Goal: Task Accomplishment & Management: Manage account settings

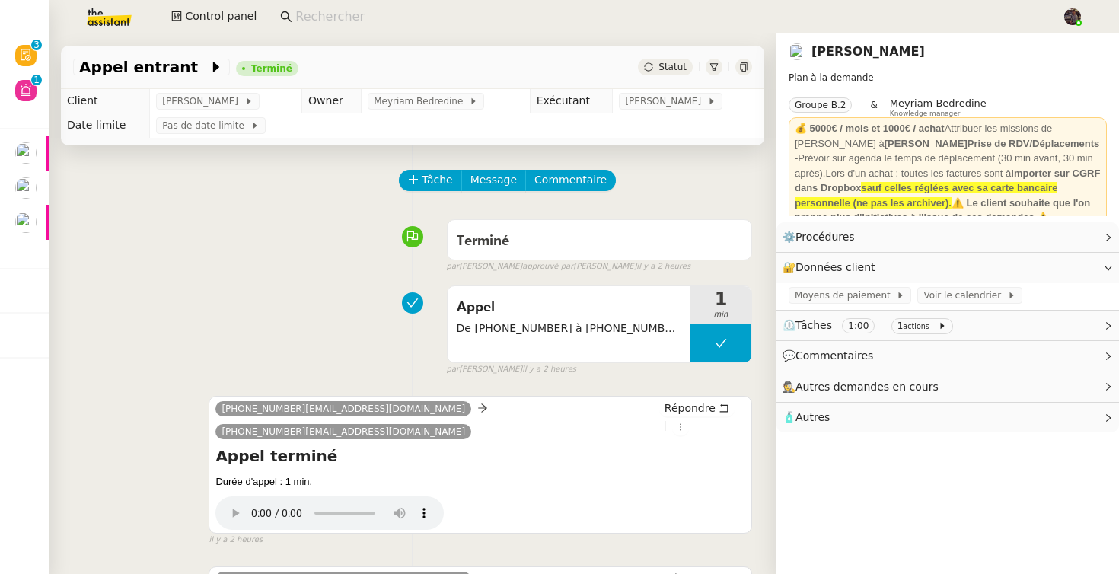
scroll to position [215, 0]
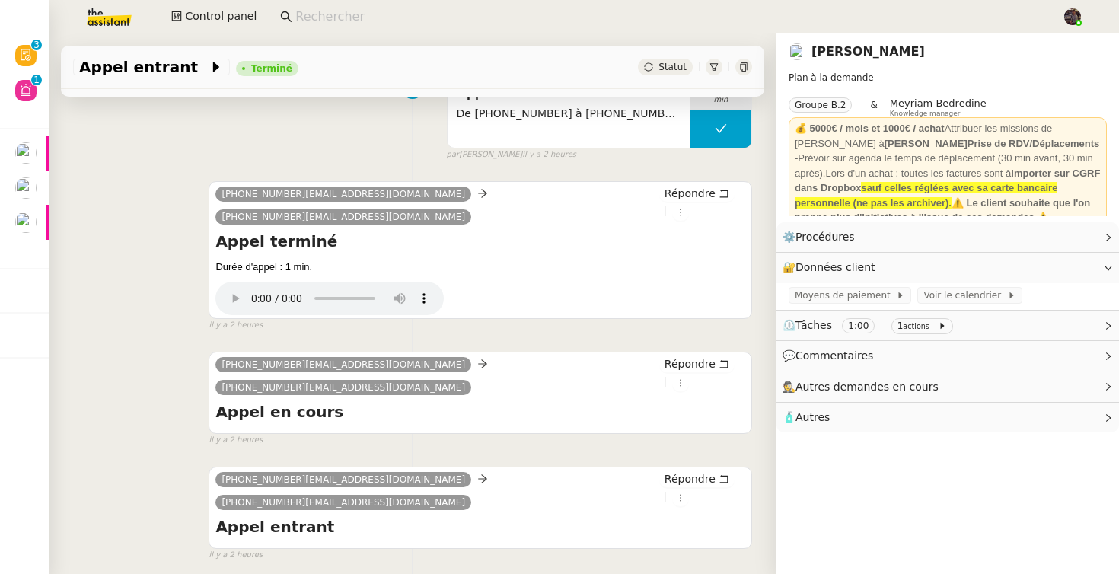
click at [852, 49] on link "Gabriel CIAN" at bounding box center [867, 51] width 113 height 14
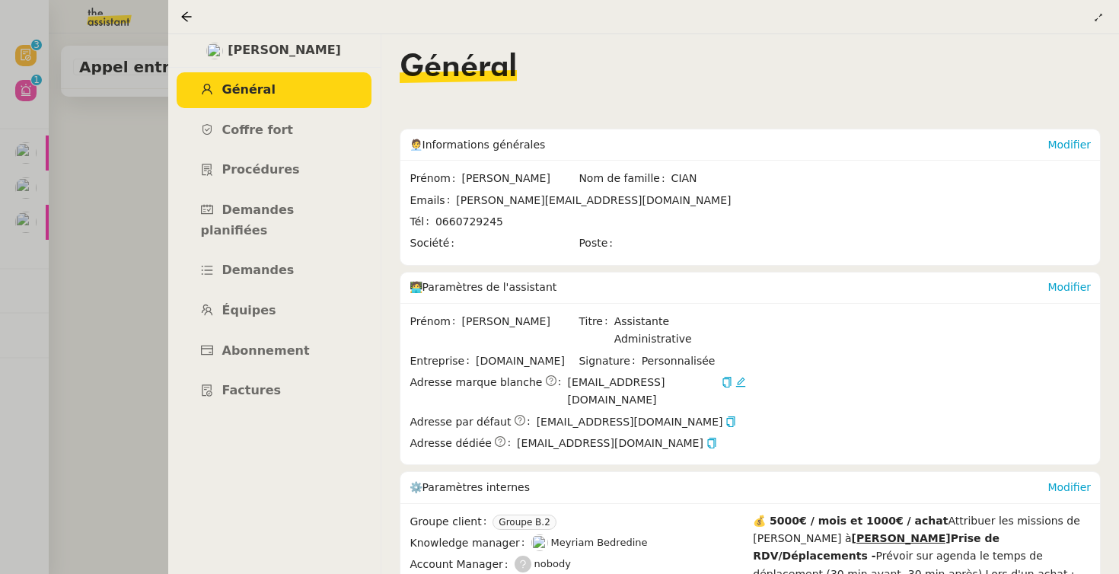
click at [135, 207] on div at bounding box center [559, 287] width 1119 height 574
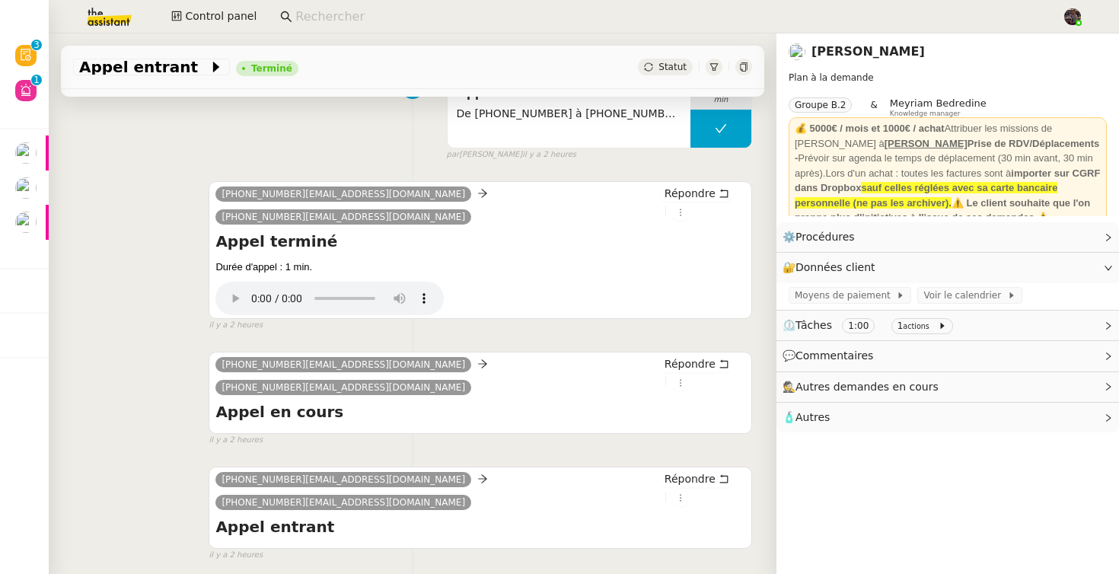
click at [823, 43] on nz-page-header-title "[PERSON_NAME]" at bounding box center [867, 51] width 113 height 21
click at [838, 53] on link "[PERSON_NAME]" at bounding box center [867, 51] width 113 height 14
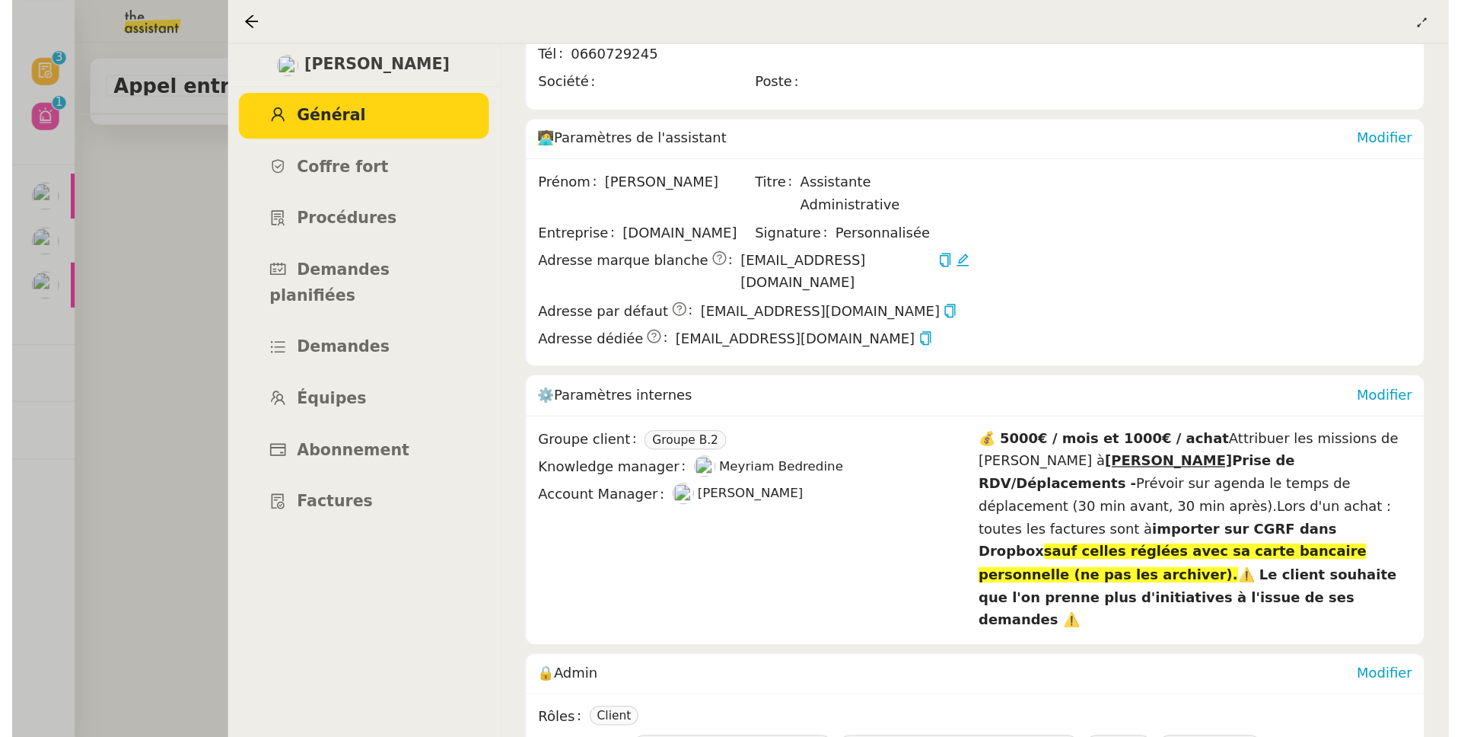
scroll to position [290, 0]
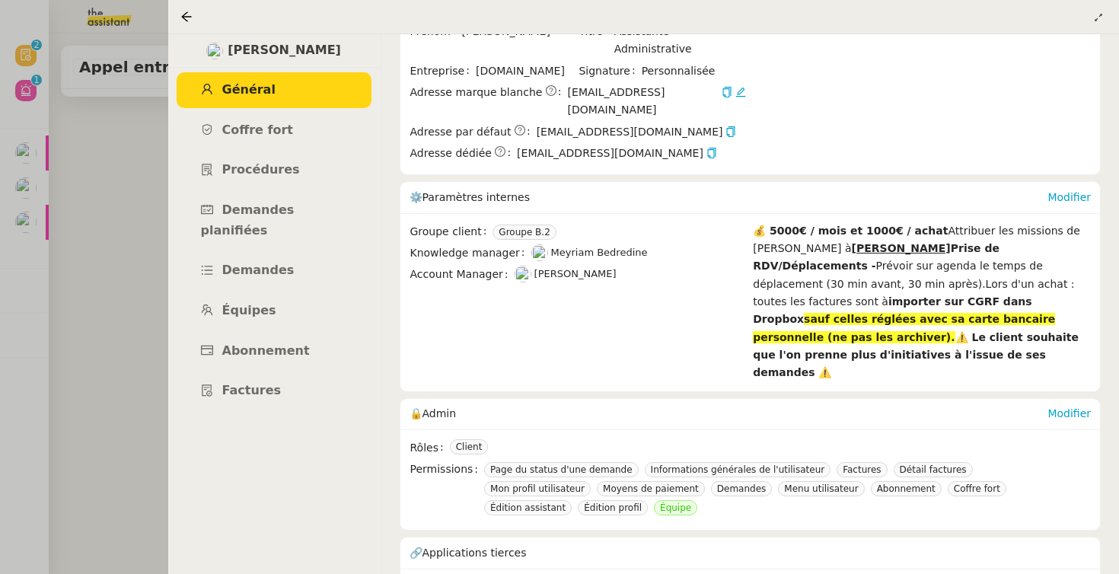
click at [125, 260] on div at bounding box center [559, 287] width 1119 height 574
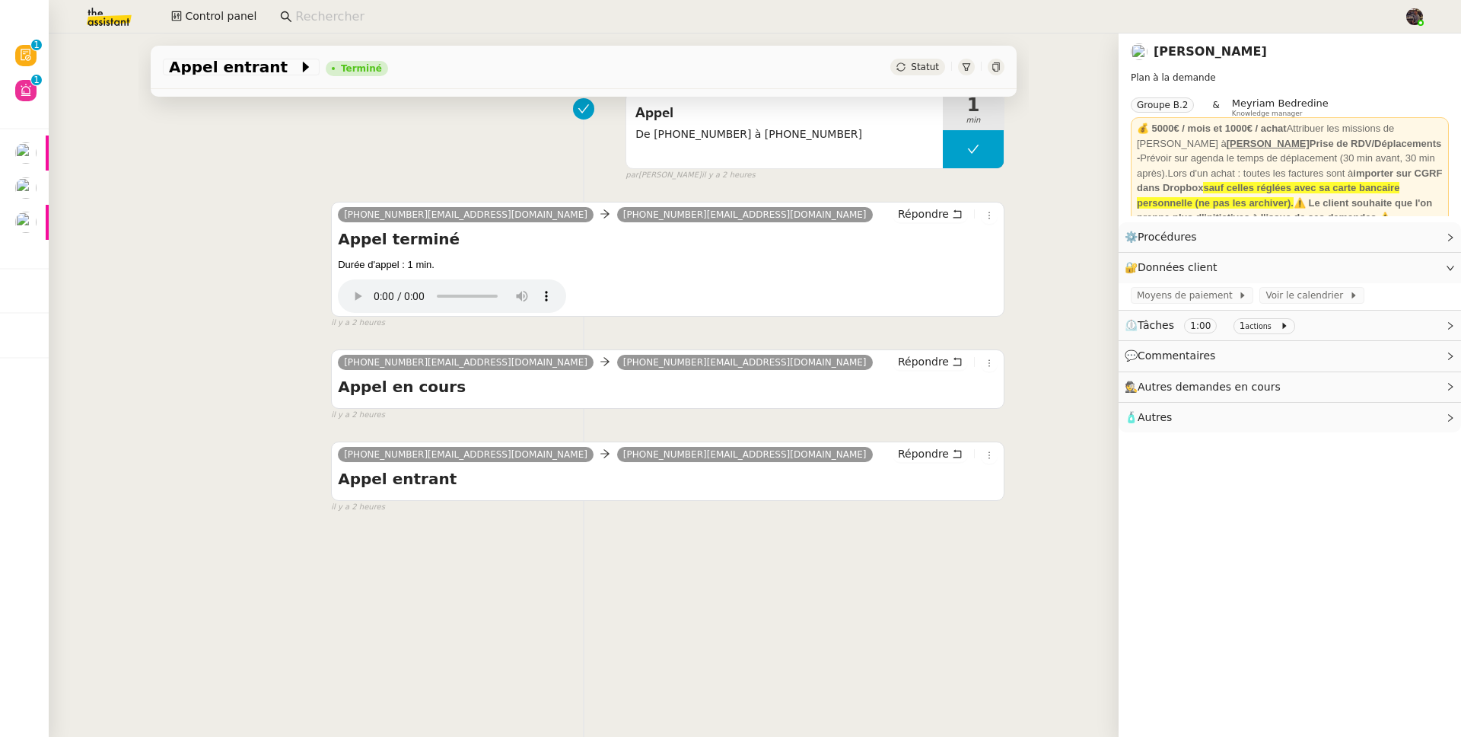
scroll to position [204, 0]
click at [426, 177] on div "+33184802704" at bounding box center [433, 174] width 110 height 27
copy div "33184802704"
click at [1118, 51] on link "[PERSON_NAME]" at bounding box center [1210, 51] width 113 height 14
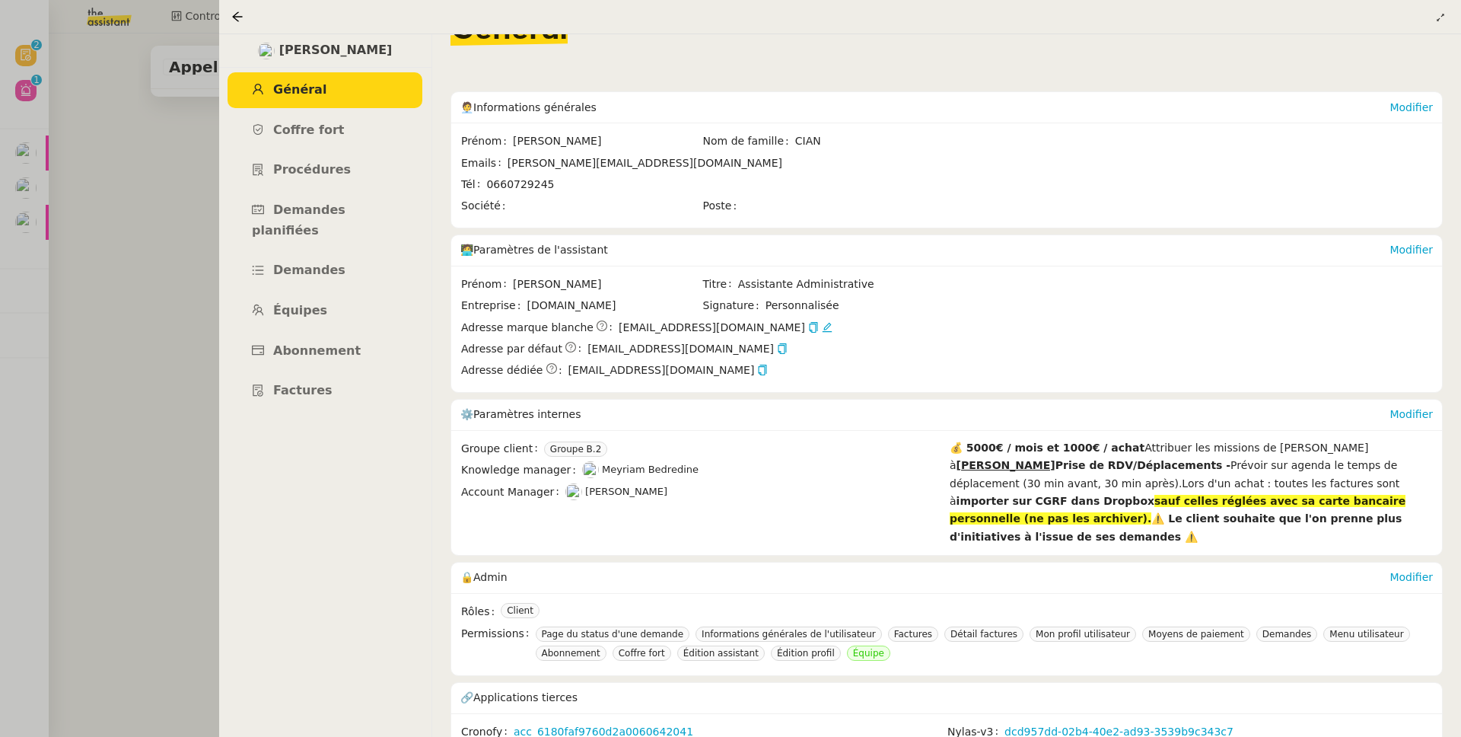
scroll to position [75, 0]
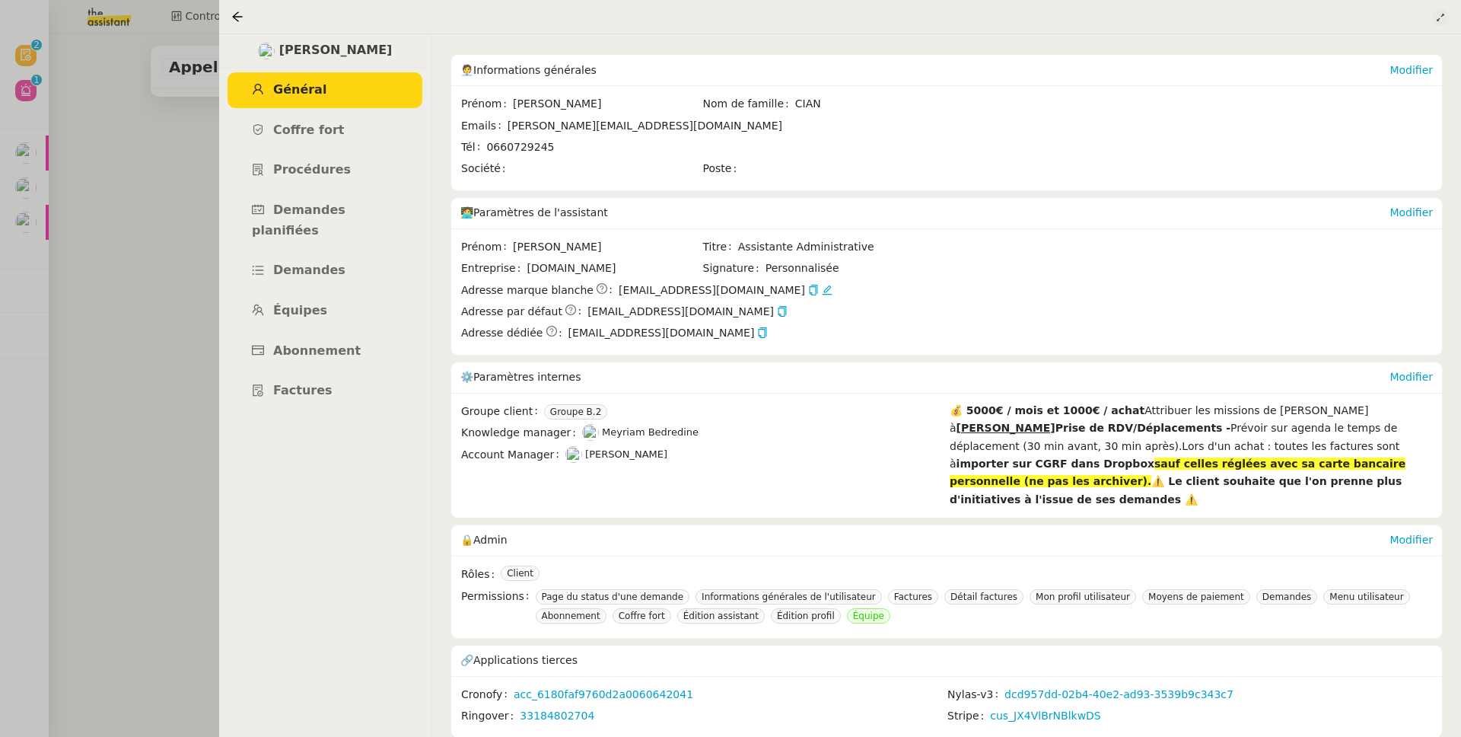
click at [1118, 22] on icon at bounding box center [1440, 17] width 9 height 9
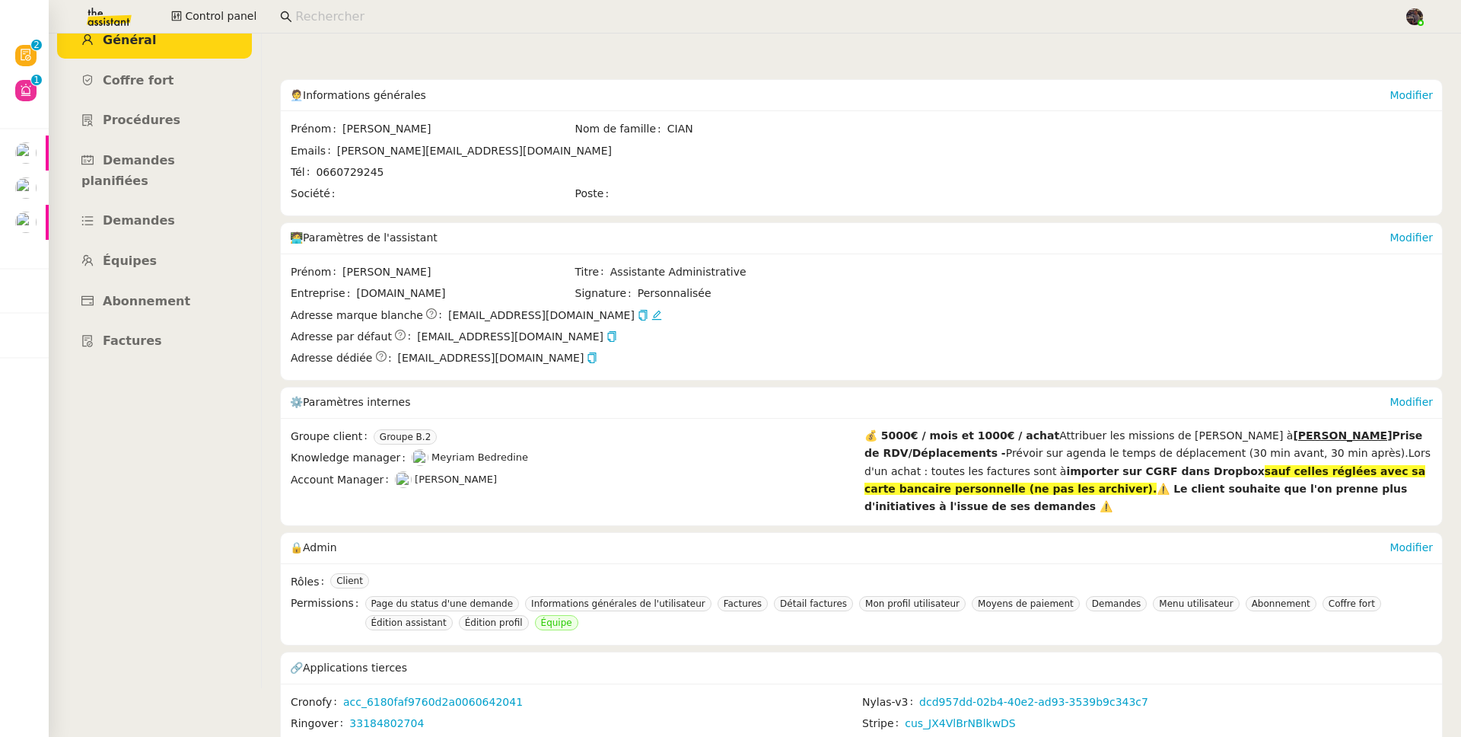
scroll to position [49, 0]
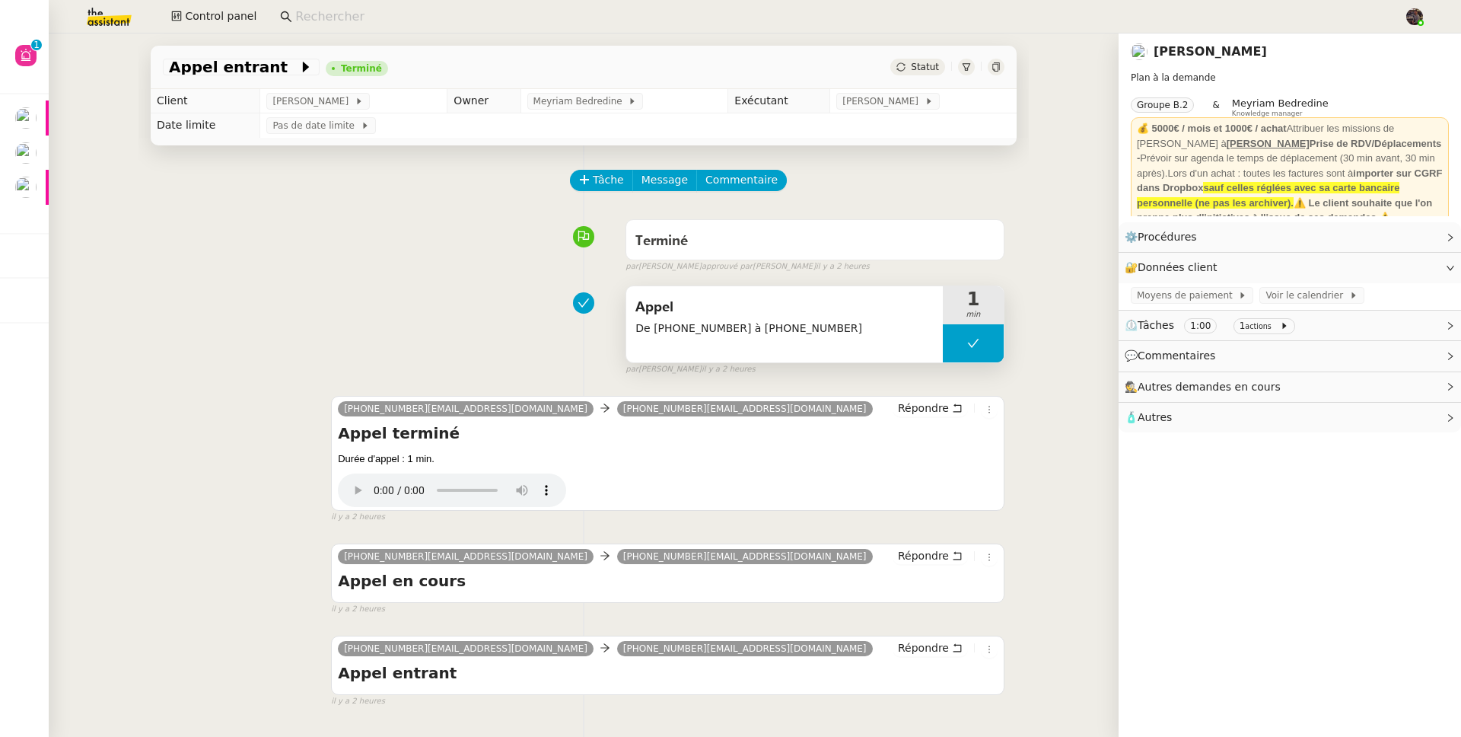
click at [828, 337] on span "De +33184802704 à +3280078323" at bounding box center [785, 329] width 298 height 18
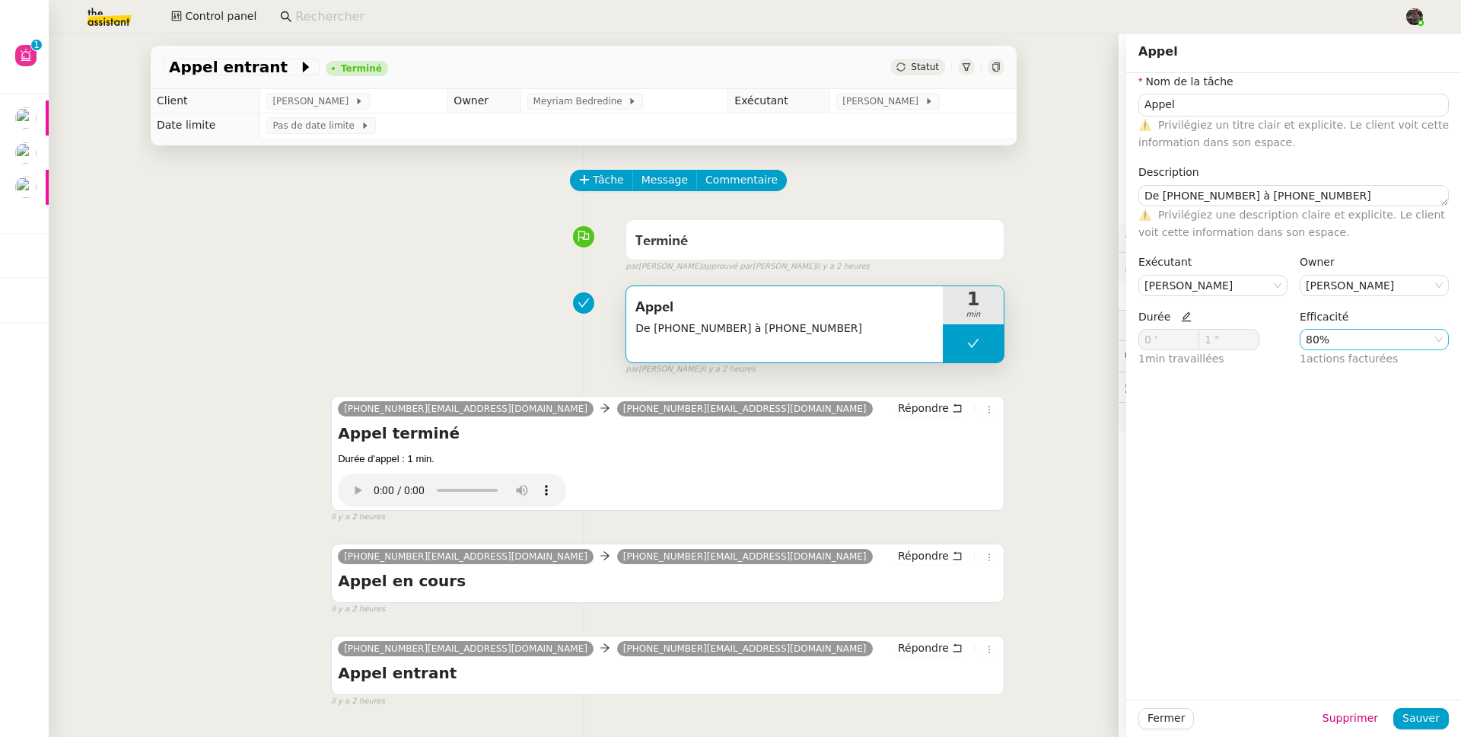
click at [1333, 333] on nz-select-item "80%" at bounding box center [1374, 340] width 137 height 20
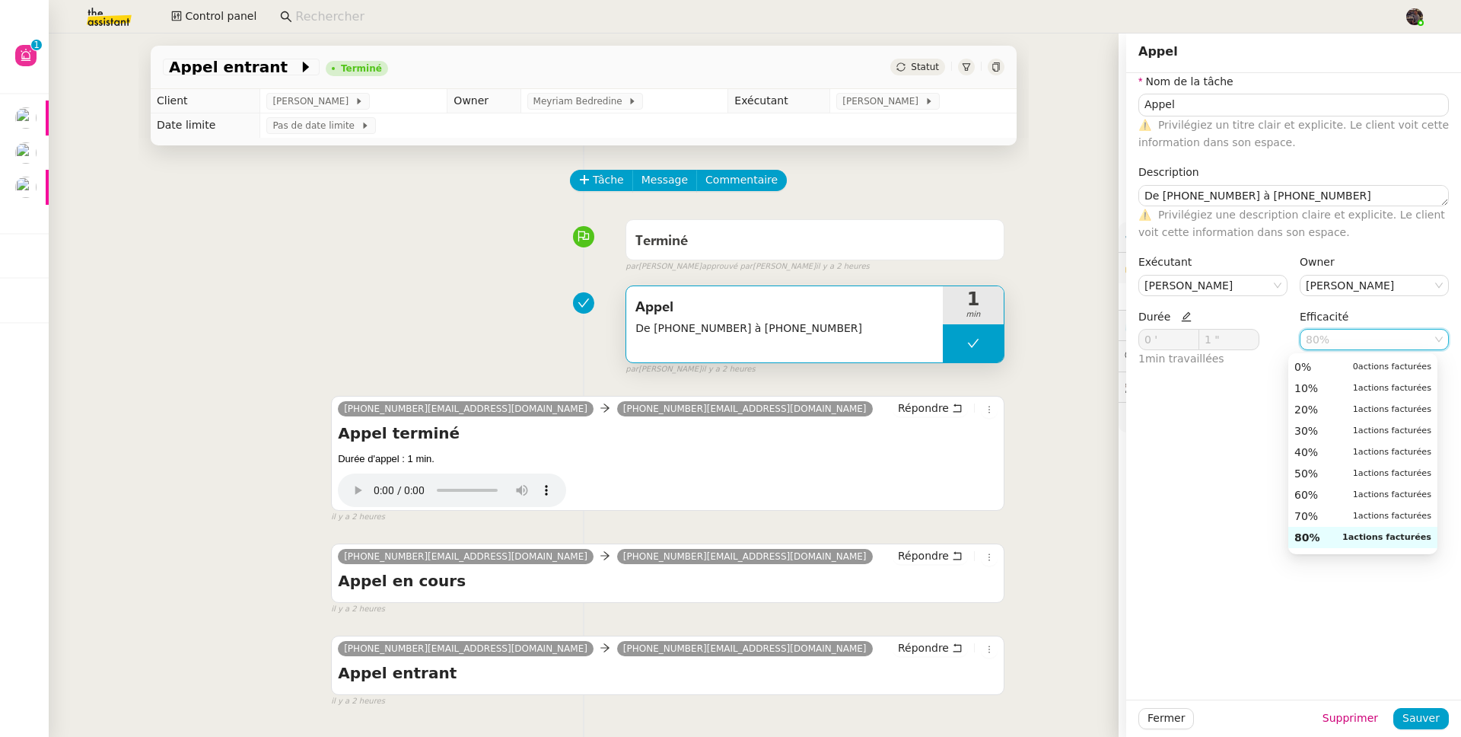
scroll to position [195, 0]
click at [381, 267] on div "Terminé false par Camille B. approuvé par Camille B. il y a 2 heures" at bounding box center [584, 242] width 842 height 61
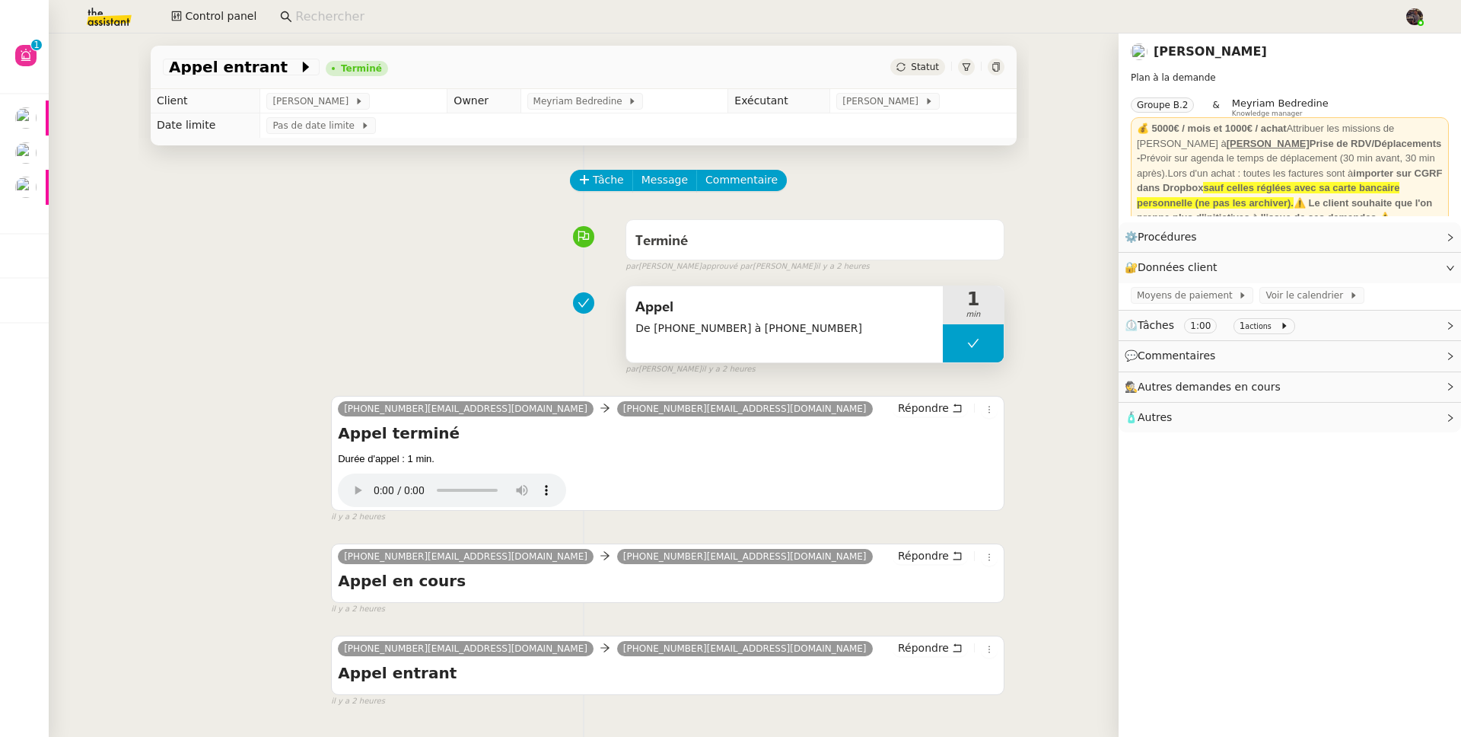
click at [830, 317] on span "Appel" at bounding box center [785, 307] width 298 height 23
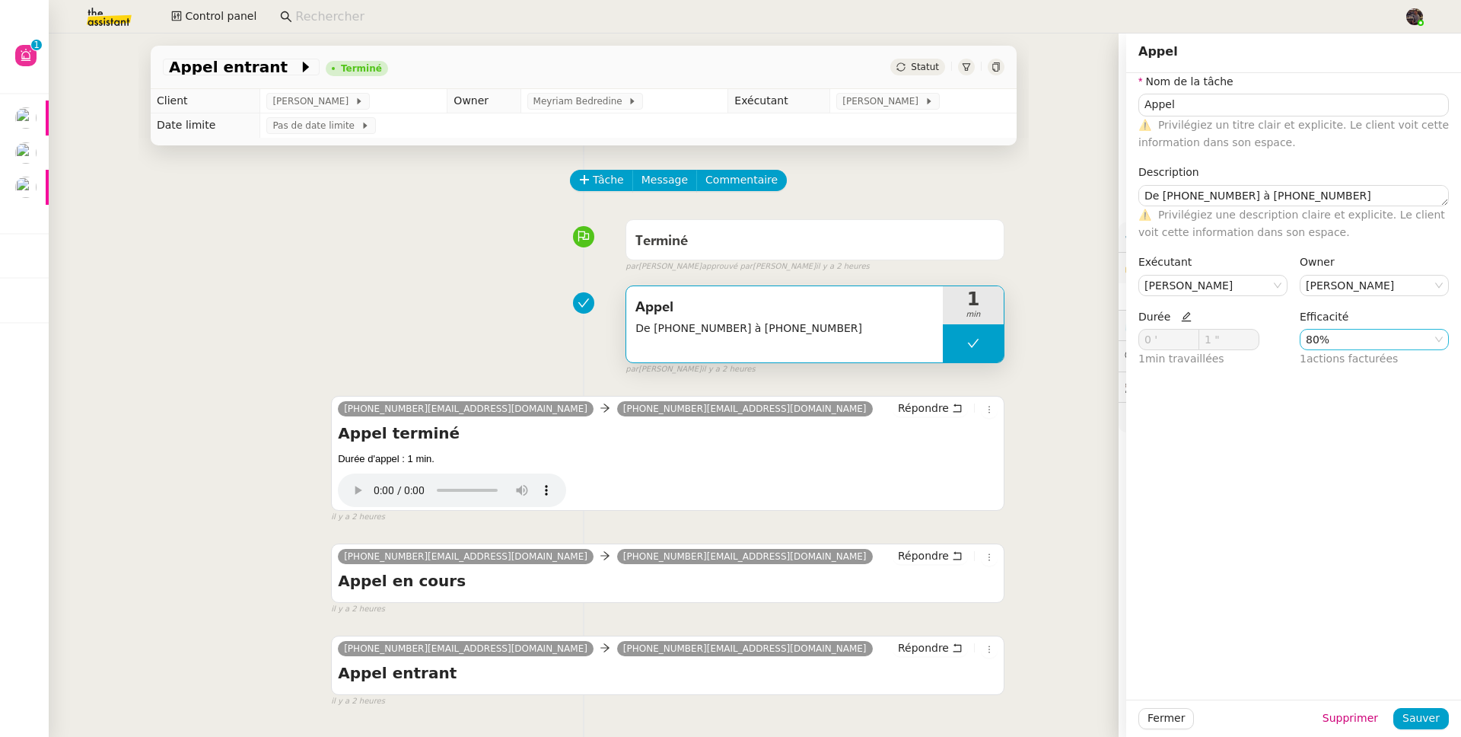
click at [1312, 347] on nz-select-item "80%" at bounding box center [1374, 340] width 137 height 20
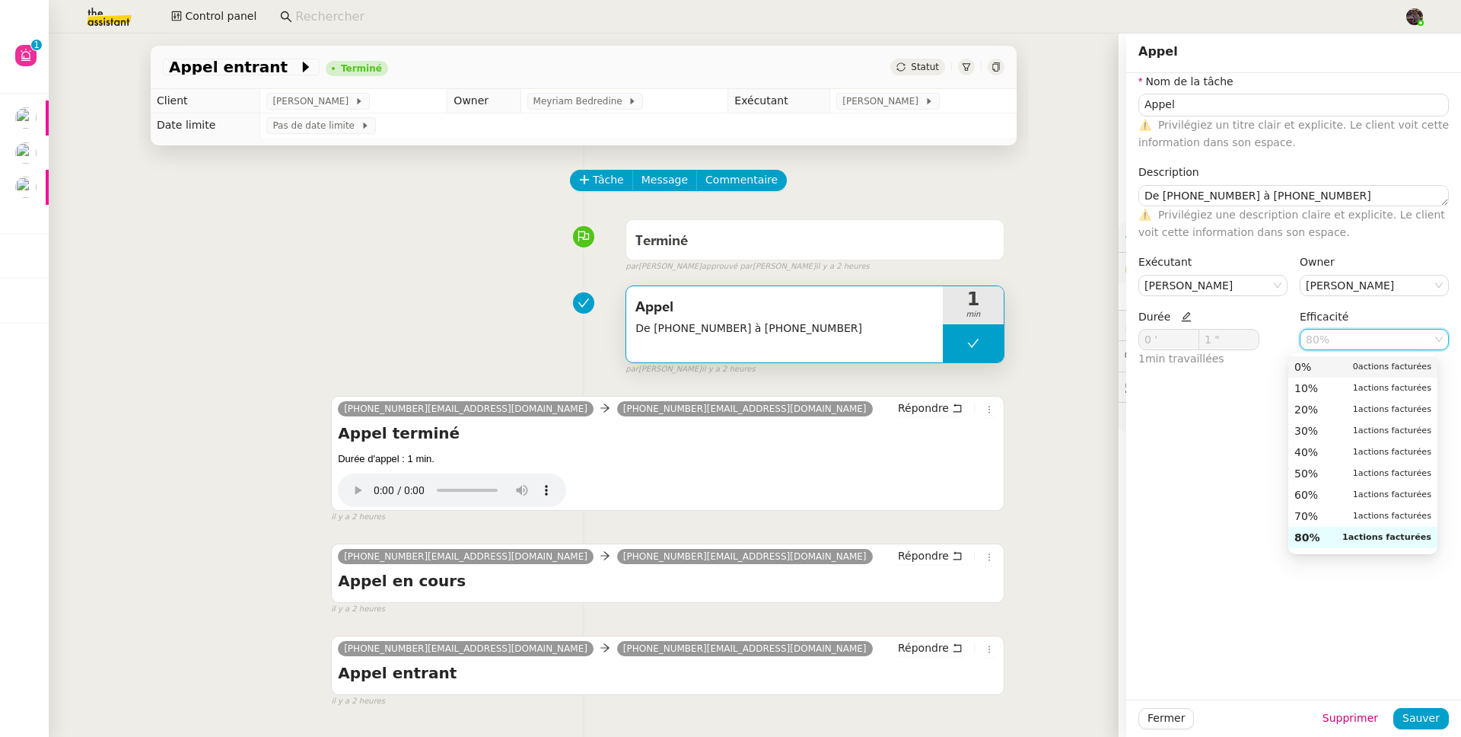
click at [1312, 368] on div "0% 0 actions facturées" at bounding box center [1363, 367] width 137 height 14
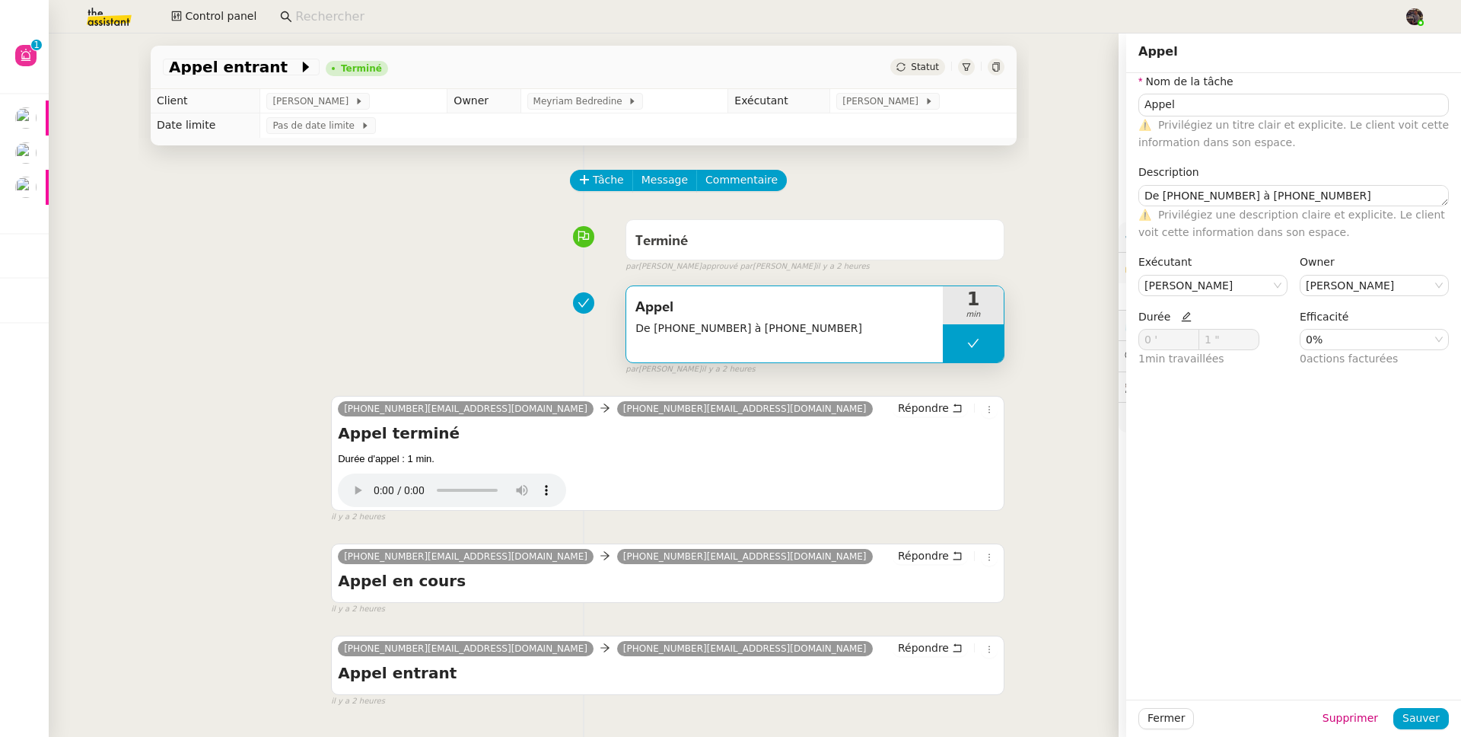
click at [1414, 730] on div "Fermer Supprimer Sauver" at bounding box center [1294, 718] width 335 height 37
click at [1412, 721] on span "Sauver" at bounding box center [1421, 718] width 37 height 18
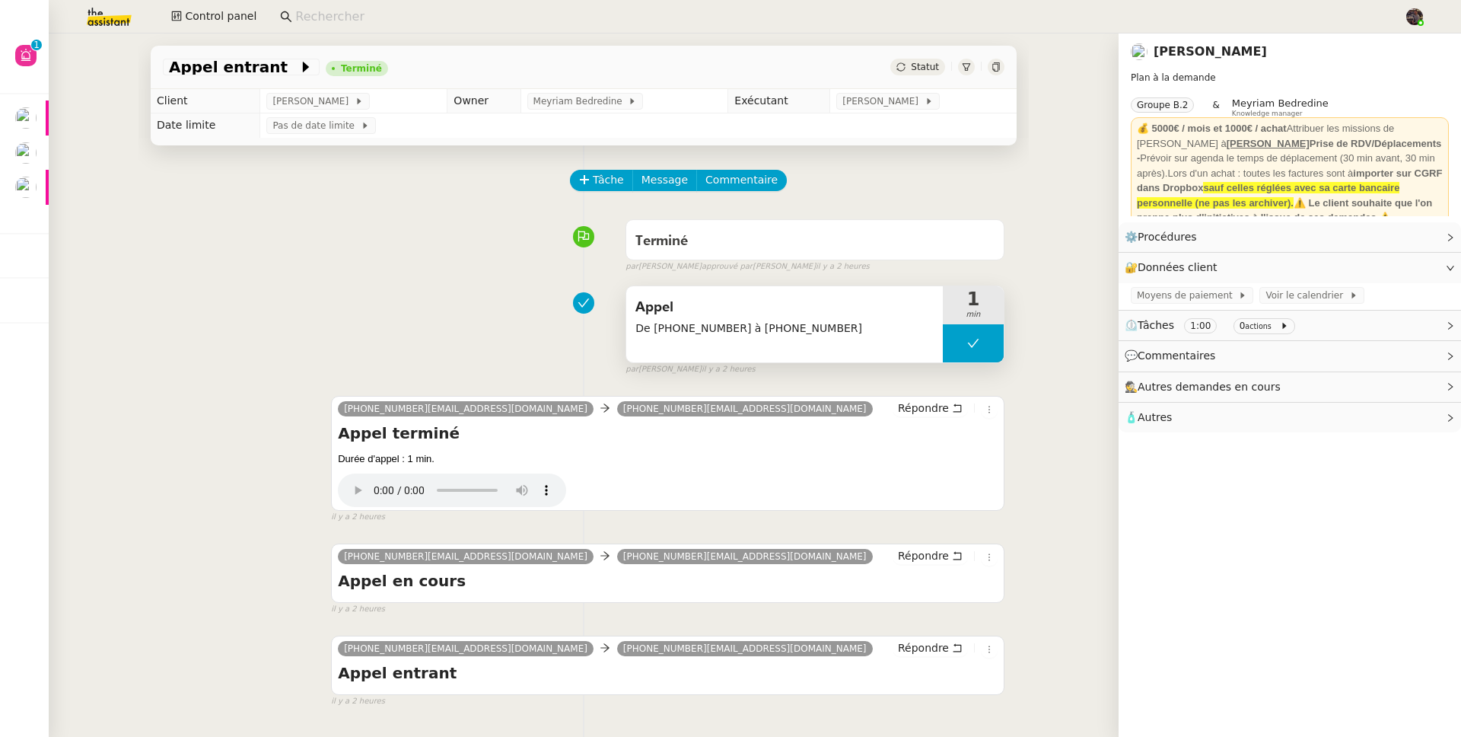
click at [850, 330] on span "De +33184802704 à +3280078323" at bounding box center [785, 329] width 298 height 18
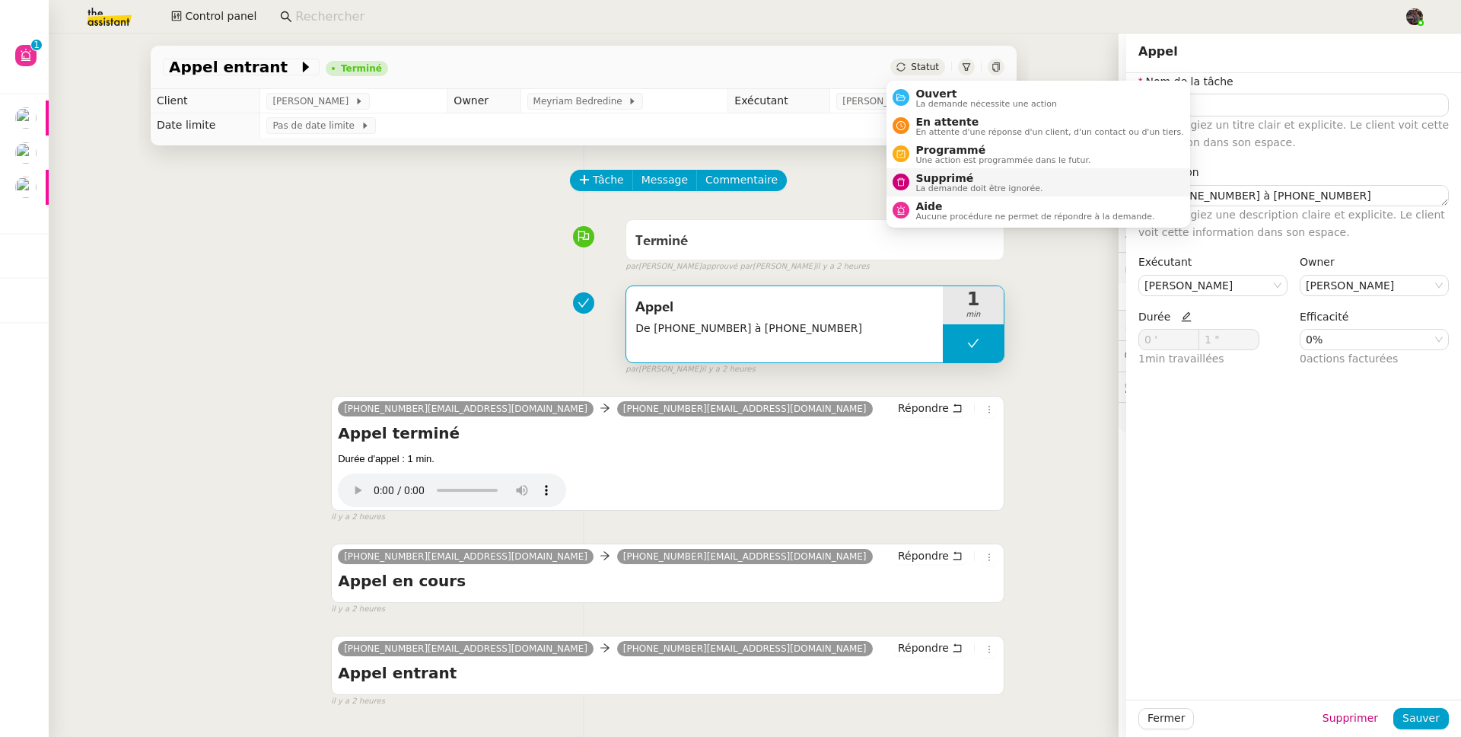
click at [976, 181] on span "Supprimé" at bounding box center [979, 178] width 127 height 12
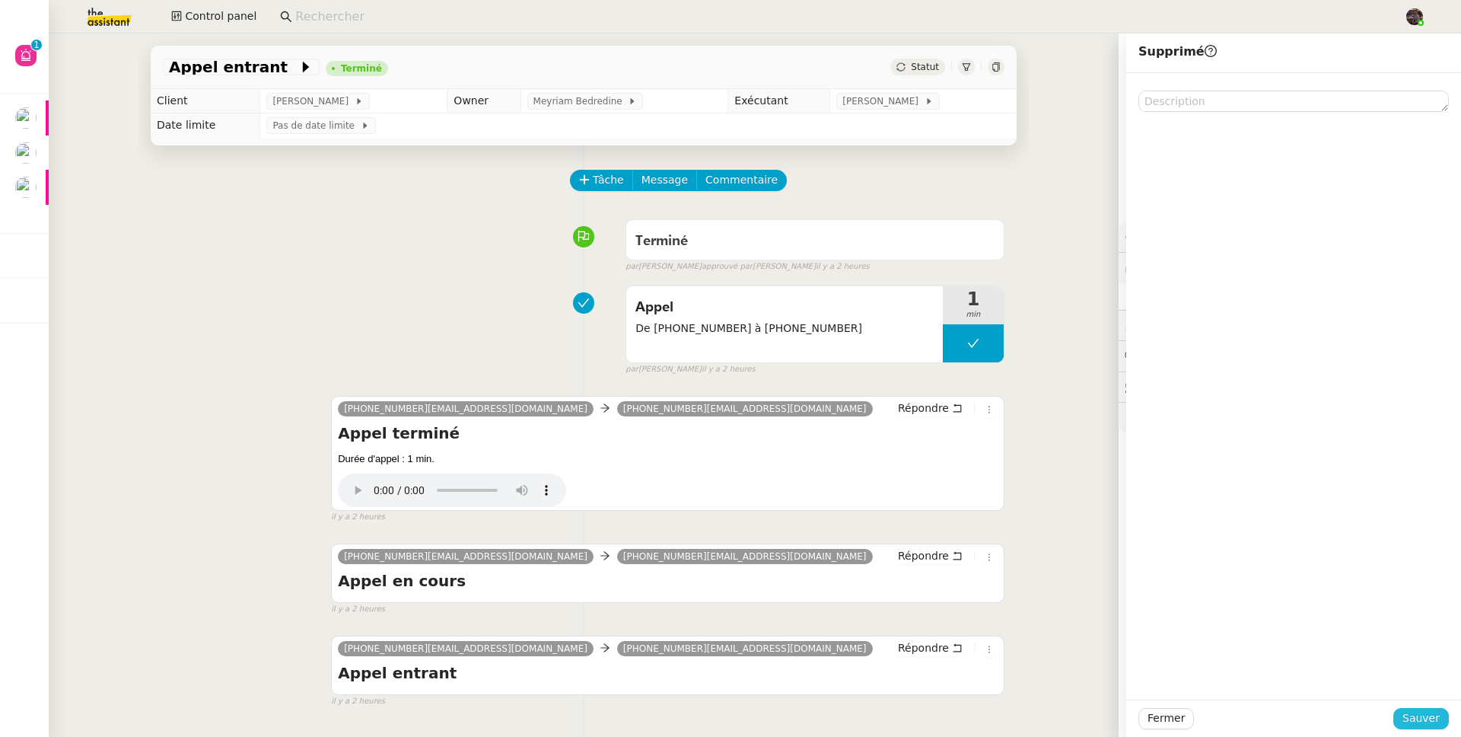
click at [1410, 720] on span "Sauver" at bounding box center [1421, 718] width 37 height 18
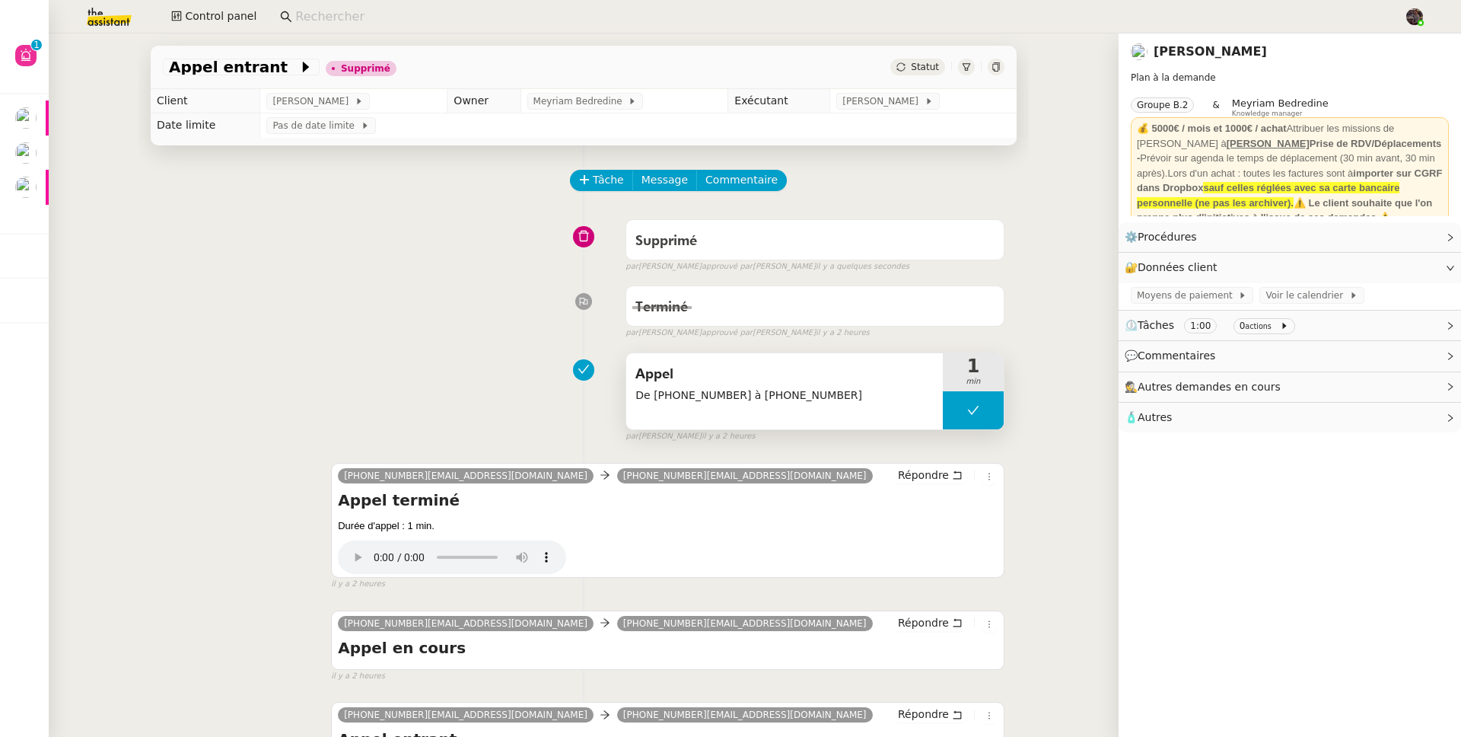
click at [671, 401] on span "De +33184802704 à +3280078323" at bounding box center [785, 396] width 298 height 18
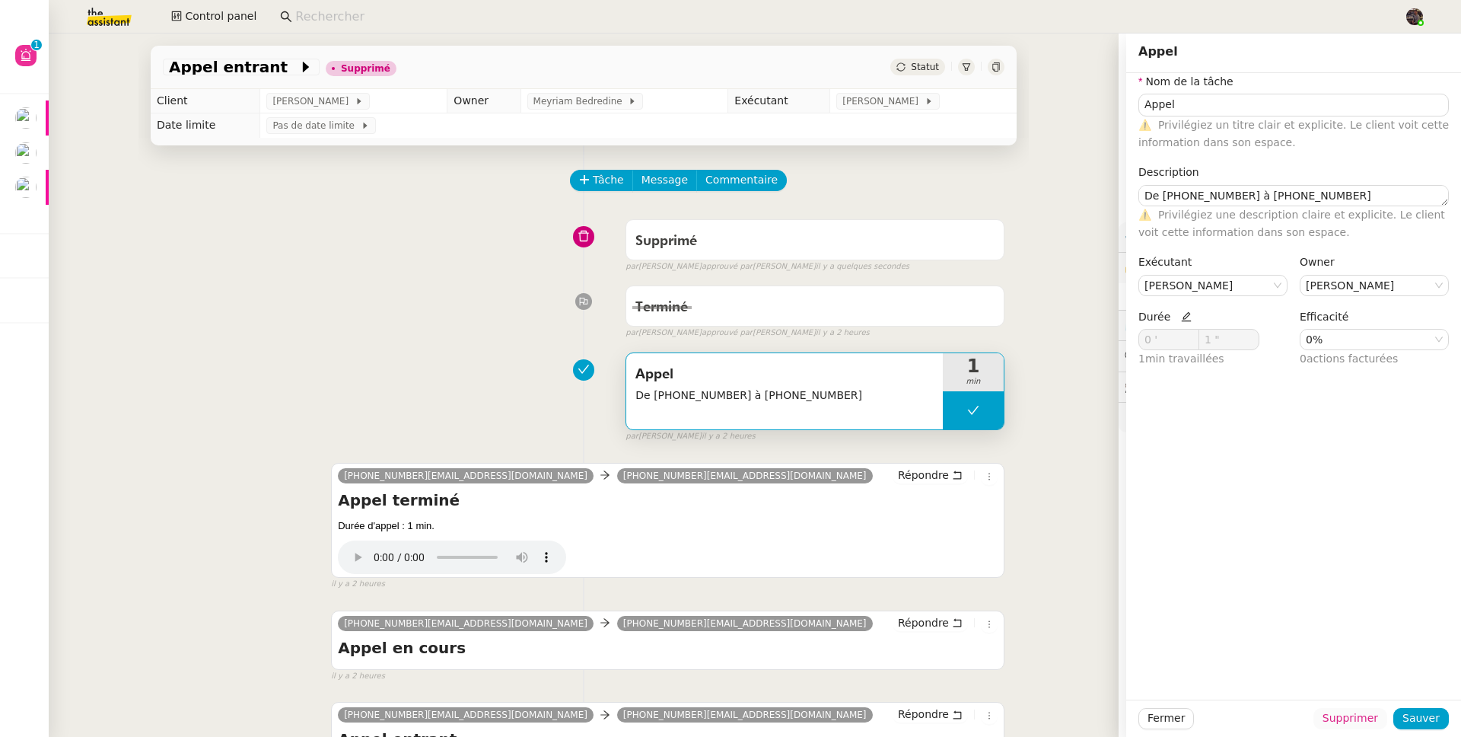
click at [1350, 726] on span "Supprimer" at bounding box center [1351, 718] width 56 height 18
click at [1367, 680] on button "Ok" at bounding box center [1380, 677] width 27 height 17
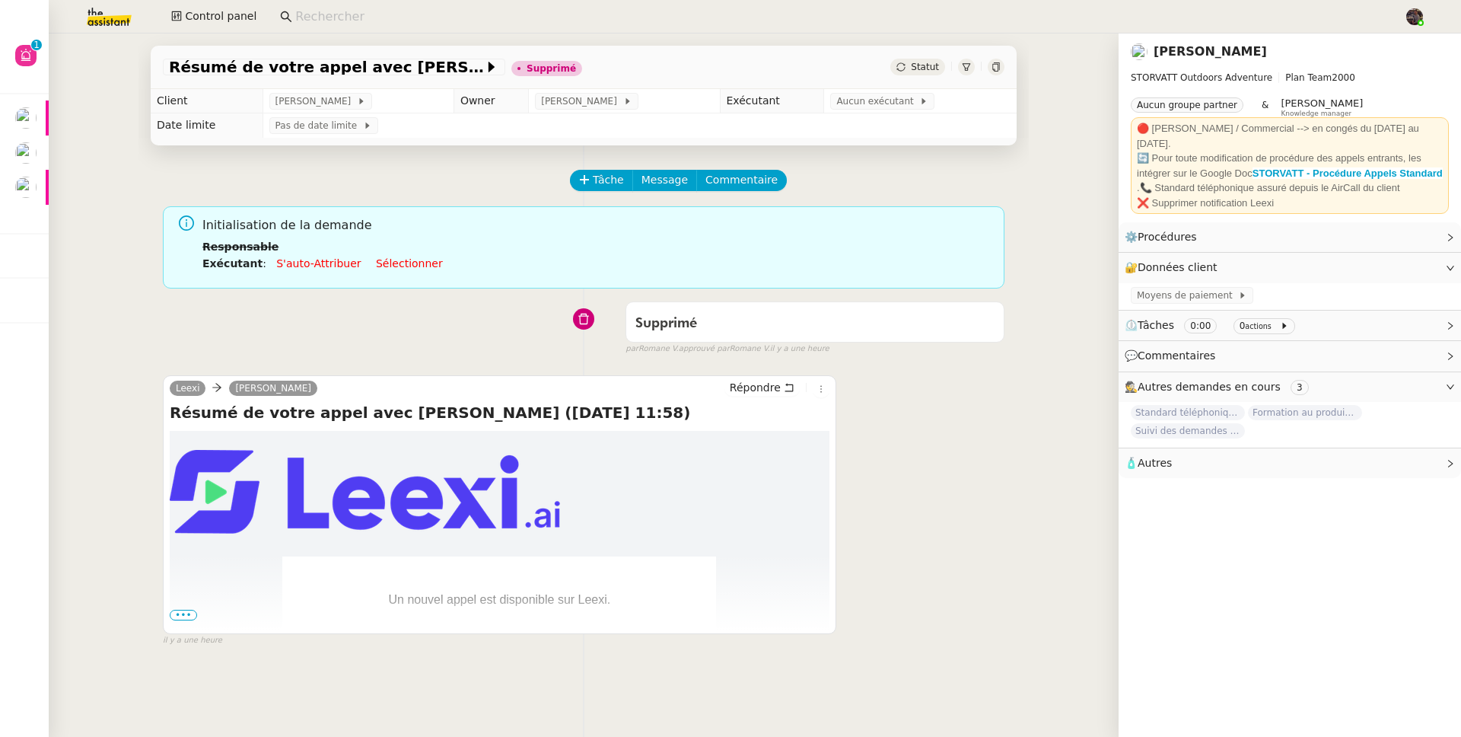
click at [178, 620] on span "•••" at bounding box center [183, 615] width 27 height 11
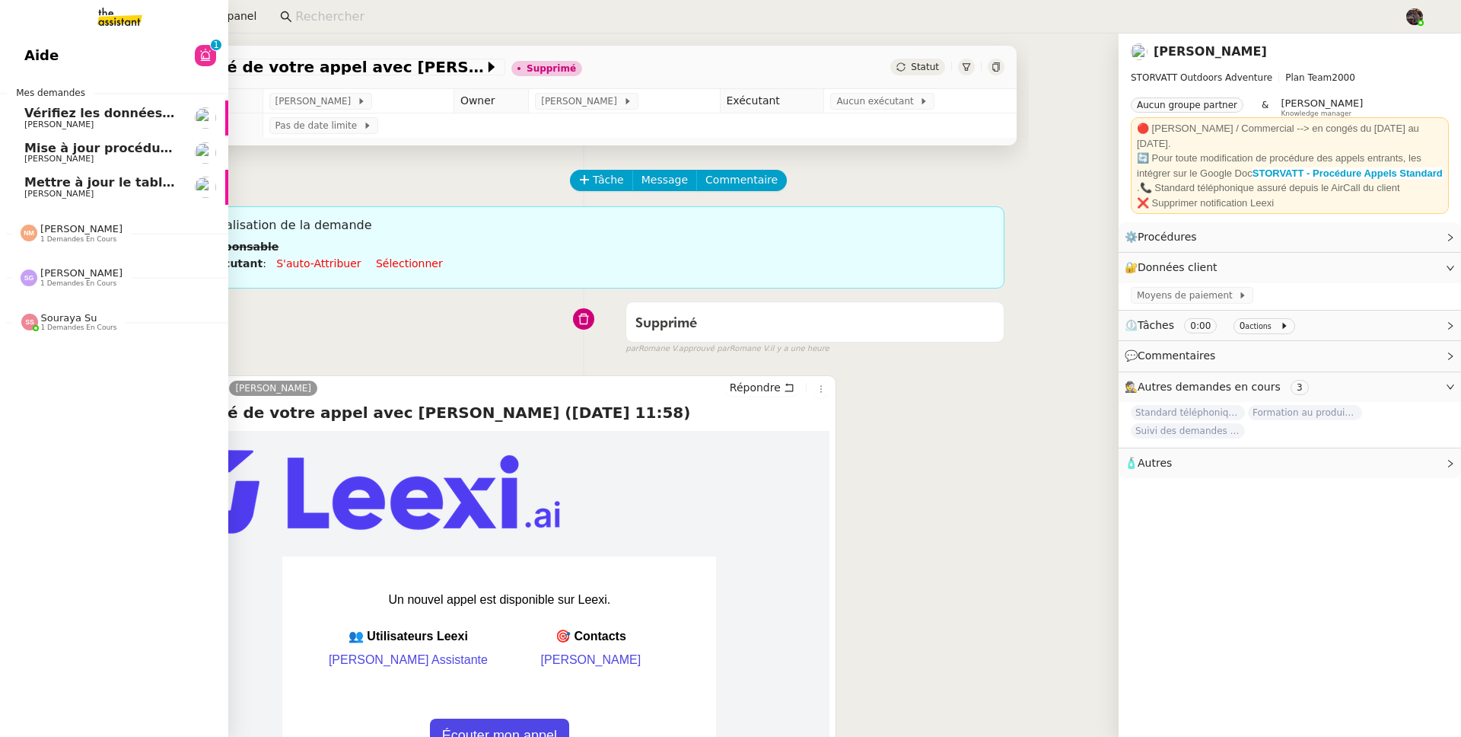
click at [38, 187] on span "Mettre à jour le tableau Looker Studio" at bounding box center [155, 182] width 263 height 14
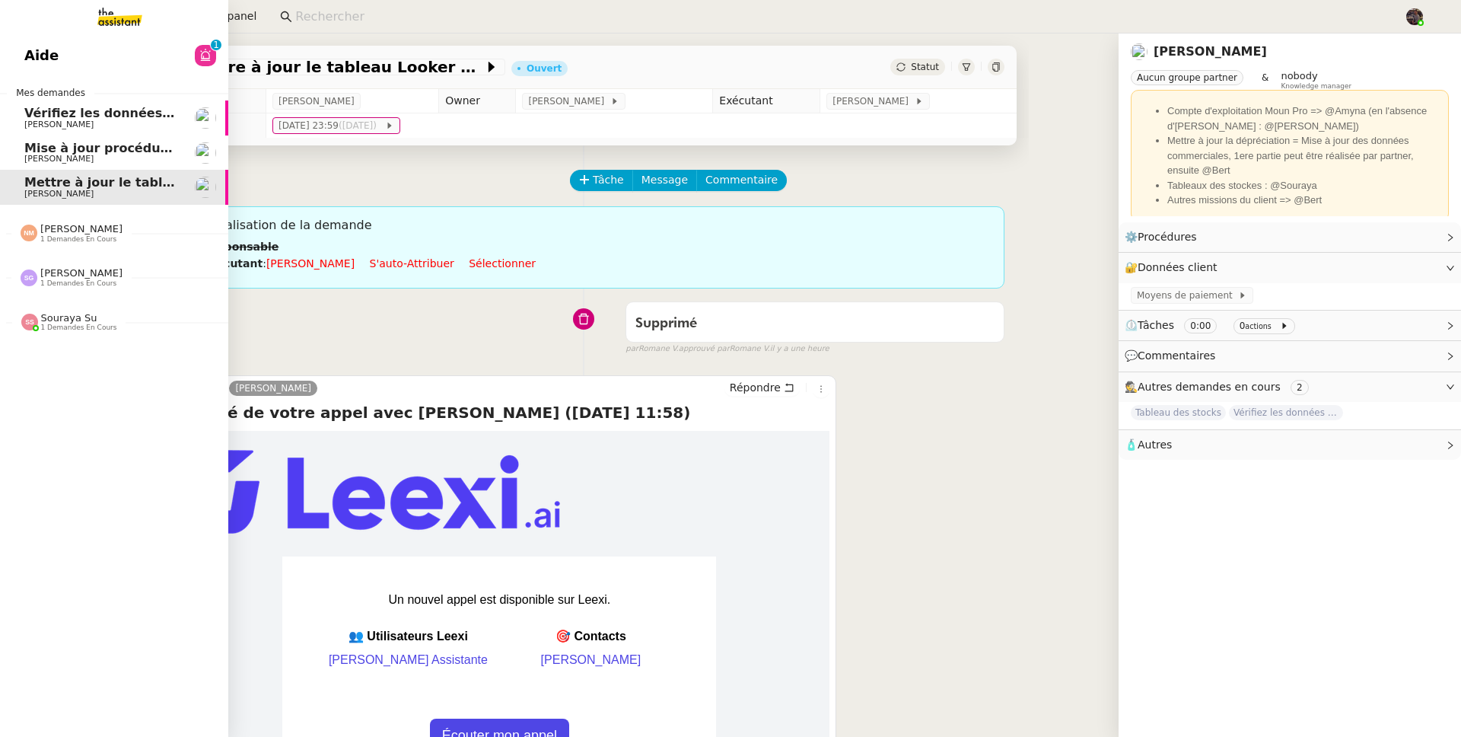
click at [38, 187] on span "Mettre à jour le tableau Looker Studio" at bounding box center [155, 182] width 263 height 14
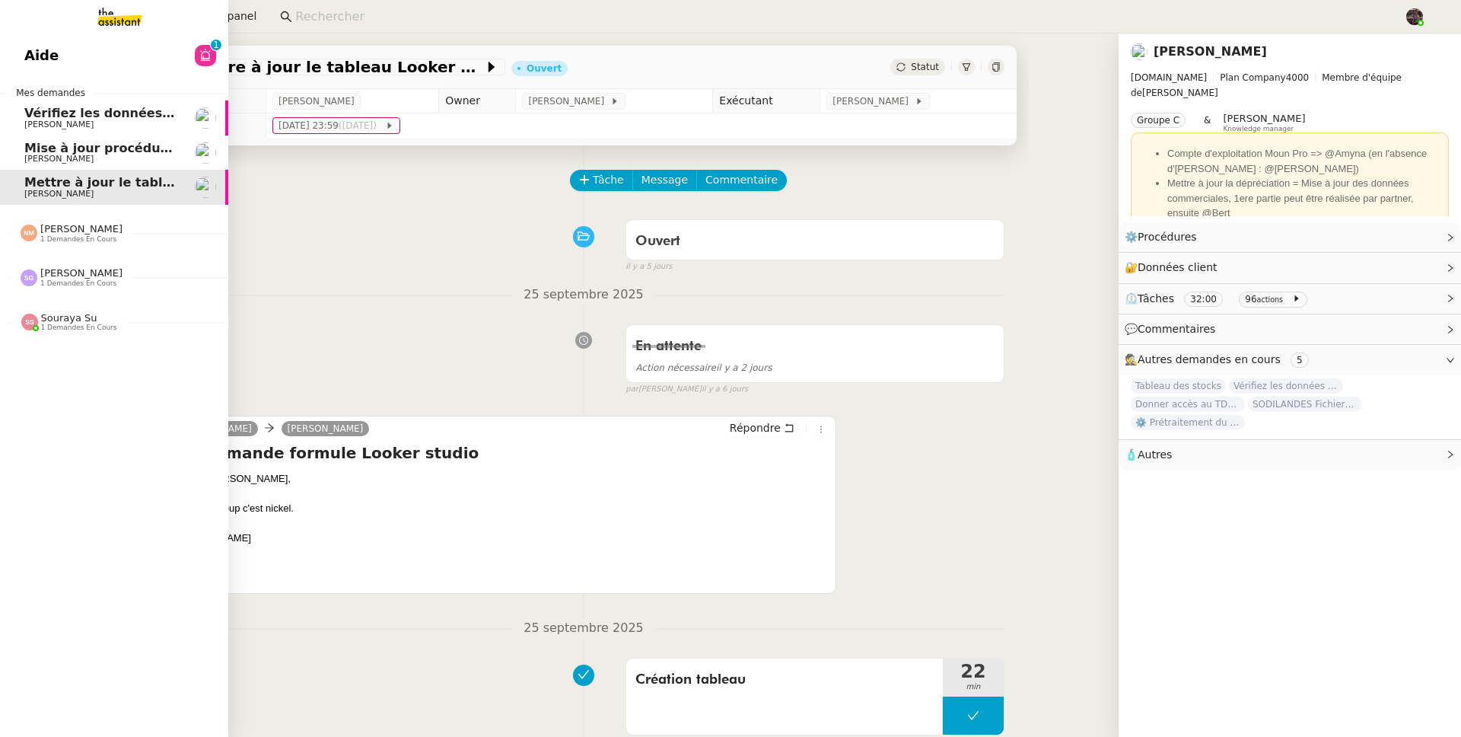
click at [107, 121] on span "[PERSON_NAME]" at bounding box center [101, 124] width 154 height 9
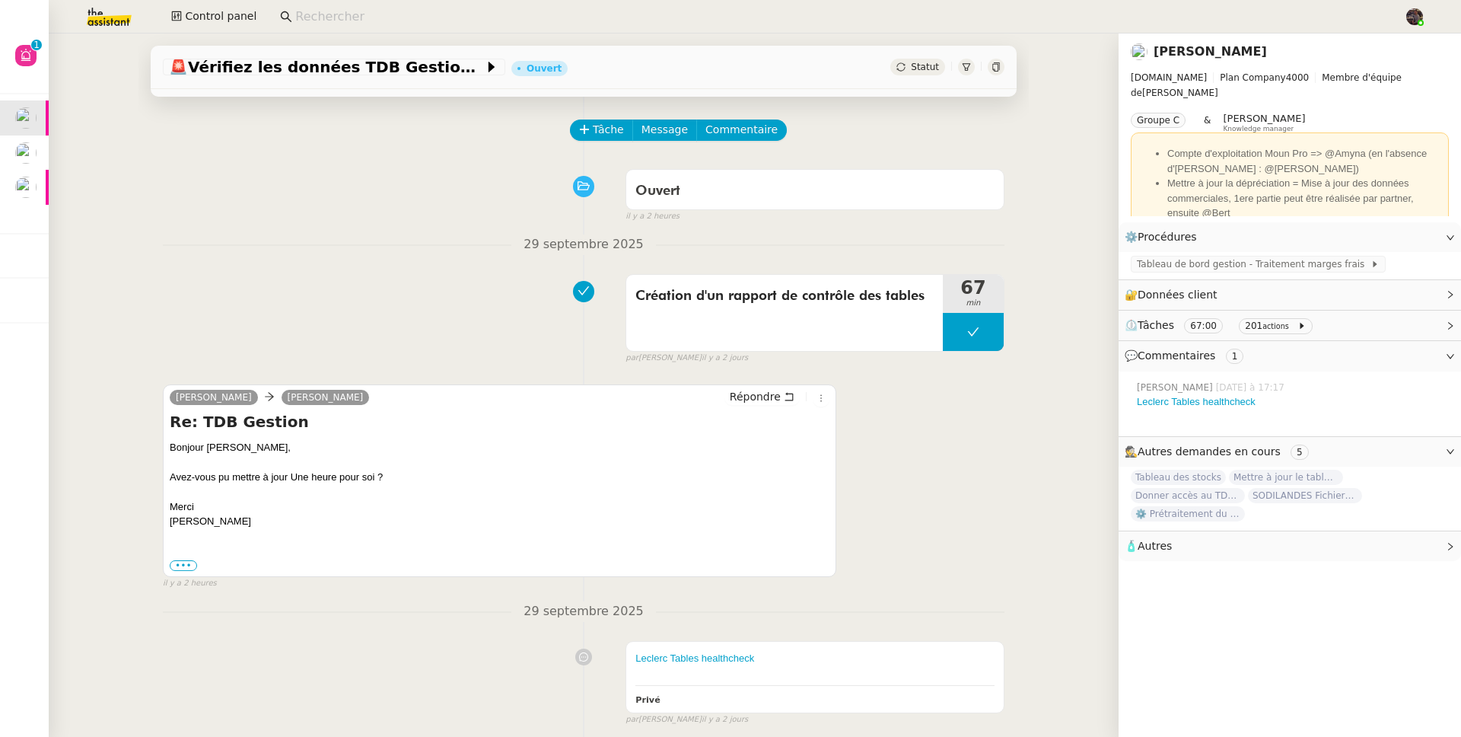
scroll to position [97, 0]
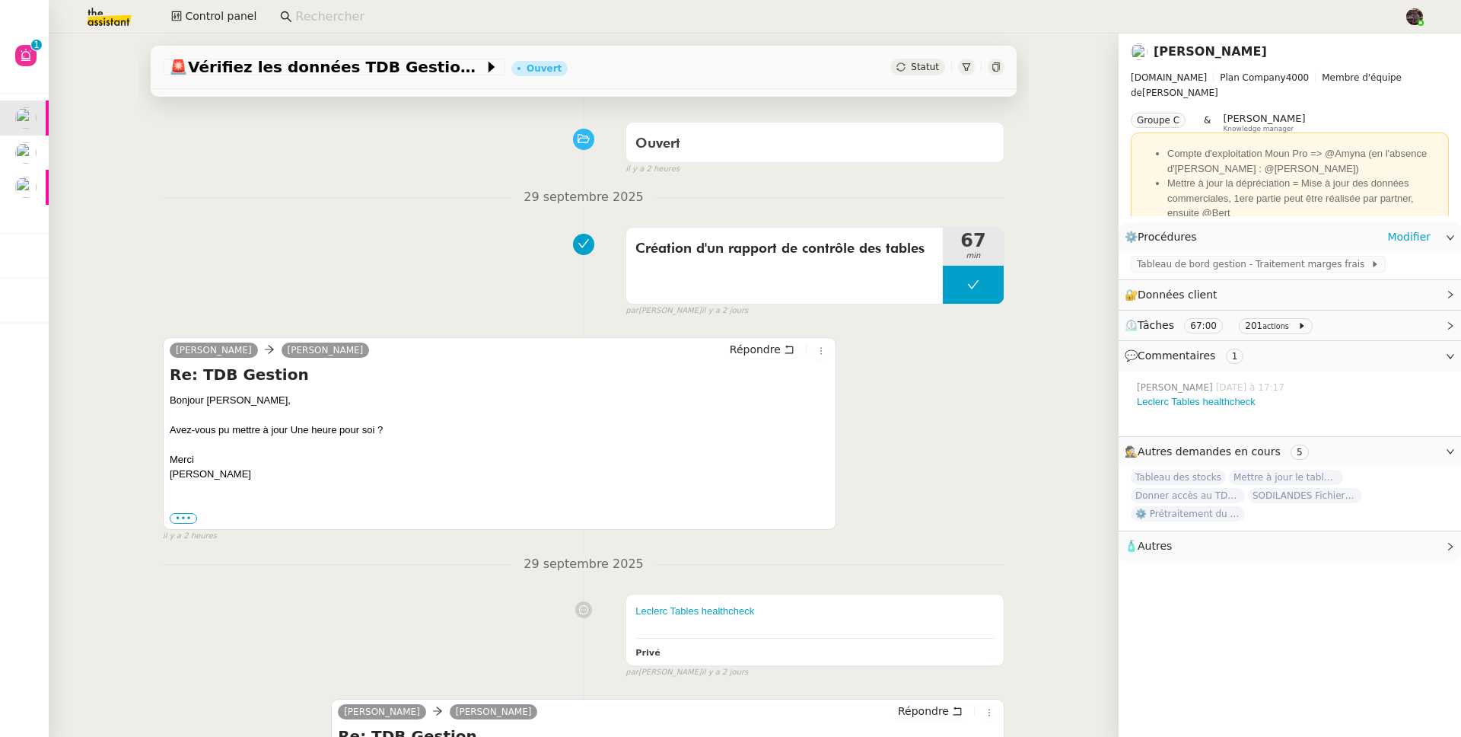
click at [1232, 275] on div "Tableau de bord gestion - Traitement marges frais" at bounding box center [1290, 265] width 343 height 27
click at [1235, 269] on span "Tableau de bord gestion - Traitement marges frais" at bounding box center [1254, 264] width 234 height 15
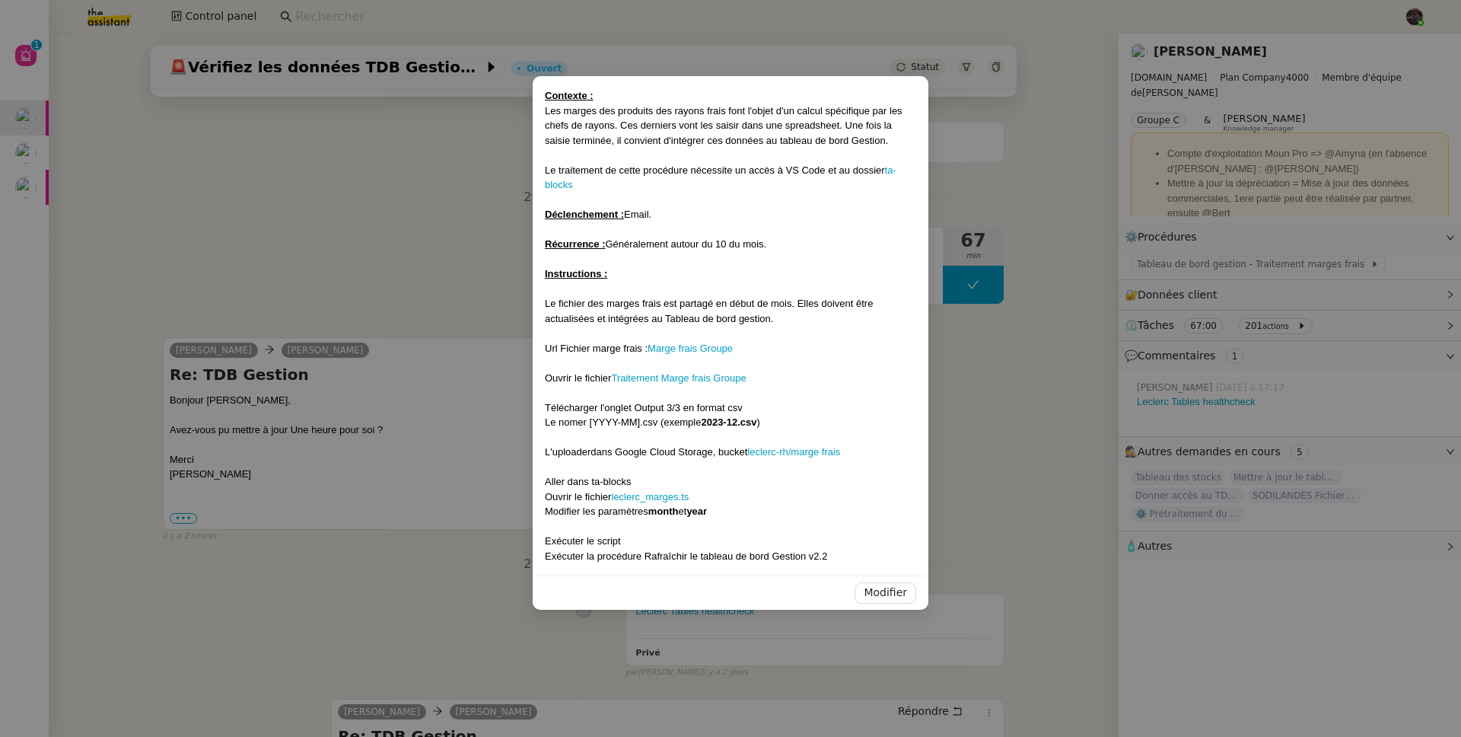
click at [317, 237] on nz-modal-container "Contexte : Les marges des produits des rayons frais font l'objet d'un calcul sp…" at bounding box center [730, 368] width 1461 height 737
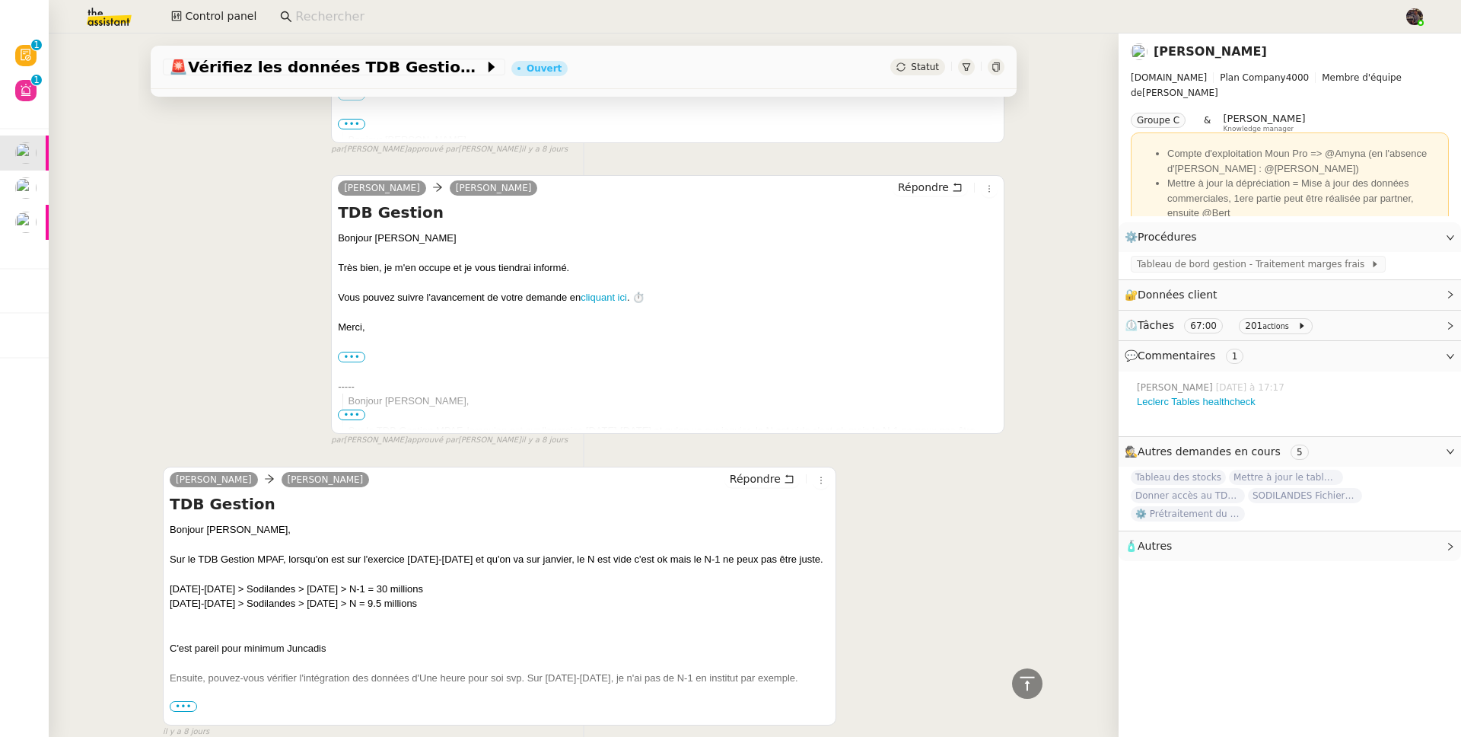
scroll to position [3206, 0]
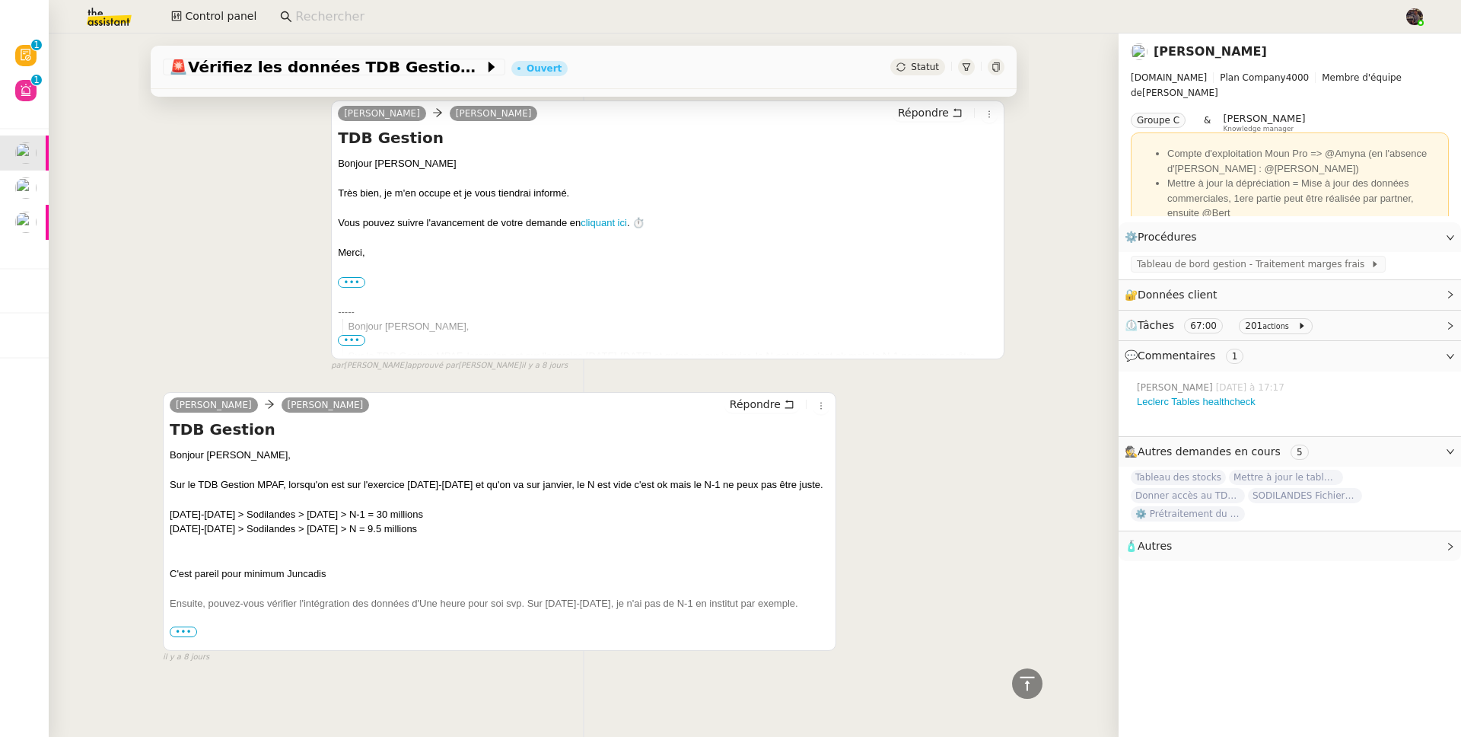
click at [174, 626] on span "•••" at bounding box center [183, 631] width 27 height 11
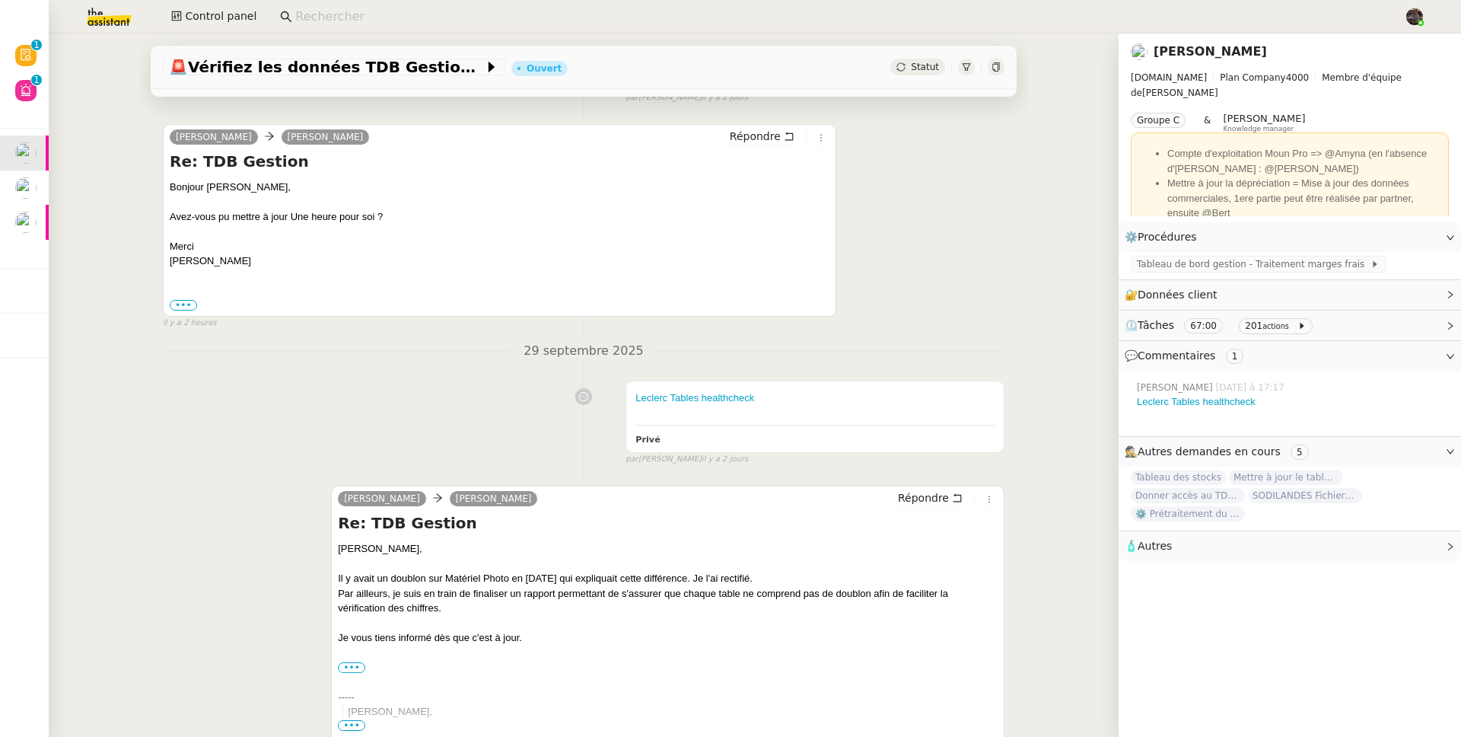
scroll to position [0, 0]
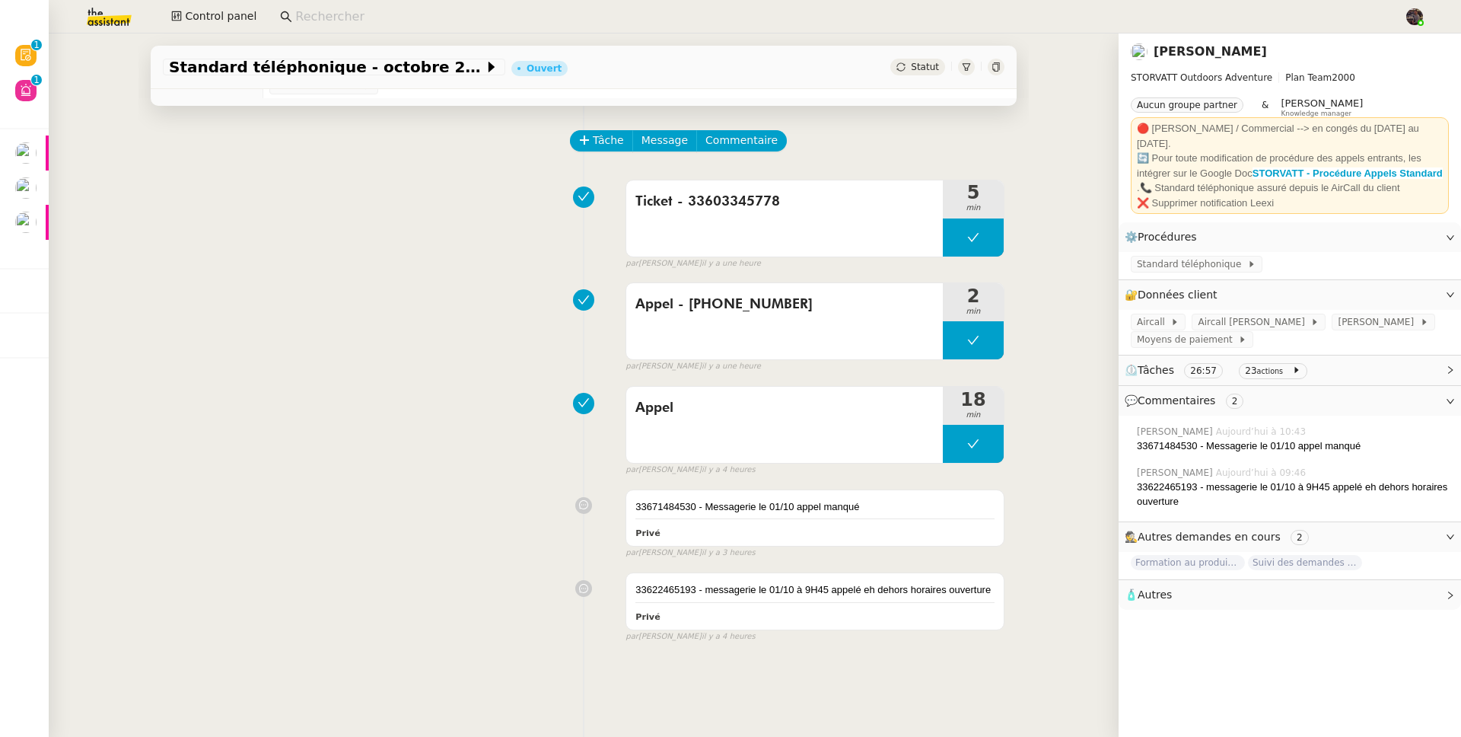
scroll to position [124, 0]
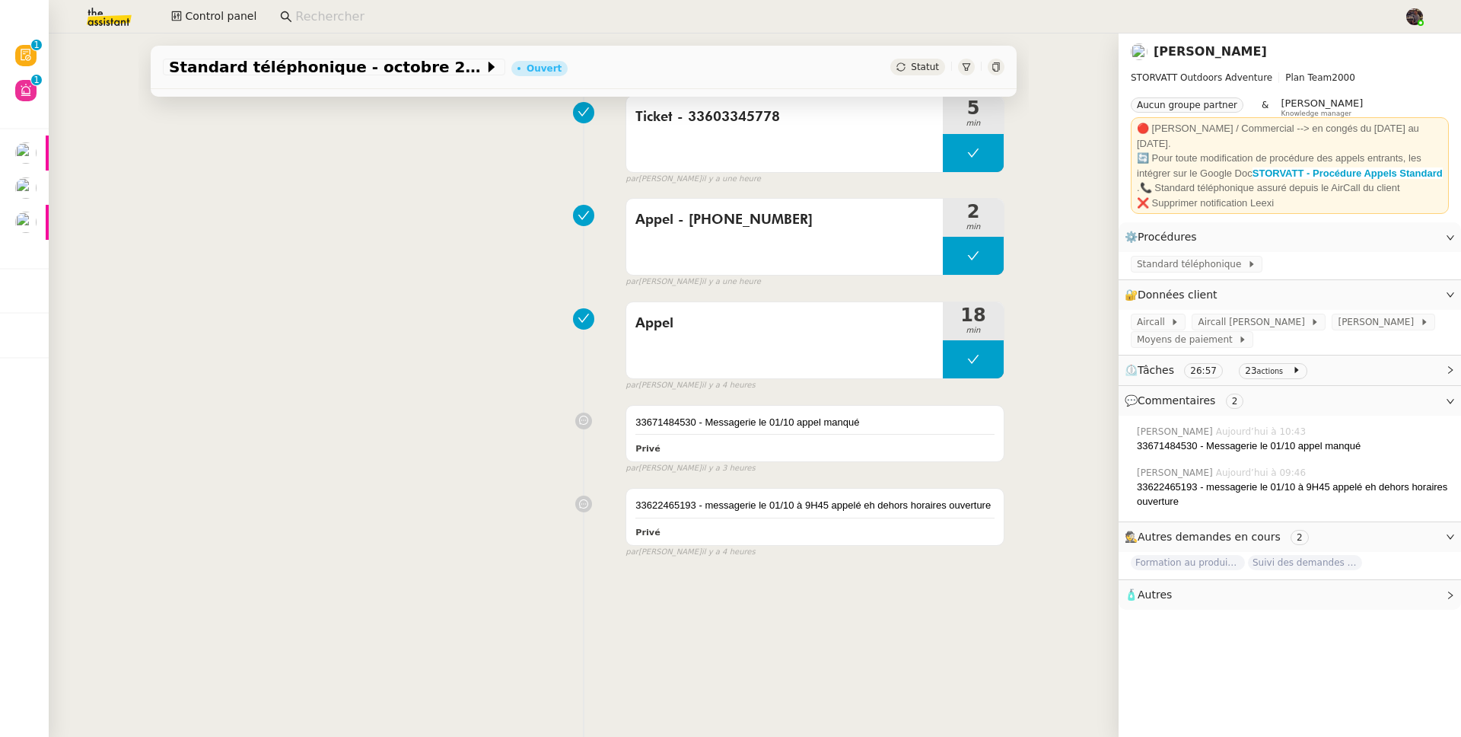
click at [385, 18] on input at bounding box center [842, 17] width 1094 height 21
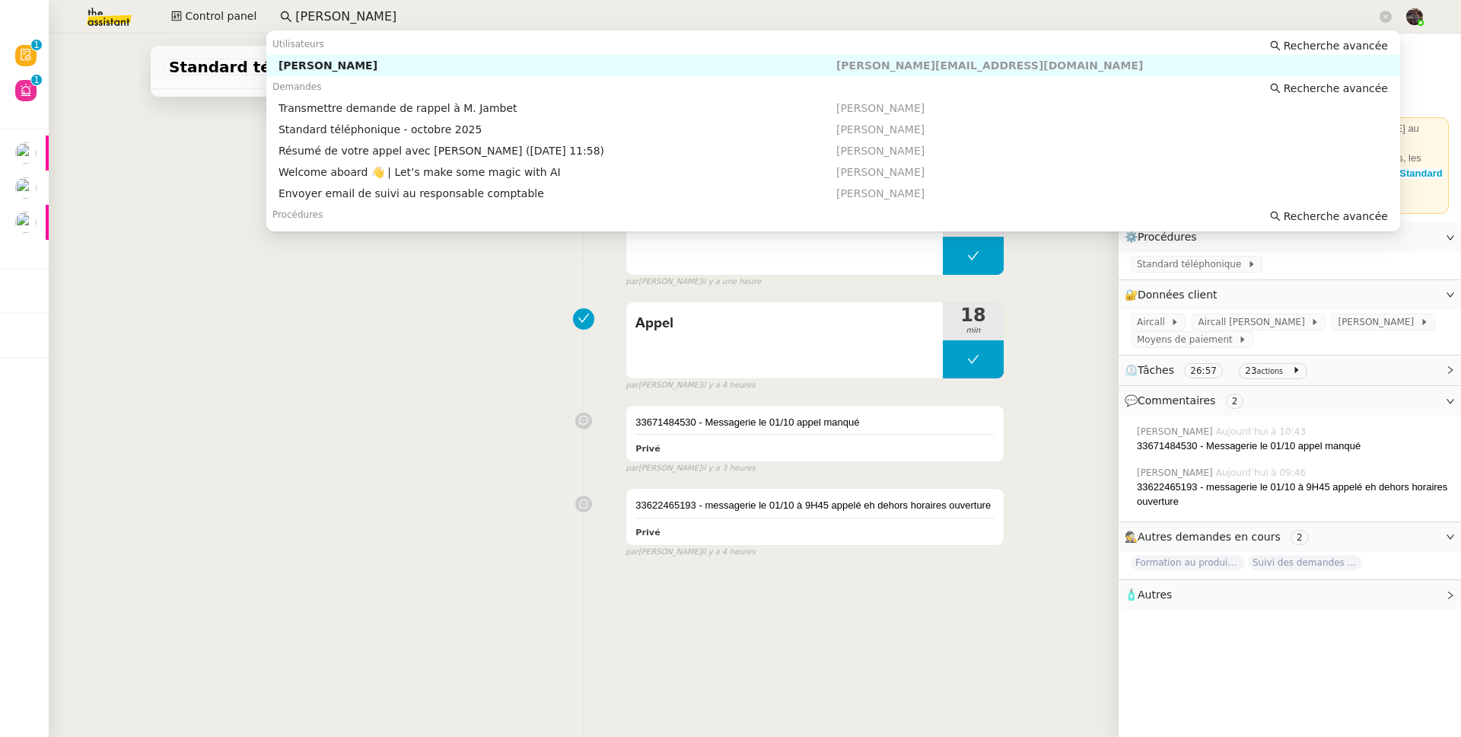
click at [419, 56] on nz-auto-option "[PERSON_NAME] [PERSON_NAME][EMAIL_ADDRESS][DOMAIN_NAME]" at bounding box center [833, 65] width 1134 height 21
type input "[PERSON_NAME]"
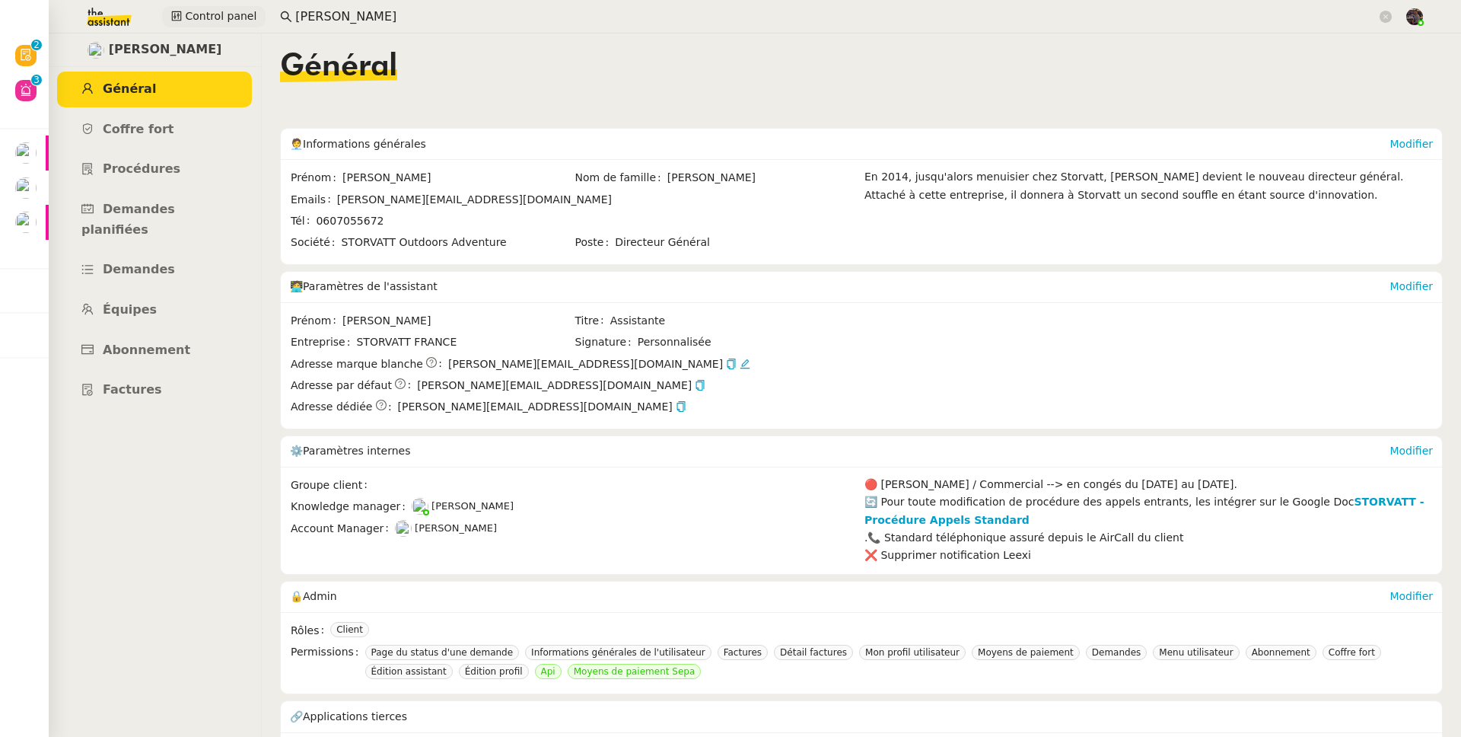
click at [244, 22] on span "Control panel" at bounding box center [221, 17] width 72 height 18
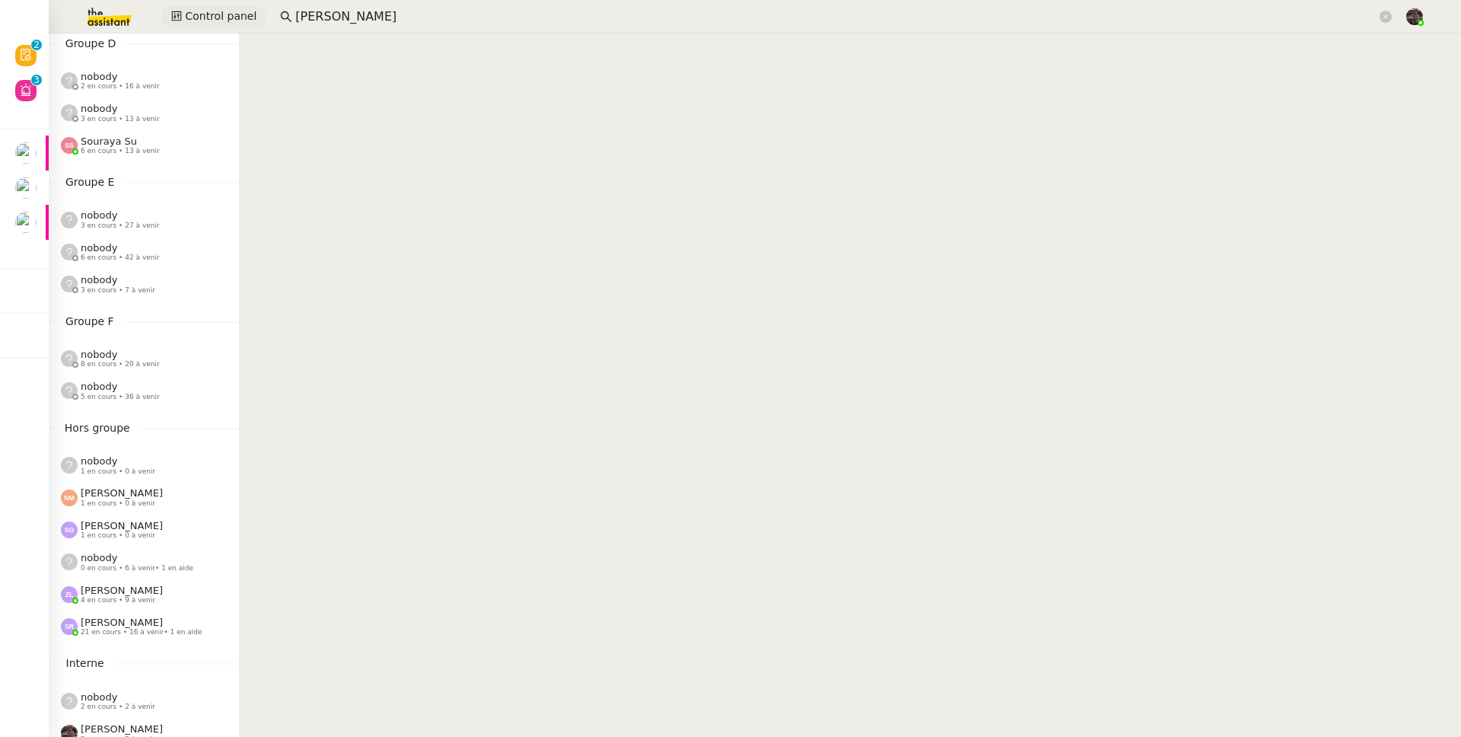
scroll to position [550, 0]
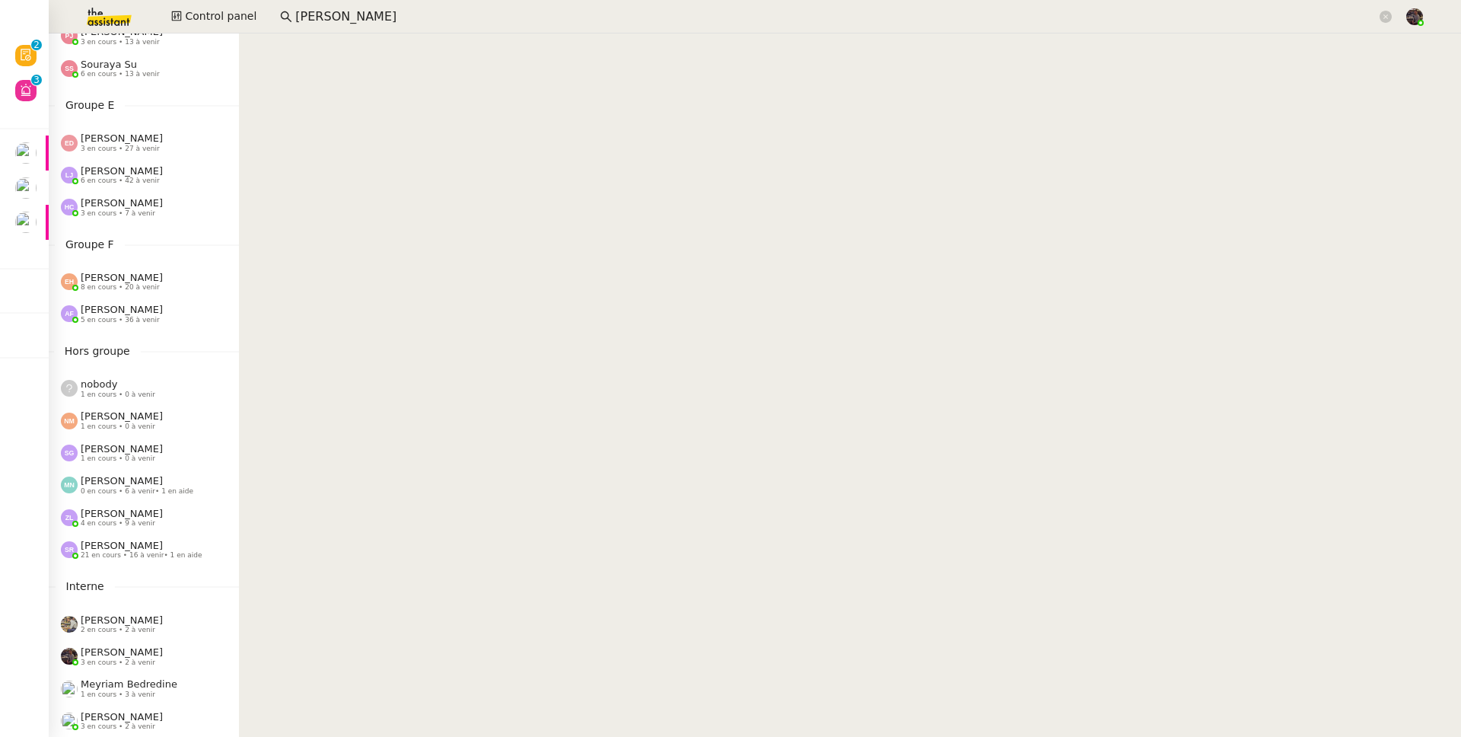
click at [126, 508] on span "[PERSON_NAME]" at bounding box center [122, 513] width 82 height 11
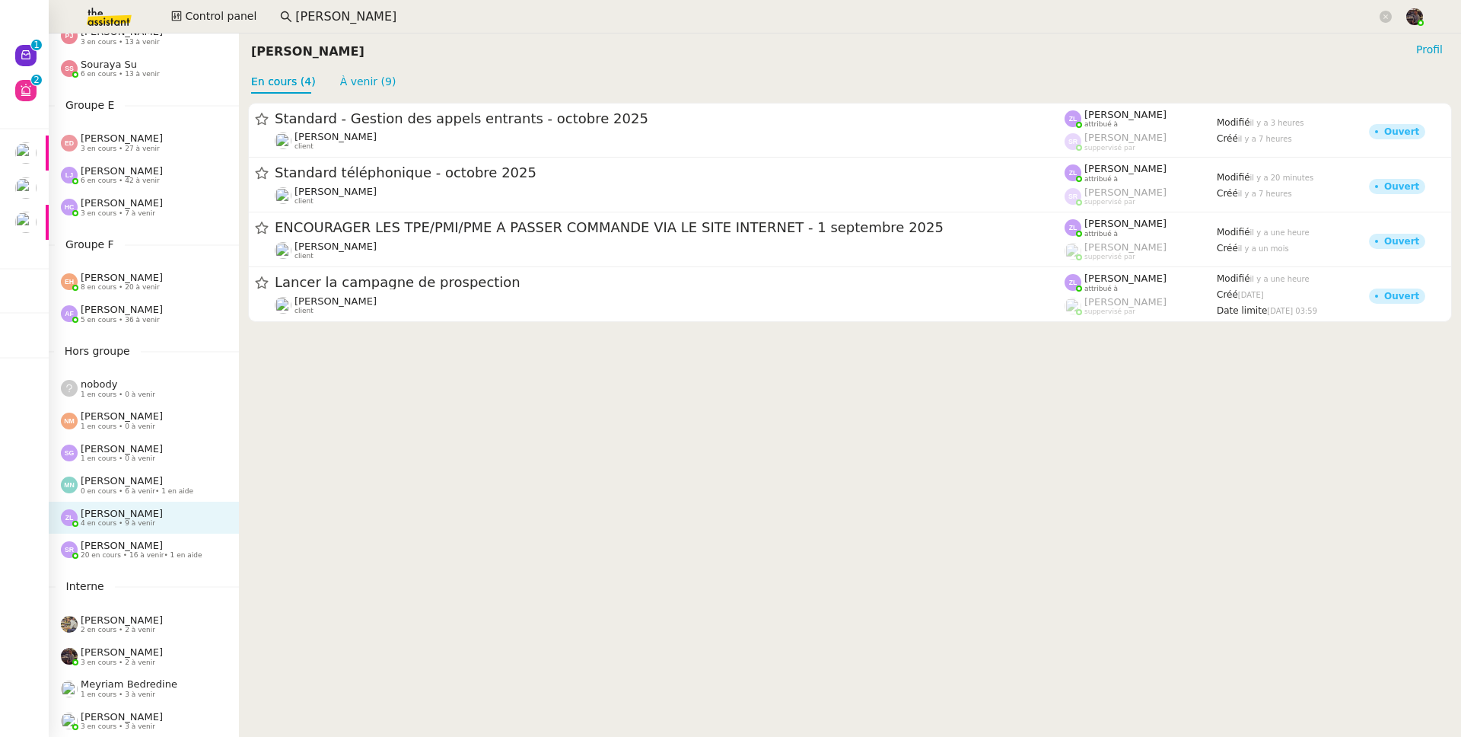
click at [110, 551] on span "20 en cours • 16 à venir • 1 en aide" at bounding box center [142, 555] width 122 height 8
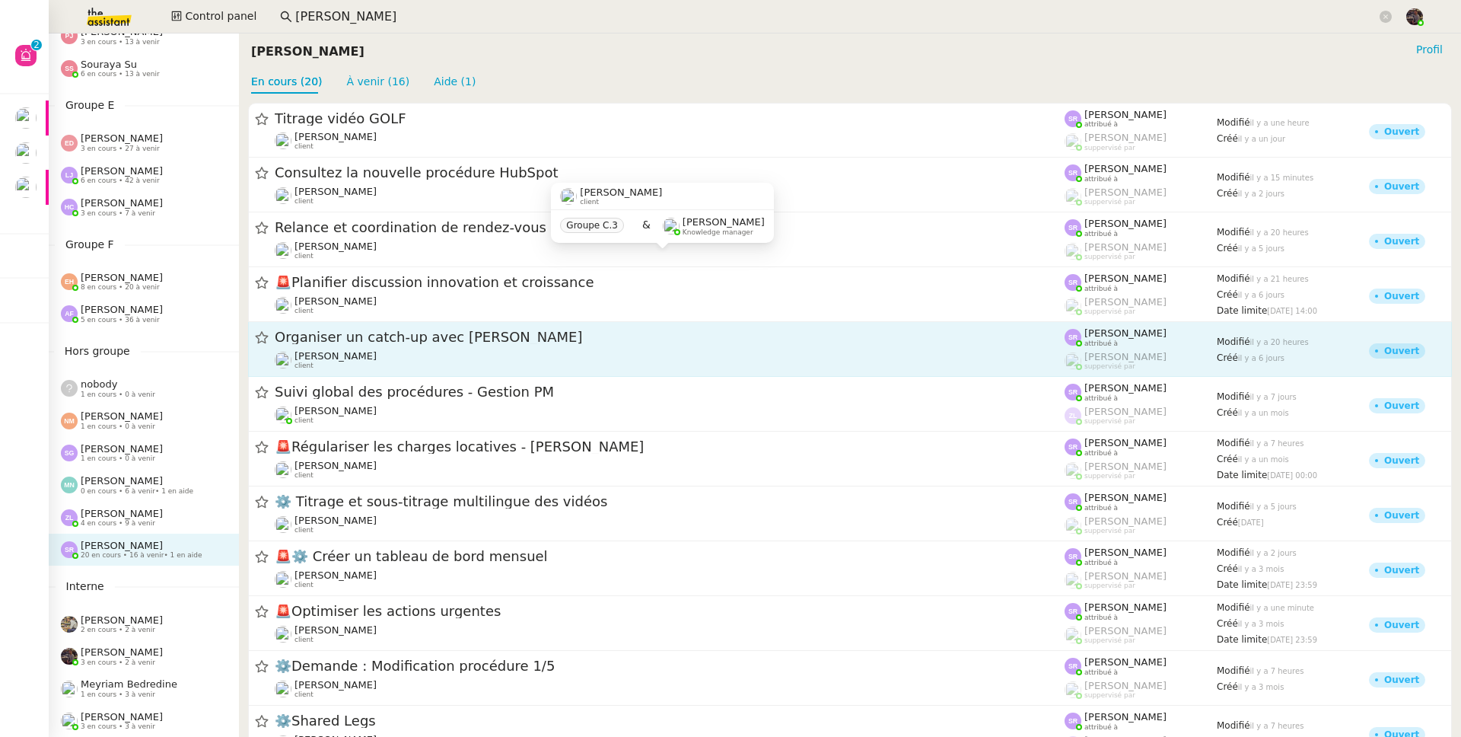
scroll to position [514, 0]
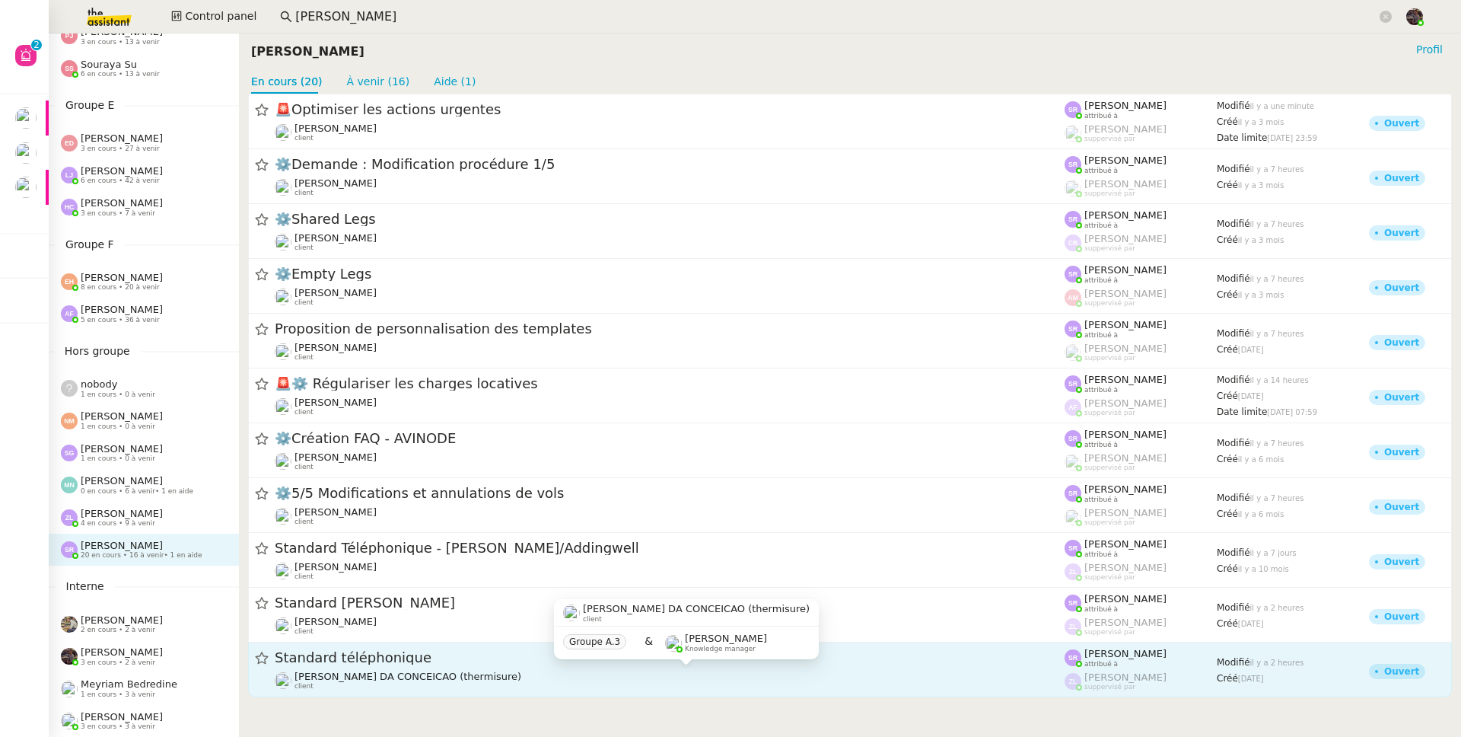
click at [475, 681] on div "Charles DA CONCEICAO (thermisure) client" at bounding box center [670, 681] width 790 height 20
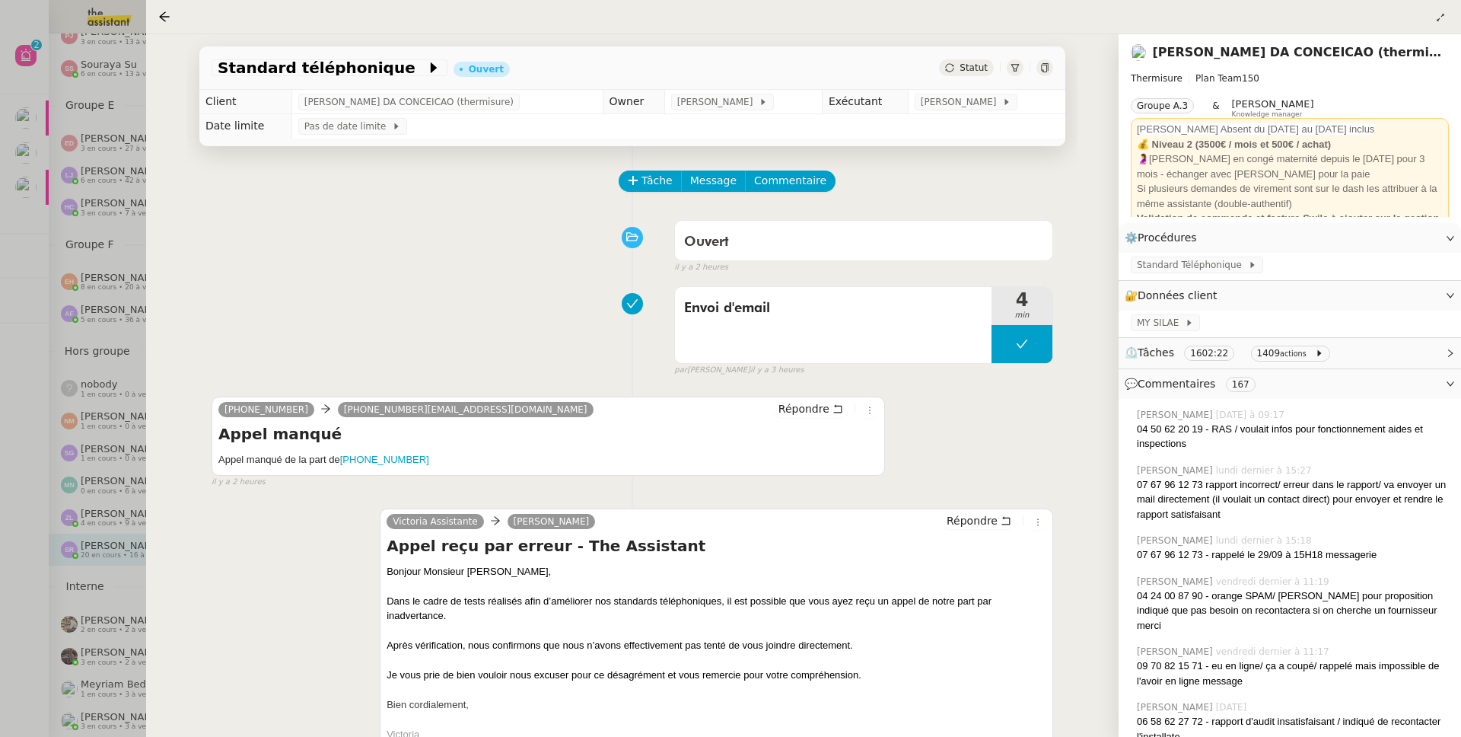
click at [371, 359] on div "Envoi d'email 4 min false par Zoé L. il y a 3 heures" at bounding box center [633, 327] width 842 height 97
click at [24, 379] on div at bounding box center [730, 368] width 1461 height 737
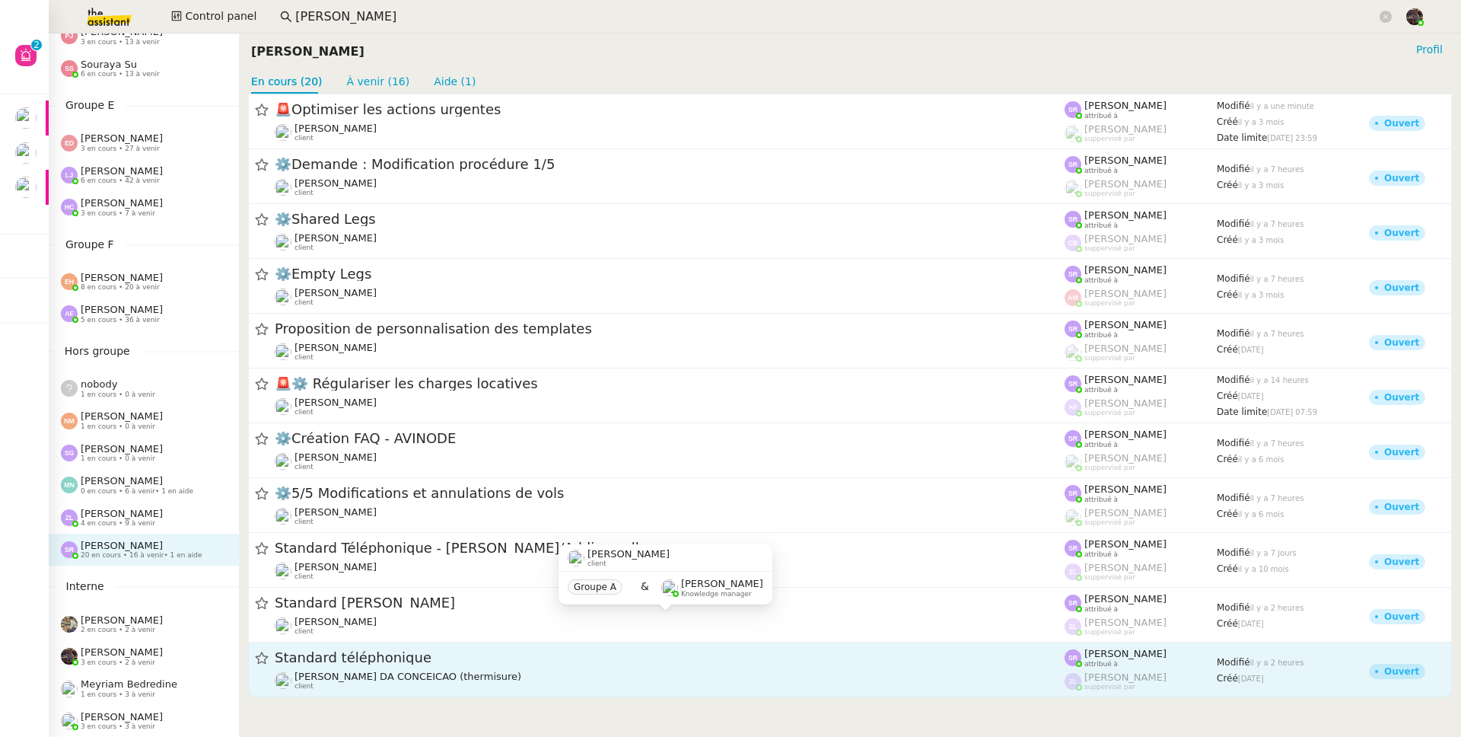
click at [405, 657] on span "Standard téléphonique" at bounding box center [670, 659] width 790 height 14
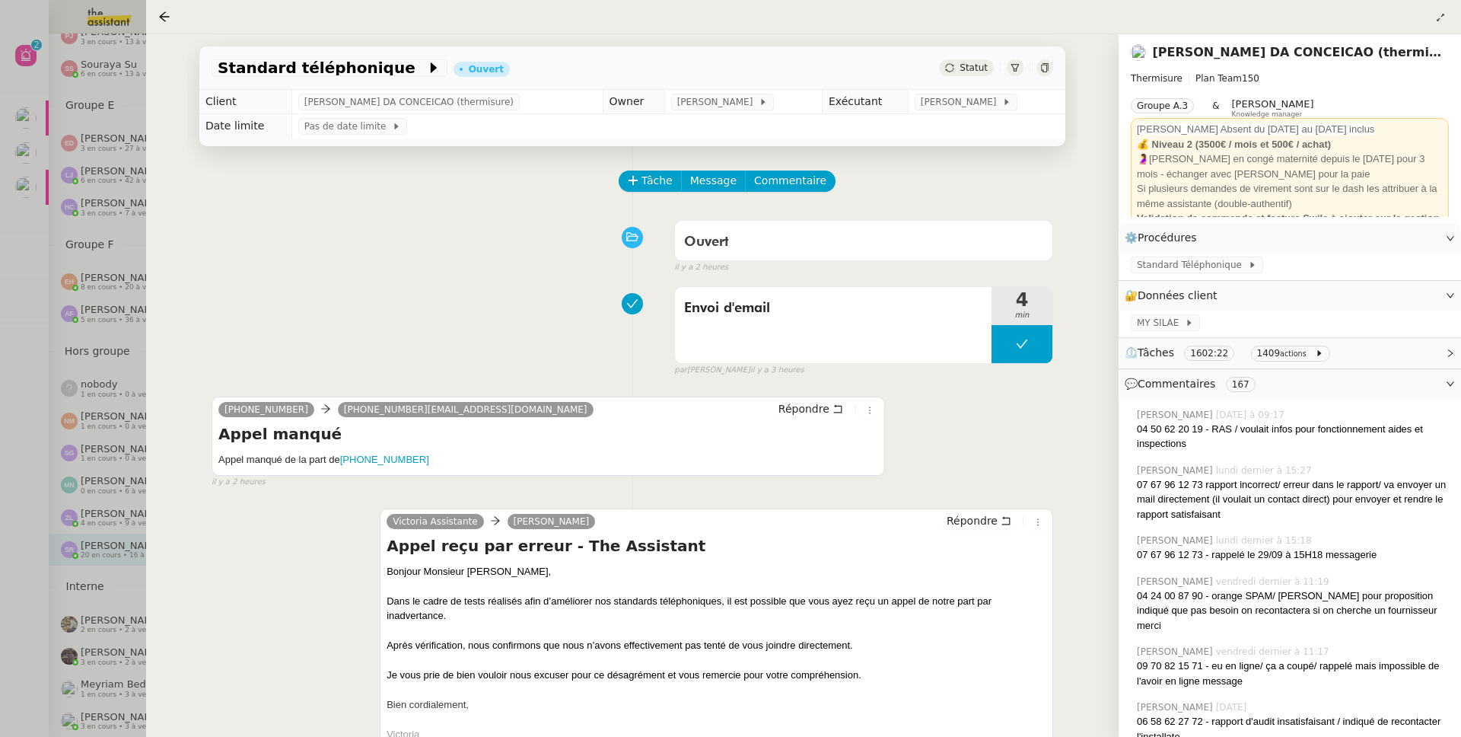
click at [115, 406] on div at bounding box center [730, 368] width 1461 height 737
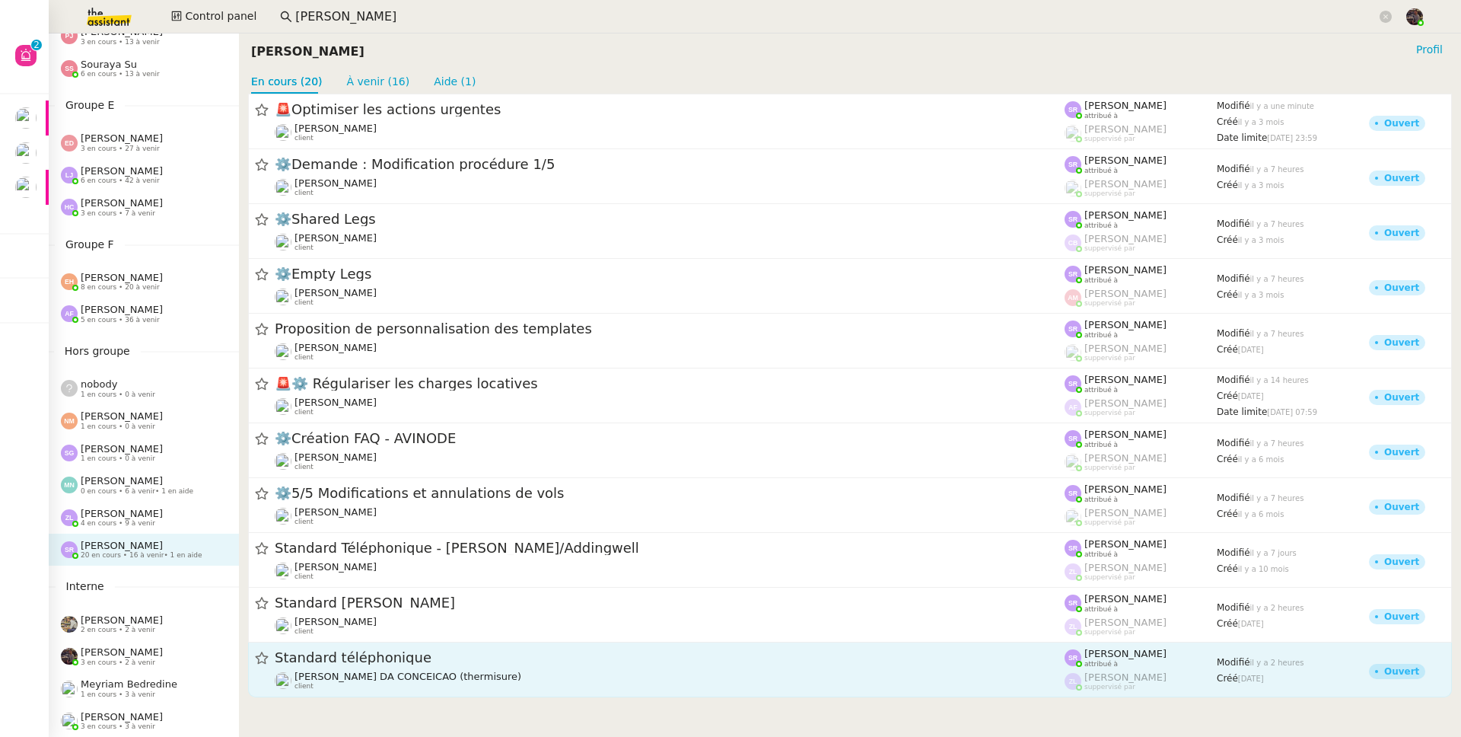
click at [422, 664] on span "Standard téléphonique" at bounding box center [670, 659] width 790 height 14
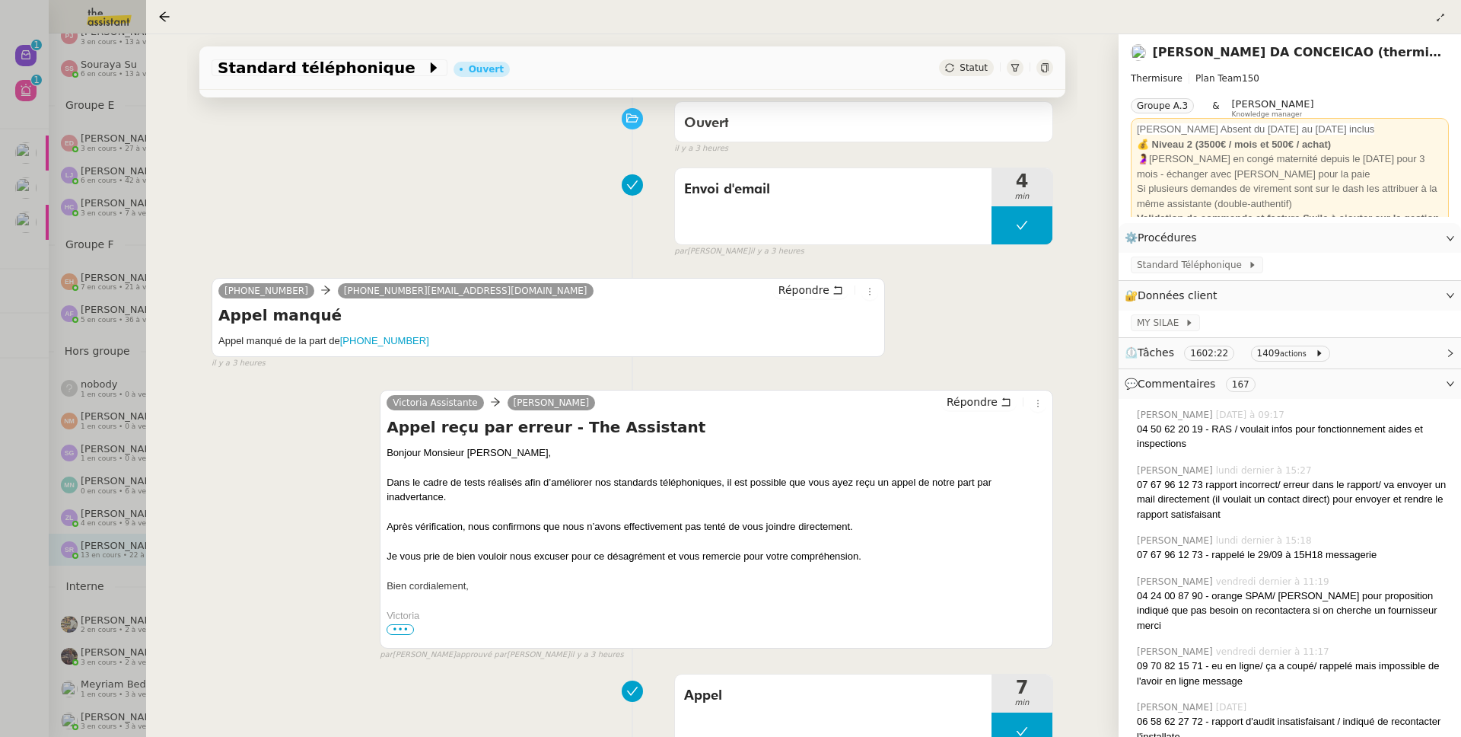
scroll to position [109, 0]
click at [41, 239] on div at bounding box center [730, 368] width 1461 height 737
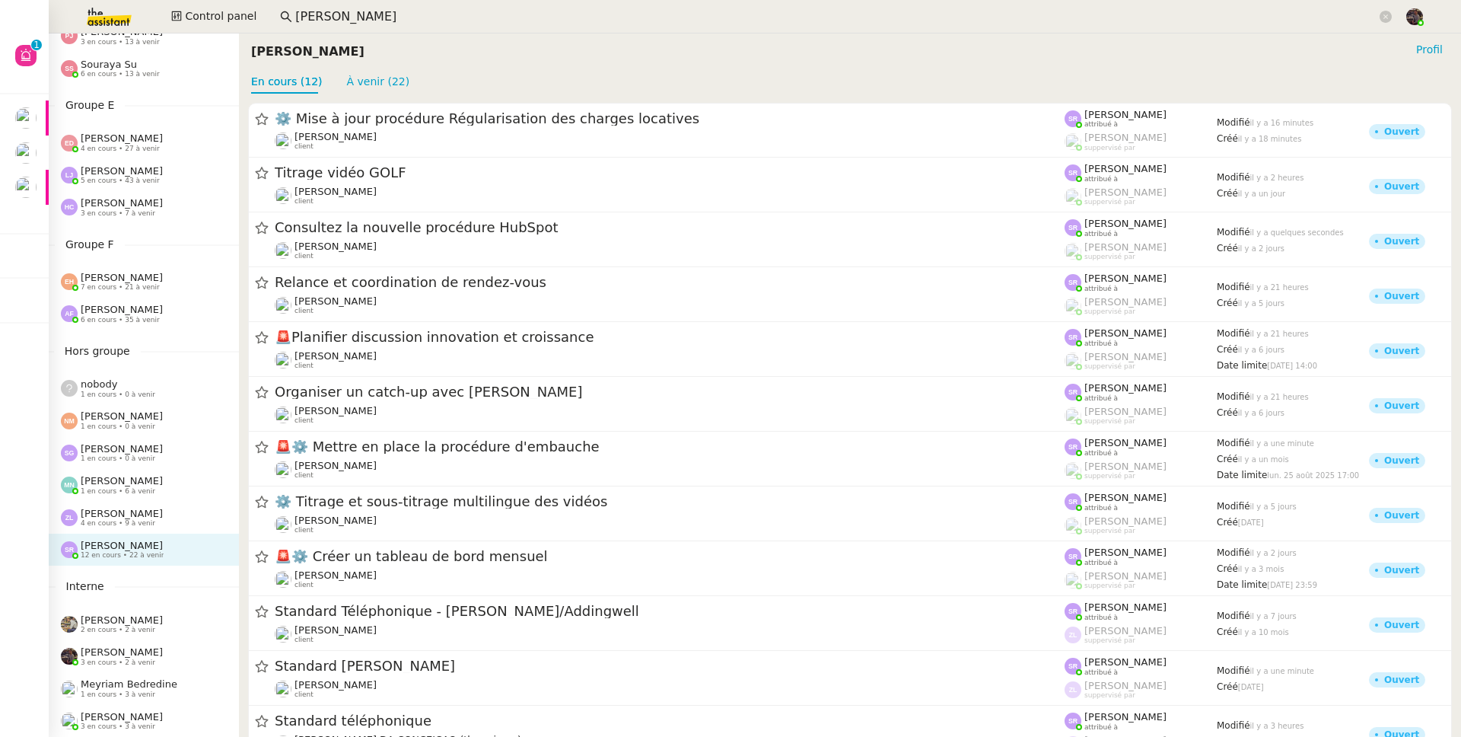
click at [116, 519] on span "4 en cours • 9 à venir" at bounding box center [118, 523] width 75 height 8
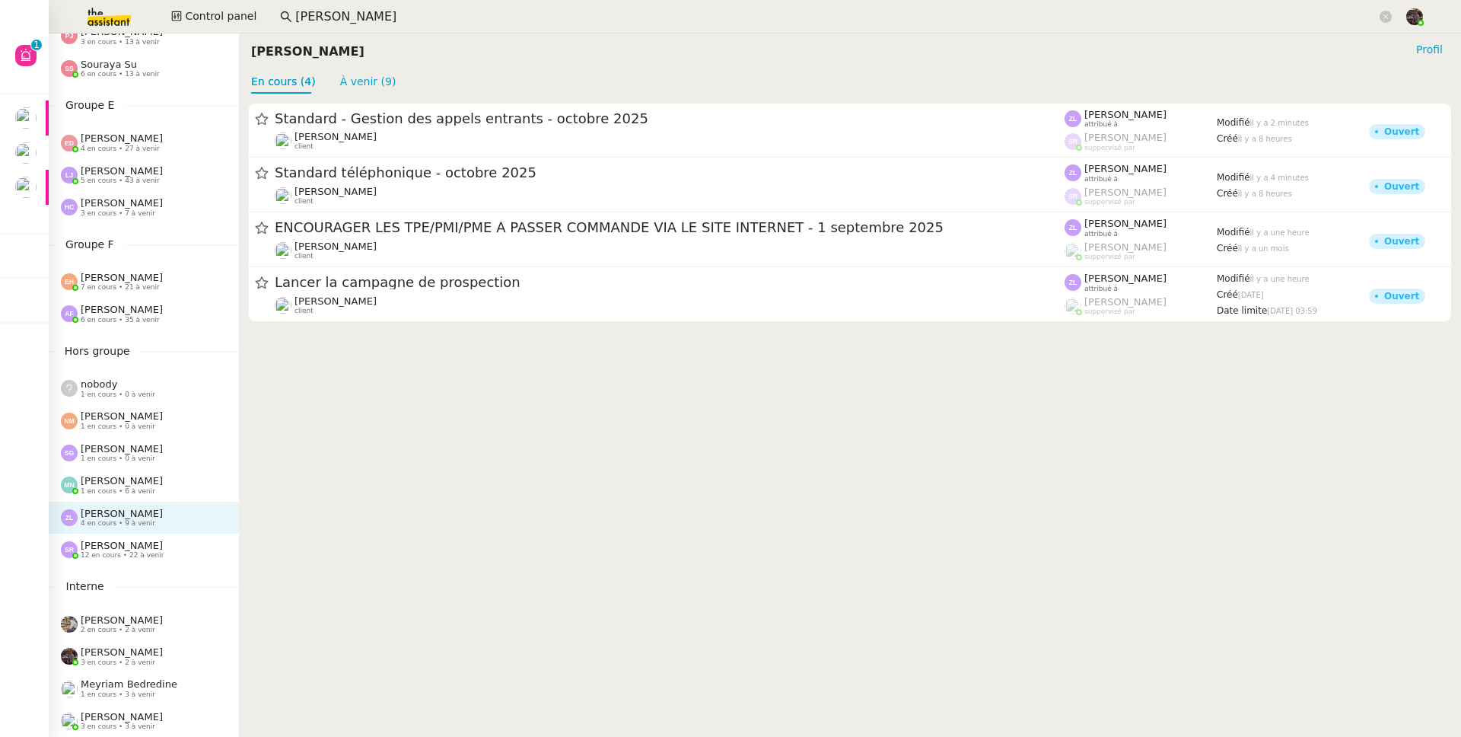
click at [119, 540] on span "[PERSON_NAME]" at bounding box center [122, 545] width 82 height 11
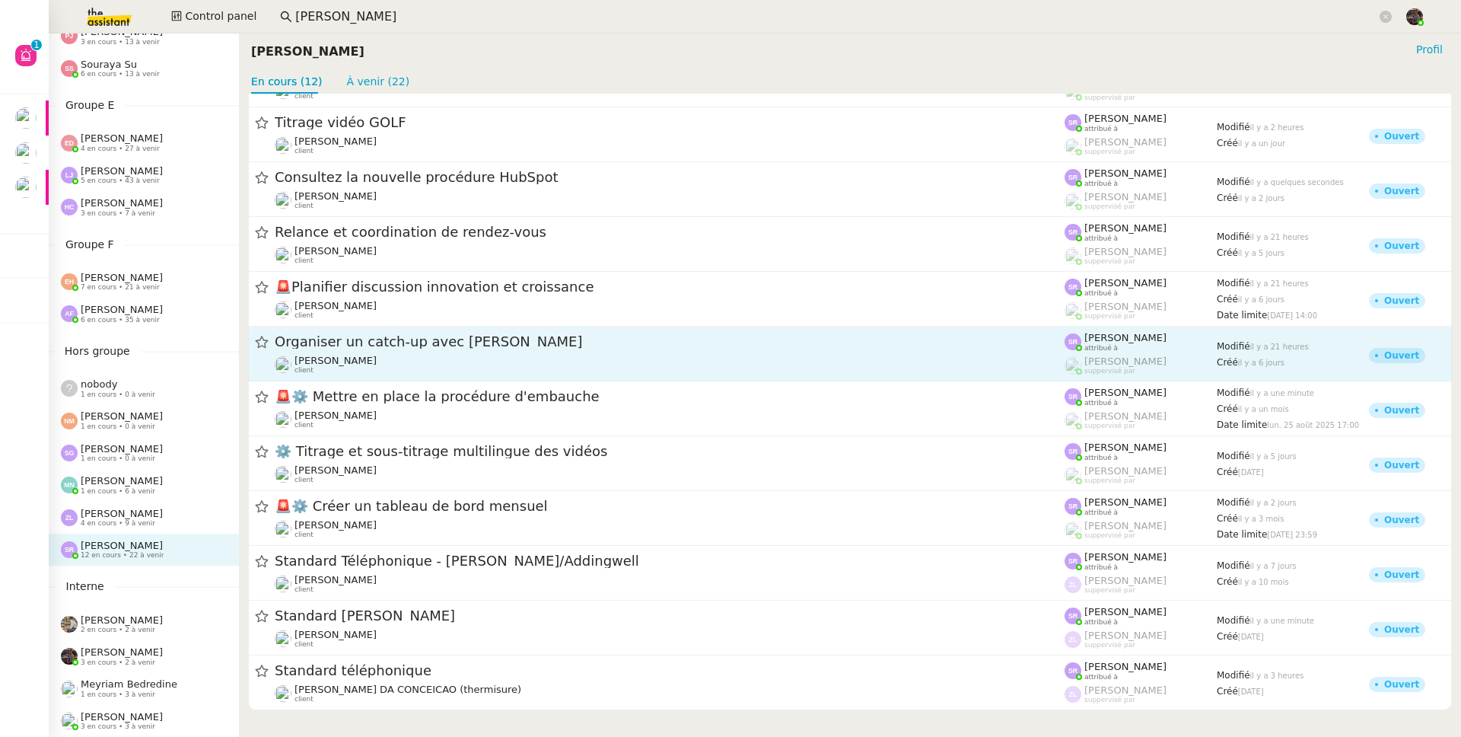
scroll to position [51, 0]
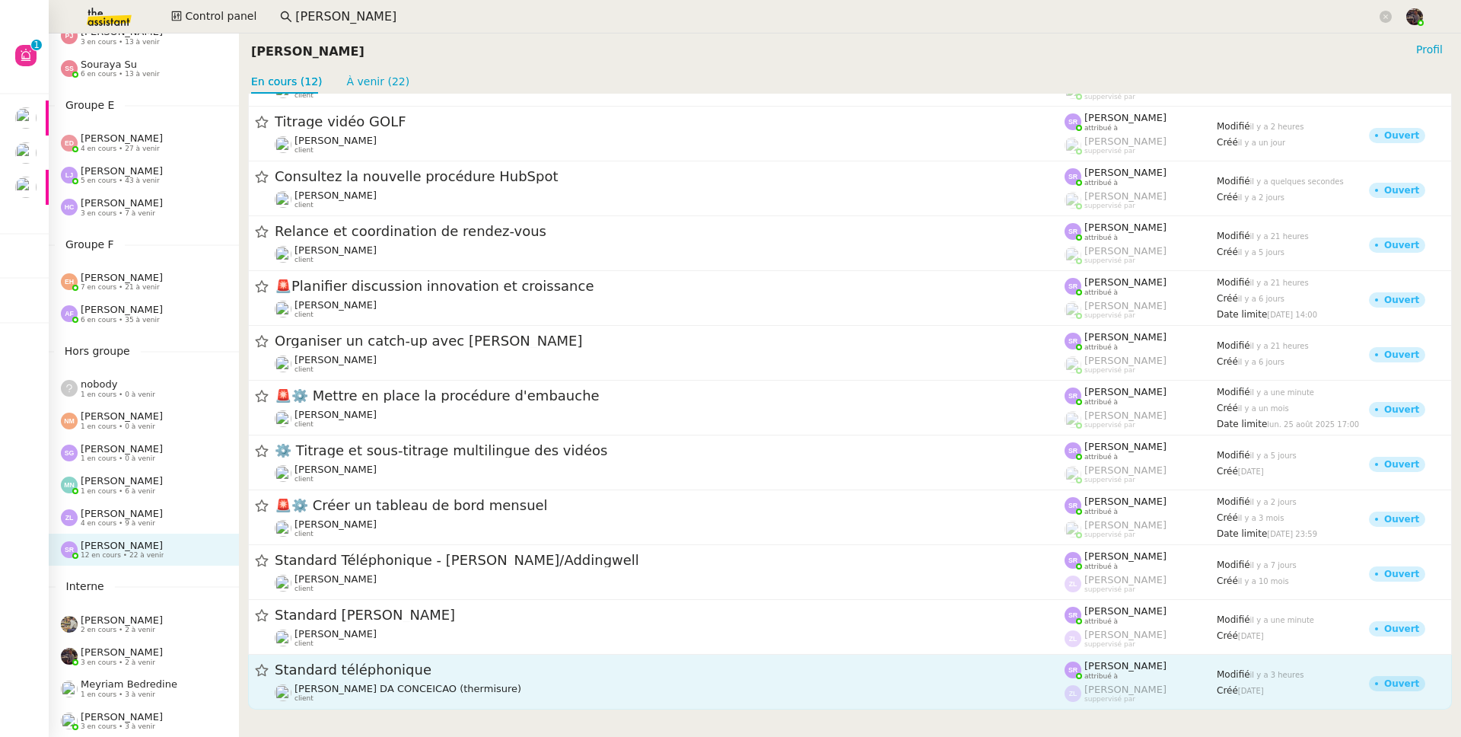
click at [355, 696] on div "Charles DA CONCEICAO (thermisure) client" at bounding box center [408, 693] width 227 height 20
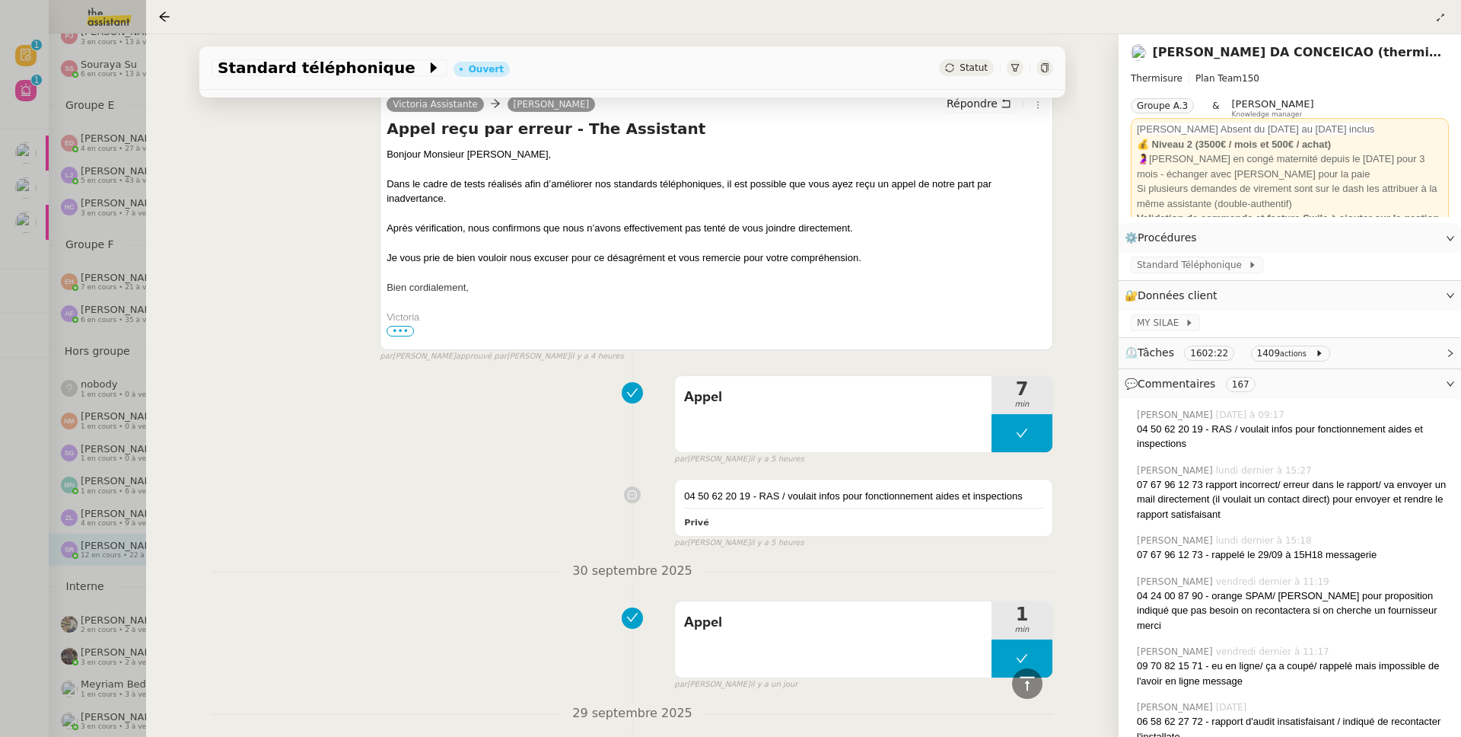
scroll to position [413, 0]
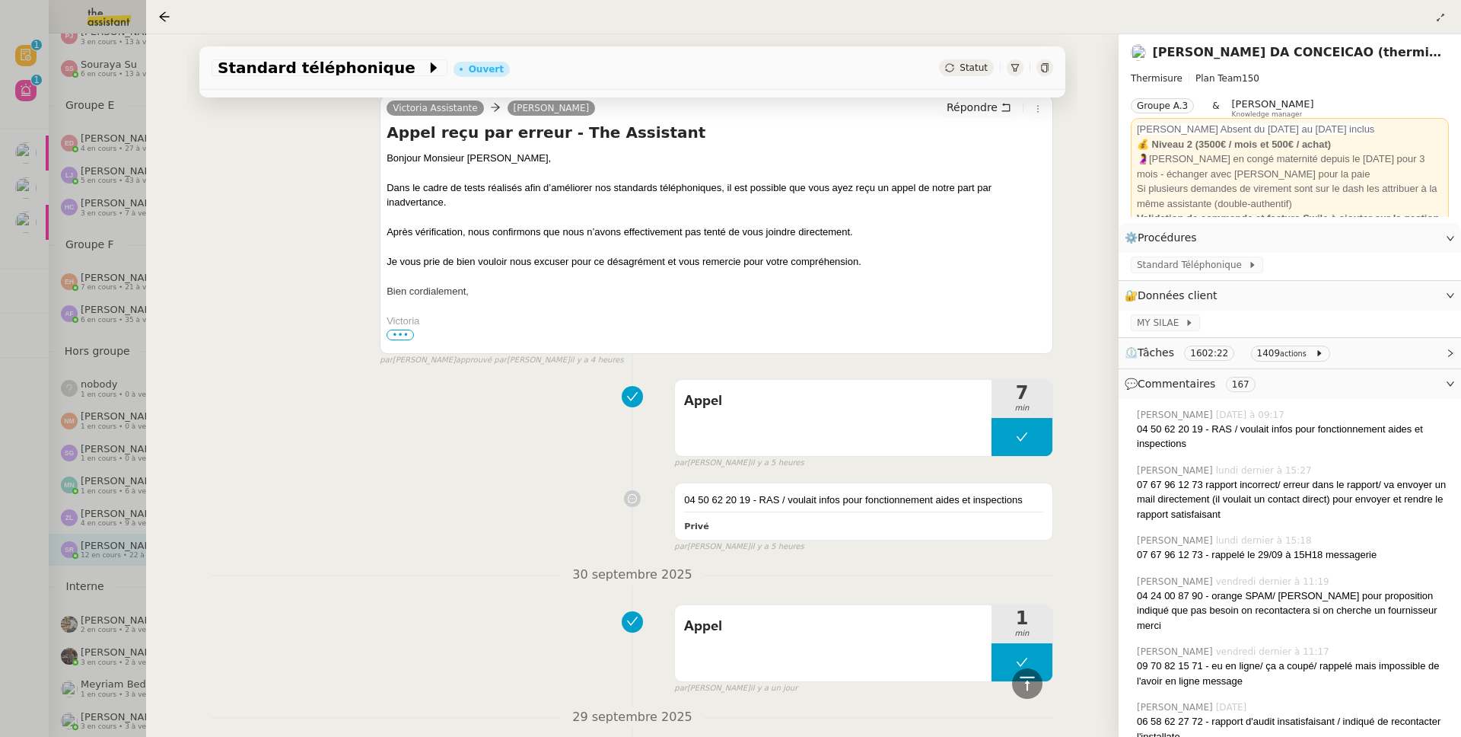
click at [65, 451] on div at bounding box center [730, 368] width 1461 height 737
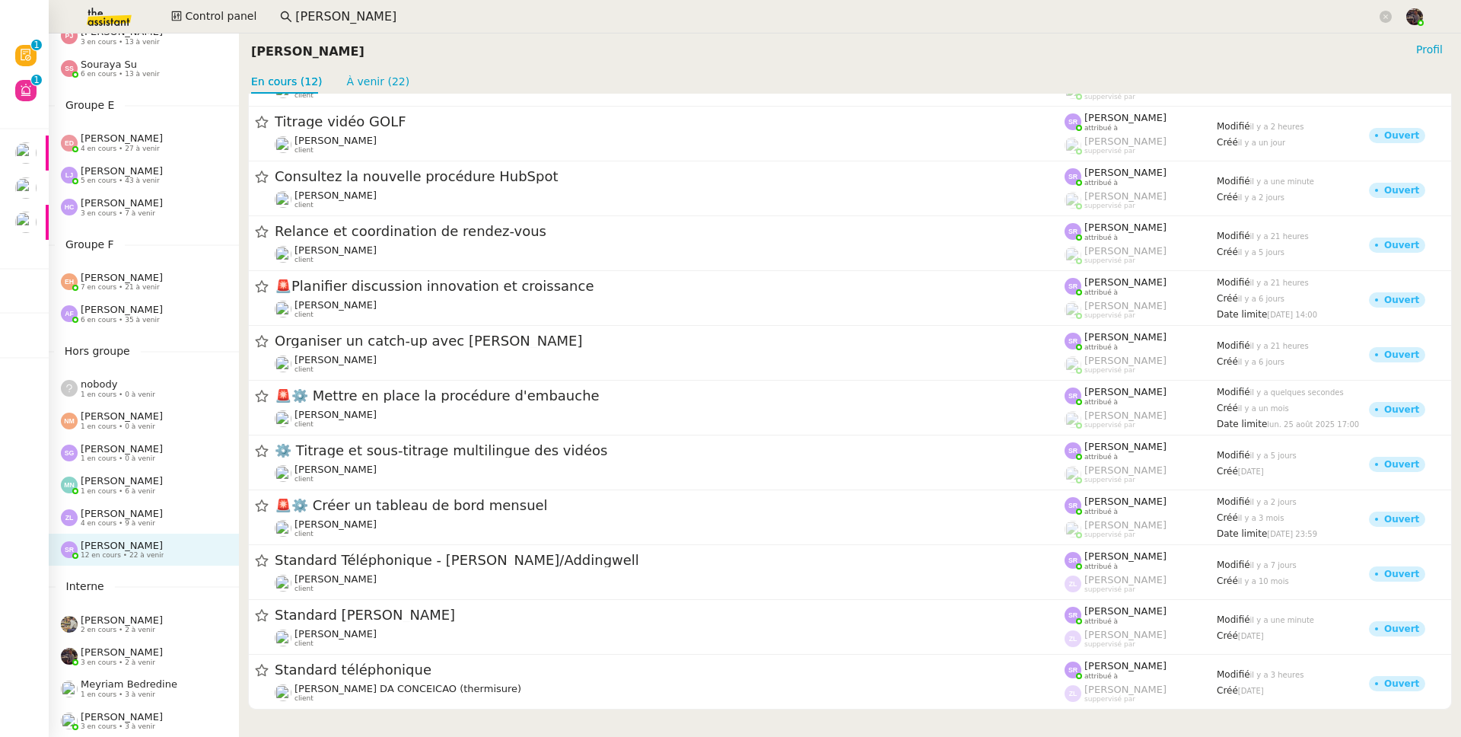
click at [142, 22] on img at bounding box center [97, 16] width 118 height 33
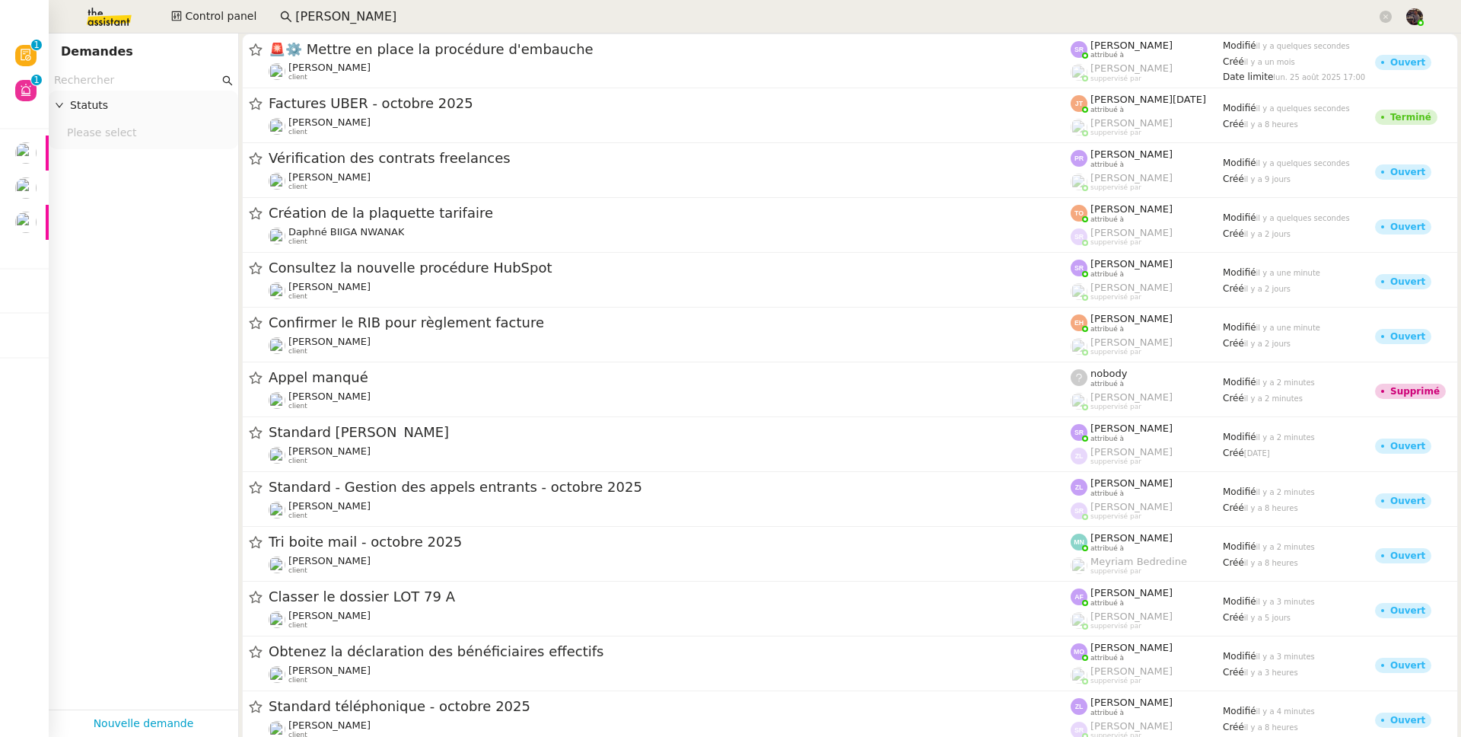
click at [168, 81] on input "text" at bounding box center [136, 81] width 165 height 18
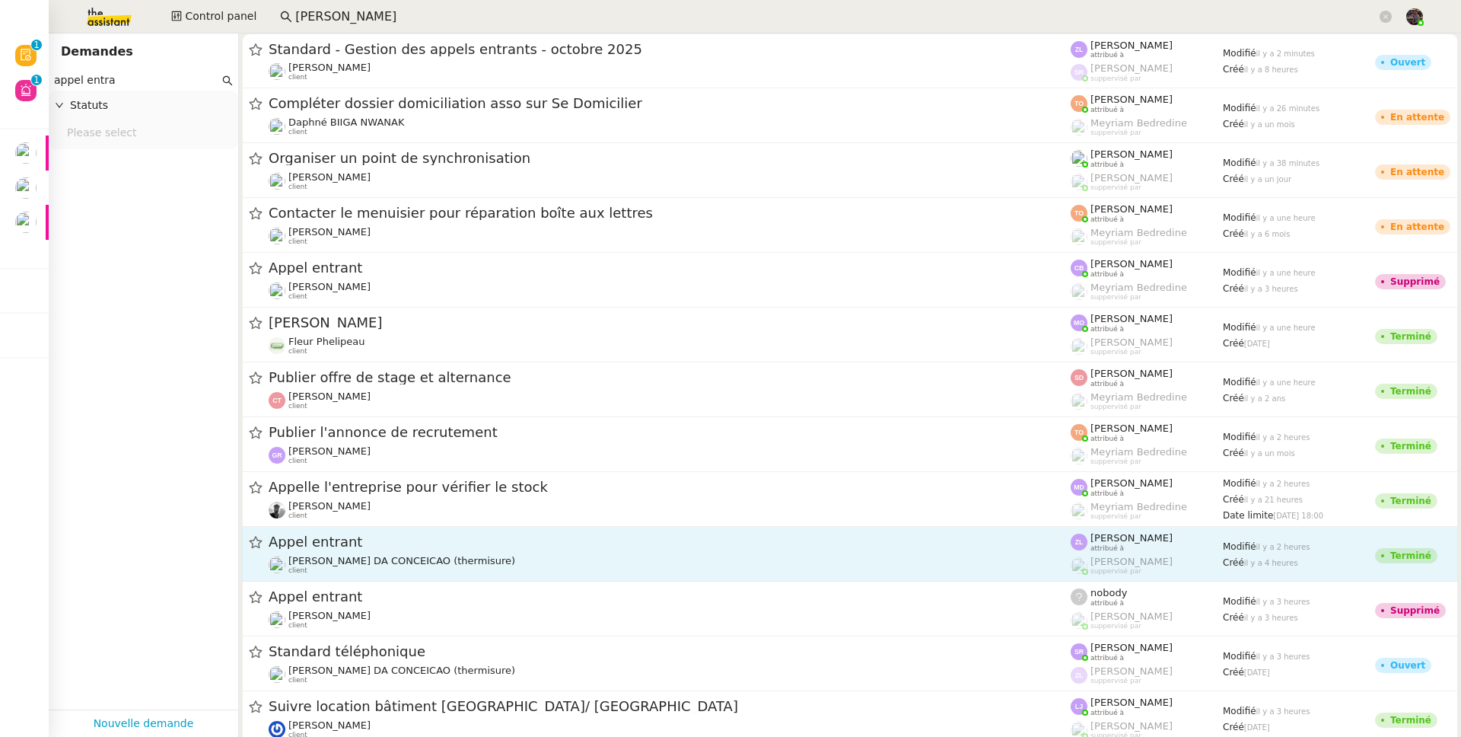
type input "appel entra"
click at [388, 544] on span "Appel entrant" at bounding box center [670, 542] width 802 height 14
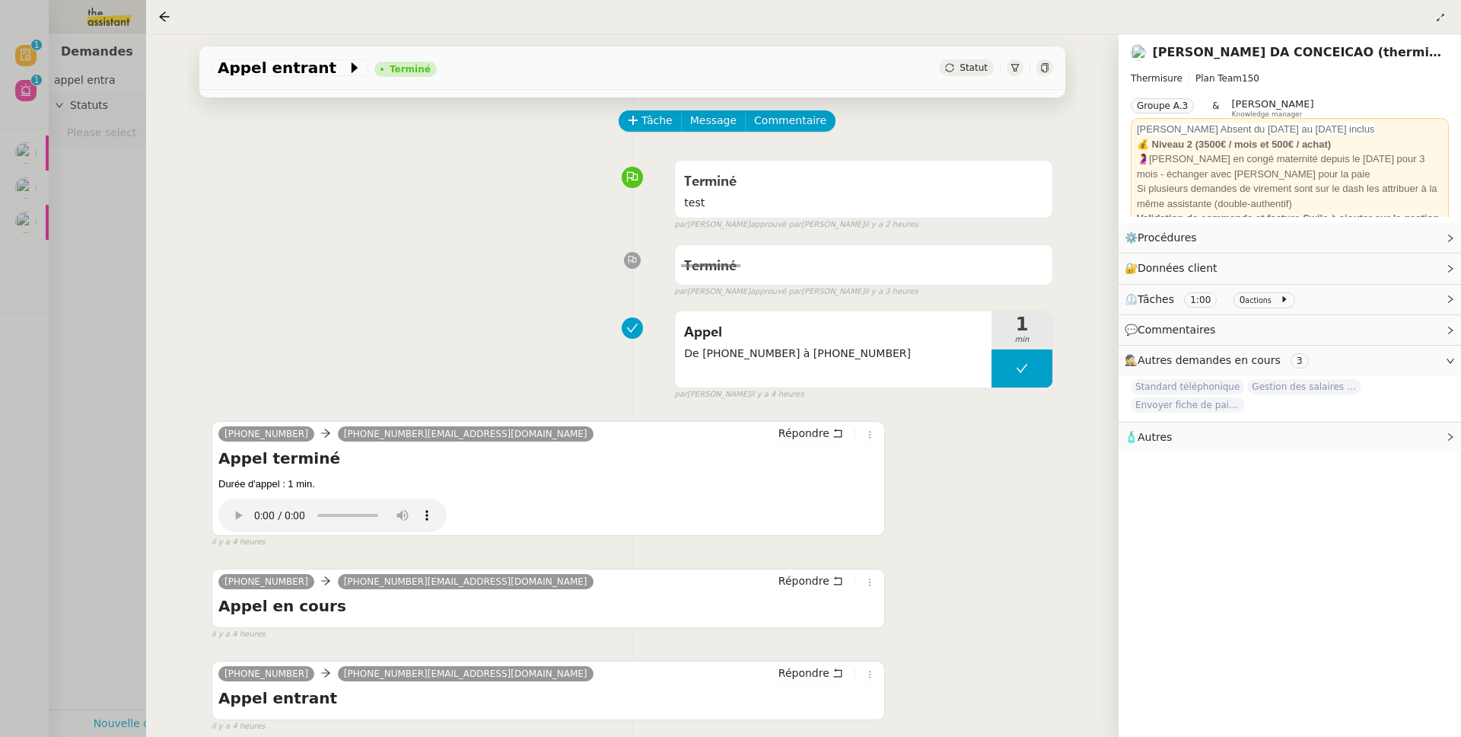
scroll to position [129, 0]
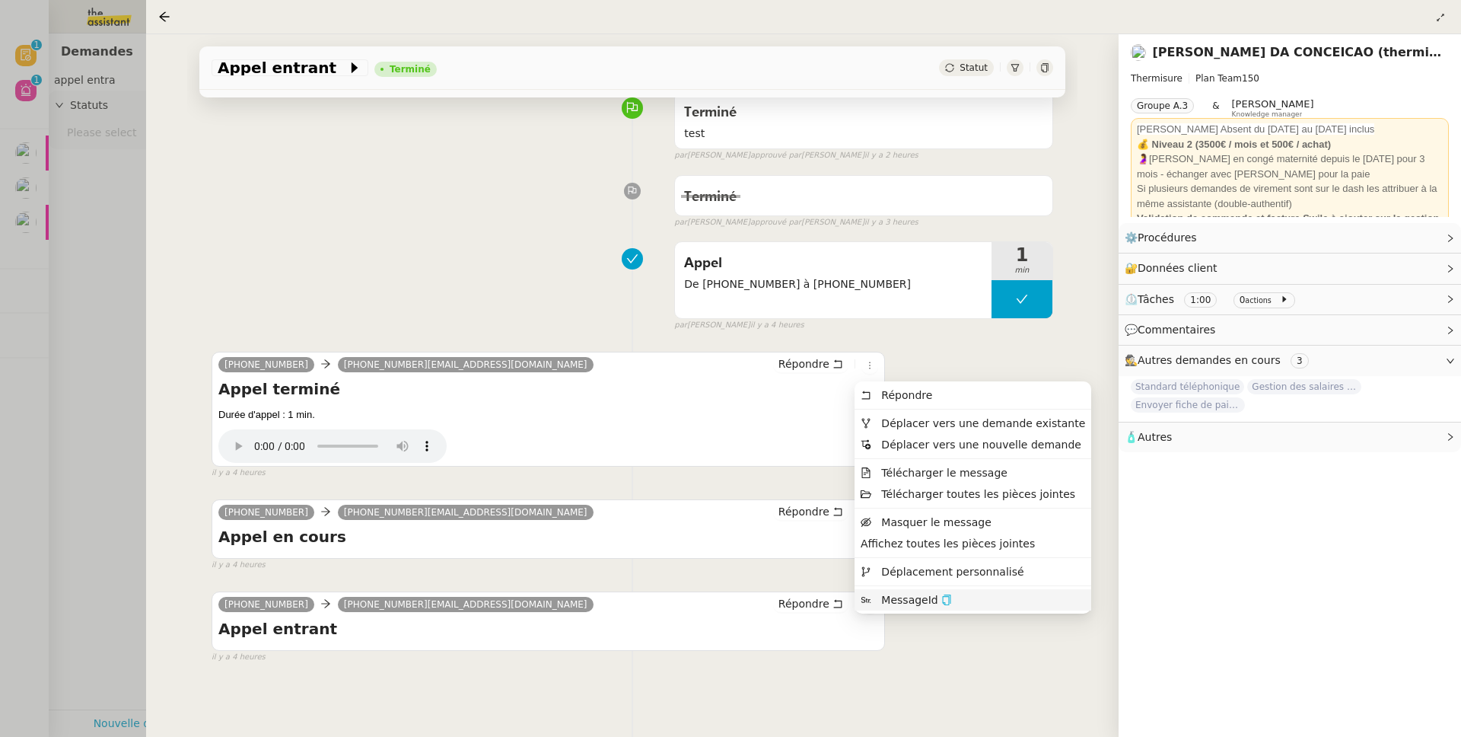
click at [942, 593] on button "button" at bounding box center [947, 600] width 11 height 14
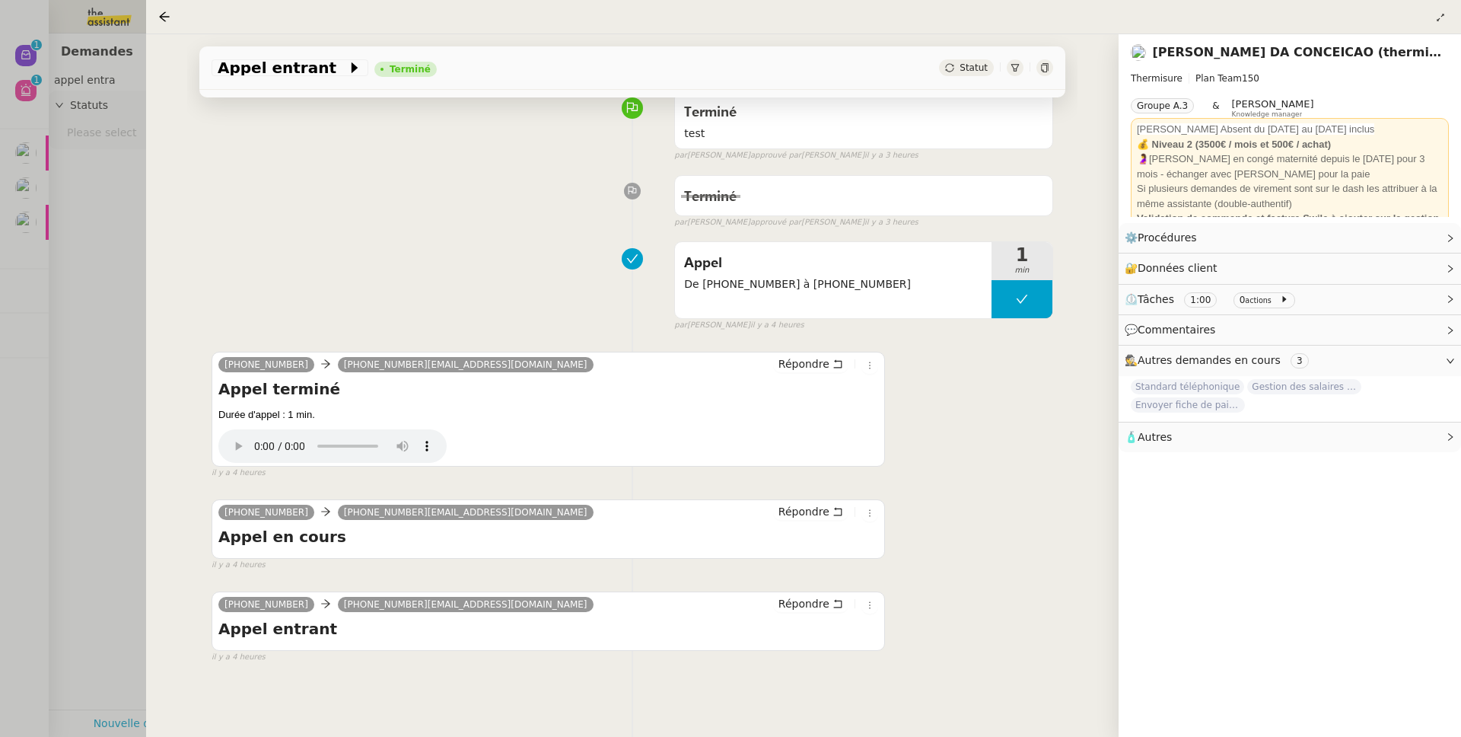
drag, startPoint x: 24, startPoint y: 356, endPoint x: 88, endPoint y: 295, distance: 88.8
click at [24, 356] on div at bounding box center [730, 368] width 1461 height 737
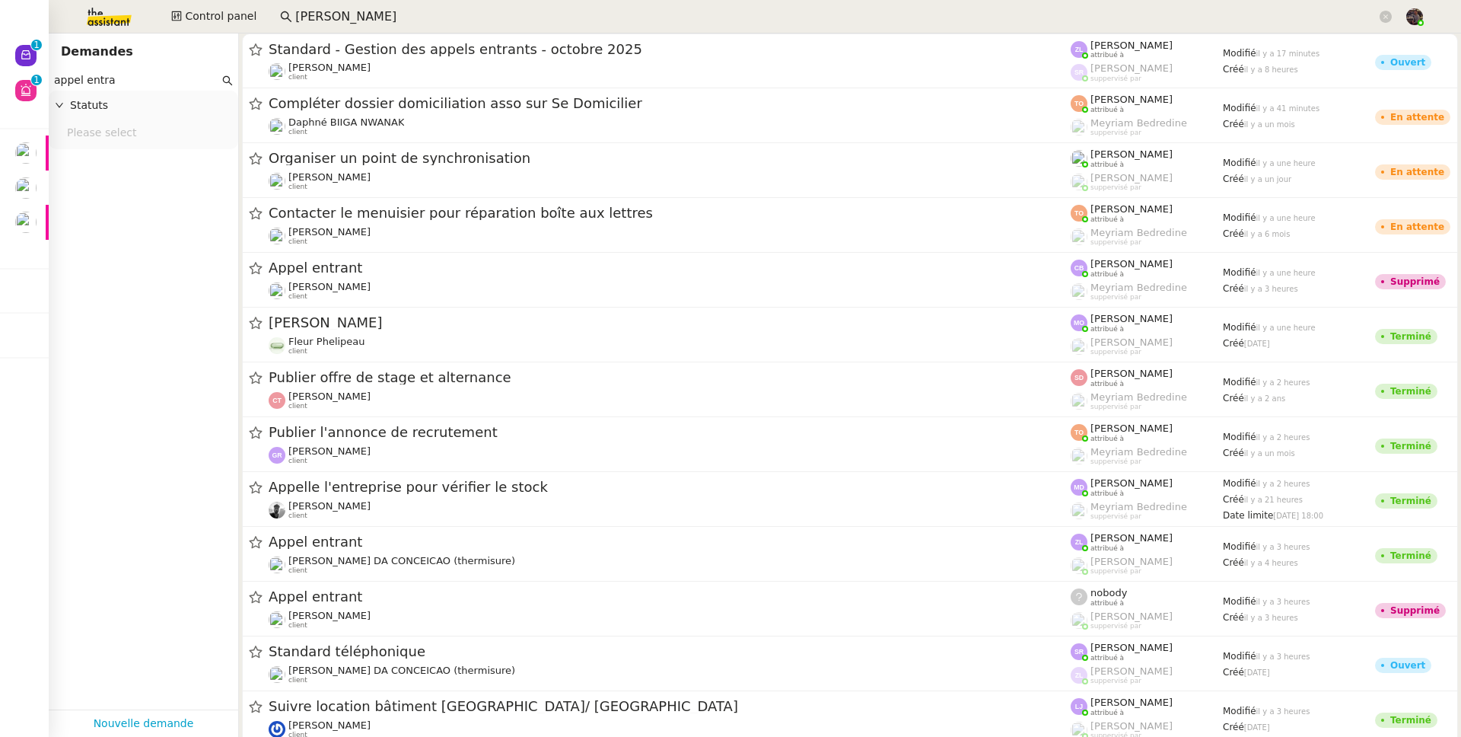
click at [221, 29] on div "Control panel frank muffat" at bounding box center [730, 16] width 1385 height 33
click at [221, 25] on span "Control panel" at bounding box center [221, 17] width 72 height 18
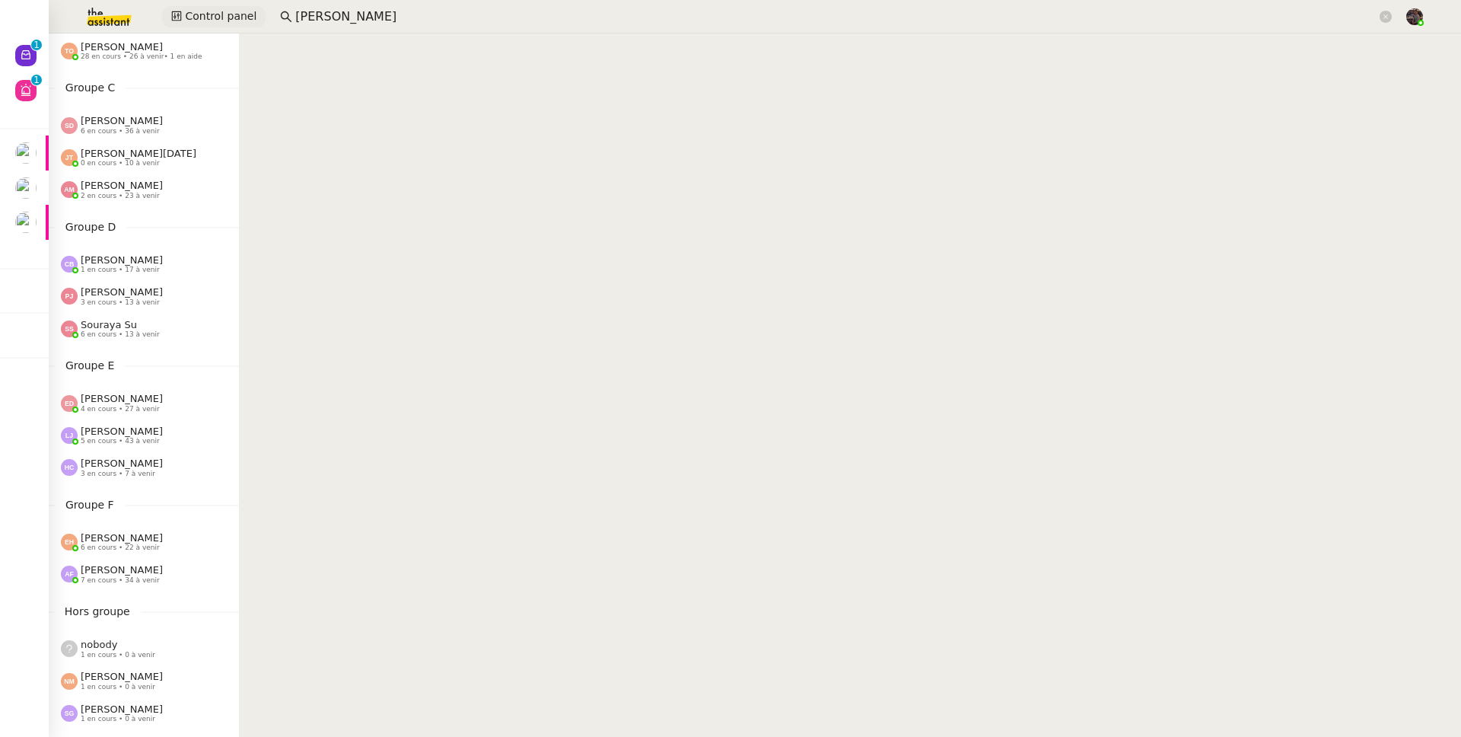
scroll to position [394, 0]
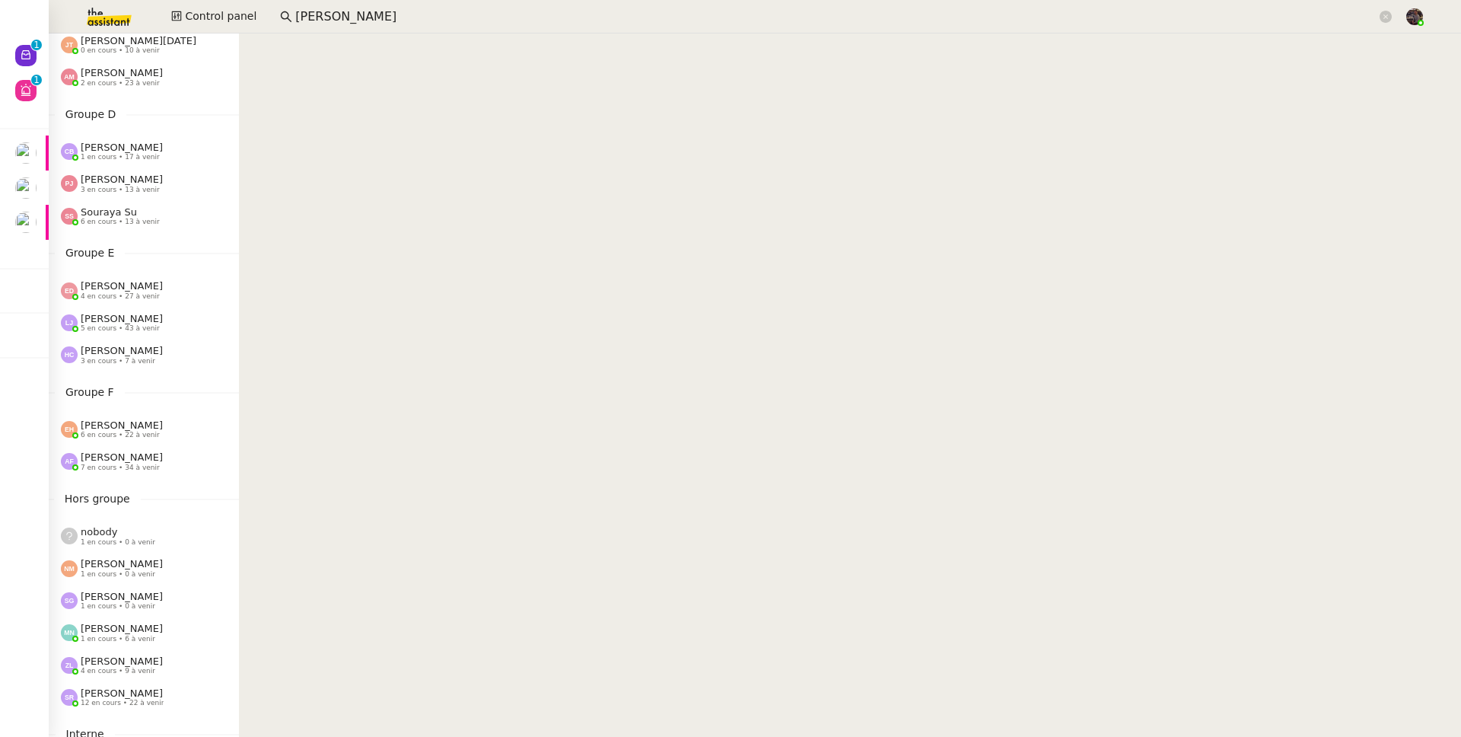
click at [148, 687] on span "[PERSON_NAME]" at bounding box center [122, 692] width 82 height 11
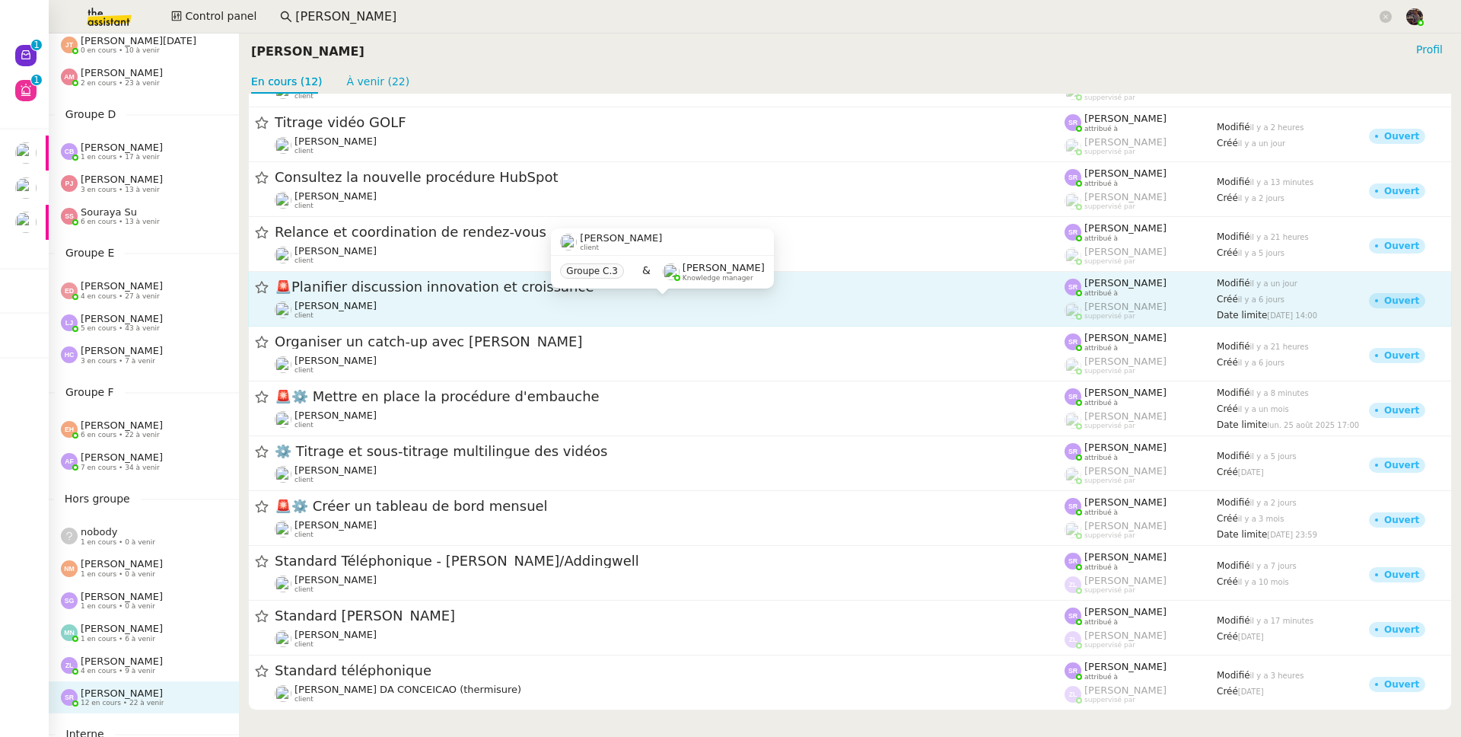
scroll to position [51, 0]
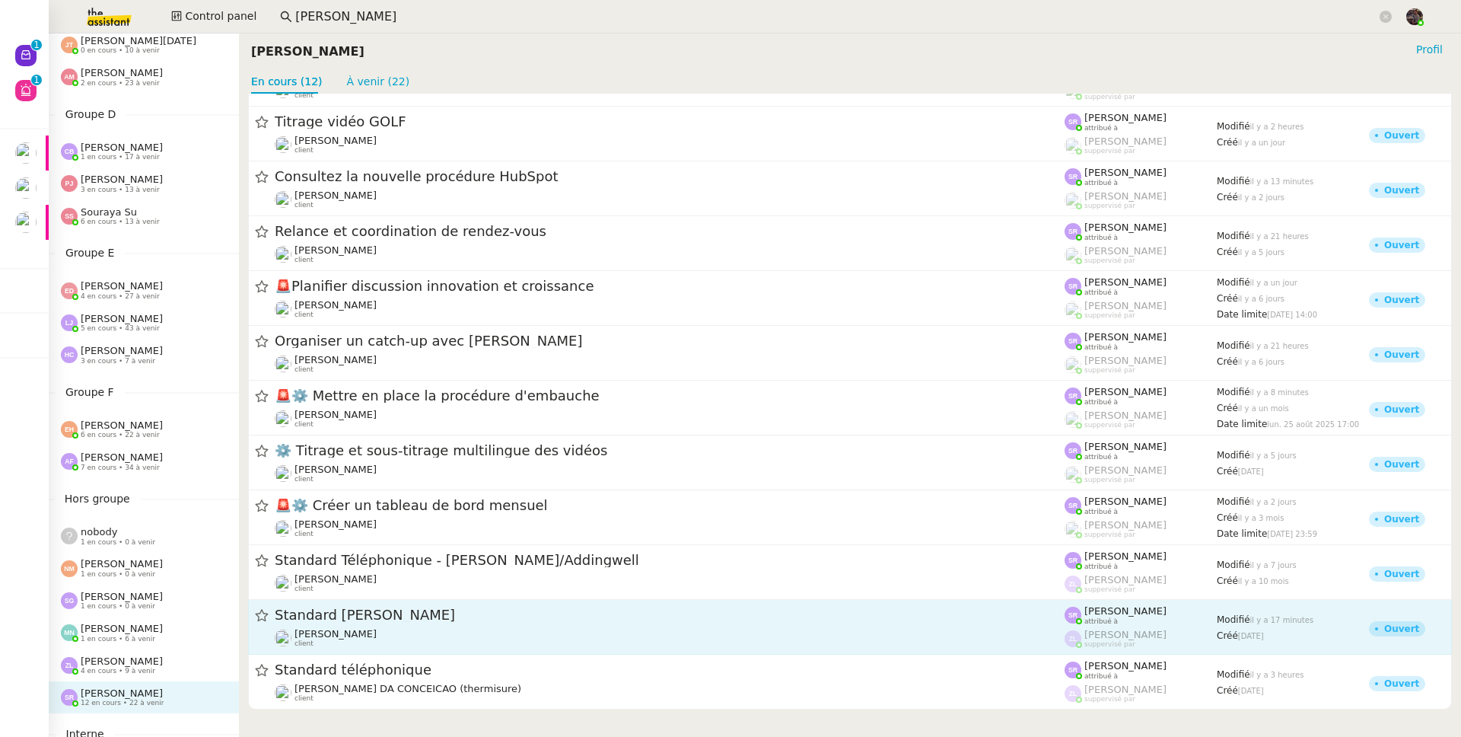
click at [397, 615] on span "Standard [PERSON_NAME]" at bounding box center [670, 616] width 790 height 14
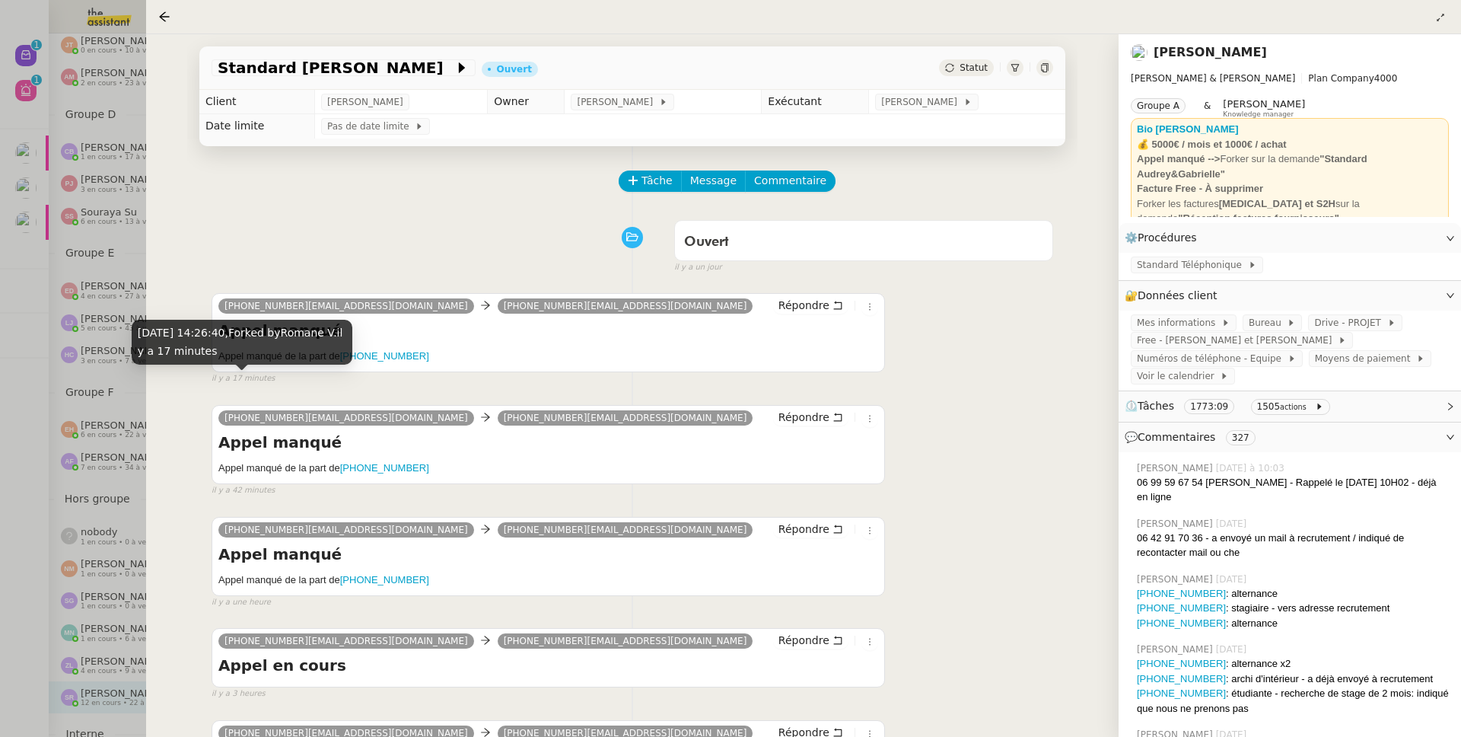
click at [304, 227] on div "Ouvert false il y a un jour" at bounding box center [633, 243] width 842 height 61
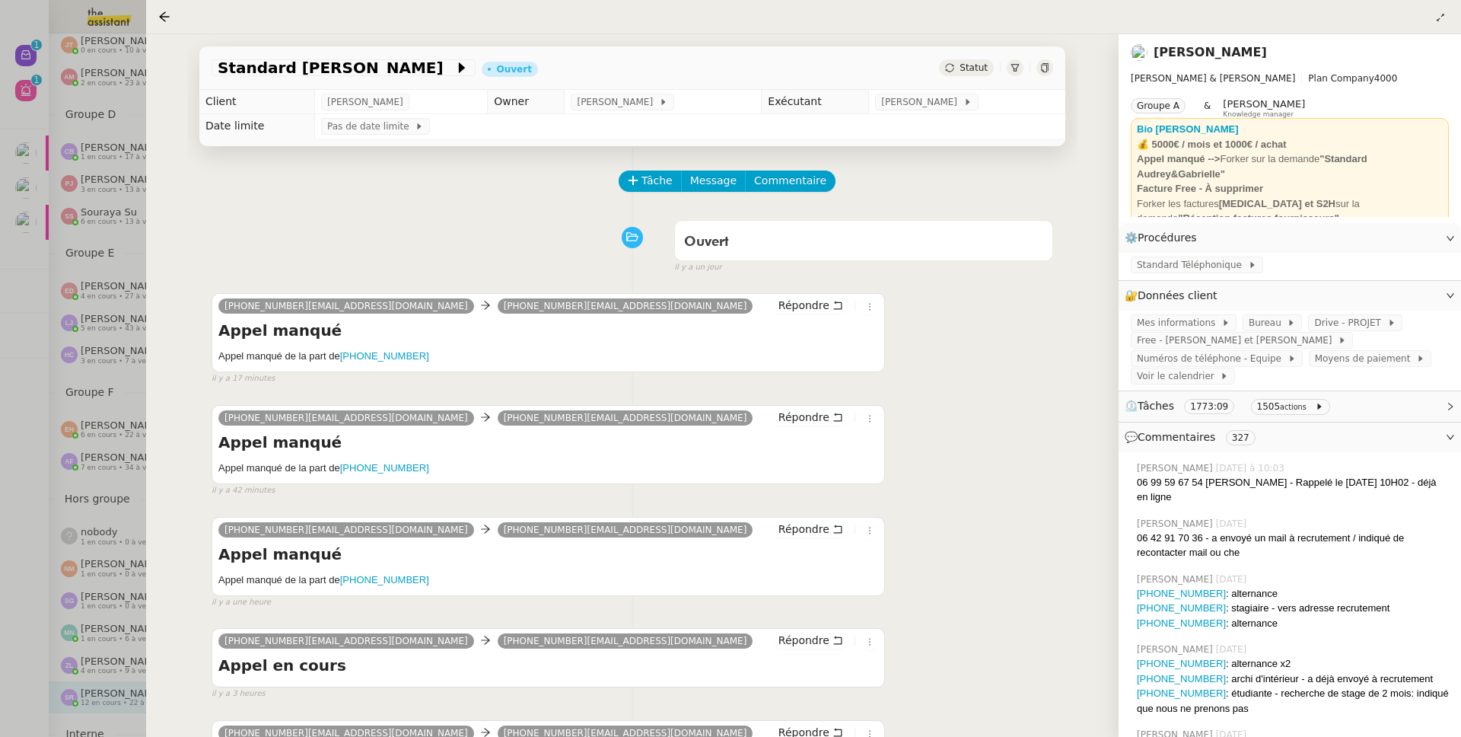
click at [81, 467] on div at bounding box center [730, 368] width 1461 height 737
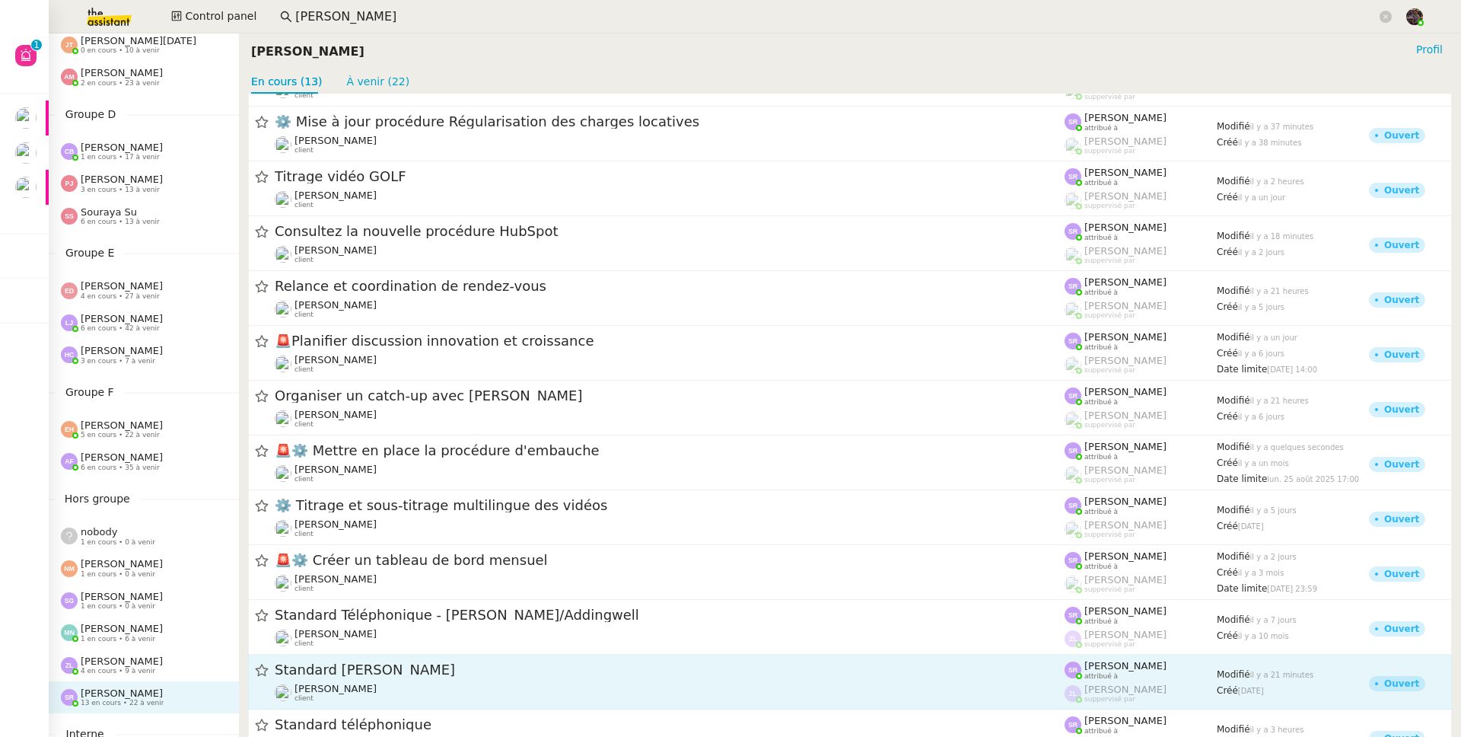
click at [499, 671] on span "Standard [PERSON_NAME]" at bounding box center [670, 671] width 790 height 14
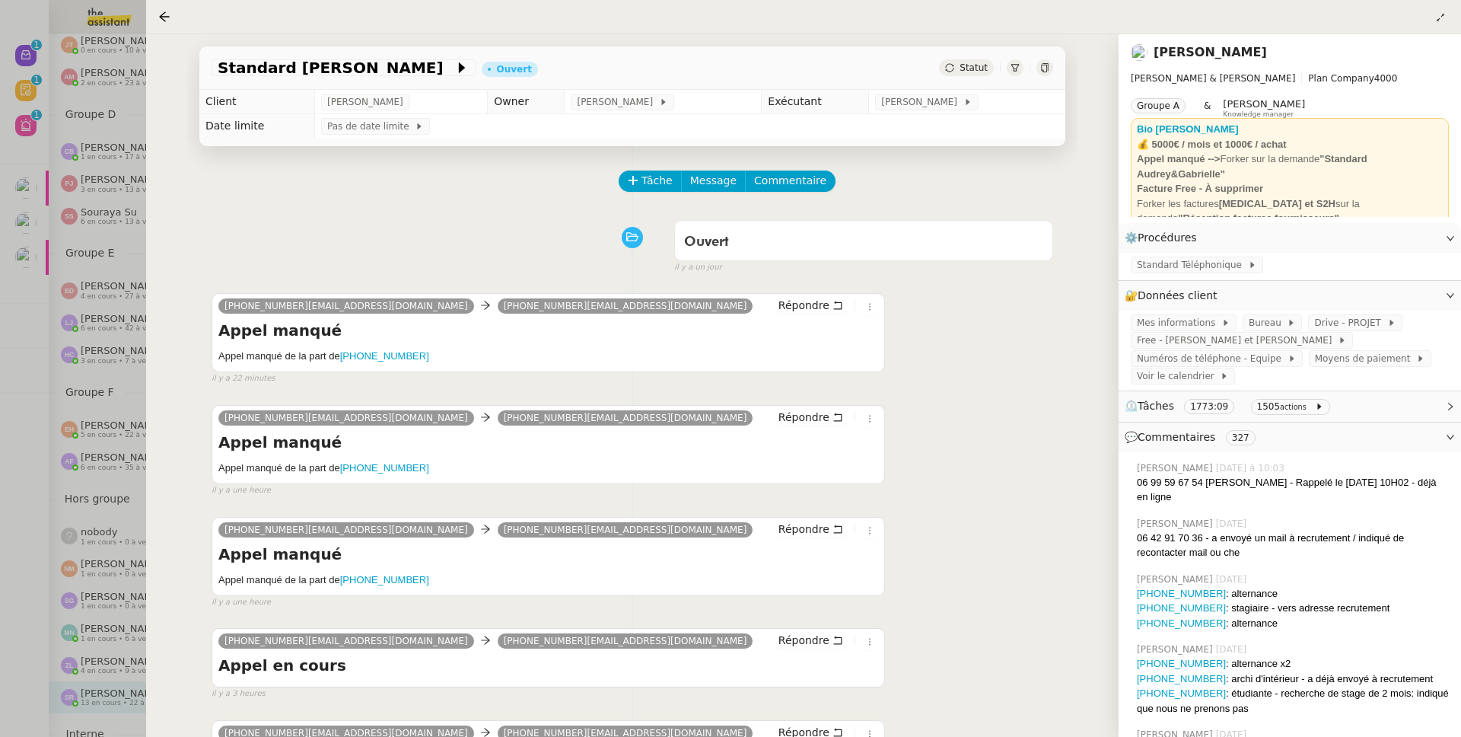
click at [97, 153] on div at bounding box center [730, 368] width 1461 height 737
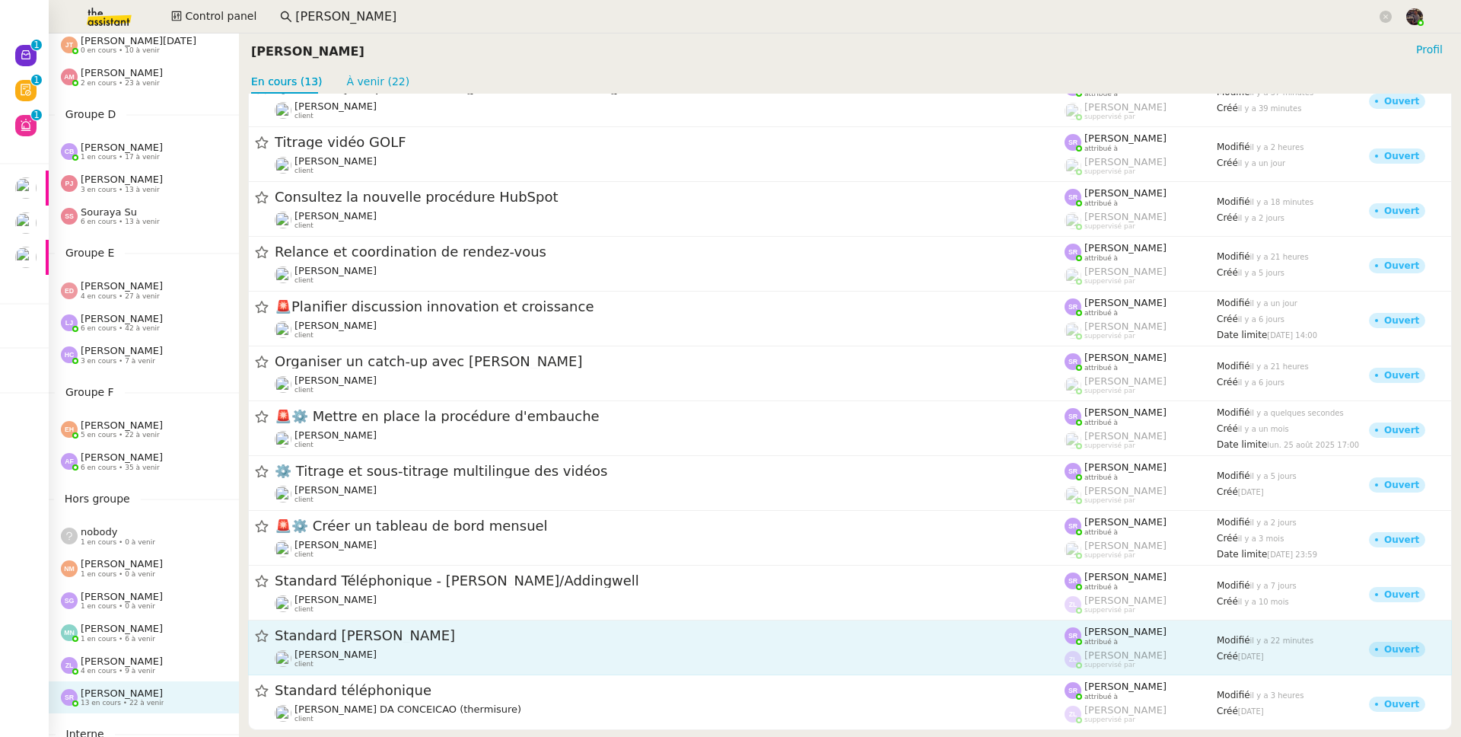
scroll to position [109, 0]
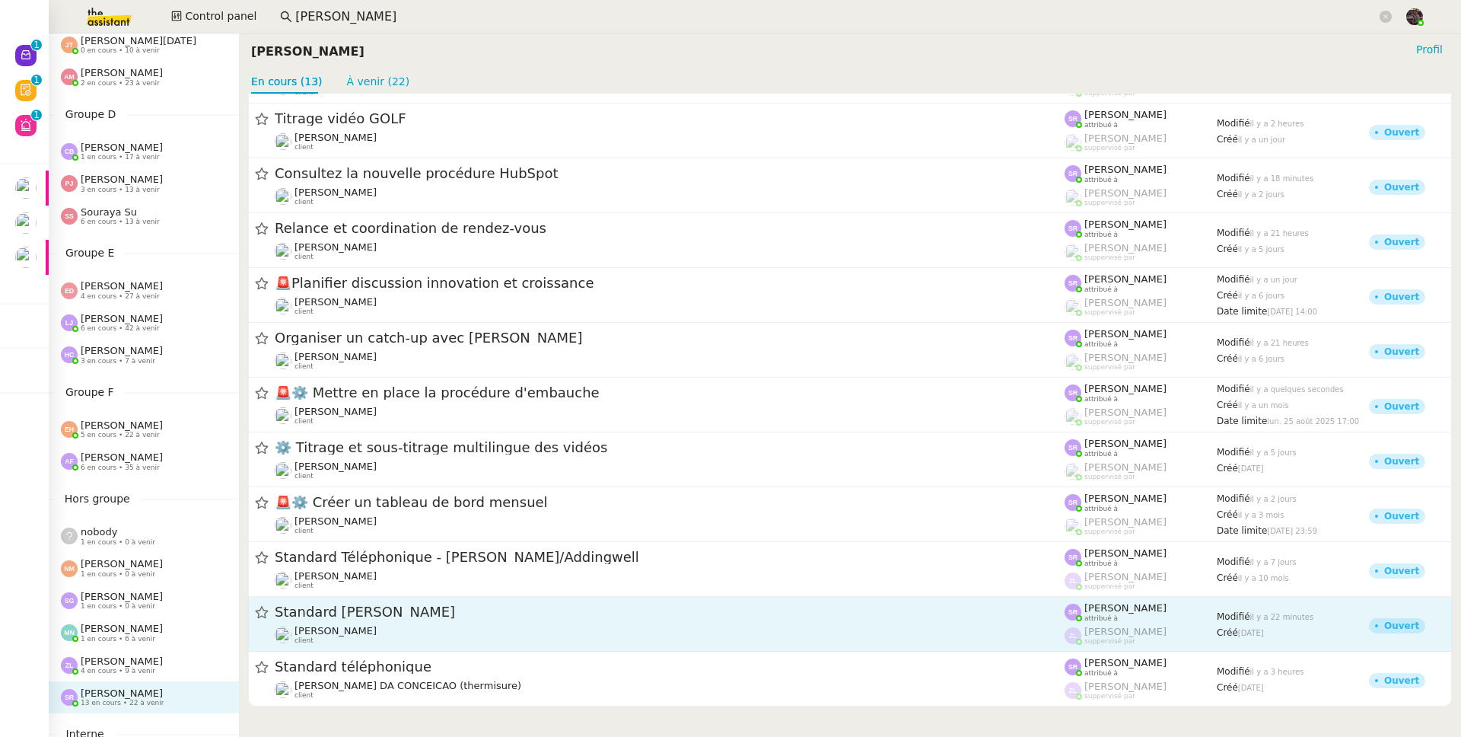
click at [392, 645] on link "Standard Audrey&Gabrielle Gabrielle Tavernier client Stéphanie Rakotosalama att…" at bounding box center [850, 624] width 1204 height 55
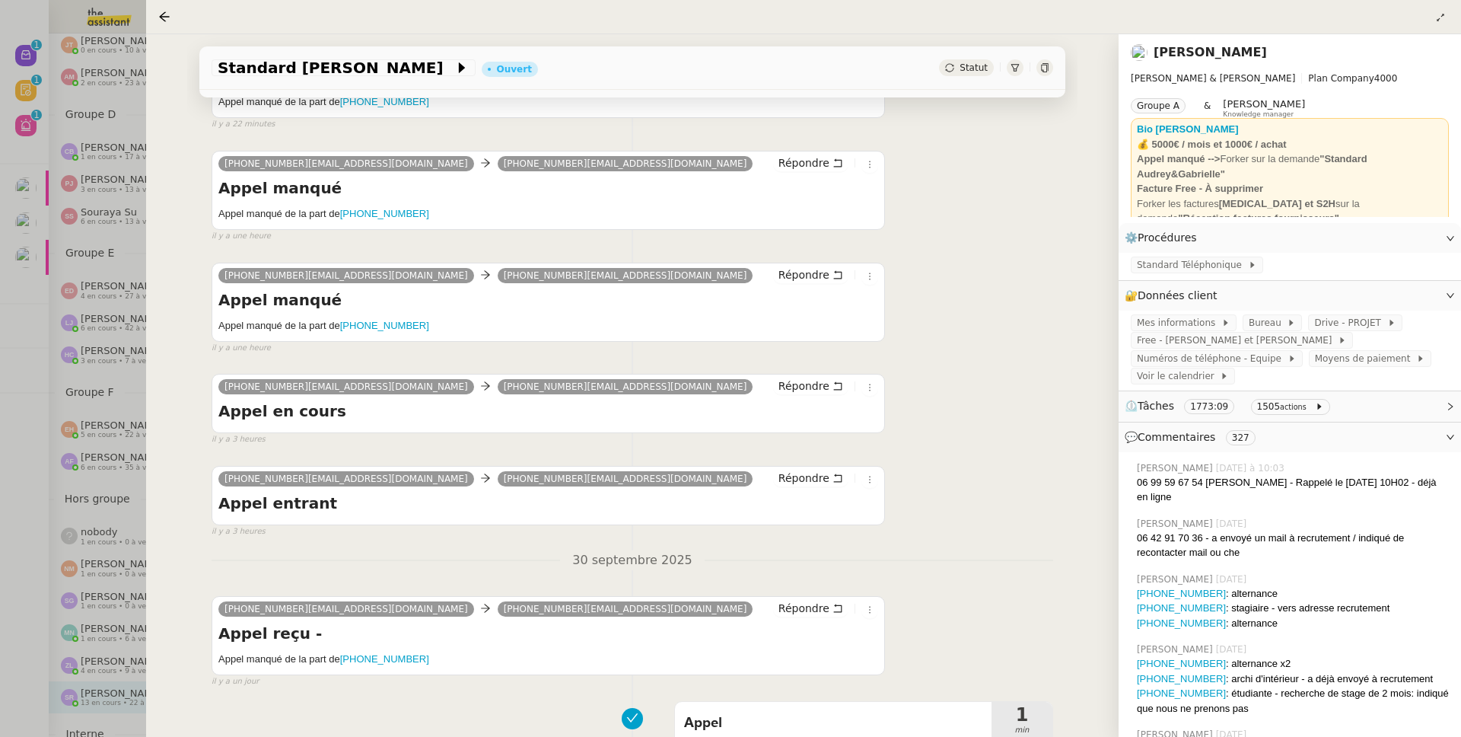
scroll to position [257, 0]
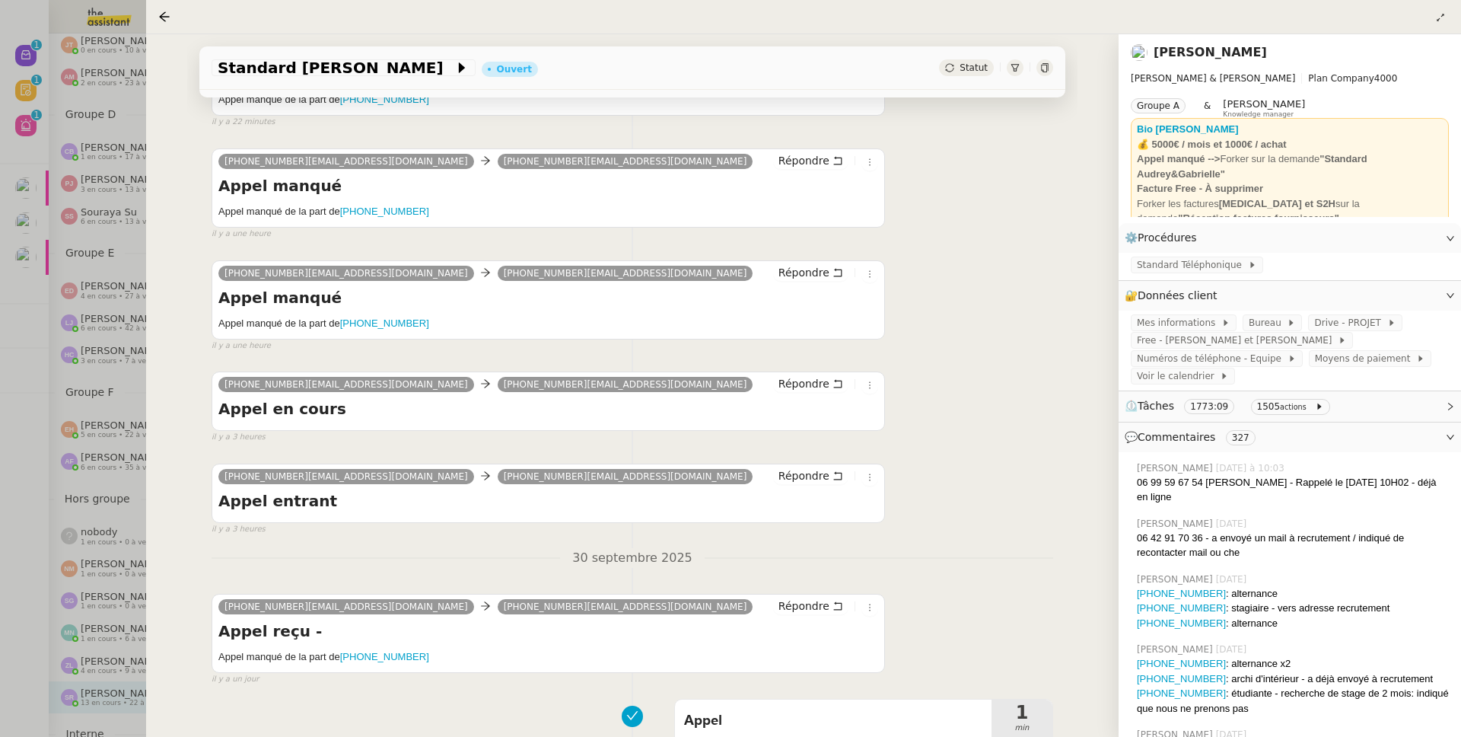
click at [120, 410] on div at bounding box center [730, 368] width 1461 height 737
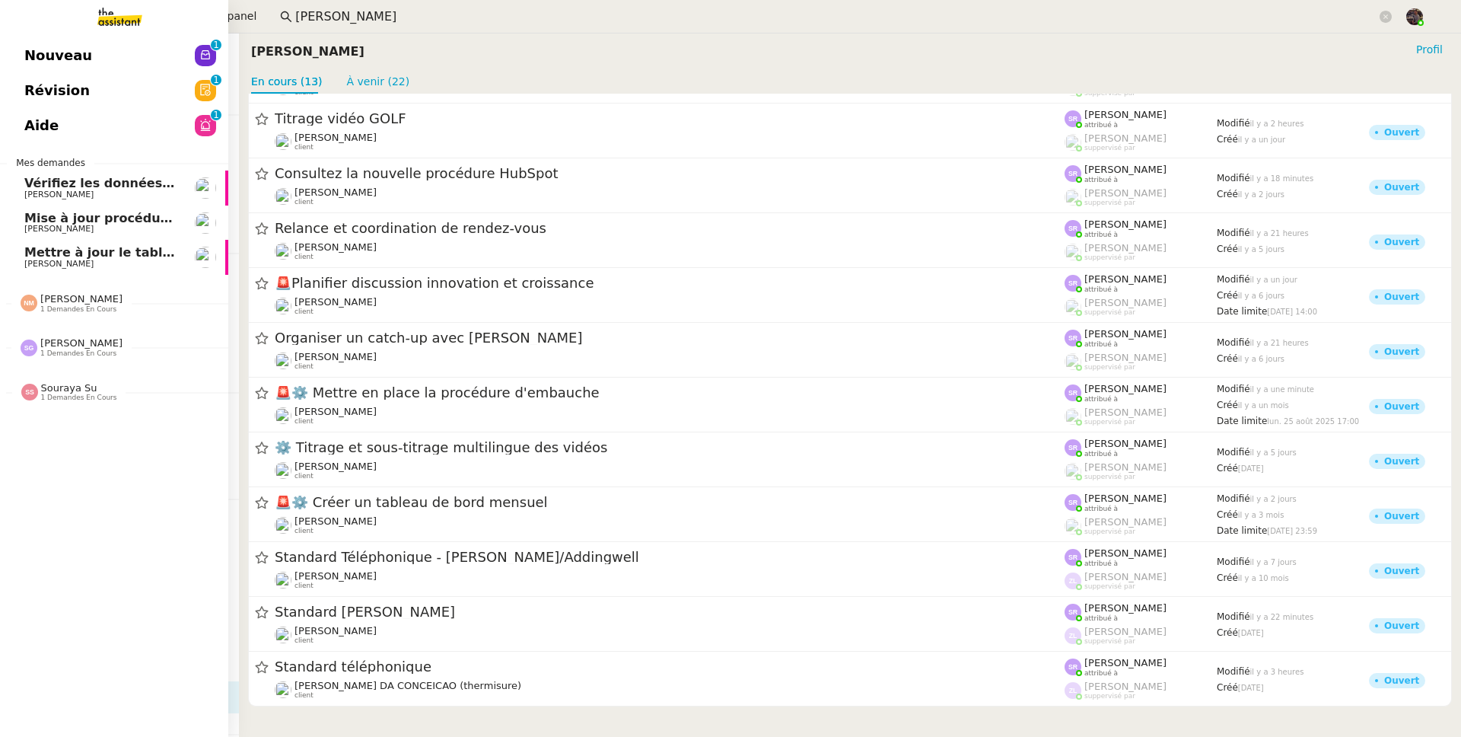
click at [46, 53] on span "Nouveau" at bounding box center [58, 55] width 68 height 23
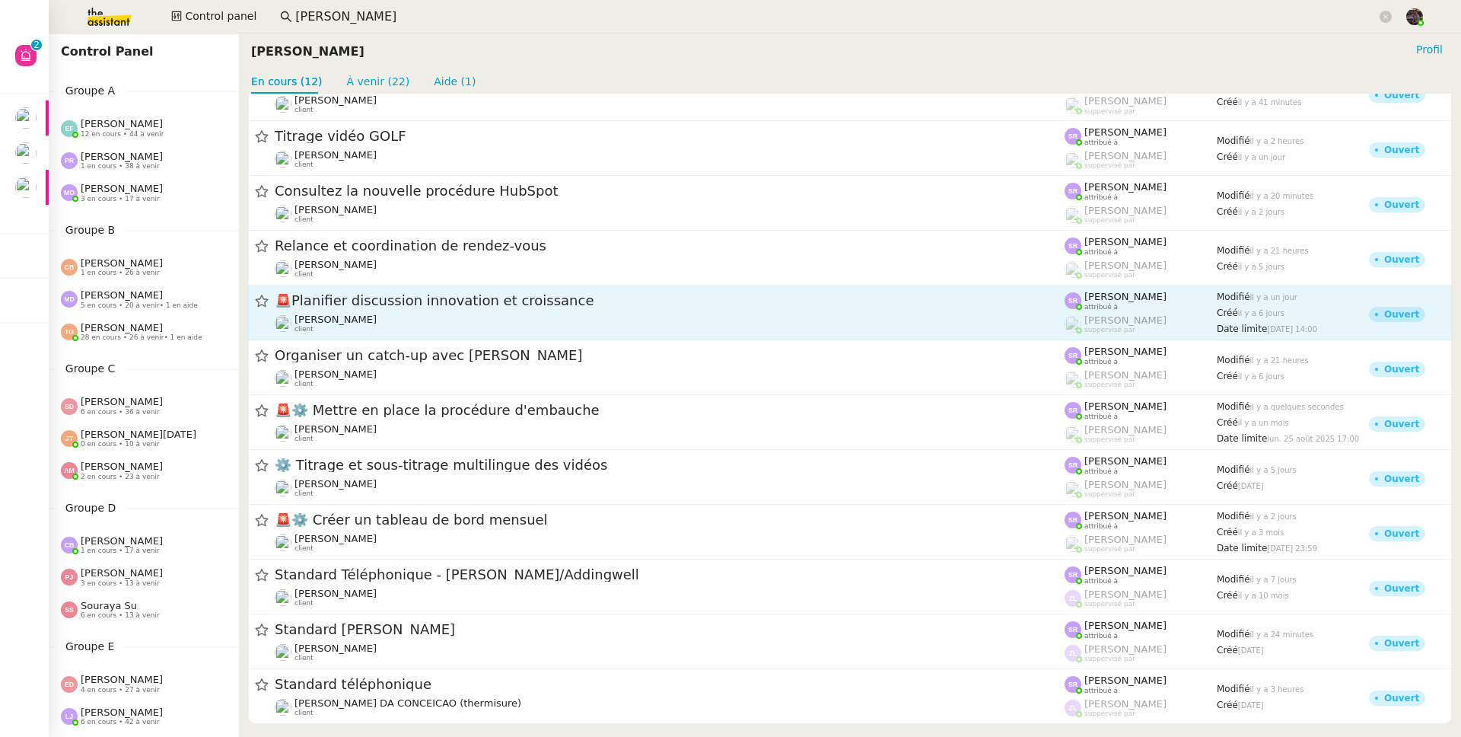
scroll to position [51, 0]
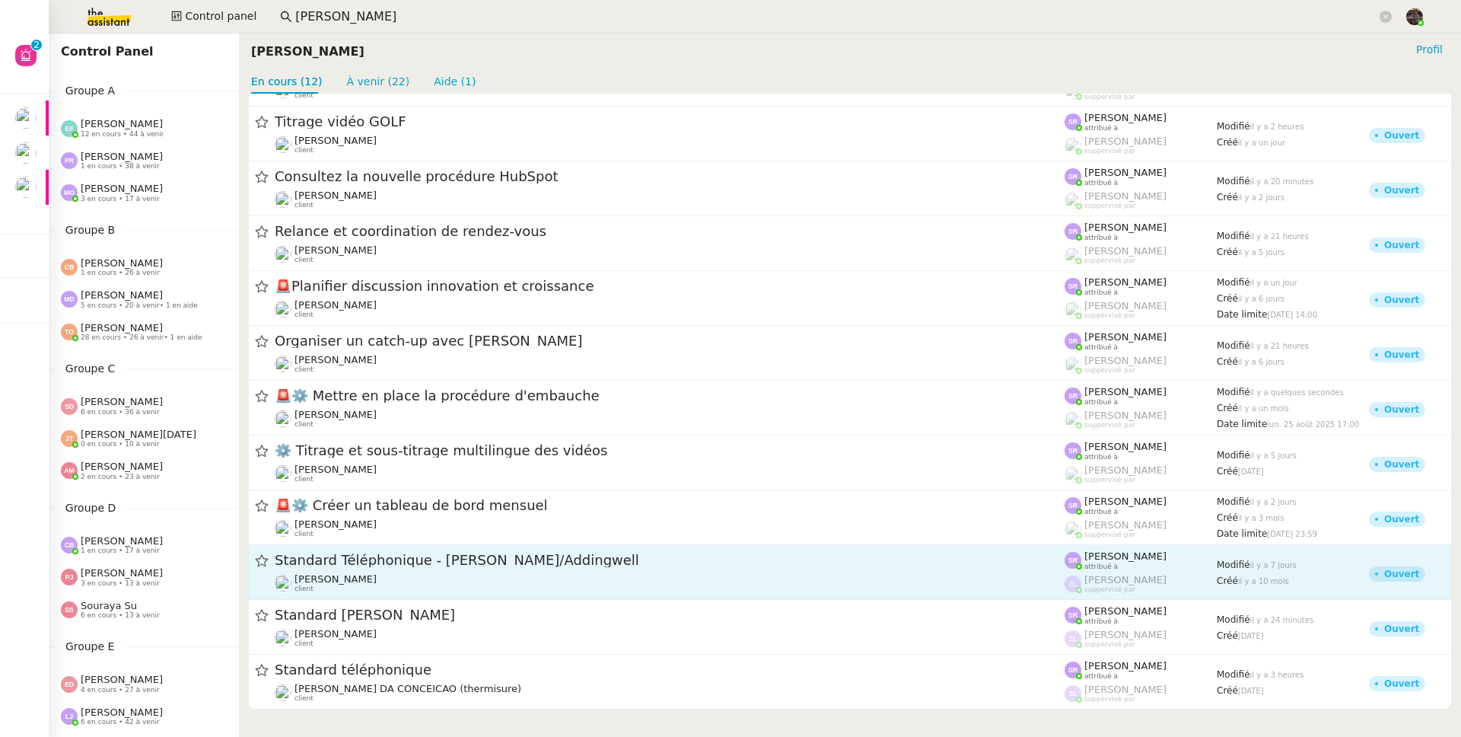
click at [351, 560] on span "Standard Téléphonique - [PERSON_NAME]/Addingwell" at bounding box center [670, 561] width 790 height 14
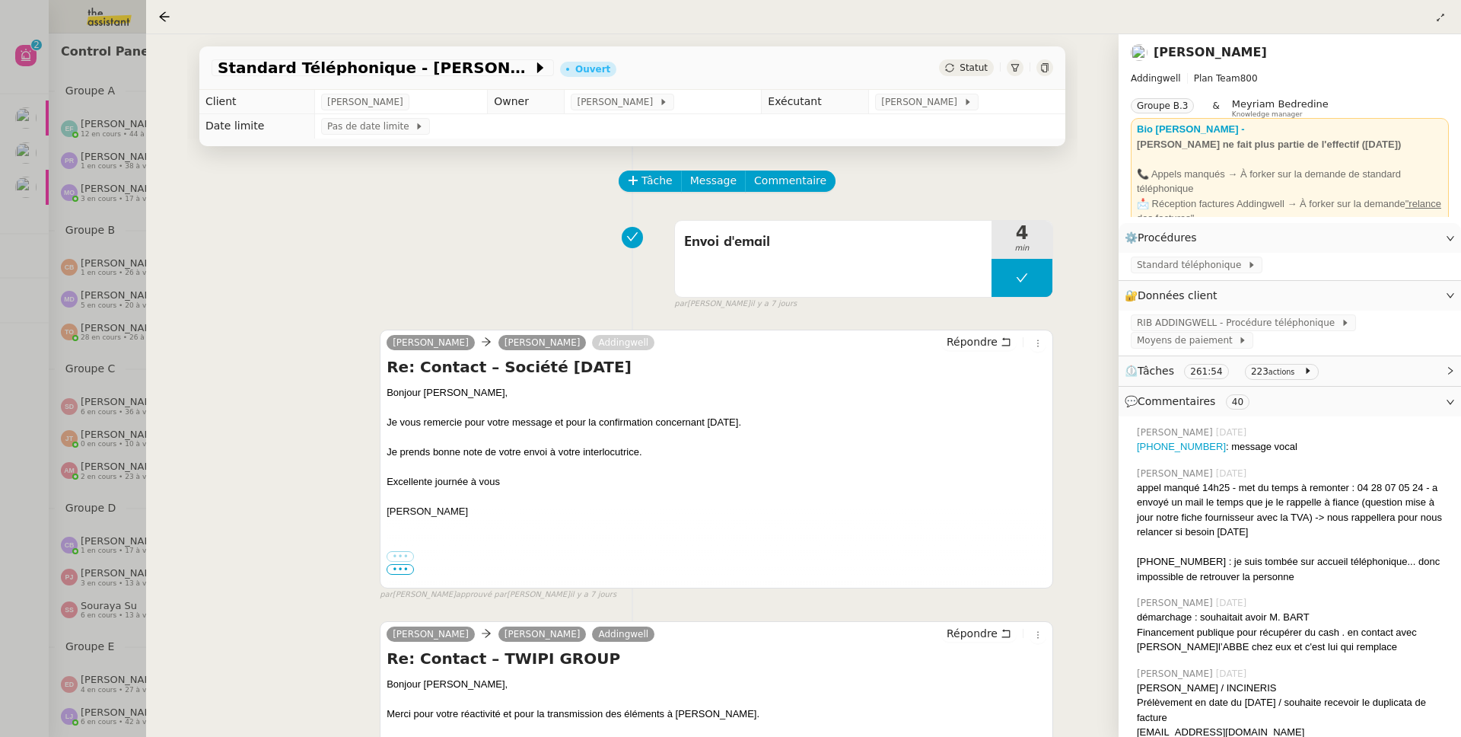
click at [125, 474] on div at bounding box center [730, 368] width 1461 height 737
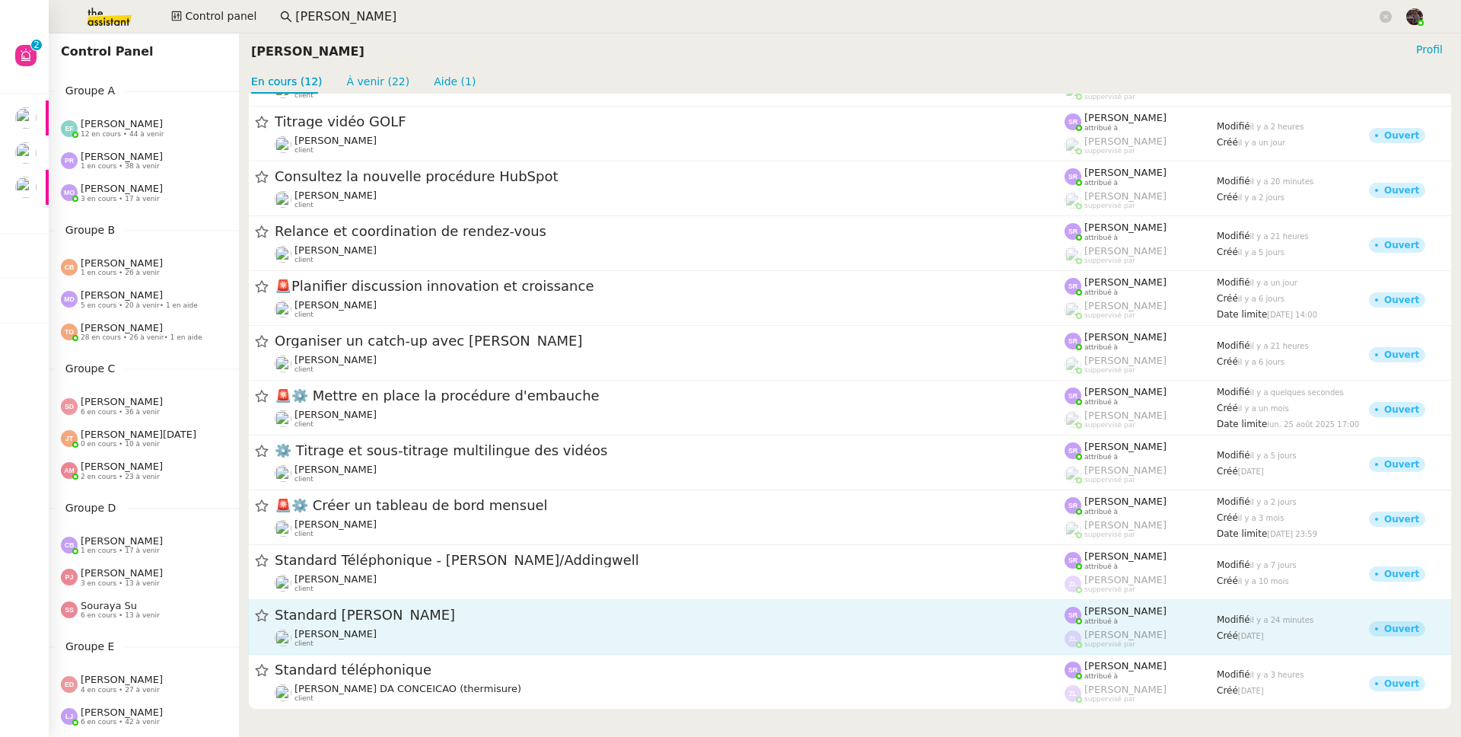
click at [522, 637] on div "Gabrielle Tavernier client" at bounding box center [670, 638] width 790 height 20
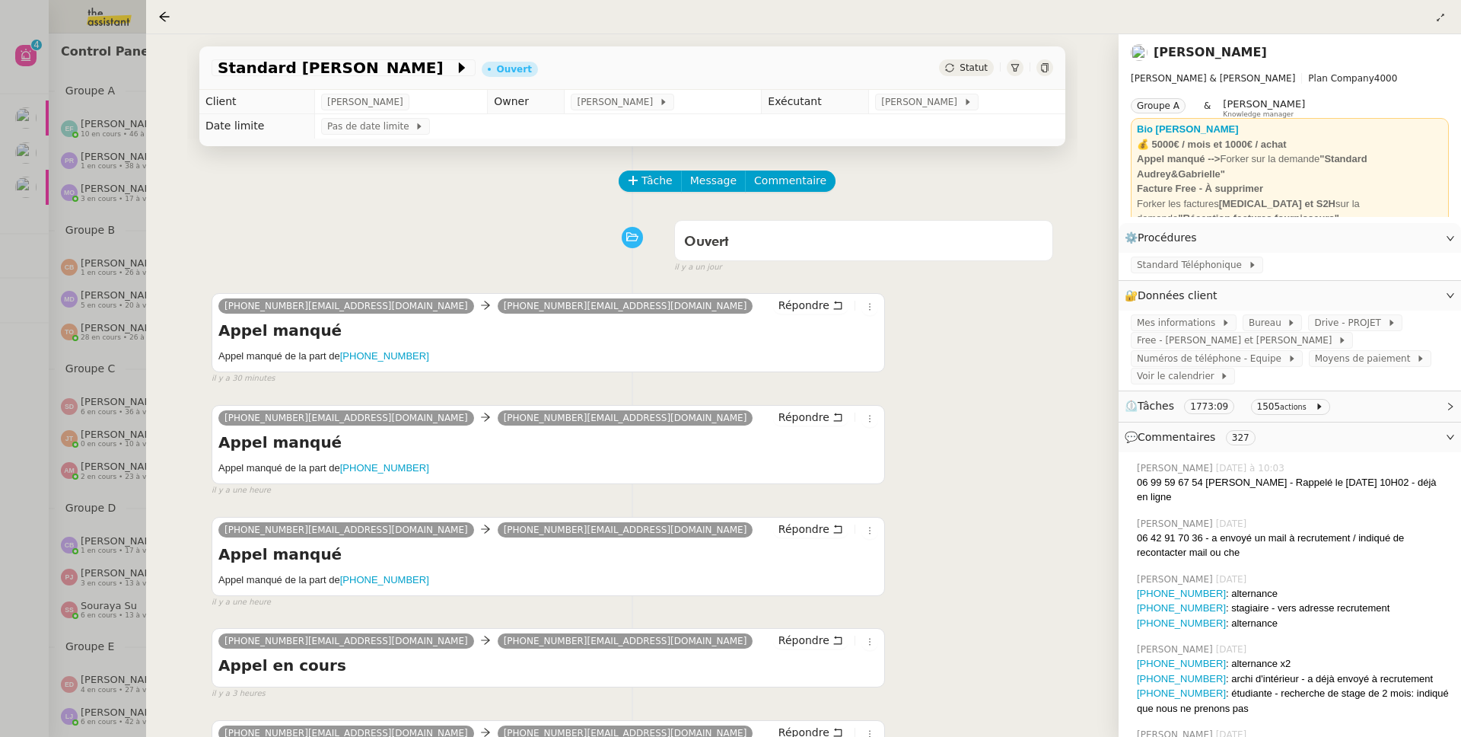
click at [84, 222] on div at bounding box center [730, 368] width 1461 height 737
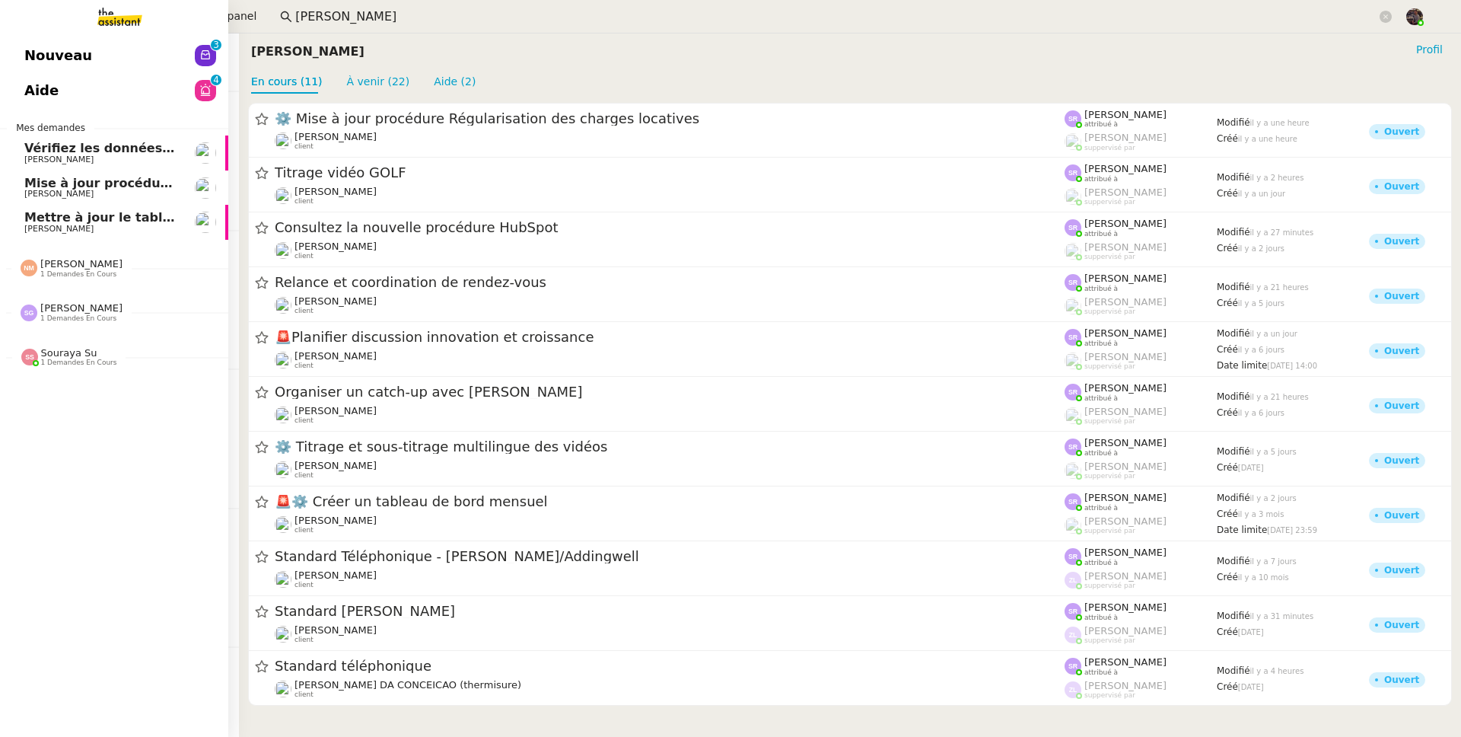
click at [14, 50] on link "Nouveau 0 1 2 3 4 5 6 7 8 9" at bounding box center [114, 55] width 228 height 35
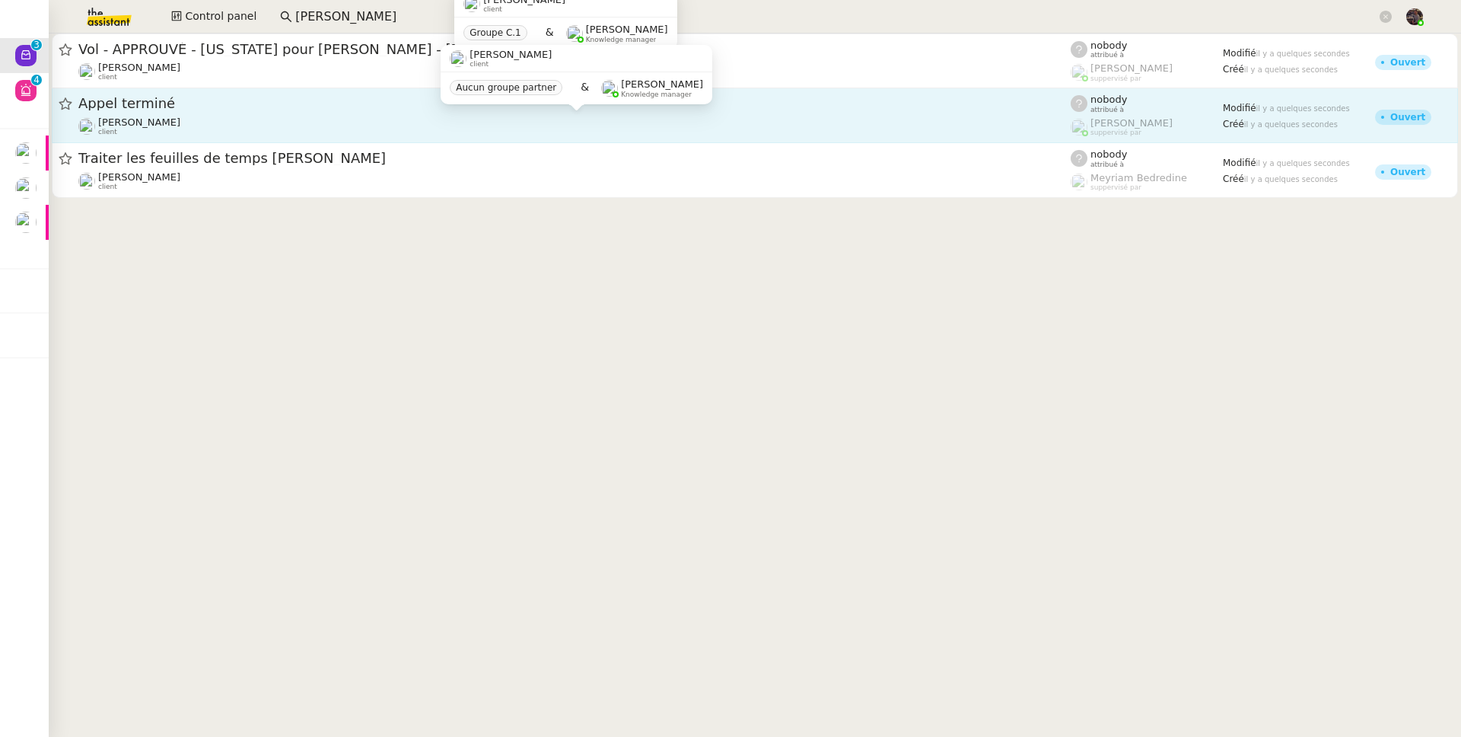
click at [282, 118] on div "Franck MUFFAT-JEANDET client" at bounding box center [574, 126] width 993 height 20
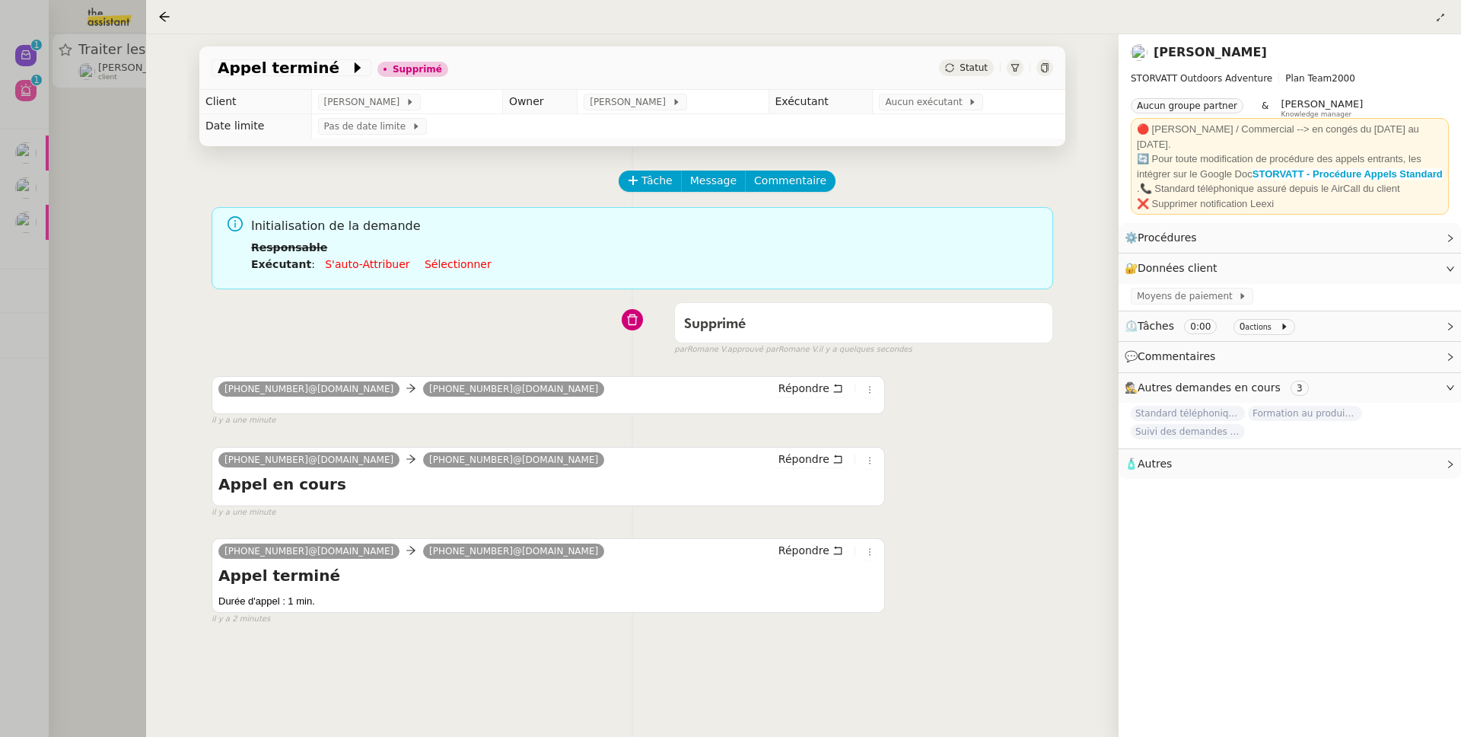
click at [441, 440] on div "+33 6 27 30 41 97@phone.theassistant.com +33 7 44 09 25 81@phone.theassistant.c…" at bounding box center [633, 476] width 842 height 86
click at [56, 327] on div at bounding box center [730, 368] width 1461 height 737
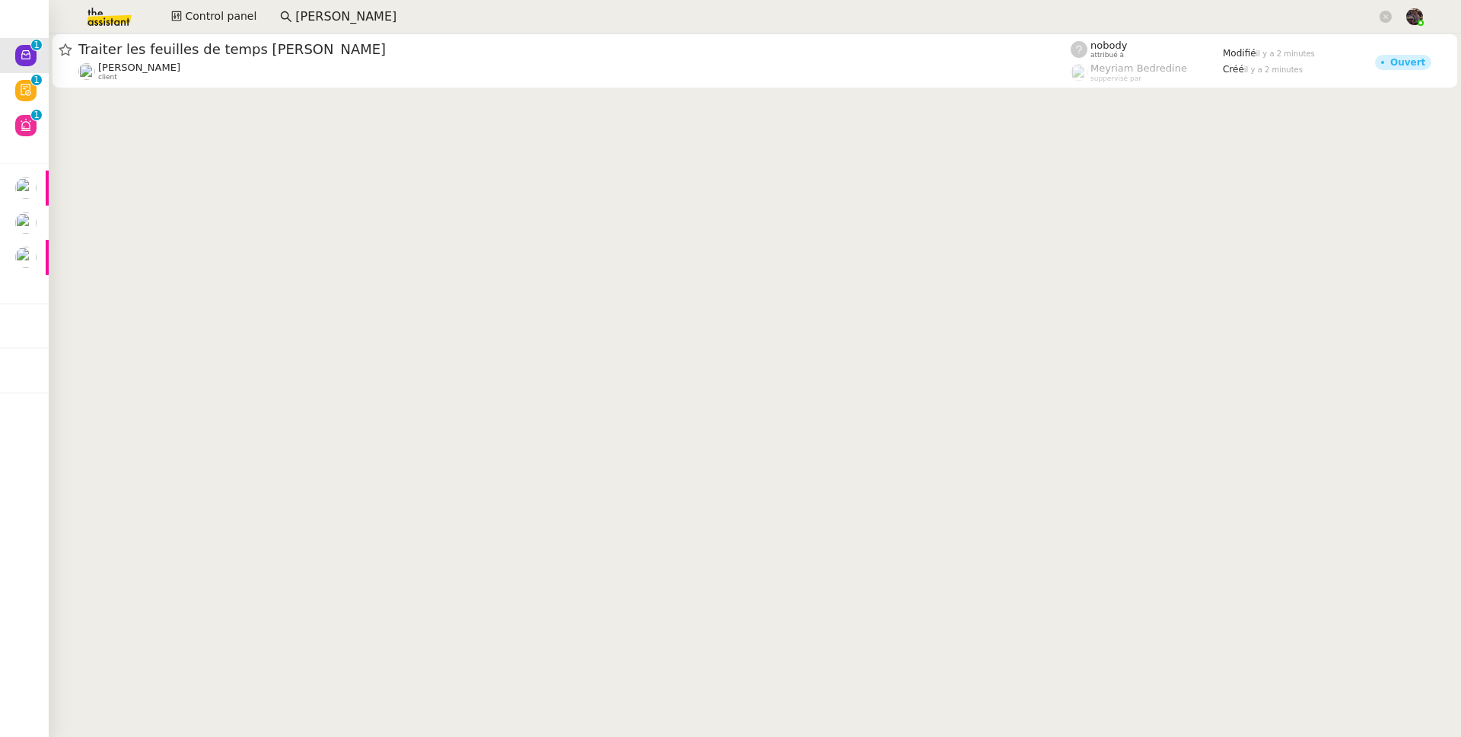
click at [124, 16] on img at bounding box center [97, 16] width 118 height 33
drag, startPoint x: 359, startPoint y: 266, endPoint x: 110, endPoint y: 273, distance: 248.2
click at [142, 14] on img at bounding box center [97, 16] width 118 height 33
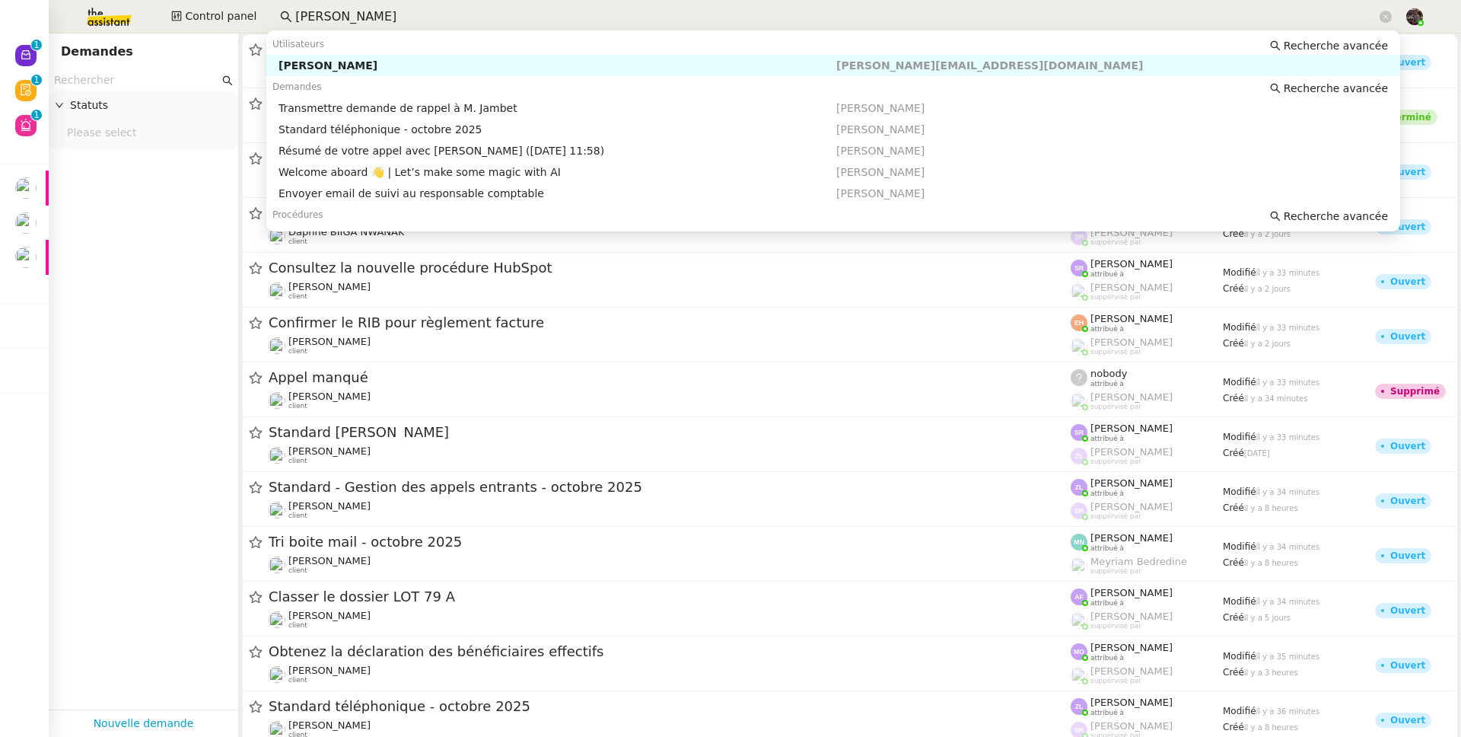
click at [310, 16] on input "frank muffat" at bounding box center [836, 17] width 1082 height 21
click at [346, 60] on div "[PERSON_NAME]" at bounding box center [558, 66] width 558 height 14
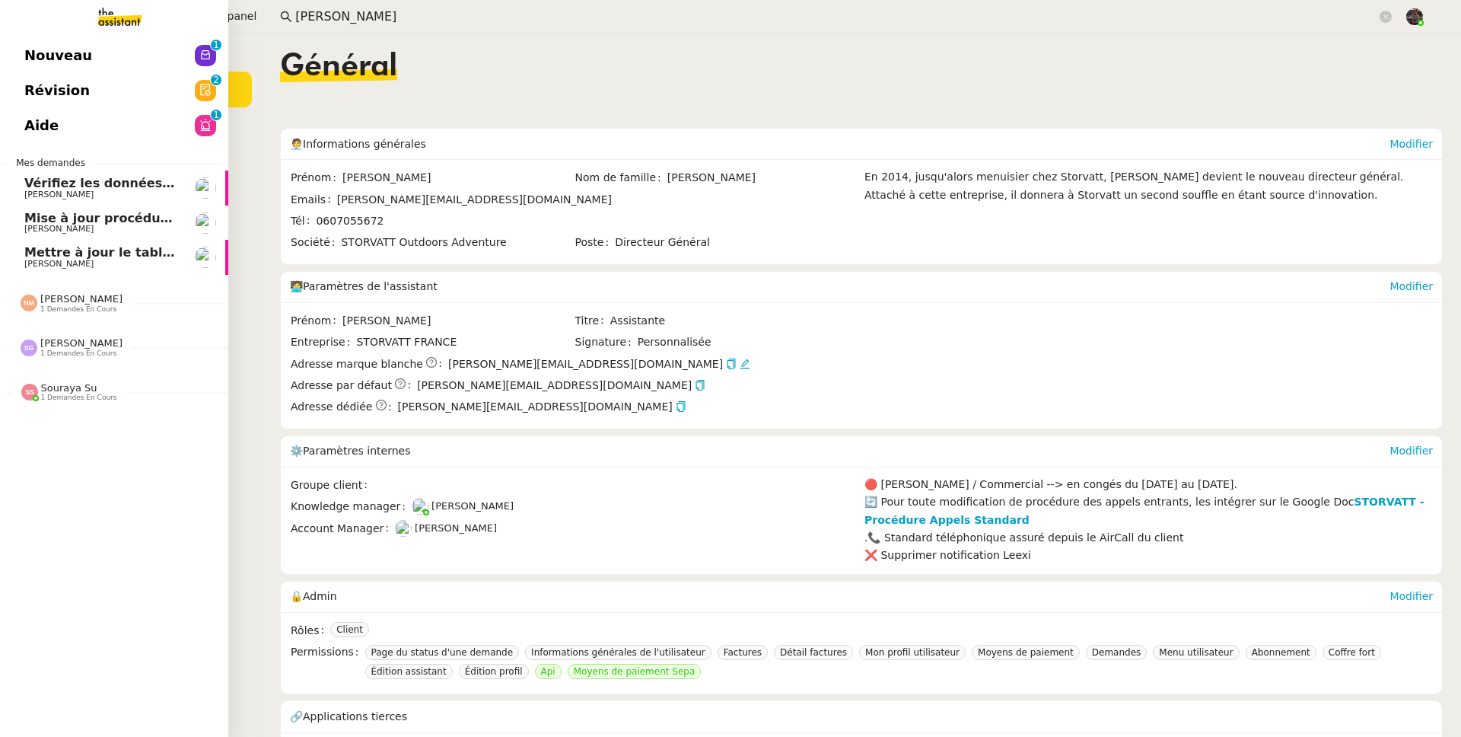
click at [61, 46] on span "Nouveau" at bounding box center [58, 55] width 68 height 23
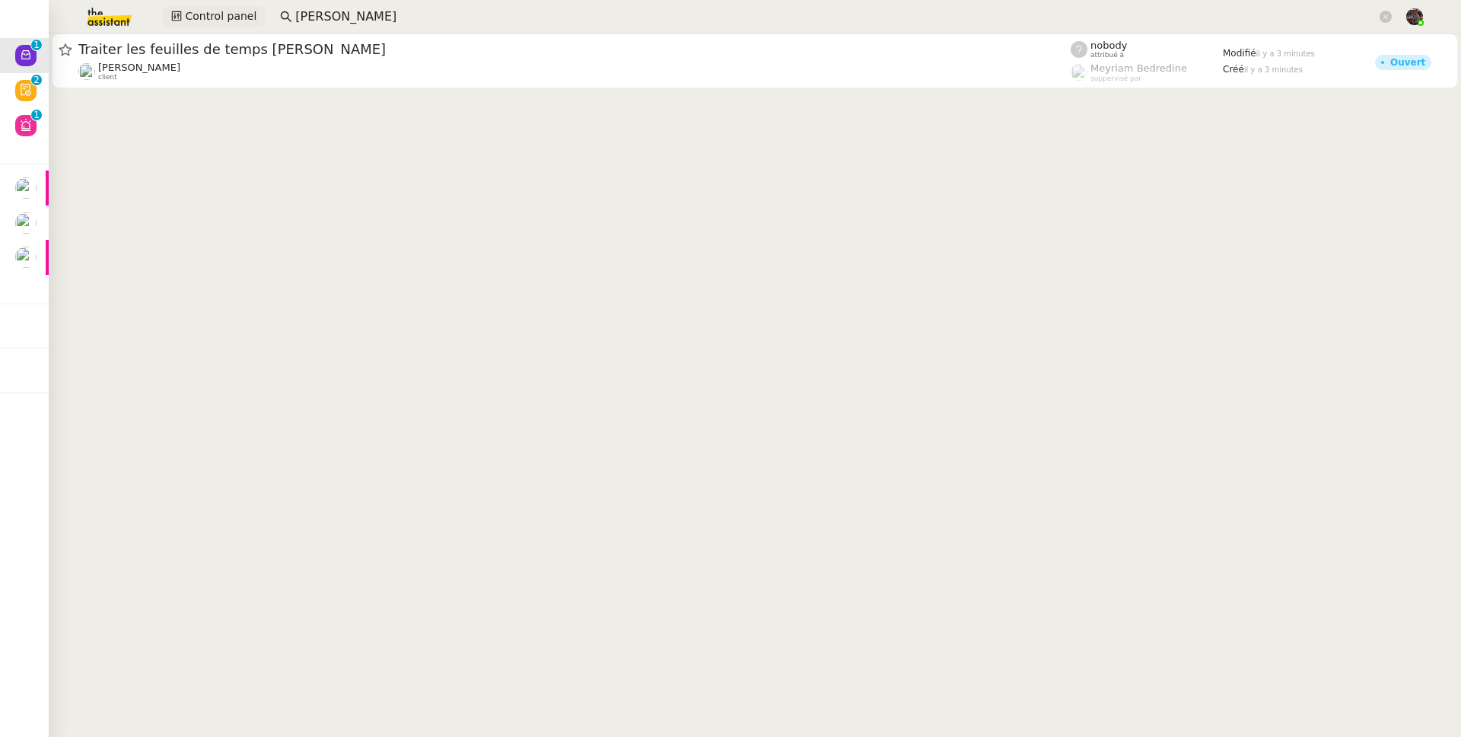
click at [235, 20] on span "Control panel" at bounding box center [221, 17] width 72 height 18
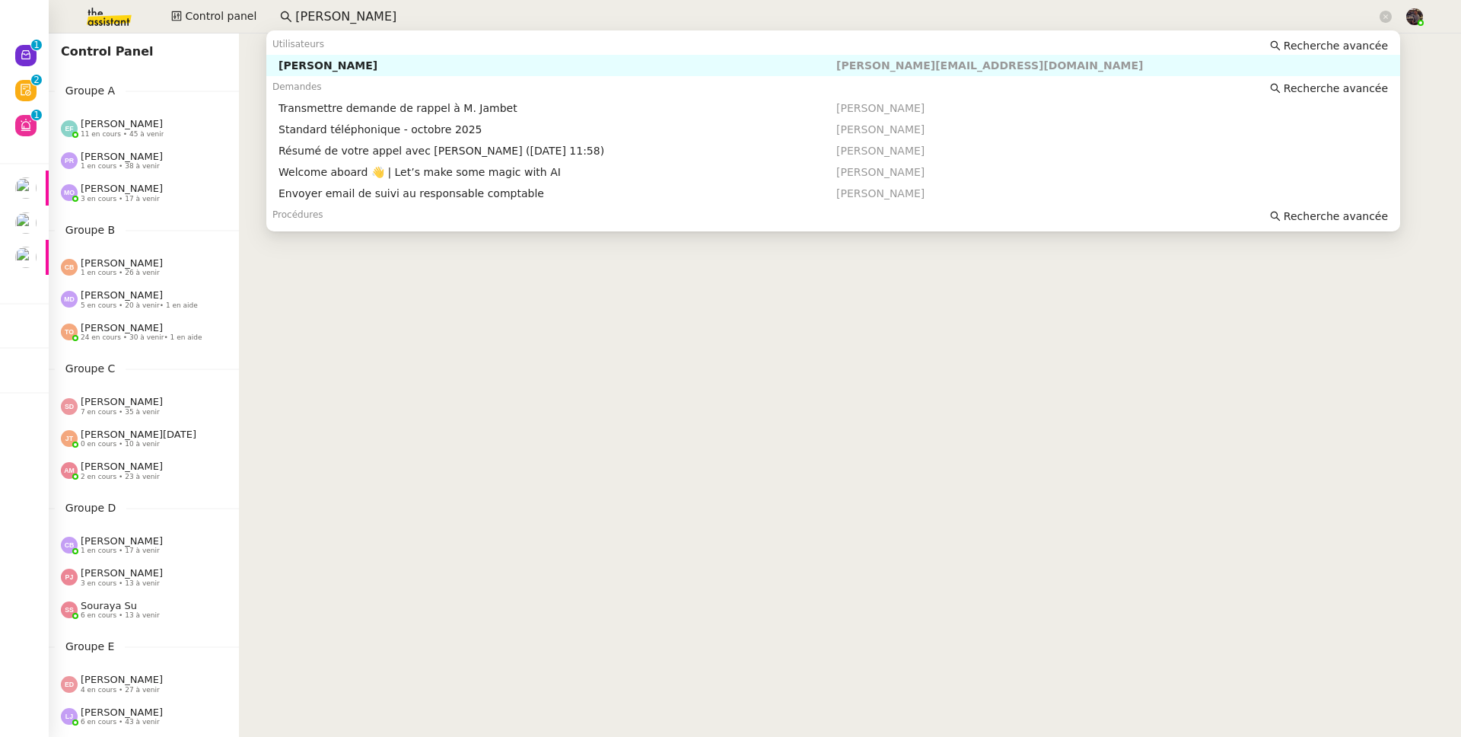
click at [410, 22] on input "frank muffat" at bounding box center [836, 17] width 1082 height 21
click at [332, 11] on input "frank muffat" at bounding box center [836, 17] width 1082 height 21
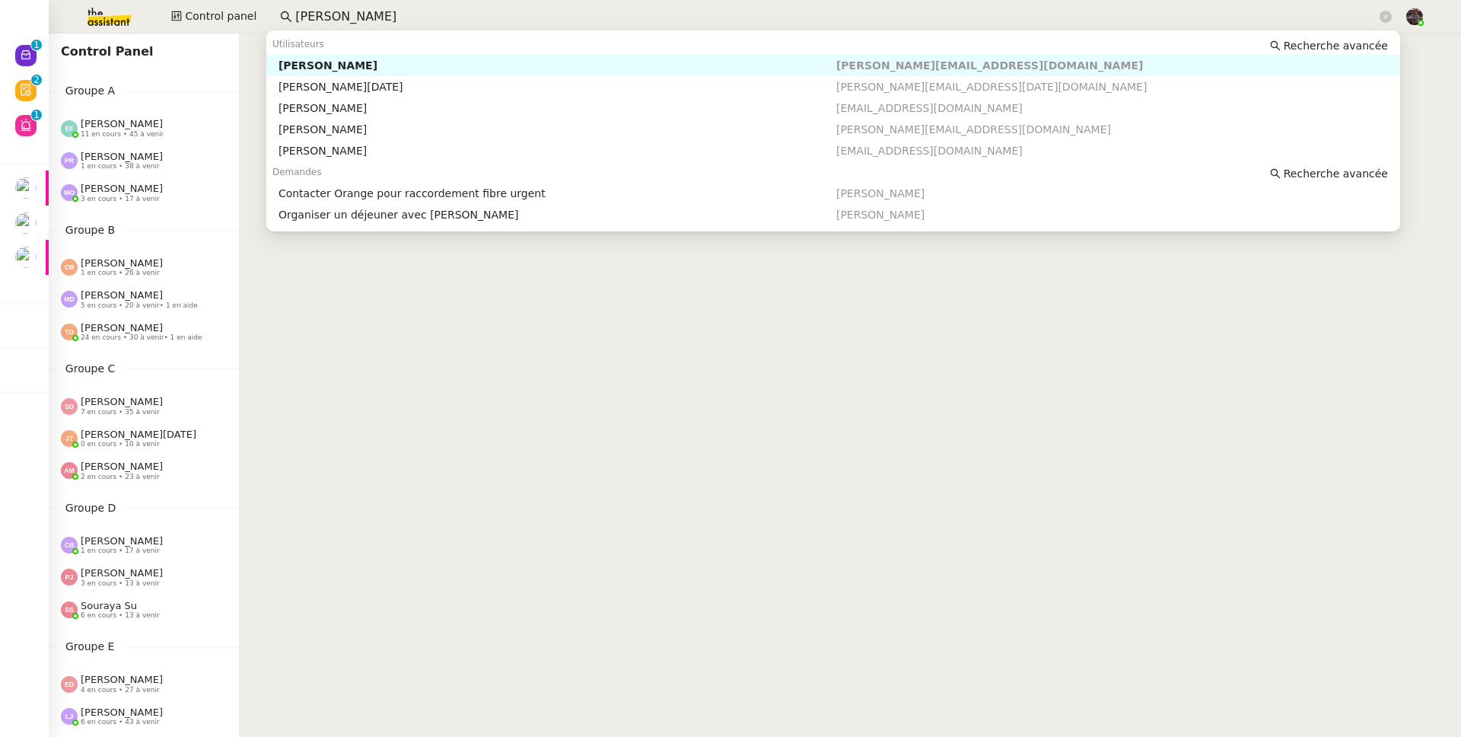
click at [416, 66] on div "Stéphanie Val" at bounding box center [558, 66] width 558 height 14
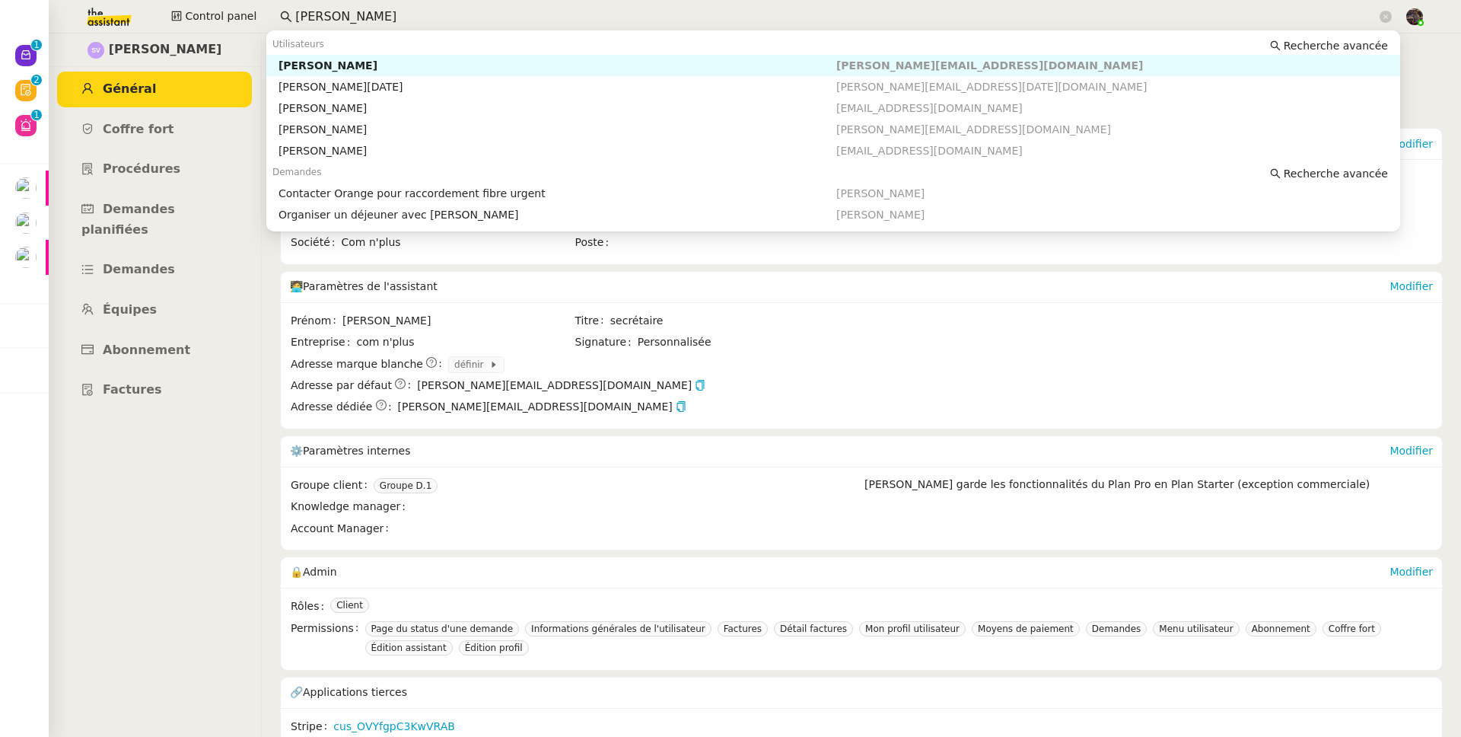
click at [362, 18] on input "stéphanie" at bounding box center [836, 17] width 1082 height 21
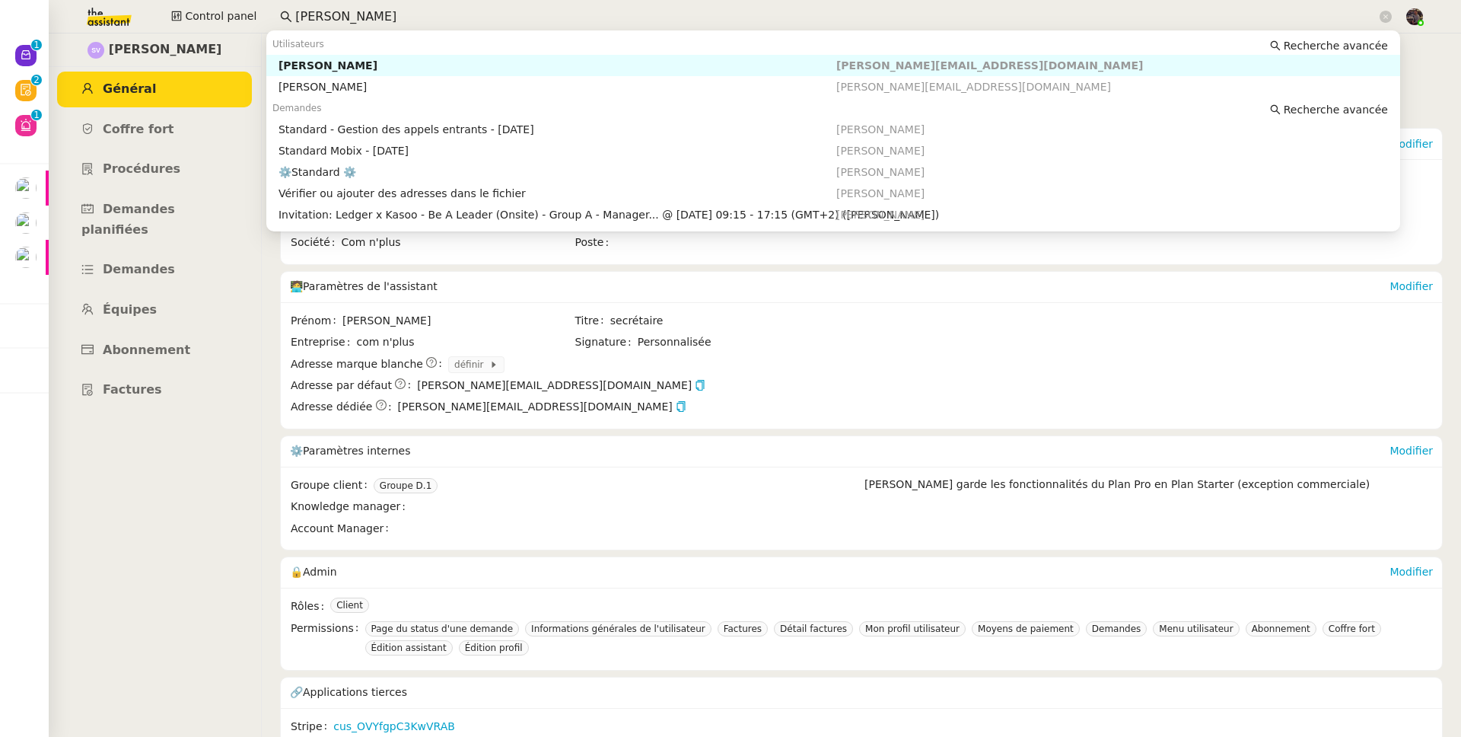
click at [383, 59] on div "[PERSON_NAME]" at bounding box center [558, 66] width 558 height 14
type input "stéphanie rako"
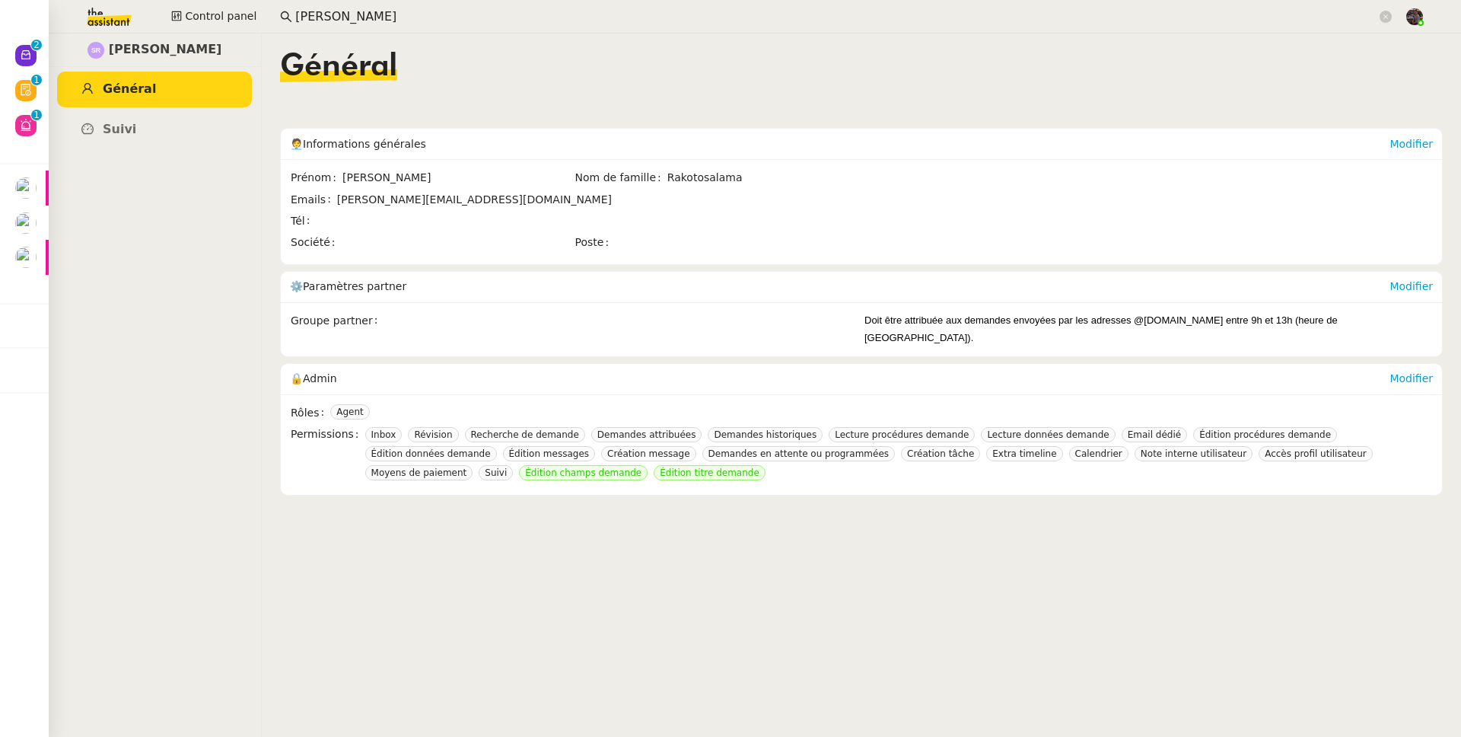
click at [430, 19] on input "stéphanie rako" at bounding box center [836, 17] width 1082 height 21
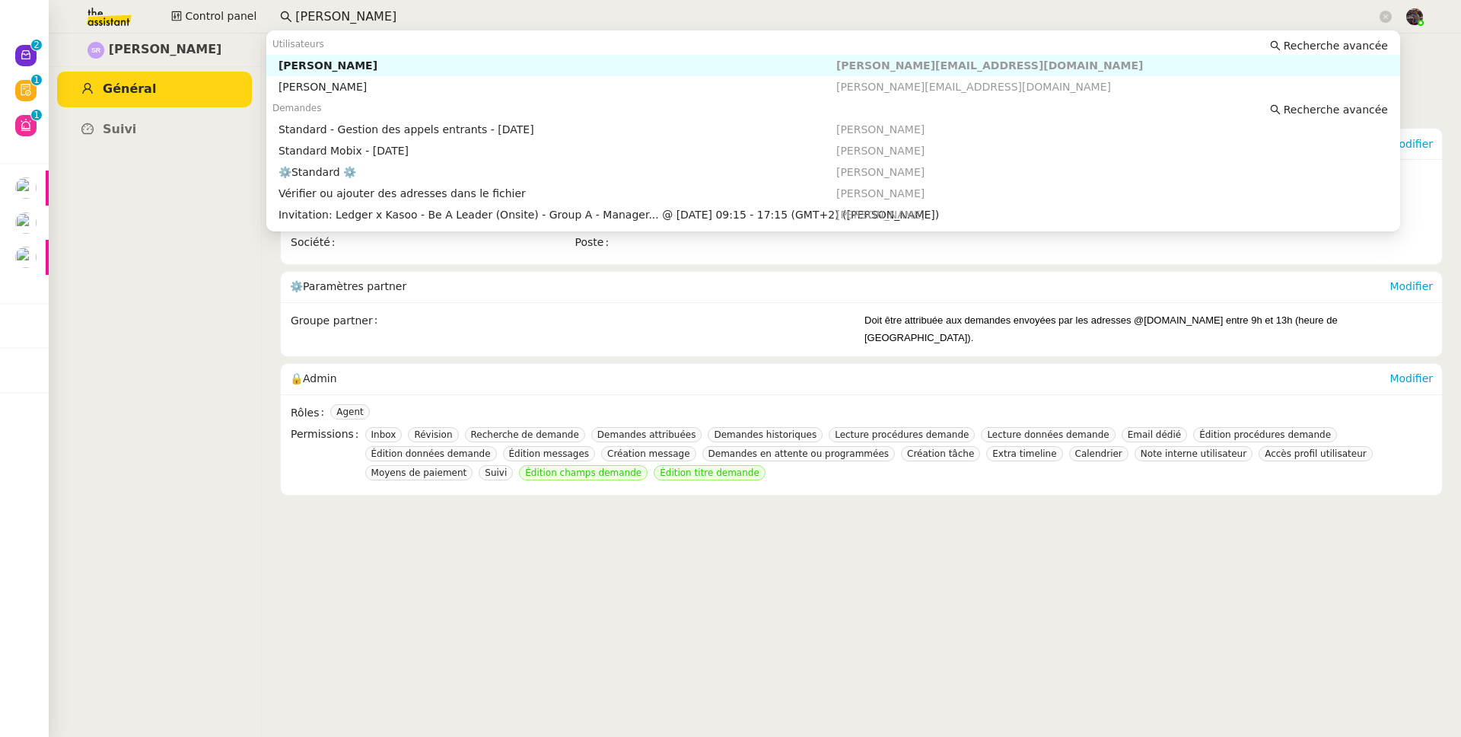
click at [430, 19] on input "stéphanie rako" at bounding box center [836, 17] width 1082 height 21
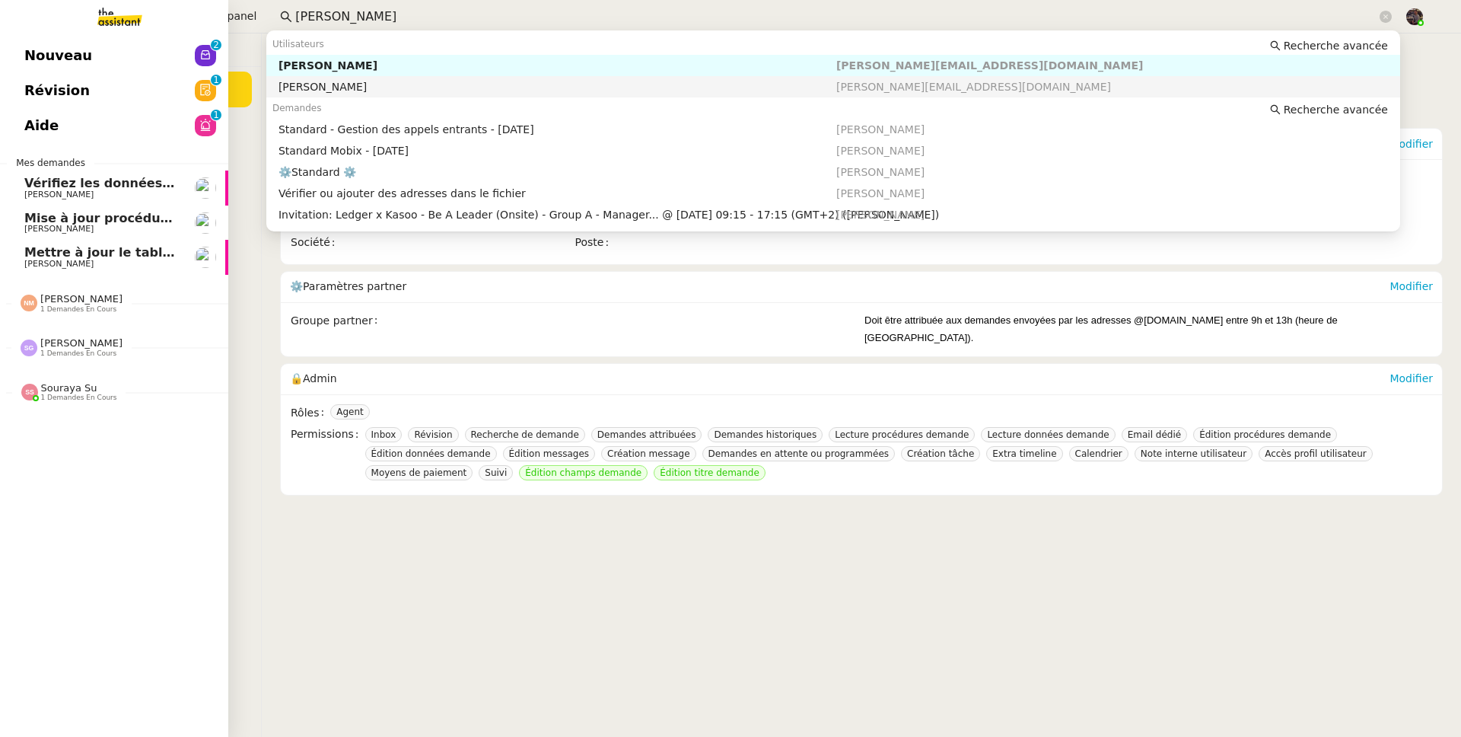
click at [47, 55] on span "Nouveau" at bounding box center [58, 55] width 68 height 23
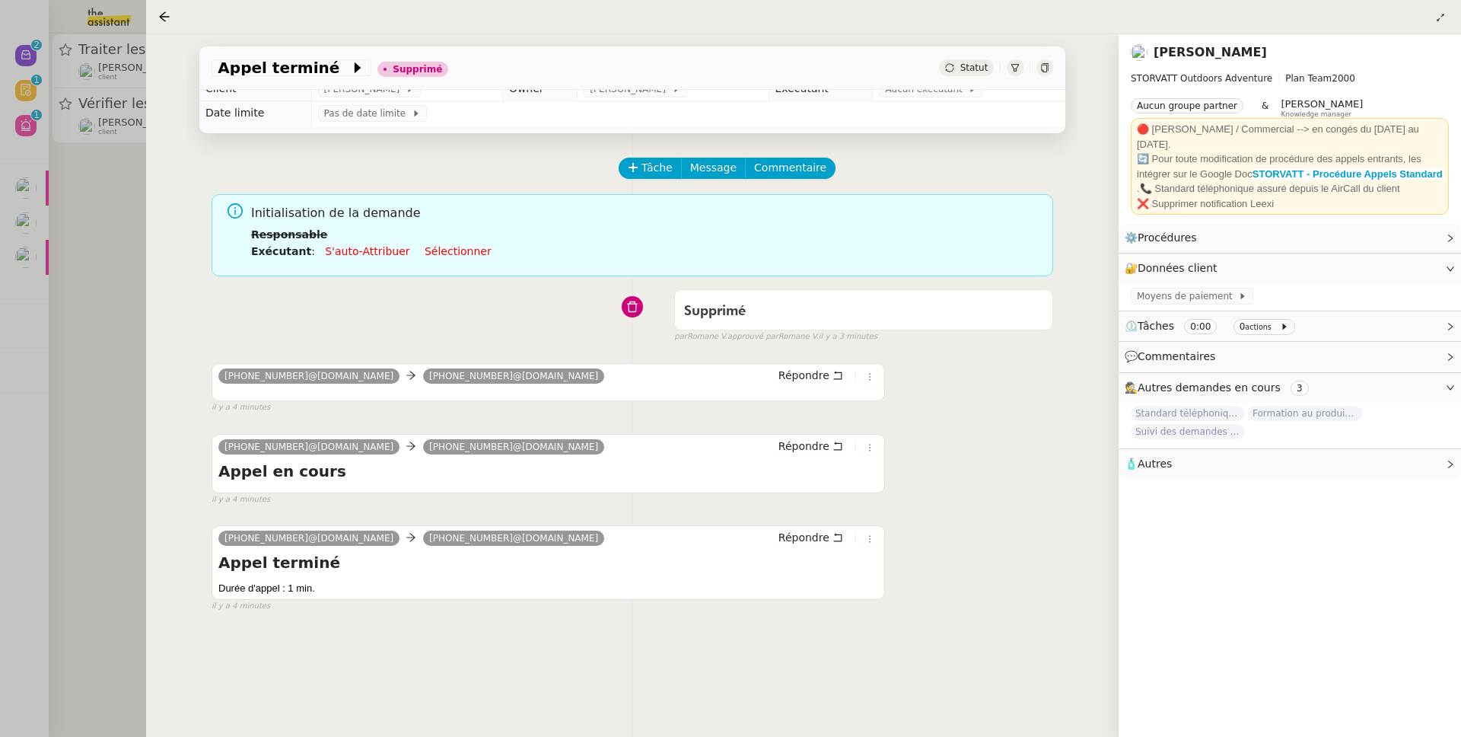
scroll to position [27, 0]
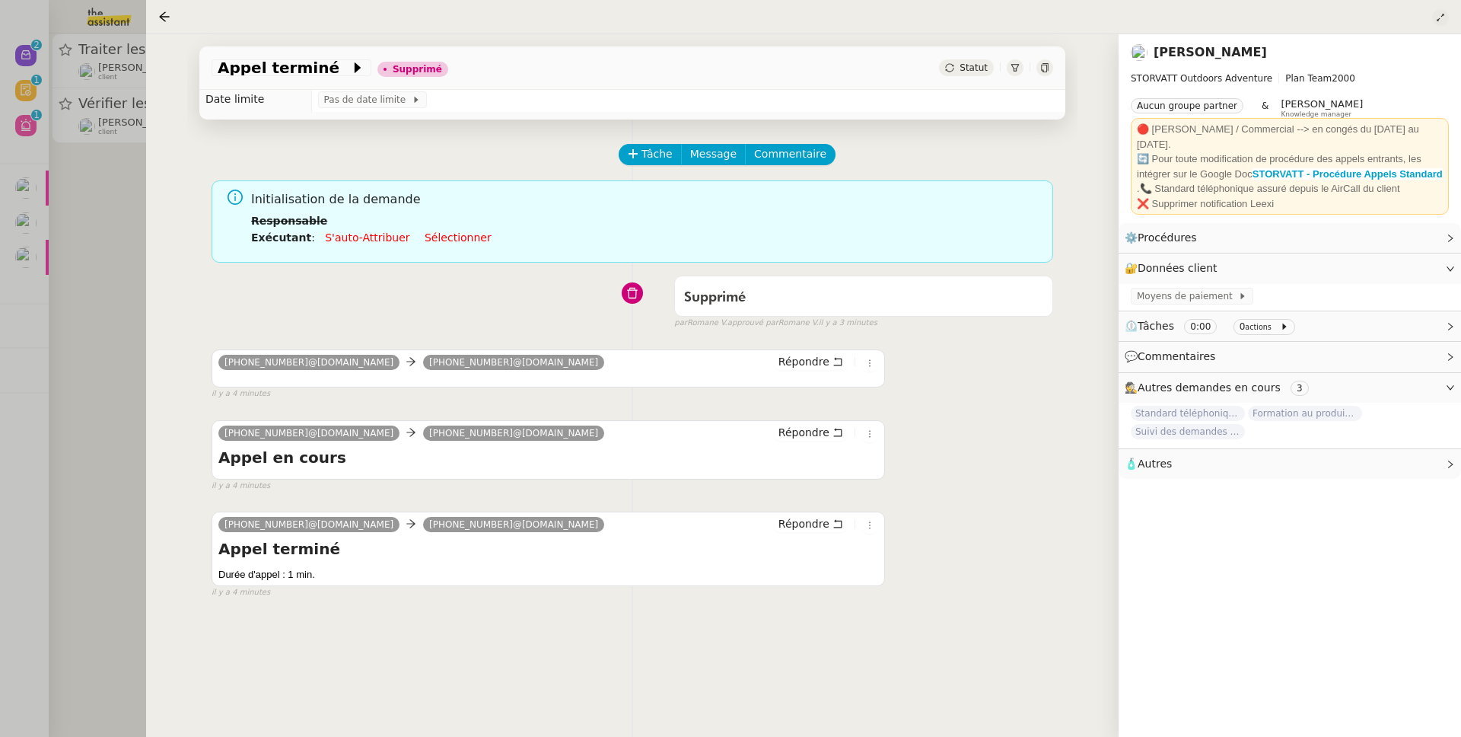
click at [1442, 20] on icon at bounding box center [1440, 17] width 9 height 9
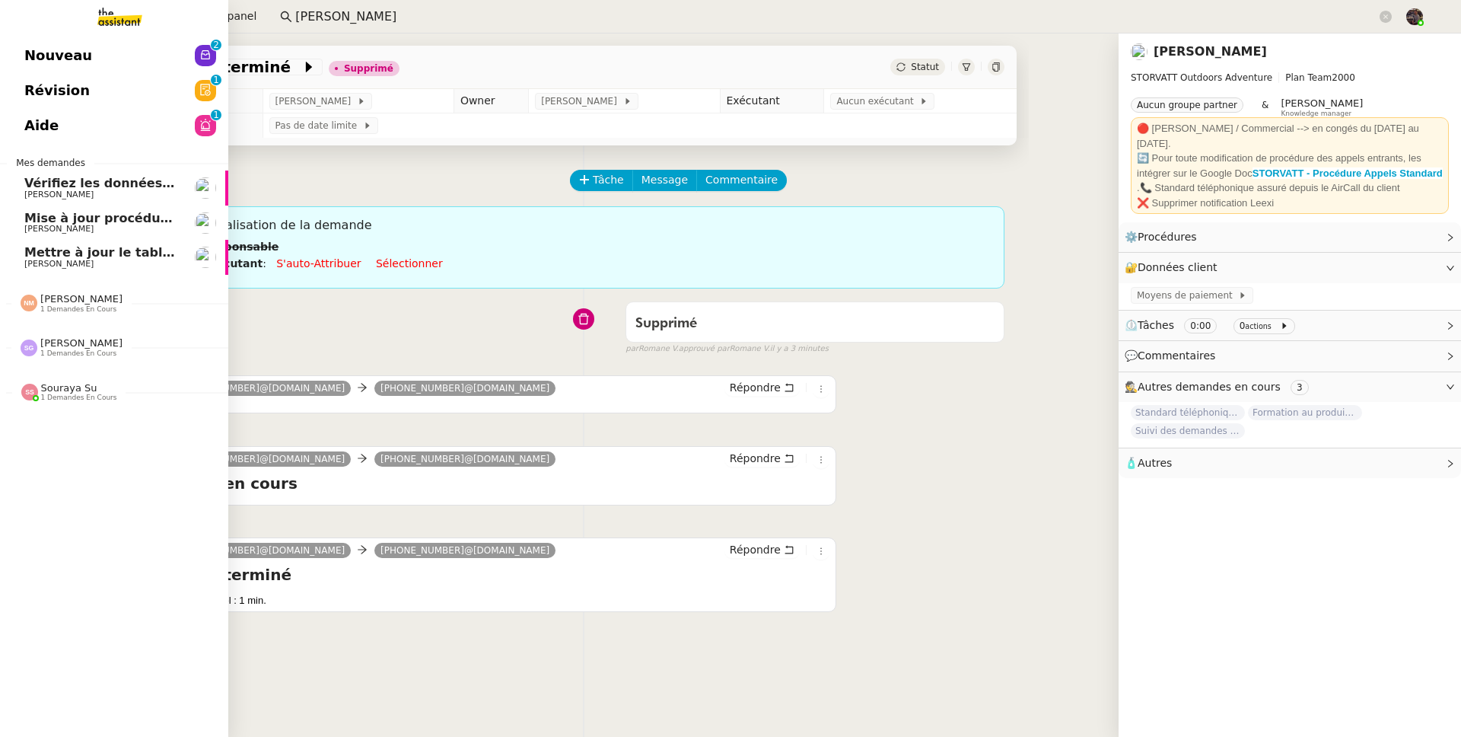
click at [32, 44] on span "Nouveau" at bounding box center [58, 55] width 68 height 23
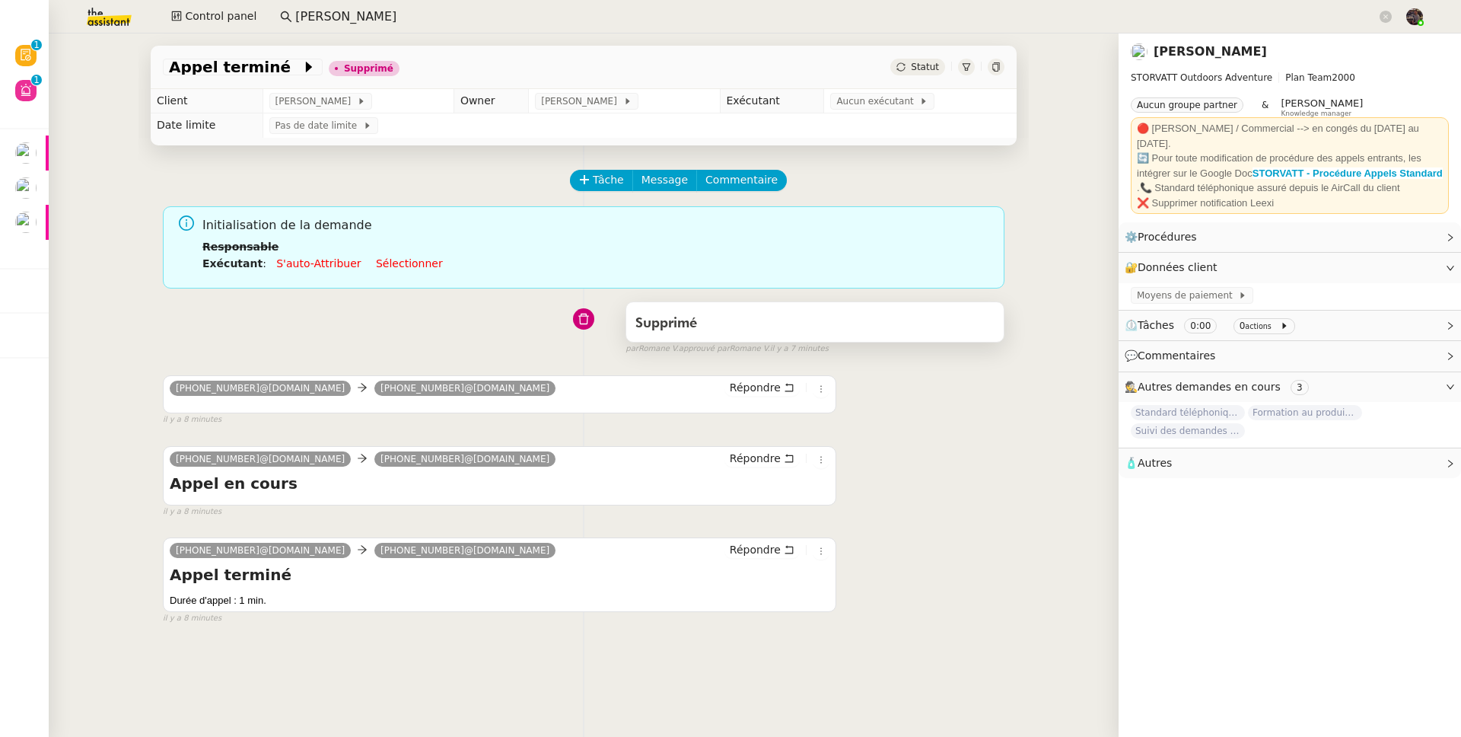
click at [698, 333] on div "Supprimé" at bounding box center [815, 323] width 359 height 24
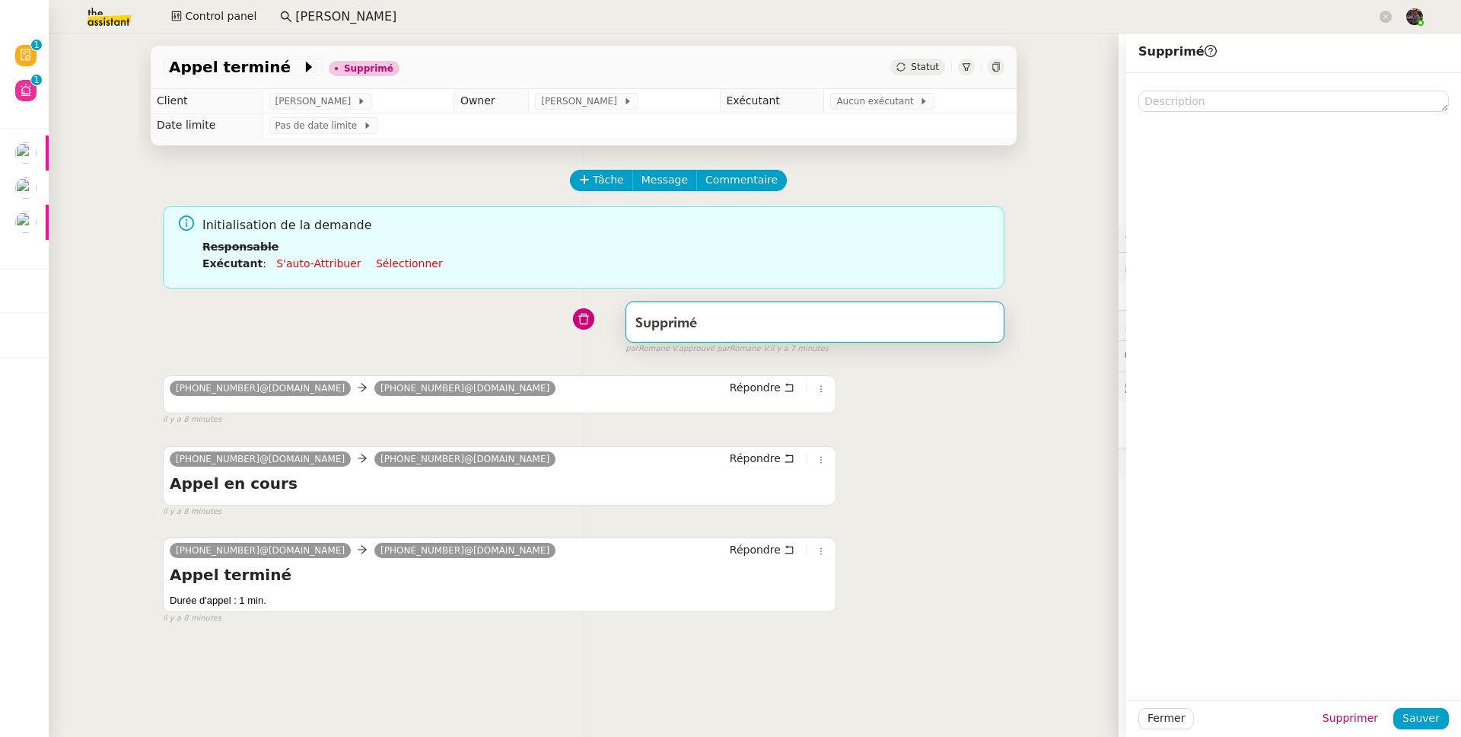
click at [915, 476] on div "+33 6 27 30 41 97@phone.theassistant.com +33 7 44 09 25 81@phone.theassistant.c…" at bounding box center [584, 475] width 842 height 86
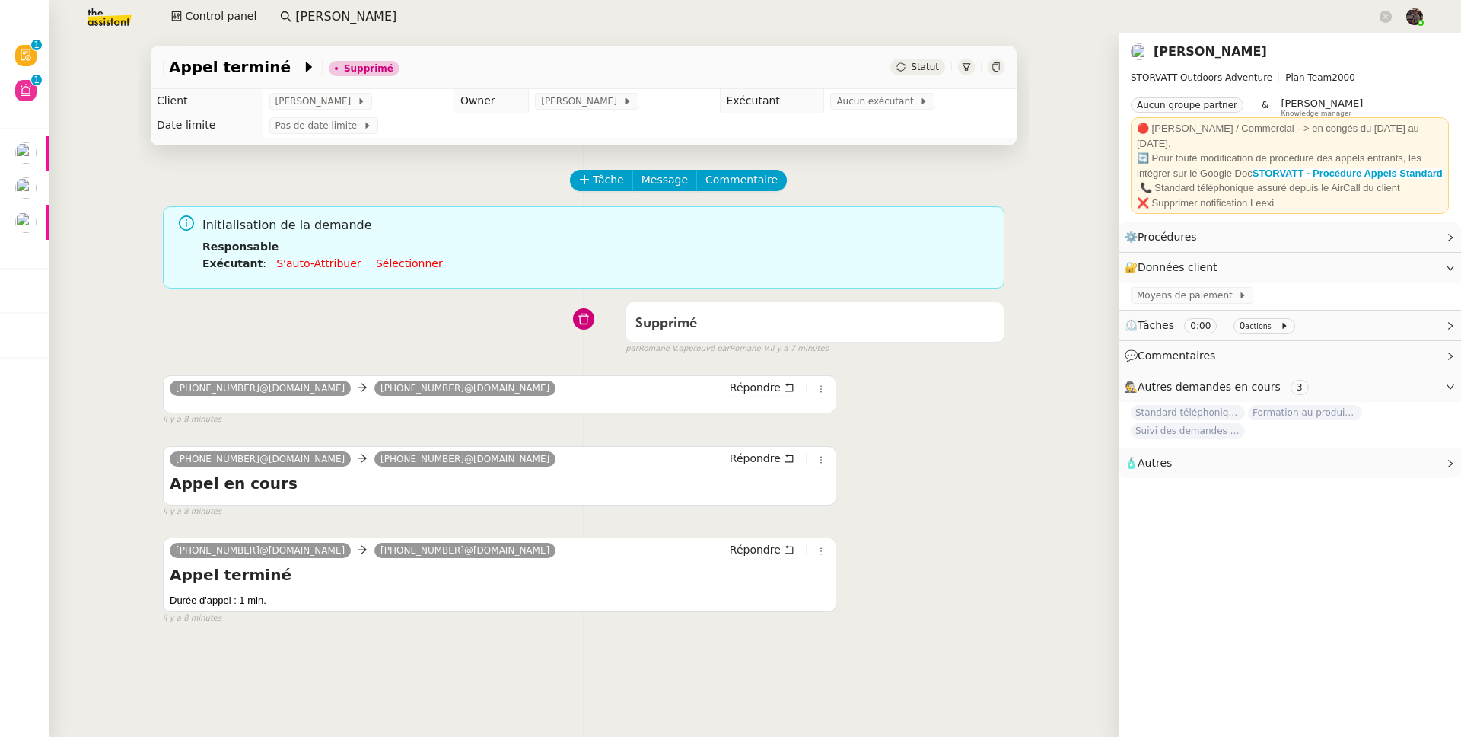
click at [119, 32] on img at bounding box center [97, 16] width 118 height 33
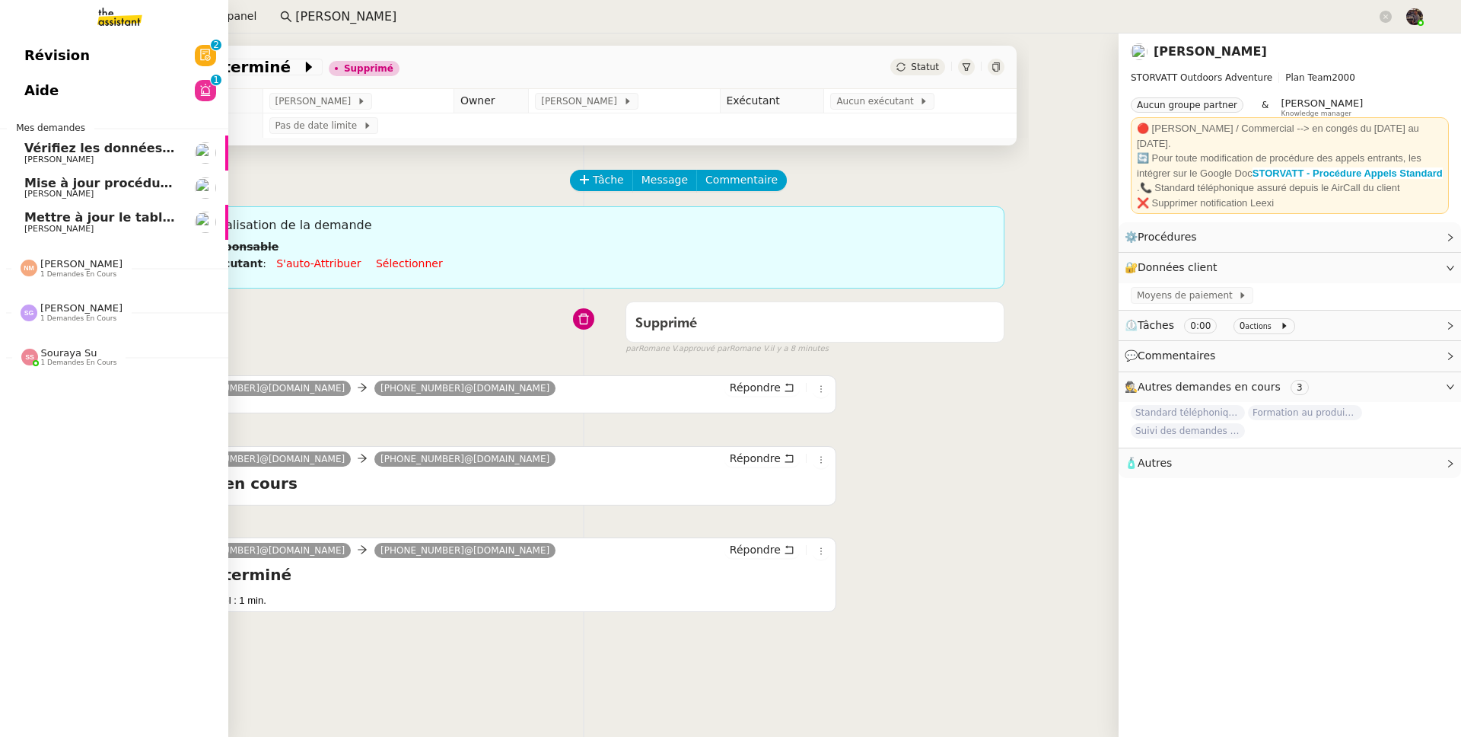
click at [103, 12] on img at bounding box center [108, 16] width 118 height 33
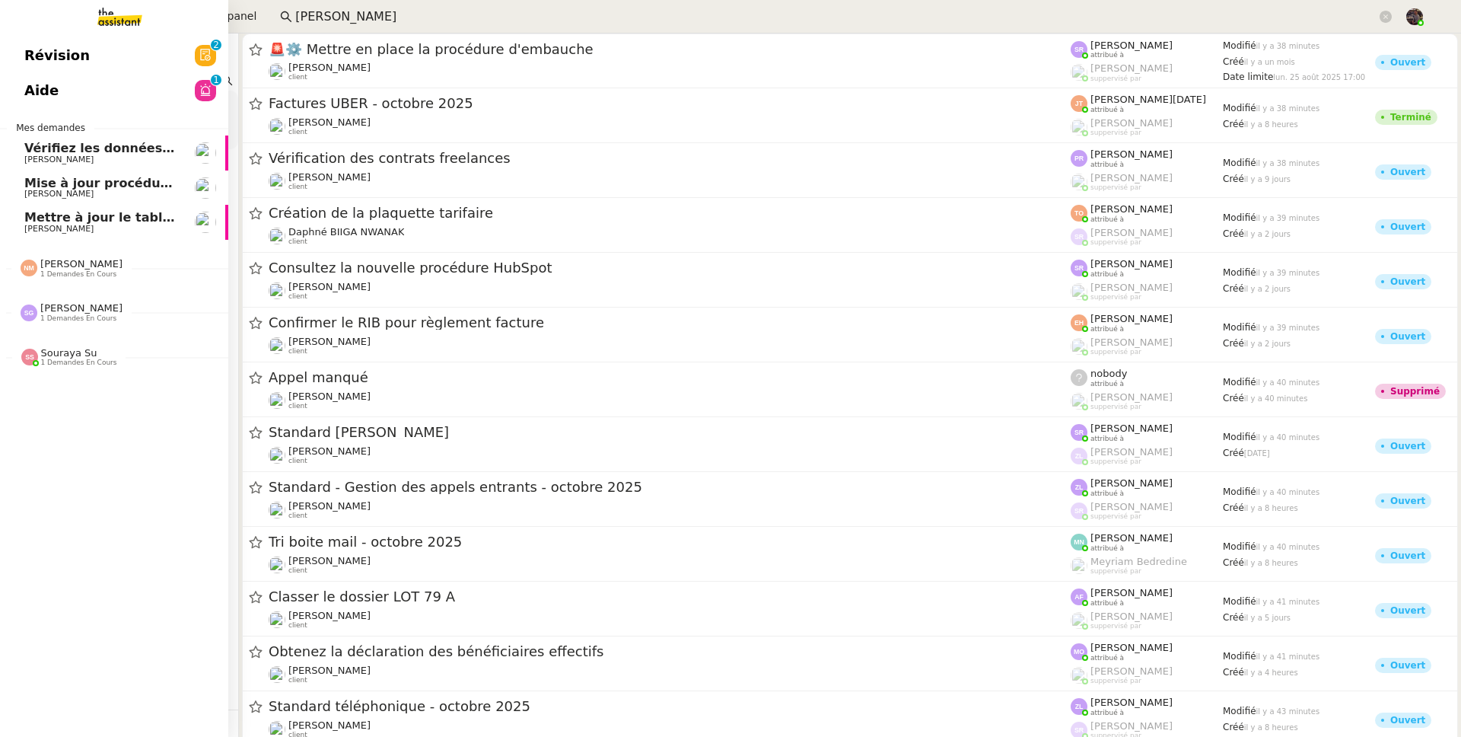
click at [51, 54] on span "Révision" at bounding box center [56, 55] width 65 height 23
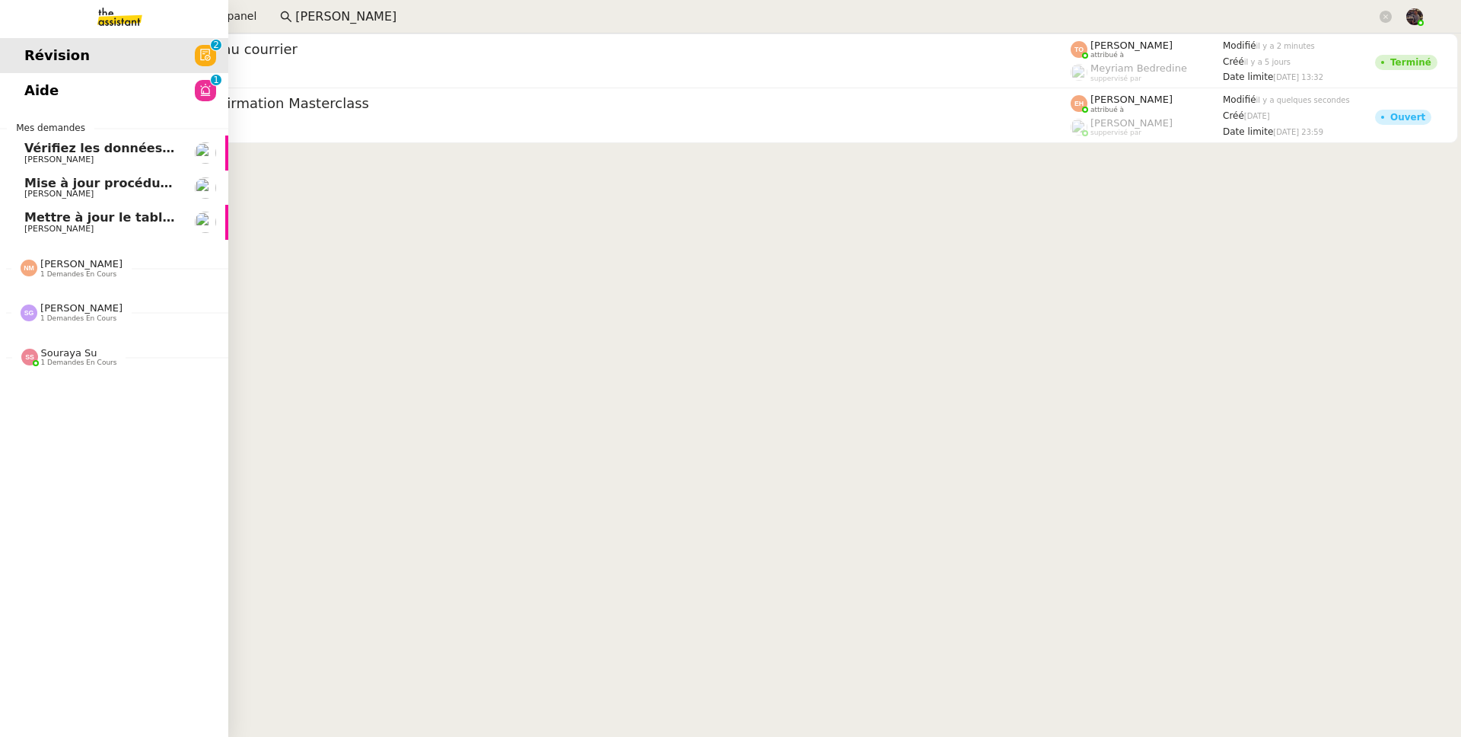
click at [120, 11] on img at bounding box center [108, 16] width 118 height 33
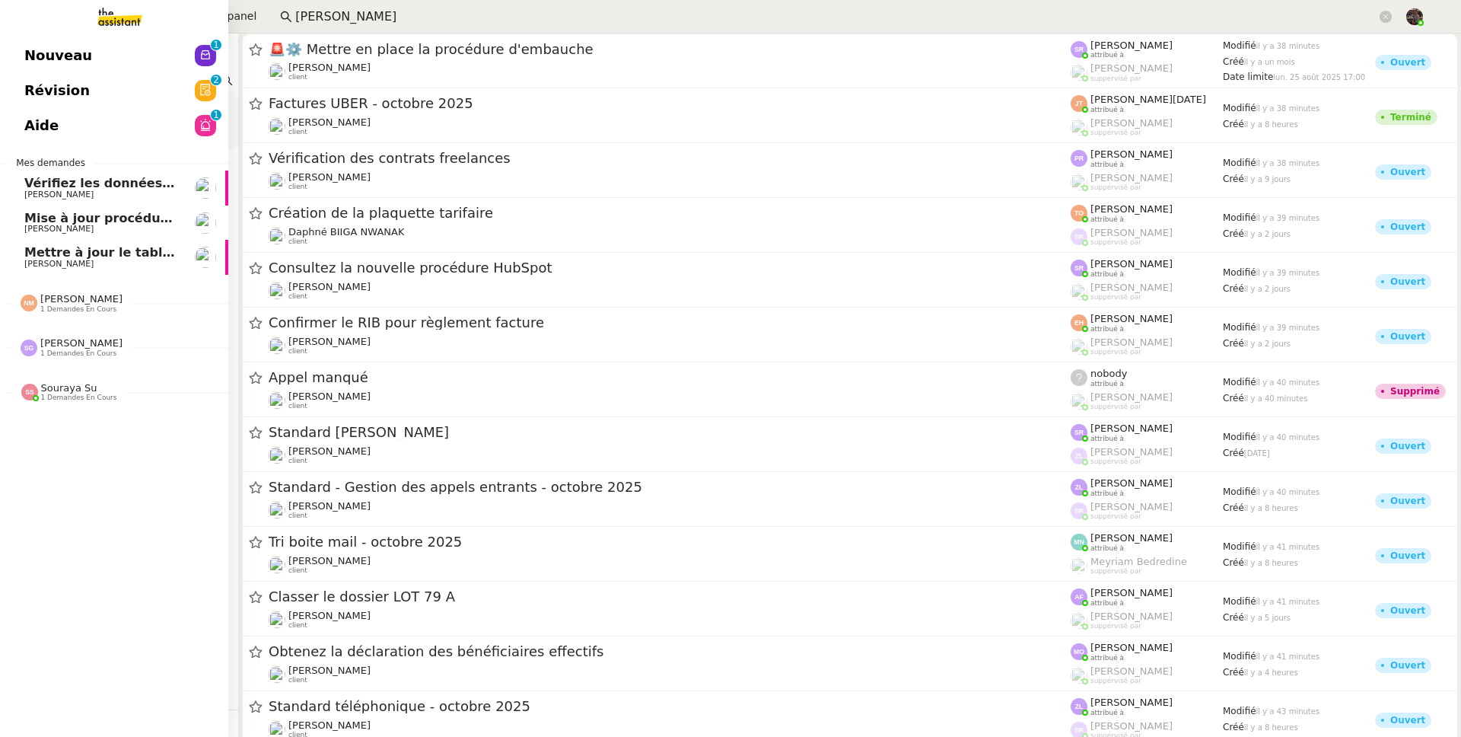
click at [47, 40] on link "Nouveau 0 1 2 3 4 5 6 7 8 9" at bounding box center [114, 55] width 228 height 35
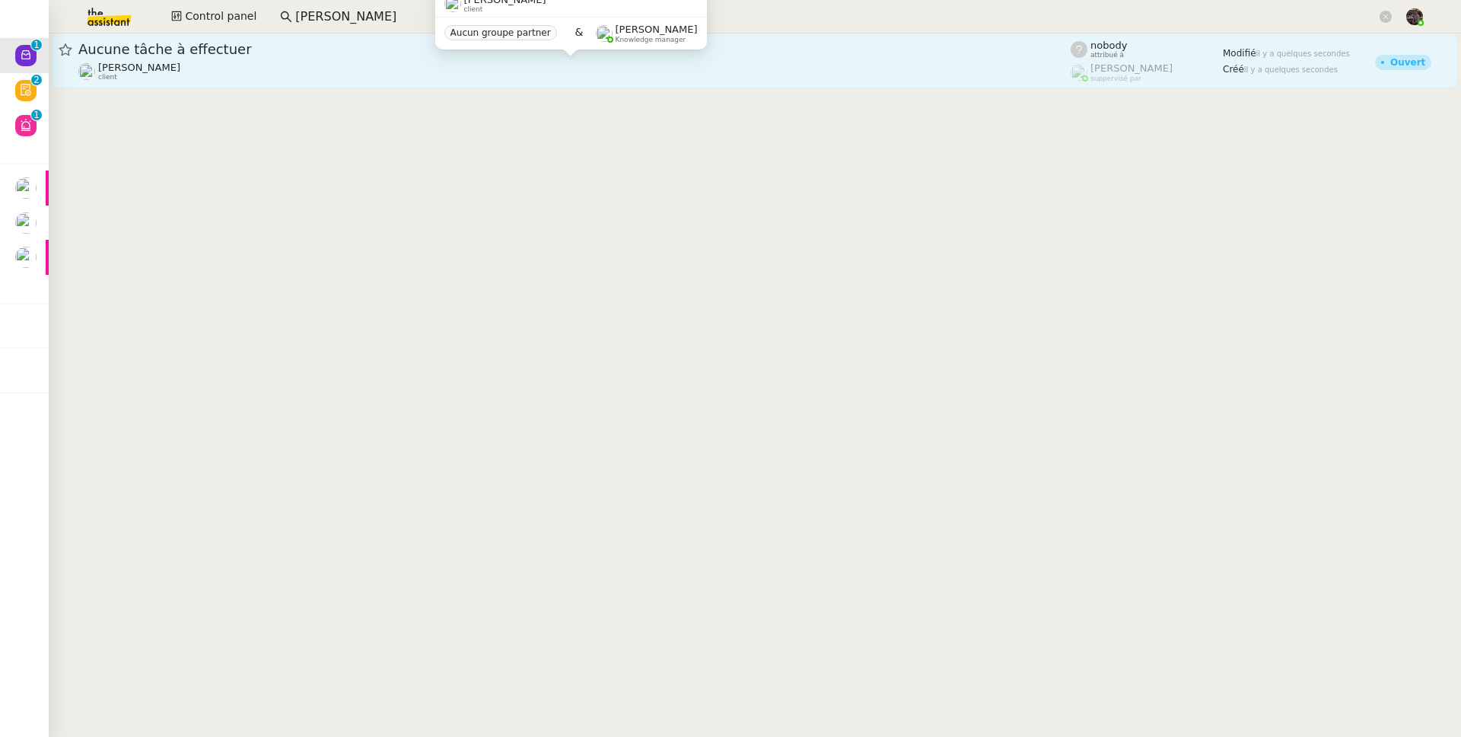
click at [410, 69] on div "Franck MUFFAT-JEANDET client" at bounding box center [574, 72] width 993 height 20
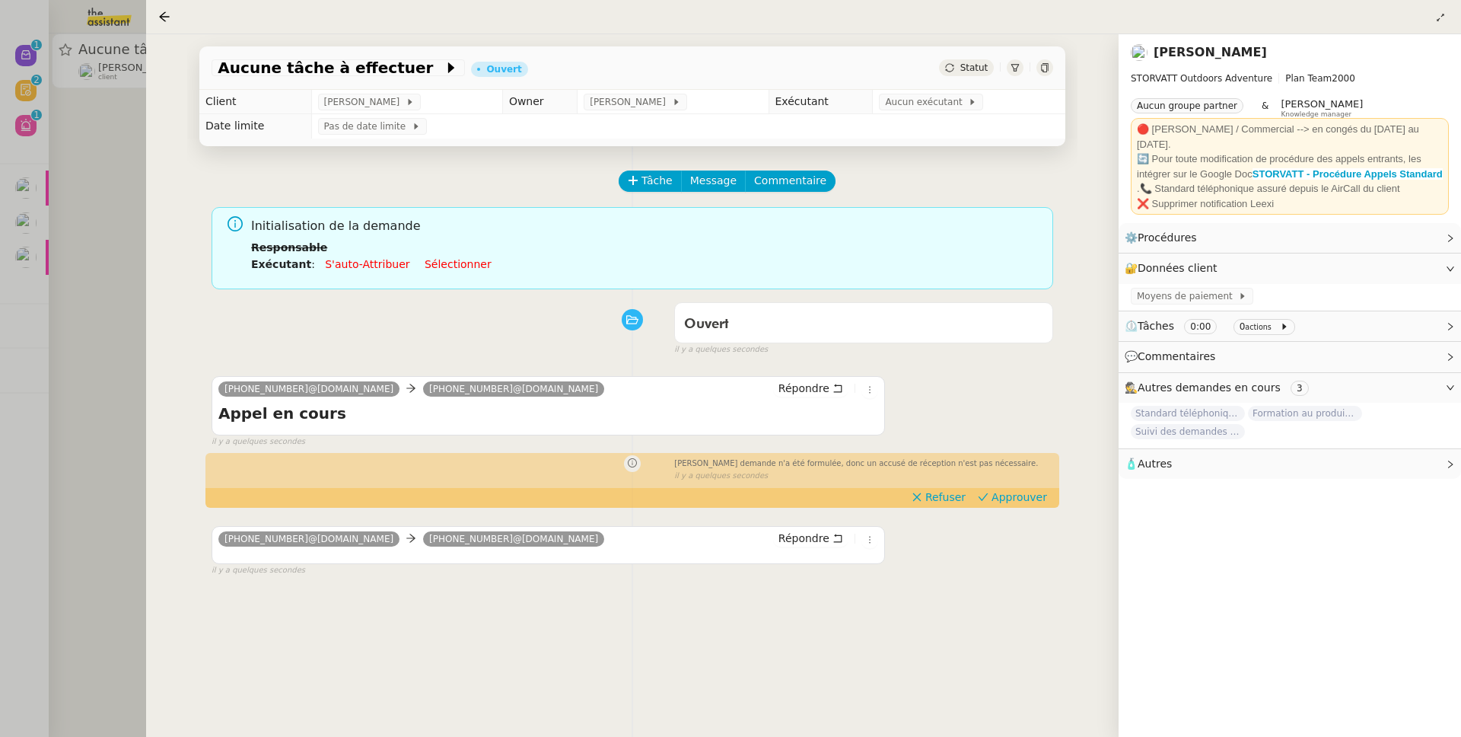
click at [114, 292] on div at bounding box center [730, 368] width 1461 height 737
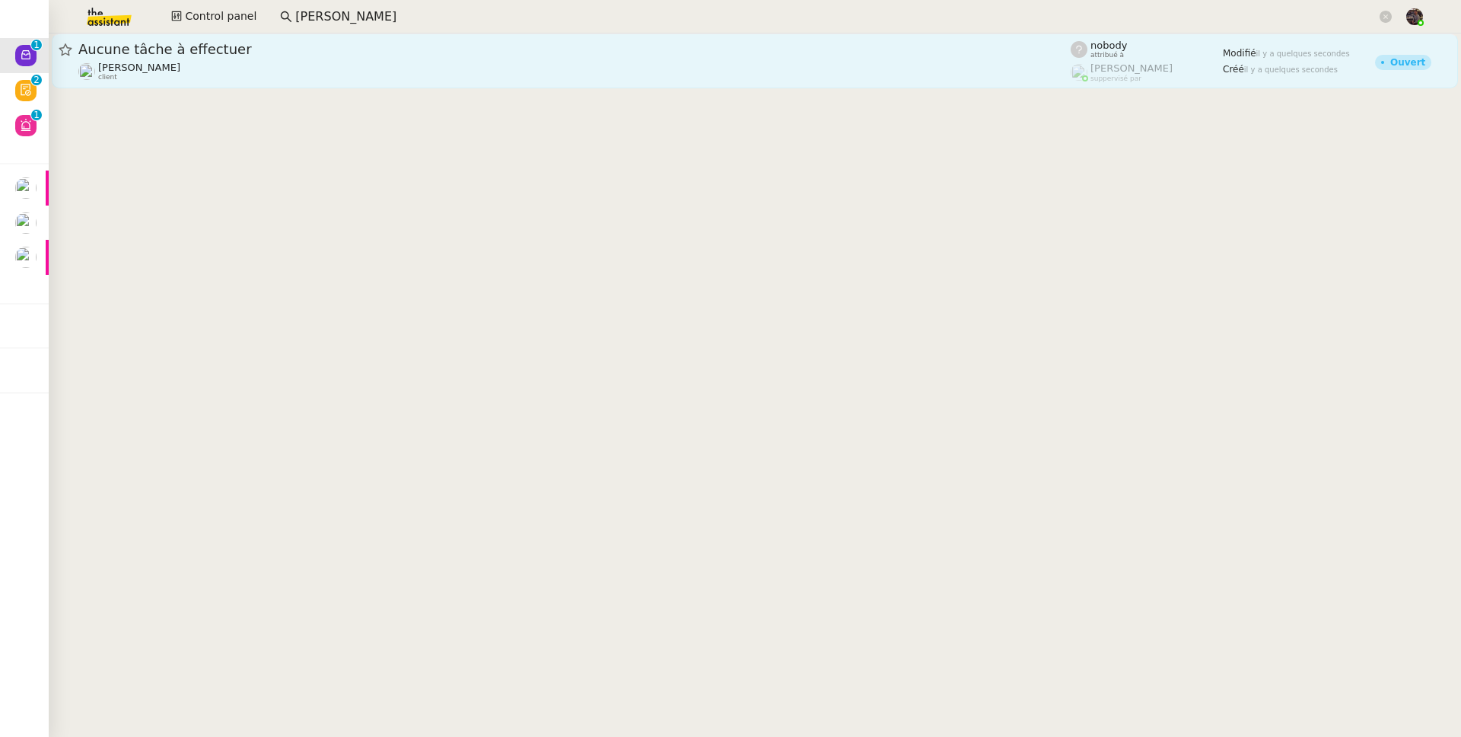
click at [288, 49] on span "Aucune tâche à effectuer" at bounding box center [574, 50] width 993 height 14
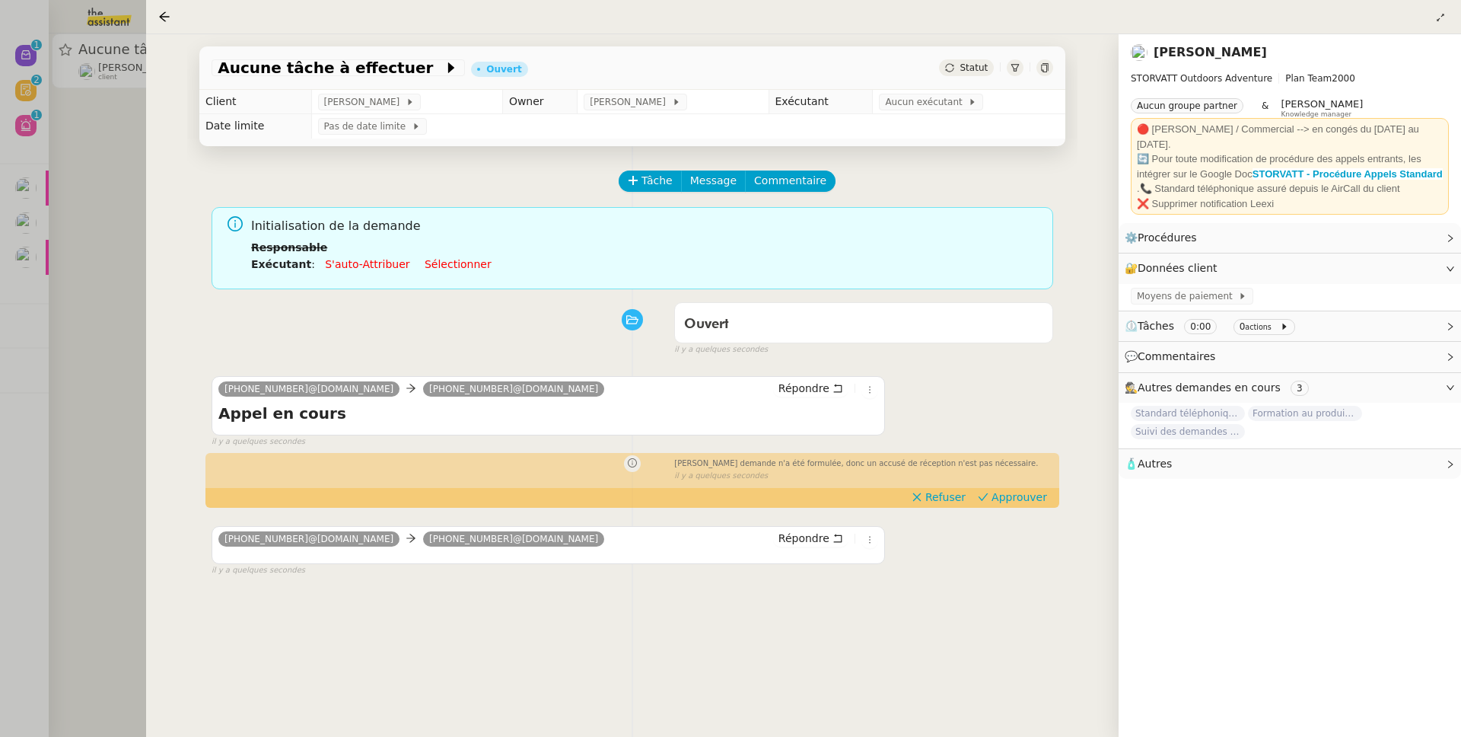
click at [518, 339] on div "Ouvert false il y a quelques secondes" at bounding box center [633, 325] width 842 height 61
click at [107, 229] on div at bounding box center [730, 368] width 1461 height 737
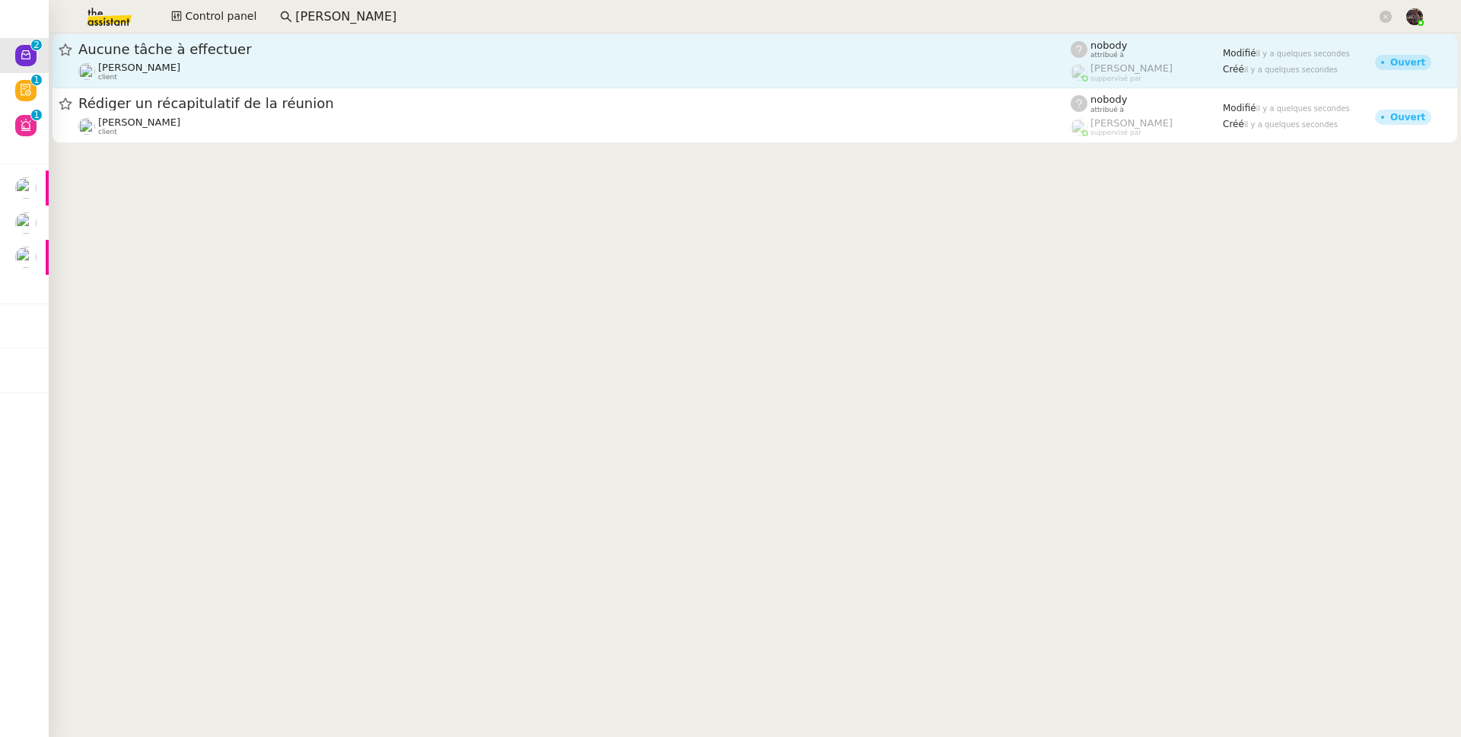
click at [200, 49] on span "Aucune tâche à effectuer" at bounding box center [574, 50] width 993 height 14
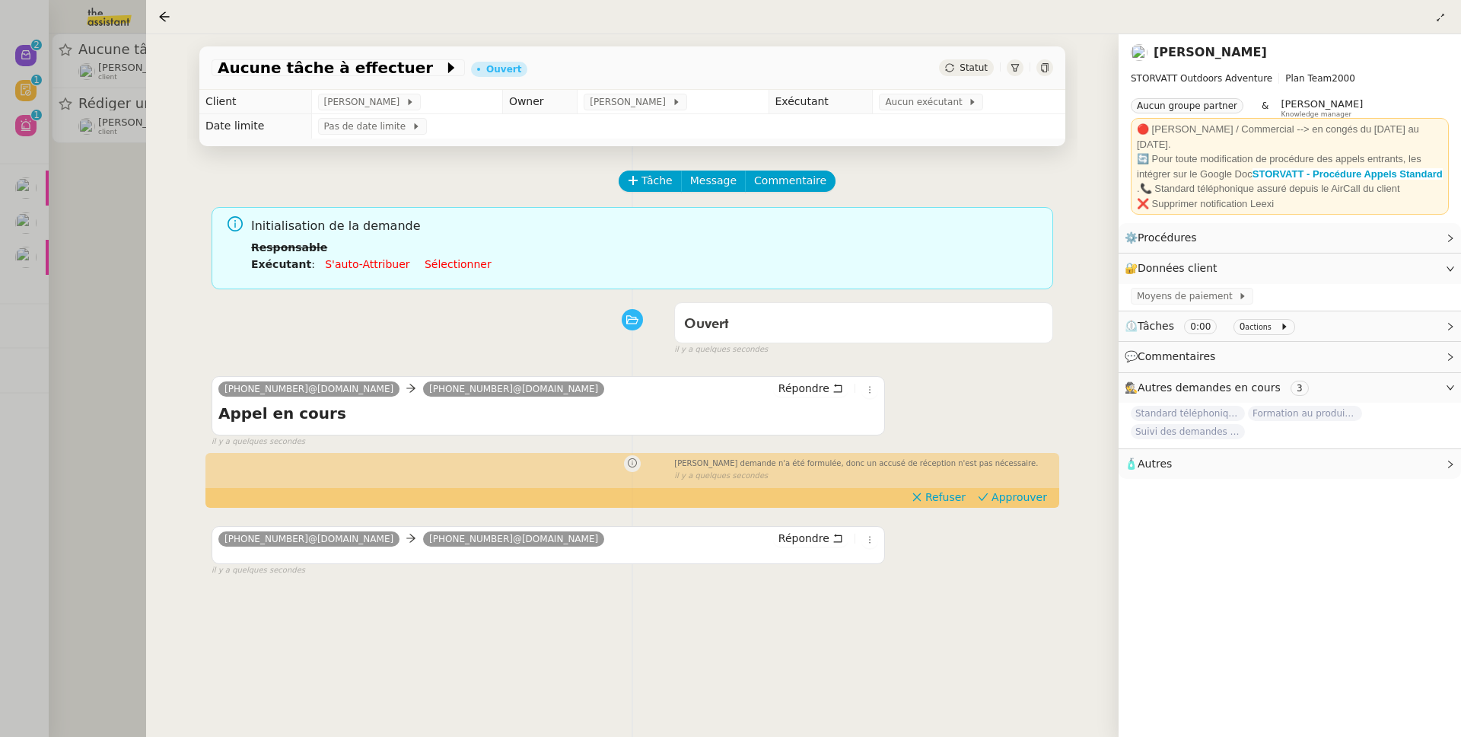
click at [94, 347] on div at bounding box center [730, 368] width 1461 height 737
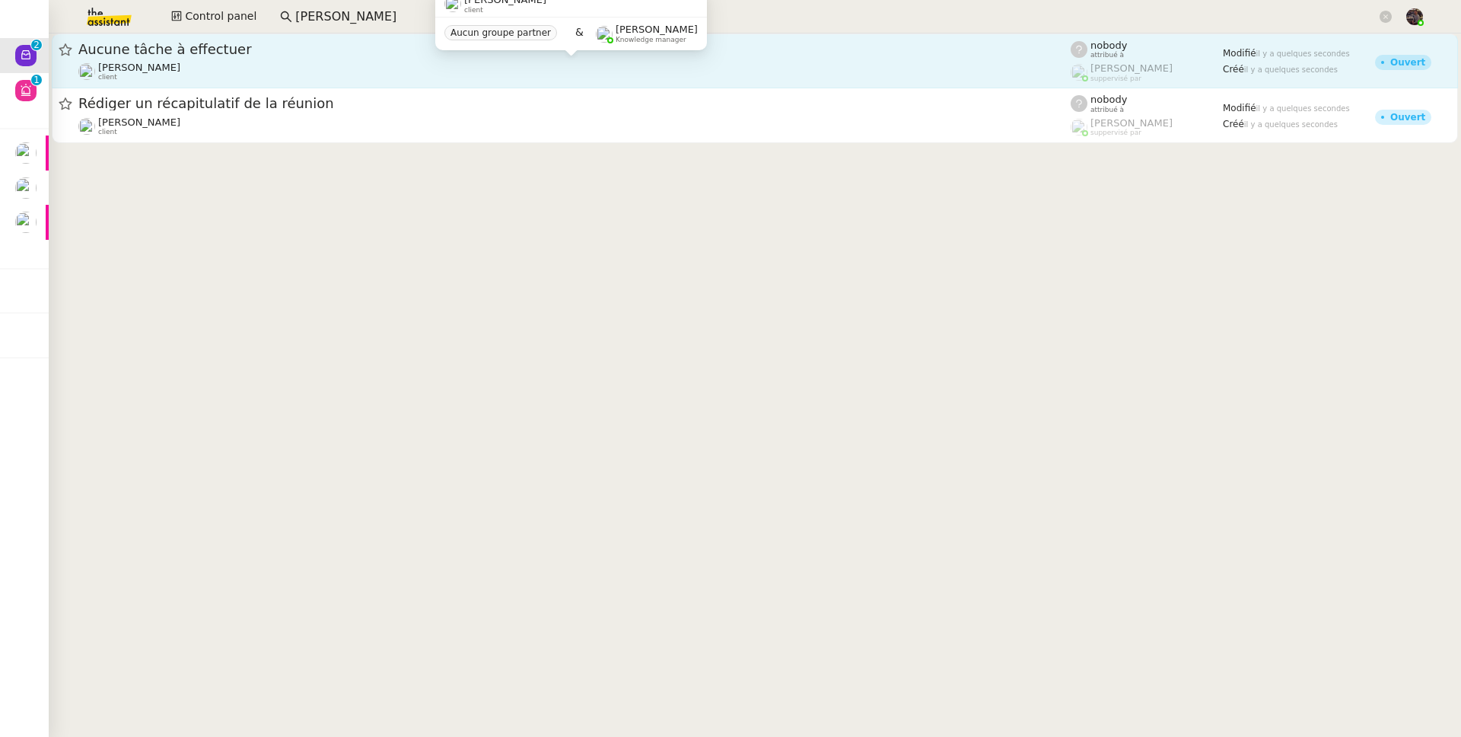
click at [169, 65] on span "[PERSON_NAME]" at bounding box center [139, 67] width 82 height 11
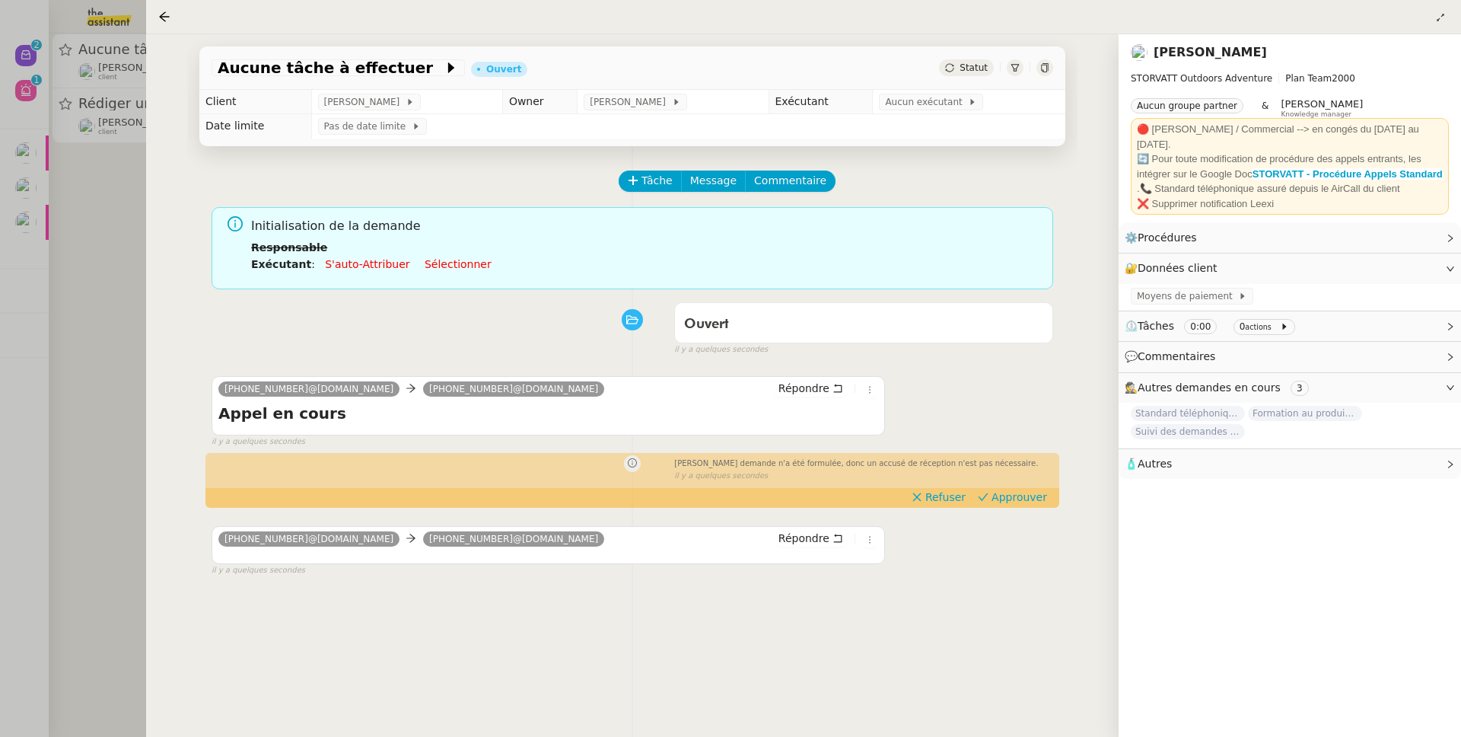
click at [93, 343] on div at bounding box center [730, 368] width 1461 height 737
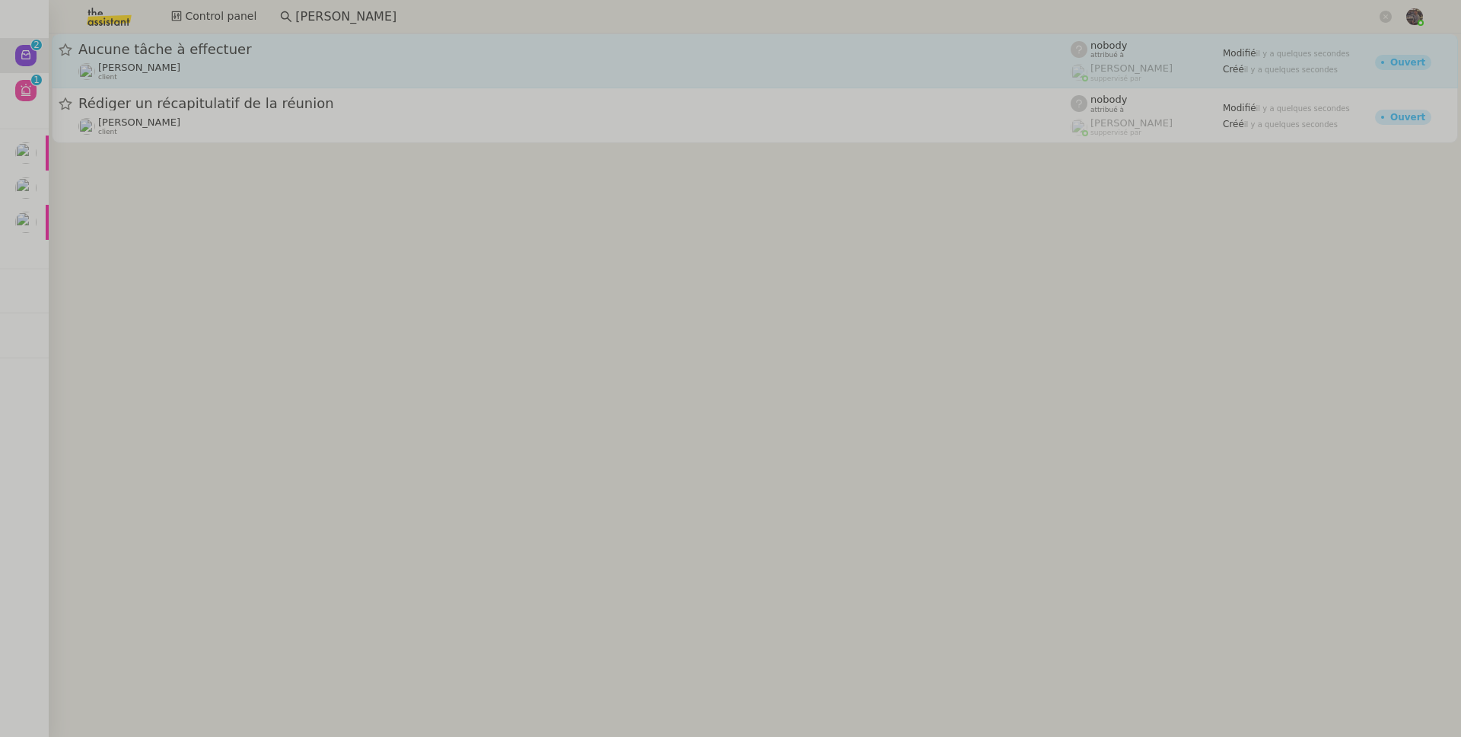
click at [280, 53] on span "Aucune tâche à effectuer" at bounding box center [574, 50] width 993 height 14
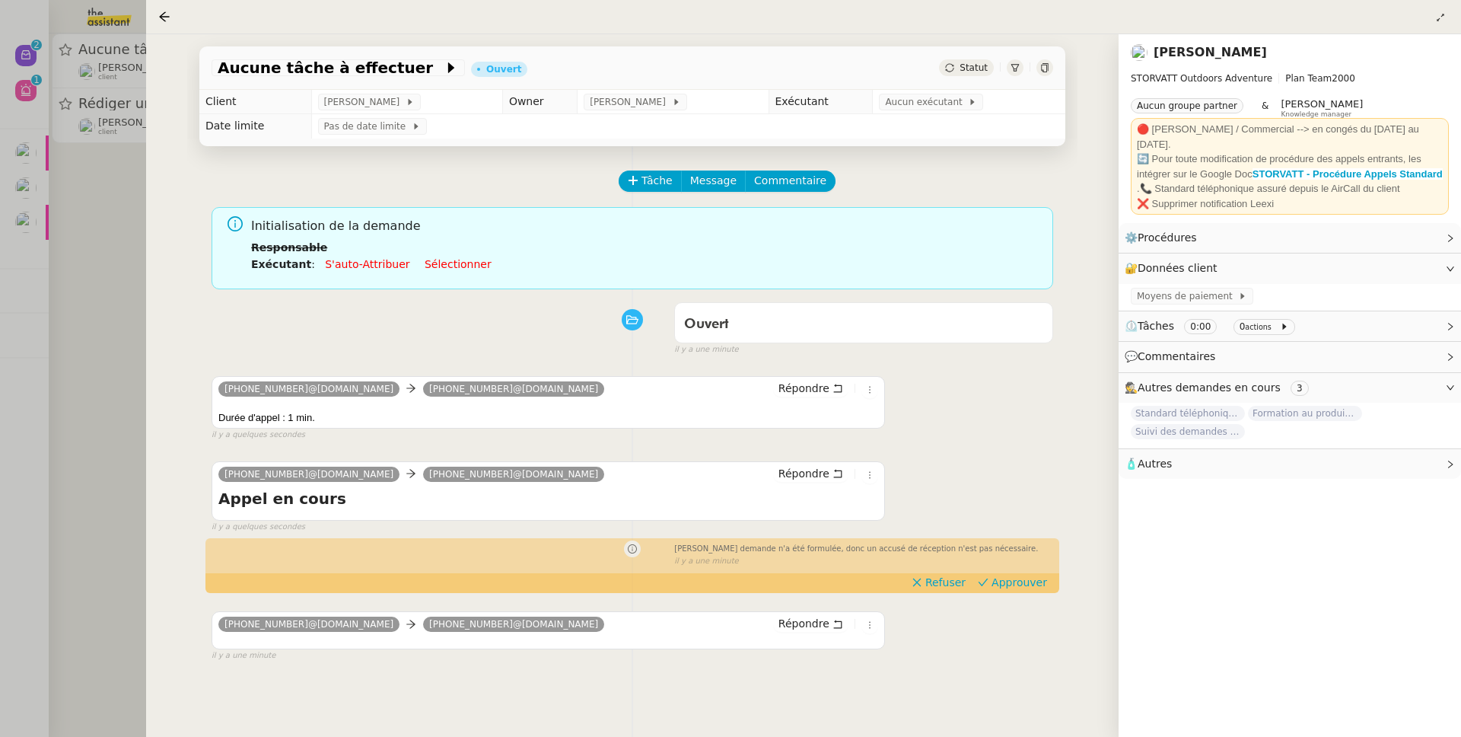
click at [276, 423] on span "Durée d'appel : 1 min." at bounding box center [266, 417] width 97 height 11
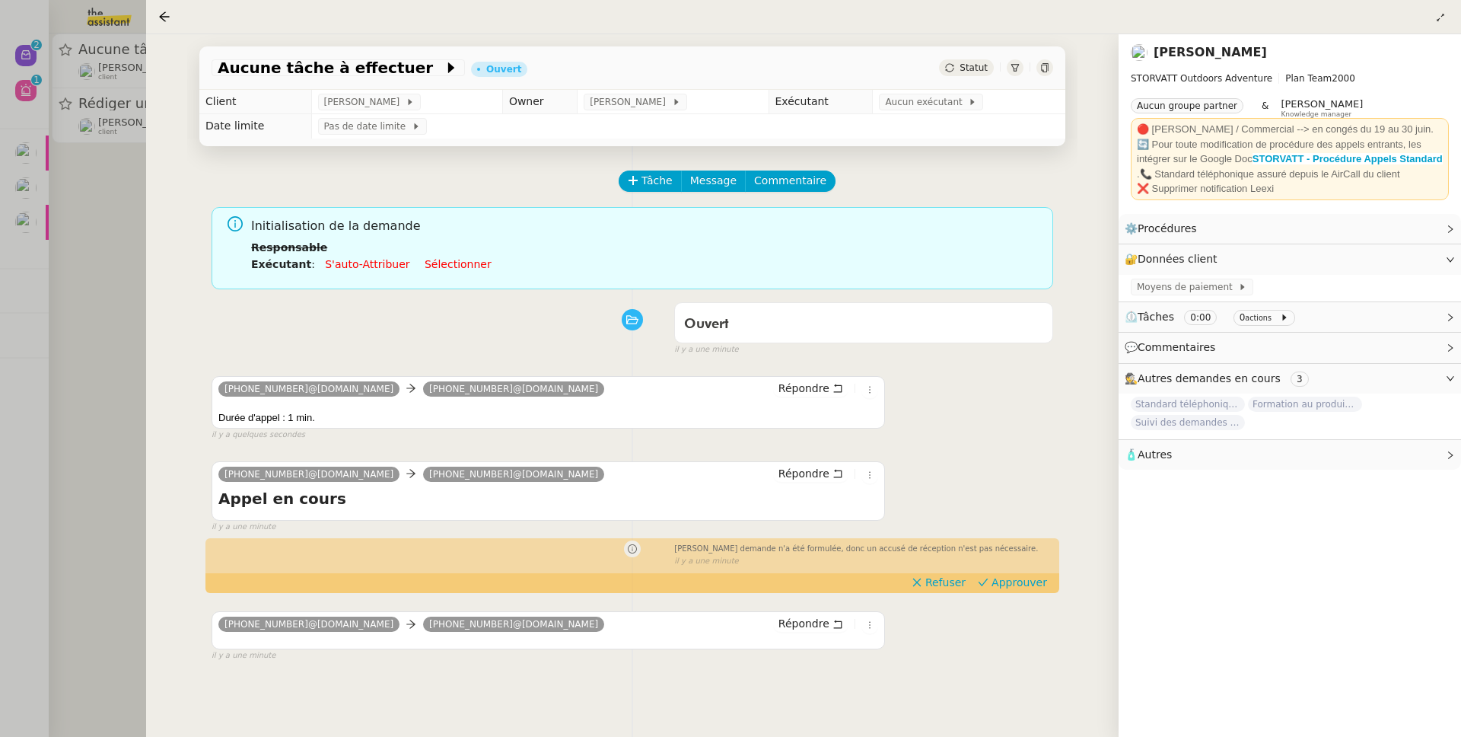
click at [431, 321] on div "Ouvert false il y a une minute" at bounding box center [633, 325] width 842 height 61
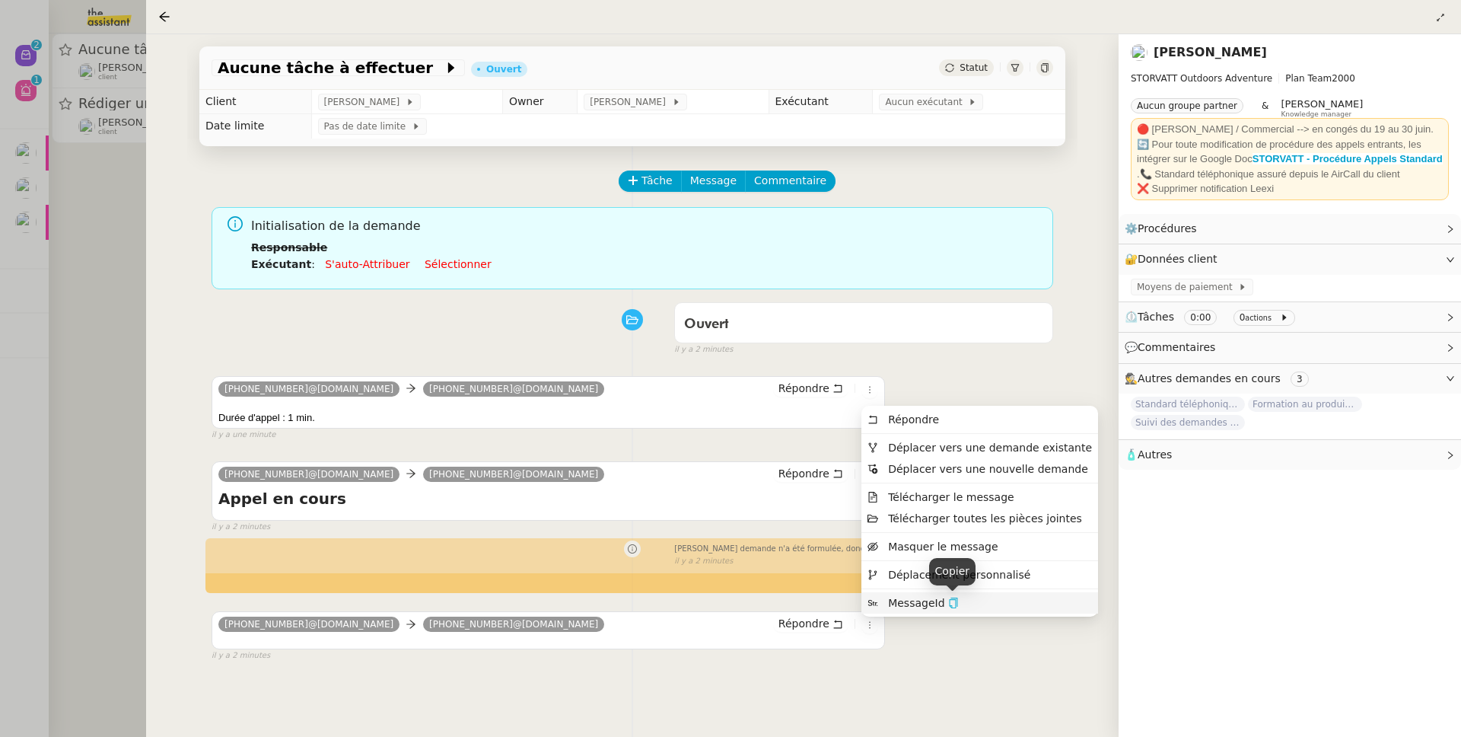
click at [951, 596] on button "button" at bounding box center [953, 603] width 11 height 14
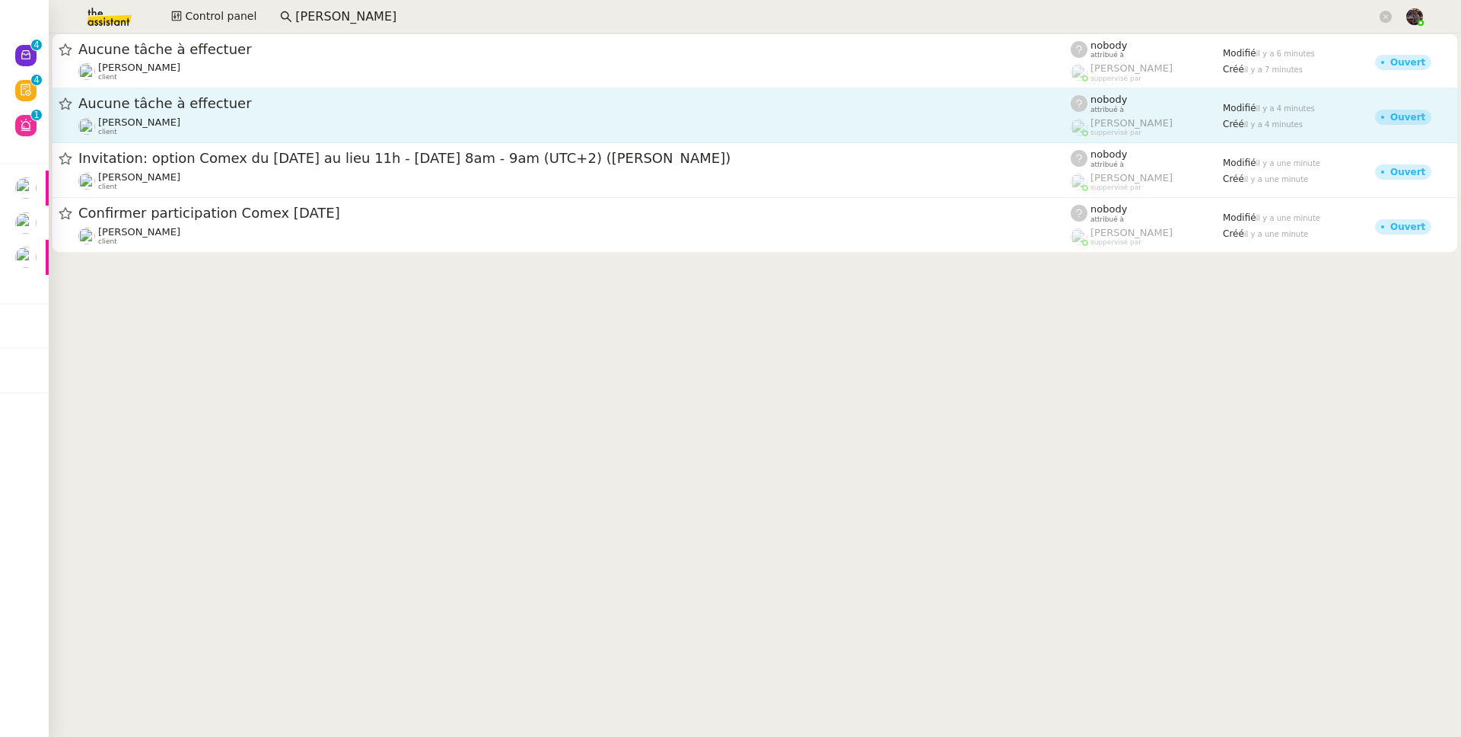
click at [401, 103] on span "Aucune tâche à effectuer" at bounding box center [574, 104] width 993 height 14
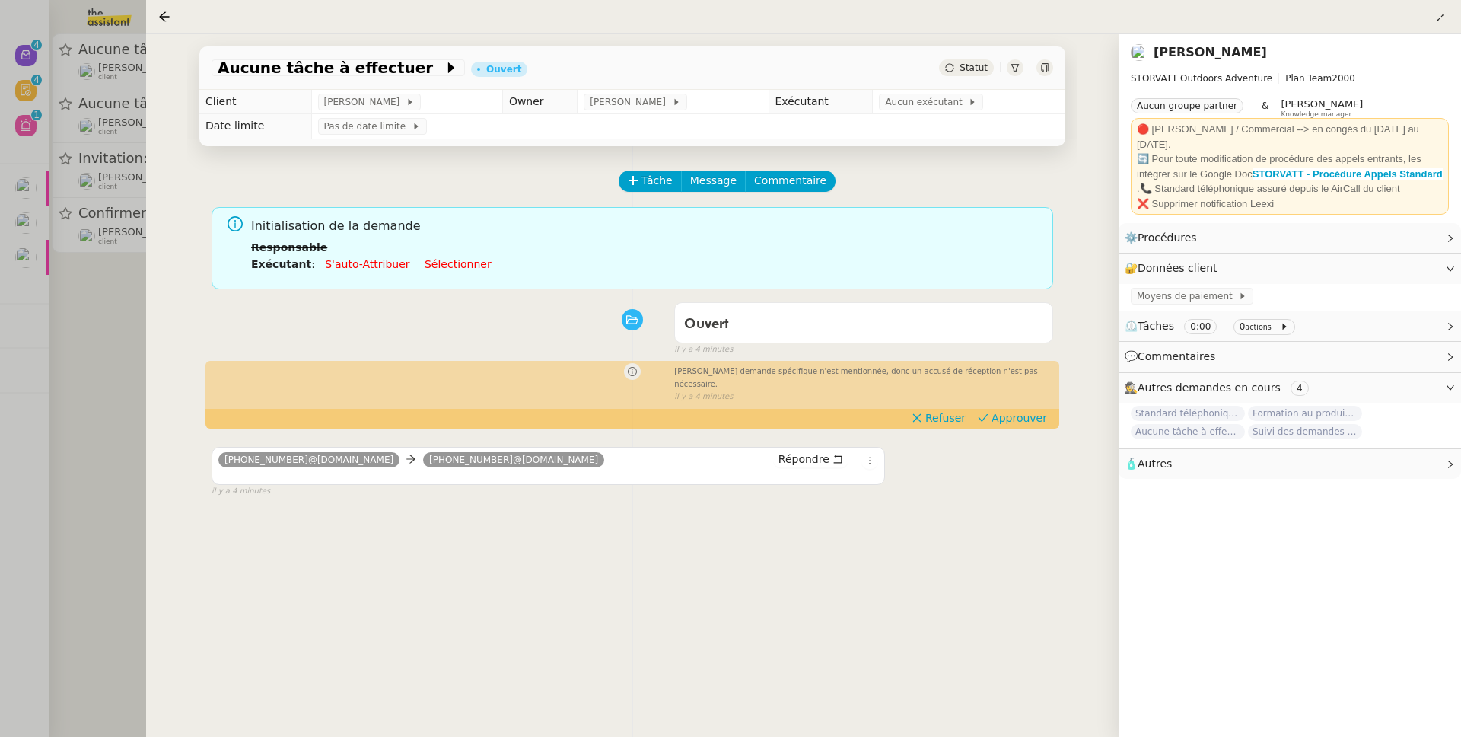
click at [72, 191] on div at bounding box center [730, 368] width 1461 height 737
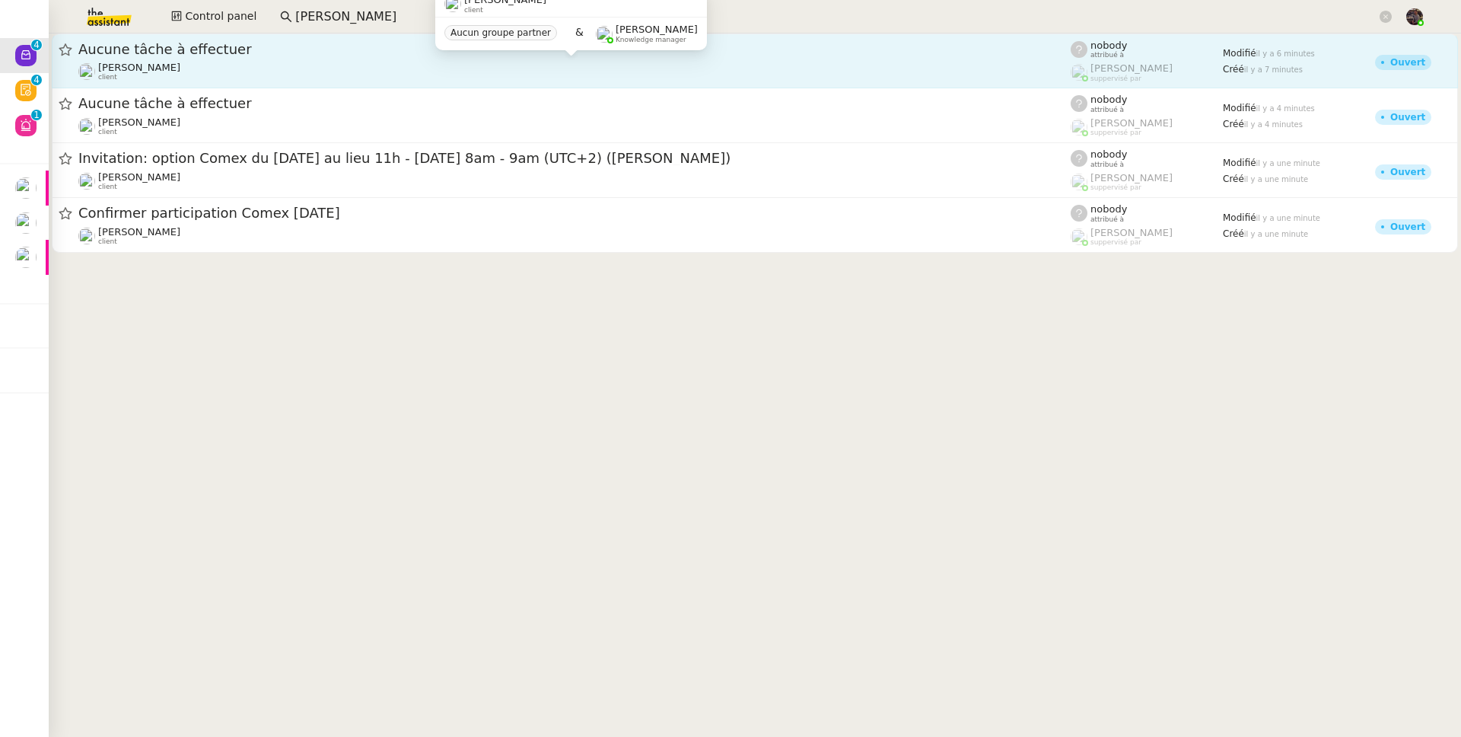
click at [180, 64] on span "[PERSON_NAME]" at bounding box center [139, 67] width 82 height 11
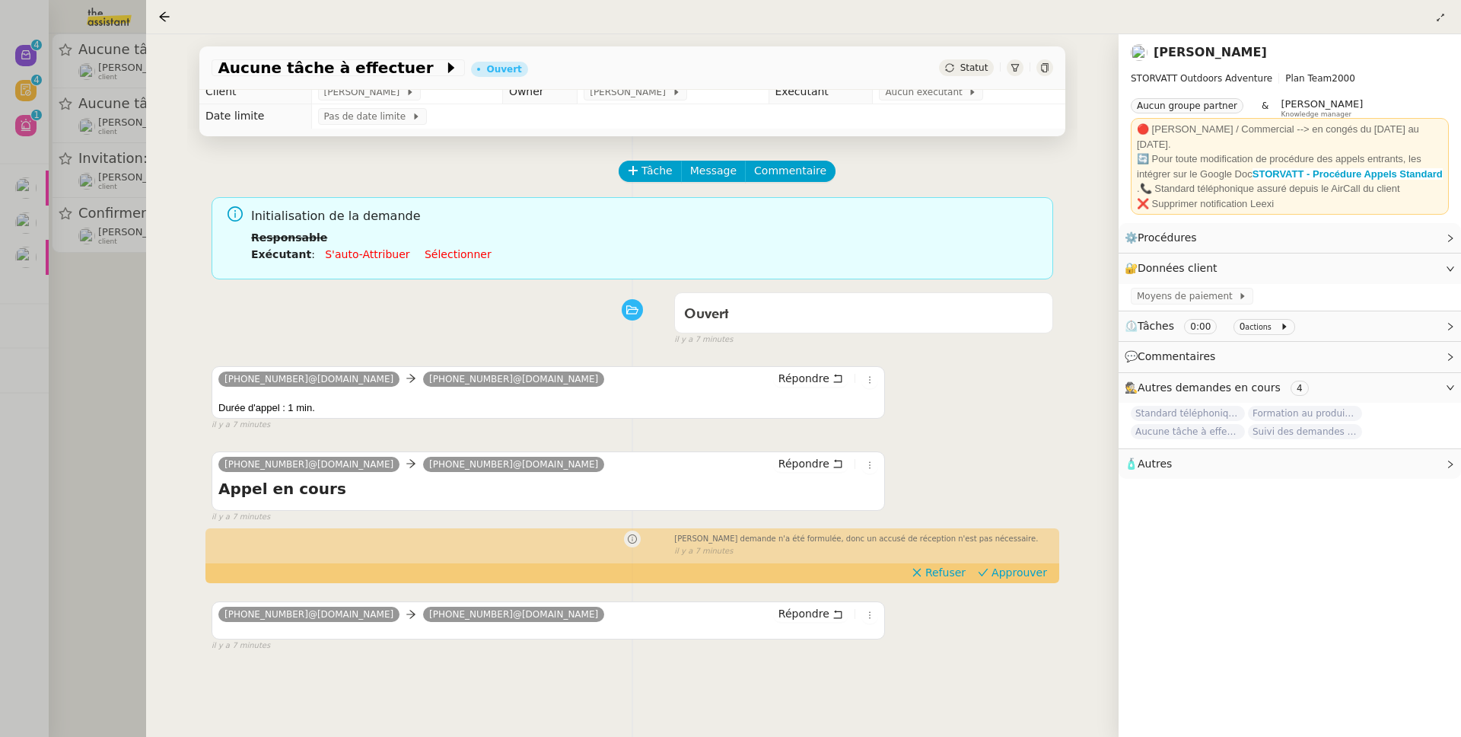
scroll to position [21, 0]
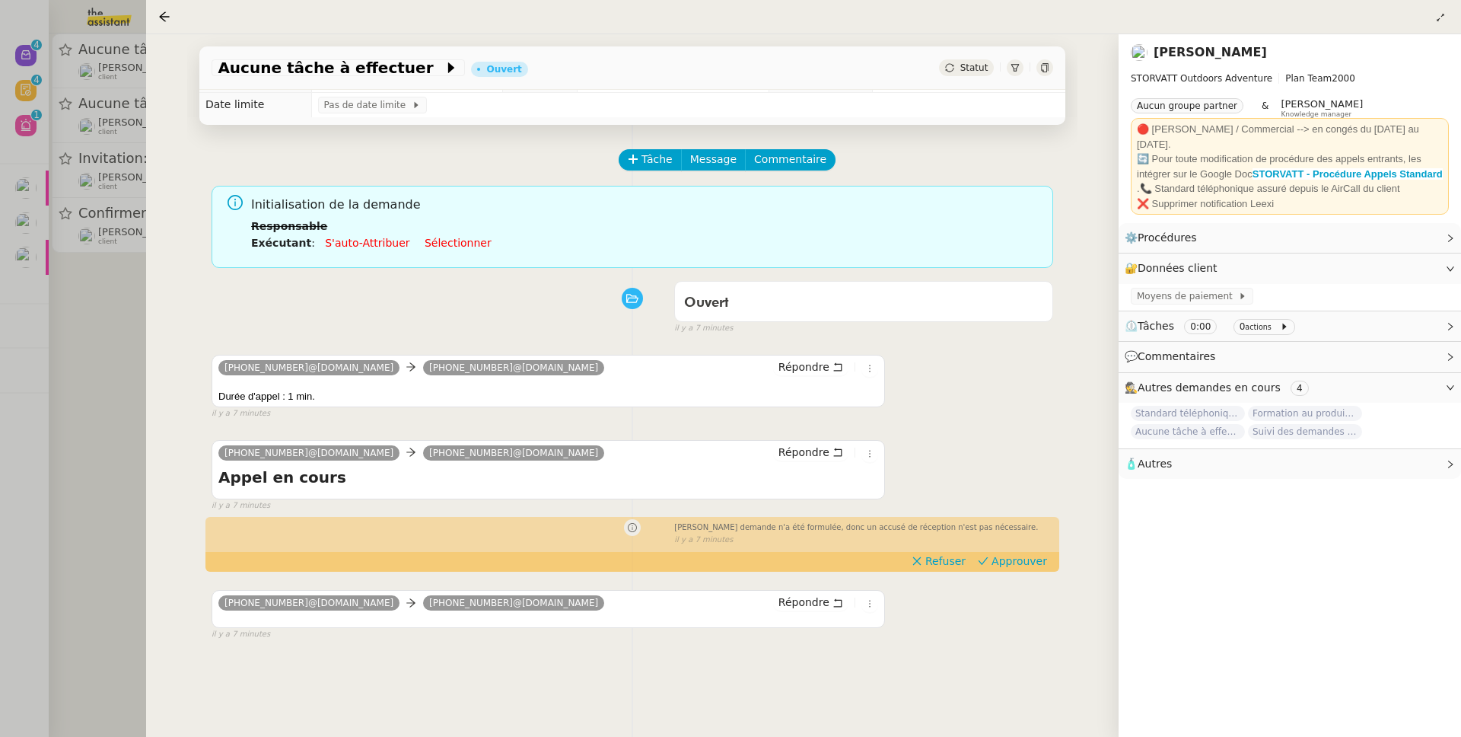
click at [73, 298] on div at bounding box center [730, 368] width 1461 height 737
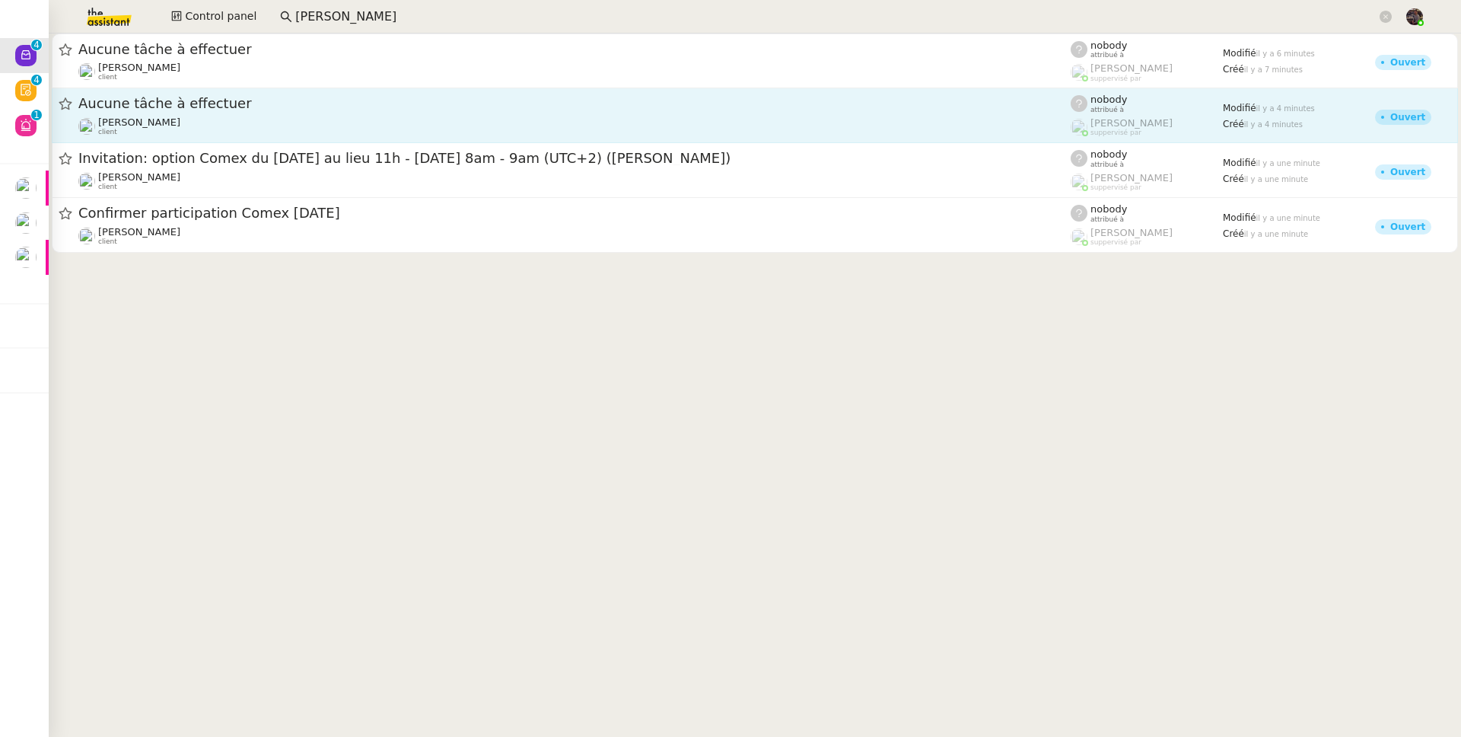
click at [180, 132] on div "[PERSON_NAME] client" at bounding box center [139, 126] width 82 height 20
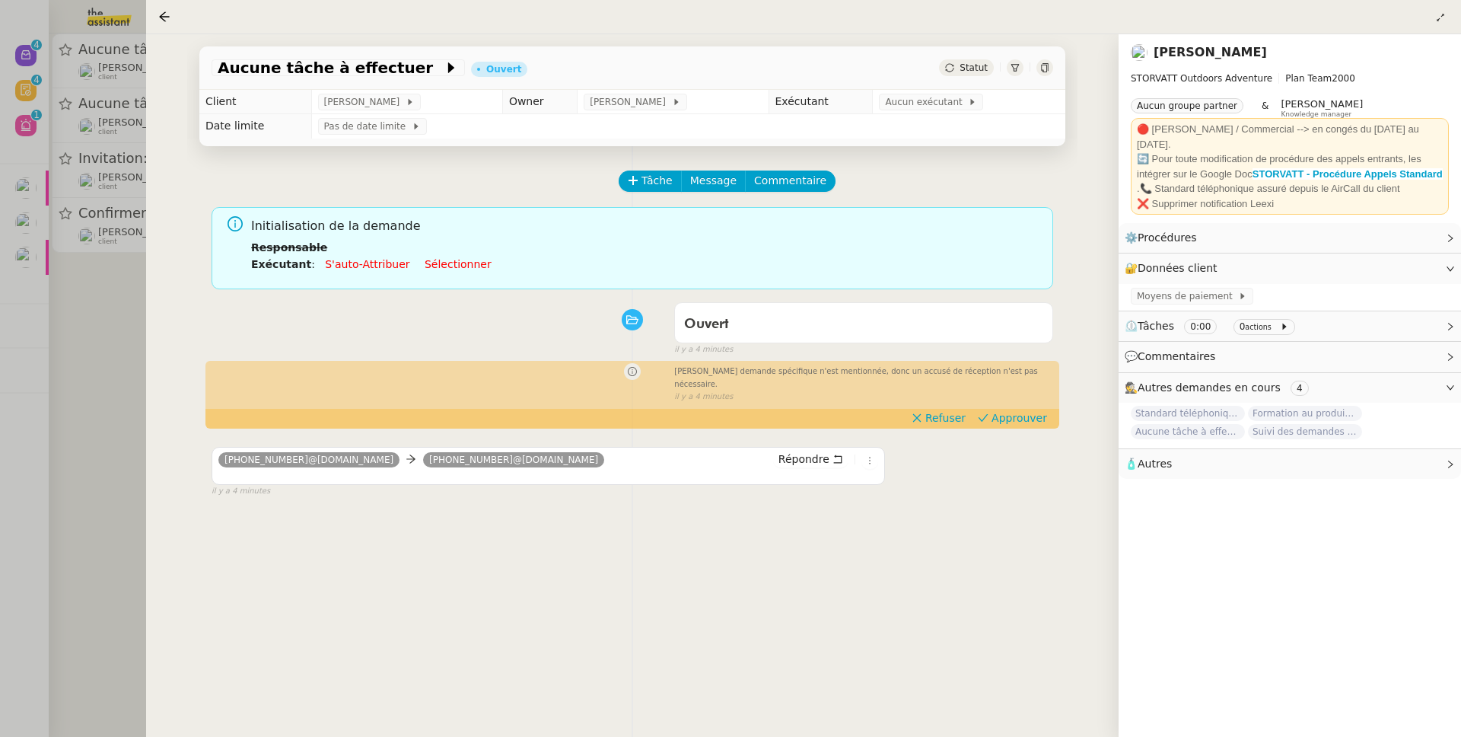
click at [115, 329] on div at bounding box center [730, 368] width 1461 height 737
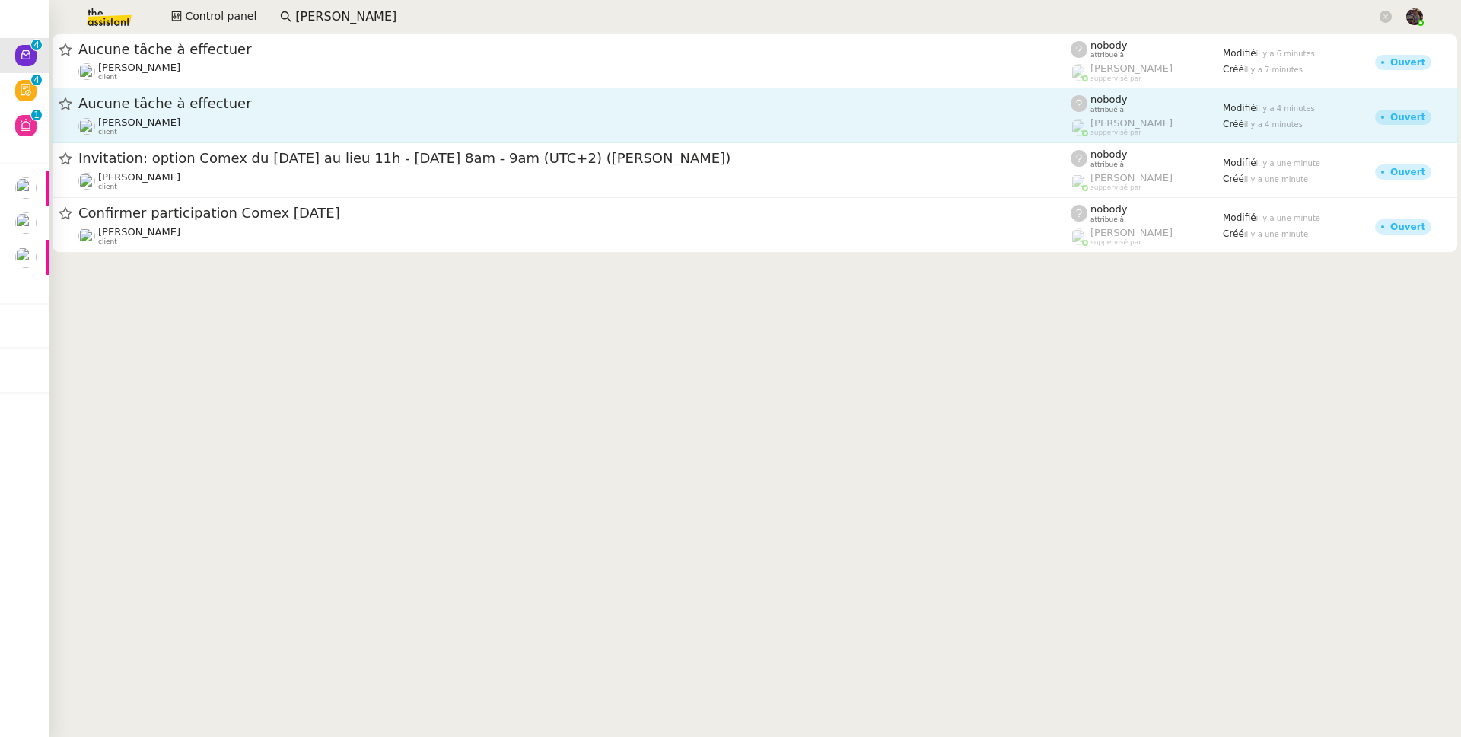
click at [212, 93] on link "Aucune tâche à effectuer Franck MUFFAT-JEANDET client nobody attribué à Romane …" at bounding box center [755, 115] width 1407 height 55
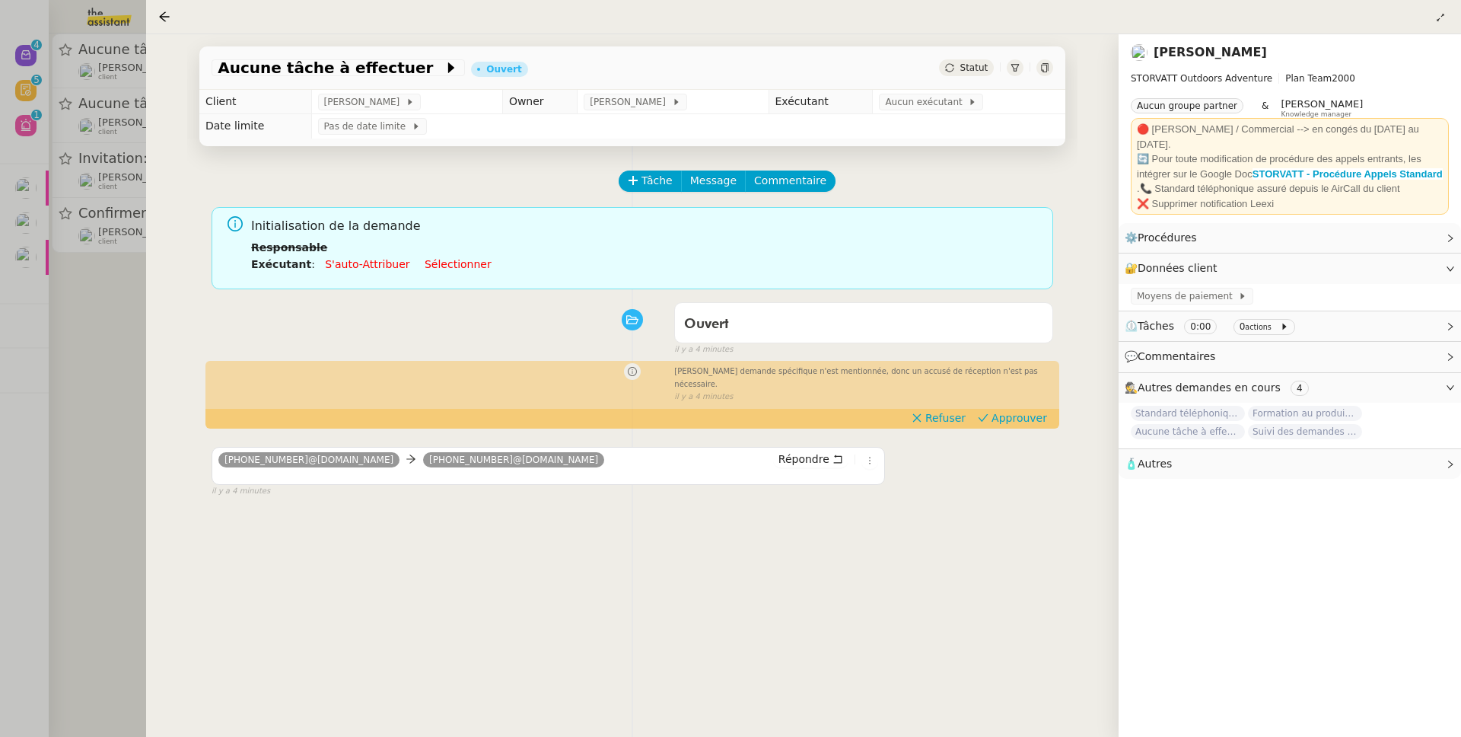
click at [125, 321] on div at bounding box center [730, 368] width 1461 height 737
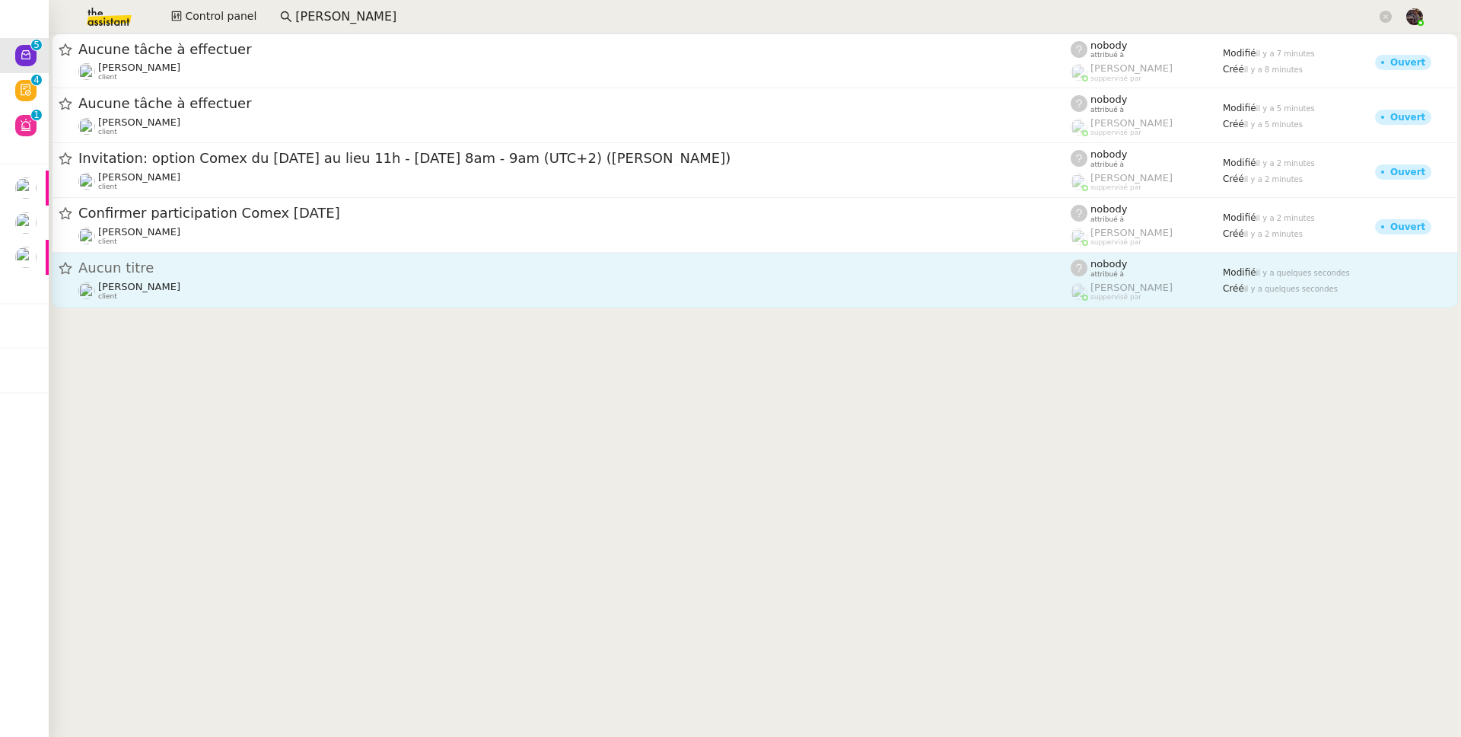
click at [243, 294] on div "[PERSON_NAME] client" at bounding box center [574, 291] width 993 height 20
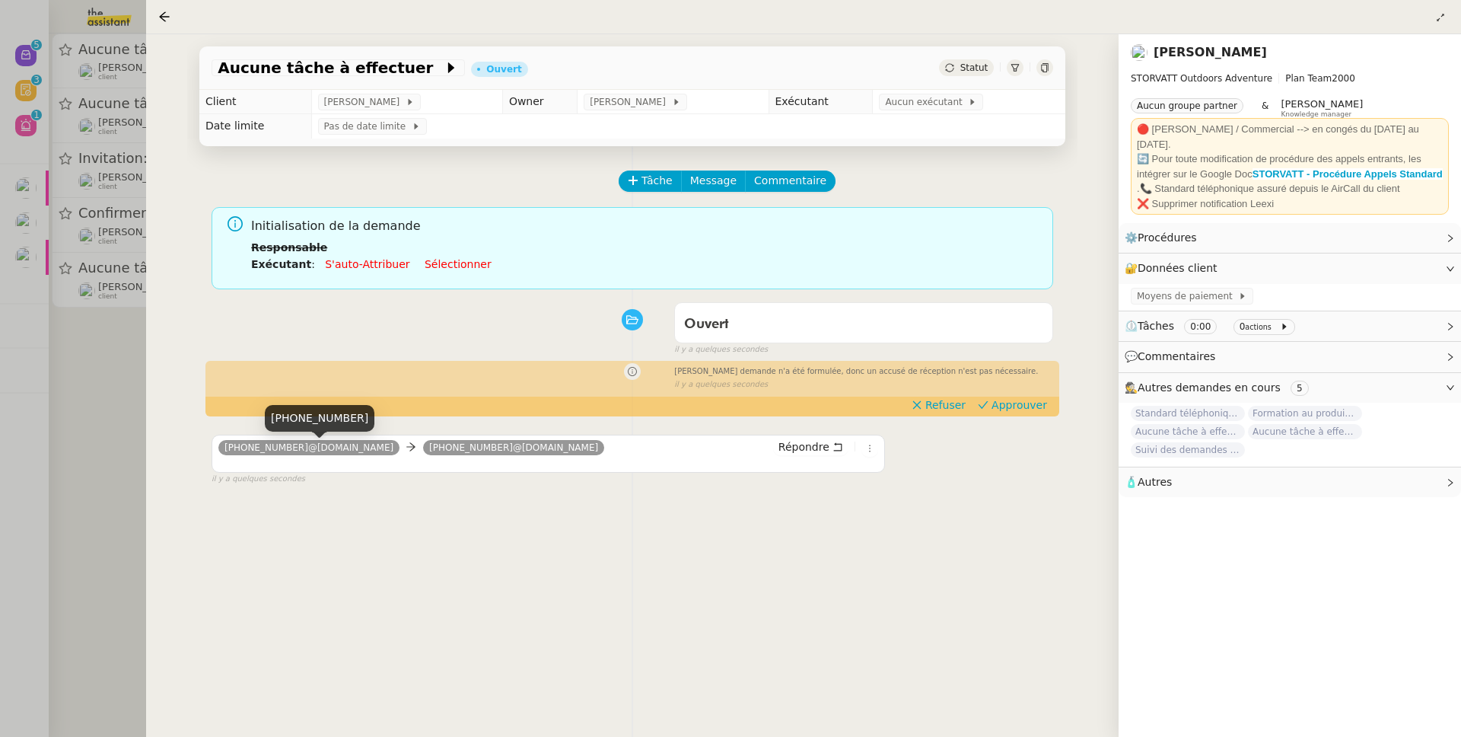
click at [134, 390] on div at bounding box center [730, 368] width 1461 height 737
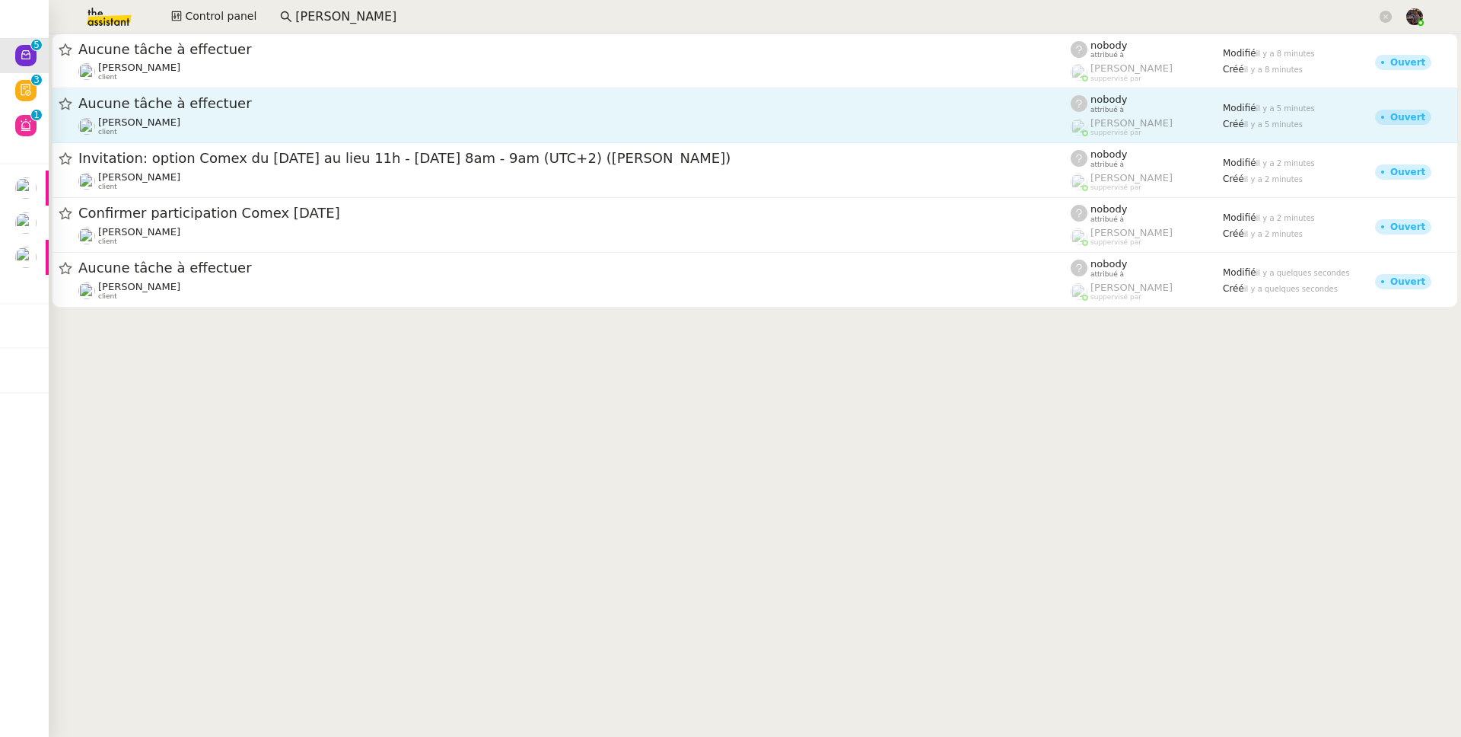
click at [202, 107] on span "Aucune tâche à effectuer" at bounding box center [574, 104] width 993 height 14
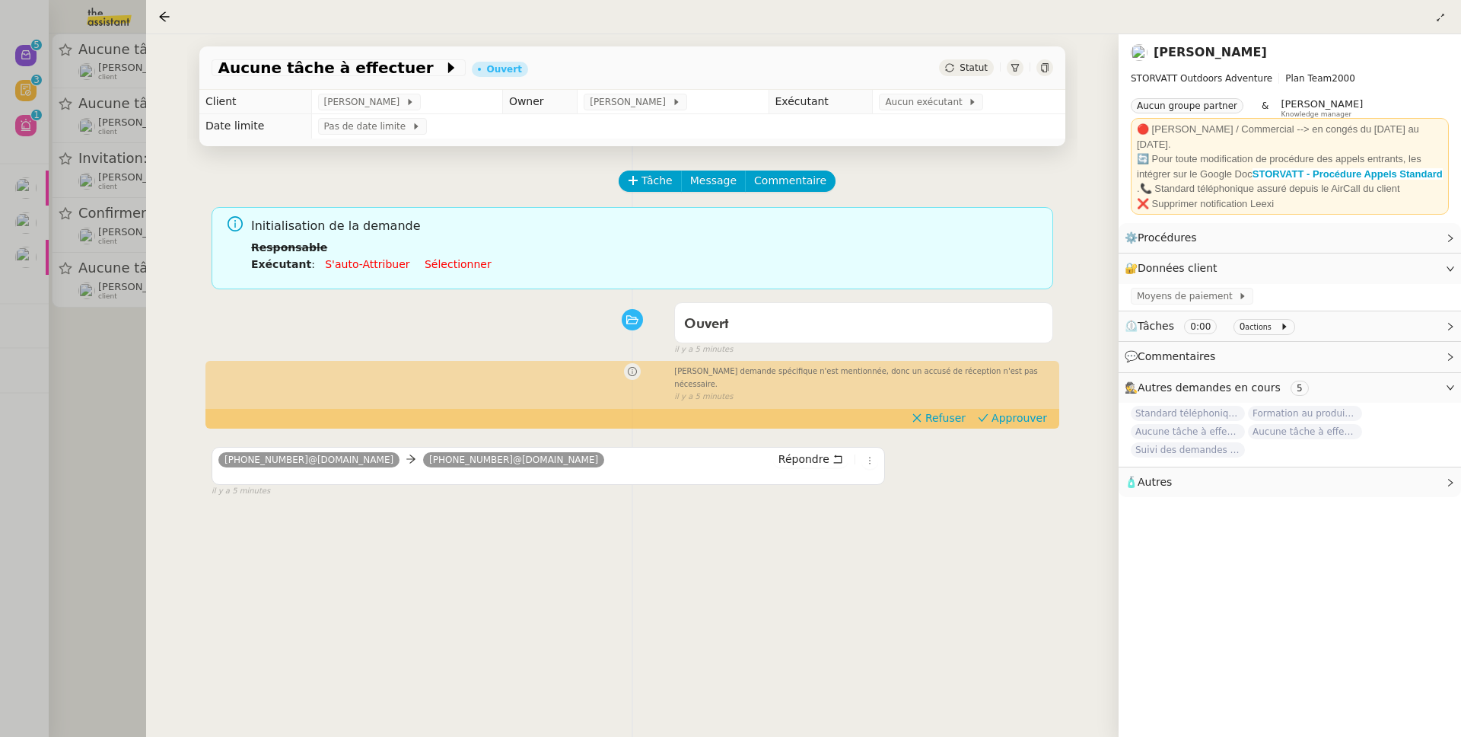
click at [132, 456] on div at bounding box center [730, 368] width 1461 height 737
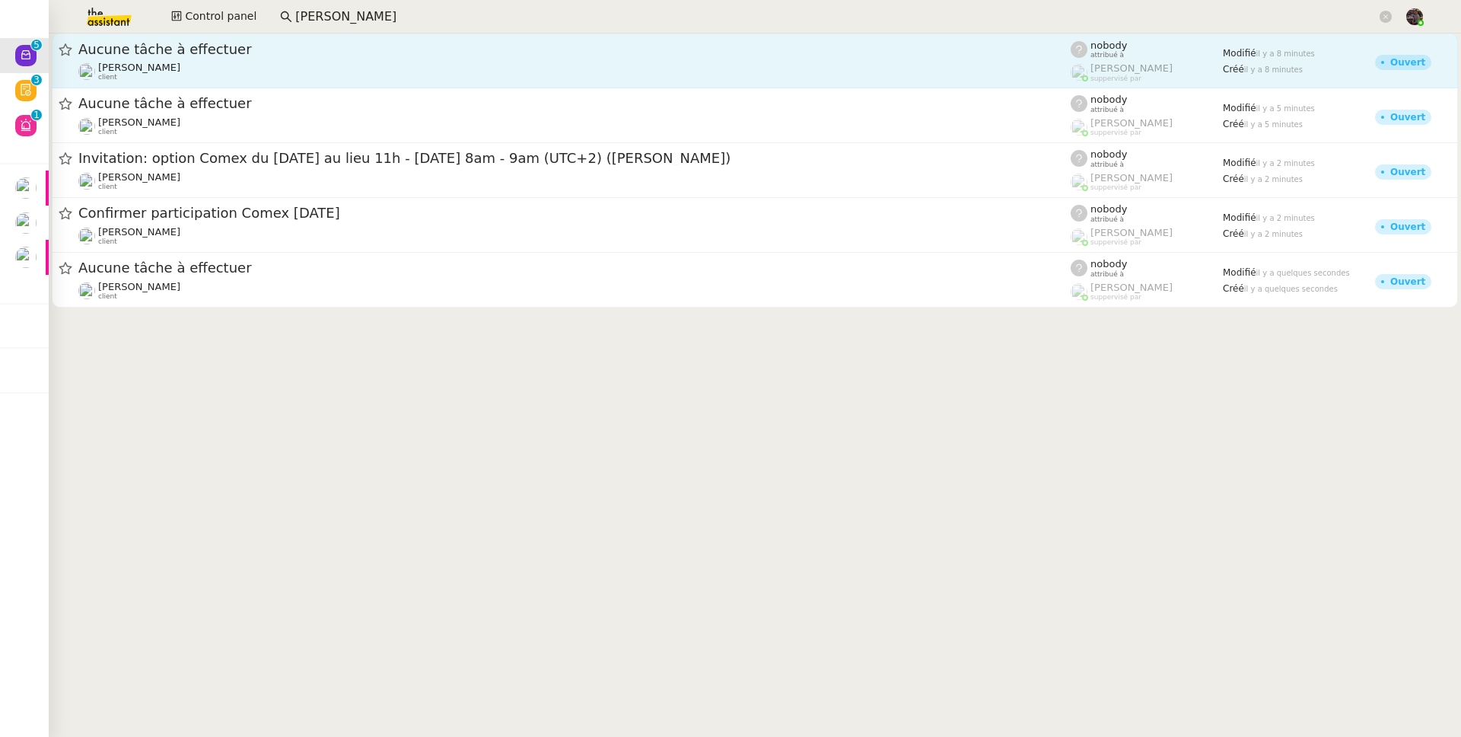
click at [154, 77] on div "[PERSON_NAME] client" at bounding box center [139, 72] width 82 height 20
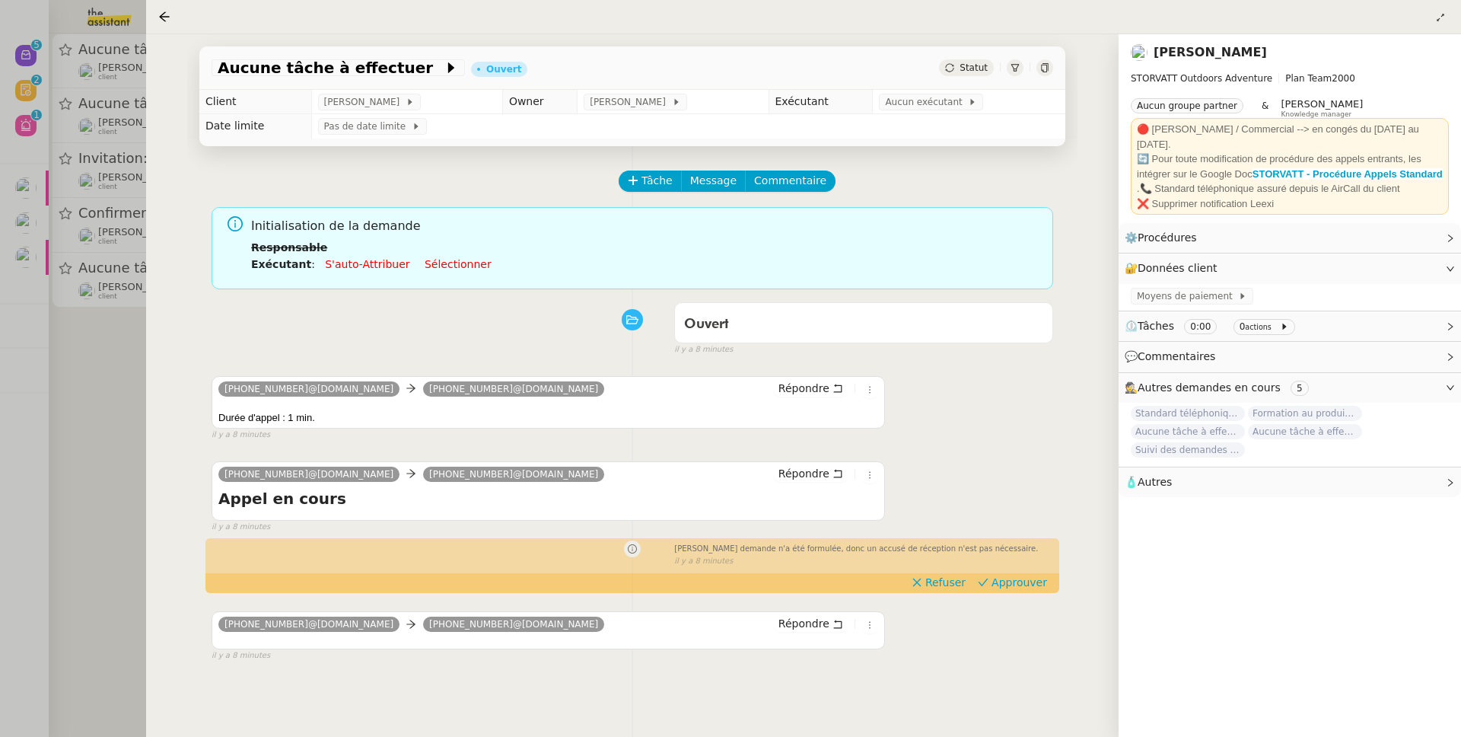
click at [134, 508] on div at bounding box center [730, 368] width 1461 height 737
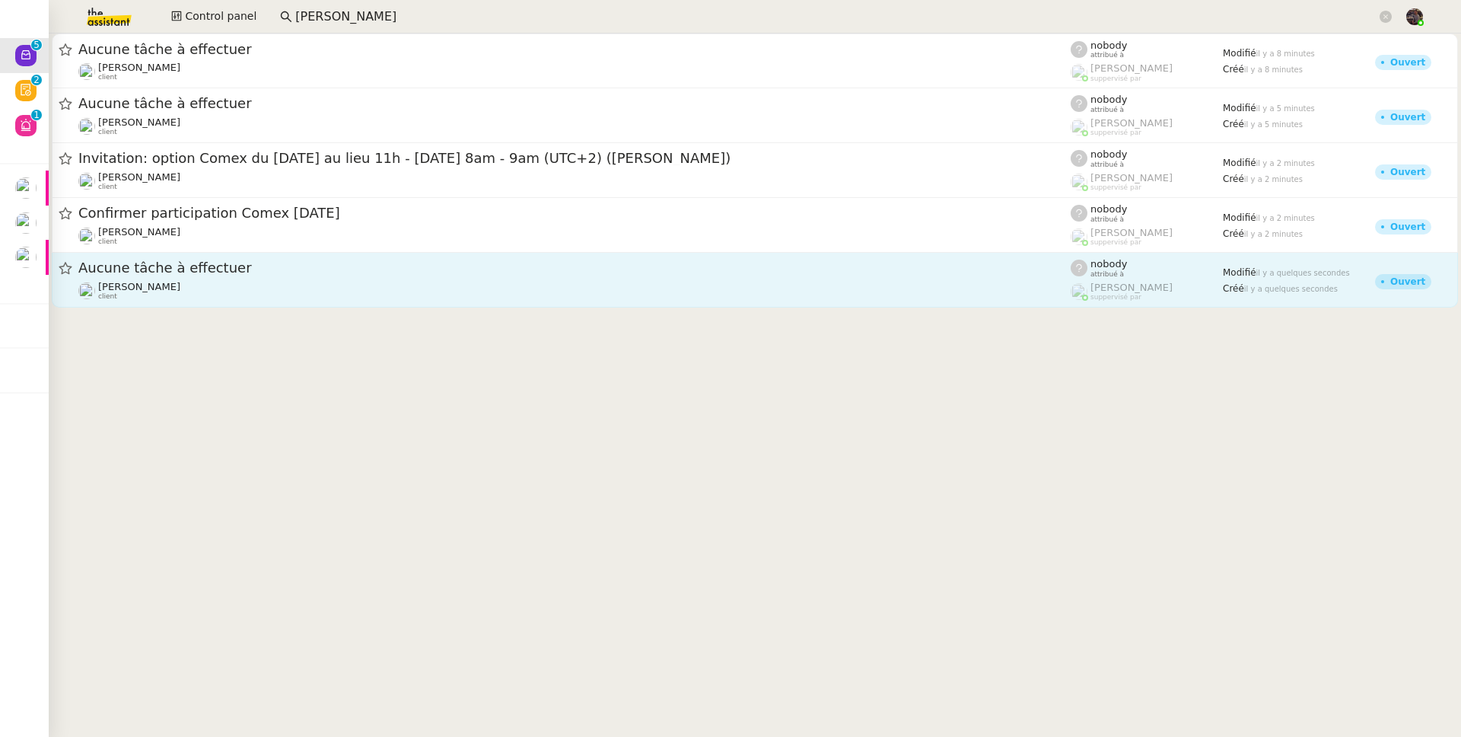
click at [373, 273] on span "Aucune tâche à effectuer" at bounding box center [574, 268] width 993 height 14
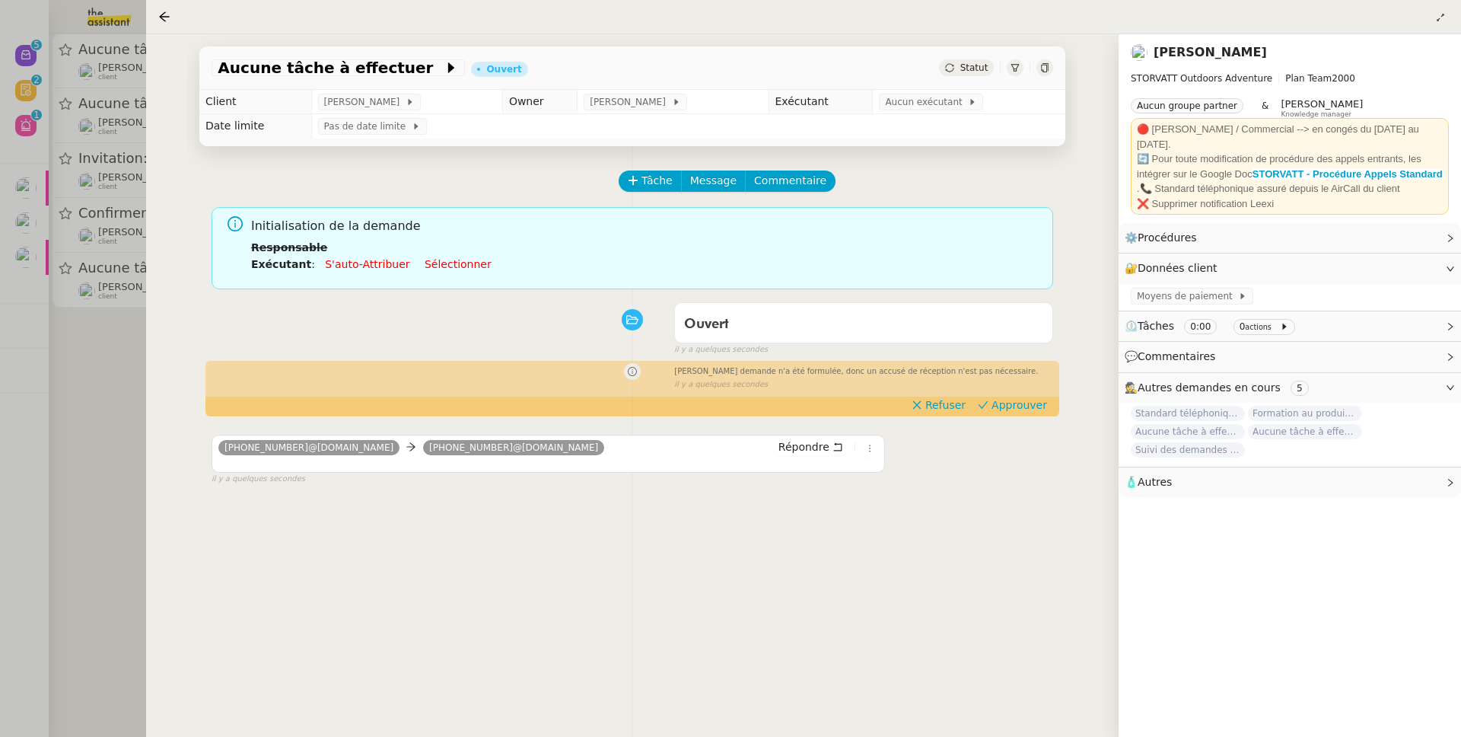
click at [108, 432] on div at bounding box center [730, 368] width 1461 height 737
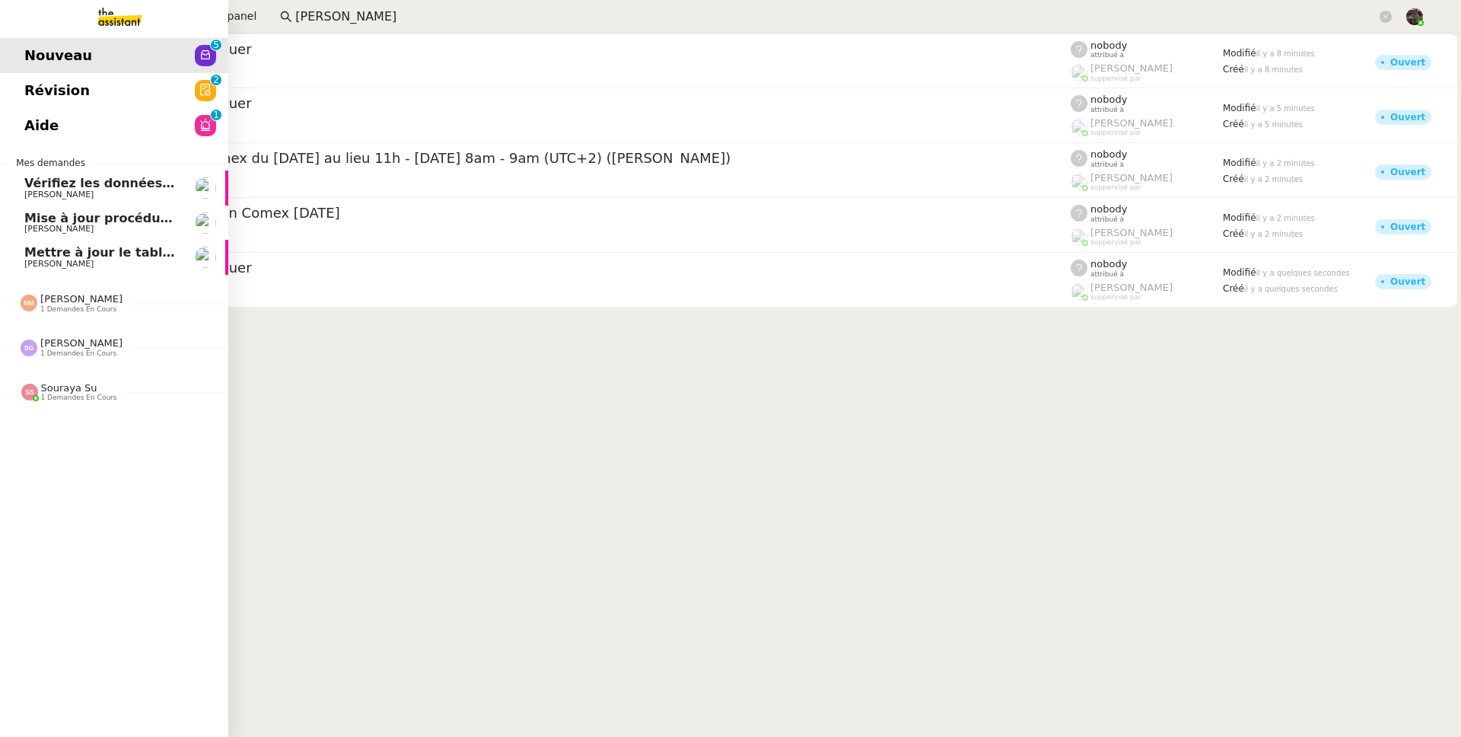
click at [95, 5] on img at bounding box center [108, 16] width 118 height 33
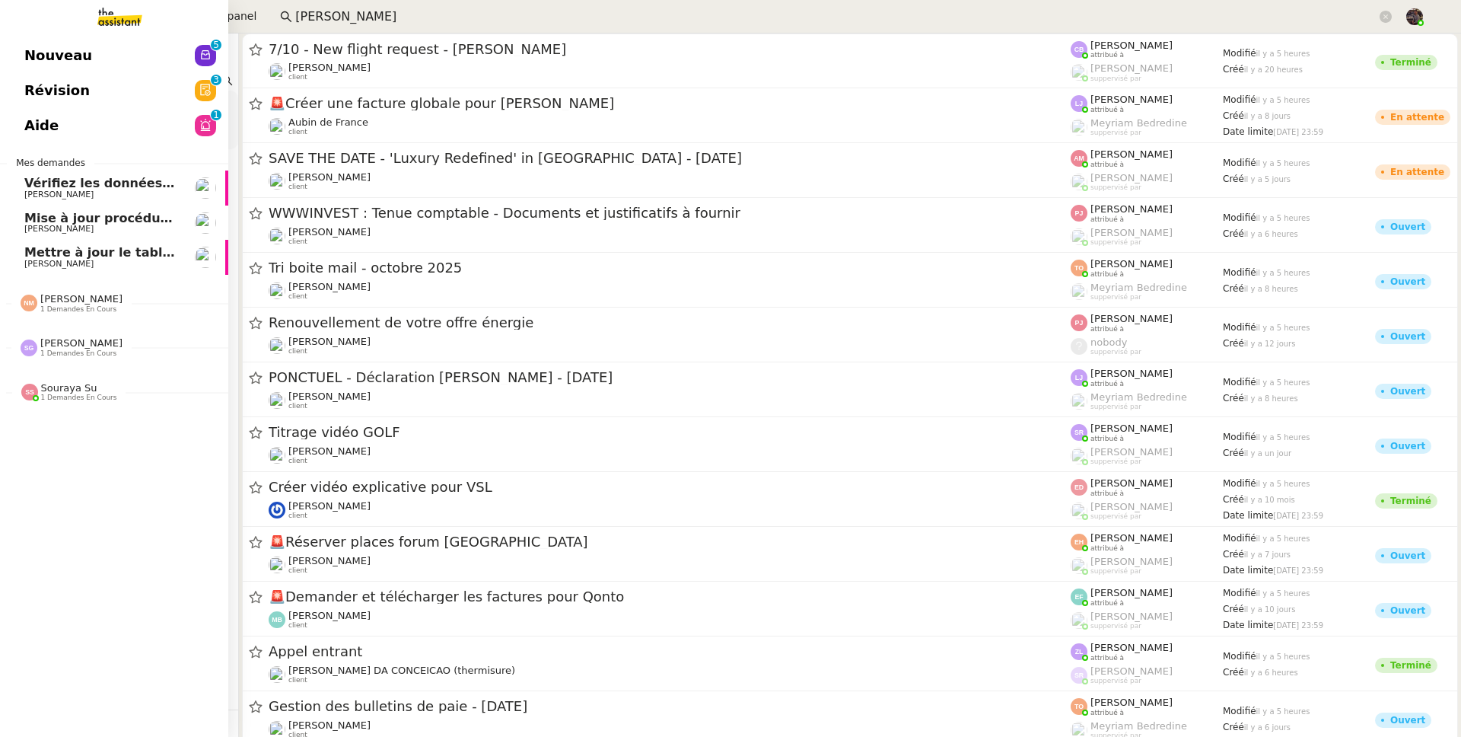
click at [38, 58] on span "Nouveau" at bounding box center [58, 55] width 68 height 23
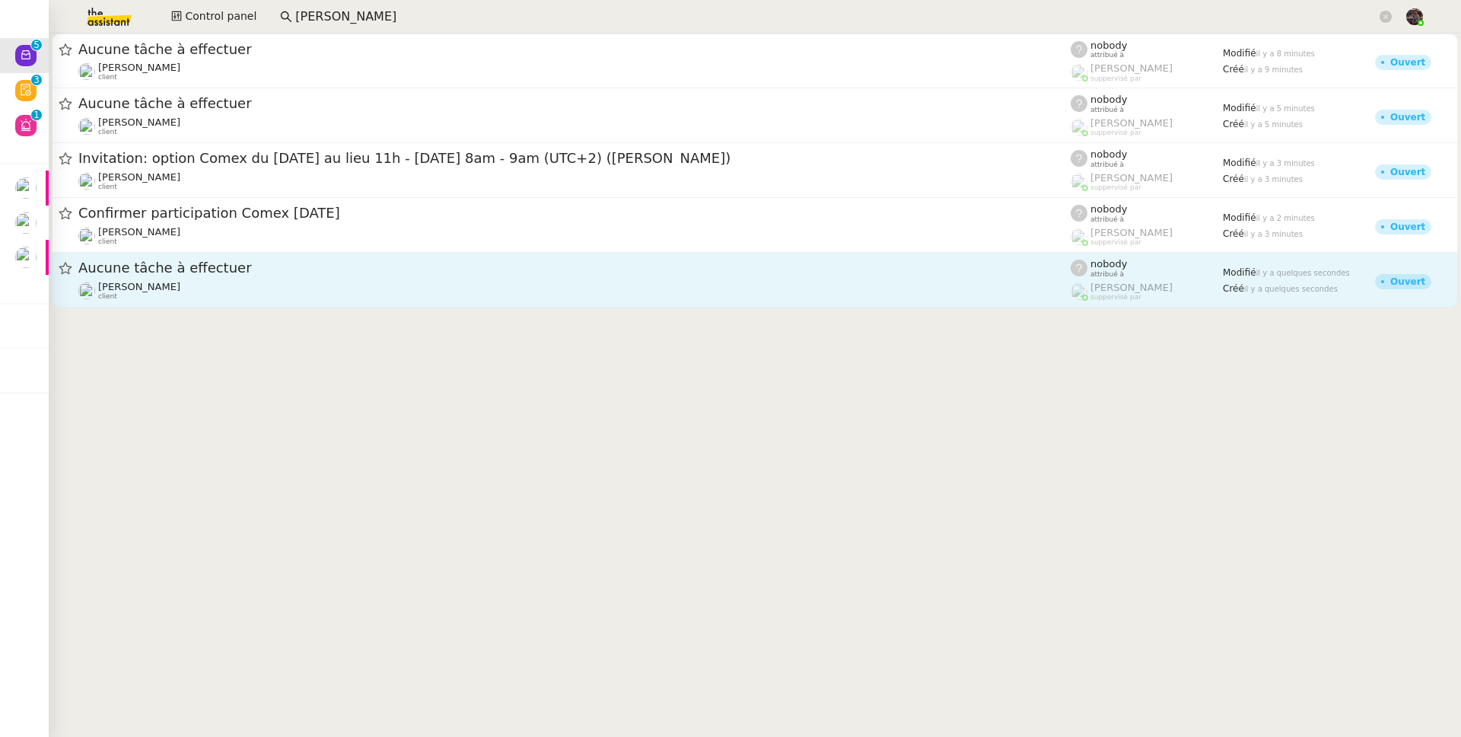
click at [330, 257] on link "Aucune tâche à effectuer Franck MUFFAT-JEANDET client nobody attribué à Romane …" at bounding box center [755, 280] width 1407 height 55
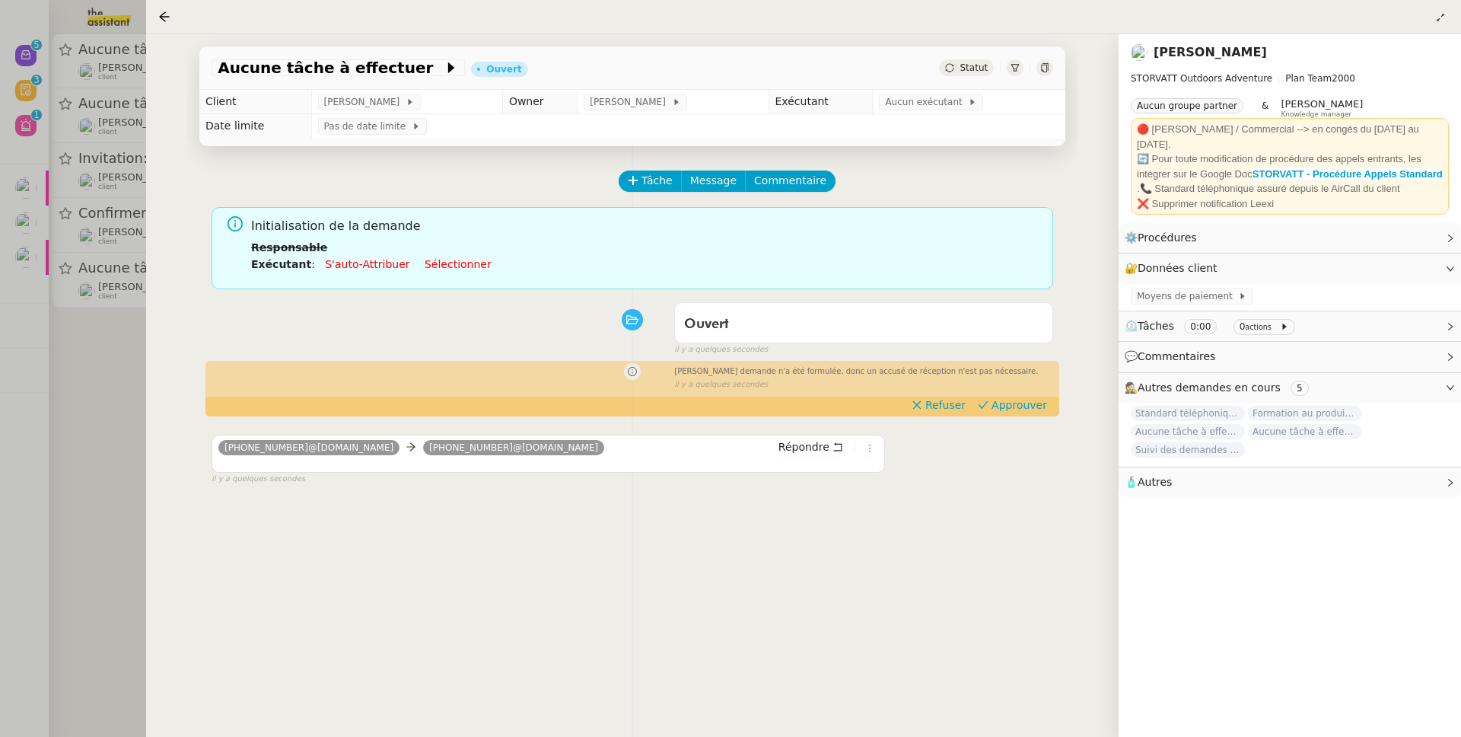
drag, startPoint x: 145, startPoint y: 358, endPoint x: 142, endPoint y: 346, distance: 12.4
click at [144, 358] on div at bounding box center [730, 368] width 1461 height 737
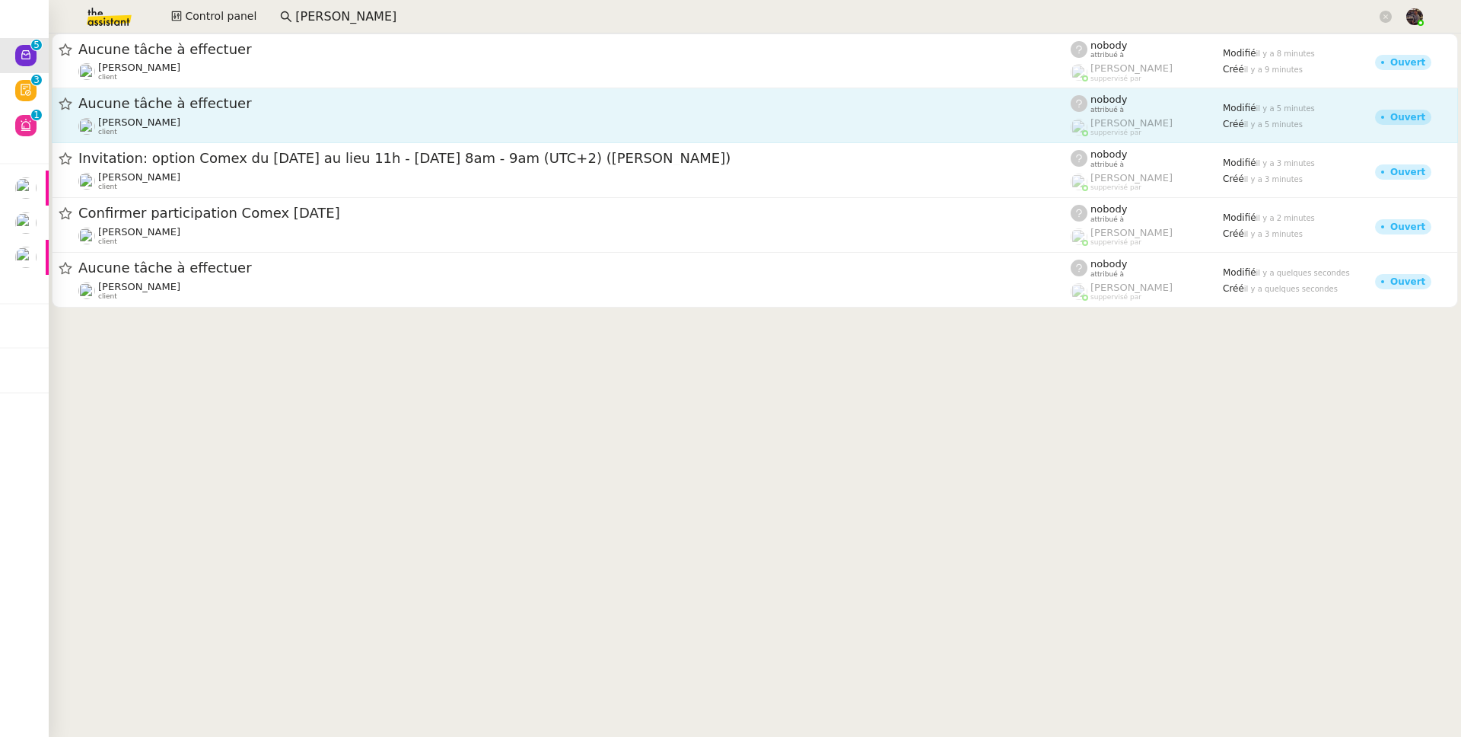
click at [153, 123] on span "[PERSON_NAME]" at bounding box center [139, 121] width 82 height 11
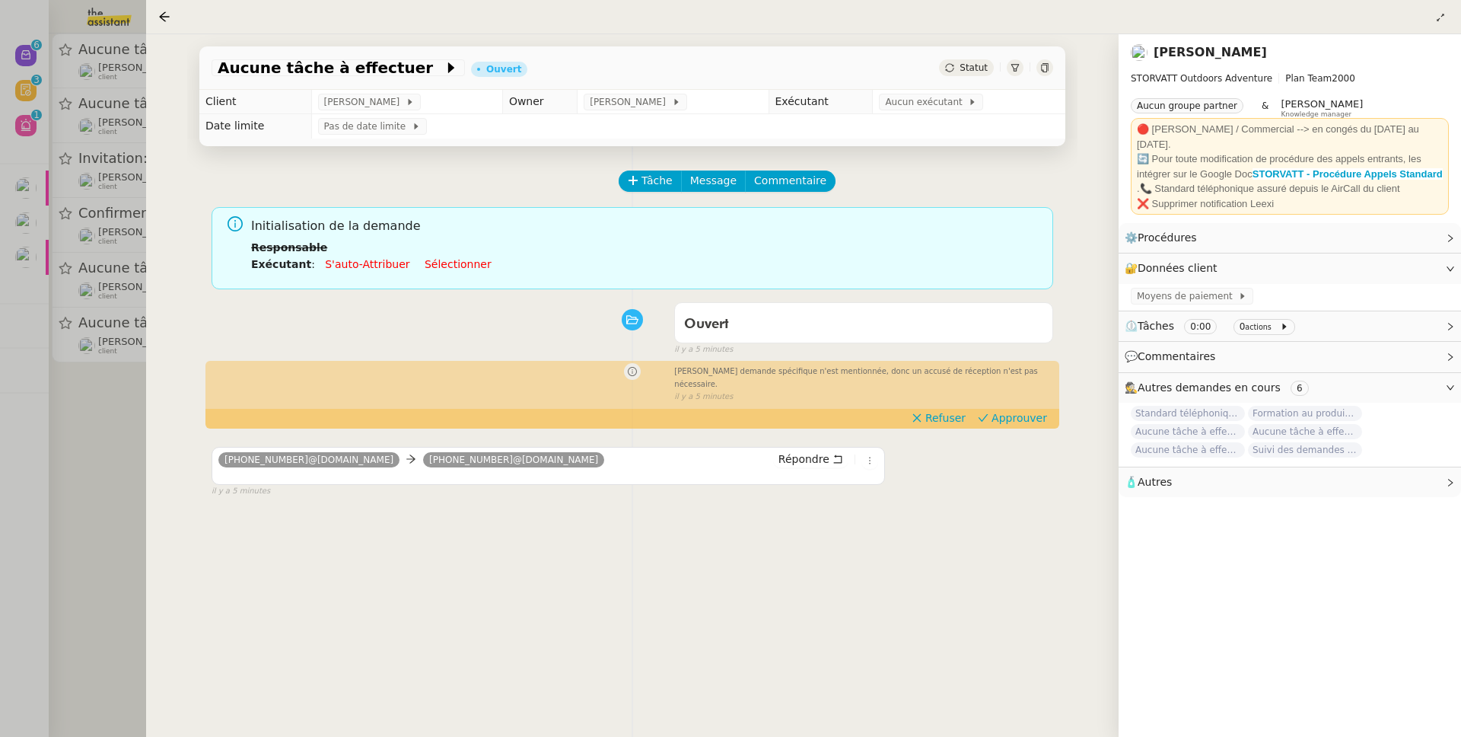
click at [72, 364] on div at bounding box center [730, 368] width 1461 height 737
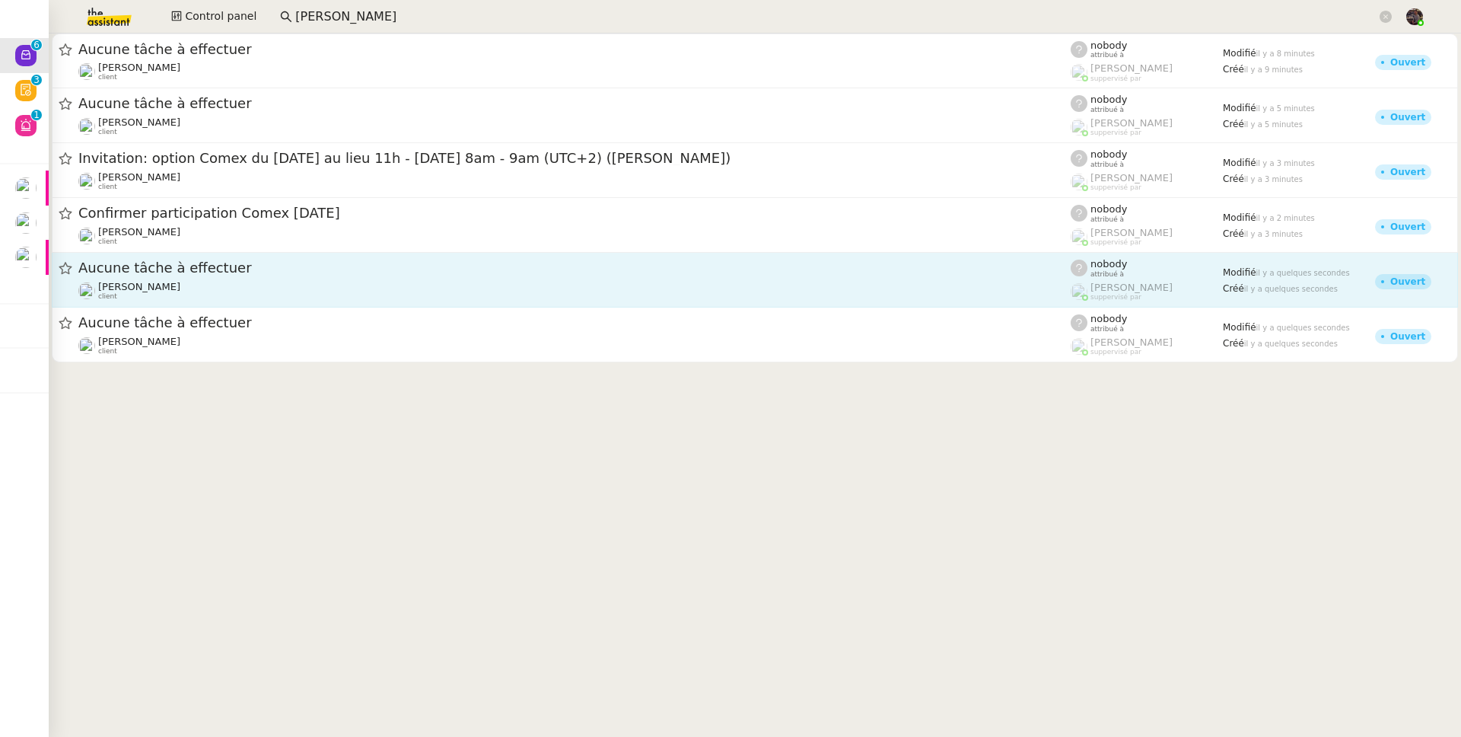
click at [287, 292] on div "[PERSON_NAME] client" at bounding box center [574, 291] width 993 height 20
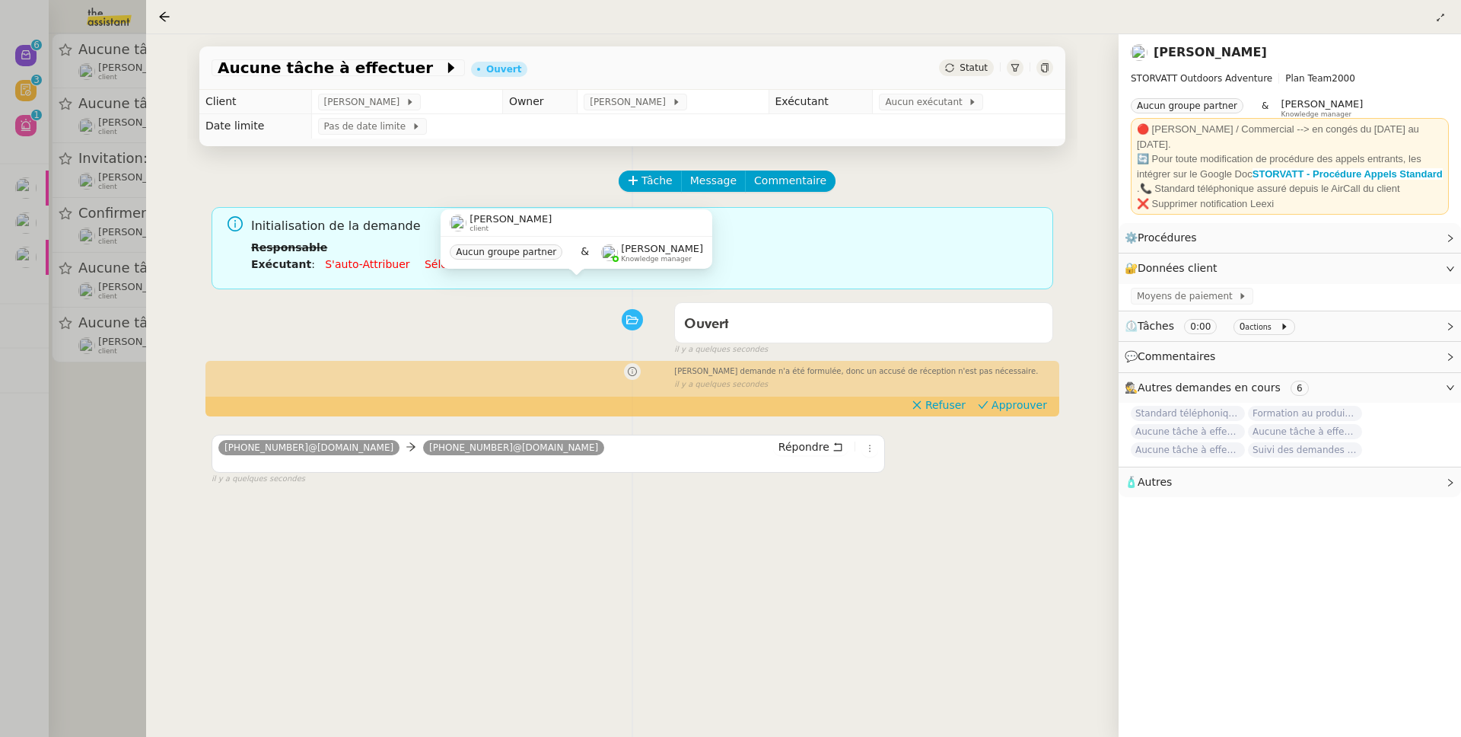
click at [41, 388] on div at bounding box center [730, 368] width 1461 height 737
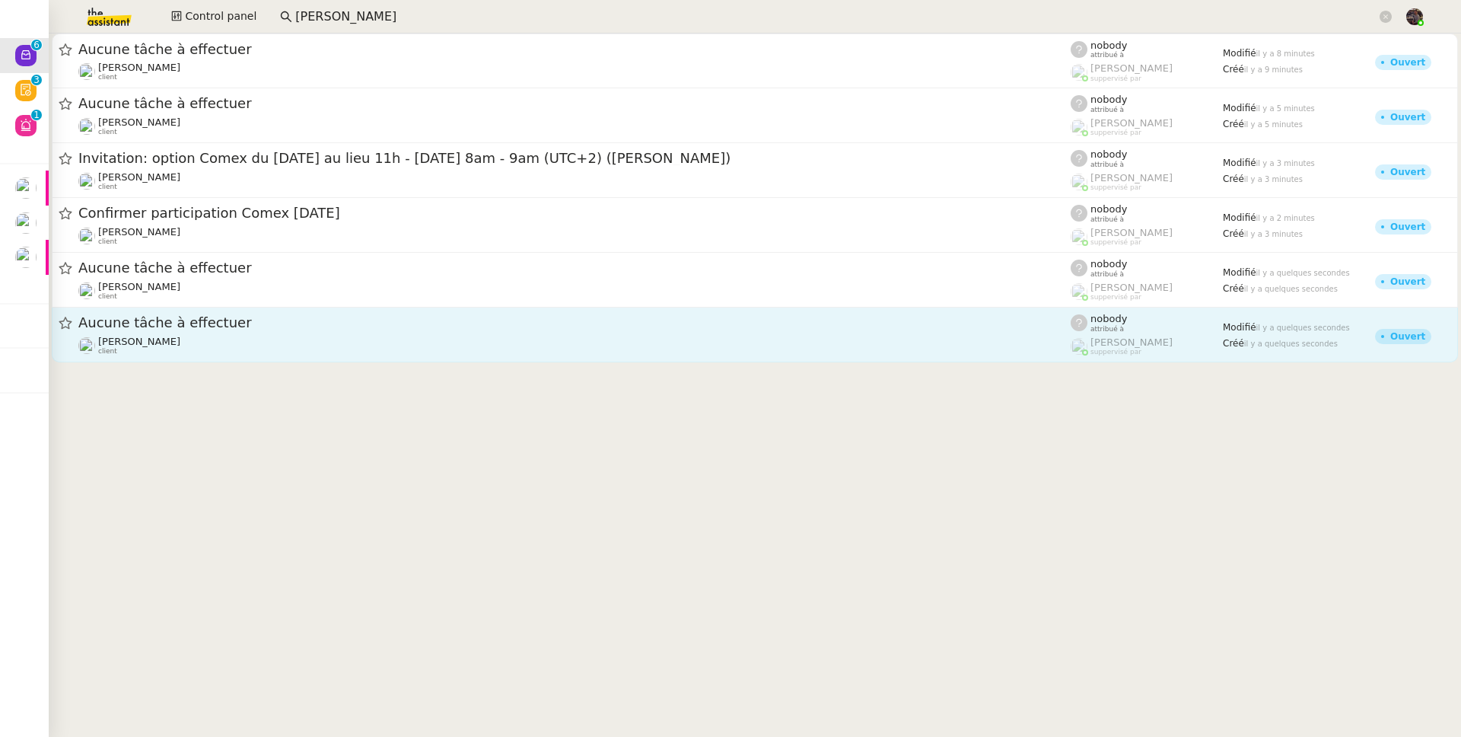
click at [258, 347] on div "[PERSON_NAME] client" at bounding box center [574, 346] width 993 height 20
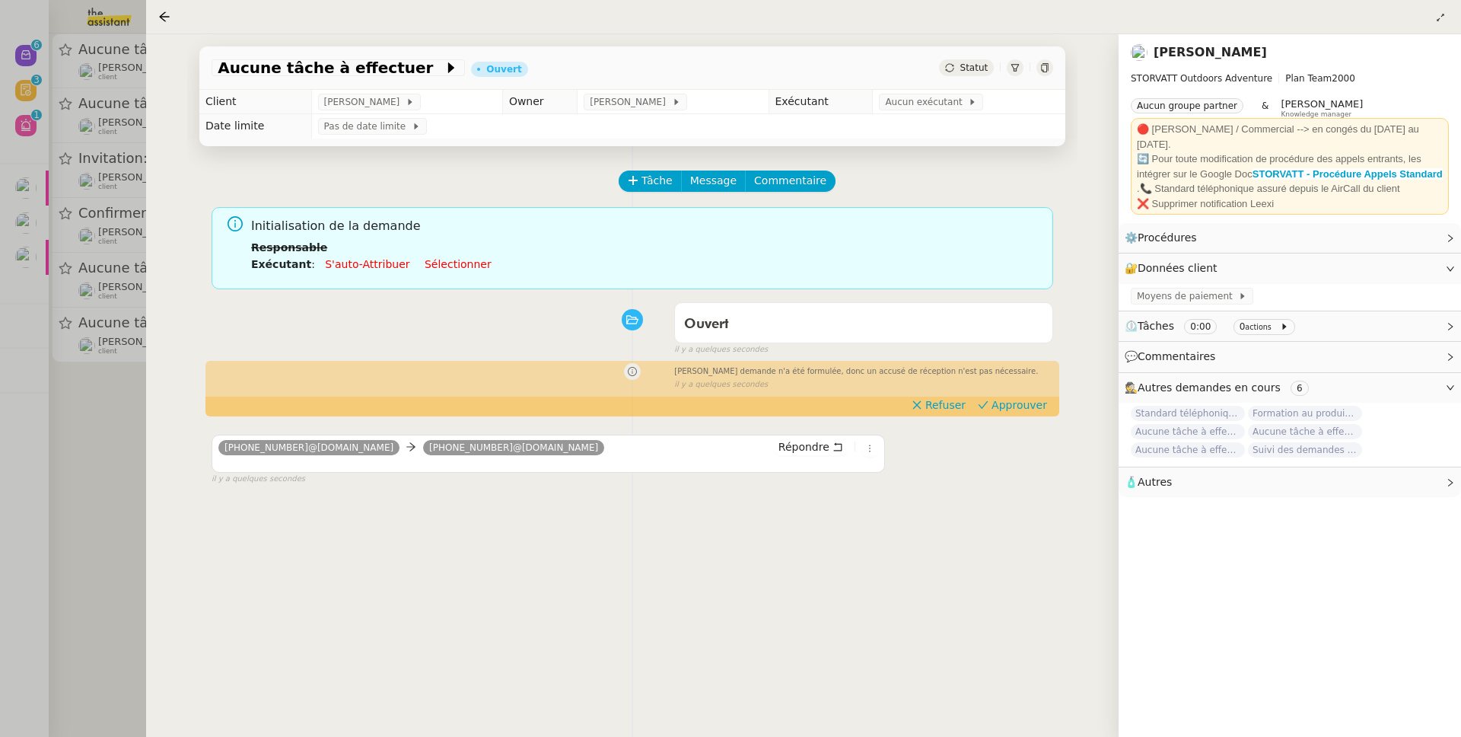
click at [138, 527] on div at bounding box center [730, 368] width 1461 height 737
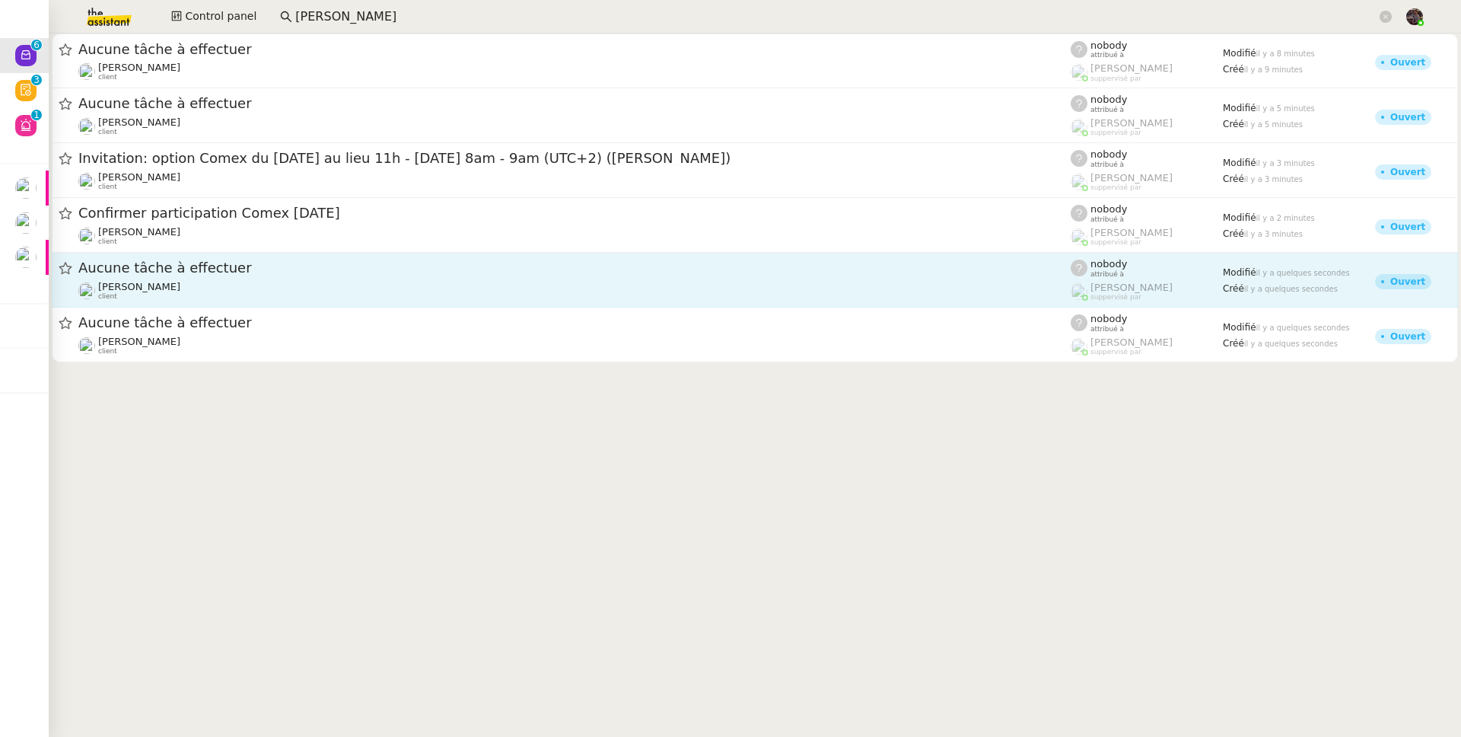
click at [164, 289] on span "[PERSON_NAME]" at bounding box center [139, 286] width 82 height 11
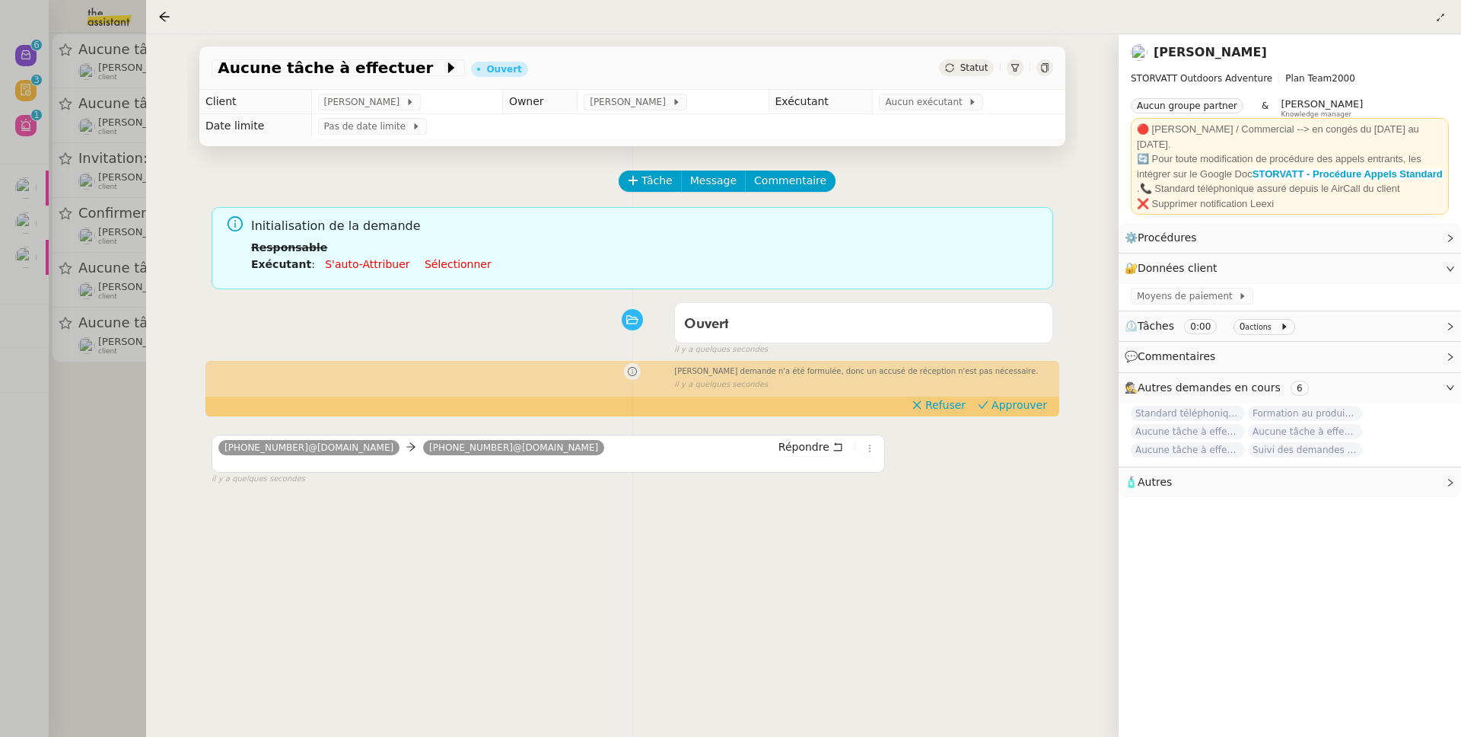
click at [127, 533] on div at bounding box center [730, 368] width 1461 height 737
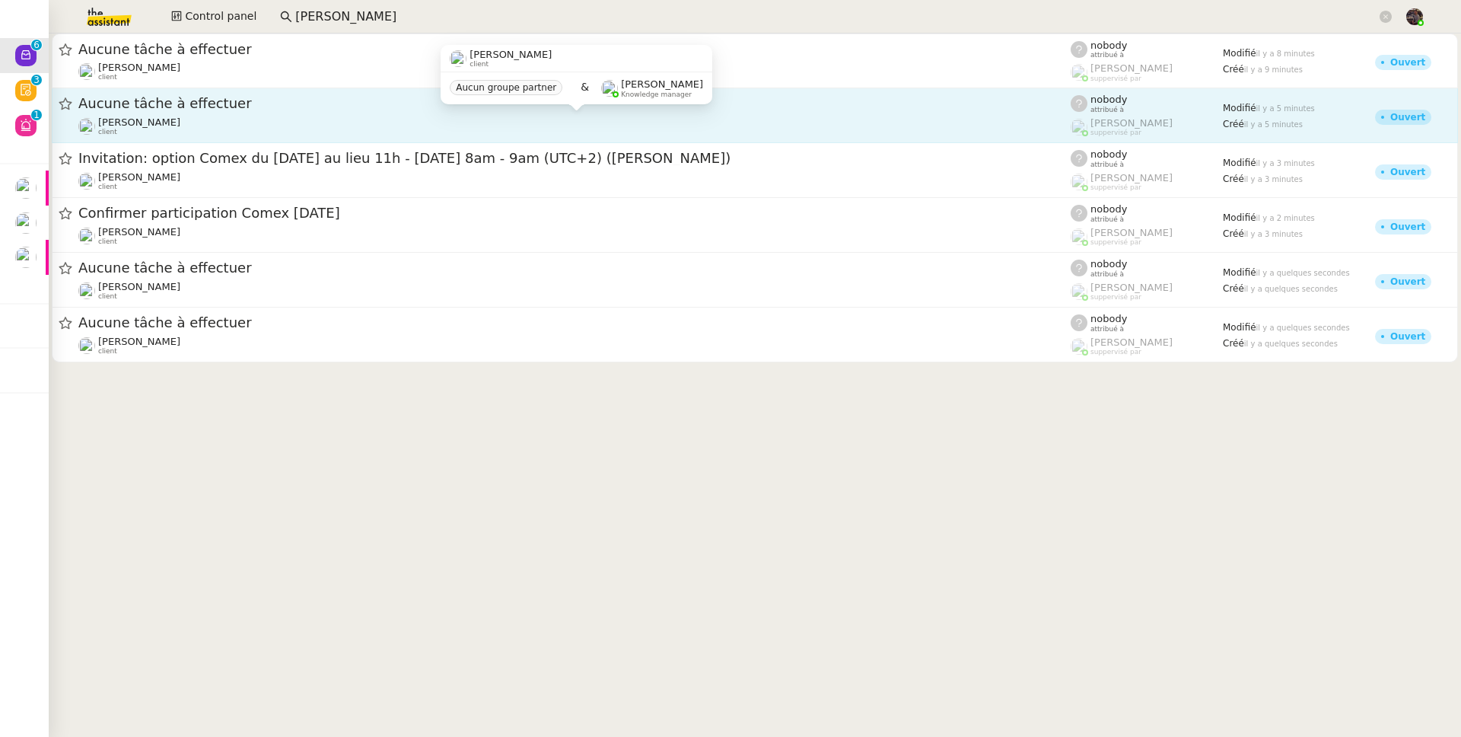
click at [163, 128] on div "[PERSON_NAME] client" at bounding box center [139, 126] width 82 height 20
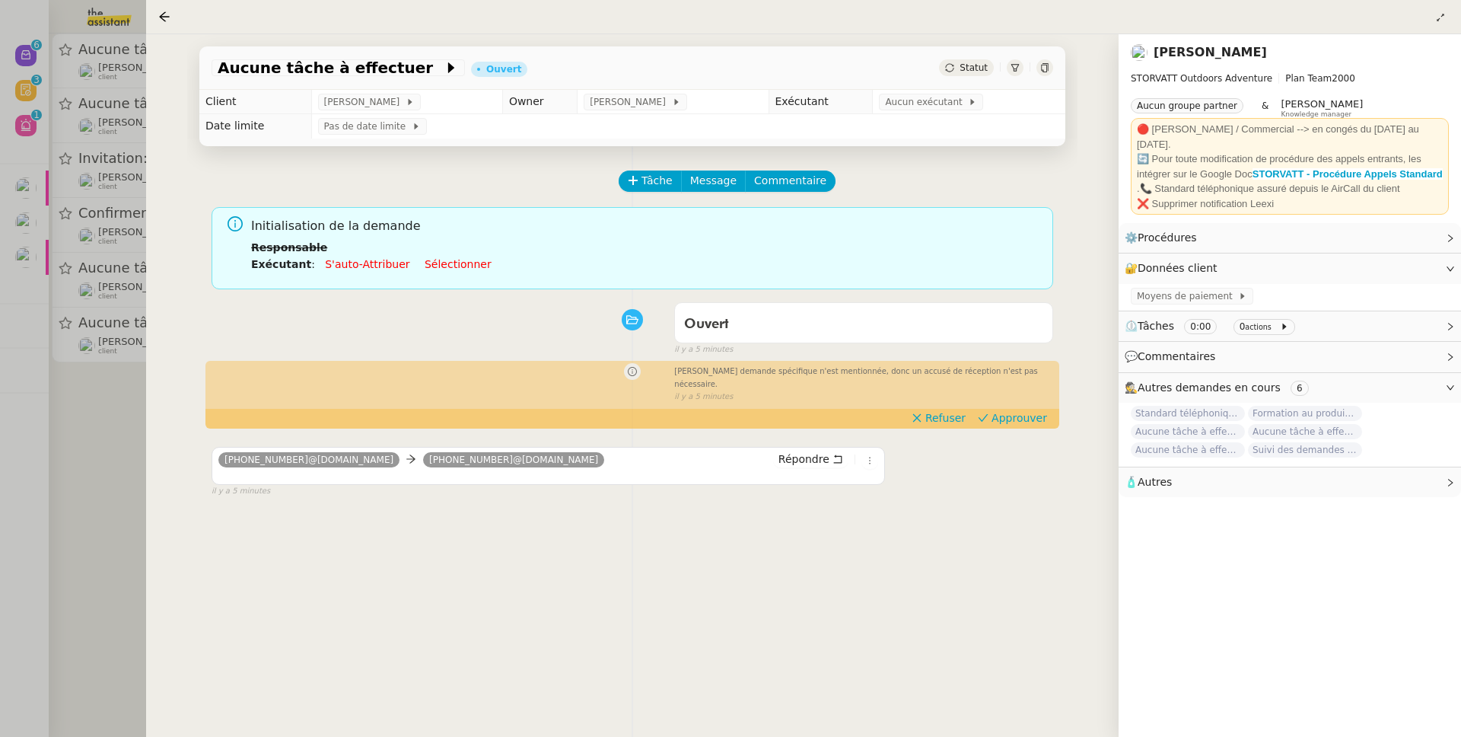
click at [122, 423] on div at bounding box center [730, 368] width 1461 height 737
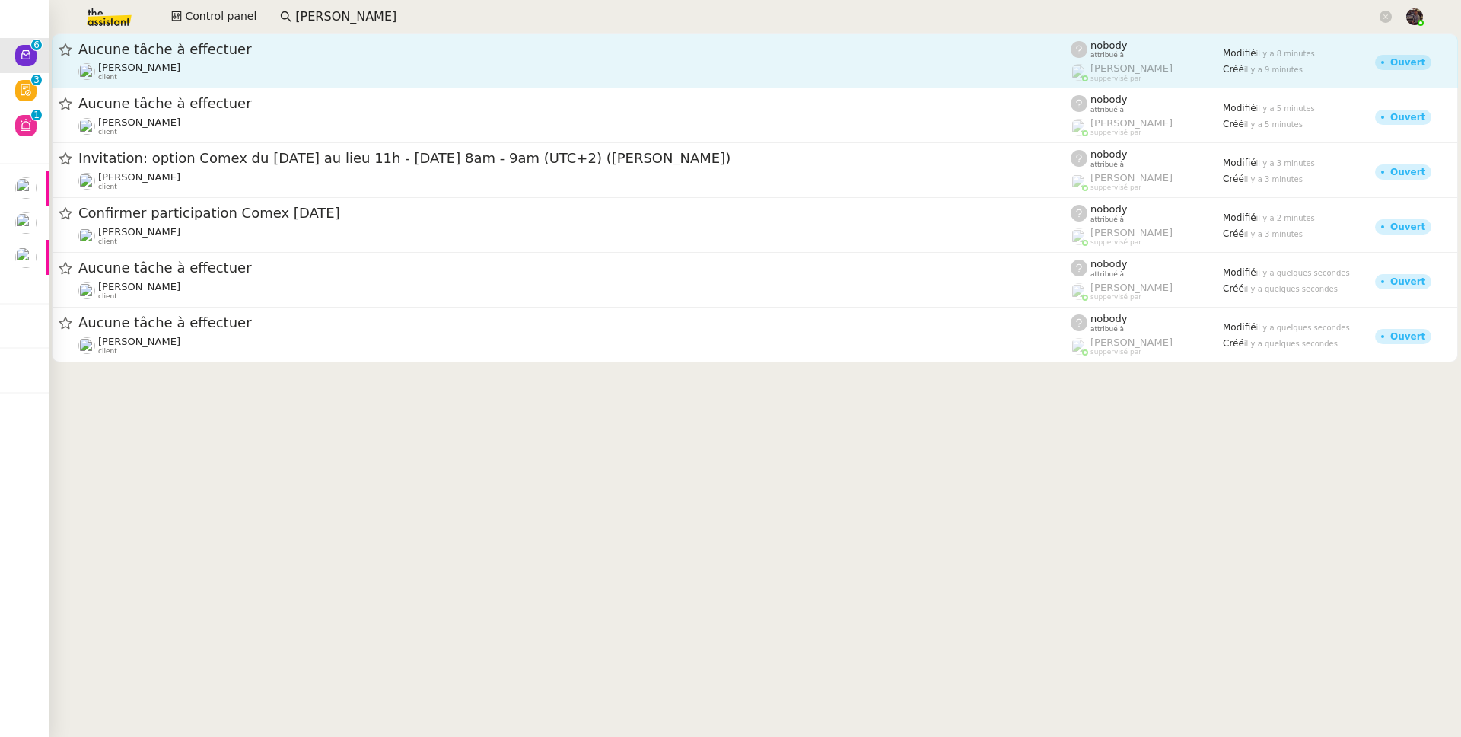
click at [180, 66] on span "[PERSON_NAME]" at bounding box center [139, 67] width 82 height 11
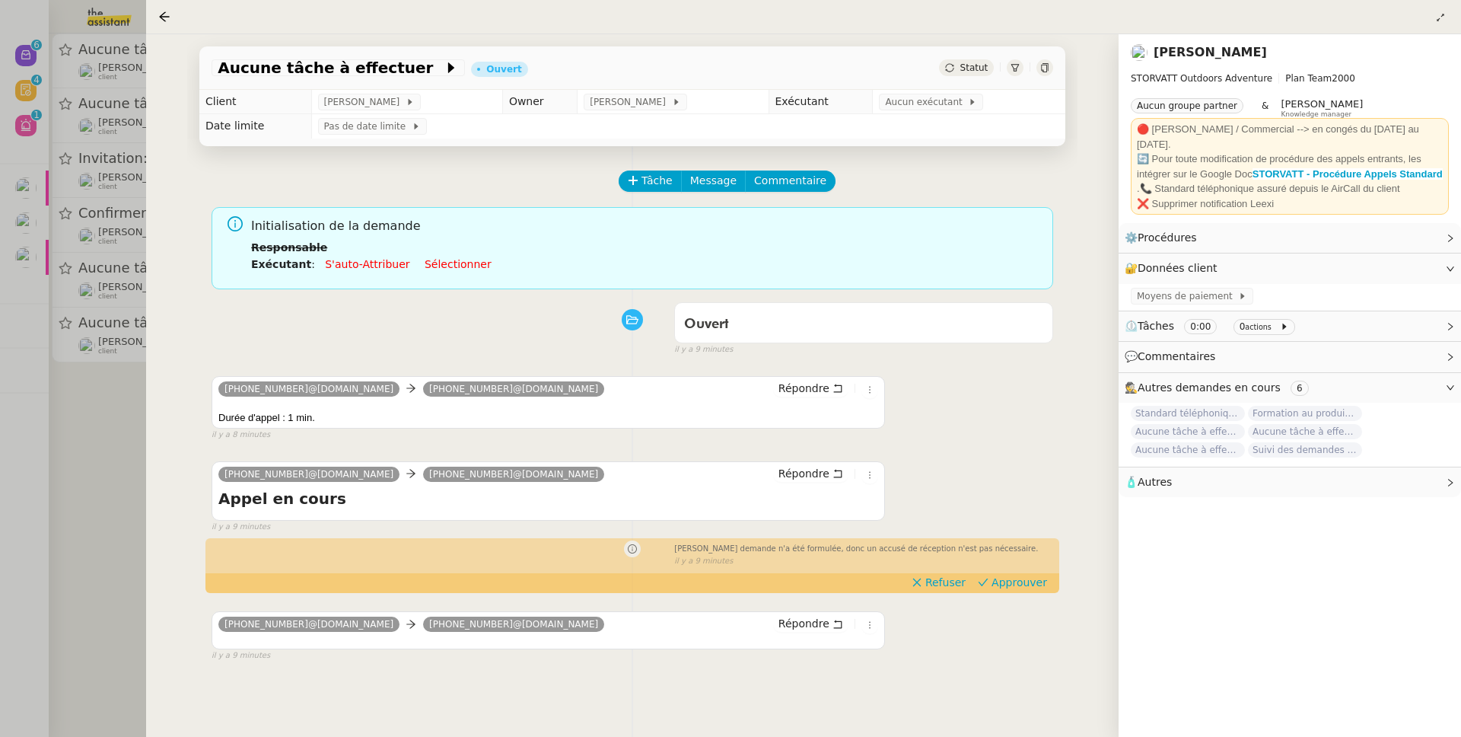
click at [86, 497] on div at bounding box center [730, 368] width 1461 height 737
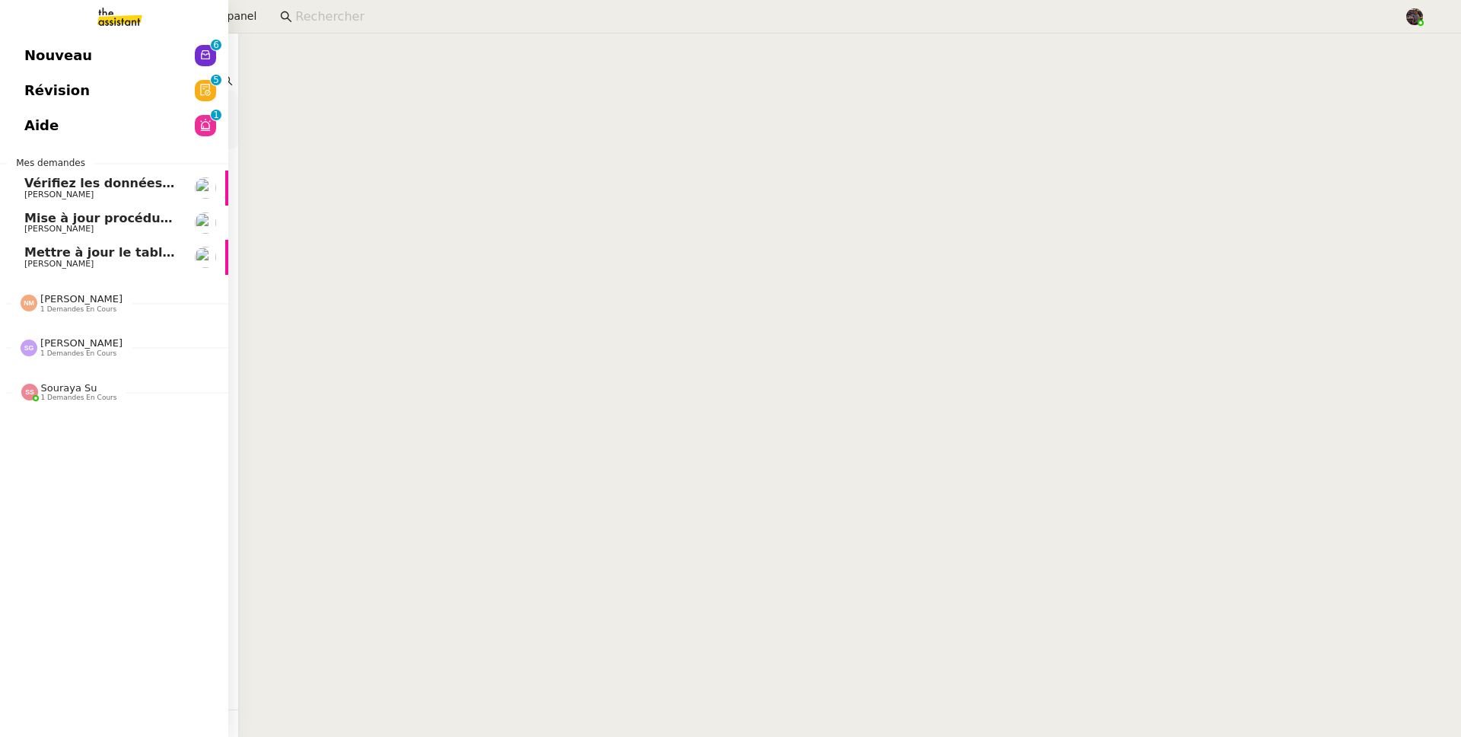
click at [27, 40] on link "Nouveau 0 1 2 3 4 5 6 7 8 9" at bounding box center [114, 55] width 228 height 35
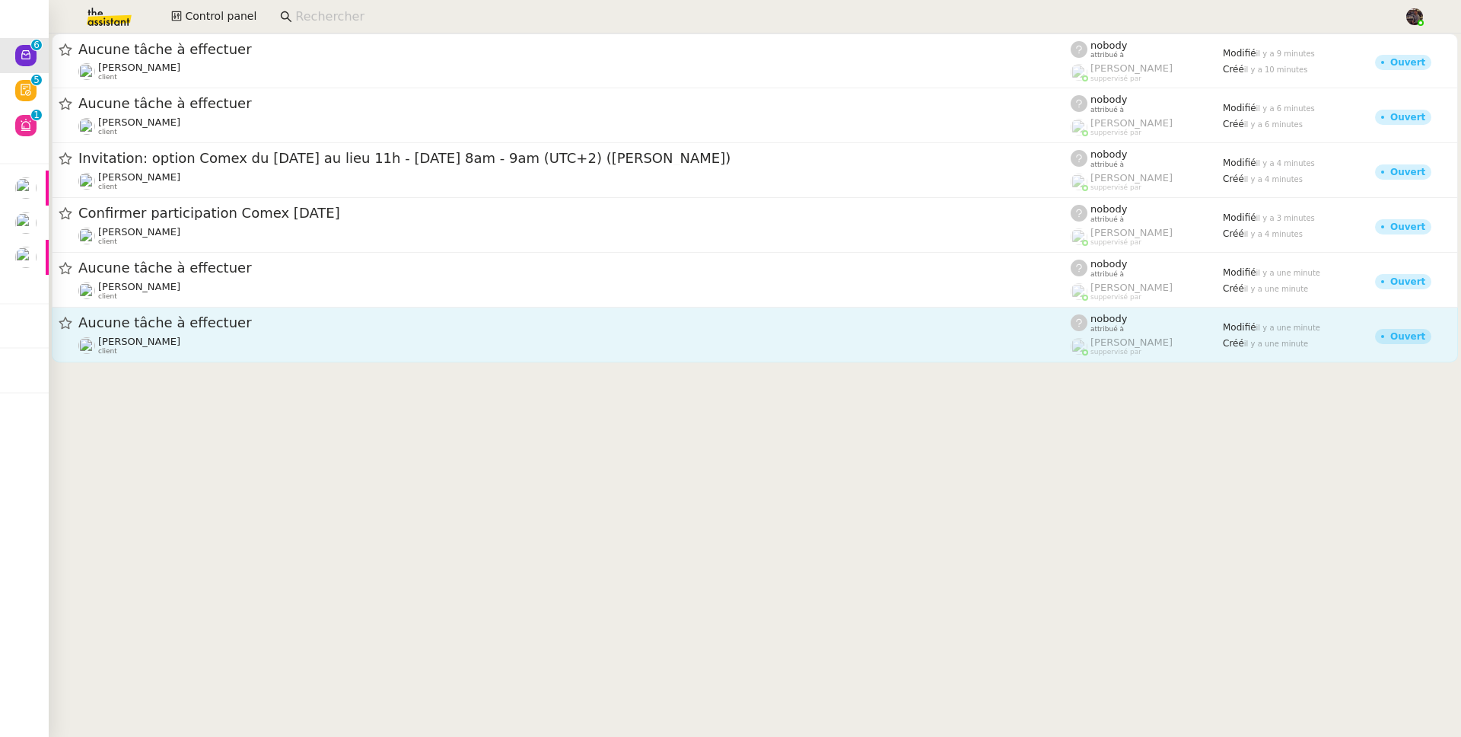
click at [269, 355] on link "Aucune tâche à effectuer Franck MUFFAT-JEANDET client nobody attribué à Romane …" at bounding box center [755, 335] width 1407 height 55
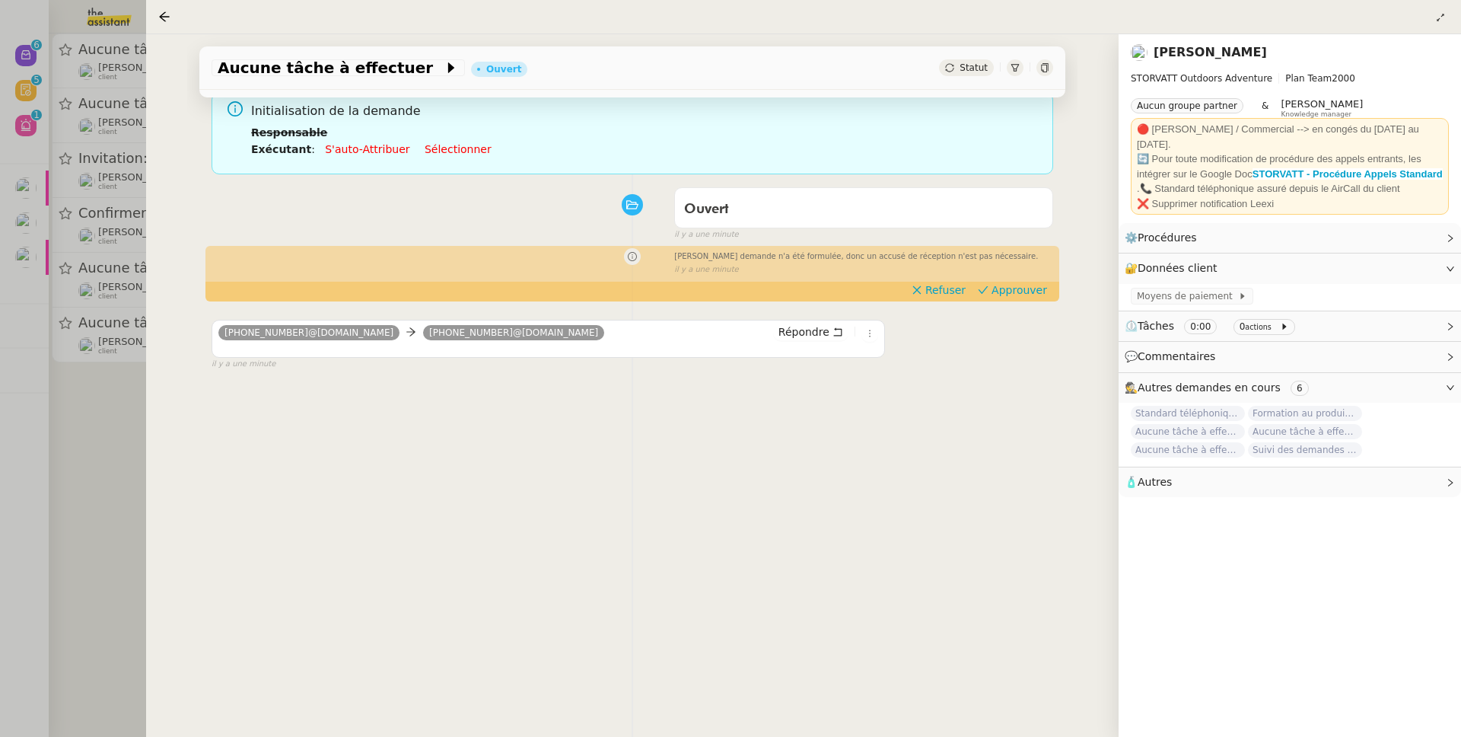
scroll to position [199, 0]
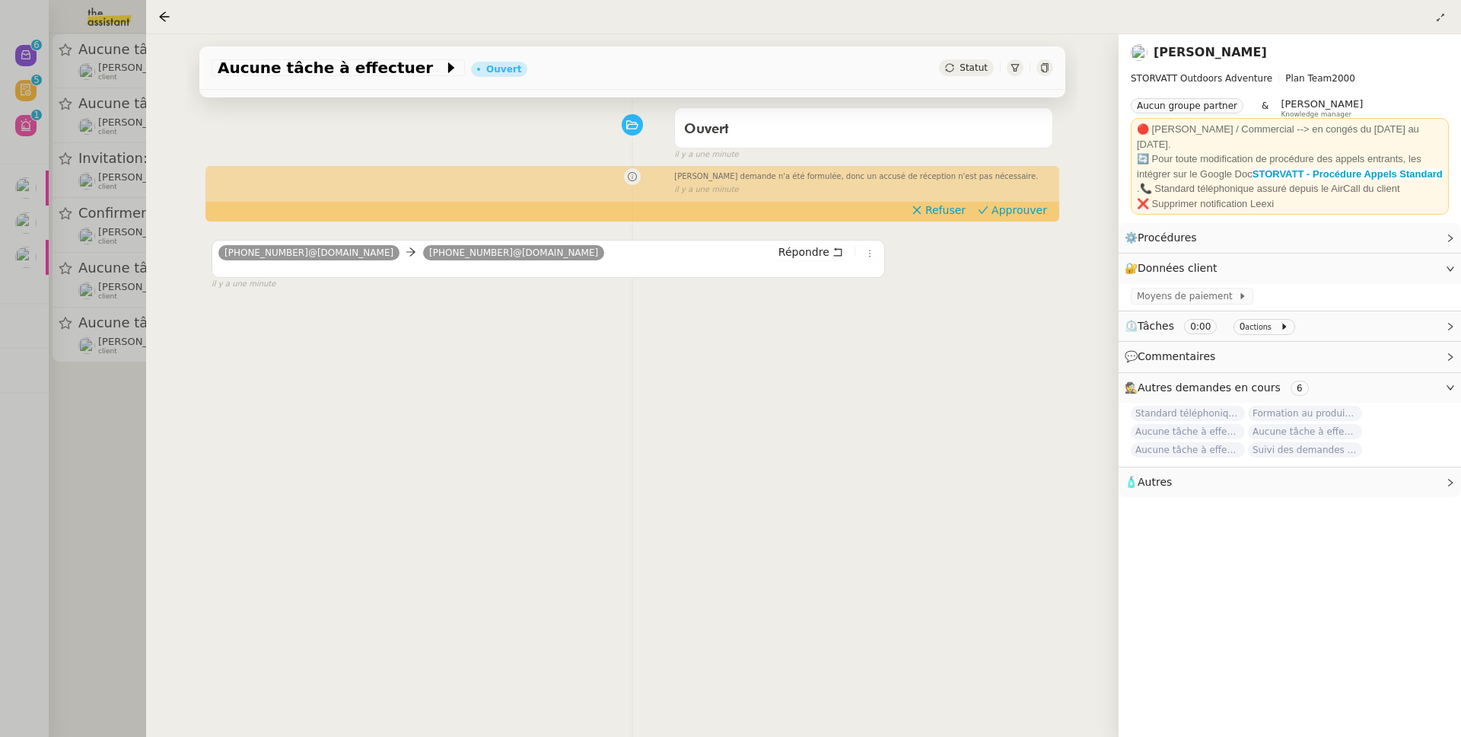
drag, startPoint x: 24, startPoint y: 509, endPoint x: 33, endPoint y: 506, distance: 9.6
click at [24, 510] on div at bounding box center [730, 368] width 1461 height 737
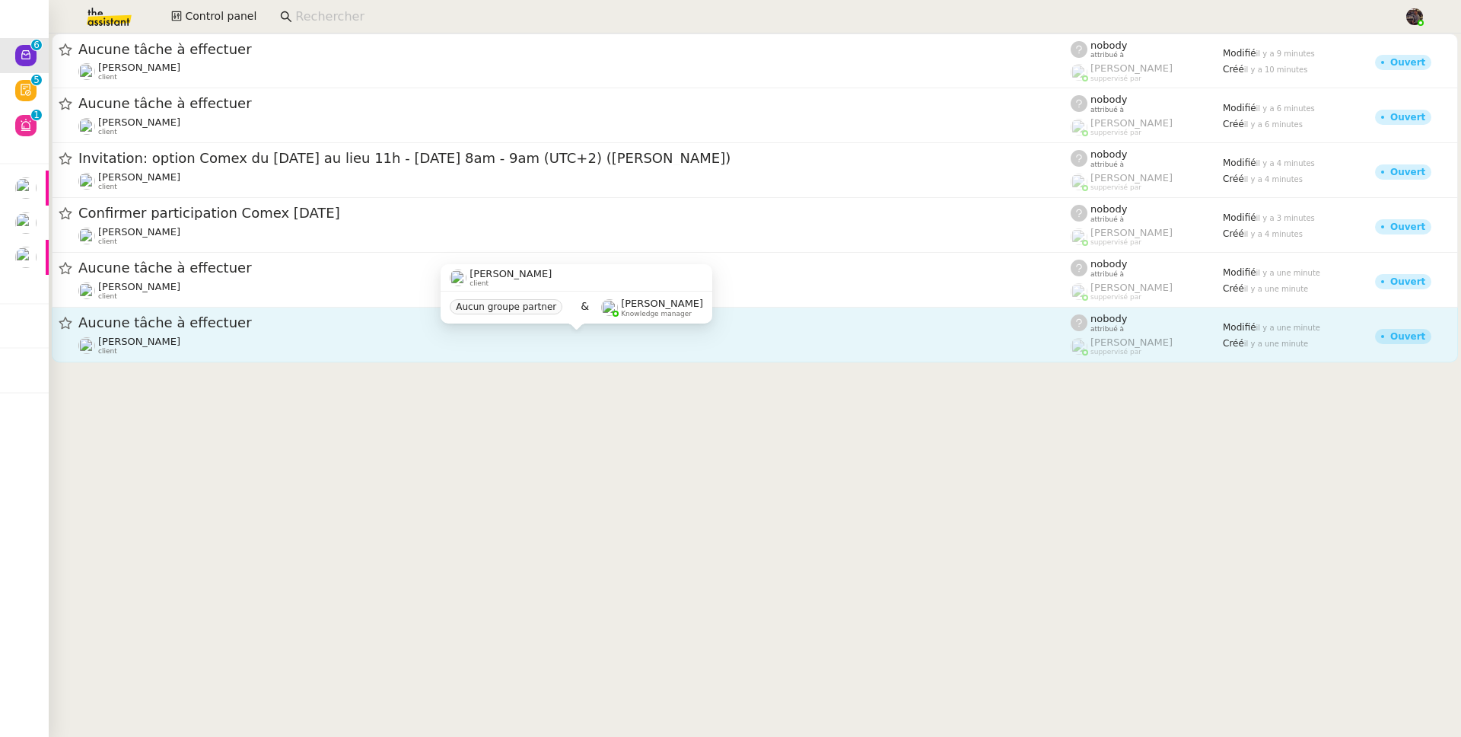
click at [537, 349] on div "[PERSON_NAME] client" at bounding box center [574, 346] width 993 height 20
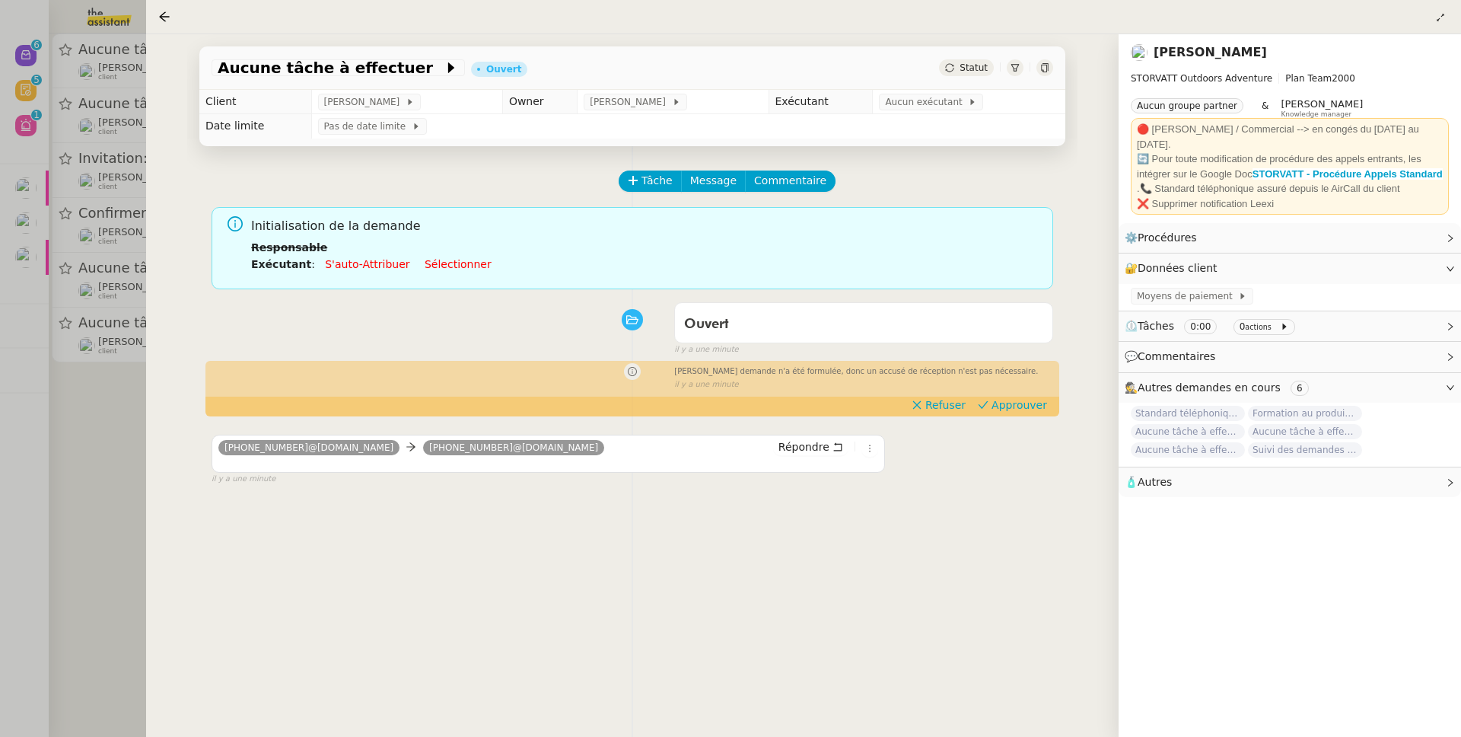
click at [135, 500] on div at bounding box center [730, 368] width 1461 height 737
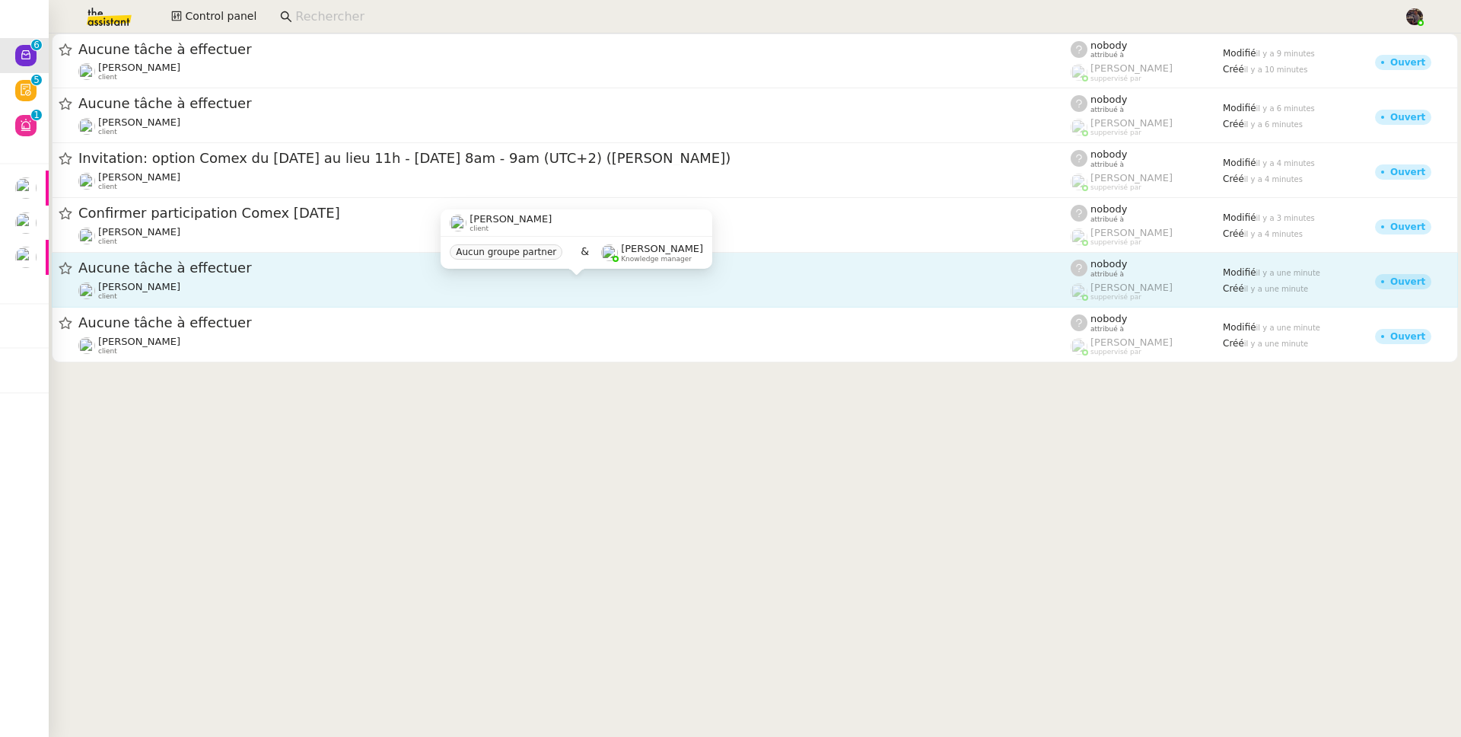
click at [279, 288] on div "[PERSON_NAME] client" at bounding box center [574, 291] width 993 height 20
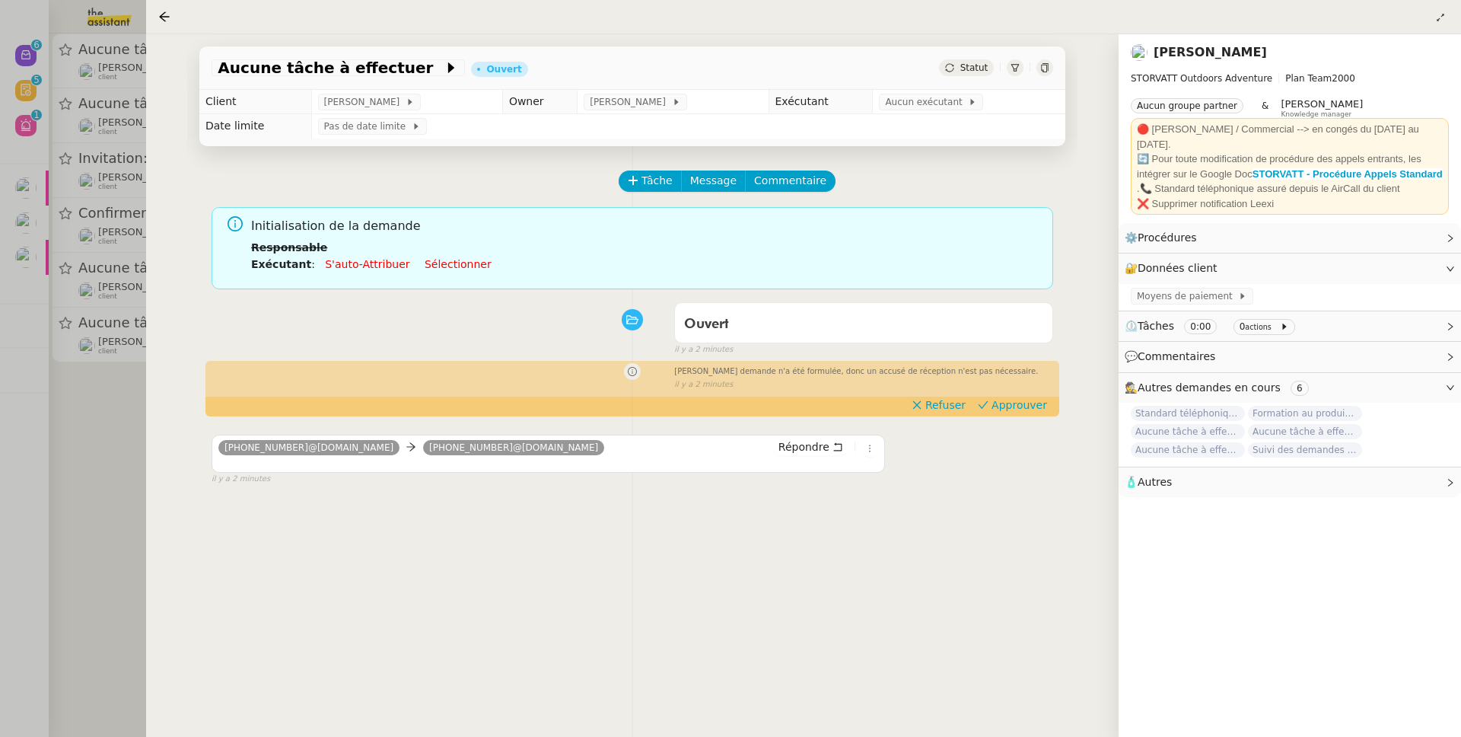
click at [136, 440] on div at bounding box center [730, 368] width 1461 height 737
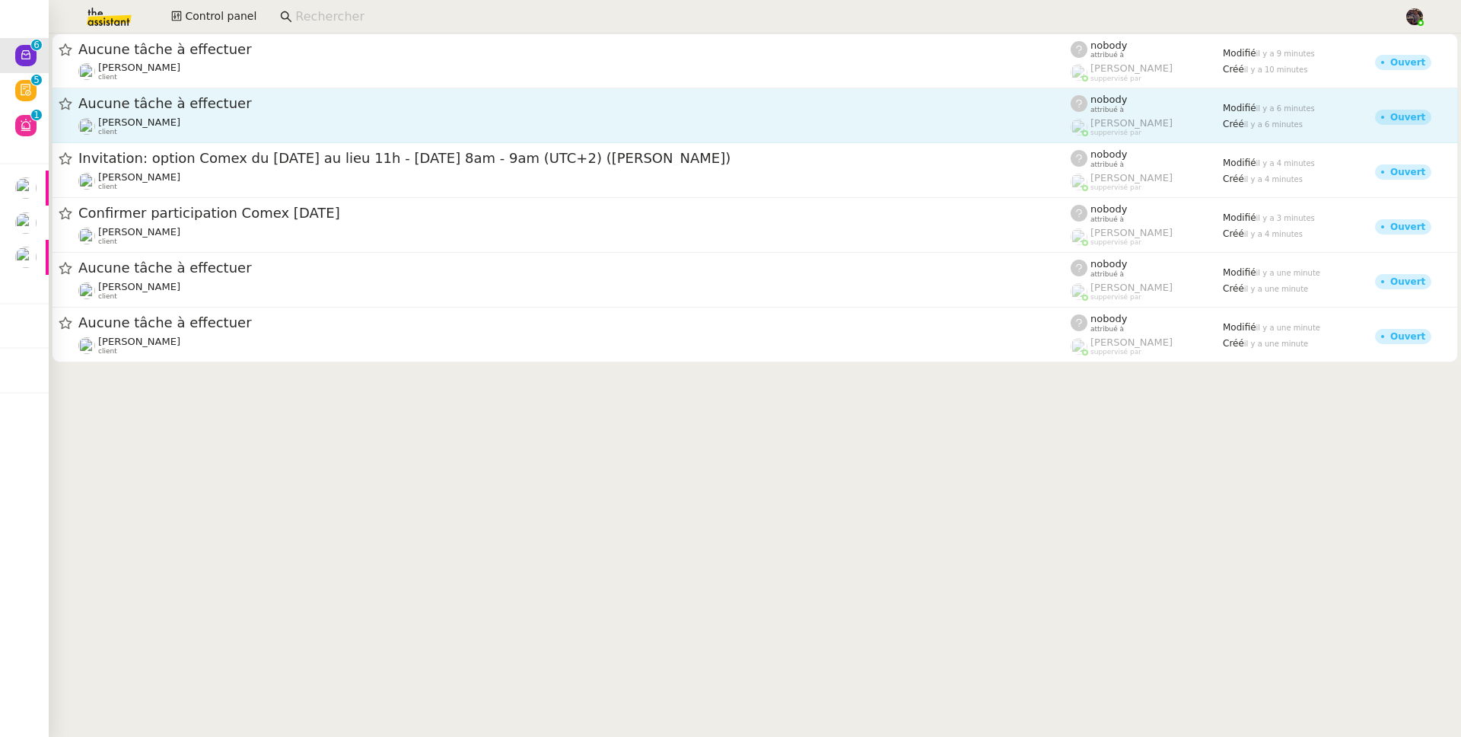
click at [161, 105] on span "Aucune tâche à effectuer" at bounding box center [574, 104] width 993 height 14
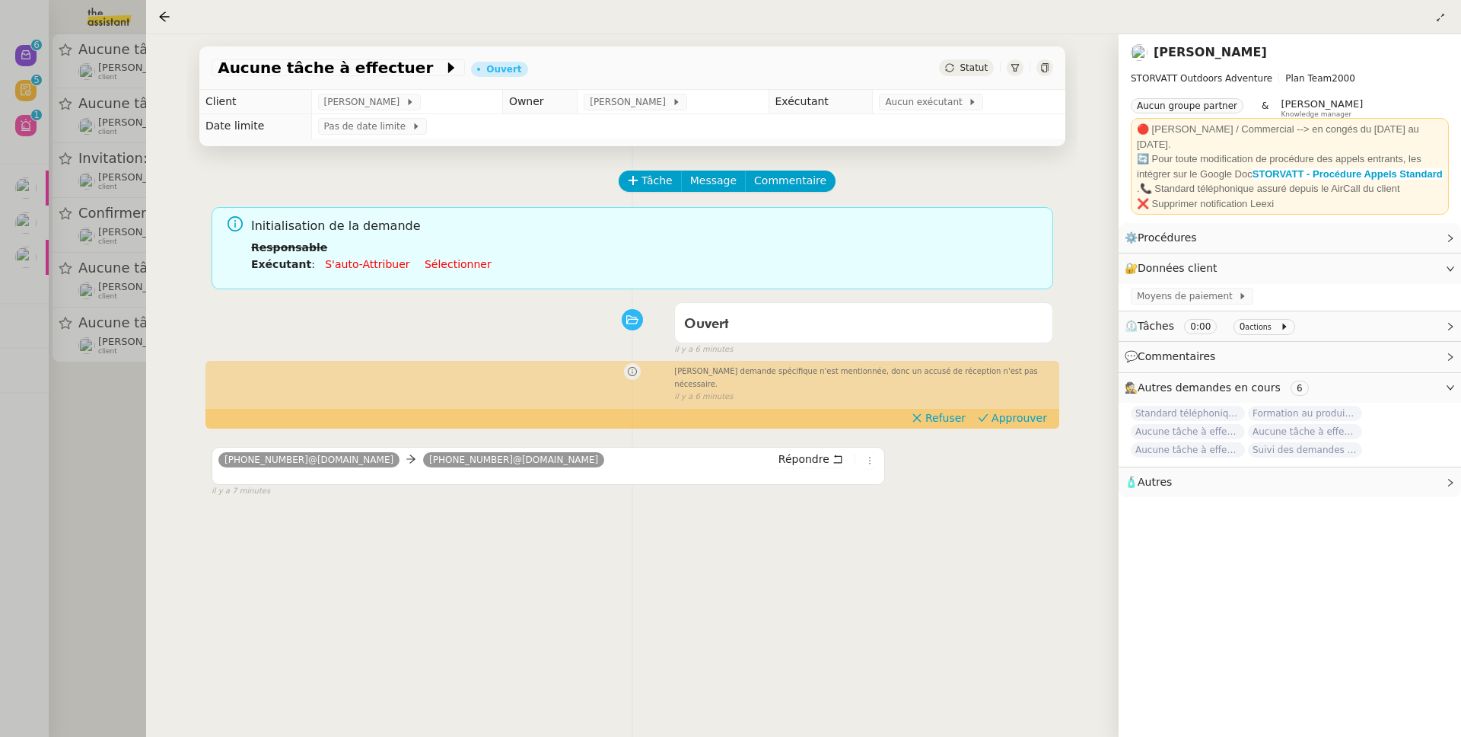
click at [137, 413] on div at bounding box center [730, 368] width 1461 height 737
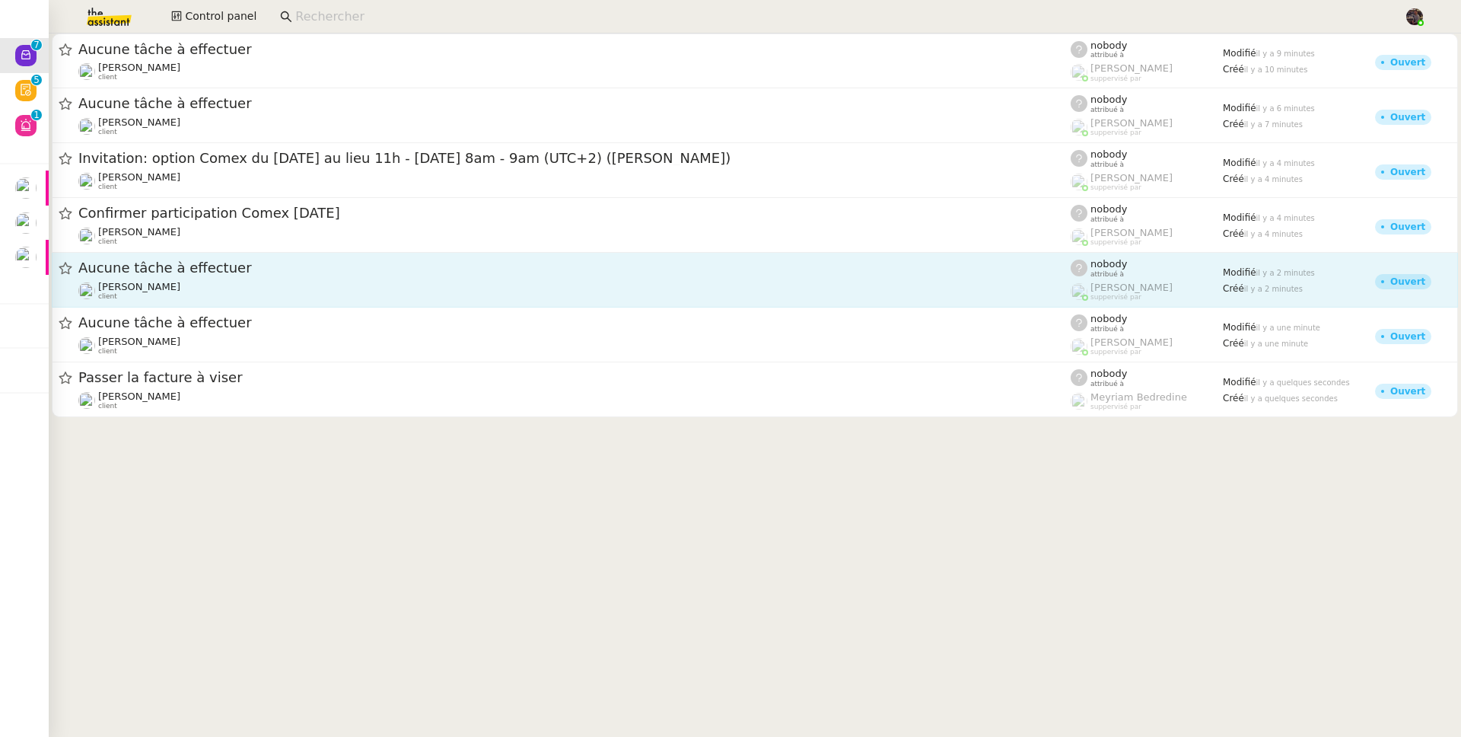
click at [196, 270] on span "Aucune tâche à effectuer" at bounding box center [574, 268] width 993 height 14
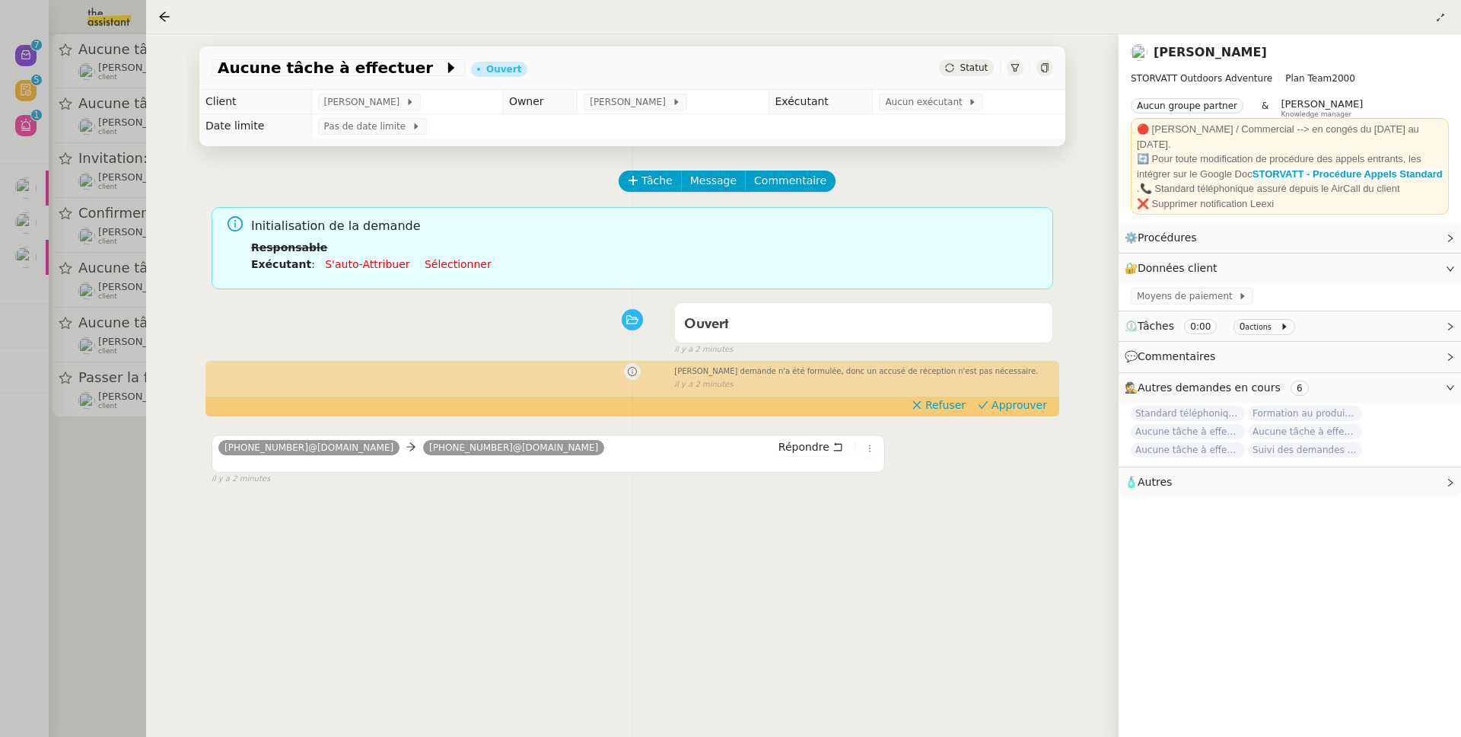
click at [81, 555] on div at bounding box center [730, 368] width 1461 height 737
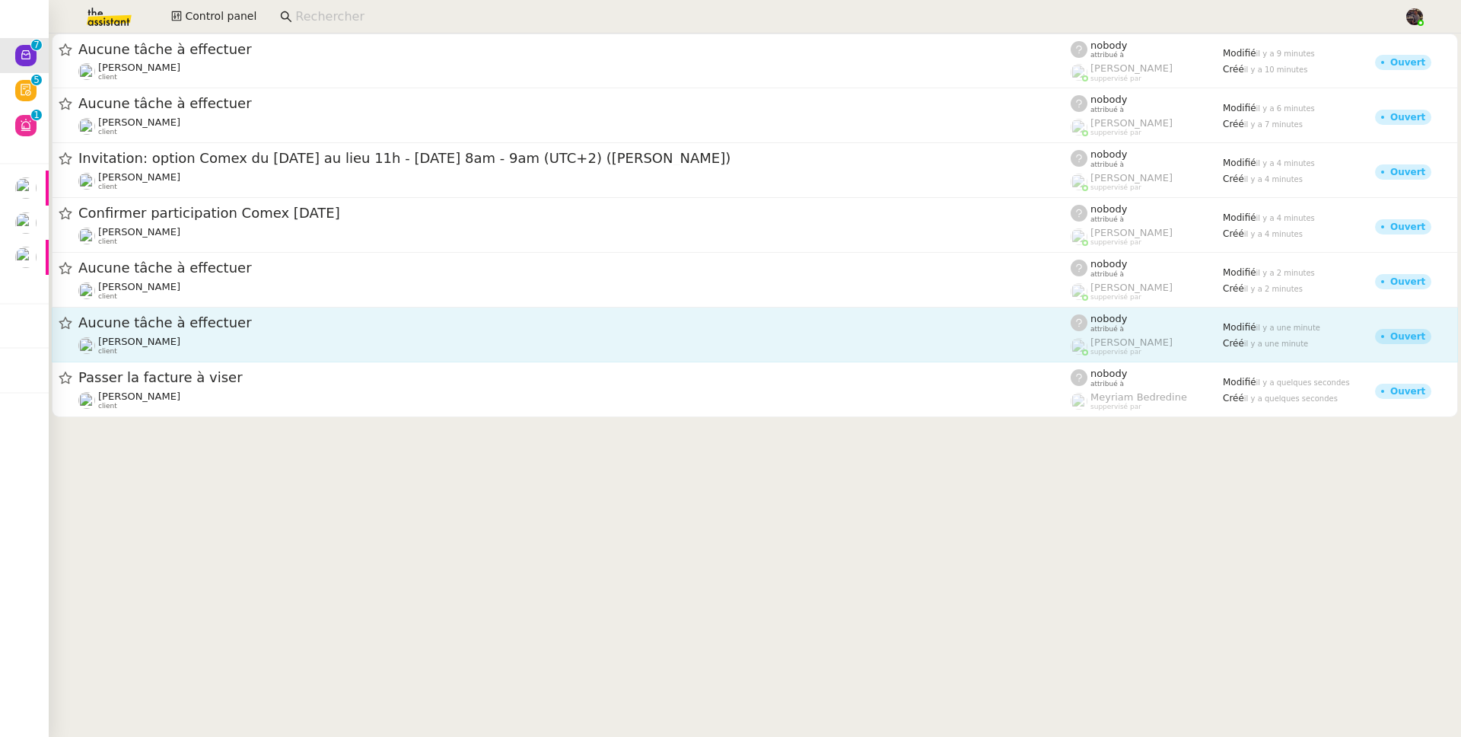
click at [183, 327] on span "Aucune tâche à effectuer" at bounding box center [574, 323] width 993 height 14
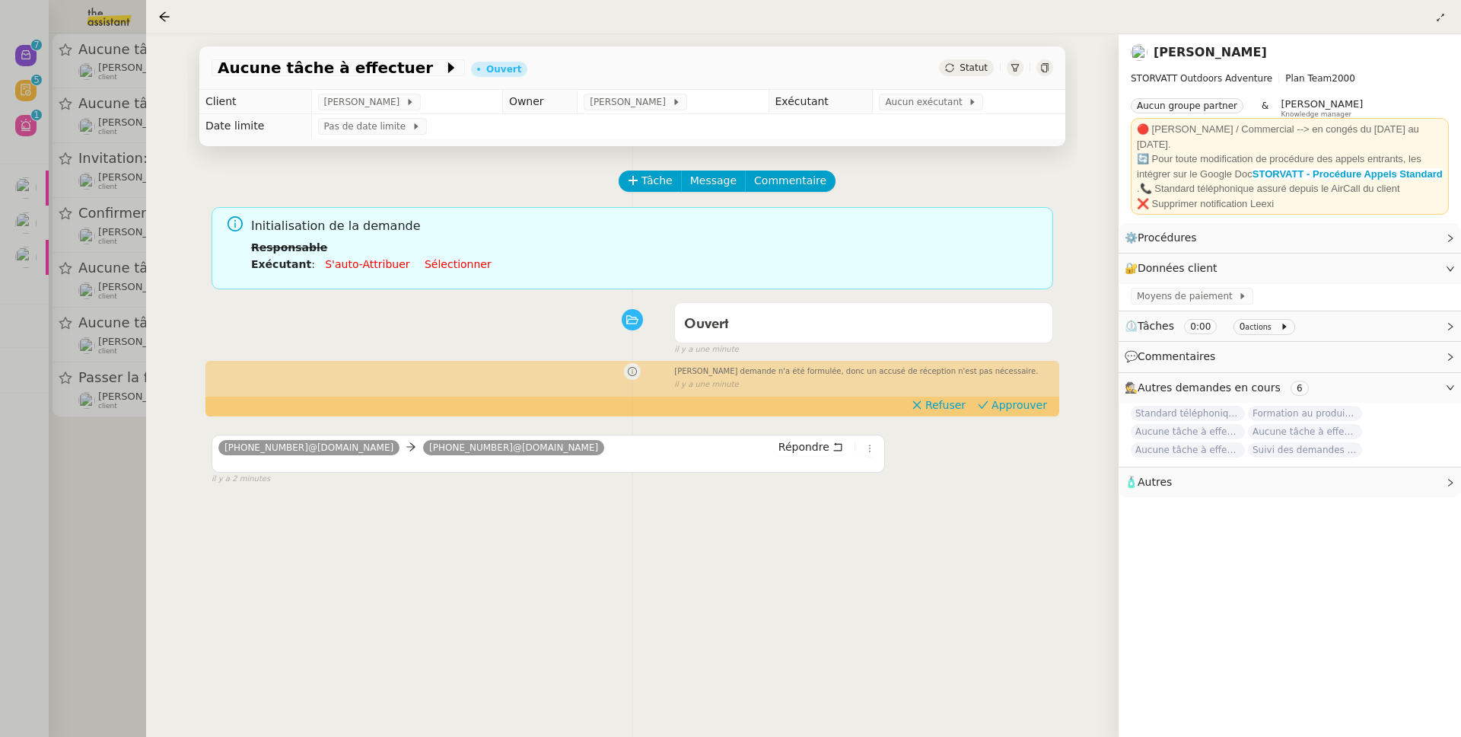
click at [84, 418] on div at bounding box center [730, 368] width 1461 height 737
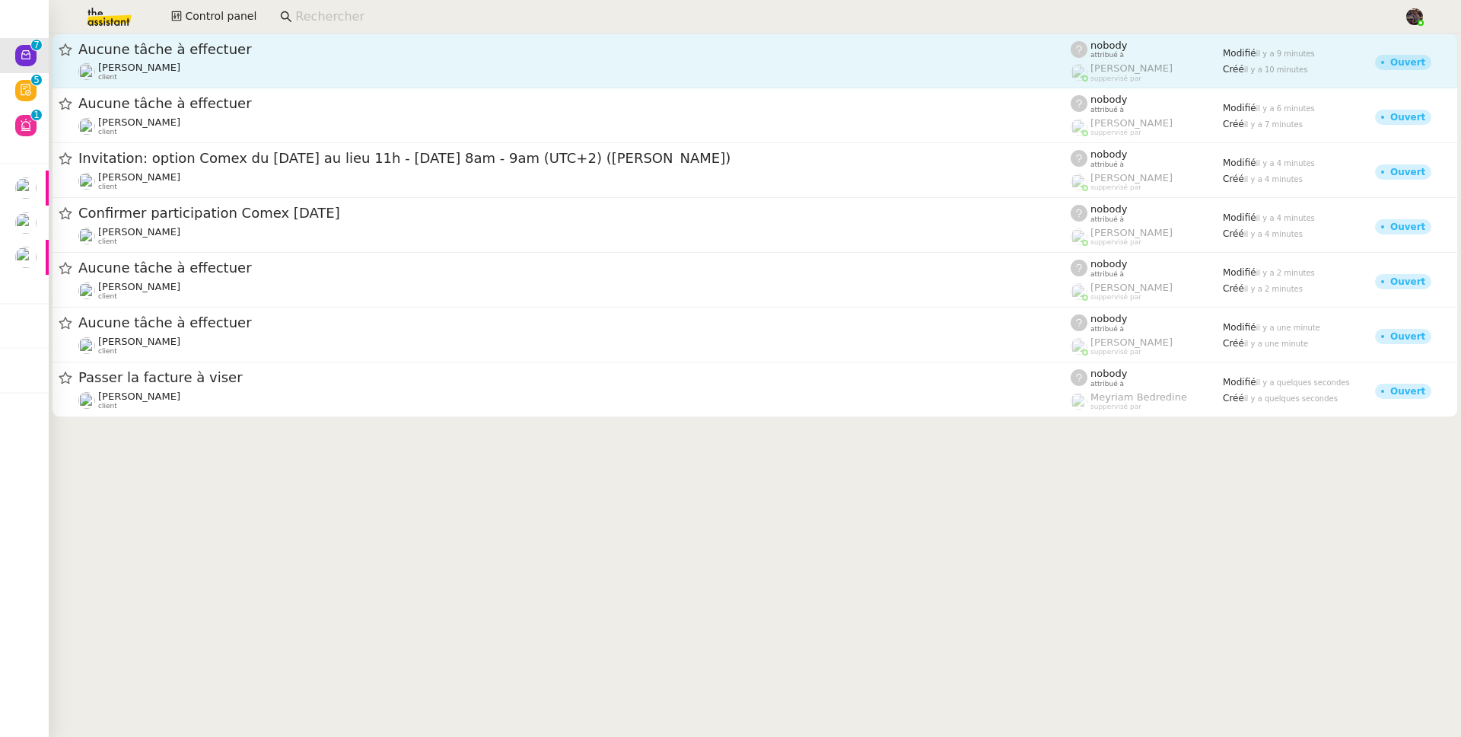
click at [180, 74] on div "[PERSON_NAME] client" at bounding box center [139, 72] width 82 height 20
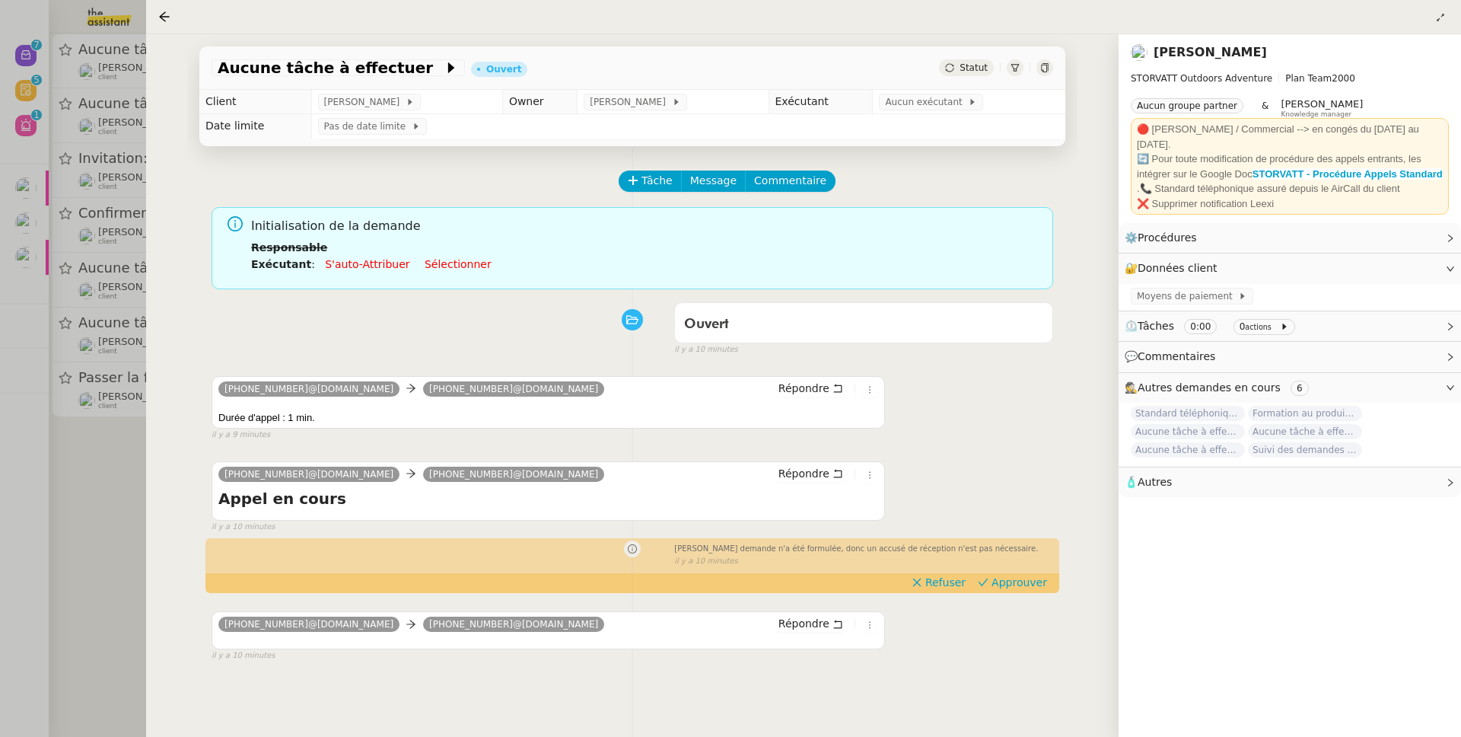
click at [66, 365] on div at bounding box center [730, 368] width 1461 height 737
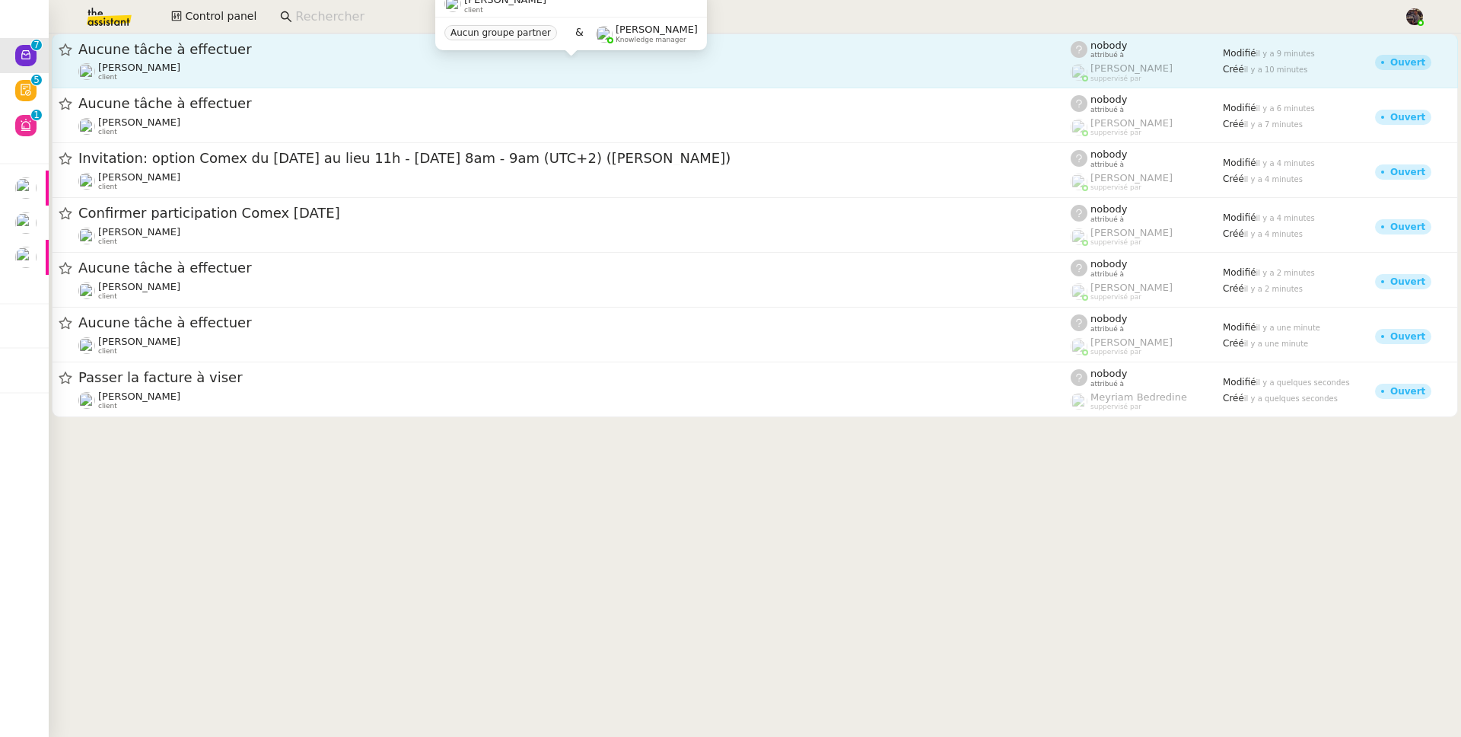
click at [180, 73] on div "[PERSON_NAME] client" at bounding box center [139, 72] width 82 height 20
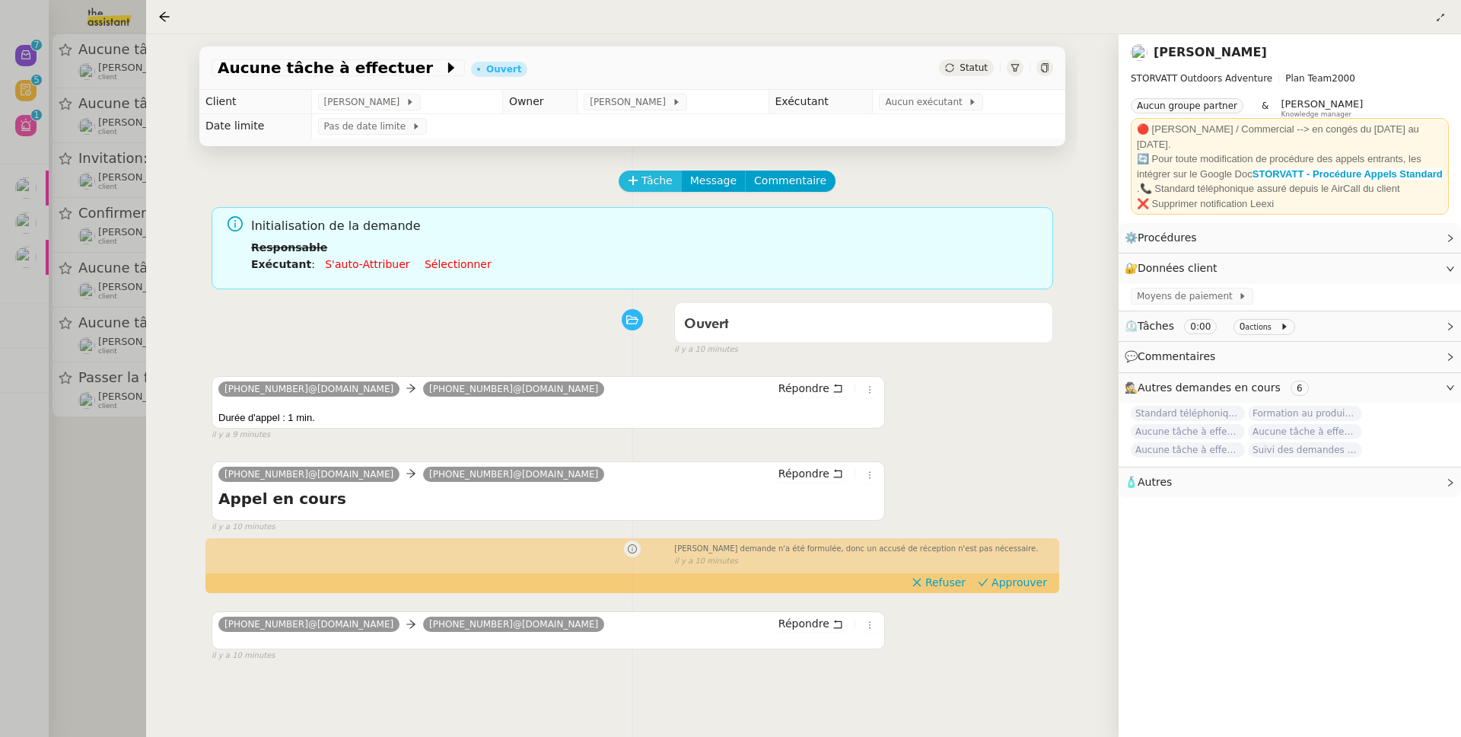
click at [649, 180] on span "Tâche" at bounding box center [657, 181] width 31 height 18
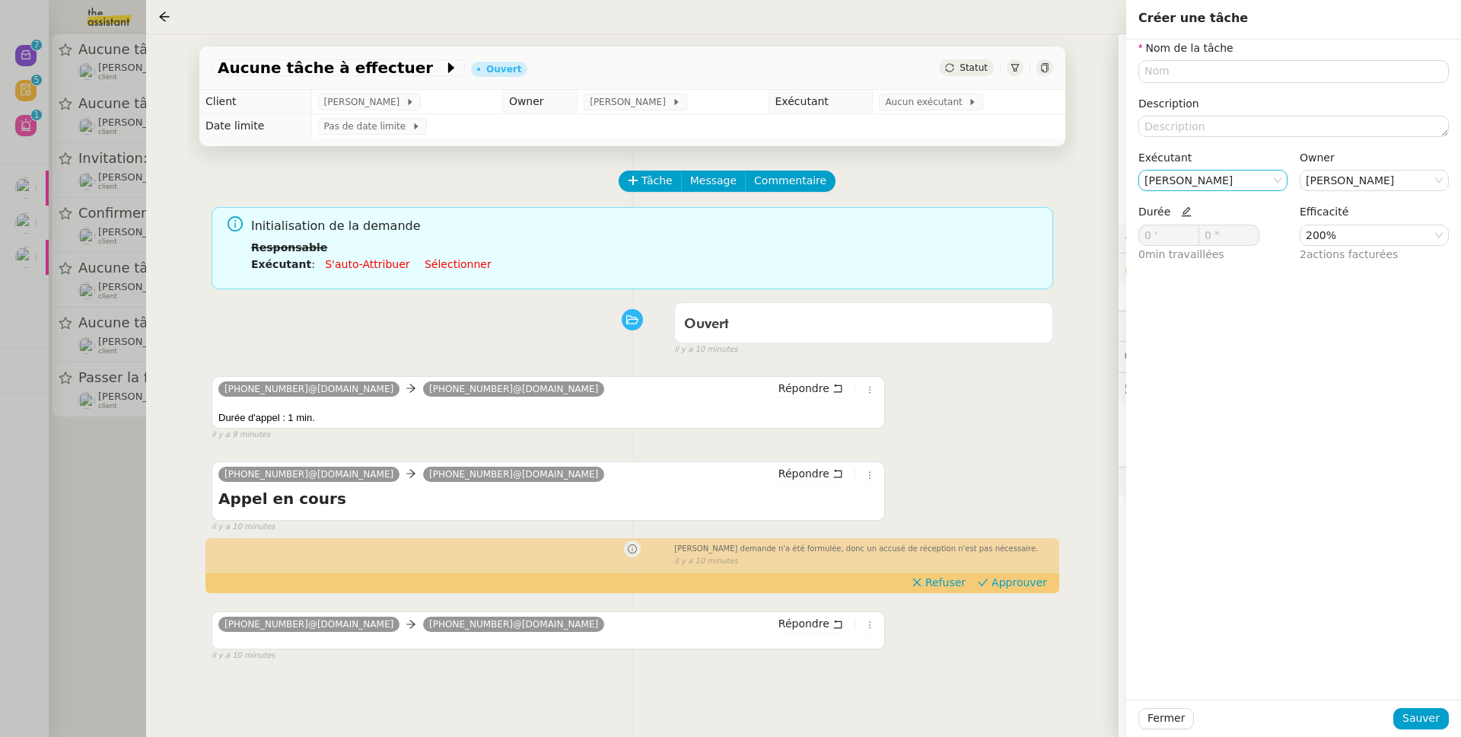
click at [1232, 181] on nz-select-item "Bert Canavaggio" at bounding box center [1213, 181] width 137 height 20
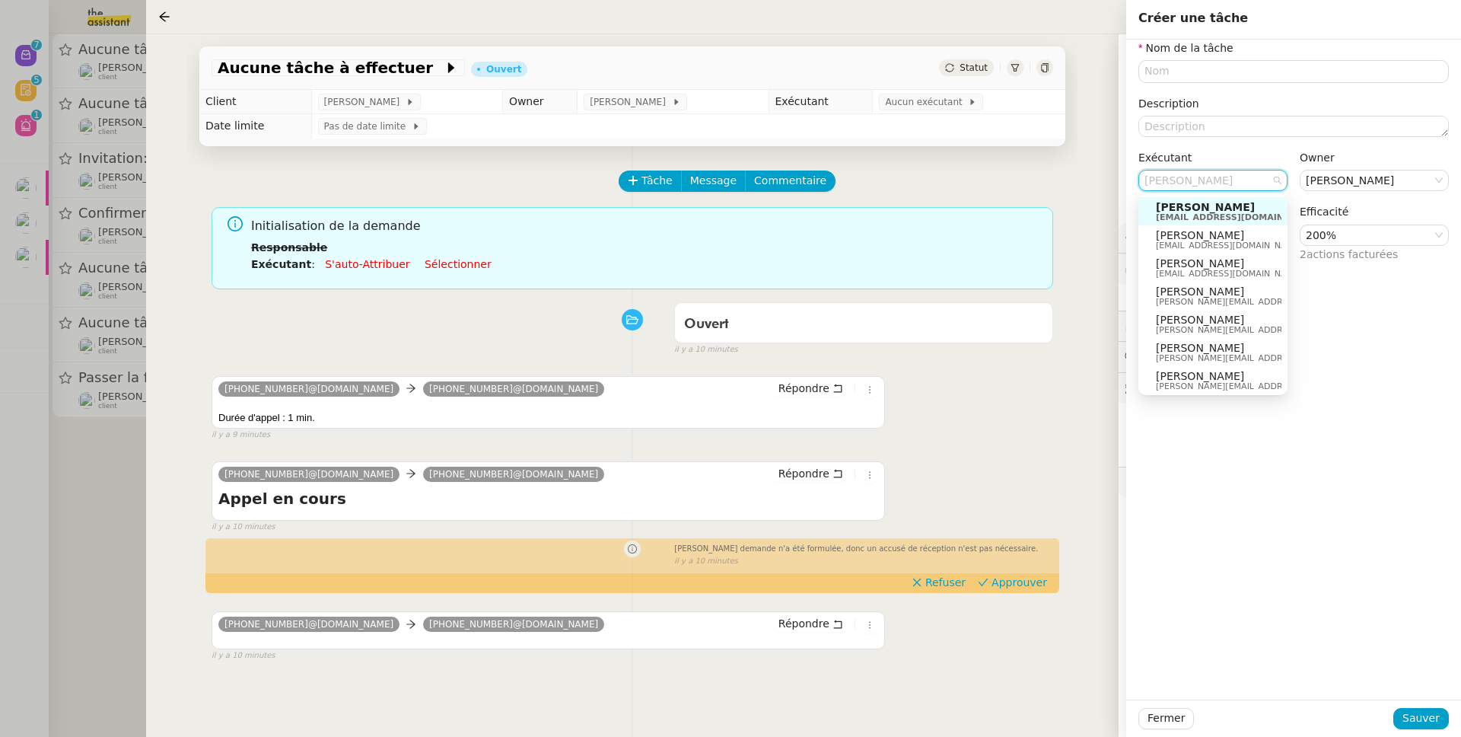
click at [1192, 56] on nz-form-label "Nom de la tâche" at bounding box center [1186, 50] width 95 height 21
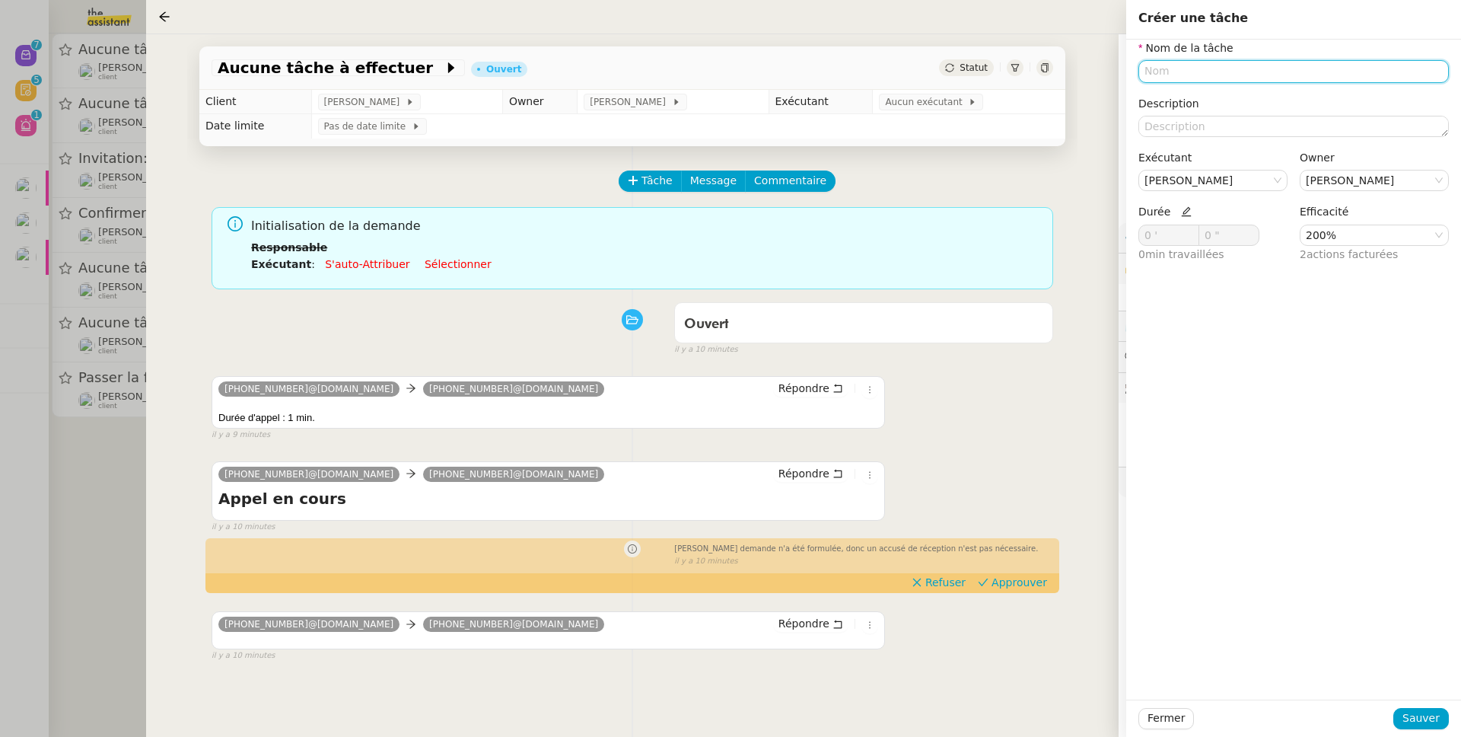
click at [1192, 71] on input "text" at bounding box center [1294, 71] width 311 height 22
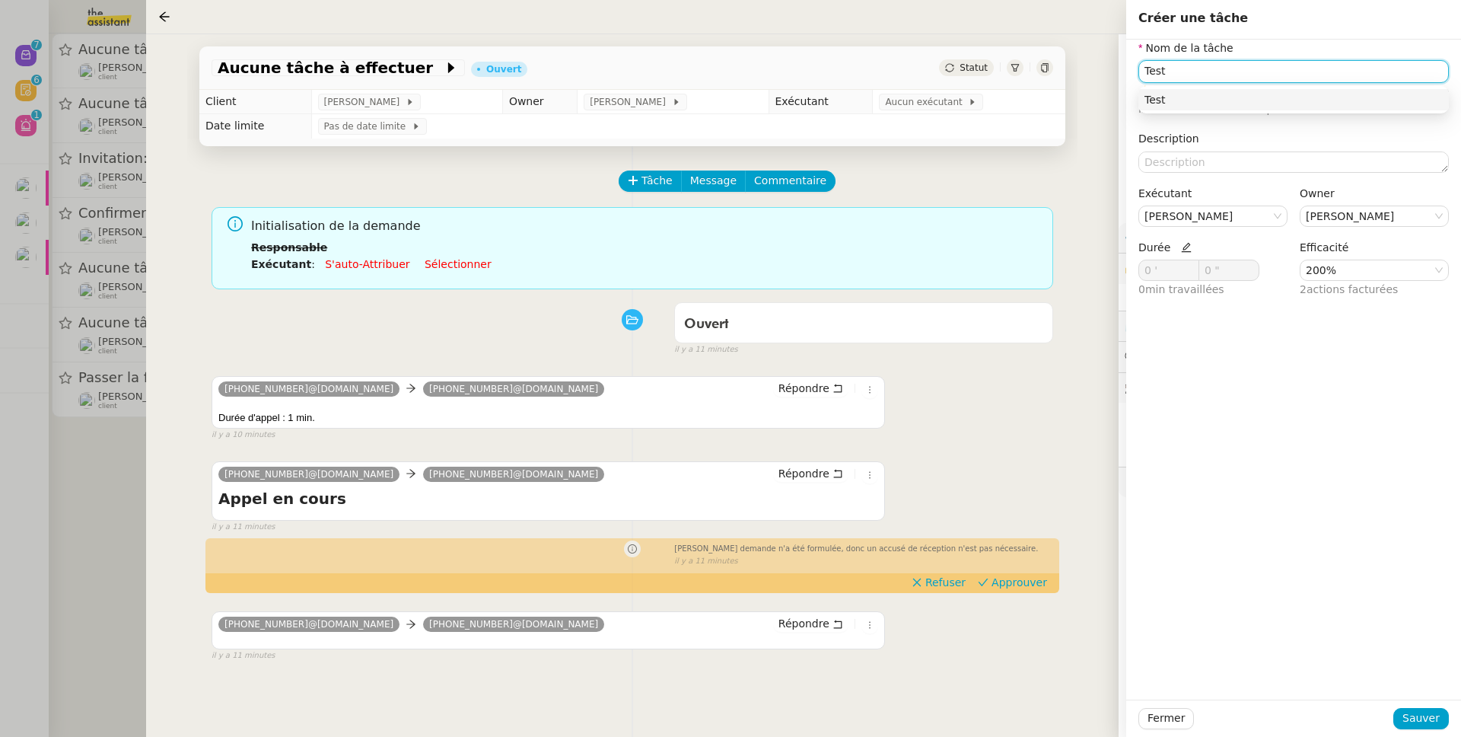
click at [1184, 104] on div "Test" at bounding box center [1294, 100] width 298 height 14
type input "Test"
click at [1182, 250] on icon at bounding box center [1186, 247] width 11 height 11
click at [1190, 266] on icon at bounding box center [1191, 267] width 5 height 5
type input "2 '"
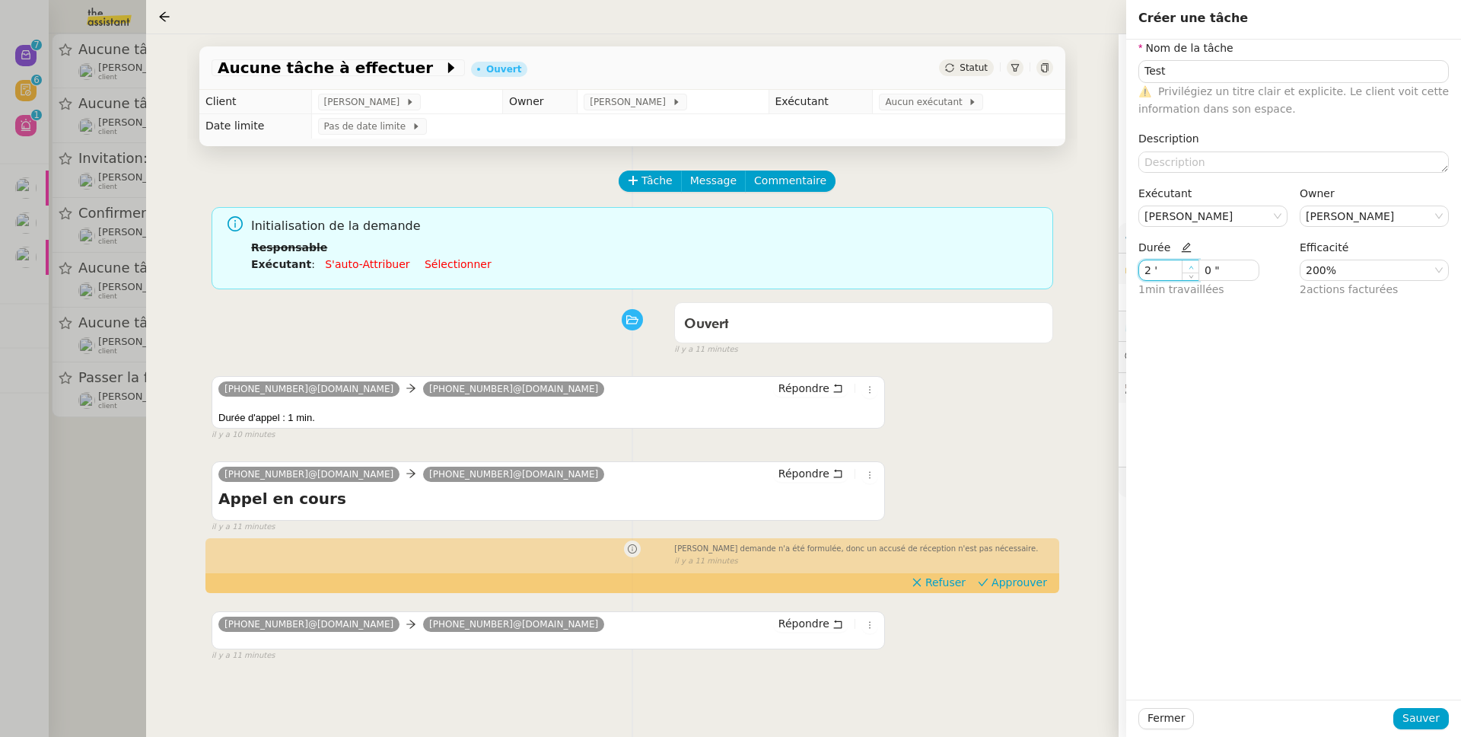
click at [1190, 266] on icon at bounding box center [1191, 267] width 5 height 3
click at [1357, 276] on nz-select-item "200%" at bounding box center [1374, 270] width 137 height 20
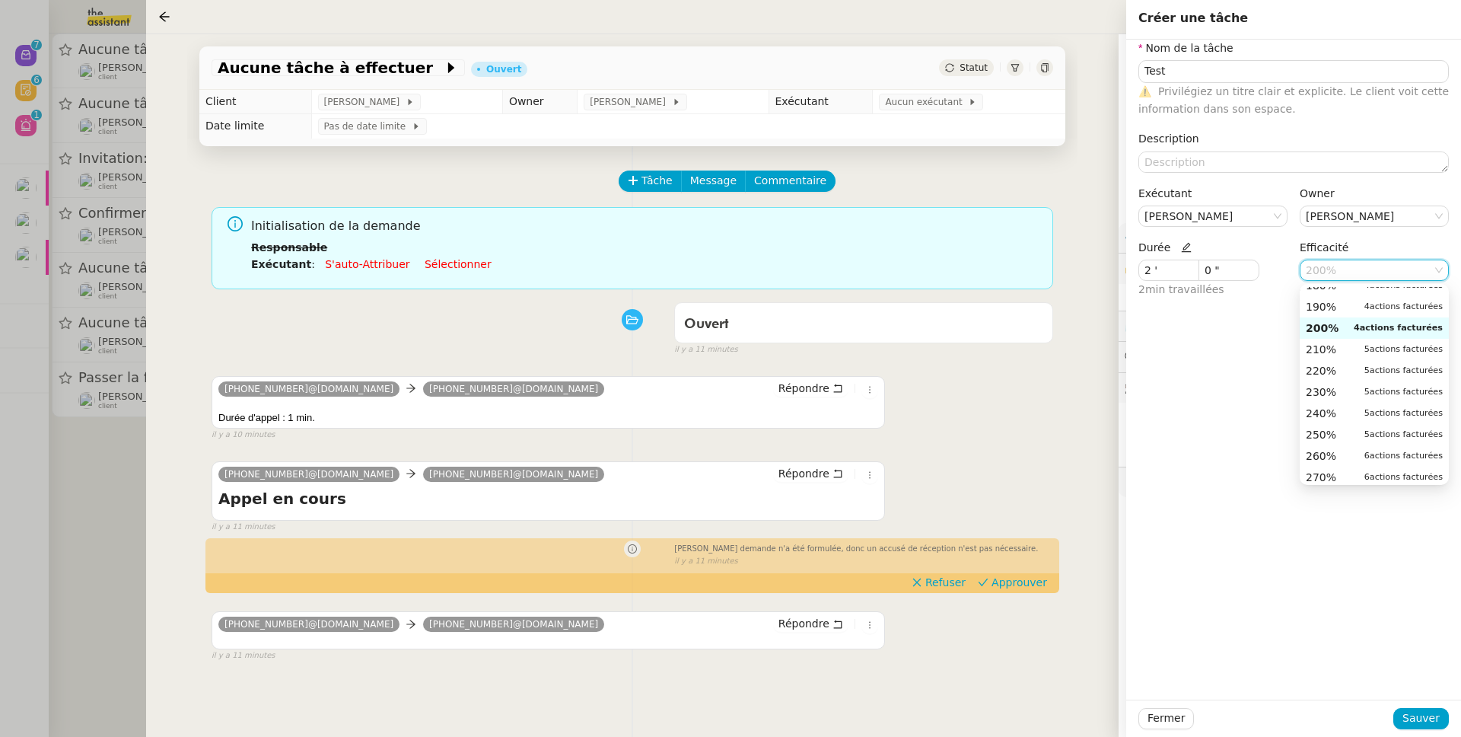
scroll to position [20, 0]
click at [1370, 424] on span "actions facturées" at bounding box center [1406, 427] width 73 height 10
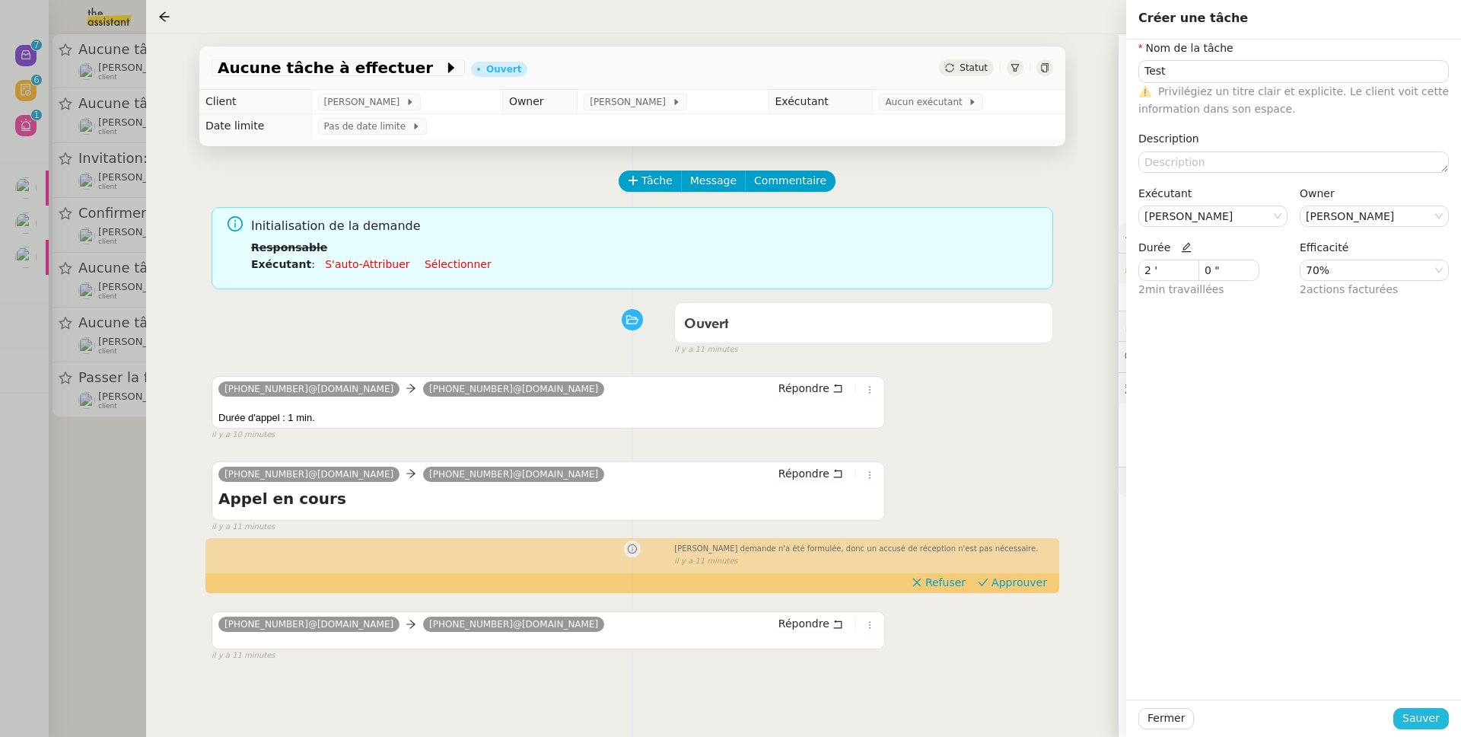
click at [1423, 709] on span "Sauver" at bounding box center [1421, 718] width 37 height 18
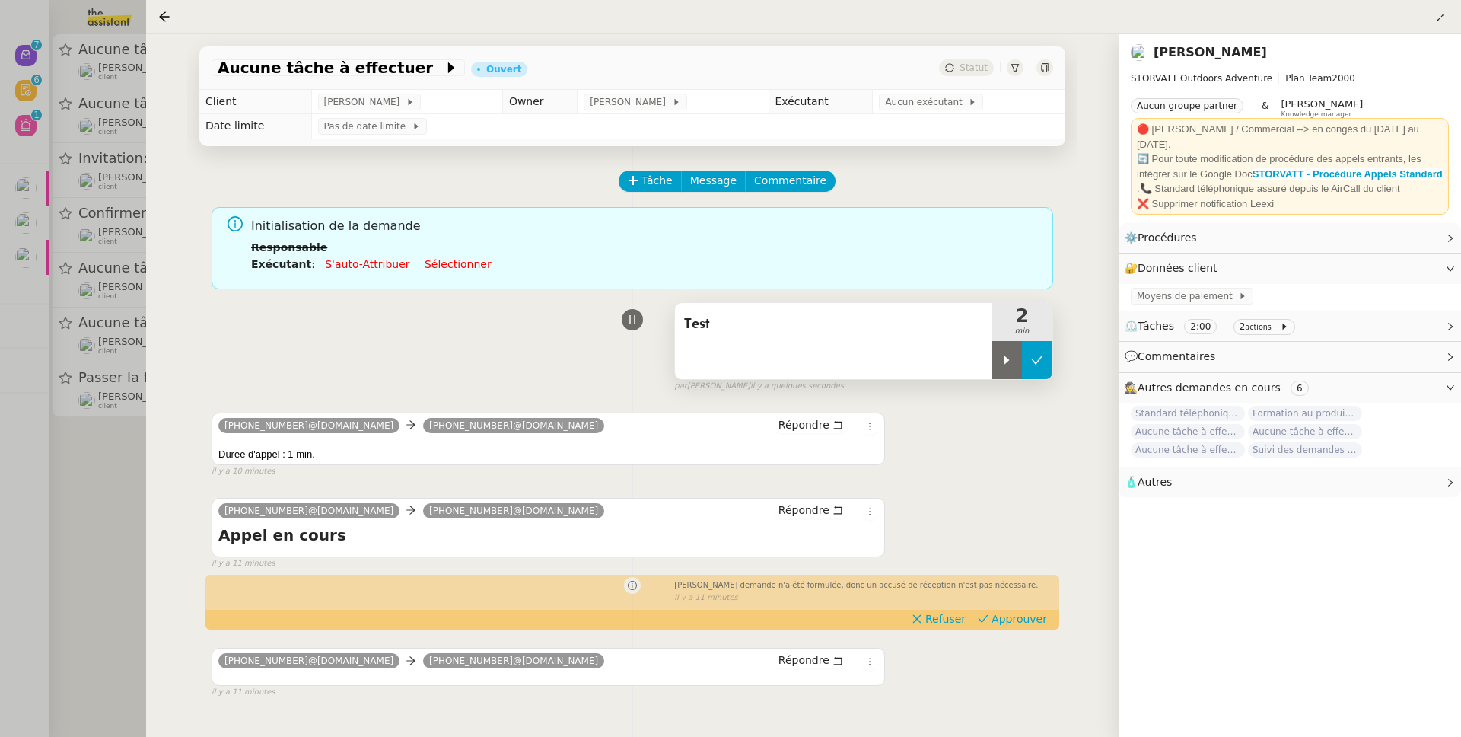
click at [1044, 374] on button at bounding box center [1037, 360] width 30 height 38
click at [1442, 16] on icon at bounding box center [1440, 17] width 7 height 7
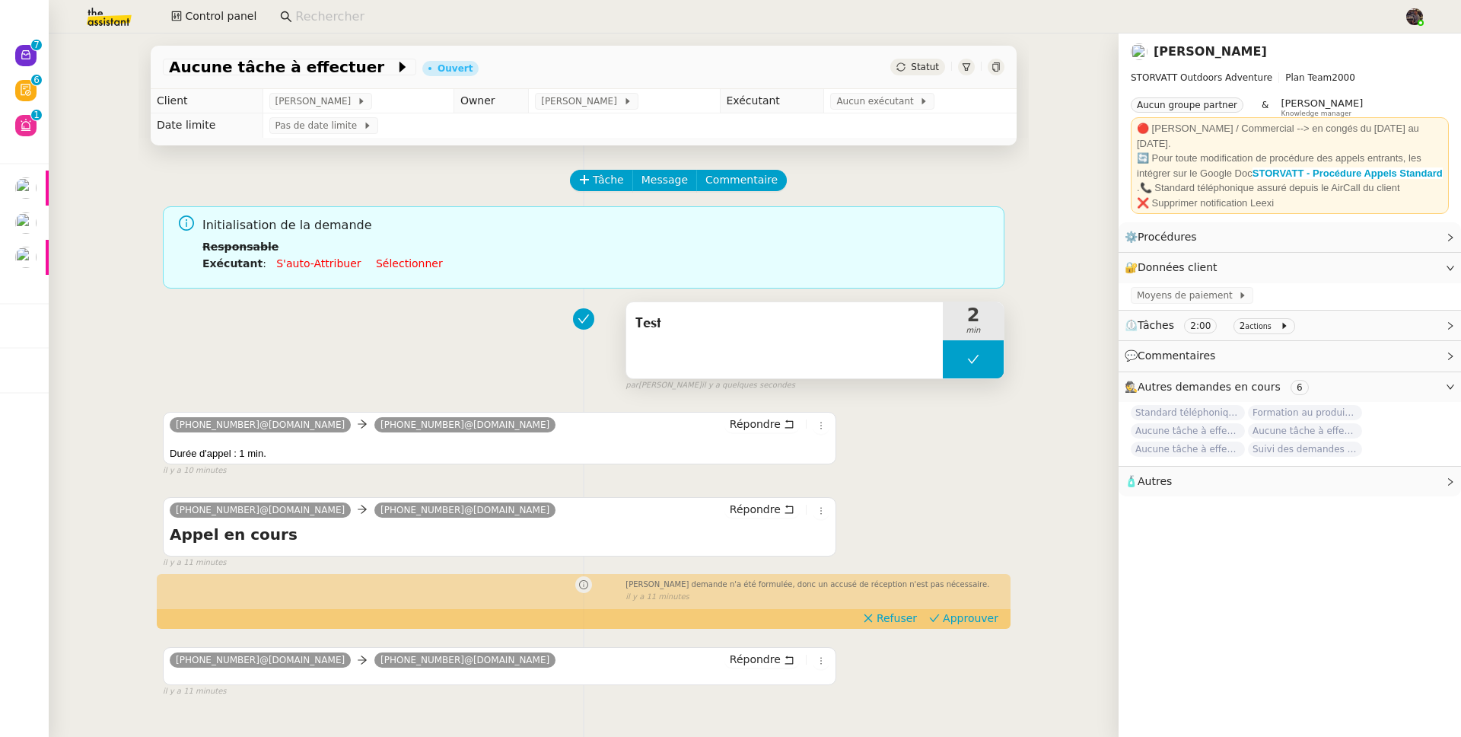
click at [856, 329] on span "Test" at bounding box center [785, 323] width 298 height 23
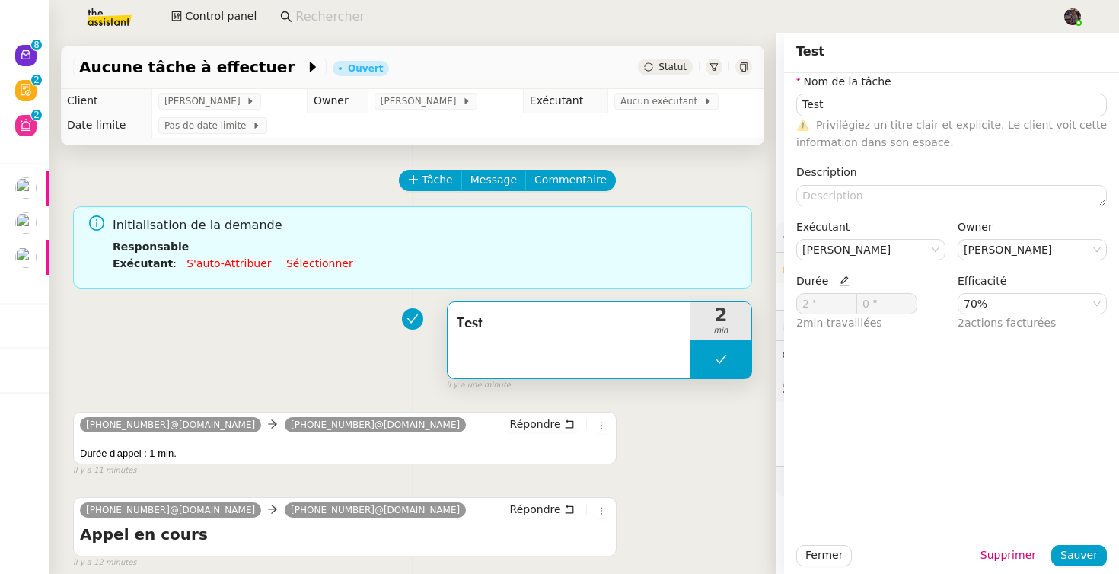
type input "Test"
type input "2 '"
type input "0 ""
type input "Test"
type input "2 '"
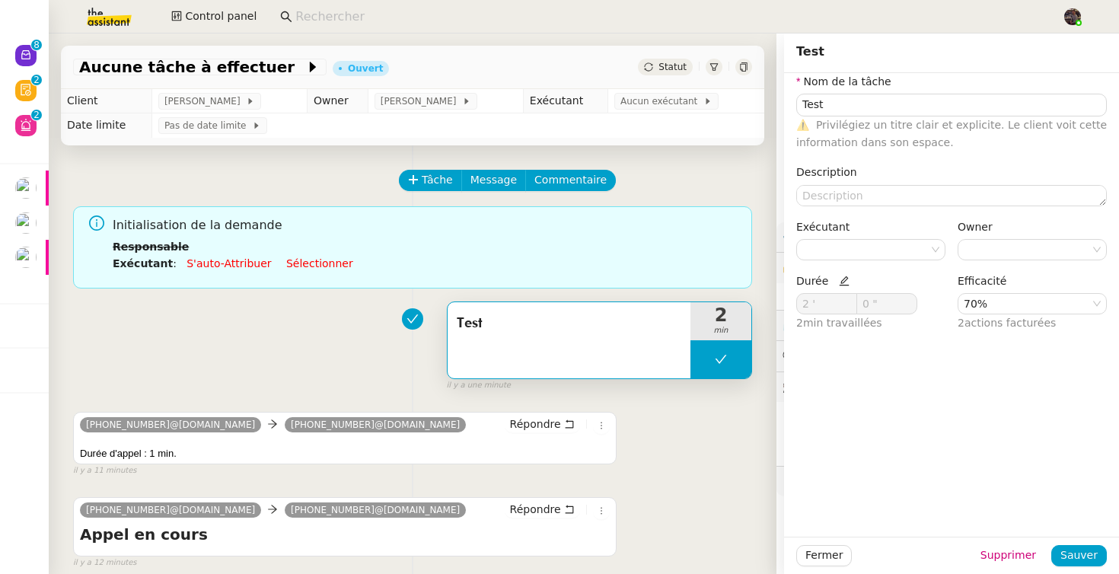
type input "0 ""
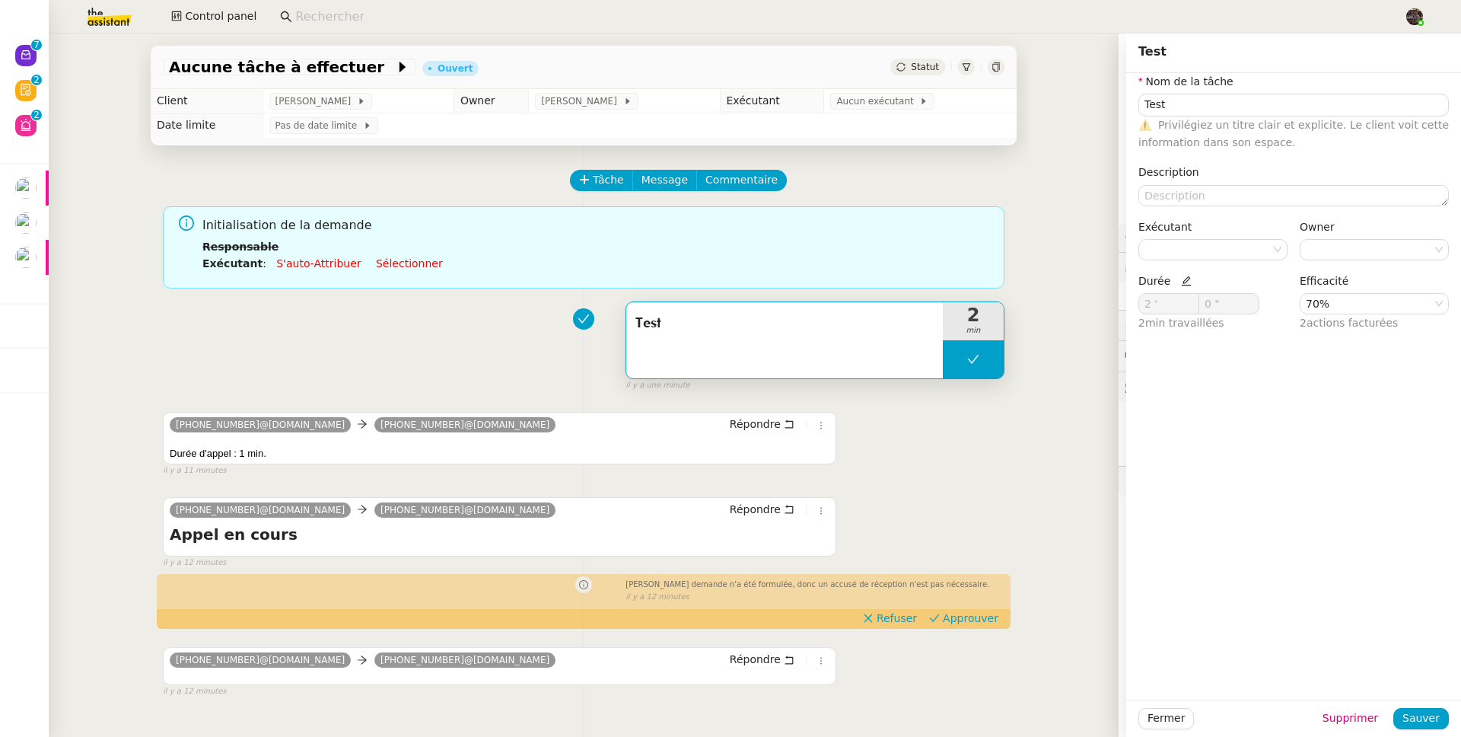
click at [404, 351] on div "Test 2 min false il y a une minute" at bounding box center [584, 343] width 842 height 97
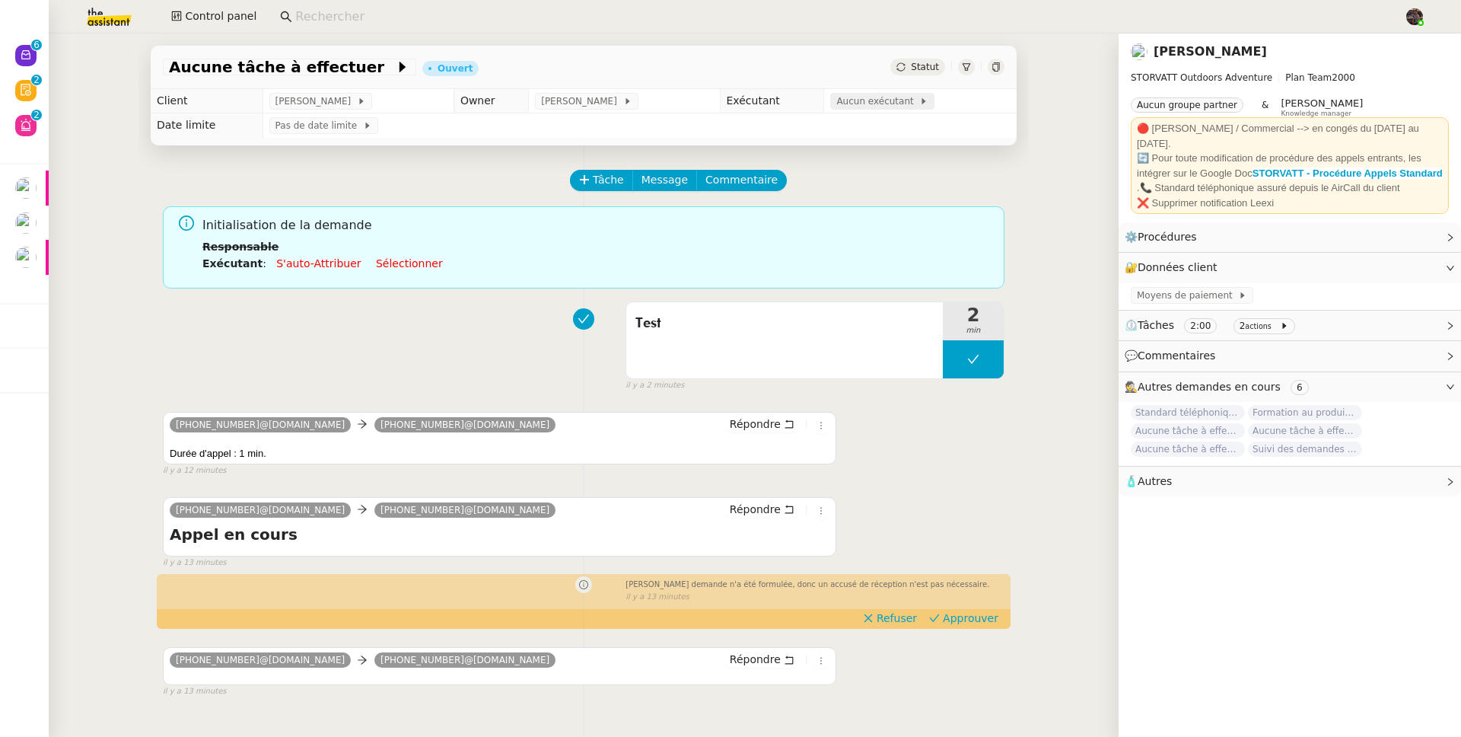
click at [889, 103] on span "Aucun exécutant" at bounding box center [878, 101] width 83 height 15
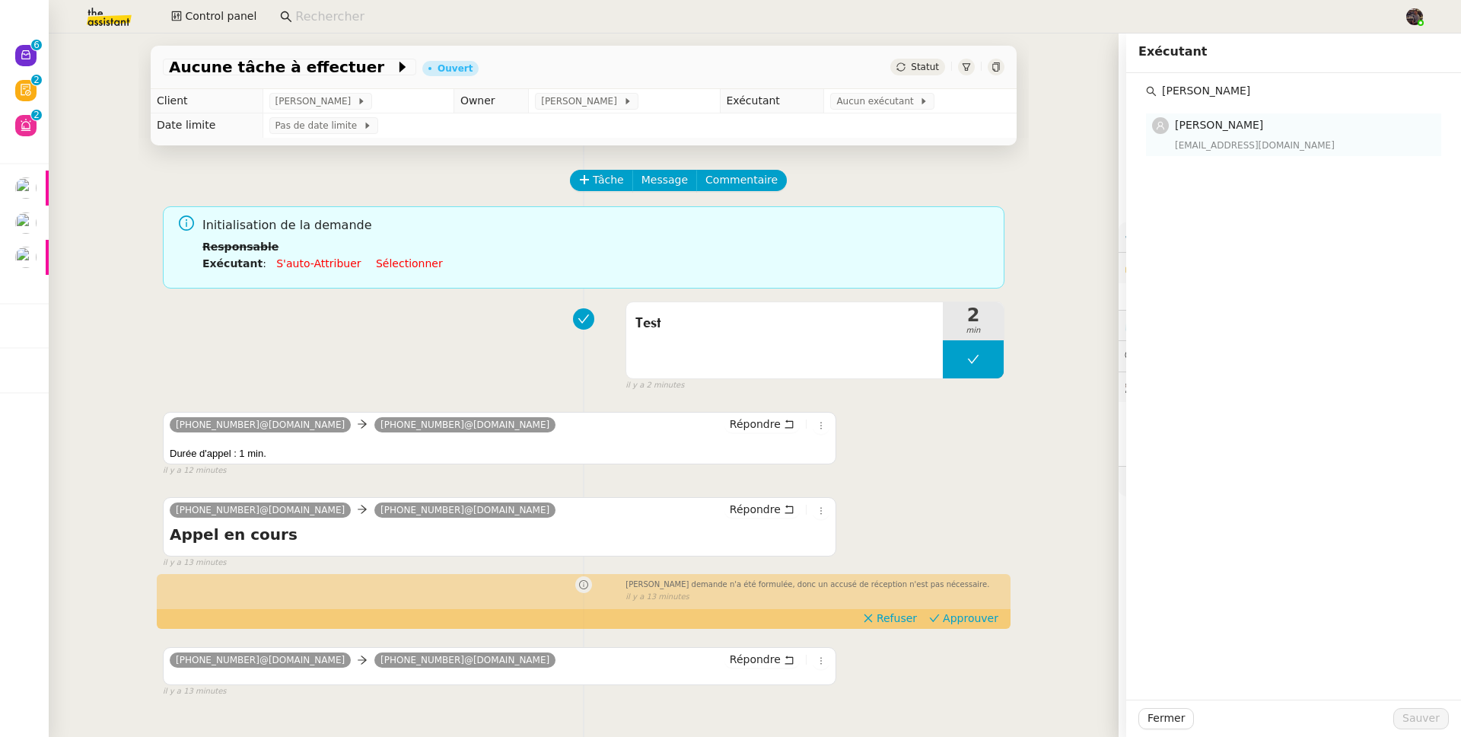
type input "bert a"
click at [1211, 145] on div "bert.assistant@gmail.com" at bounding box center [1303, 145] width 257 height 15
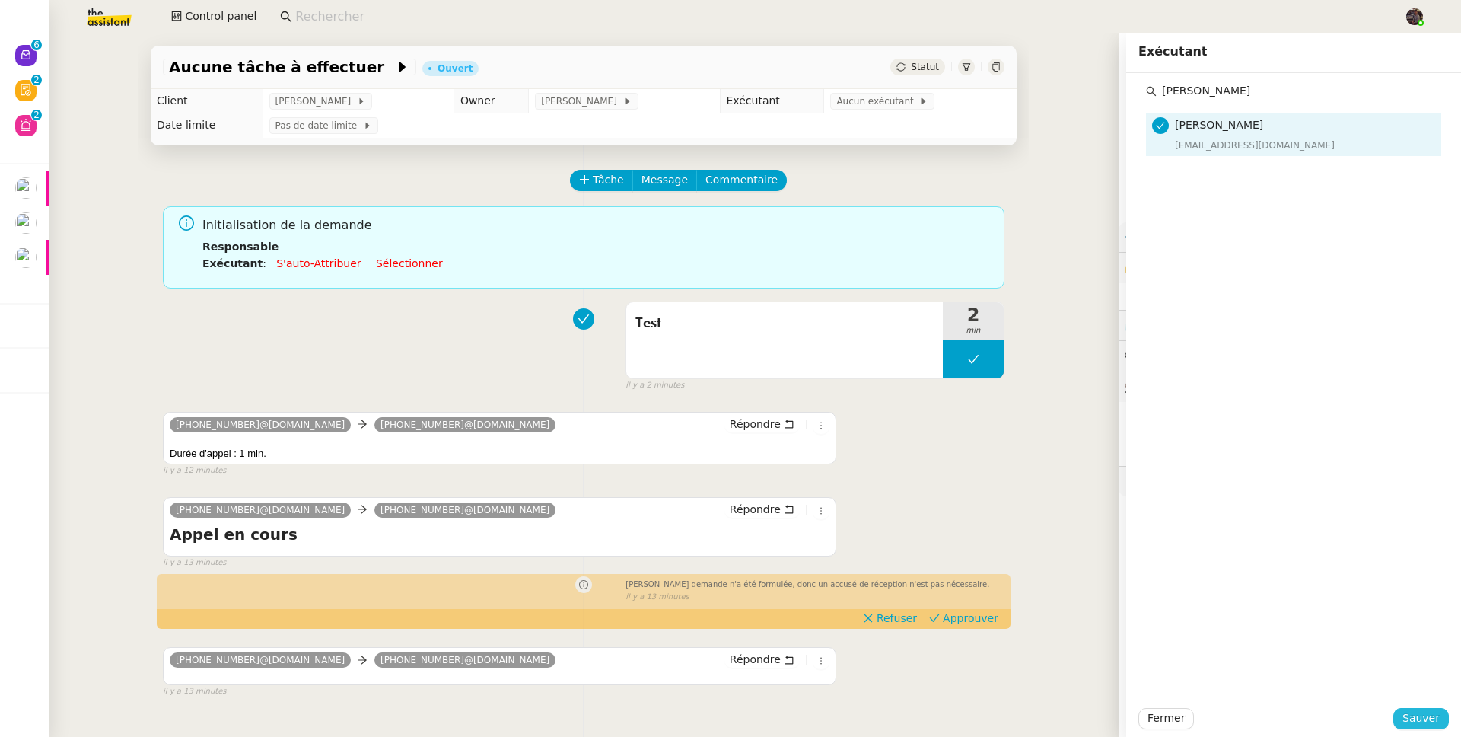
click at [1422, 719] on span "Sauver" at bounding box center [1421, 718] width 37 height 18
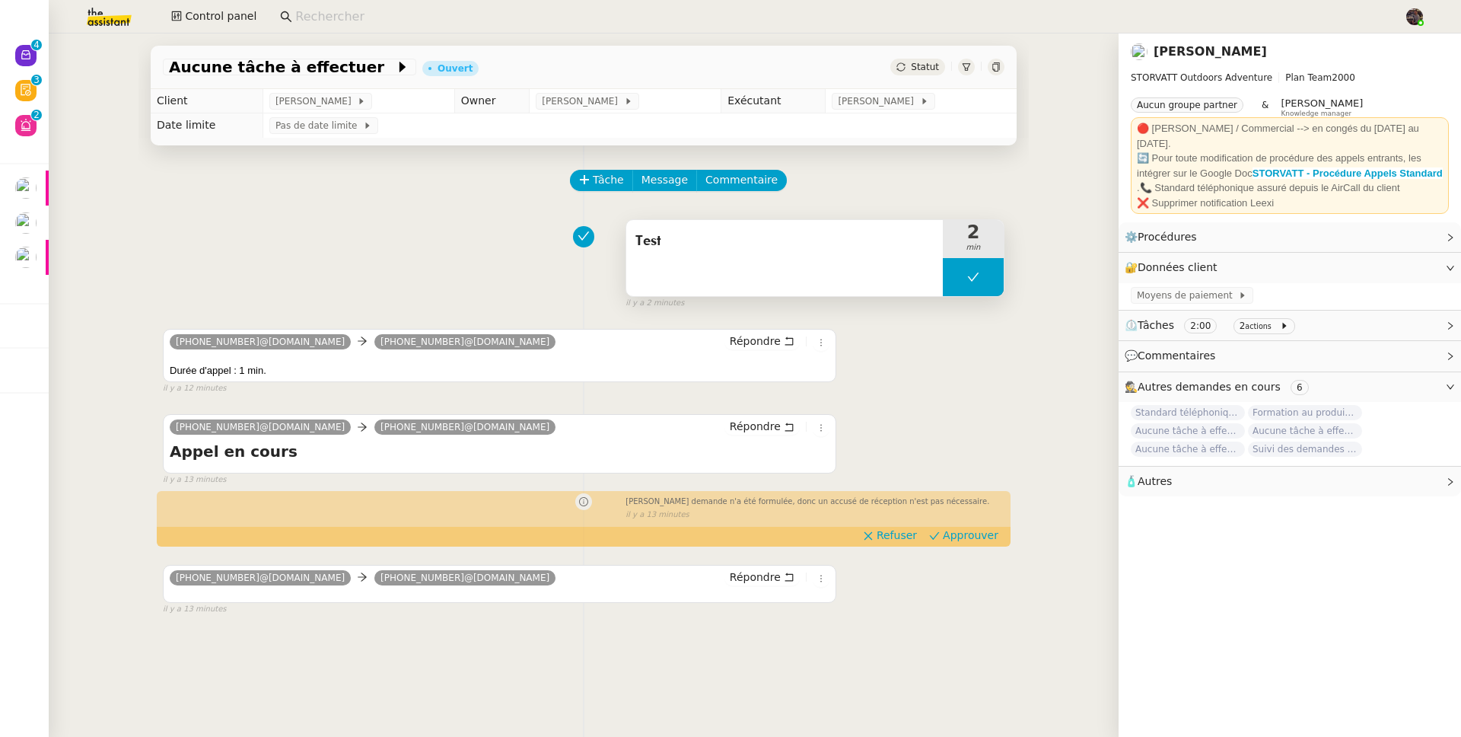
click at [803, 270] on div "Test" at bounding box center [784, 258] width 317 height 76
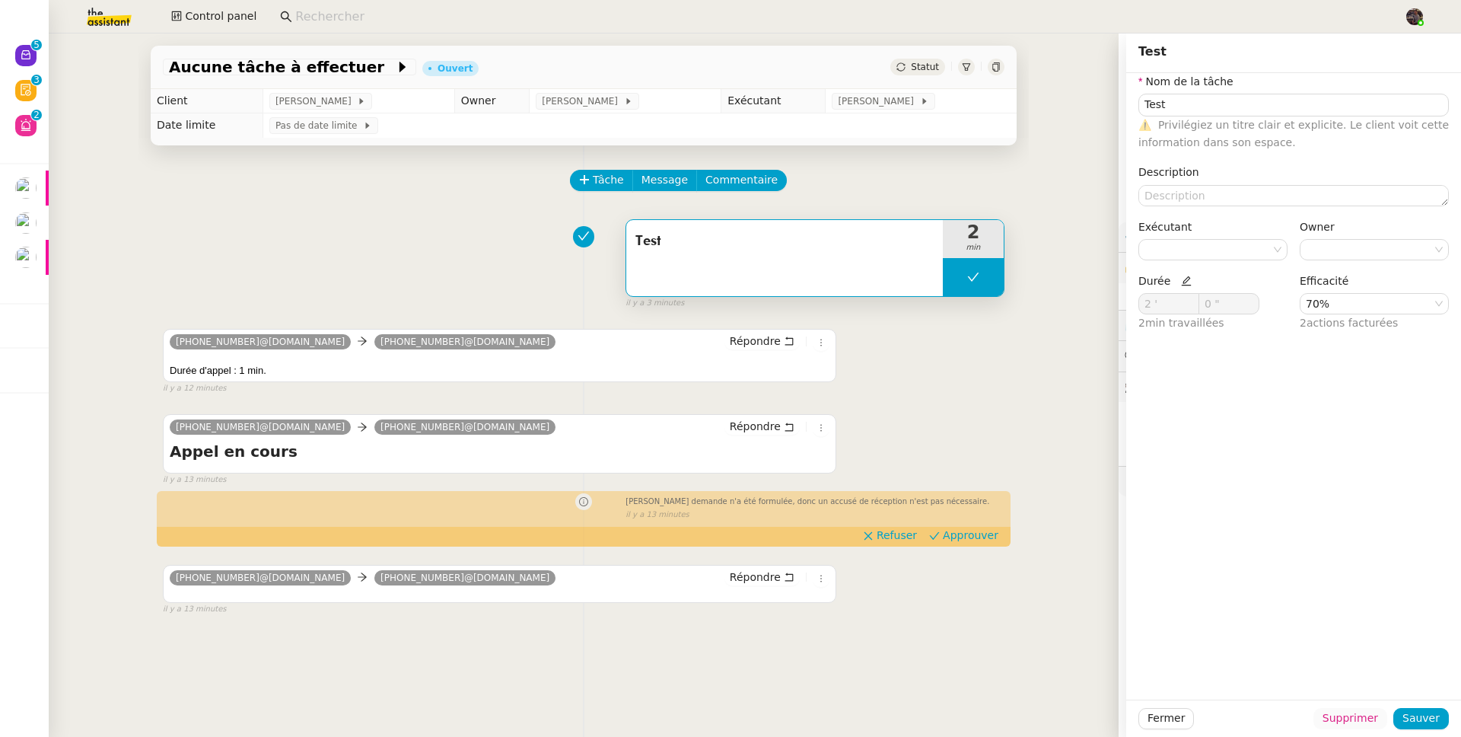
click at [1344, 721] on span "Supprimer" at bounding box center [1351, 718] width 56 height 18
click at [1373, 674] on span "Ok" at bounding box center [1380, 677] width 14 height 15
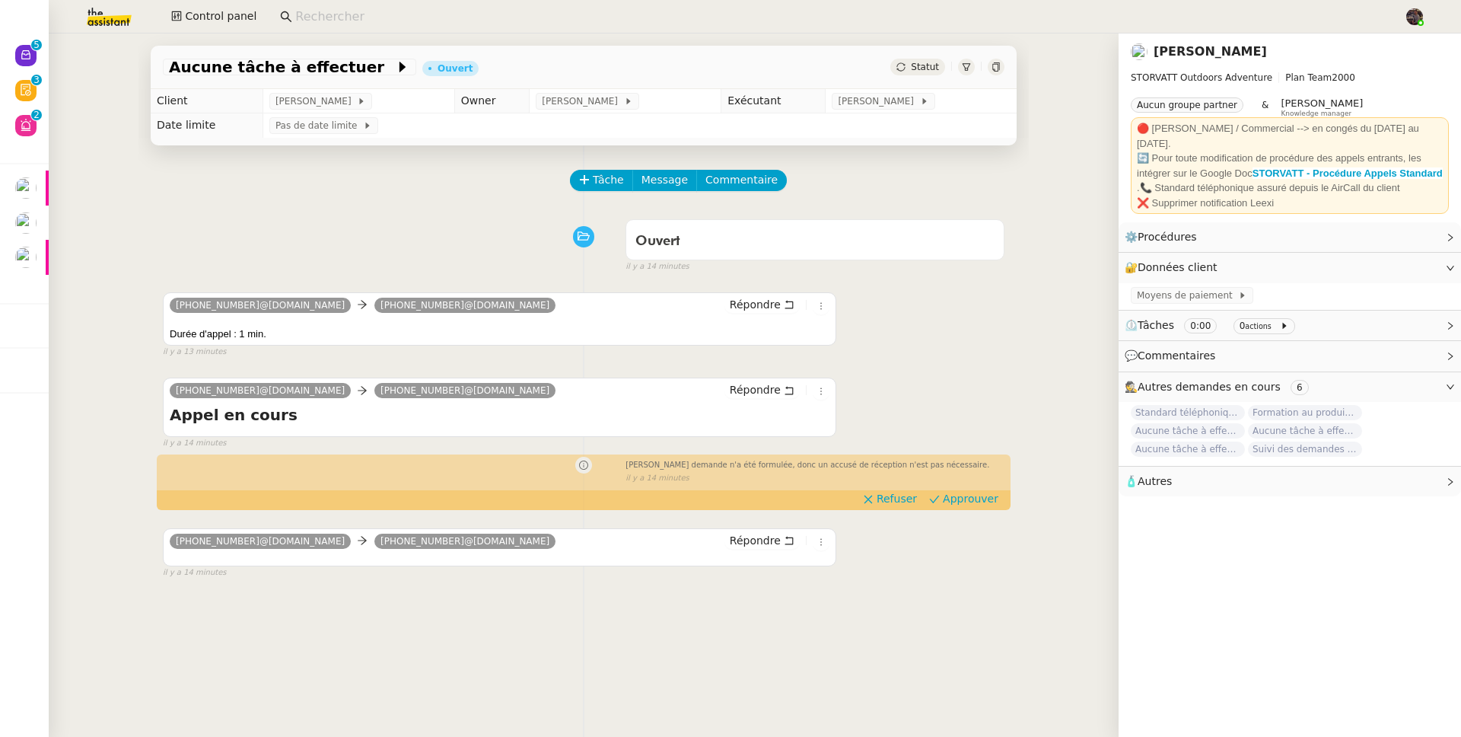
click at [371, 243] on div "Ouvert false il y a 14 minutes" at bounding box center [584, 242] width 842 height 61
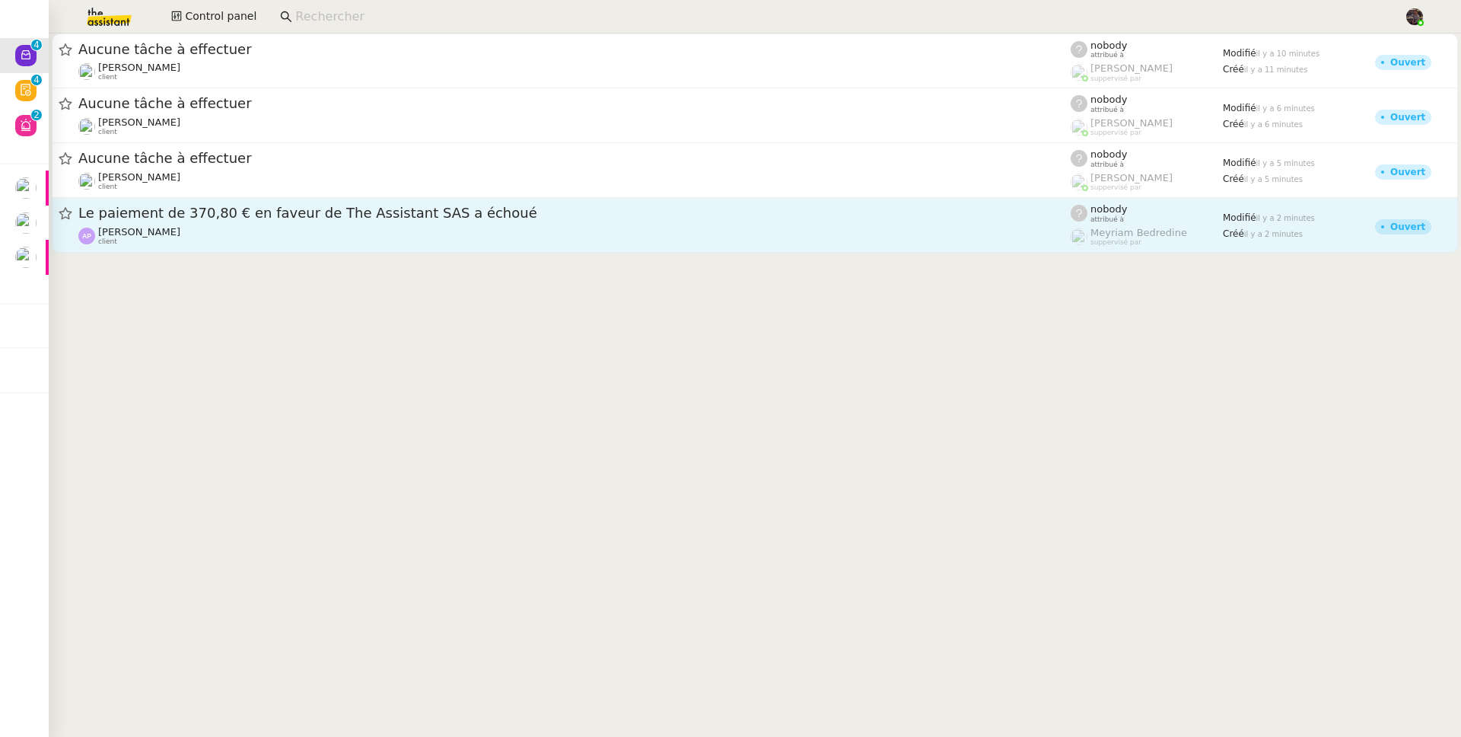
click at [246, 209] on span "Le paiement de 370,80 € en faveur de The Assistant SAS a échoué" at bounding box center [574, 213] width 993 height 14
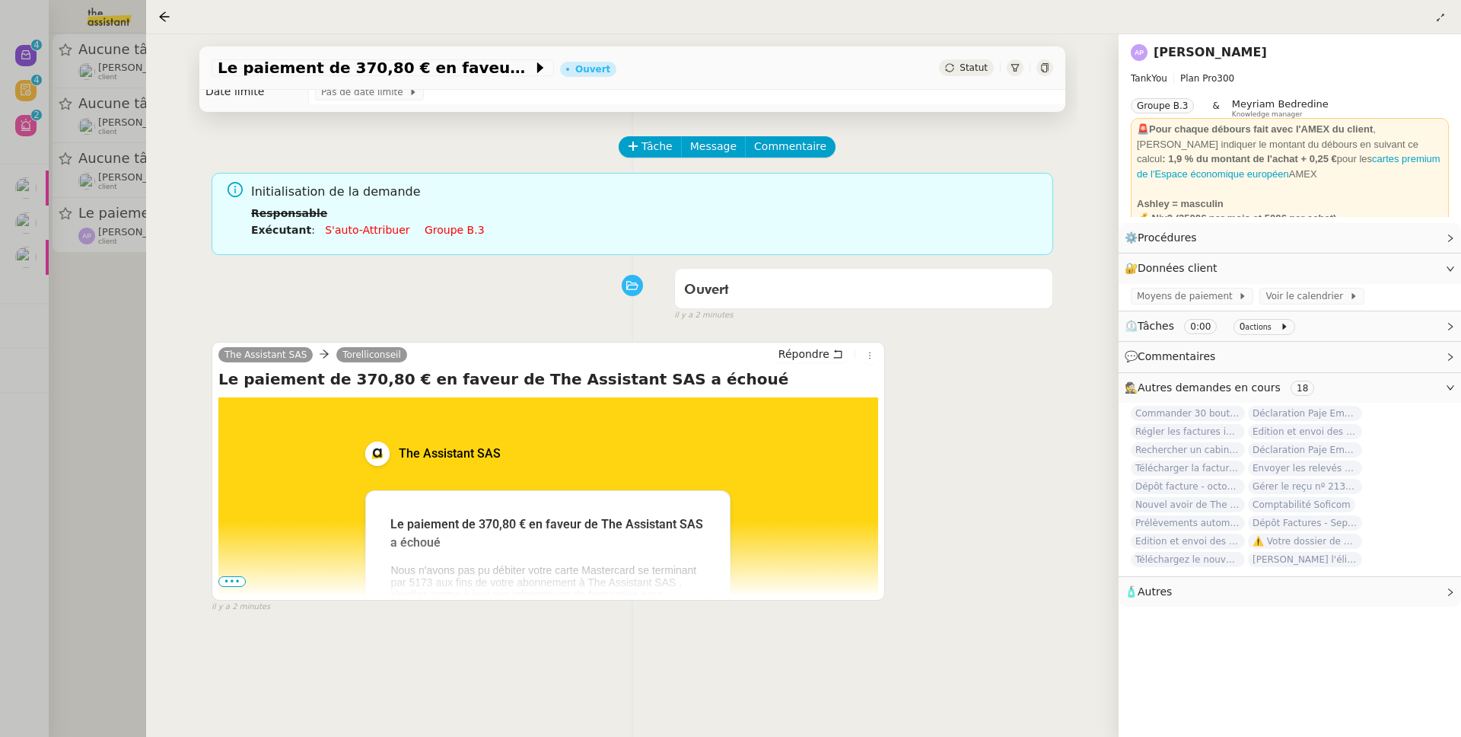
scroll to position [206, 0]
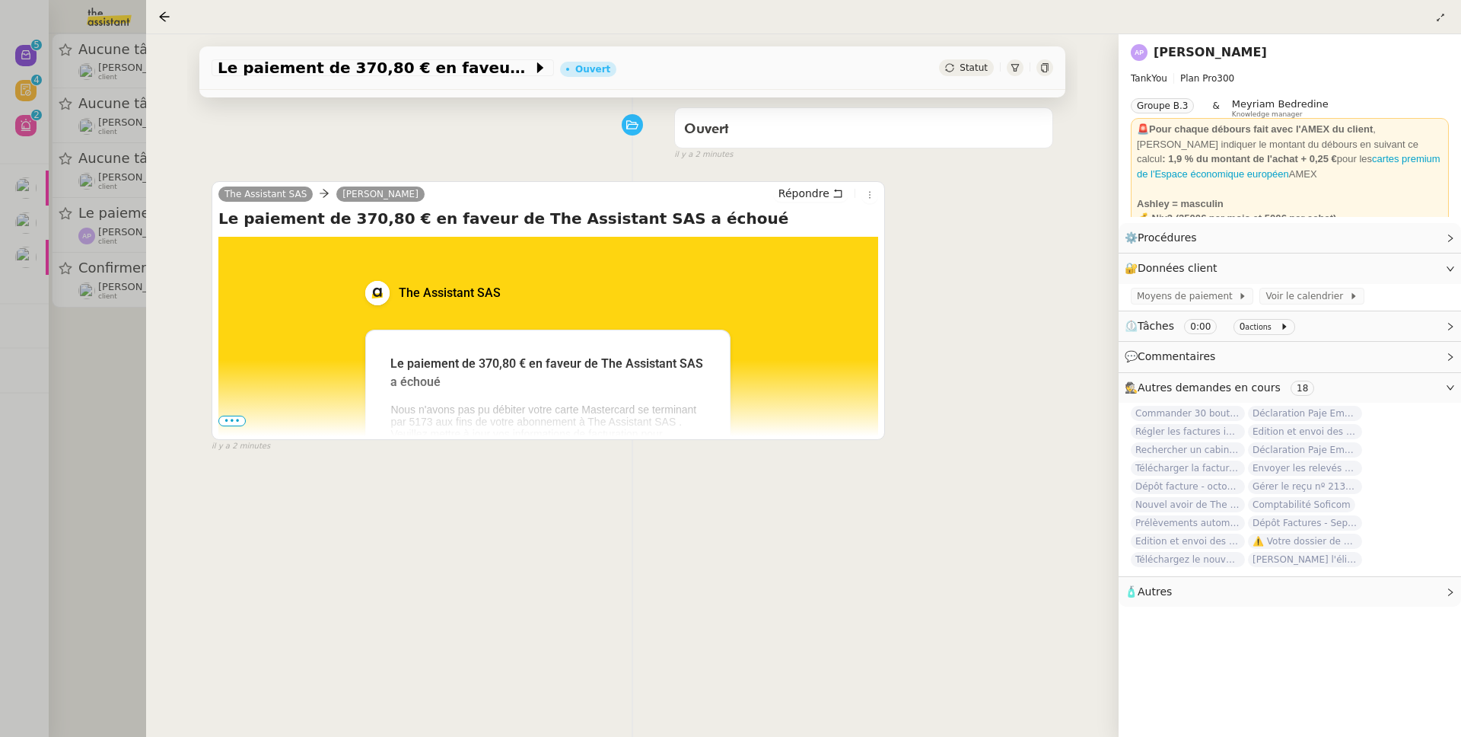
drag, startPoint x: 132, startPoint y: 379, endPoint x: 134, endPoint y: 336, distance: 43.4
click at [132, 379] on div at bounding box center [730, 368] width 1461 height 737
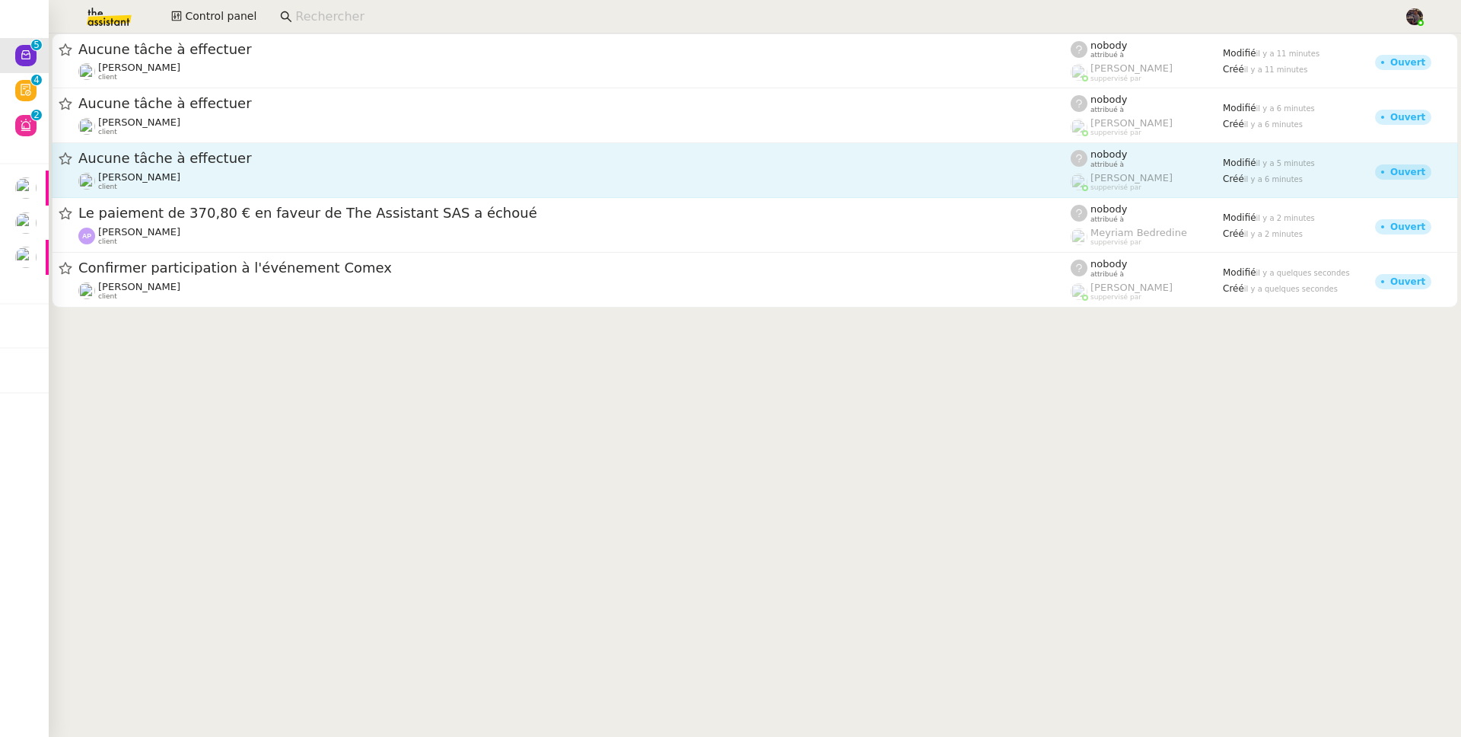
click at [231, 176] on div "[PERSON_NAME] client" at bounding box center [574, 181] width 993 height 20
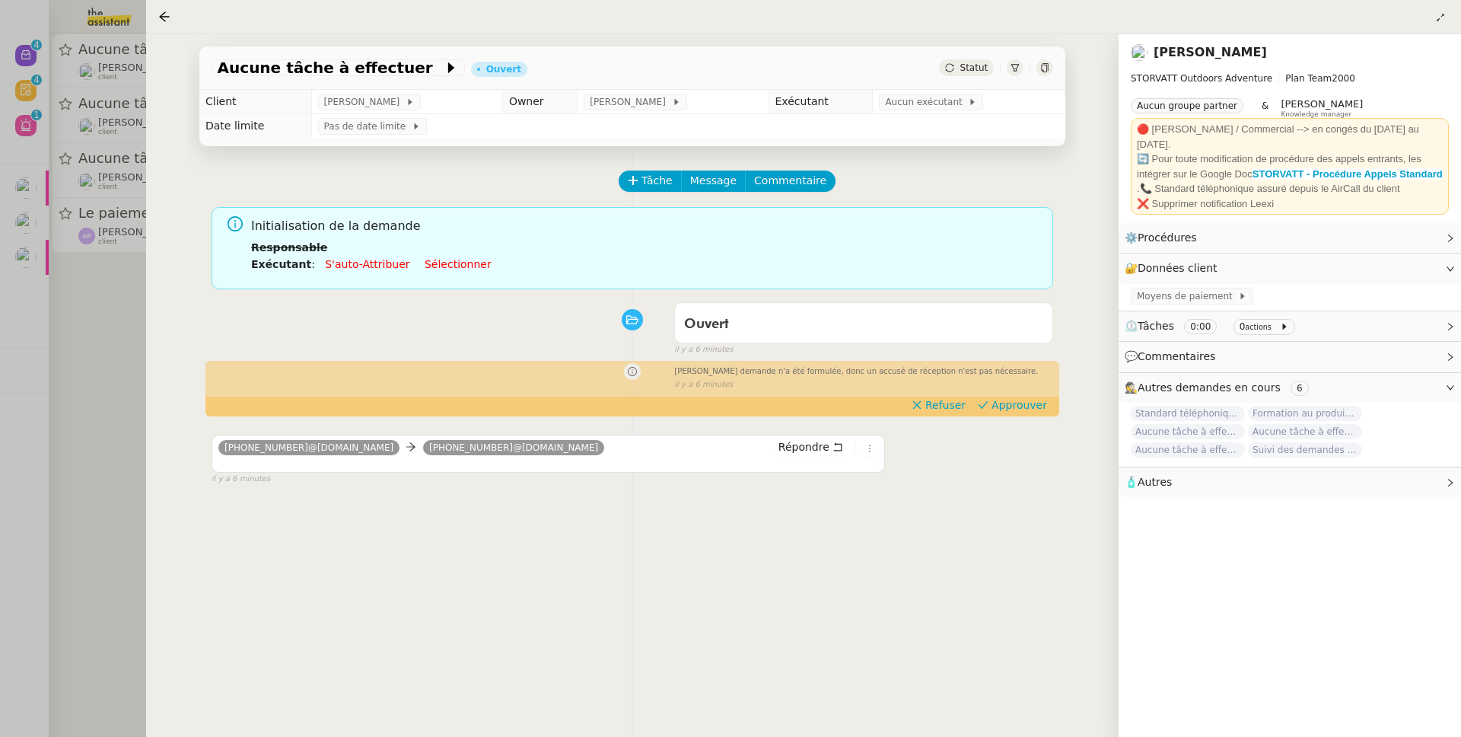
click at [78, 292] on div at bounding box center [730, 368] width 1461 height 737
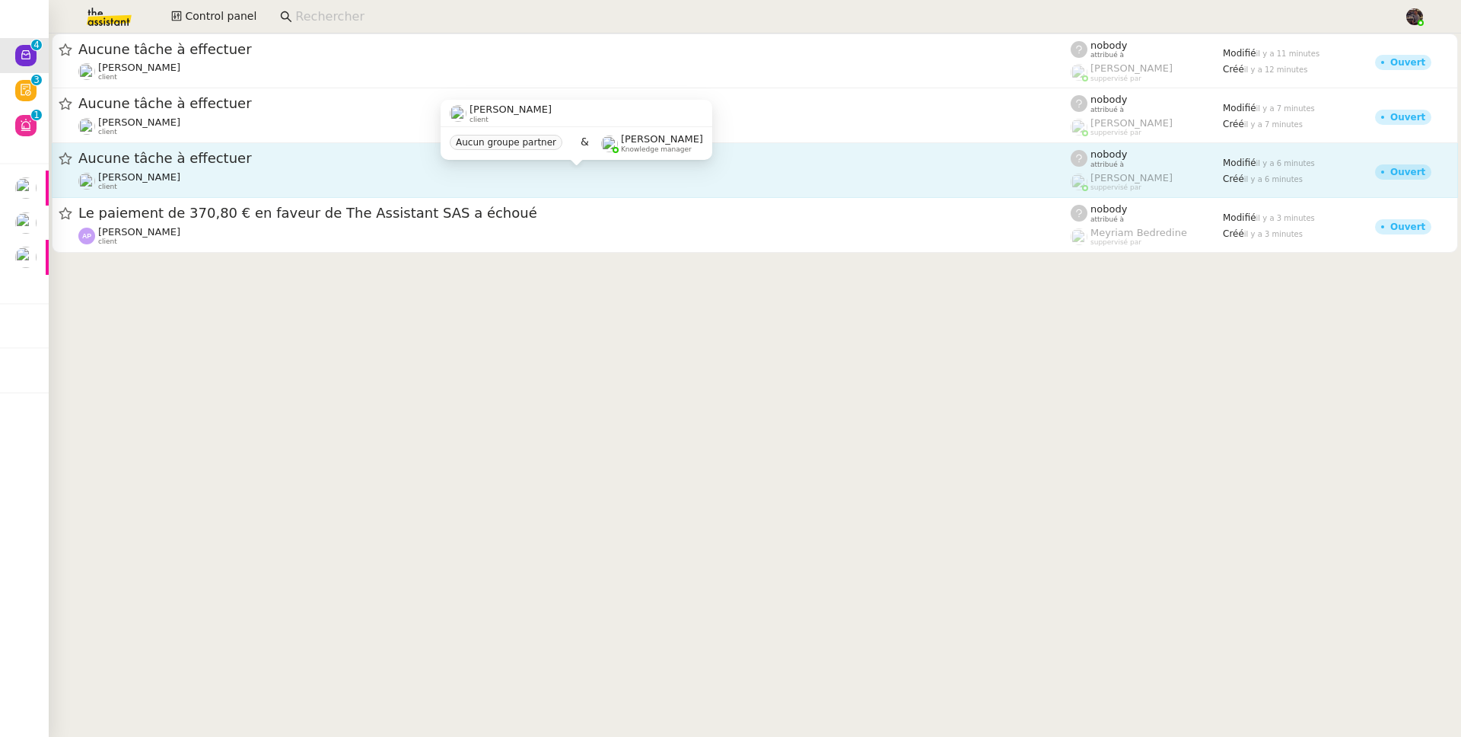
click at [180, 171] on span "[PERSON_NAME]" at bounding box center [139, 176] width 82 height 11
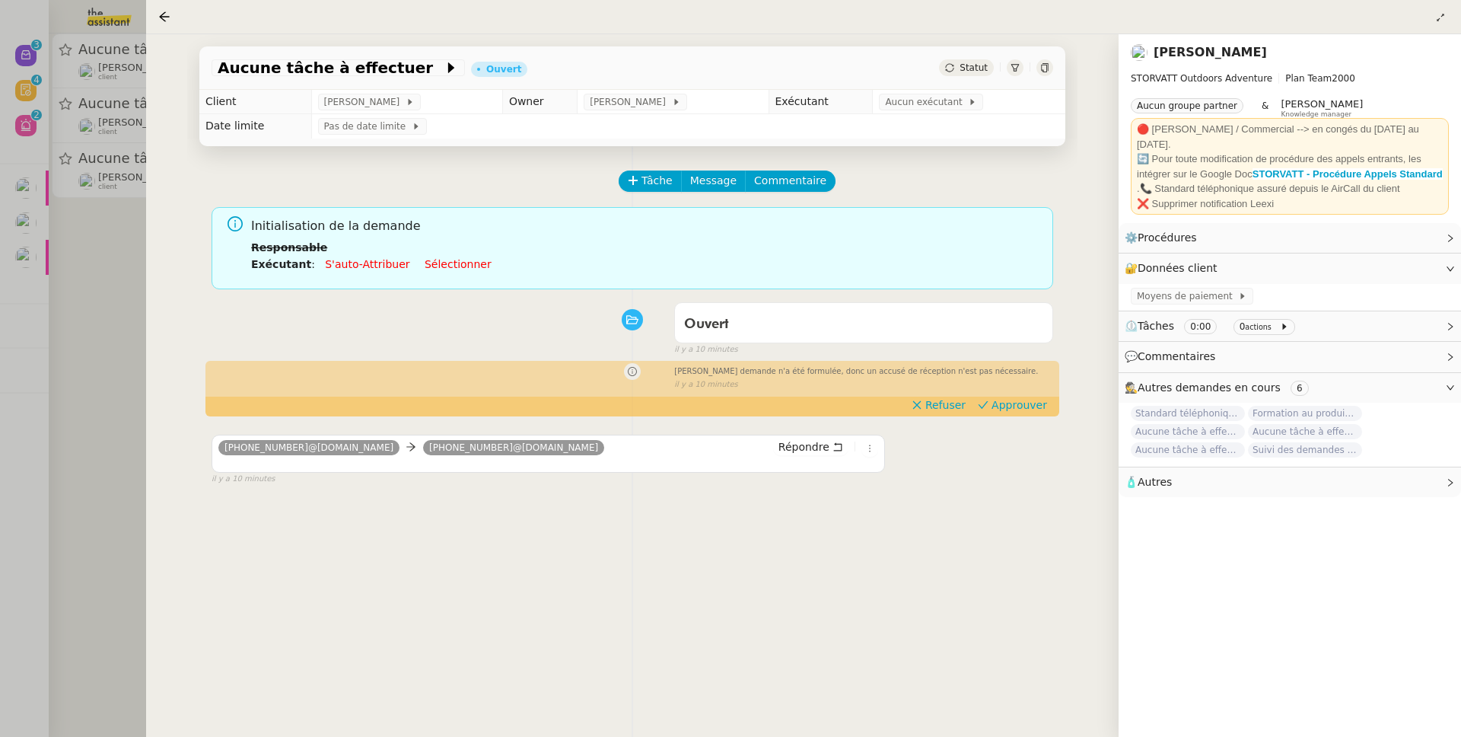
click at [216, 390] on div "Aucune demande n'a été formulée, donc un accusé de réception n'est pas nécessai…" at bounding box center [633, 376] width 842 height 28
click at [116, 388] on div at bounding box center [730, 368] width 1461 height 737
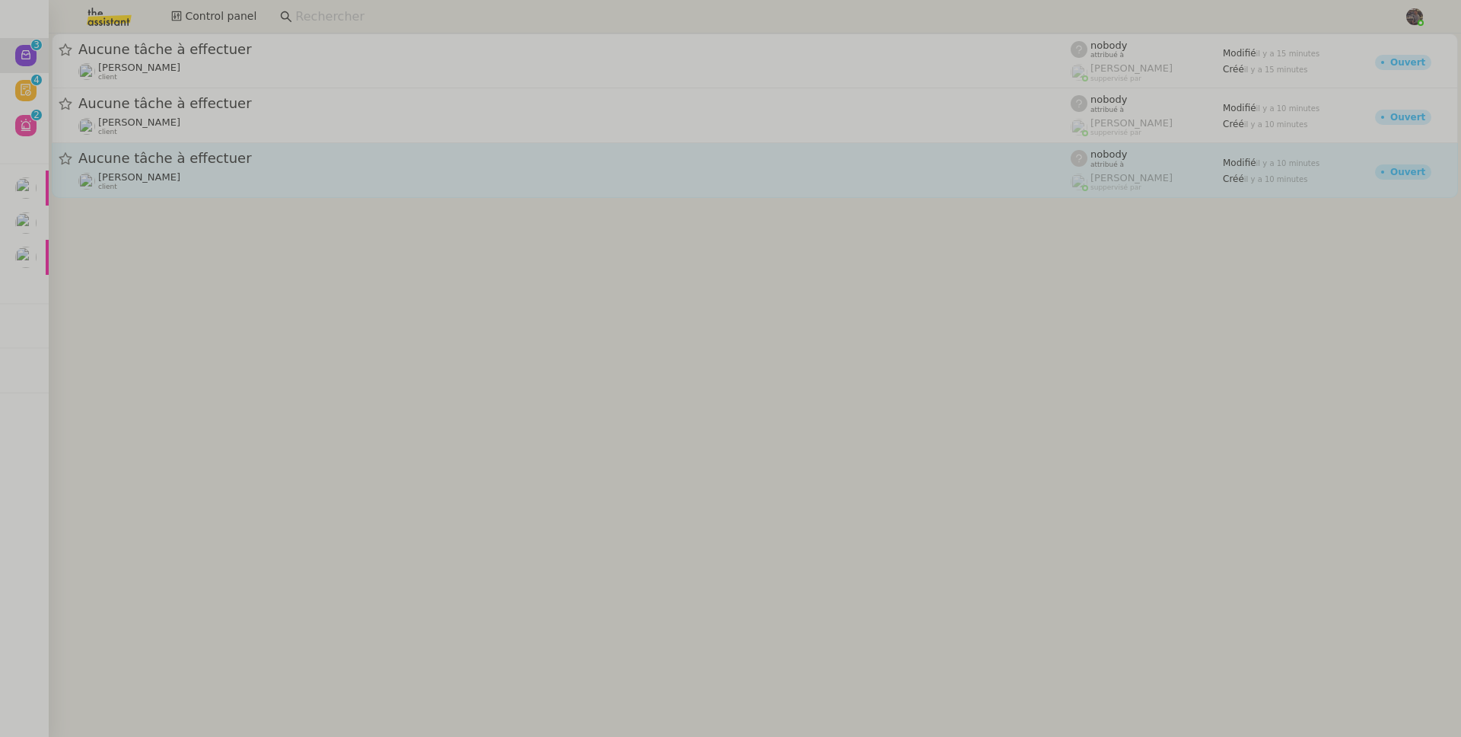
click at [166, 189] on div "[PERSON_NAME] client" at bounding box center [139, 181] width 82 height 20
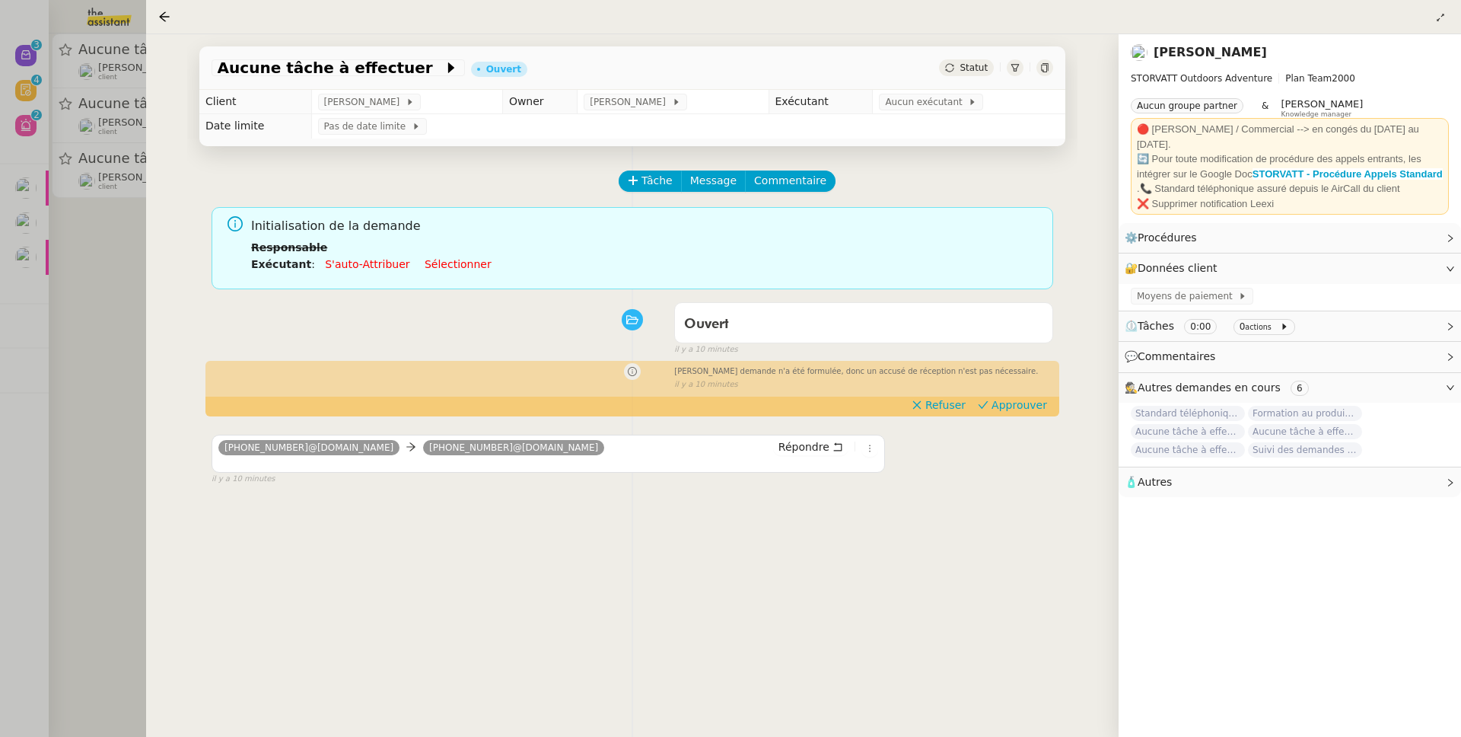
click at [125, 257] on div at bounding box center [730, 368] width 1461 height 737
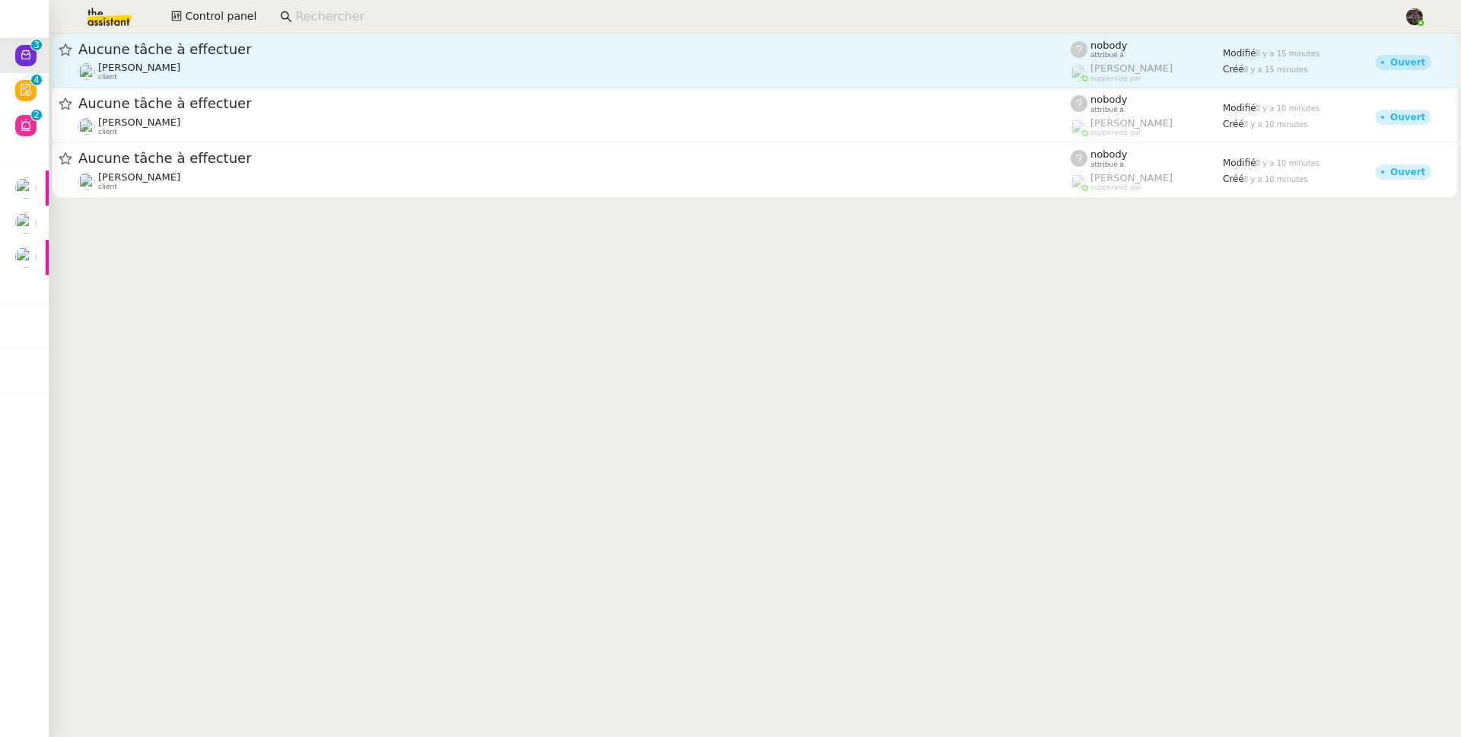
click at [177, 60] on div "Aucune tâche à effectuer Franck MUFFAT-JEANDET client" at bounding box center [574, 60] width 993 height 41
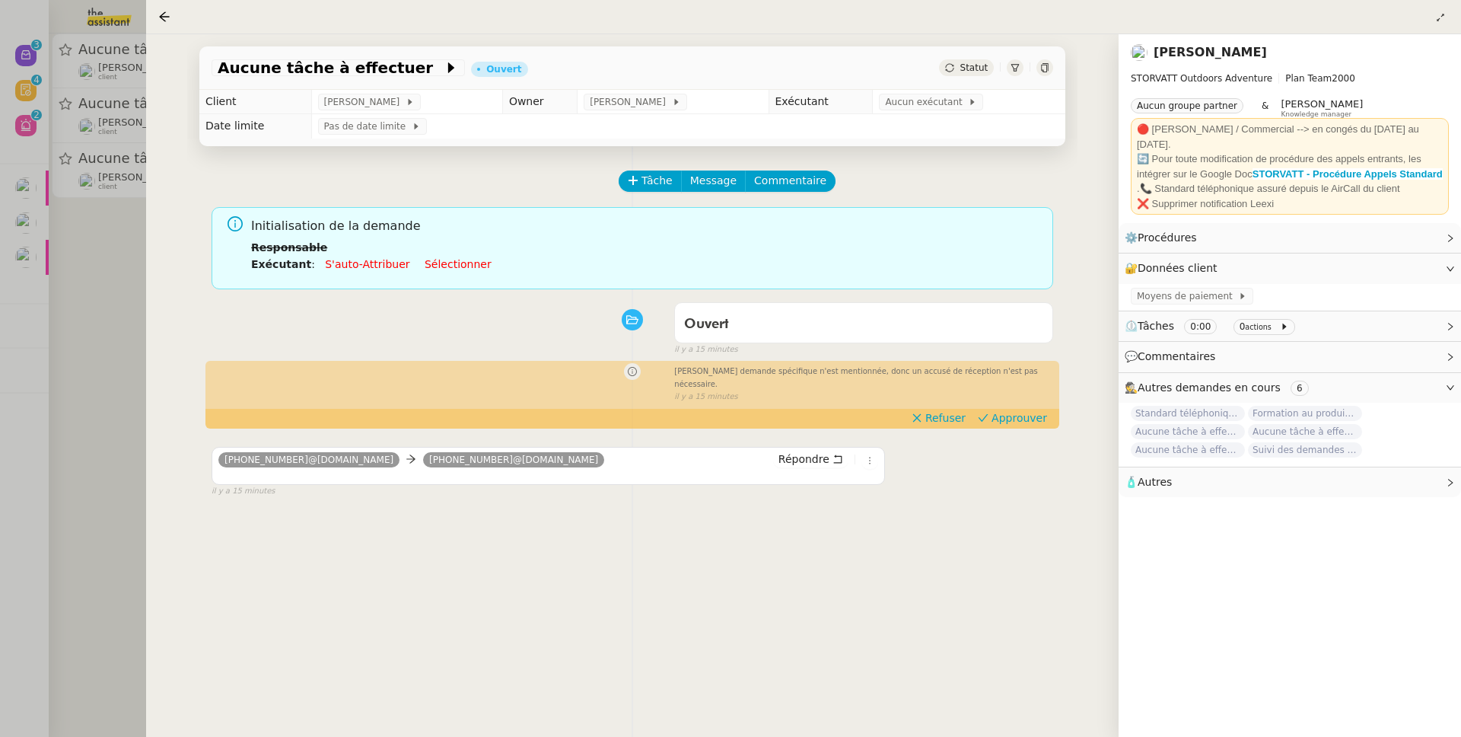
click at [46, 100] on div at bounding box center [730, 368] width 1461 height 737
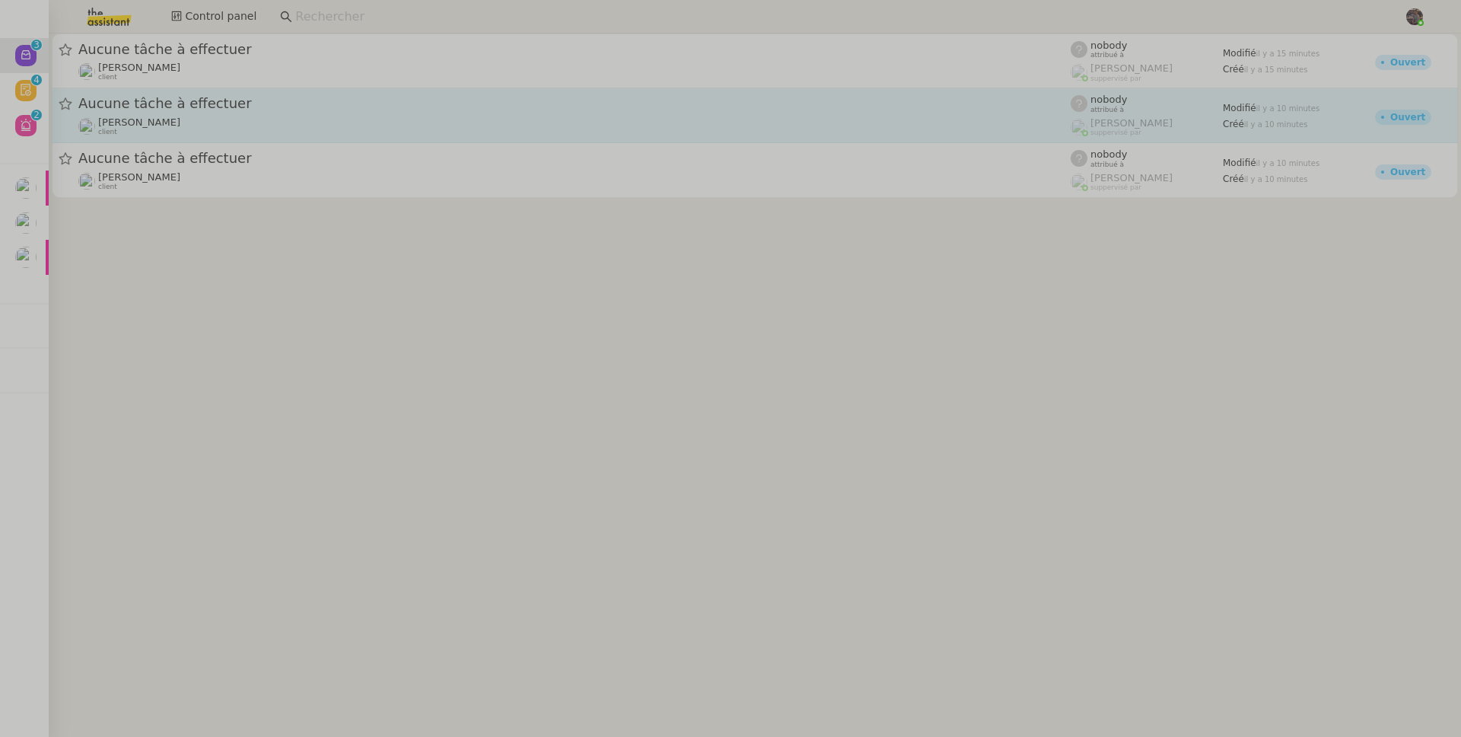
click at [184, 97] on span "Aucune tâche à effectuer" at bounding box center [574, 104] width 993 height 14
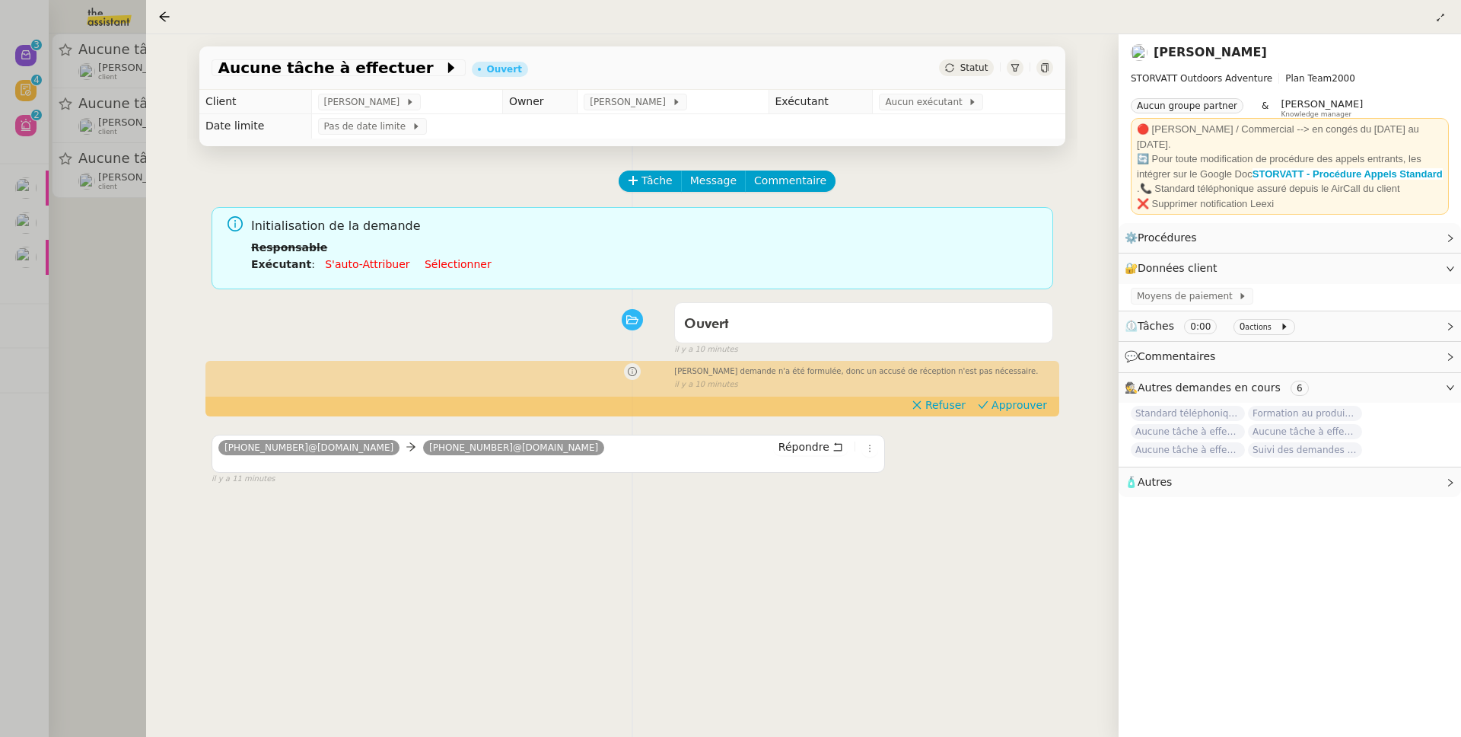
drag, startPoint x: 113, startPoint y: 321, endPoint x: 115, endPoint y: 289, distance: 32.1
click at [112, 321] on div at bounding box center [730, 368] width 1461 height 737
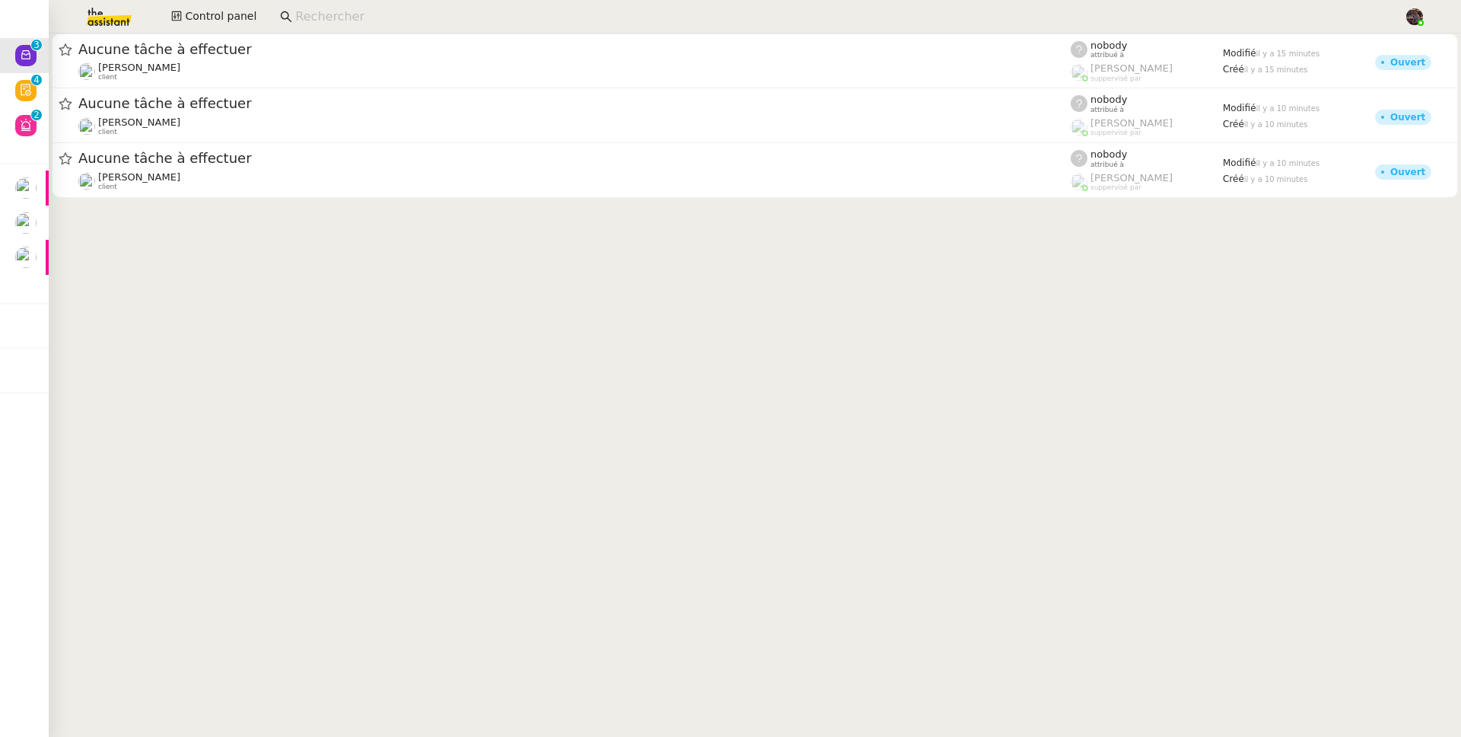
click at [120, 11] on img at bounding box center [97, 16] width 118 height 33
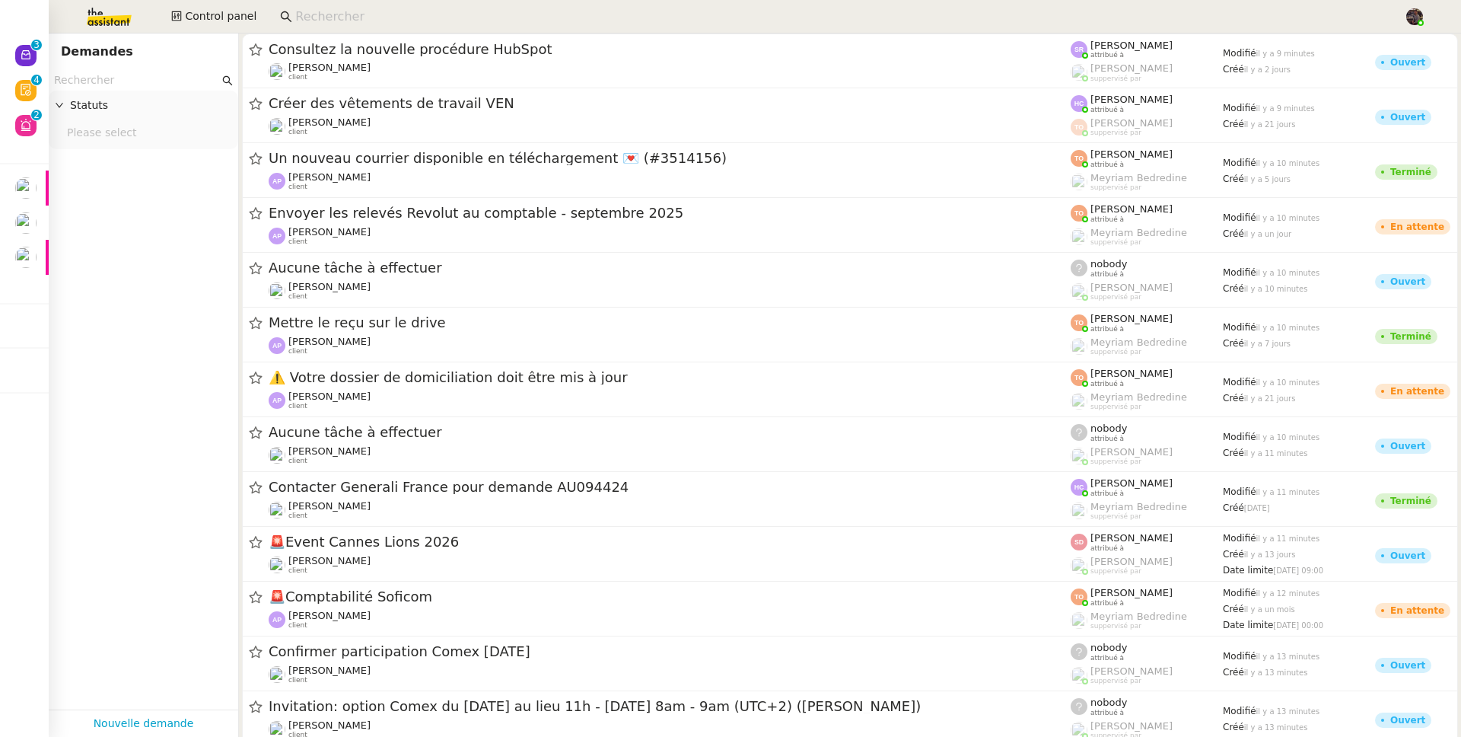
click at [165, 85] on input "text" at bounding box center [136, 81] width 165 height 18
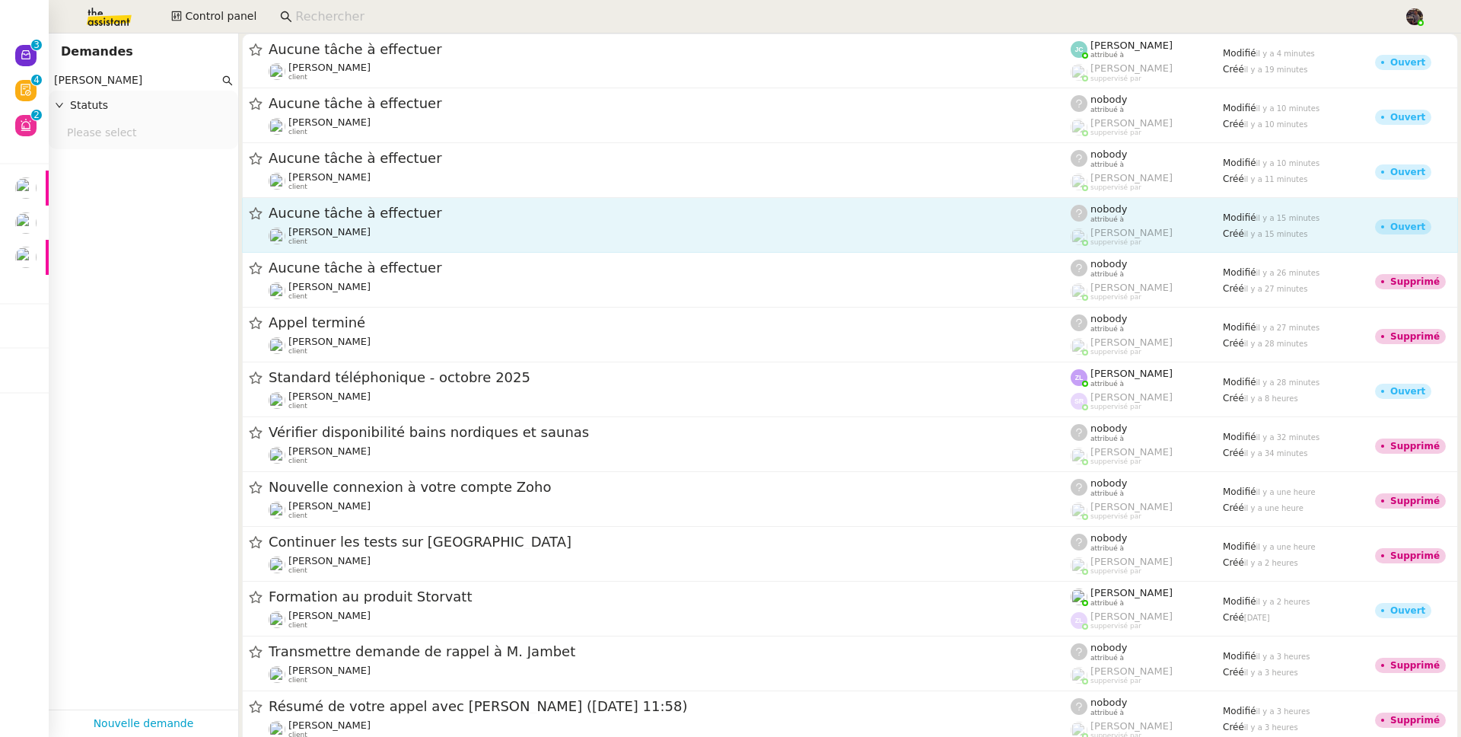
type input "frank mu"
click at [440, 237] on div "[PERSON_NAME] client" at bounding box center [670, 236] width 802 height 20
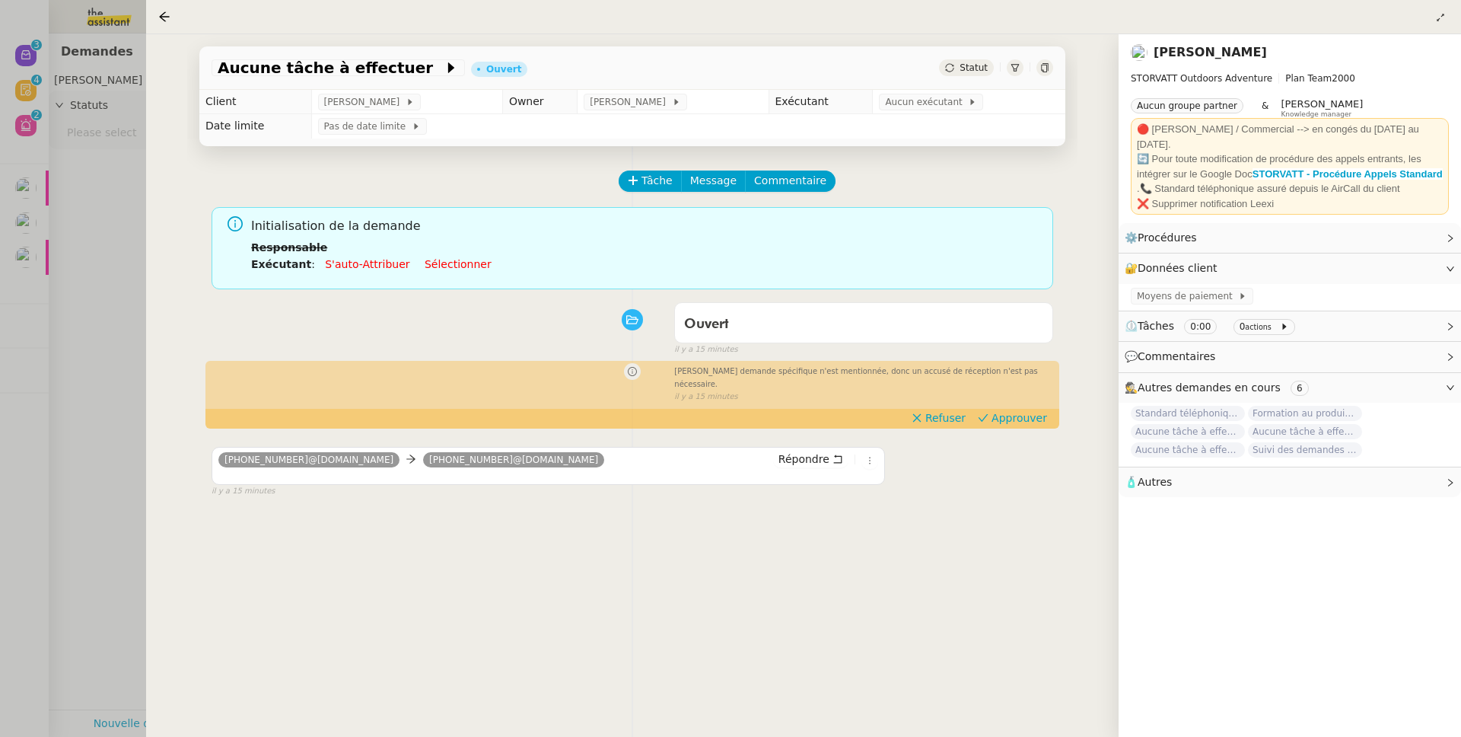
click at [88, 247] on div at bounding box center [730, 368] width 1461 height 737
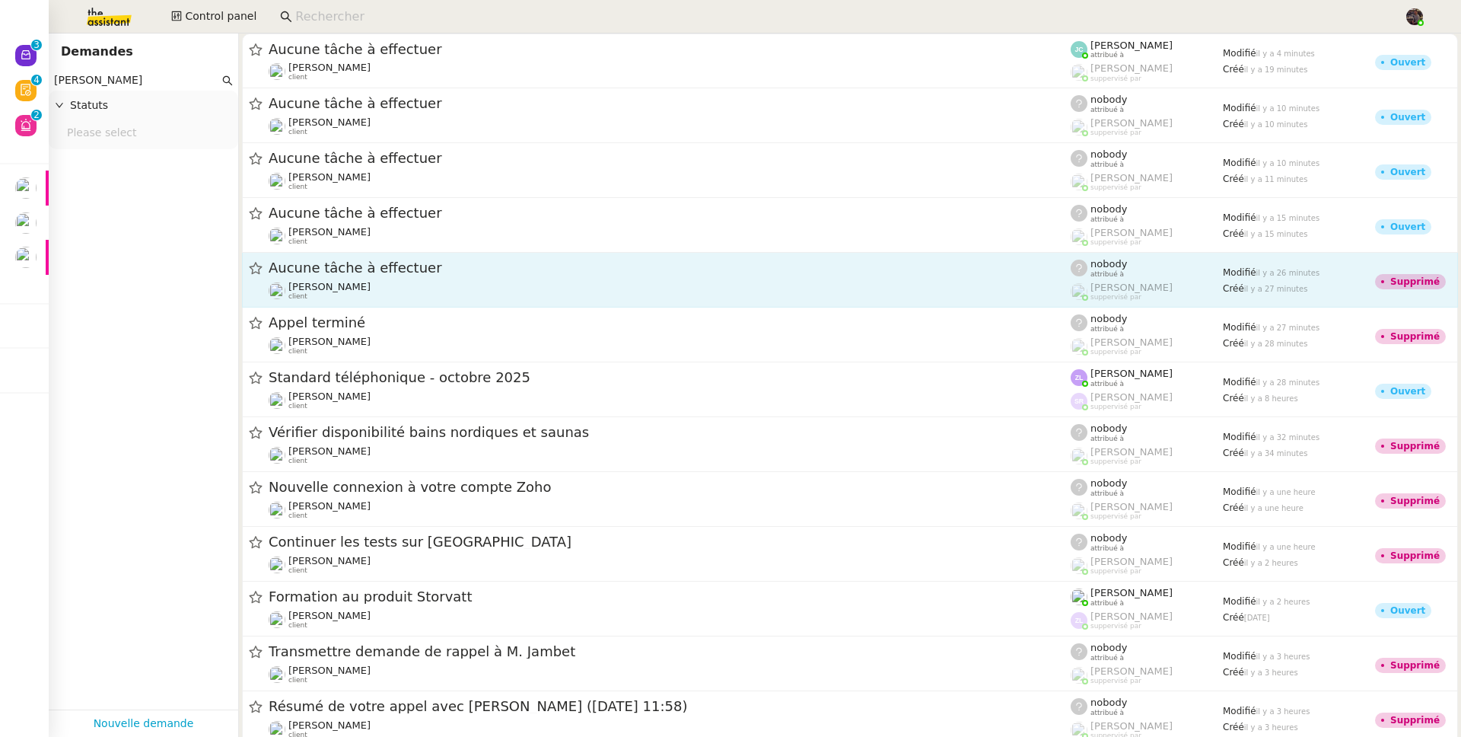
click at [352, 259] on div "Aucune tâche à effectuer" at bounding box center [670, 268] width 802 height 19
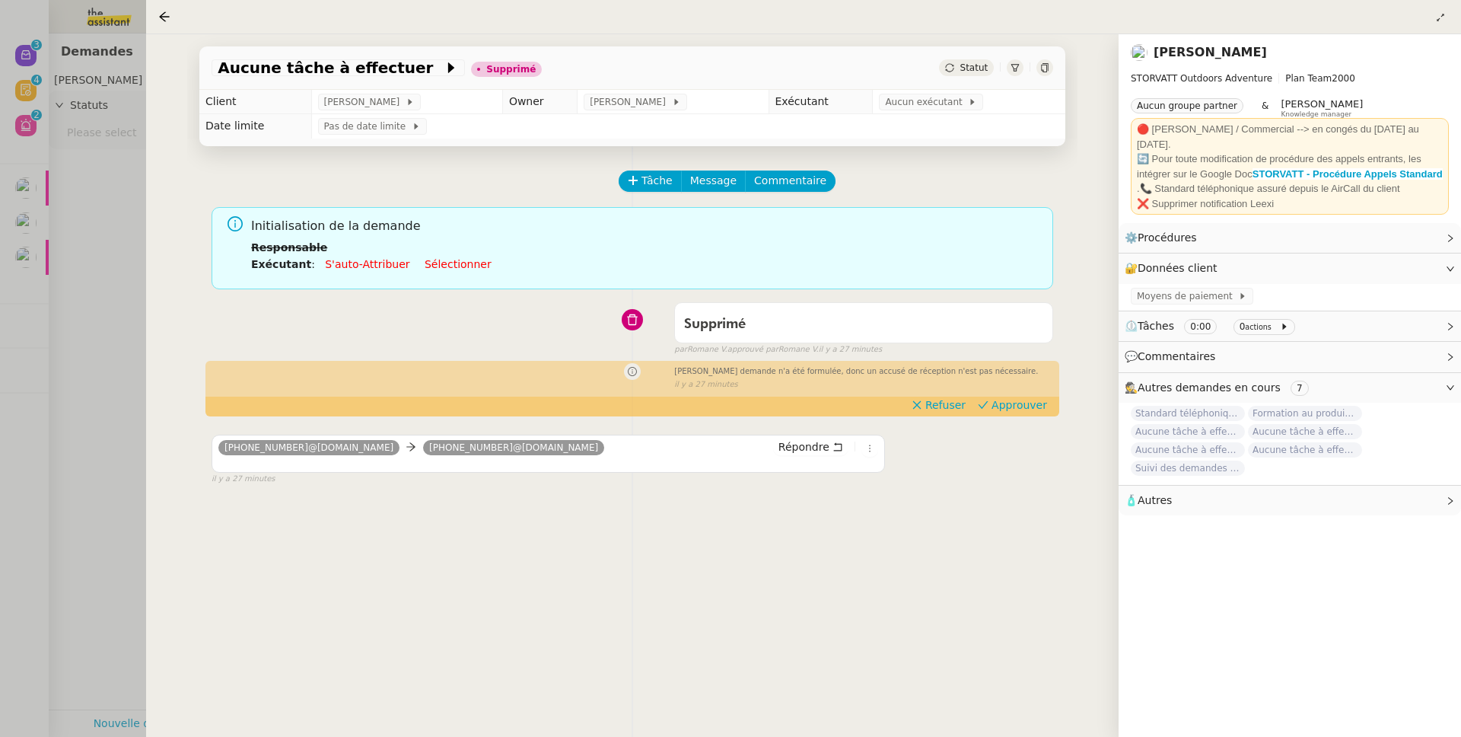
click at [86, 312] on div at bounding box center [730, 368] width 1461 height 737
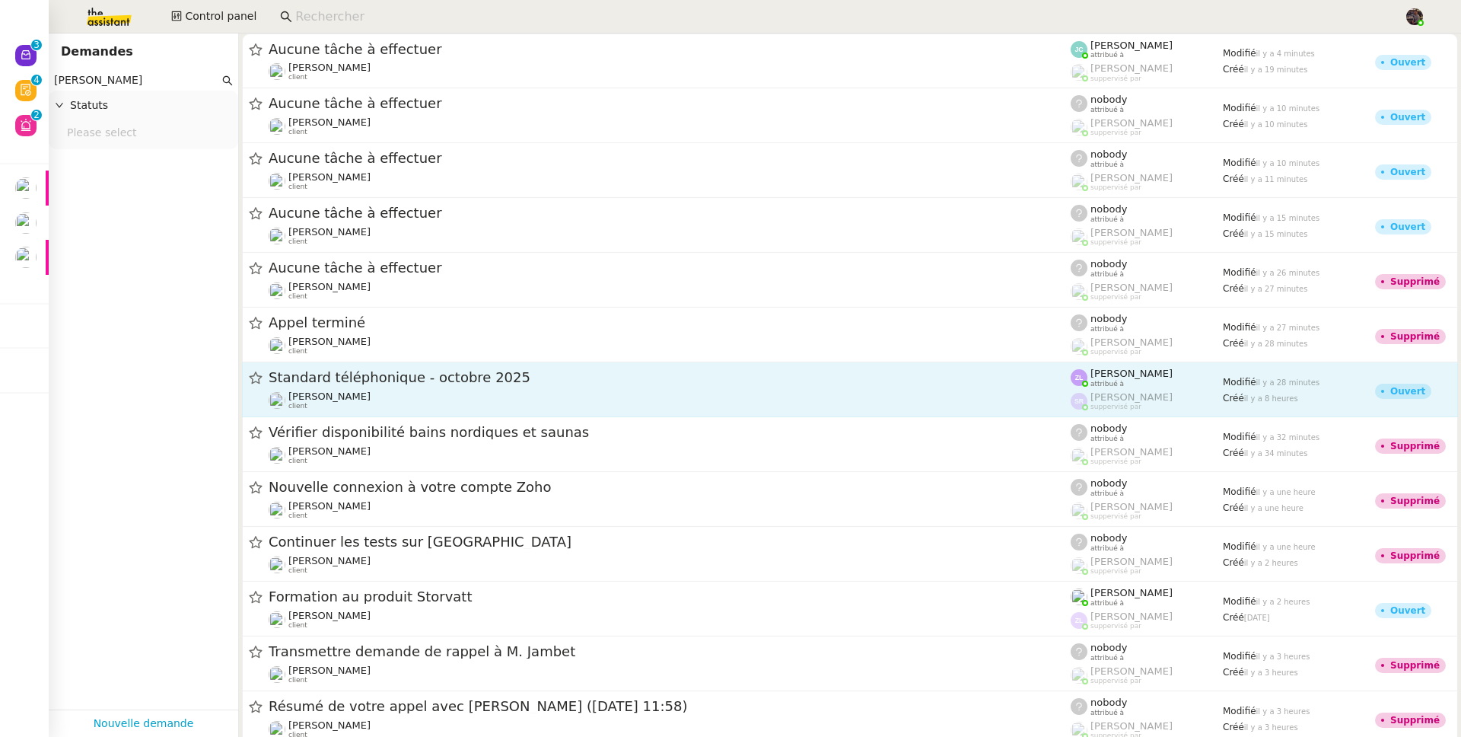
click at [375, 387] on div "Standard téléphonique - octobre 2025 Franck MUFFAT-JEANDET client" at bounding box center [670, 389] width 802 height 42
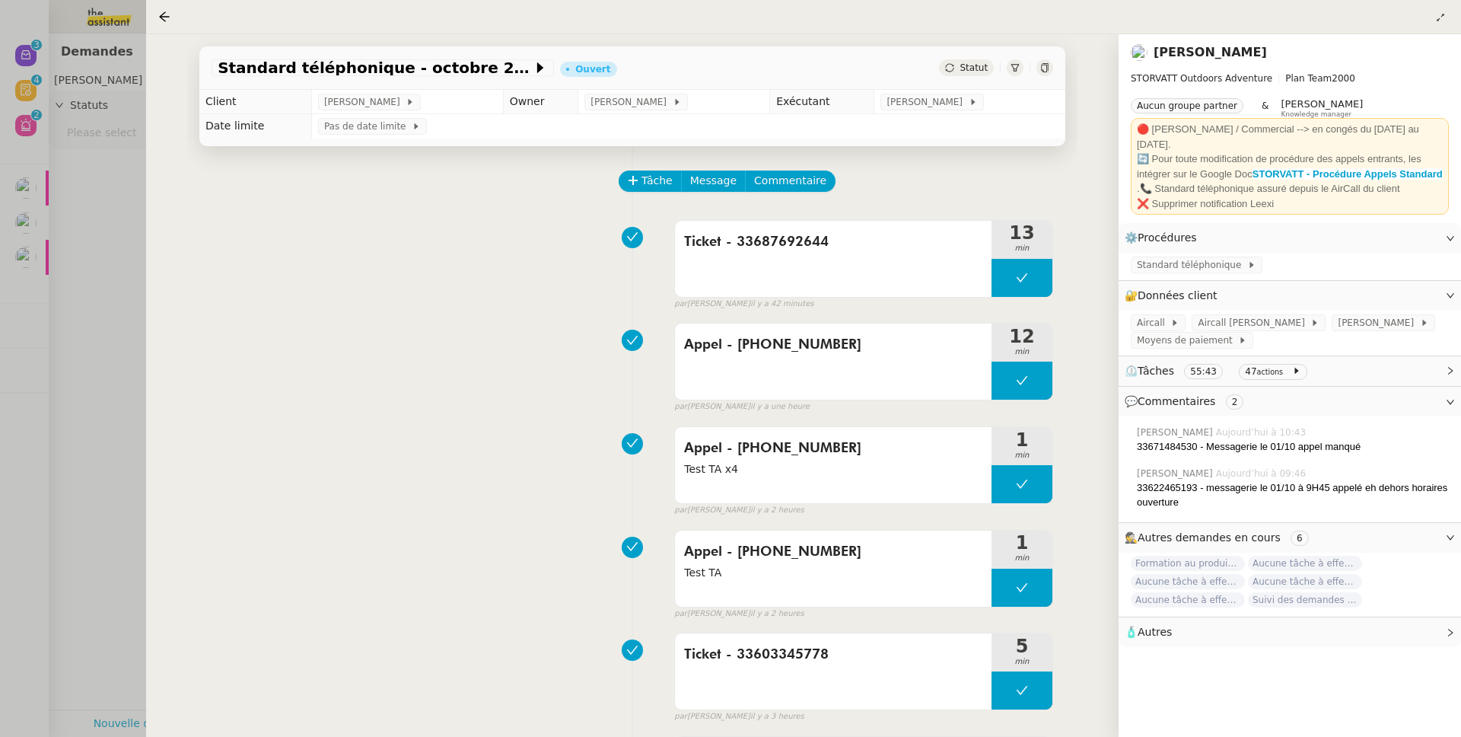
click at [123, 345] on div at bounding box center [730, 368] width 1461 height 737
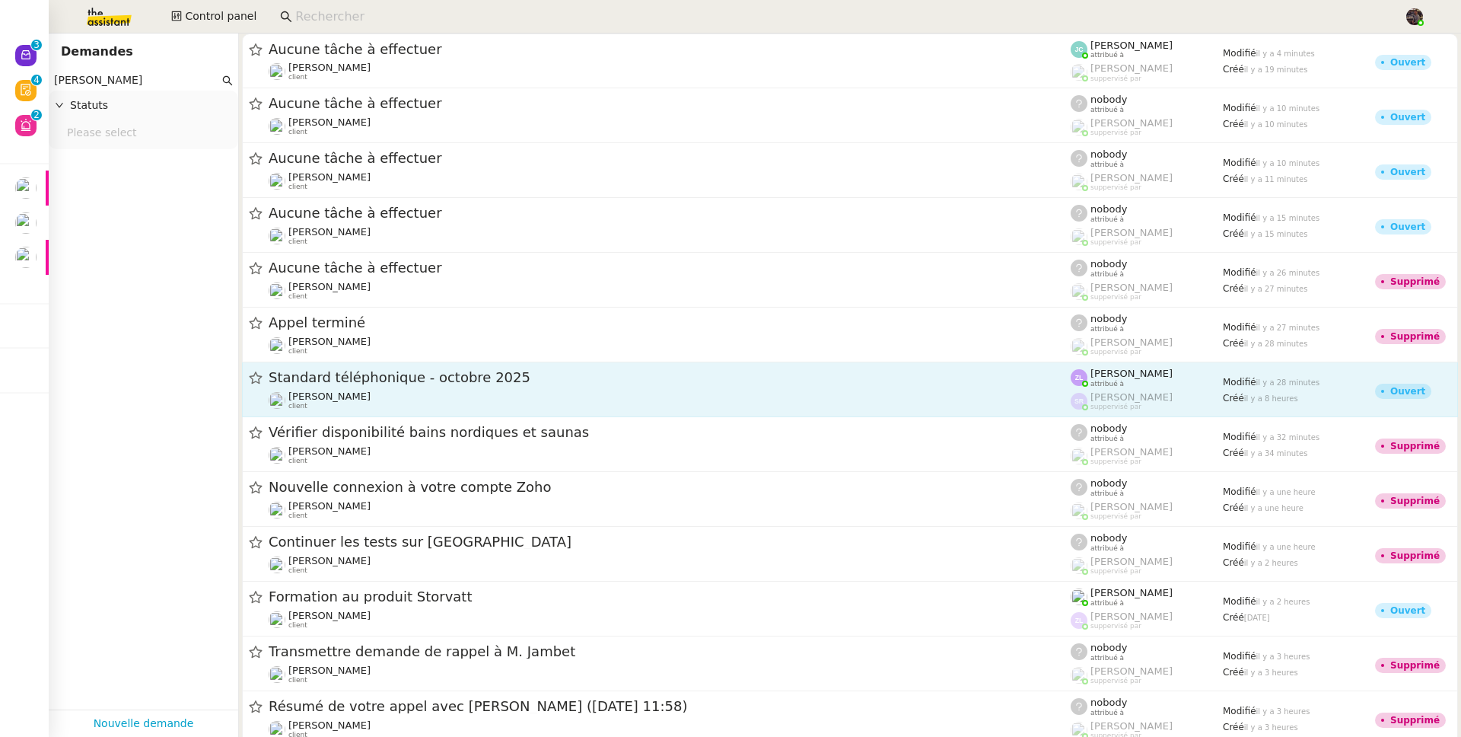
click at [413, 384] on span "Standard téléphonique - octobre 2025" at bounding box center [670, 378] width 802 height 14
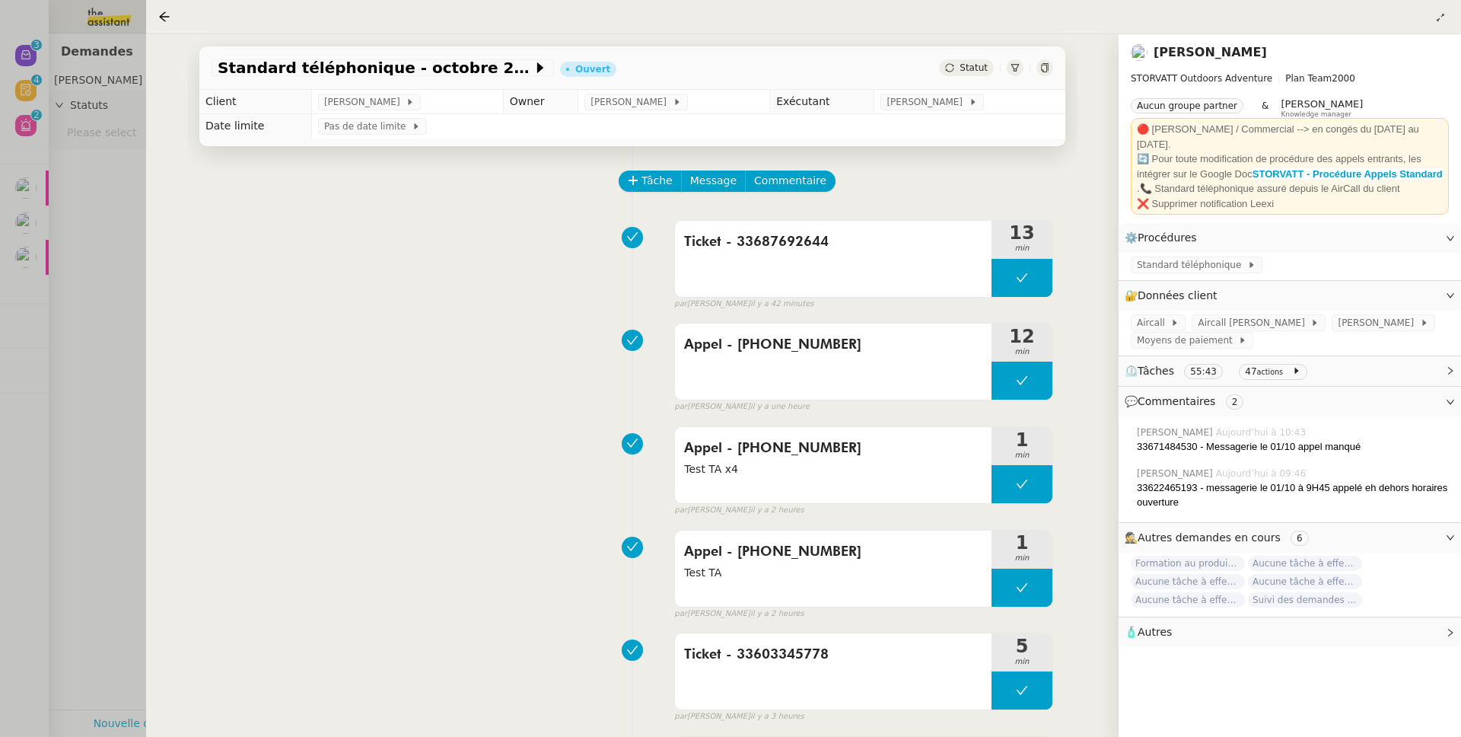
click at [127, 366] on div at bounding box center [730, 368] width 1461 height 737
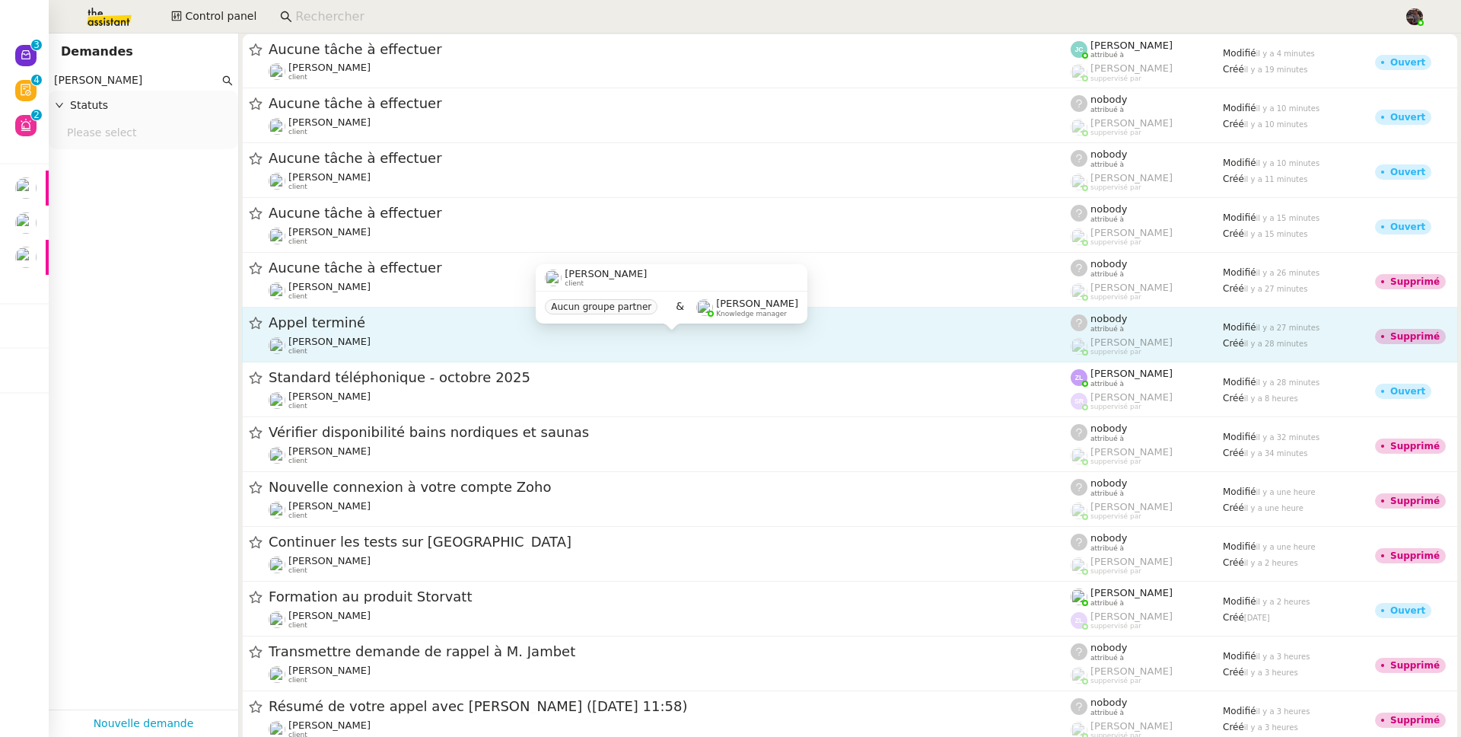
click at [371, 350] on div "[PERSON_NAME] client" at bounding box center [329, 346] width 82 height 20
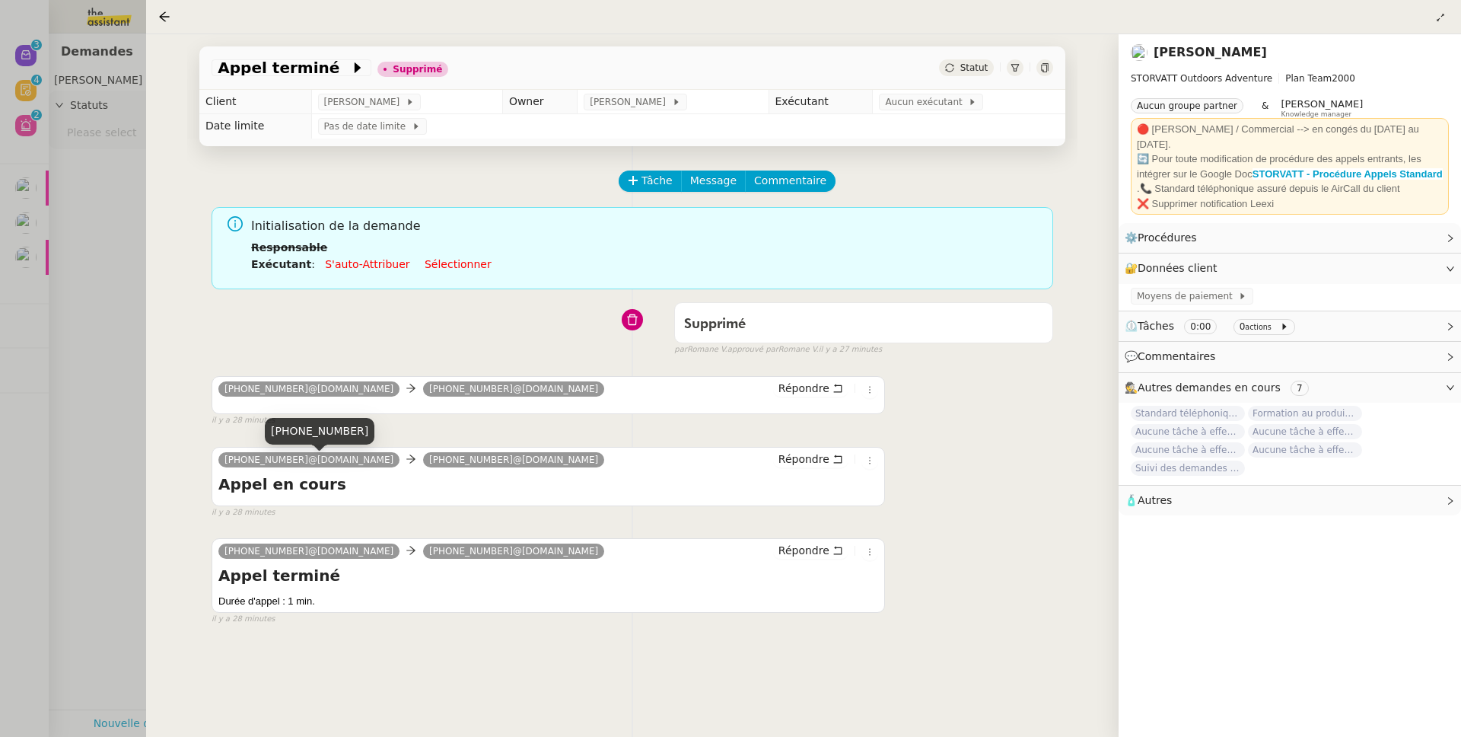
click at [53, 395] on div at bounding box center [730, 368] width 1461 height 737
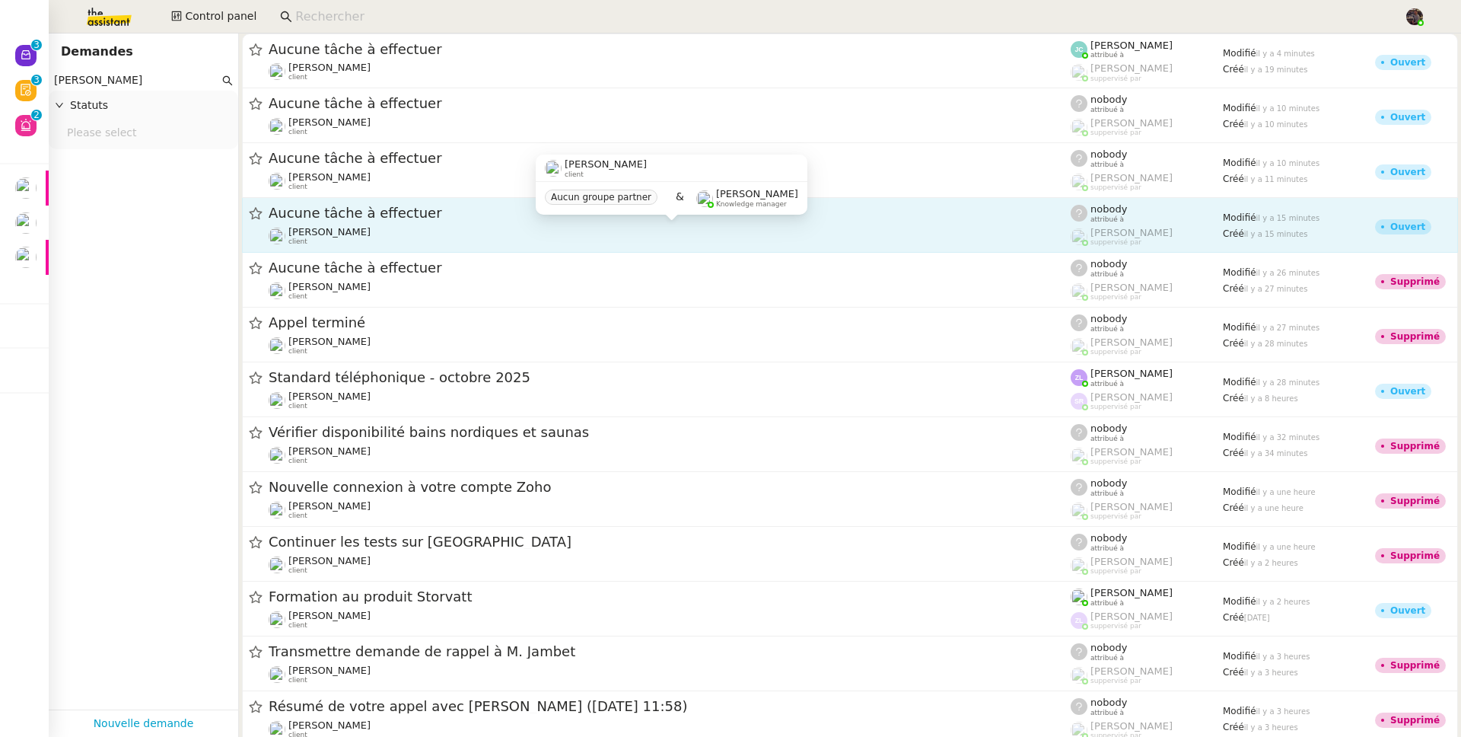
click at [371, 238] on div "[PERSON_NAME] client" at bounding box center [329, 236] width 82 height 20
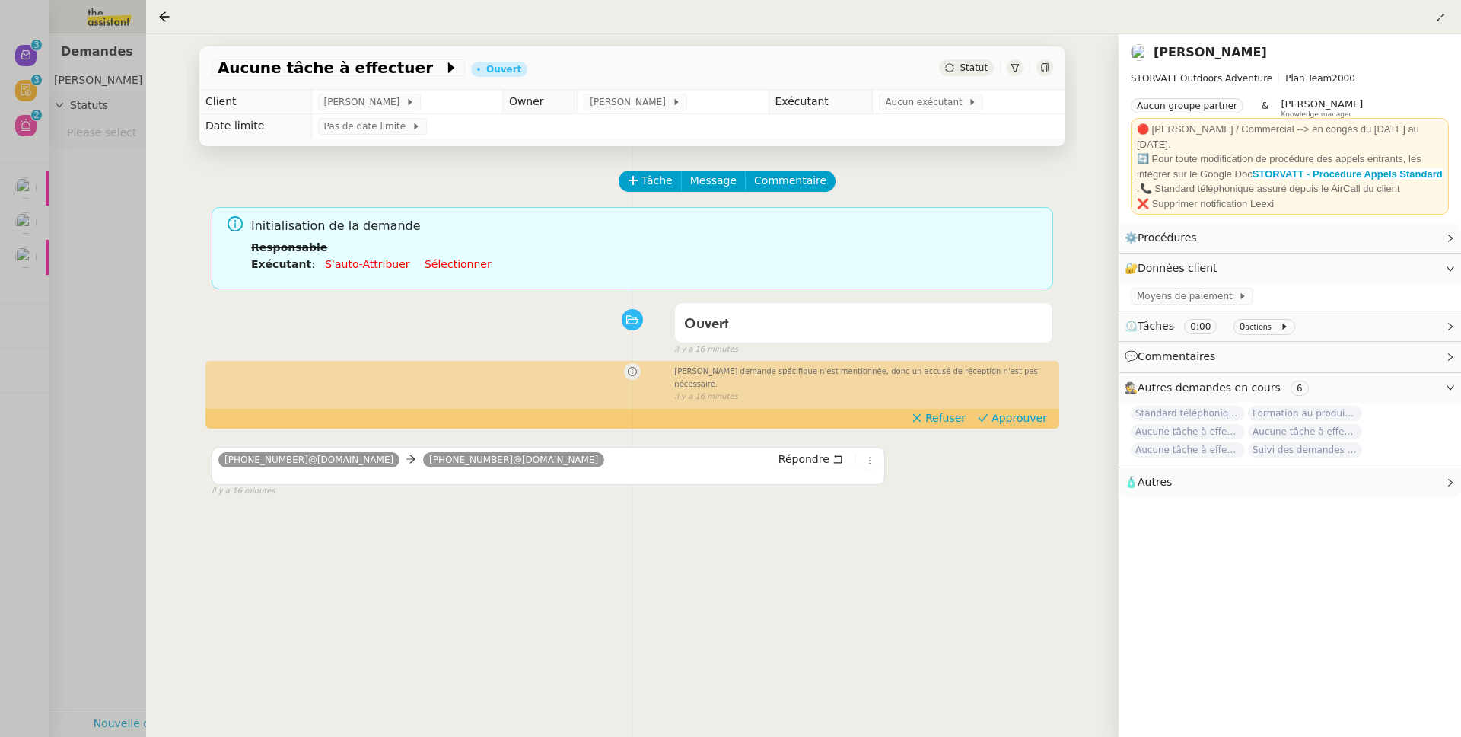
click at [202, 259] on div "Tâche Message Commentaire Veuillez patienter une erreur s'est produite 👌👌👌 mess…" at bounding box center [632, 514] width 891 height 737
click at [143, 270] on div at bounding box center [730, 368] width 1461 height 737
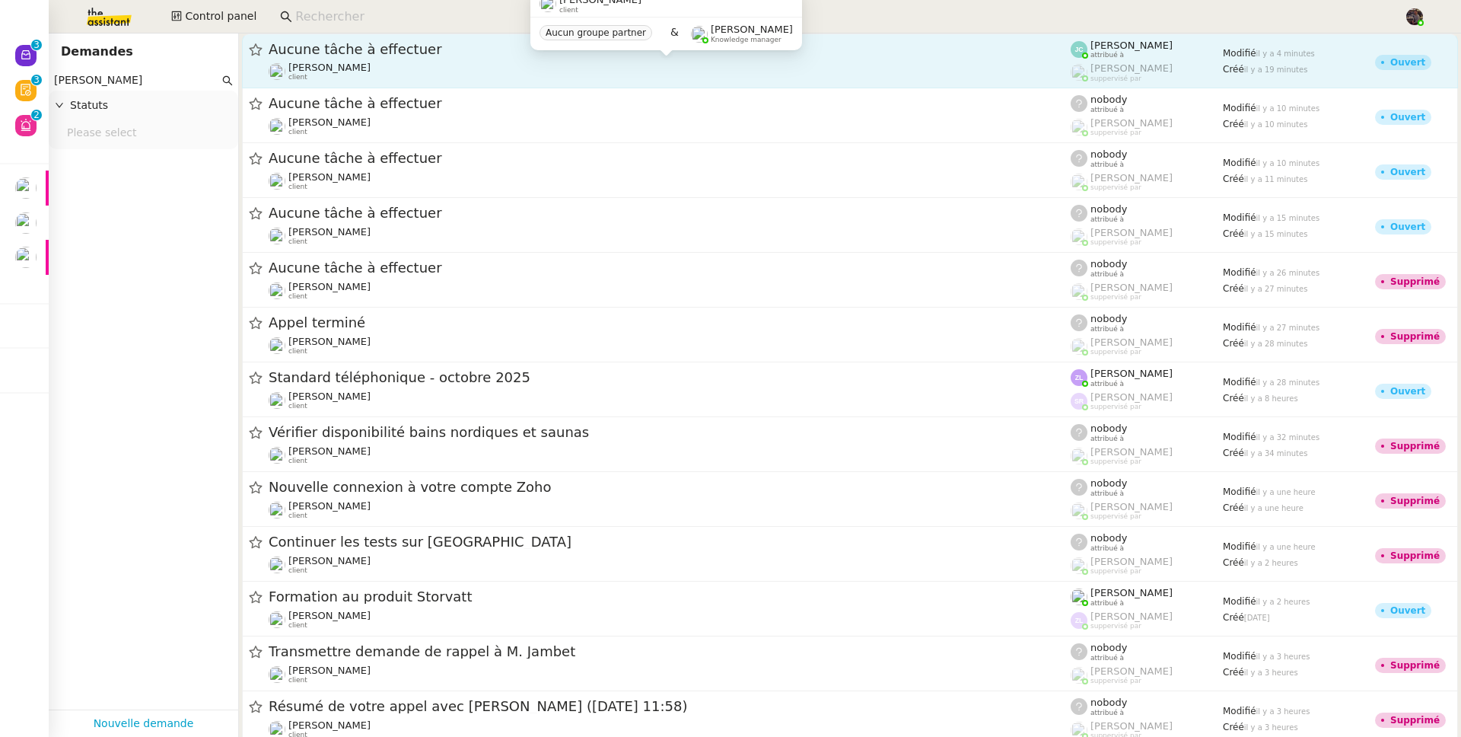
click at [434, 75] on div "[PERSON_NAME] client" at bounding box center [670, 72] width 802 height 20
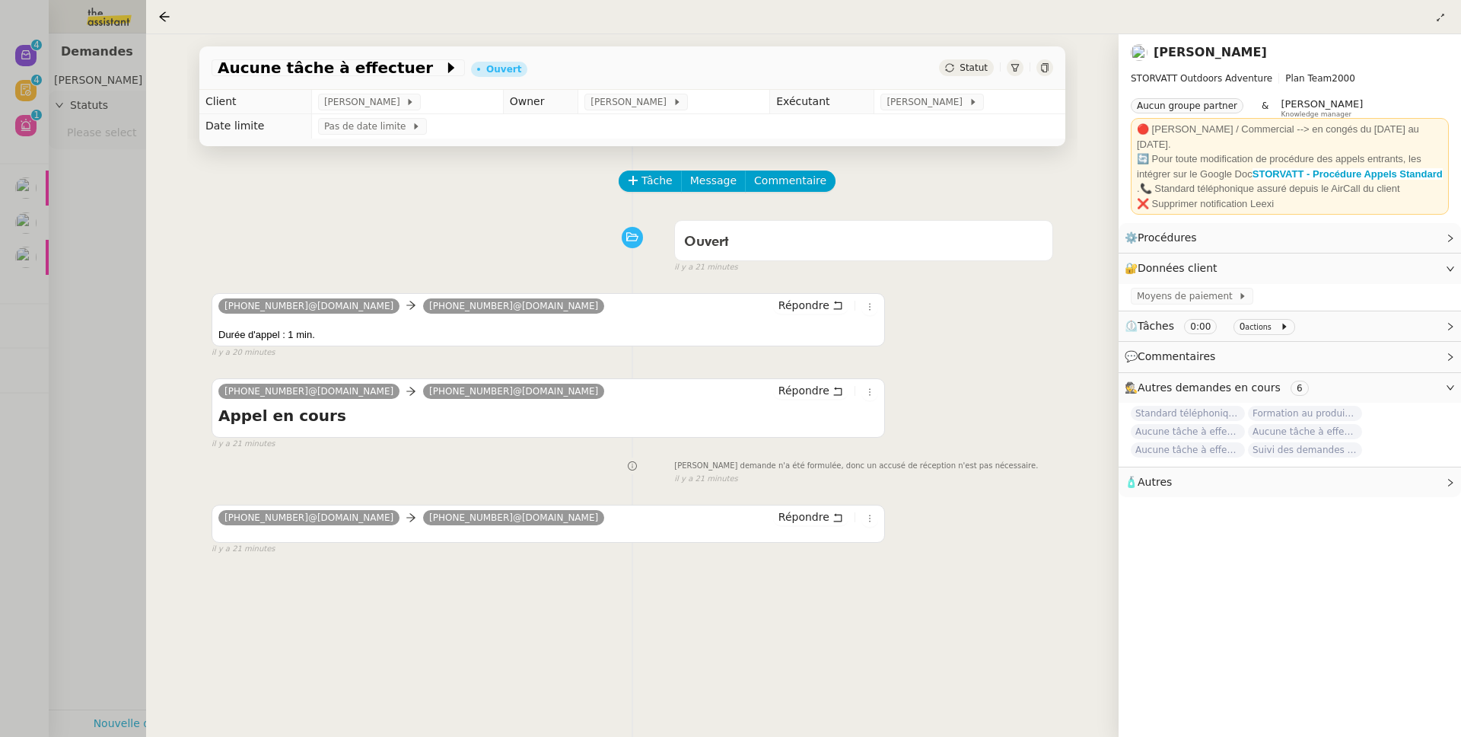
click at [87, 170] on div at bounding box center [730, 368] width 1461 height 737
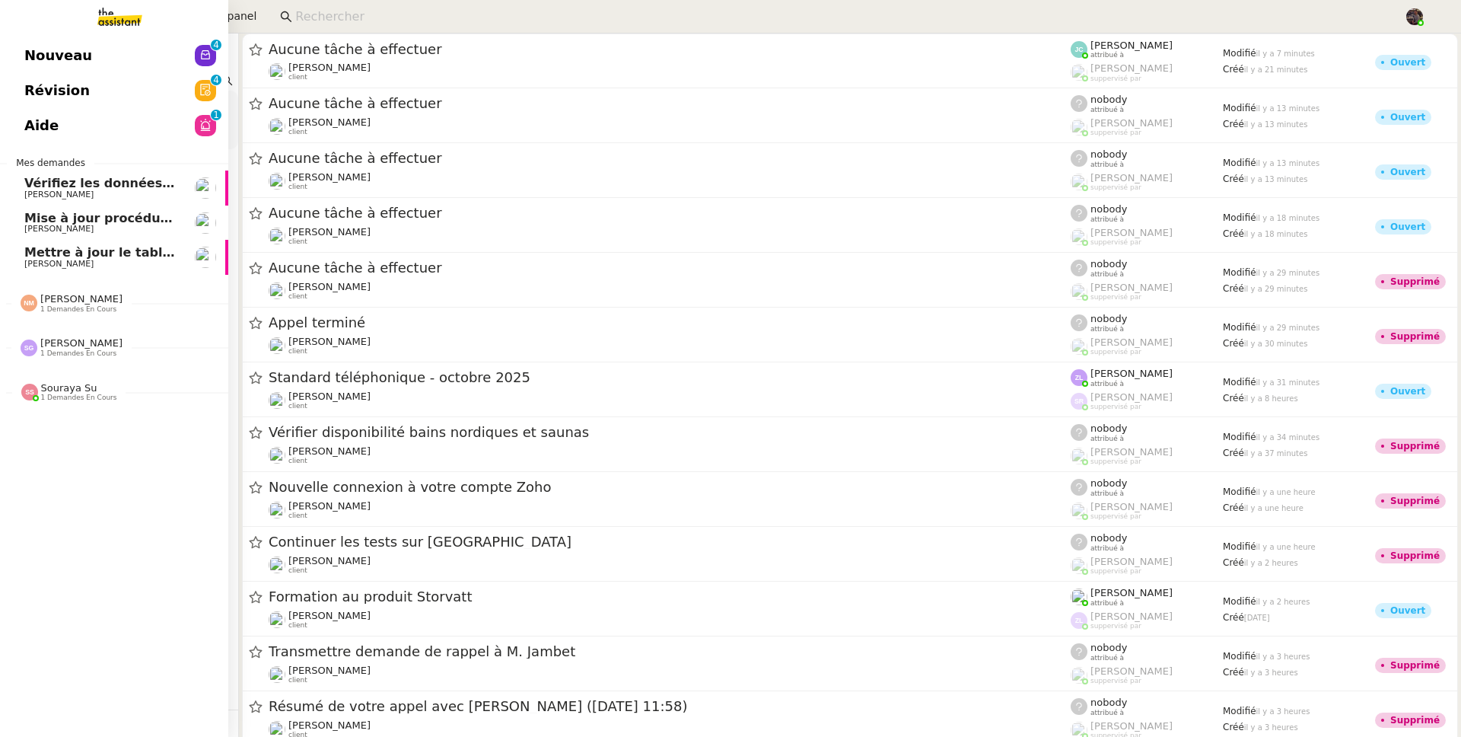
click at [25, 55] on span "Nouveau" at bounding box center [58, 55] width 68 height 23
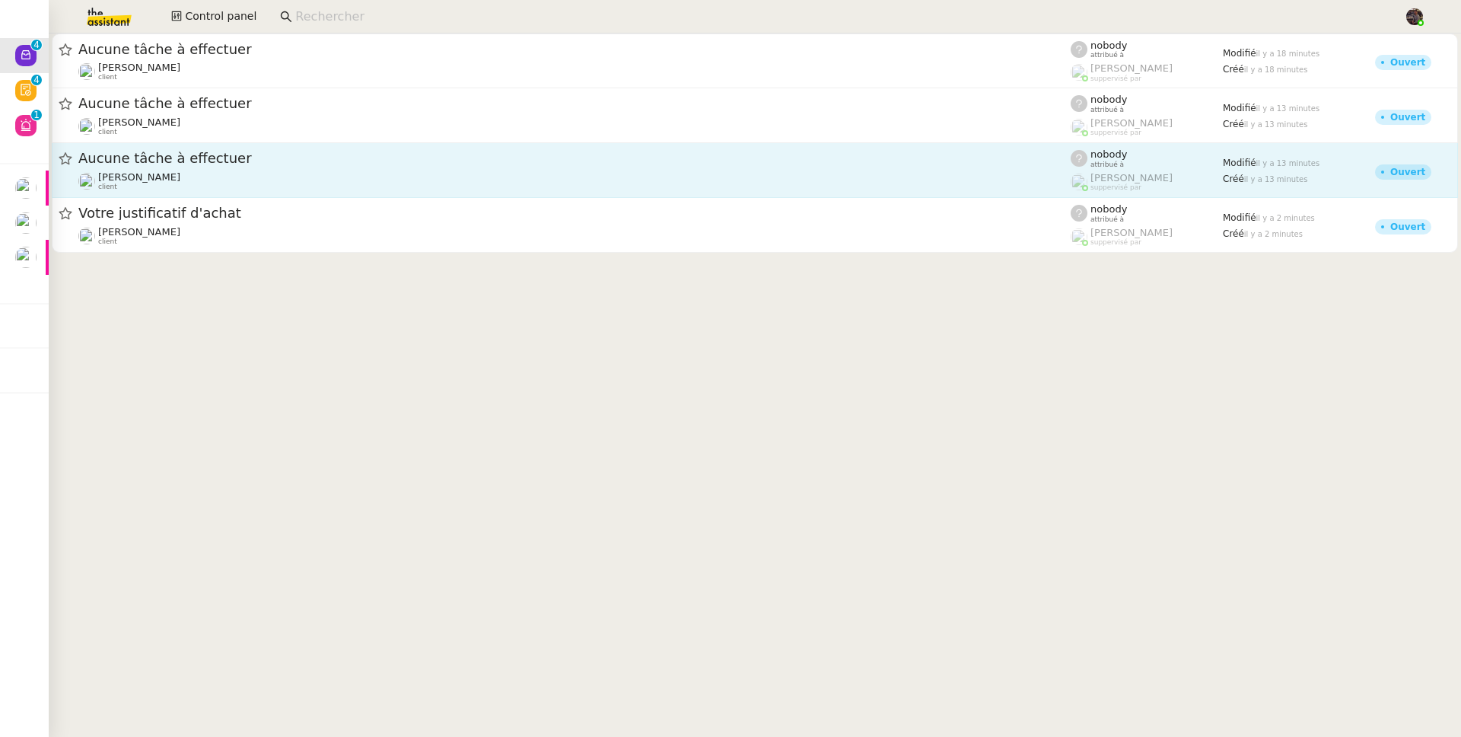
click at [287, 144] on link "Aucune tâche à effectuer Franck MUFFAT-JEANDET client nobody attribué à Romane …" at bounding box center [755, 170] width 1407 height 55
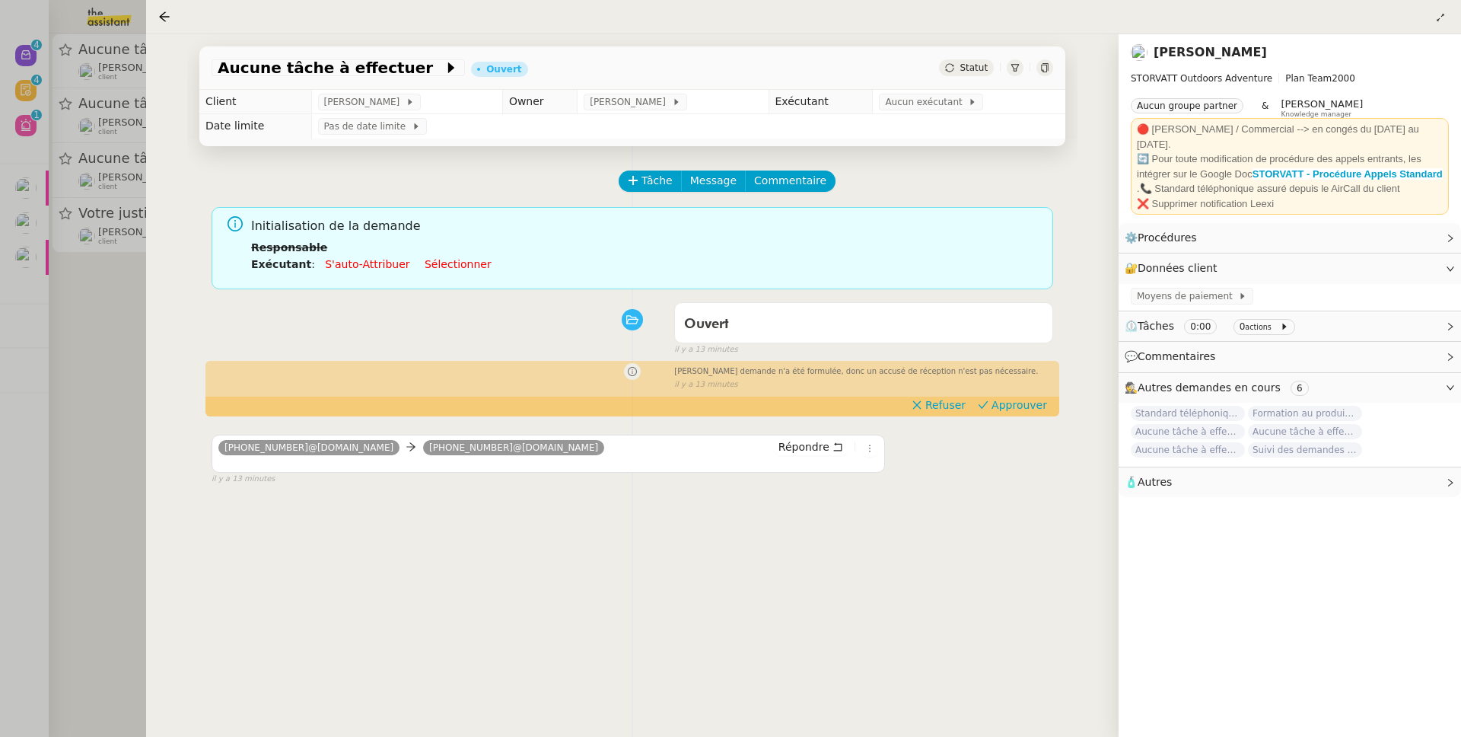
click at [56, 250] on div at bounding box center [730, 368] width 1461 height 737
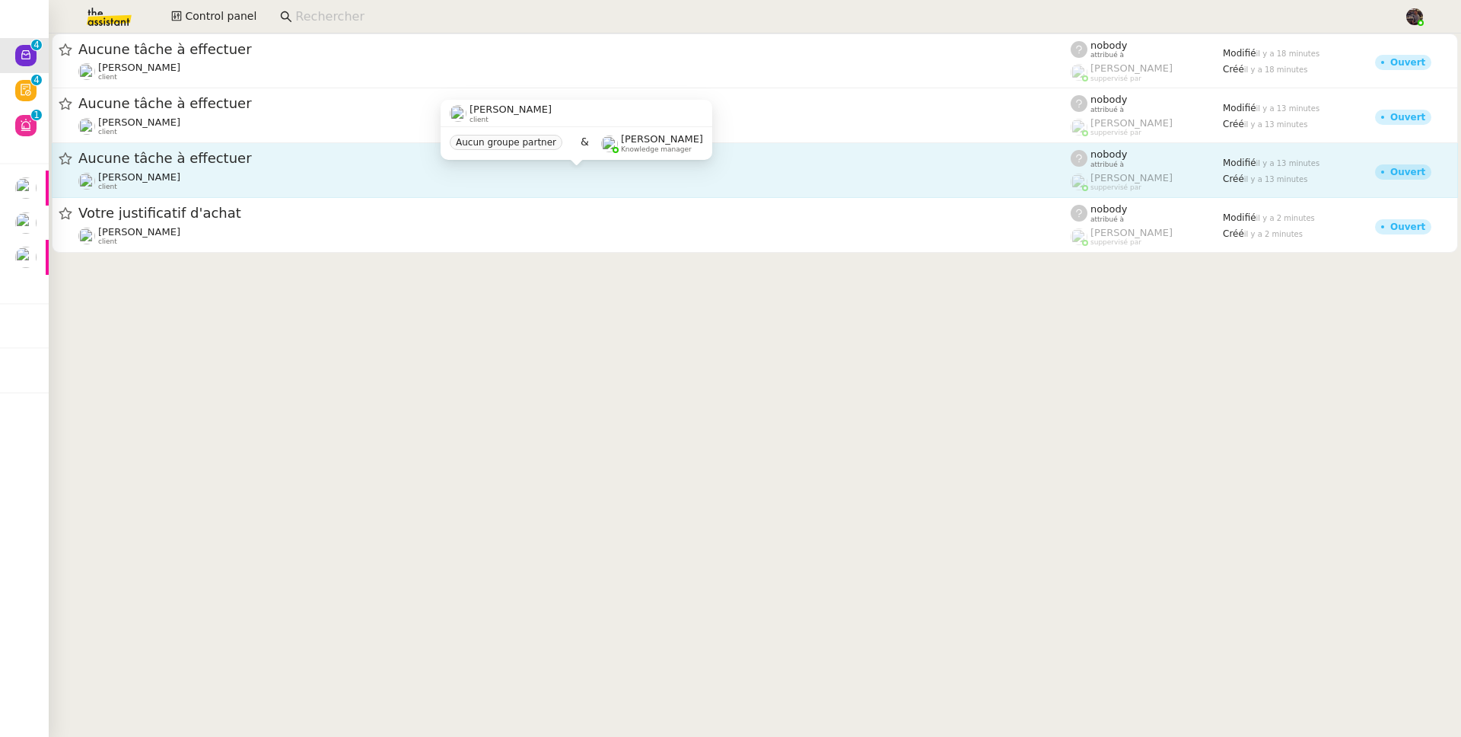
click at [231, 174] on div "[PERSON_NAME] client" at bounding box center [574, 181] width 993 height 20
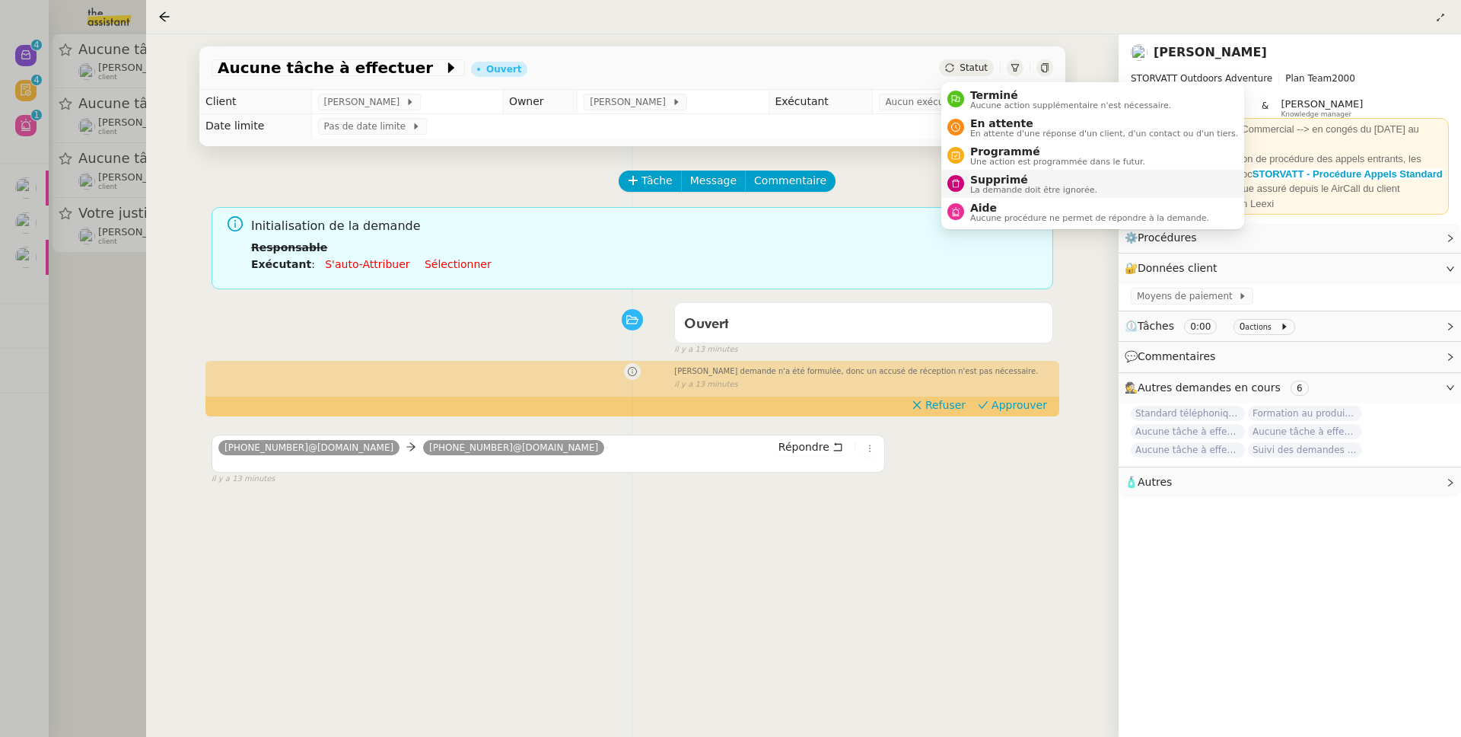
click at [989, 186] on span "La demande doit être ignorée." at bounding box center [1034, 190] width 127 height 8
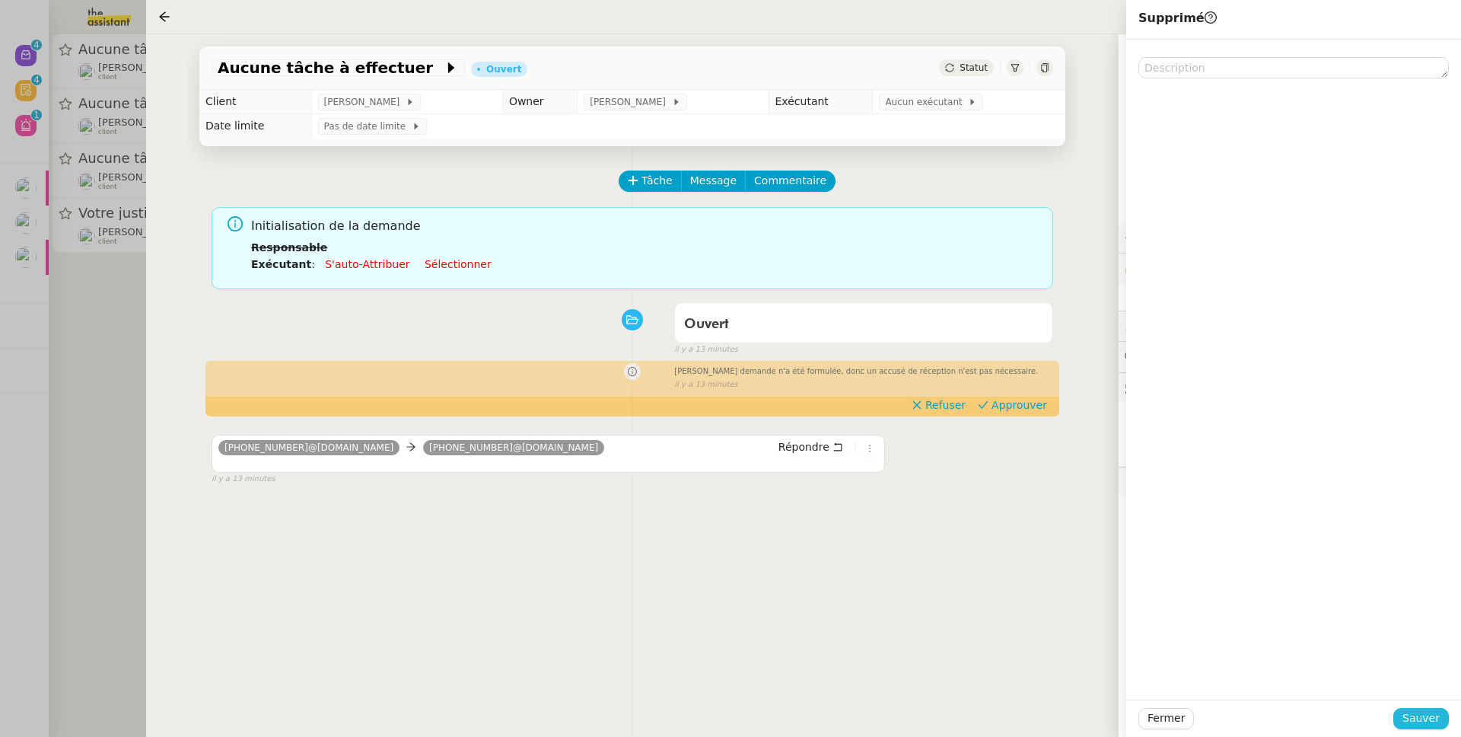
click at [1423, 722] on span "Sauver" at bounding box center [1421, 718] width 37 height 18
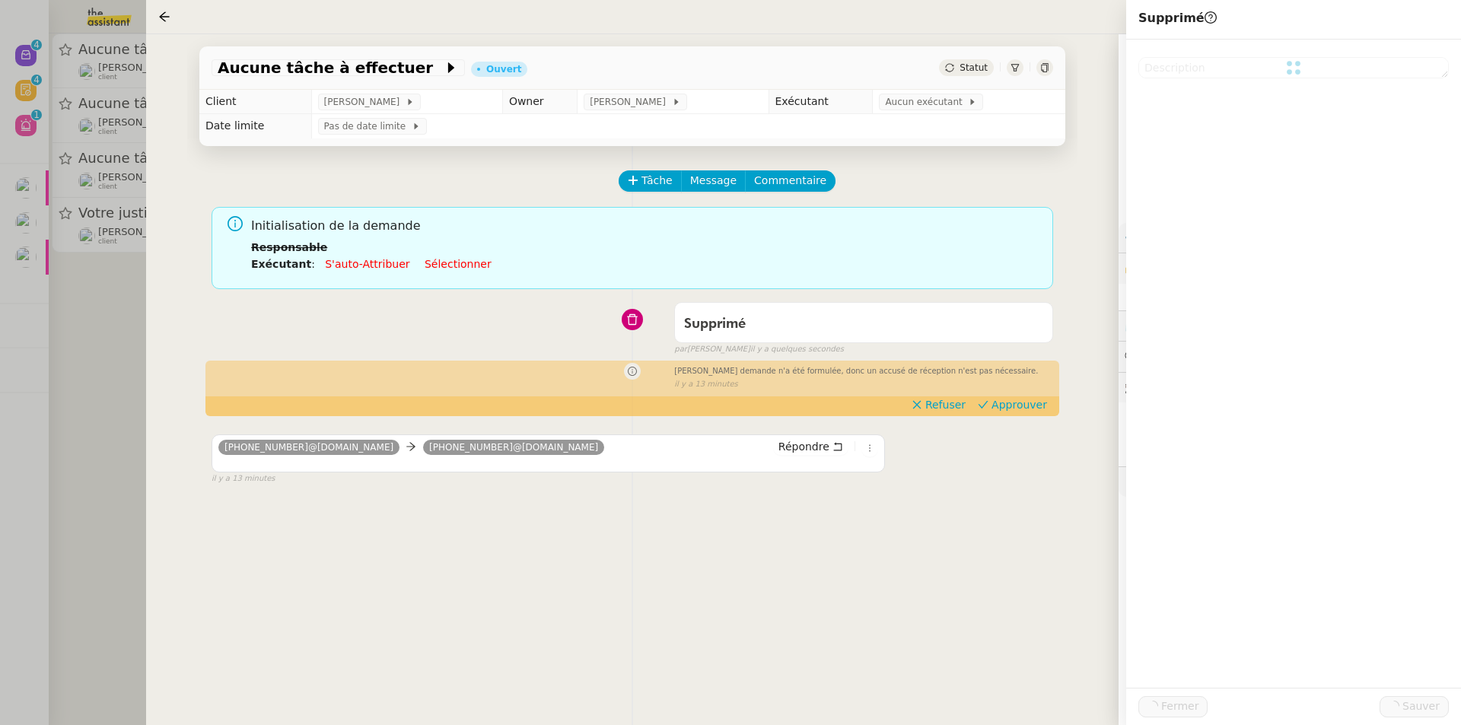
click at [104, 367] on div at bounding box center [730, 362] width 1461 height 725
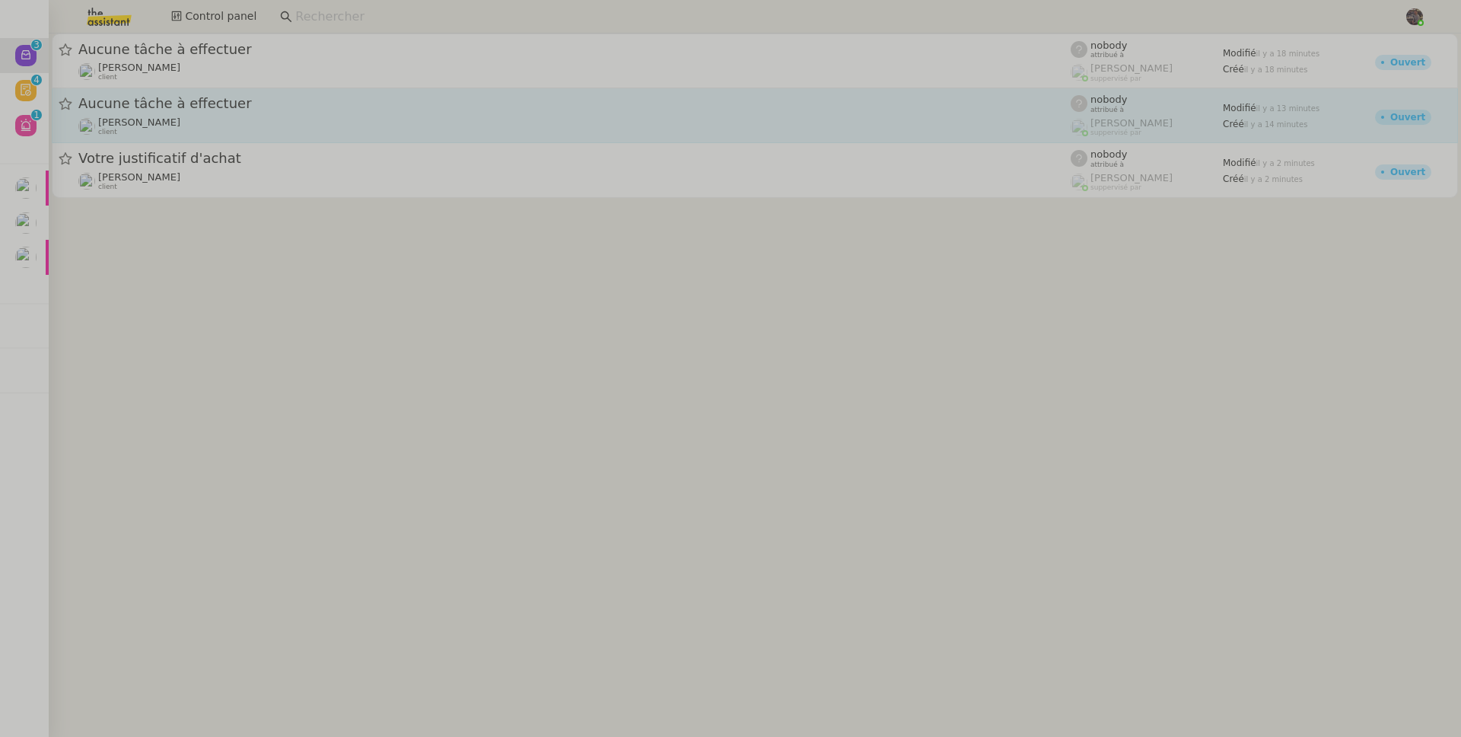
click at [170, 123] on span "[PERSON_NAME]" at bounding box center [139, 121] width 82 height 11
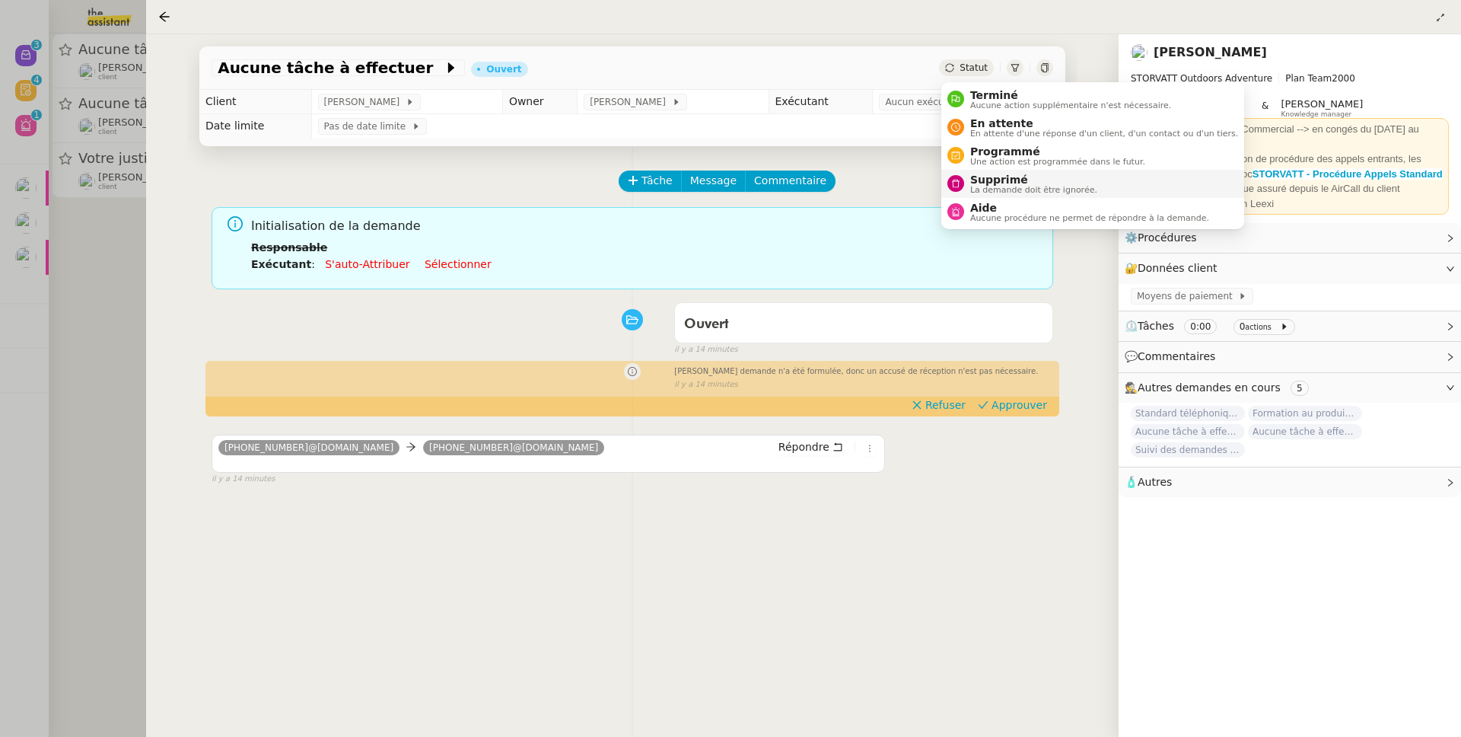
click at [995, 177] on span "Supprimé" at bounding box center [1034, 180] width 127 height 12
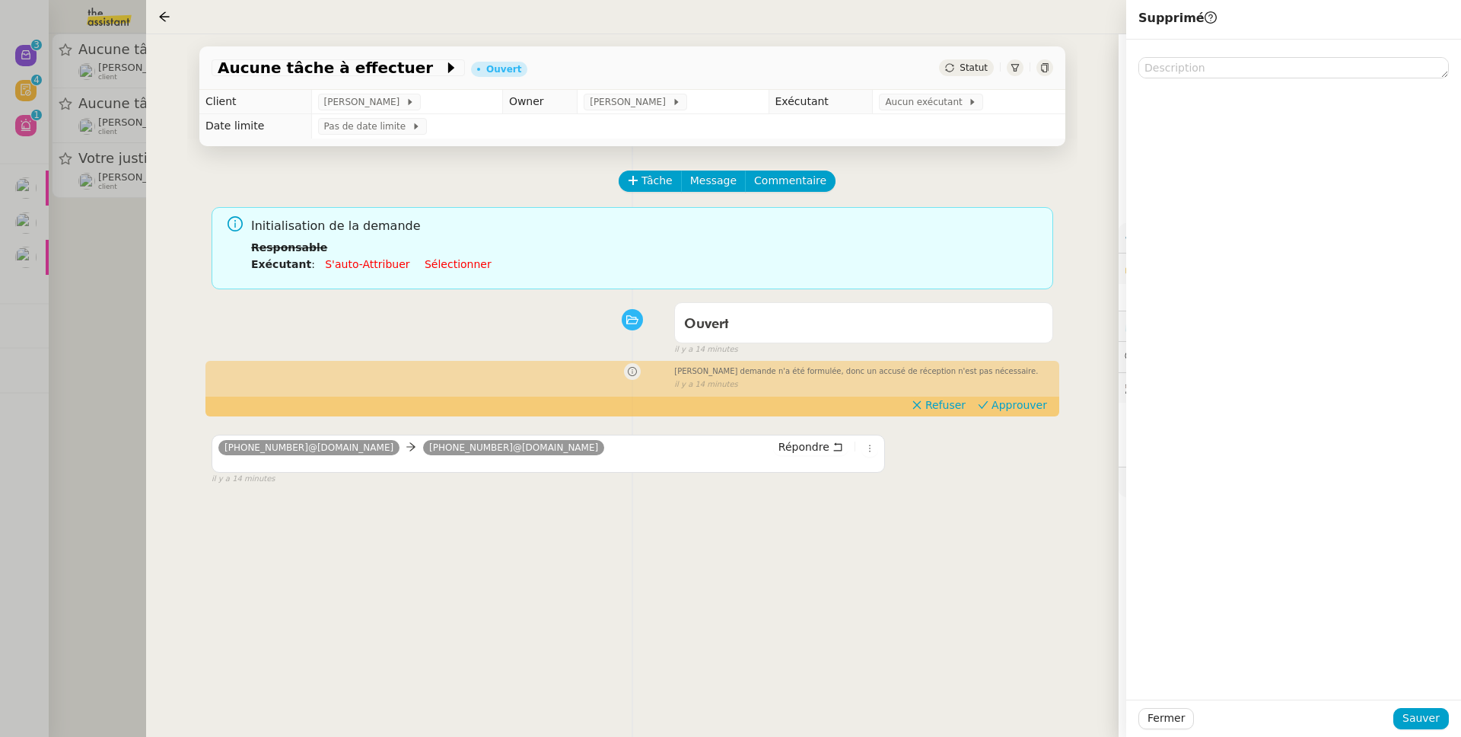
click at [1394, 728] on div at bounding box center [1293, 718] width 199 height 21
click at [1409, 719] on span "Sauver" at bounding box center [1421, 718] width 37 height 18
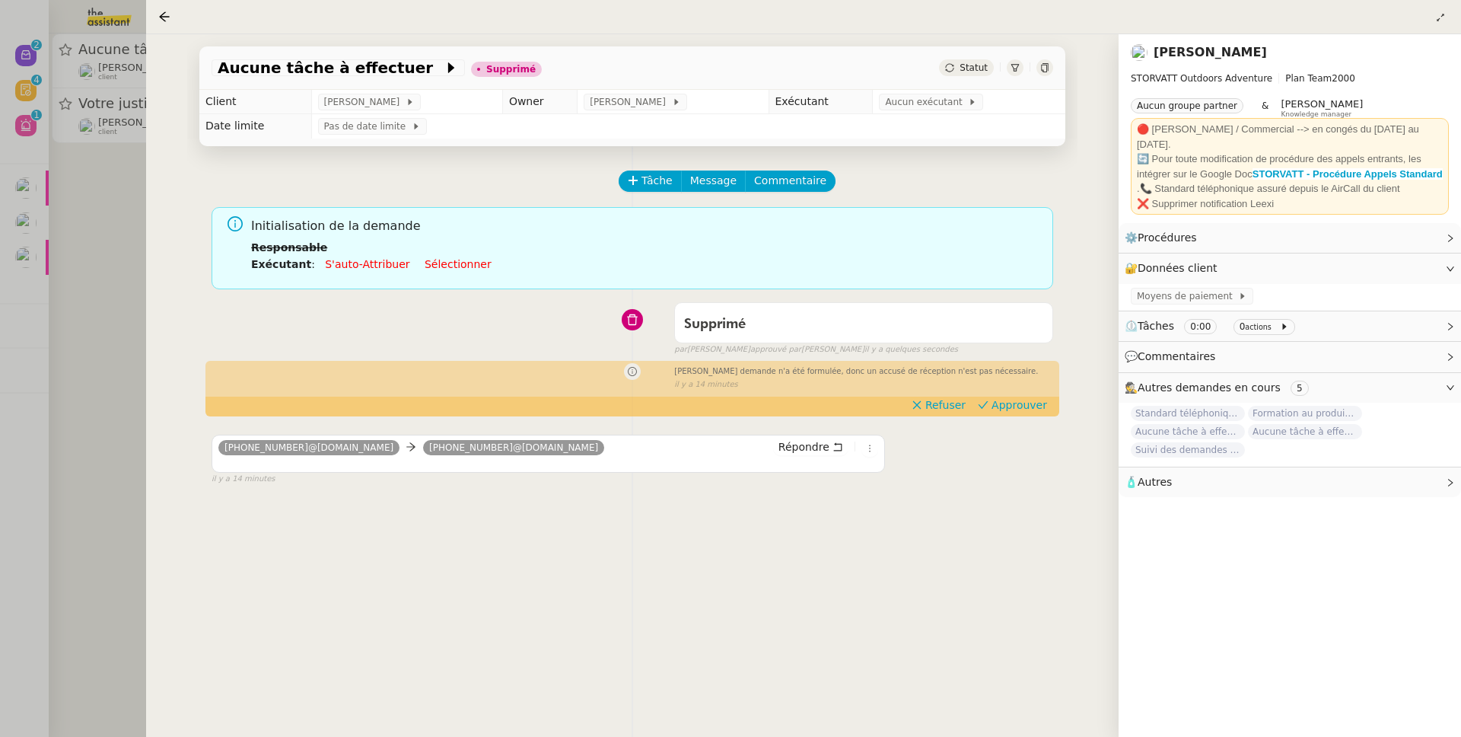
click at [75, 307] on div at bounding box center [730, 368] width 1461 height 737
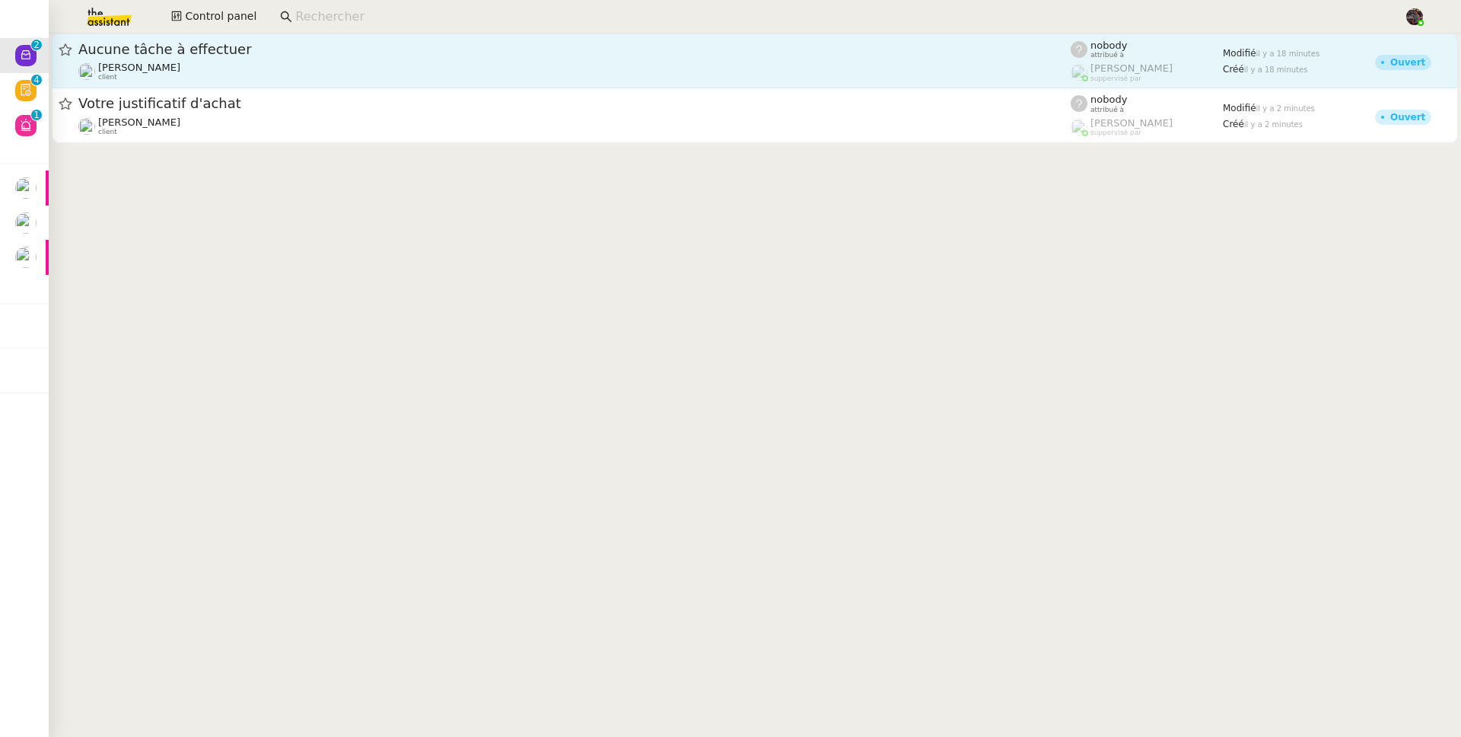
click at [180, 67] on span "[PERSON_NAME]" at bounding box center [139, 67] width 82 height 11
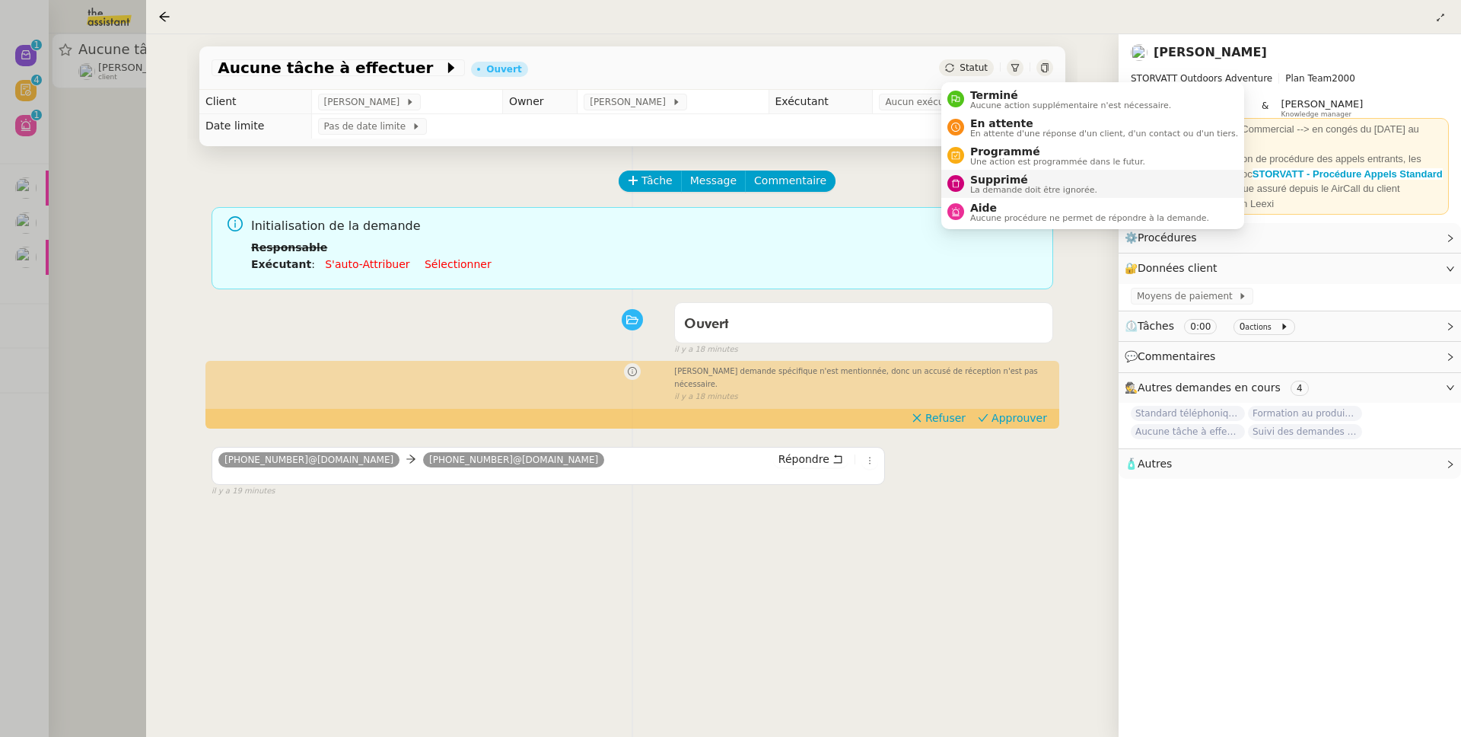
click at [1012, 174] on span "Supprimé" at bounding box center [1034, 180] width 127 height 12
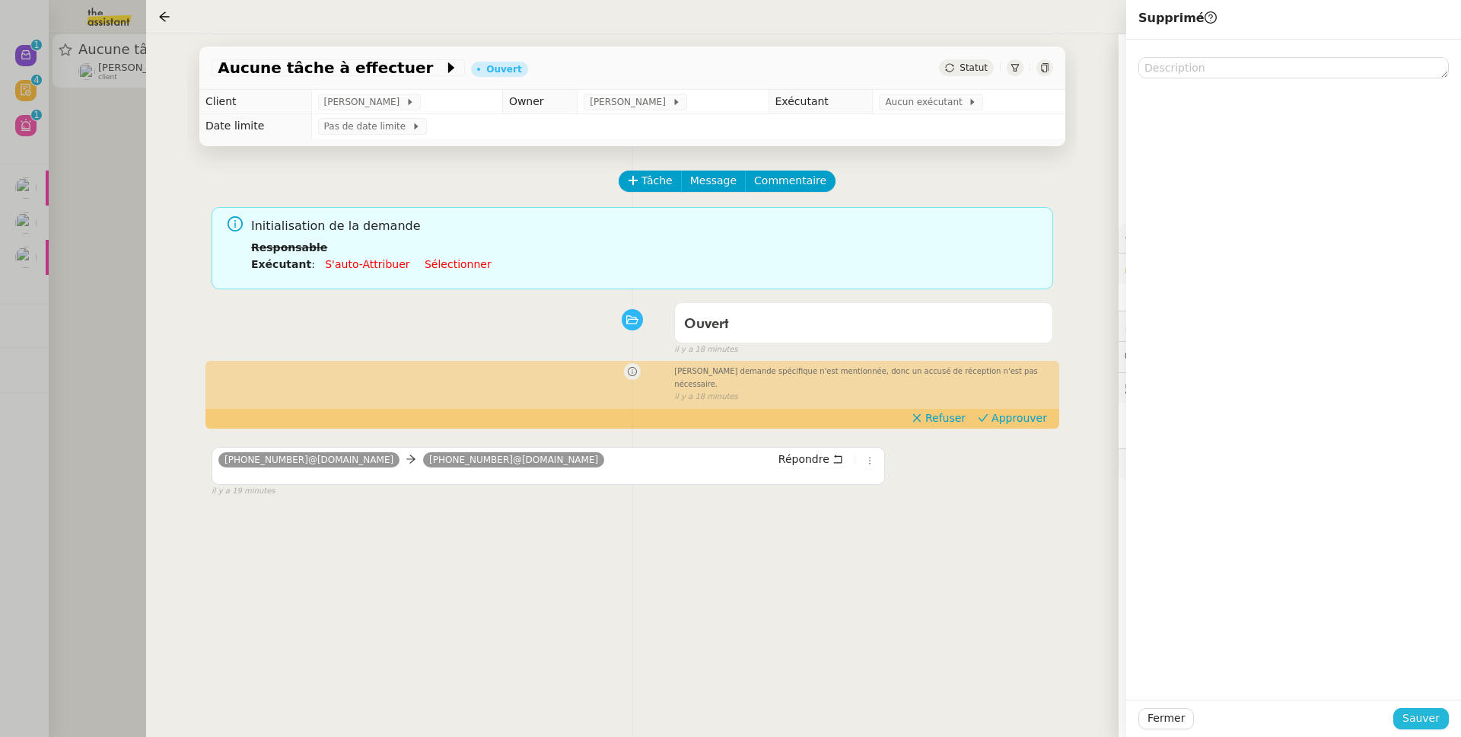
click at [1413, 722] on span "Sauver" at bounding box center [1421, 718] width 37 height 18
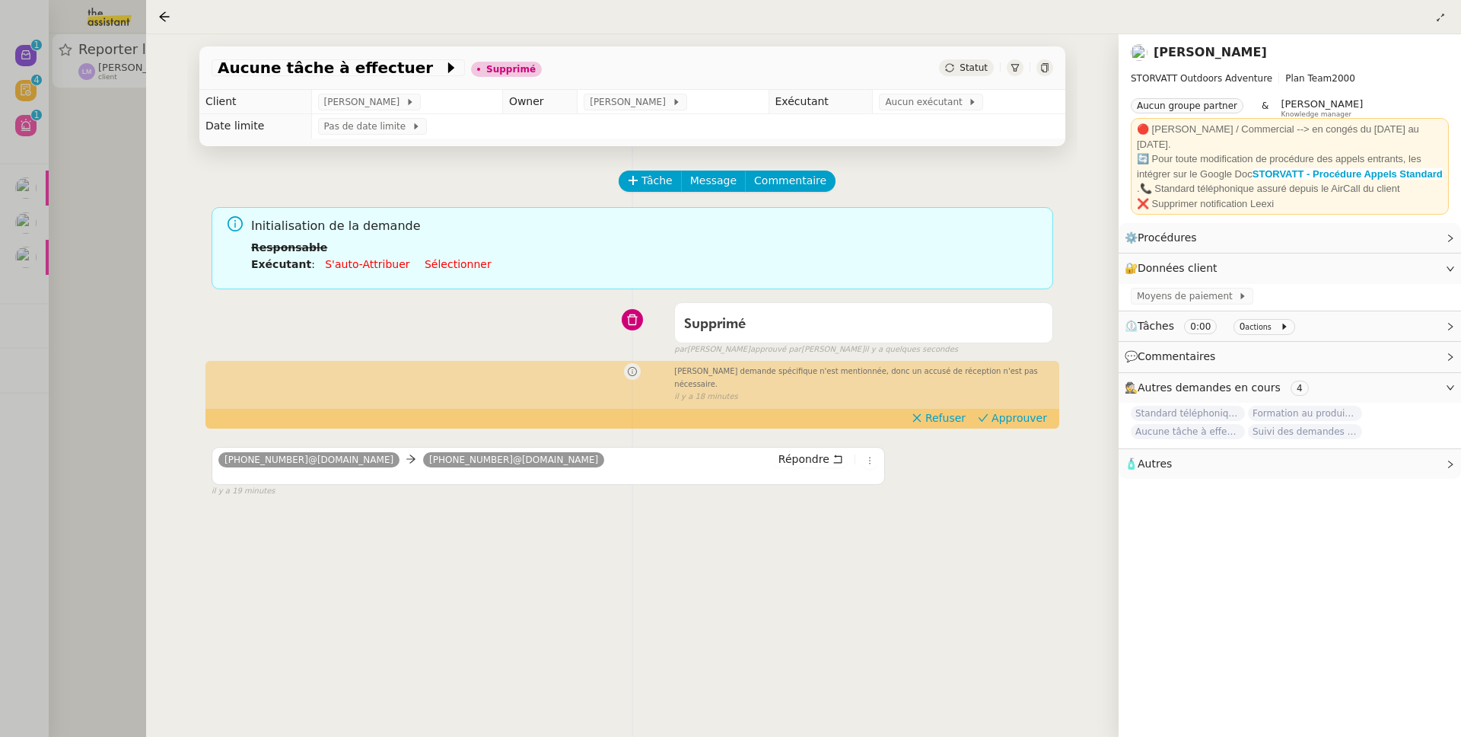
click at [46, 53] on div at bounding box center [730, 368] width 1461 height 737
click at [647, 180] on span "Tâche" at bounding box center [657, 181] width 31 height 18
click at [648, 180] on span "Tâche" at bounding box center [657, 181] width 31 height 18
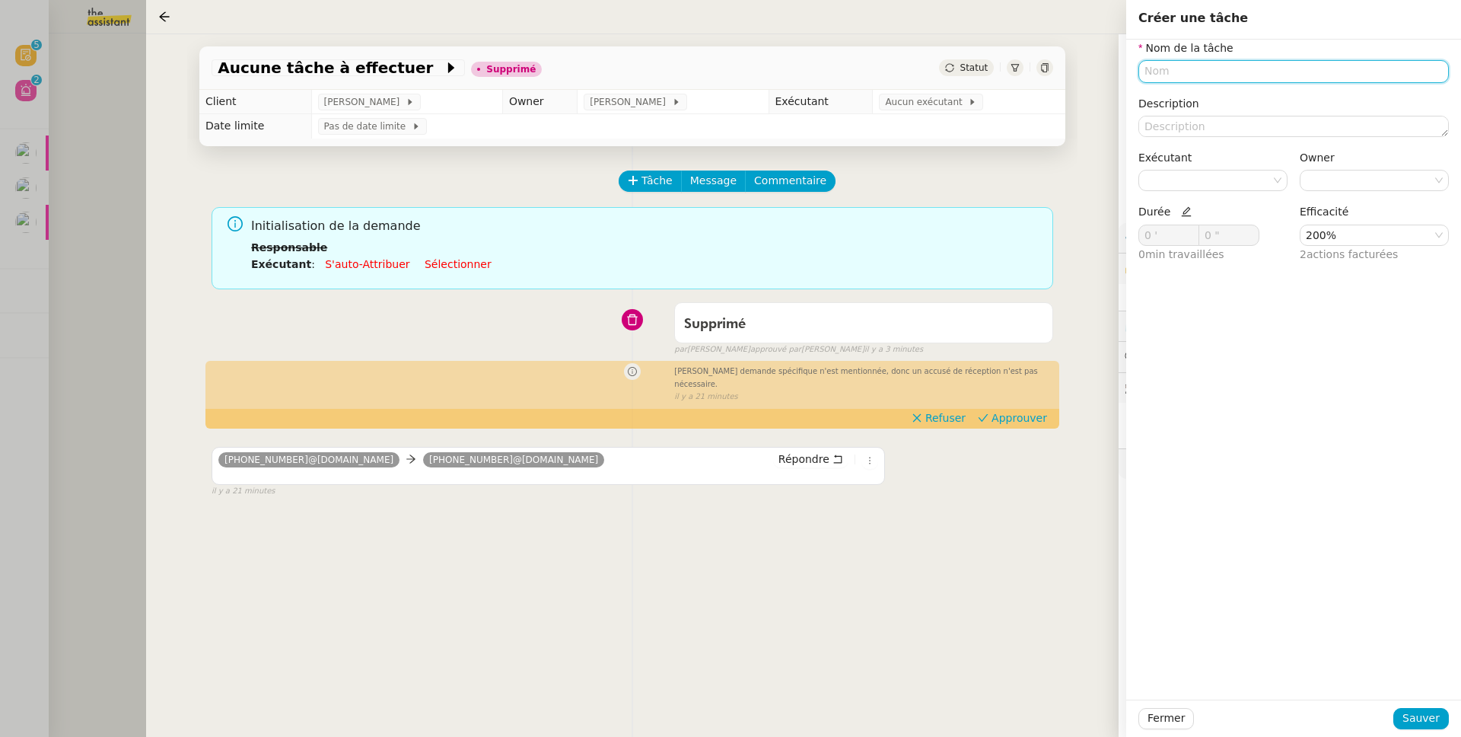
click at [1245, 77] on input "text" at bounding box center [1294, 71] width 311 height 22
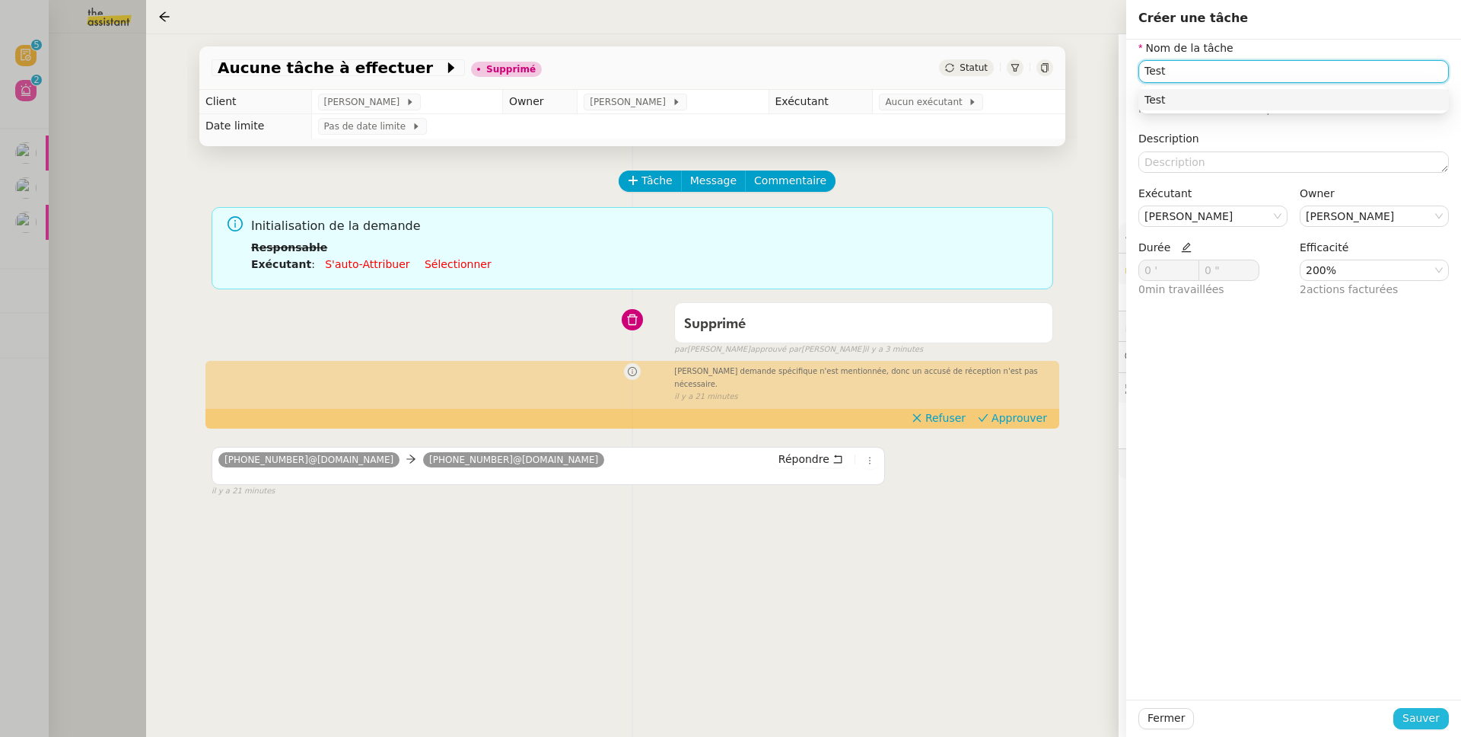
type input "Test"
click at [1425, 714] on span "Sauver" at bounding box center [1421, 718] width 37 height 18
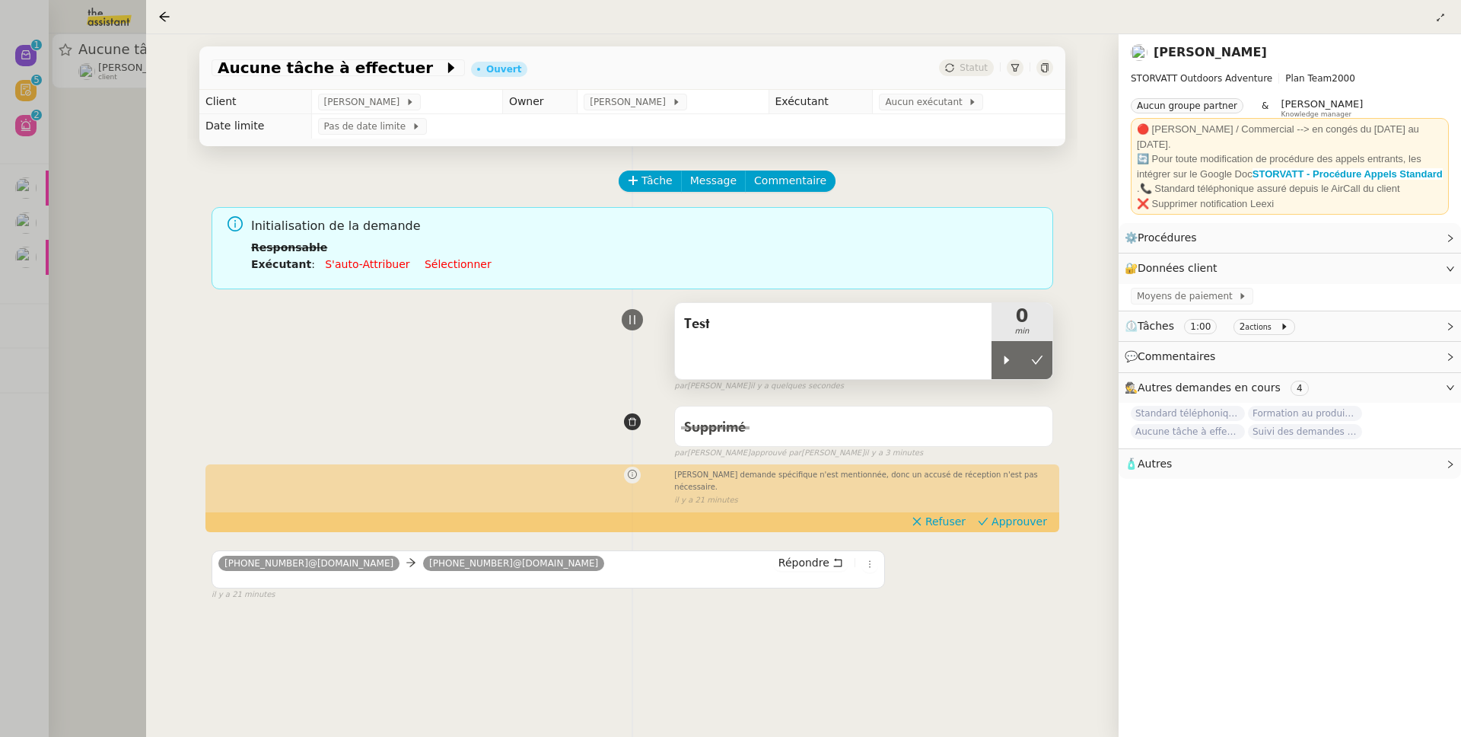
click at [913, 351] on div "Test" at bounding box center [833, 341] width 317 height 76
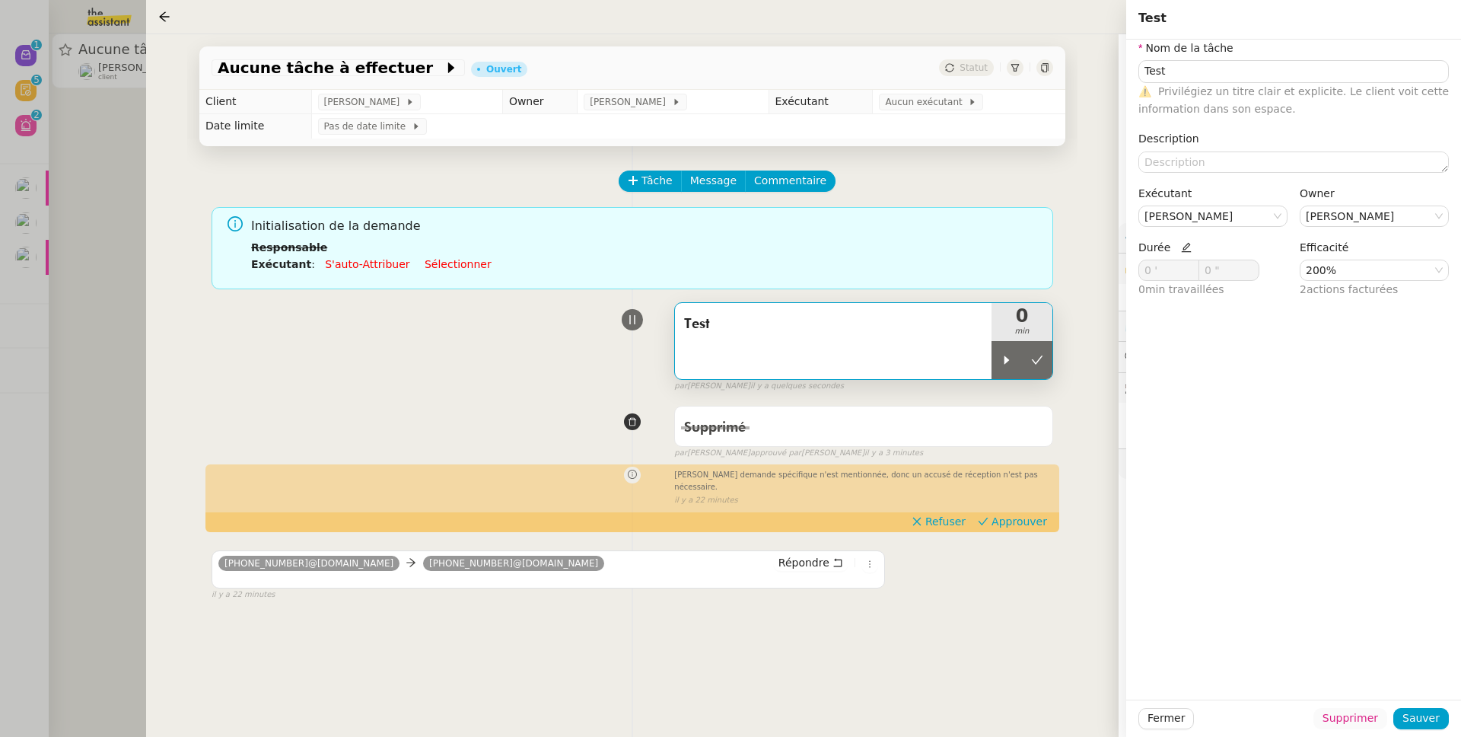
click at [1347, 719] on span "Supprimer" at bounding box center [1351, 718] width 56 height 18
click at [1382, 687] on div "Êtes-vous sûr? Annuler Ok" at bounding box center [1358, 664] width 113 height 63
drag, startPoint x: 1386, startPoint y: 680, endPoint x: 1385, endPoint y: 672, distance: 7.6
click at [1385, 680] on span "Ok" at bounding box center [1392, 677] width 14 height 15
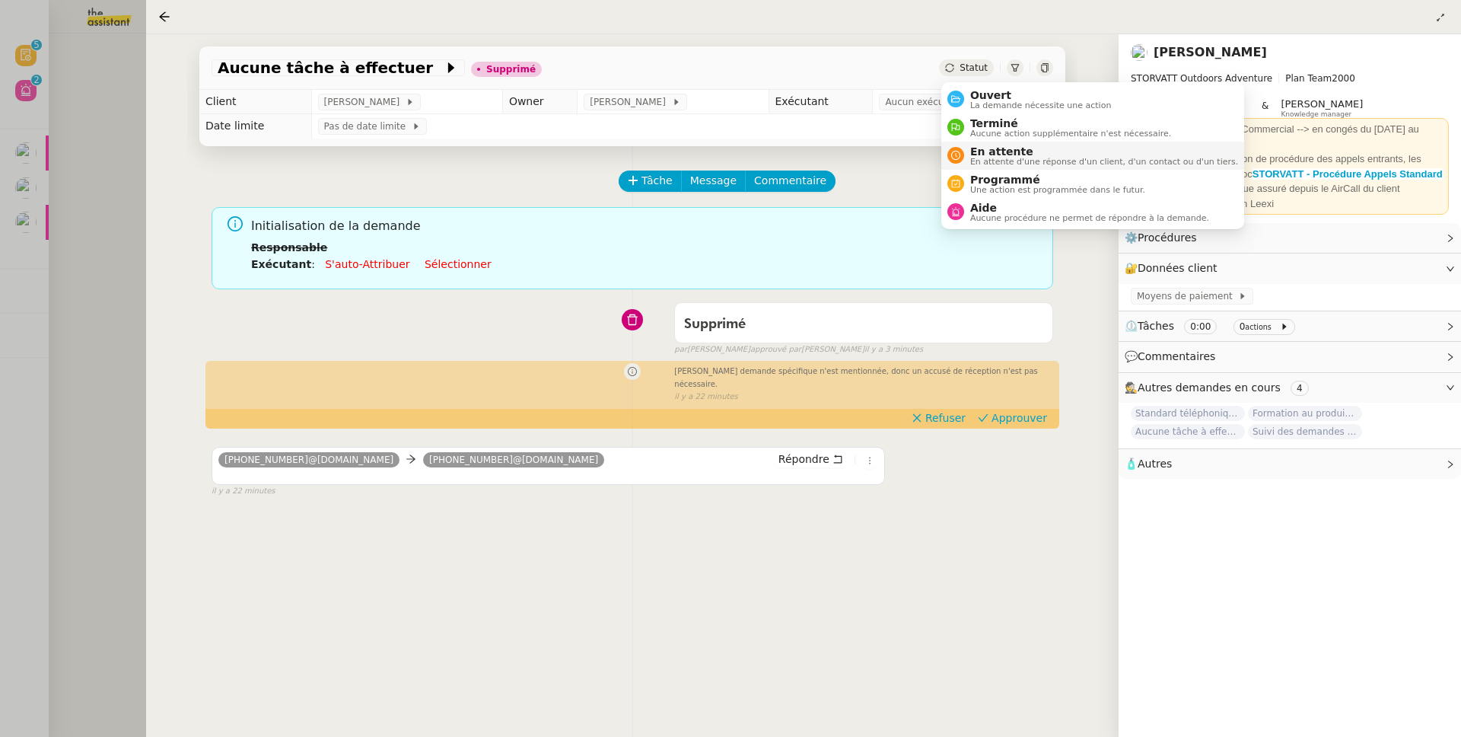
click at [993, 158] on span "En attente d'une réponse d'un client, d'un contact ou d'un tiers." at bounding box center [1105, 162] width 268 height 8
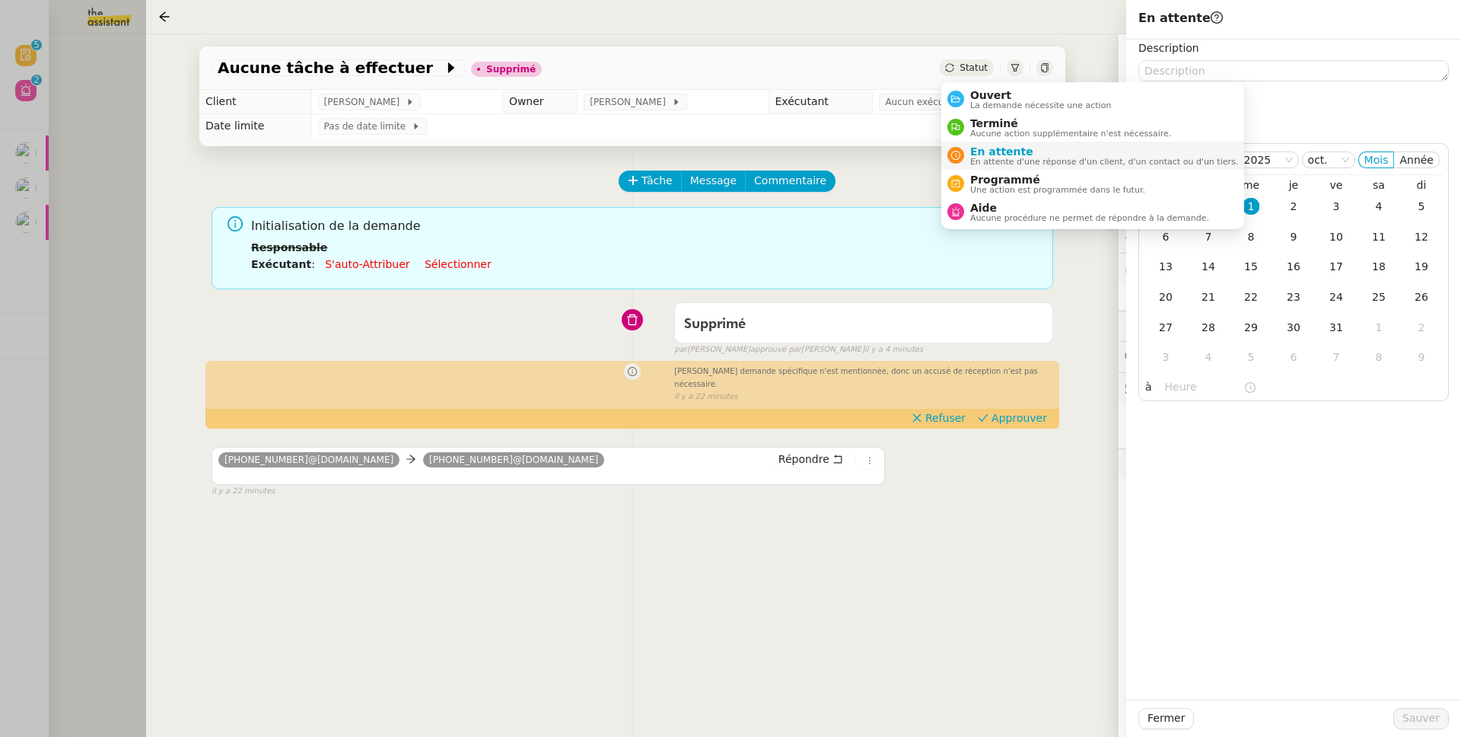
click at [1005, 152] on span "En attente" at bounding box center [1105, 151] width 268 height 12
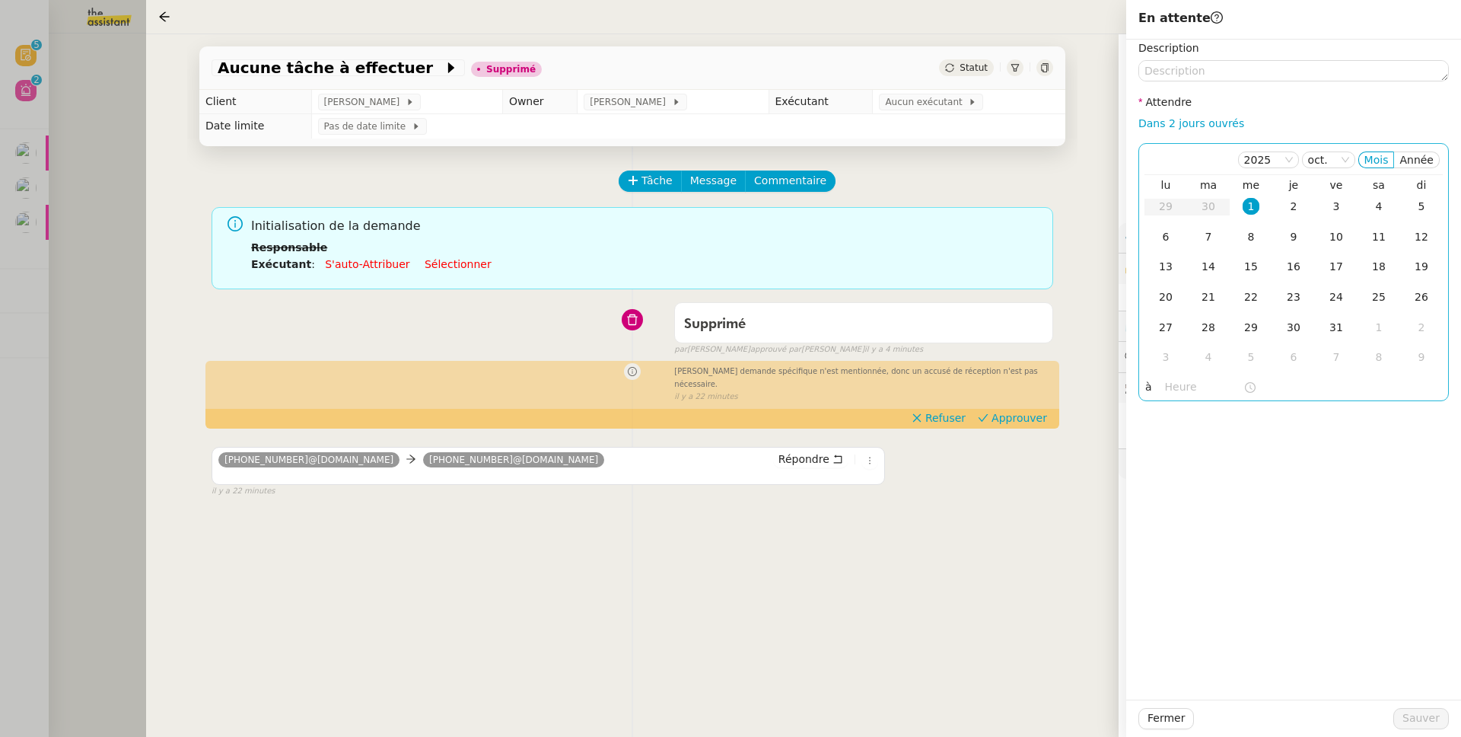
click at [1250, 209] on div "1" at bounding box center [1251, 206] width 17 height 17
click at [1437, 726] on span "Sauver" at bounding box center [1421, 718] width 37 height 18
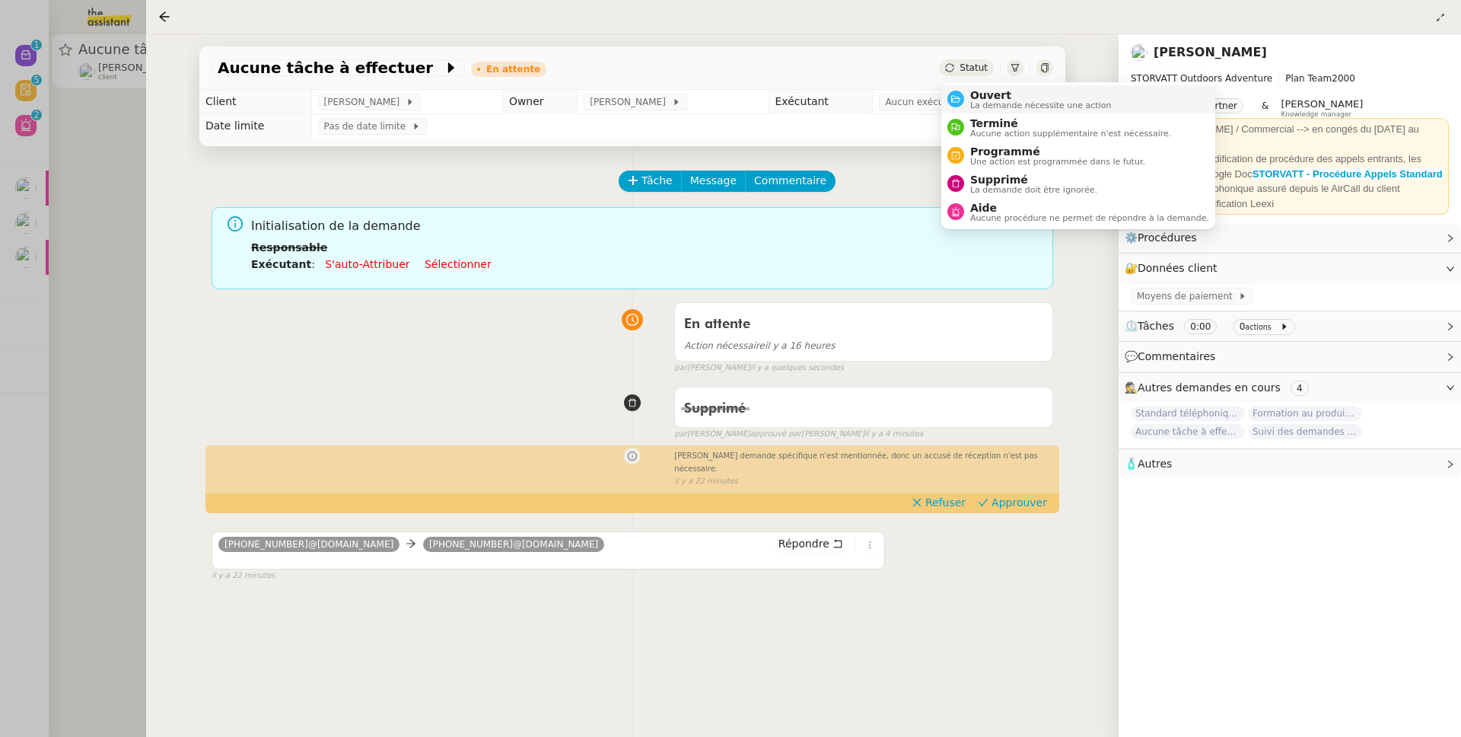
click at [961, 94] on nz-avatar at bounding box center [956, 99] width 17 height 17
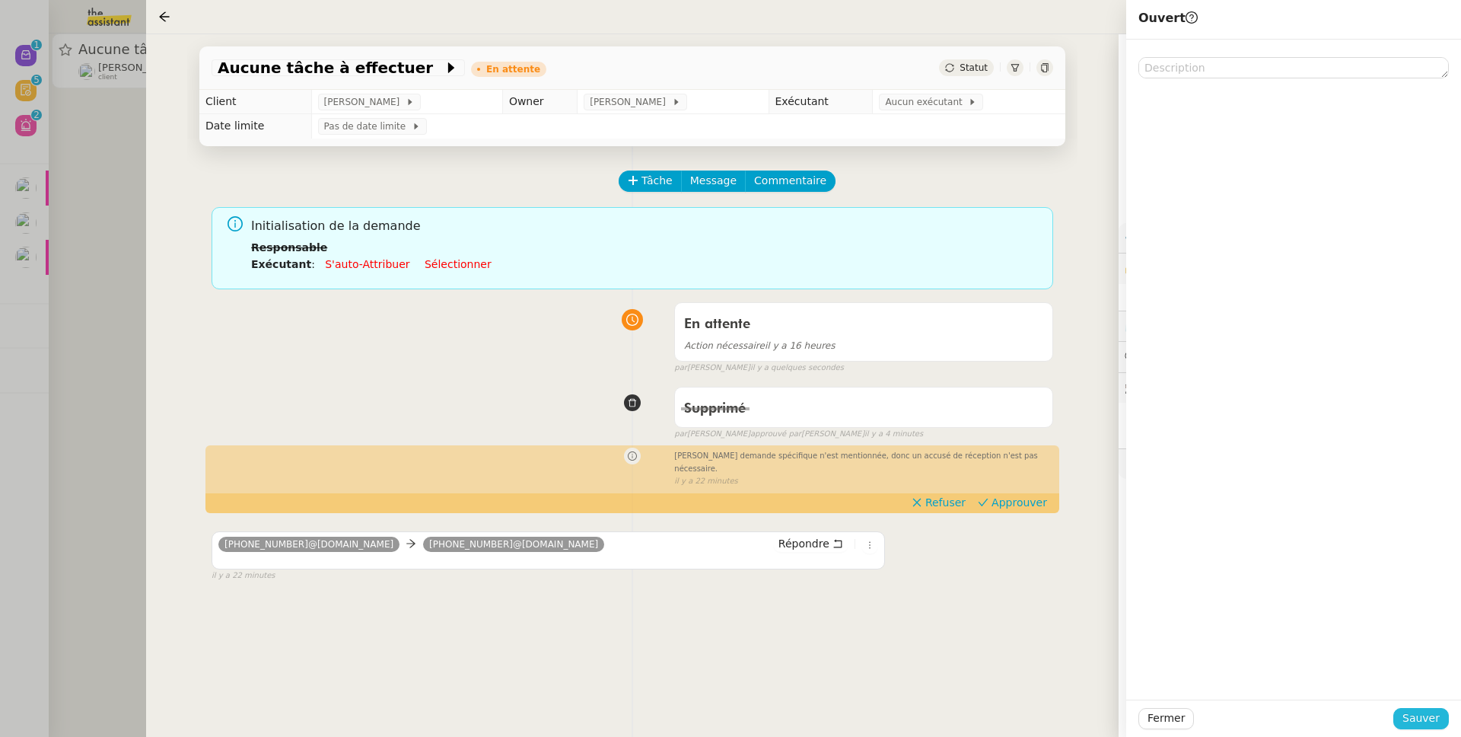
click at [1415, 721] on span "Sauver" at bounding box center [1421, 718] width 37 height 18
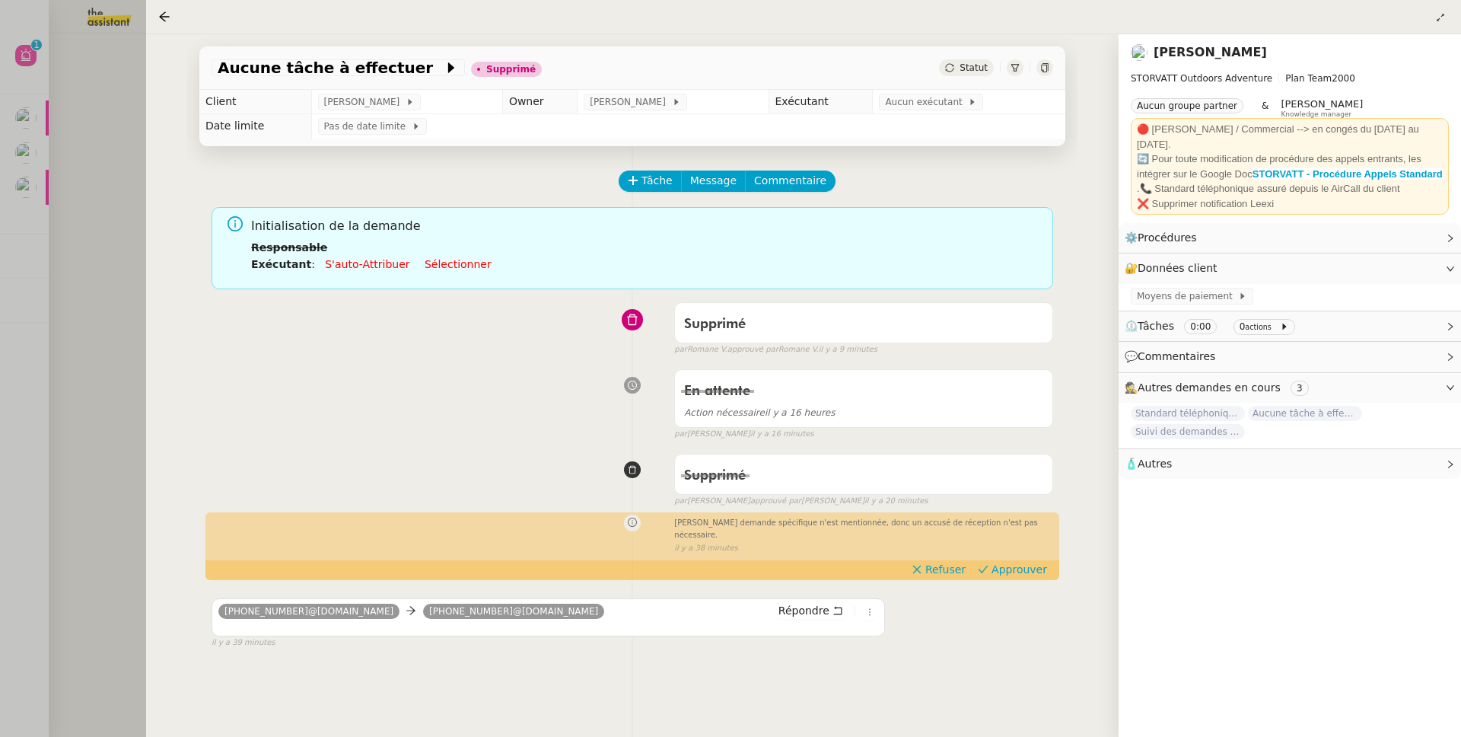
click at [31, 62] on div at bounding box center [730, 368] width 1461 height 737
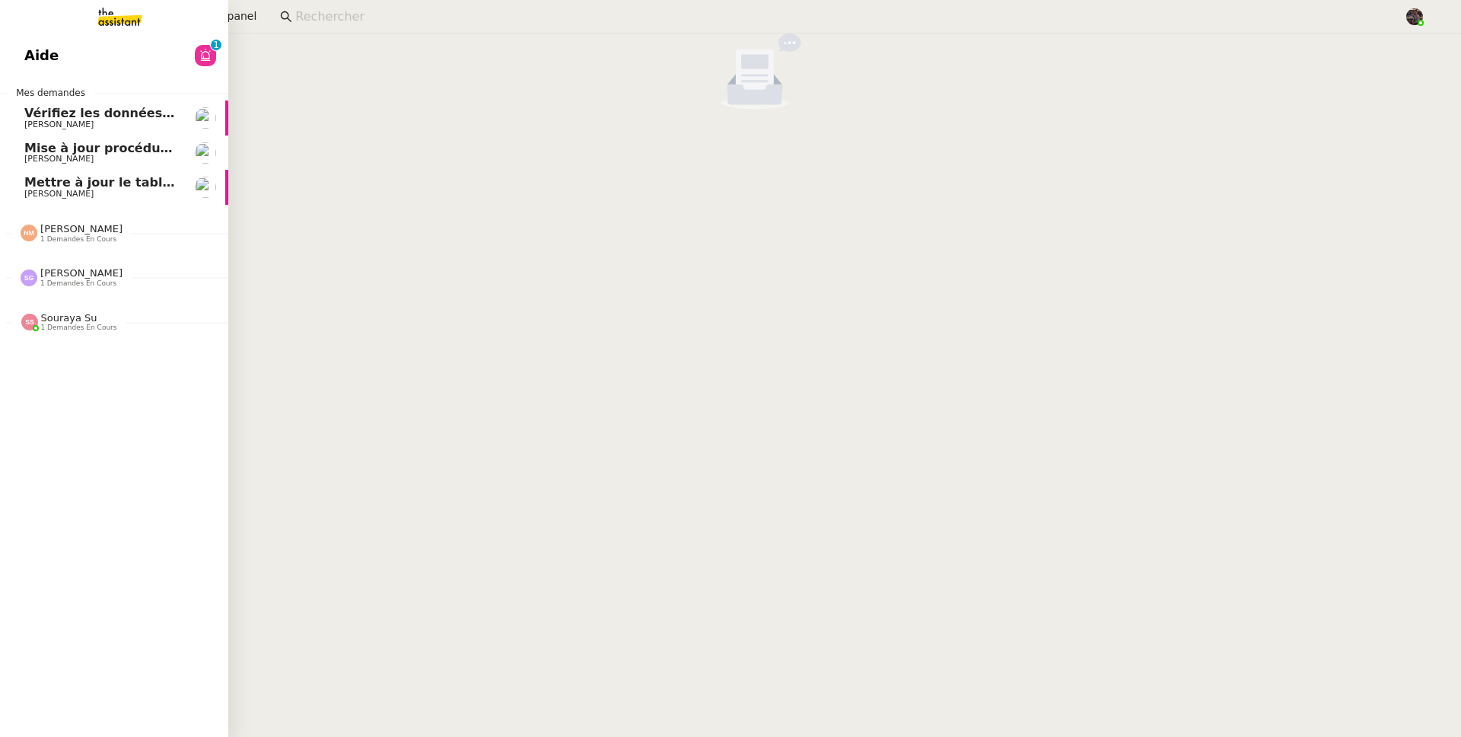
click at [43, 56] on span "Aide" at bounding box center [41, 55] width 34 height 23
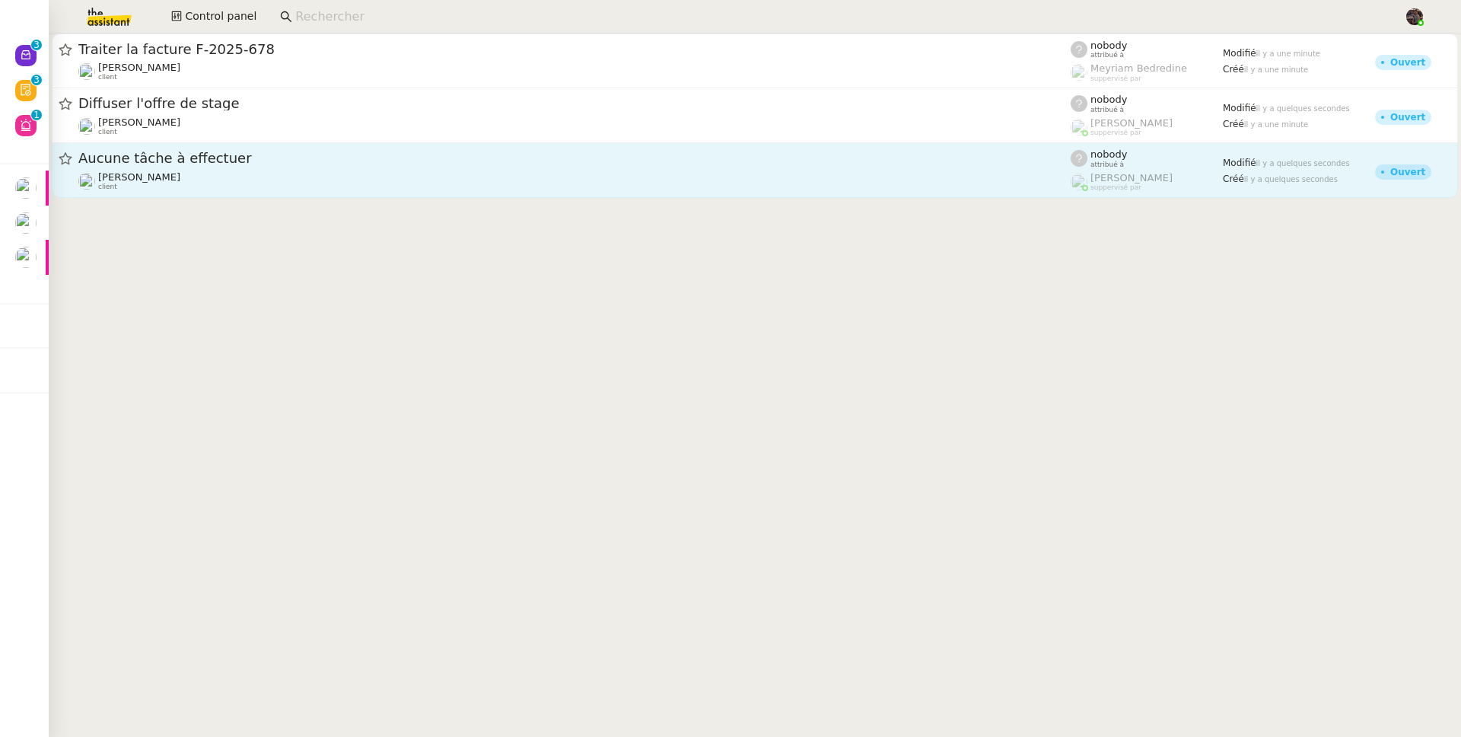
click at [333, 163] on span "Aucune tâche à effectuer" at bounding box center [574, 158] width 993 height 14
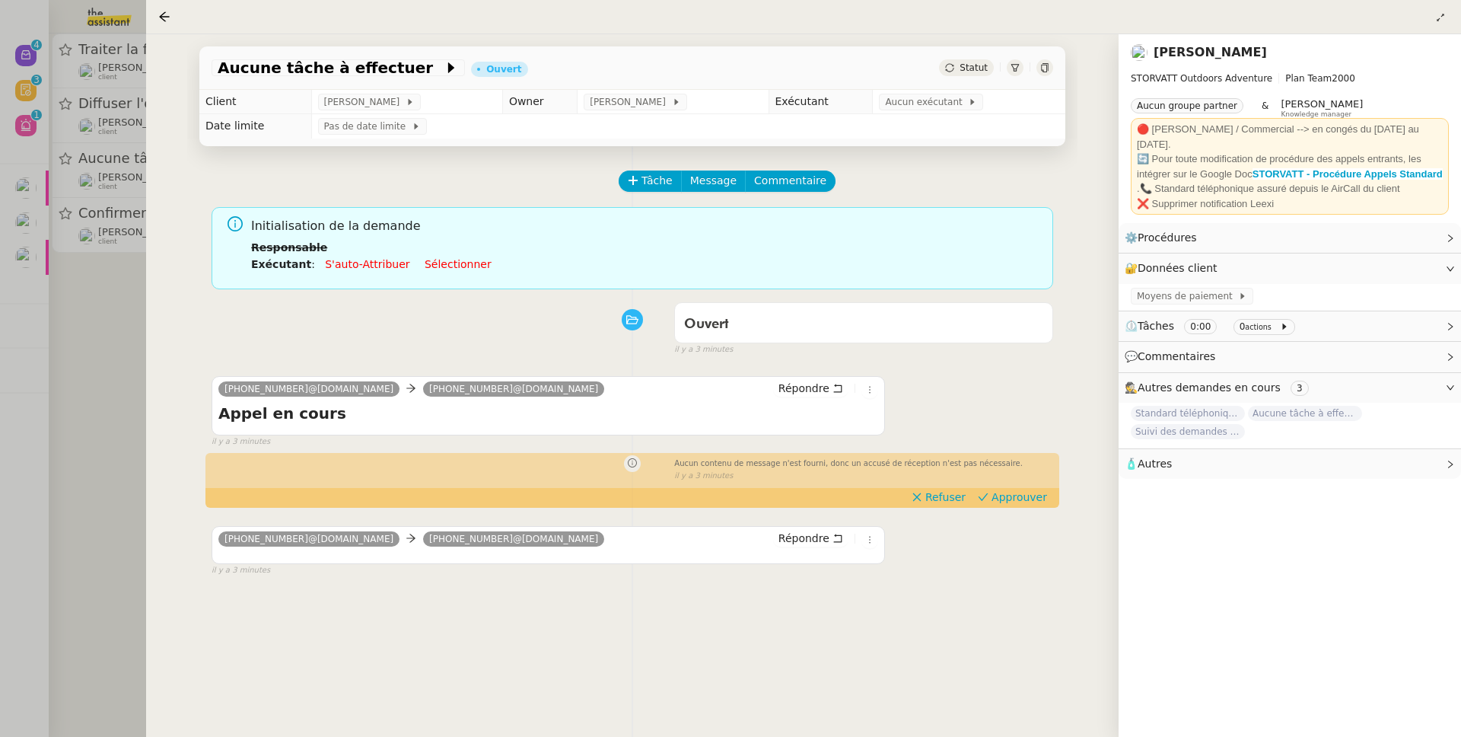
click at [6, 42] on div at bounding box center [730, 368] width 1461 height 737
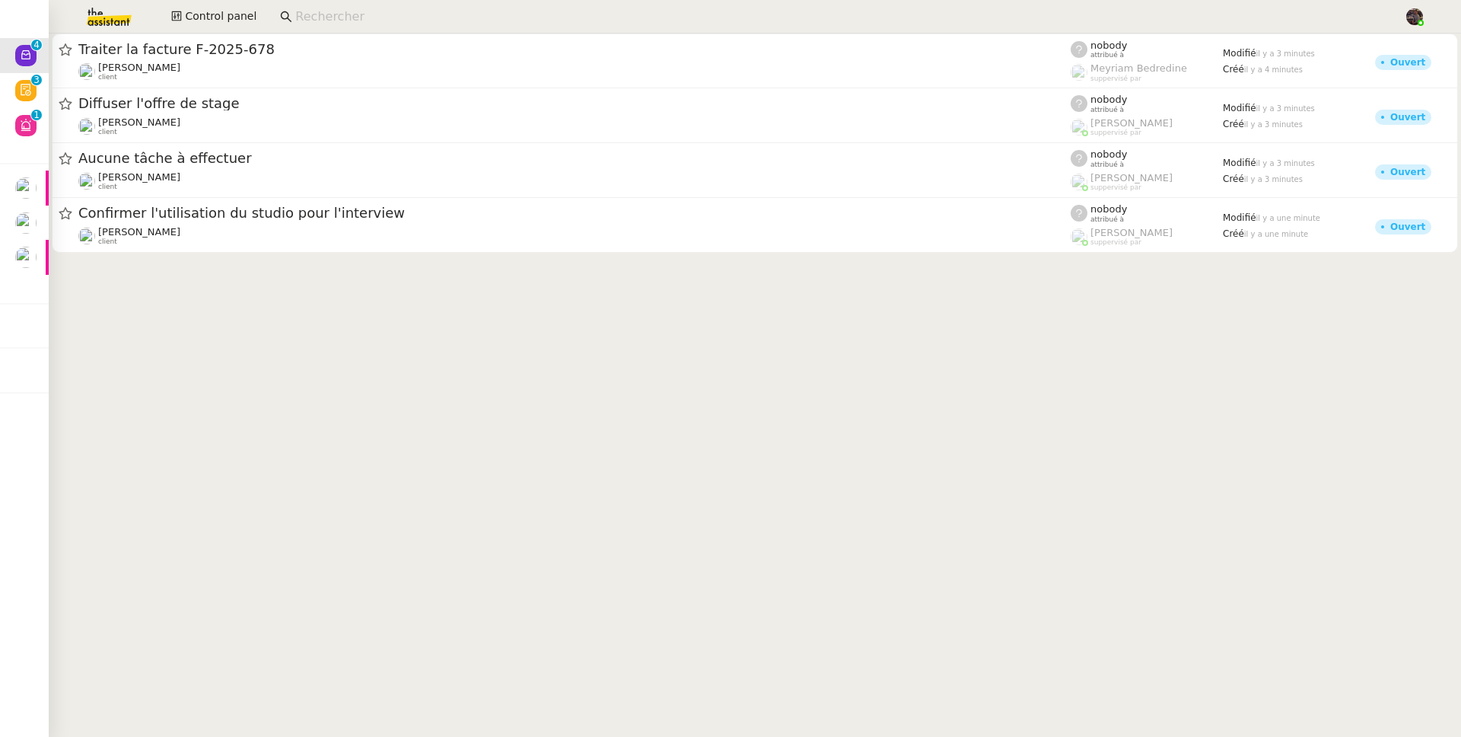
click at [25, 49] on div at bounding box center [730, 368] width 1461 height 737
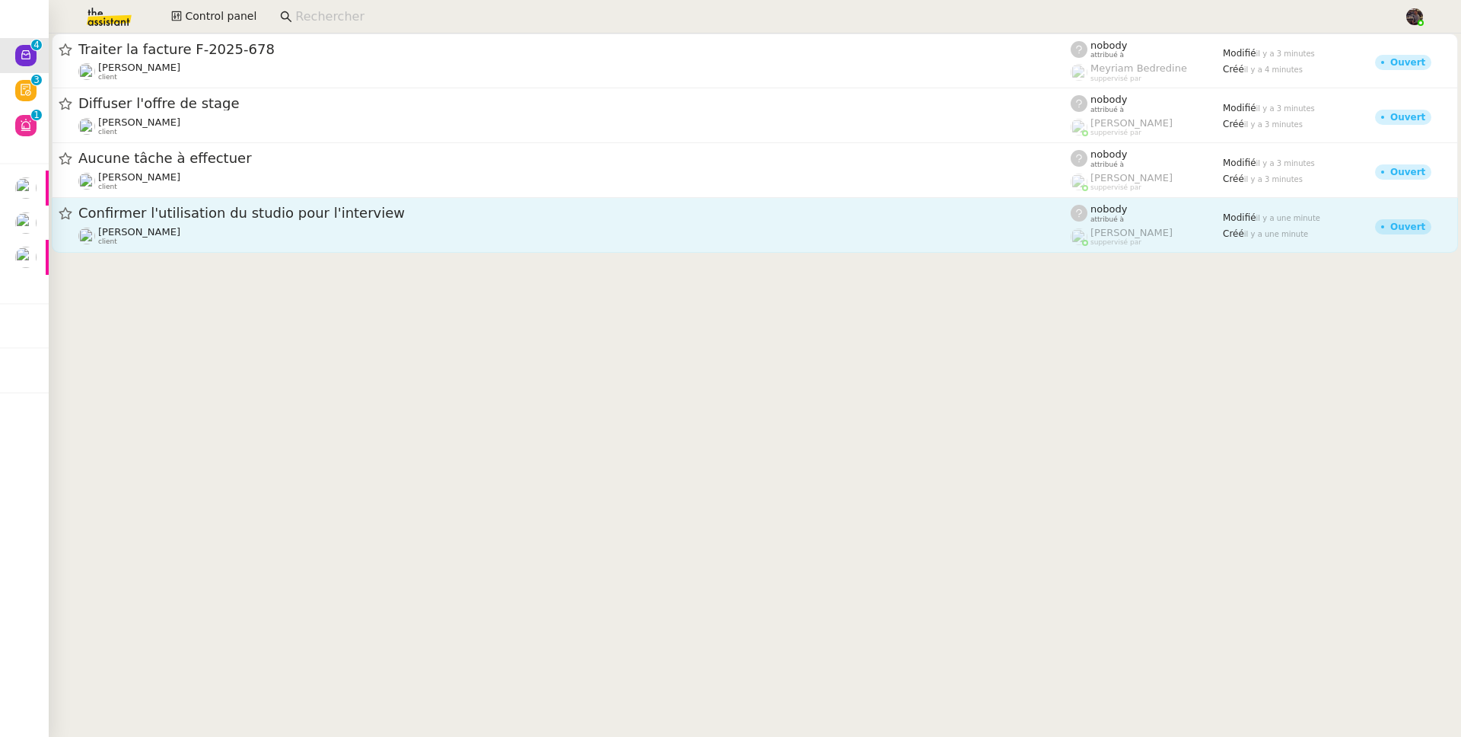
click at [389, 250] on link "Confirmer l'utilisation du studio pour l'interview Alexandre Blanc client nobod…" at bounding box center [755, 225] width 1407 height 55
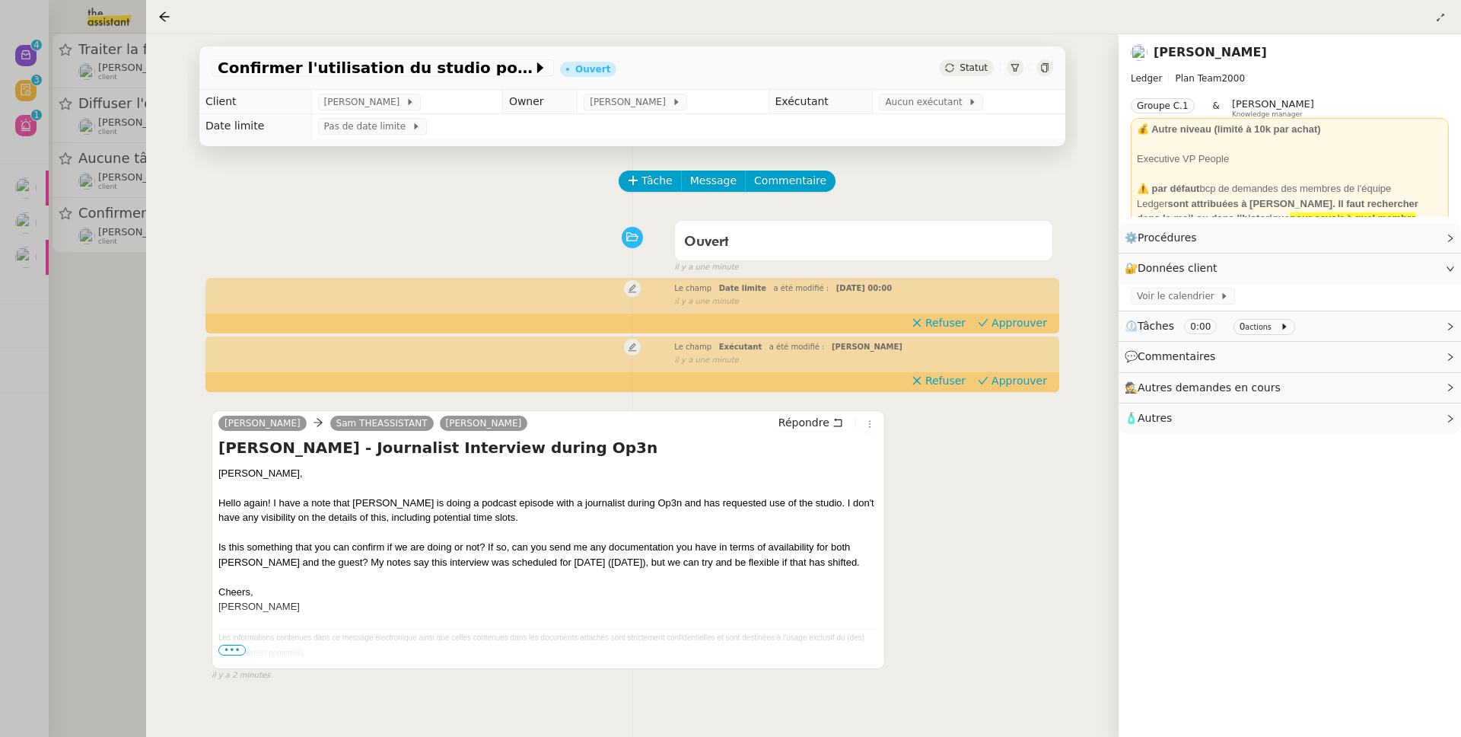
click at [32, 244] on div at bounding box center [730, 368] width 1461 height 737
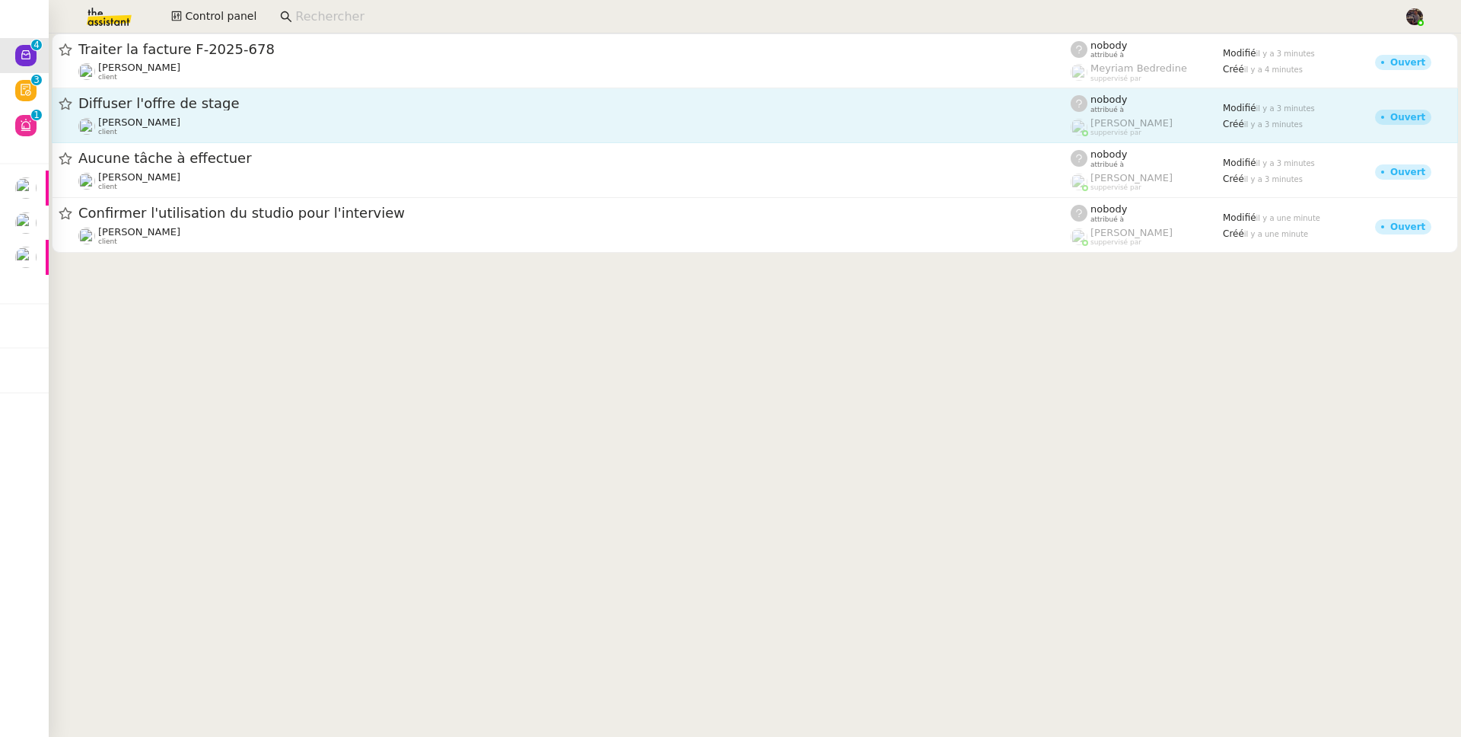
click at [158, 116] on div "Juliette Rihal client" at bounding box center [574, 126] width 993 height 20
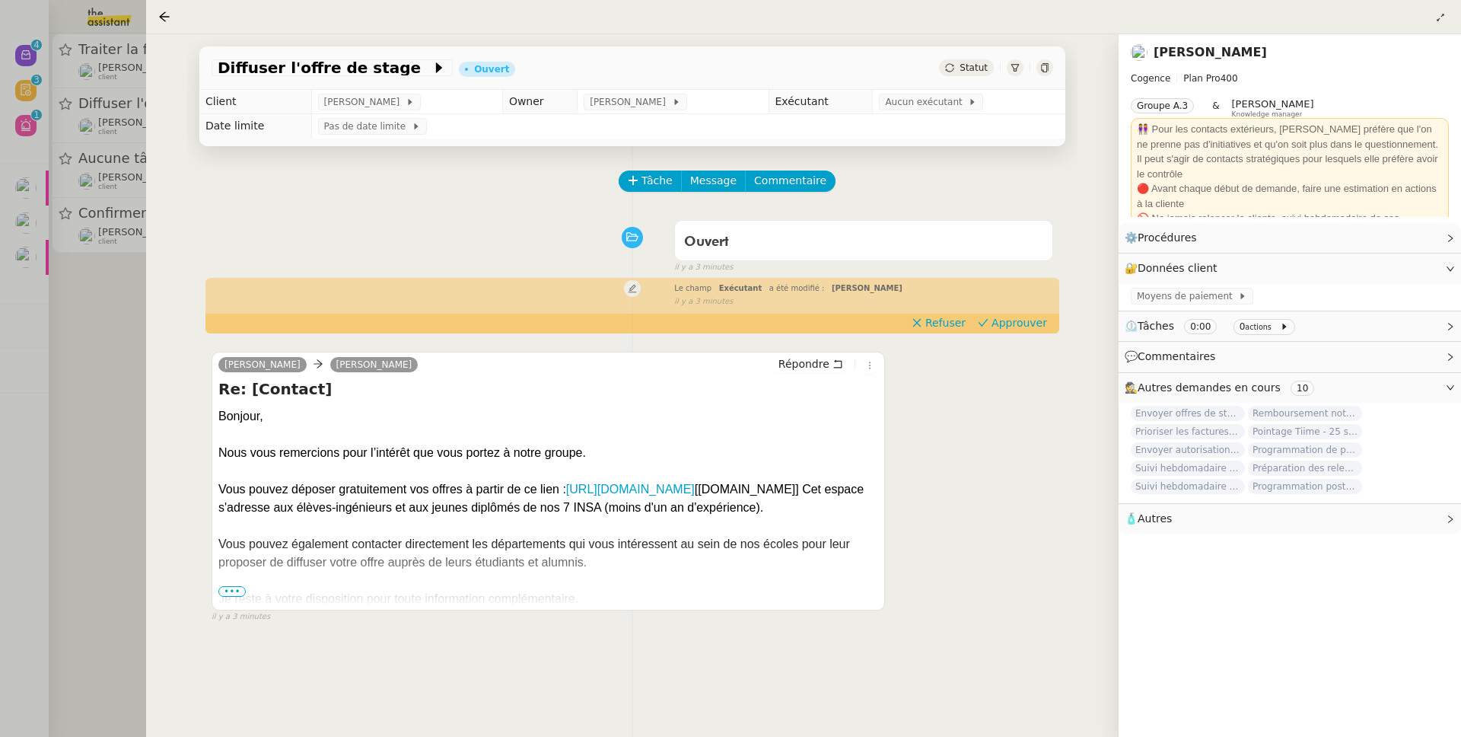
drag, startPoint x: 84, startPoint y: 190, endPoint x: 95, endPoint y: 177, distance: 17.3
click at [84, 190] on div at bounding box center [730, 368] width 1461 height 737
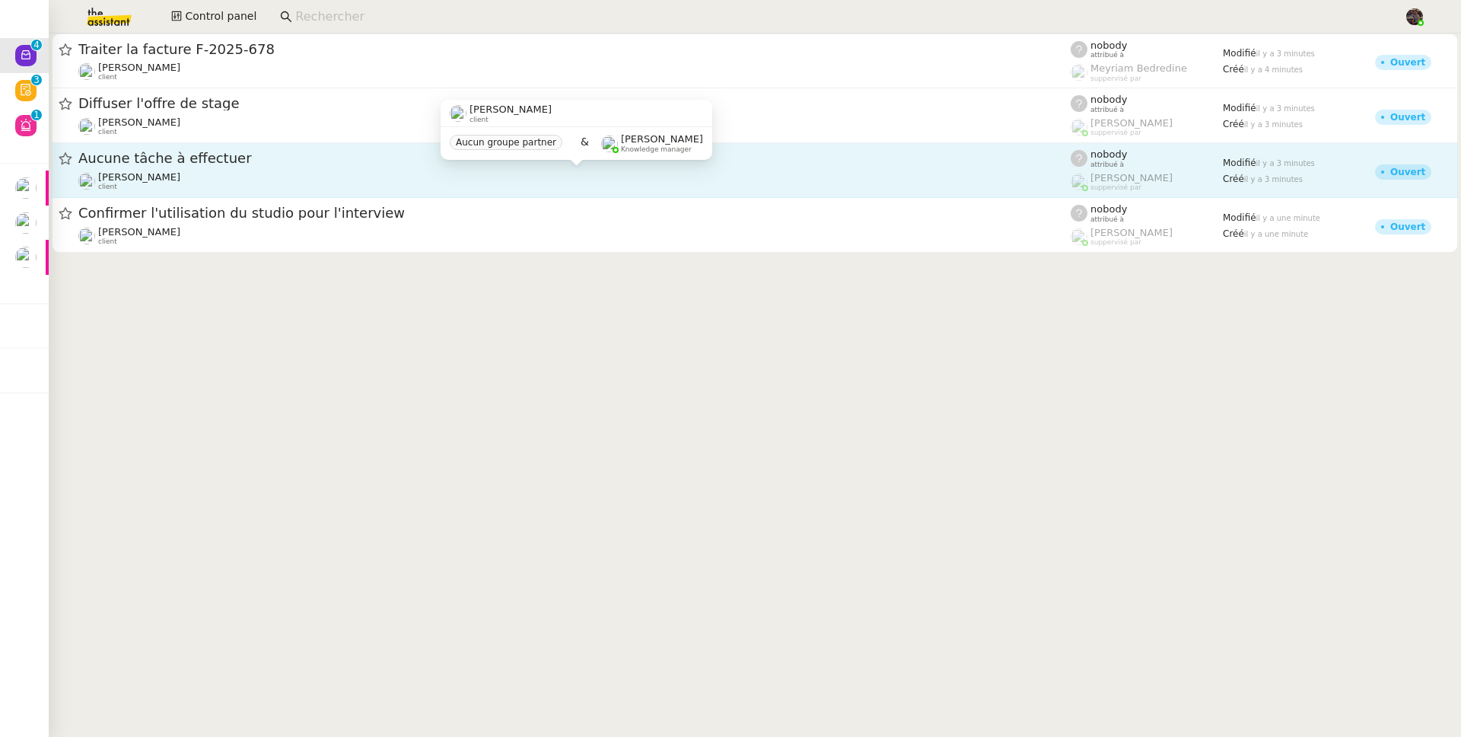
click at [170, 172] on span "[PERSON_NAME]" at bounding box center [139, 176] width 82 height 11
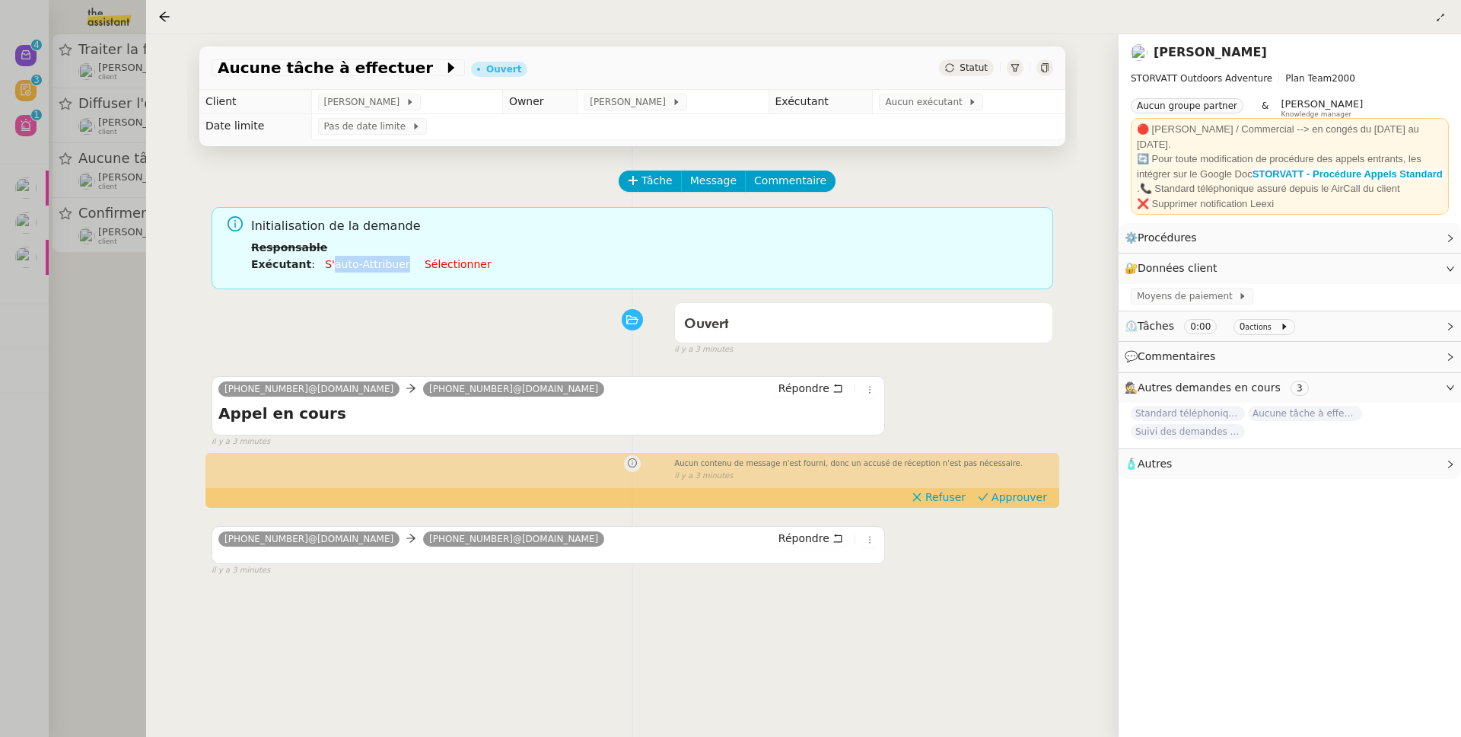
drag, startPoint x: 401, startPoint y: 268, endPoint x: 328, endPoint y: 271, distance: 73.1
click at [328, 271] on li "Exécutant : S'auto-attribuer Sélectionner" at bounding box center [646, 264] width 790 height 17
copy link "auto-attribuer"
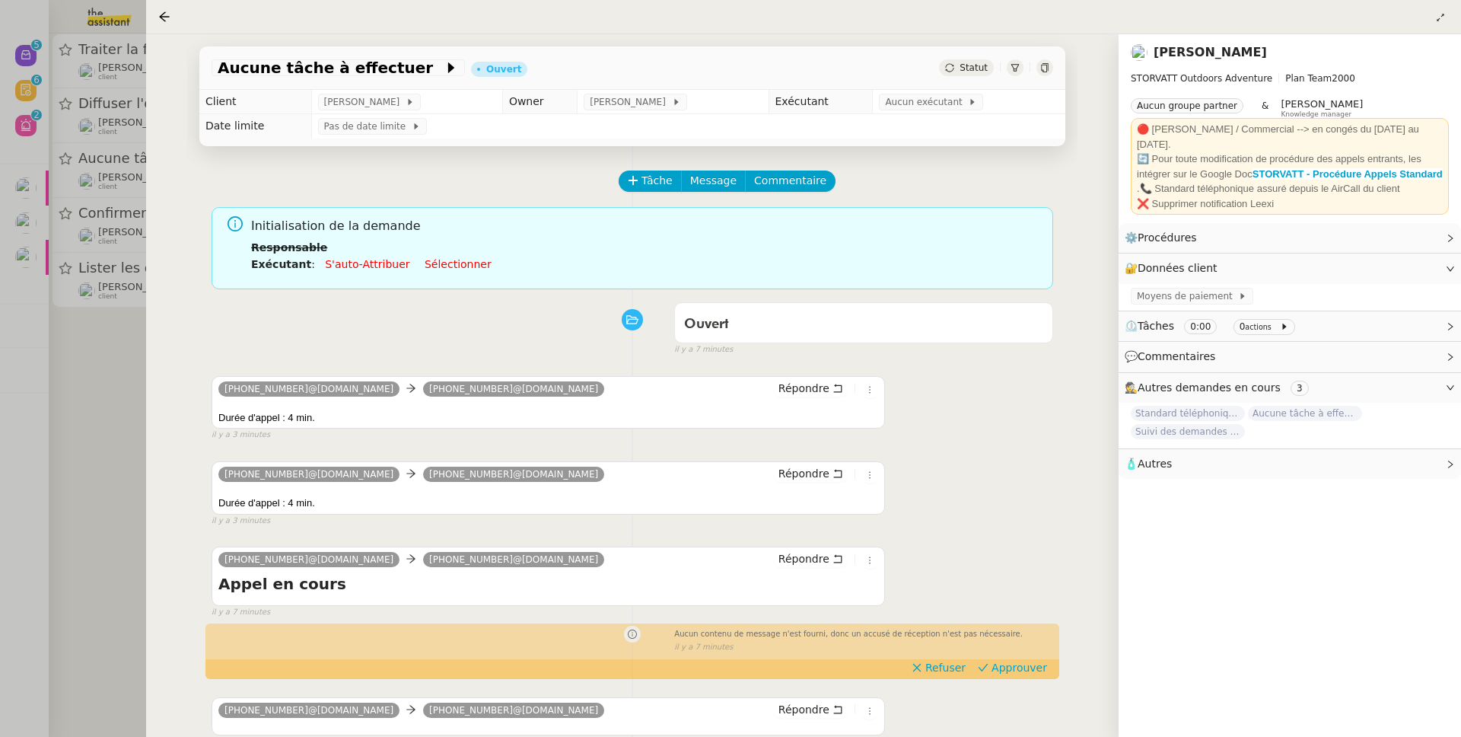
click at [105, 143] on div at bounding box center [730, 368] width 1461 height 737
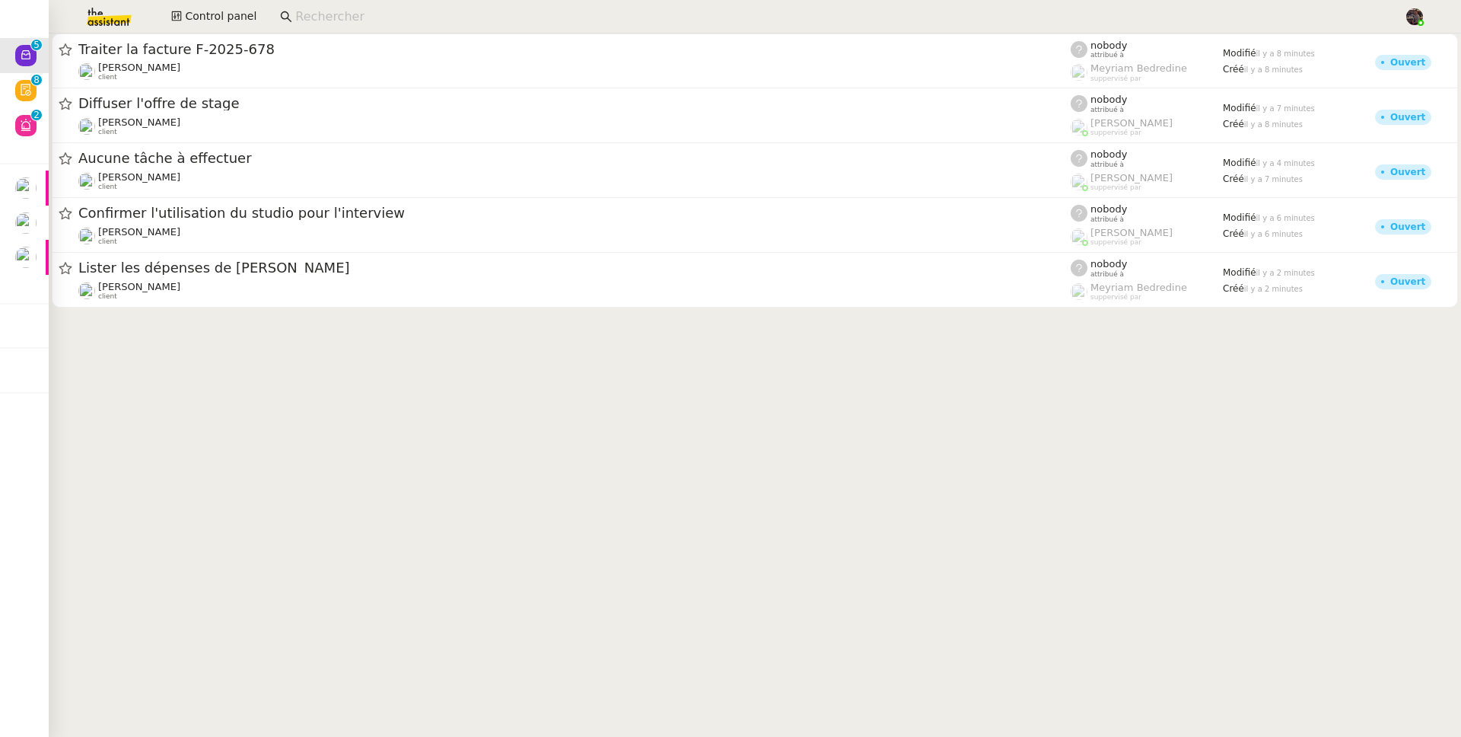
click at [470, 398] on cdk-virtual-scroll-viewport "Traiter la facture F-2025-678 Laurence de Nervaux client nobody attribué à Meyr…" at bounding box center [755, 384] width 1413 height 703
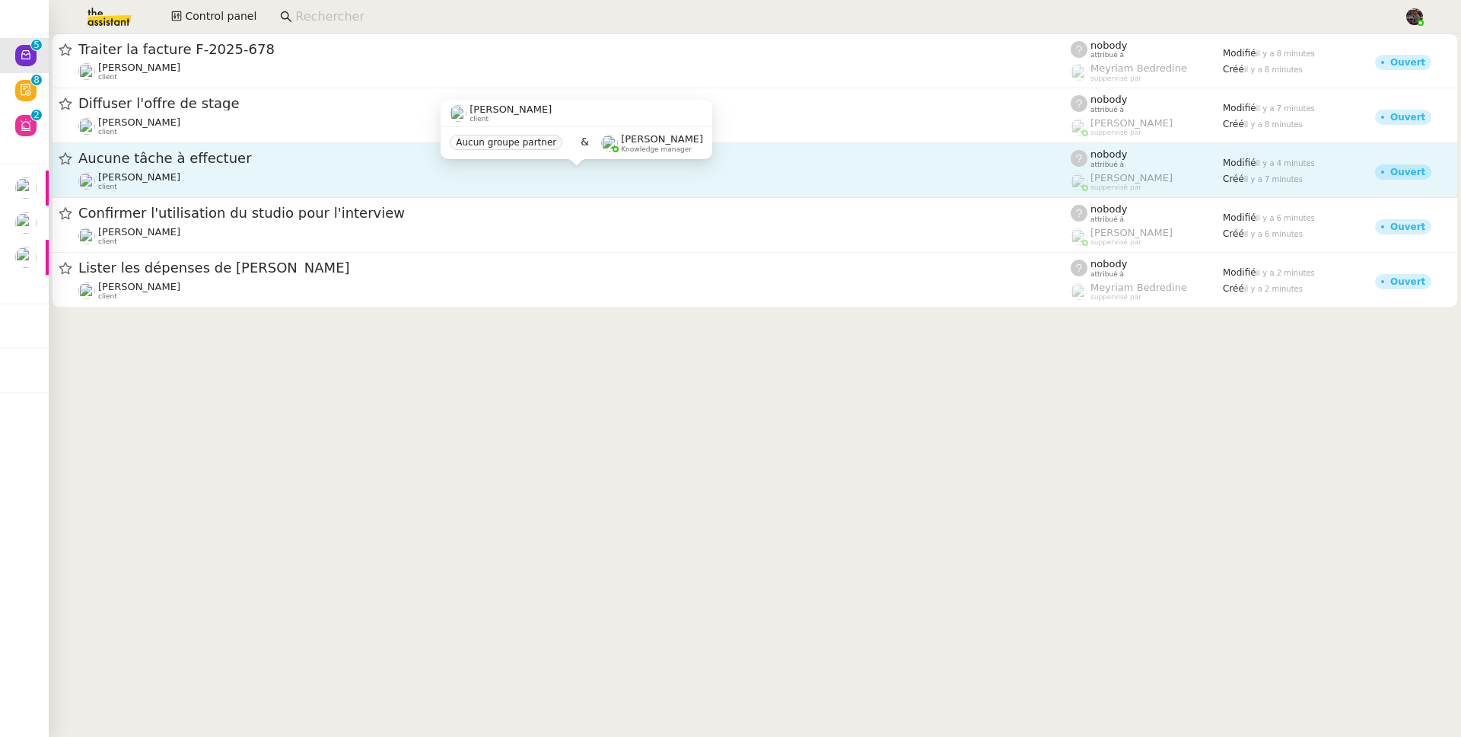
click at [225, 174] on div "[PERSON_NAME] client" at bounding box center [574, 181] width 993 height 20
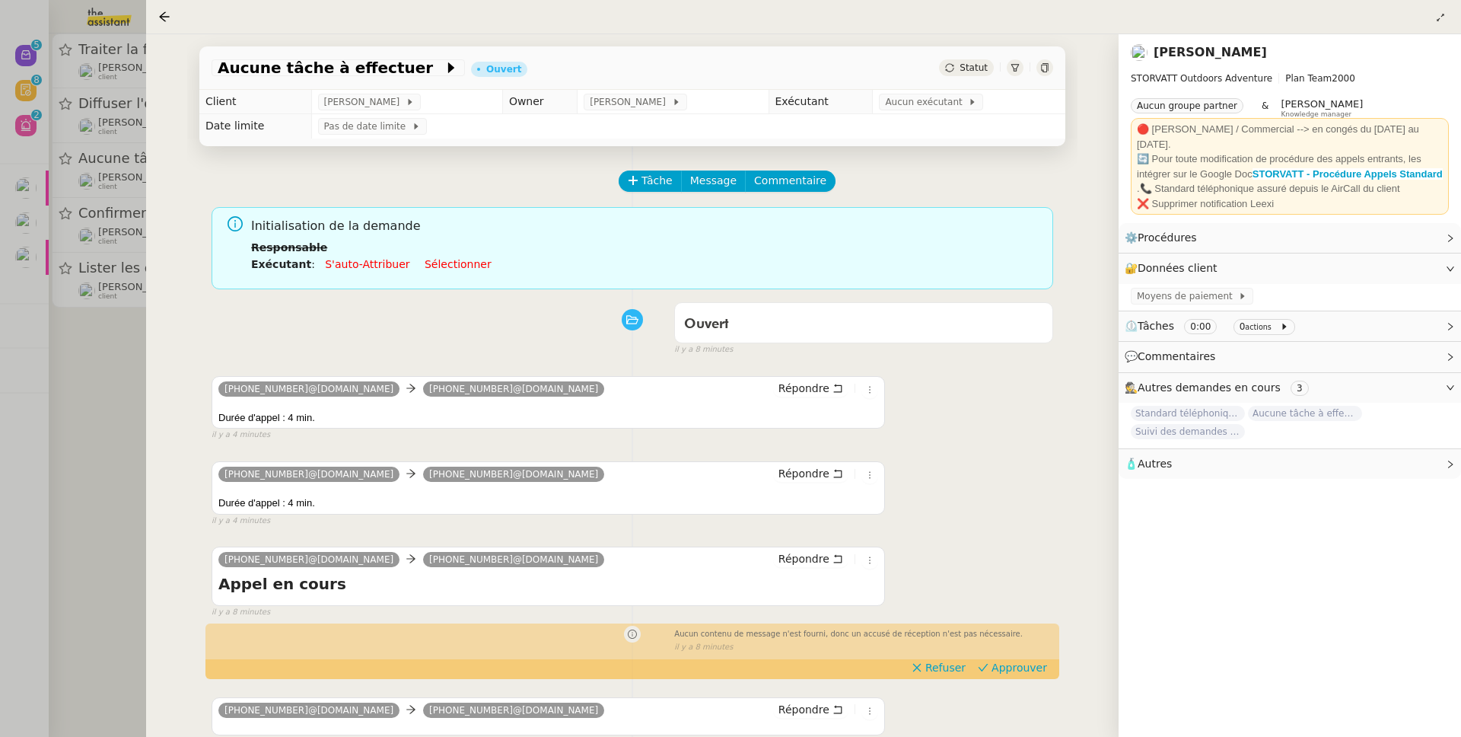
click at [1433, 23] on nz-page-header-extra at bounding box center [1441, 17] width 17 height 18
click at [1434, 21] on icon at bounding box center [1440, 17] width 15 height 9
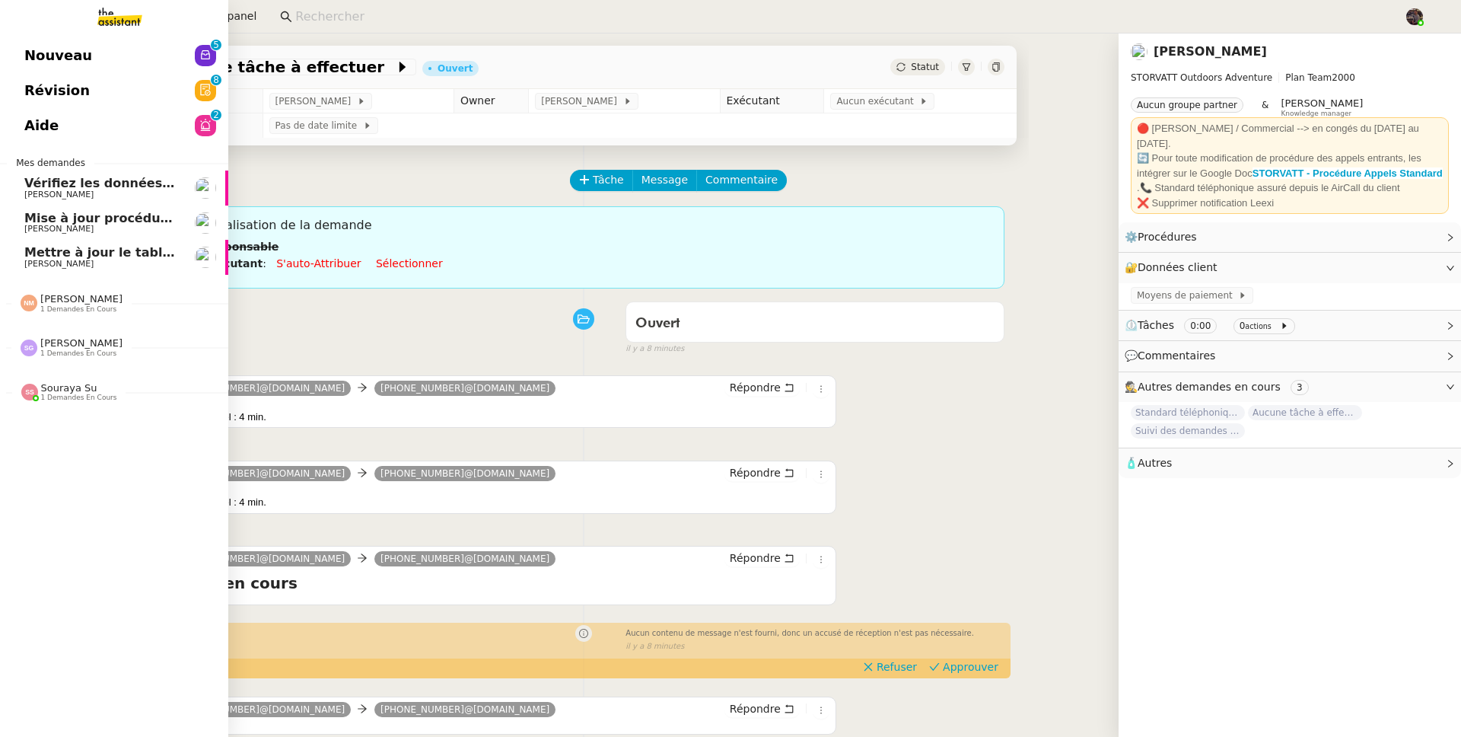
click at [20, 49] on link "Nouveau 0 1 2 3 4 5 6 7 8 9" at bounding box center [114, 55] width 228 height 35
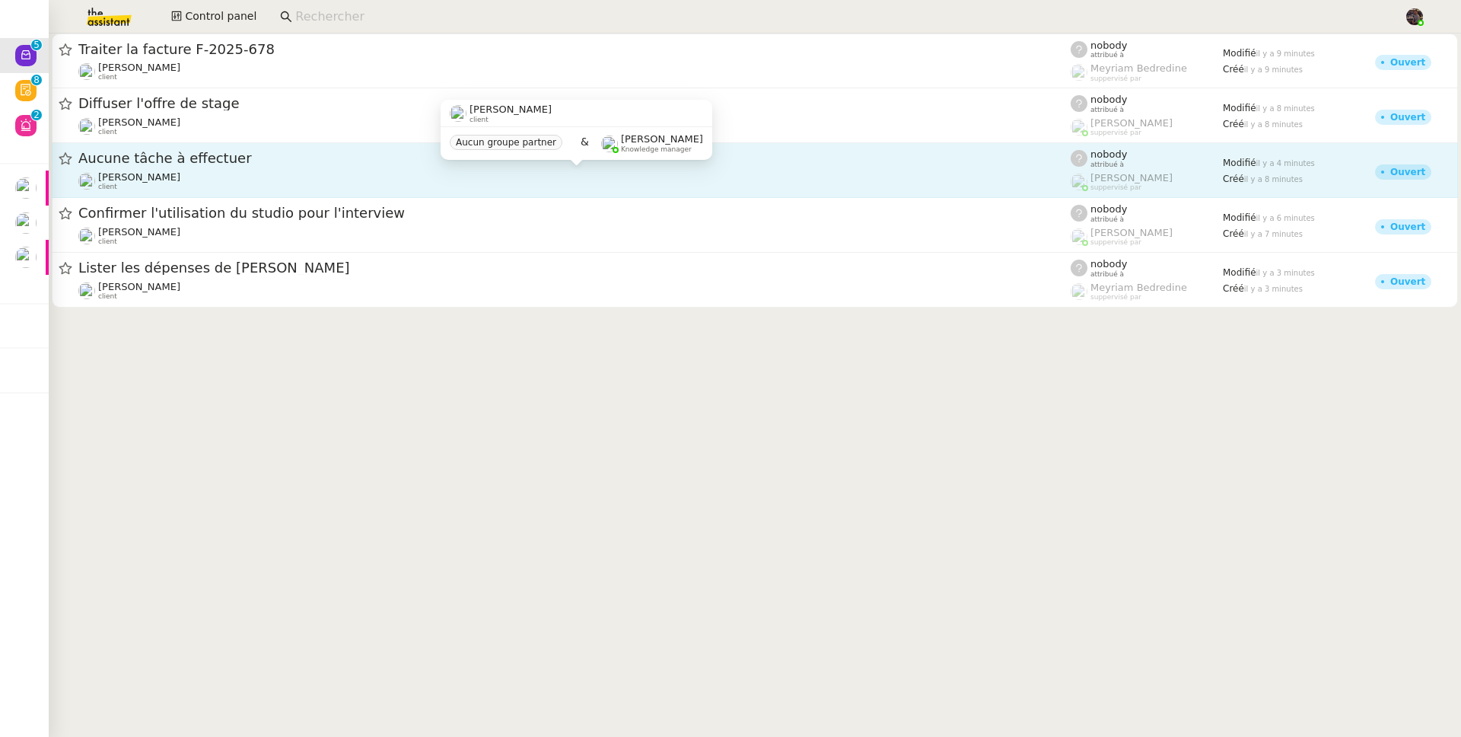
click at [179, 177] on span "[PERSON_NAME]" at bounding box center [139, 176] width 82 height 11
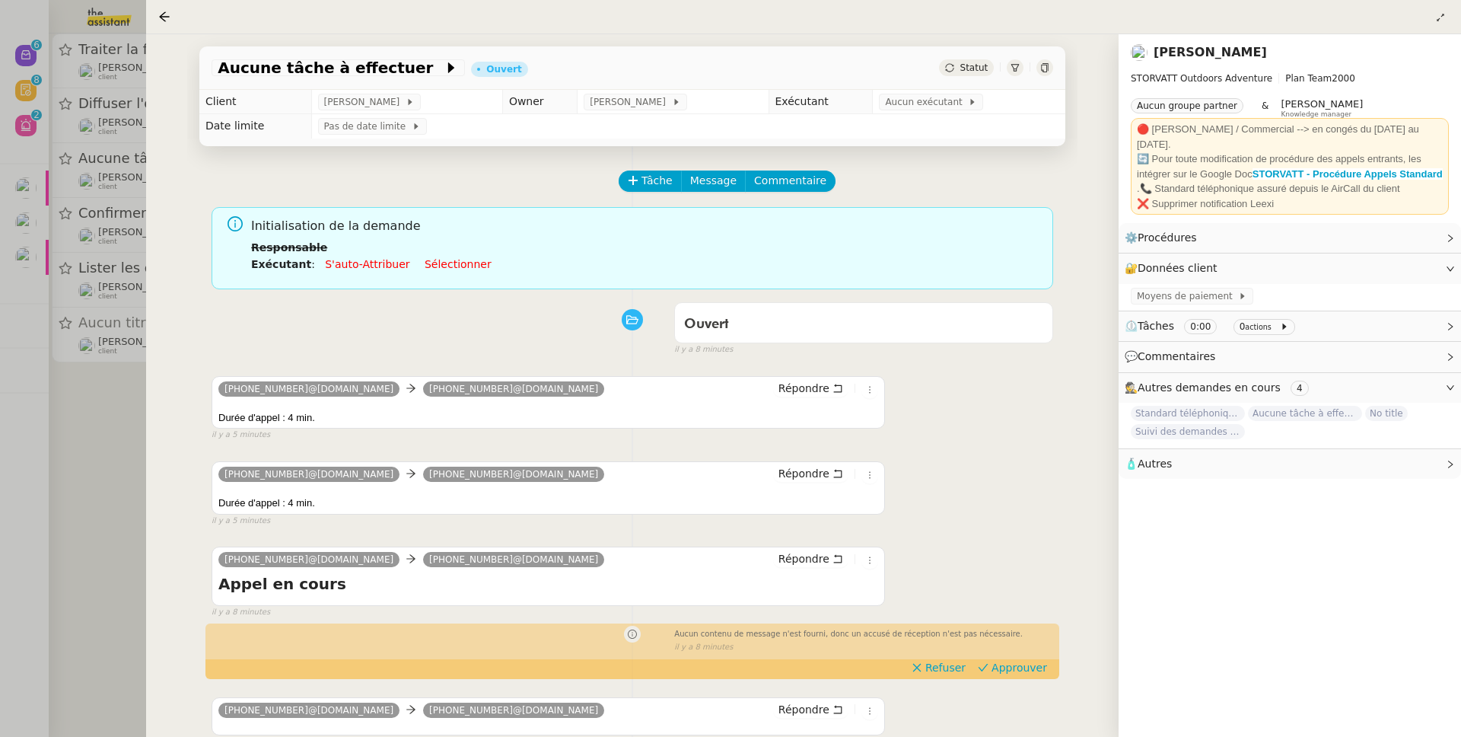
scroll to position [206, 0]
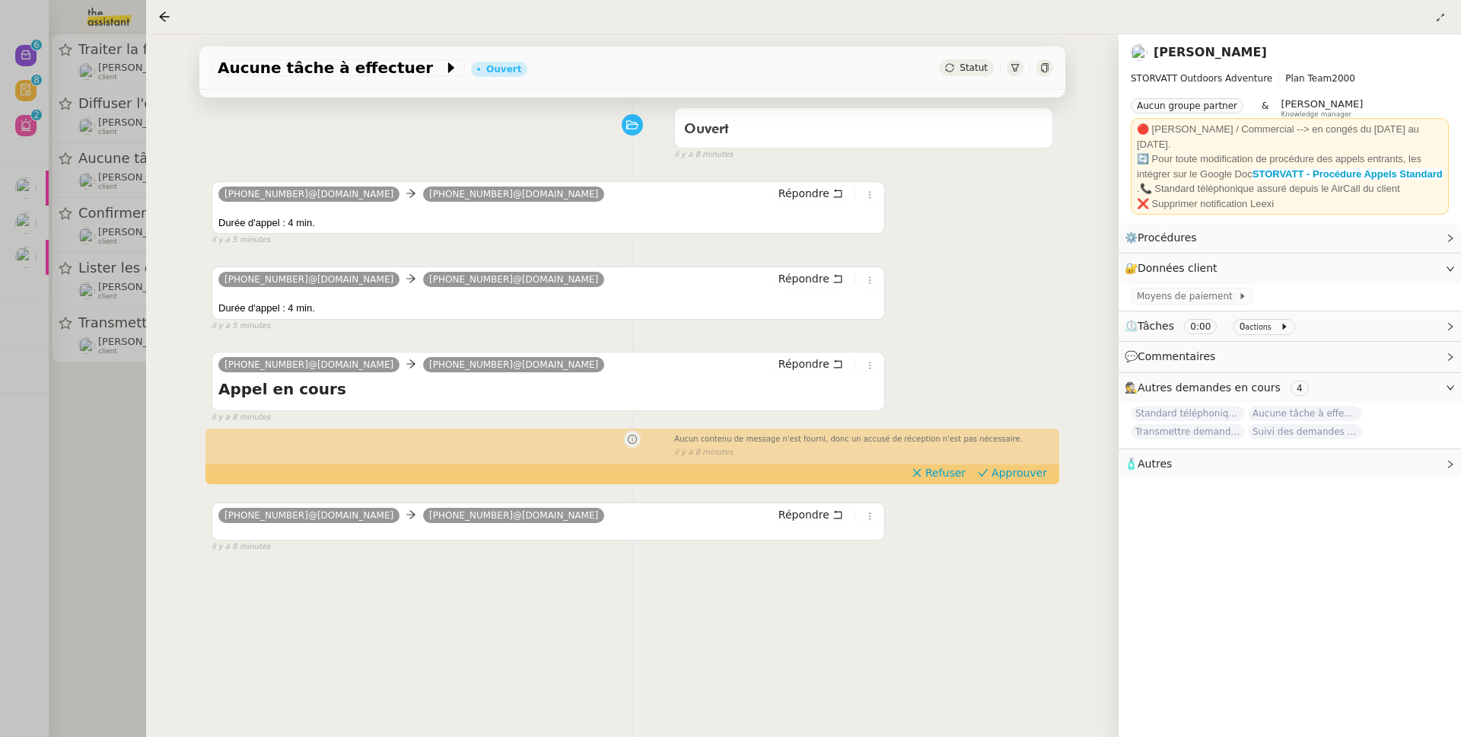
click at [100, 429] on div at bounding box center [730, 368] width 1461 height 737
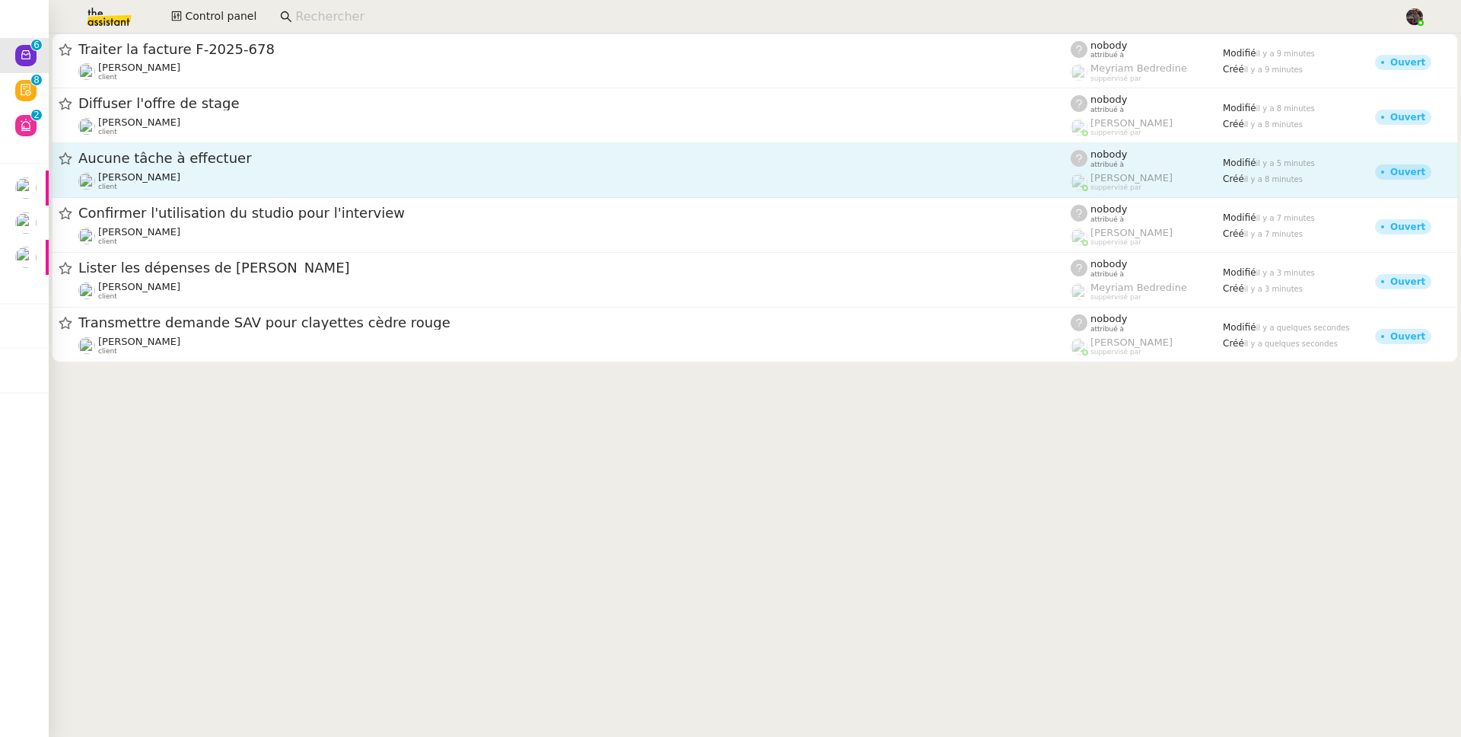
click at [180, 161] on span "Aucune tâche à effectuer" at bounding box center [574, 158] width 993 height 14
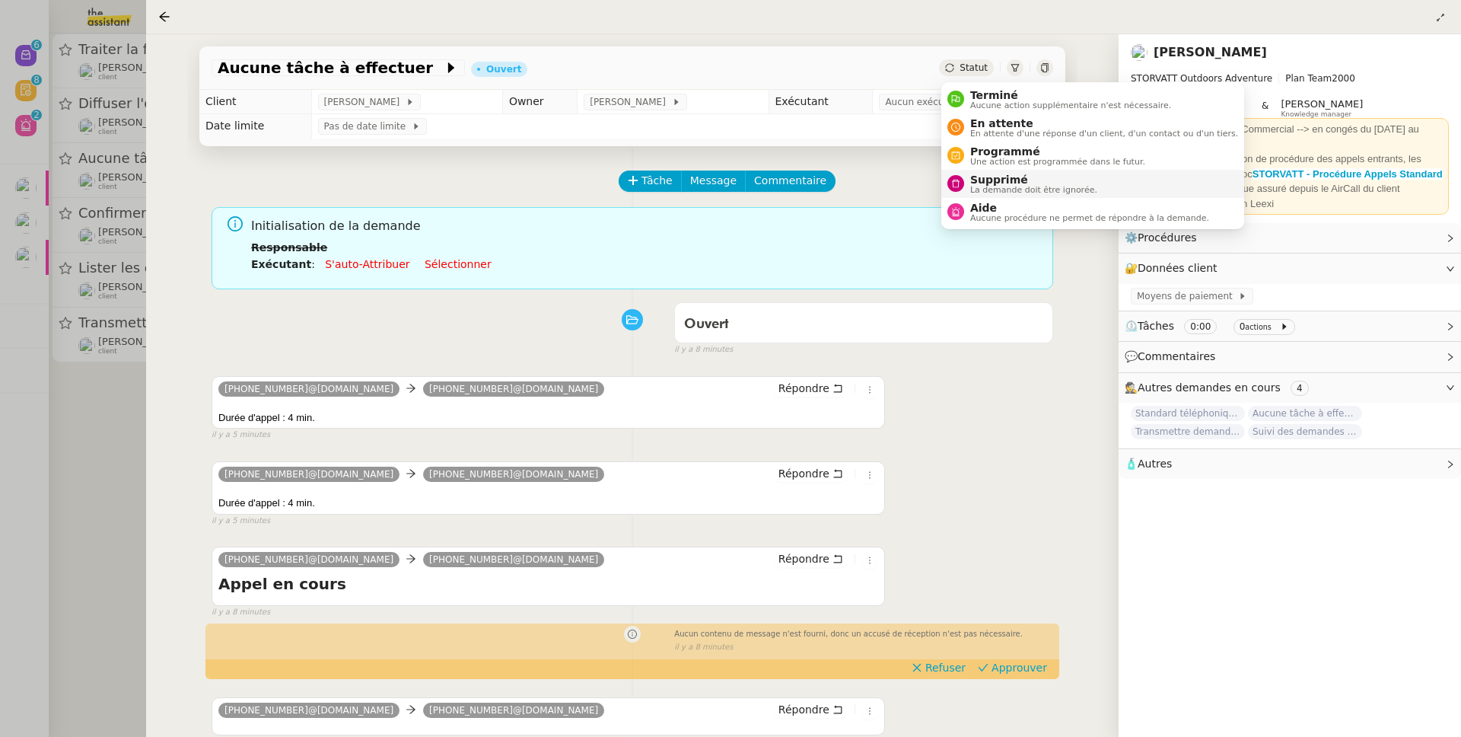
click at [977, 182] on span "Supprimé" at bounding box center [1034, 180] width 127 height 12
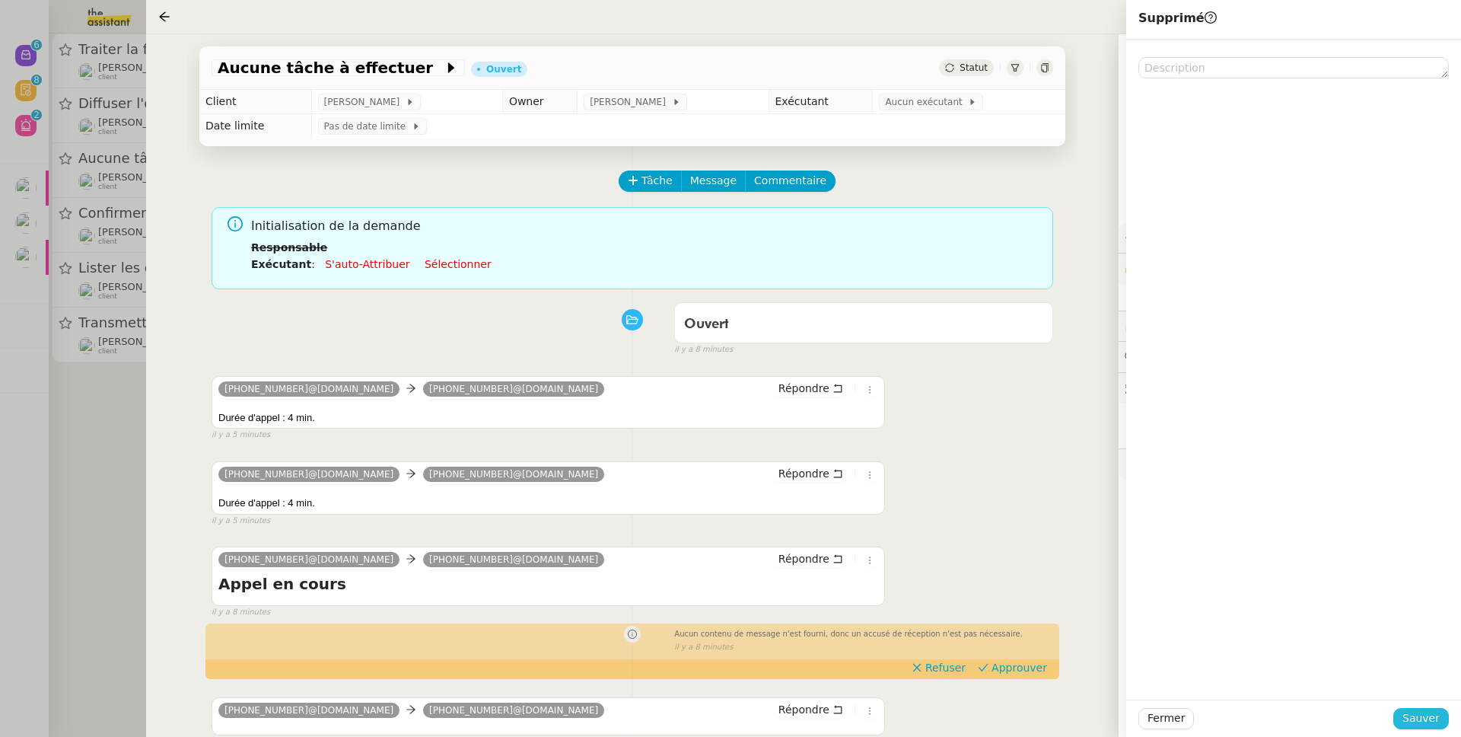
click at [1439, 720] on span "Sauver" at bounding box center [1421, 718] width 37 height 18
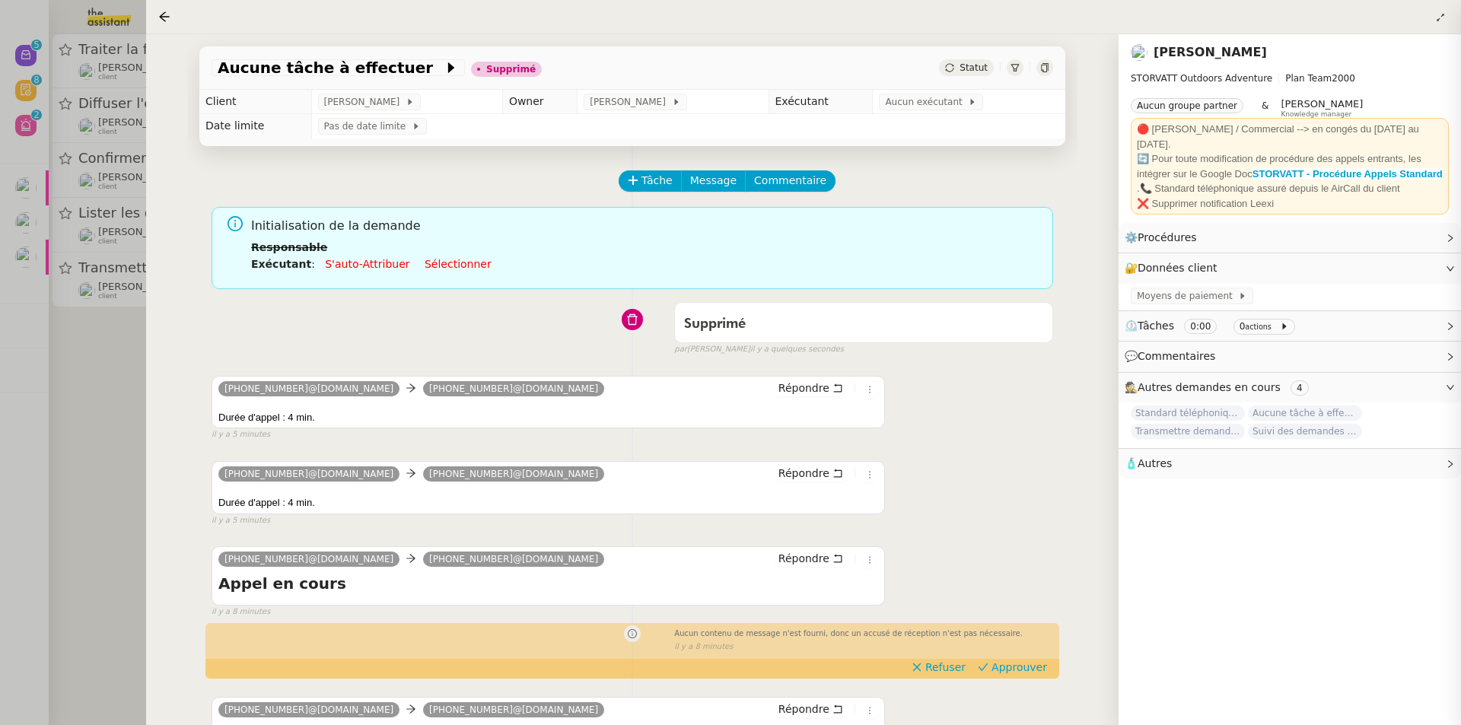
drag, startPoint x: 143, startPoint y: 466, endPoint x: 134, endPoint y: 465, distance: 9.2
click at [142, 465] on div at bounding box center [730, 362] width 1461 height 725
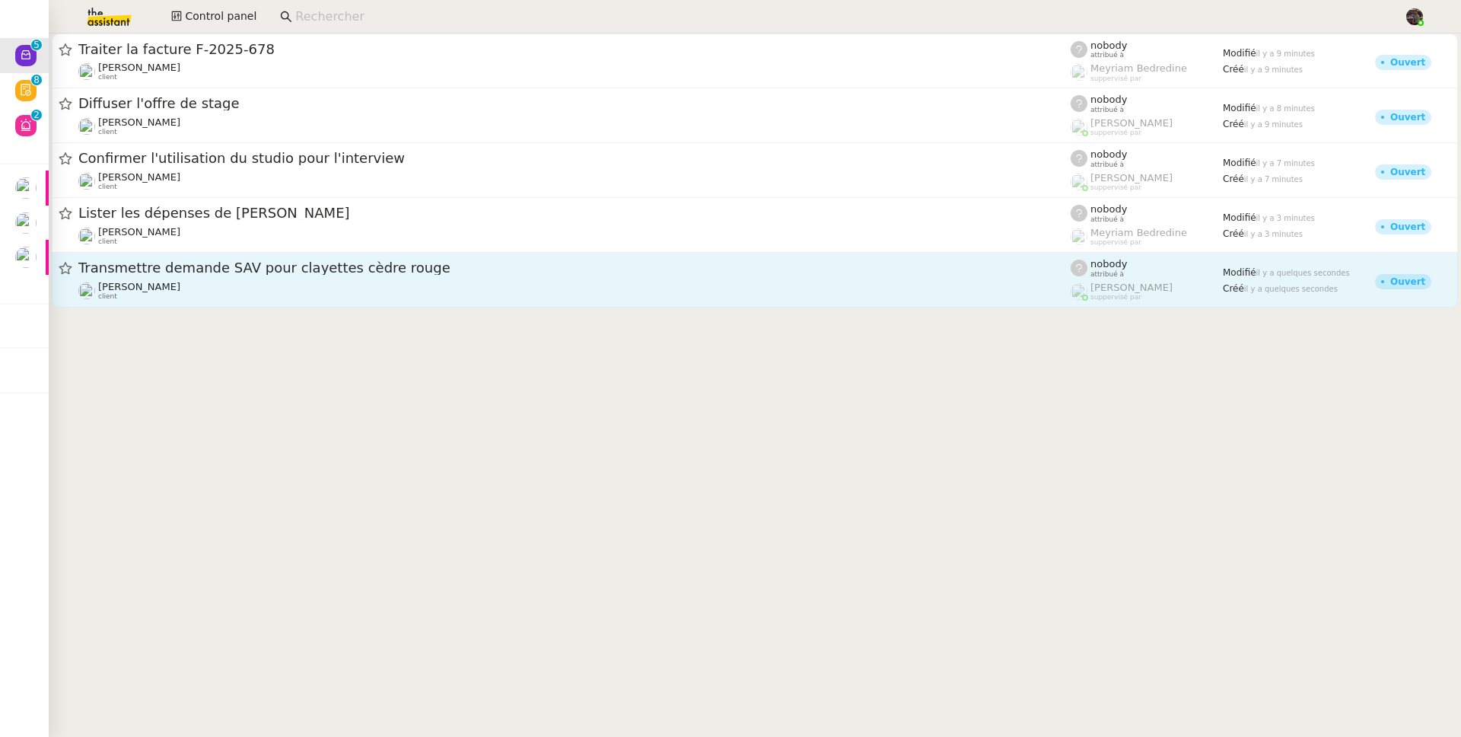
click at [275, 254] on link "Transmettre demande SAV pour clayettes cèdre rouge [PERSON_NAME] client nobody …" at bounding box center [755, 280] width 1407 height 55
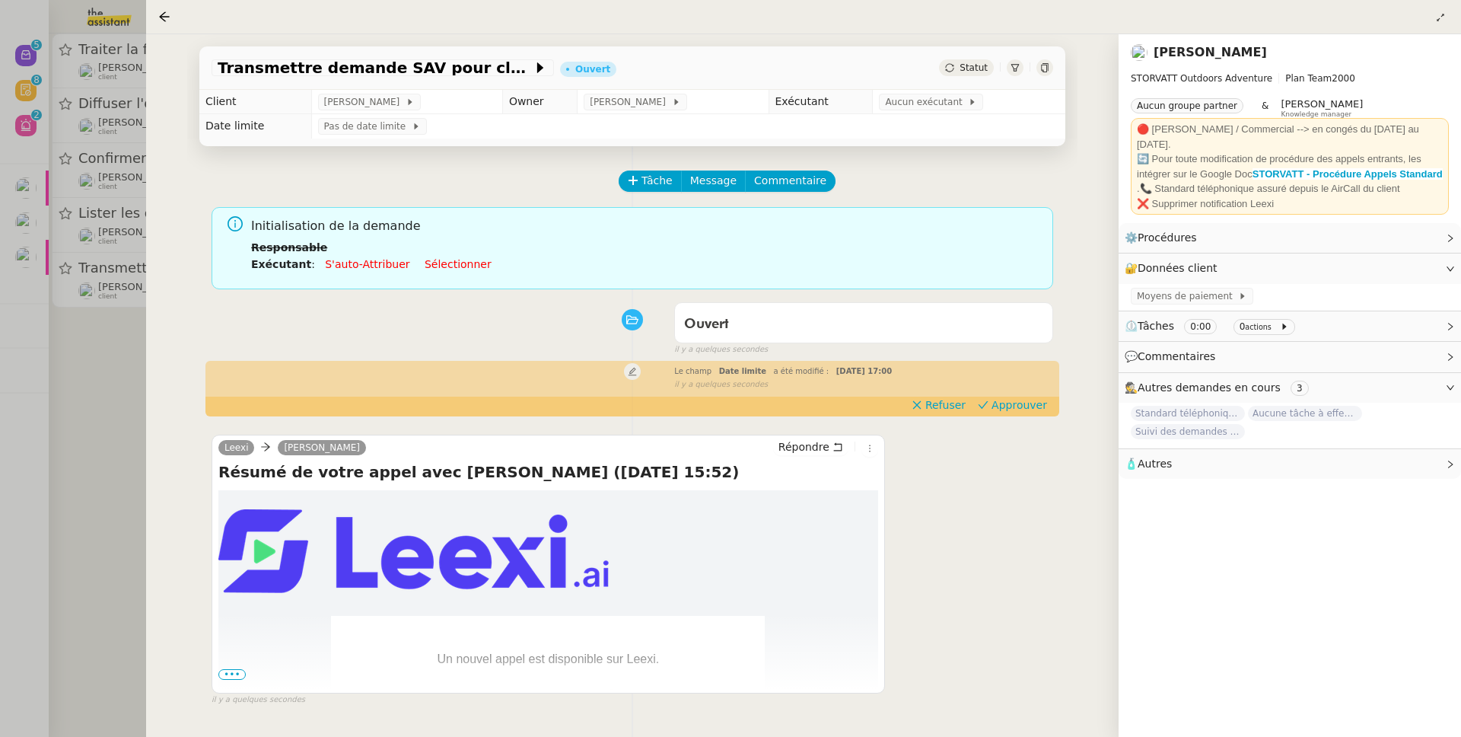
click at [232, 680] on span "•••" at bounding box center [231, 674] width 27 height 11
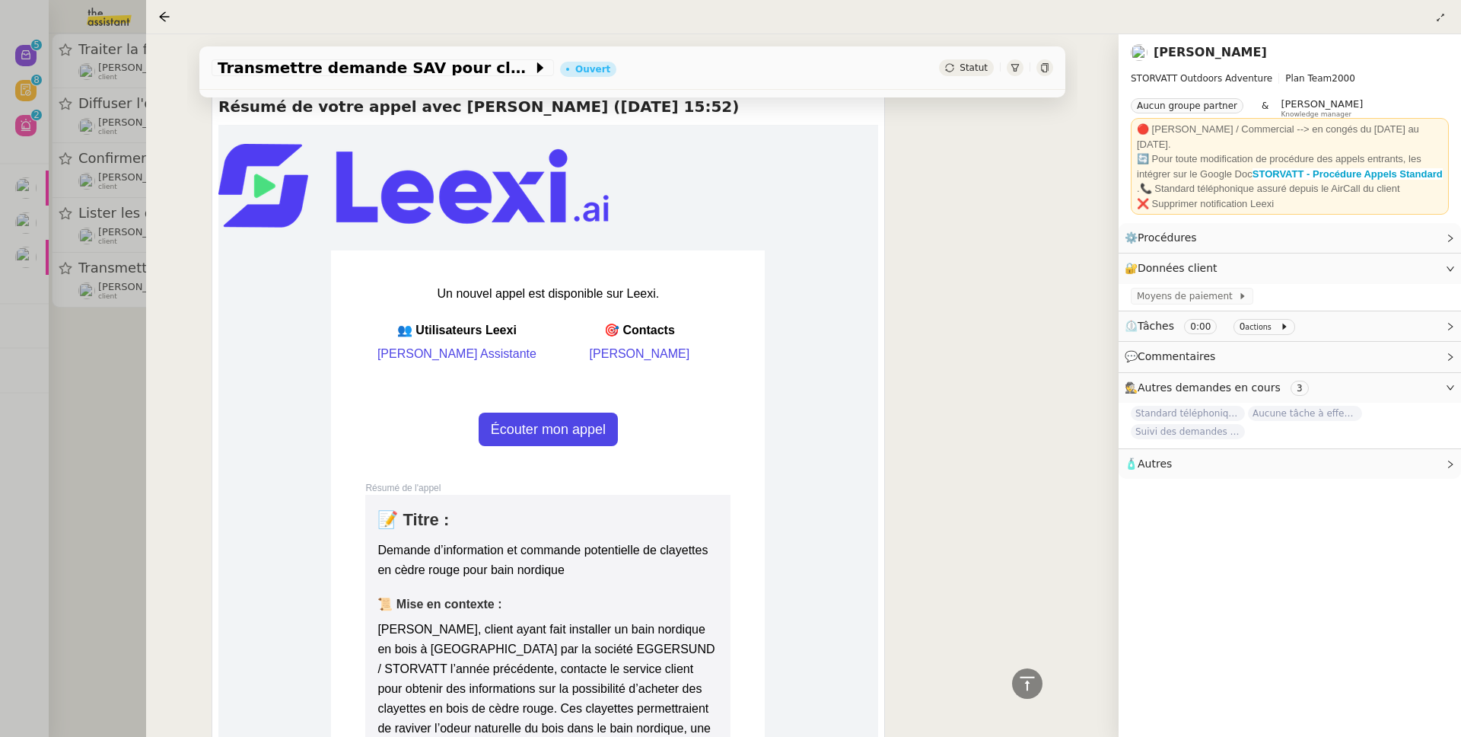
scroll to position [563, 0]
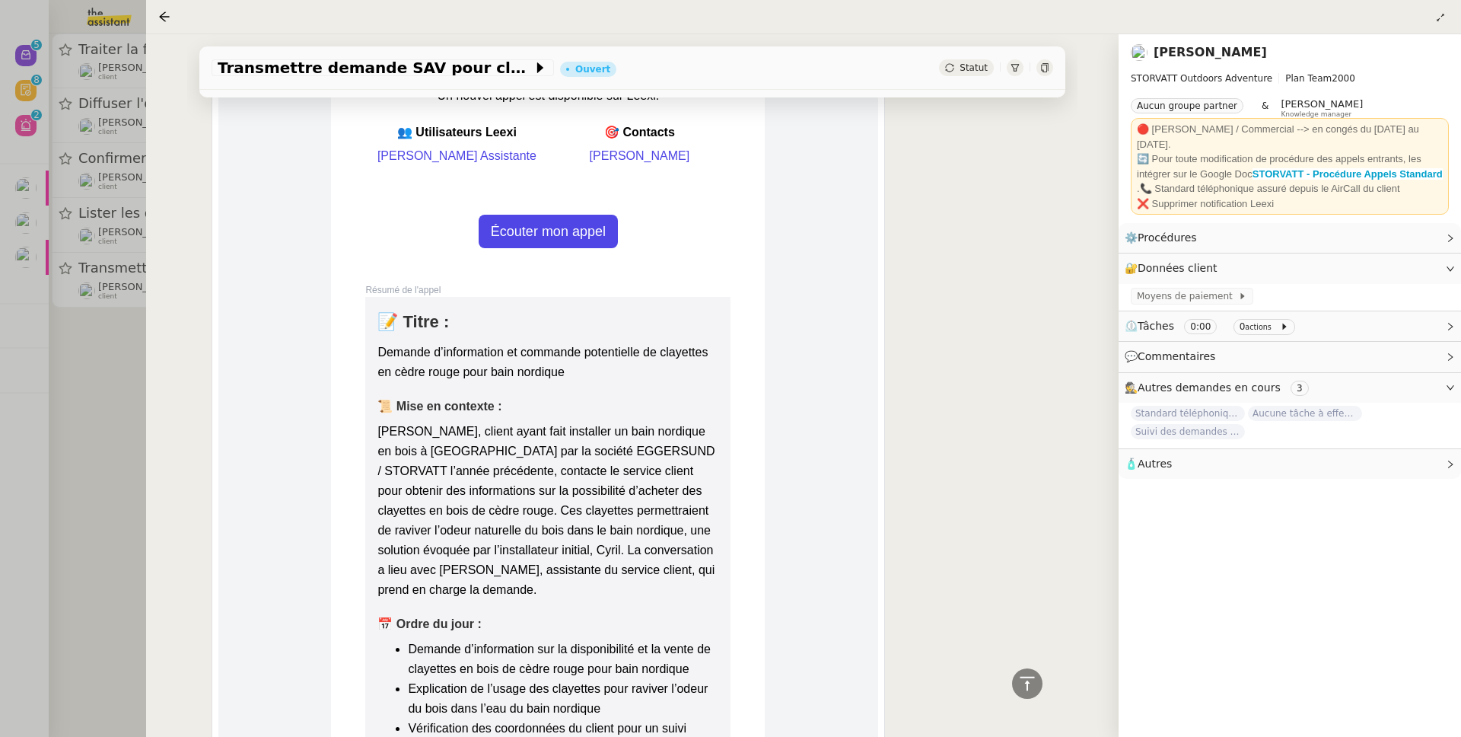
click at [78, 338] on div at bounding box center [730, 368] width 1461 height 737
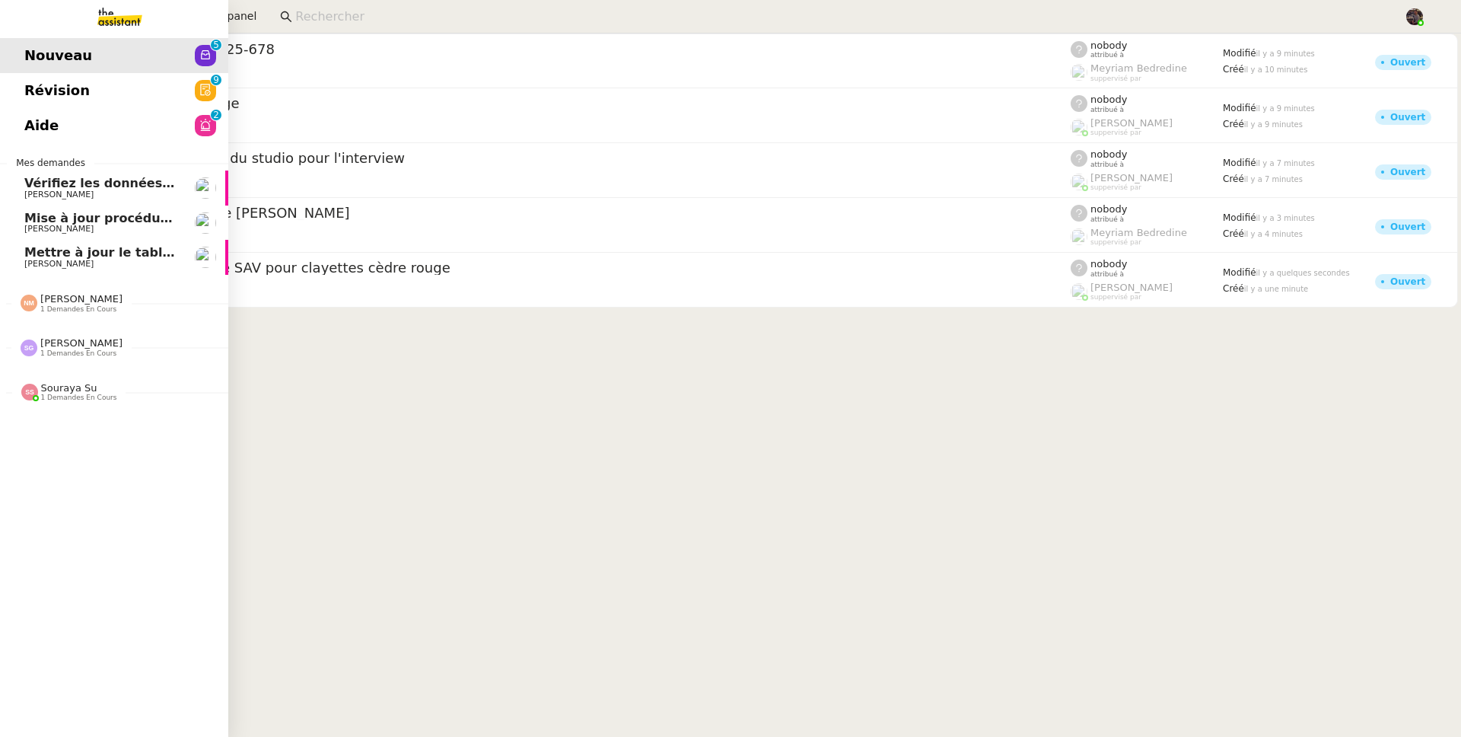
click at [62, 83] on span "Révision" at bounding box center [56, 90] width 65 height 23
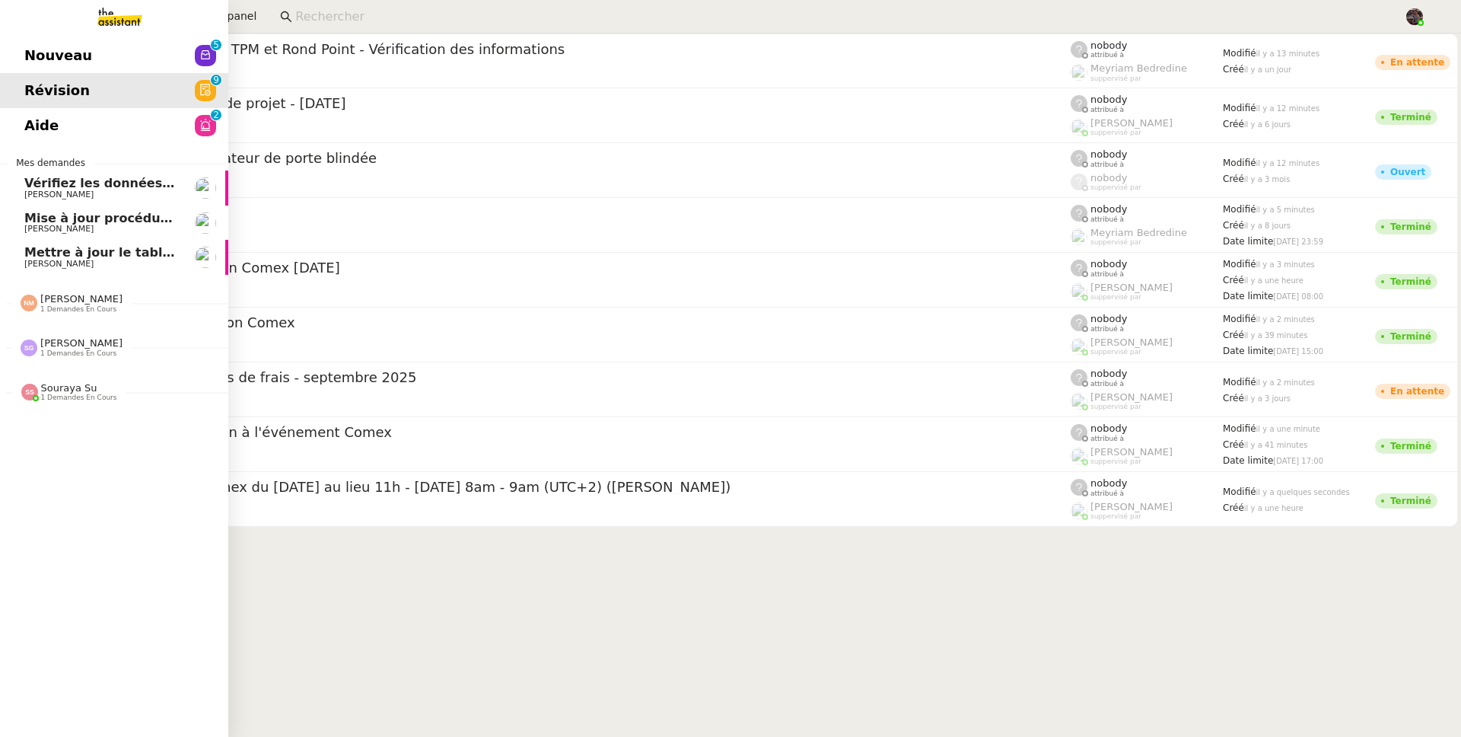
click at [69, 61] on span "Nouveau" at bounding box center [58, 55] width 68 height 23
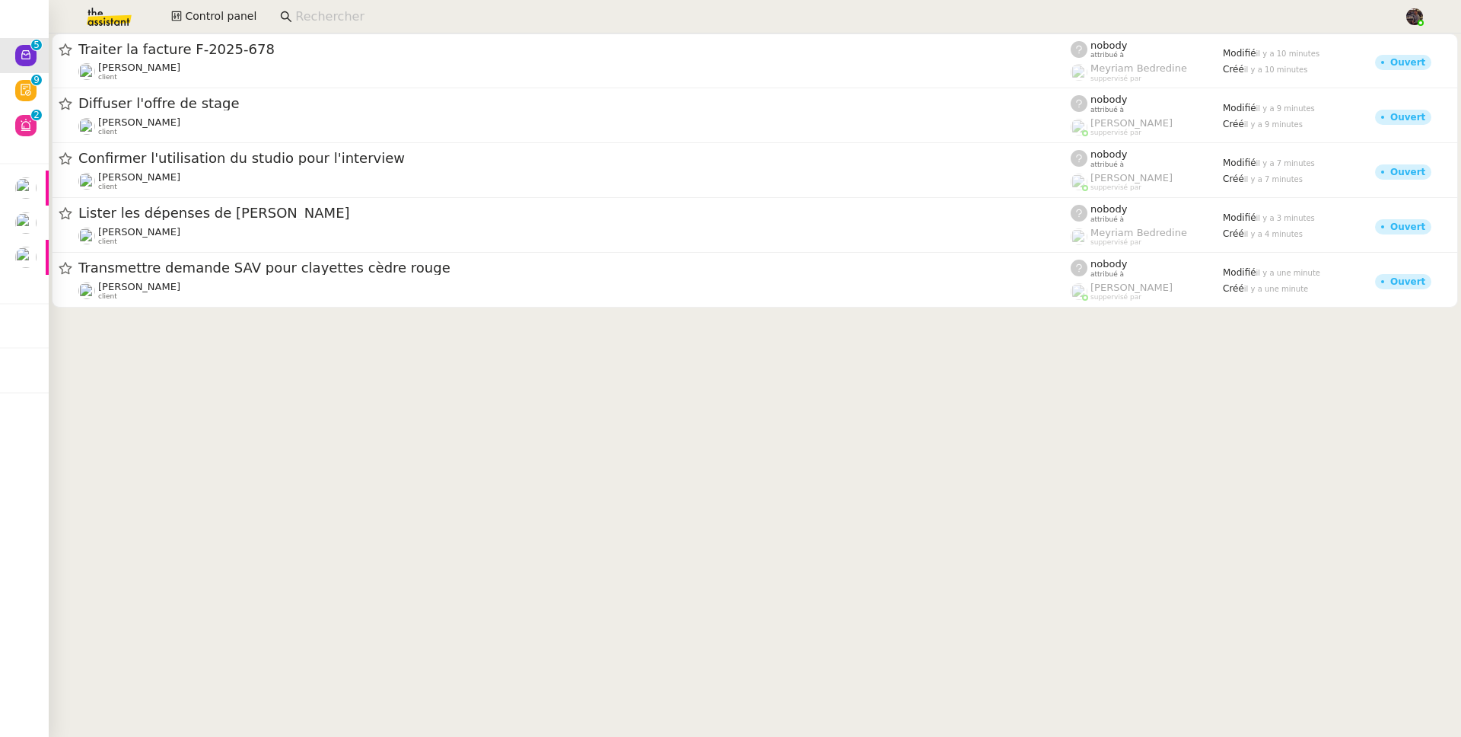
click at [113, 20] on img at bounding box center [97, 16] width 118 height 33
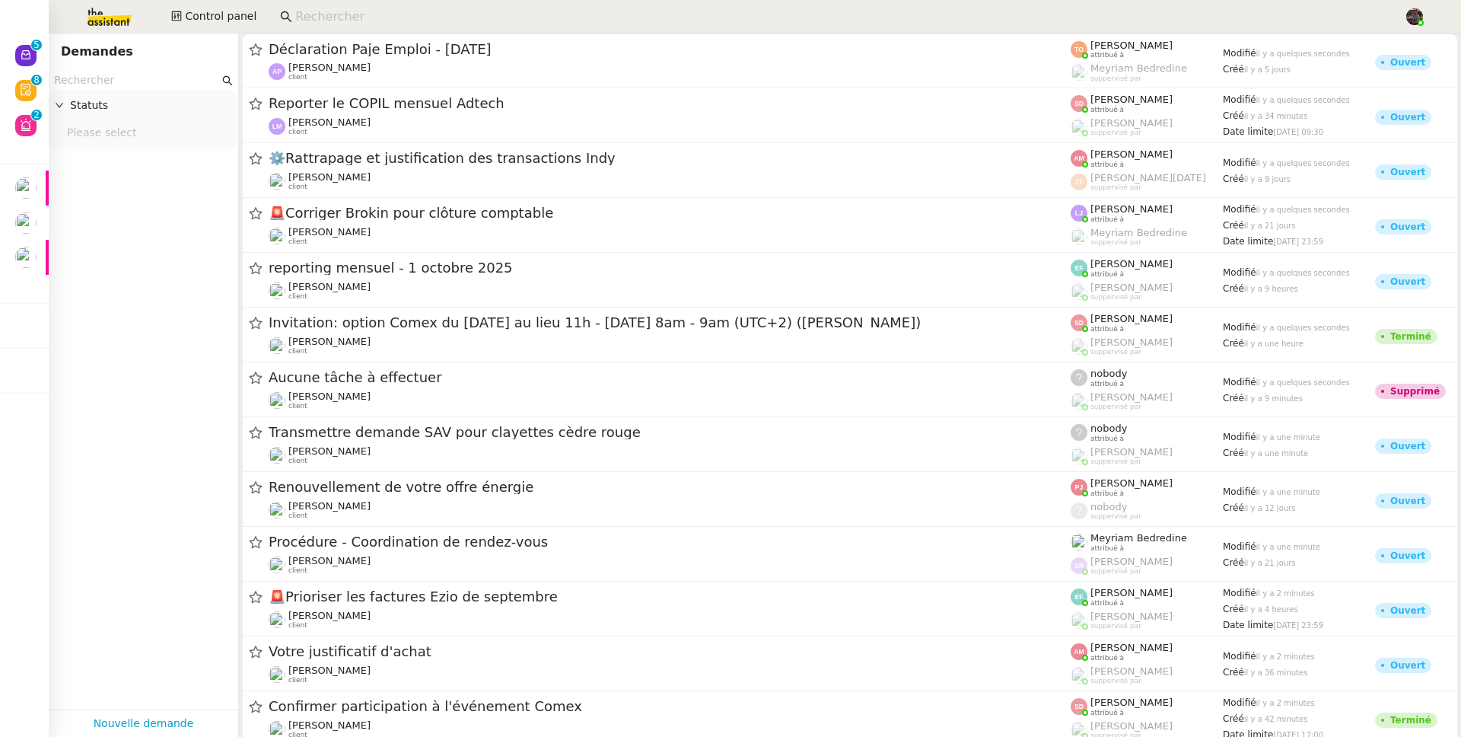
click at [177, 82] on input "text" at bounding box center [136, 81] width 165 height 18
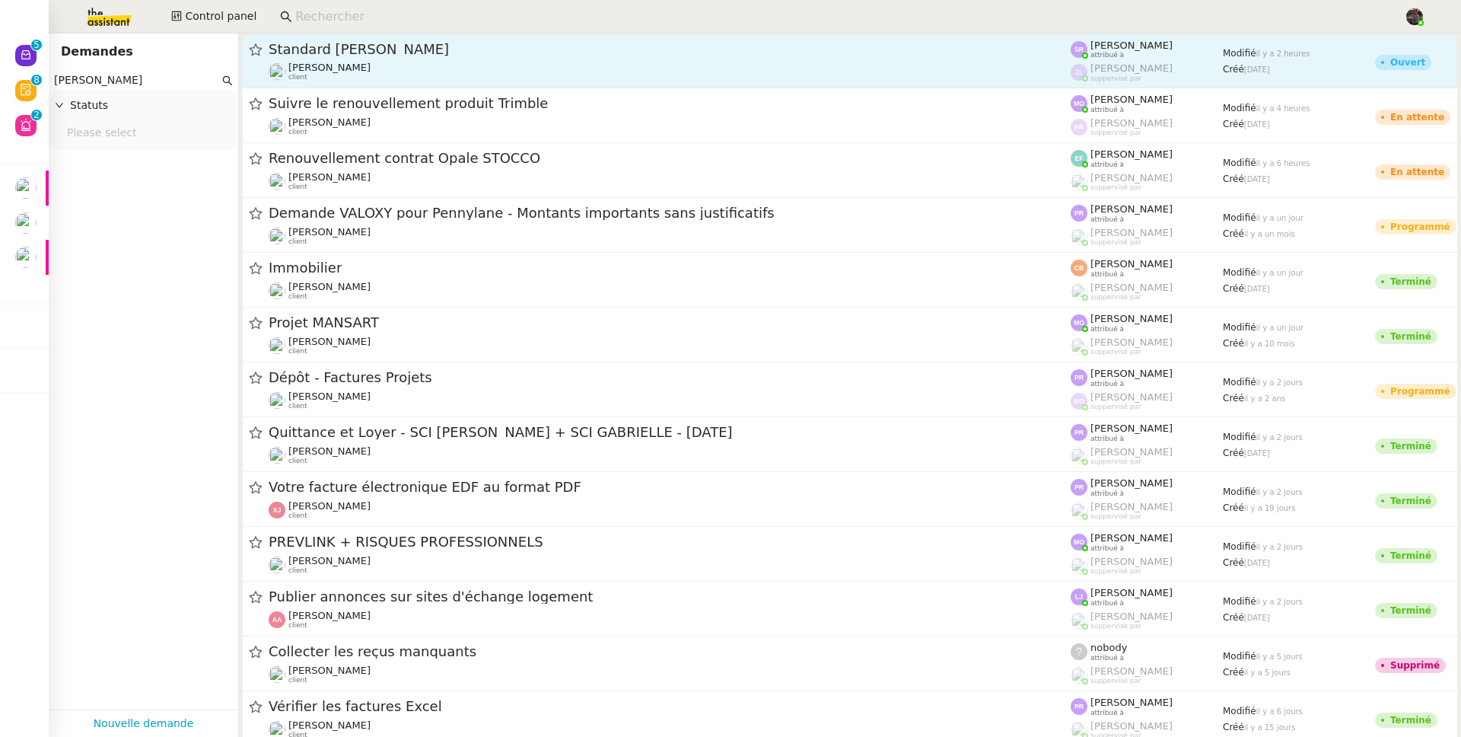
type input "[PERSON_NAME]"
click at [591, 56] on div "Standard [PERSON_NAME]" at bounding box center [670, 49] width 802 height 18
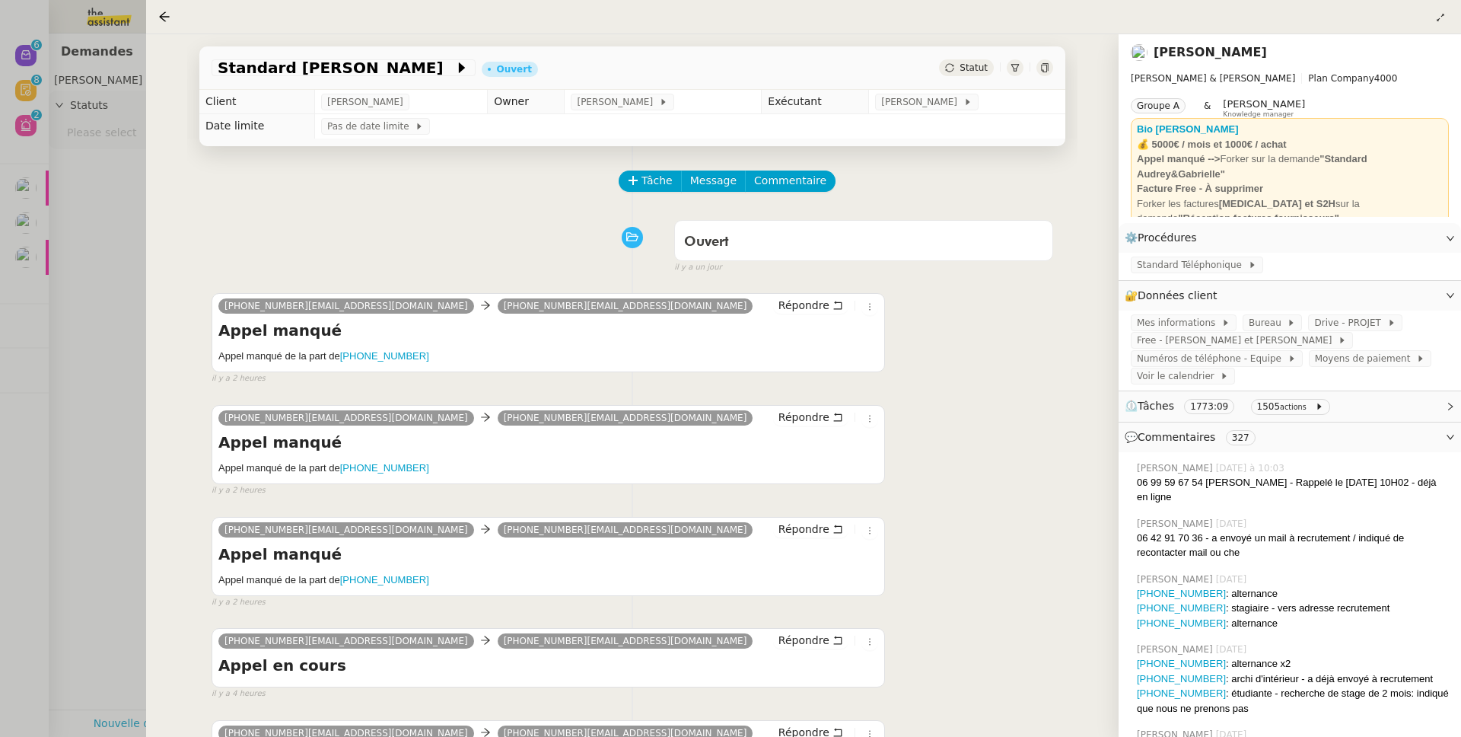
click at [87, 267] on div at bounding box center [730, 368] width 1461 height 737
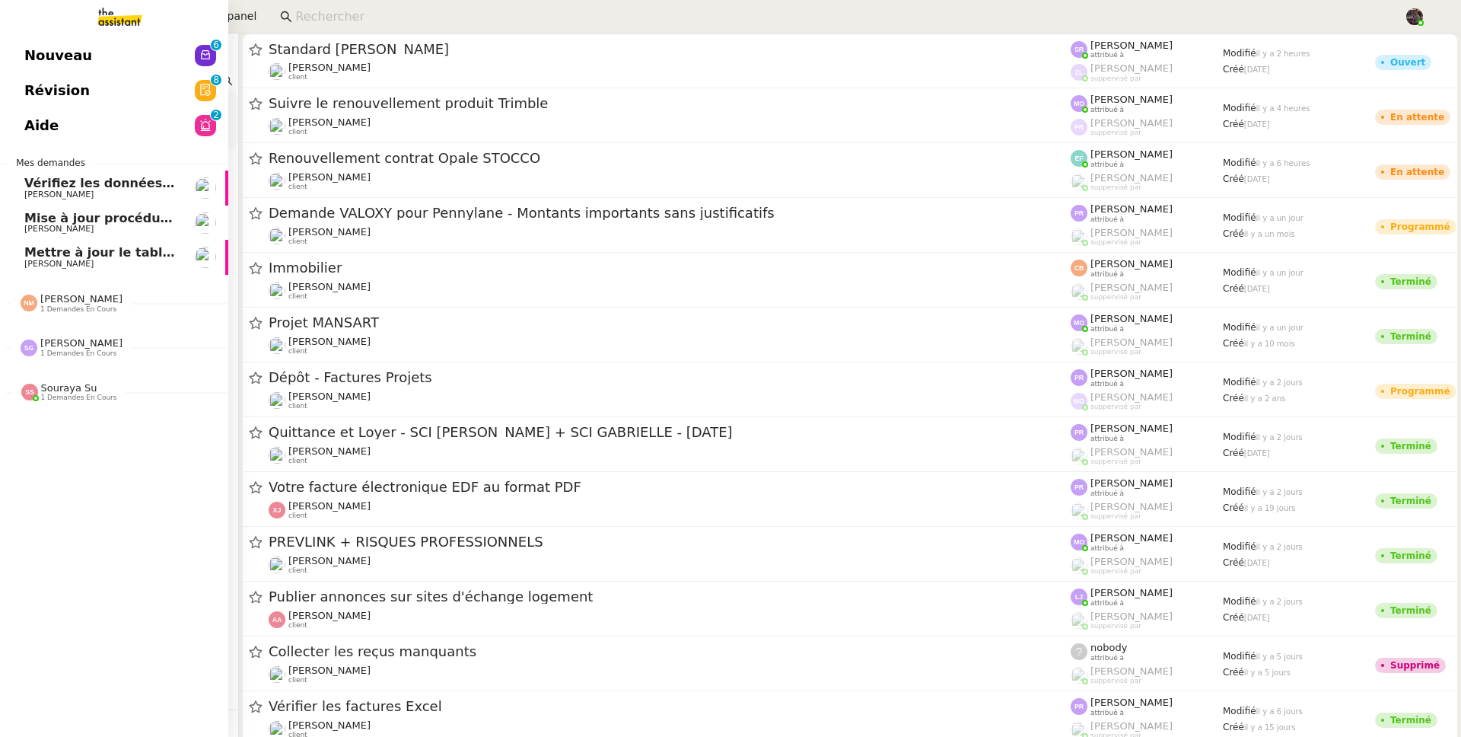
click at [3, 59] on link "Nouveau 0 1 2 3 4 5 6 7 8 9" at bounding box center [114, 55] width 228 height 35
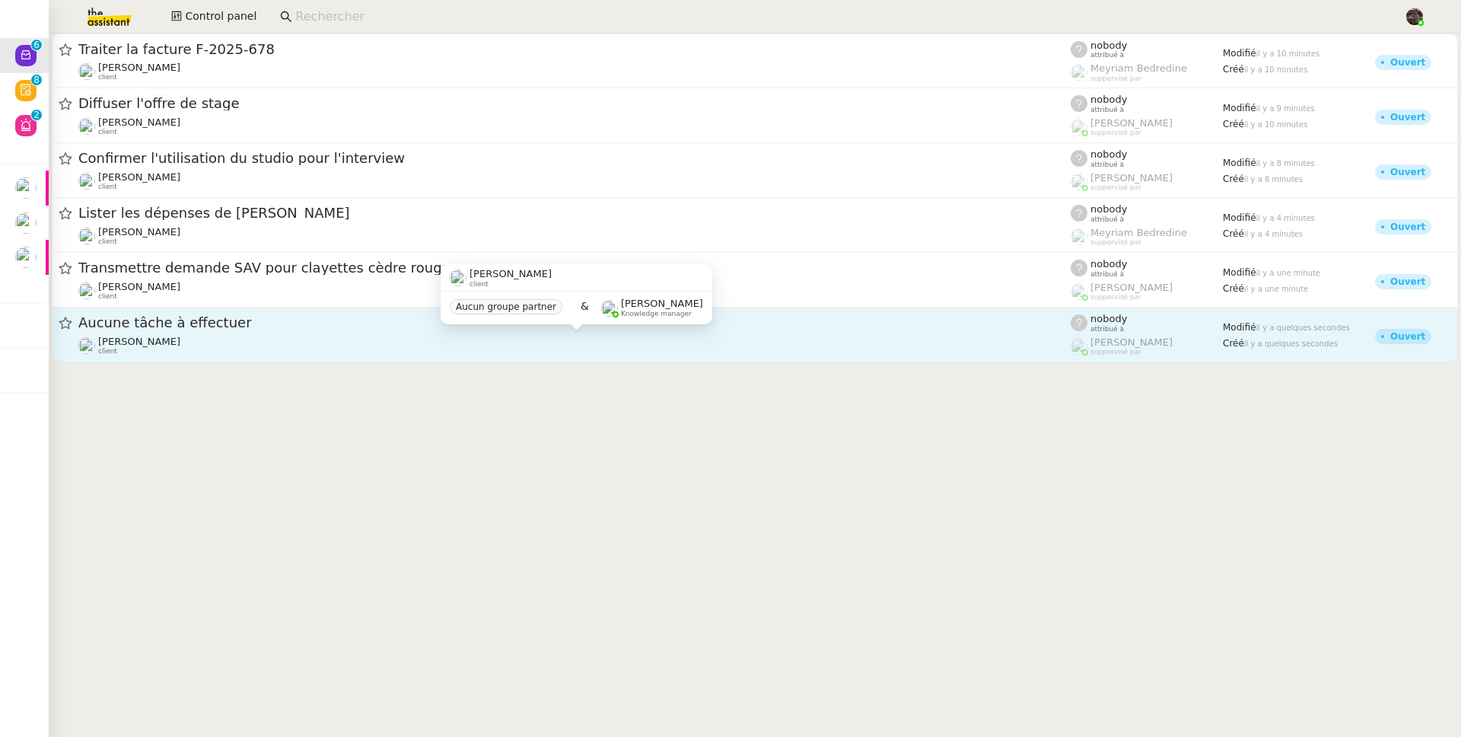
click at [371, 344] on div "[PERSON_NAME] client" at bounding box center [574, 346] width 993 height 20
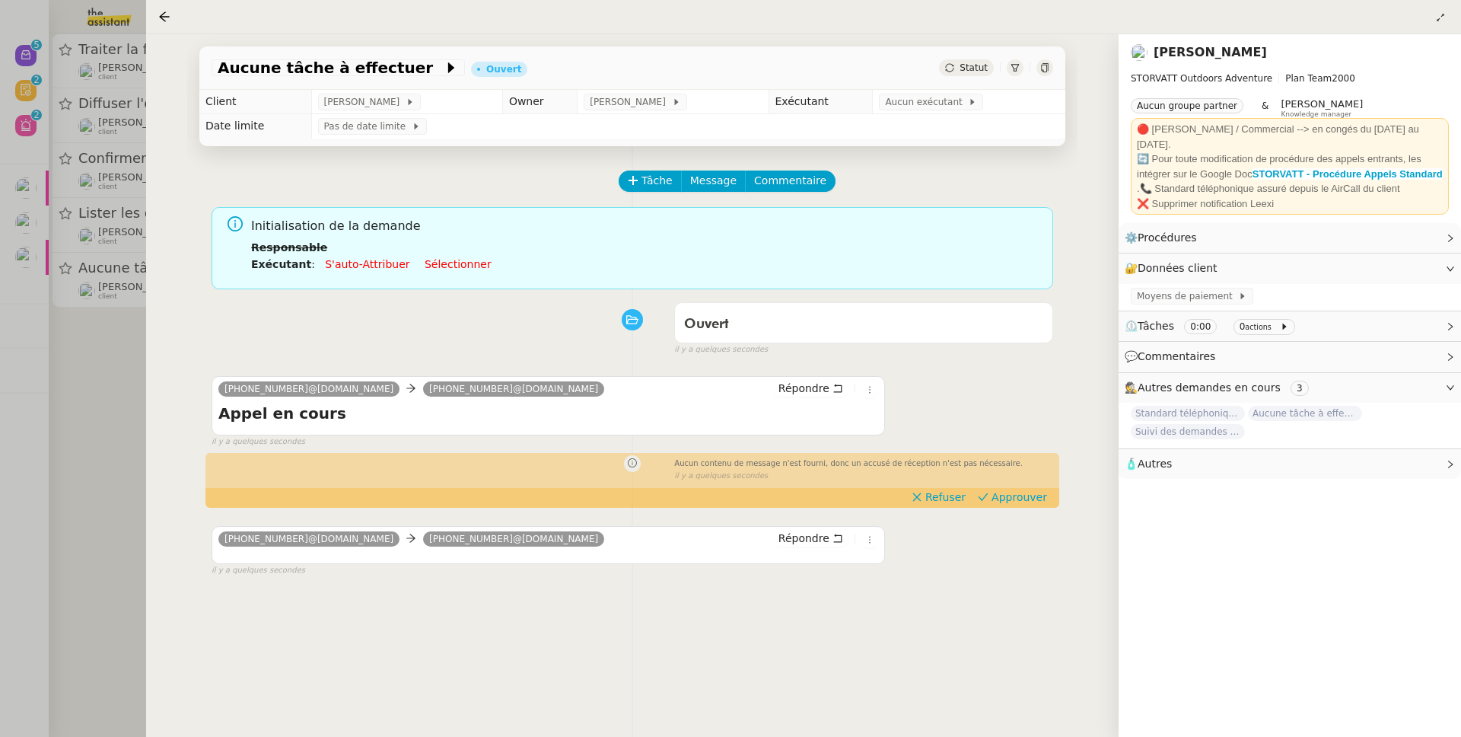
click at [113, 335] on div at bounding box center [730, 368] width 1461 height 737
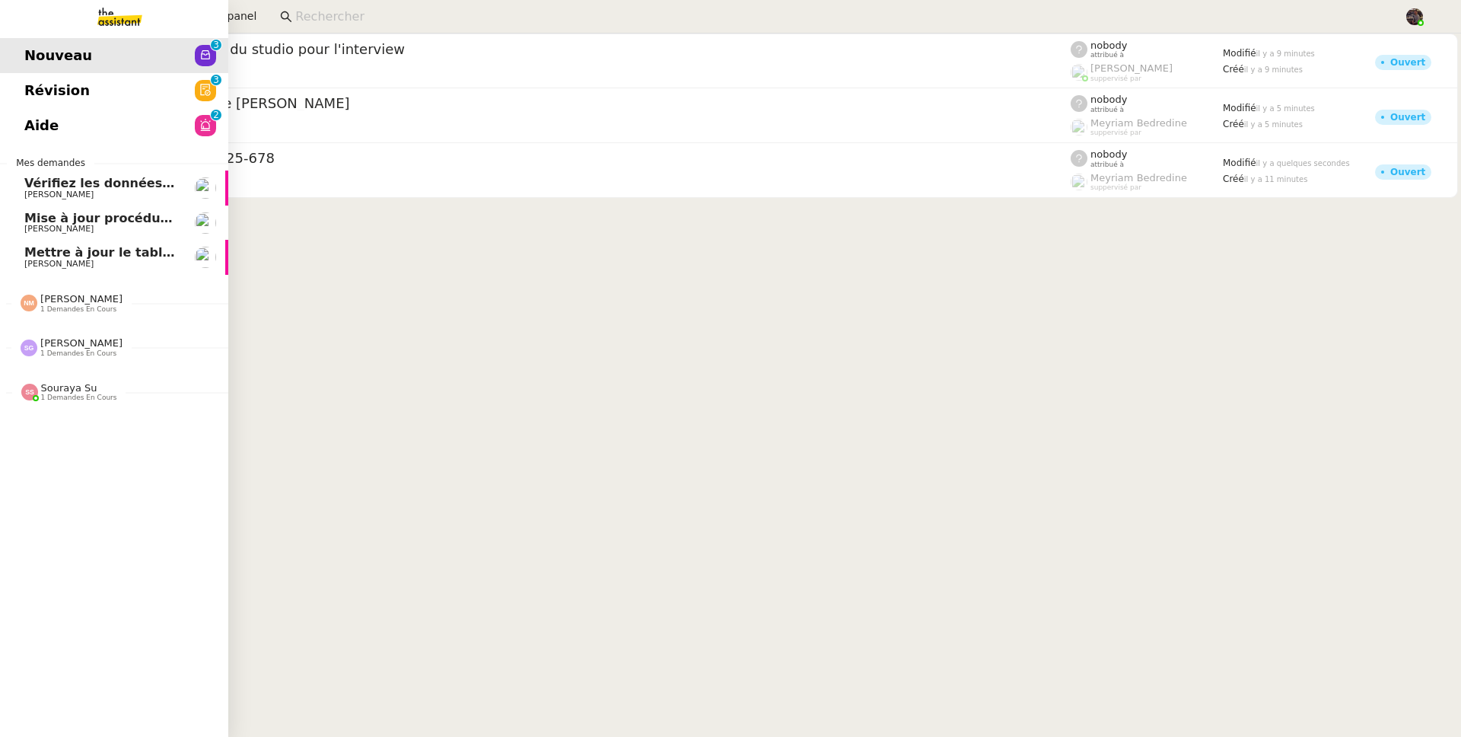
click at [147, 91] on link "Révision 0 1 2 3 4 5 6 7 8 9" at bounding box center [114, 90] width 228 height 35
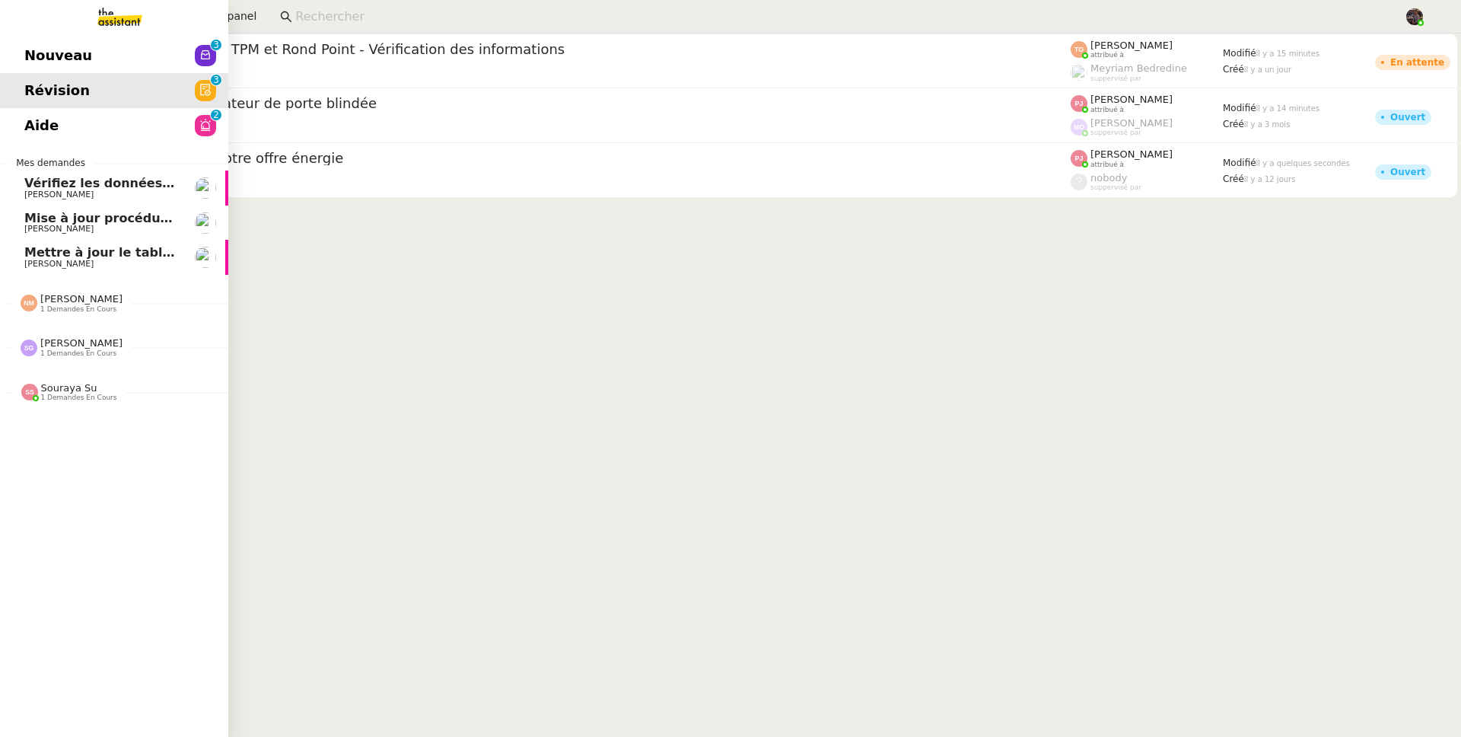
click at [142, 55] on link "Nouveau 0 1 2 3 4 5 6 7 8 9" at bounding box center [114, 55] width 228 height 35
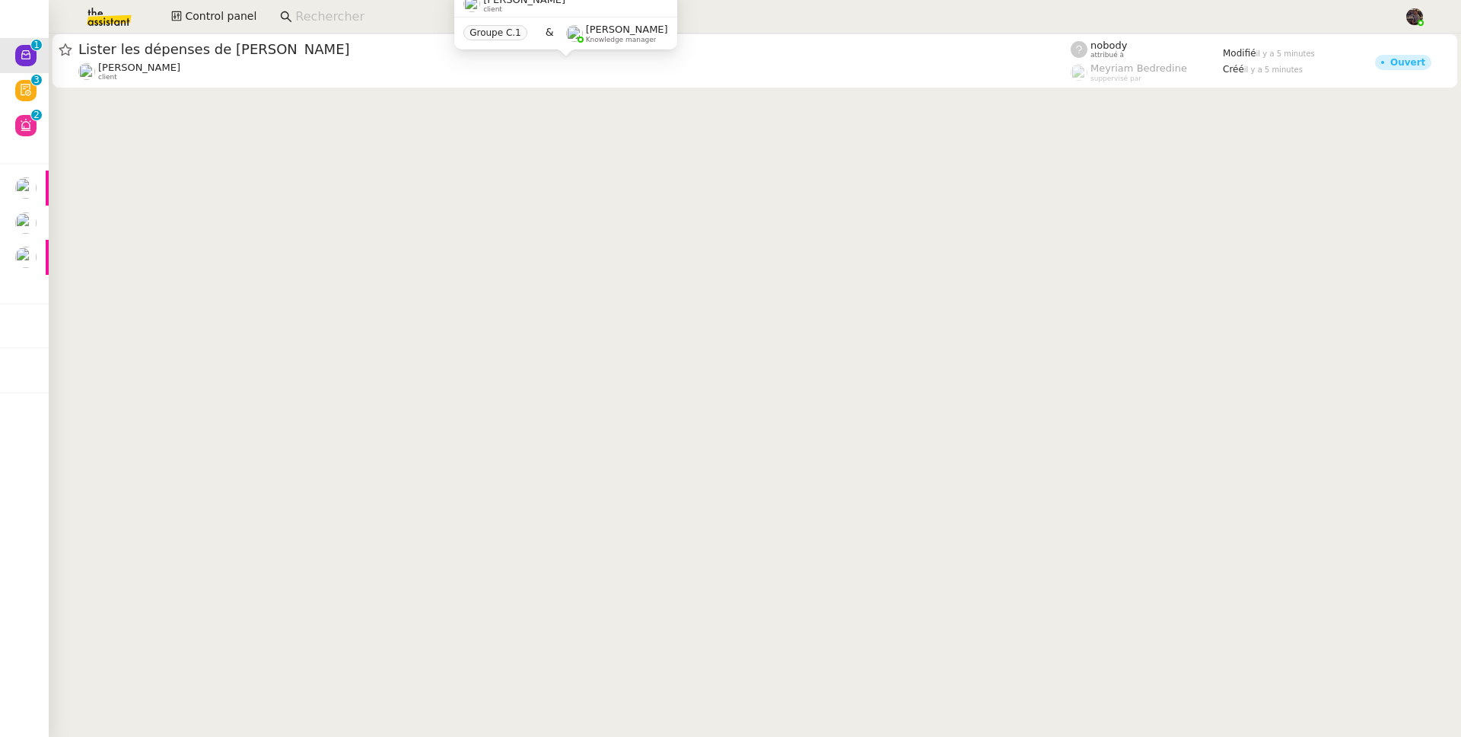
drag, startPoint x: 164, startPoint y: 132, endPoint x: 137, endPoint y: 135, distance: 26.8
click at [207, 22] on span "Control panel" at bounding box center [221, 17] width 72 height 18
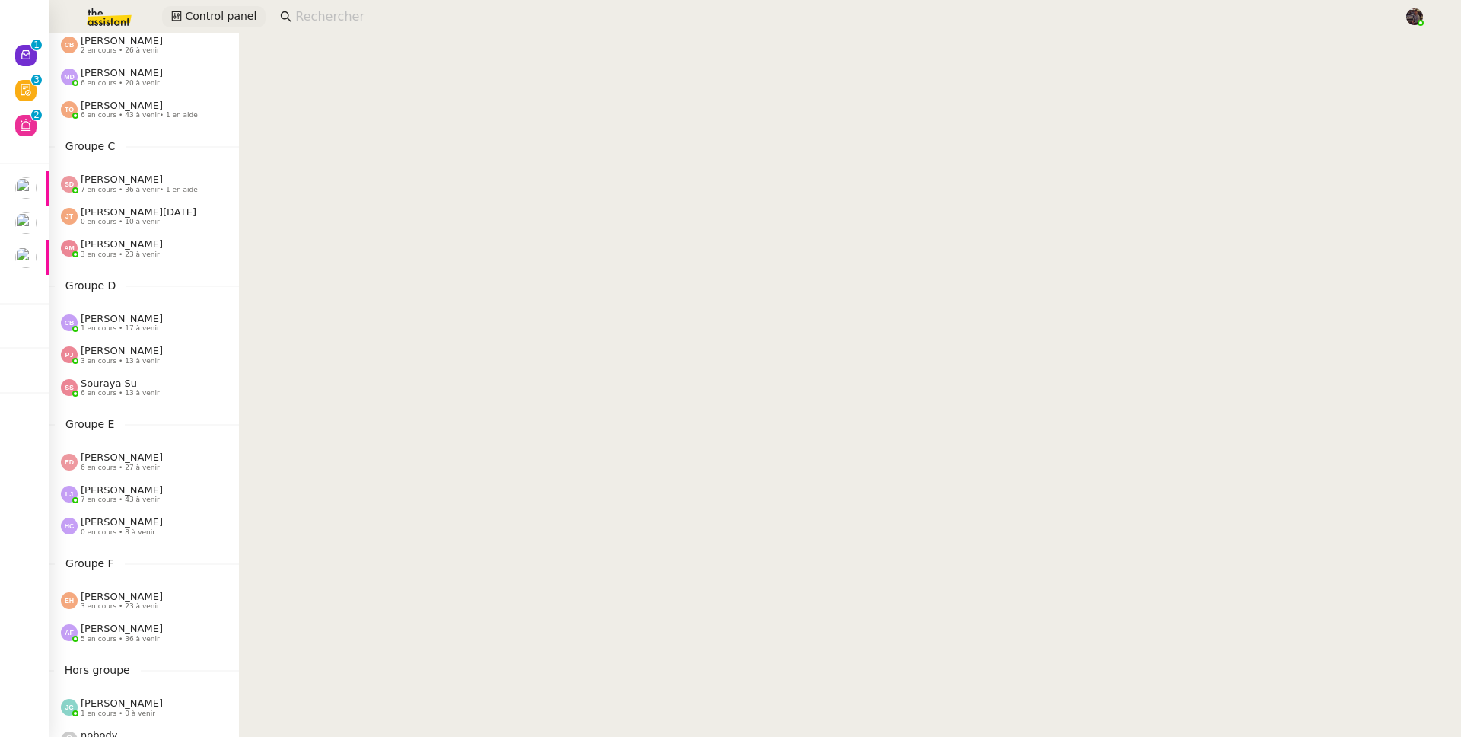
scroll to position [582, 0]
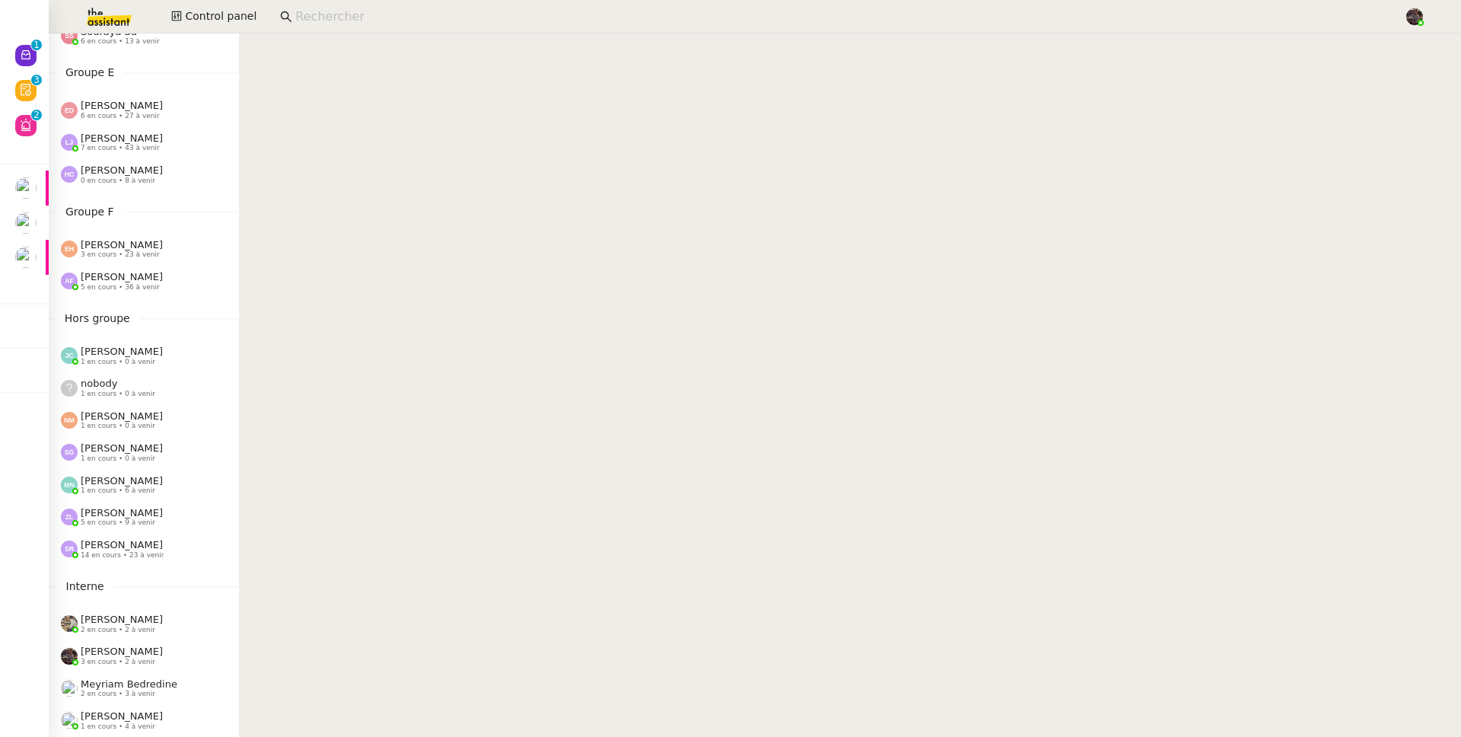
click at [114, 551] on span "14 en cours • 23 à venir" at bounding box center [122, 555] width 83 height 8
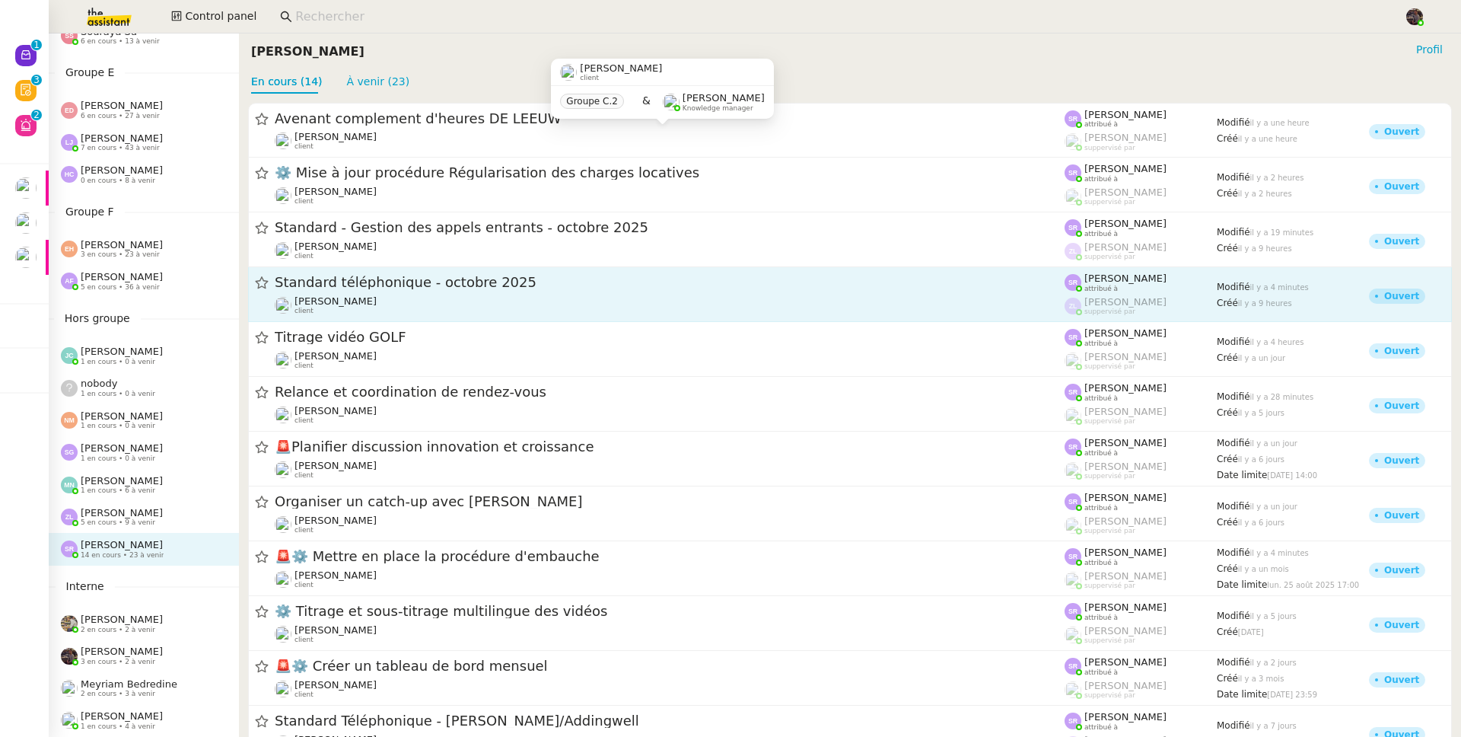
scroll to position [167, 0]
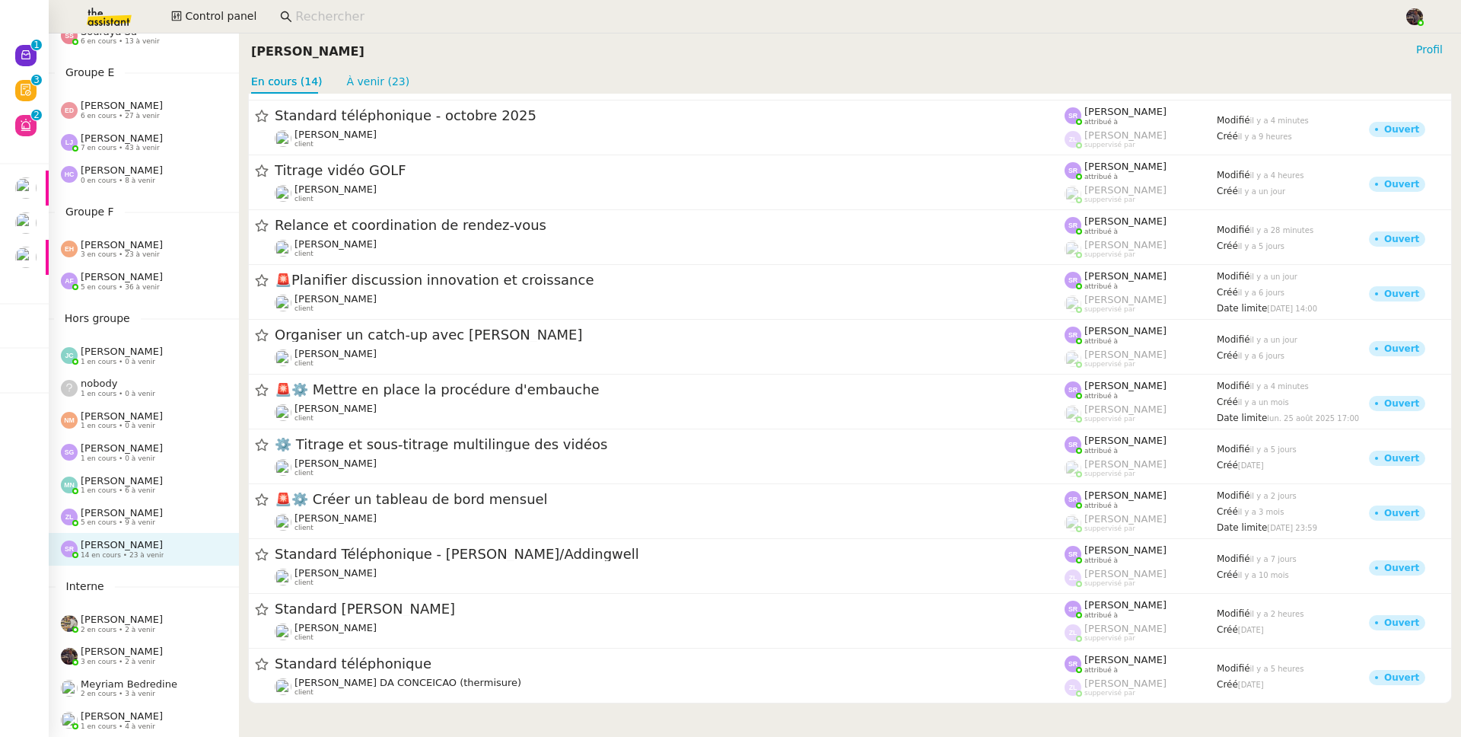
click at [107, 21] on img at bounding box center [97, 16] width 118 height 33
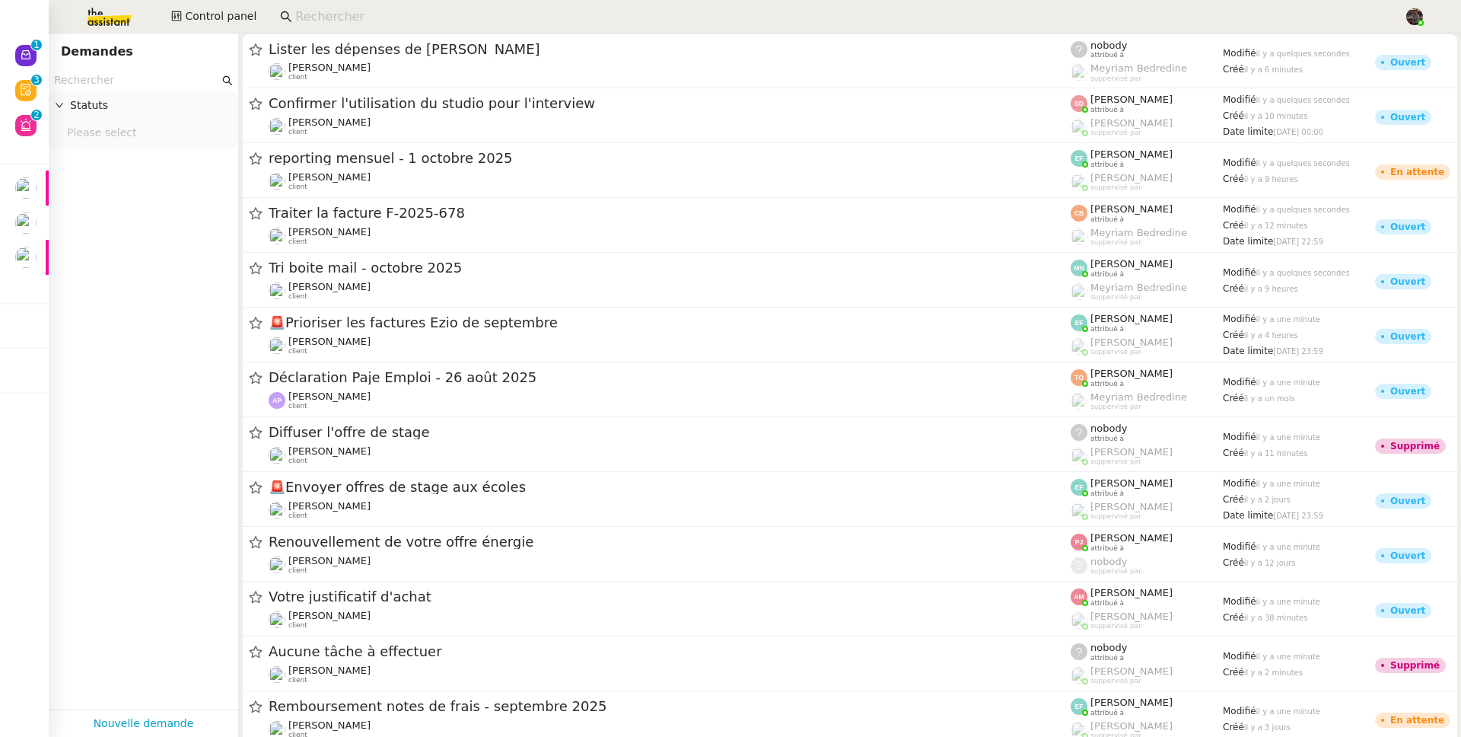
click at [131, 142] on nz-select-top-control "Please select" at bounding box center [143, 133] width 165 height 19
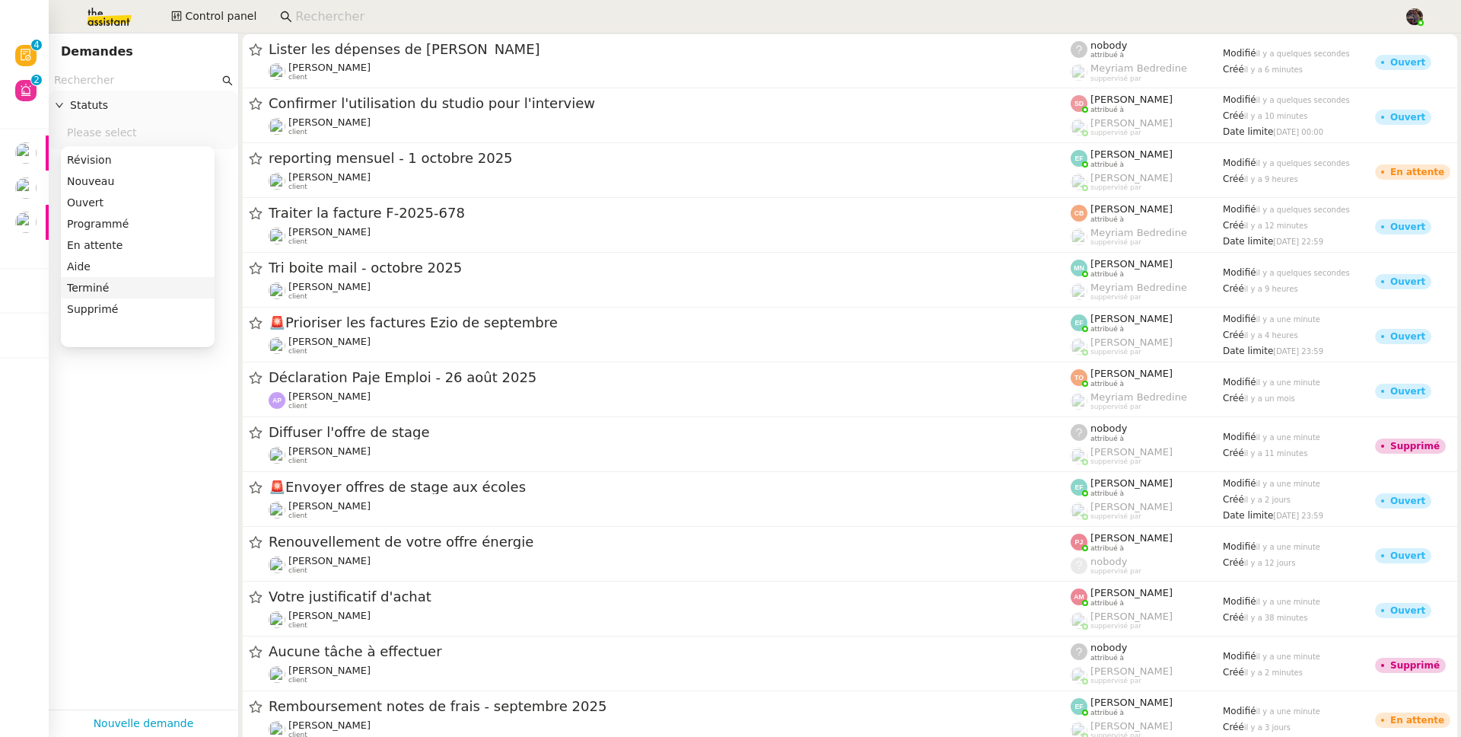
click at [119, 308] on div "Supprimé" at bounding box center [138, 309] width 142 height 14
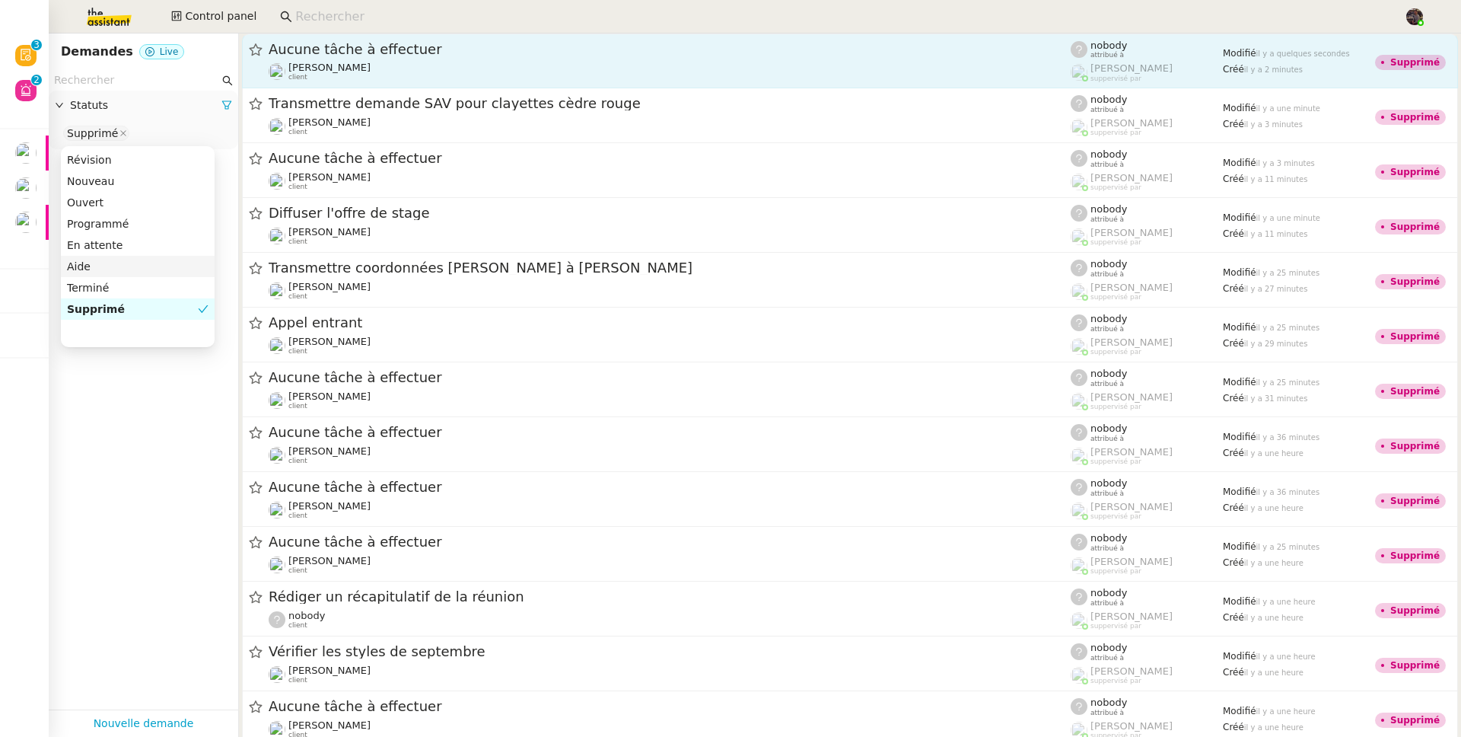
click at [411, 97] on span "Transmettre demande SAV pour clayettes cèdre rouge" at bounding box center [670, 104] width 802 height 14
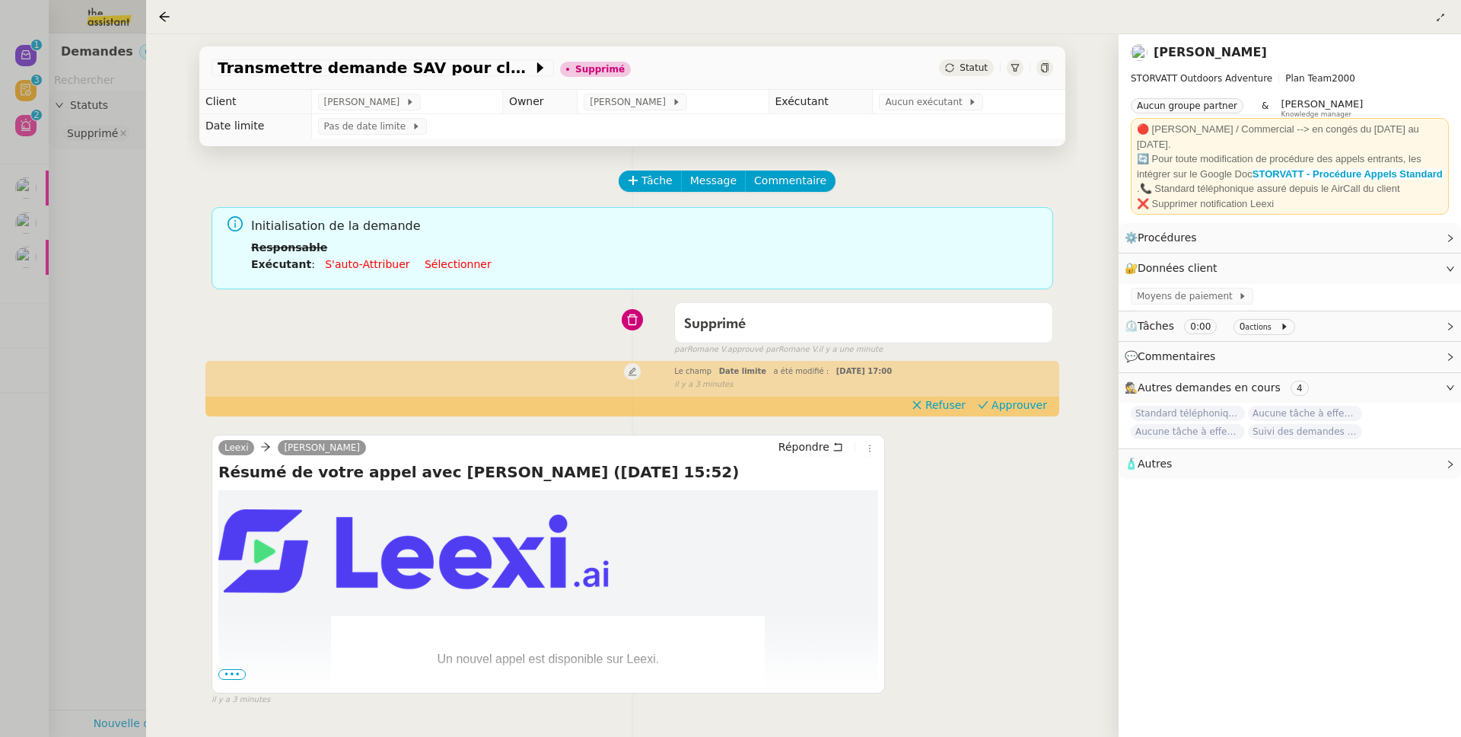
click at [123, 201] on div at bounding box center [730, 368] width 1461 height 737
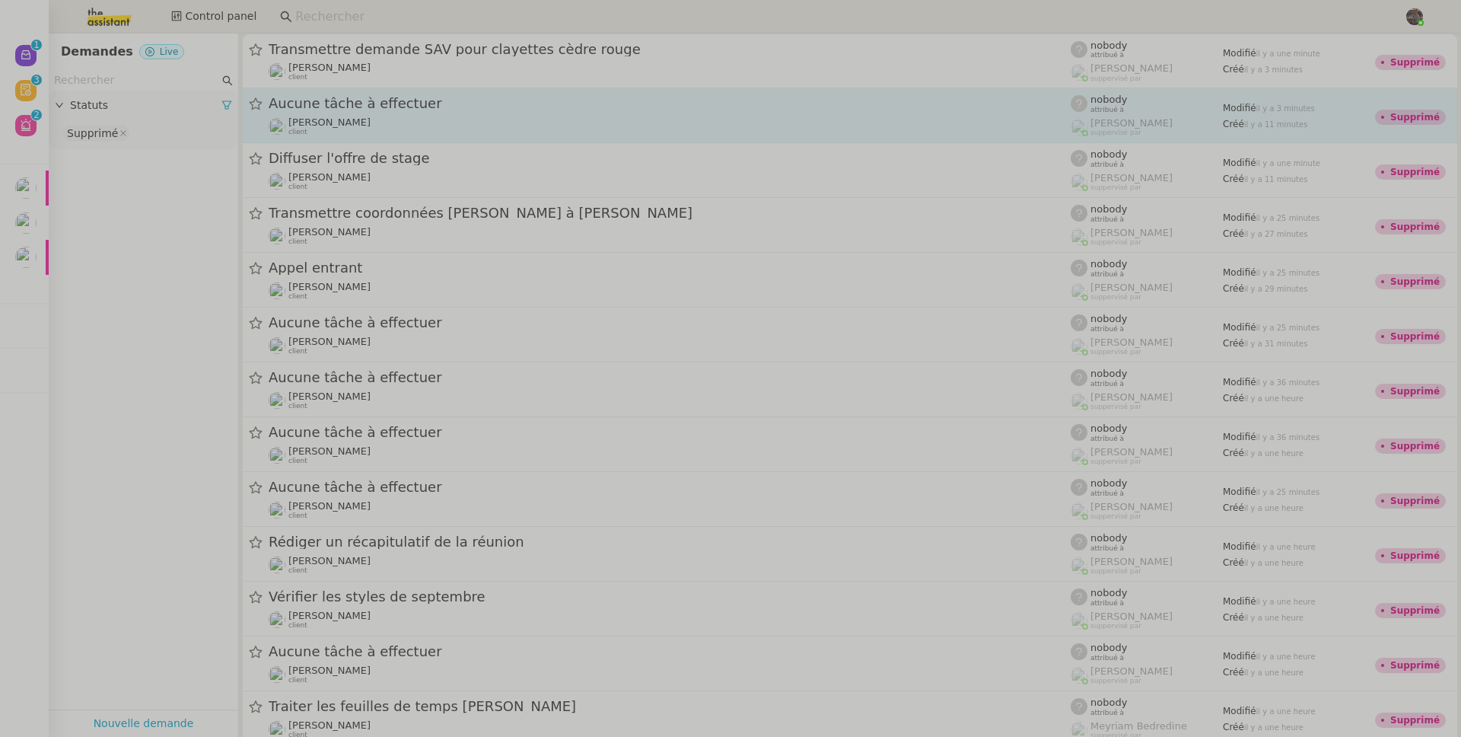
click at [415, 110] on div "Aucune tâche à effectuer" at bounding box center [670, 103] width 802 height 19
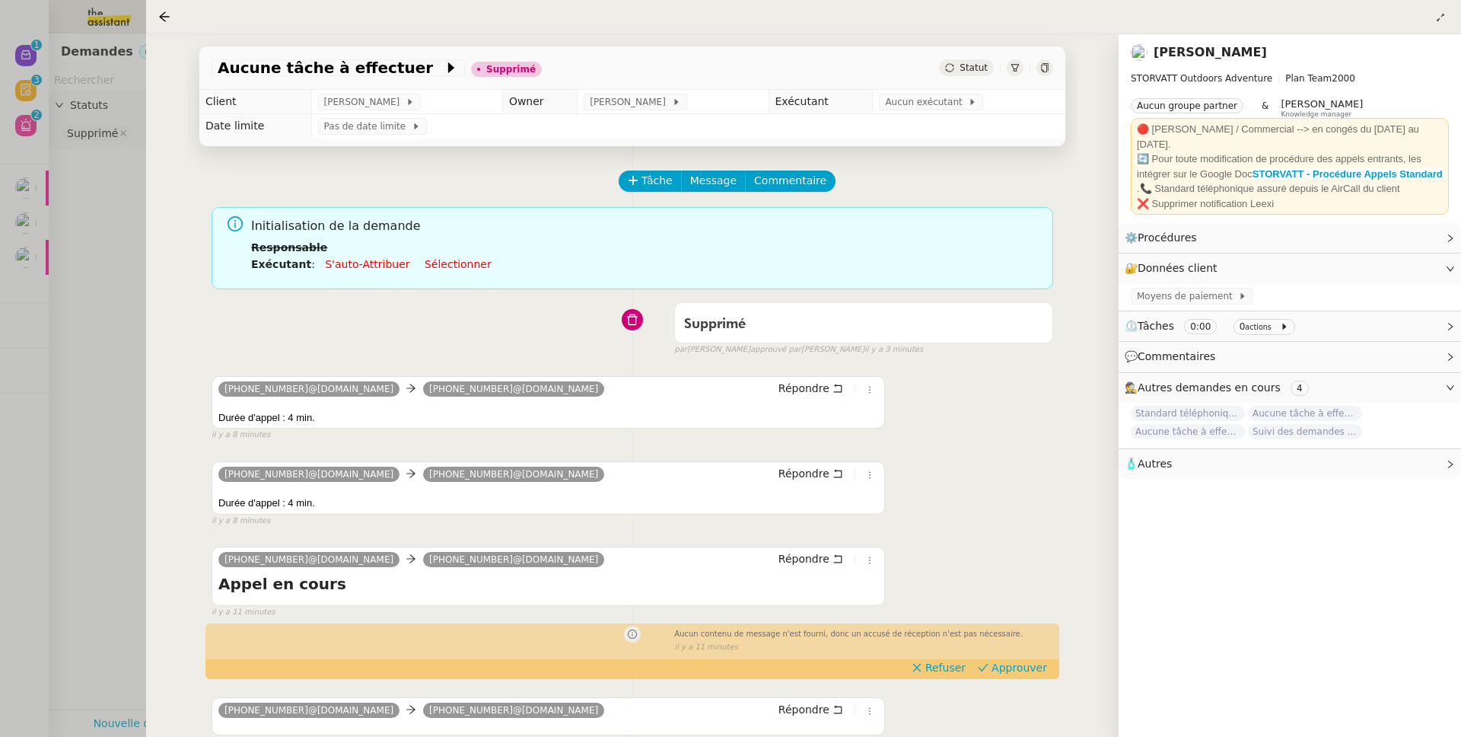
click at [154, 269] on div "Aucune tâche à effectuer Supprimé Statut Client Franck MUFFAT-JEANDET Owner Rom…" at bounding box center [632, 385] width 973 height 703
click at [57, 117] on div at bounding box center [730, 368] width 1461 height 737
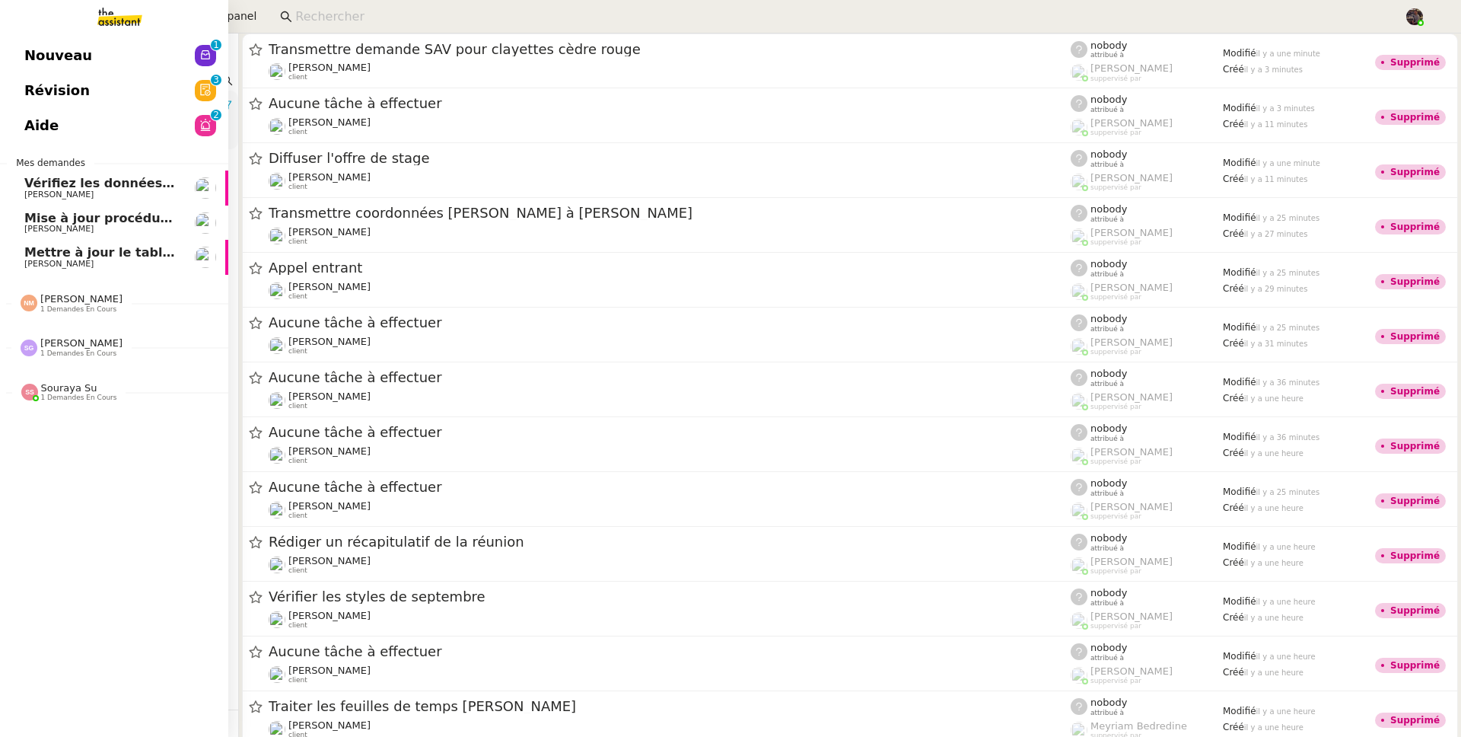
click at [24, 49] on link "Nouveau 0 1 2 3 4 5 6 7 8 9" at bounding box center [114, 55] width 228 height 35
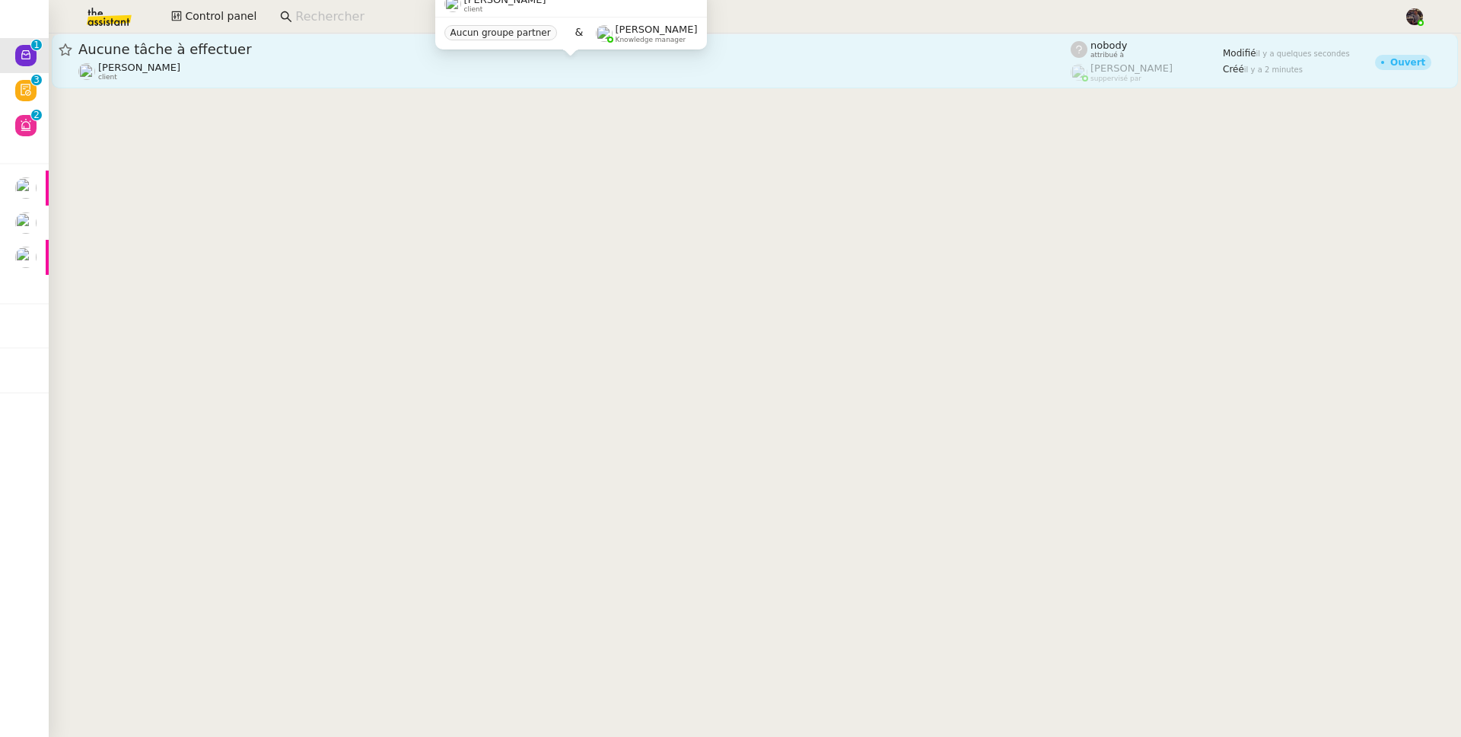
click at [354, 78] on div "[PERSON_NAME] client" at bounding box center [574, 72] width 993 height 20
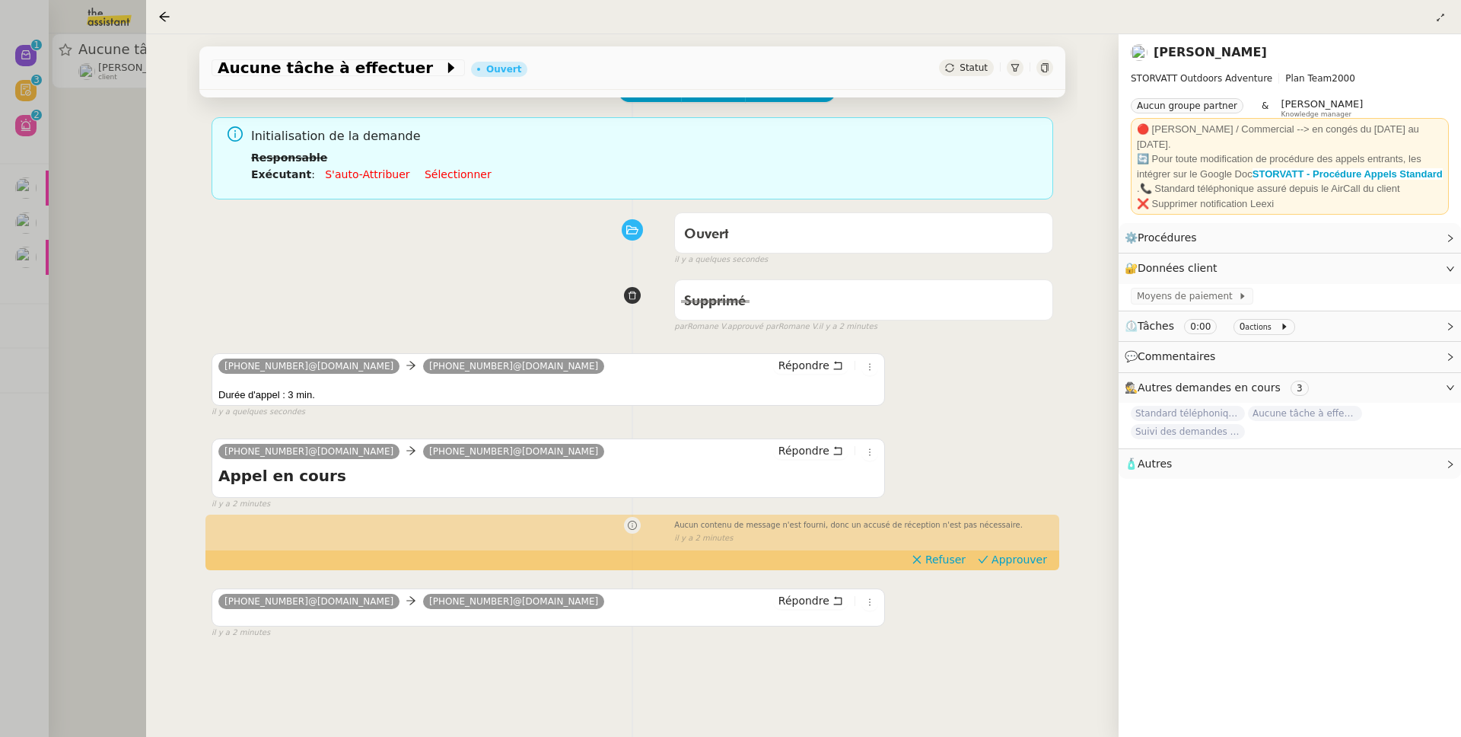
scroll to position [89, 0]
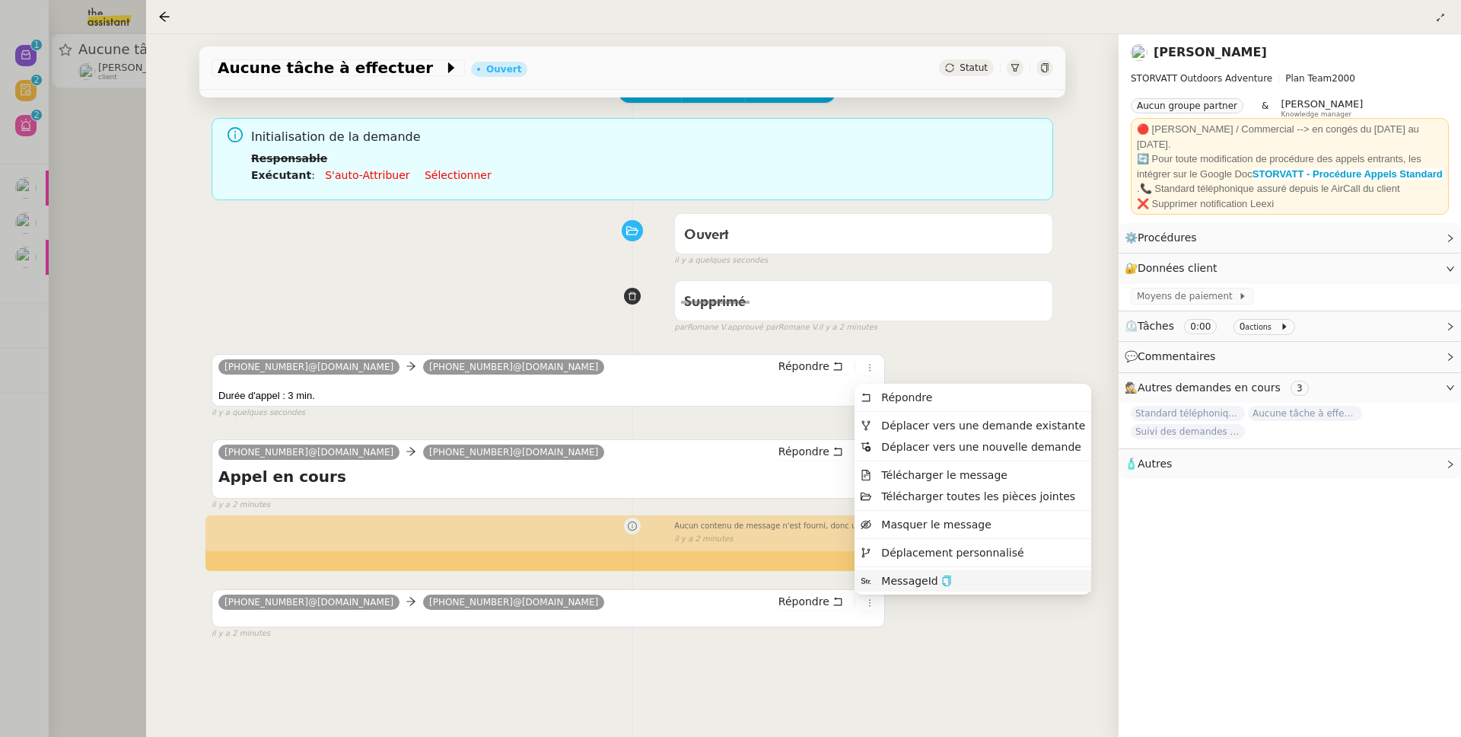
click at [947, 583] on icon "button" at bounding box center [947, 580] width 11 height 11
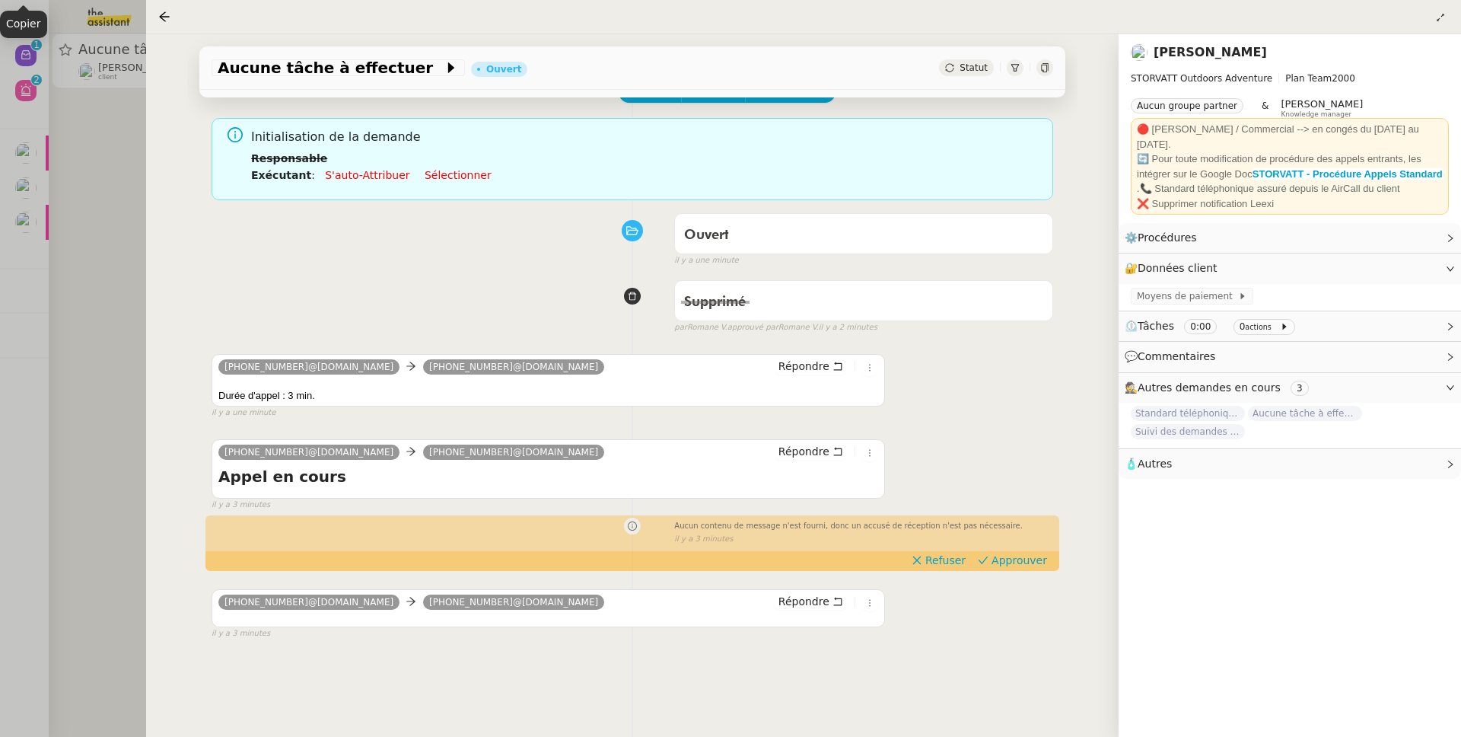
click at [103, 161] on div at bounding box center [730, 368] width 1461 height 737
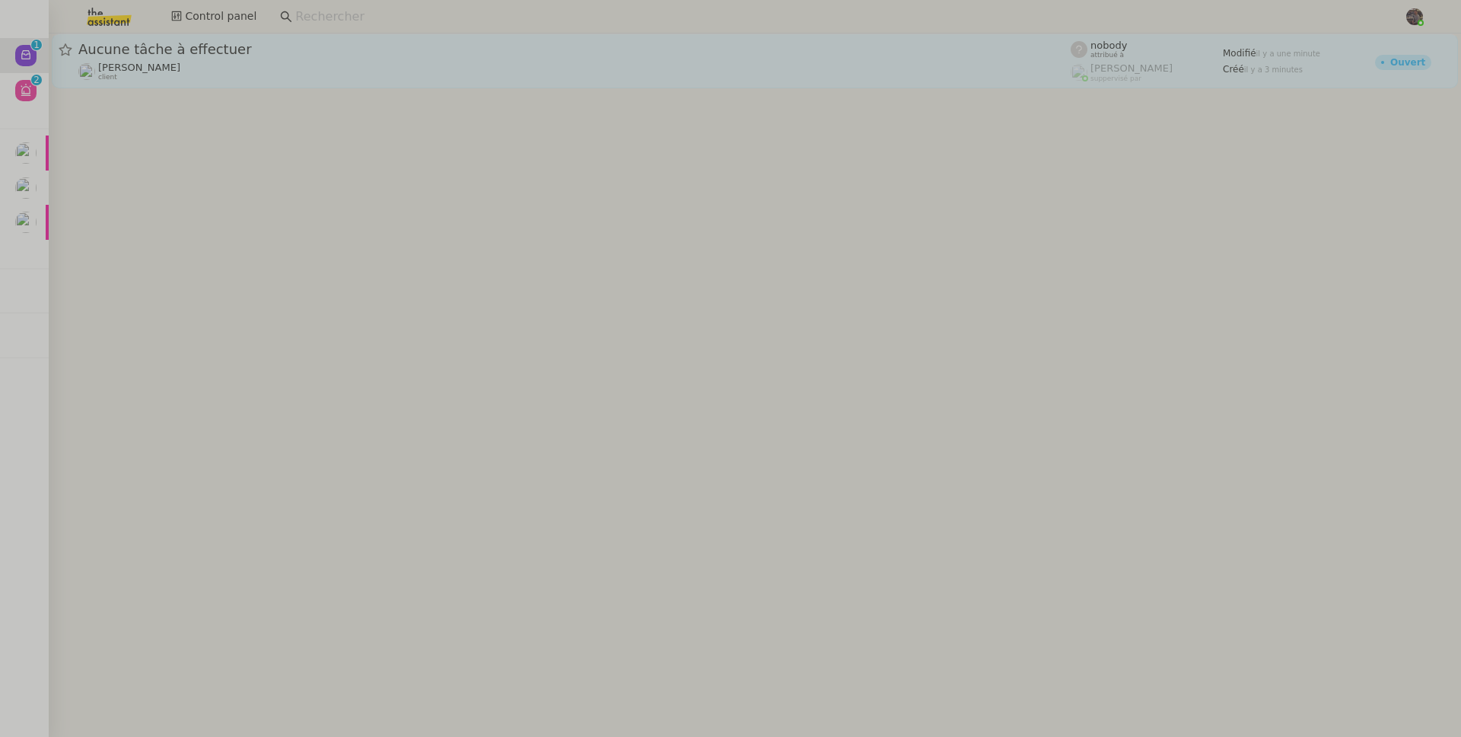
click at [152, 51] on span "Aucune tâche à effectuer" at bounding box center [574, 50] width 993 height 14
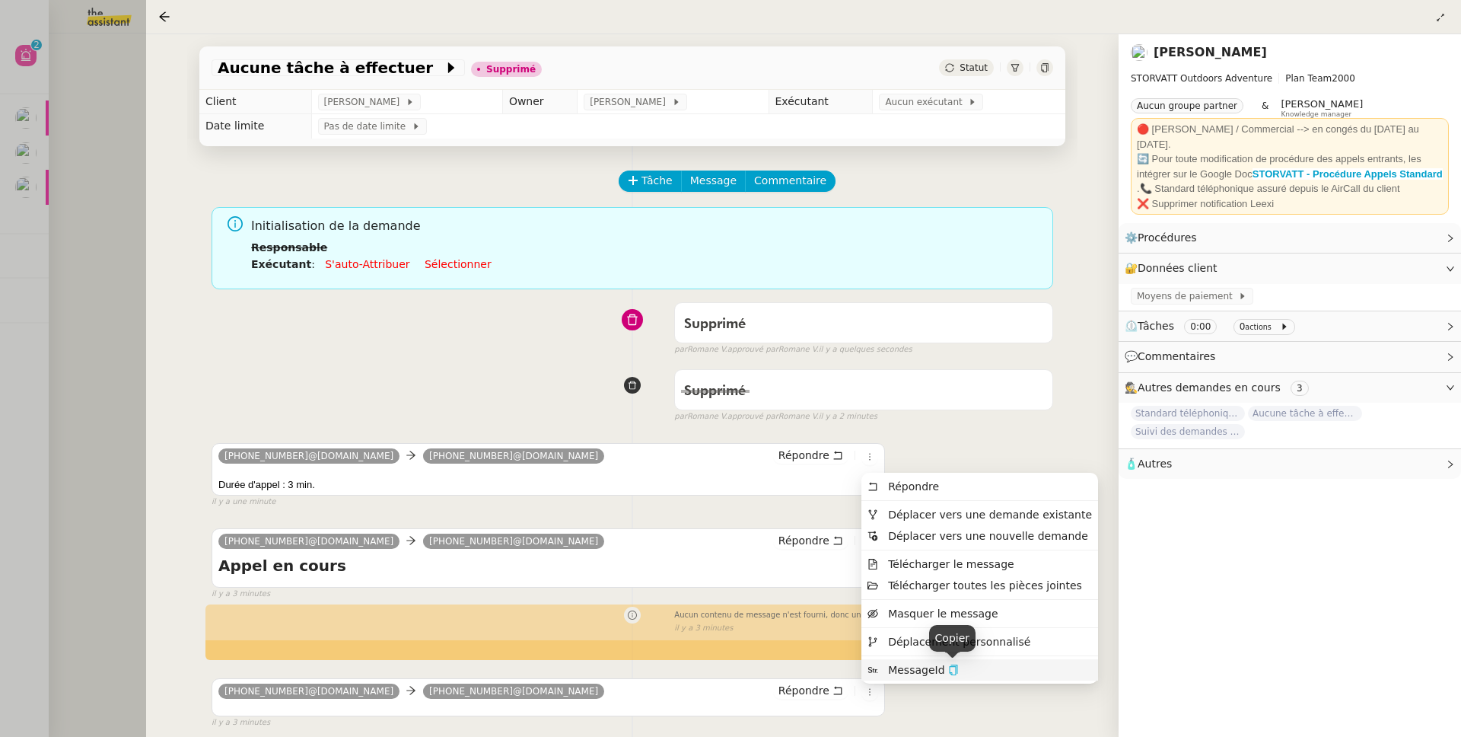
click at [951, 665] on icon "button" at bounding box center [953, 670] width 8 height 11
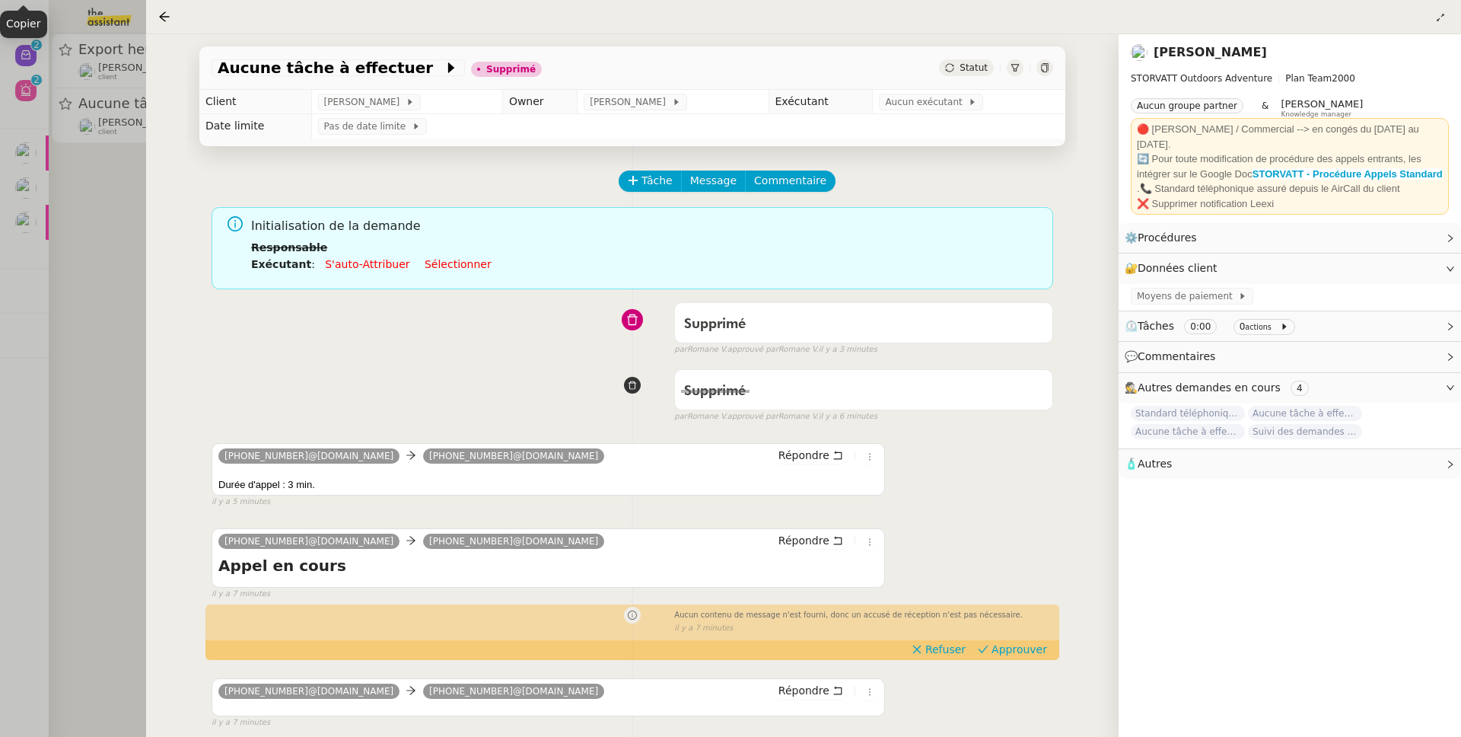
click at [142, 95] on div at bounding box center [730, 368] width 1461 height 737
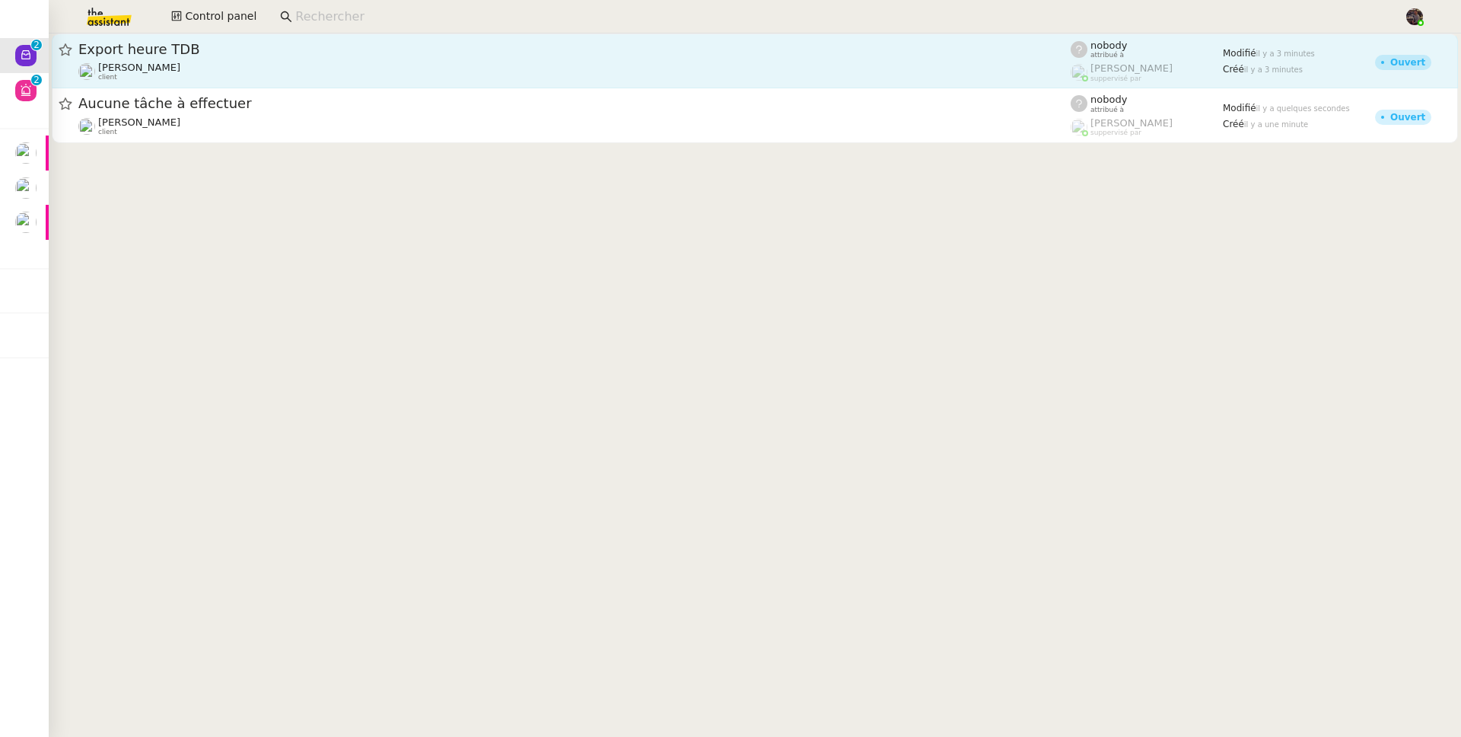
click at [189, 64] on div "Guillaume Farina client" at bounding box center [574, 72] width 993 height 20
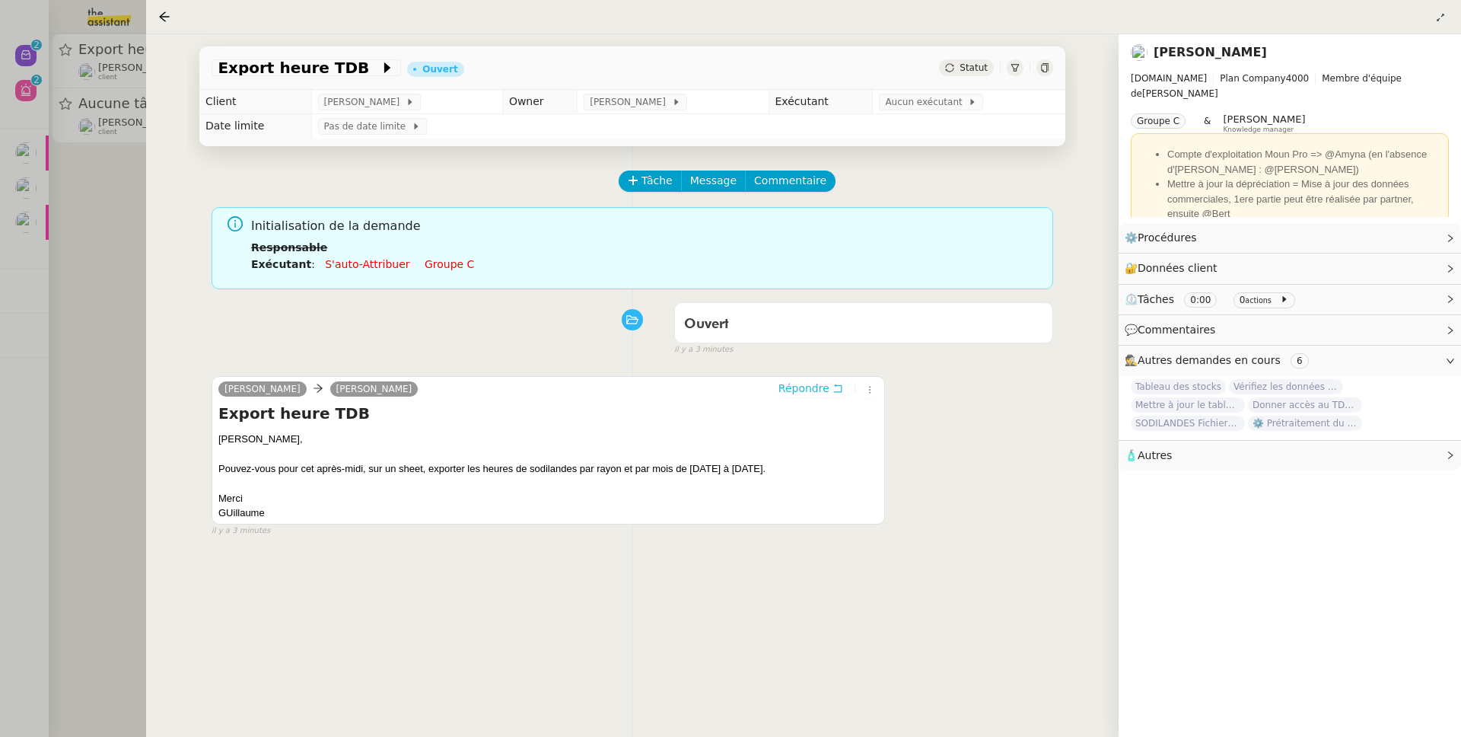
click at [808, 387] on span "Répondre" at bounding box center [804, 388] width 51 height 15
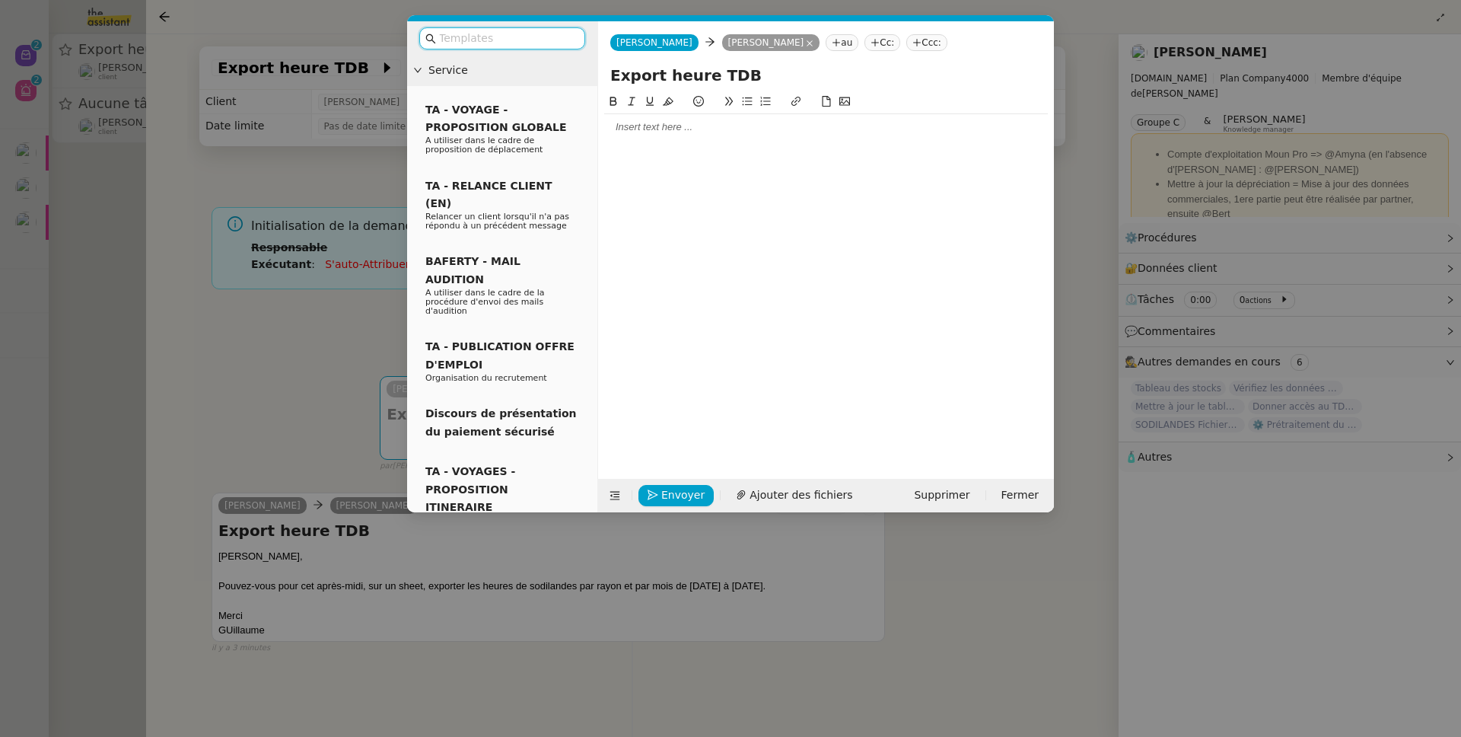
click at [489, 42] on input "text" at bounding box center [507, 39] width 137 height 18
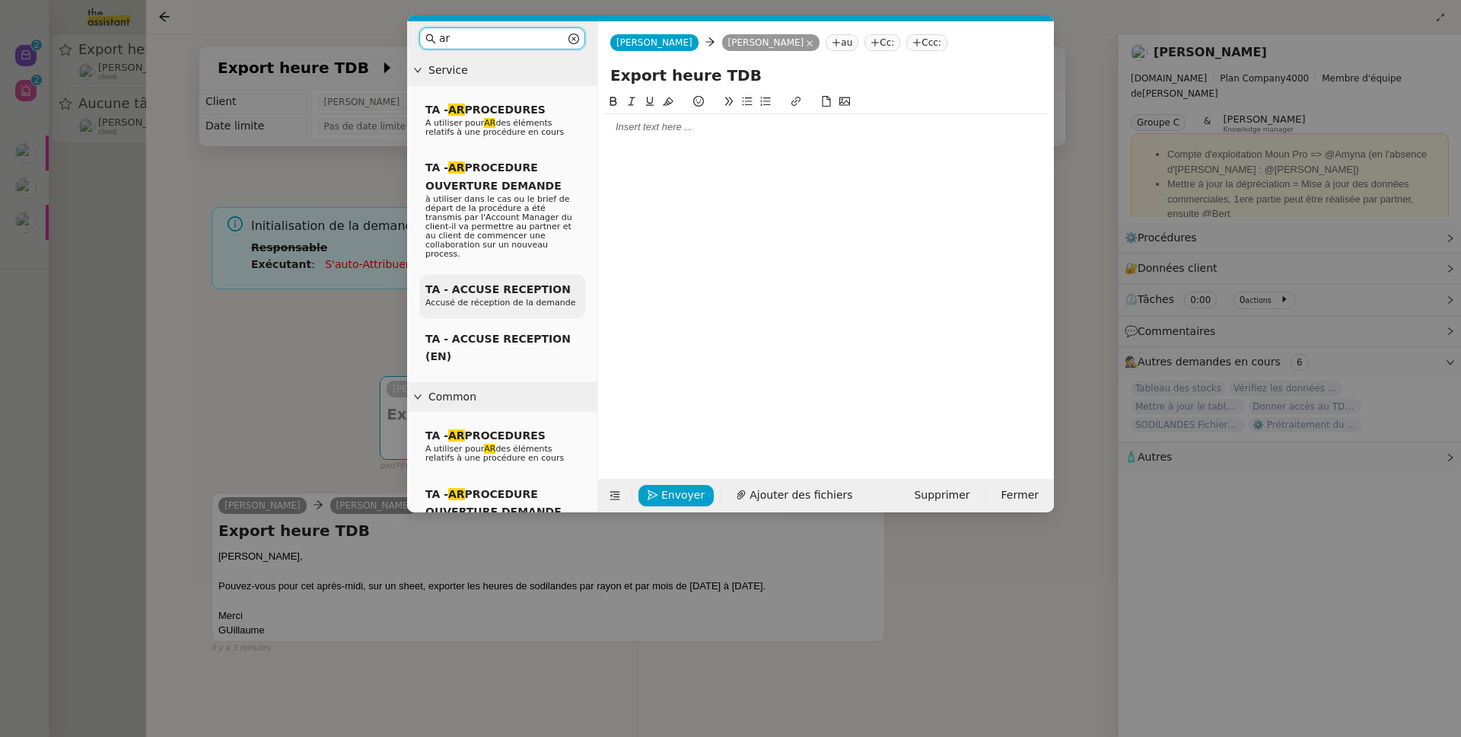
type input "ar"
click at [493, 298] on span "Accusé de réception de la demande" at bounding box center [501, 303] width 151 height 10
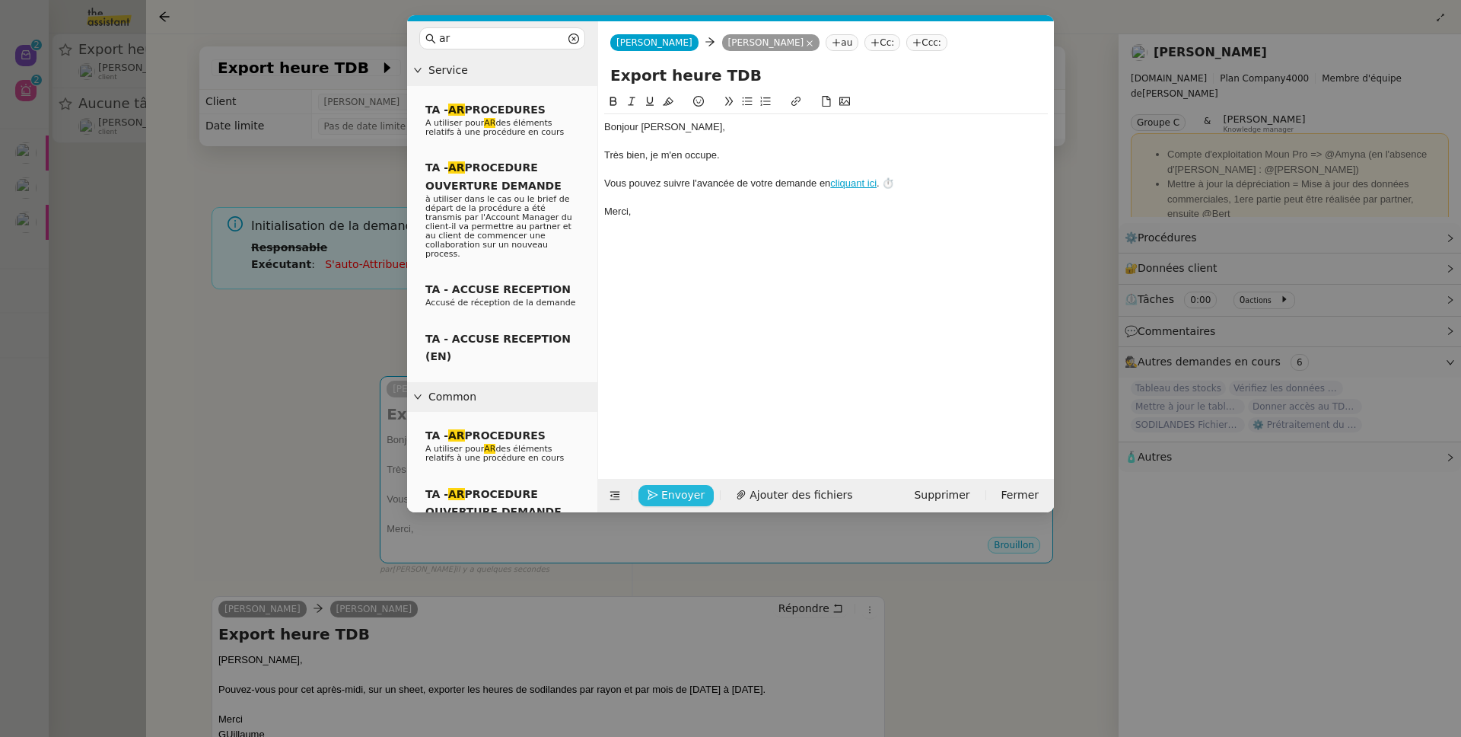
click at [684, 489] on span "Envoyer" at bounding box center [682, 495] width 43 height 18
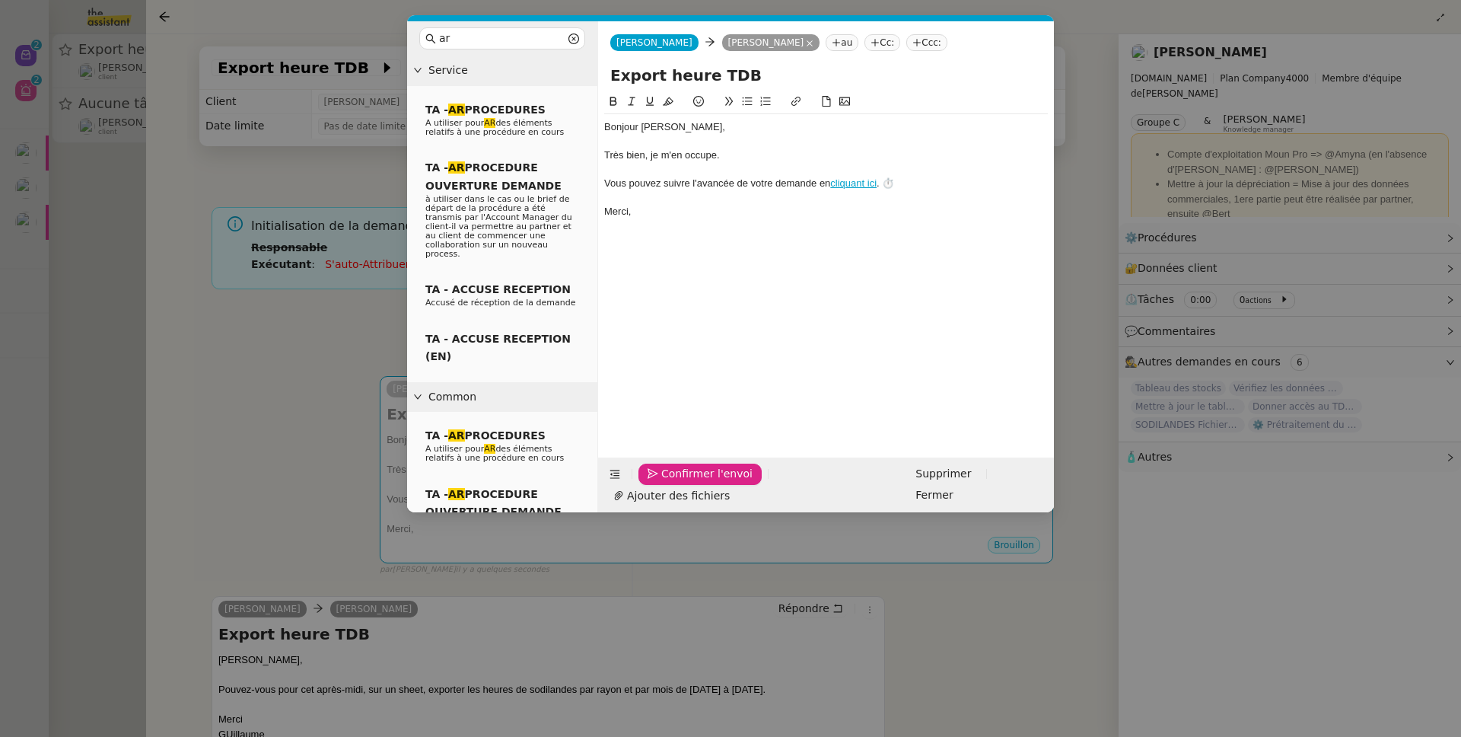
click at [684, 483] on span "Confirmer l'envoi" at bounding box center [706, 474] width 91 height 18
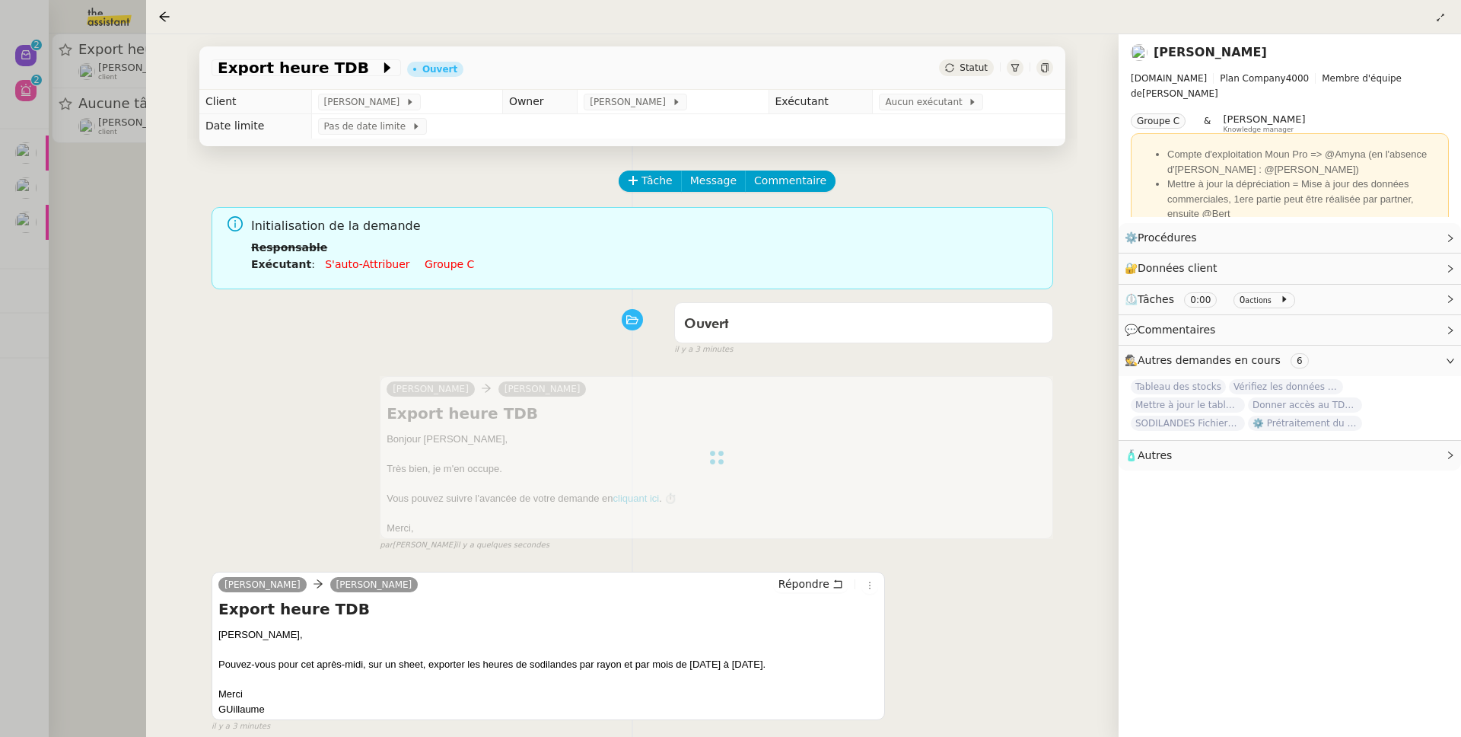
click at [349, 273] on li "Exécutant : S'auto-attribuer Groupe c" at bounding box center [646, 264] width 790 height 17
click at [350, 269] on link "S'auto-attribuer" at bounding box center [367, 264] width 84 height 12
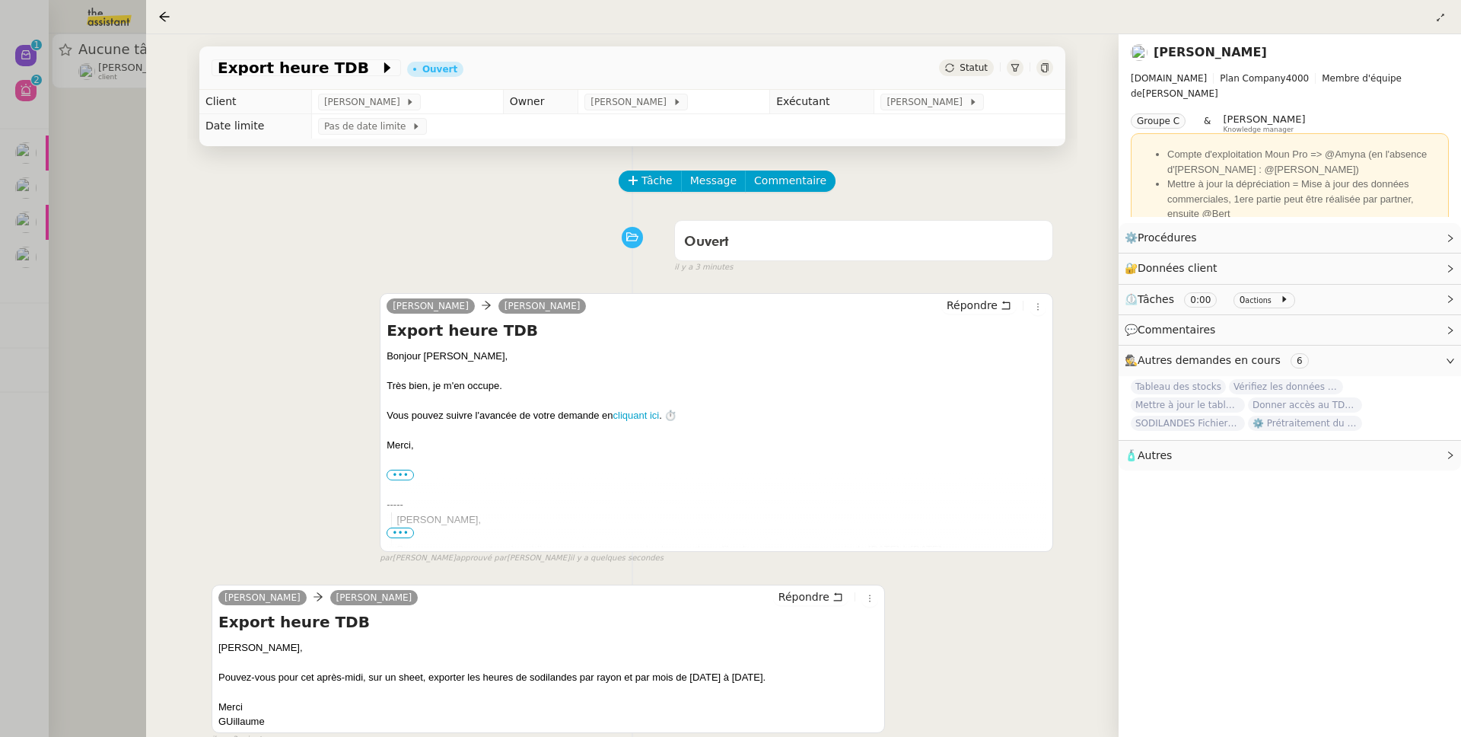
click at [107, 313] on div at bounding box center [730, 368] width 1461 height 737
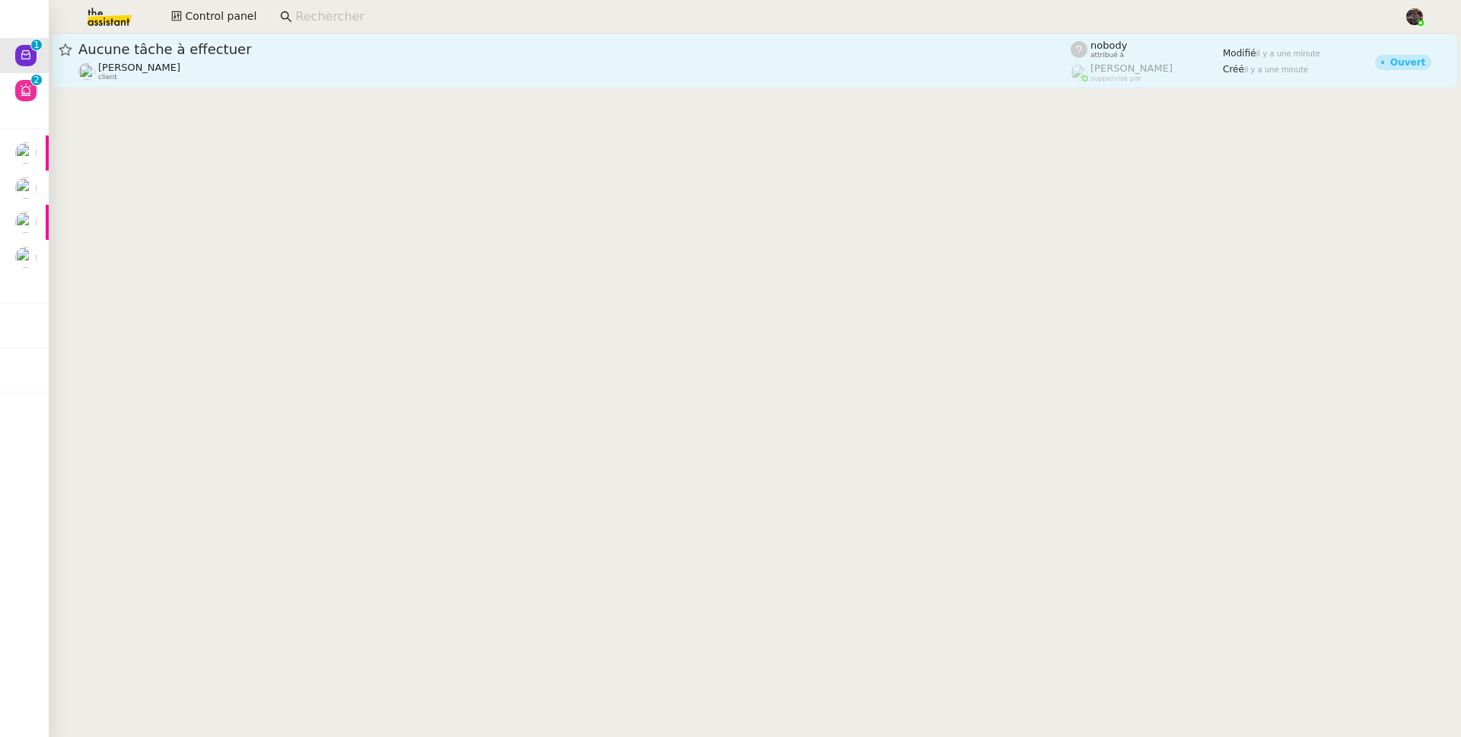
click at [210, 49] on span "Aucune tâche à effectuer" at bounding box center [574, 50] width 993 height 14
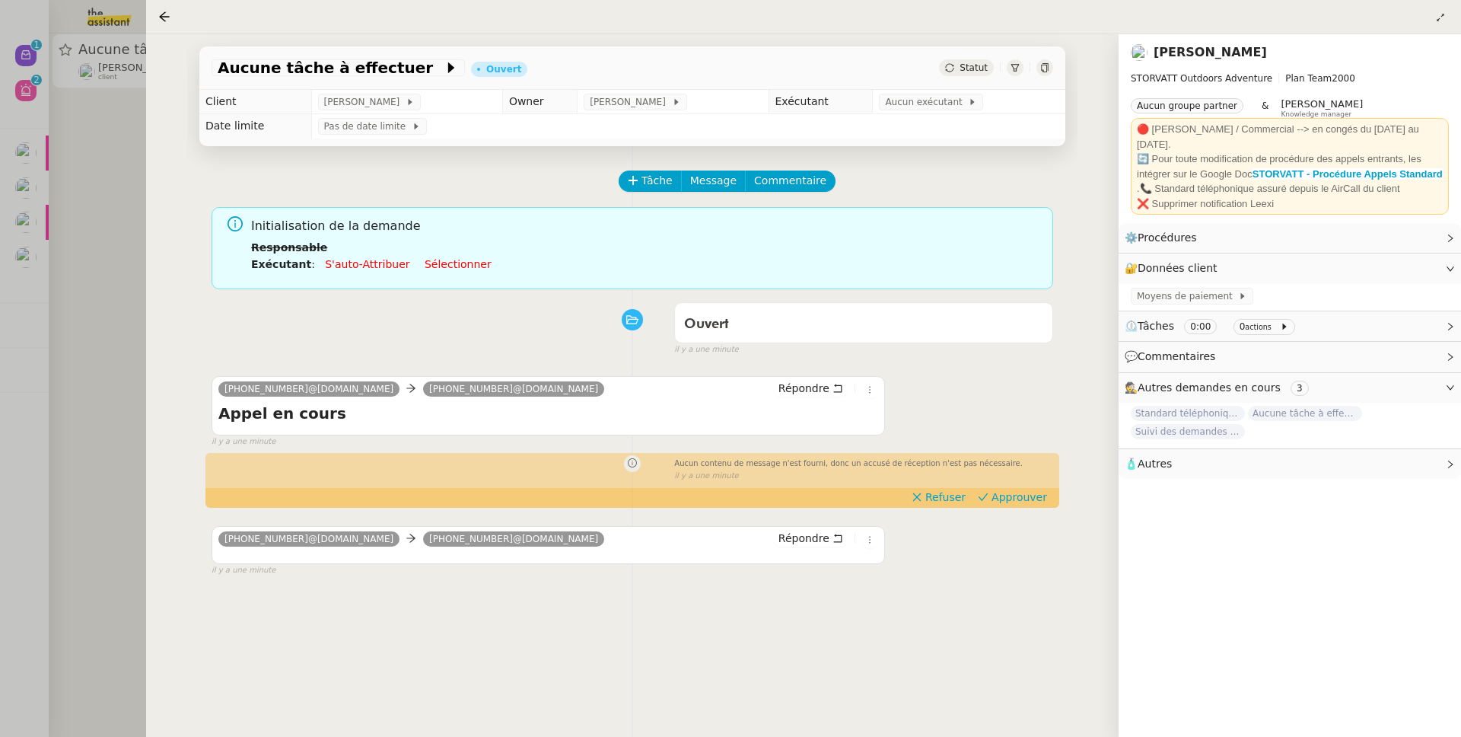
click at [62, 233] on div at bounding box center [730, 368] width 1461 height 737
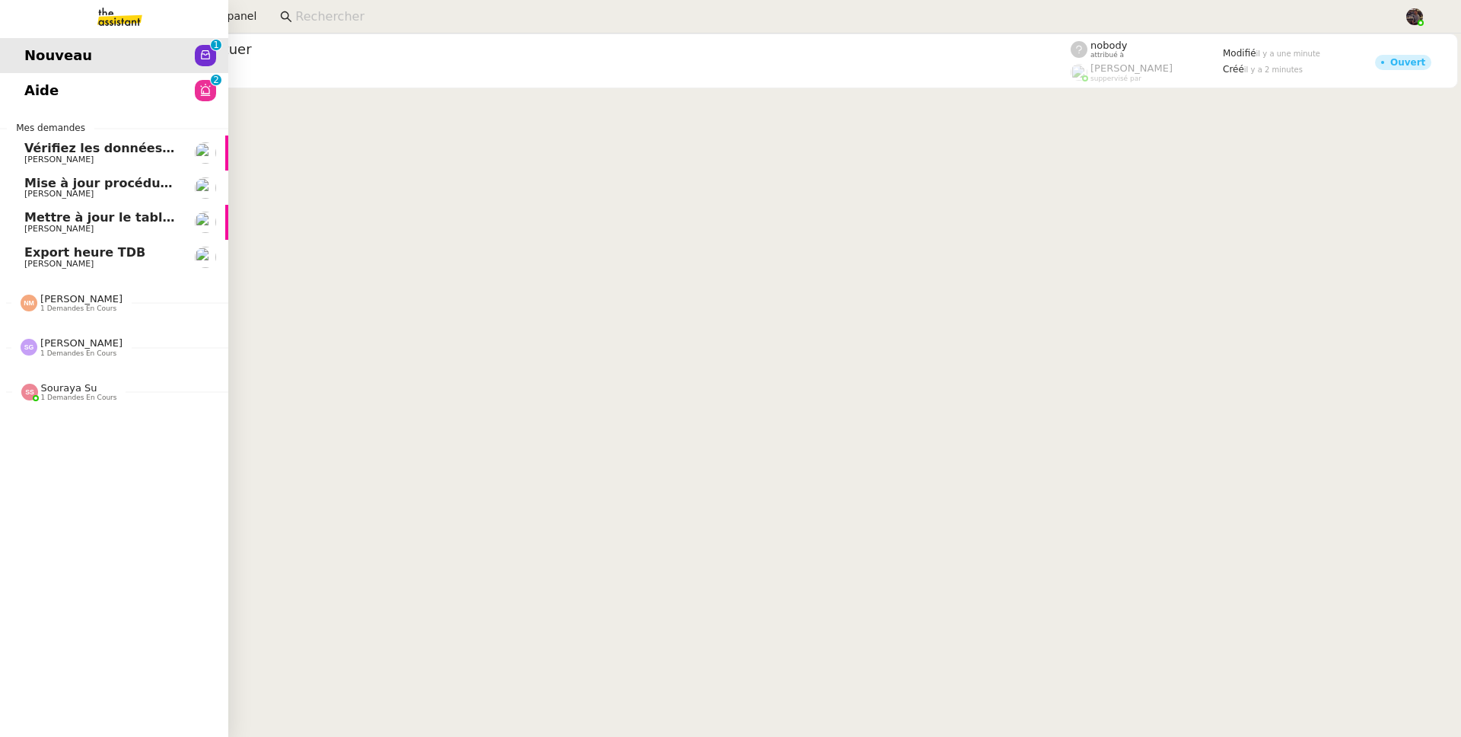
click at [44, 257] on span "Export heure TDB" at bounding box center [84, 252] width 121 height 14
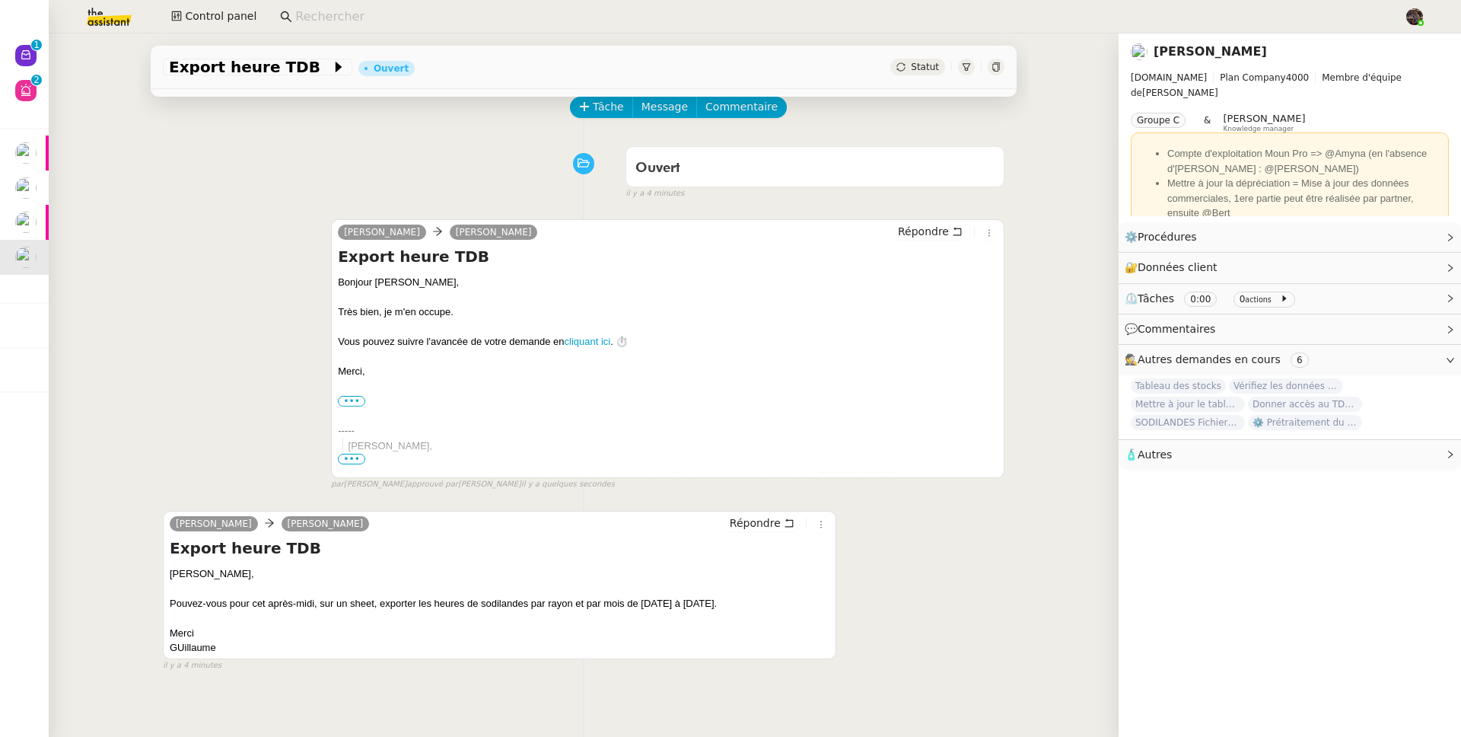
scroll to position [97, 0]
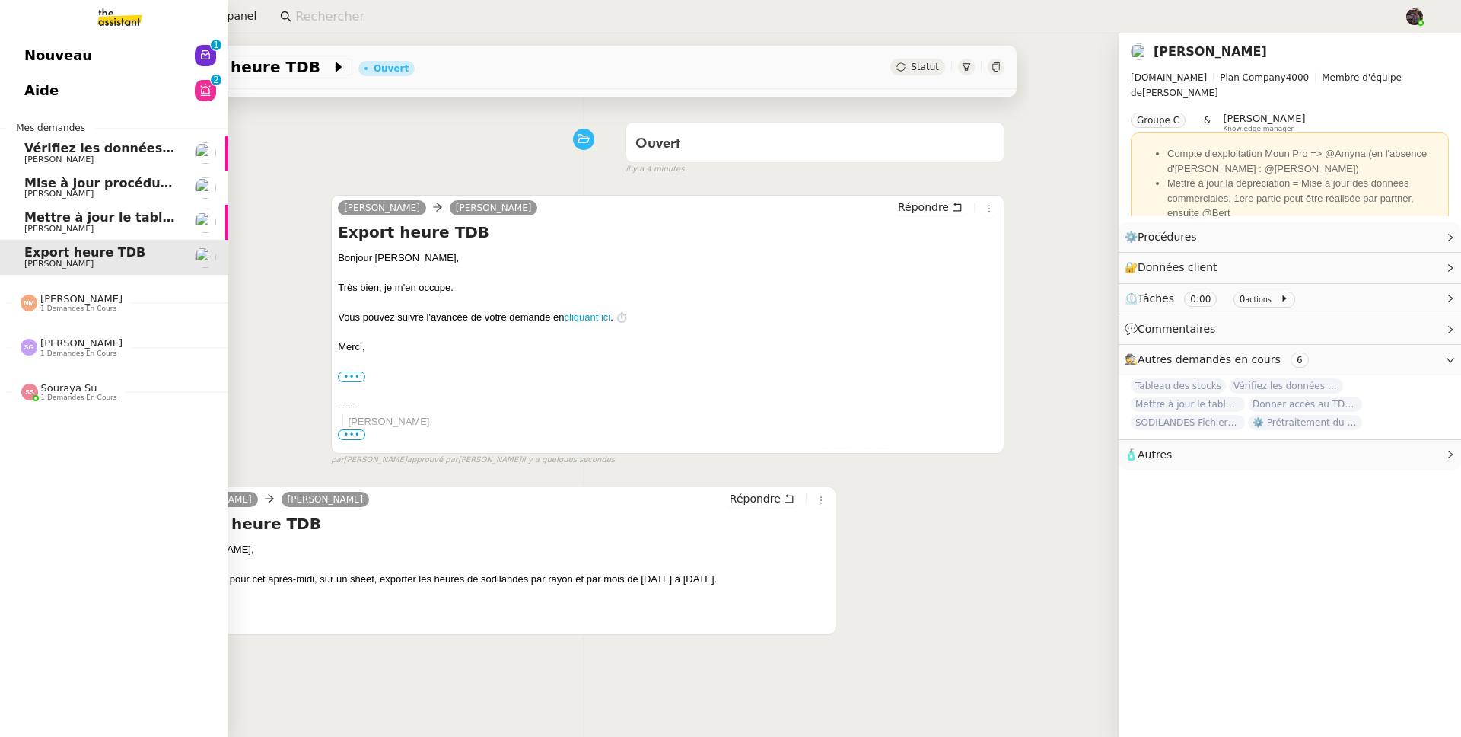
click at [26, 193] on span "[PERSON_NAME]" at bounding box center [101, 194] width 154 height 9
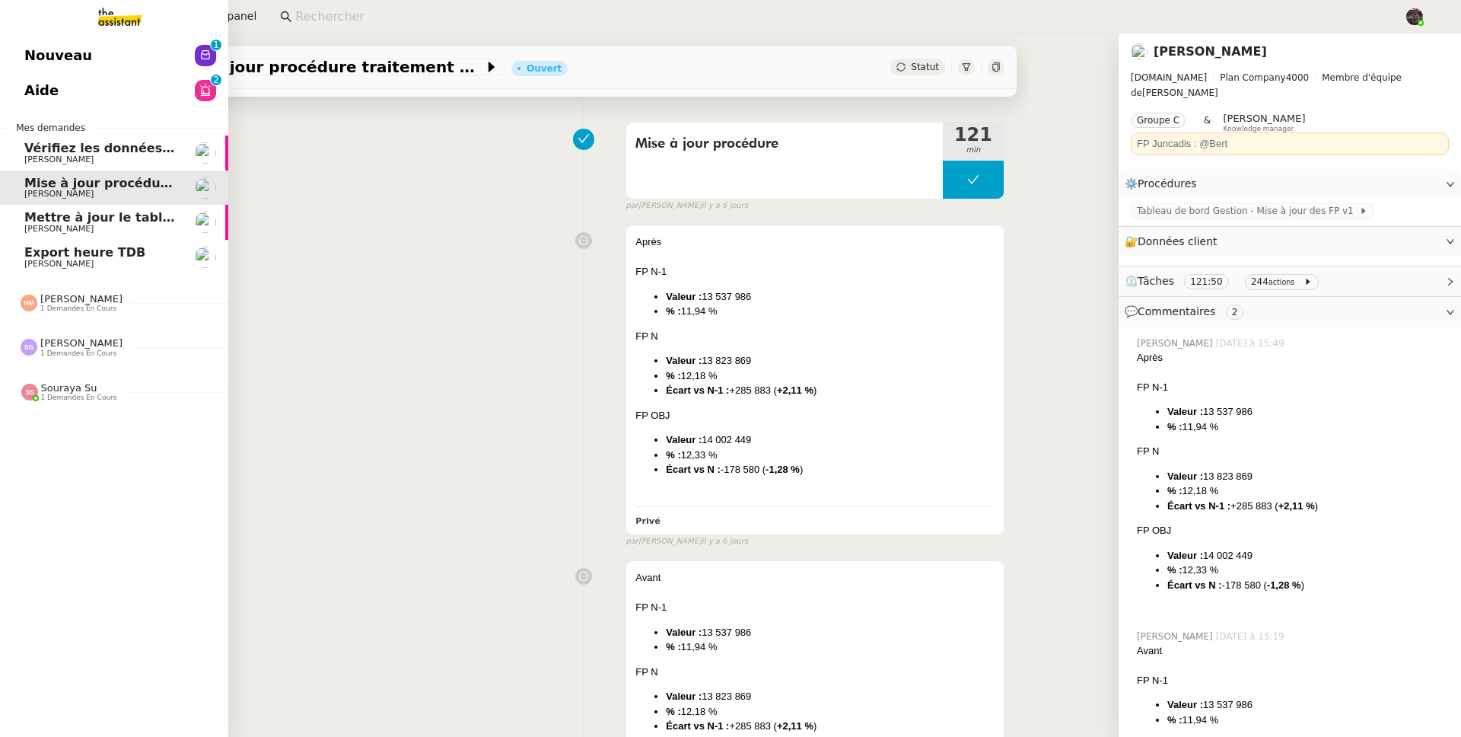
click at [70, 217] on span "Mettre à jour le tableau Looker Studio" at bounding box center [155, 217] width 263 height 14
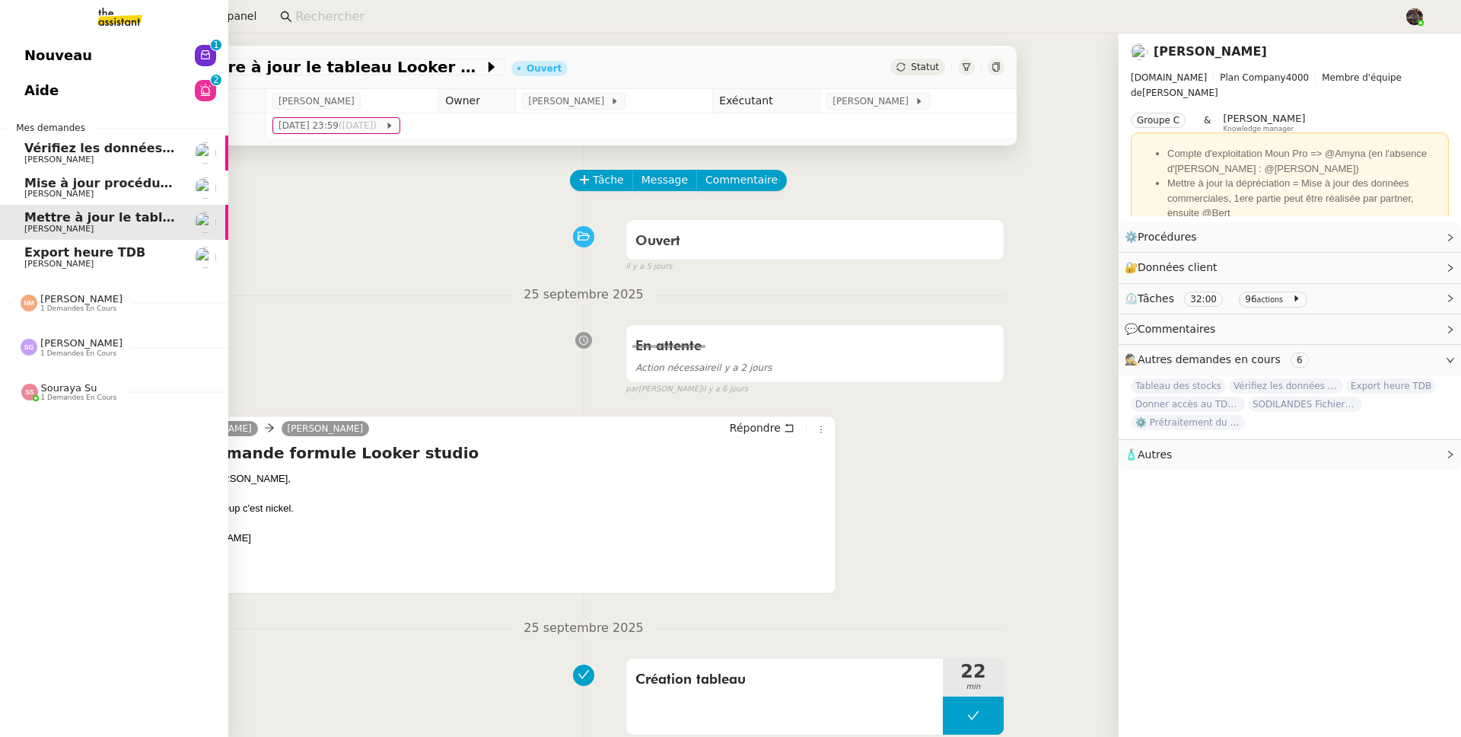
click at [37, 155] on span "[PERSON_NAME]" at bounding box center [58, 160] width 69 height 10
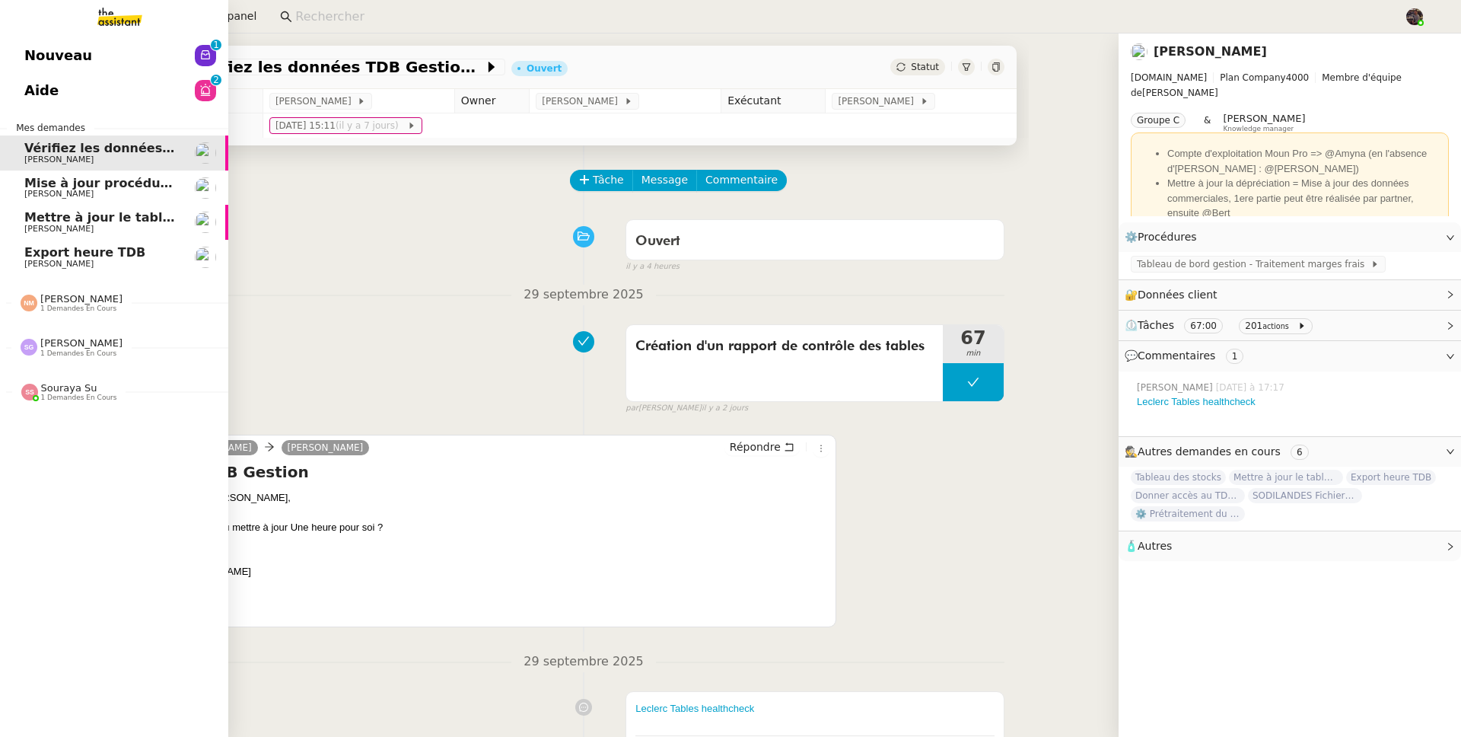
click at [72, 55] on span "Nouveau" at bounding box center [58, 55] width 68 height 23
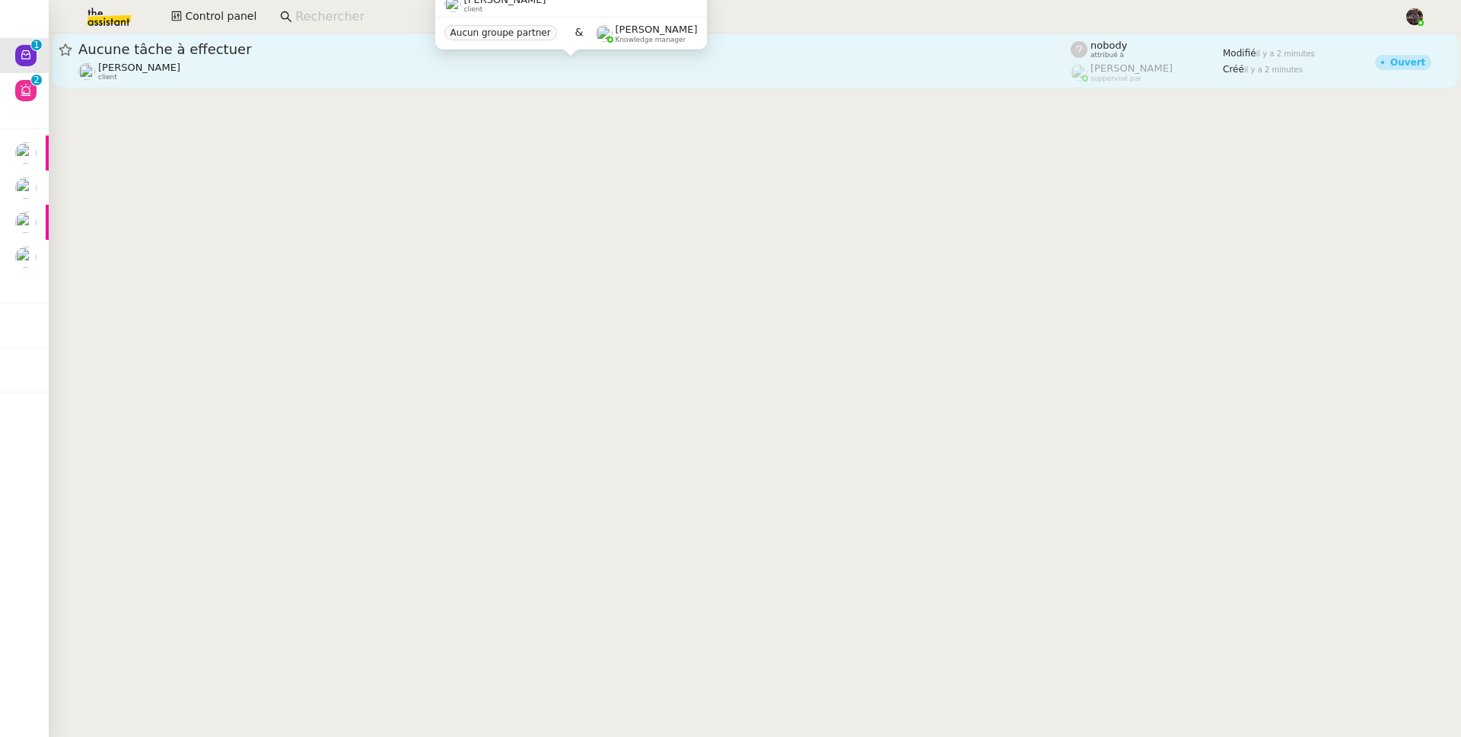
click at [169, 66] on span "[PERSON_NAME]" at bounding box center [139, 67] width 82 height 11
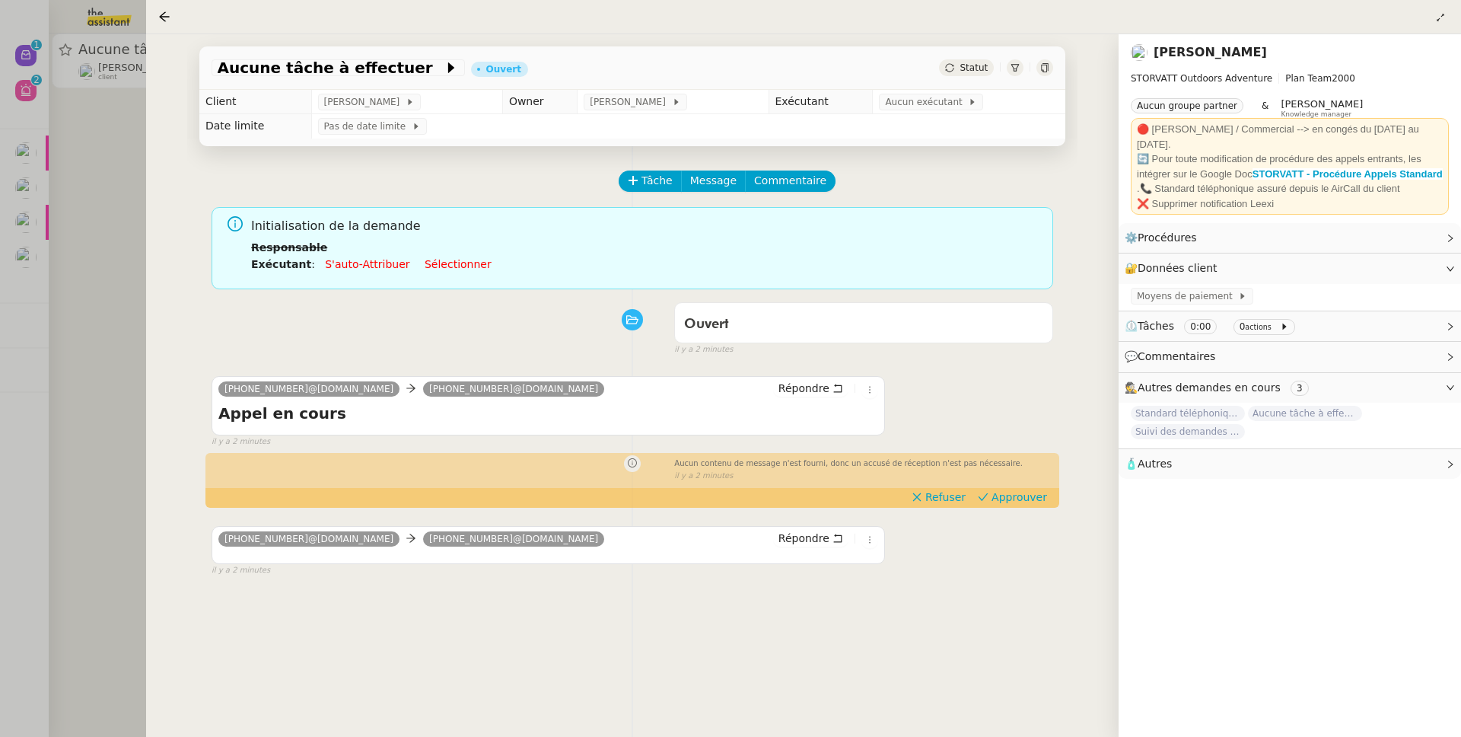
click at [57, 155] on div at bounding box center [730, 368] width 1461 height 737
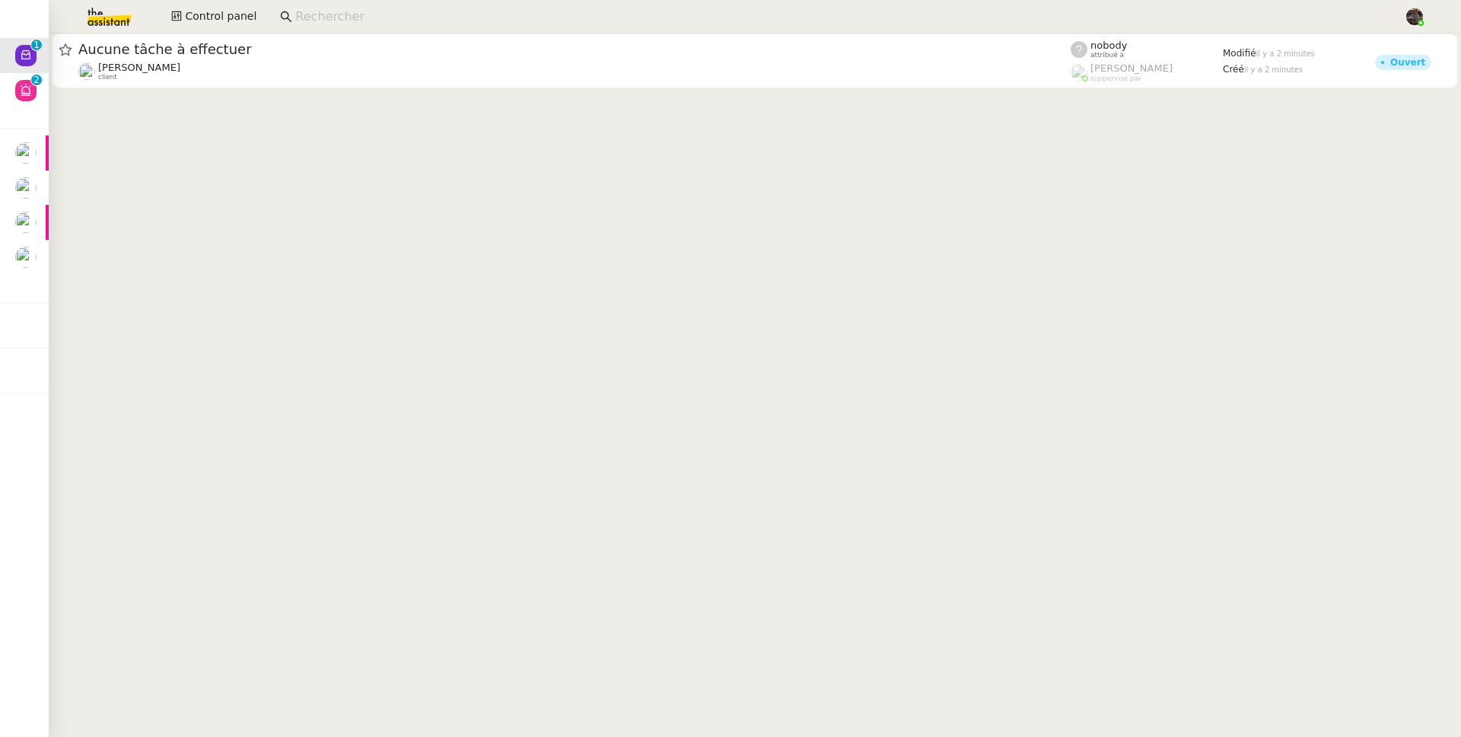
click at [40, 162] on div at bounding box center [730, 368] width 1461 height 737
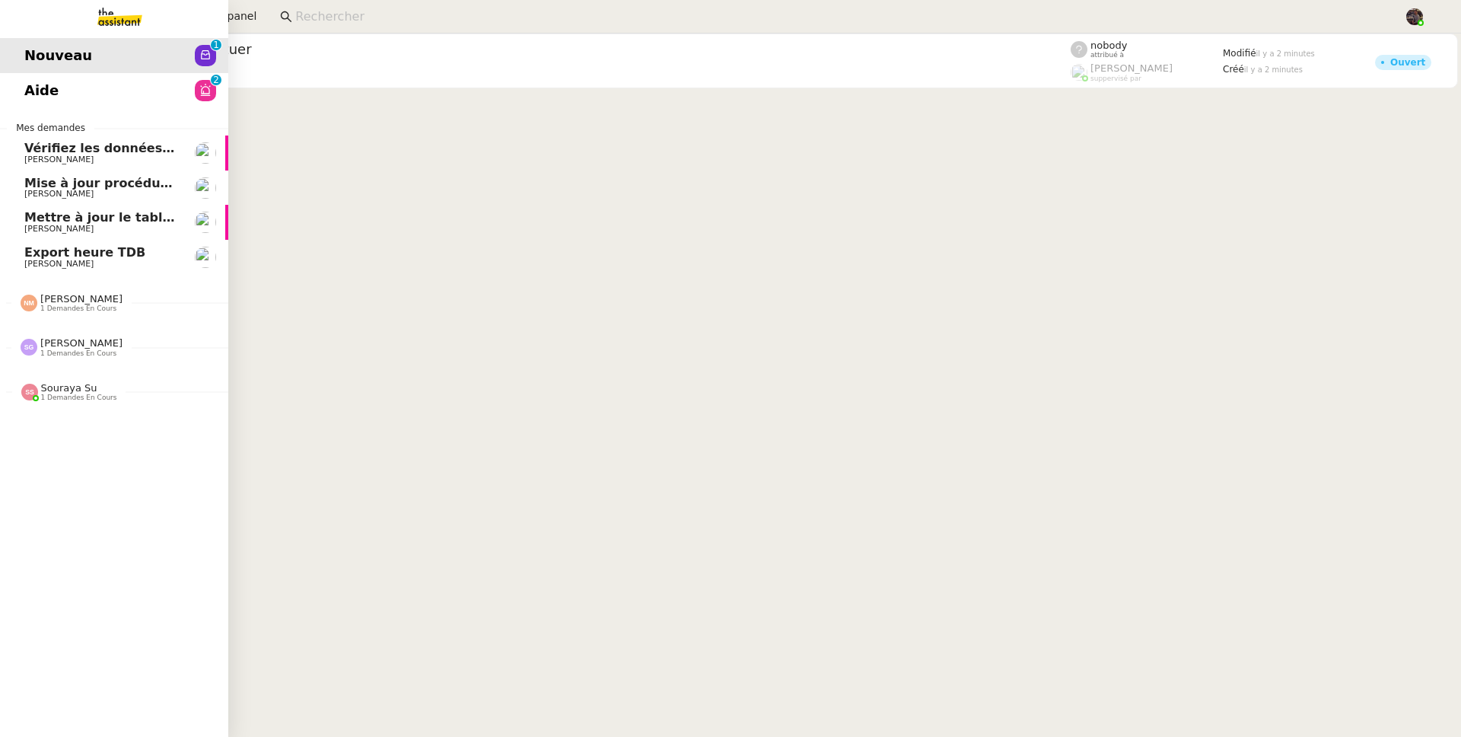
click at [41, 159] on span "[PERSON_NAME]" at bounding box center [58, 160] width 69 height 10
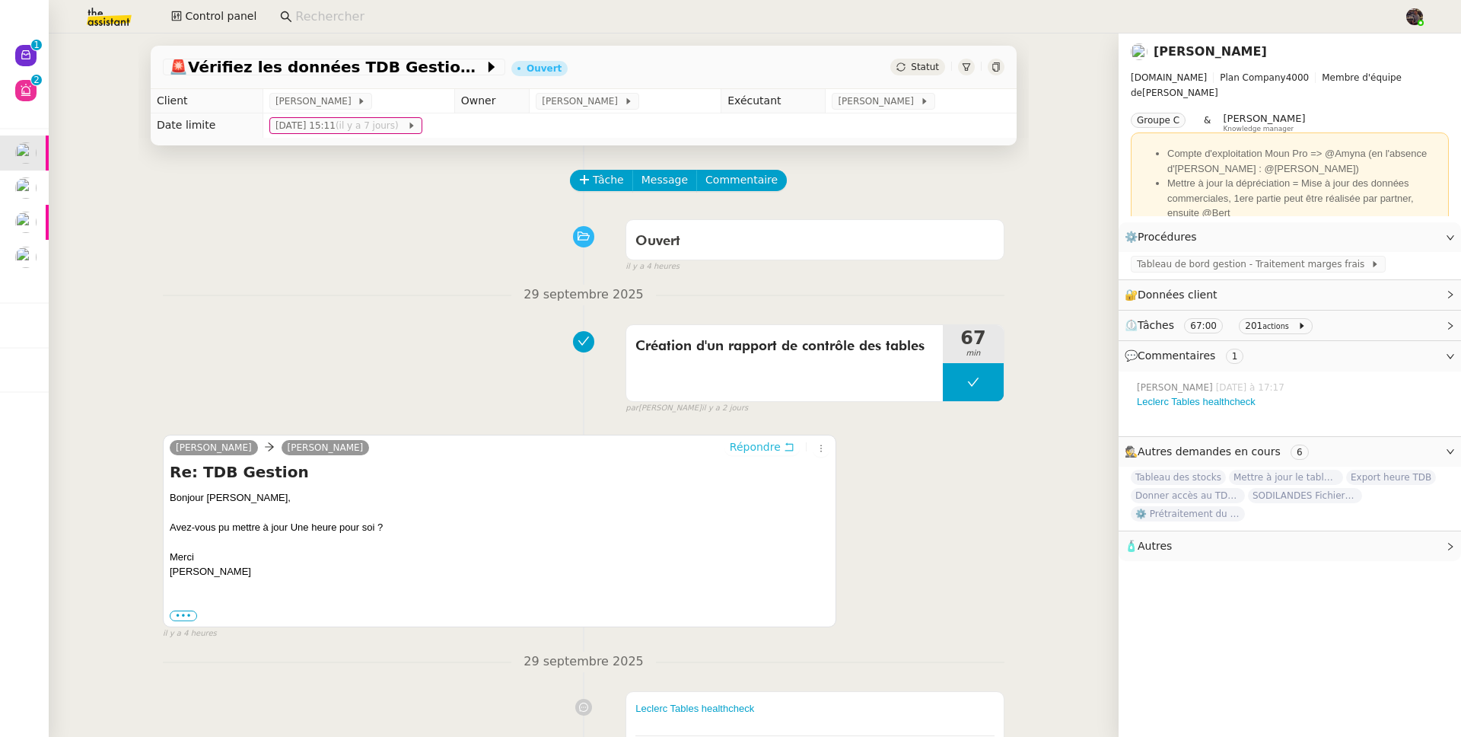
click at [737, 451] on span "Répondre" at bounding box center [755, 446] width 51 height 15
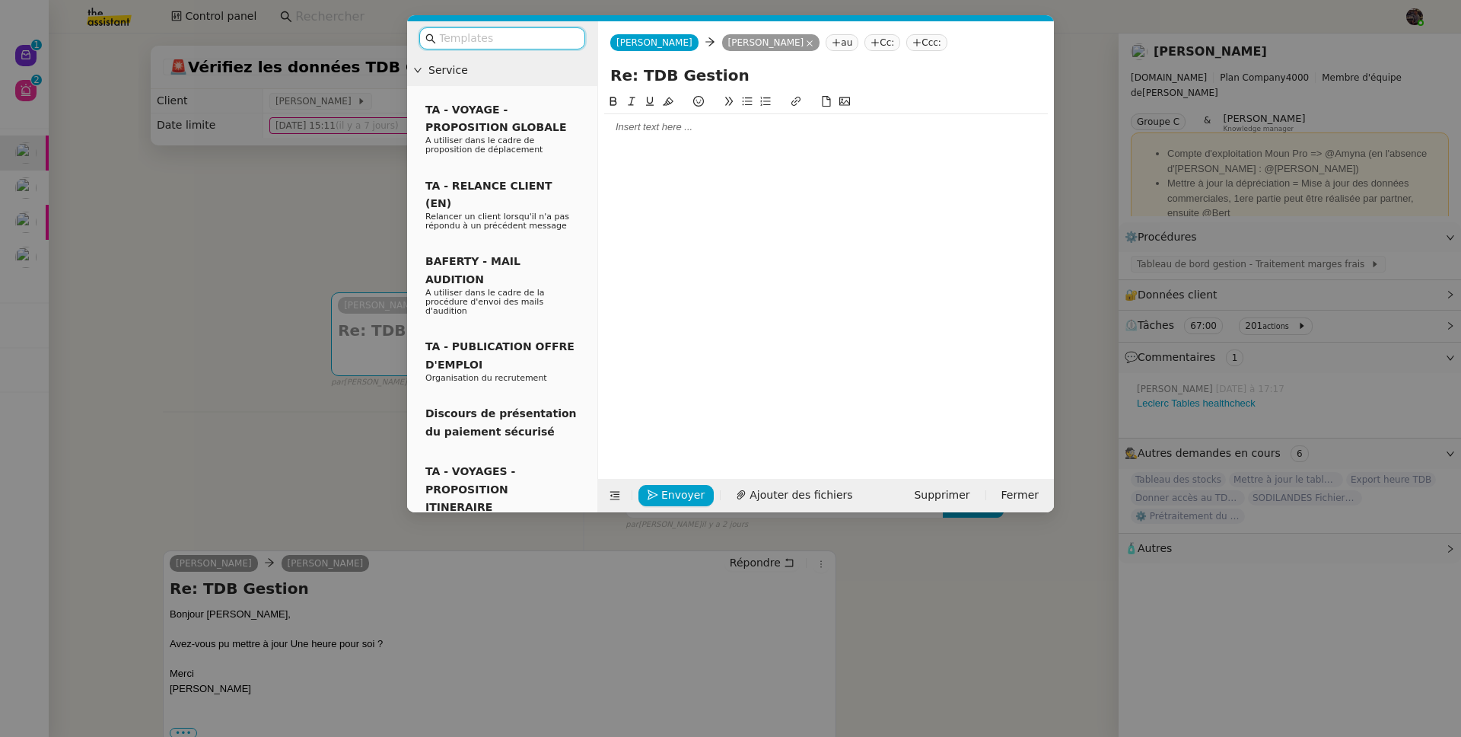
click at [676, 132] on div at bounding box center [826, 127] width 444 height 14
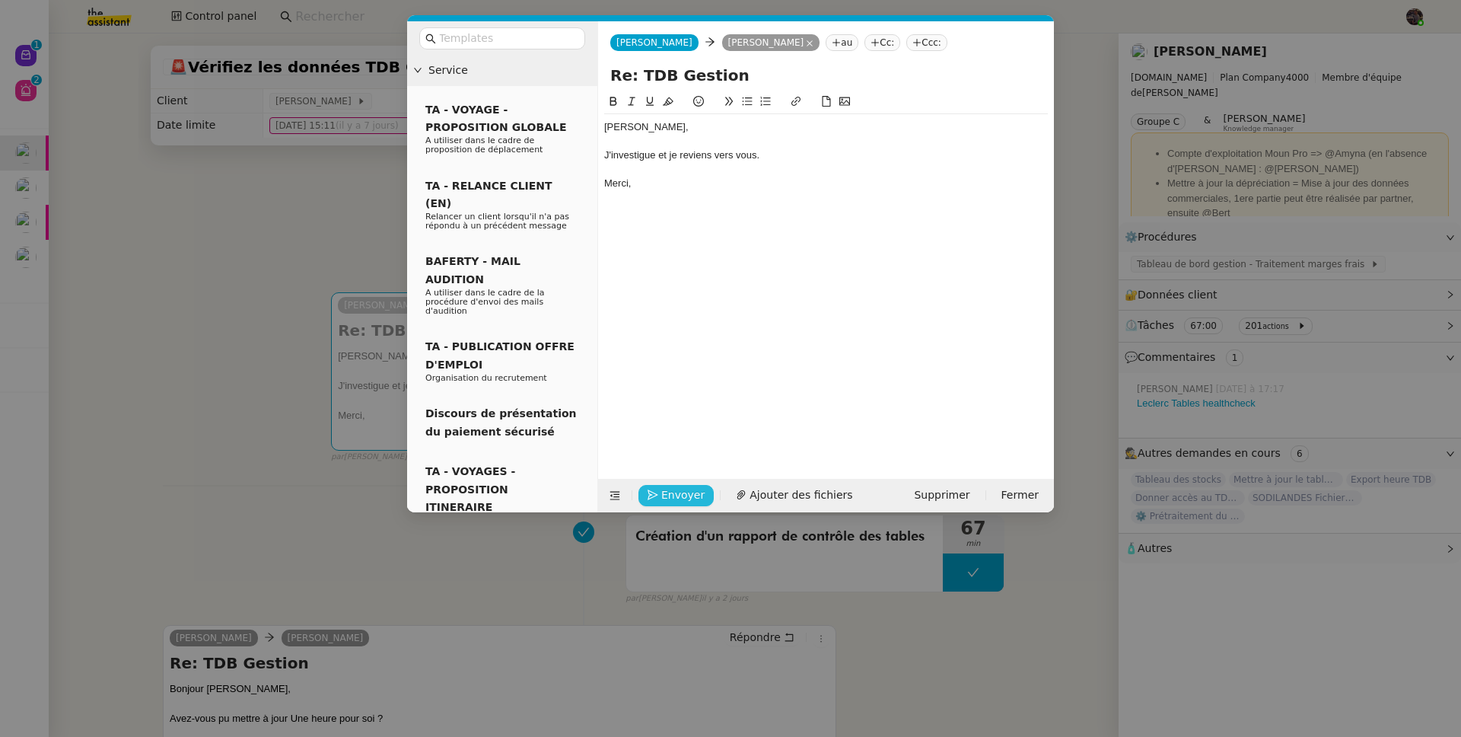
click at [685, 505] on button "Envoyer" at bounding box center [676, 495] width 75 height 21
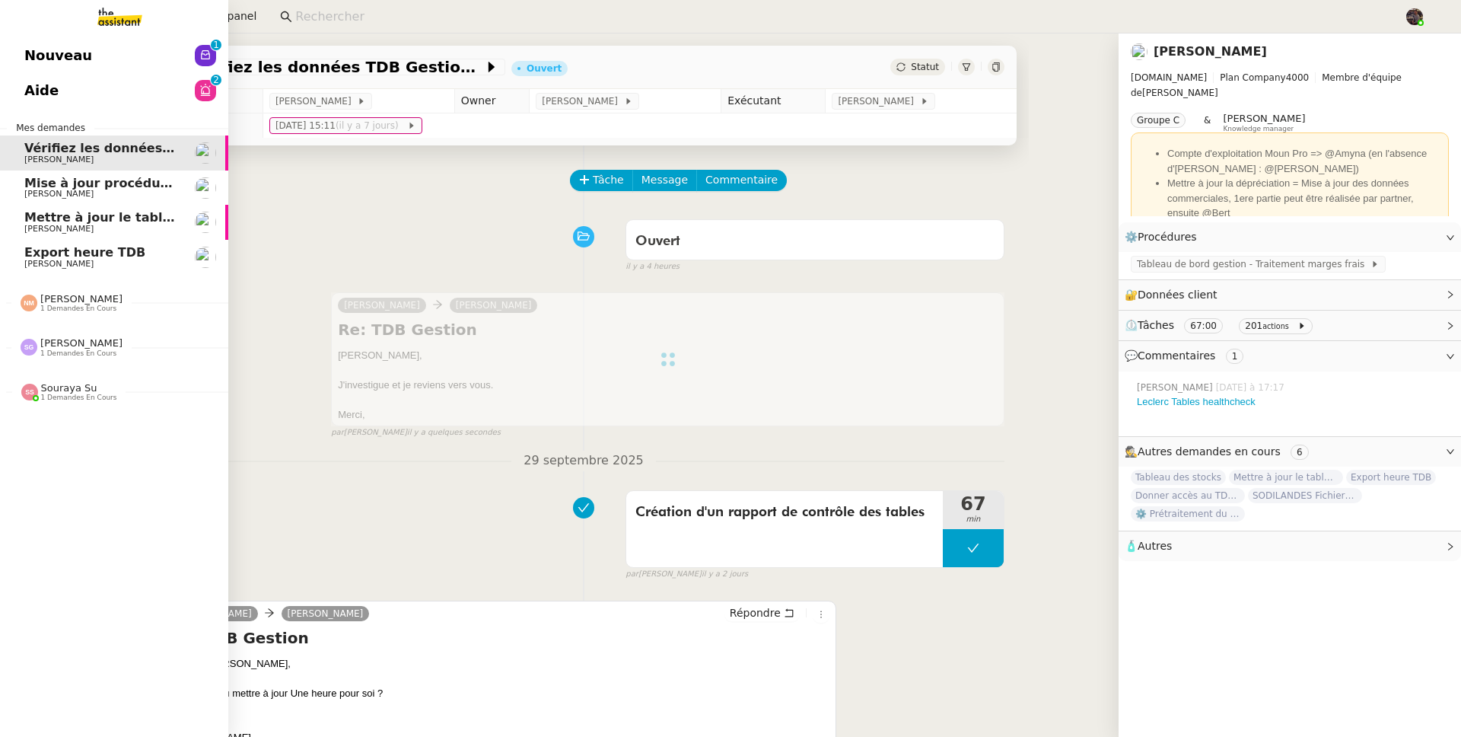
click at [43, 44] on span "Nouveau" at bounding box center [58, 55] width 68 height 23
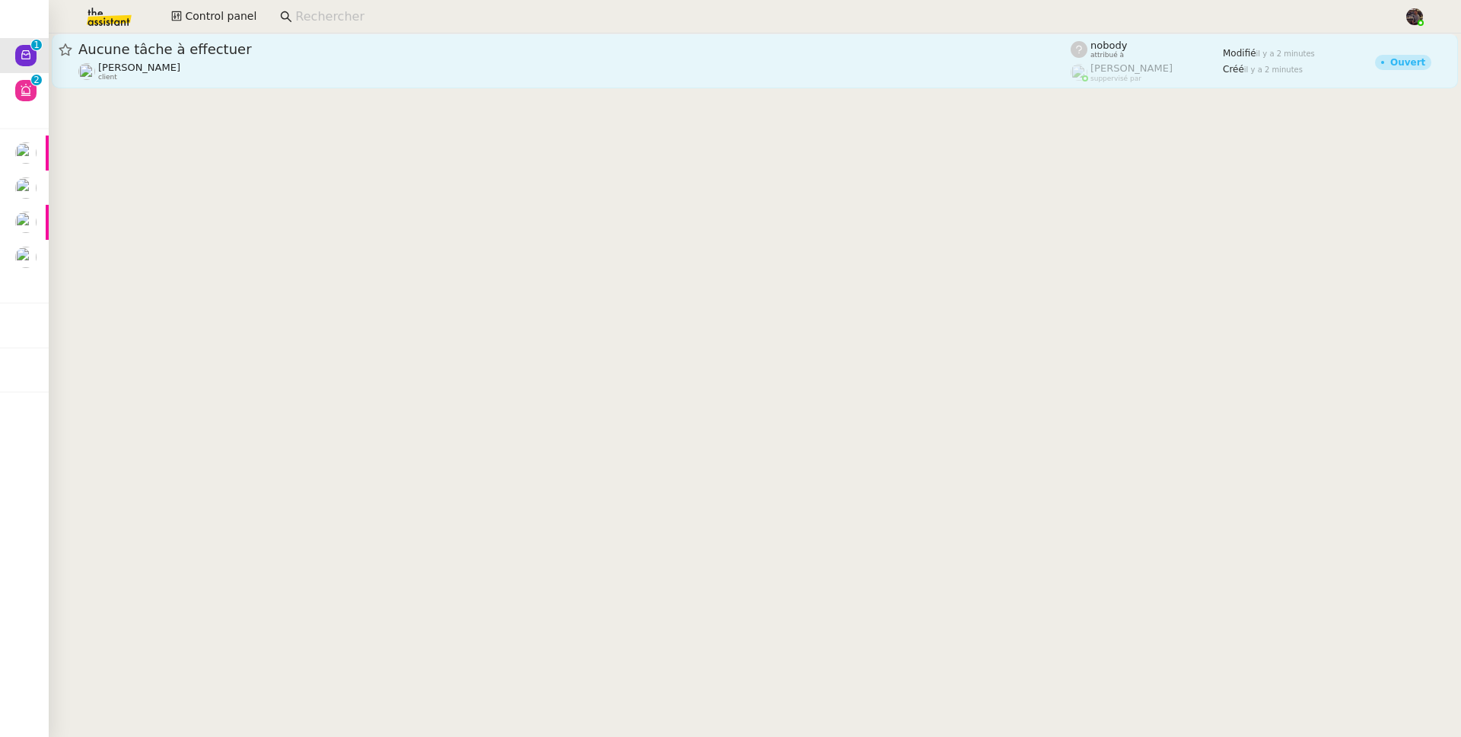
click at [262, 62] on div "Franck MUFFAT-JEANDET client" at bounding box center [574, 72] width 993 height 20
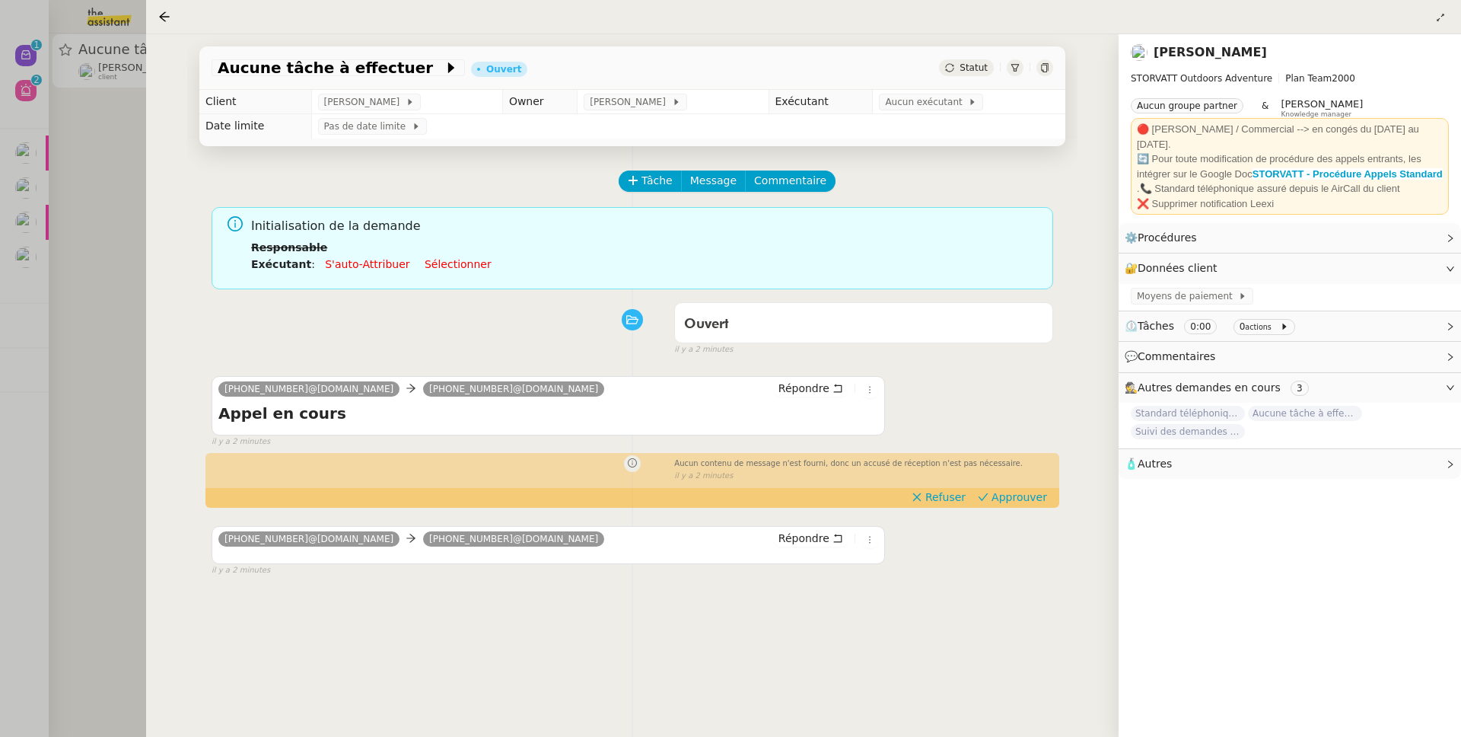
click at [84, 412] on div at bounding box center [730, 368] width 1461 height 737
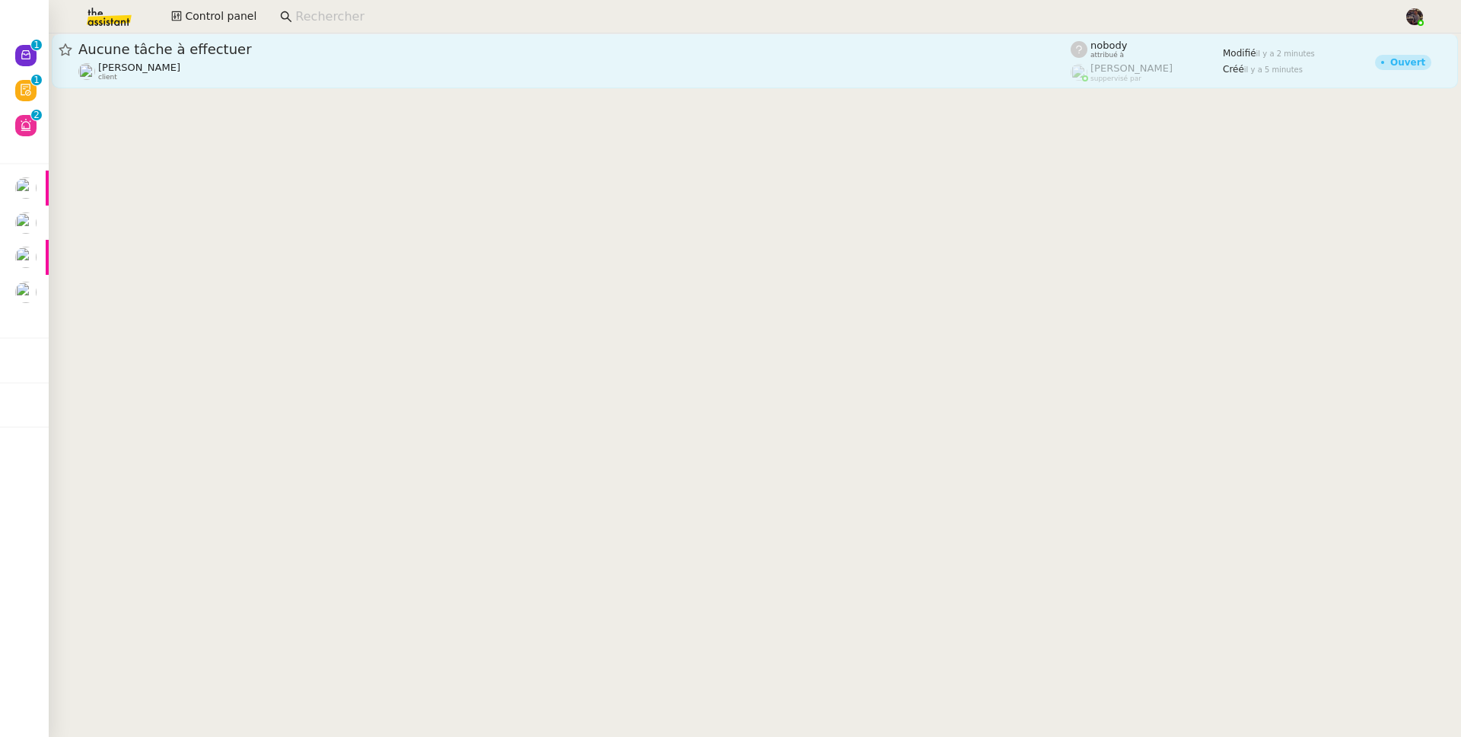
click at [180, 77] on div "Franck MUFFAT-JEANDET client" at bounding box center [139, 72] width 82 height 20
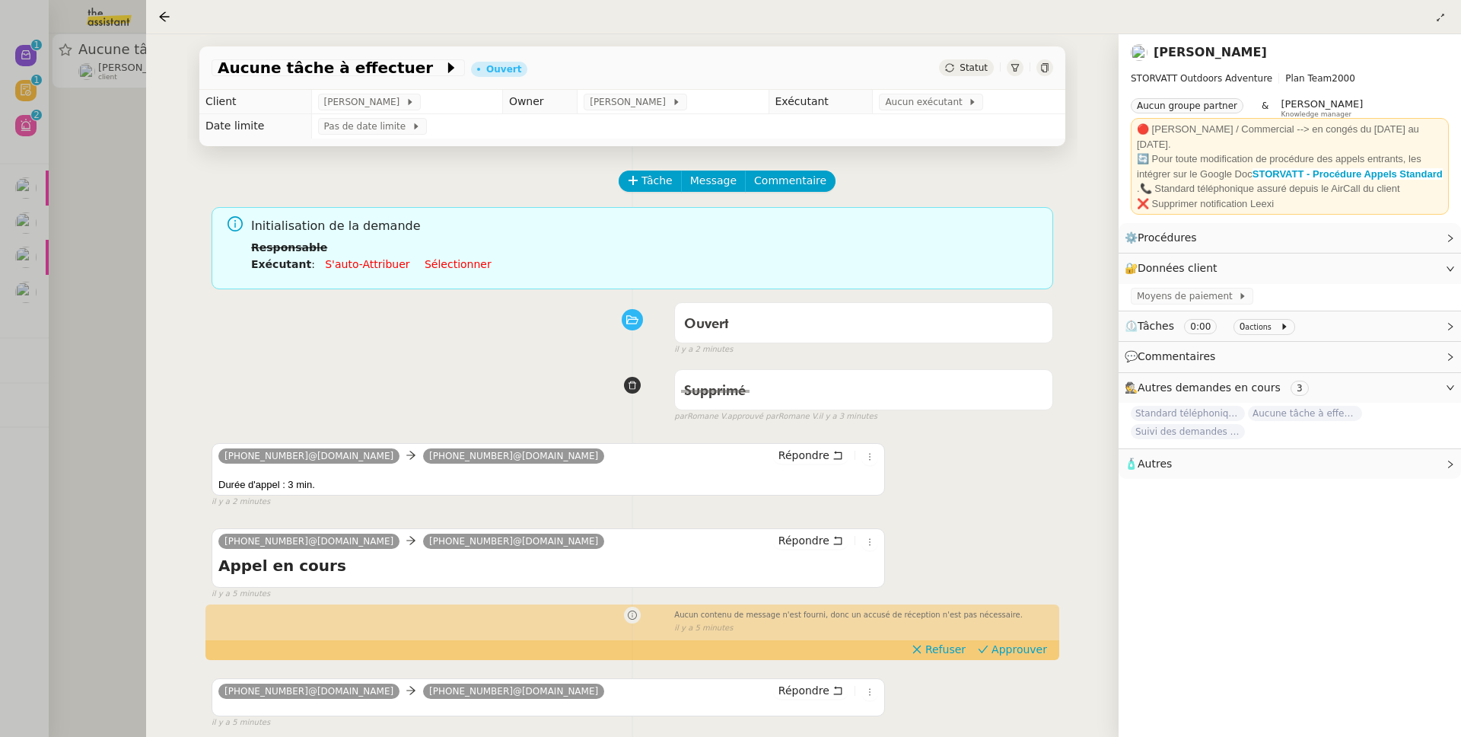
click at [440, 375] on div "Supprimé false par Romane V. approuvé par Romane V. il y a 3 minutes" at bounding box center [633, 392] width 842 height 61
click at [39, 203] on div at bounding box center [730, 368] width 1461 height 737
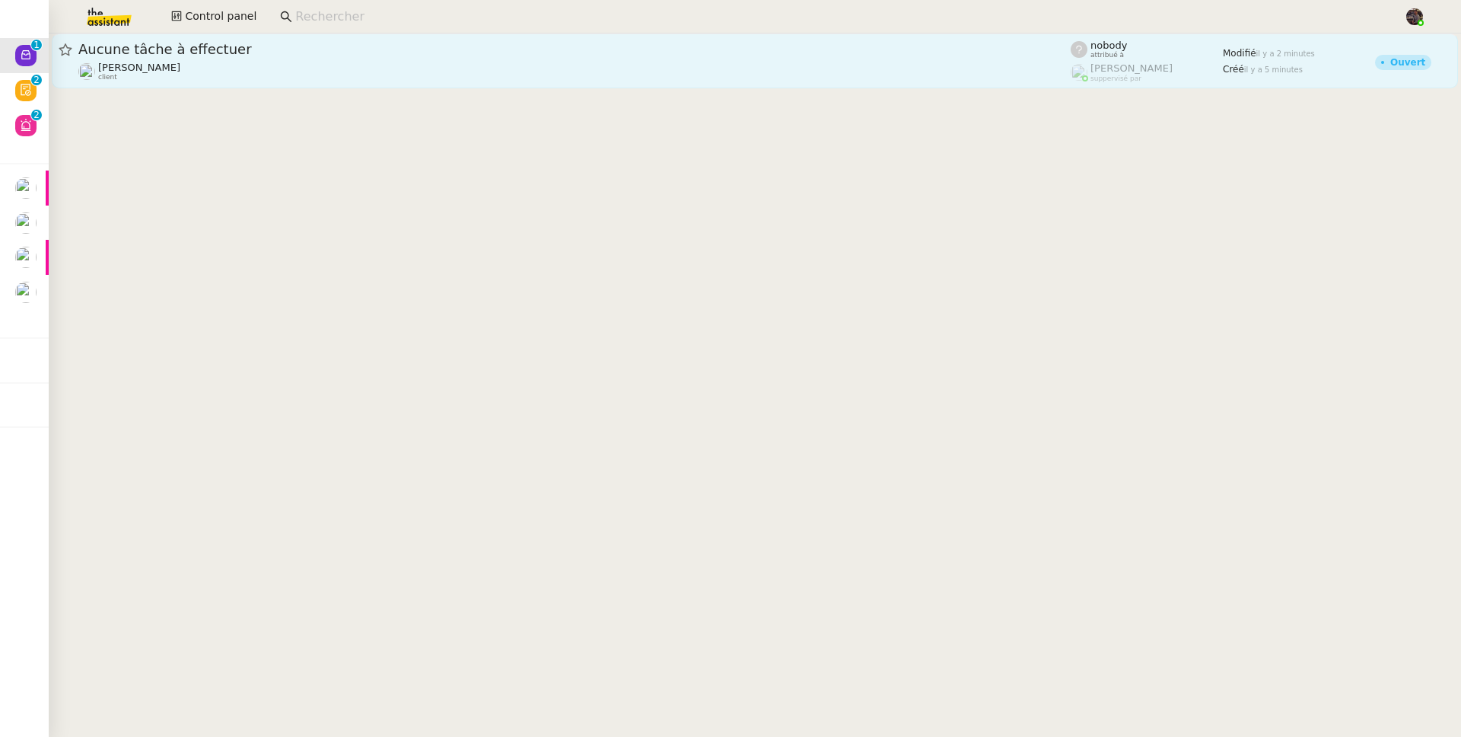
click at [261, 72] on div "Franck MUFFAT-JEANDET client" at bounding box center [574, 72] width 993 height 20
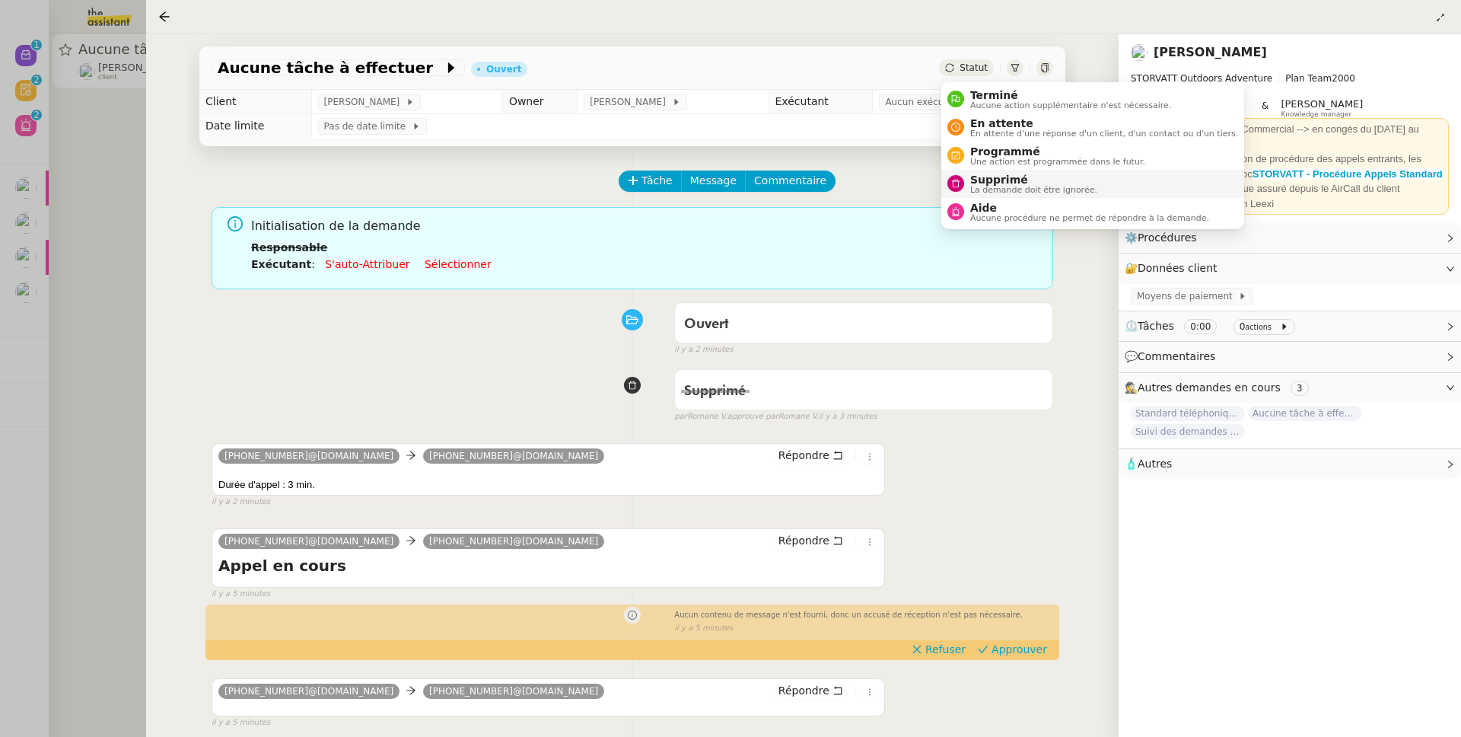
click at [1006, 174] on span "Supprimé" at bounding box center [1034, 180] width 127 height 12
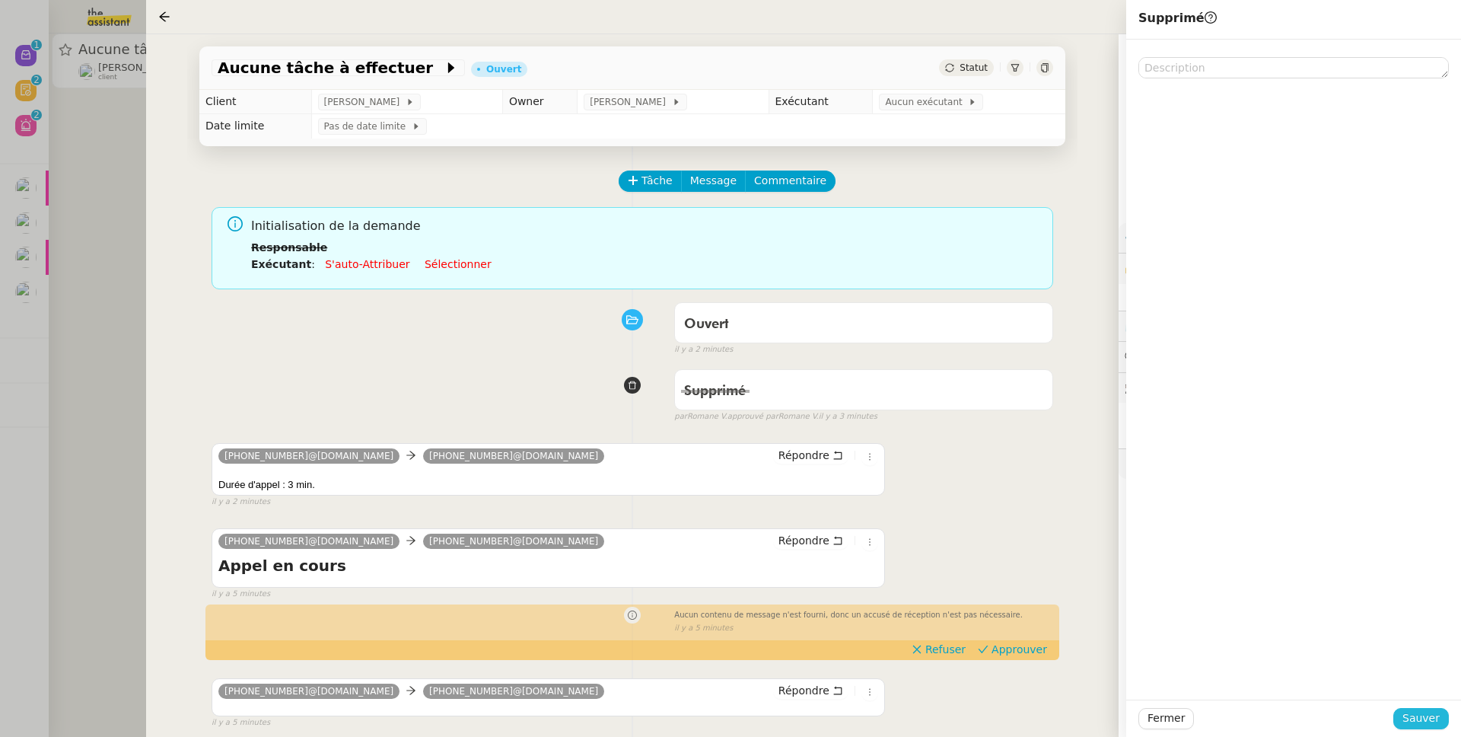
click at [1416, 712] on span "Sauver" at bounding box center [1421, 718] width 37 height 18
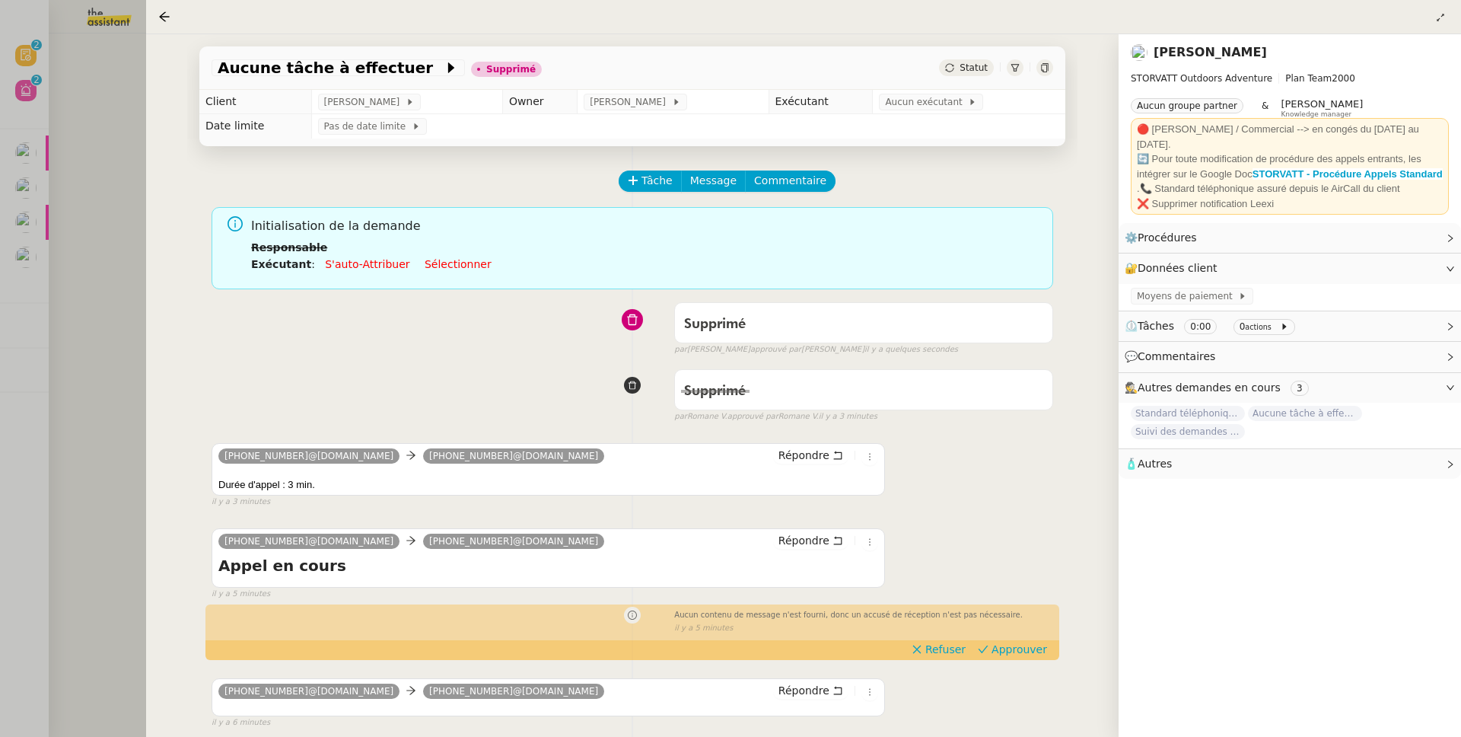
click at [109, 360] on div at bounding box center [730, 368] width 1461 height 737
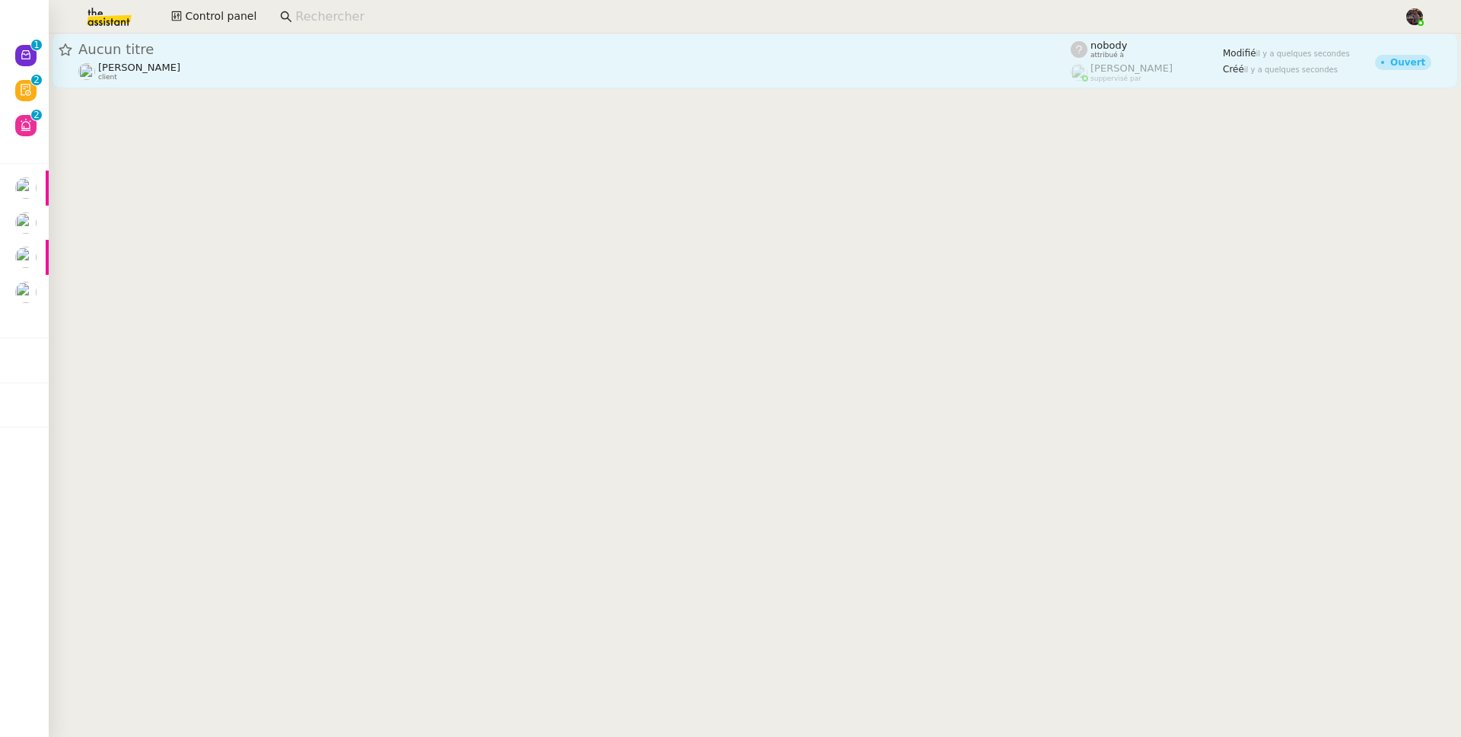
click at [160, 62] on span "[PERSON_NAME]" at bounding box center [139, 67] width 82 height 11
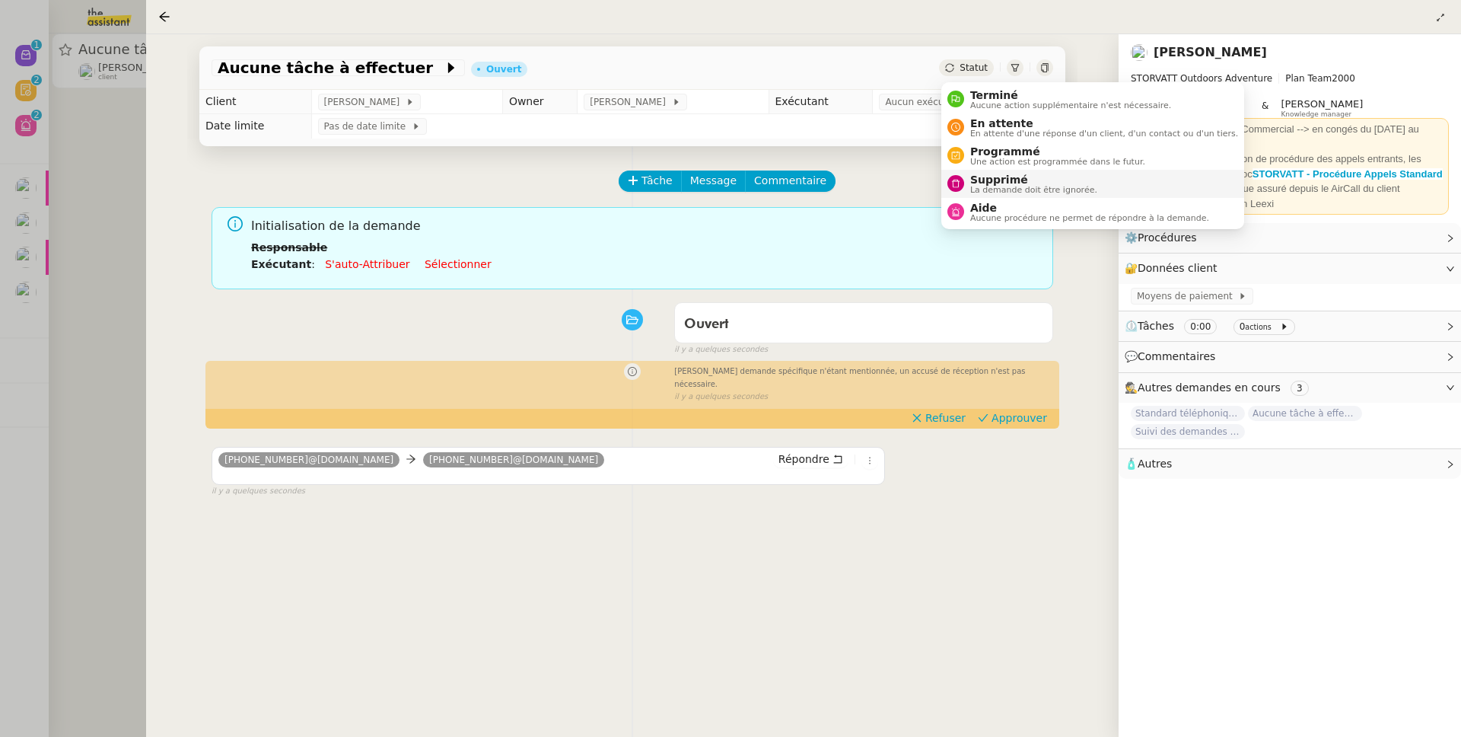
click at [989, 174] on span "Supprimé" at bounding box center [1034, 180] width 127 height 12
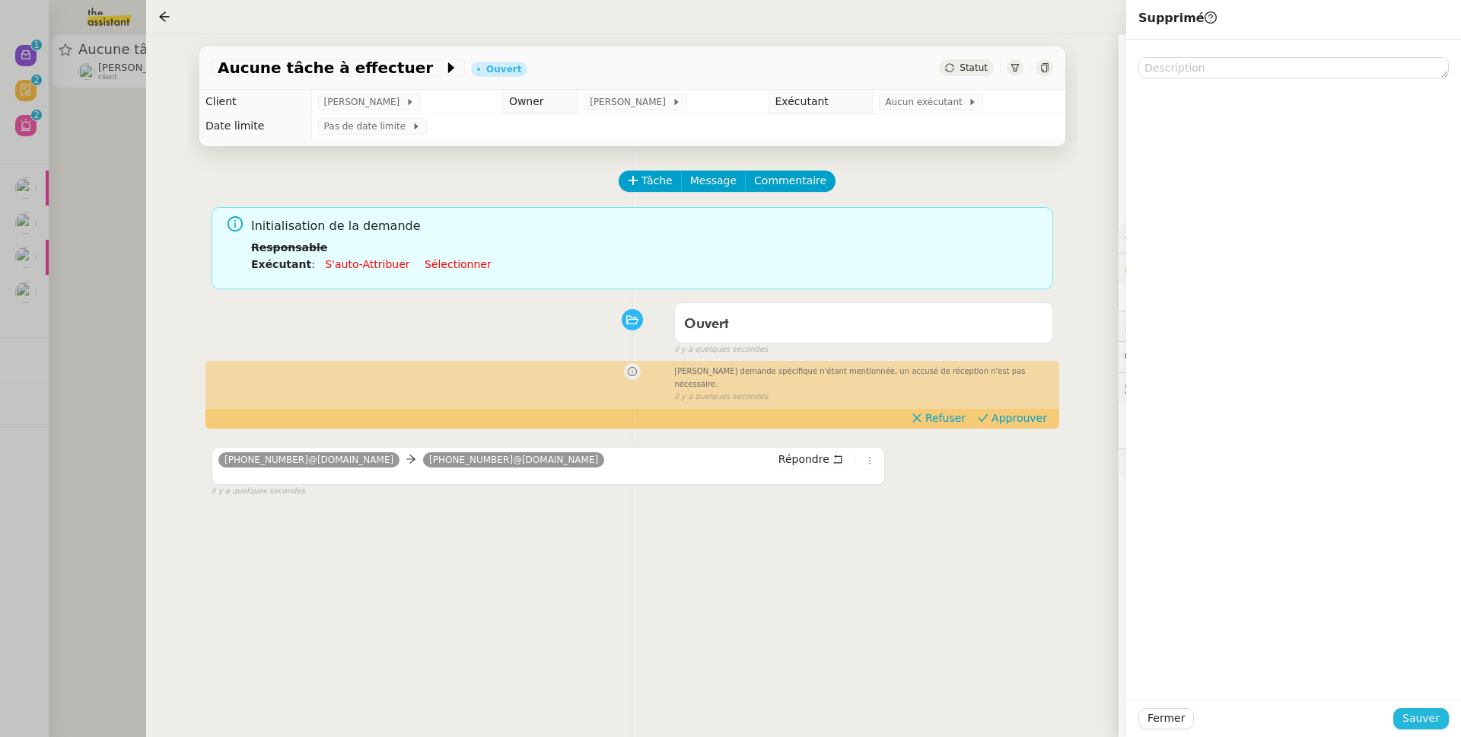
click at [1425, 728] on button "Sauver" at bounding box center [1422, 718] width 56 height 21
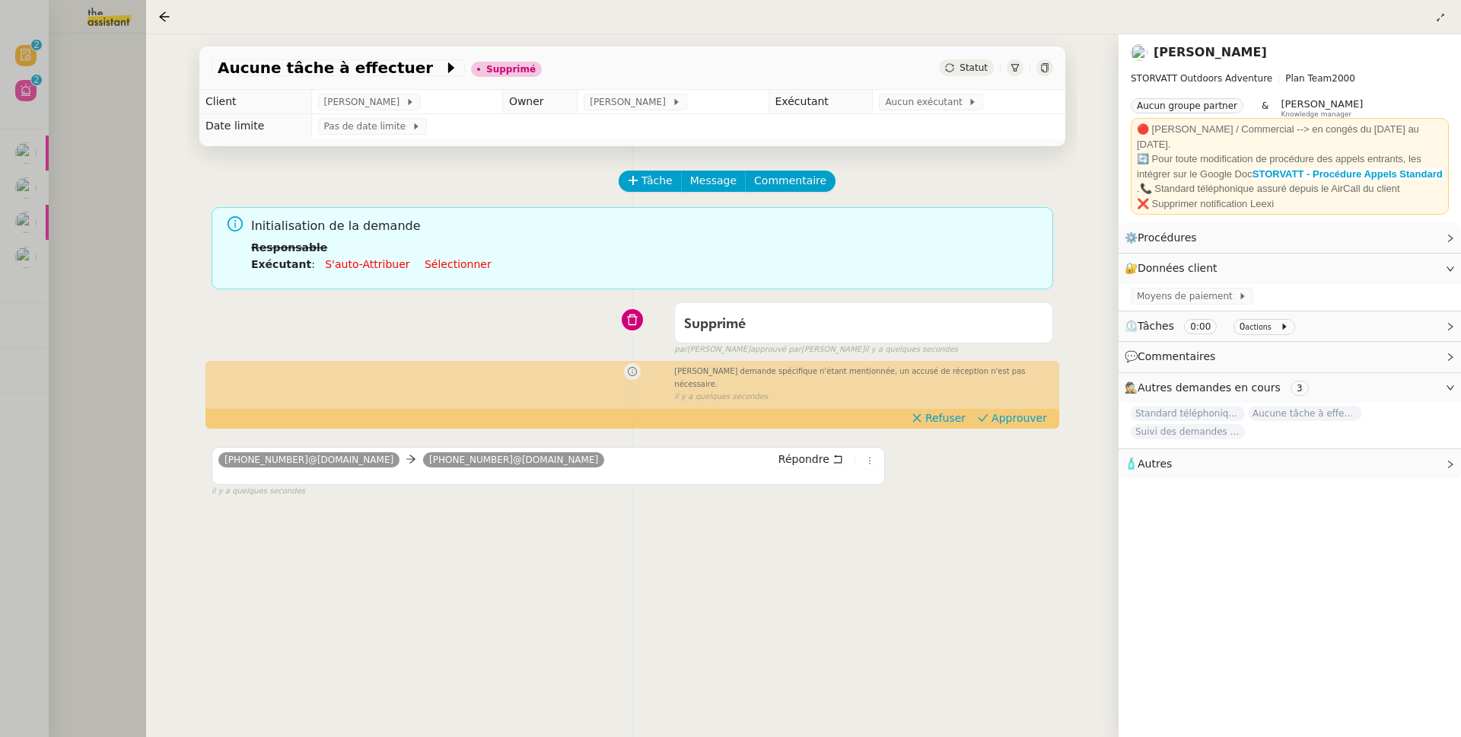
click at [105, 456] on div at bounding box center [730, 368] width 1461 height 737
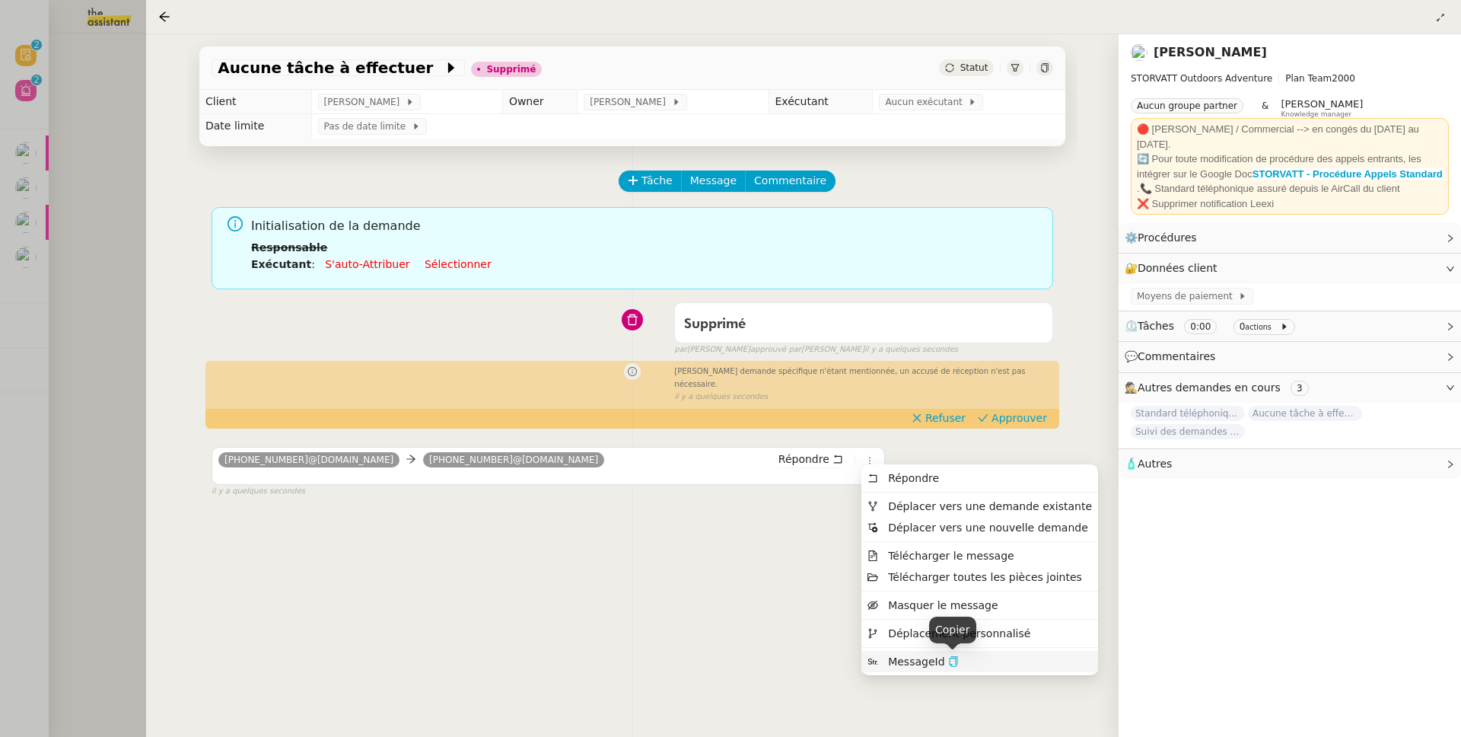
click at [955, 660] on icon "button" at bounding box center [953, 661] width 11 height 11
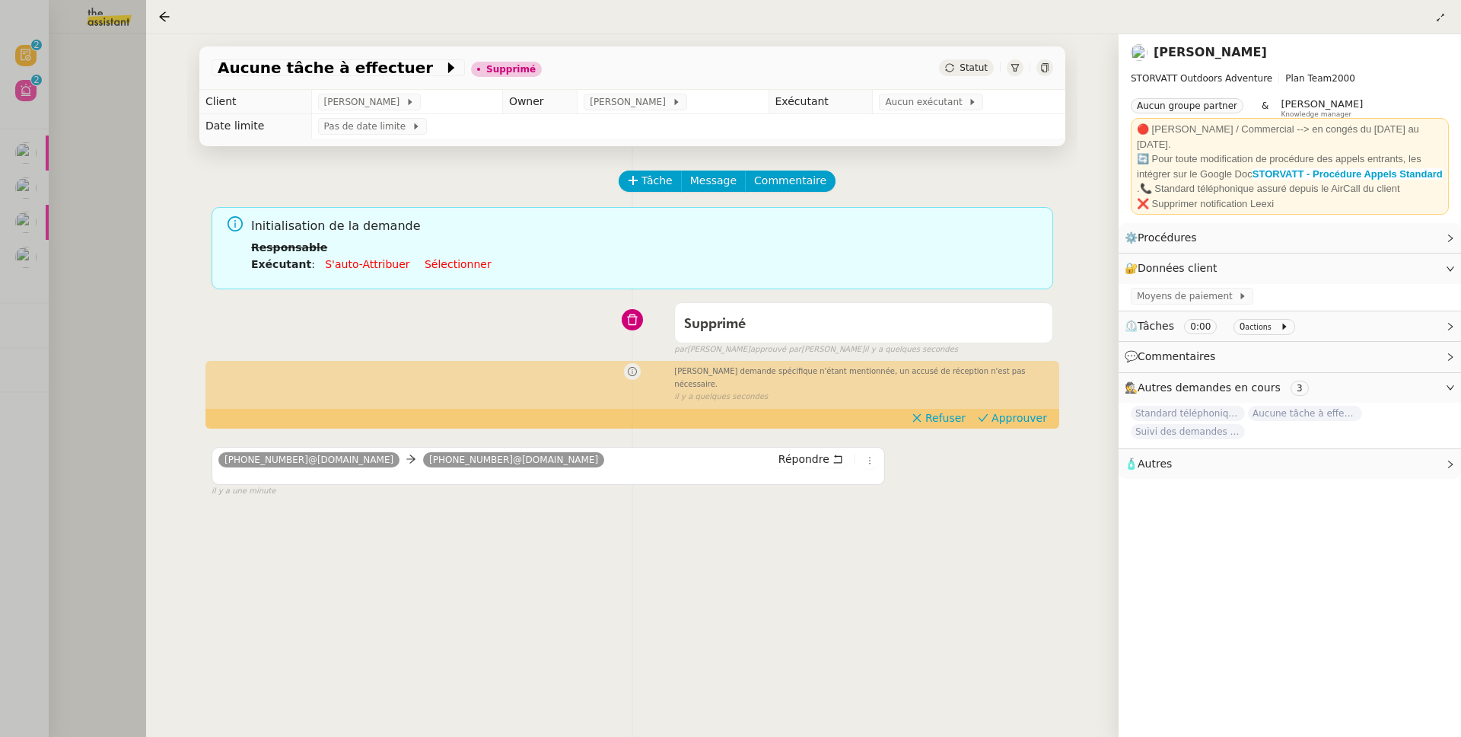
click at [98, 206] on div at bounding box center [730, 368] width 1461 height 737
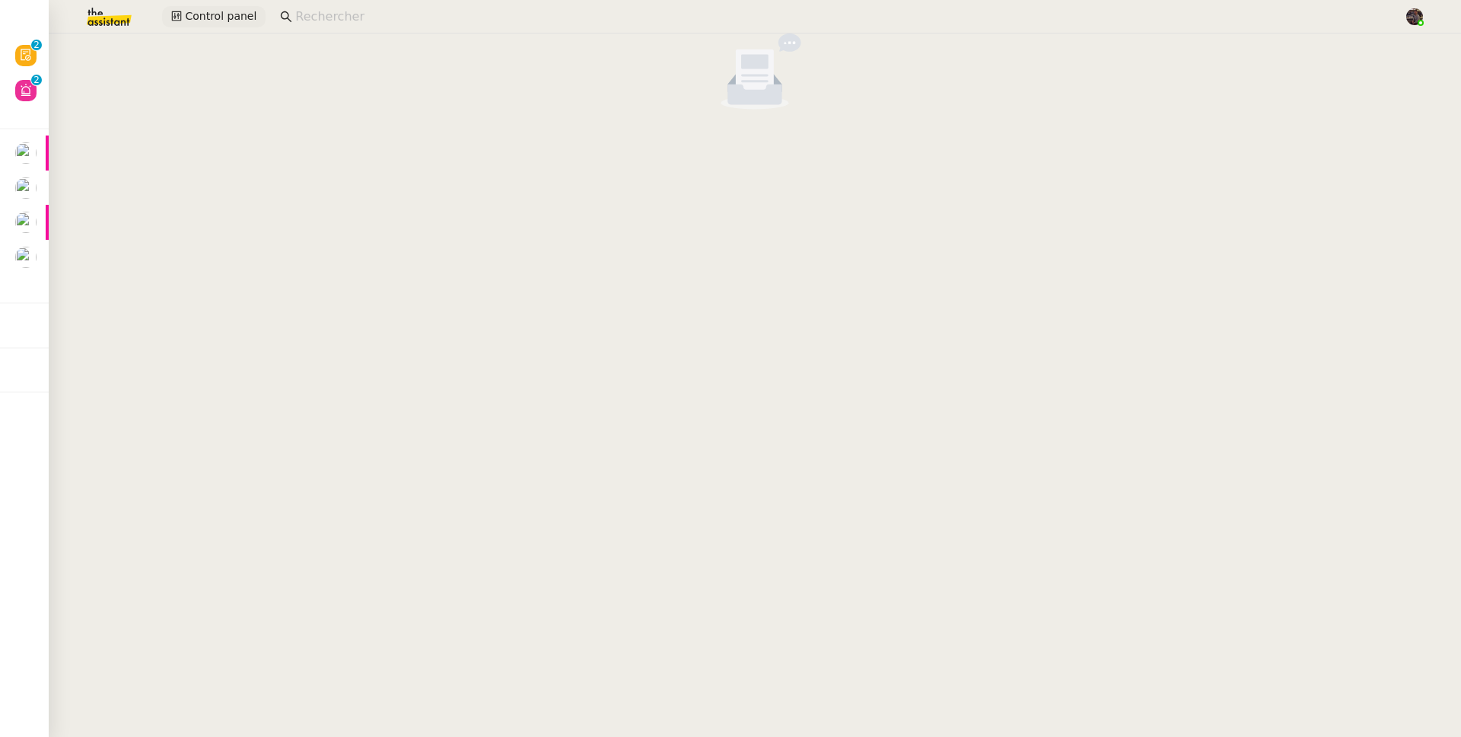
click at [200, 18] on span "Control panel" at bounding box center [221, 17] width 72 height 18
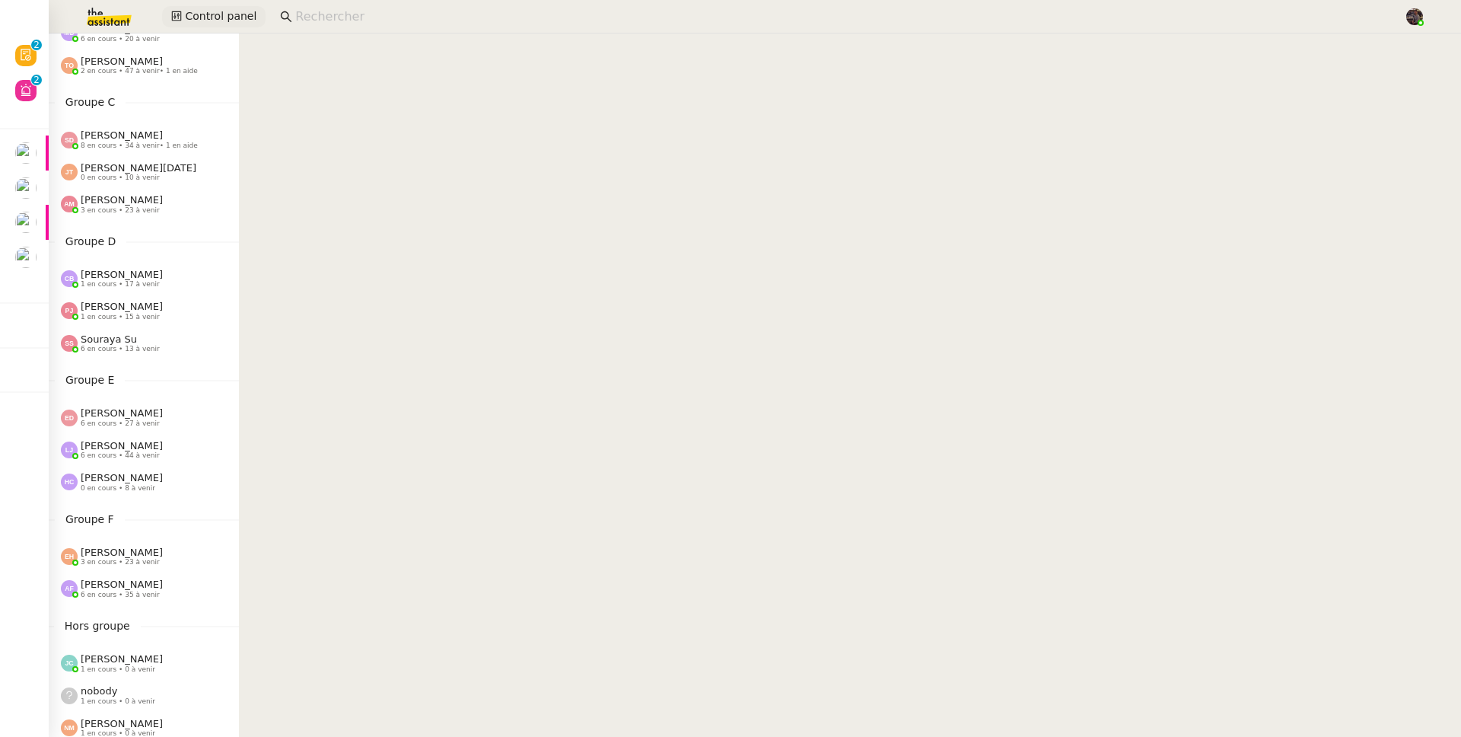
scroll to position [582, 0]
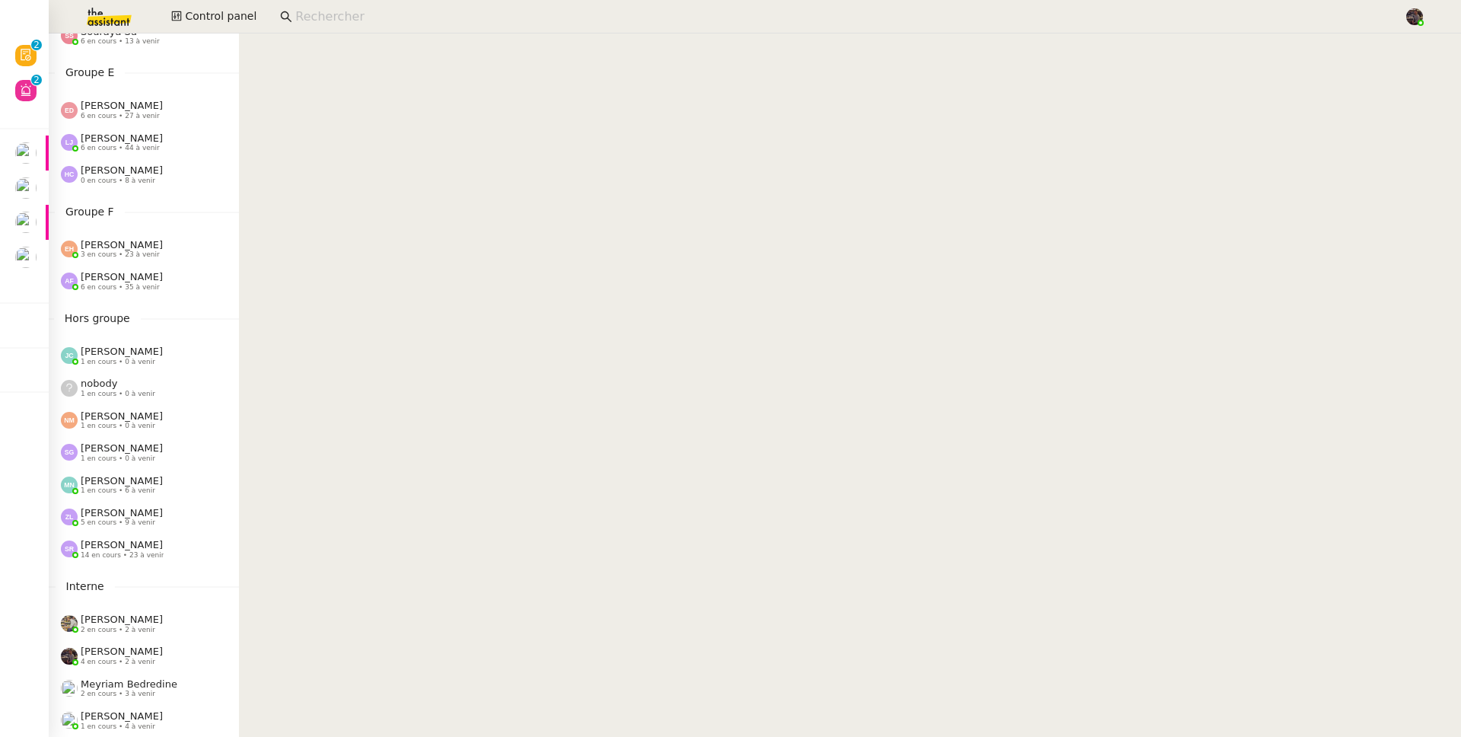
click at [131, 507] on span "[PERSON_NAME]" at bounding box center [122, 512] width 82 height 11
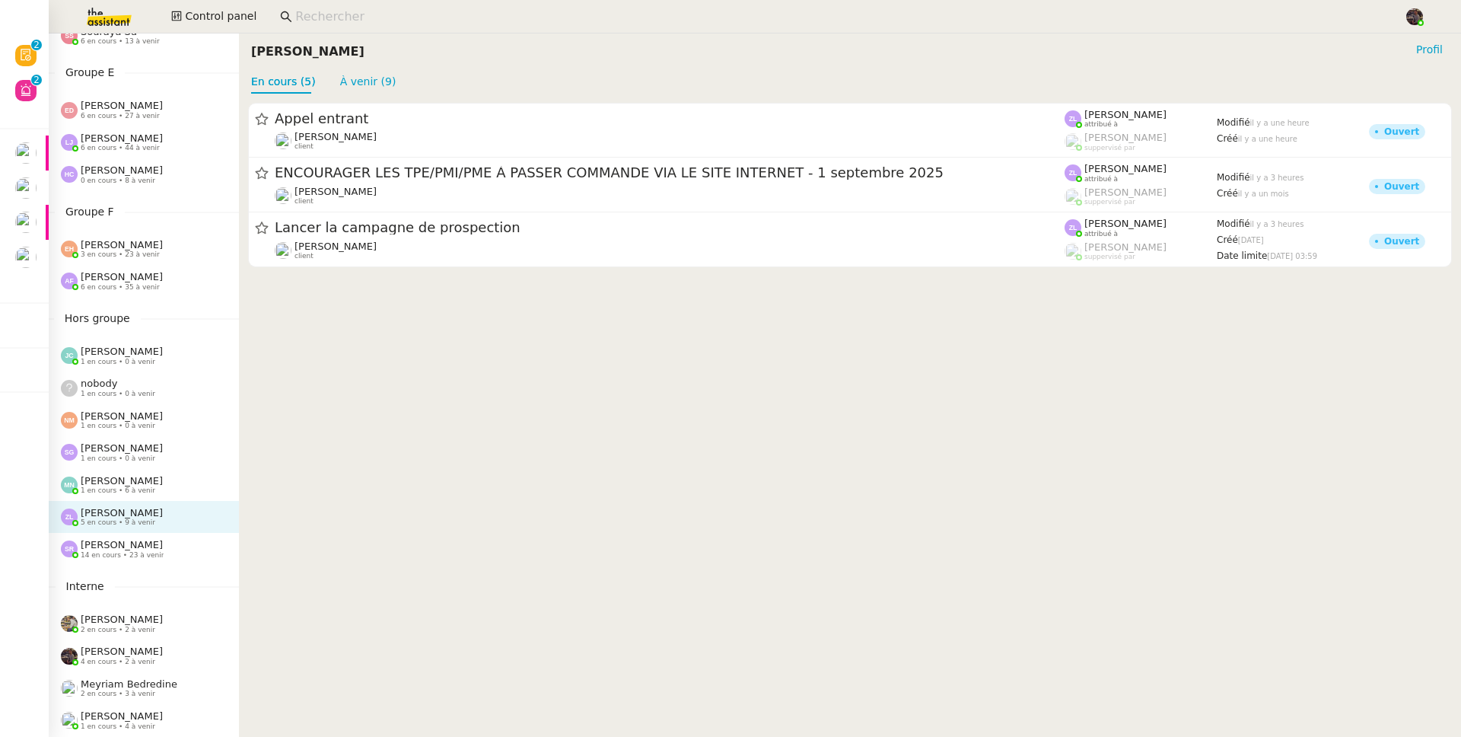
click at [161, 533] on div "[PERSON_NAME] 14 en cours • 23 à venir" at bounding box center [144, 549] width 190 height 32
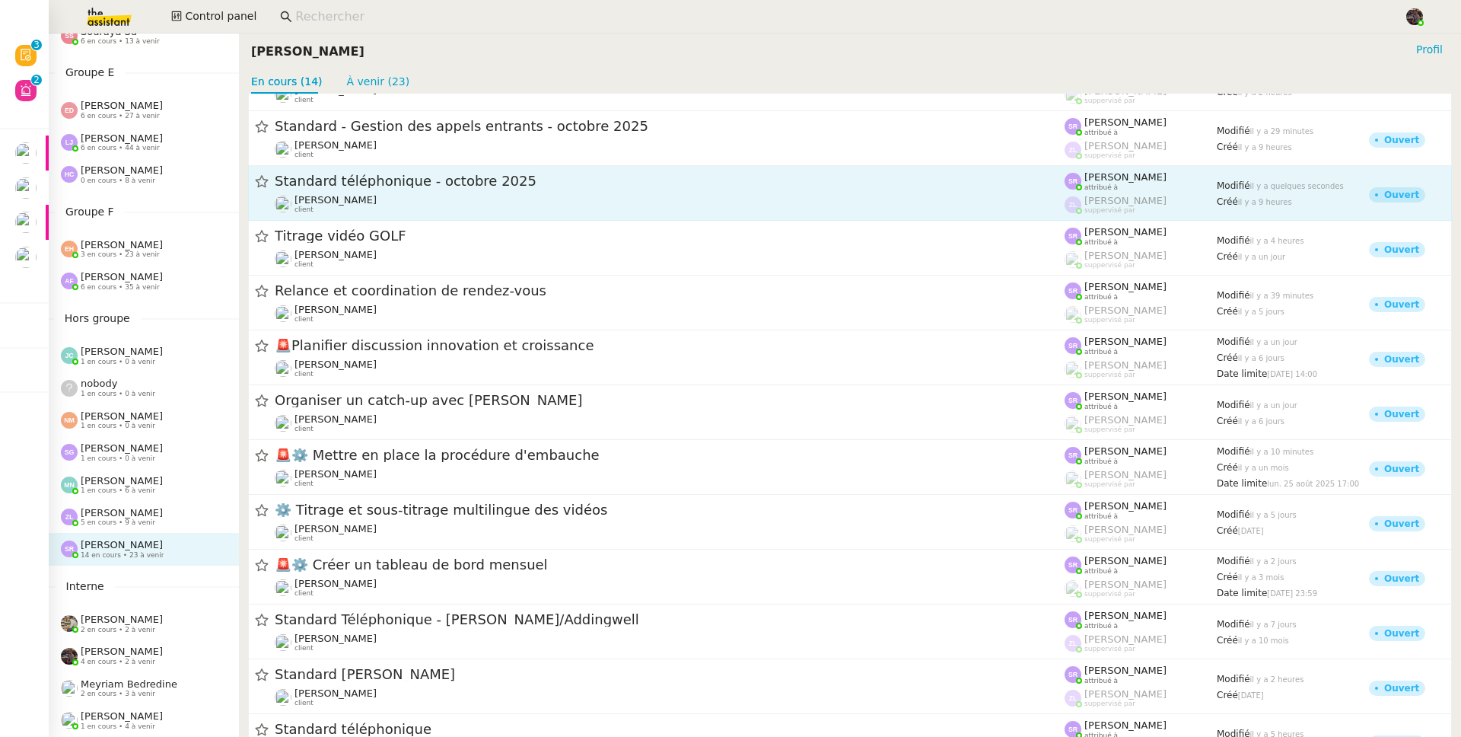
scroll to position [167, 0]
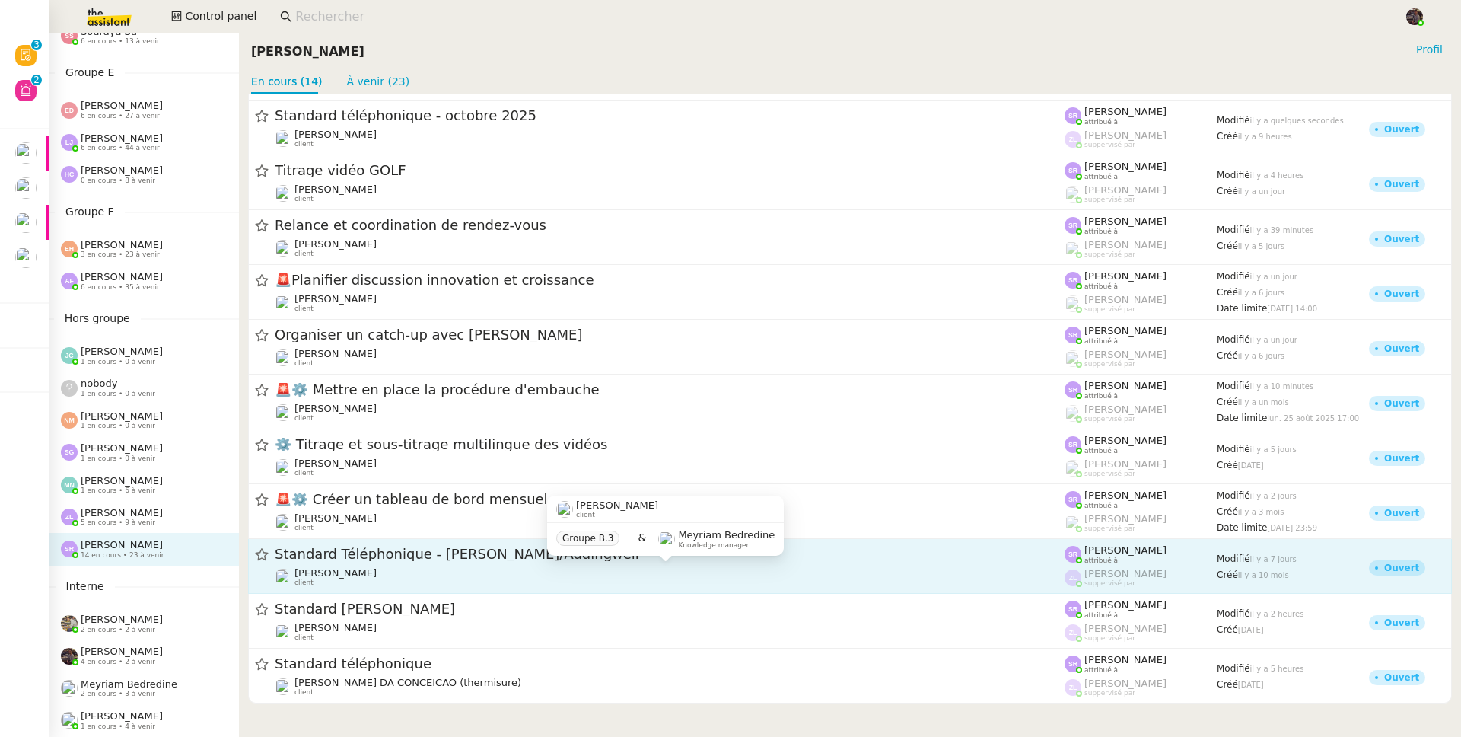
click at [371, 580] on div "Julien Decroix client" at bounding box center [670, 577] width 790 height 20
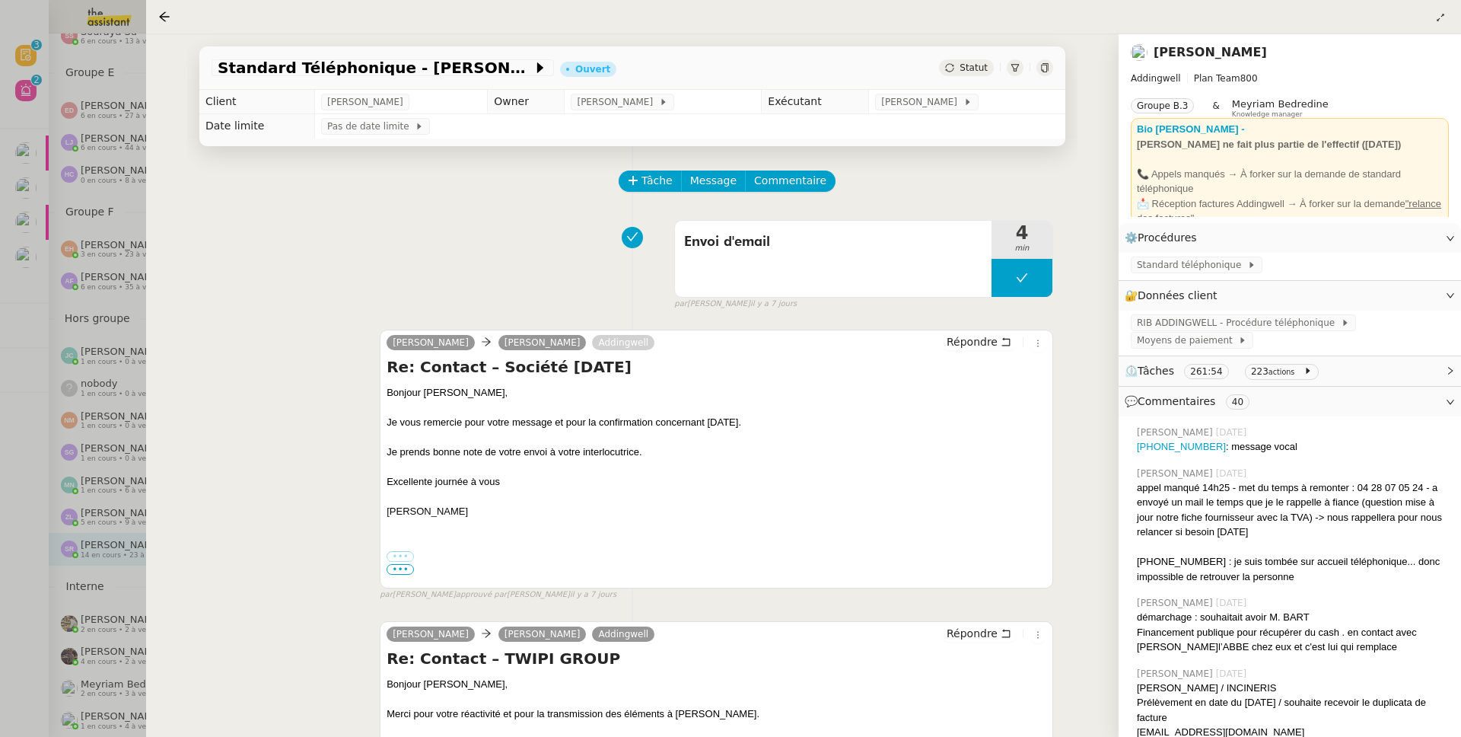
click at [97, 457] on div at bounding box center [730, 368] width 1461 height 737
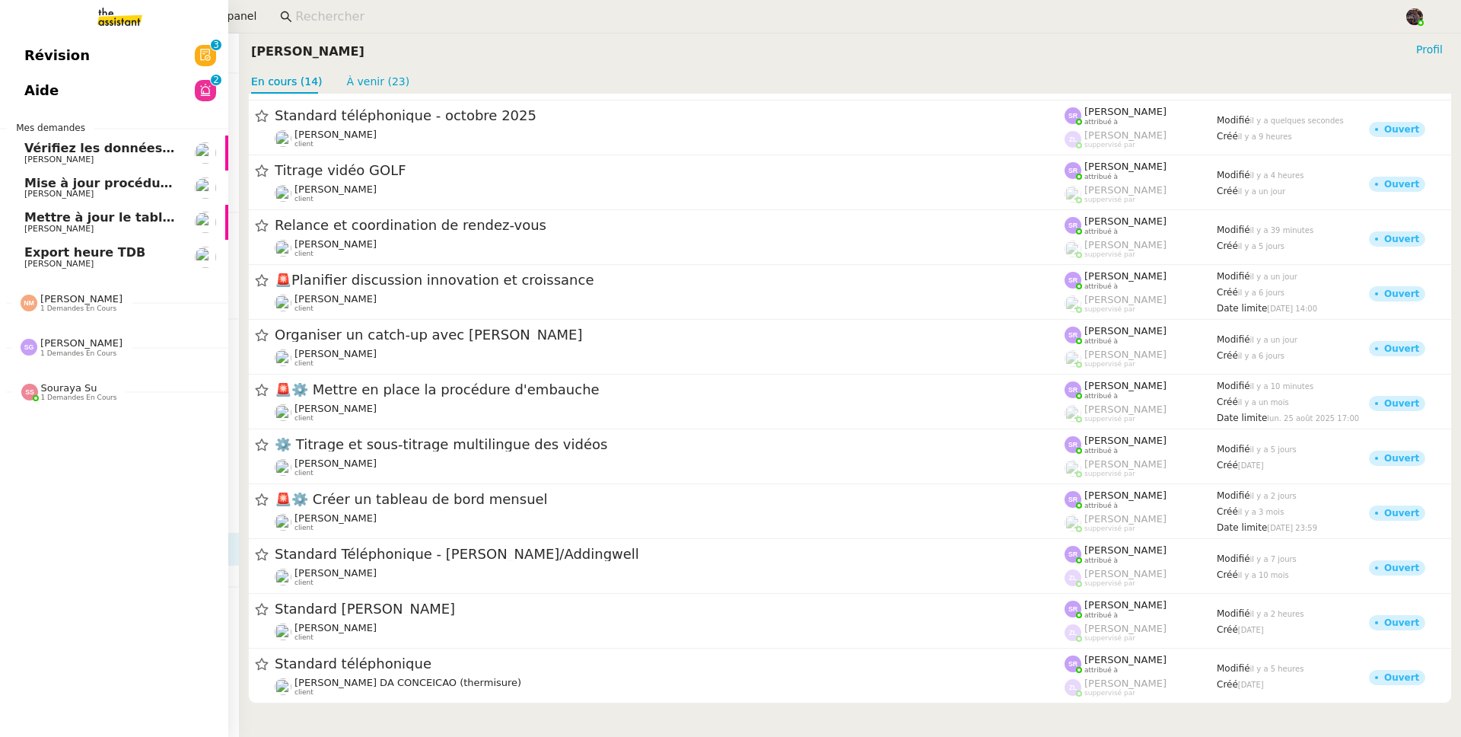
click at [57, 64] on span "Révision" at bounding box center [56, 55] width 65 height 23
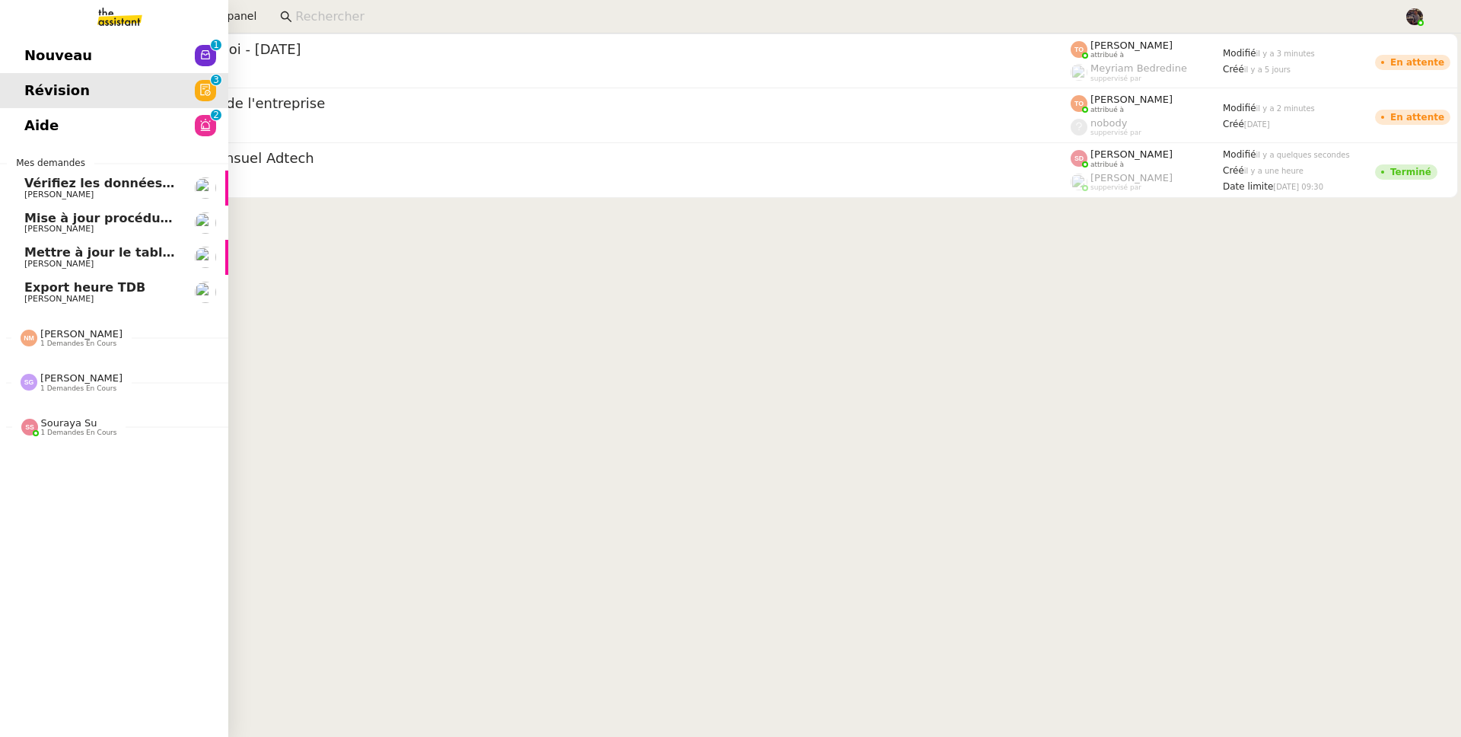
click at [57, 57] on span "Nouveau" at bounding box center [58, 55] width 68 height 23
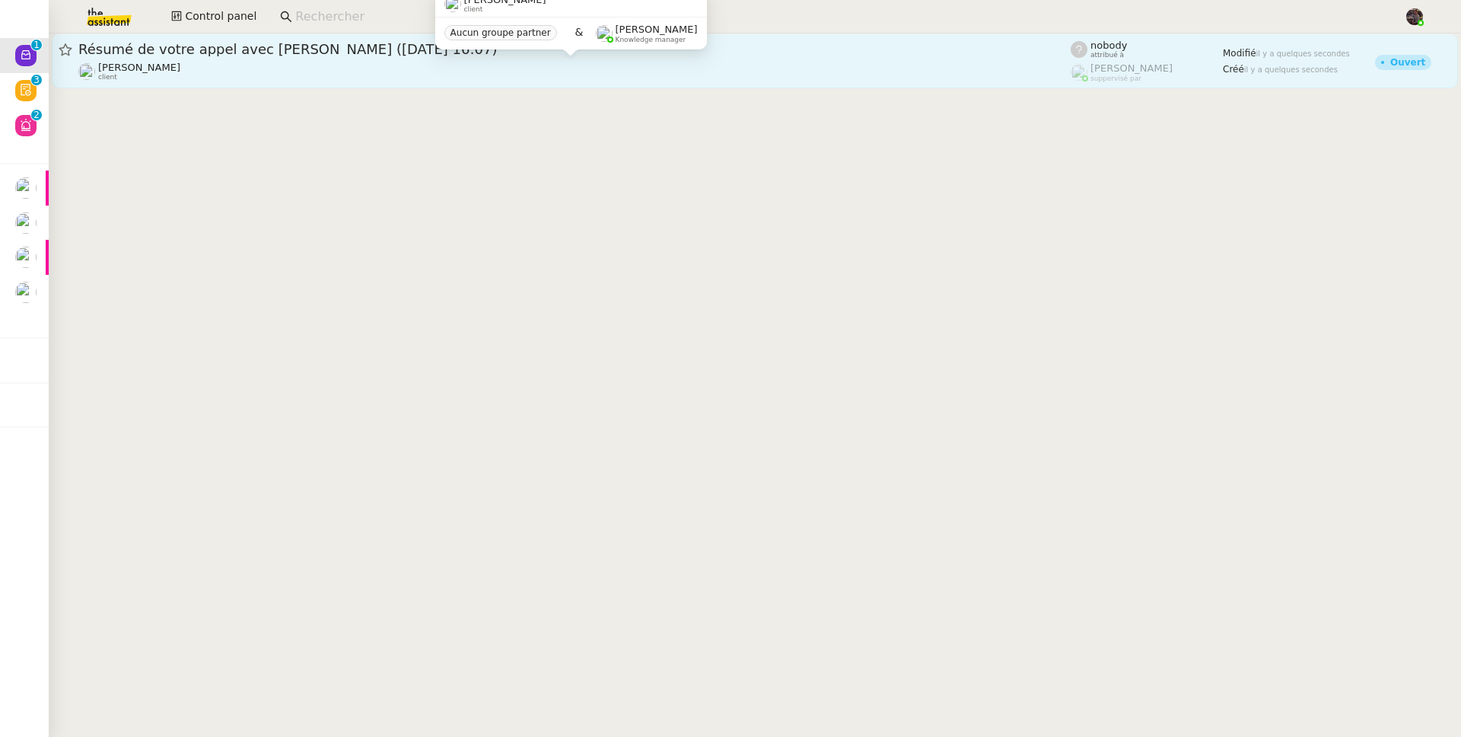
click at [124, 70] on span "[PERSON_NAME]" at bounding box center [139, 67] width 82 height 11
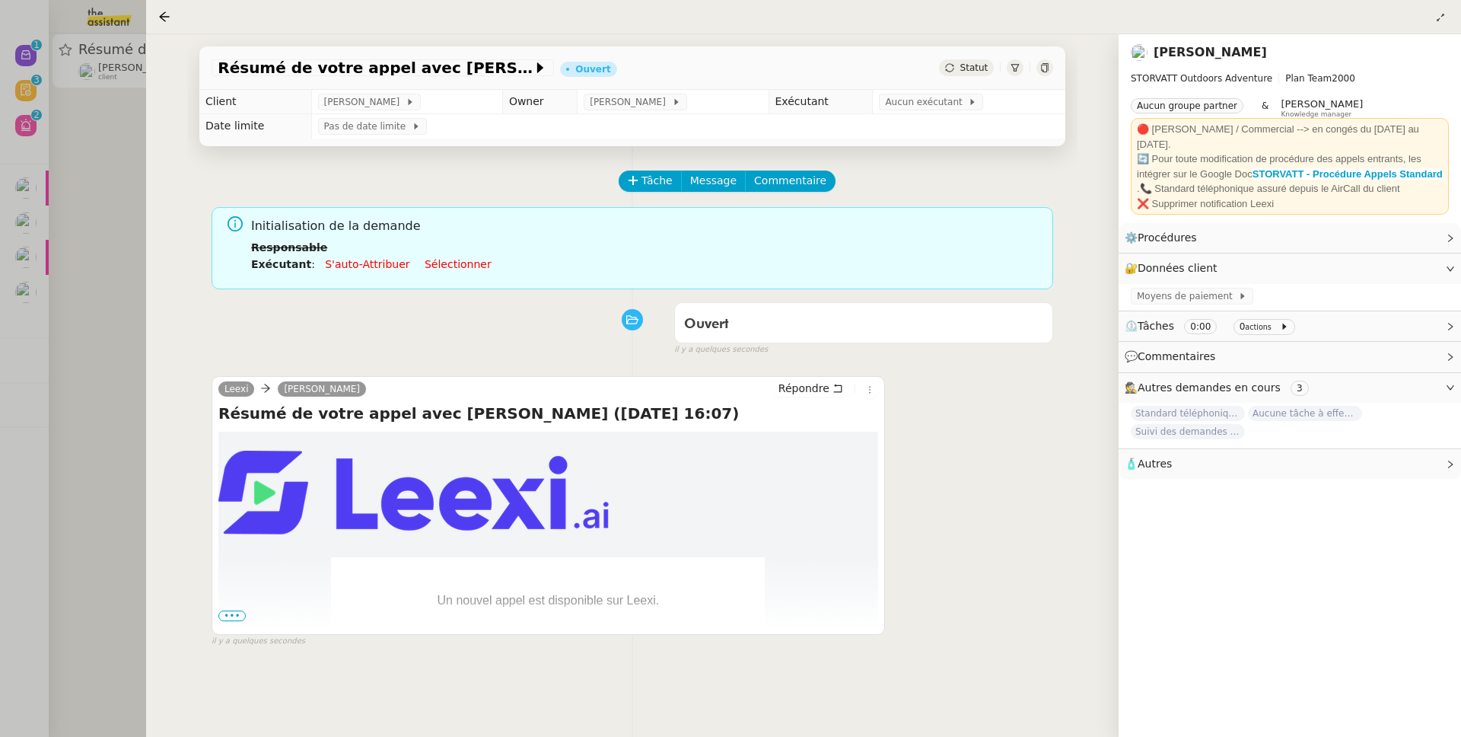
scroll to position [206, 0]
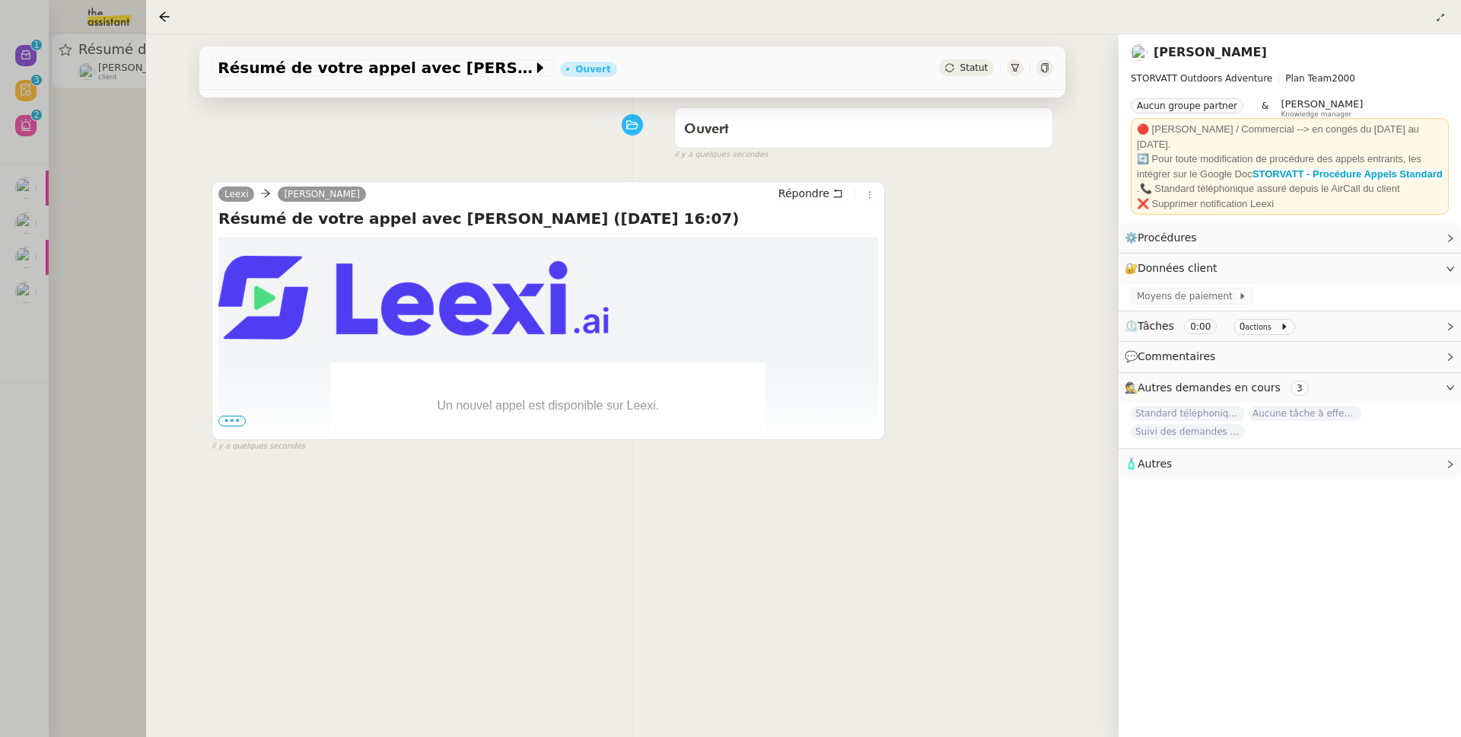
click at [241, 416] on span "•••" at bounding box center [231, 421] width 27 height 11
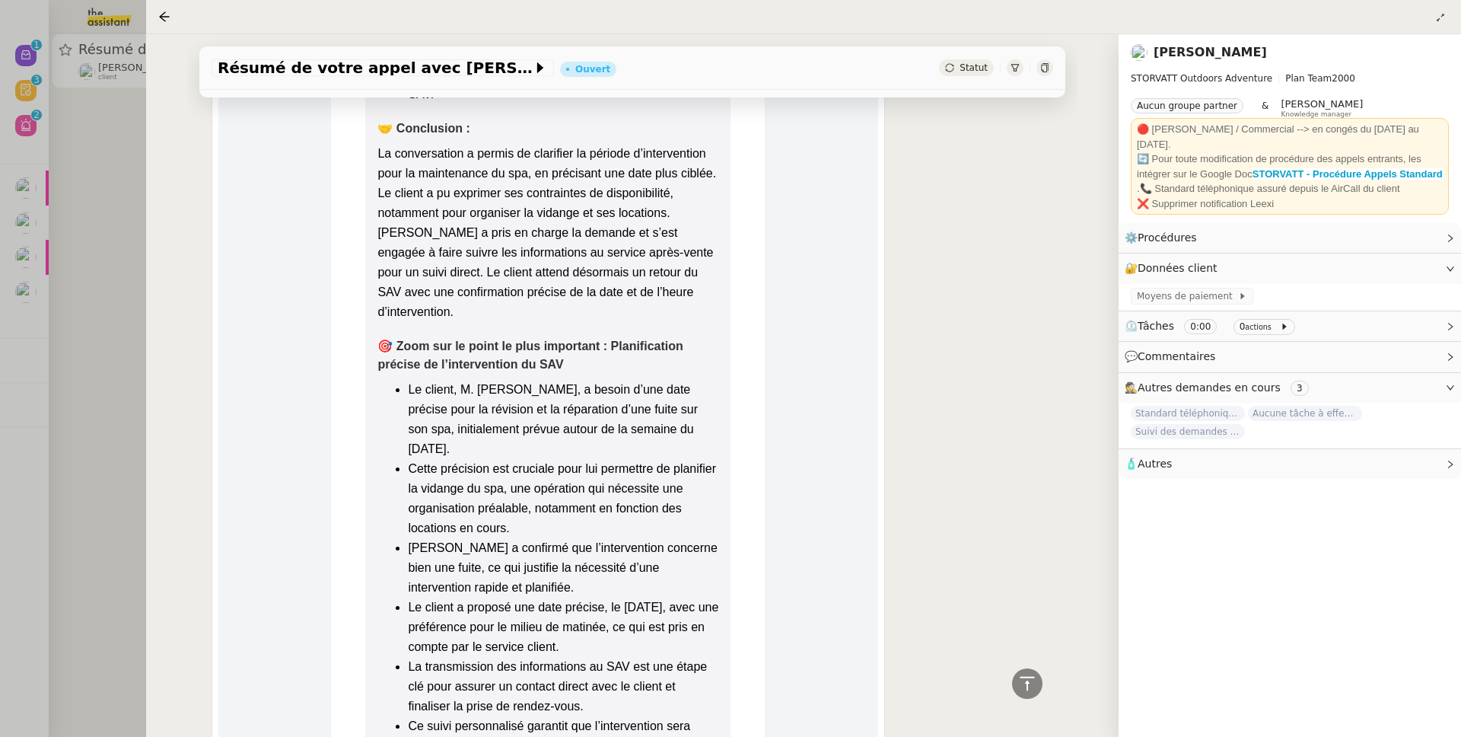
scroll to position [2502, 0]
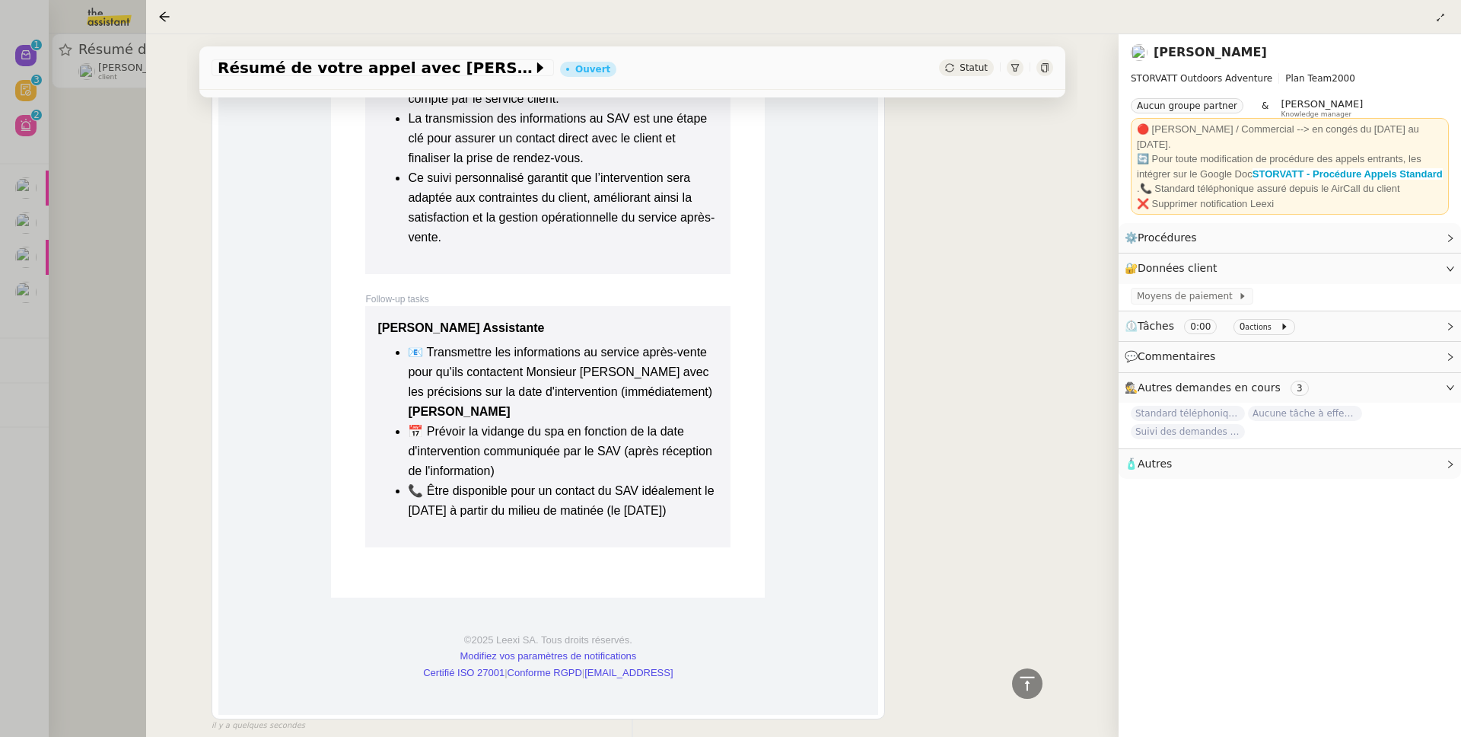
click at [136, 346] on div at bounding box center [730, 368] width 1461 height 737
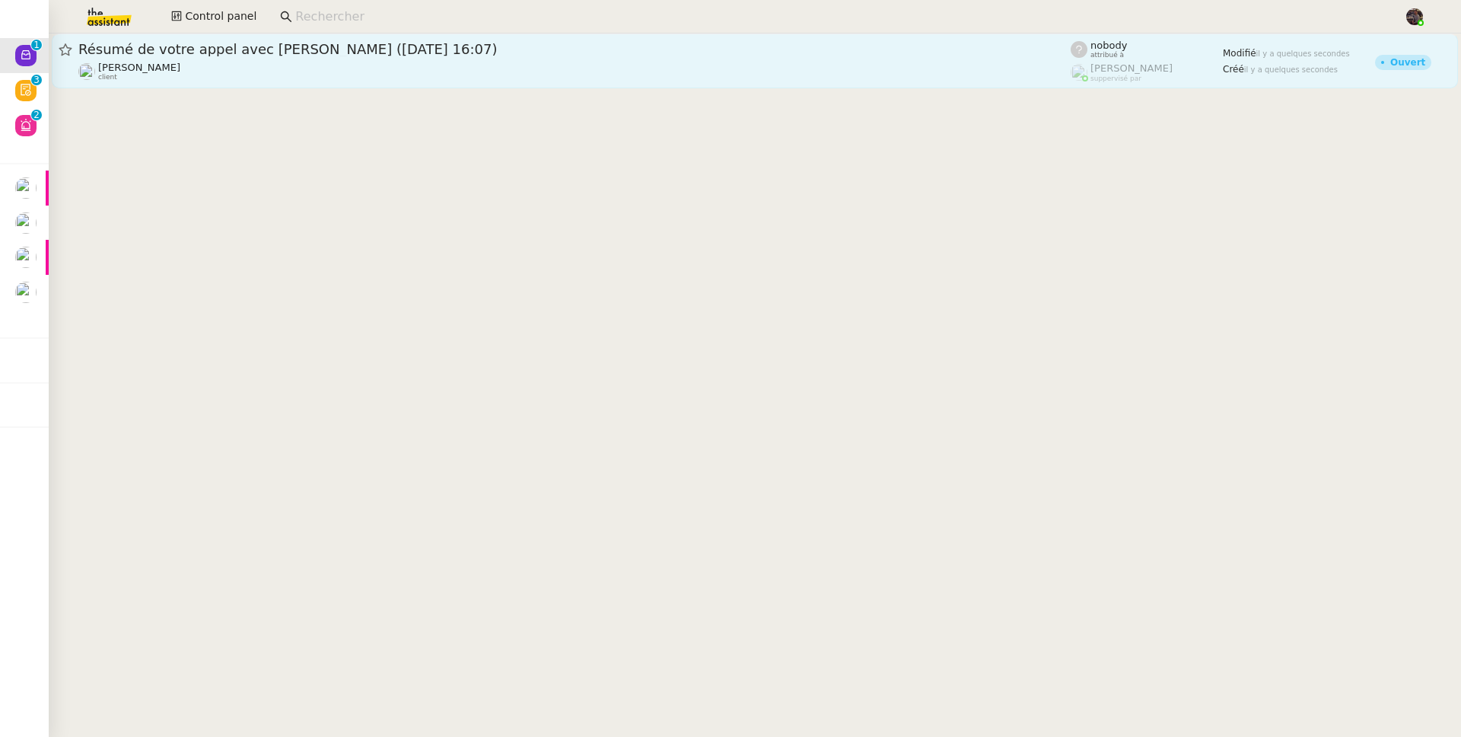
click at [180, 76] on div "Franck MUFFAT-JEANDET client" at bounding box center [139, 72] width 82 height 20
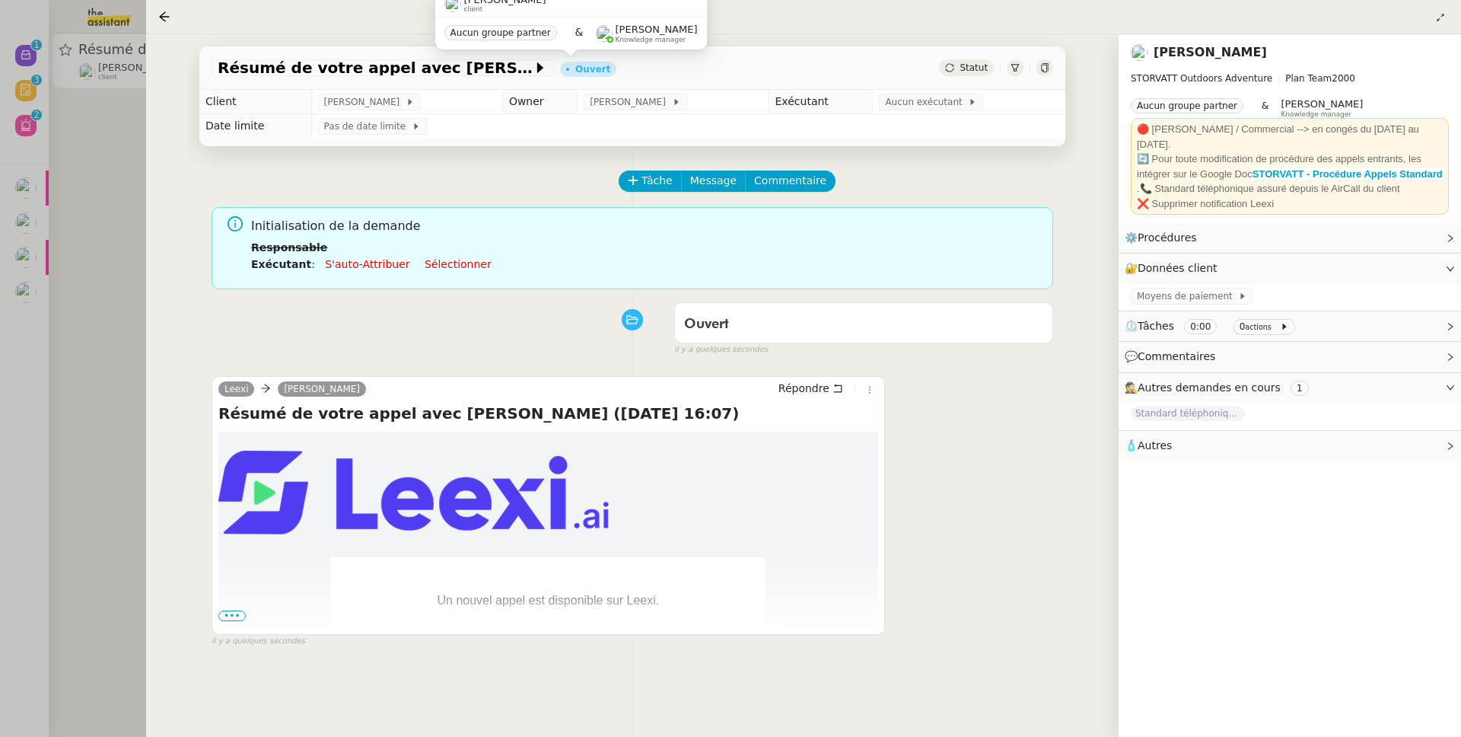
click at [130, 164] on div at bounding box center [730, 368] width 1461 height 737
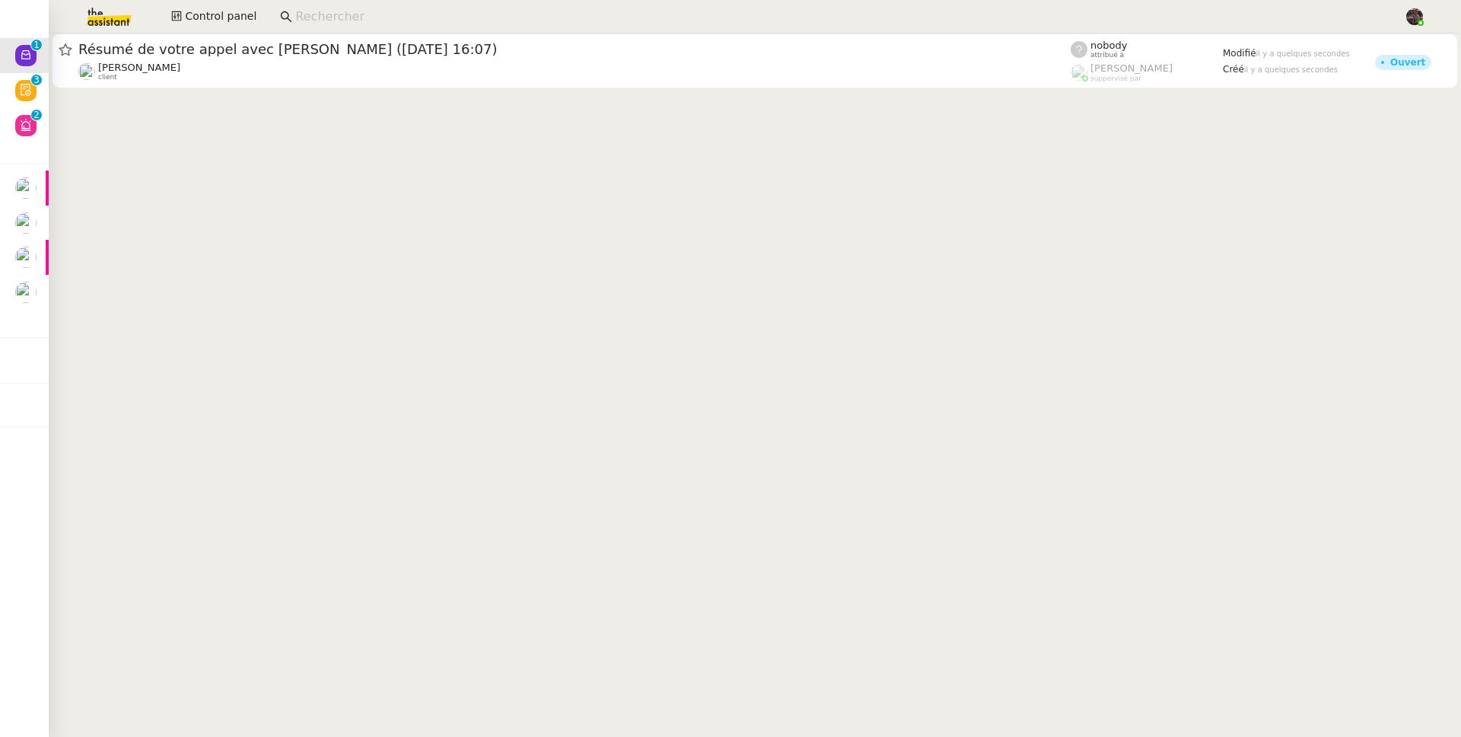
click at [107, 30] on img at bounding box center [97, 16] width 118 height 33
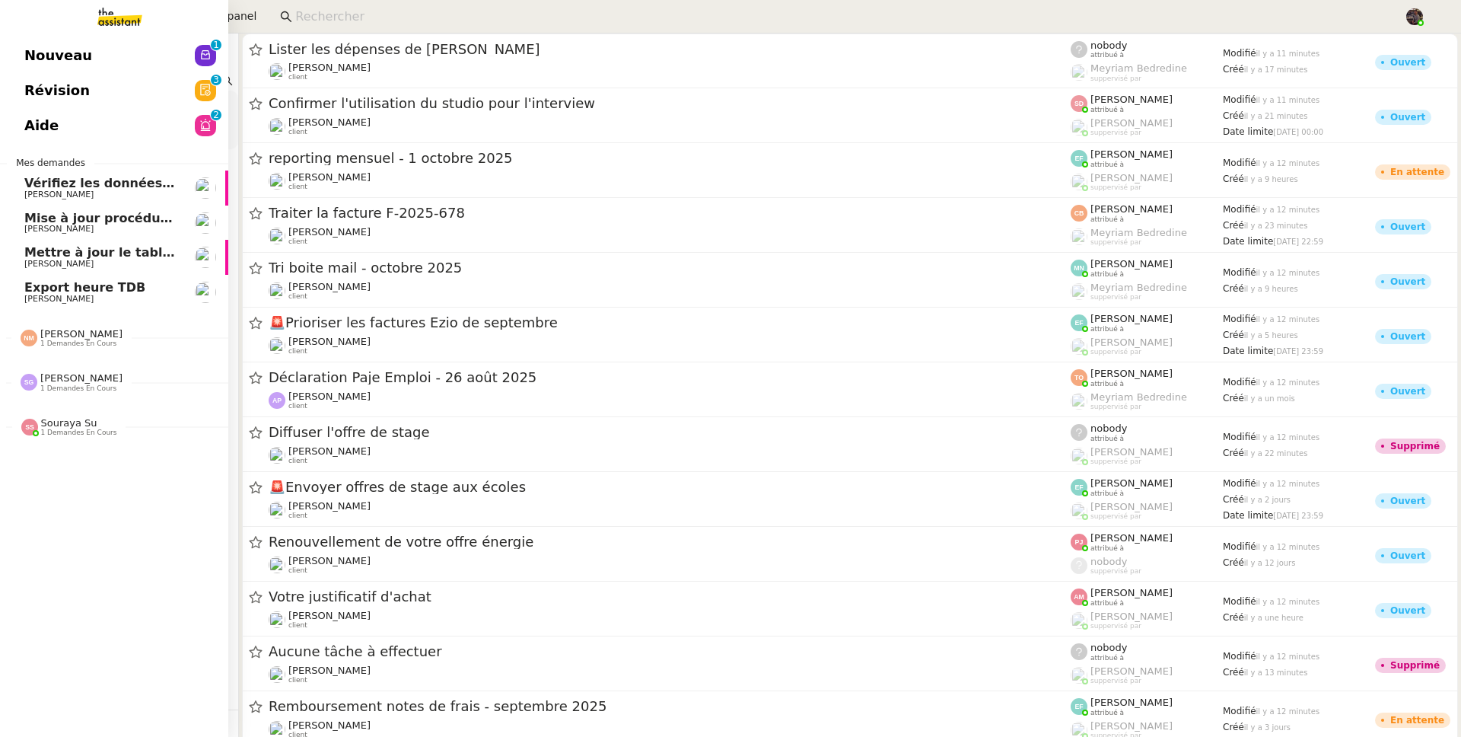
click at [94, 19] on img at bounding box center [108, 16] width 118 height 33
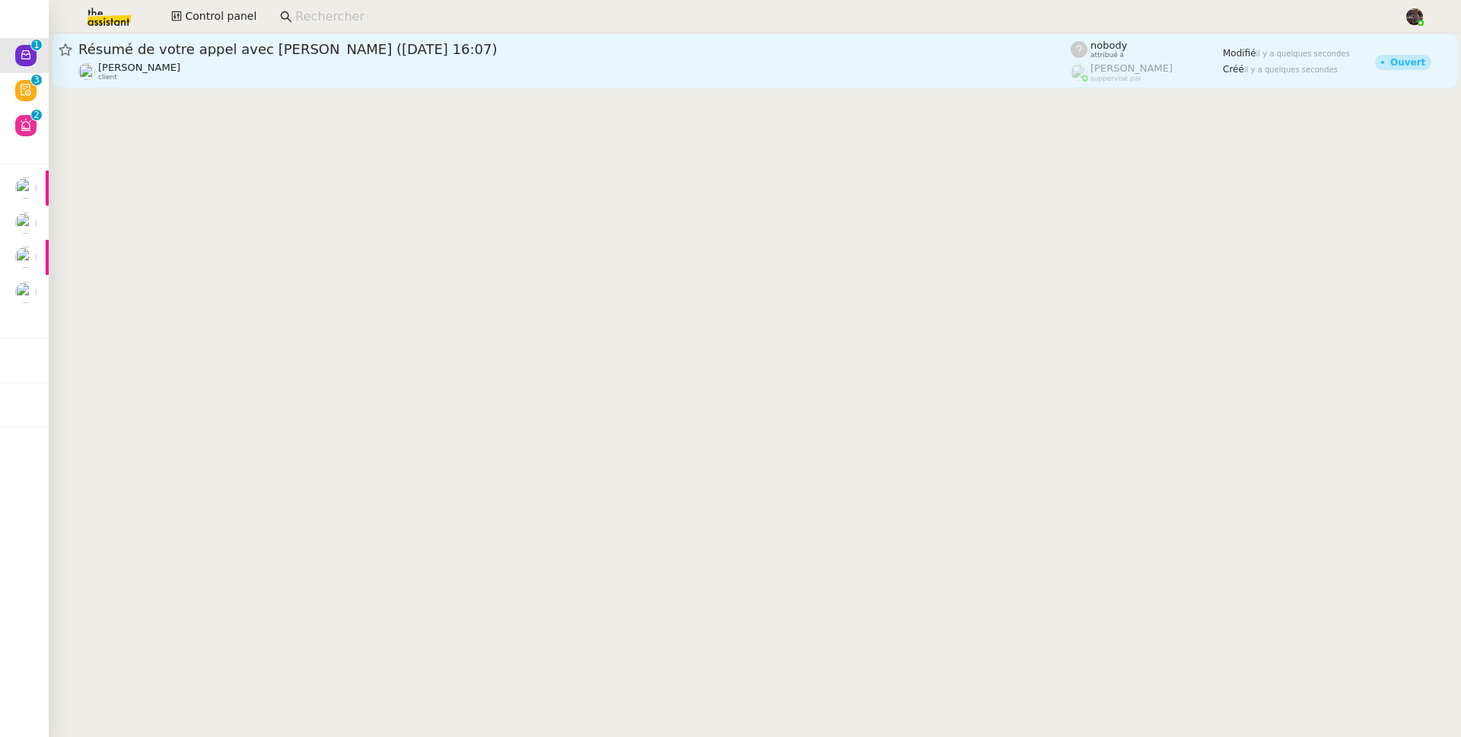
click at [207, 56] on span "Résumé de votre appel avec Cyrille FERREIRA GARNIDO (01 octobre 2025 à 16:07)" at bounding box center [574, 50] width 993 height 14
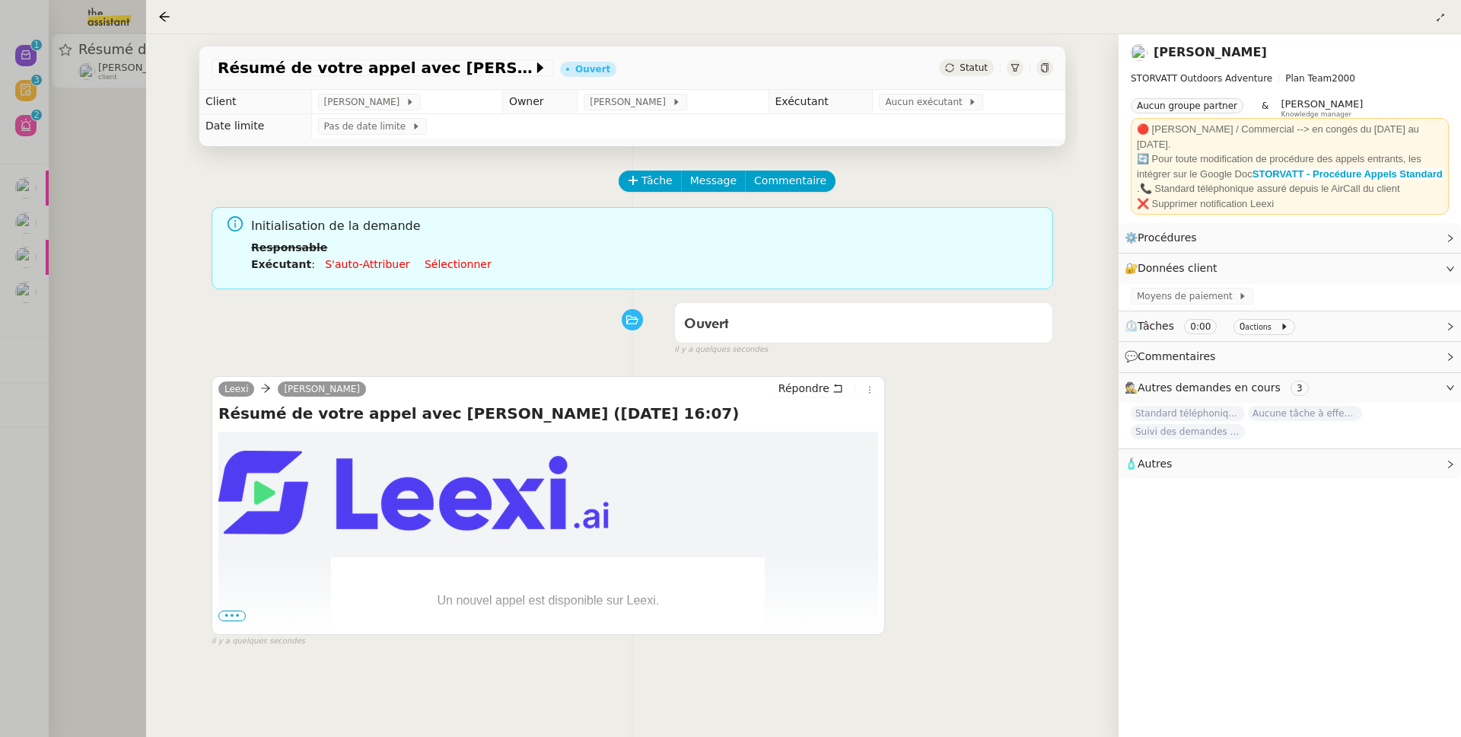
click at [237, 621] on span "•••" at bounding box center [231, 615] width 27 height 11
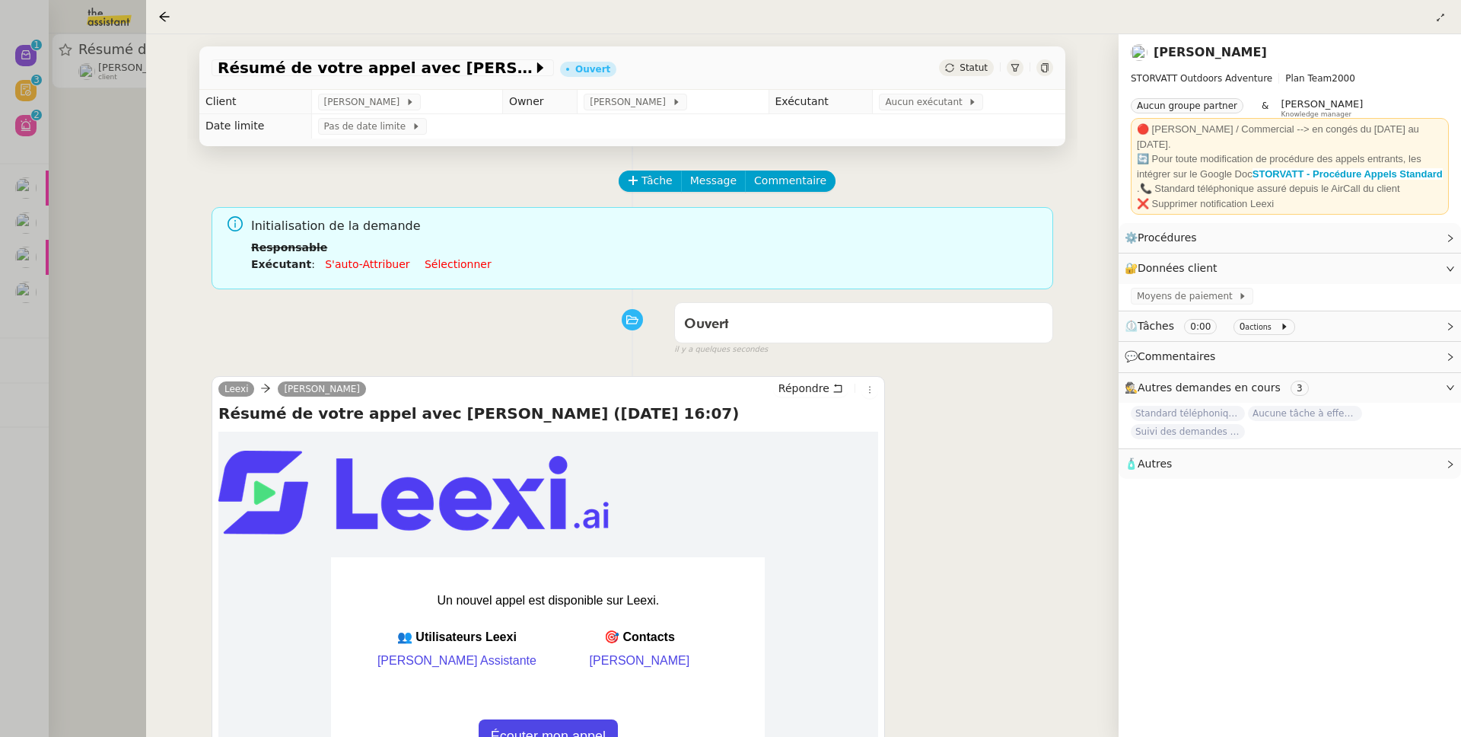
click at [102, 521] on div at bounding box center [730, 368] width 1461 height 737
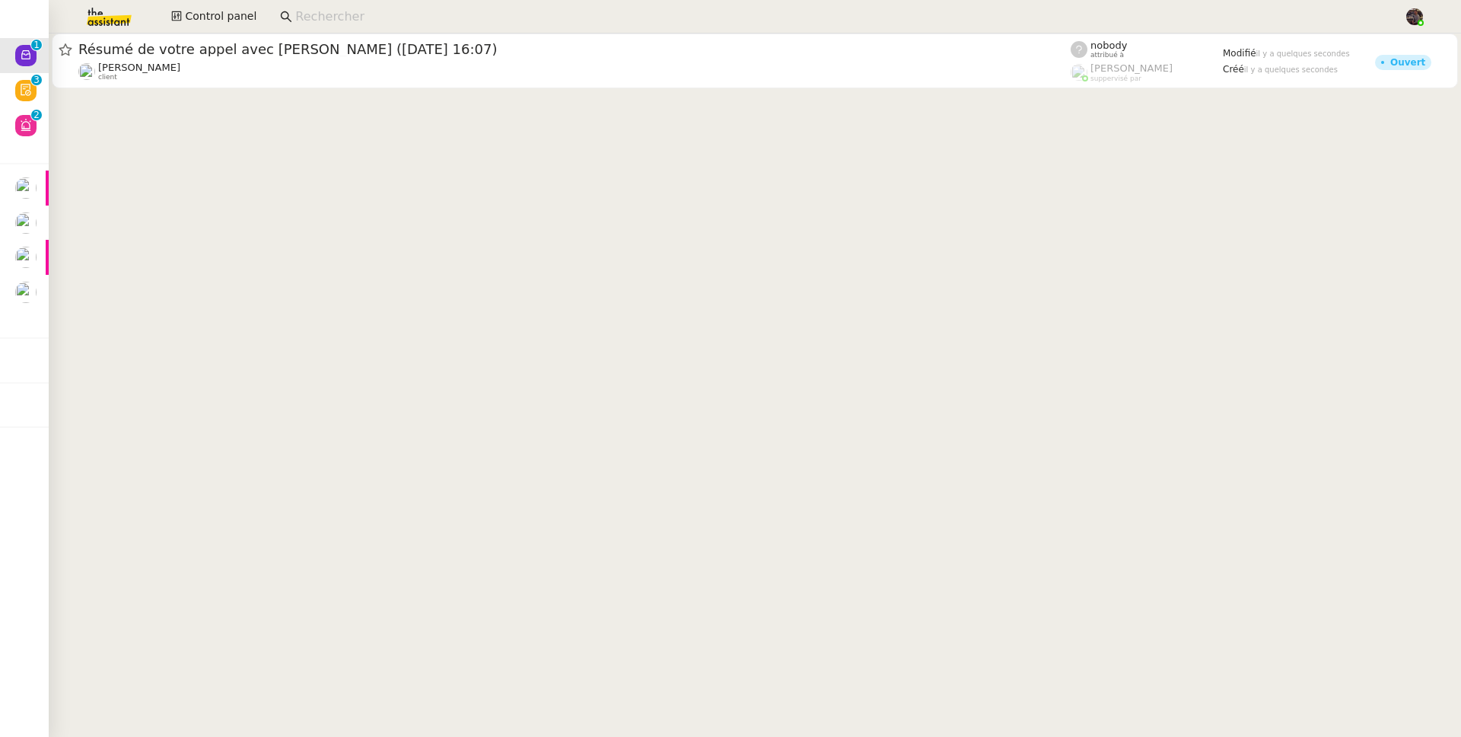
click at [113, 26] on img at bounding box center [97, 16] width 118 height 33
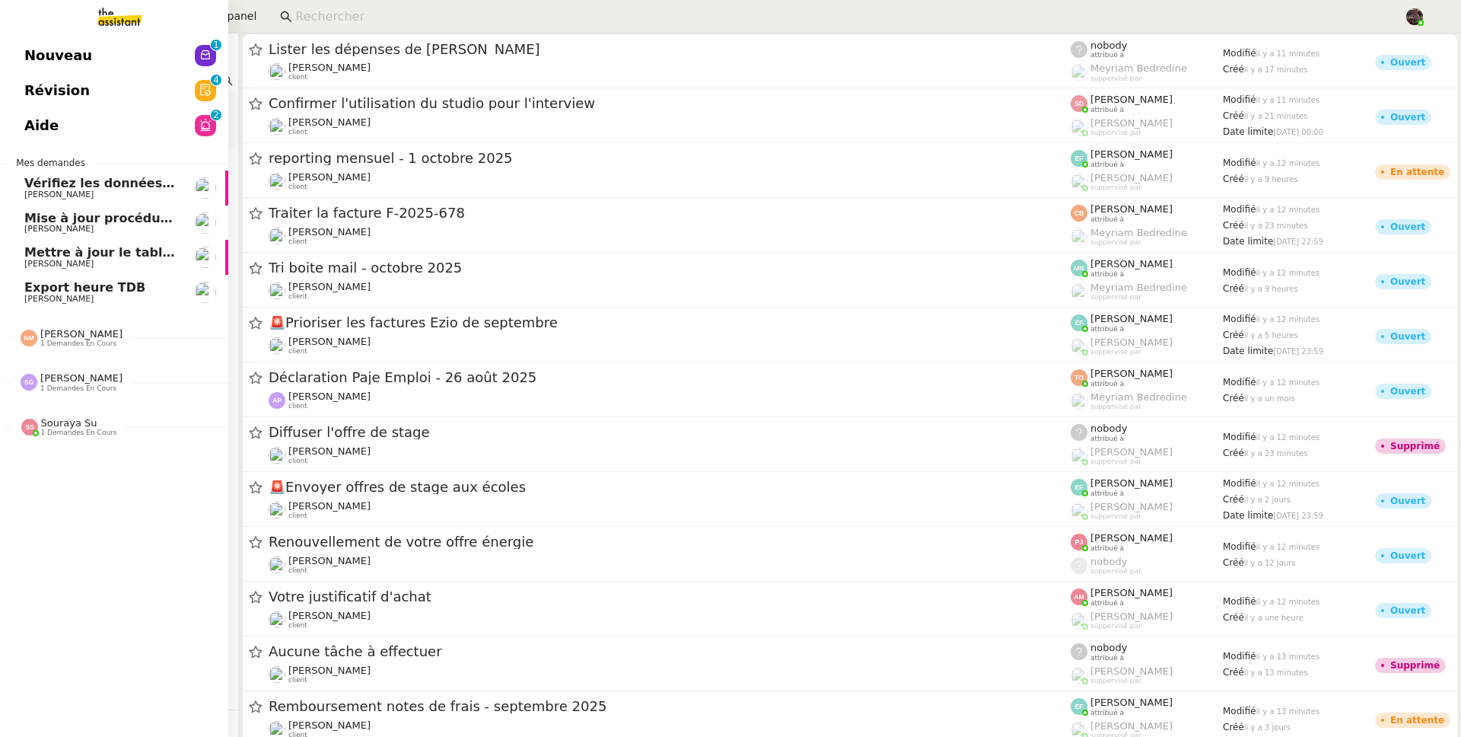
click at [36, 50] on span "Nouveau" at bounding box center [58, 55] width 68 height 23
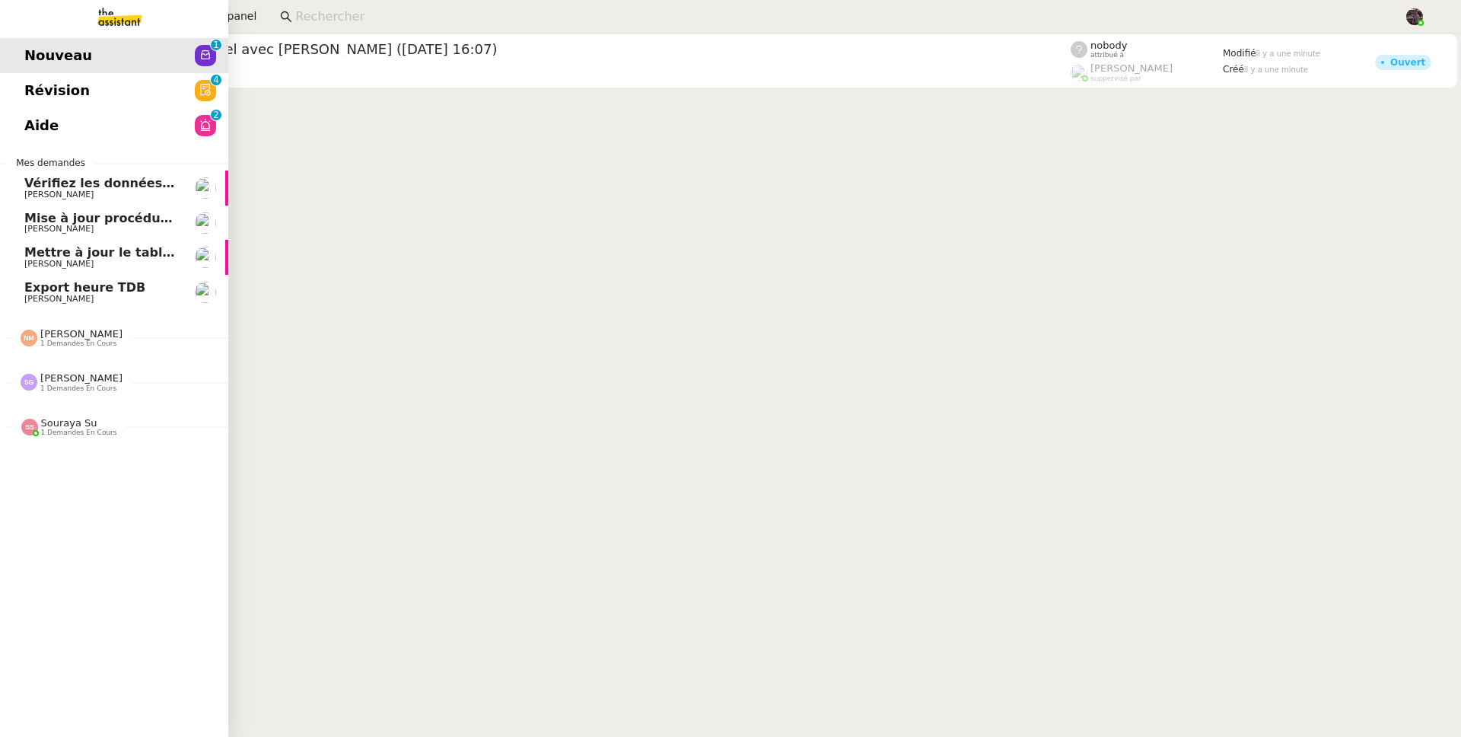
click at [38, 115] on span "Aide" at bounding box center [41, 125] width 34 height 23
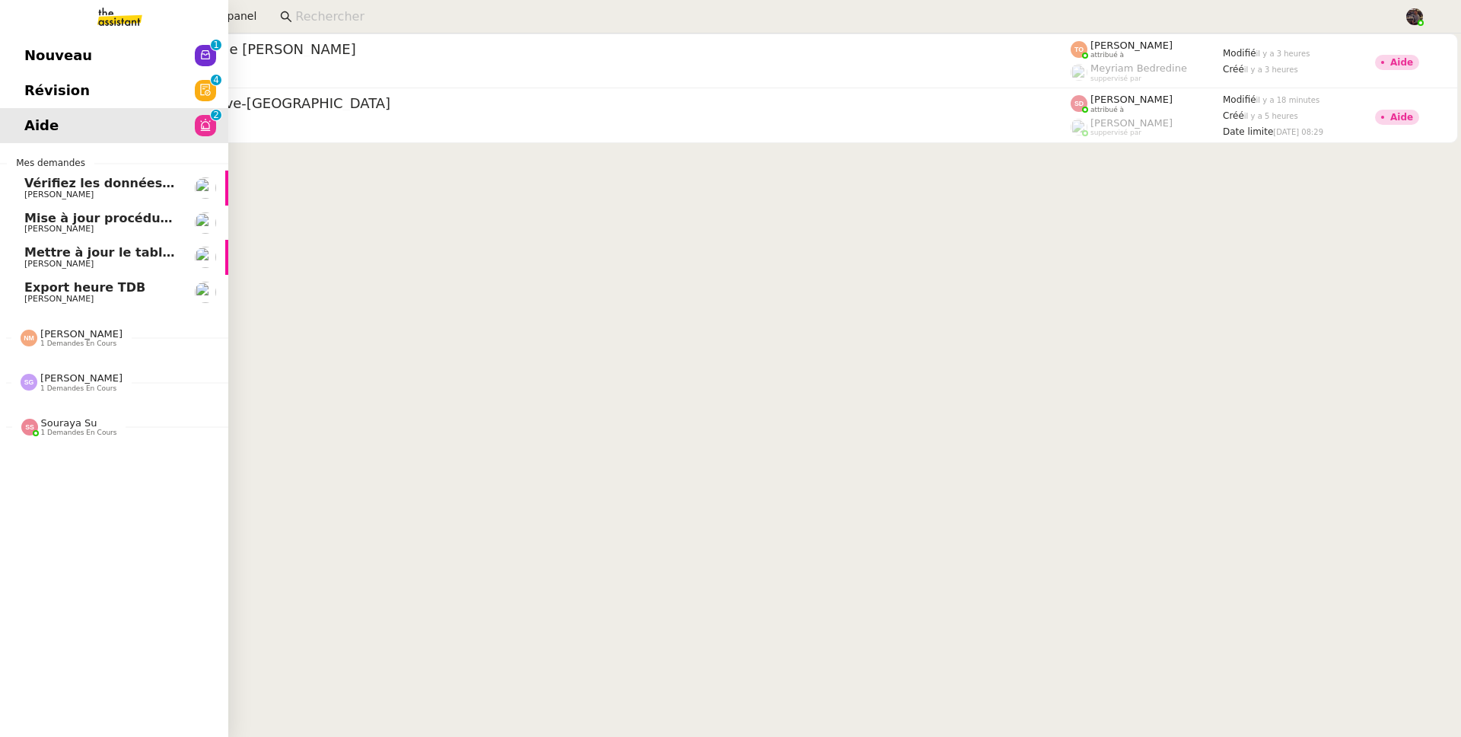
click at [69, 79] on span "Révision" at bounding box center [56, 90] width 65 height 23
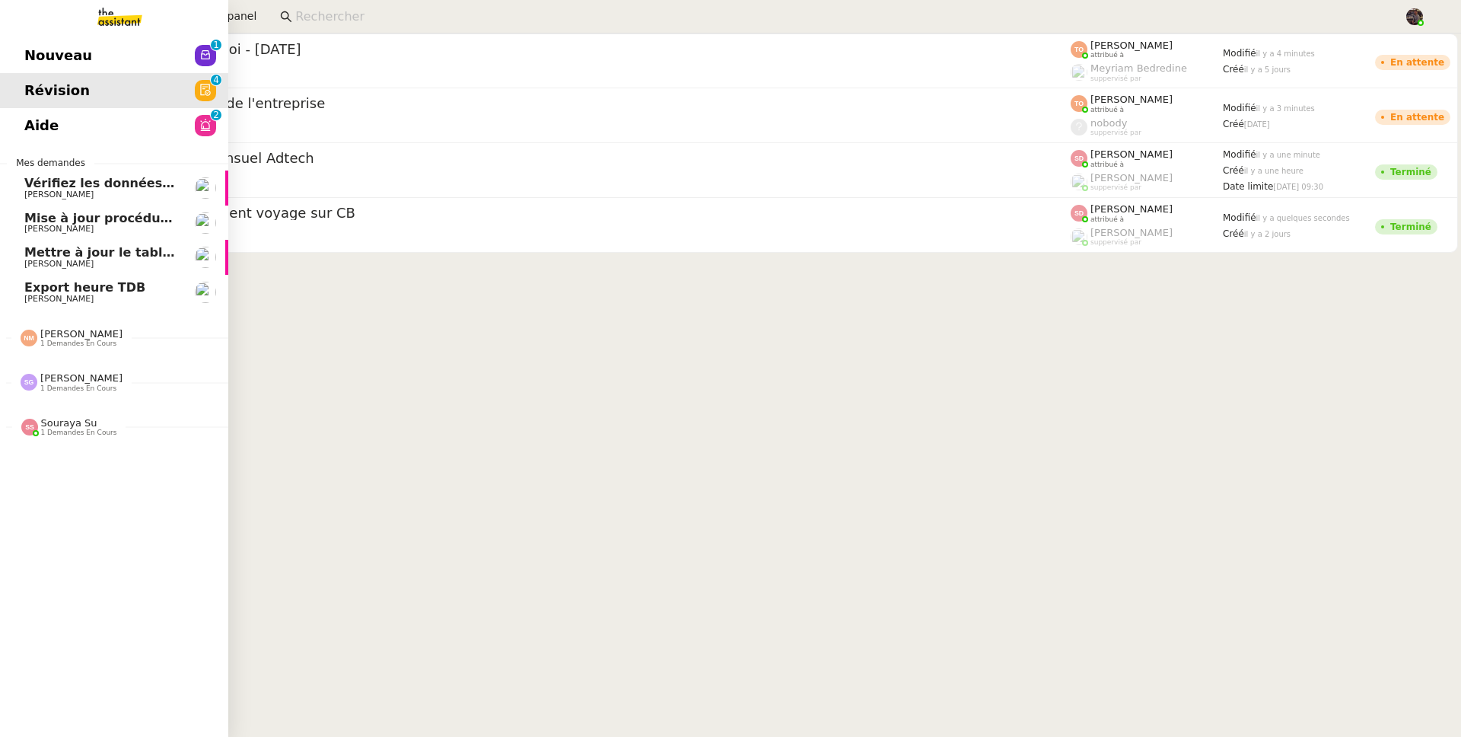
click at [78, 123] on link "Aide 0 1 2 3 4 5 6 7 8 9" at bounding box center [114, 125] width 228 height 35
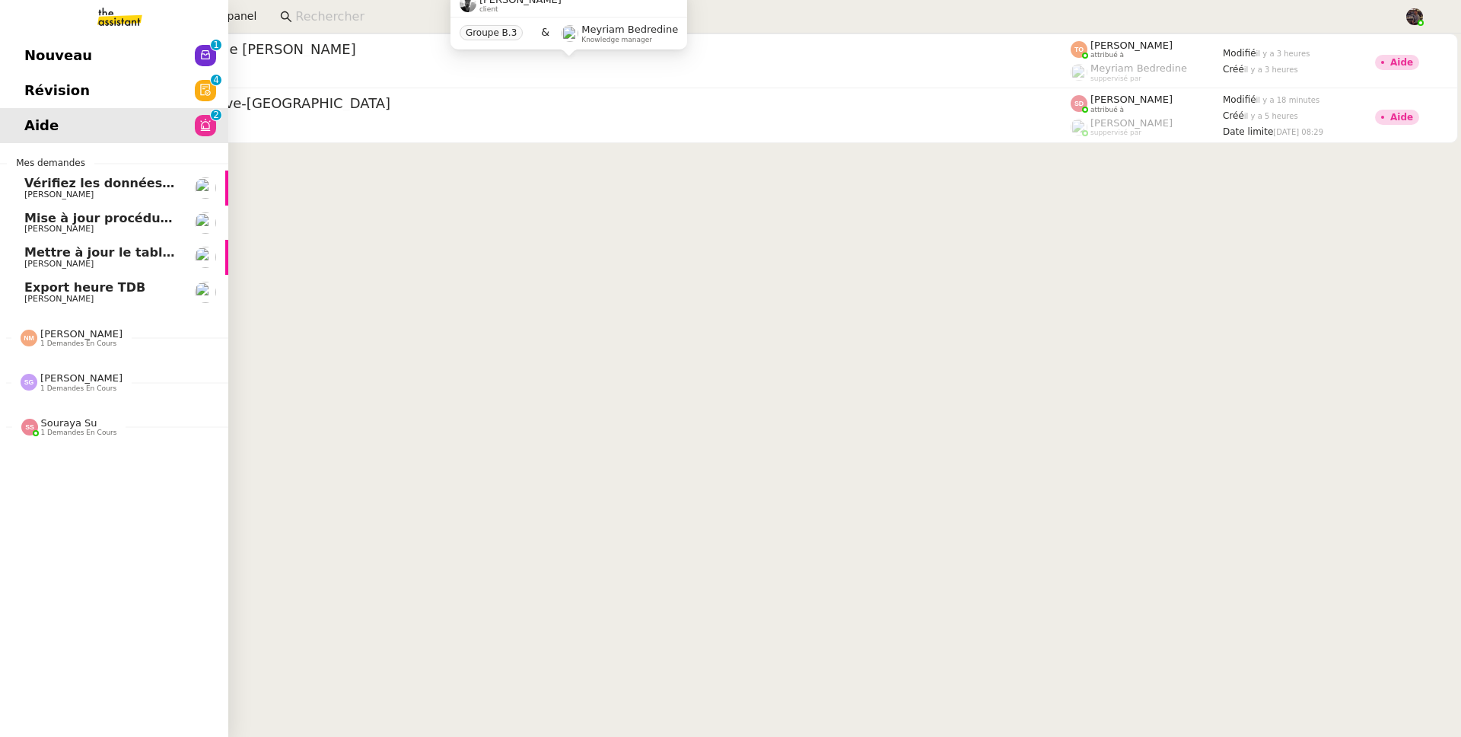
click at [12, 60] on link "Nouveau 0 1 2 3 4 5 6 7 8 9" at bounding box center [114, 55] width 228 height 35
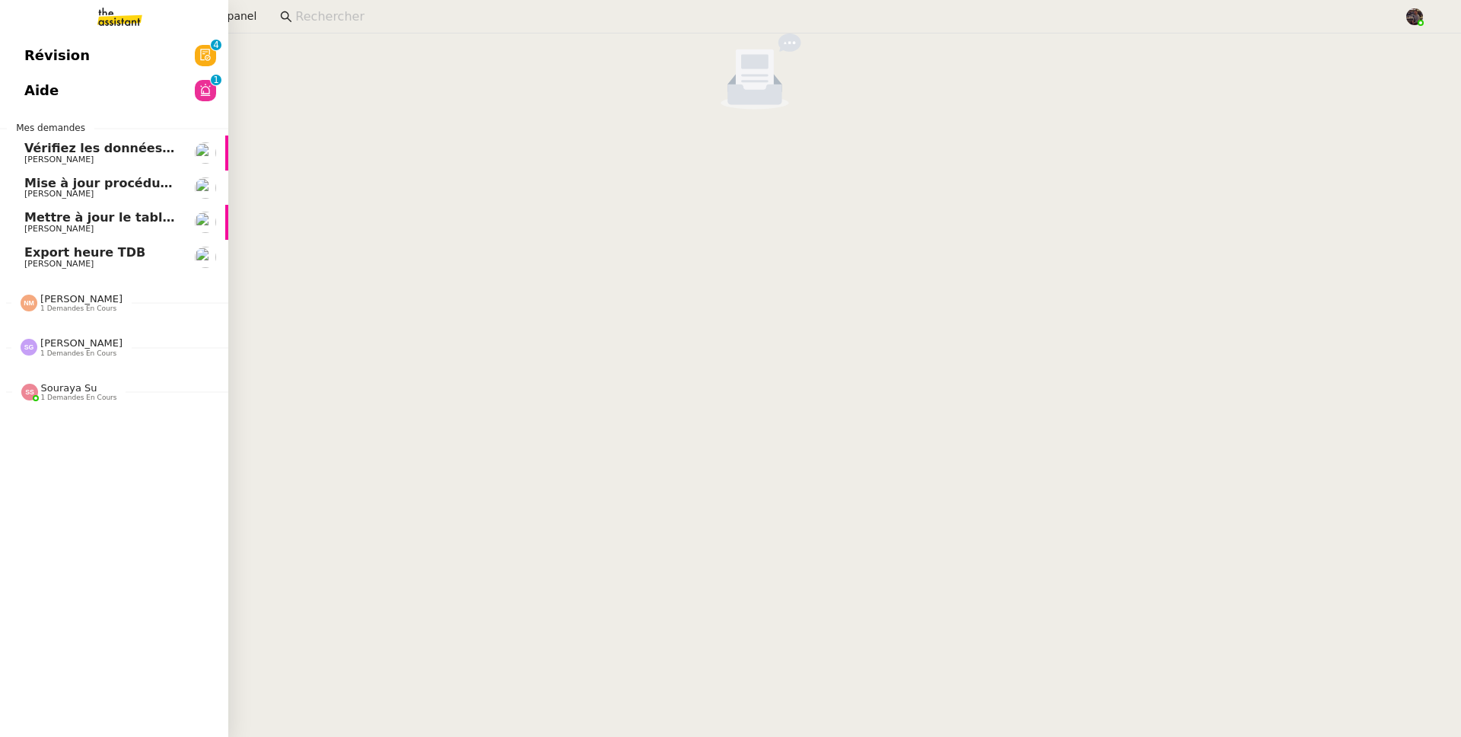
click at [100, 29] on img at bounding box center [108, 16] width 118 height 33
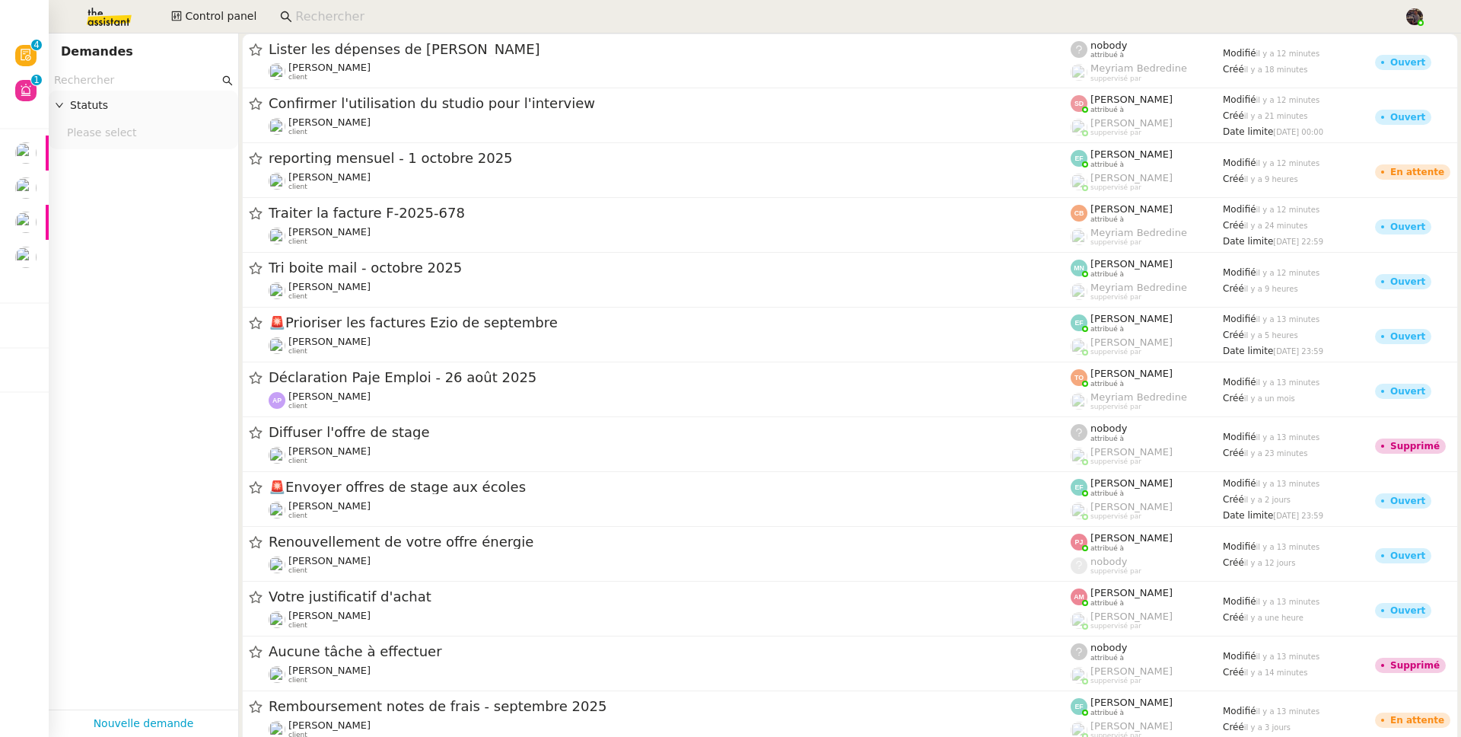
click at [164, 82] on input "text" at bounding box center [136, 81] width 165 height 18
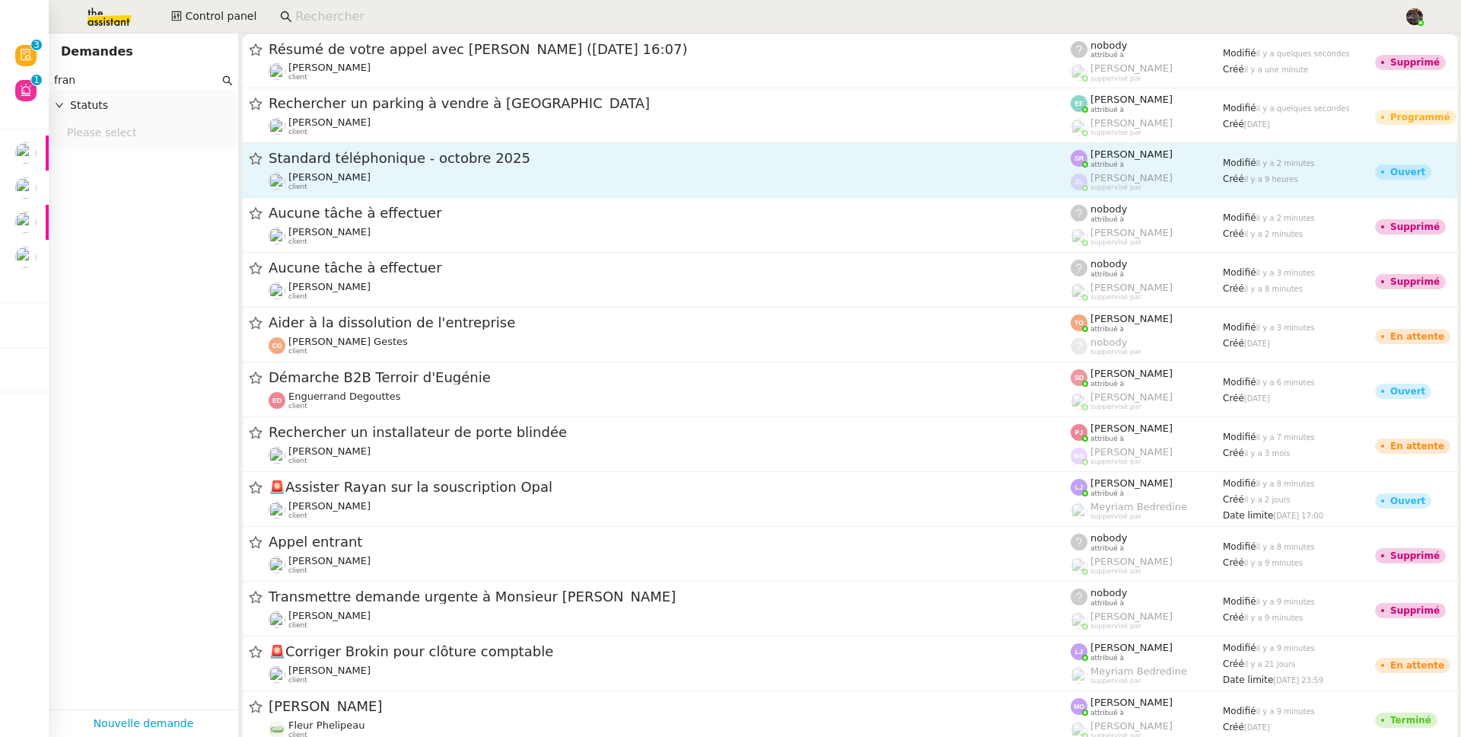
type input "fran"
click at [550, 172] on div "Franck MUFFAT-JEANDET client" at bounding box center [670, 181] width 802 height 20
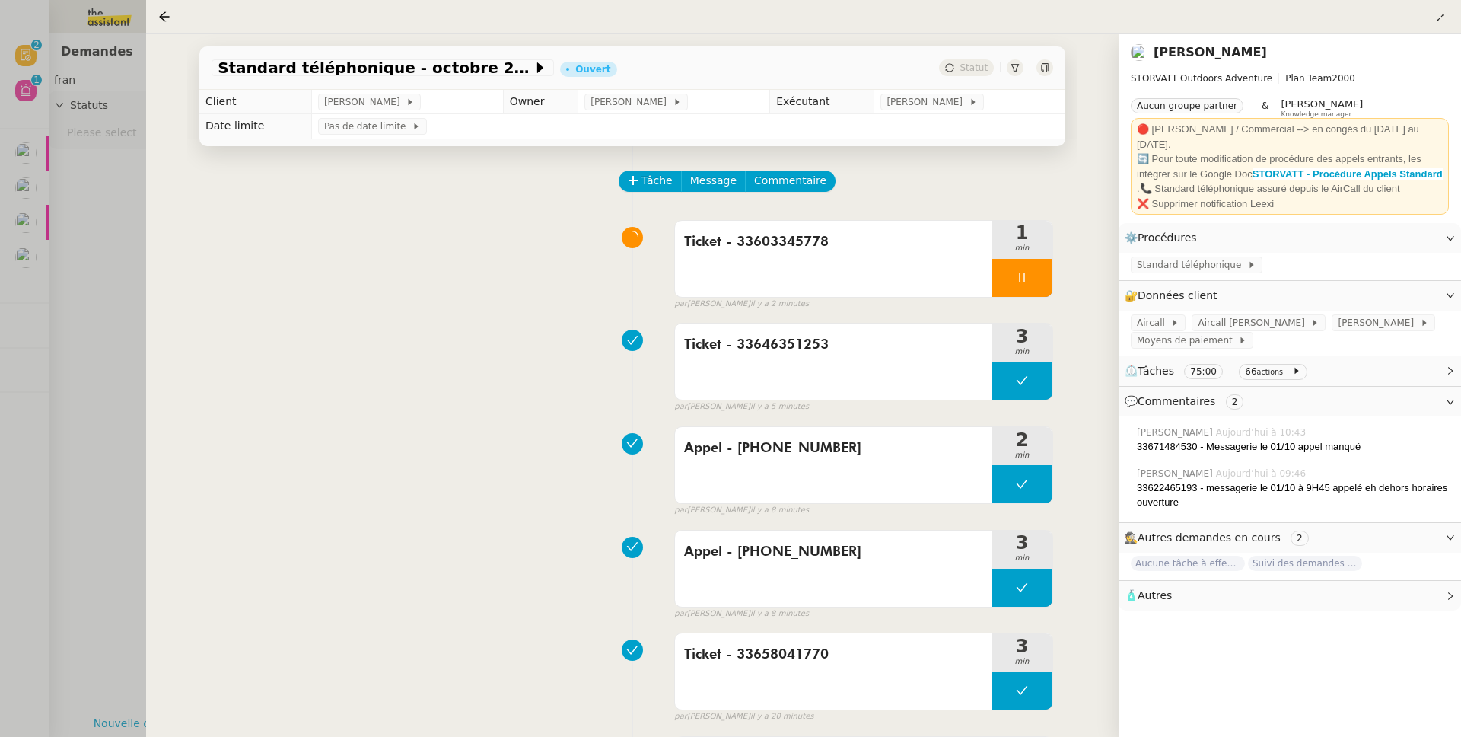
click at [129, 266] on div at bounding box center [730, 368] width 1461 height 737
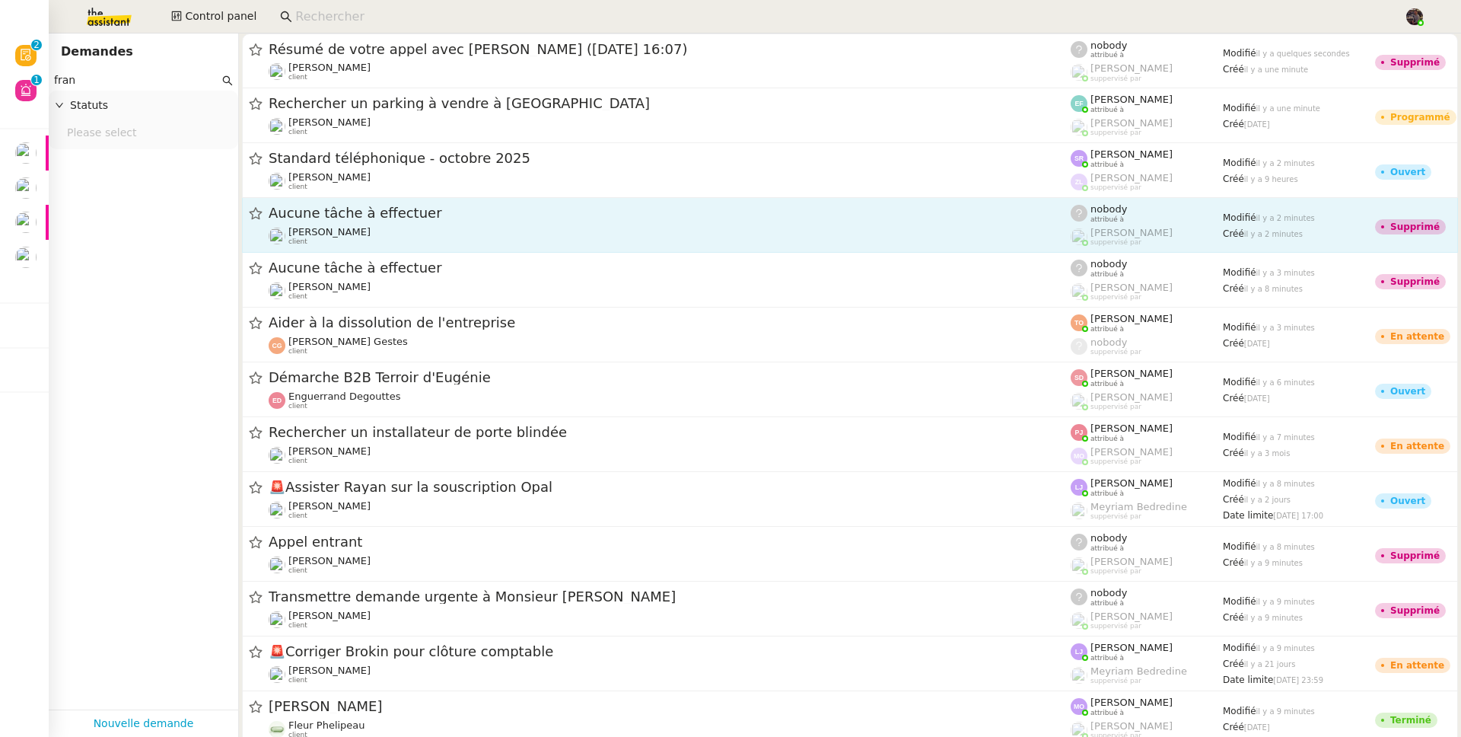
click at [377, 212] on span "Aucune tâche à effectuer" at bounding box center [670, 213] width 802 height 14
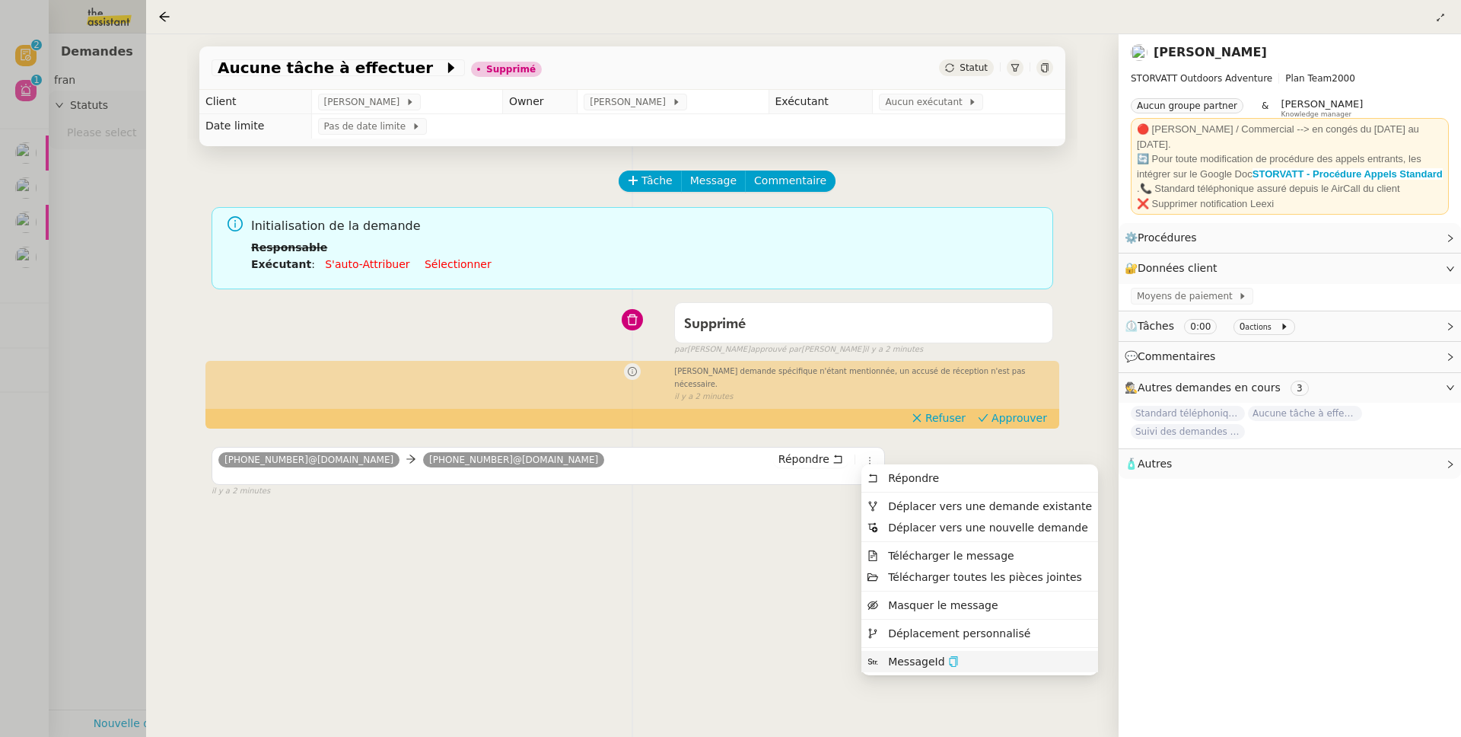
click at [954, 661] on icon "button" at bounding box center [953, 661] width 11 height 11
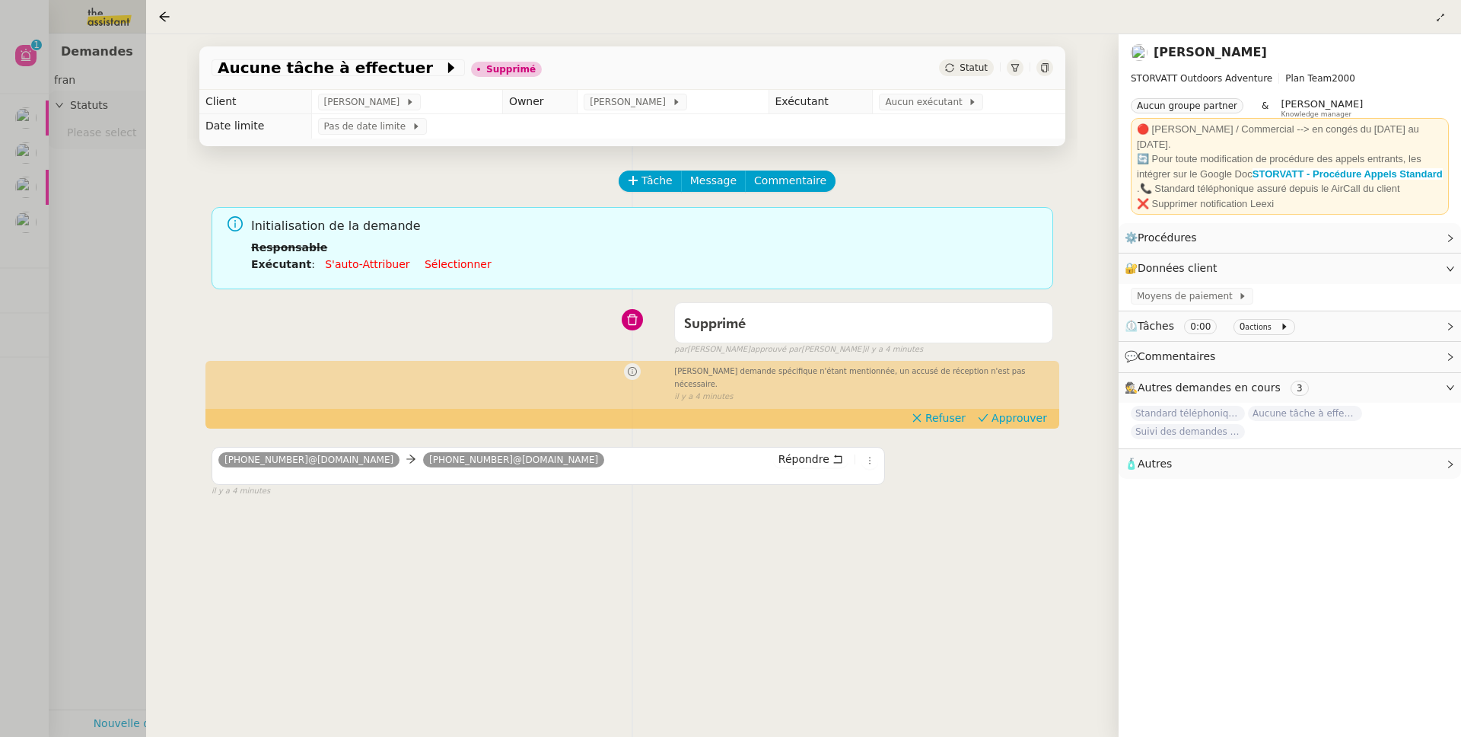
click at [63, 279] on div at bounding box center [730, 368] width 1461 height 737
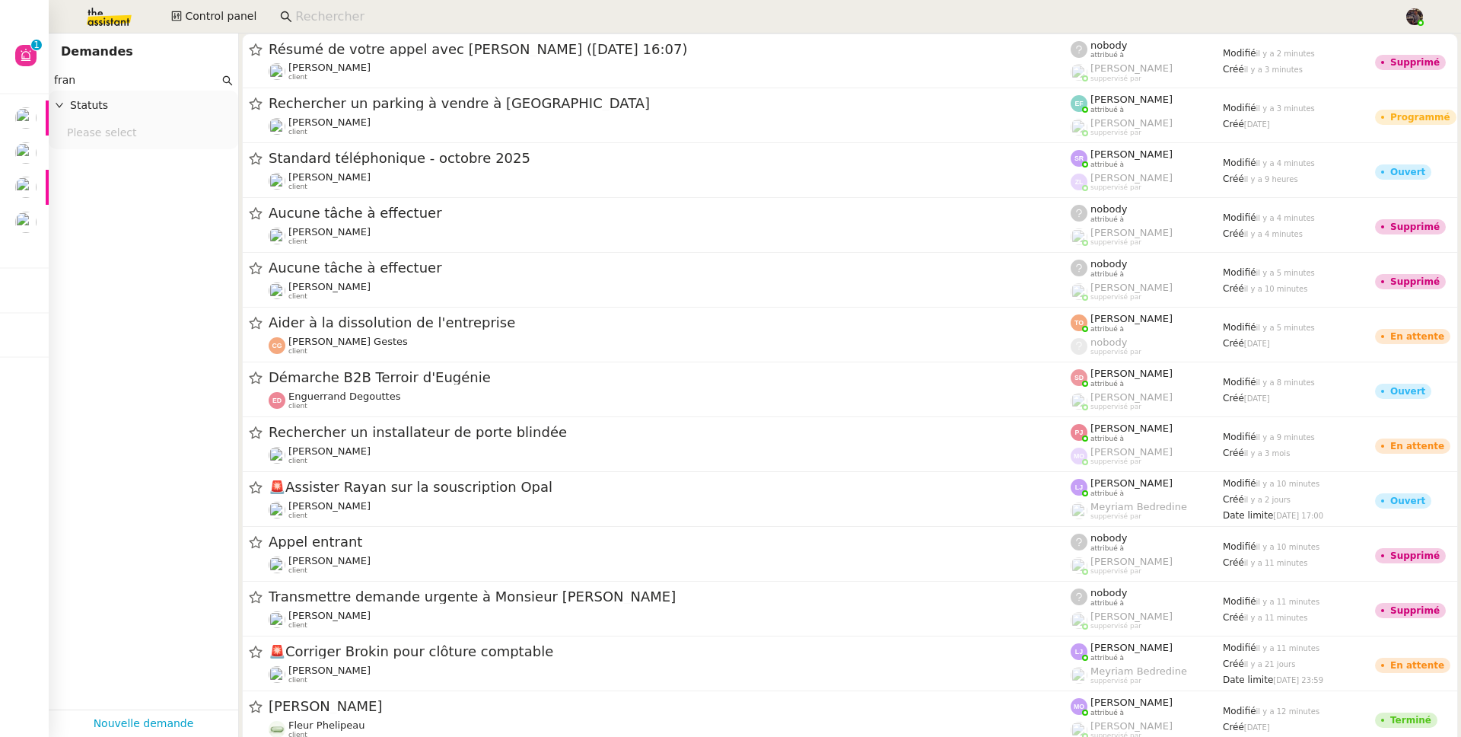
click at [97, 21] on img at bounding box center [97, 16] width 118 height 33
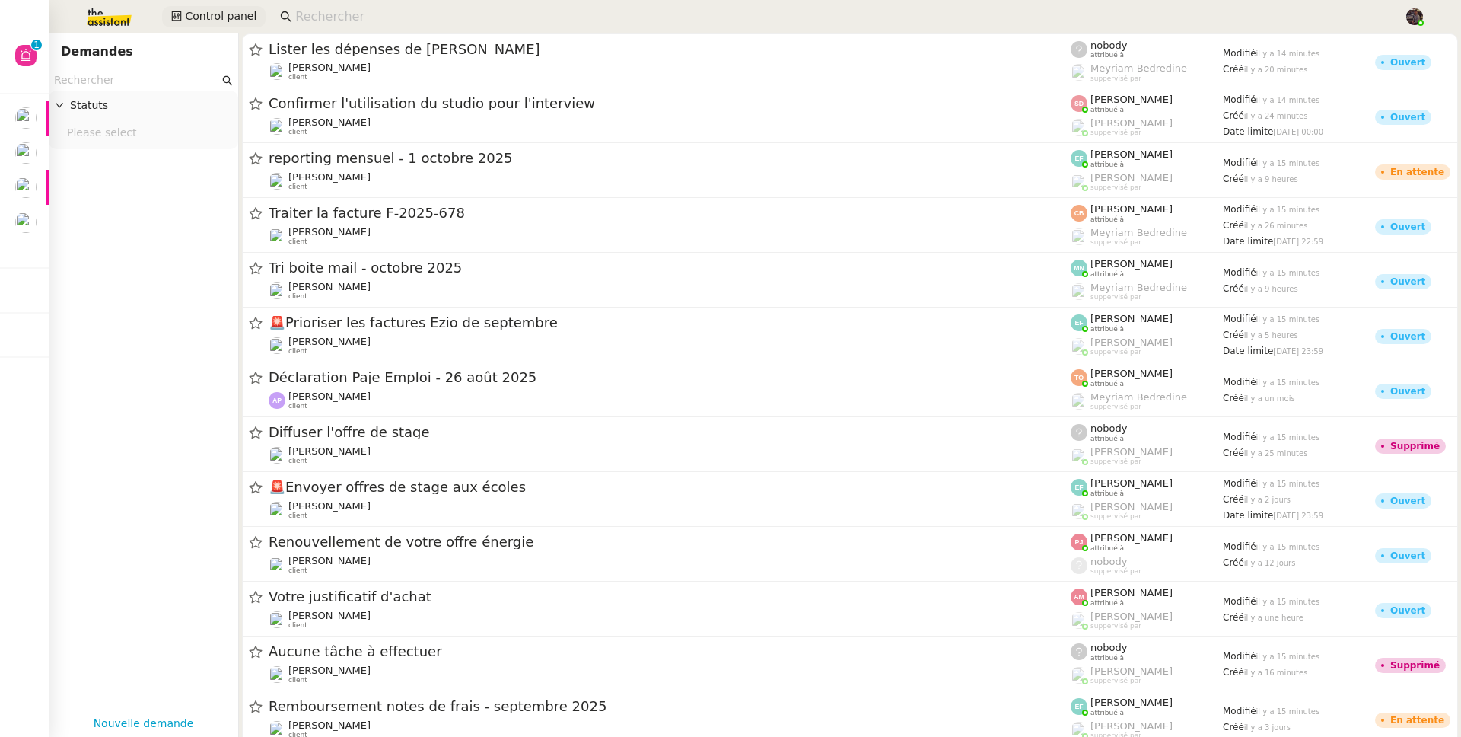
click at [199, 8] on span "Control panel" at bounding box center [221, 17] width 72 height 18
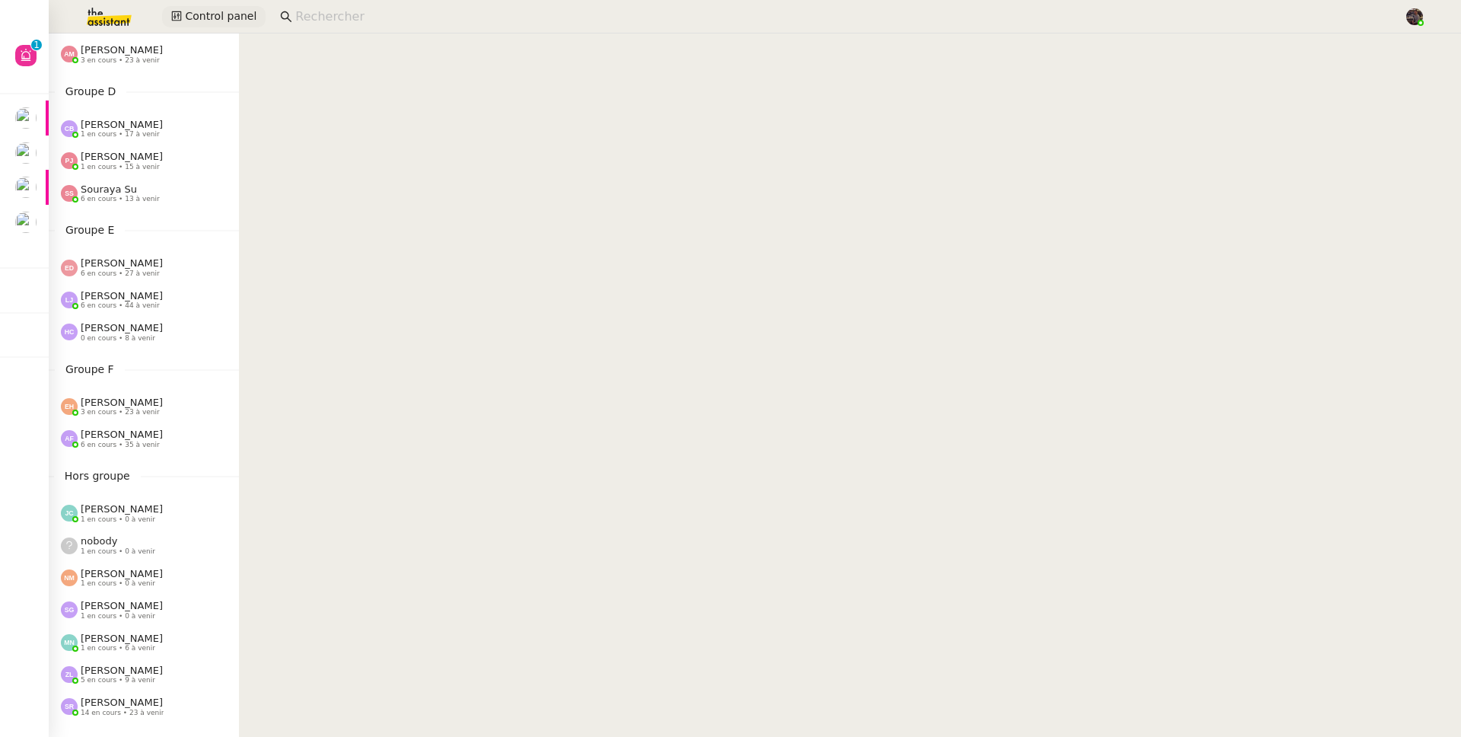
scroll to position [582, 0]
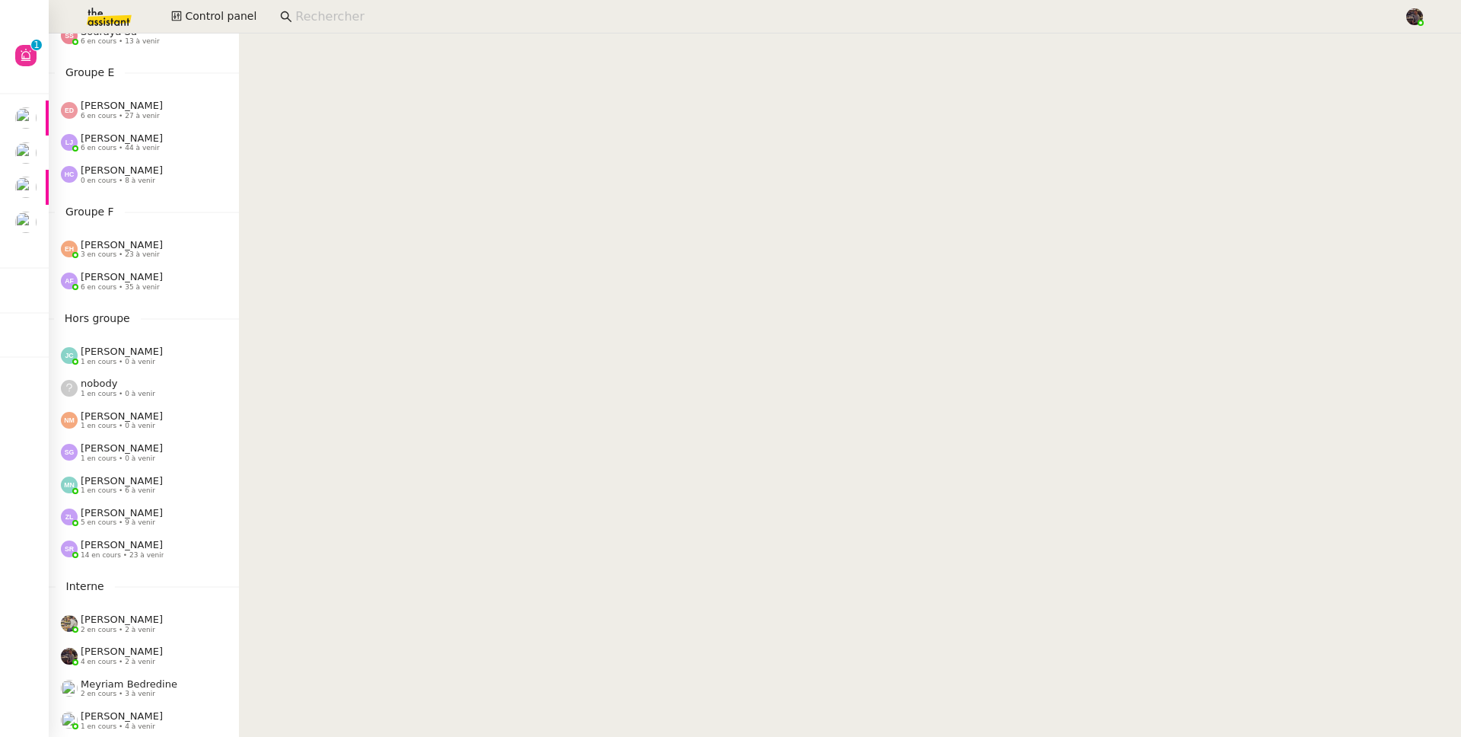
click at [113, 507] on span "[PERSON_NAME]" at bounding box center [122, 512] width 82 height 11
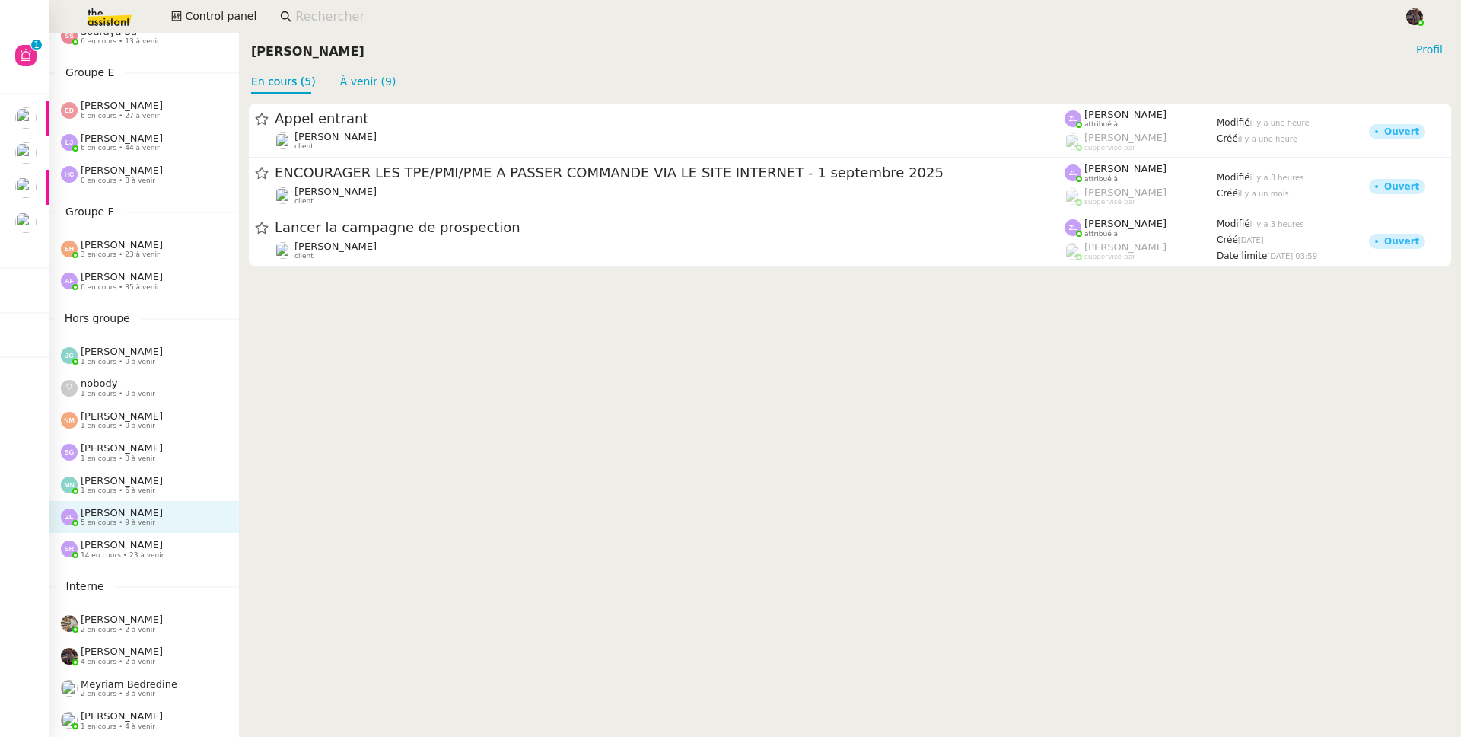
drag, startPoint x: 365, startPoint y: 326, endPoint x: 282, endPoint y: 393, distance: 106.0
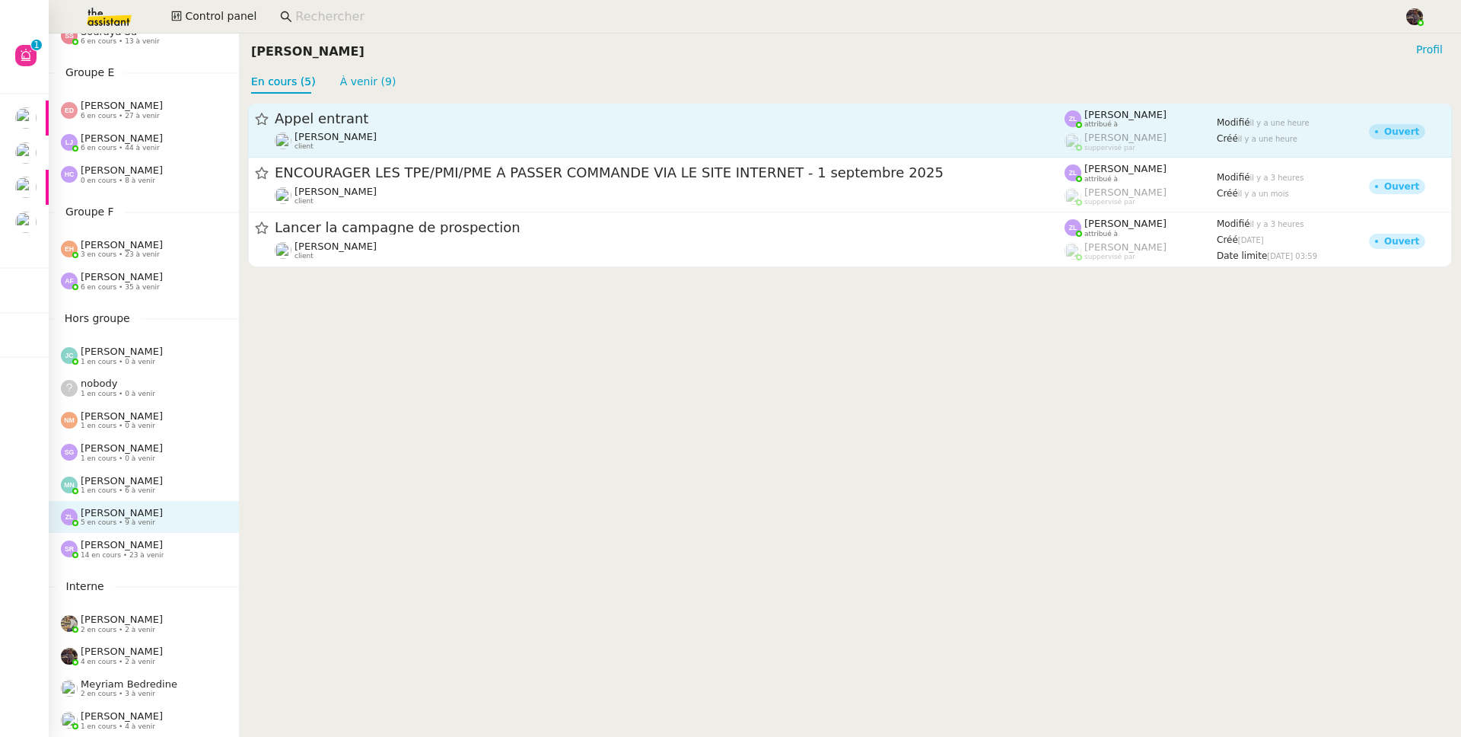
click at [416, 127] on div "Appel entrant" at bounding box center [670, 119] width 790 height 18
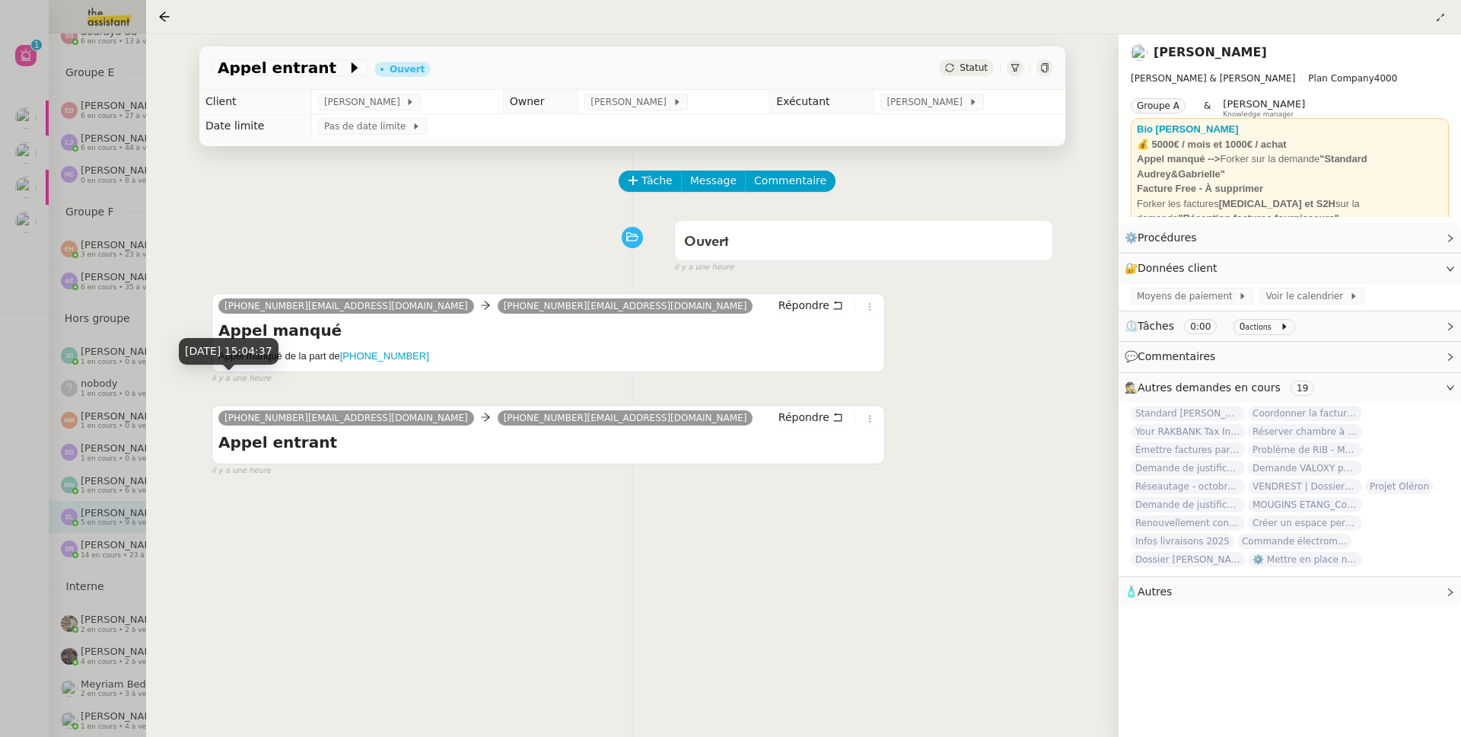
click at [80, 461] on div at bounding box center [730, 368] width 1461 height 737
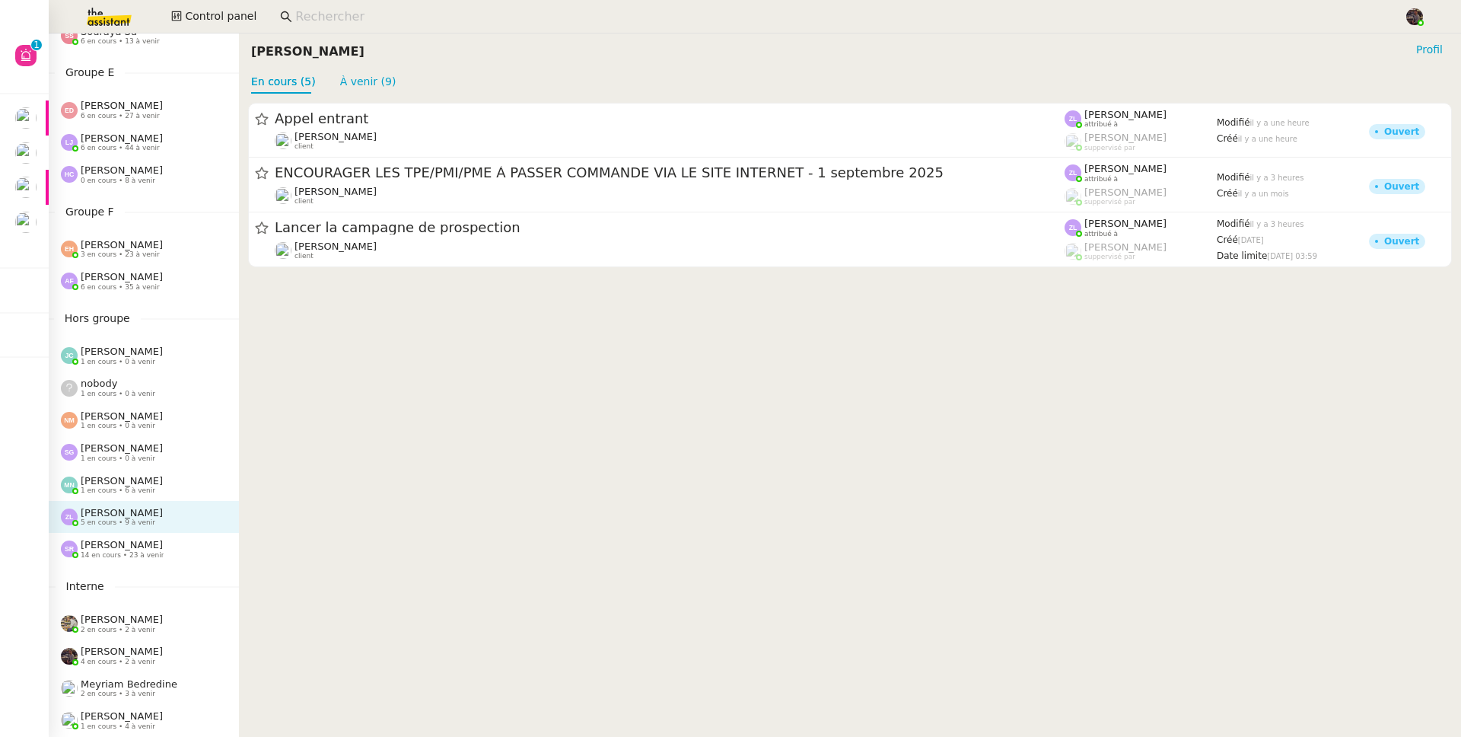
click at [163, 540] on span "[PERSON_NAME]" at bounding box center [122, 544] width 82 height 11
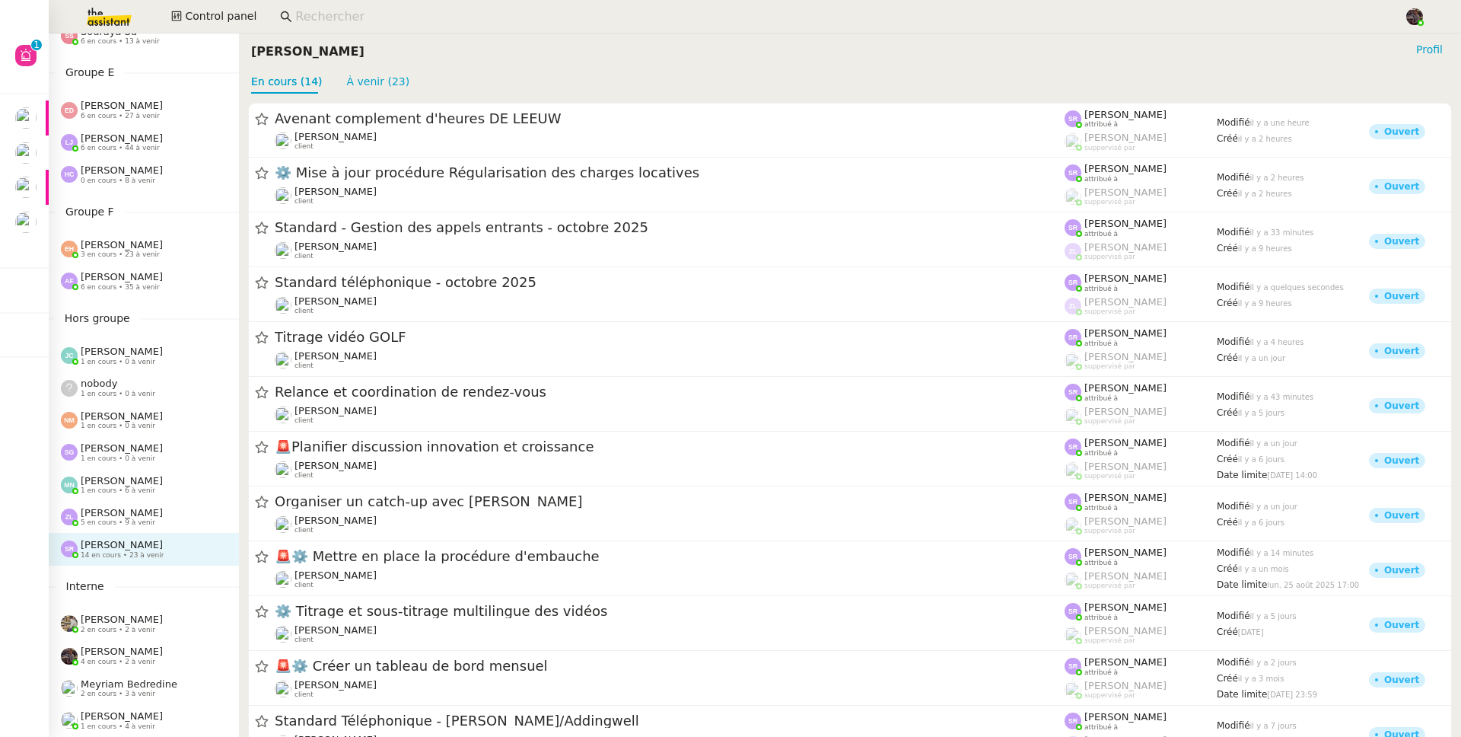
click at [158, 510] on div "Zoé Lachambre 5 en cours • 9 à venir" at bounding box center [150, 517] width 178 height 20
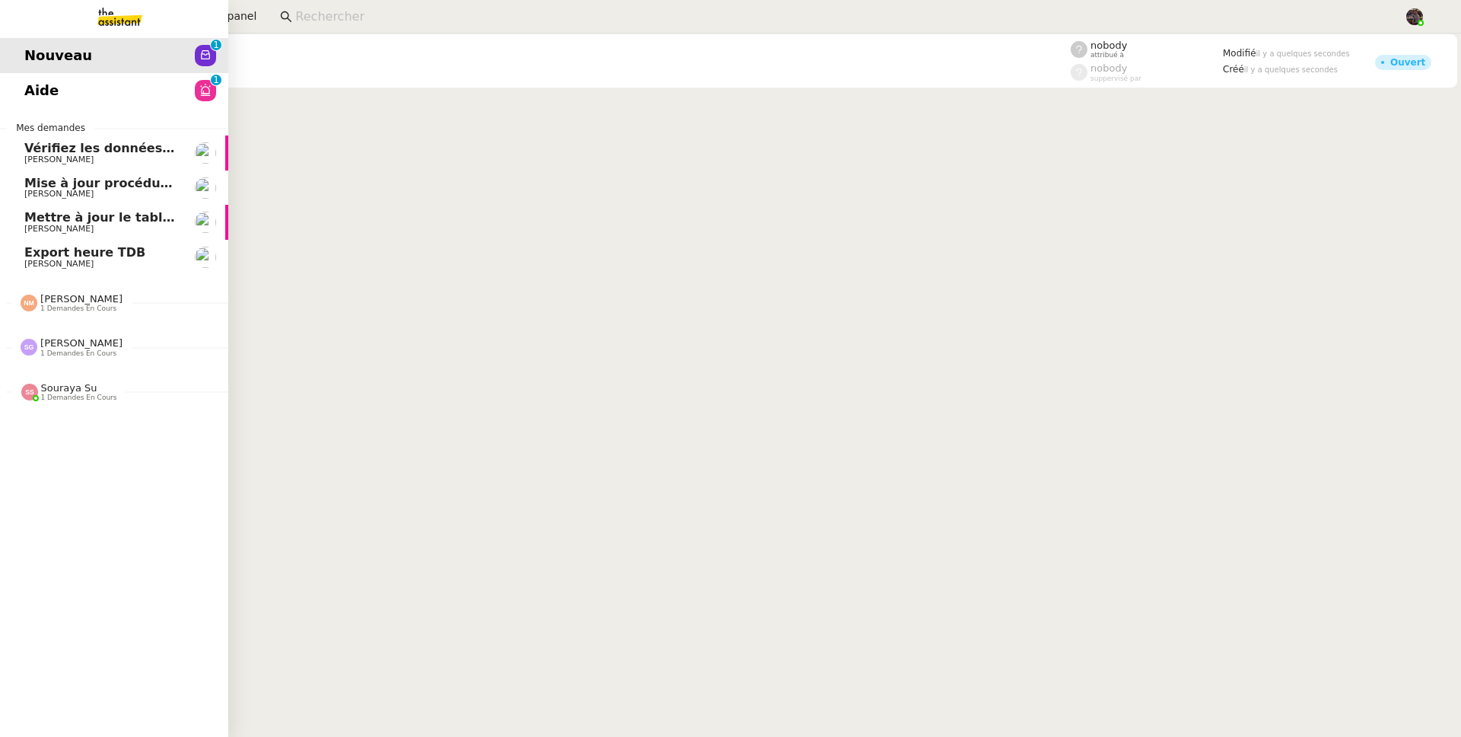
click at [31, 46] on span "Nouveau" at bounding box center [58, 55] width 68 height 23
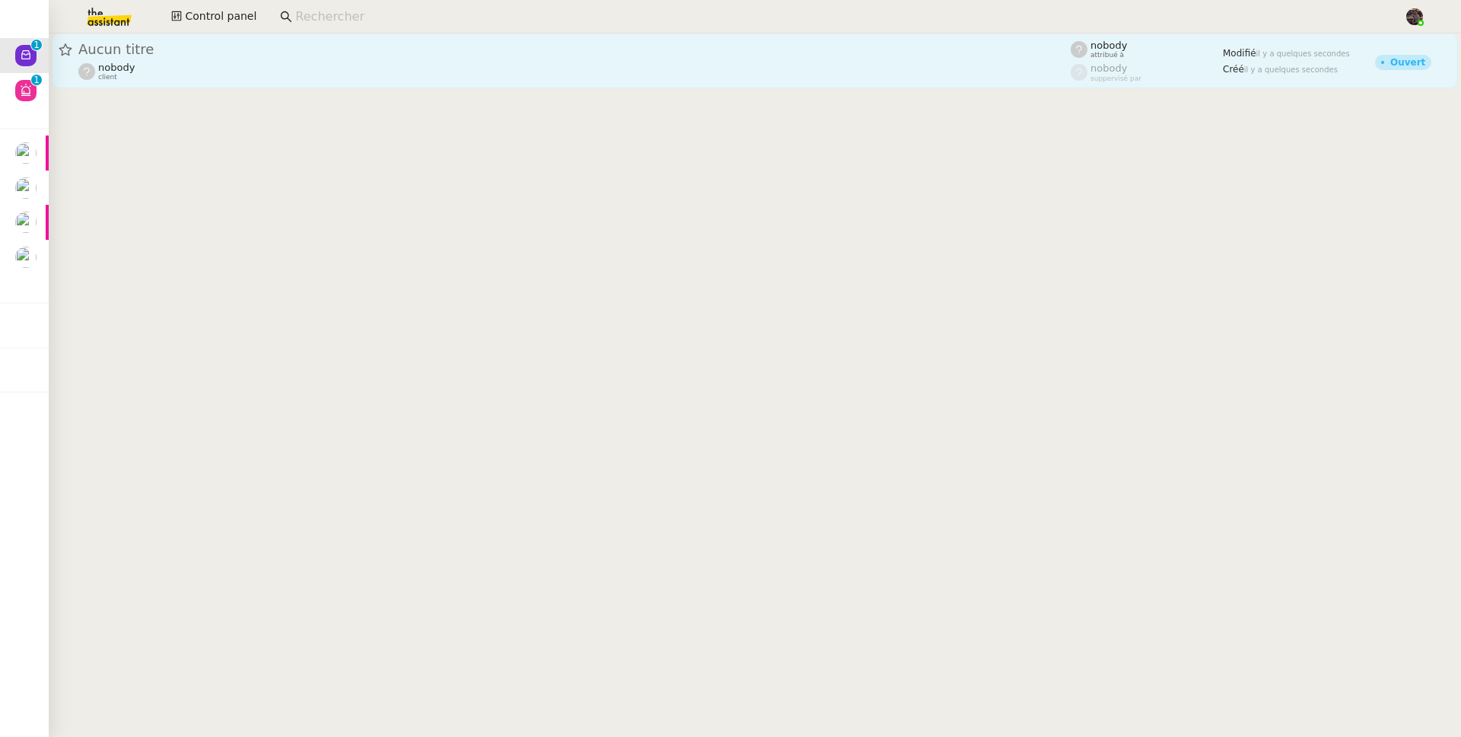
click at [337, 65] on div "nobody client" at bounding box center [574, 72] width 993 height 20
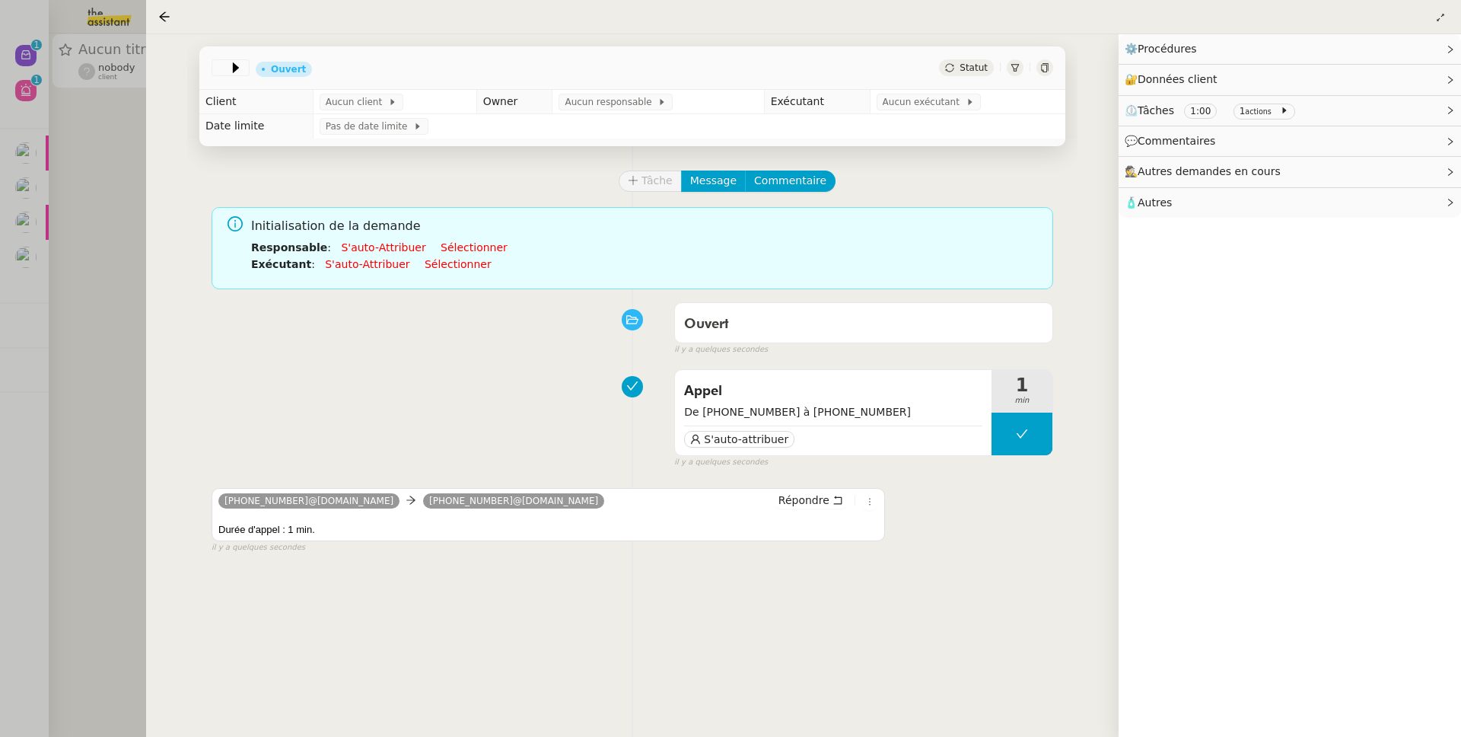
click at [395, 364] on div "Appel De ++33 6 27 30 41 97 à ++33 7 44 09 25 81 S'auto-attribuer 1 min false i…" at bounding box center [633, 415] width 842 height 106
click at [382, 247] on link "S'auto-attribuer" at bounding box center [383, 247] width 84 height 12
click at [369, 266] on link "S'auto-attribuer" at bounding box center [367, 264] width 84 height 12
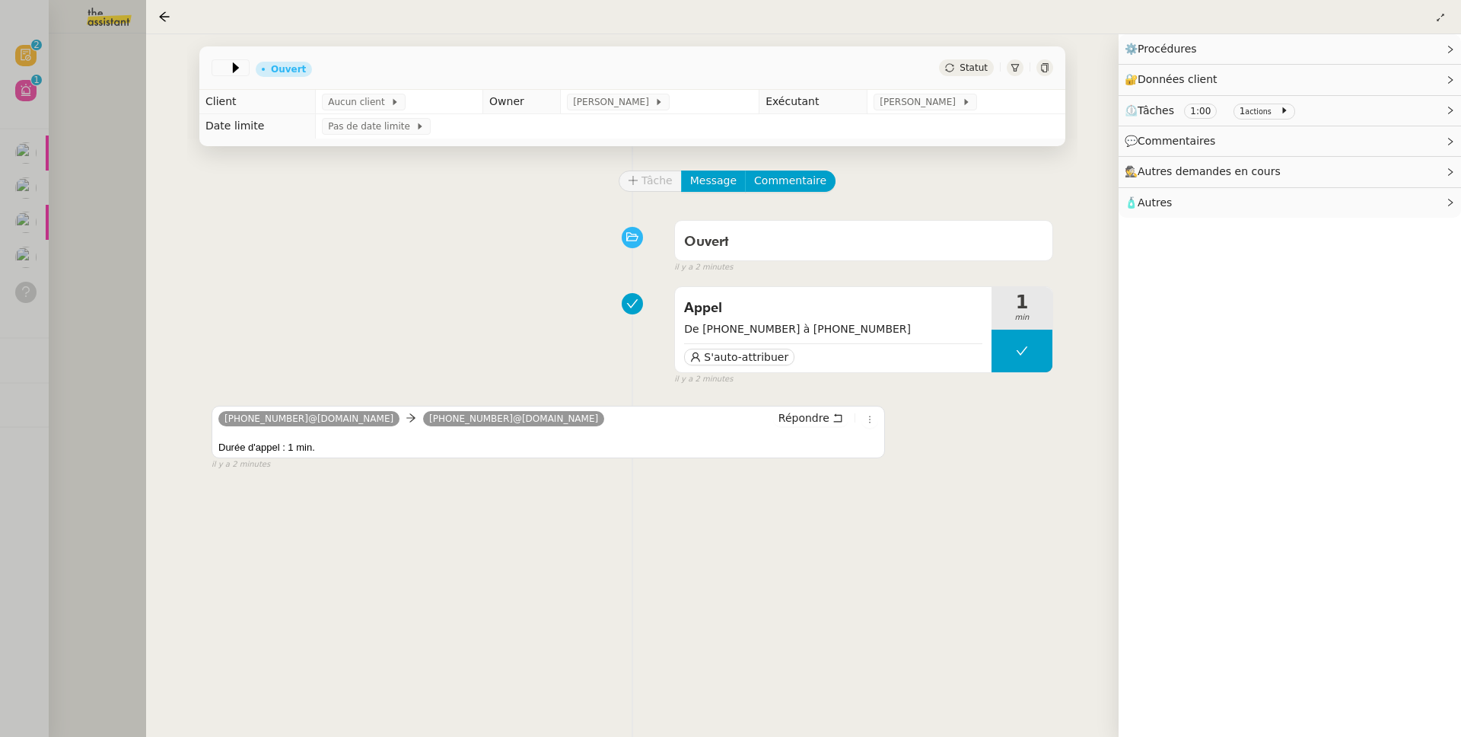
click at [460, 257] on div "Ouvert false il y a 2 minutes" at bounding box center [633, 243] width 842 height 61
click at [65, 127] on div at bounding box center [730, 368] width 1461 height 737
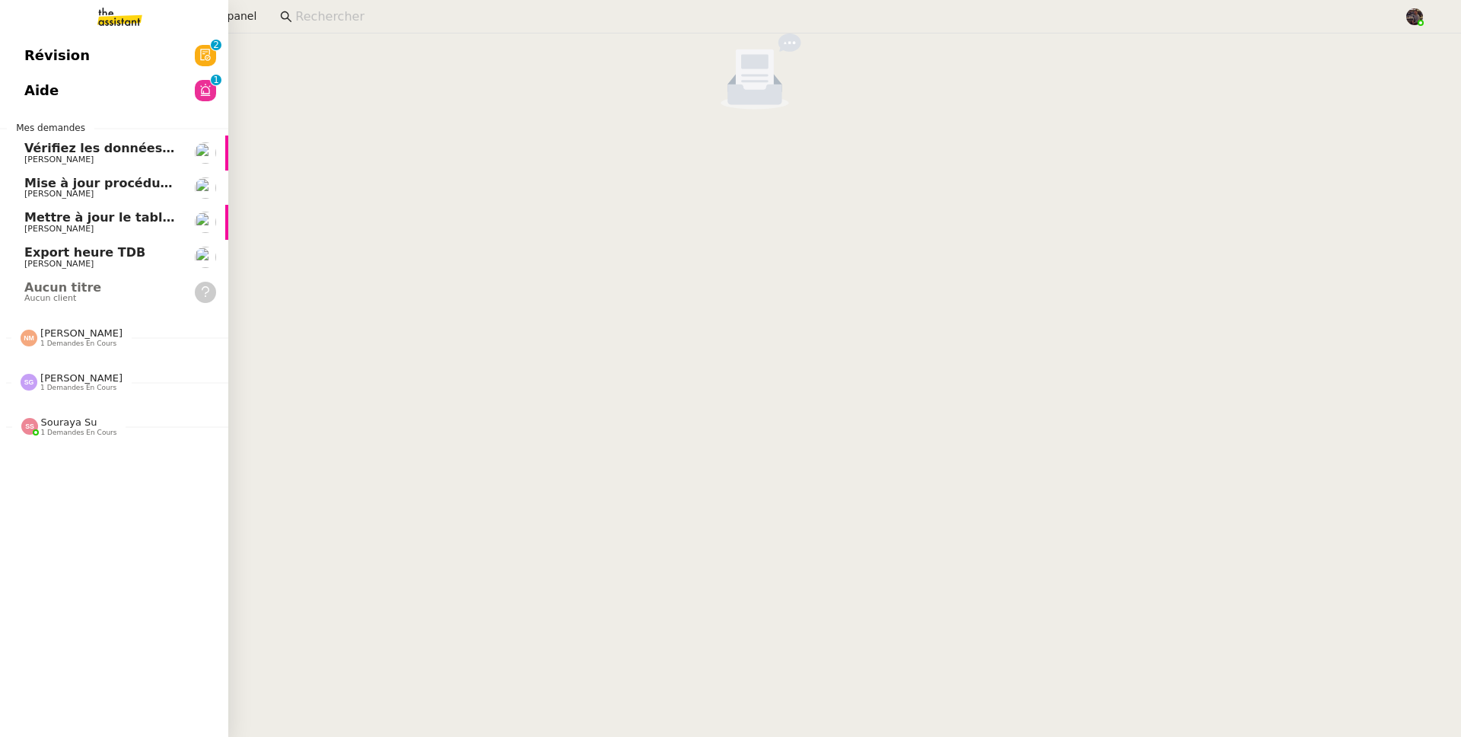
click at [49, 133] on span "Mes demandes" at bounding box center [51, 127] width 88 height 15
click at [74, 151] on span "Vérifiez les données TDB Gestion MPAF" at bounding box center [158, 148] width 269 height 14
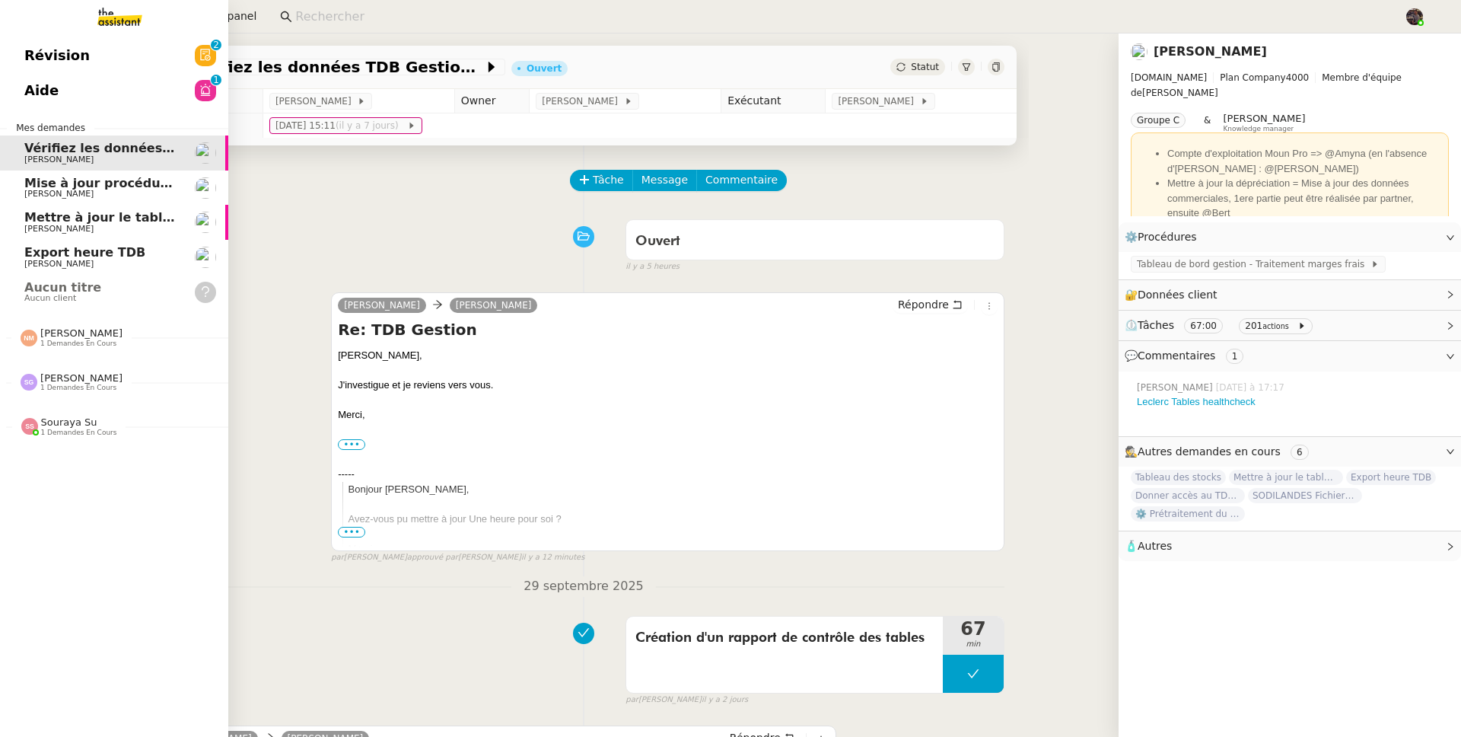
click at [77, 228] on span "[PERSON_NAME]" at bounding box center [58, 229] width 69 height 10
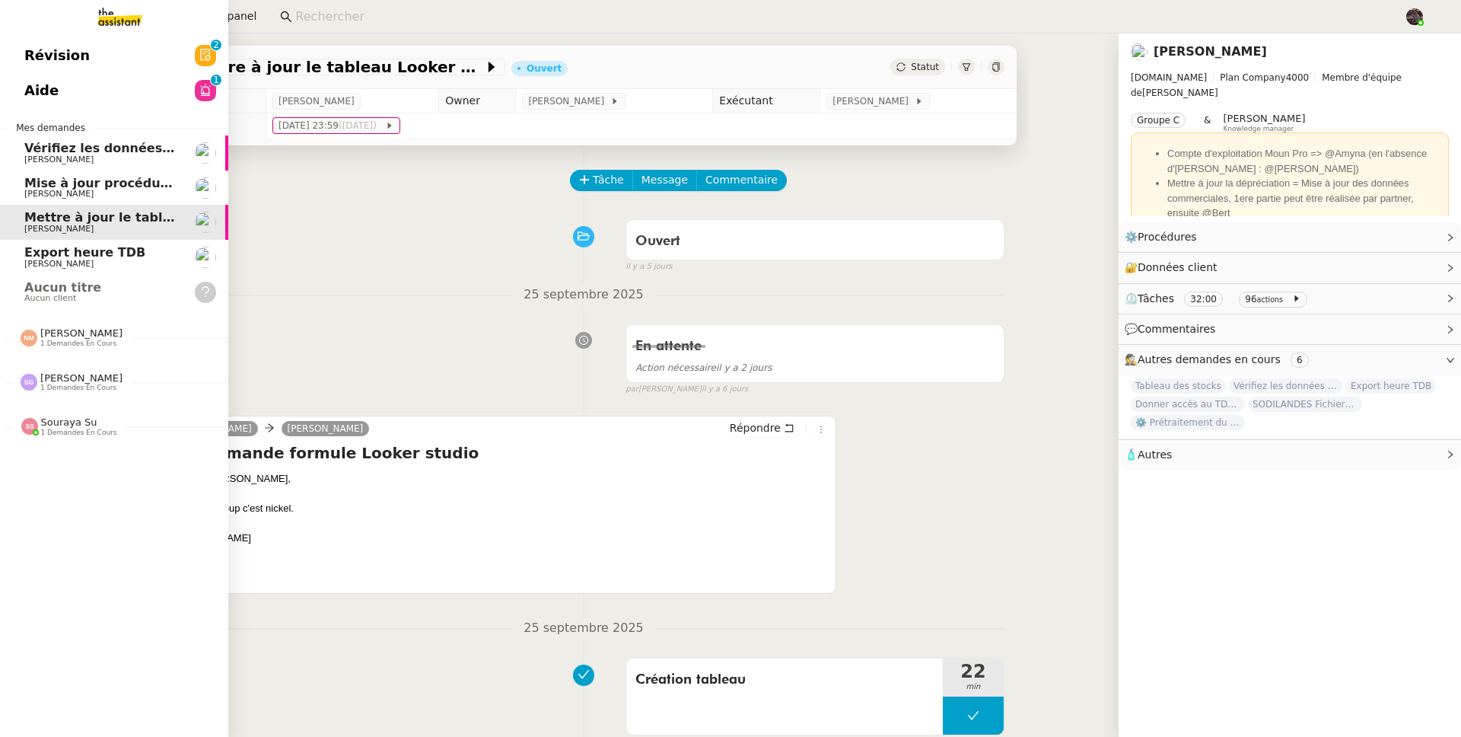
click at [84, 250] on span "Export heure TDB" at bounding box center [84, 252] width 121 height 14
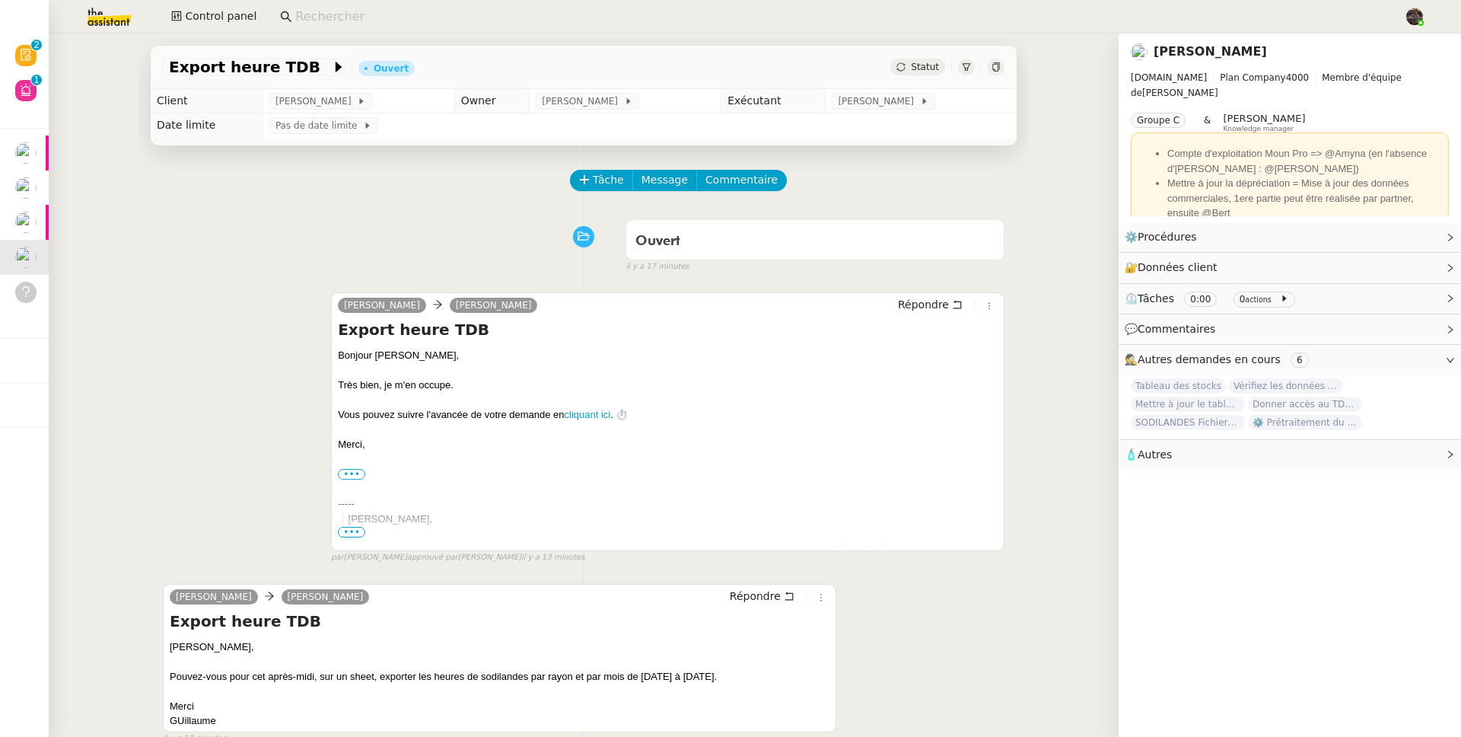
click at [592, 161] on div "Tâche Message Commentaire Veuillez patienter une erreur s'est produite 👌👌👌 mess…" at bounding box center [584, 513] width 891 height 737
click at [599, 172] on span "Tâche" at bounding box center [608, 180] width 31 height 18
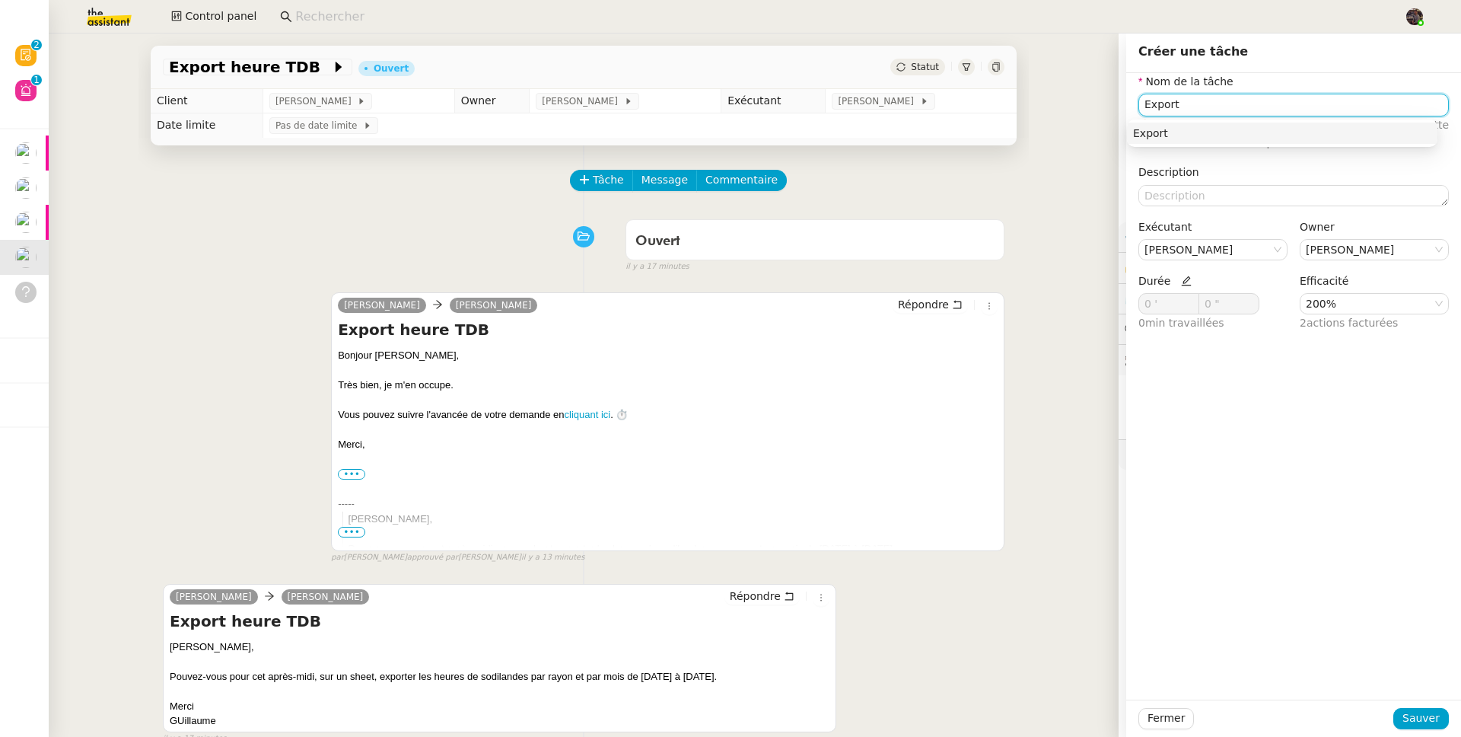
click at [1176, 131] on div "Export" at bounding box center [1282, 133] width 298 height 14
type input "Export"
click at [1417, 719] on span "Sauver" at bounding box center [1421, 718] width 37 height 18
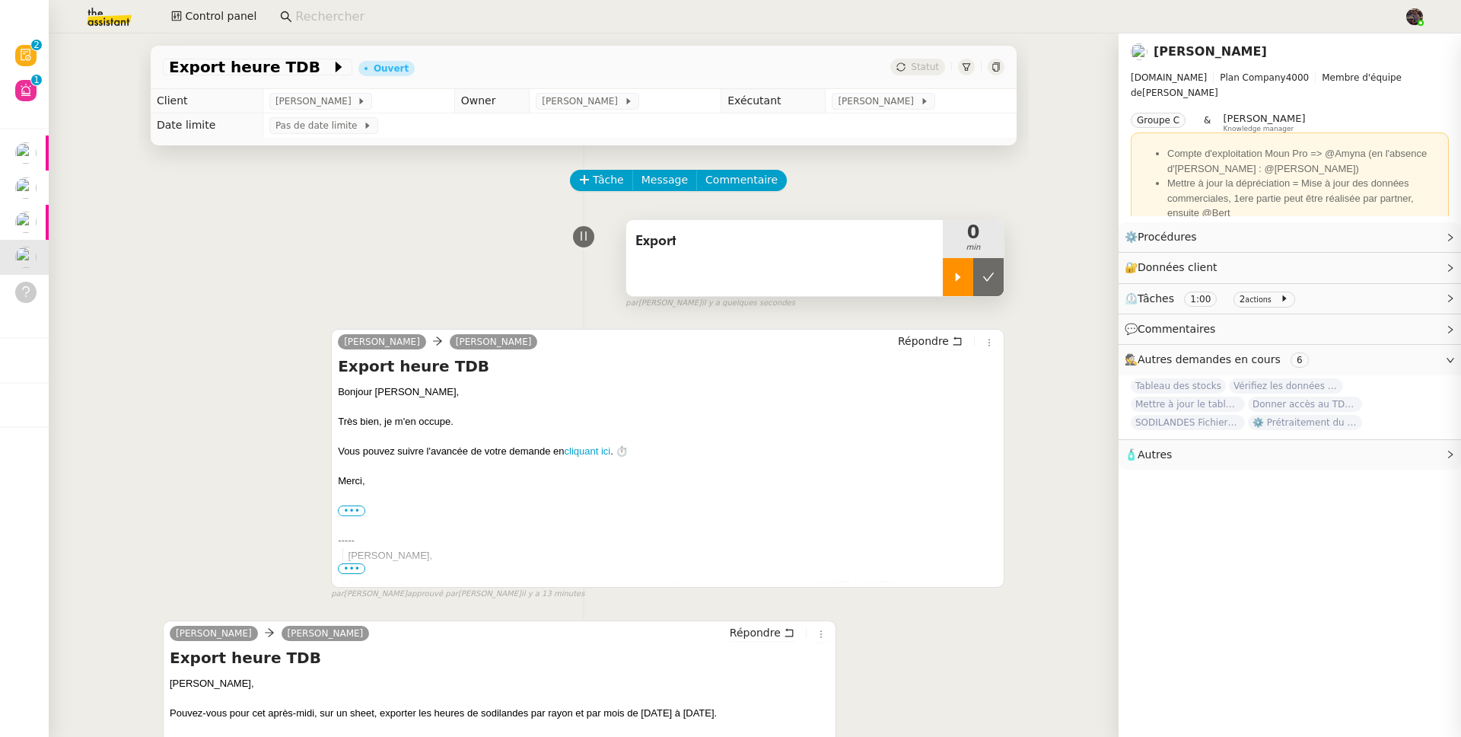
click at [950, 265] on div at bounding box center [958, 277] width 30 height 38
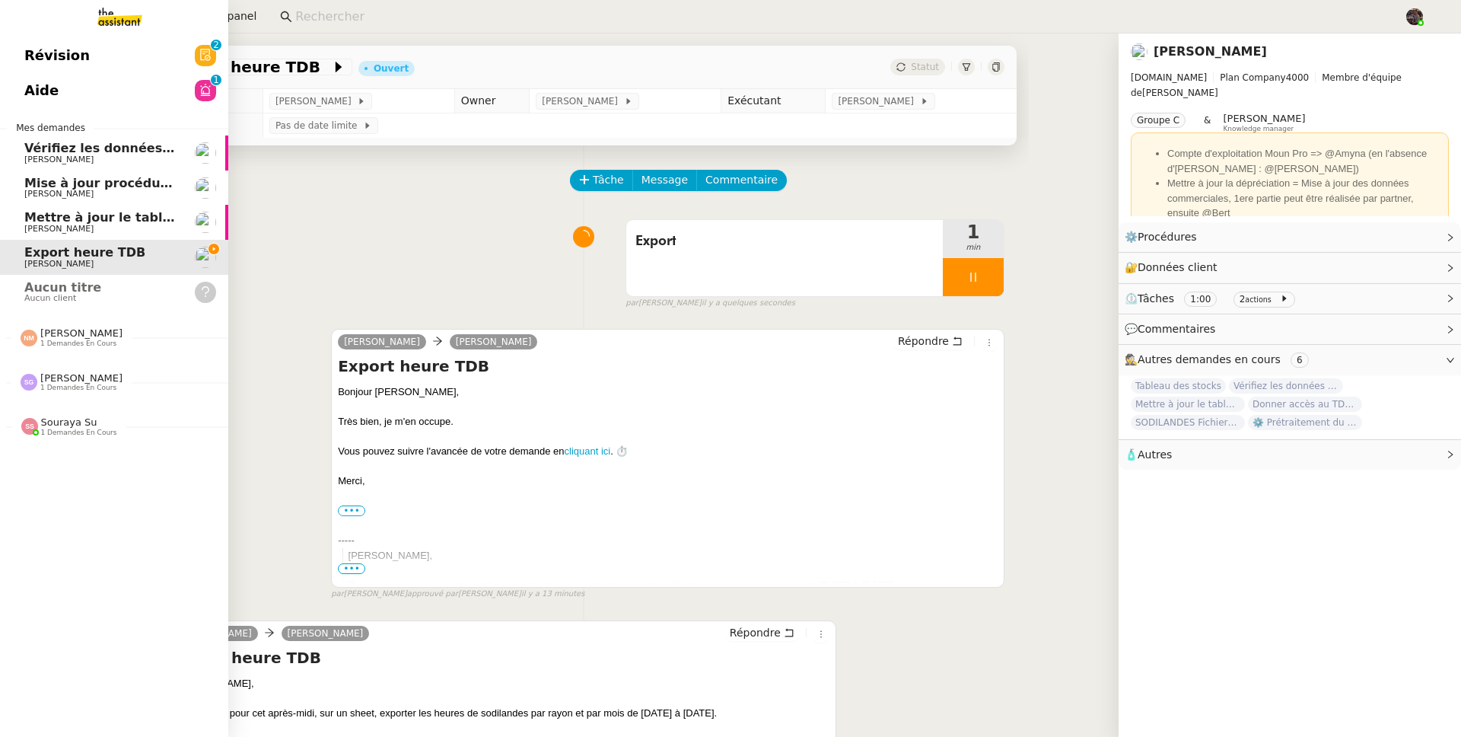
click at [39, 286] on span "Aucun titre" at bounding box center [62, 287] width 77 height 14
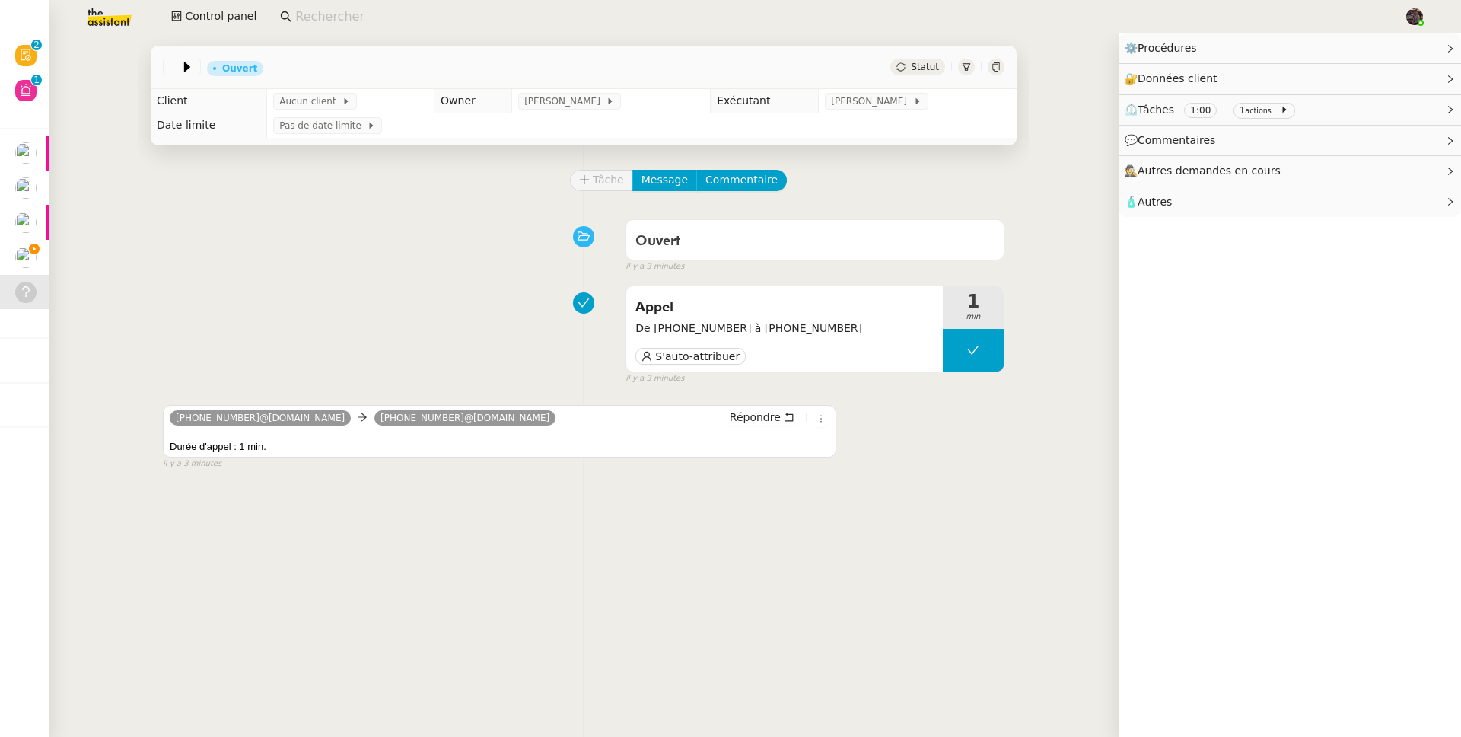
scroll to position [3, 0]
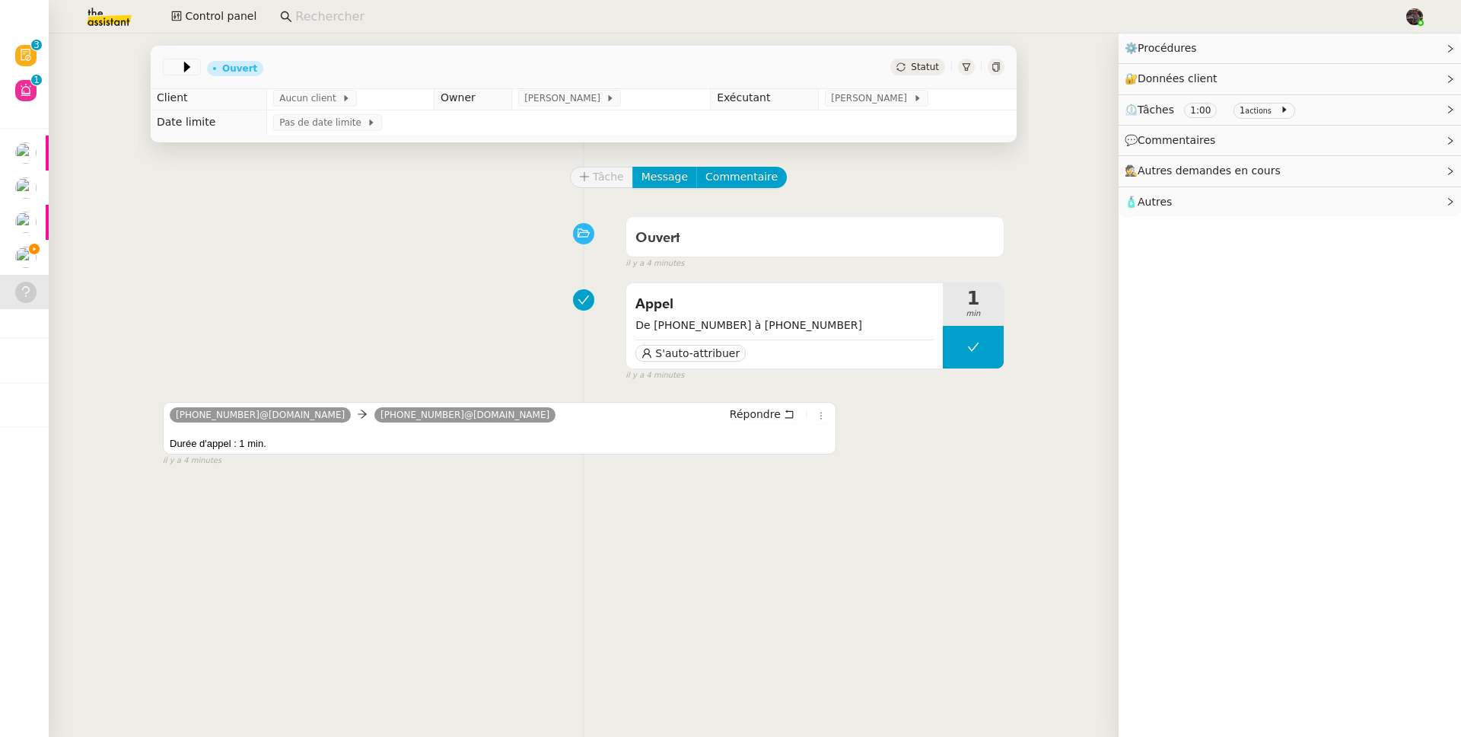
drag, startPoint x: 360, startPoint y: 285, endPoint x: 361, endPoint y: 293, distance: 8.4
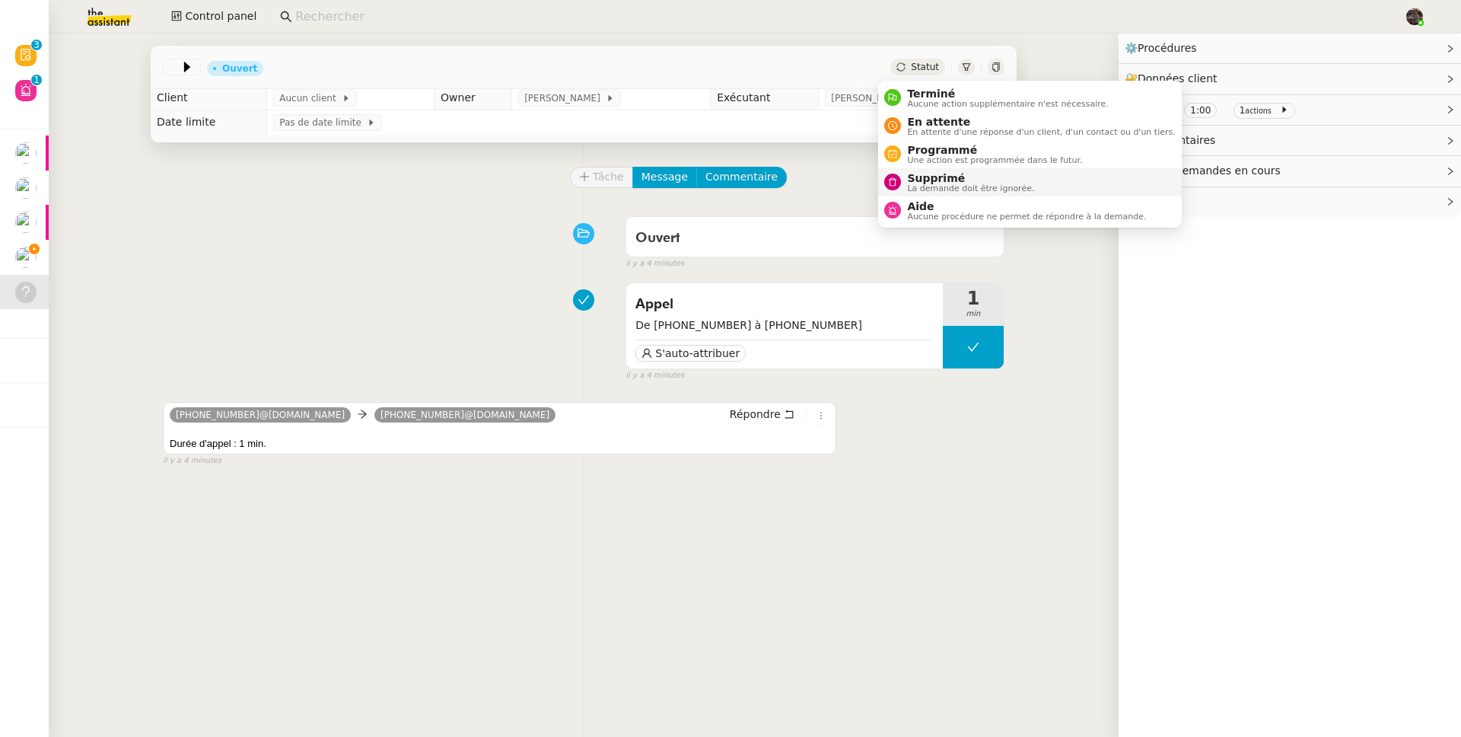
click at [926, 184] on span "La demande doit être ignorée." at bounding box center [970, 188] width 127 height 8
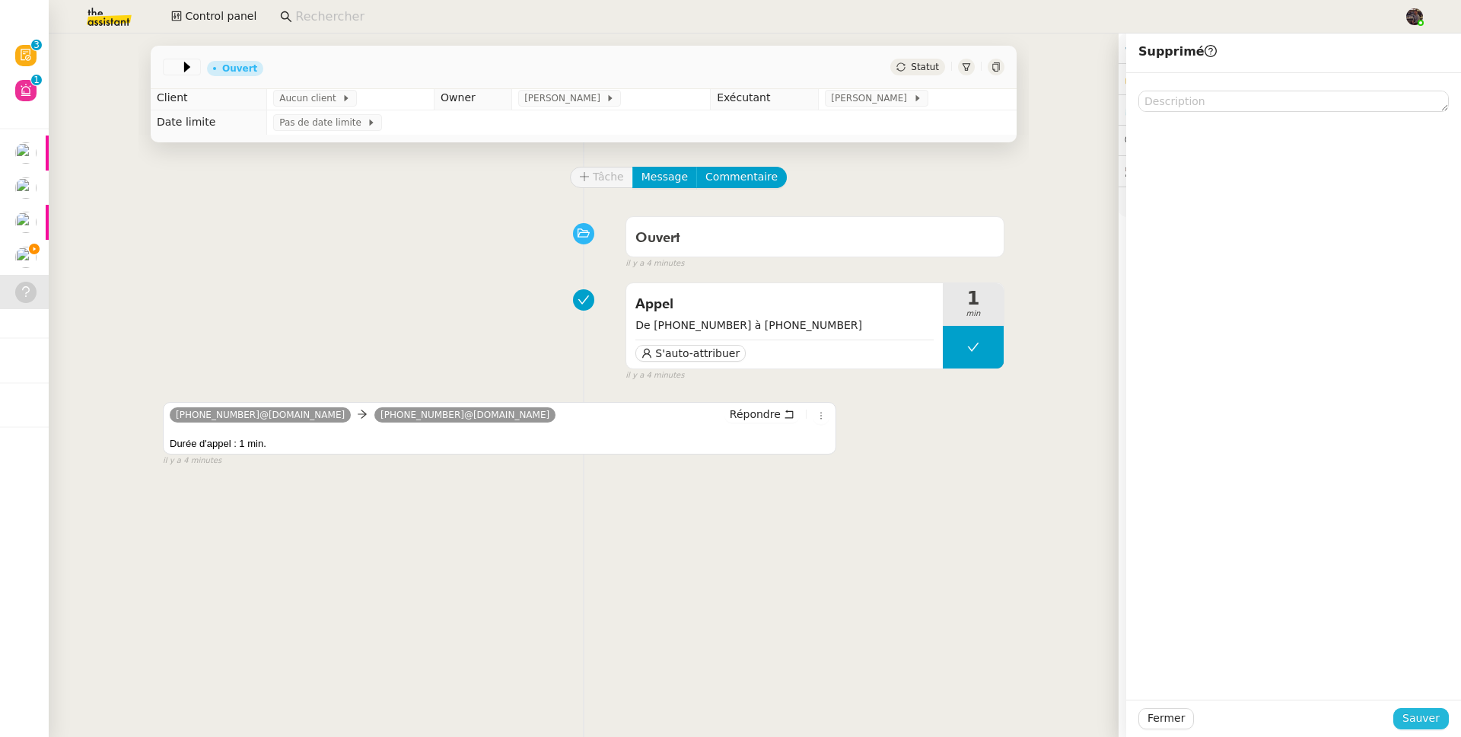
click at [1422, 718] on span "Sauver" at bounding box center [1421, 718] width 37 height 18
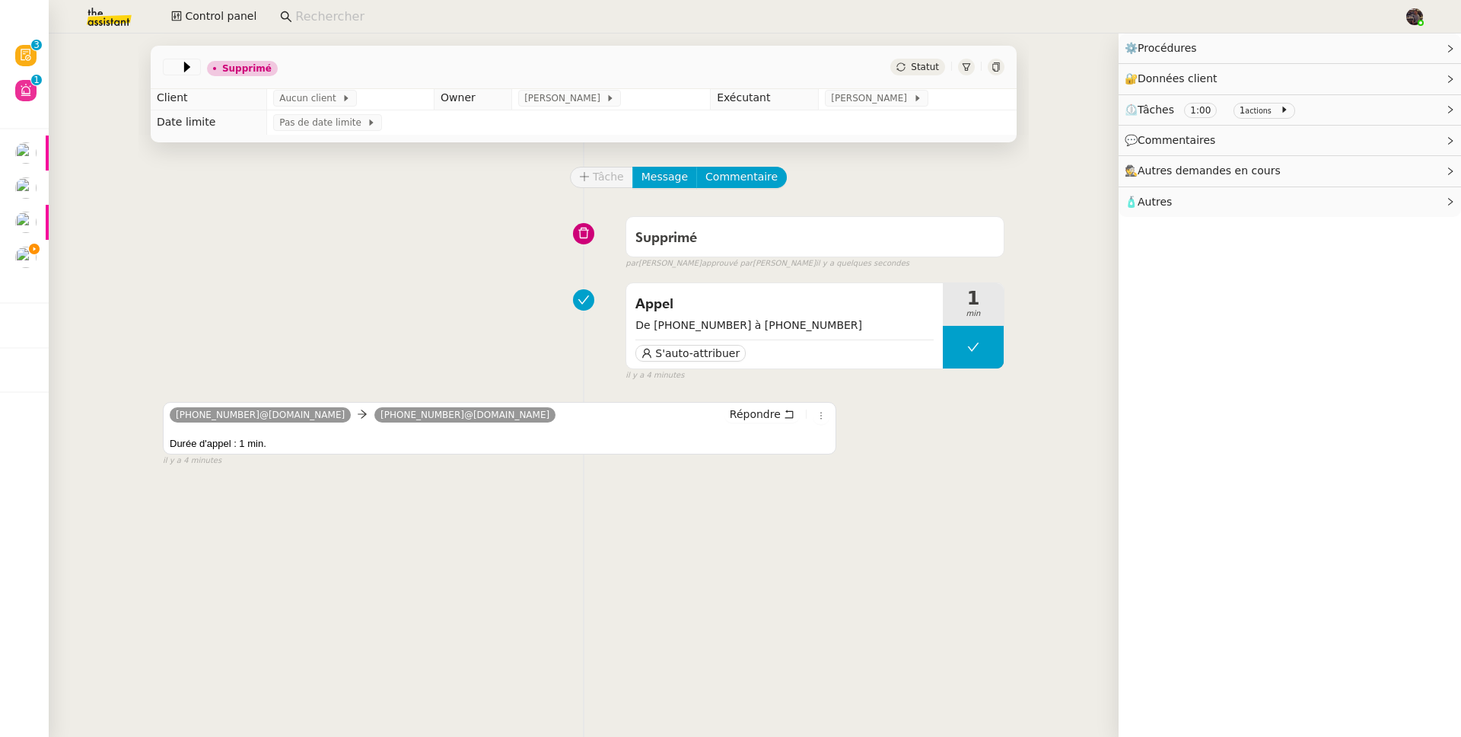
click at [367, 226] on div "Supprimé false par Bert C. approuvé par Bert C. il y a quelques secondes" at bounding box center [584, 239] width 842 height 61
click at [727, 316] on span "Appel" at bounding box center [785, 304] width 298 height 23
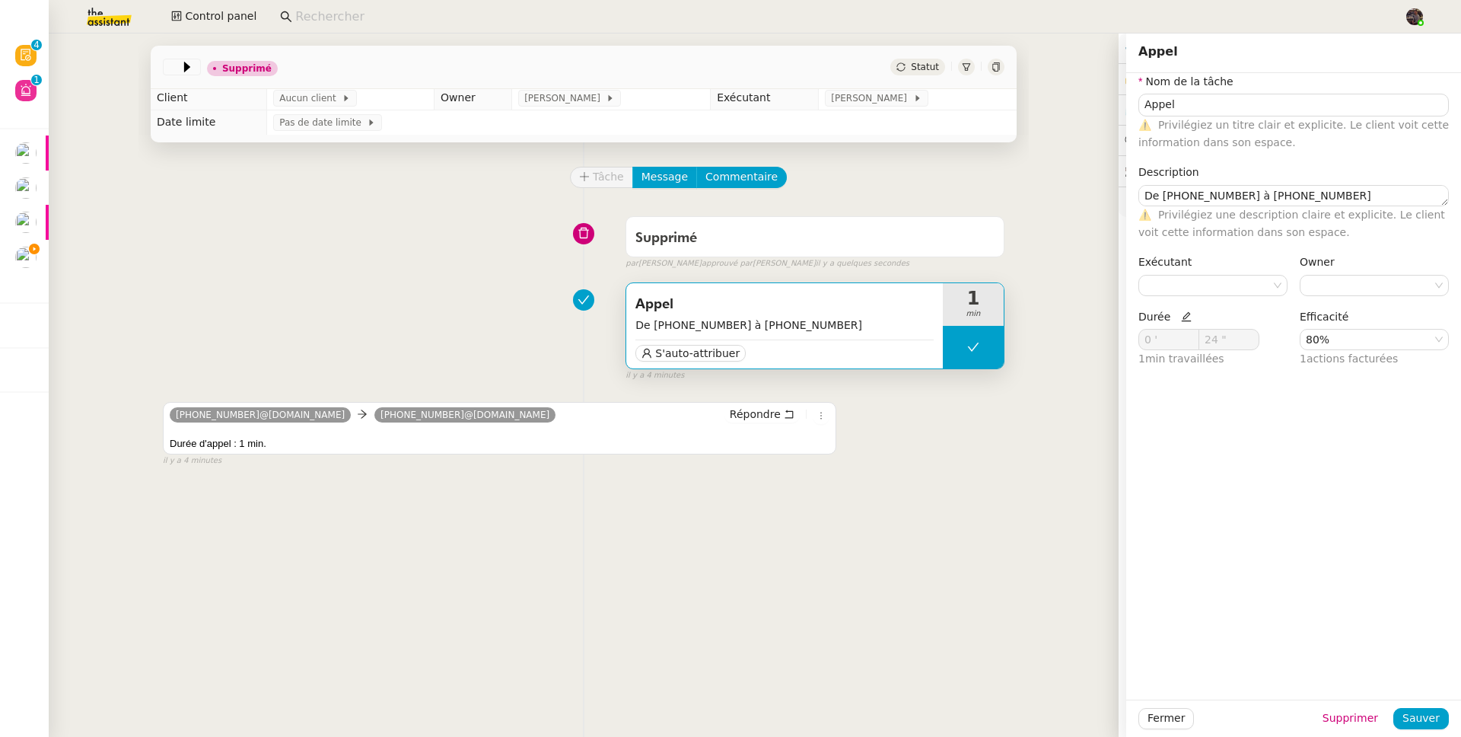
click at [470, 276] on div "Tâche Message Commentaire Veuillez patienter une erreur s'est produite 👌👌👌 mess…" at bounding box center [584, 510] width 891 height 737
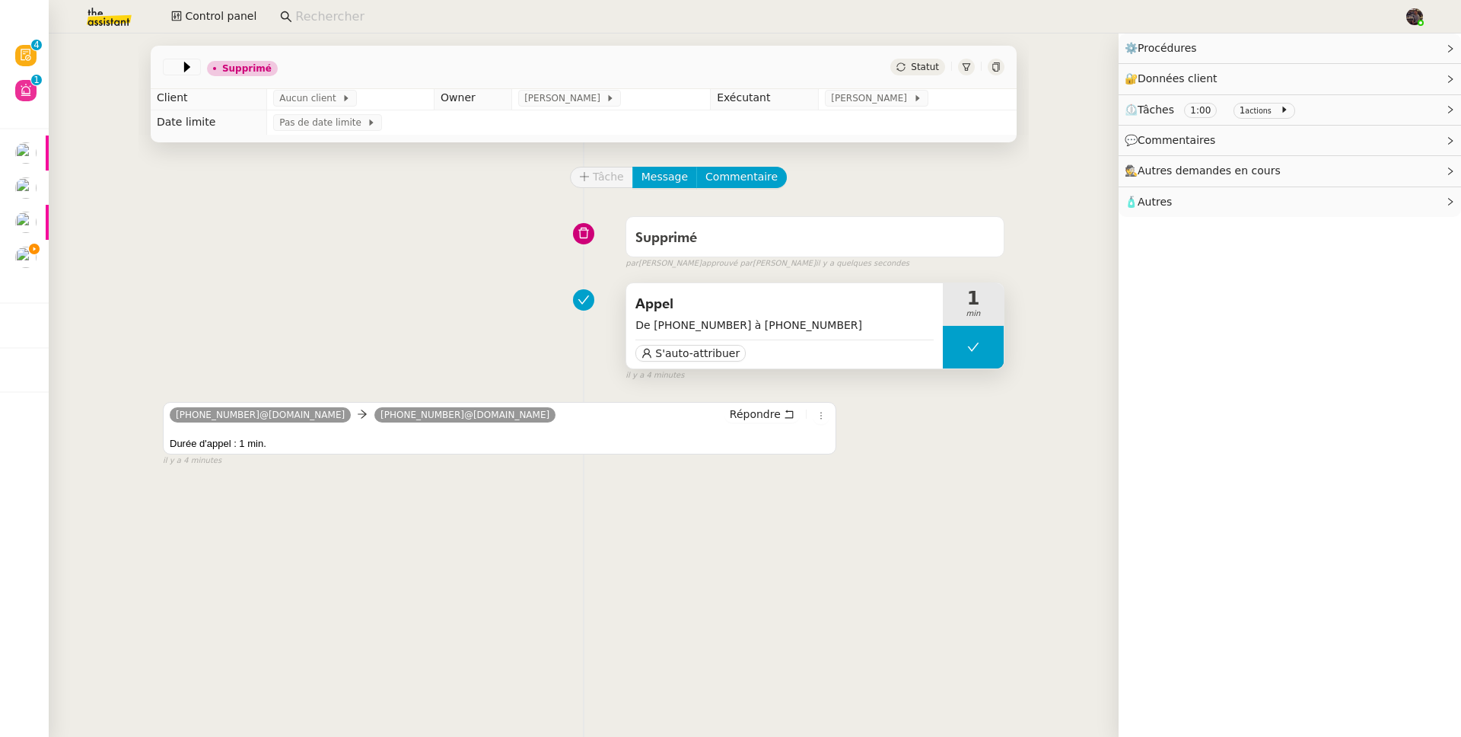
click at [880, 324] on span "De ++33 6 27 30 41 97 à ++33 7 44 09 25 81" at bounding box center [785, 326] width 298 height 18
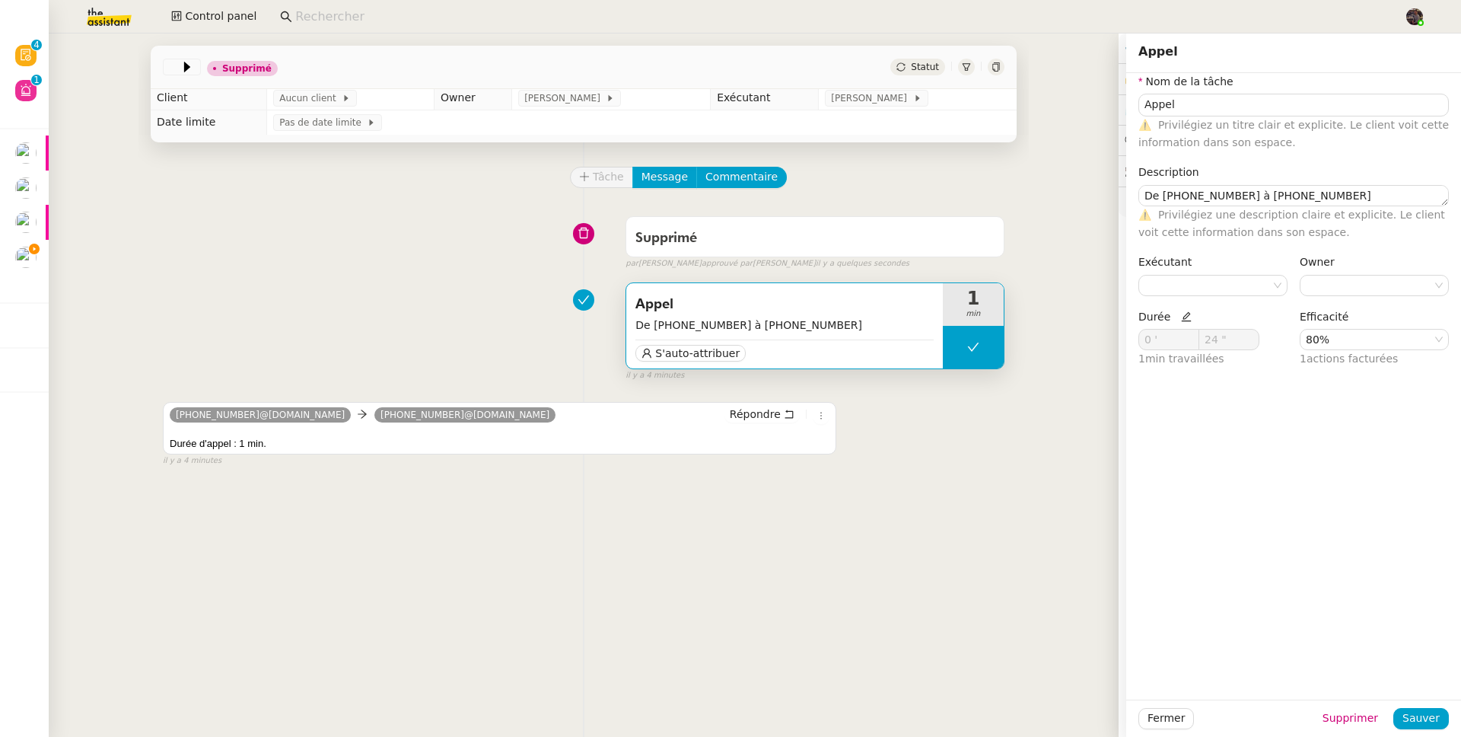
click at [359, 244] on div "Supprimé false par Bert C. approuvé par Bert C. il y a quelques secondes" at bounding box center [584, 239] width 842 height 61
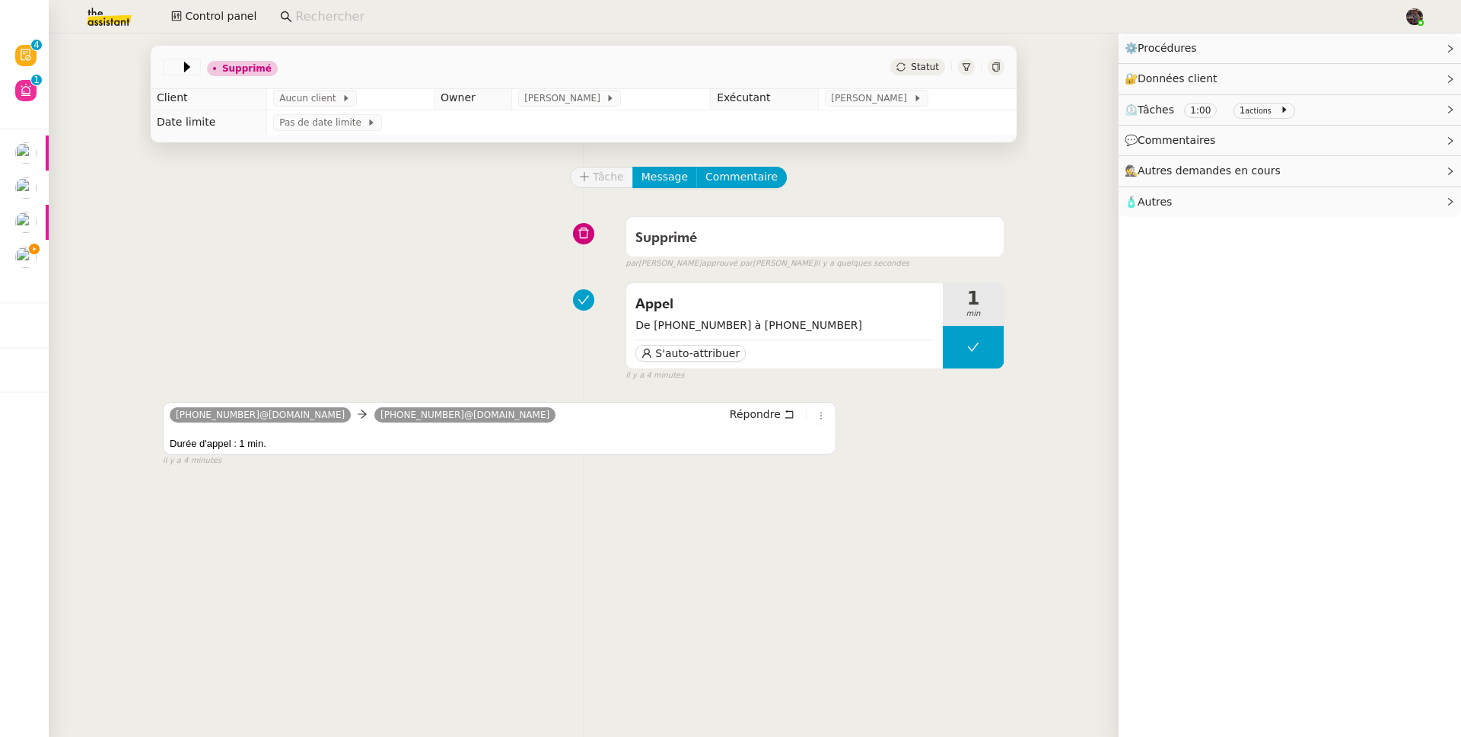
click at [99, 24] on img at bounding box center [97, 16] width 118 height 33
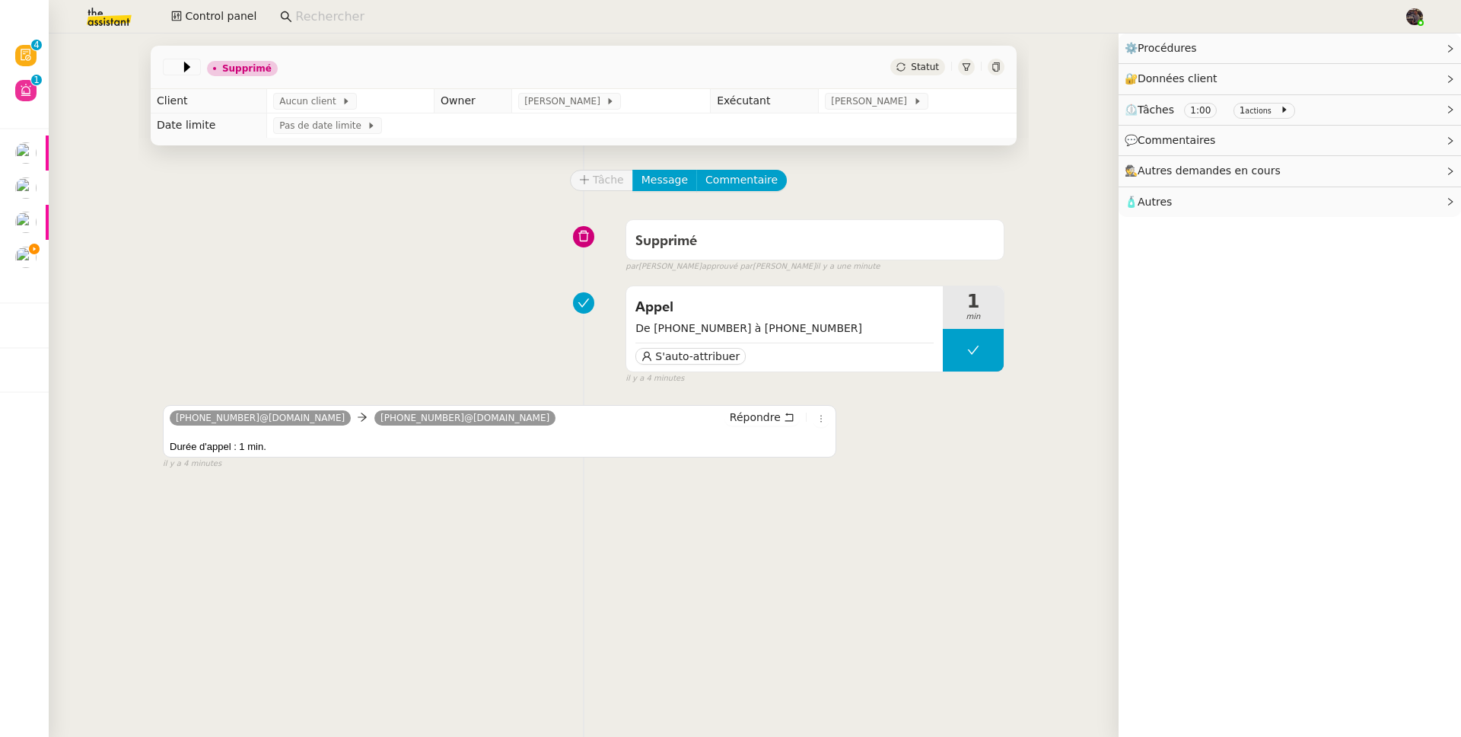
click at [174, 287] on div "Appel De ++33 6 27 30 41 97 à ++33 7 44 09 25 81 S'auto-attribuer 1 min false i…" at bounding box center [584, 332] width 842 height 106
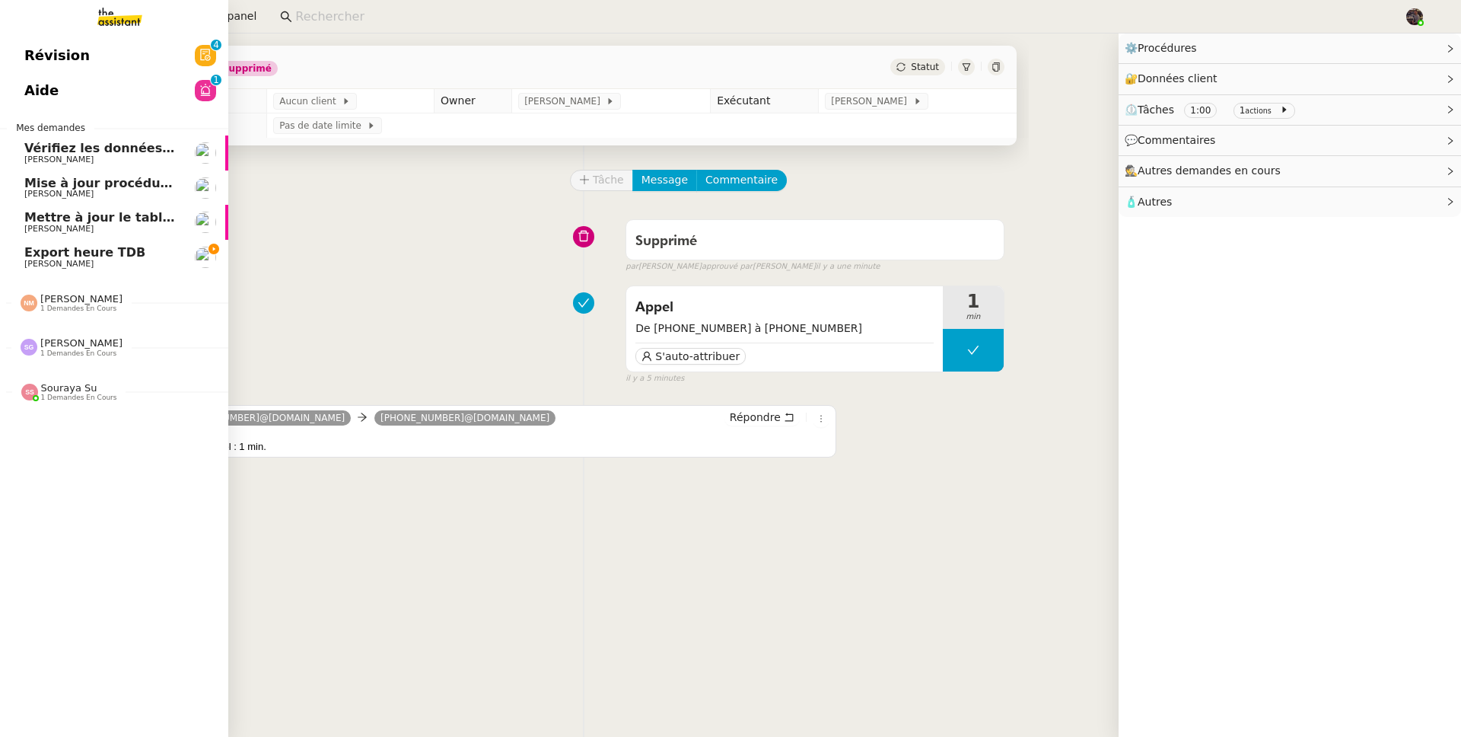
click at [110, 23] on img at bounding box center [108, 16] width 118 height 33
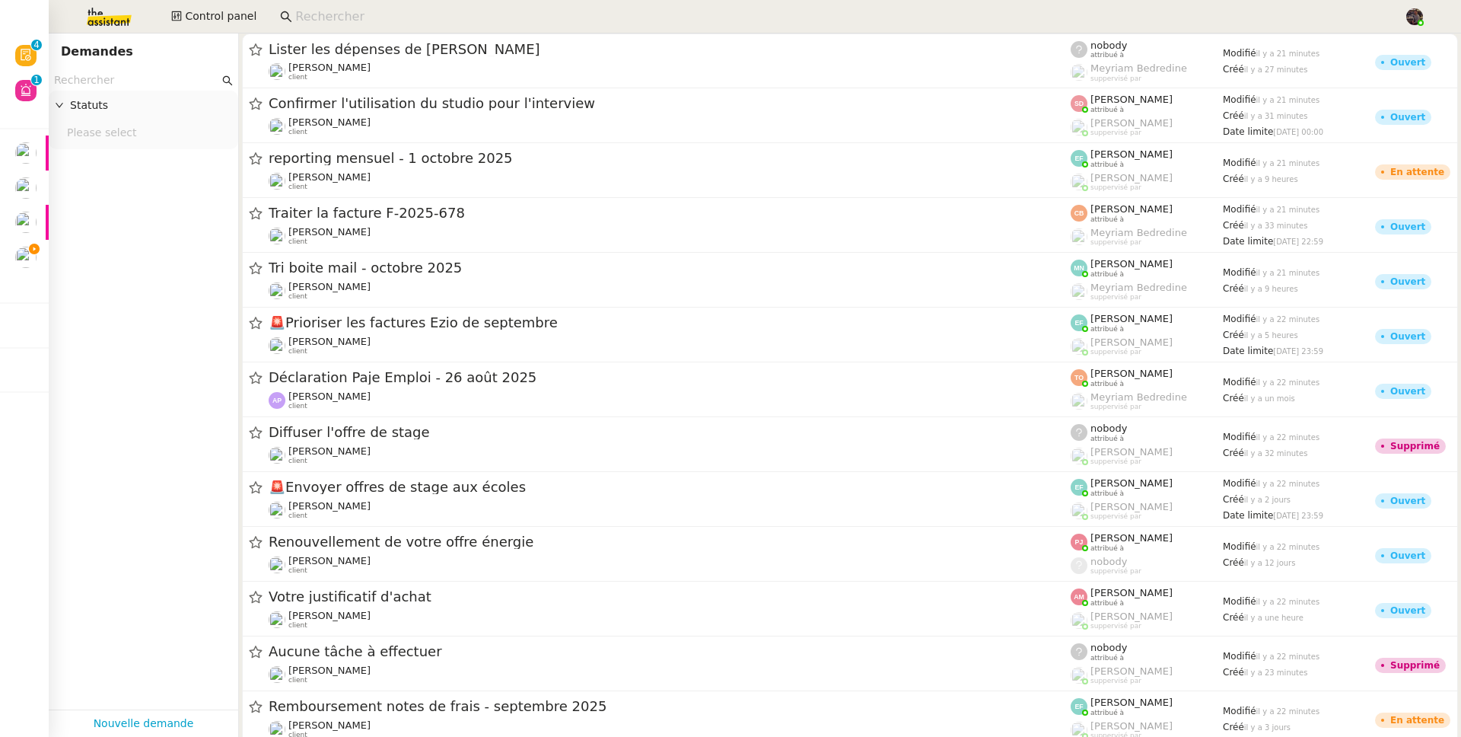
click at [144, 83] on input "text" at bounding box center [136, 81] width 165 height 18
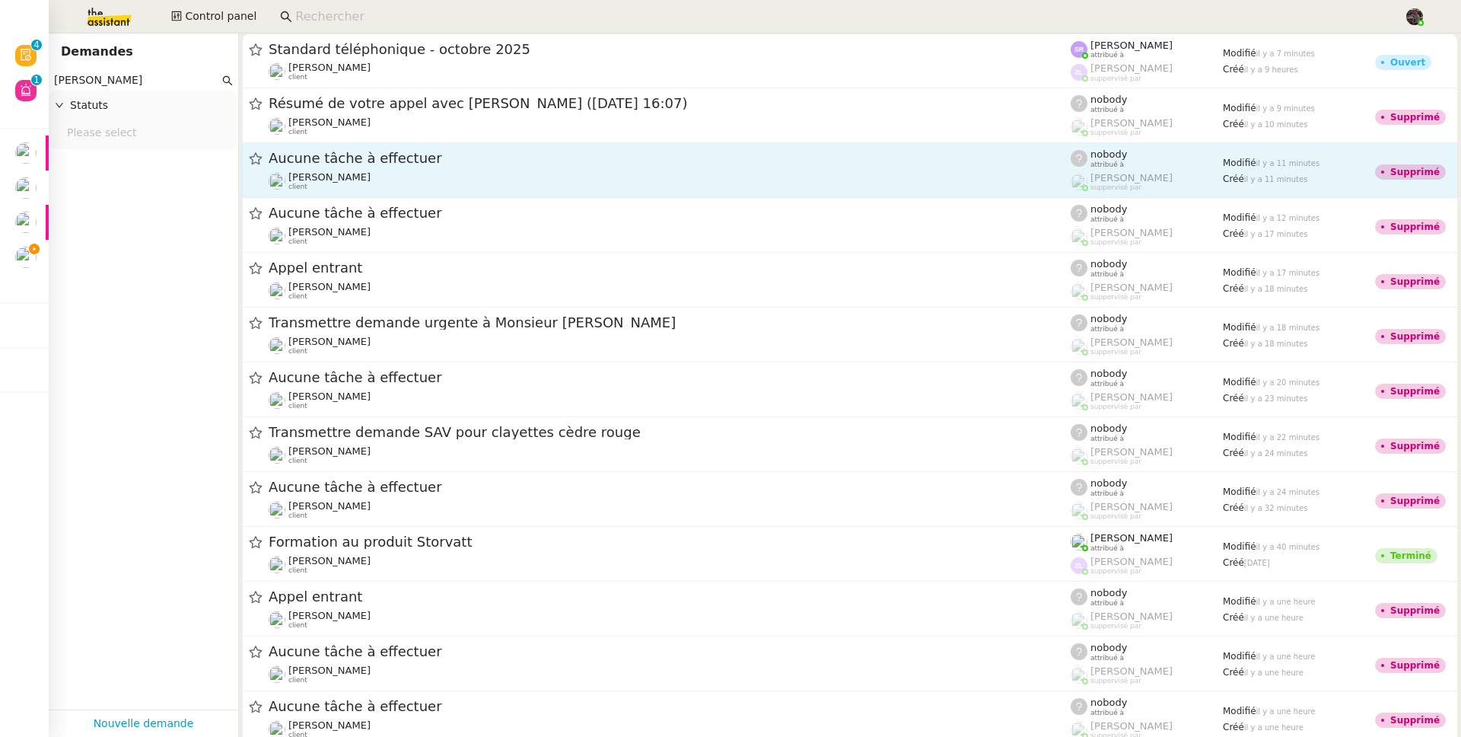
click at [345, 173] on span "[PERSON_NAME]" at bounding box center [329, 176] width 82 height 11
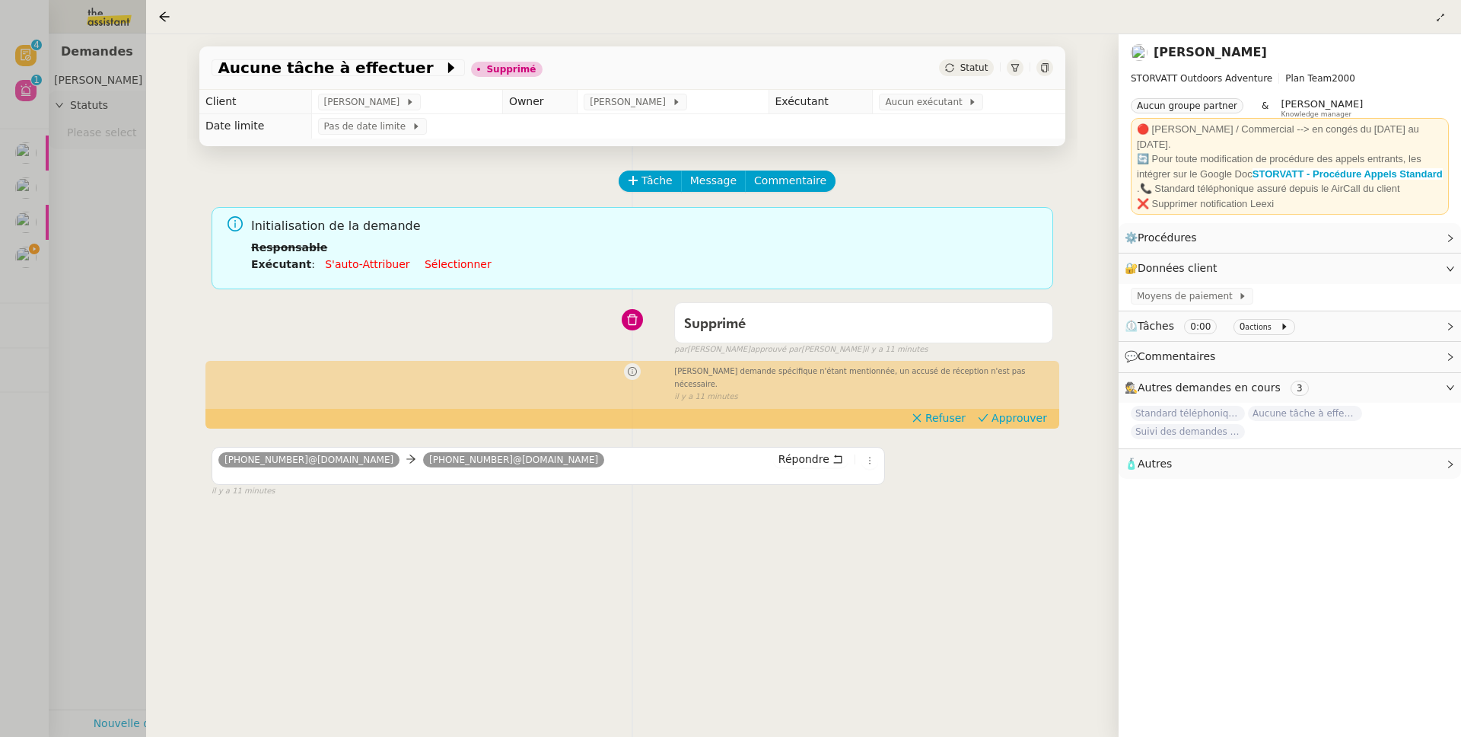
click at [151, 399] on div "Aucune tâche à effectuer Supprimé Statut Client Franck MUFFAT-JEANDET Owner Rom…" at bounding box center [632, 385] width 973 height 703
click at [75, 213] on div at bounding box center [730, 368] width 1461 height 737
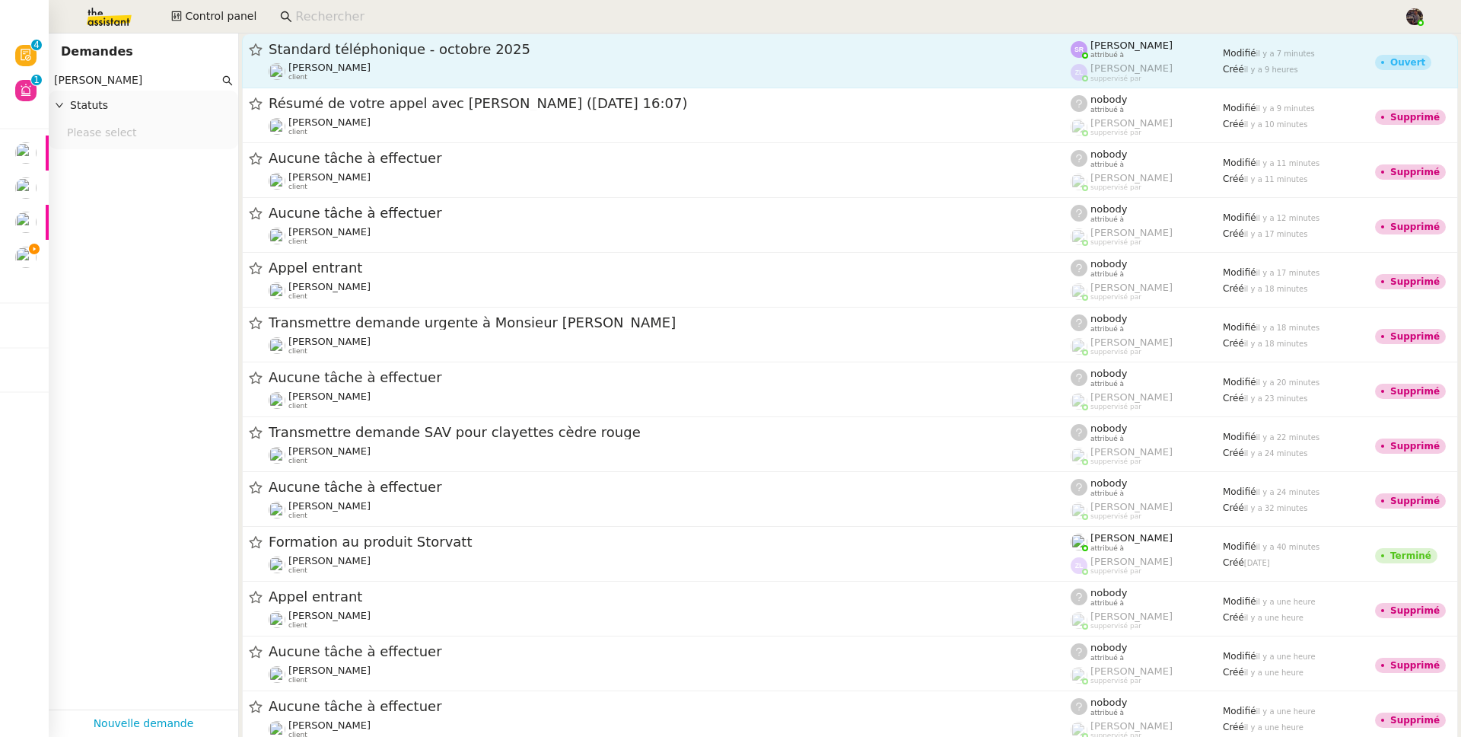
click at [371, 63] on span "[PERSON_NAME]" at bounding box center [329, 67] width 82 height 11
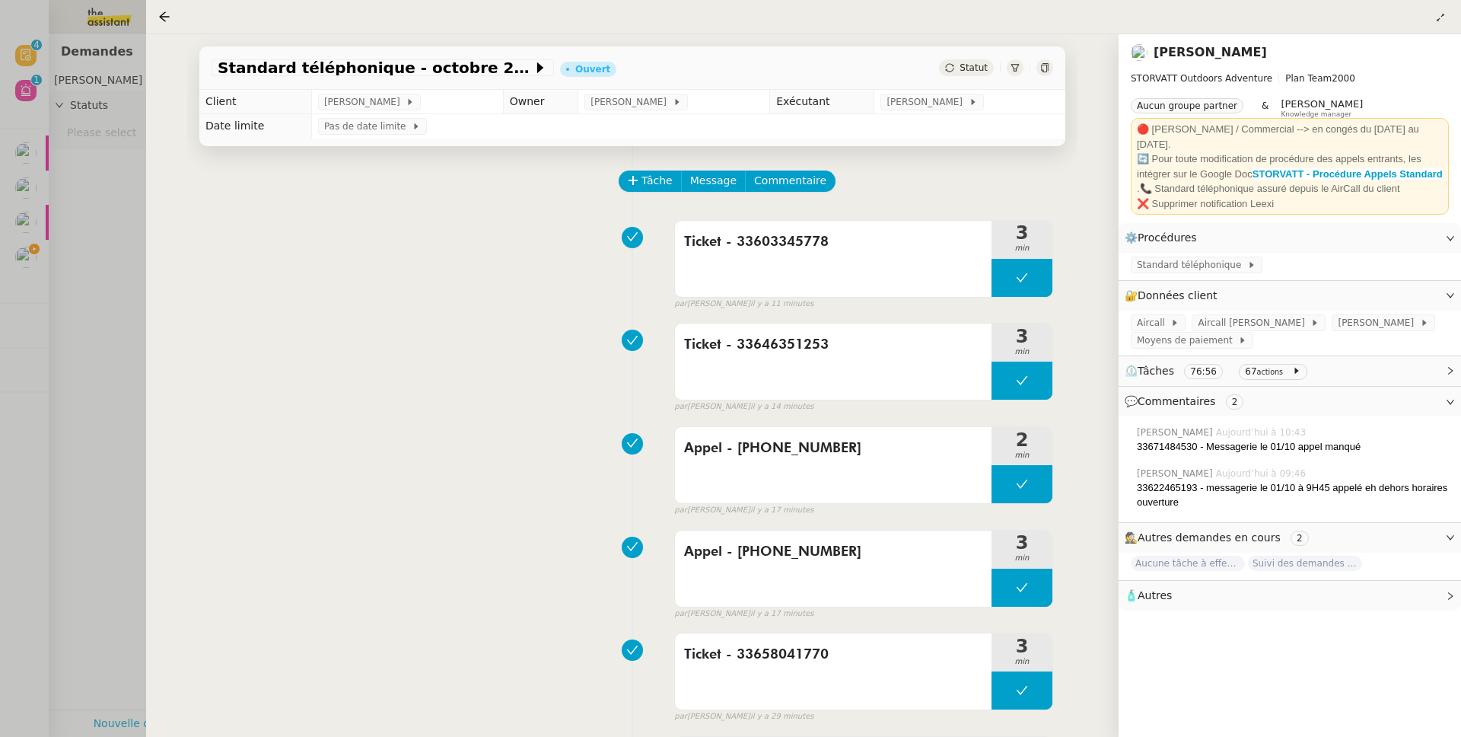
click at [148, 298] on div "Standard téléphonique - octobre 2025 Ouvert Statut Client Franck MUFFAT-JEANDET…" at bounding box center [632, 385] width 973 height 703
click at [94, 292] on div at bounding box center [730, 368] width 1461 height 737
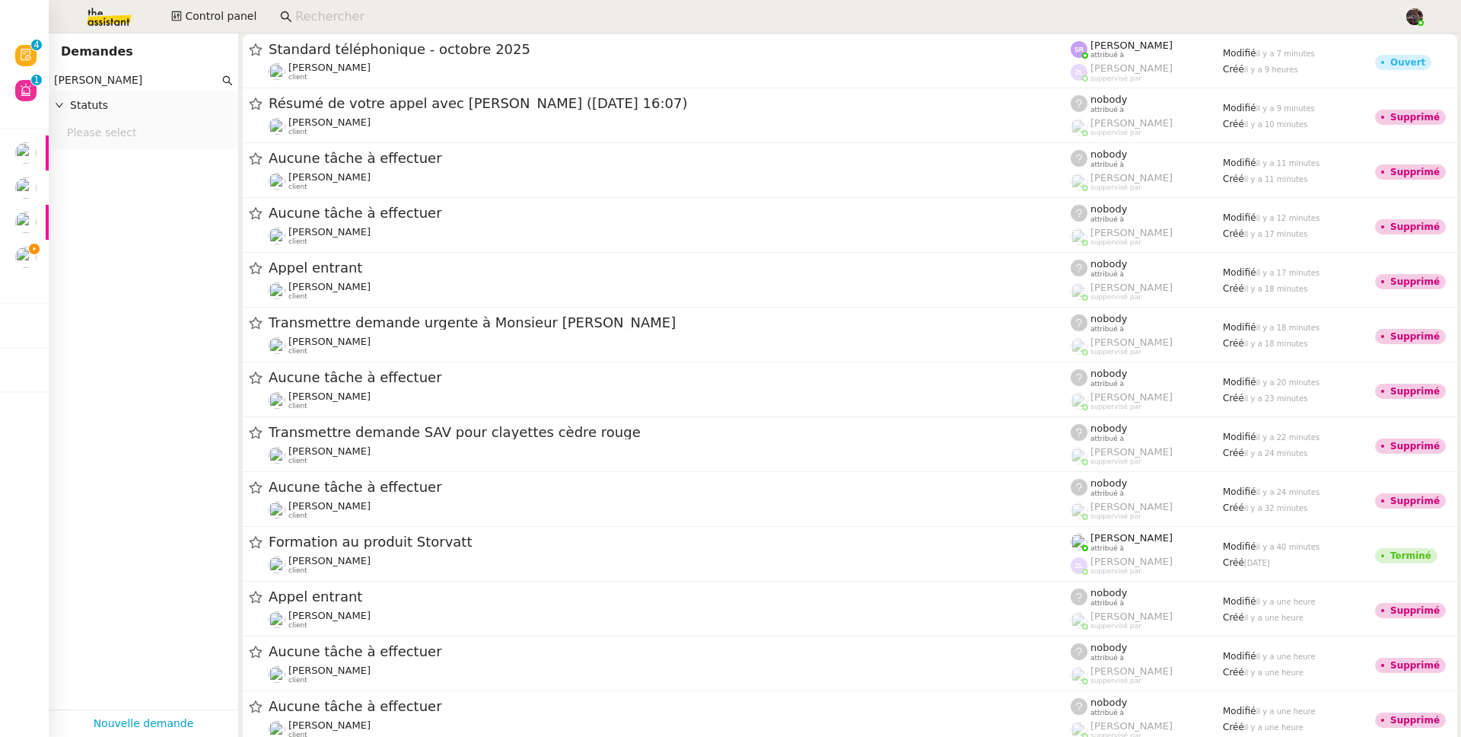
click at [137, 138] on nz-select-top-control "Please select" at bounding box center [143, 133] width 165 height 19
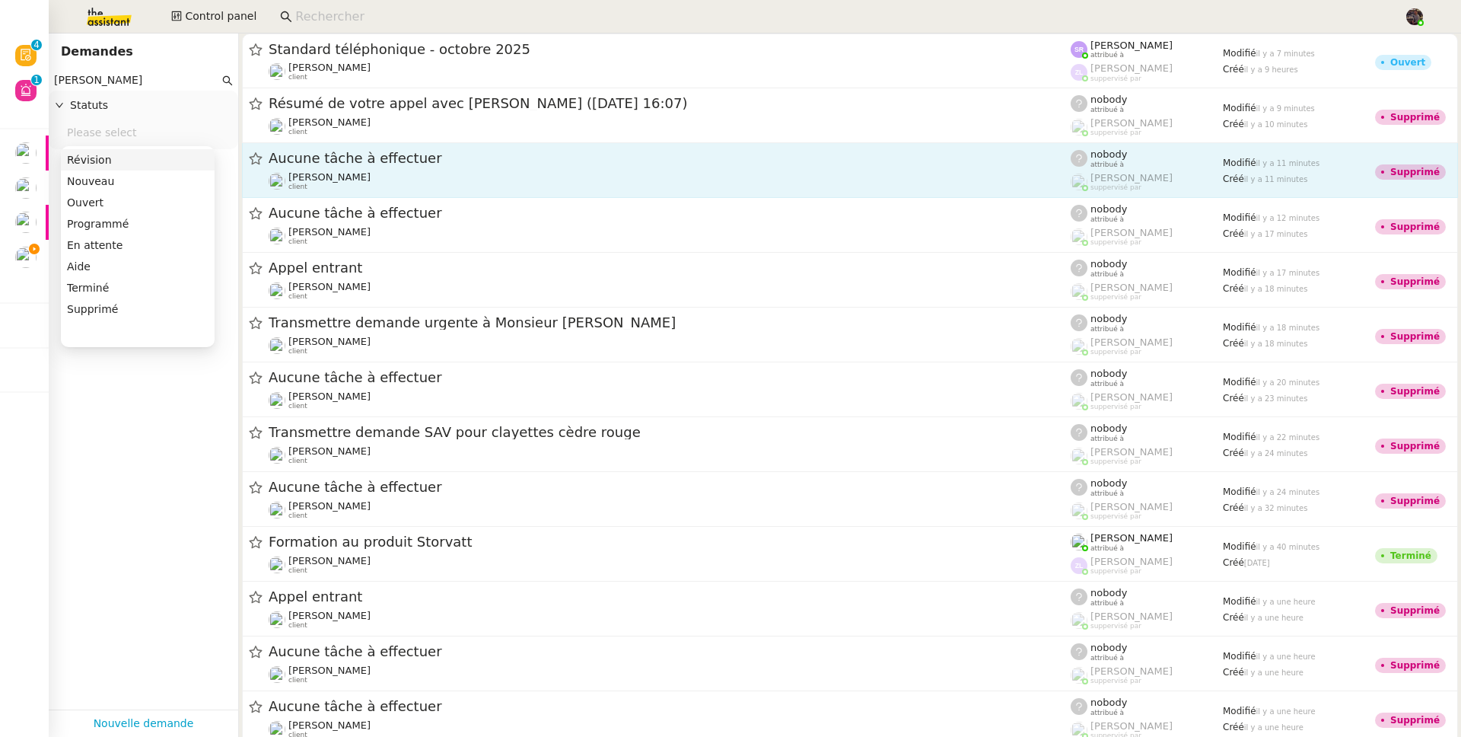
click at [531, 188] on div "Franck MUFFAT-JEANDET client" at bounding box center [670, 181] width 802 height 20
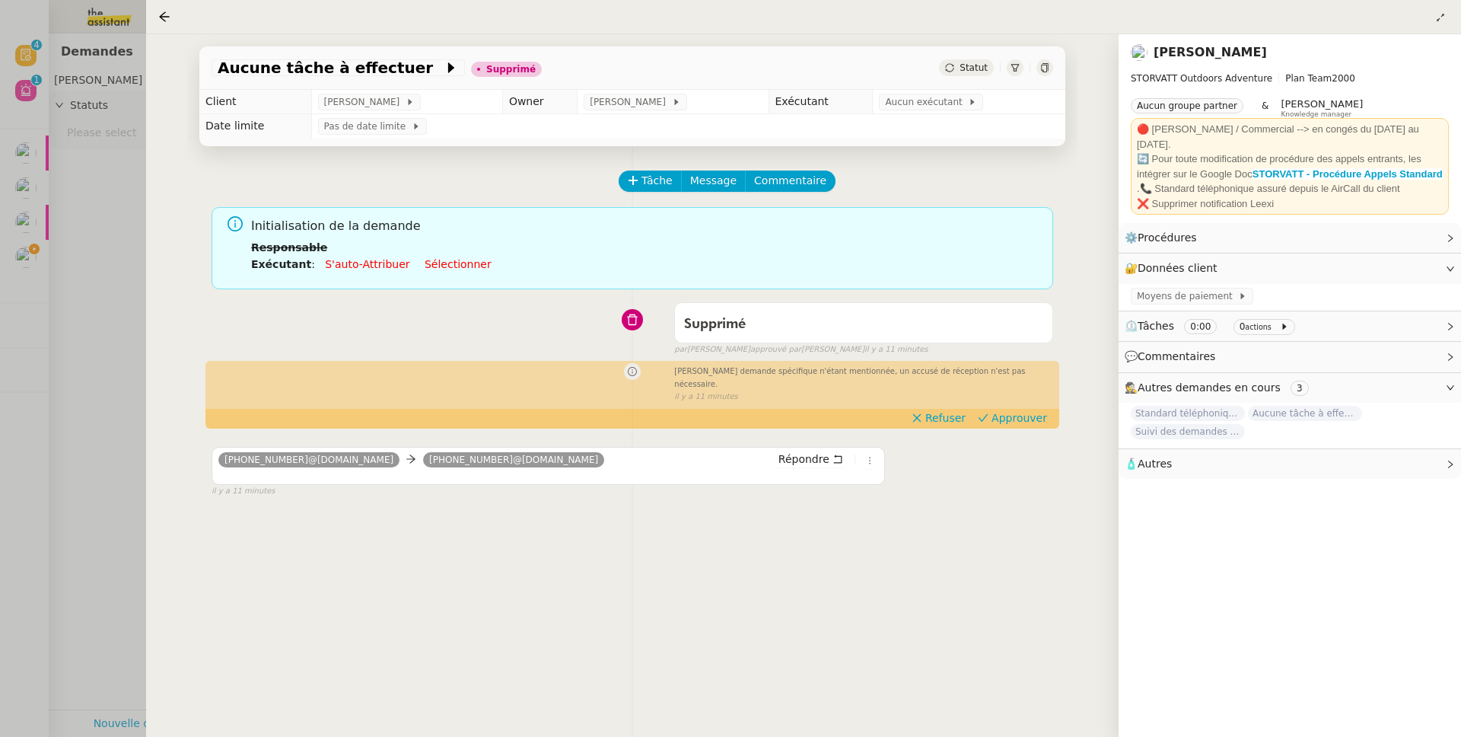
click at [119, 329] on div at bounding box center [730, 368] width 1461 height 737
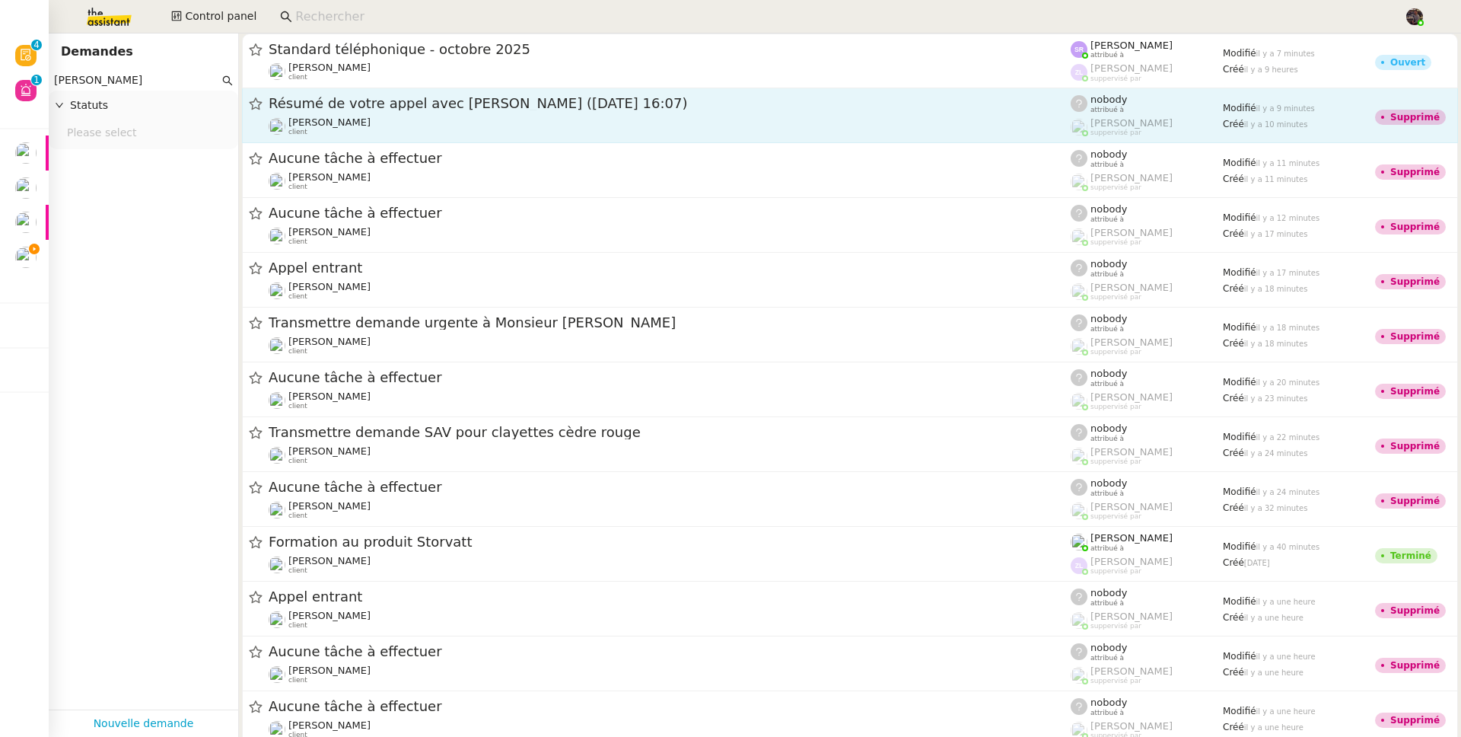
click at [416, 121] on div "Franck MUFFAT-JEANDET client" at bounding box center [670, 126] width 802 height 20
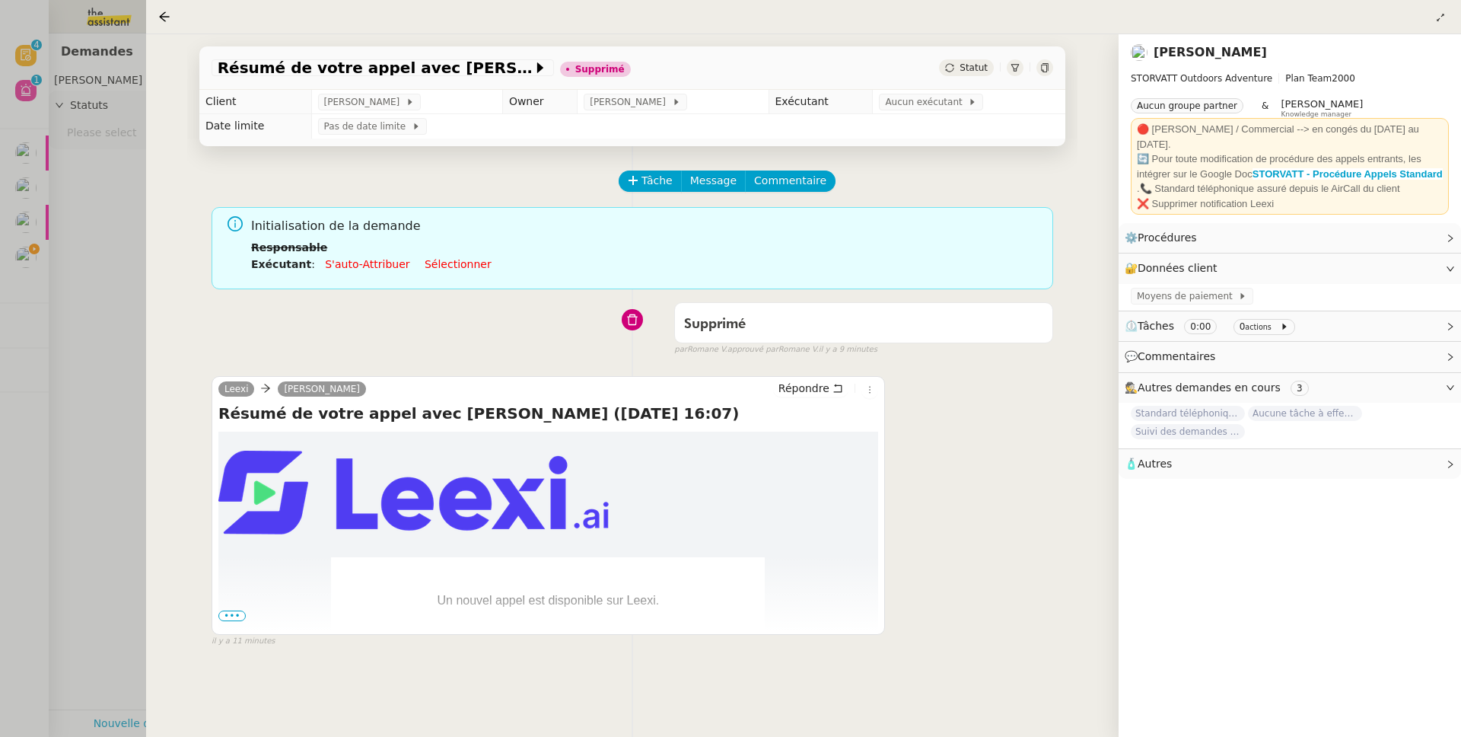
click at [91, 367] on div at bounding box center [730, 368] width 1461 height 737
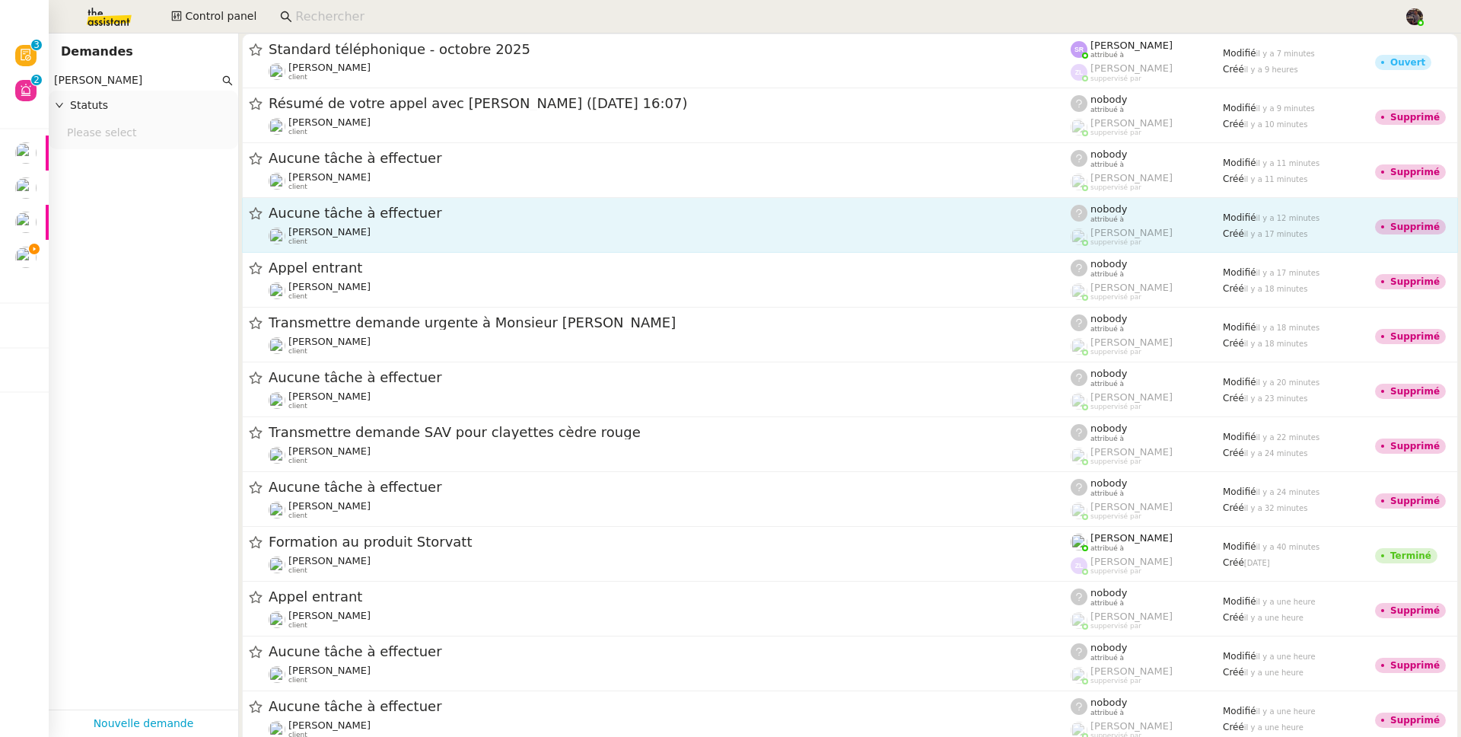
click at [396, 220] on span "Aucune tâche à effectuer" at bounding box center [670, 213] width 802 height 14
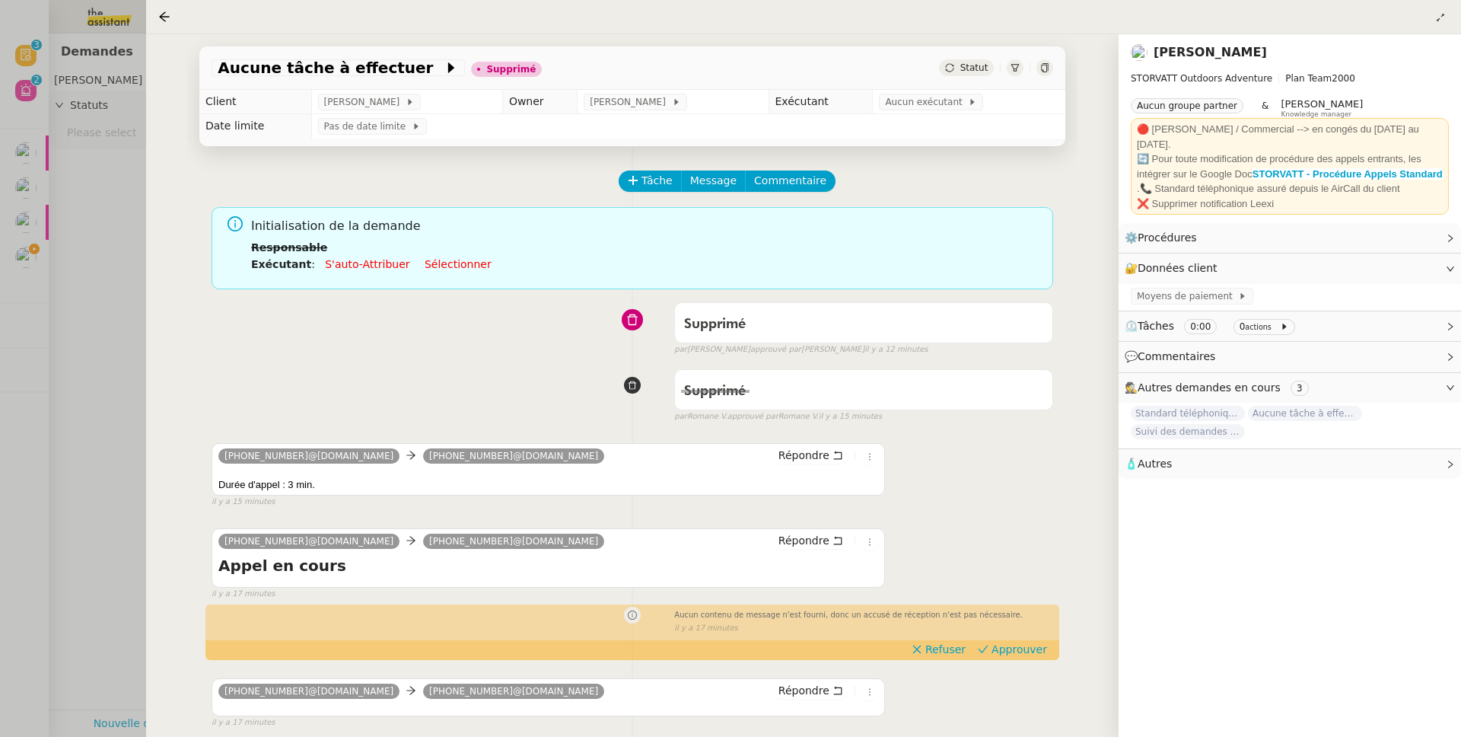
click at [159, 336] on div "Aucune tâche à effectuer Supprimé Statut Client Franck MUFFAT-JEANDET Owner Rom…" at bounding box center [632, 385] width 973 height 703
click at [139, 301] on div at bounding box center [730, 368] width 1461 height 737
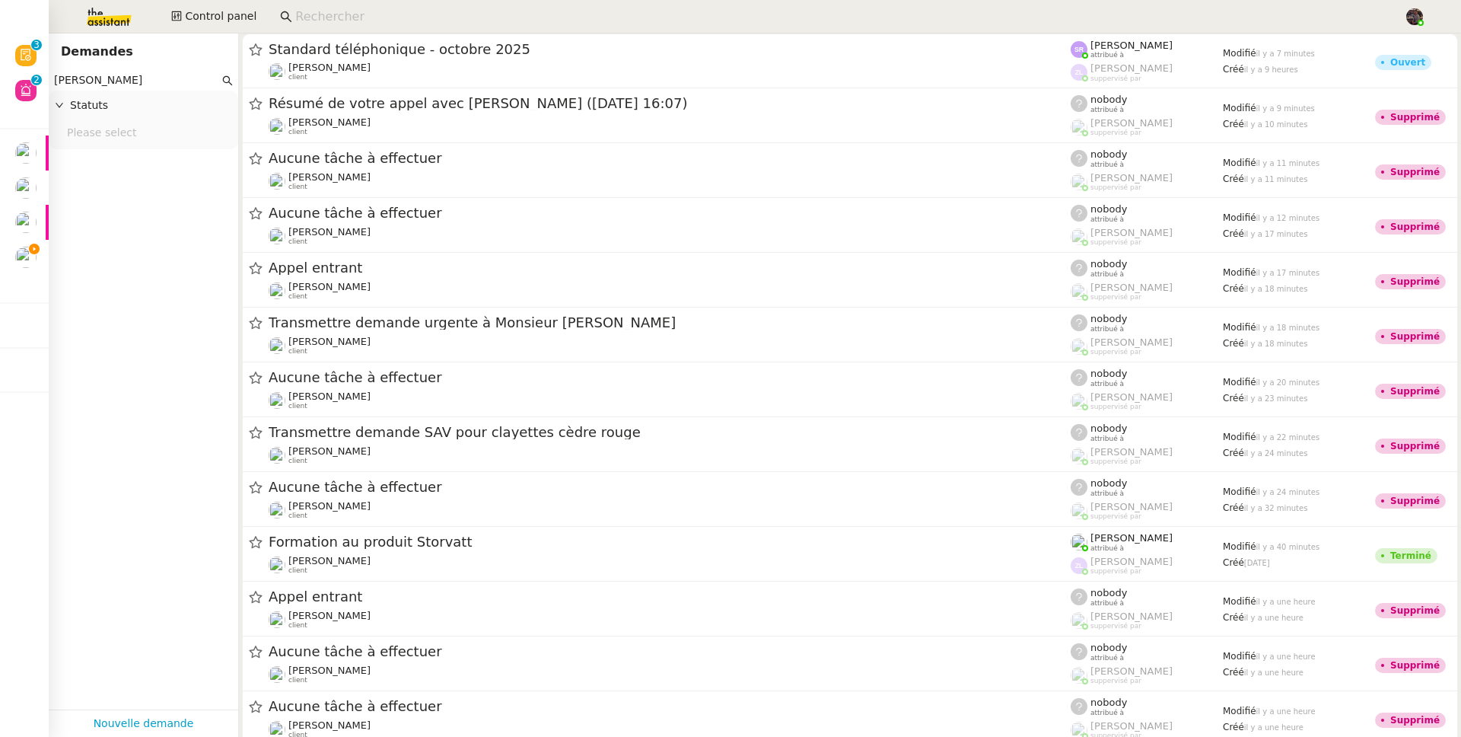
click at [97, 85] on input "frank muff" at bounding box center [136, 81] width 165 height 18
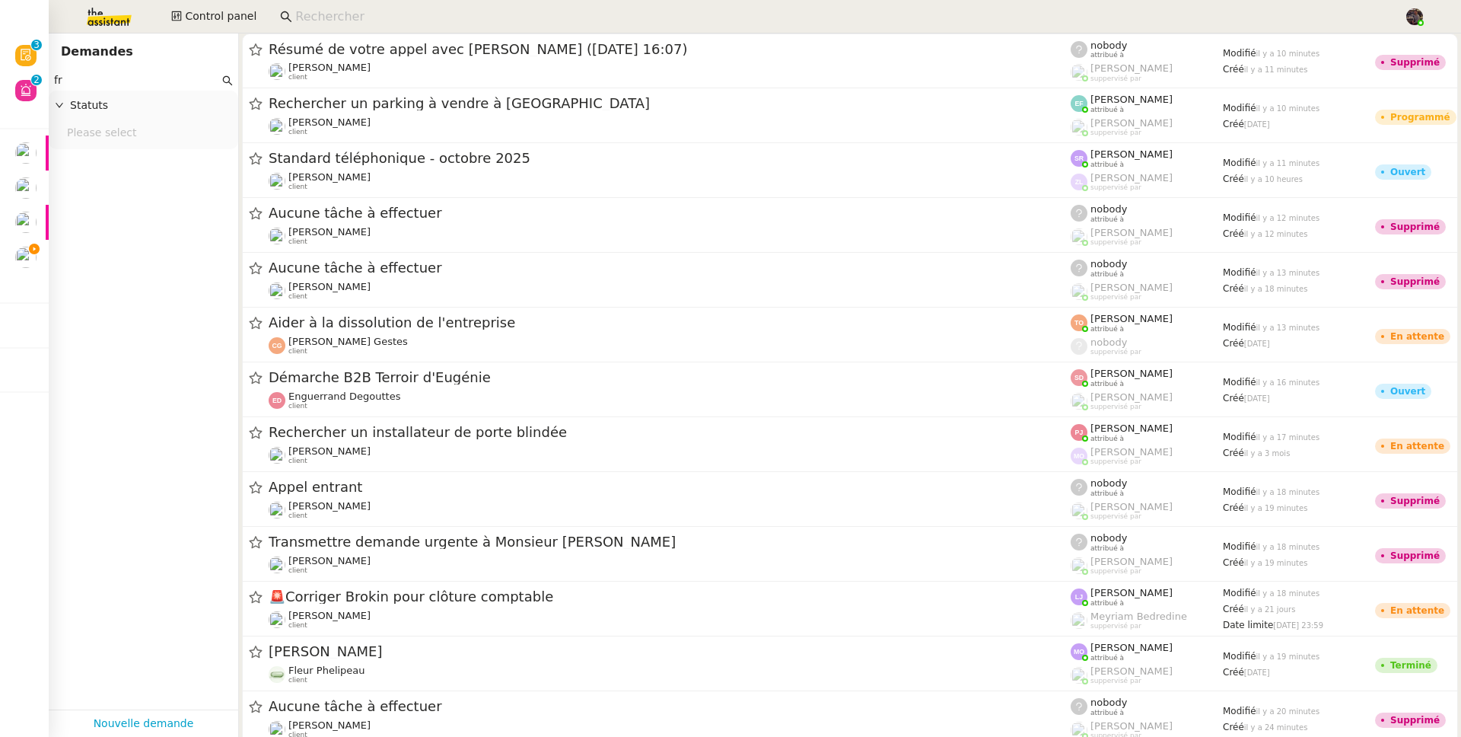
type input "f"
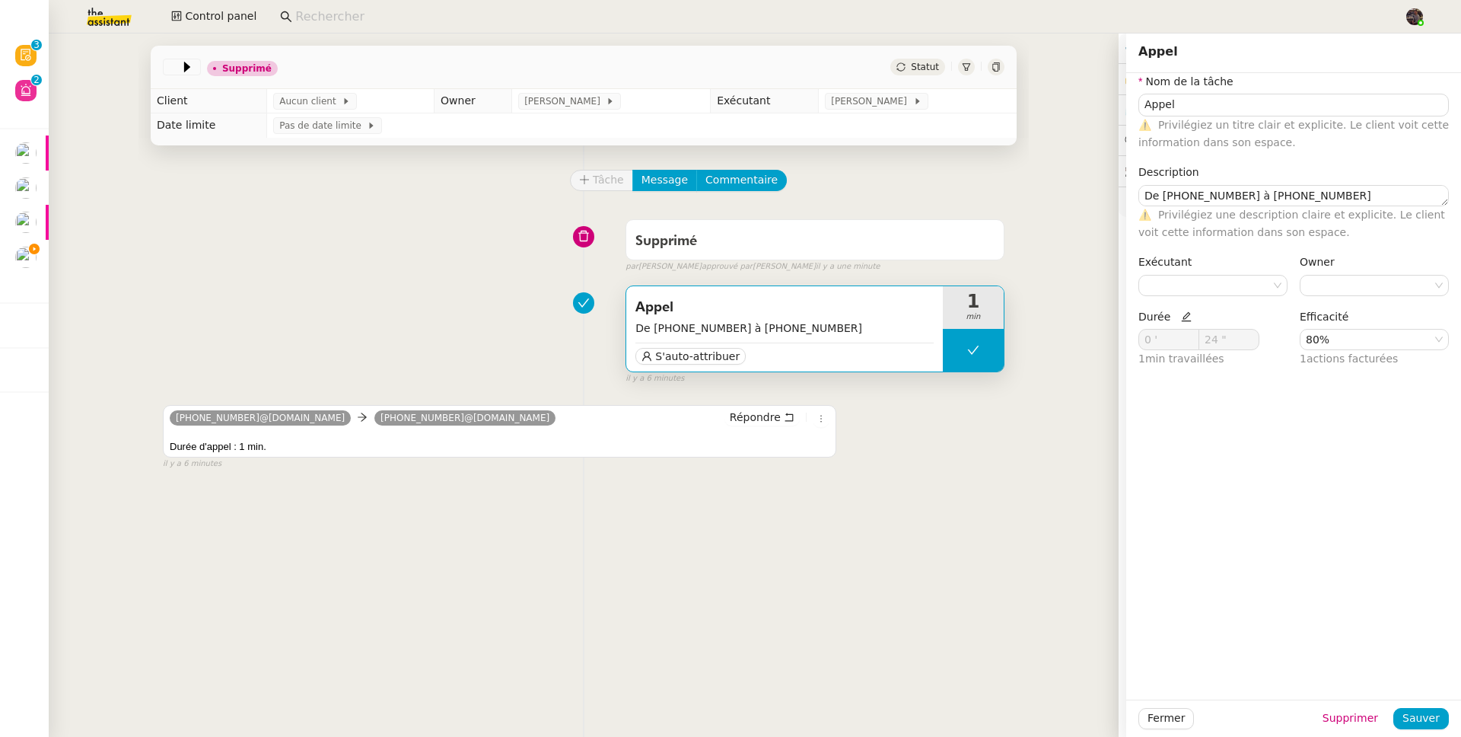
click at [248, 263] on div "Supprimé false par Bert C. approuvé par Bert C. il y a une minute" at bounding box center [584, 242] width 842 height 61
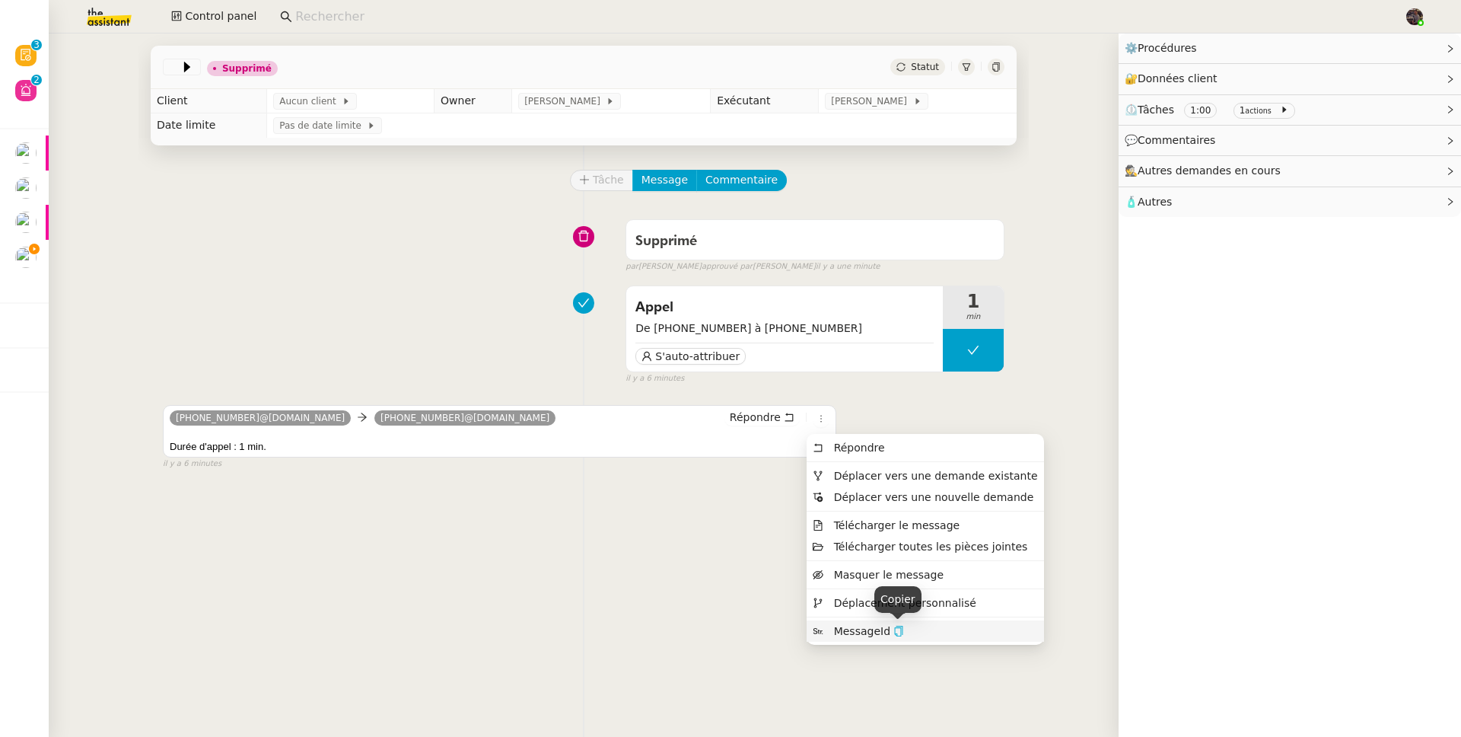
click at [895, 633] on icon "button" at bounding box center [899, 631] width 8 height 11
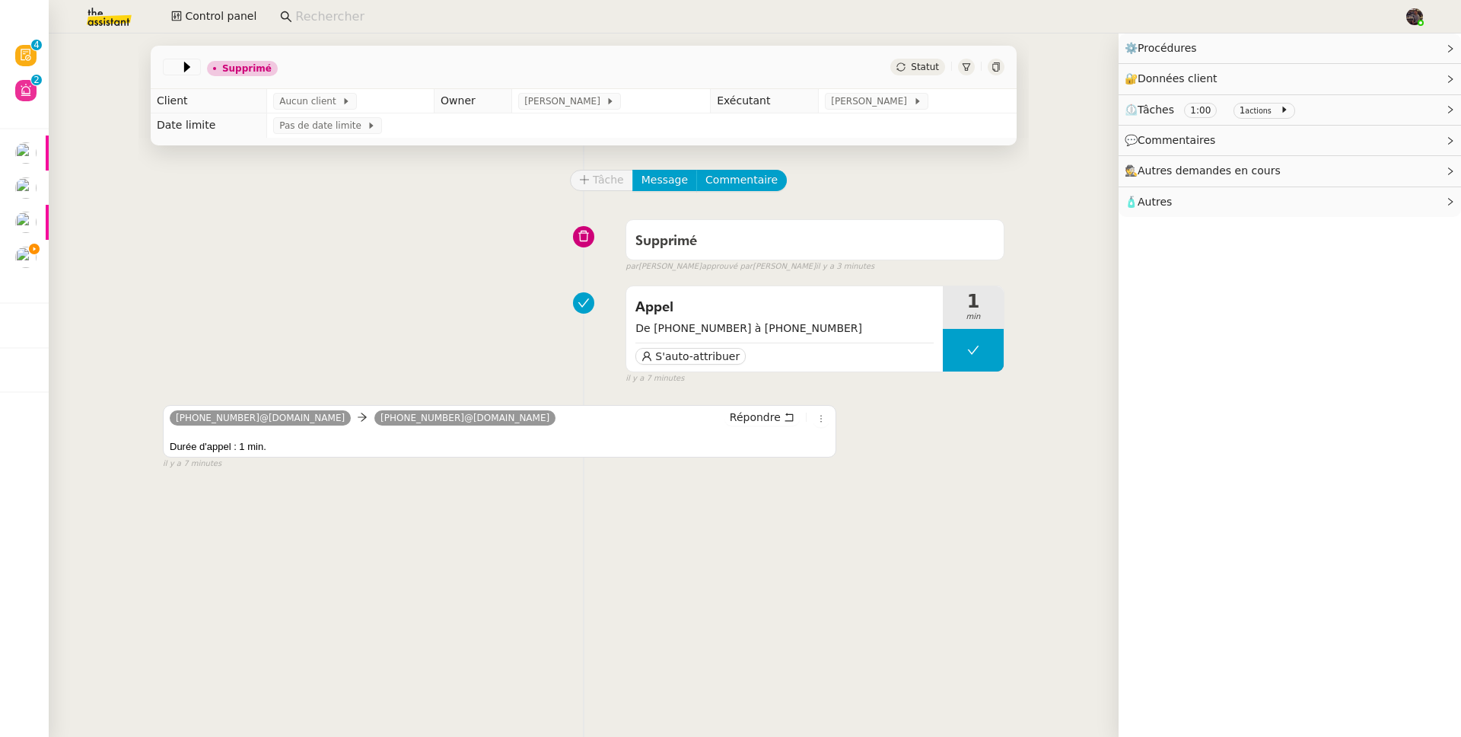
click at [274, 346] on div "Appel De ++33 6 27 30 41 97 à ++33 7 44 09 25 81 S'auto-attribuer 1 min false i…" at bounding box center [584, 332] width 842 height 106
click at [263, 327] on div "Appel De ++33 6 27 30 41 97 à ++33 7 44 09 25 81 S'auto-attribuer 1 min false i…" at bounding box center [584, 332] width 842 height 106
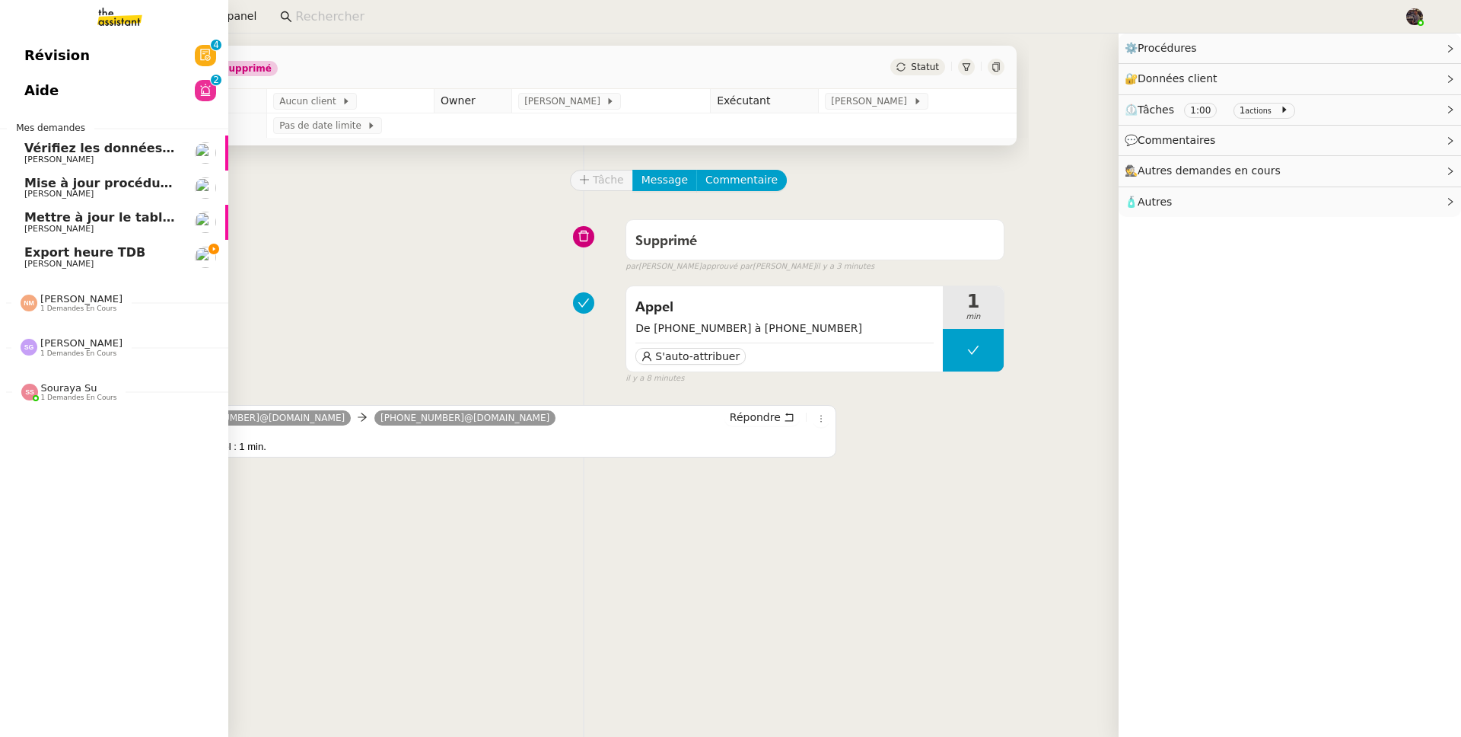
click at [21, 253] on link "Export heure TDB Guillaume Farina" at bounding box center [114, 257] width 228 height 35
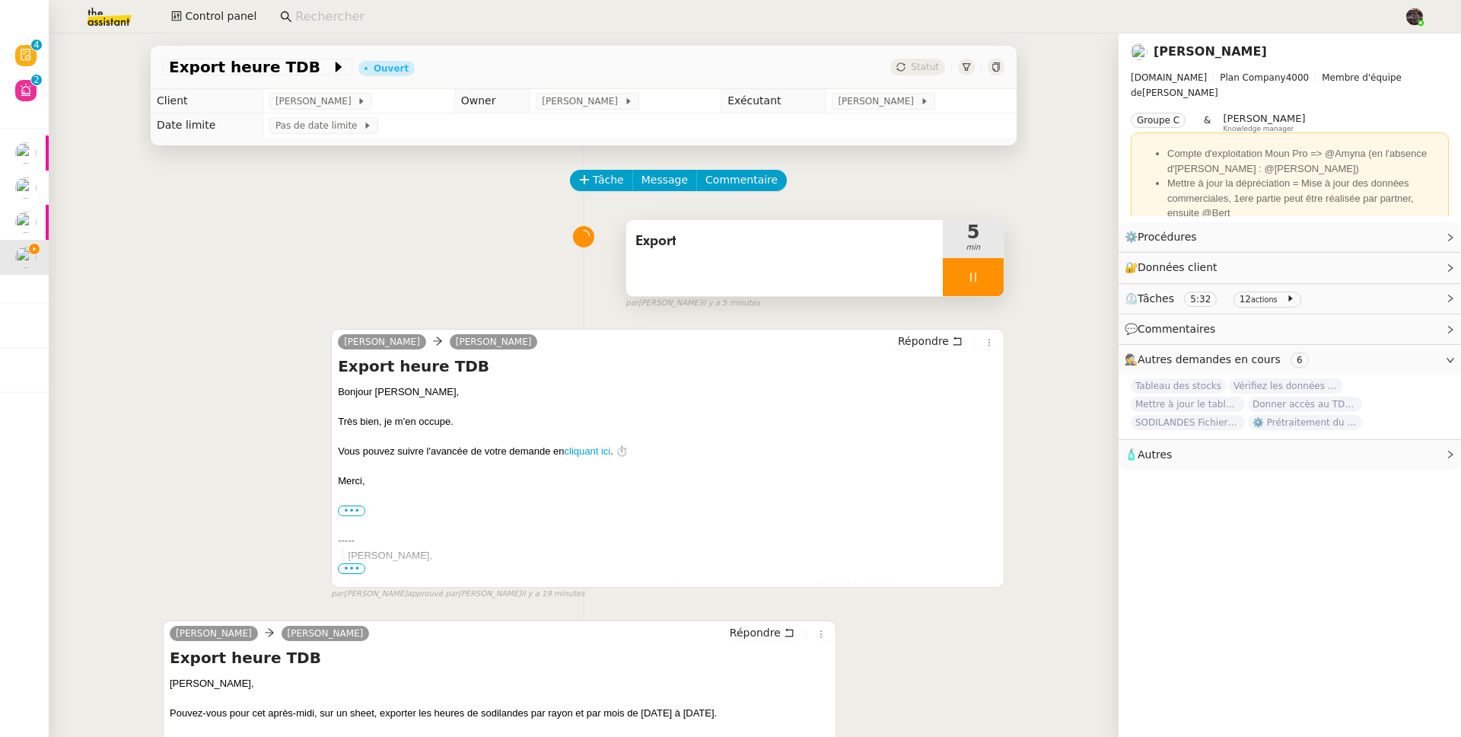
click at [981, 280] on div at bounding box center [973, 277] width 61 height 38
click at [218, 17] on span "Control panel" at bounding box center [221, 17] width 72 height 18
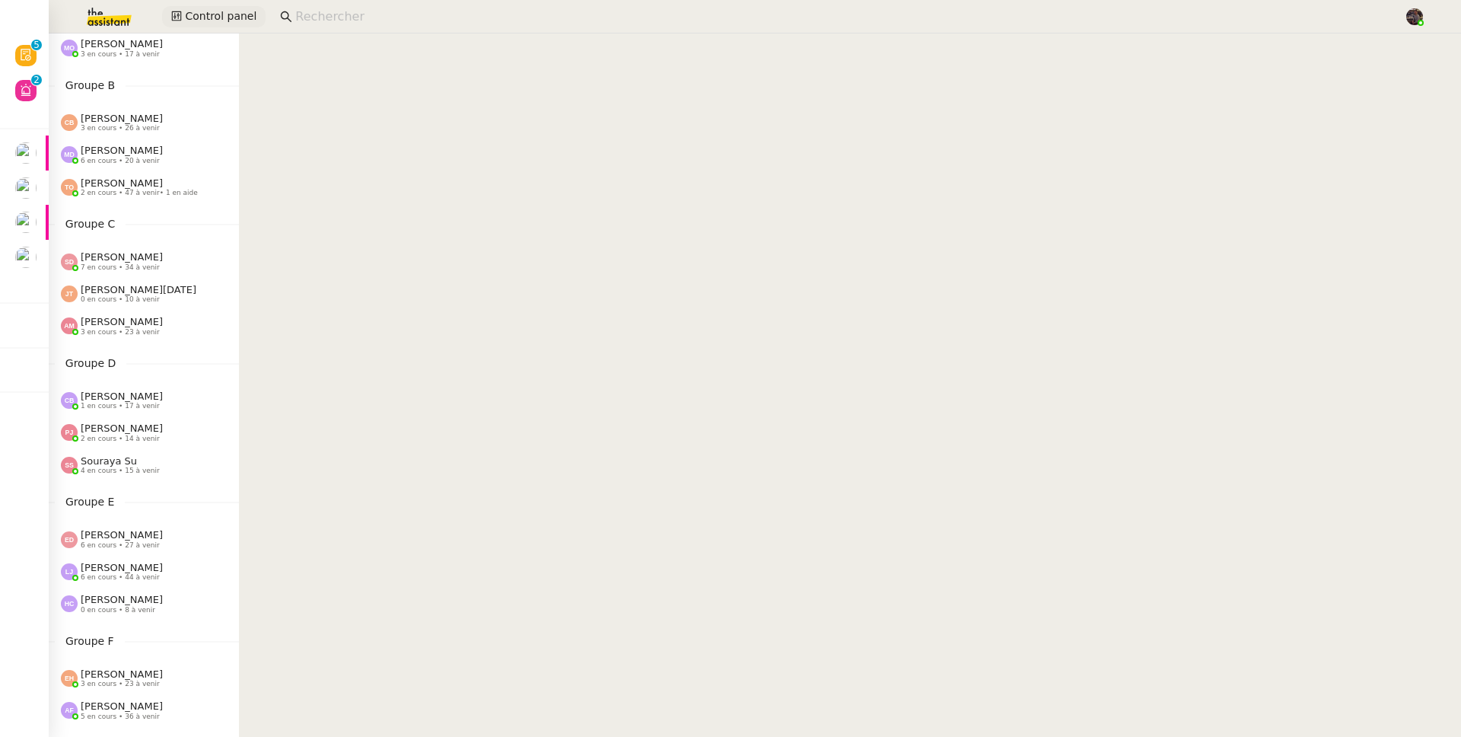
scroll to position [316, 0]
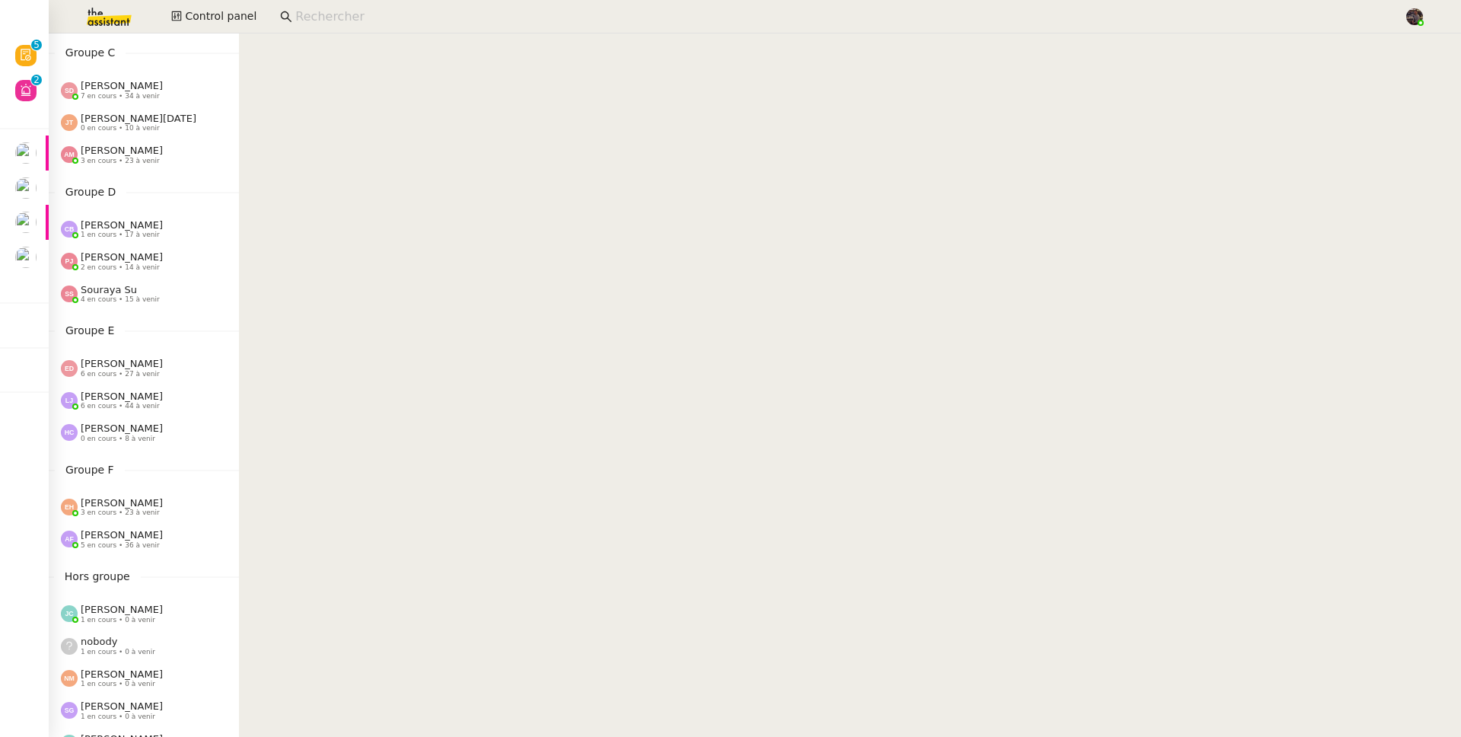
click at [1069, 265] on nz-content at bounding box center [850, 384] width 1222 height 703
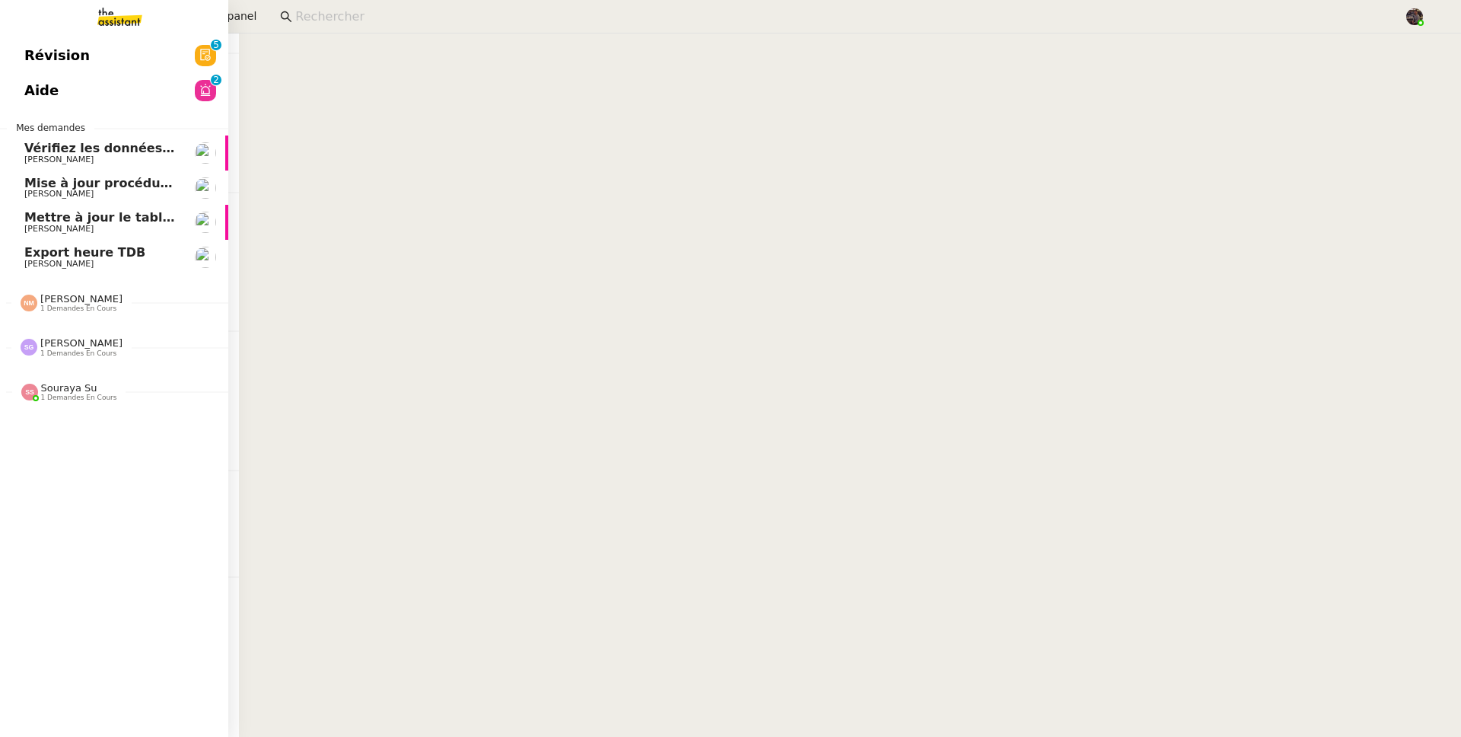
click at [64, 256] on span "Export heure TDB" at bounding box center [84, 252] width 121 height 14
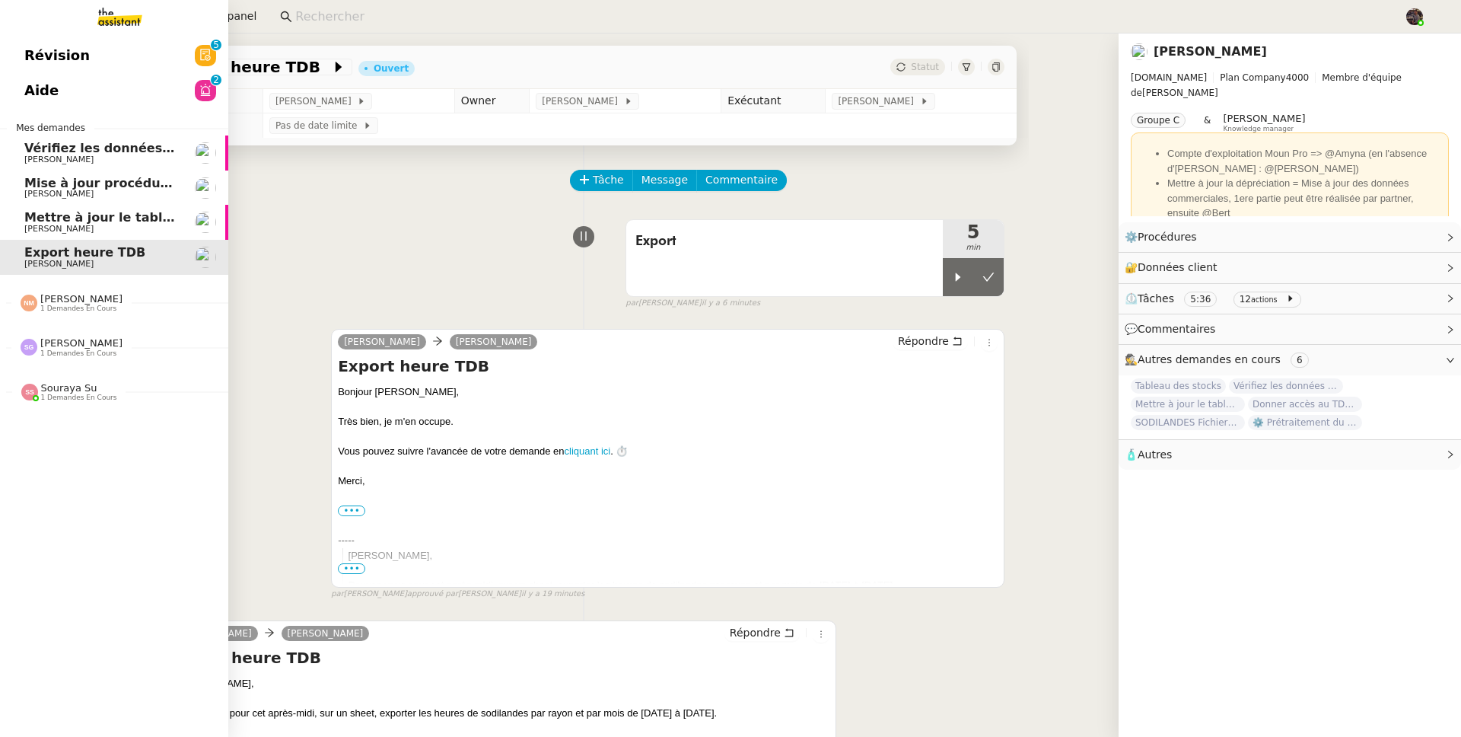
click at [17, 60] on link "Révision 0 1 2 3 4 5 6 7 8 9" at bounding box center [114, 55] width 228 height 35
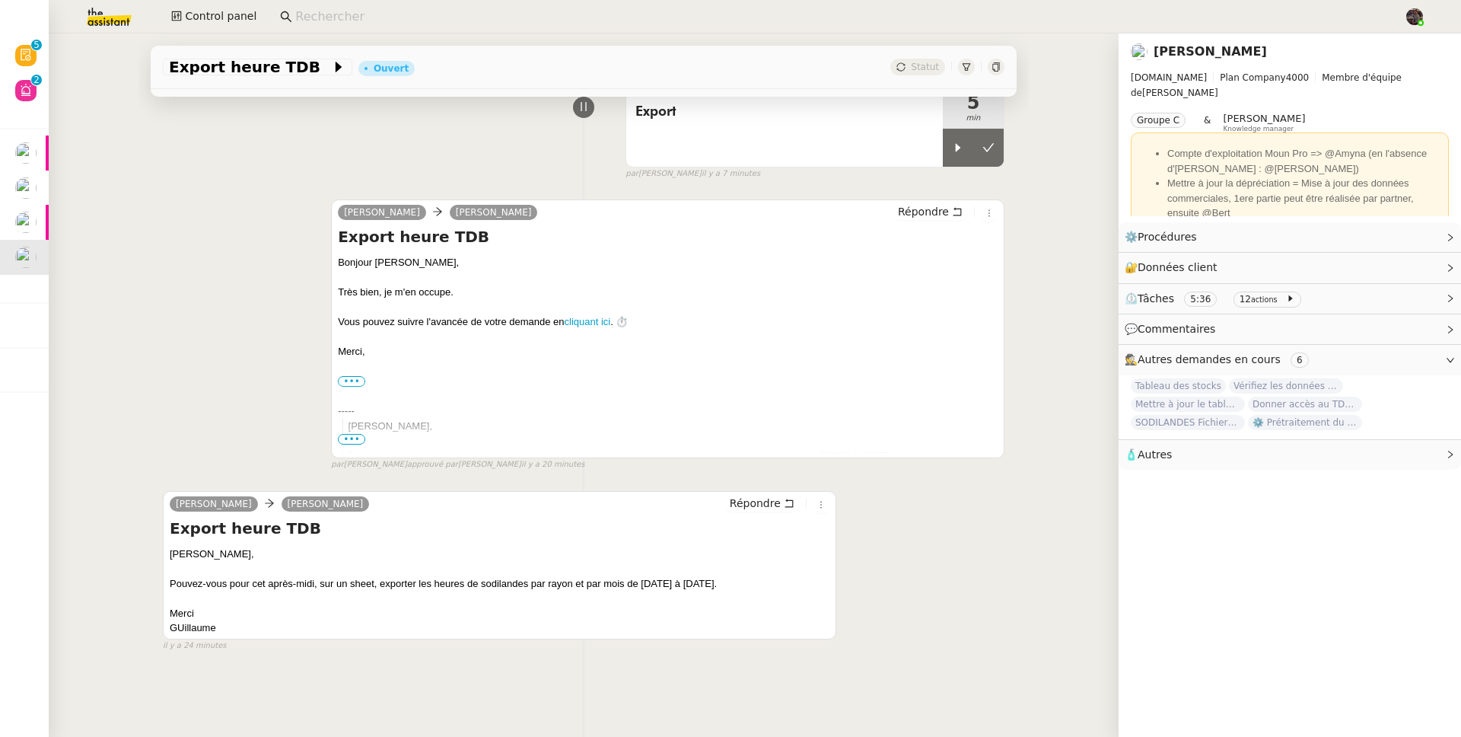
scroll to position [130, 0]
click at [943, 150] on div at bounding box center [958, 147] width 30 height 38
click at [645, 591] on div "Pouvez-vous pour cet après-midi, sur un sheet, exporter les heures de sodilande…" at bounding box center [500, 582] width 660 height 15
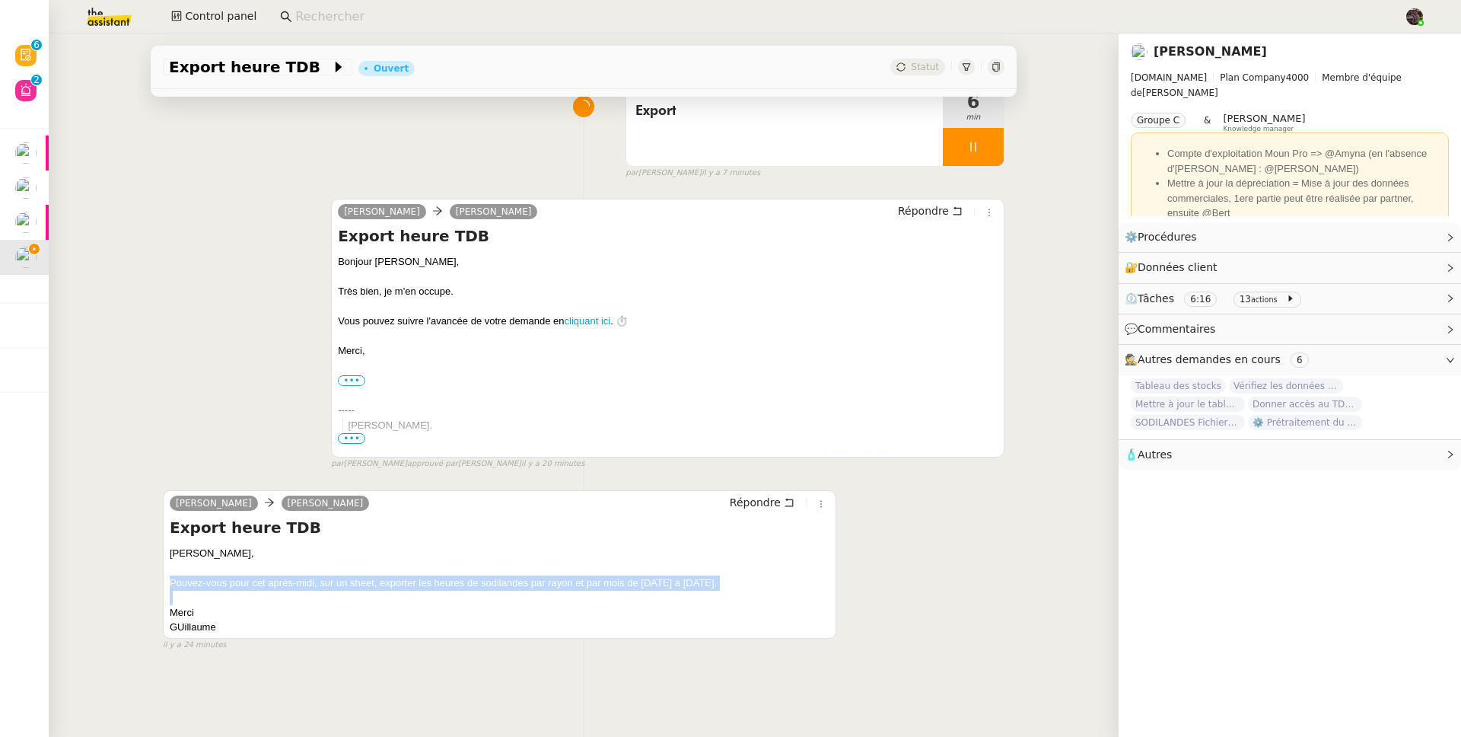
click at [645, 591] on div "Pouvez-vous pour cet après-midi, sur un sheet, exporter les heures de sodilande…" at bounding box center [500, 582] width 660 height 15
copy div "Pouvez-vous pour cet après-midi, sur un sheet, exporter les heures de sodilande…"
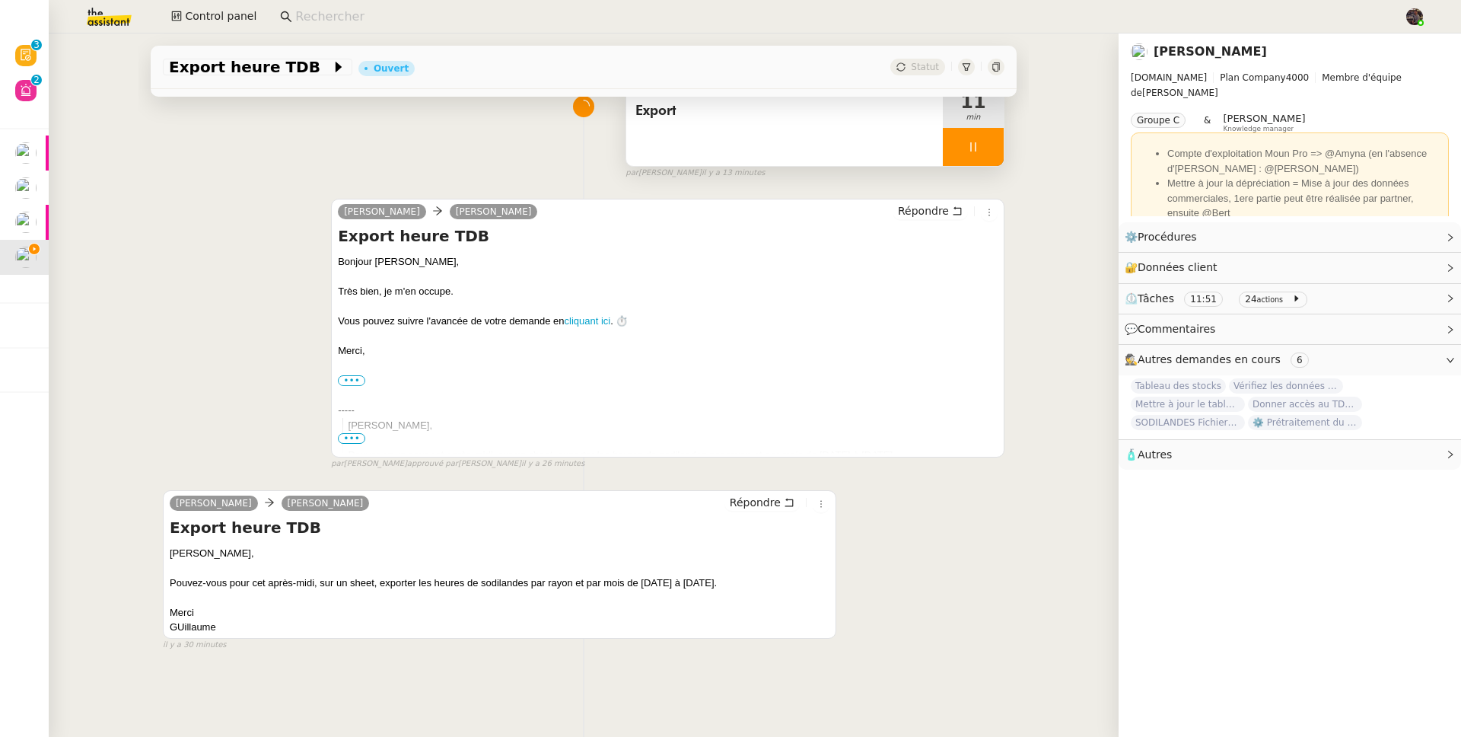
click at [976, 139] on div at bounding box center [973, 147] width 61 height 38
click at [135, 21] on img at bounding box center [97, 16] width 118 height 33
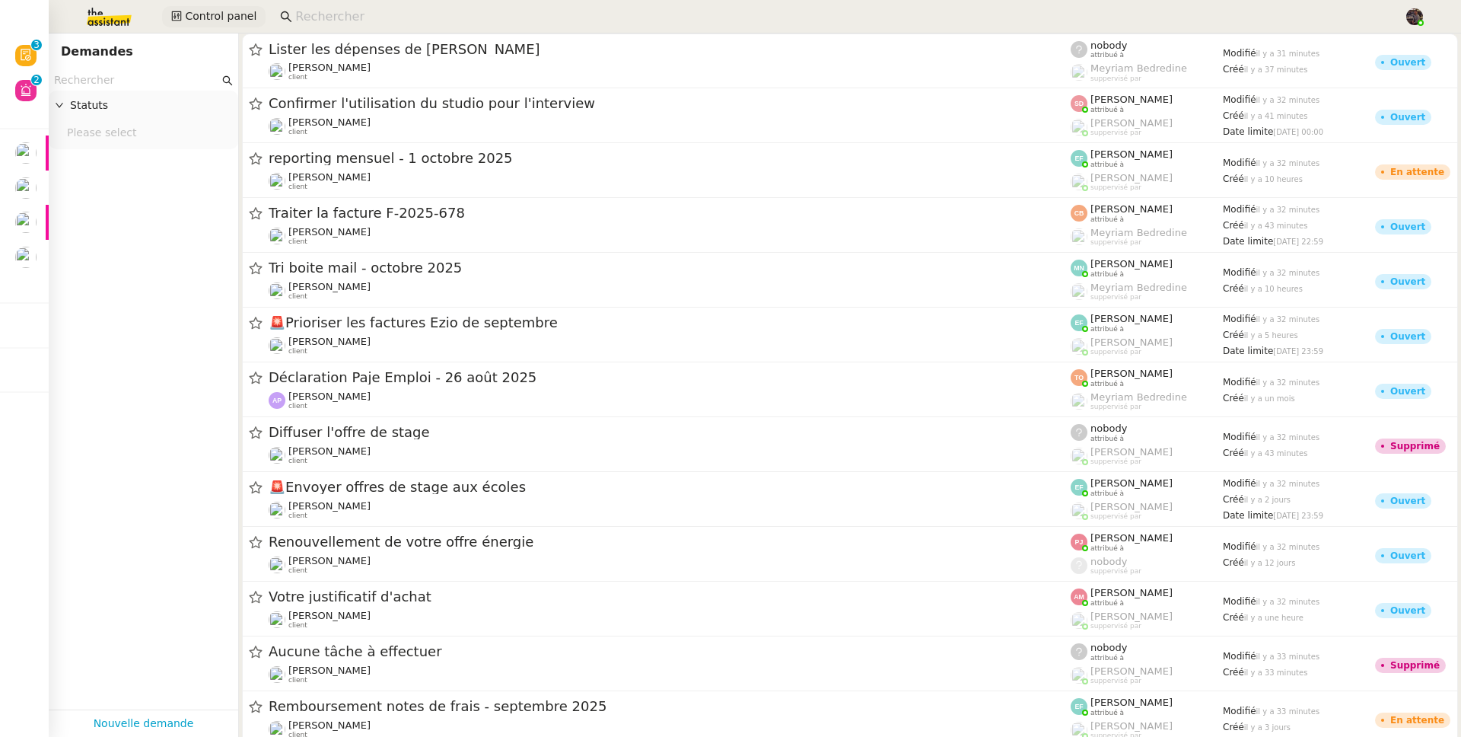
click at [228, 19] on span "Control panel" at bounding box center [221, 17] width 72 height 18
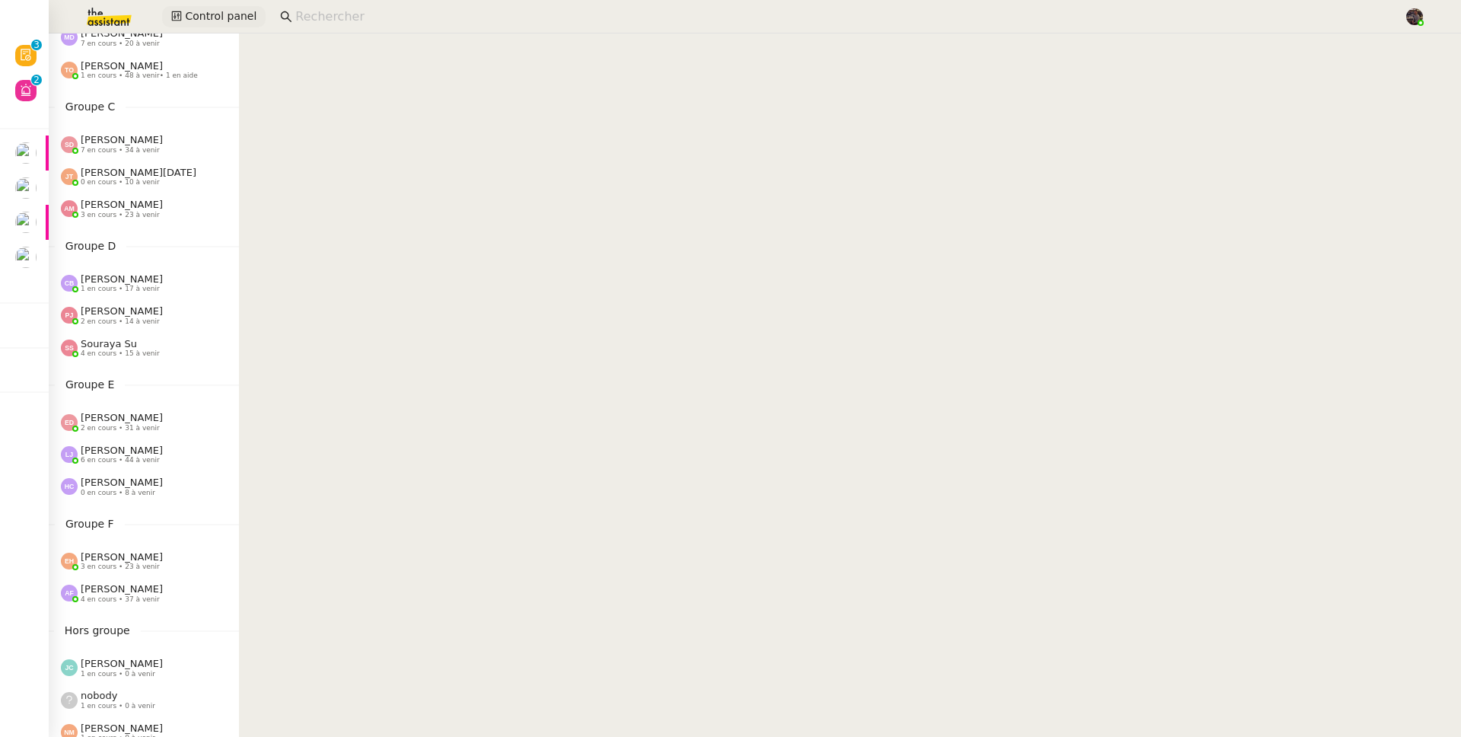
scroll to position [582, 0]
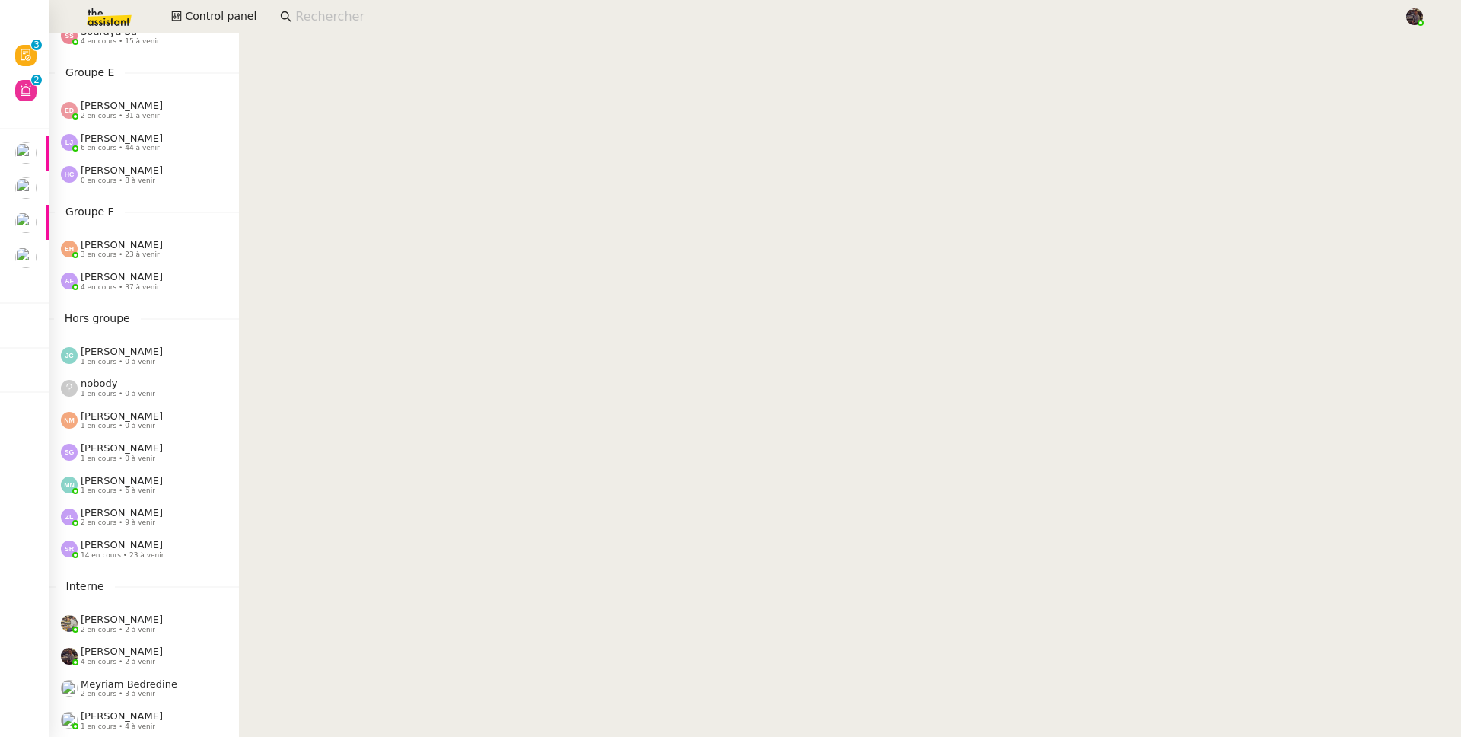
click at [118, 551] on span "14 en cours • 23 à venir" at bounding box center [122, 555] width 83 height 8
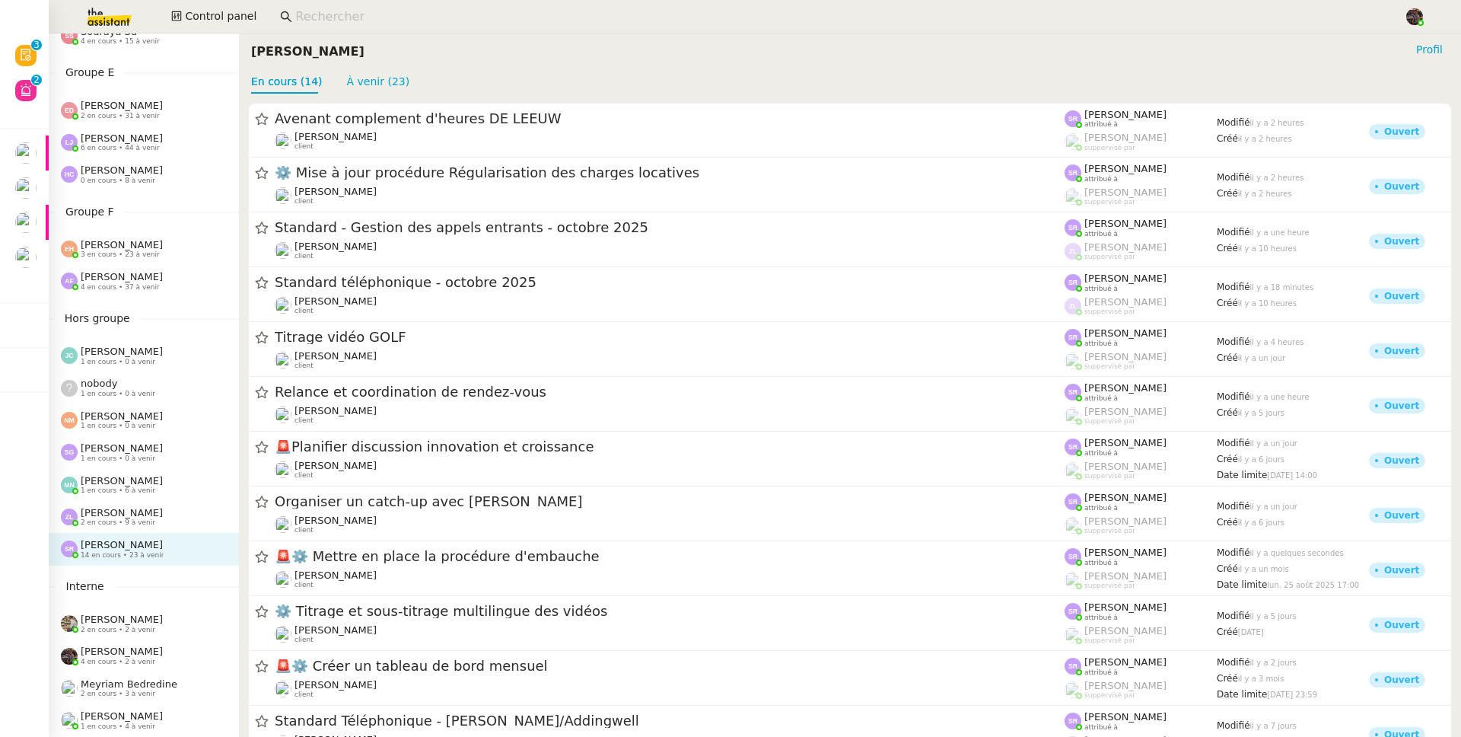
click at [108, 518] on span "2 en cours • 9 à venir" at bounding box center [118, 522] width 75 height 8
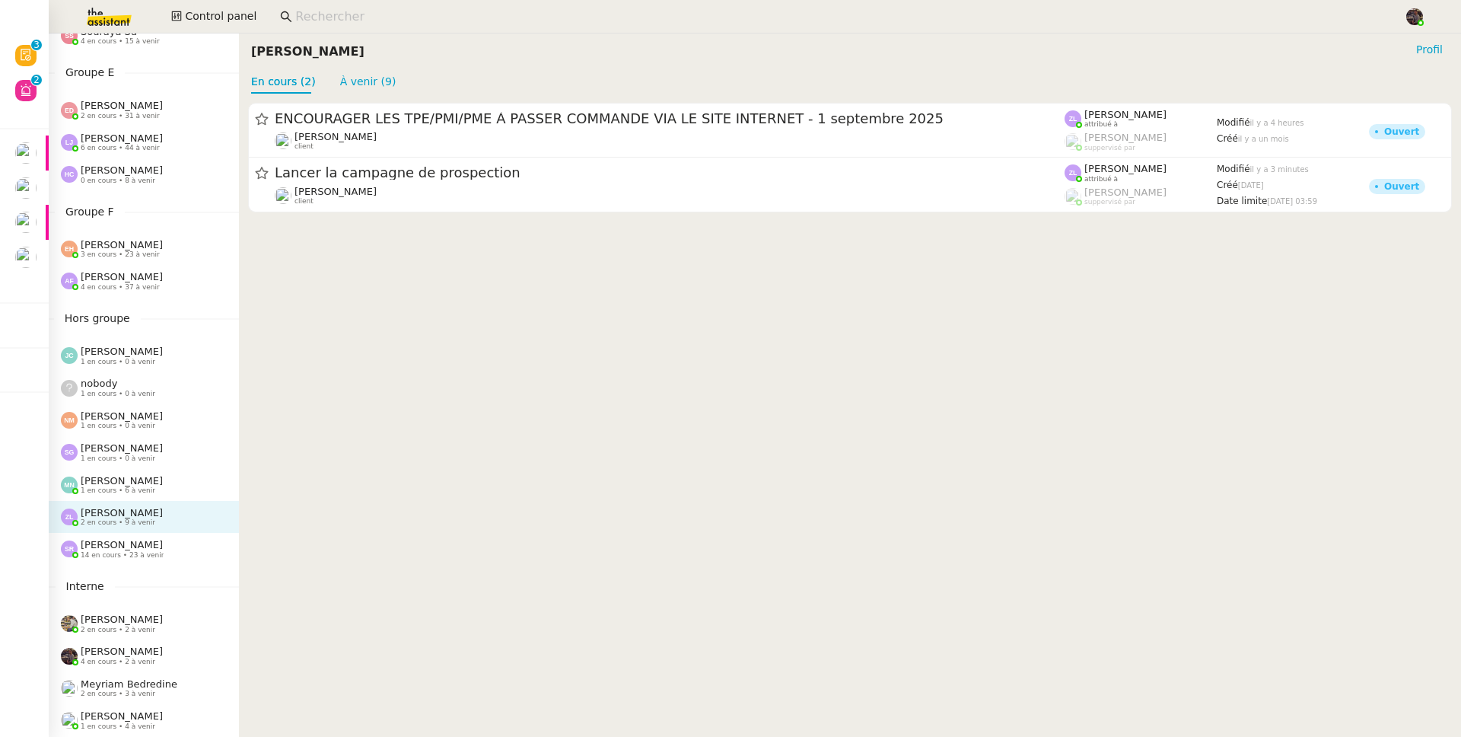
click at [121, 551] on span "14 en cours • 23 à venir" at bounding box center [122, 555] width 83 height 8
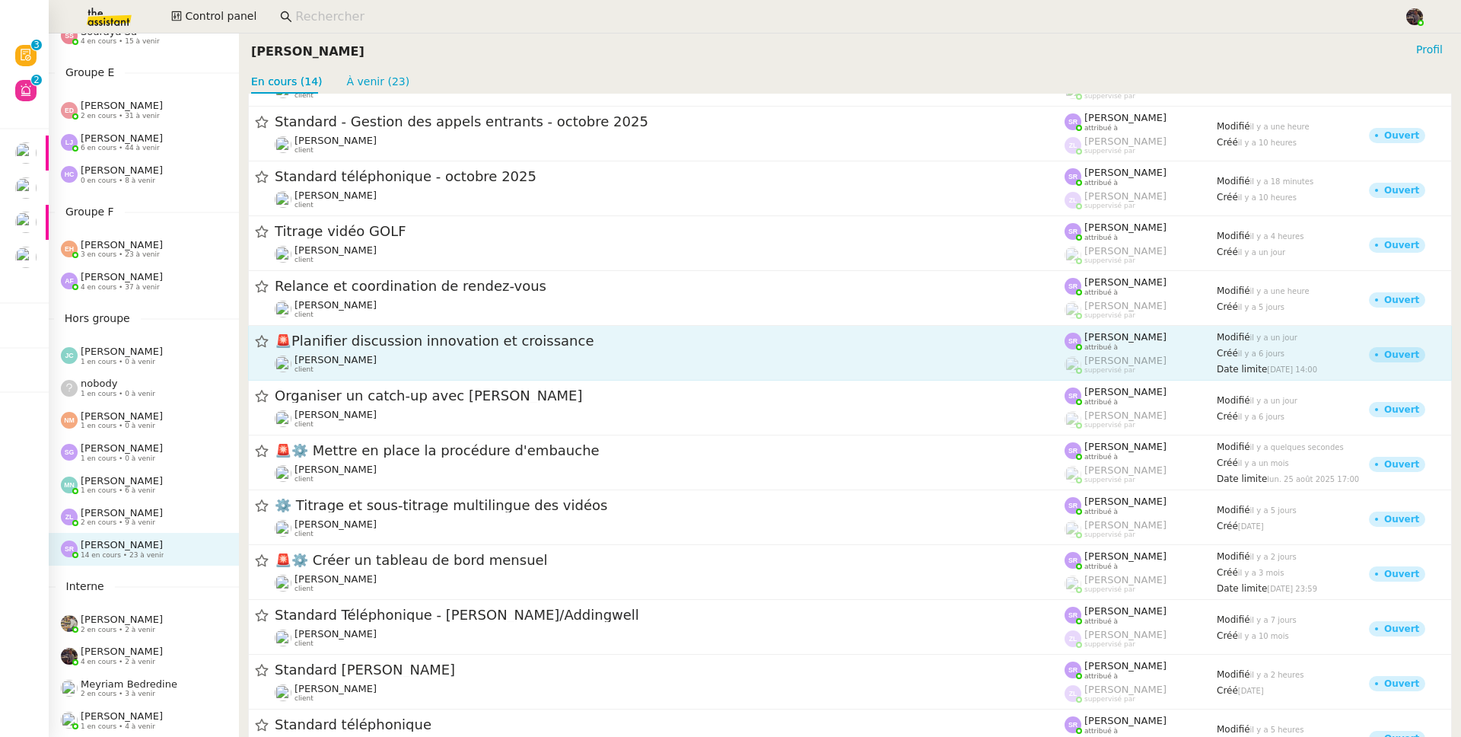
scroll to position [167, 0]
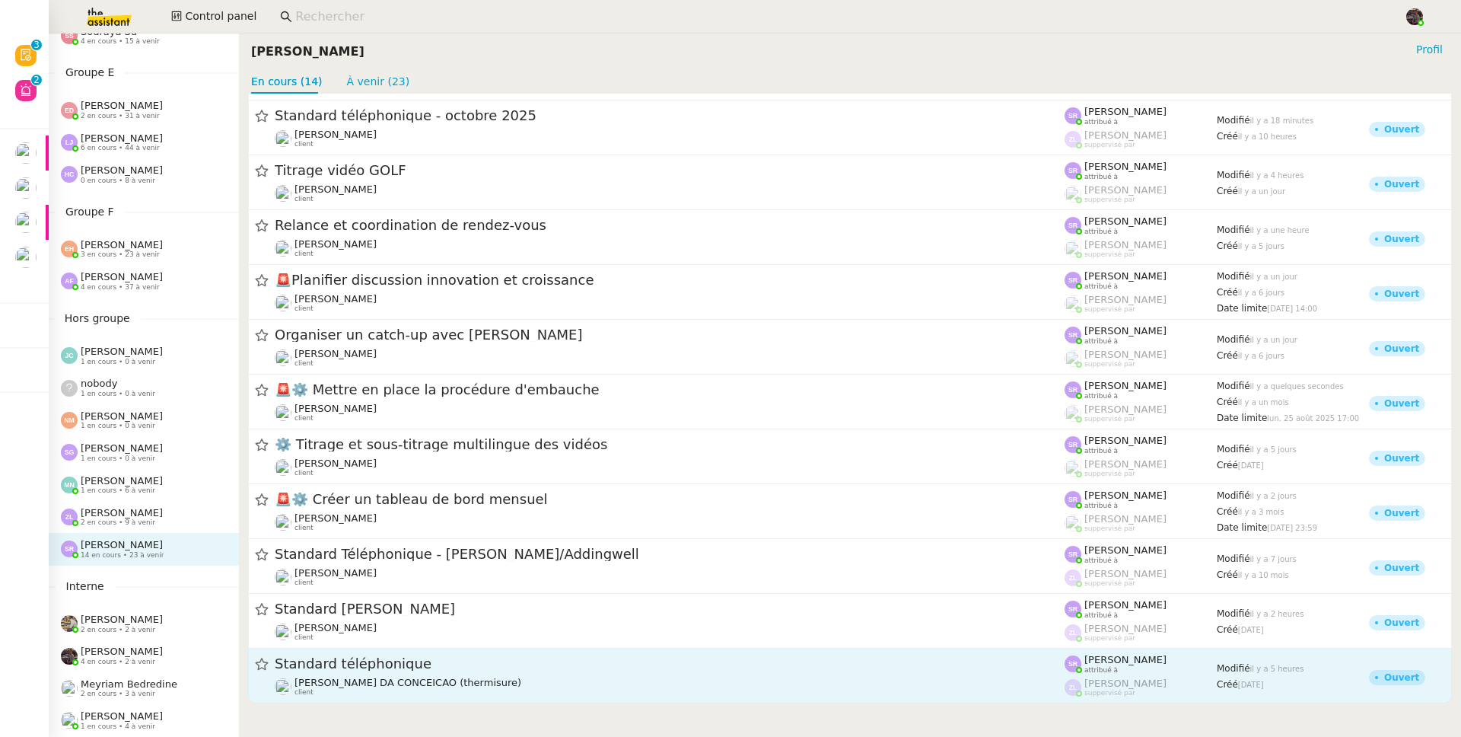
click at [392, 653] on link "Standard téléphonique Charles DA CONCEICAO (thermisure) client Stéphanie Rakoto…" at bounding box center [850, 676] width 1204 height 55
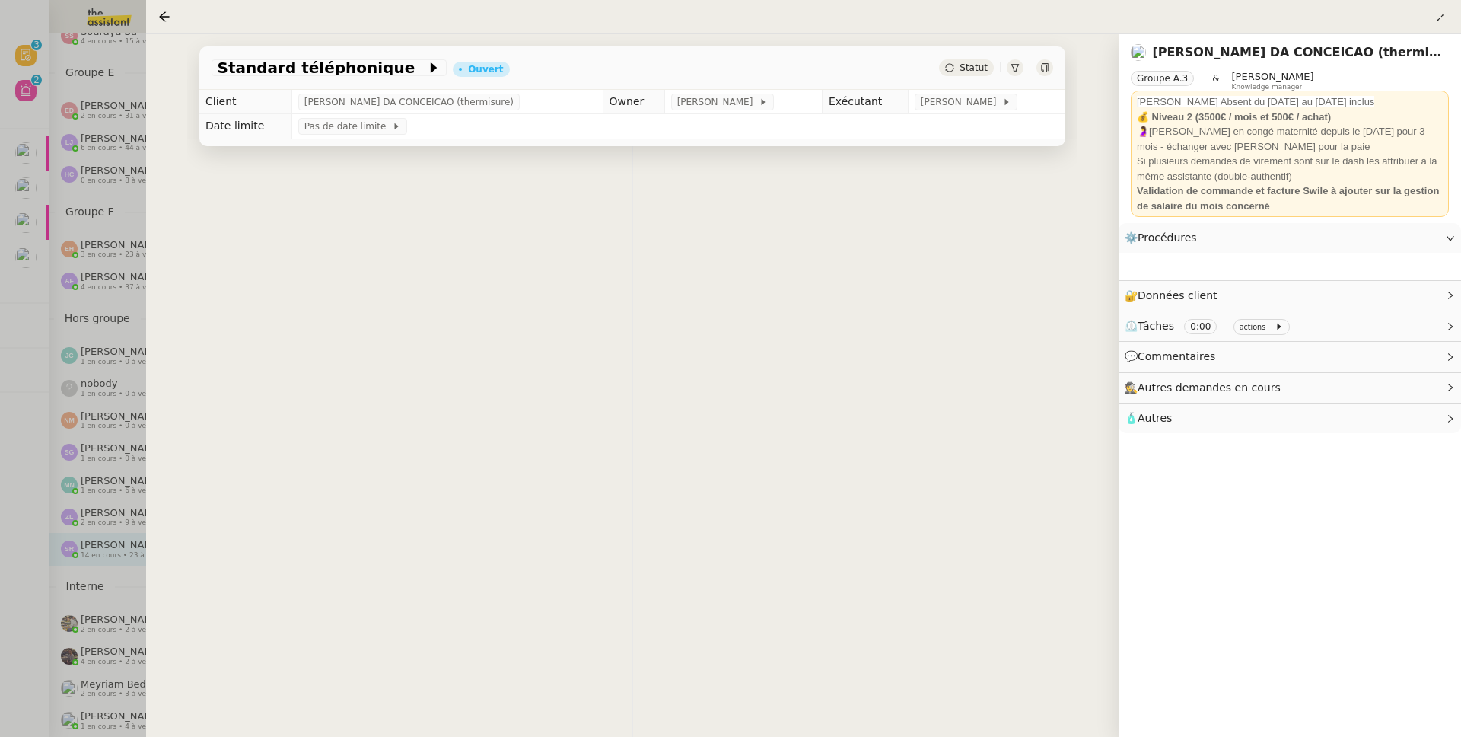
click at [101, 620] on div at bounding box center [730, 368] width 1461 height 737
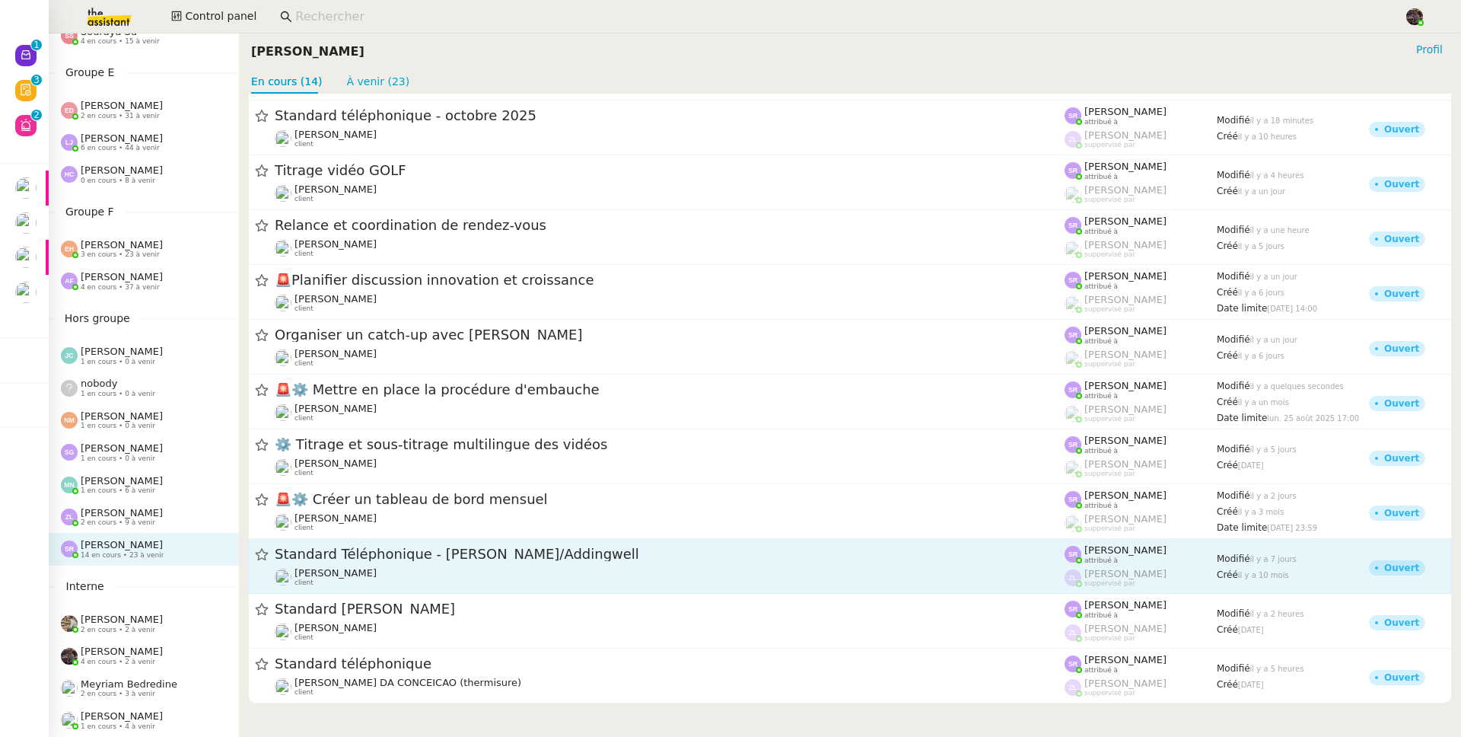
click at [518, 559] on span "Standard Téléphonique - [PERSON_NAME]/Addingwell" at bounding box center [670, 555] width 790 height 14
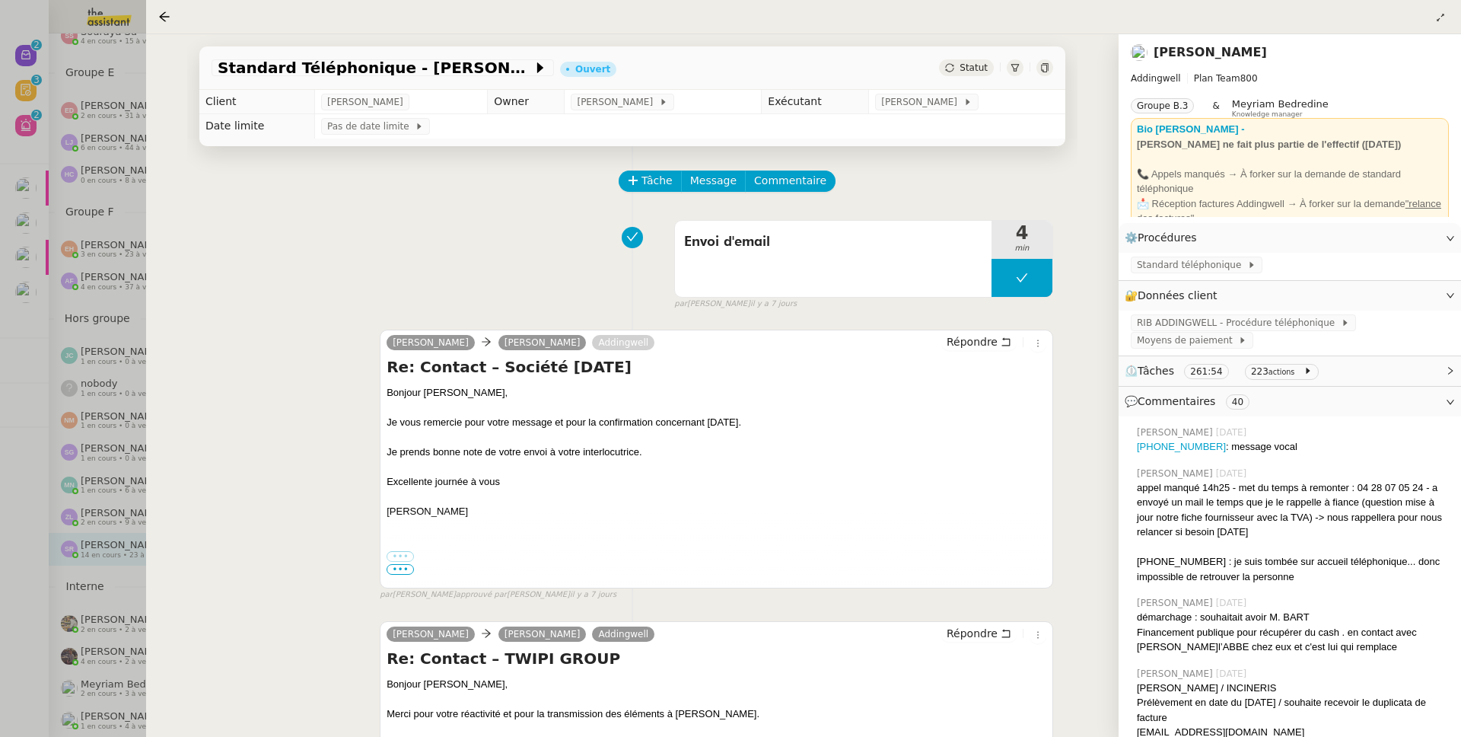
click at [39, 54] on div at bounding box center [730, 368] width 1461 height 737
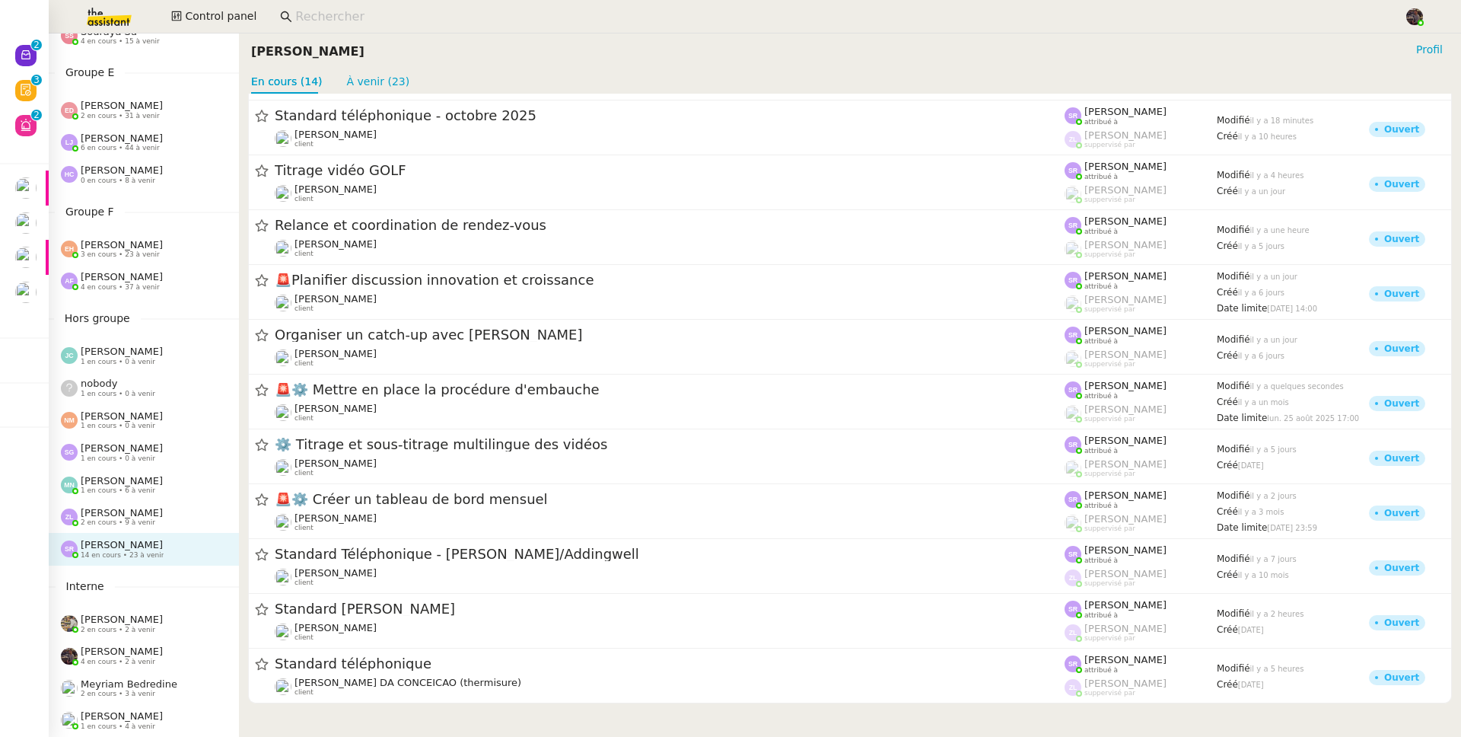
click at [35, 51] on div at bounding box center [730, 368] width 1461 height 737
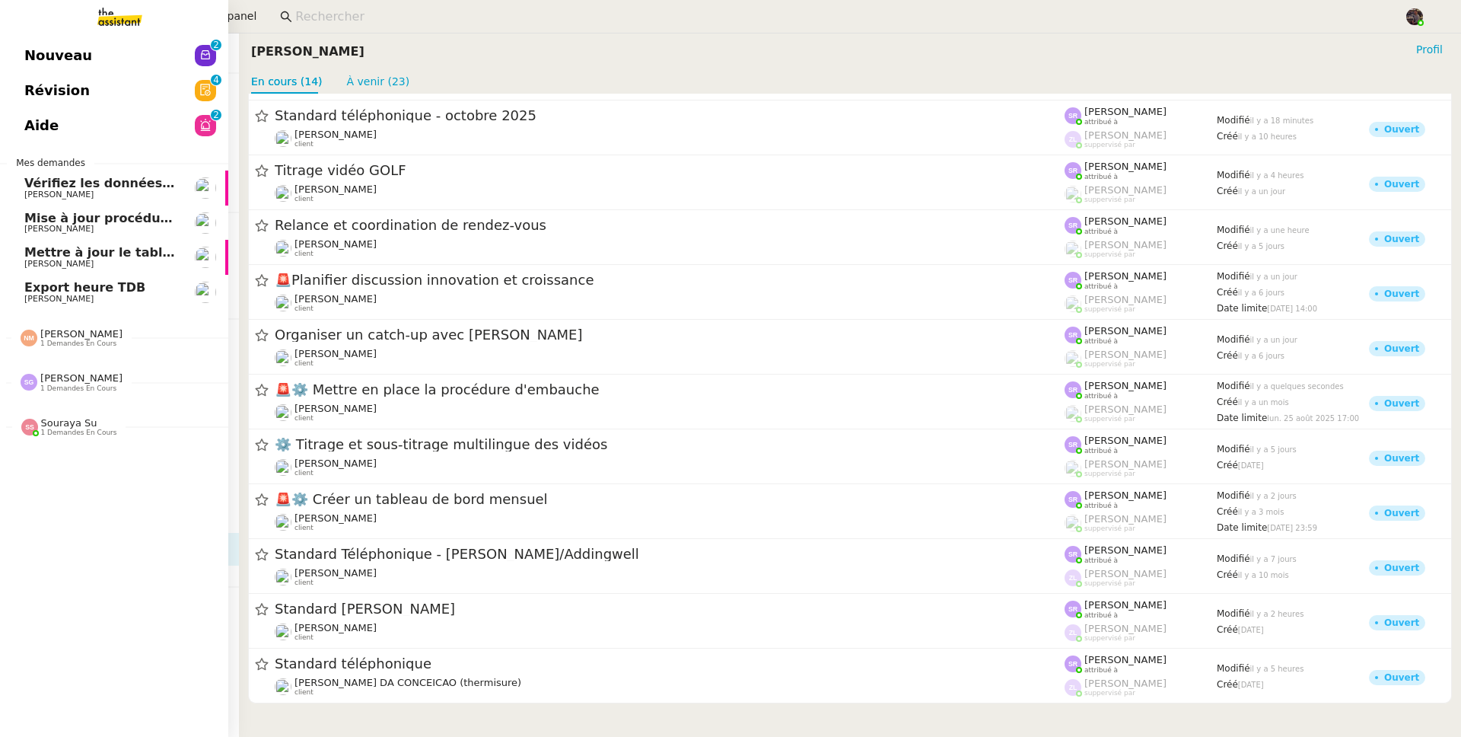
click at [69, 45] on span "Nouveau" at bounding box center [58, 55] width 68 height 23
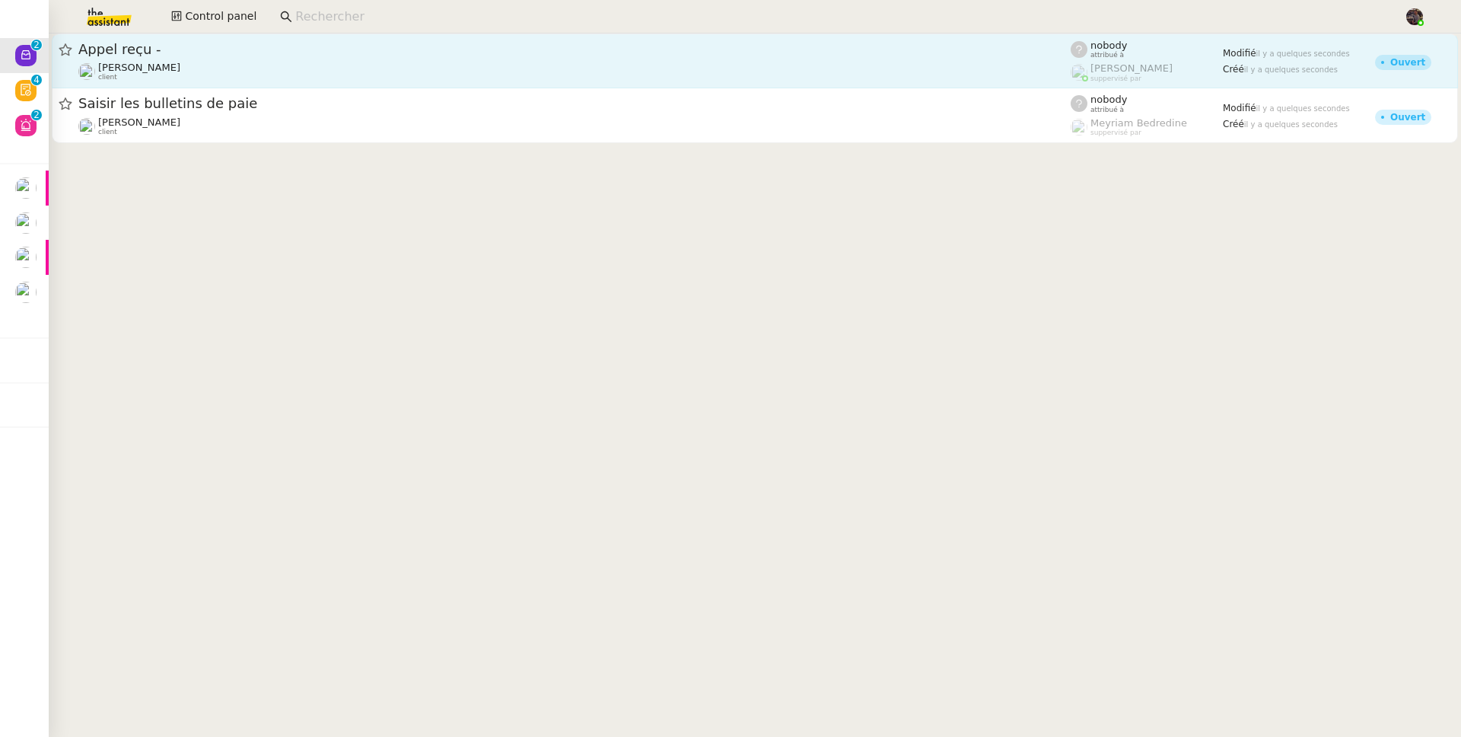
click at [160, 46] on span "Appel reçu -" at bounding box center [574, 50] width 993 height 14
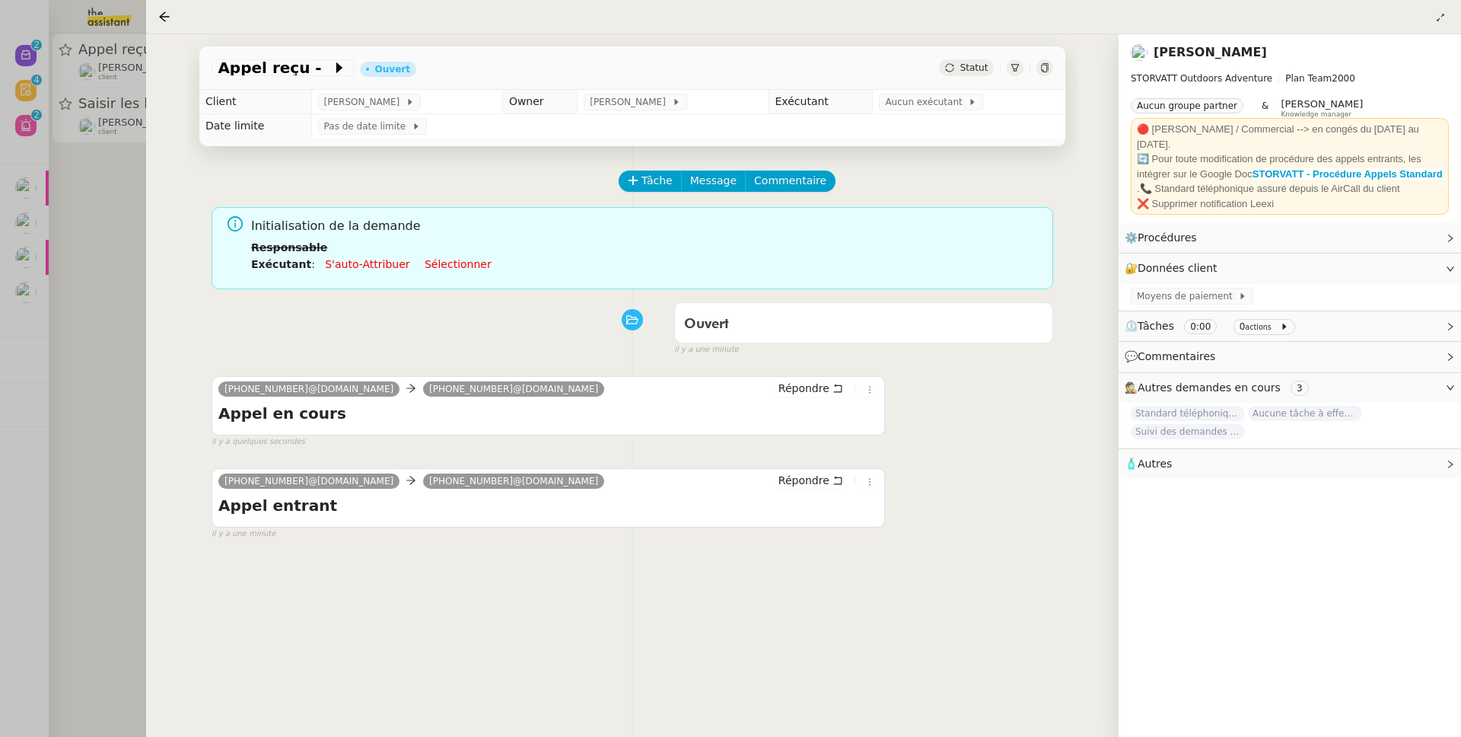
click at [53, 193] on div at bounding box center [730, 368] width 1461 height 737
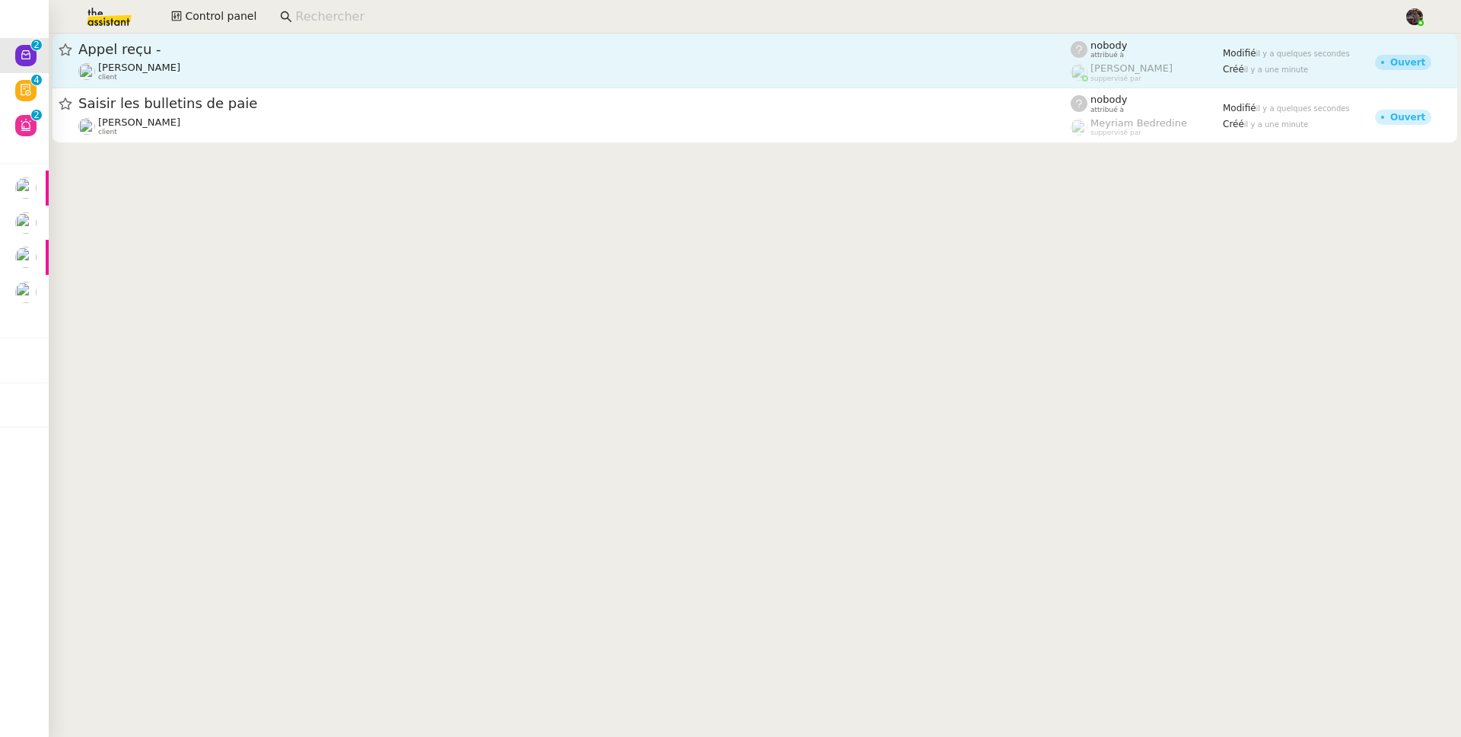
click at [337, 74] on div "Franck MUFFAT-JEANDET client" at bounding box center [574, 72] width 993 height 20
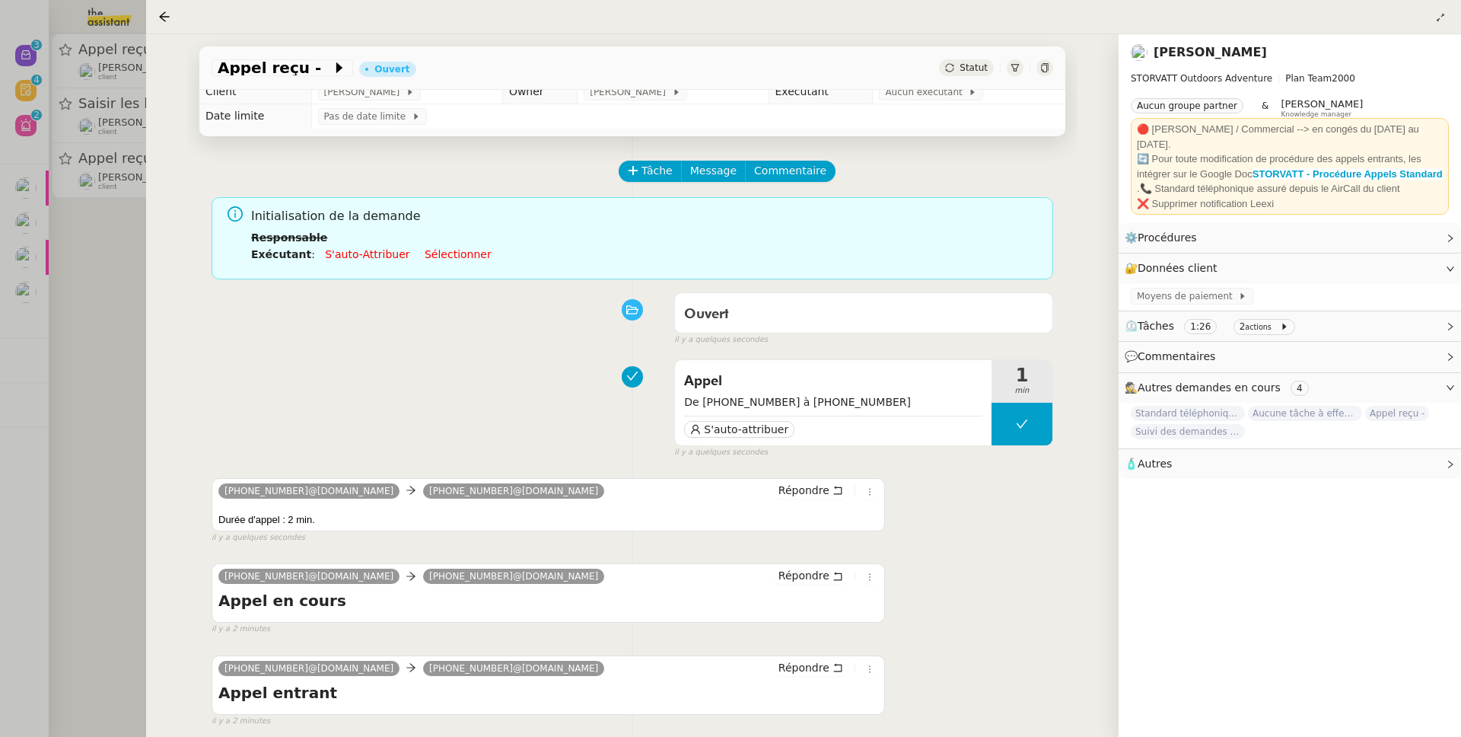
scroll to position [11, 0]
click at [116, 335] on div at bounding box center [730, 368] width 1461 height 737
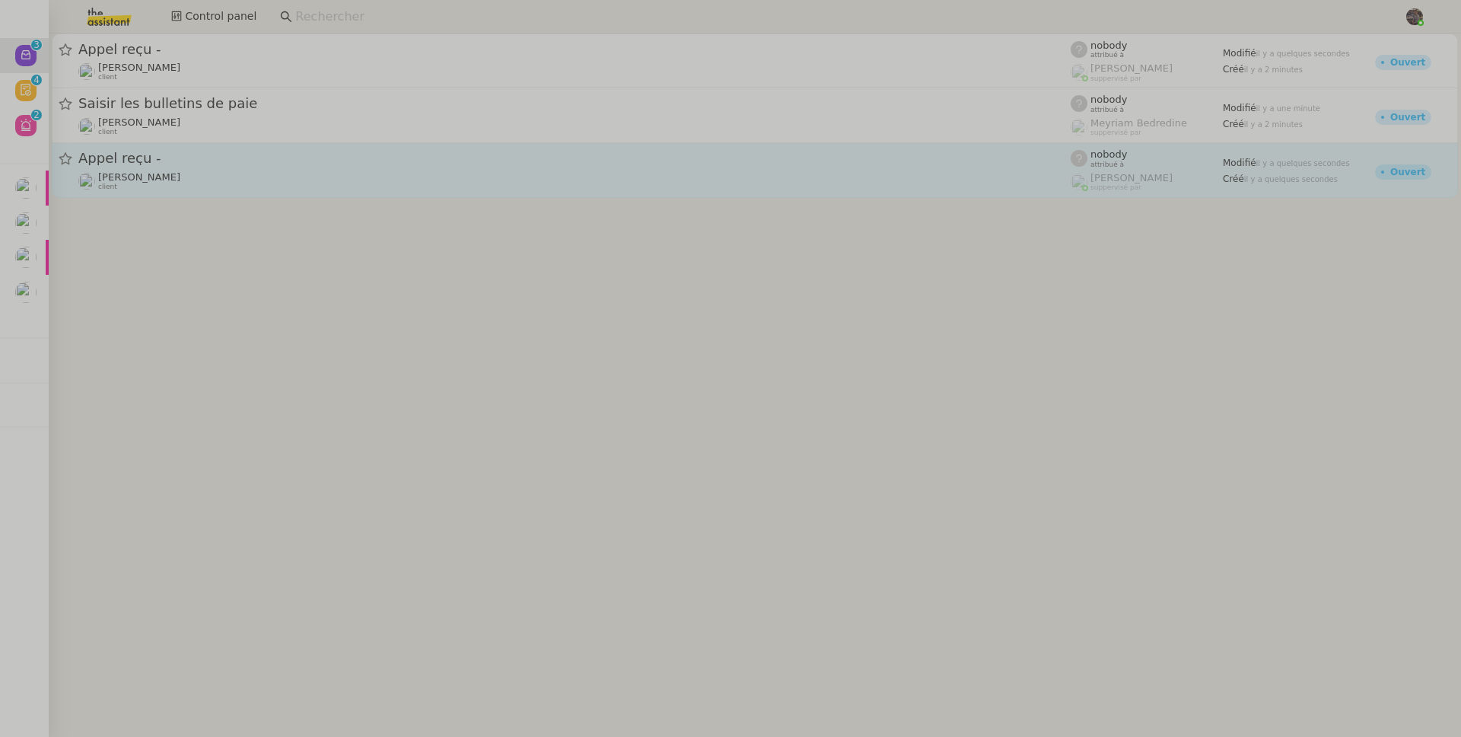
click at [180, 186] on div "Franck MUFFAT-JEANDET client" at bounding box center [139, 181] width 82 height 20
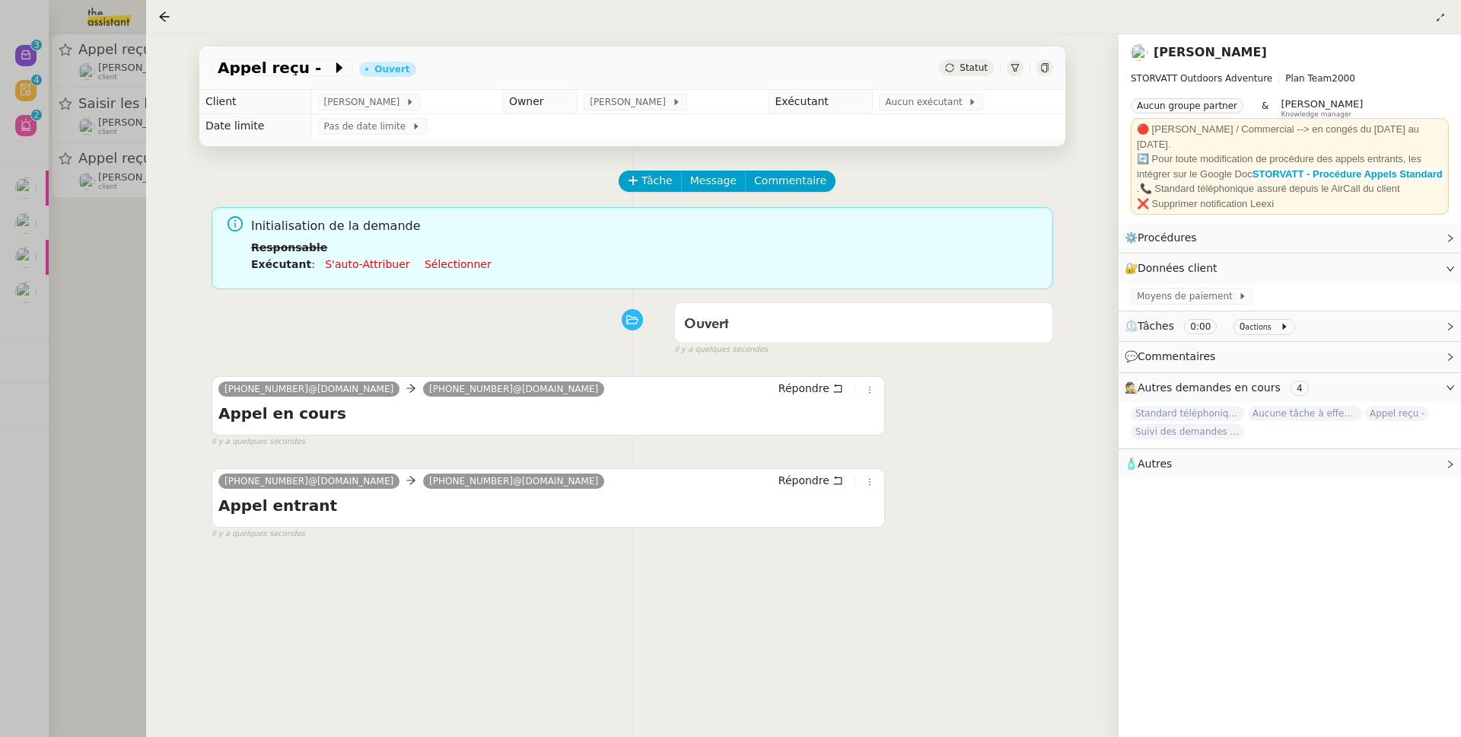
click at [79, 276] on div at bounding box center [730, 368] width 1461 height 737
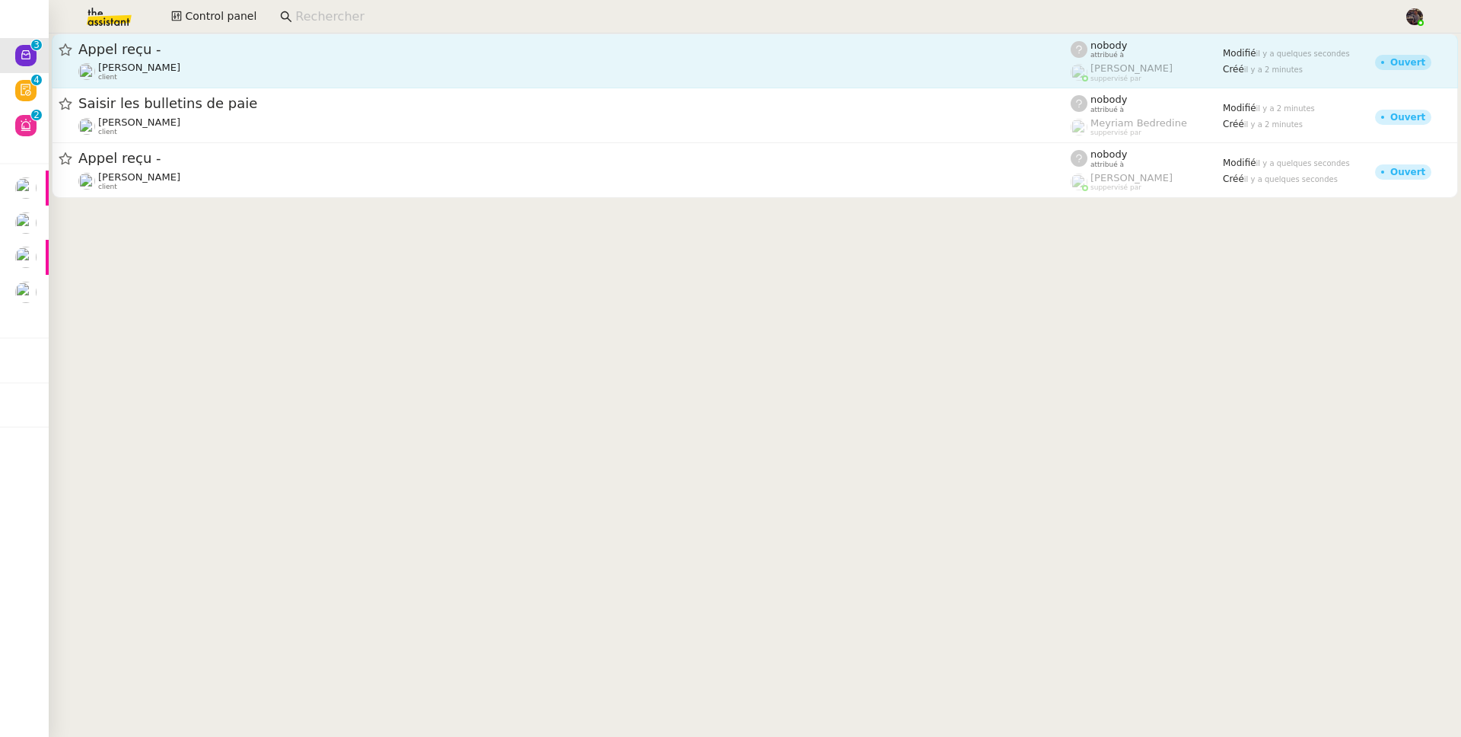
click at [124, 47] on span "Appel reçu -" at bounding box center [574, 50] width 993 height 14
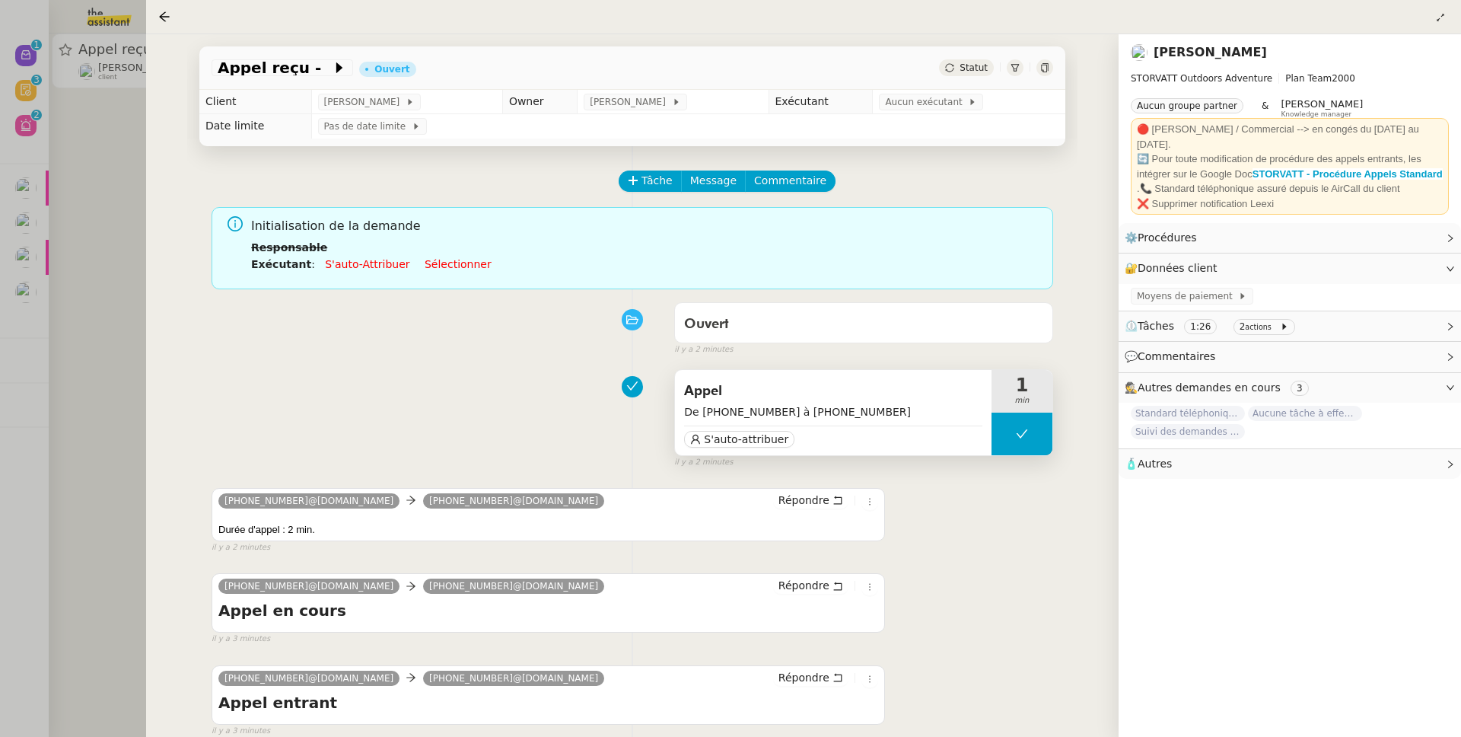
click at [940, 397] on span "Appel" at bounding box center [833, 391] width 298 height 23
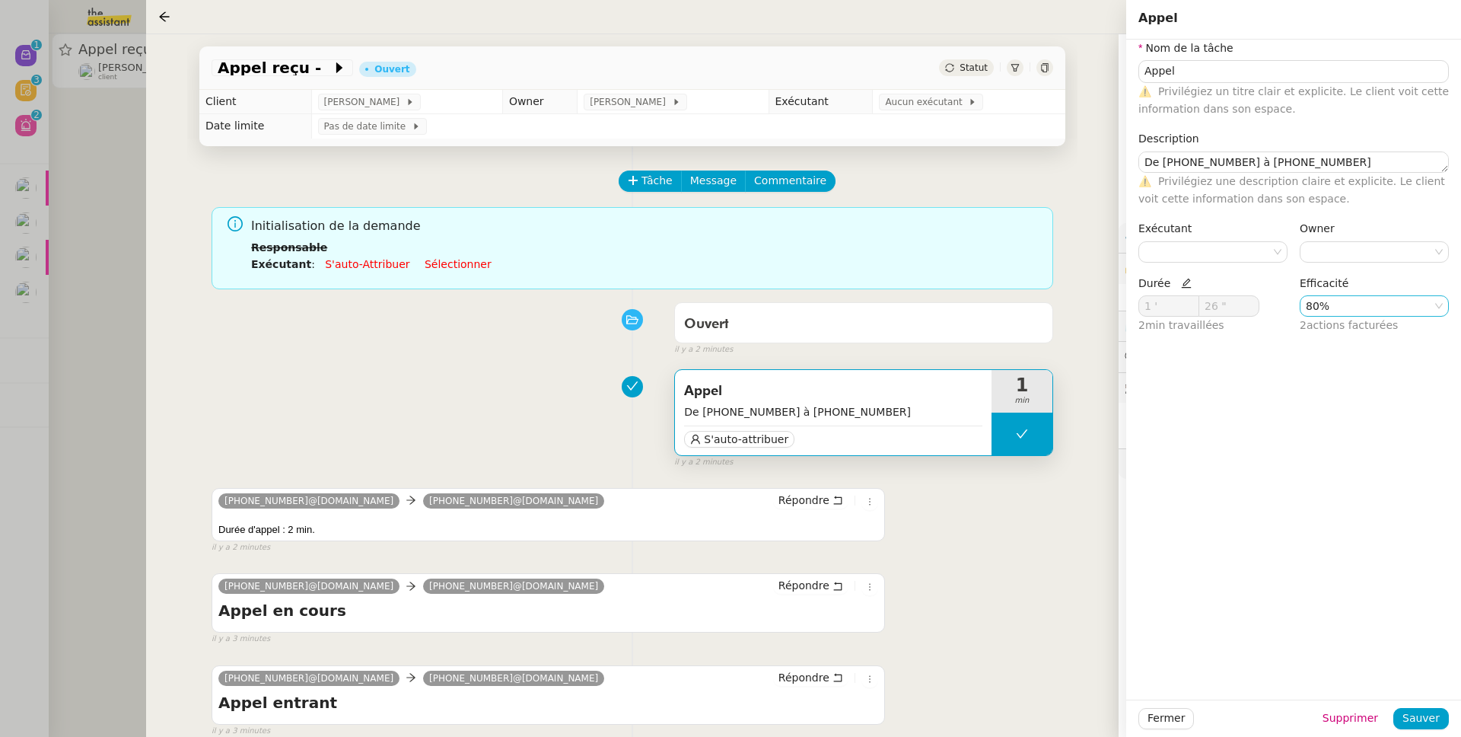
click at [1383, 307] on nz-select-item "80%" at bounding box center [1374, 306] width 137 height 20
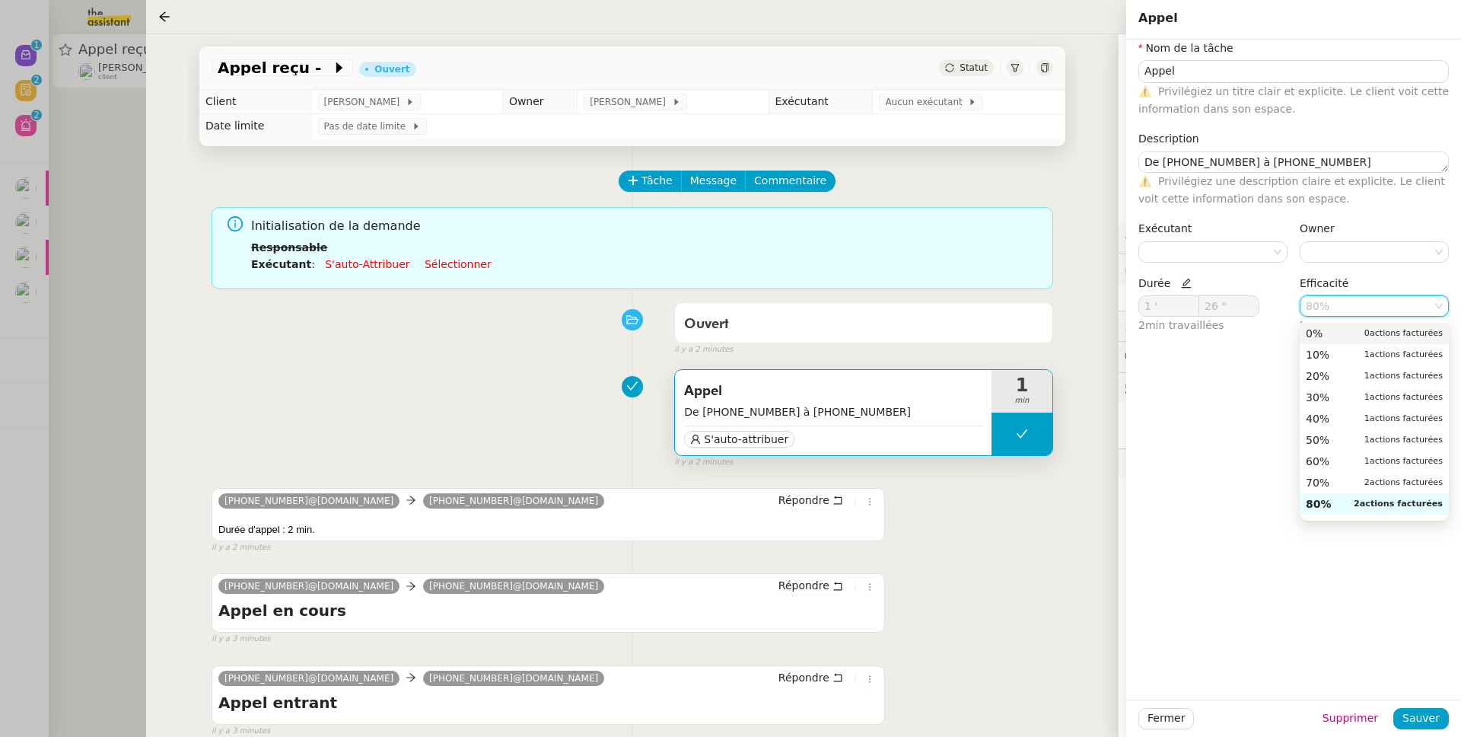
click at [1348, 332] on div "0% 0 actions facturées" at bounding box center [1374, 334] width 137 height 14
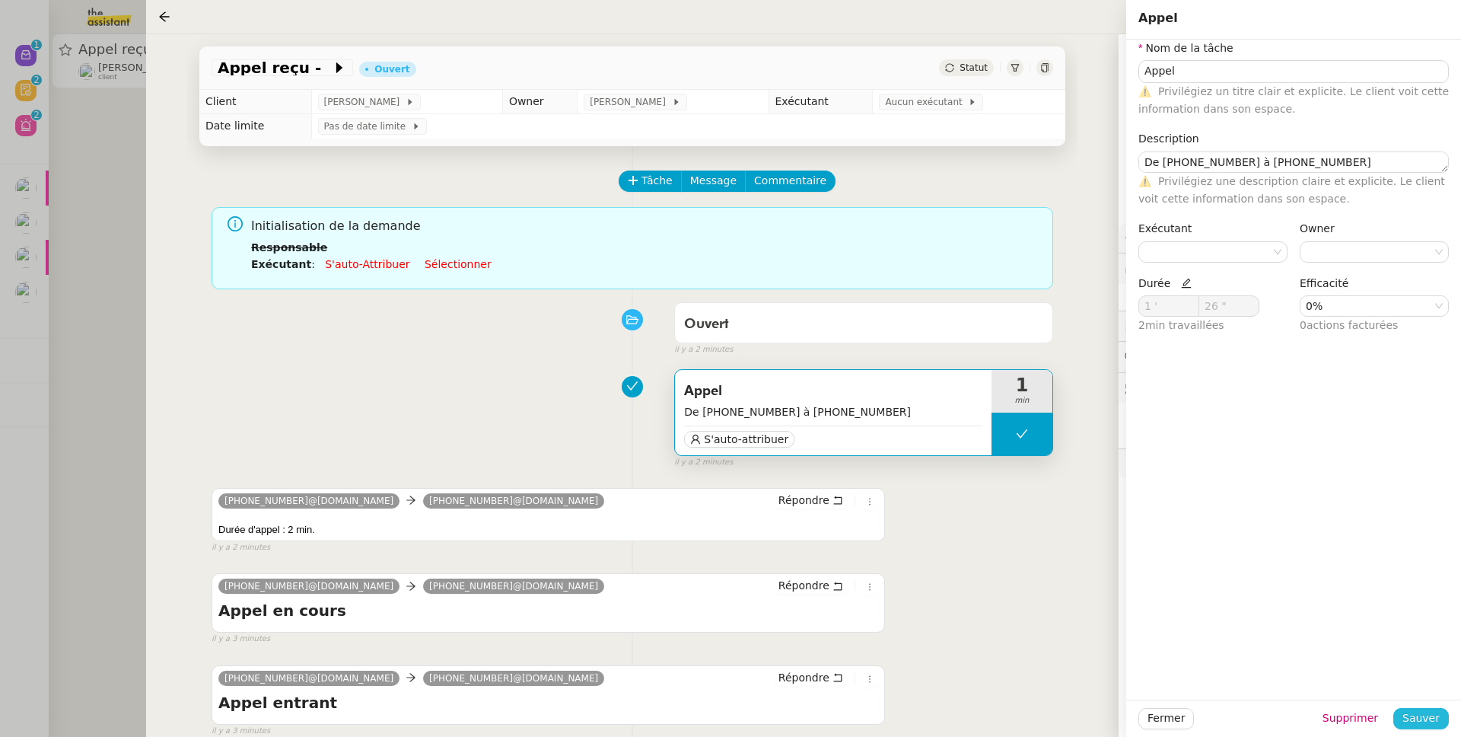
click at [1433, 723] on span "Sauver" at bounding box center [1421, 718] width 37 height 18
click at [1433, 719] on span "Sauver" at bounding box center [1421, 718] width 37 height 18
click at [317, 426] on div "Appel De +33 6 27 30 41 97 à +33 7 44 09 25 81 S'auto-attribuer 1 min false il …" at bounding box center [633, 415] width 842 height 106
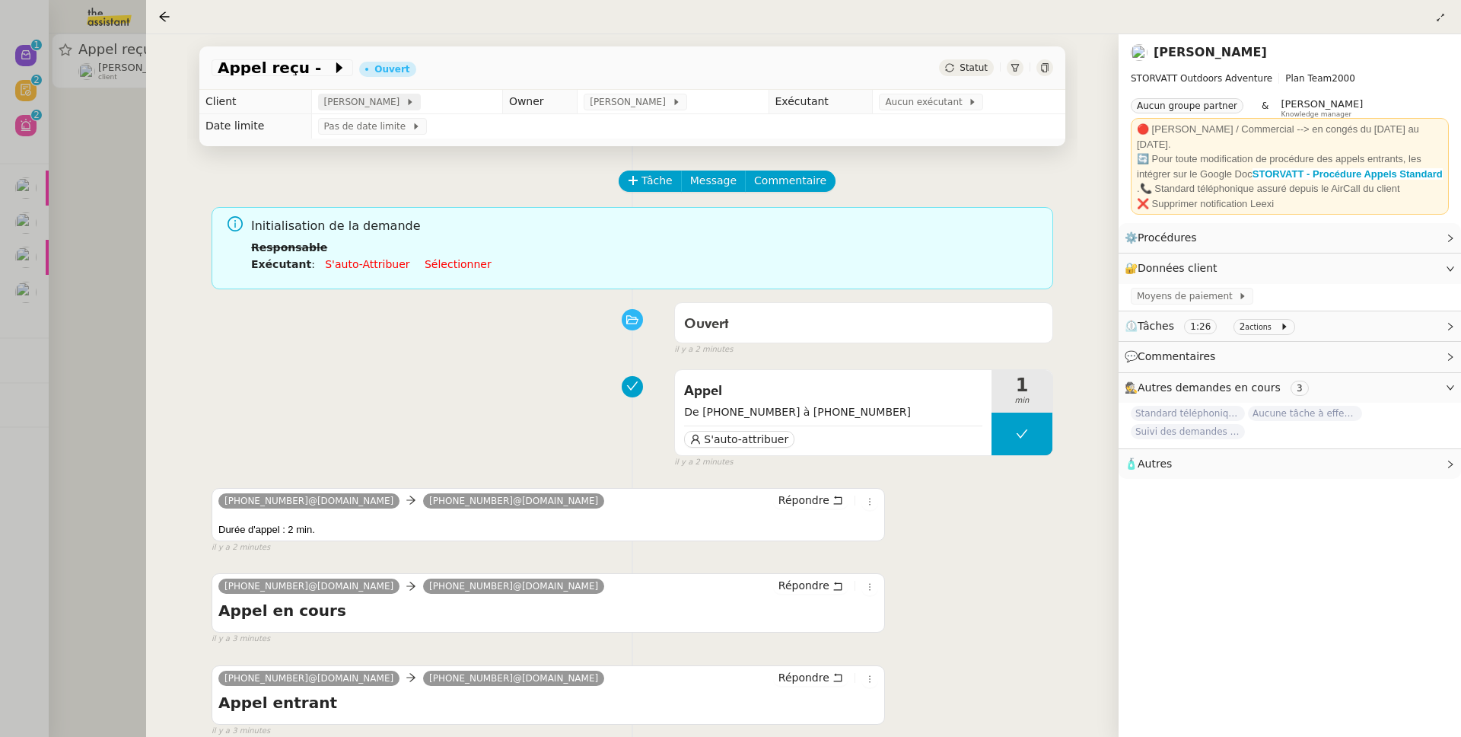
click at [352, 103] on span "[PERSON_NAME]" at bounding box center [364, 101] width 81 height 15
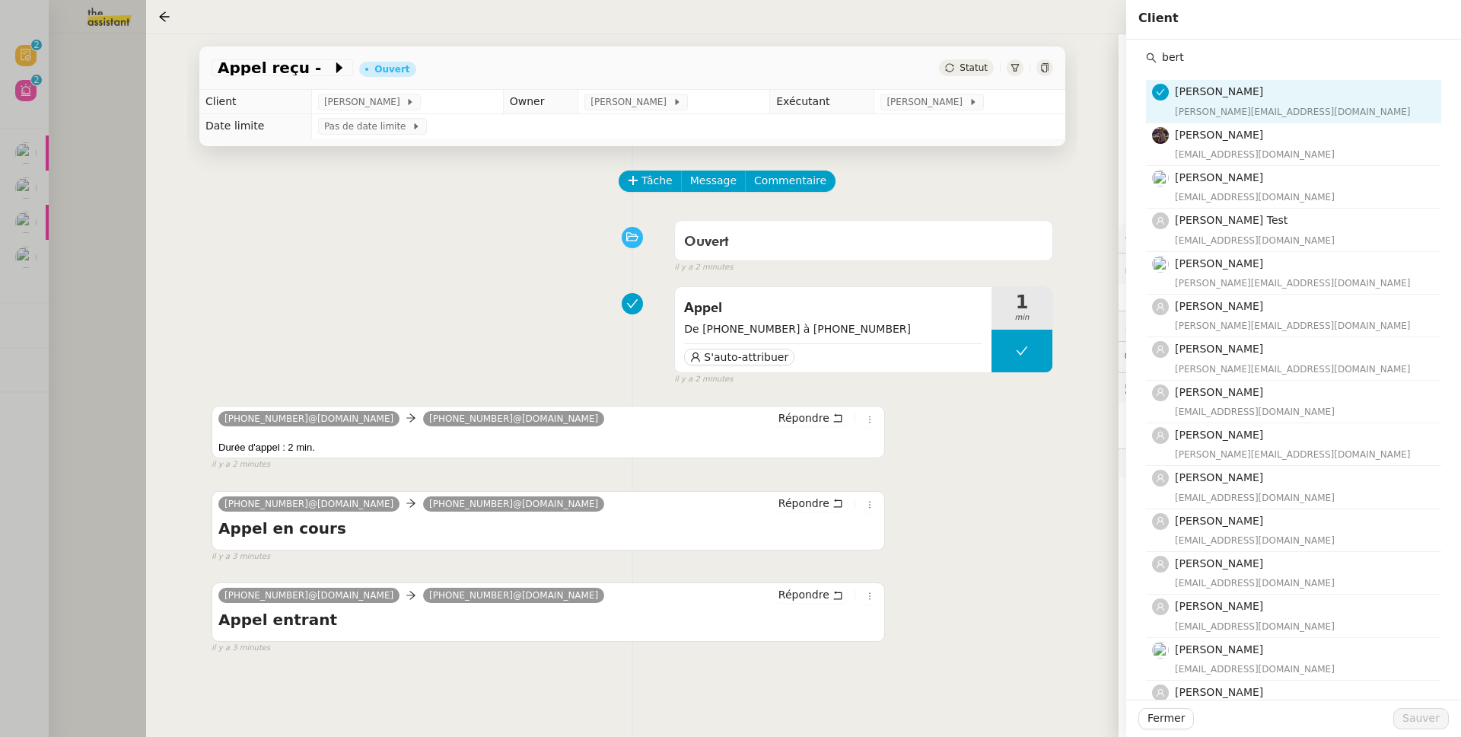
type input "bert"
click at [543, 287] on div "Appel De +33 6 27 30 41 97 à +33 7 44 09 25 81 S'auto-attribuer 1 min false il …" at bounding box center [633, 332] width 842 height 106
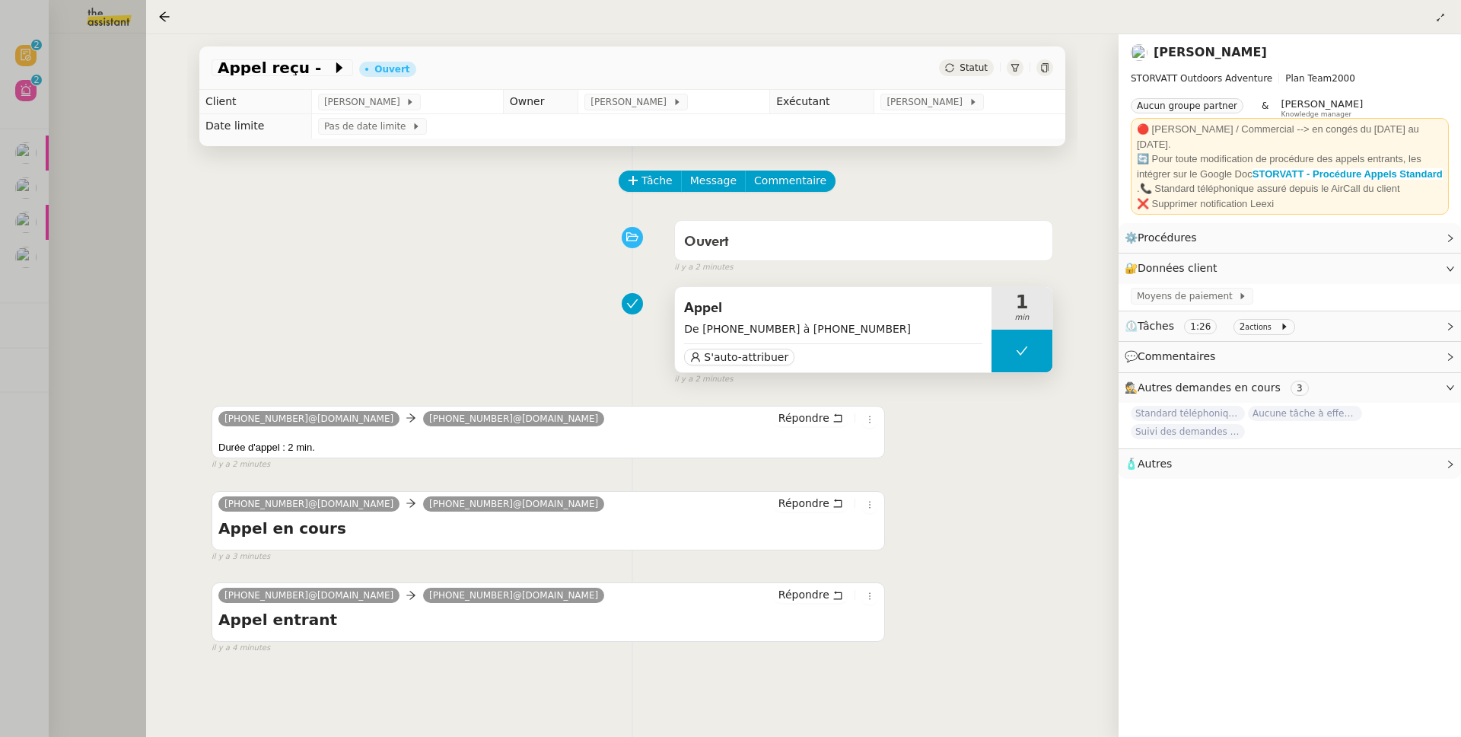
click at [907, 319] on span "Appel" at bounding box center [833, 308] width 298 height 23
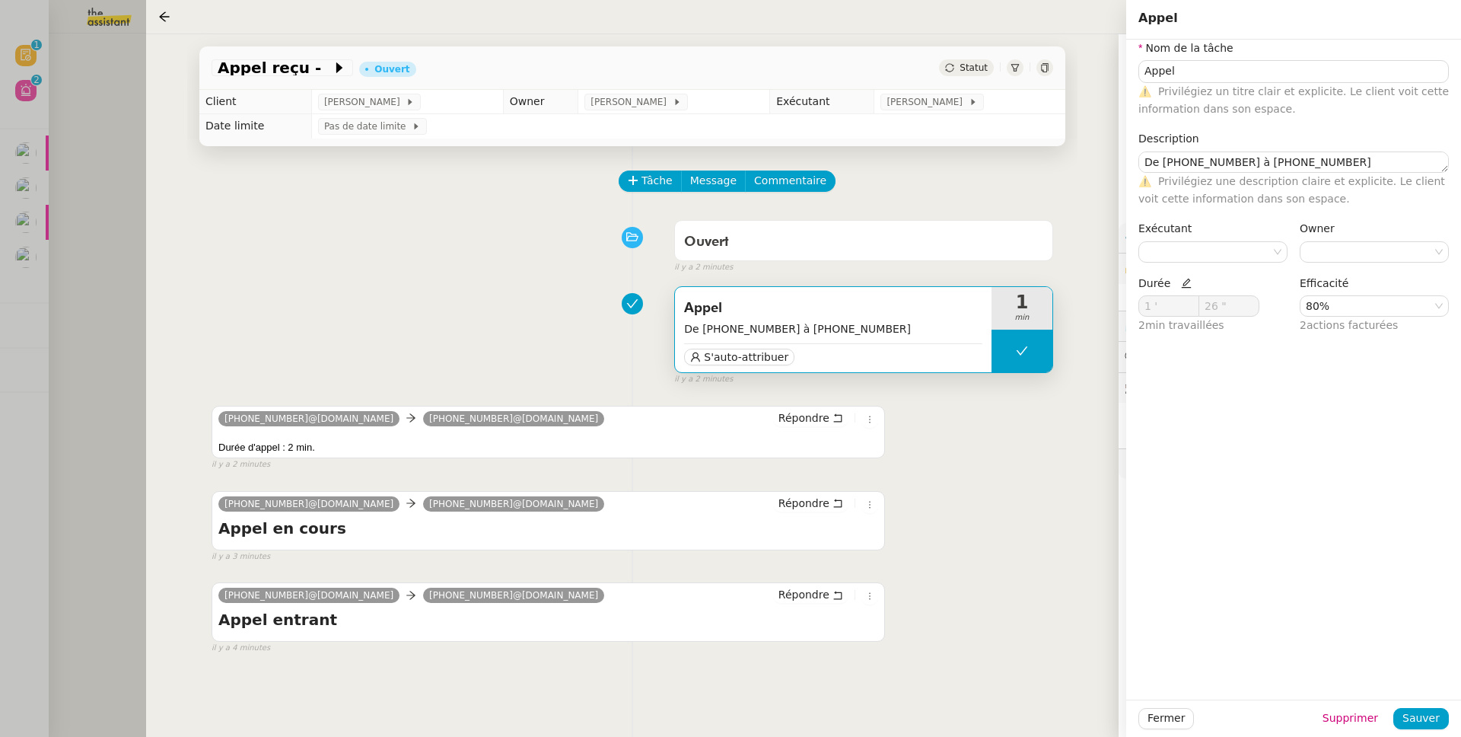
click at [454, 257] on div "Ouvert false il y a 2 minutes" at bounding box center [633, 243] width 842 height 61
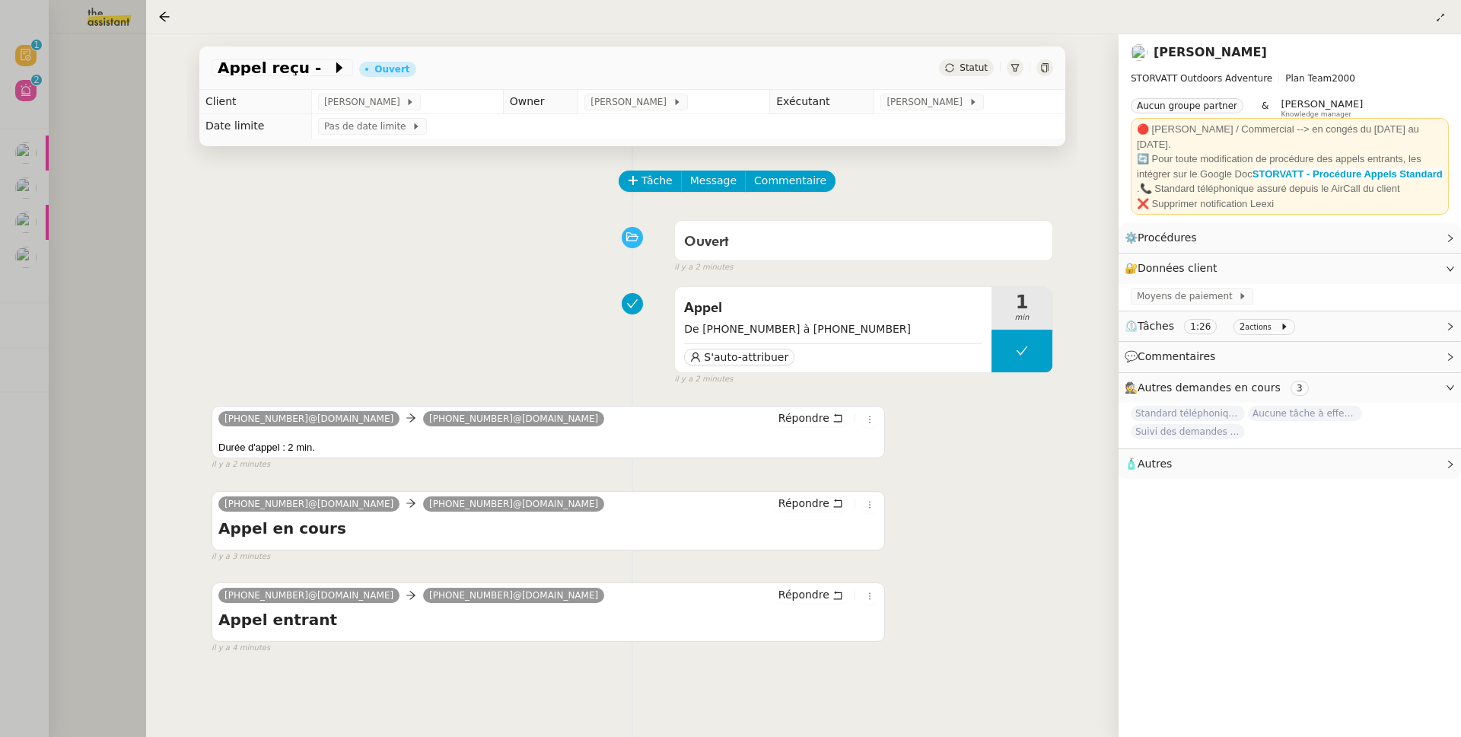
click at [1433, 24] on nz-page-header-extra at bounding box center [1441, 17] width 17 height 18
click at [1436, 21] on icon at bounding box center [1440, 17] width 9 height 9
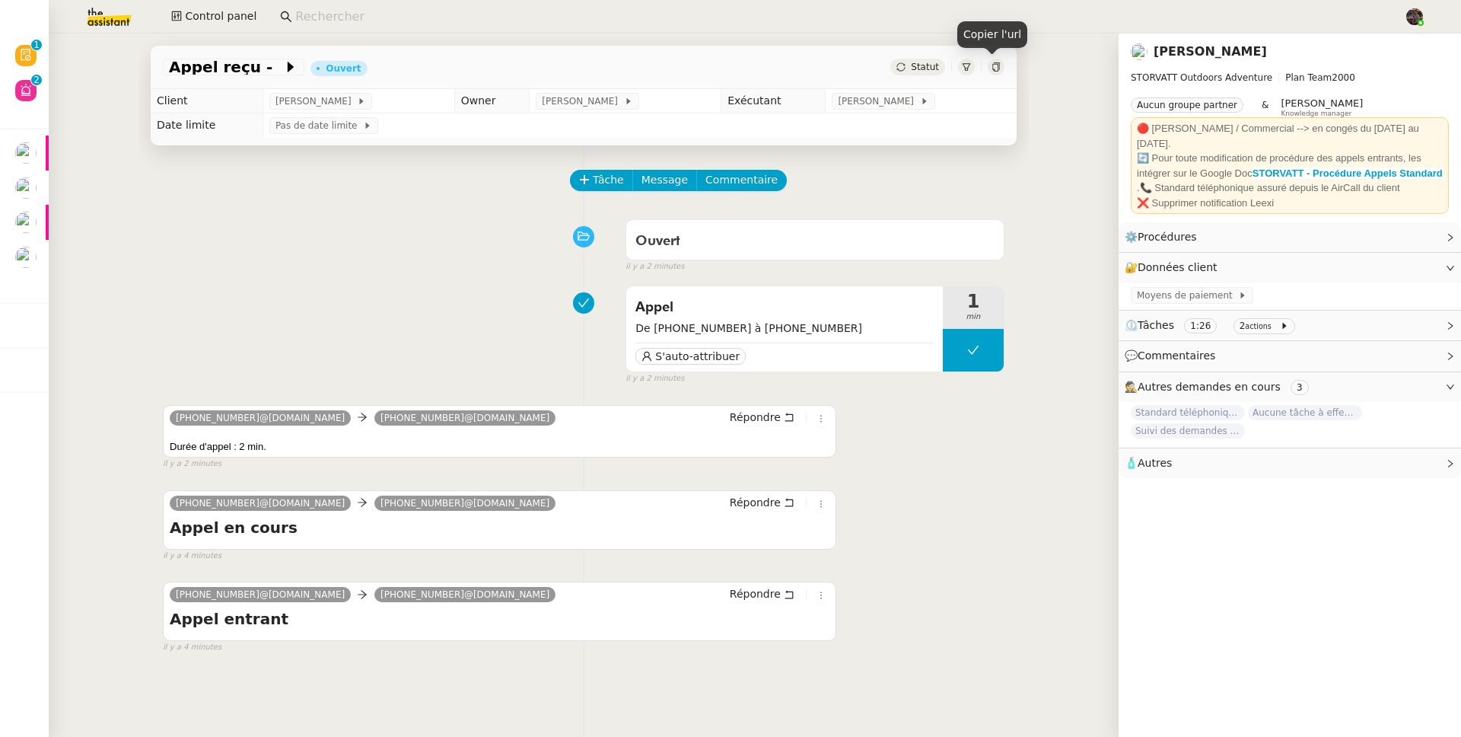
click at [992, 65] on icon at bounding box center [996, 66] width 9 height 9
click at [481, 11] on input at bounding box center [842, 17] width 1094 height 21
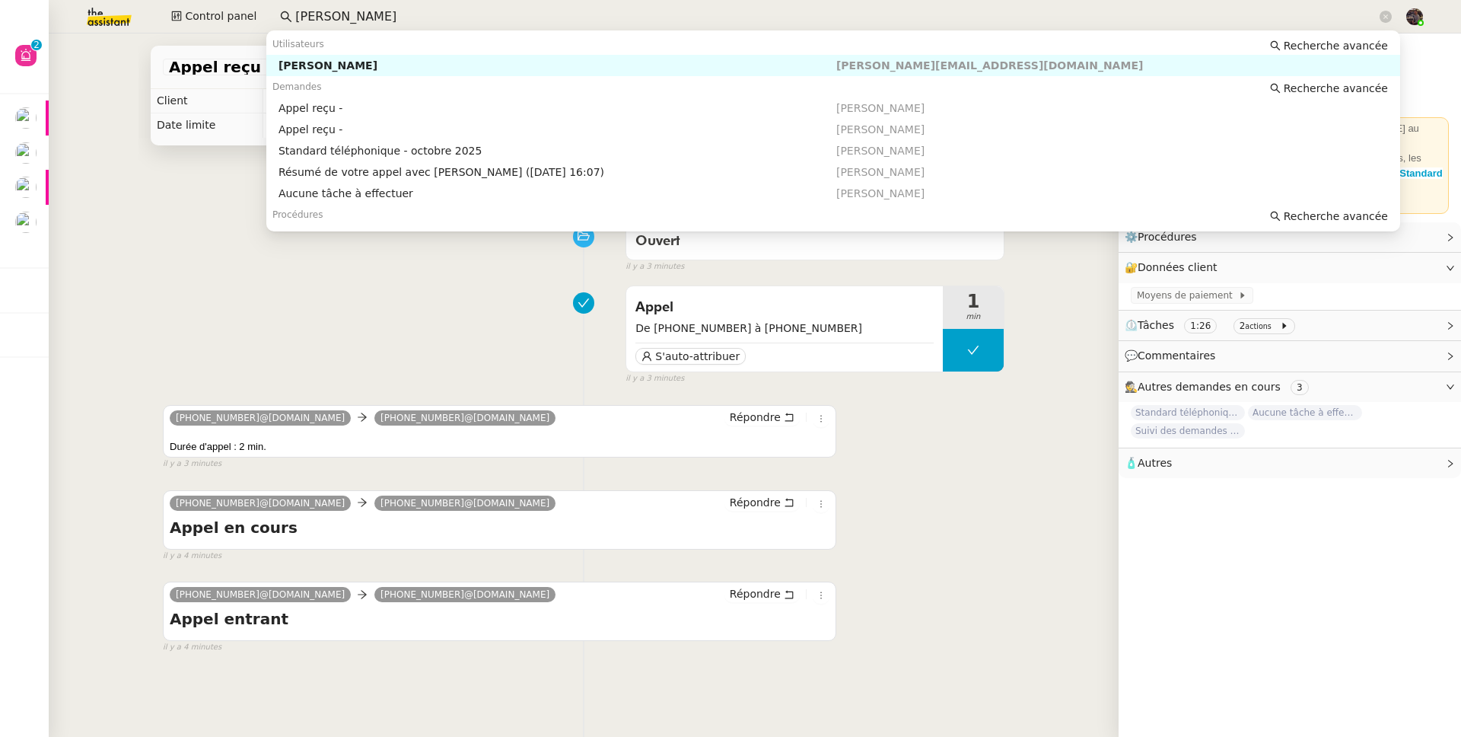
click at [467, 61] on div "[PERSON_NAME]" at bounding box center [558, 66] width 558 height 14
type input "frank muffat"
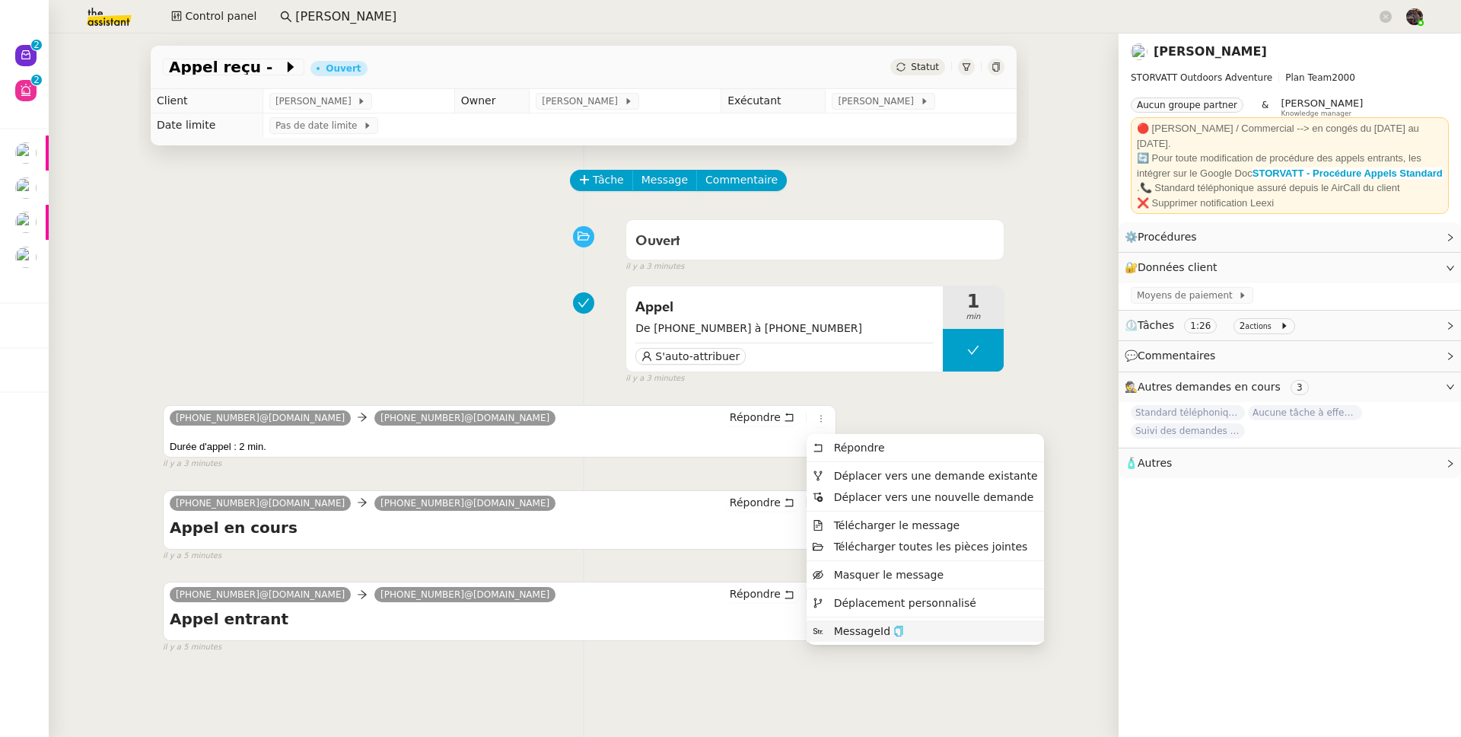
click at [900, 632] on icon "button" at bounding box center [899, 631] width 8 height 11
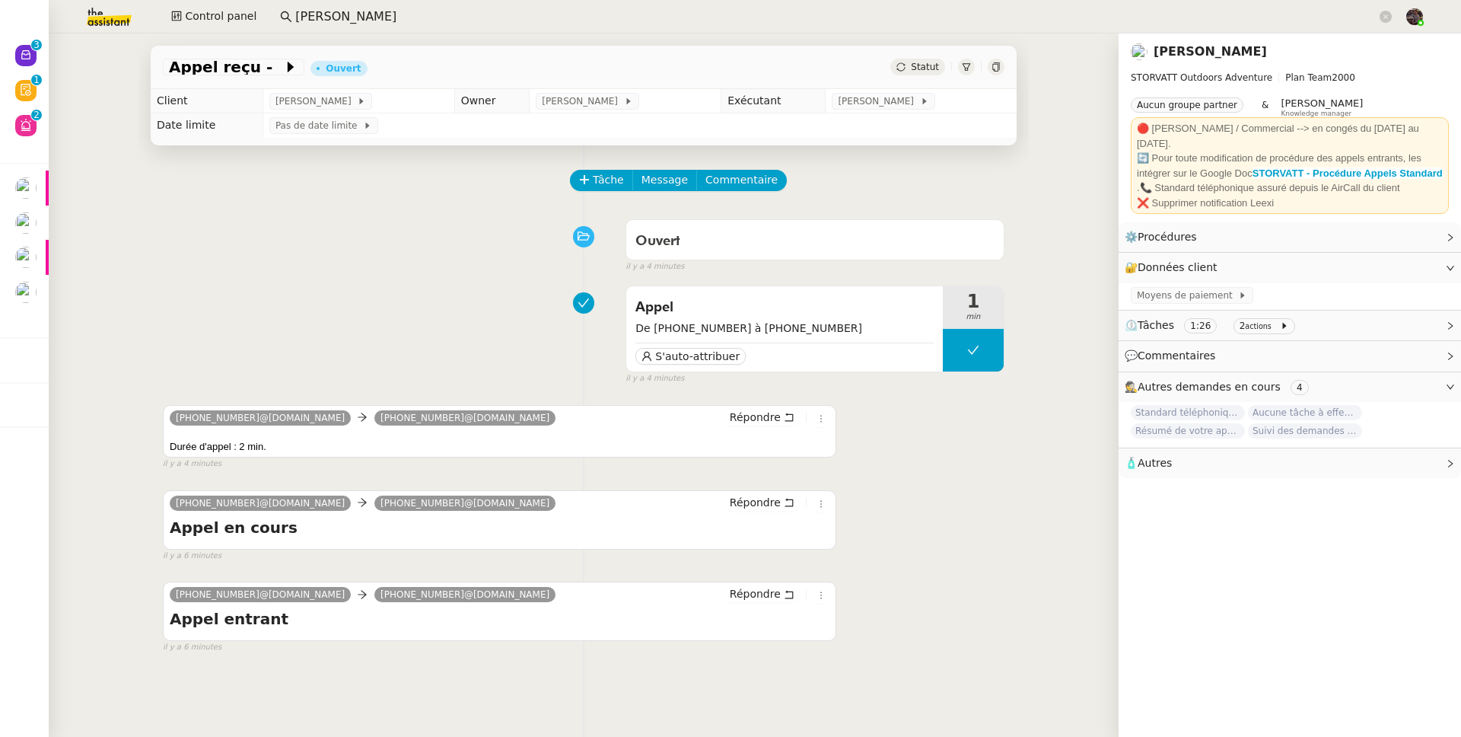
click at [284, 209] on div "Tâche Message Commentaire Veuillez patienter une erreur s'est produite 👌👌👌 mess…" at bounding box center [584, 513] width 891 height 737
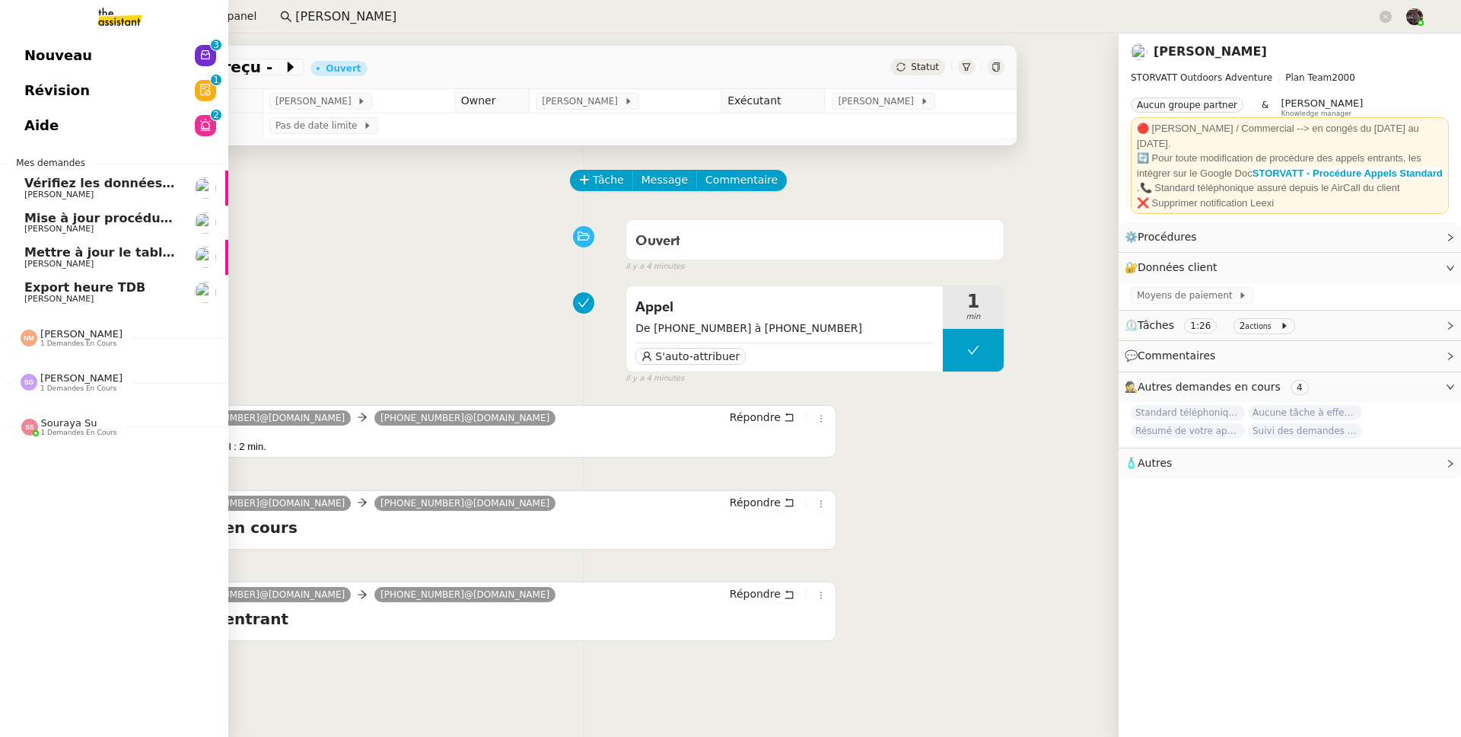
click at [27, 48] on span "Nouveau" at bounding box center [58, 55] width 68 height 23
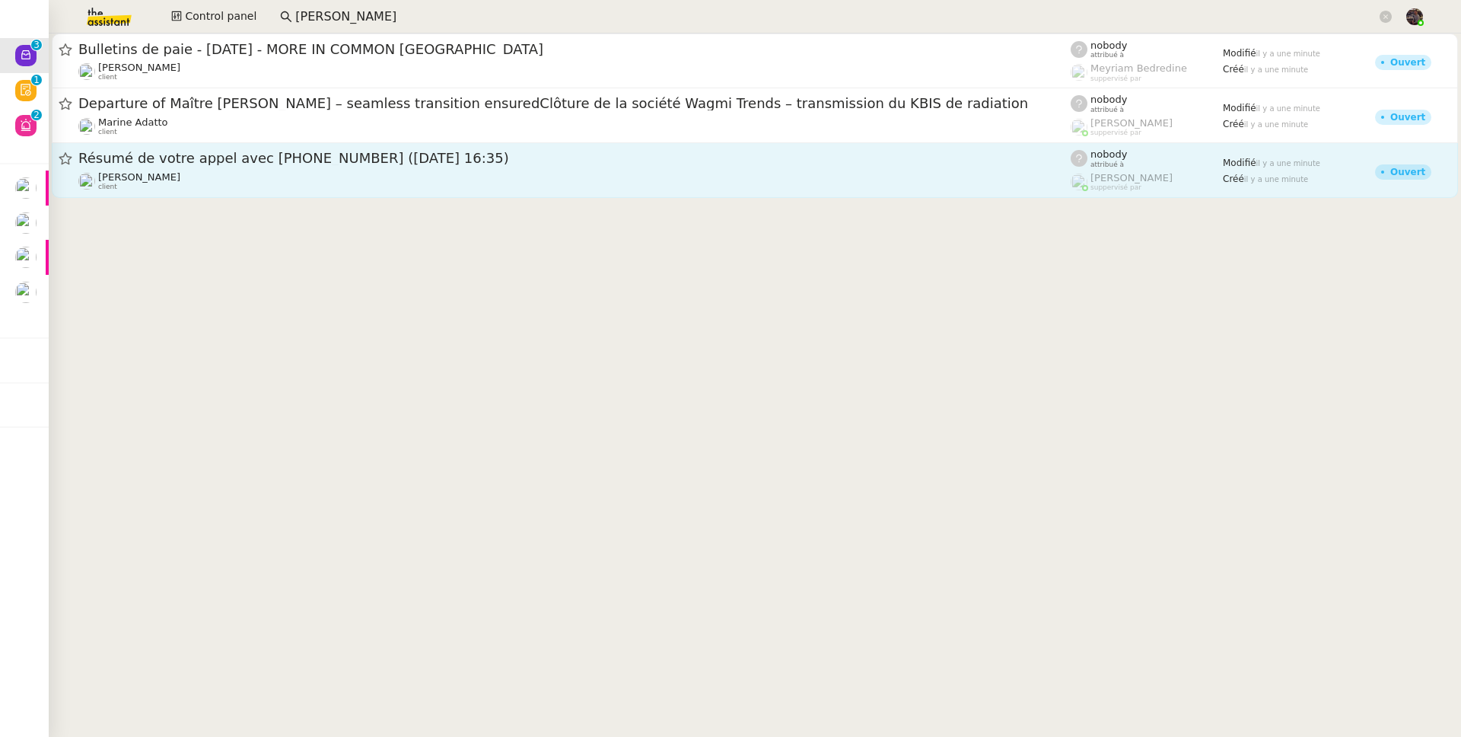
click at [417, 196] on link "Résumé de votre appel avec +33 6 27 30 41 97 (01 octobre 2025 à 16:35) Franck M…" at bounding box center [755, 170] width 1407 height 55
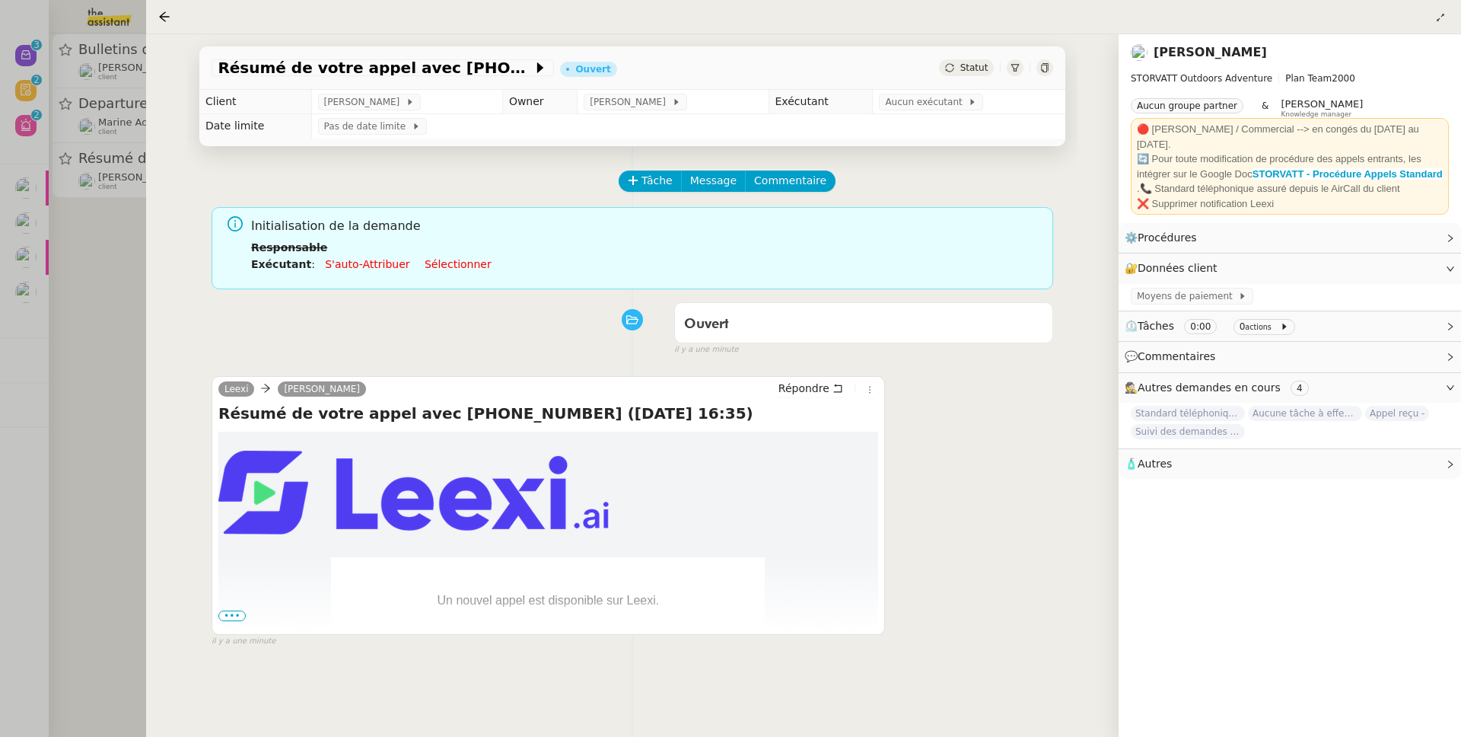
click at [231, 617] on span "•••" at bounding box center [231, 615] width 27 height 11
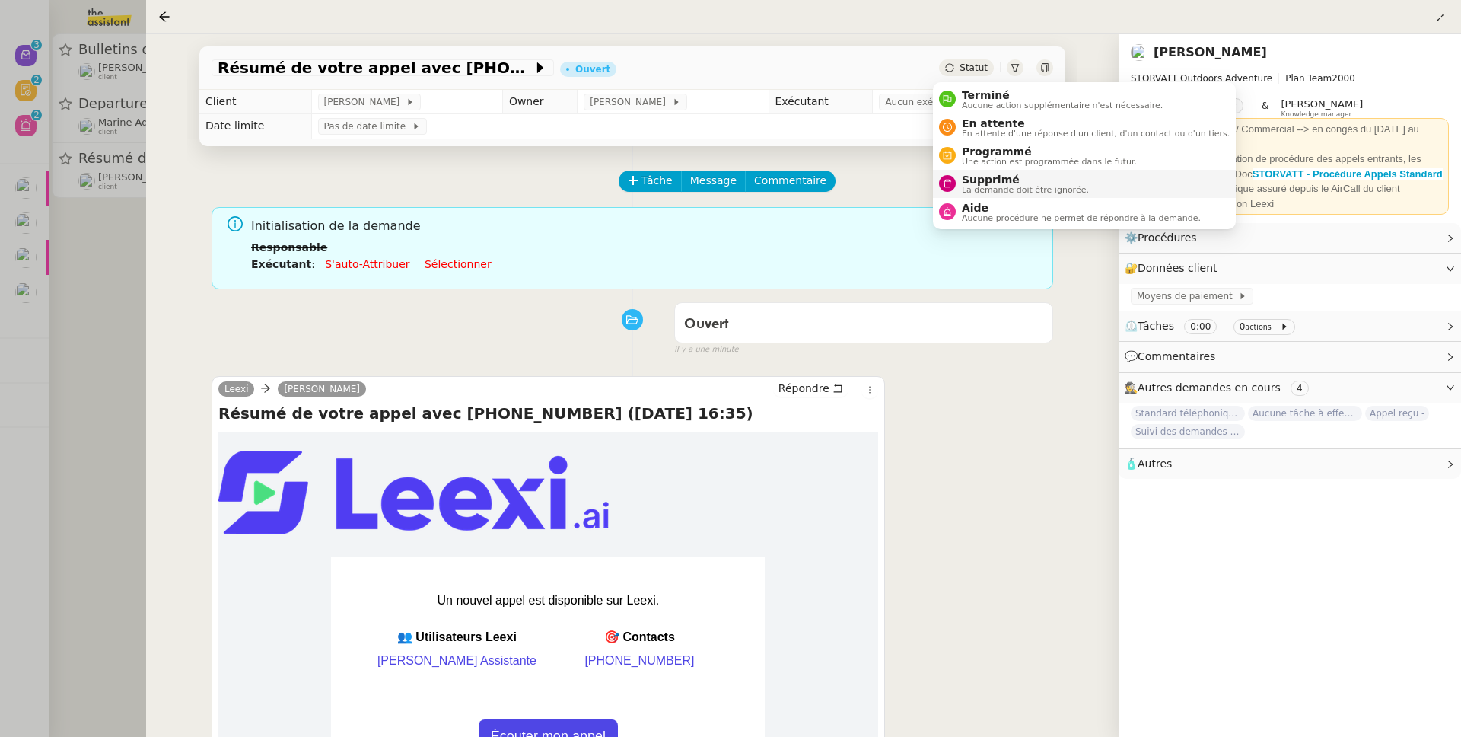
click at [975, 188] on span "La demande doit être ignorée." at bounding box center [1025, 190] width 127 height 8
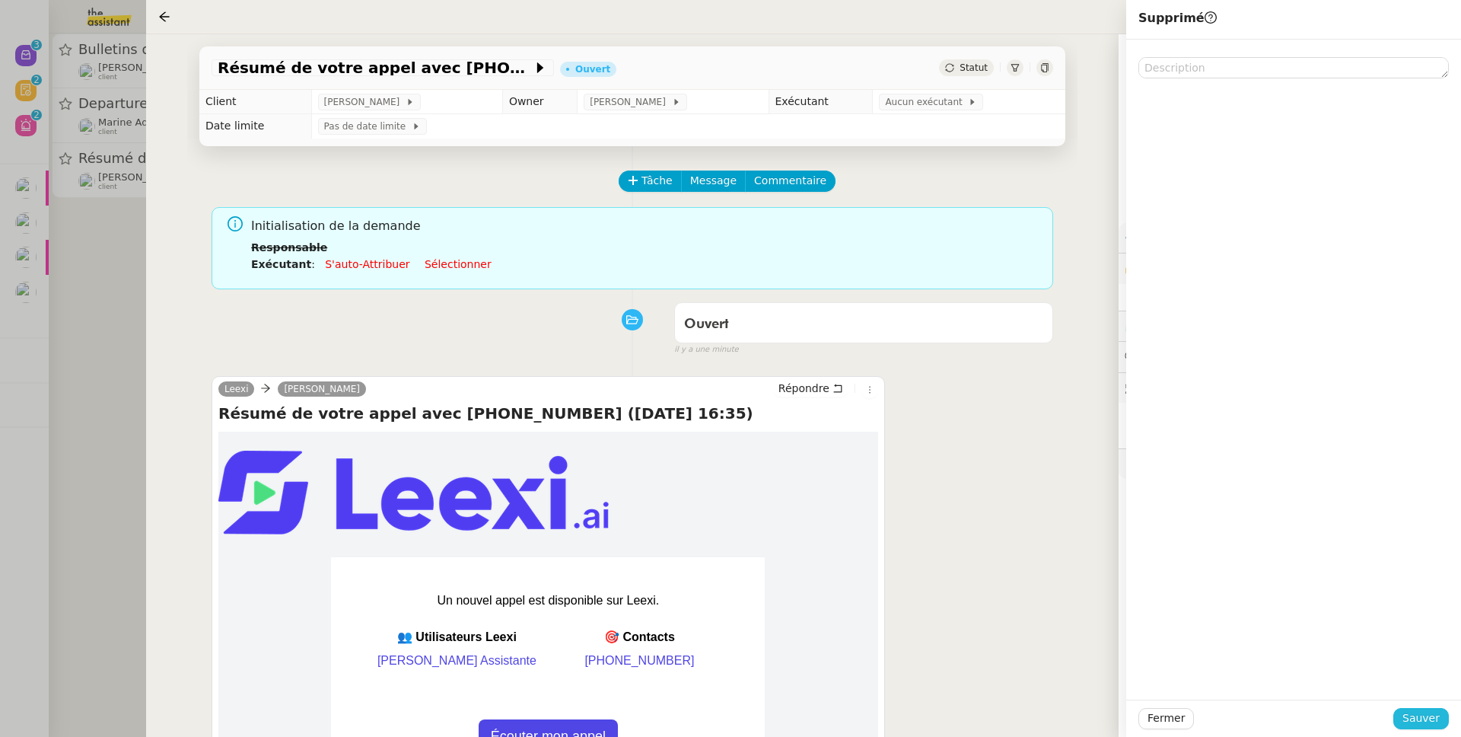
click at [1430, 722] on span "Sauver" at bounding box center [1421, 718] width 37 height 18
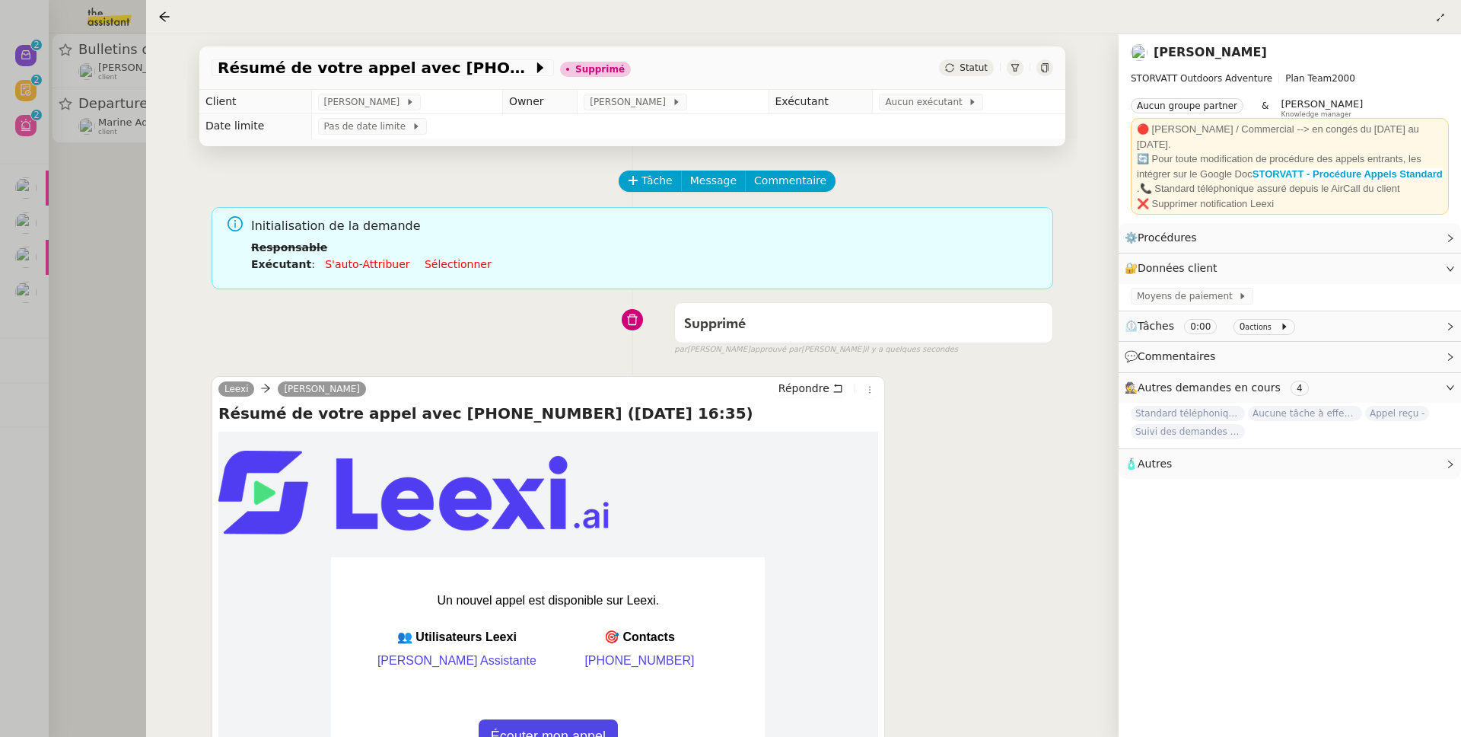
click at [80, 231] on div at bounding box center [730, 368] width 1461 height 737
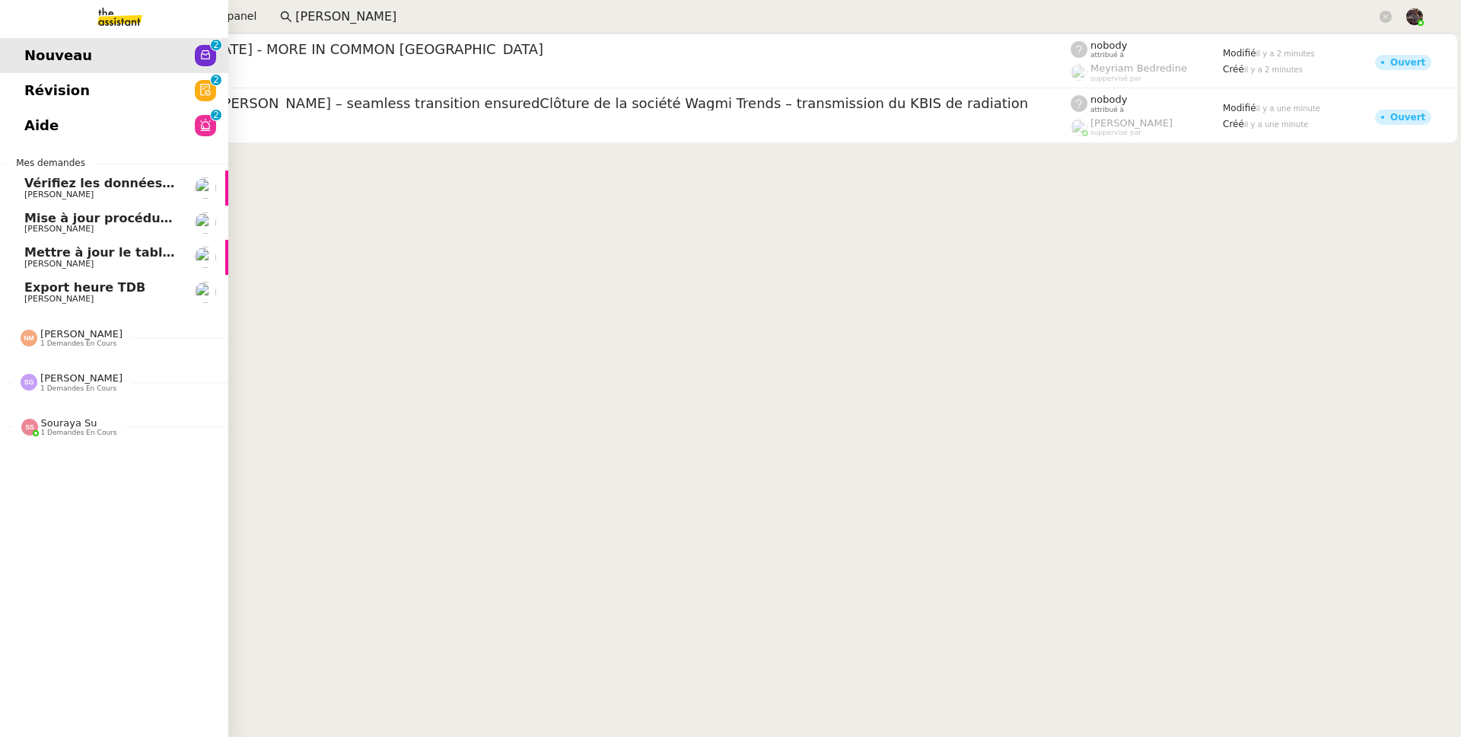
click at [25, 56] on span "Nouveau" at bounding box center [58, 55] width 68 height 23
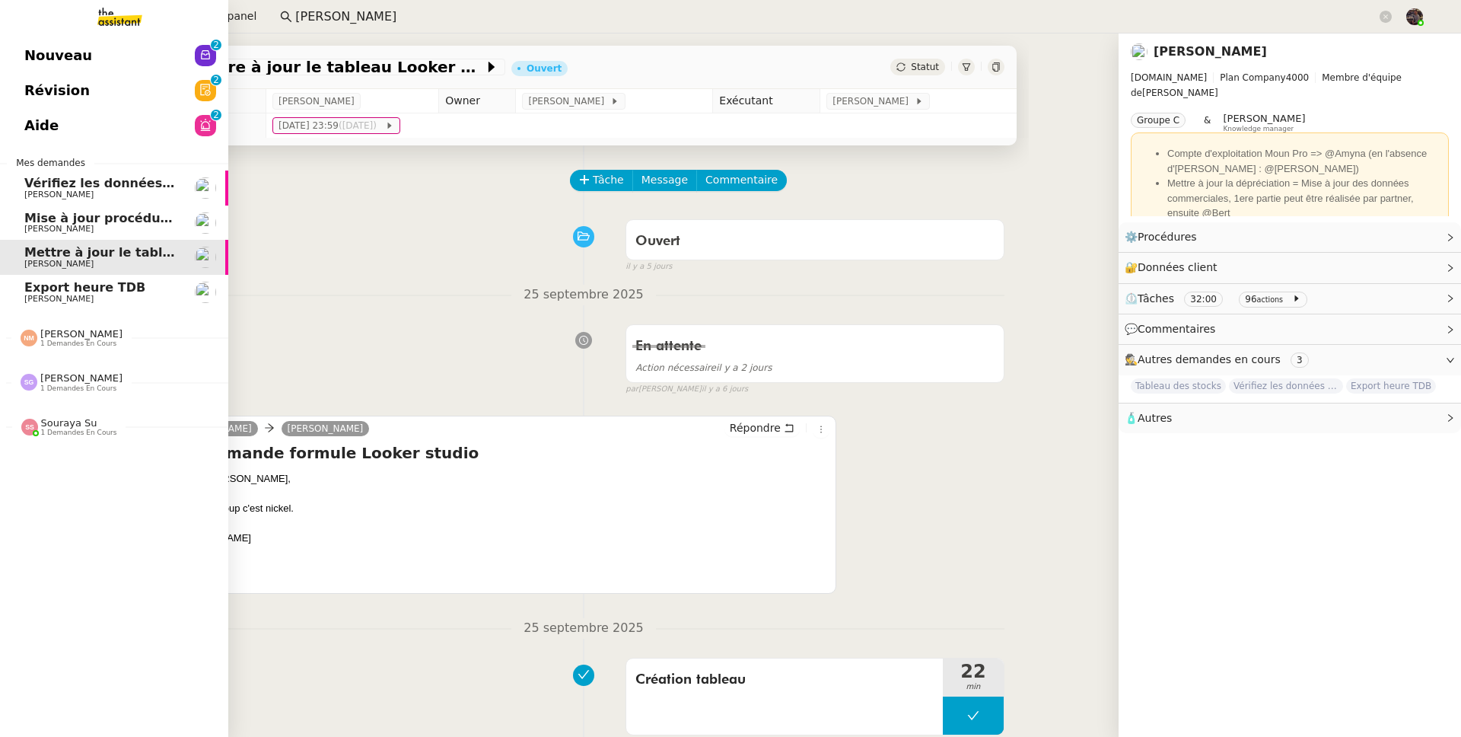
click at [96, 295] on span "[PERSON_NAME]" at bounding box center [101, 299] width 154 height 9
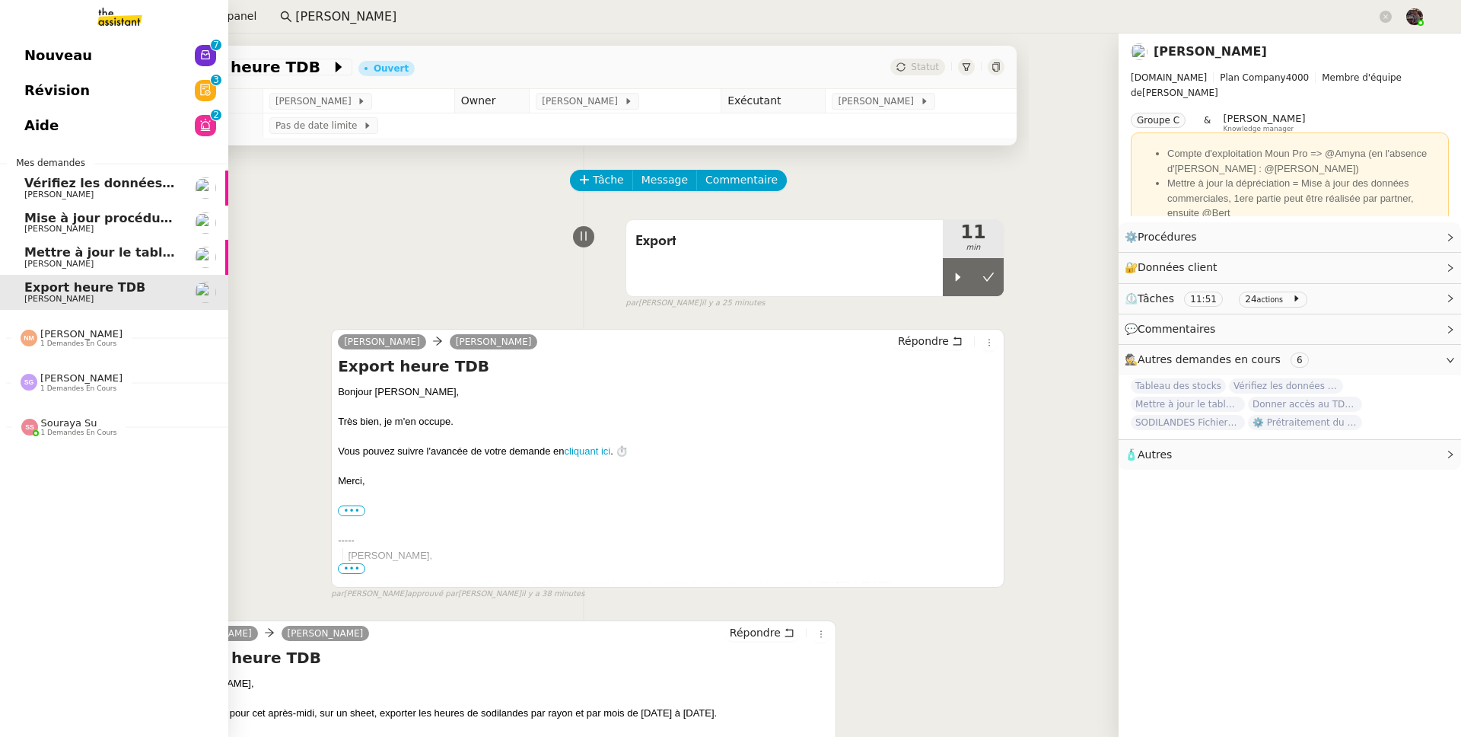
click at [30, 32] on link at bounding box center [114, 16] width 228 height 33
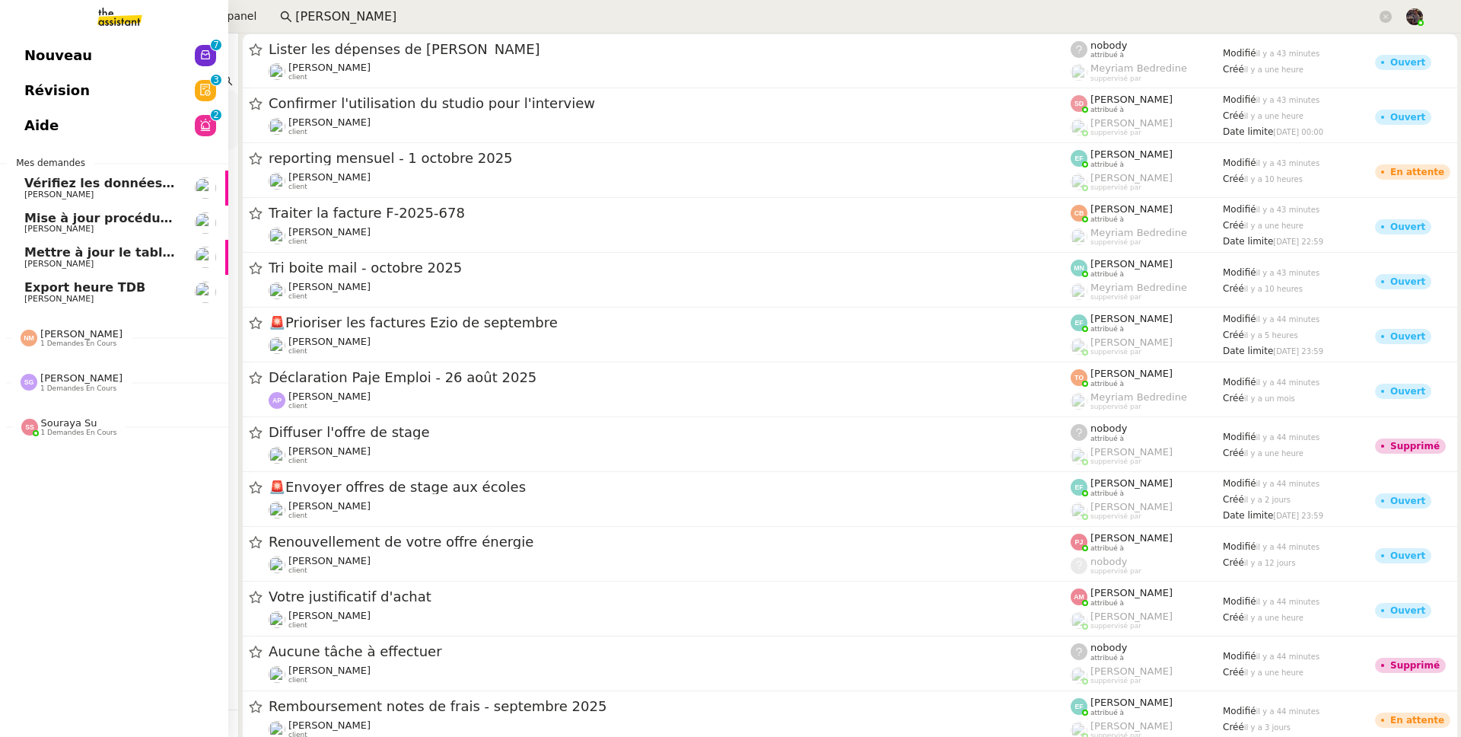
click at [53, 54] on span "Nouveau" at bounding box center [58, 55] width 68 height 23
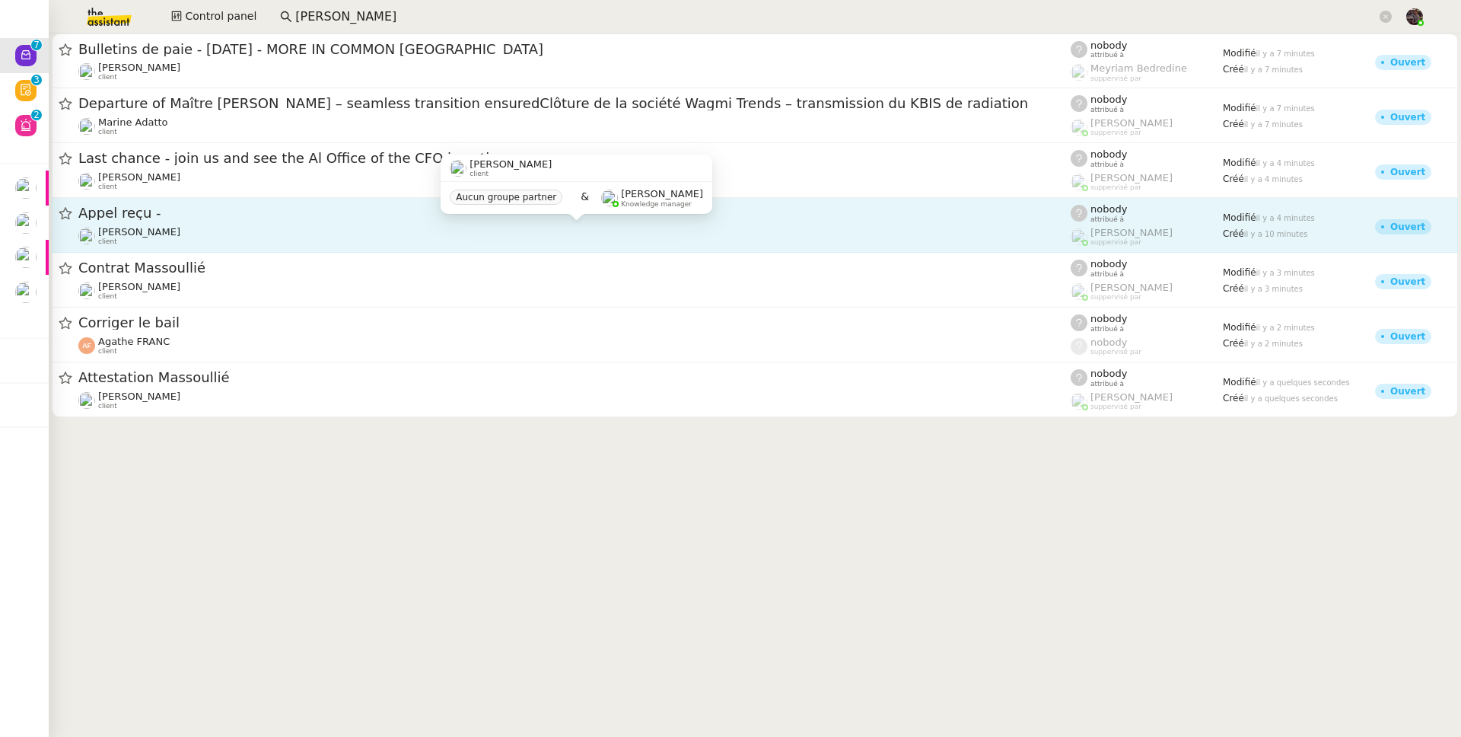
click at [218, 239] on div "Franck MUFFAT-JEANDET client" at bounding box center [574, 236] width 993 height 20
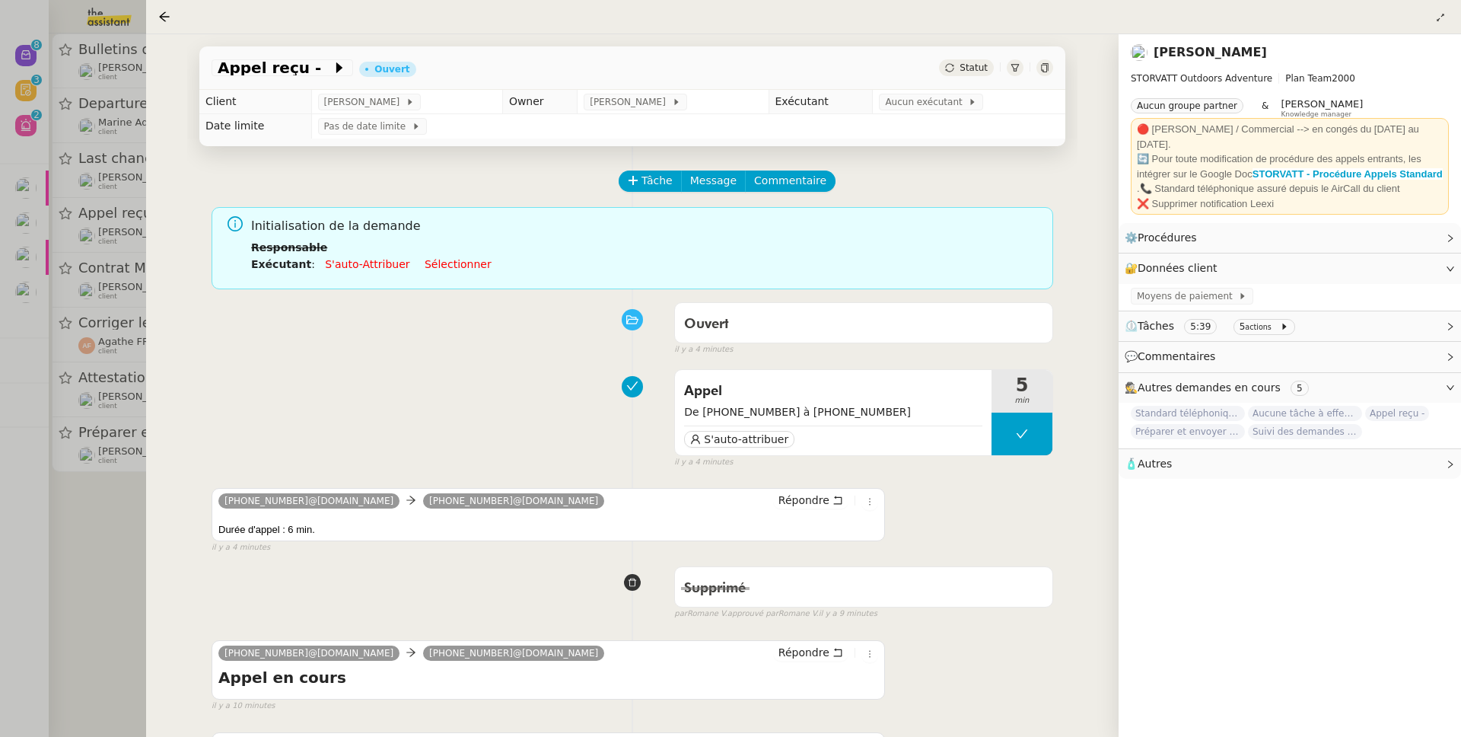
click at [105, 499] on div at bounding box center [730, 368] width 1461 height 737
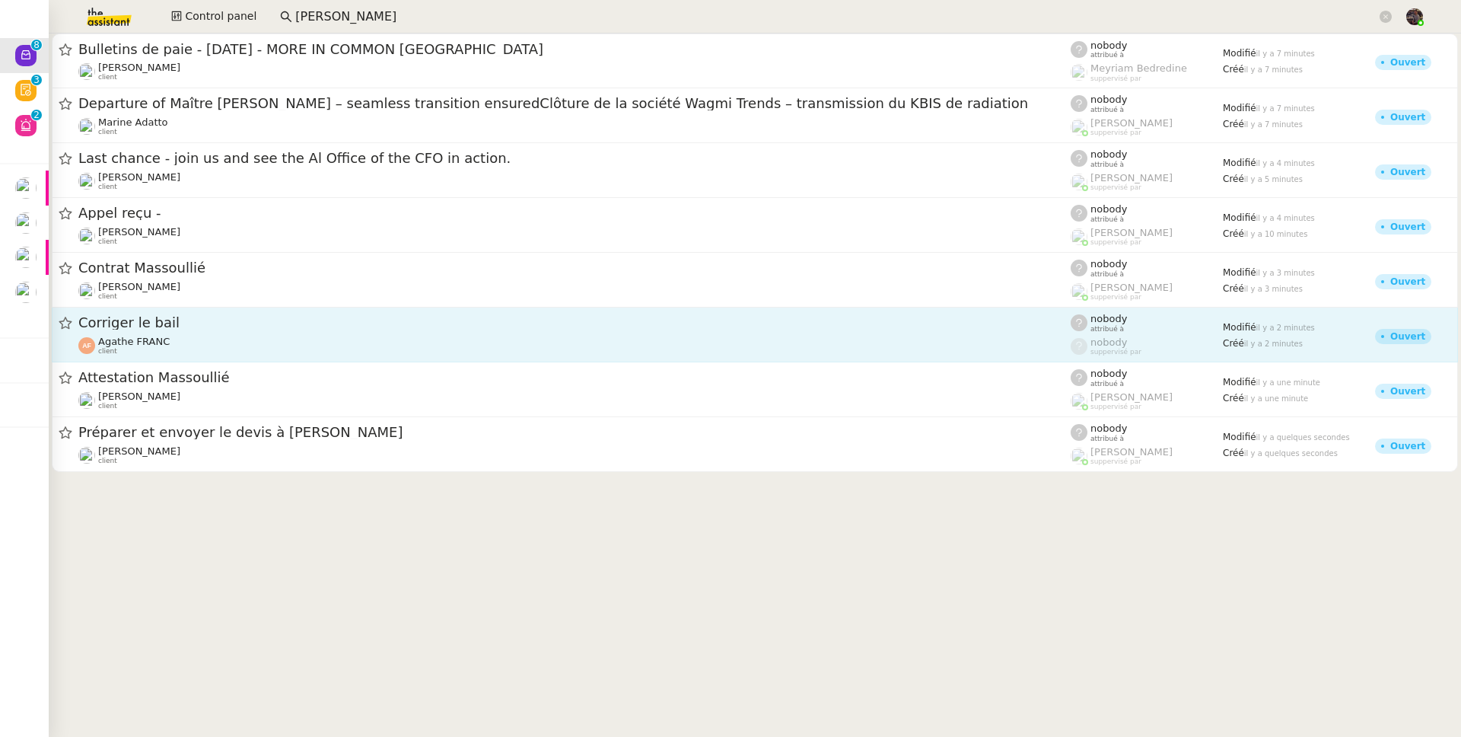
click at [206, 333] on div "Corriger le bail Agathe FRANC client" at bounding box center [574, 335] width 993 height 42
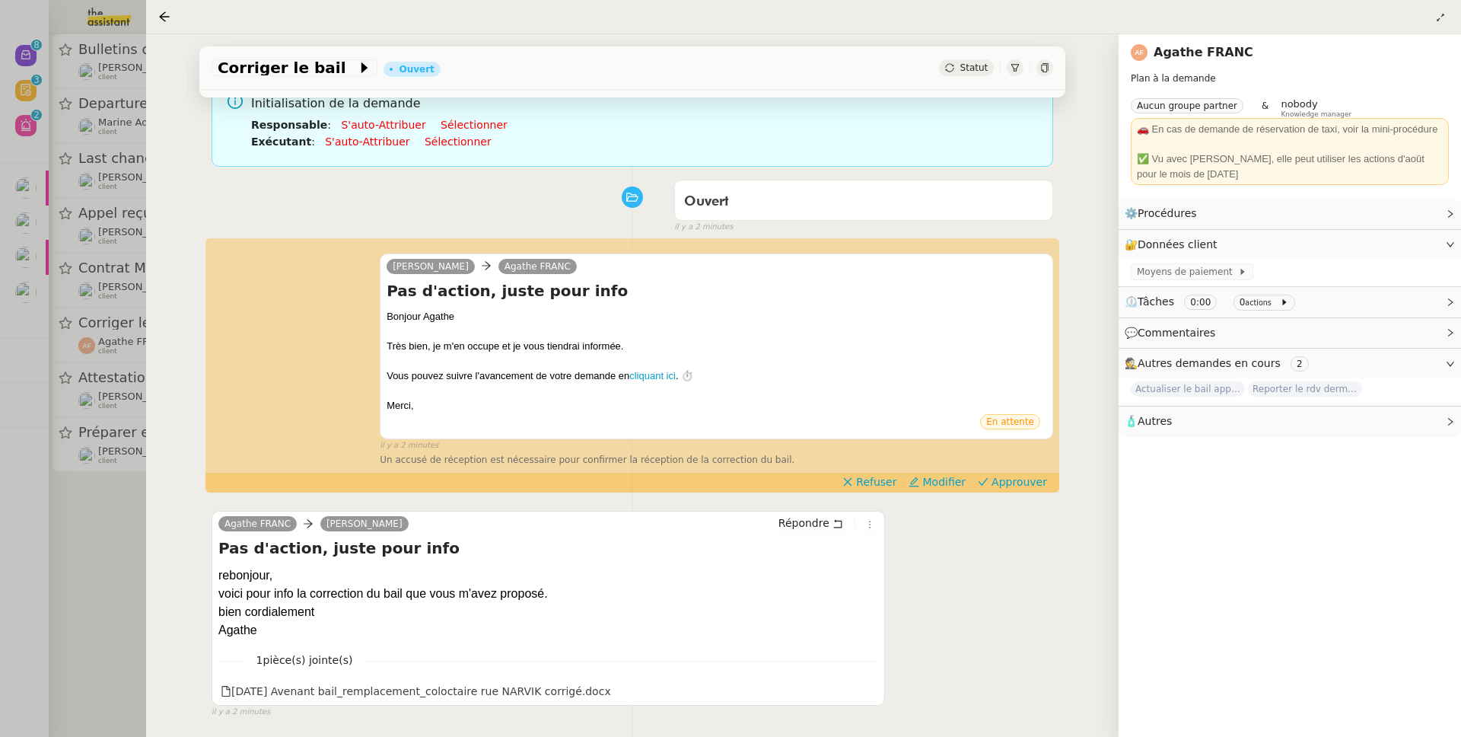
scroll to position [206, 0]
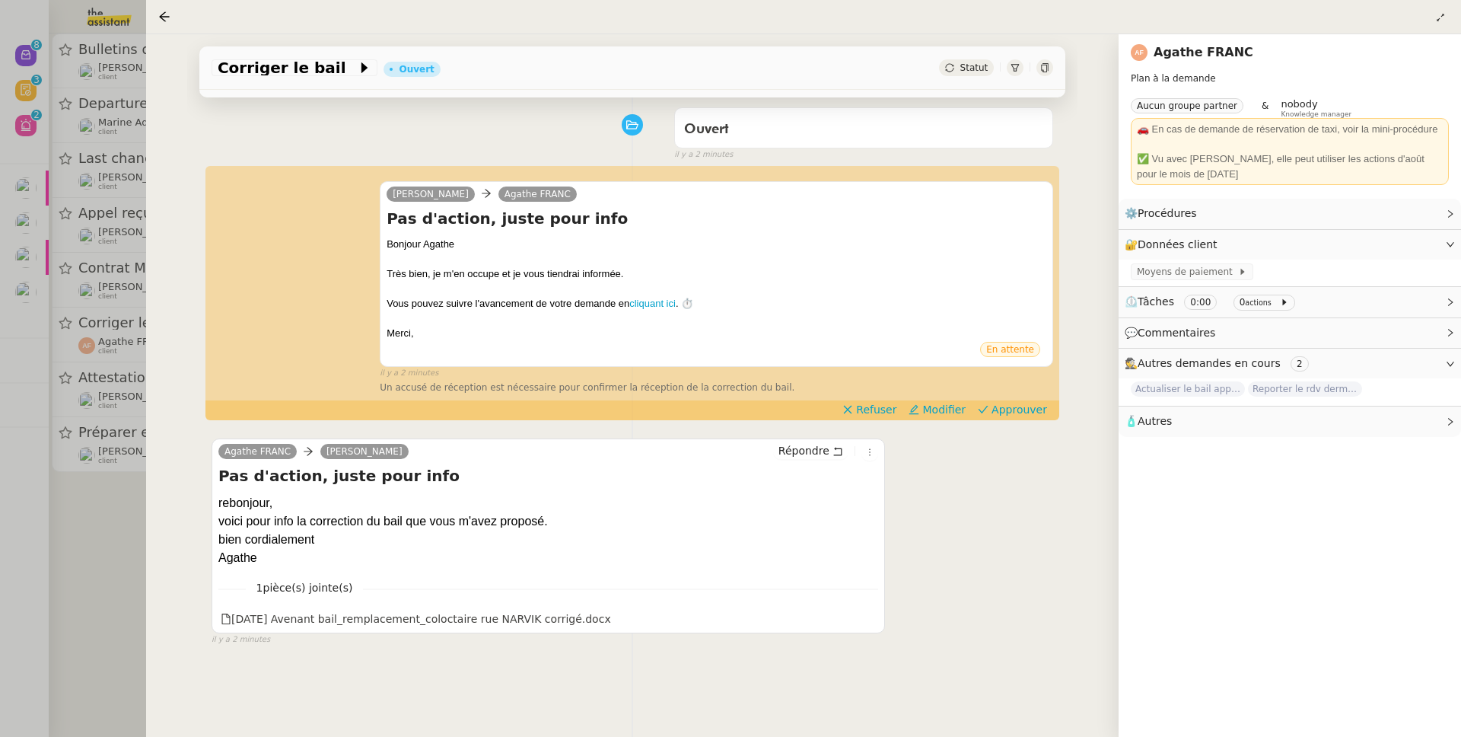
click at [93, 438] on div at bounding box center [730, 368] width 1461 height 737
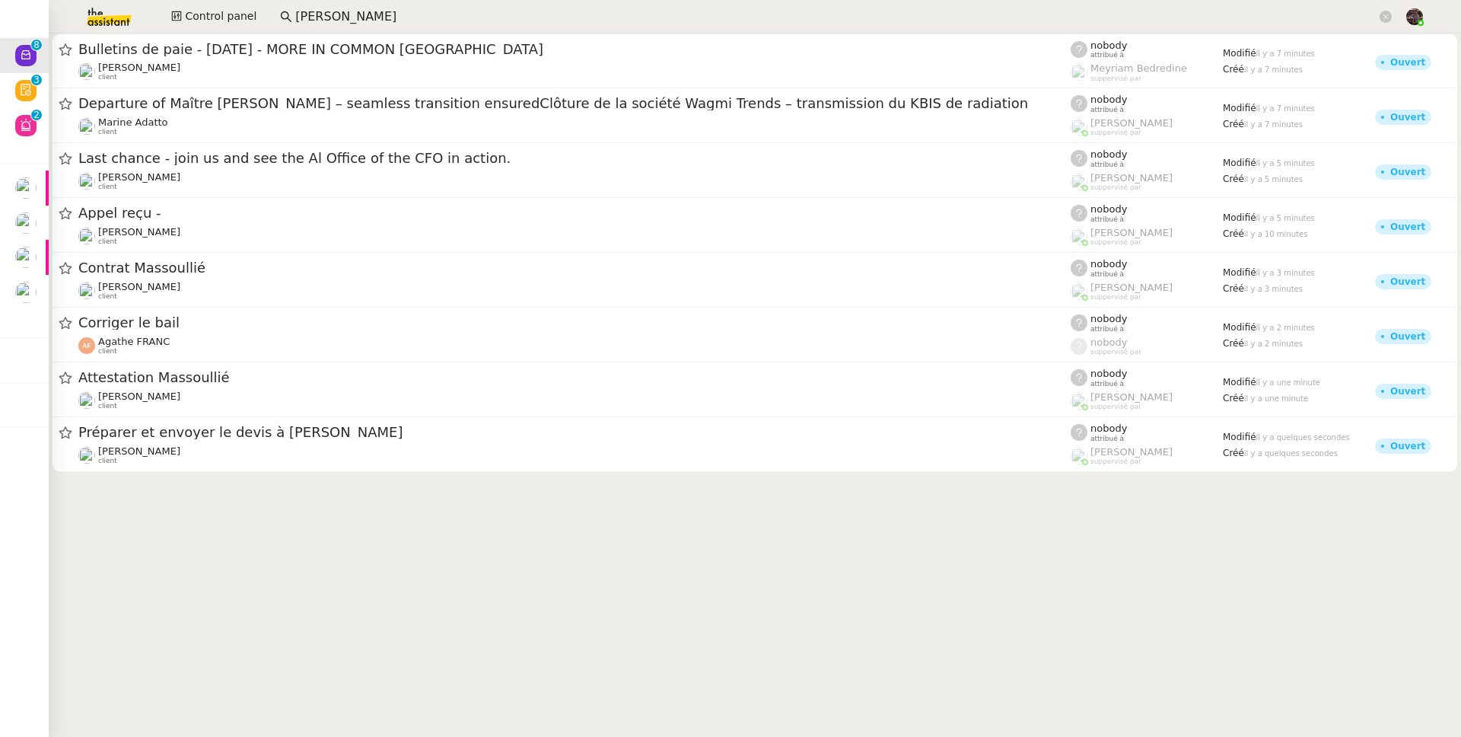
click at [96, 19] on img at bounding box center [97, 16] width 118 height 33
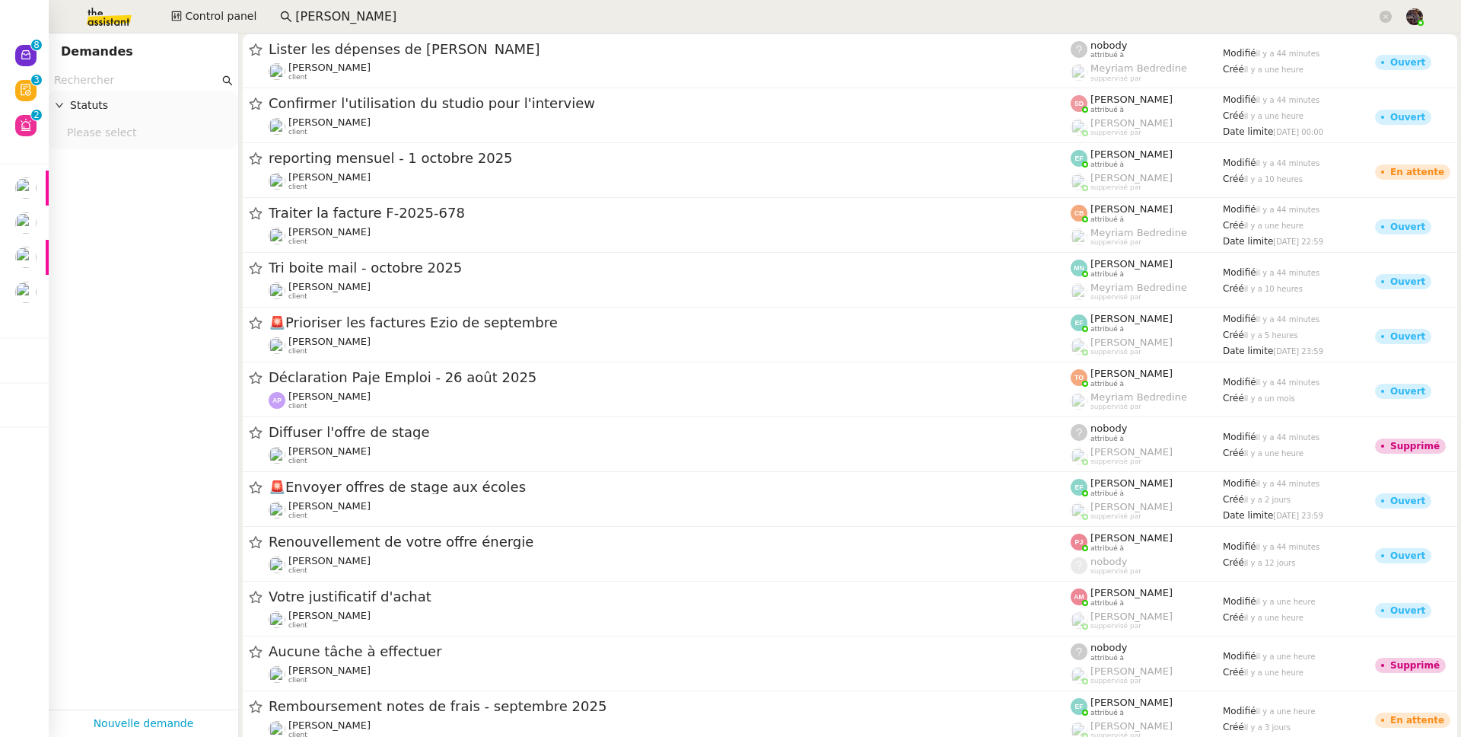
click at [140, 77] on input "text" at bounding box center [136, 81] width 165 height 18
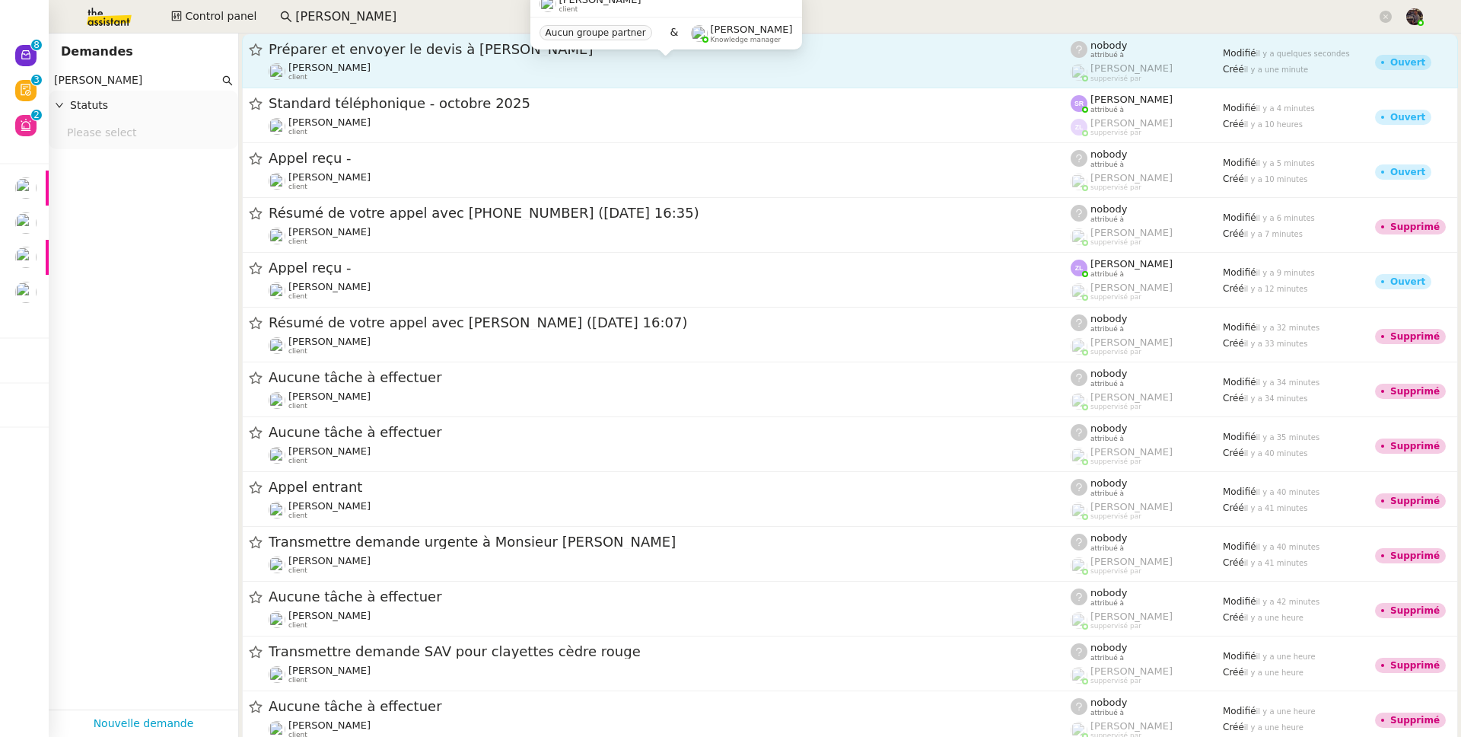
type input "frank muffa"
click at [457, 62] on div "Franck MUFFAT-JEANDET client" at bounding box center [670, 72] width 802 height 20
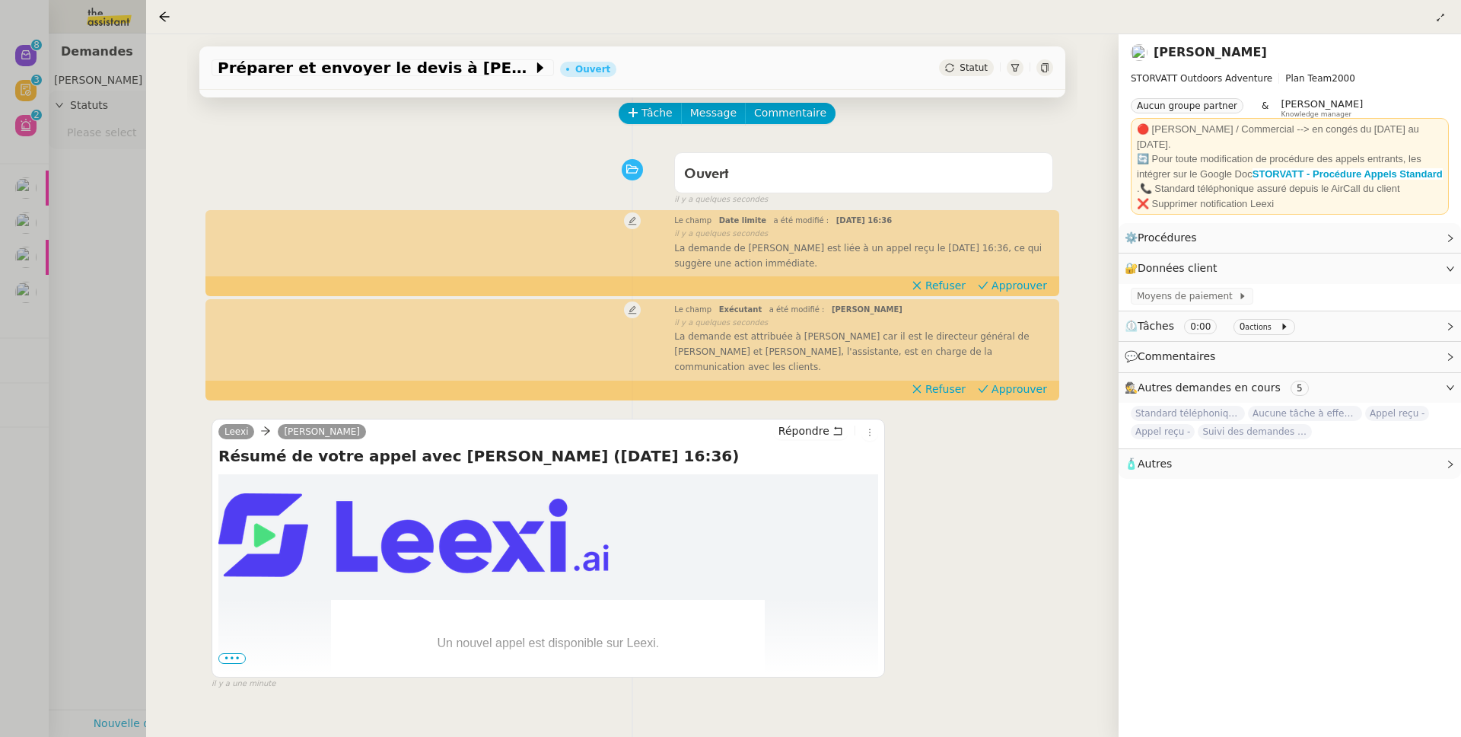
scroll to position [206, 0]
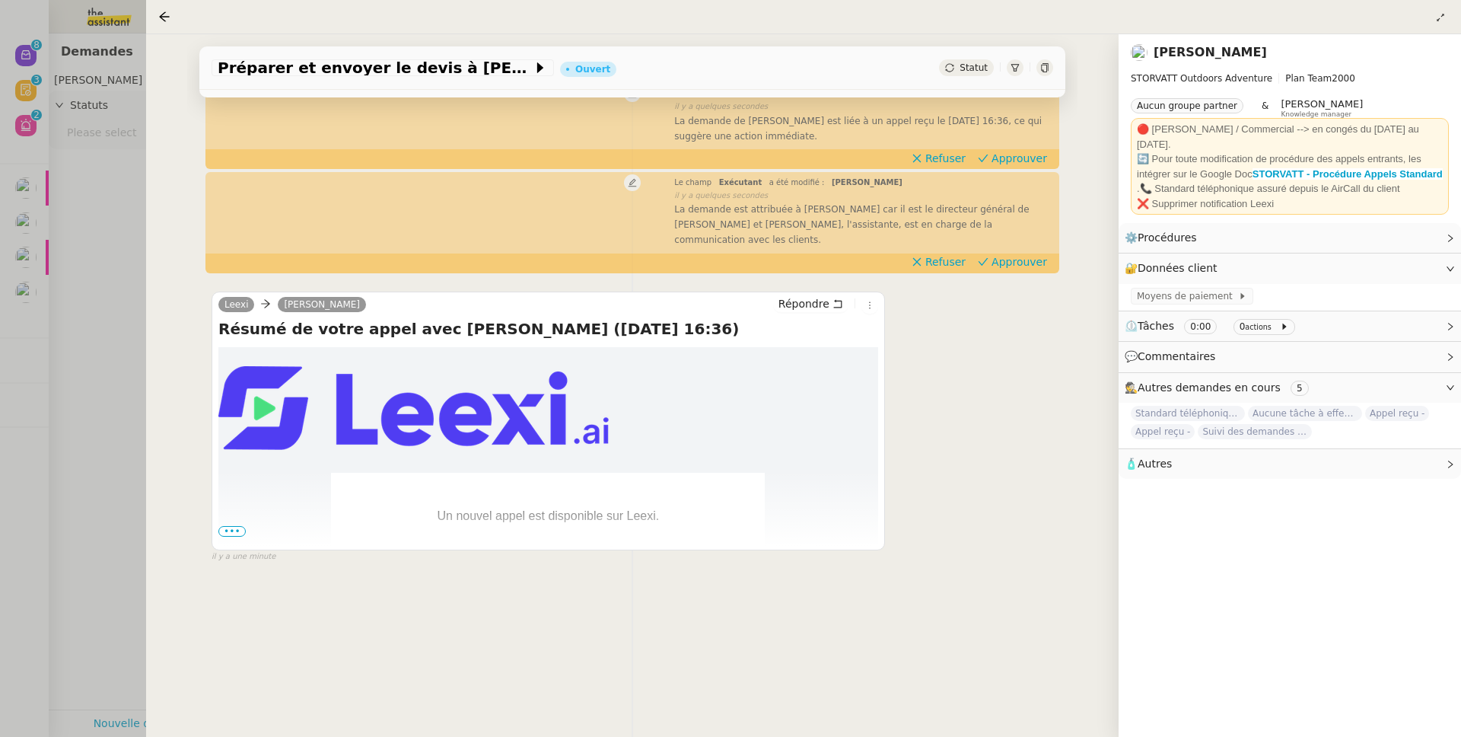
click at [70, 343] on div at bounding box center [730, 368] width 1461 height 737
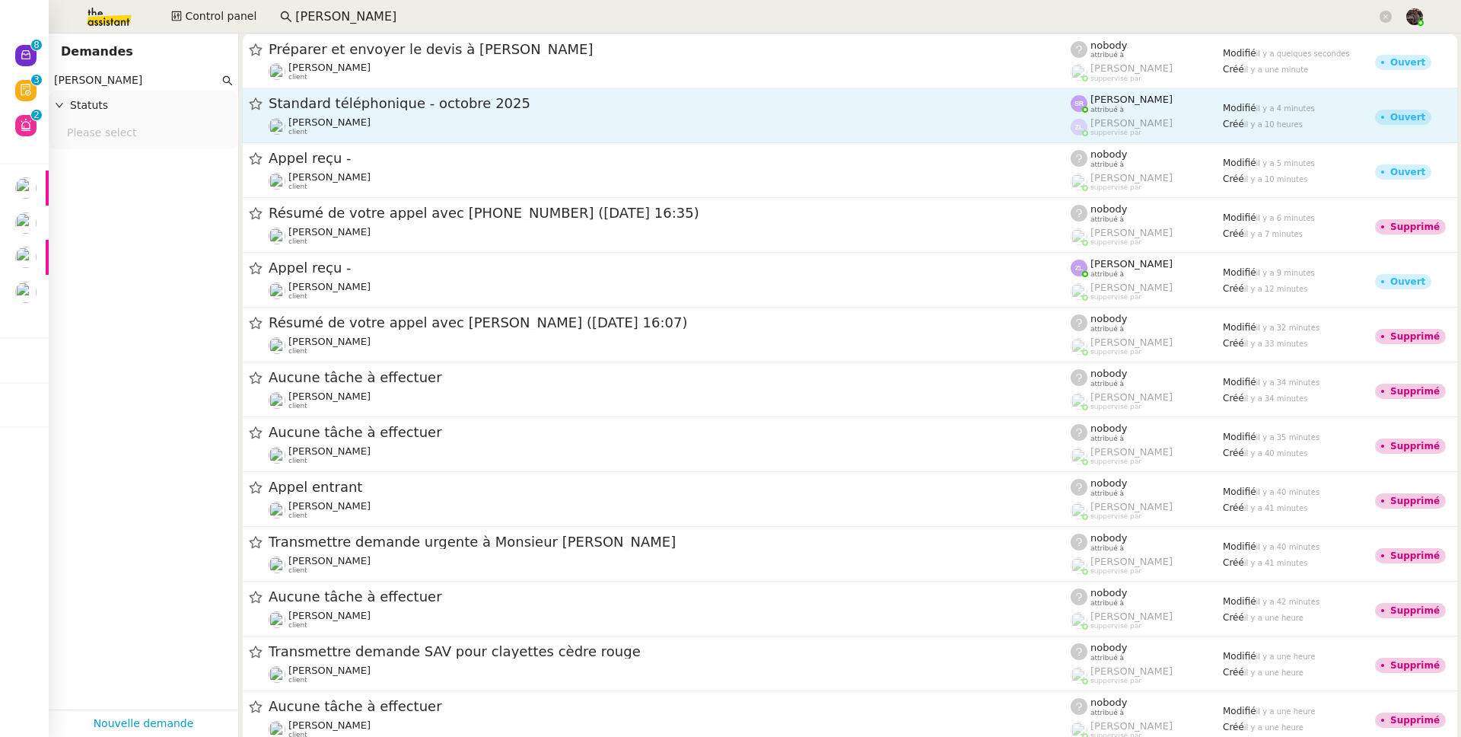
click at [375, 108] on span "Standard téléphonique - octobre 2025" at bounding box center [670, 104] width 802 height 14
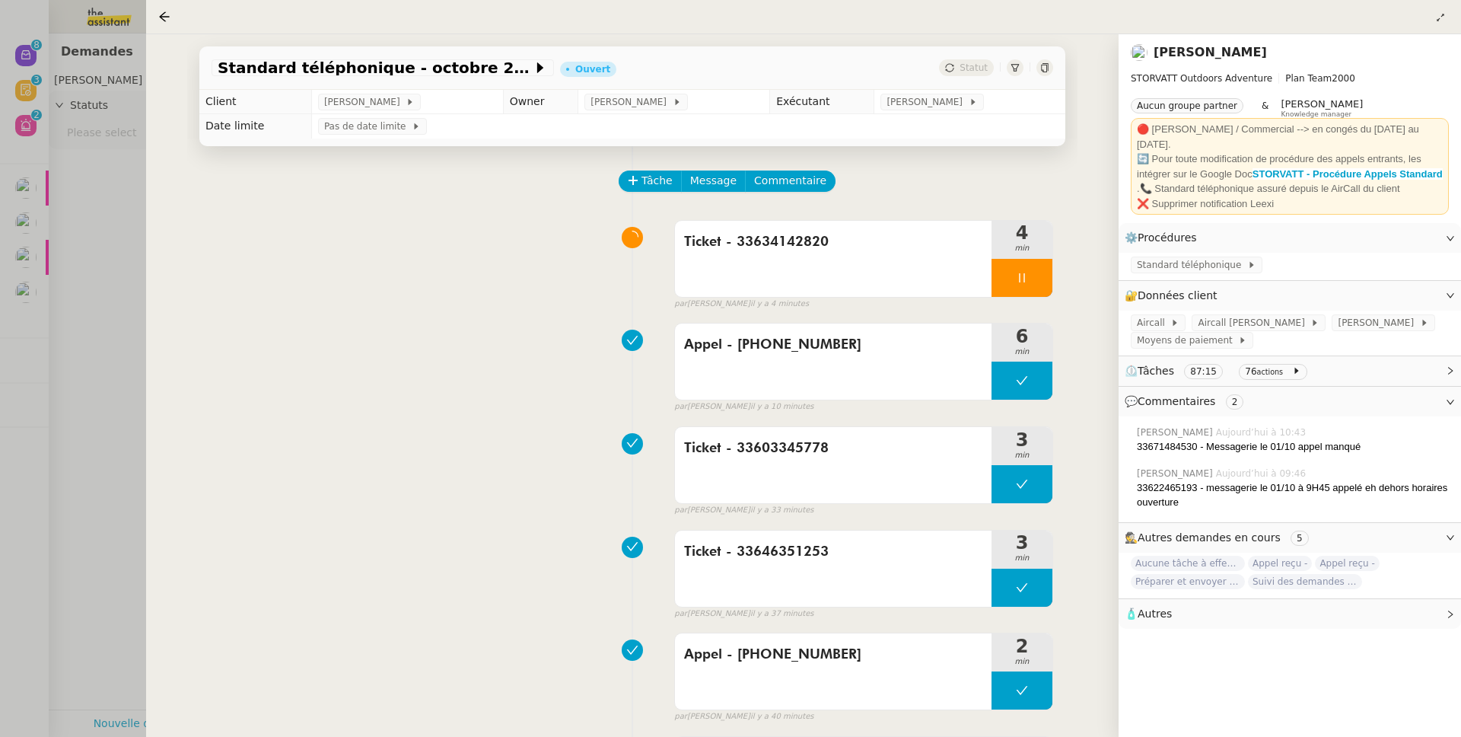
click at [116, 400] on div at bounding box center [730, 368] width 1461 height 737
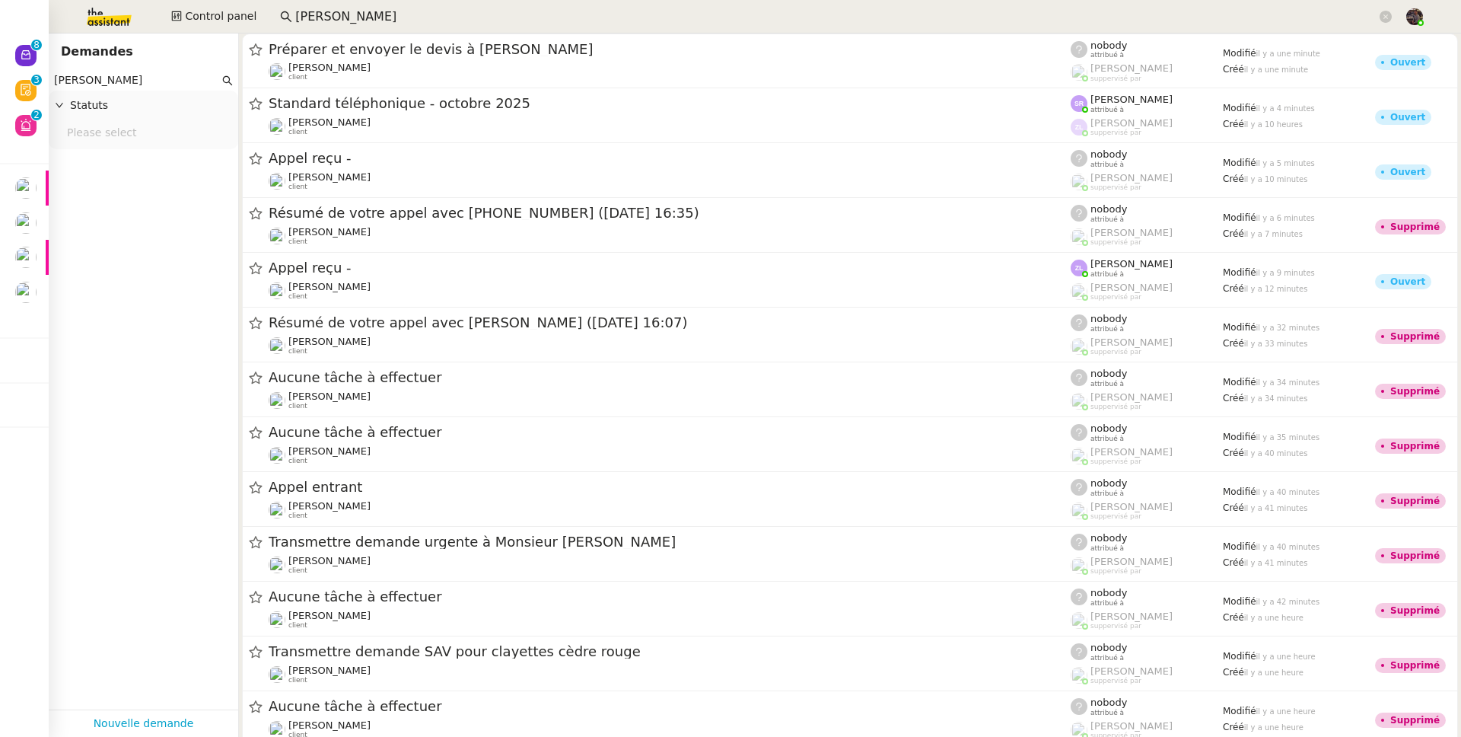
click at [349, 18] on input "frank muffat" at bounding box center [836, 17] width 1082 height 21
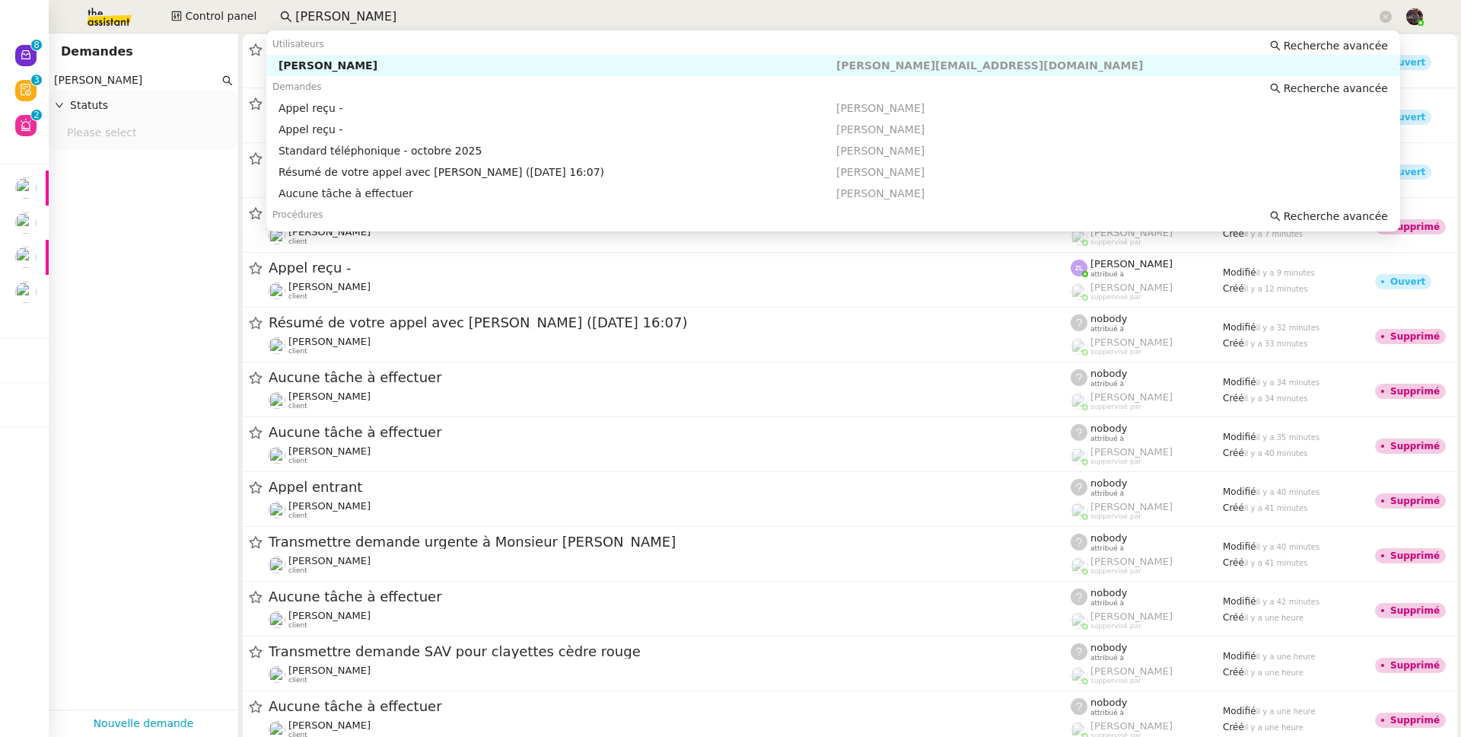
click at [363, 61] on div "[PERSON_NAME]" at bounding box center [558, 66] width 558 height 14
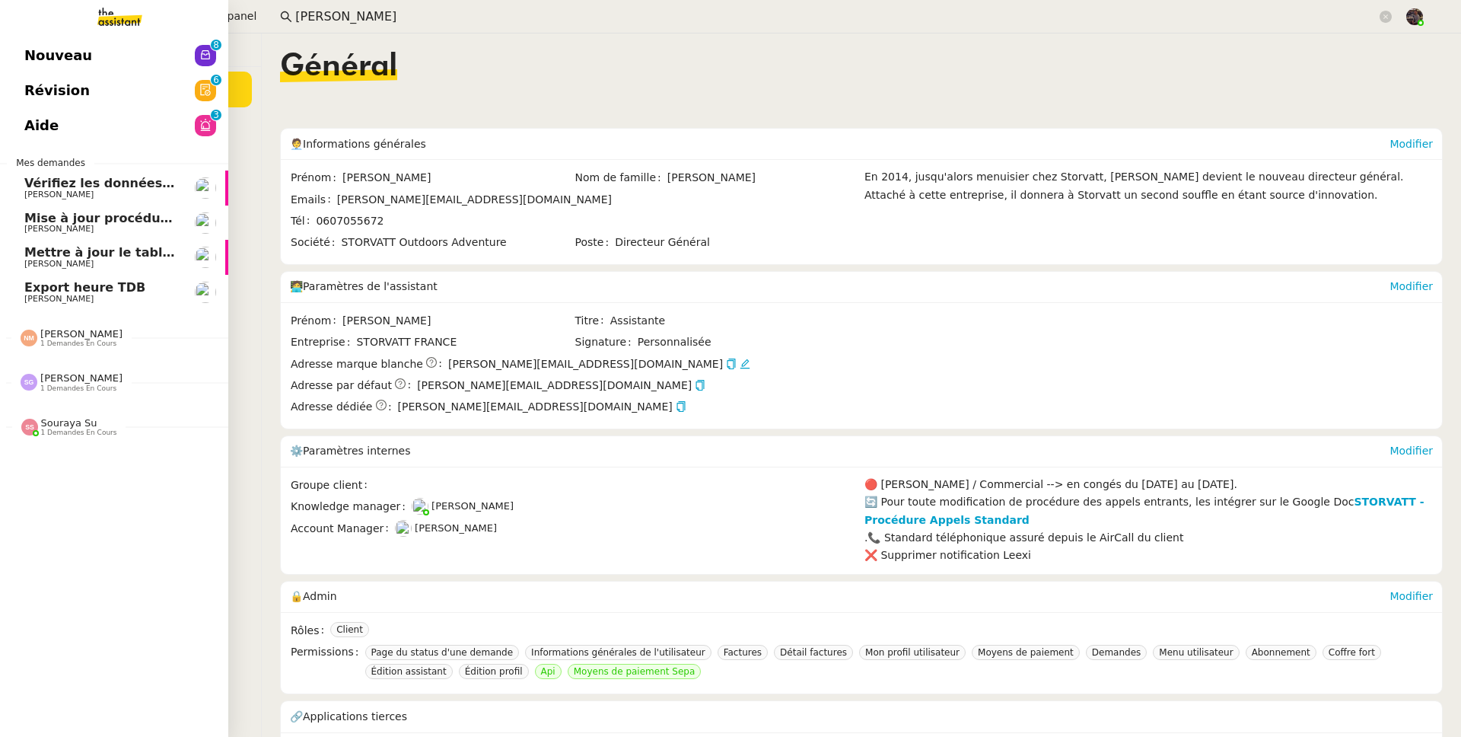
click at [26, 56] on link "Nouveau 0 1 2 3 4 5 6 7 8 9" at bounding box center [114, 55] width 228 height 35
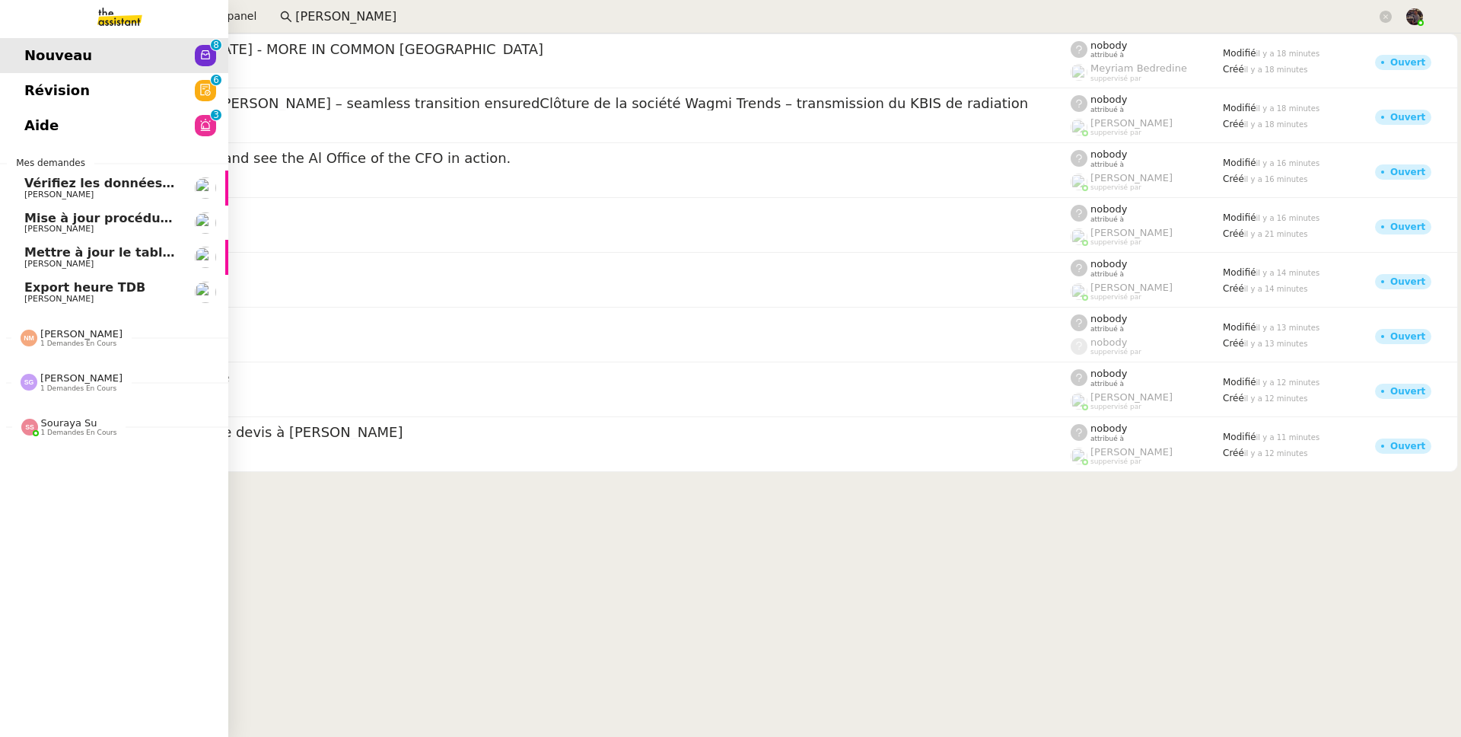
click at [26, 56] on span "Nouveau" at bounding box center [58, 55] width 68 height 23
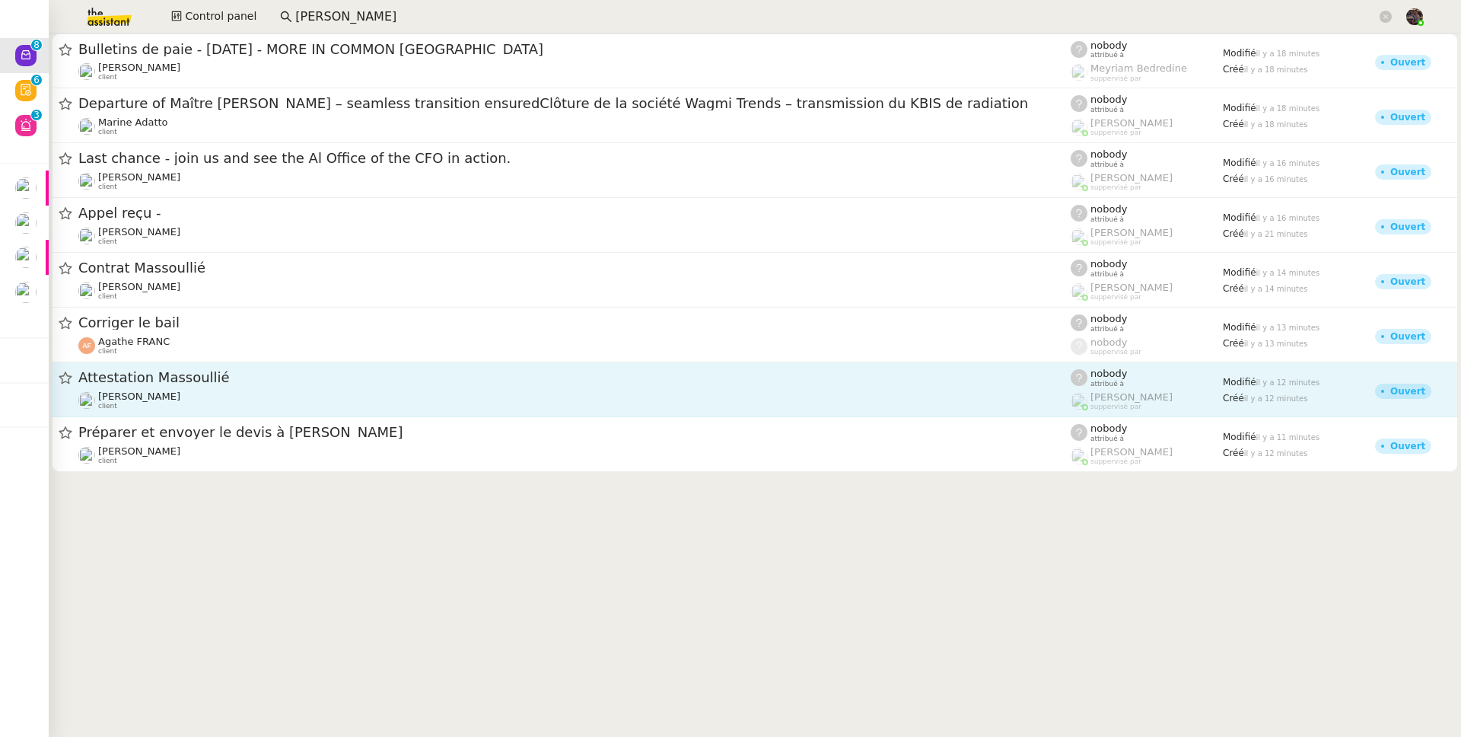
click at [318, 383] on span "Attestation Massoullié" at bounding box center [574, 378] width 993 height 14
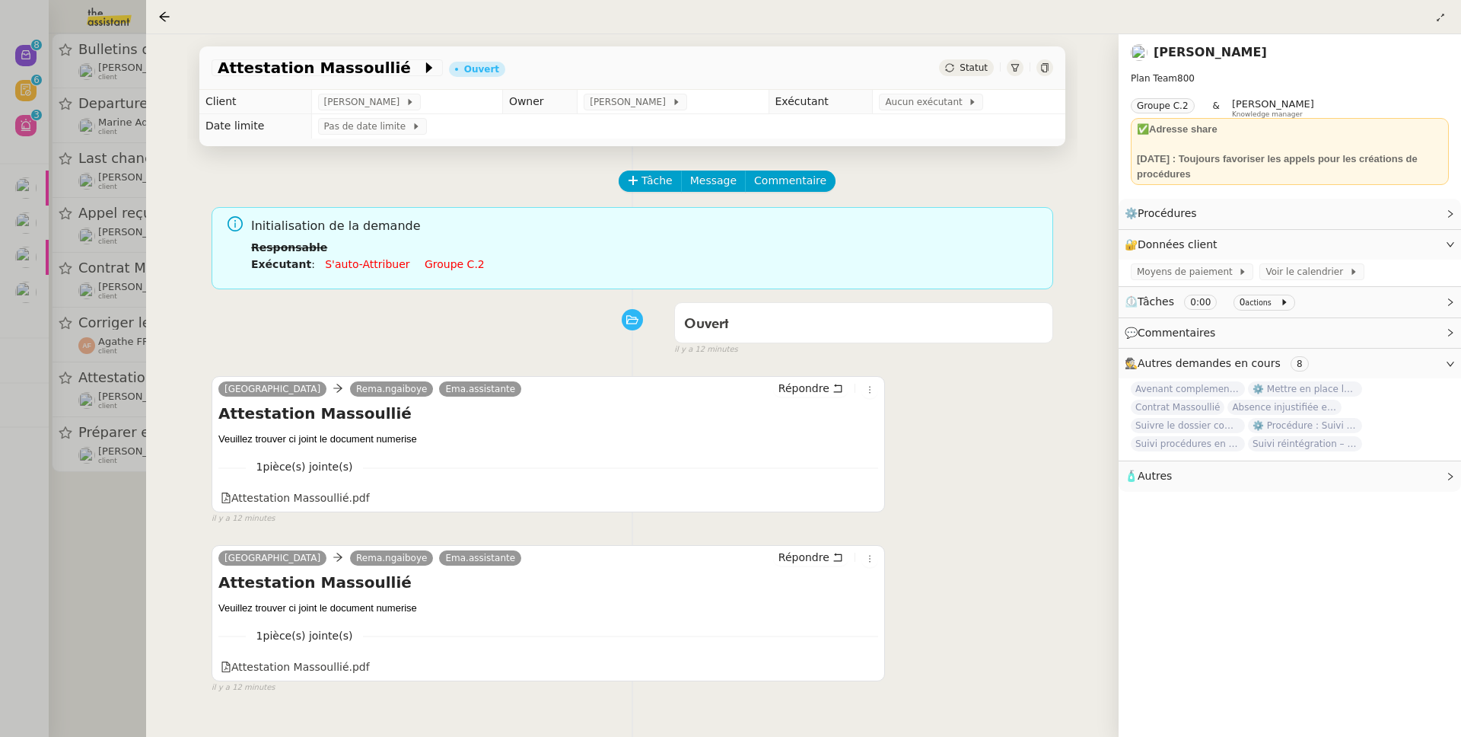
click at [103, 543] on div at bounding box center [730, 368] width 1461 height 737
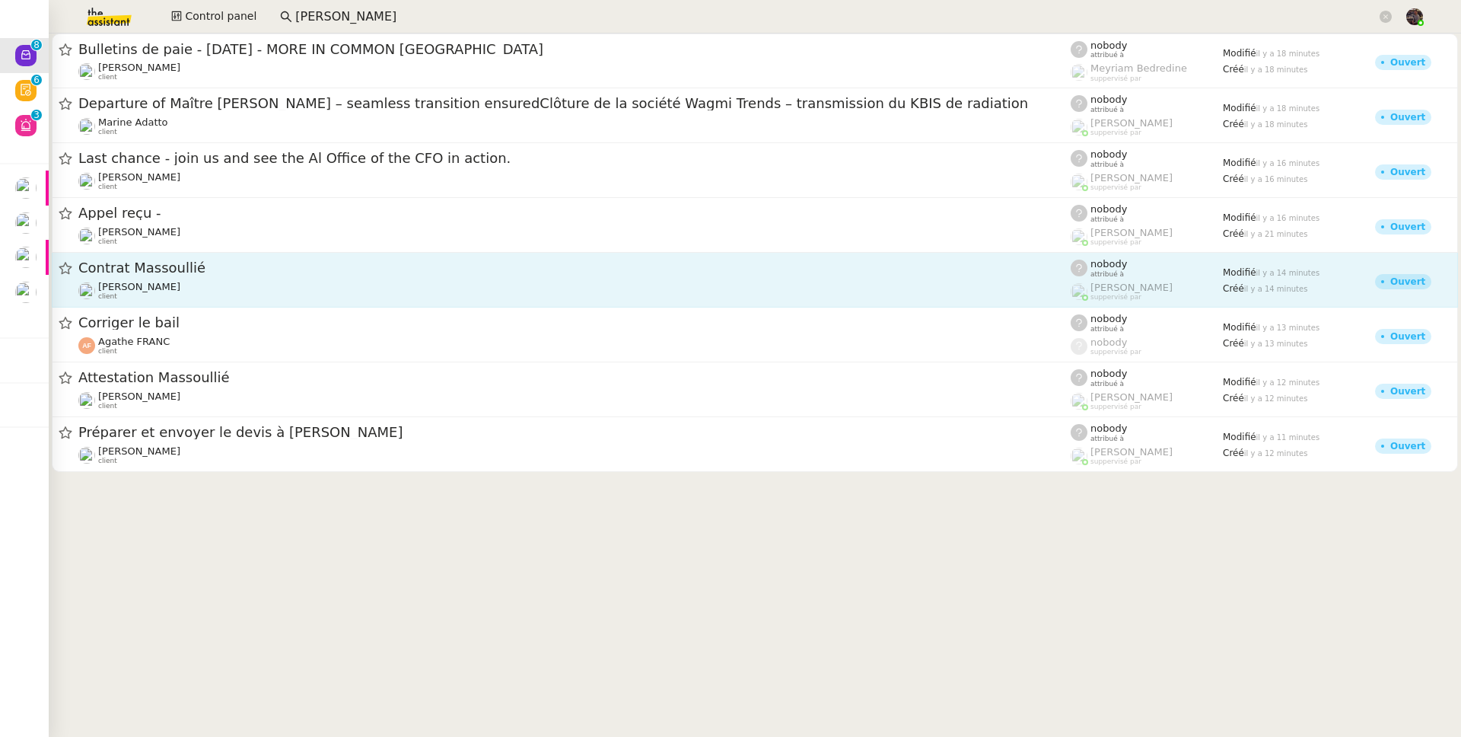
click at [169, 304] on link "Contrat Massoullié Réma Ngaiboye client nobody attribué à Frédérique Albert sup…" at bounding box center [755, 280] width 1407 height 55
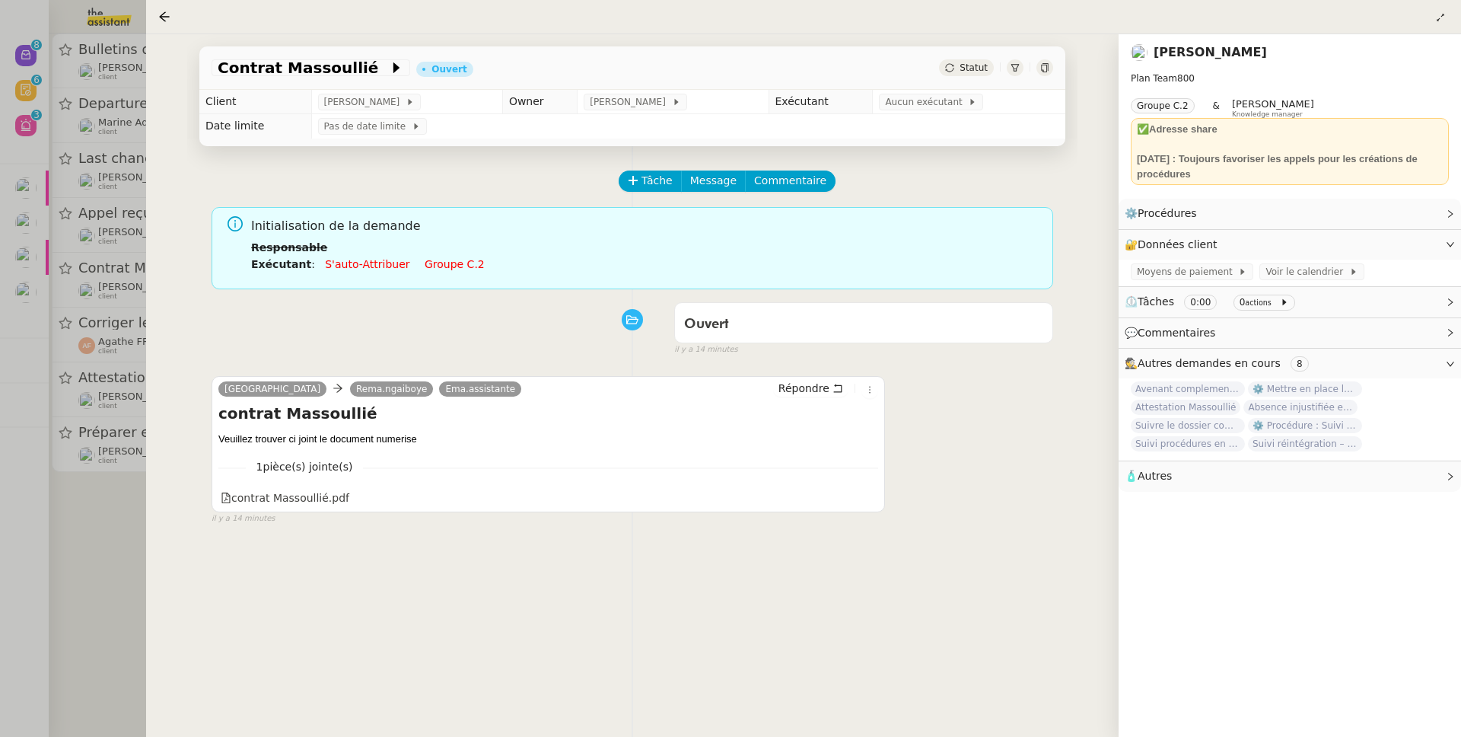
click at [105, 493] on div at bounding box center [730, 368] width 1461 height 737
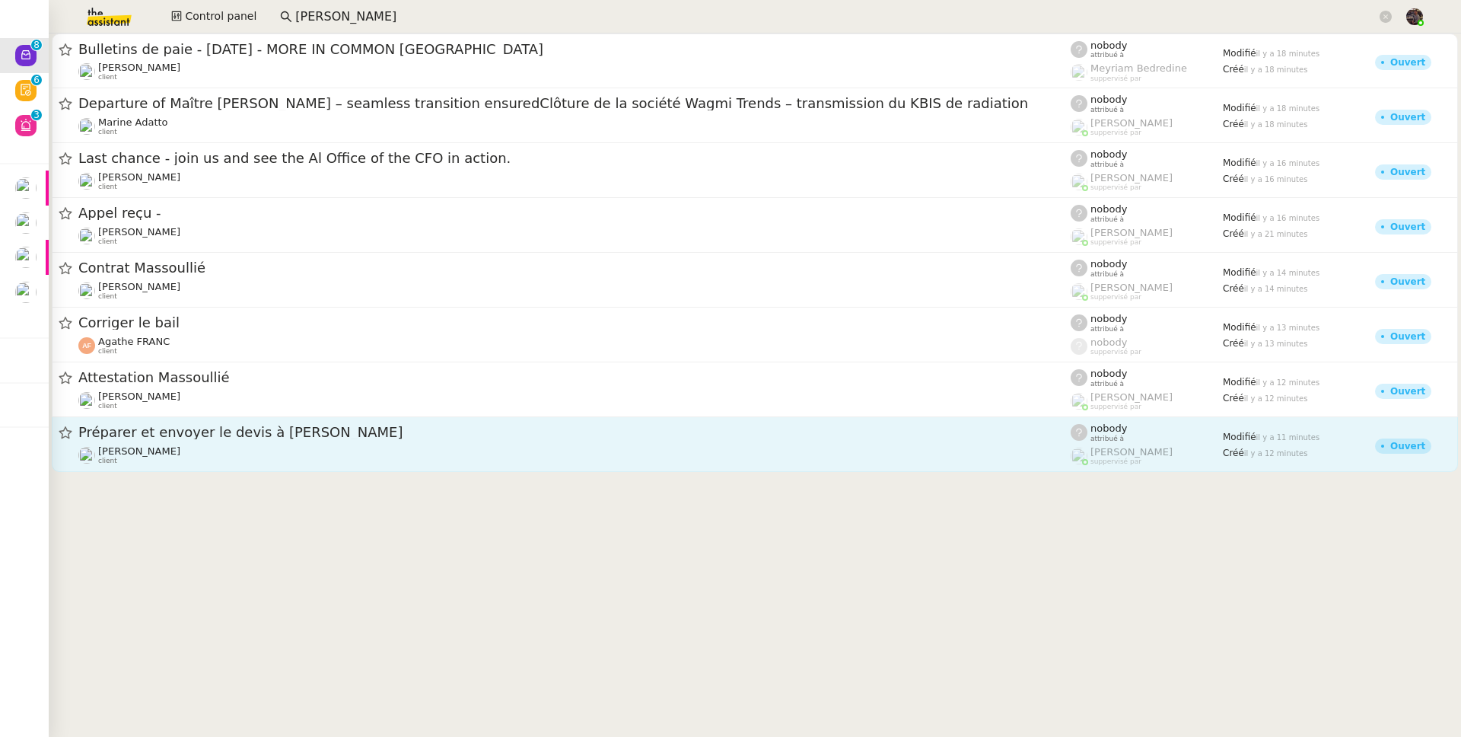
click at [193, 425] on div "Préparer et envoyer le devis à Anastasiia" at bounding box center [574, 432] width 993 height 19
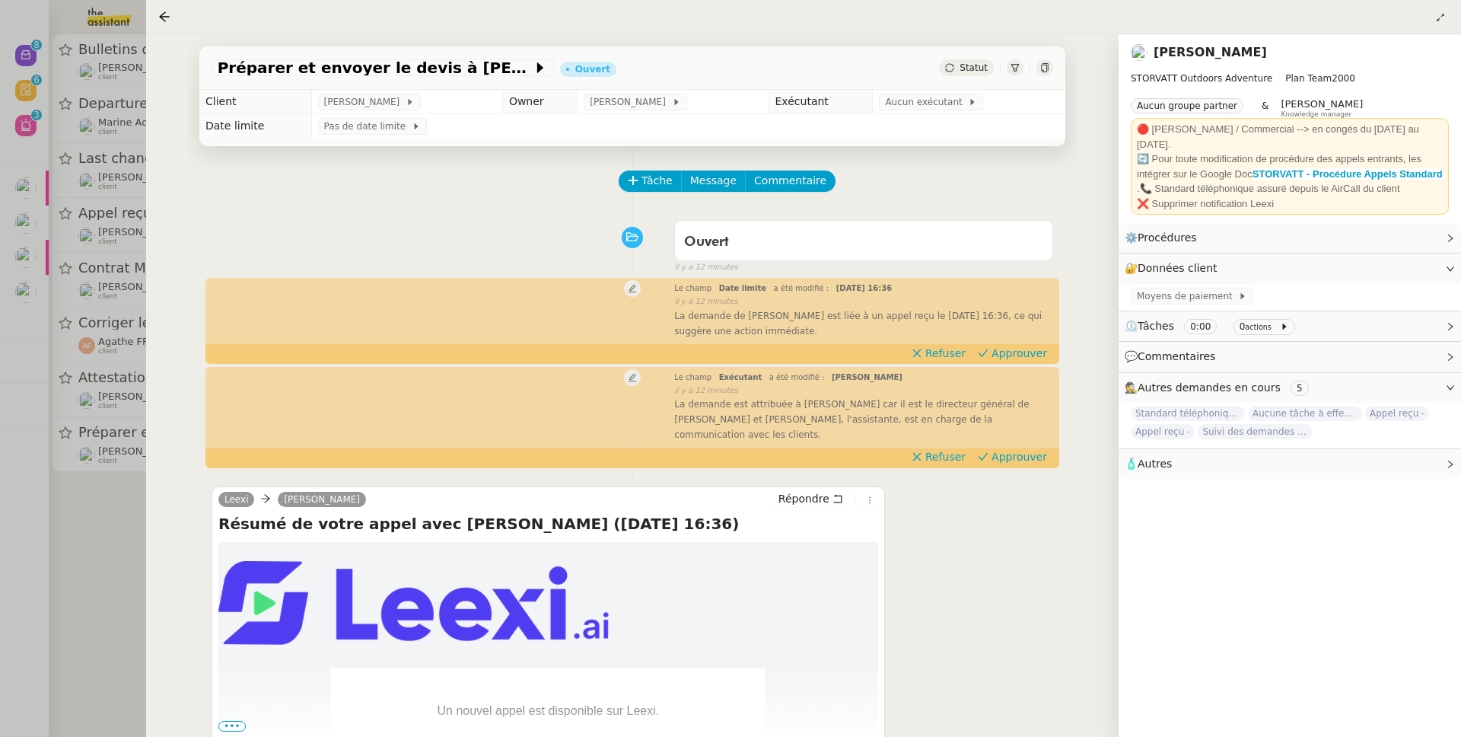
click at [97, 559] on div at bounding box center [730, 368] width 1461 height 737
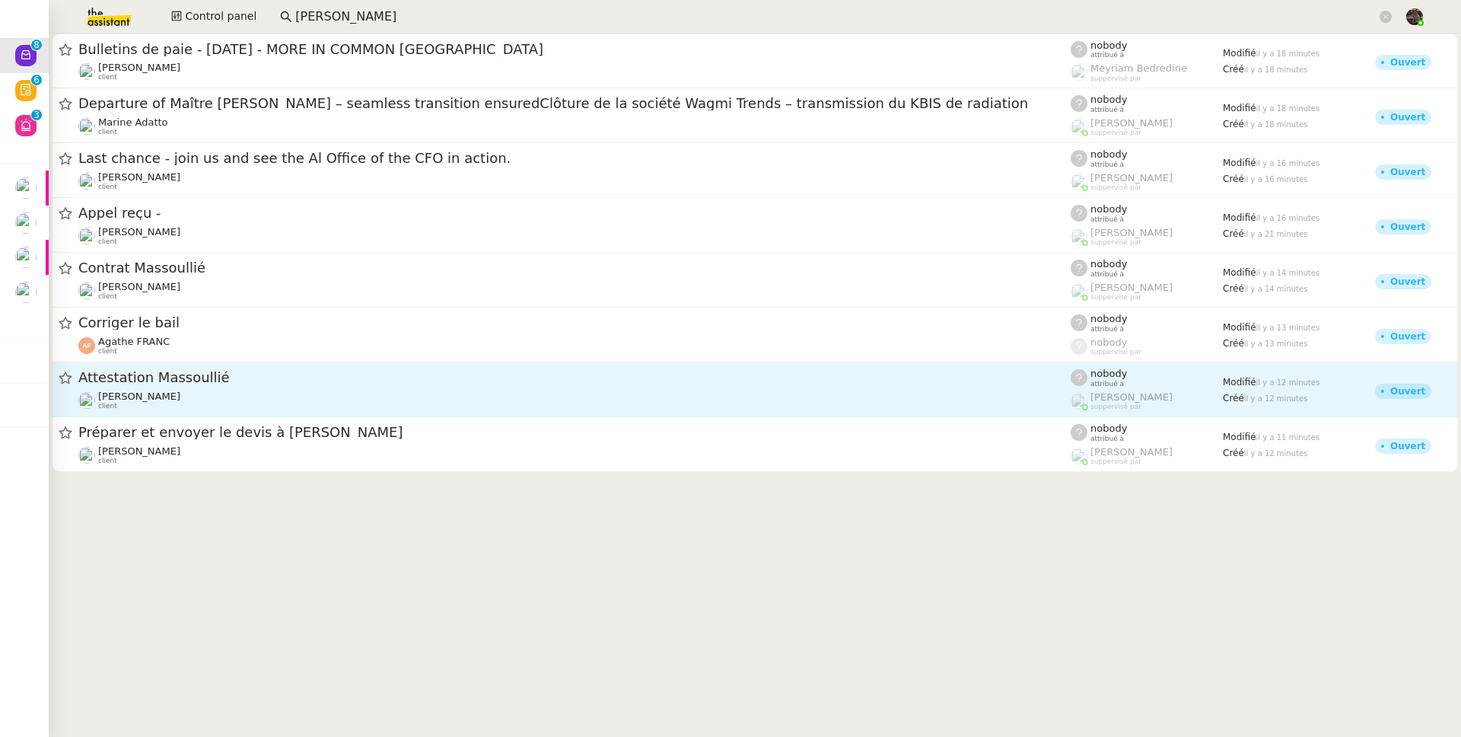
click at [196, 390] on div "Réma Ngaiboye client" at bounding box center [574, 400] width 993 height 20
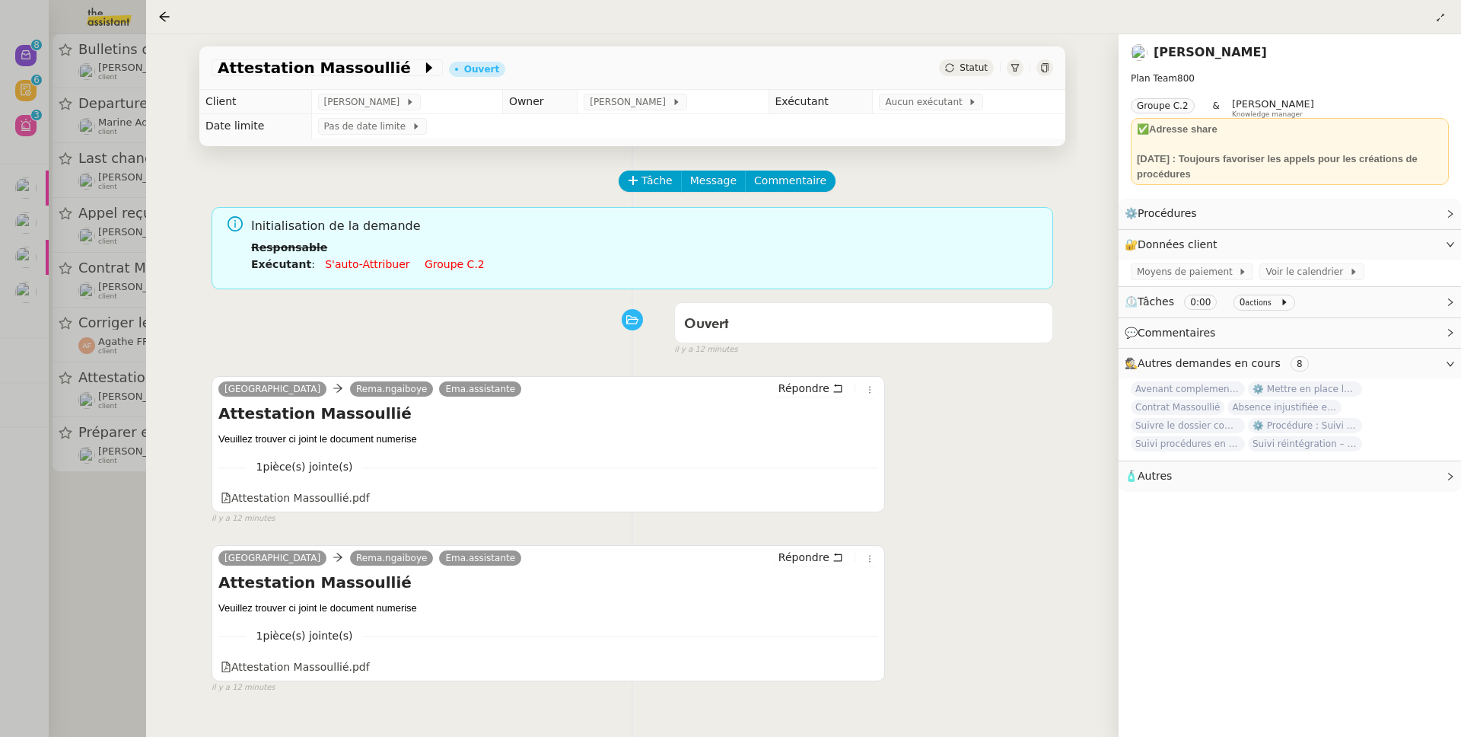
click at [122, 530] on div at bounding box center [730, 368] width 1461 height 737
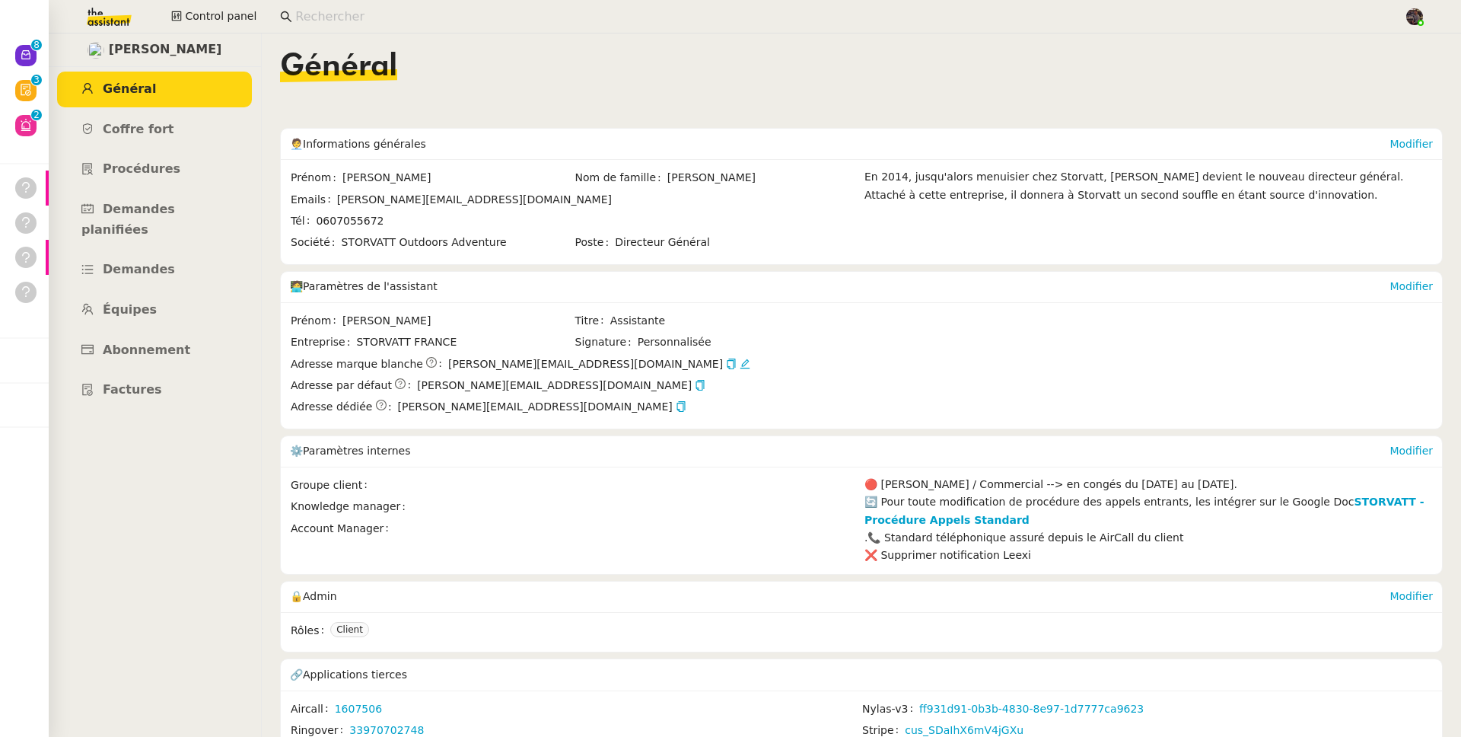
click at [320, 21] on input at bounding box center [842, 17] width 1094 height 21
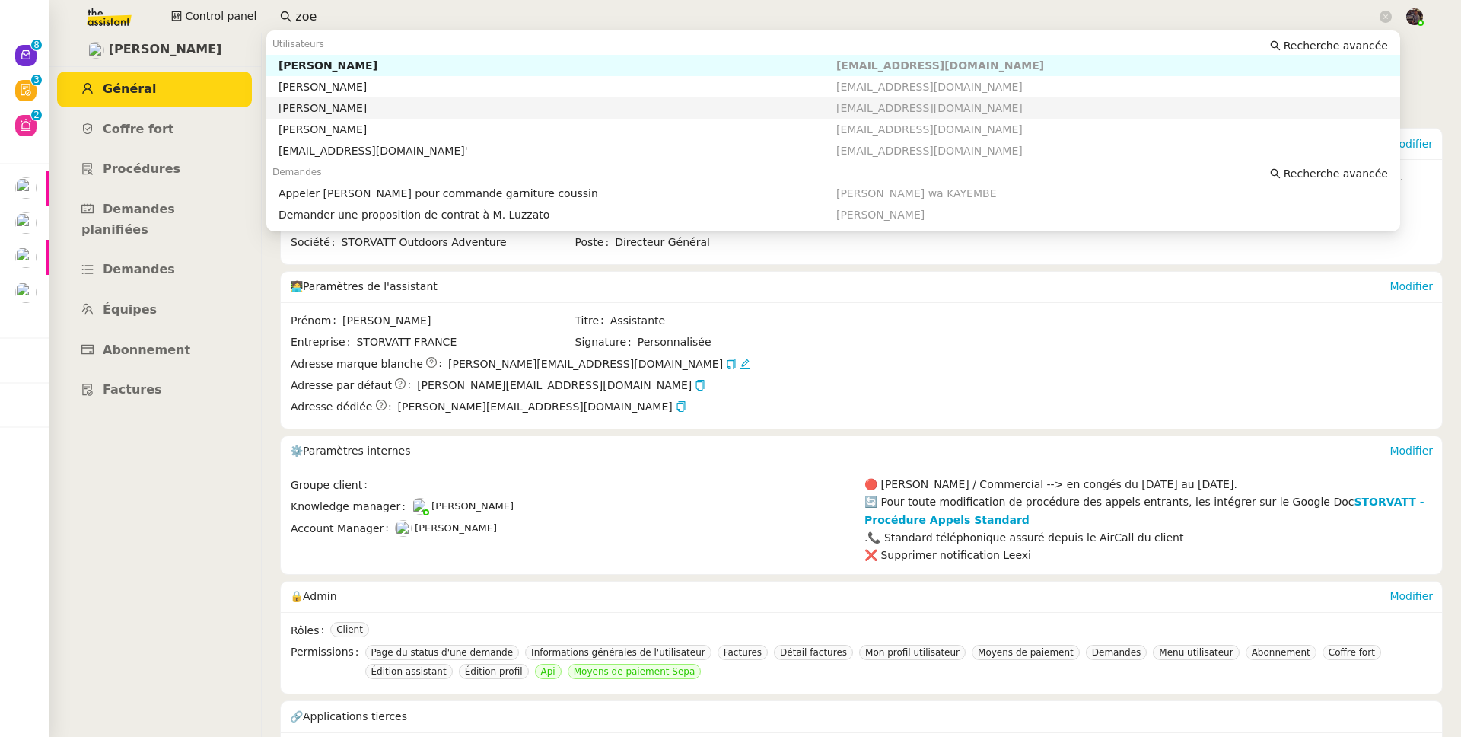
click at [417, 113] on div "[PERSON_NAME]" at bounding box center [558, 108] width 558 height 14
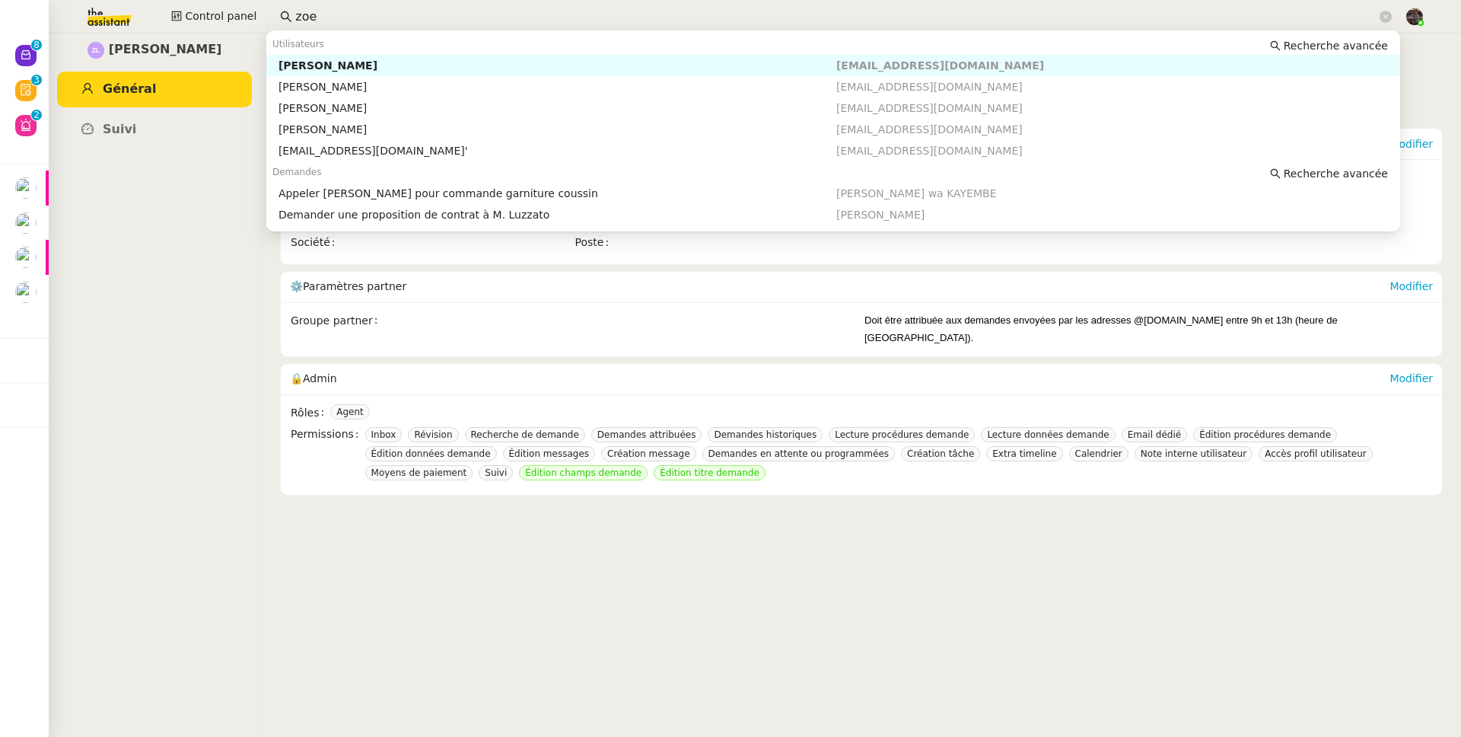
click at [368, 19] on input "zoe" at bounding box center [836, 17] width 1082 height 21
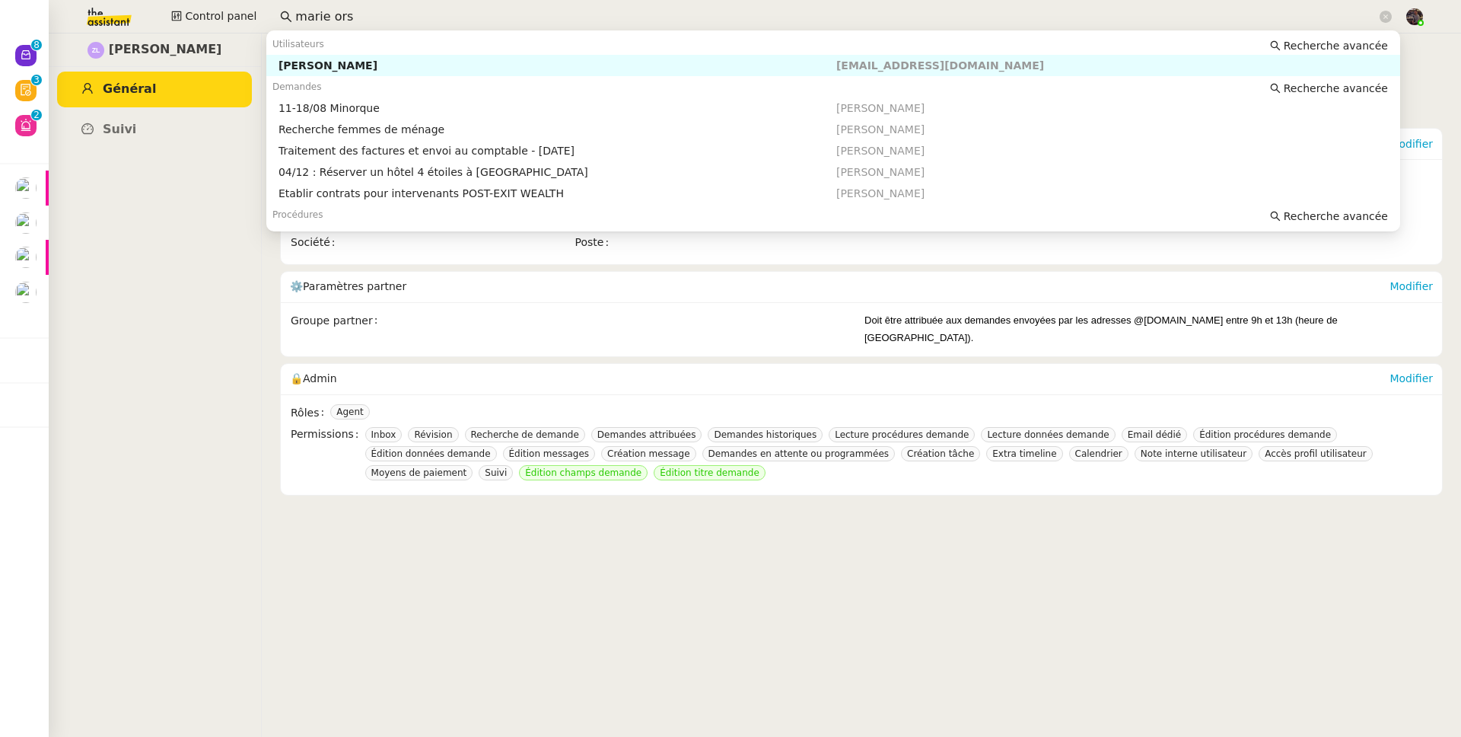
click at [379, 65] on div "[PERSON_NAME]" at bounding box center [558, 66] width 558 height 14
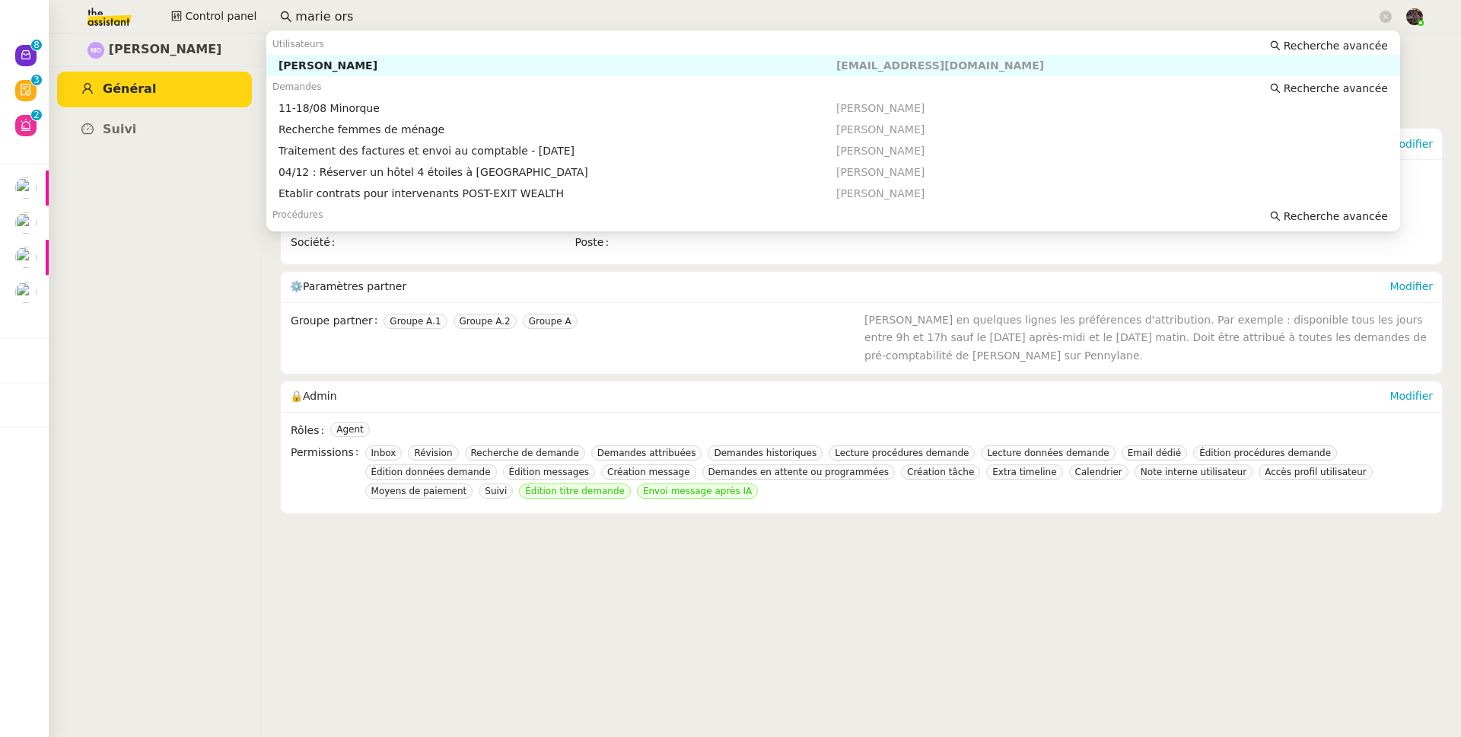
click at [409, 18] on input "marie ors" at bounding box center [836, 17] width 1082 height 21
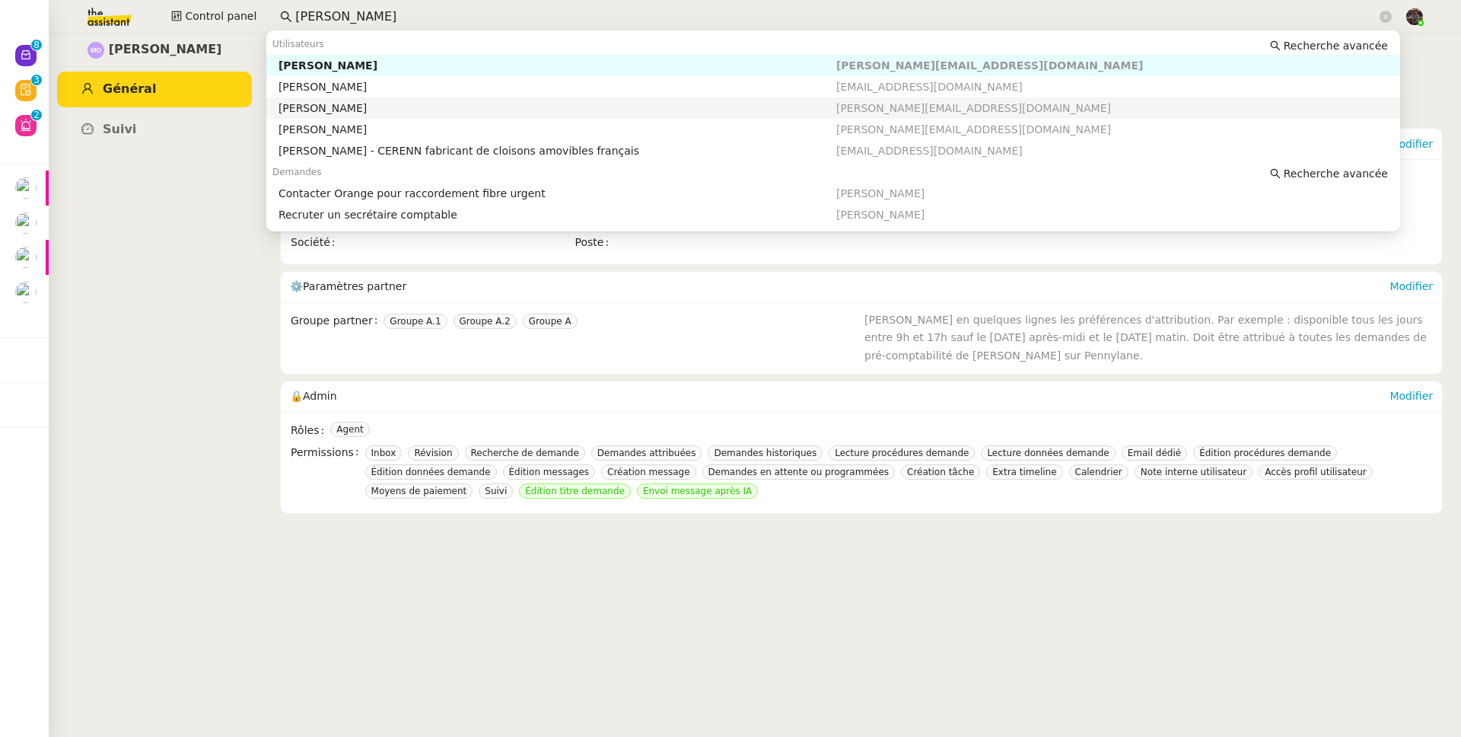
click at [388, 107] on div "[PERSON_NAME]" at bounding box center [558, 108] width 558 height 14
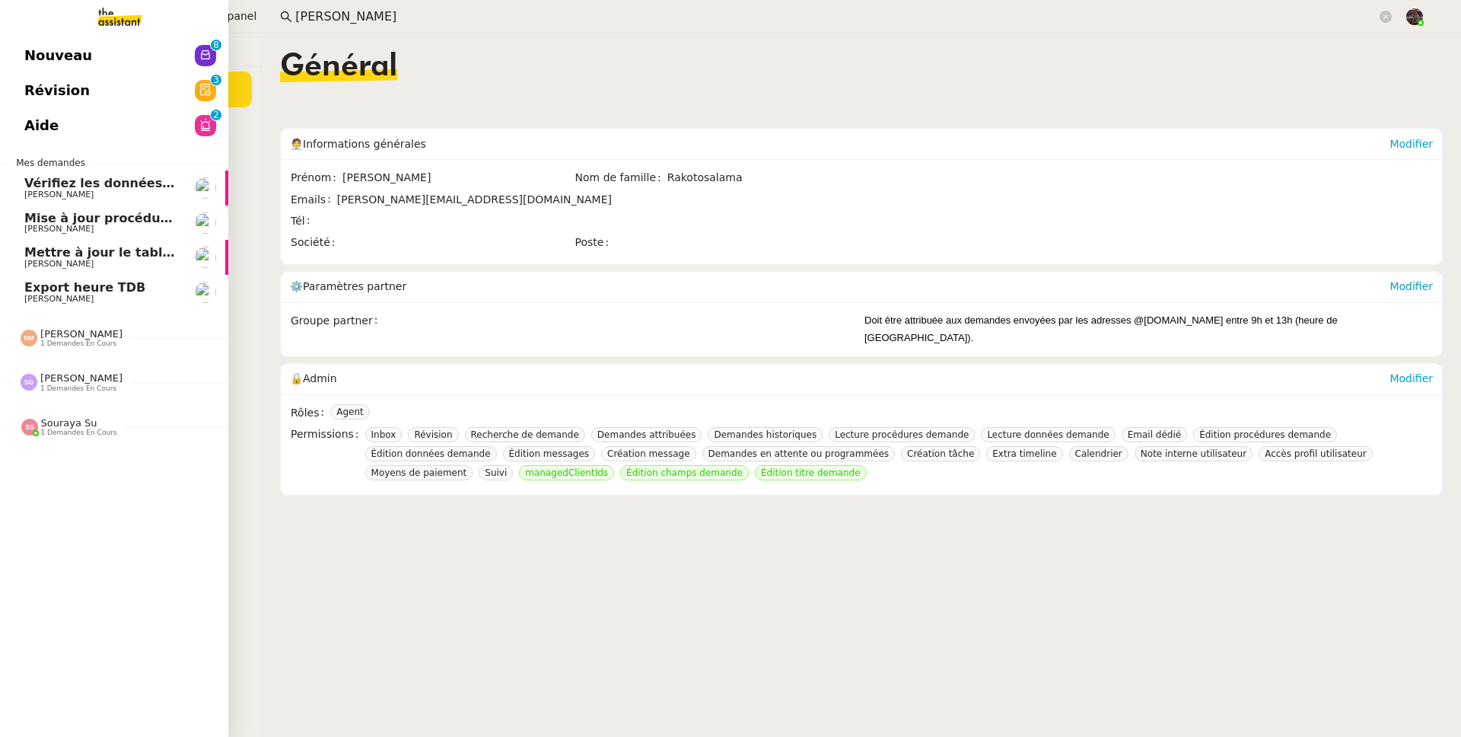
click at [42, 63] on span "Nouveau" at bounding box center [58, 55] width 68 height 23
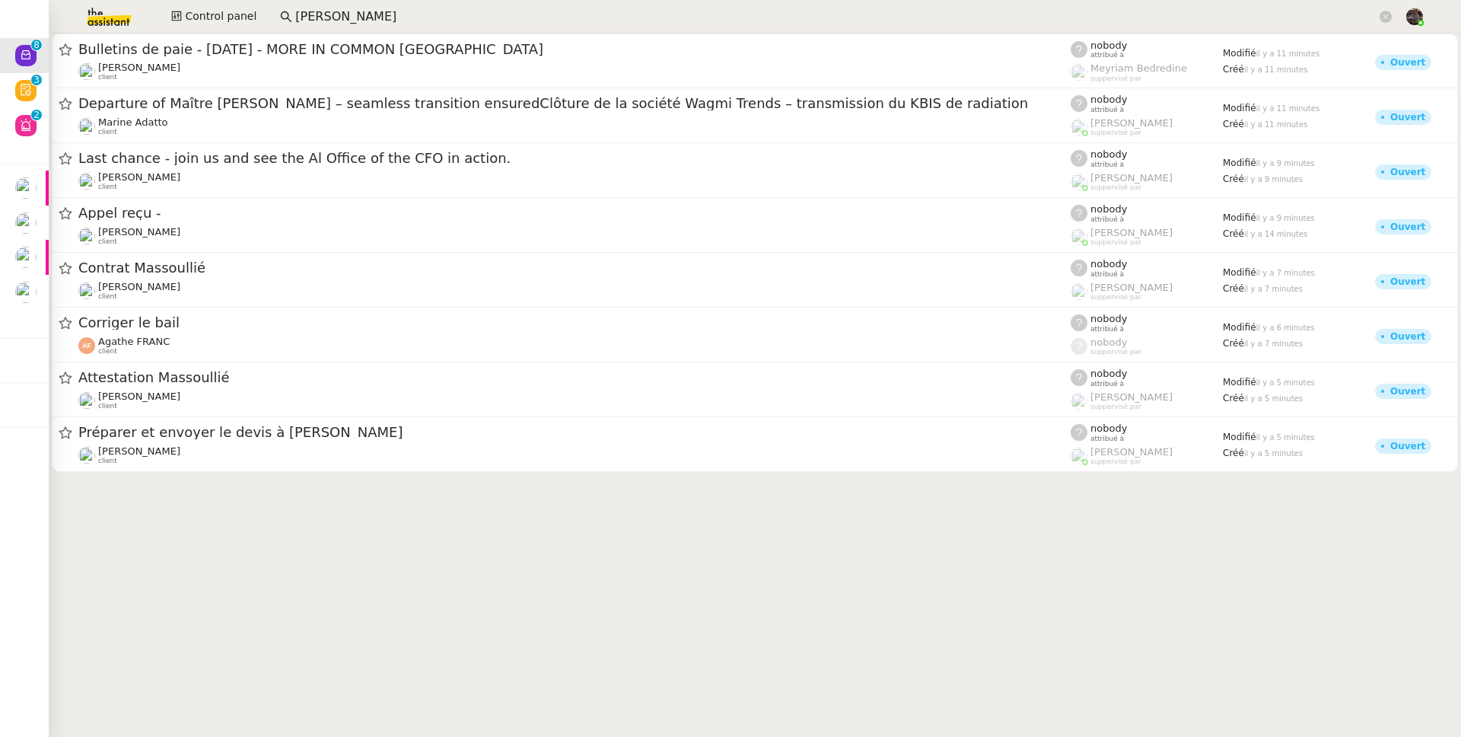
click at [369, 523] on cdk-virtual-scroll-viewport "Bulletins de paie - [DATE] - MORE IN COMMON [GEOGRAPHIC_DATA] [PERSON_NAME] cli…" at bounding box center [755, 384] width 1413 height 703
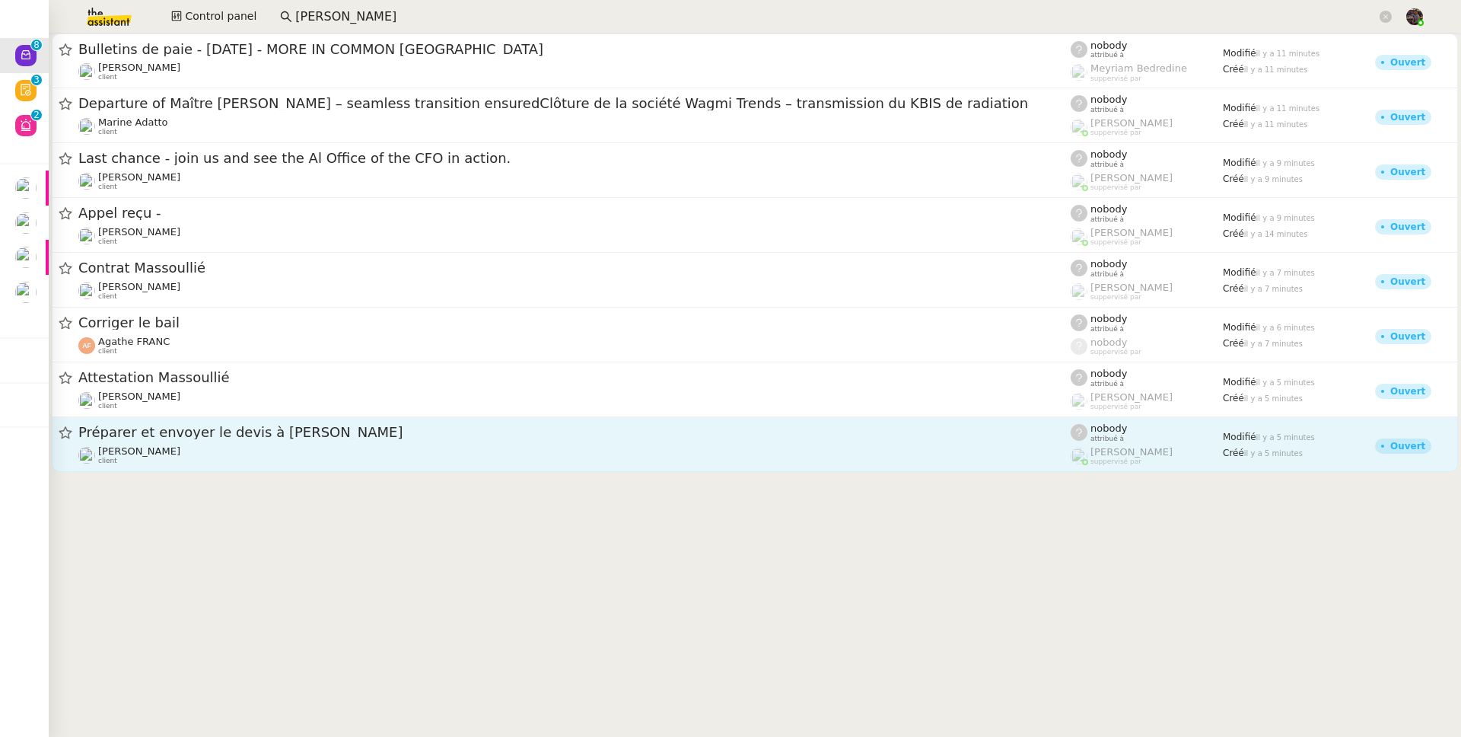
click at [288, 462] on div "[PERSON_NAME] client" at bounding box center [574, 455] width 993 height 20
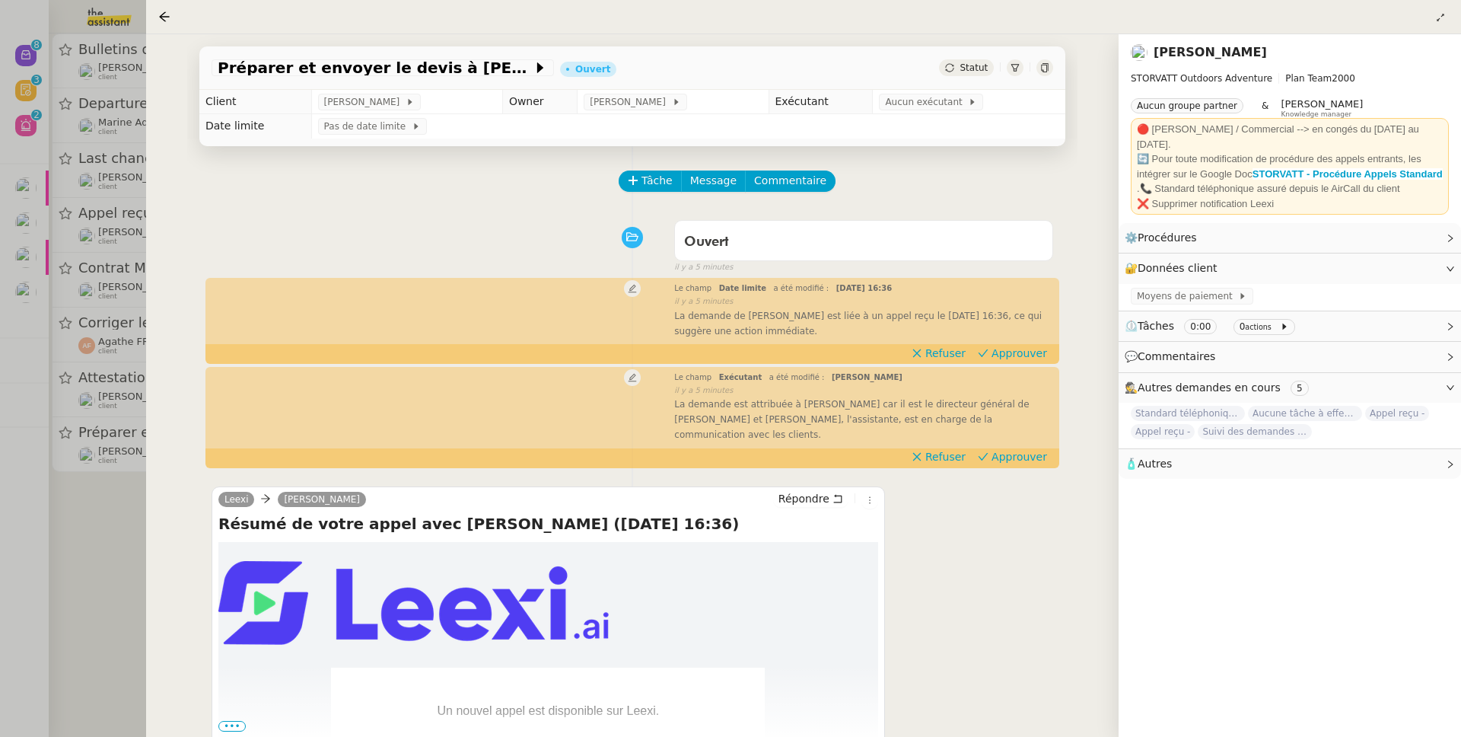
click at [110, 521] on div at bounding box center [730, 368] width 1461 height 737
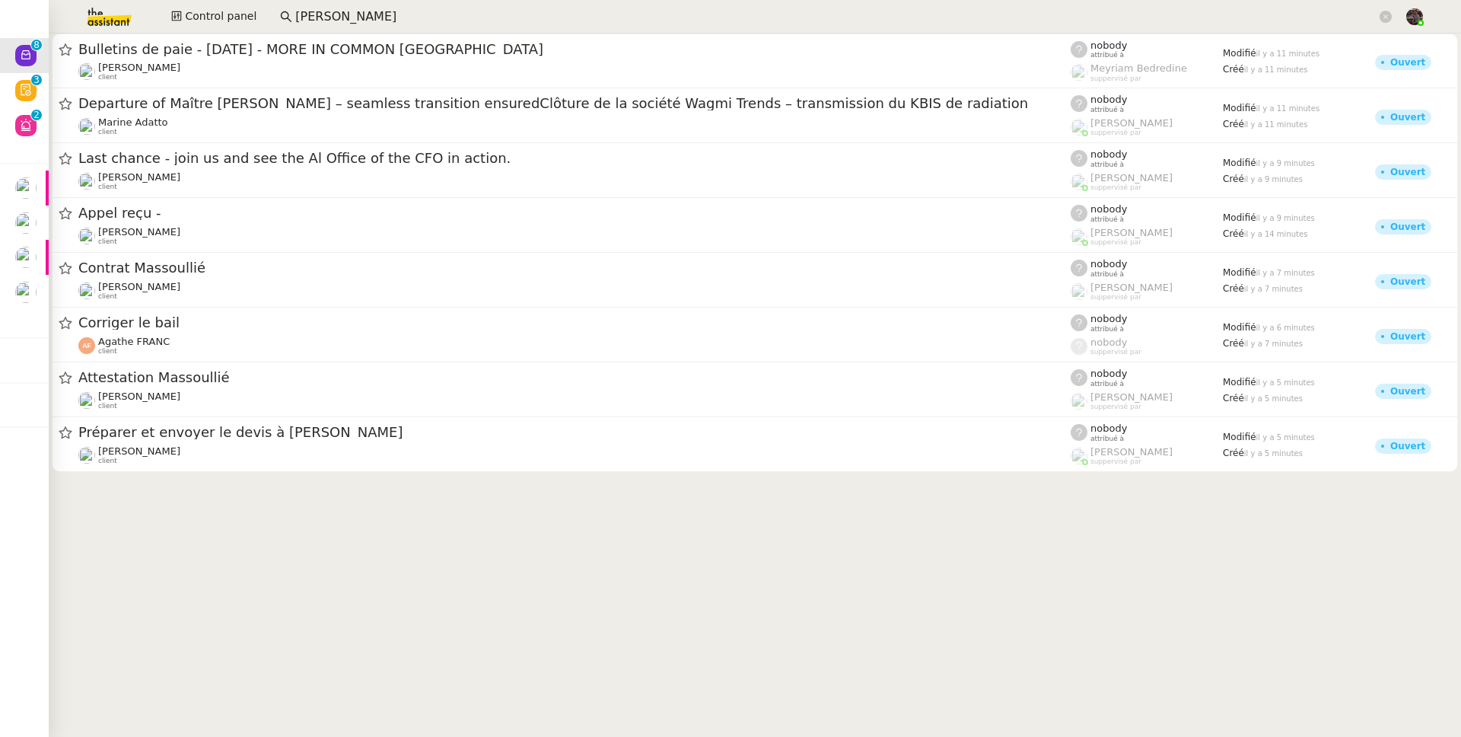
click at [375, 21] on input "[PERSON_NAME]" at bounding box center [836, 17] width 1082 height 21
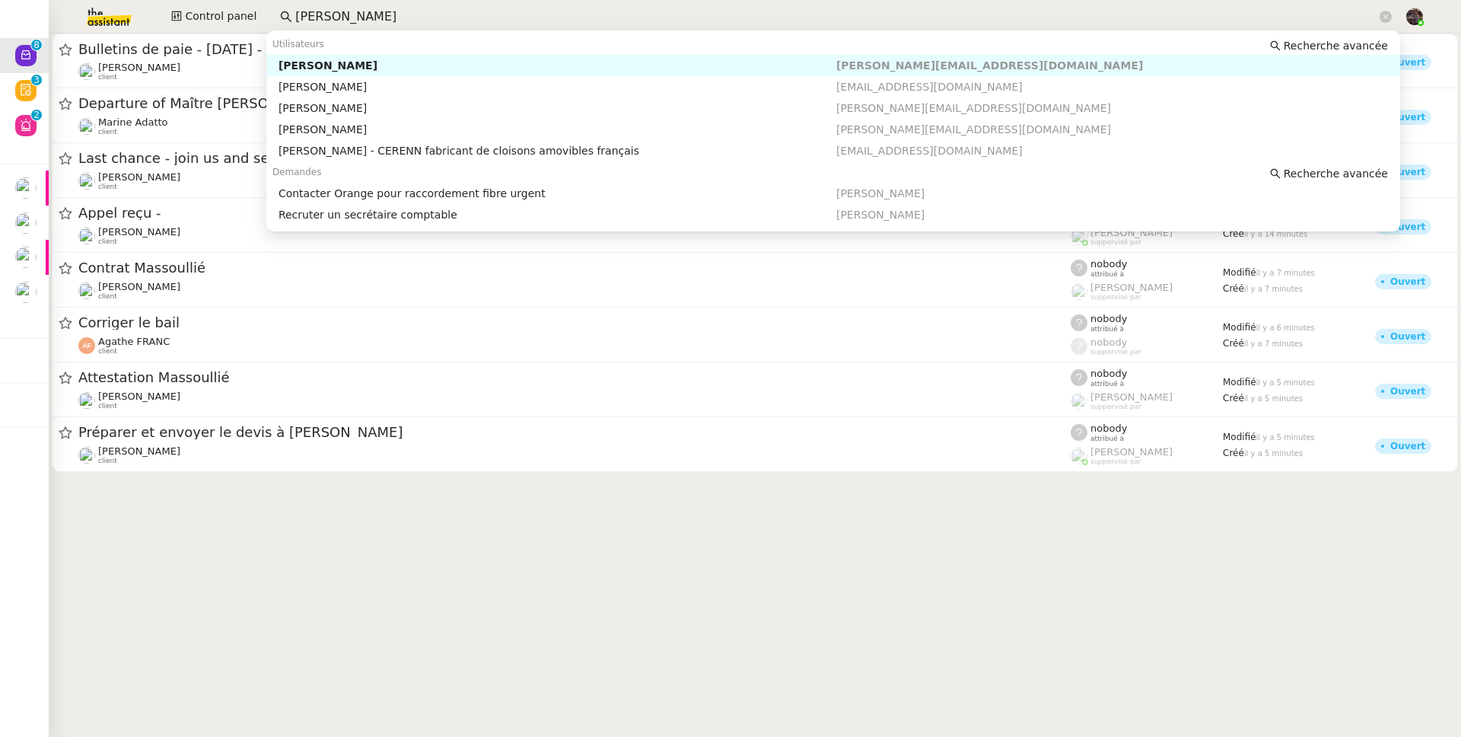
click at [373, 20] on input "[PERSON_NAME]" at bounding box center [836, 17] width 1082 height 21
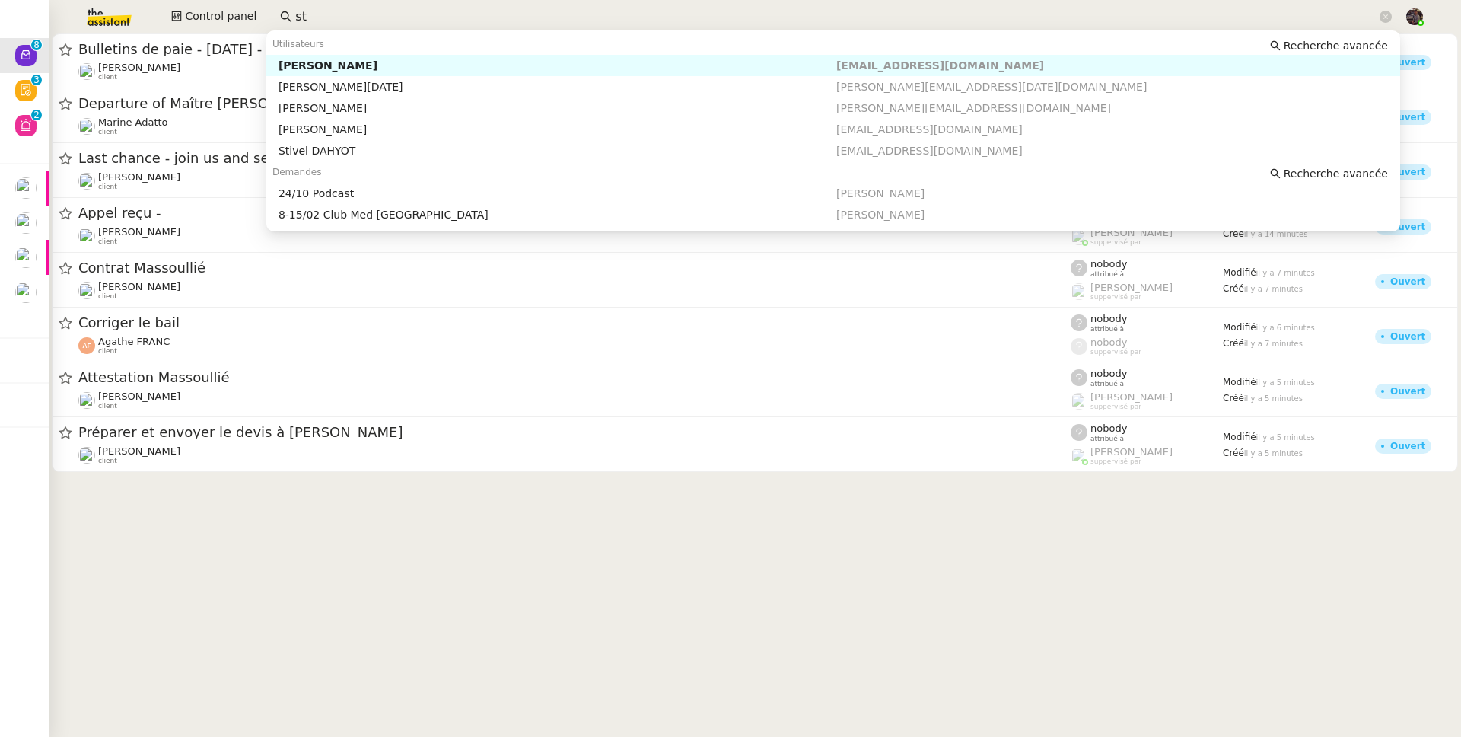
type input "s"
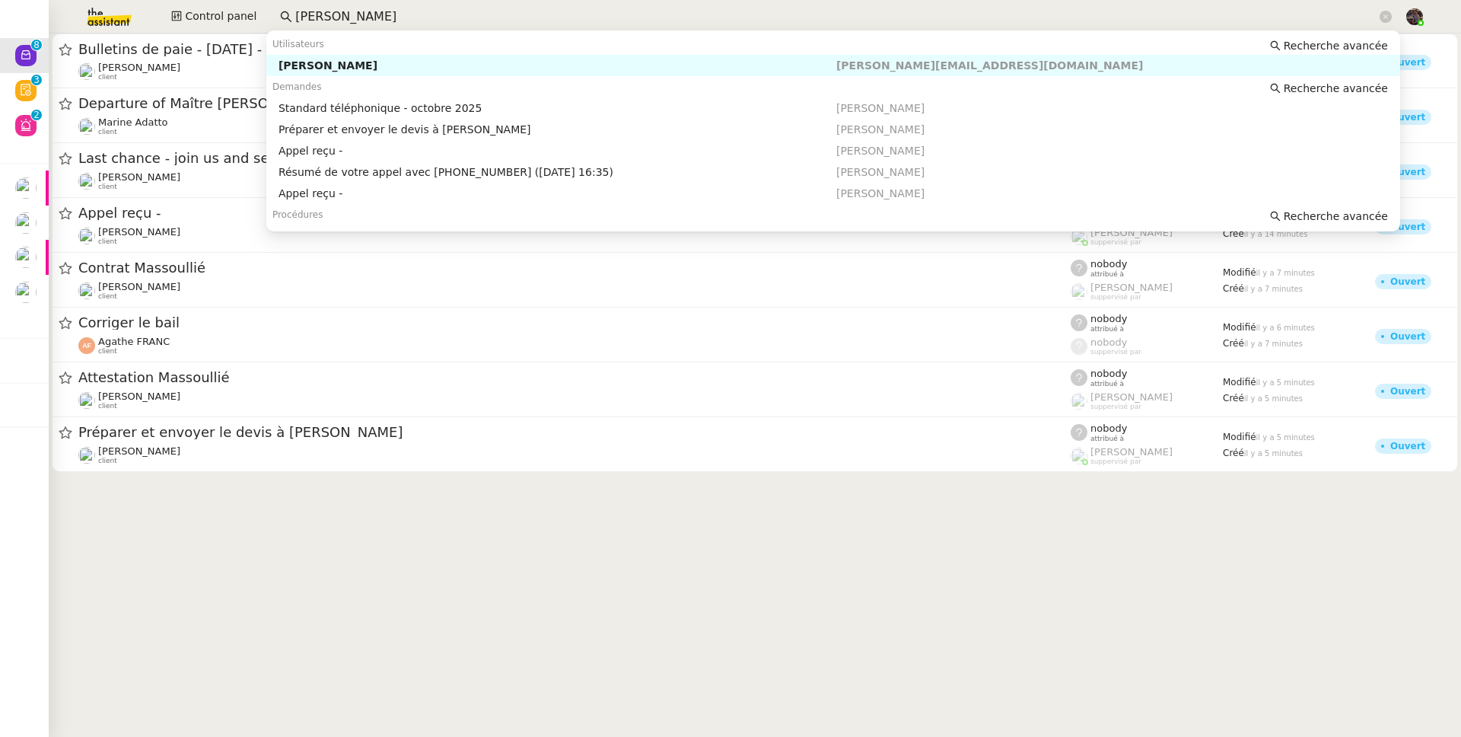
click at [343, 55] on nz-auto-option "[PERSON_NAME] [PERSON_NAME][EMAIL_ADDRESS][DOMAIN_NAME]" at bounding box center [833, 65] width 1134 height 21
type input "[PERSON_NAME]"
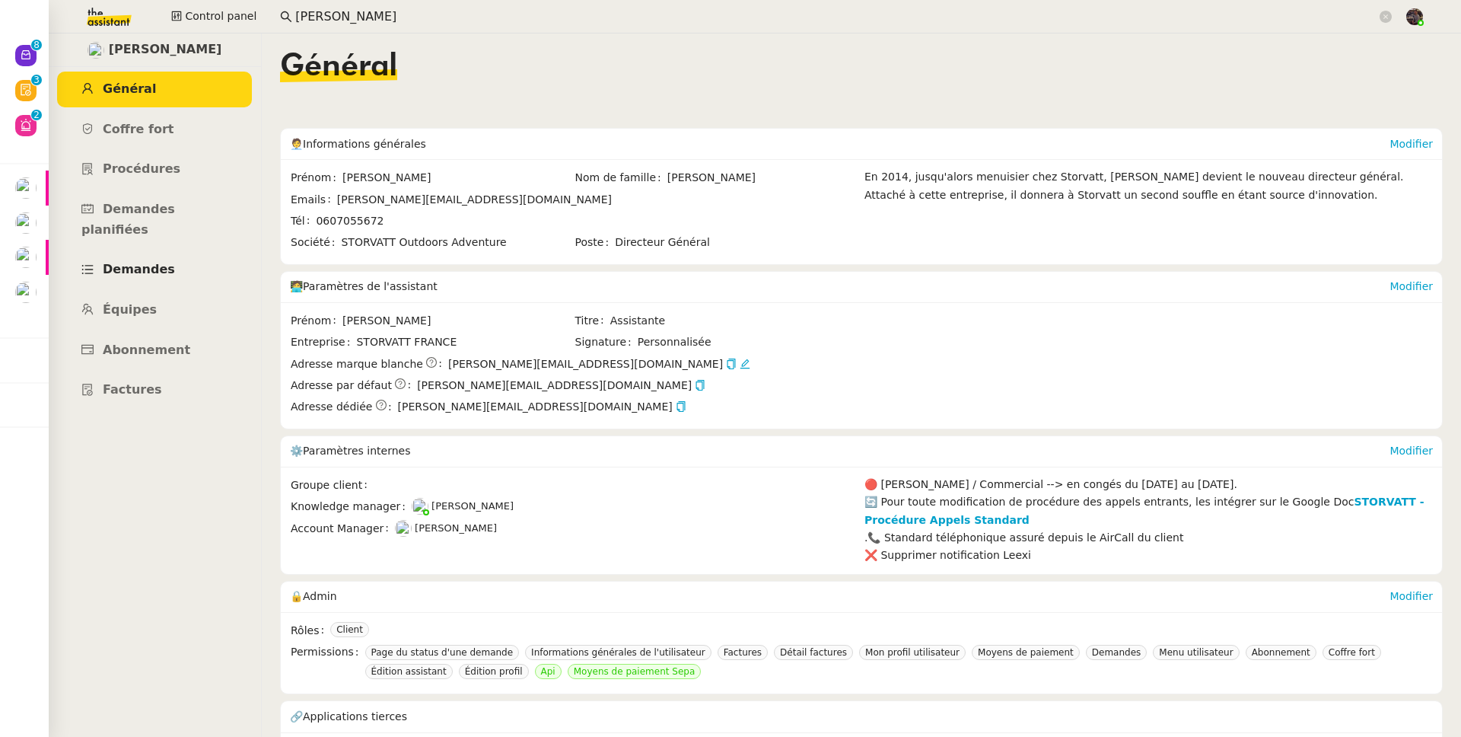
click at [154, 262] on span "Demandes" at bounding box center [139, 269] width 72 height 14
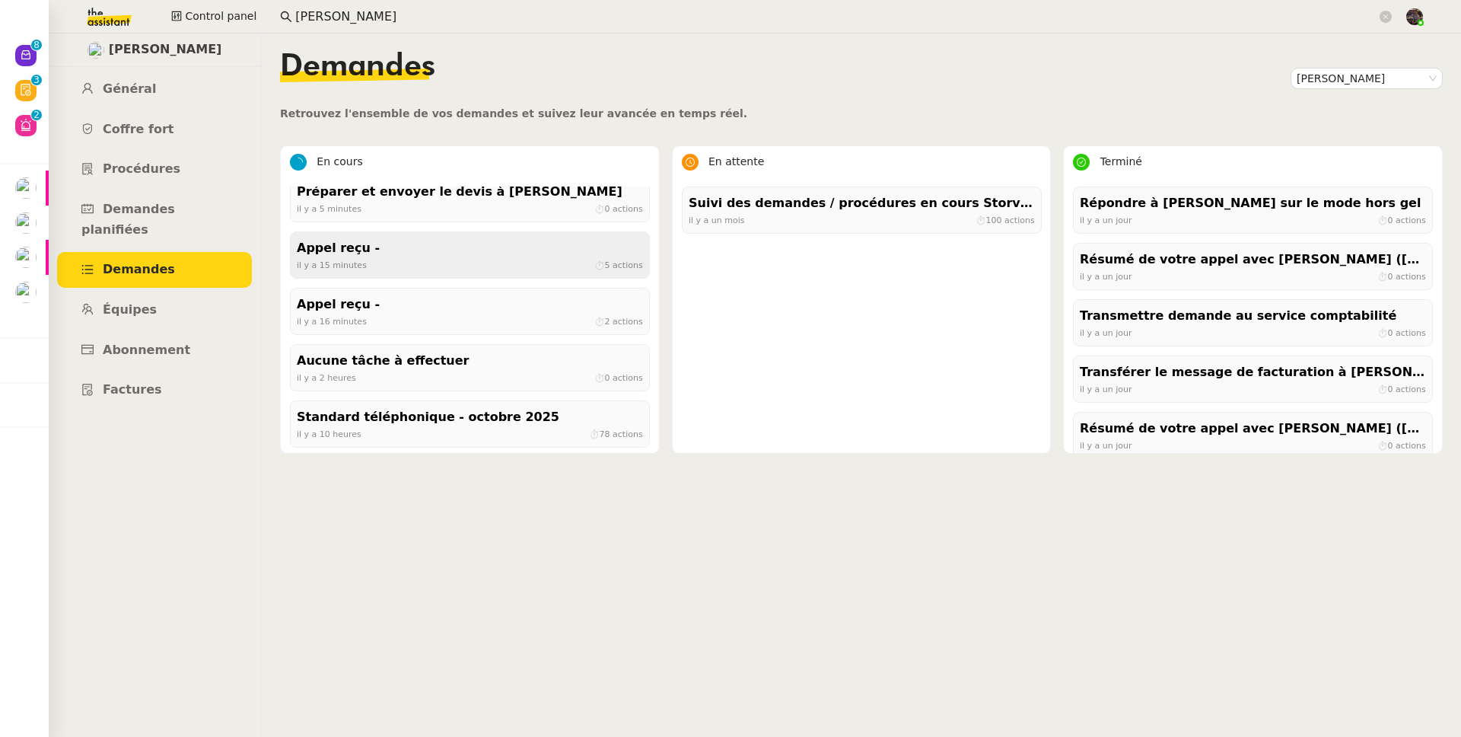
scroll to position [15, 0]
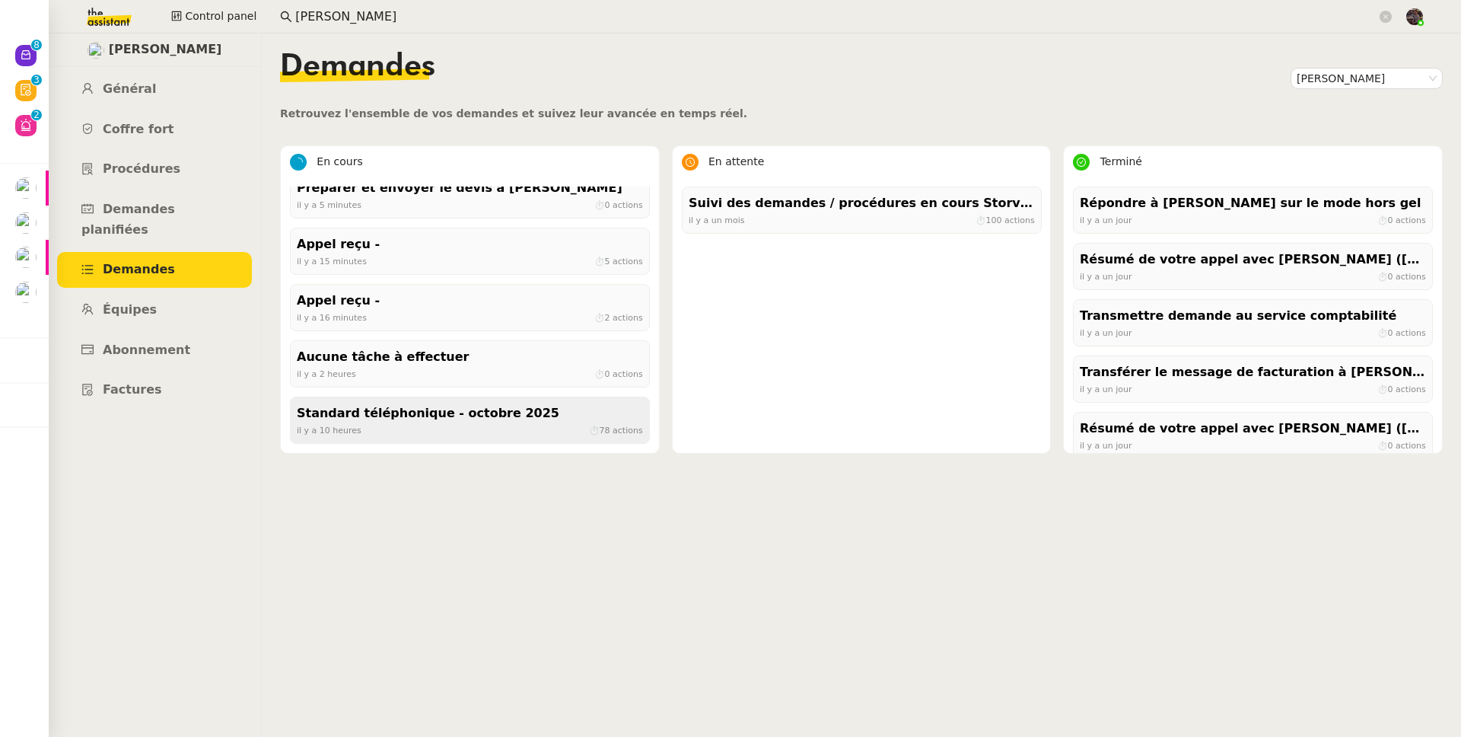
click at [428, 426] on div "il y a 10 heures ⏱ 78 actions" at bounding box center [470, 430] width 346 height 14
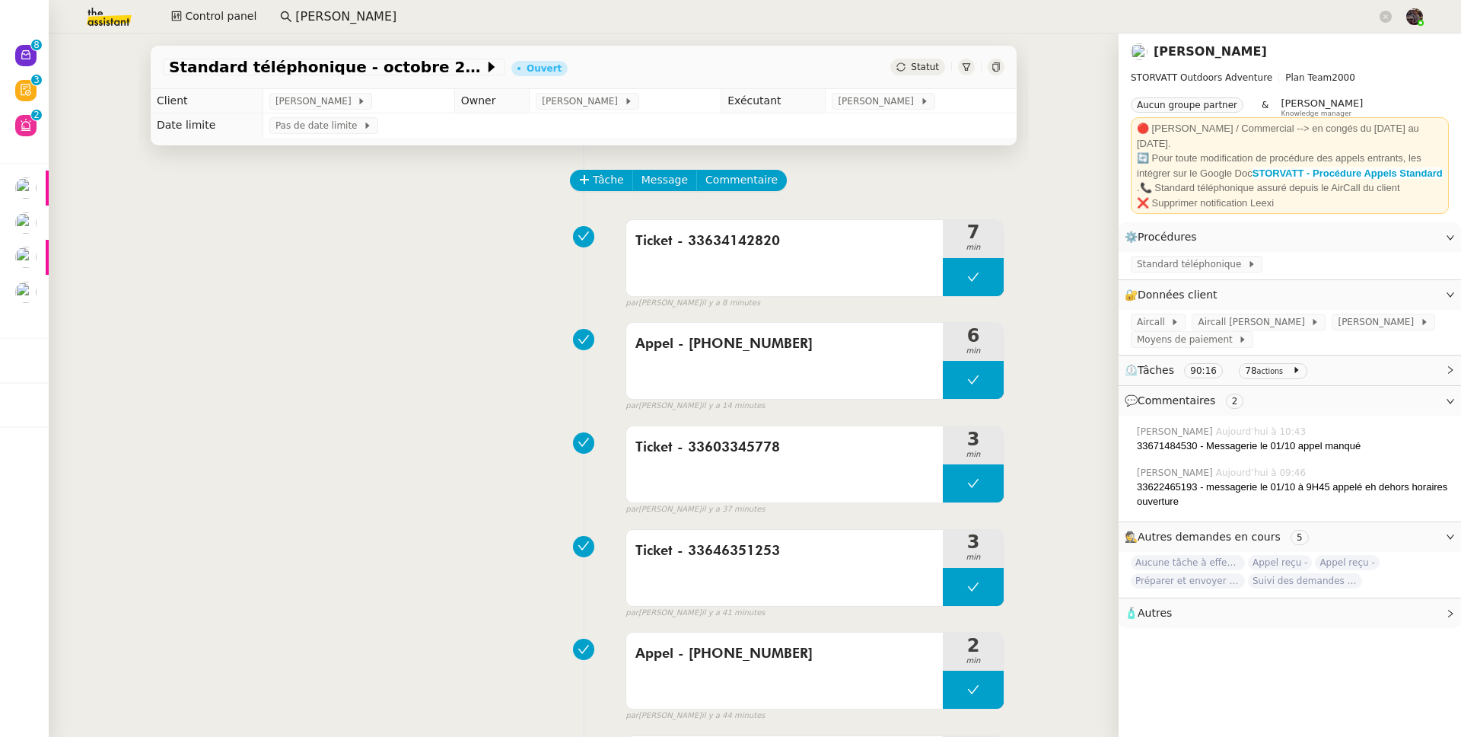
click at [992, 67] on icon at bounding box center [996, 66] width 9 height 9
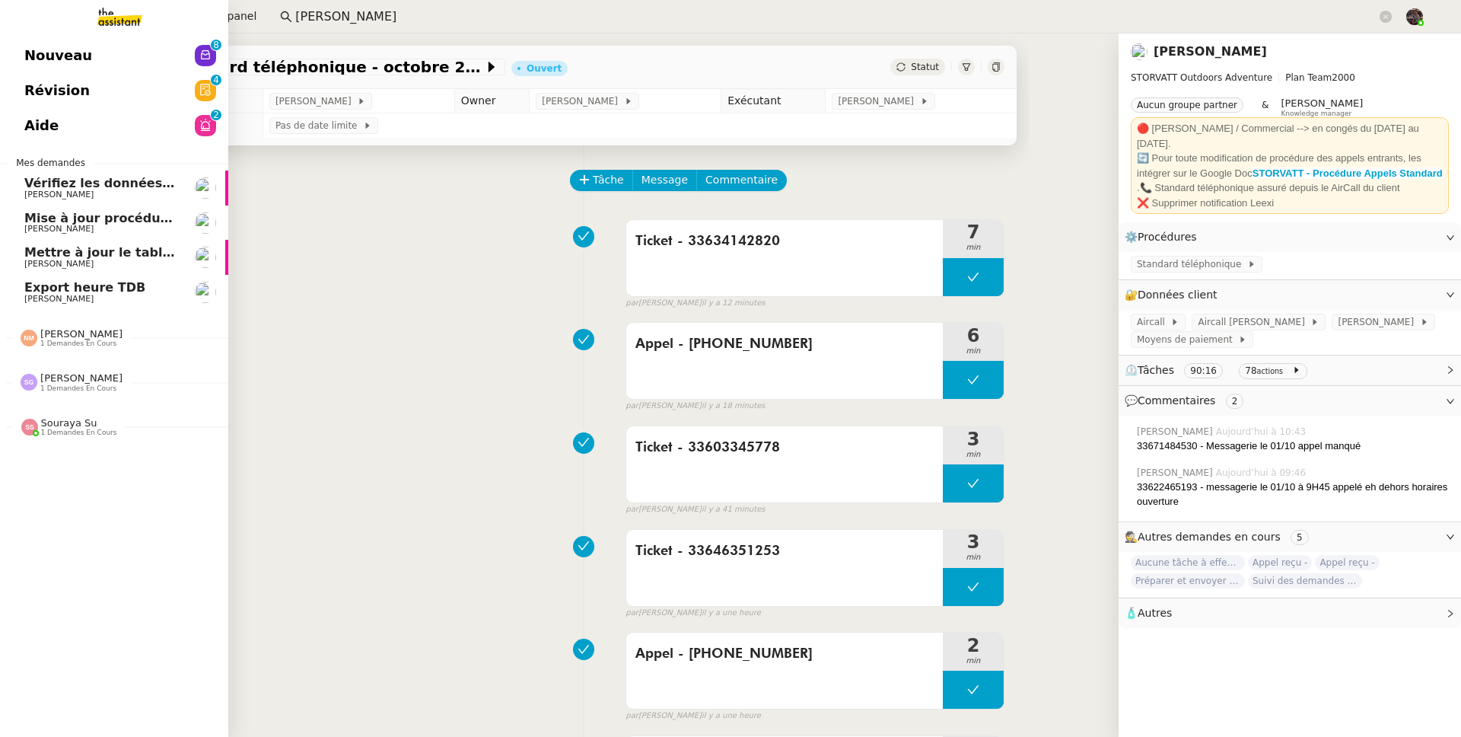
click at [40, 56] on span "Nouveau" at bounding box center [58, 55] width 68 height 23
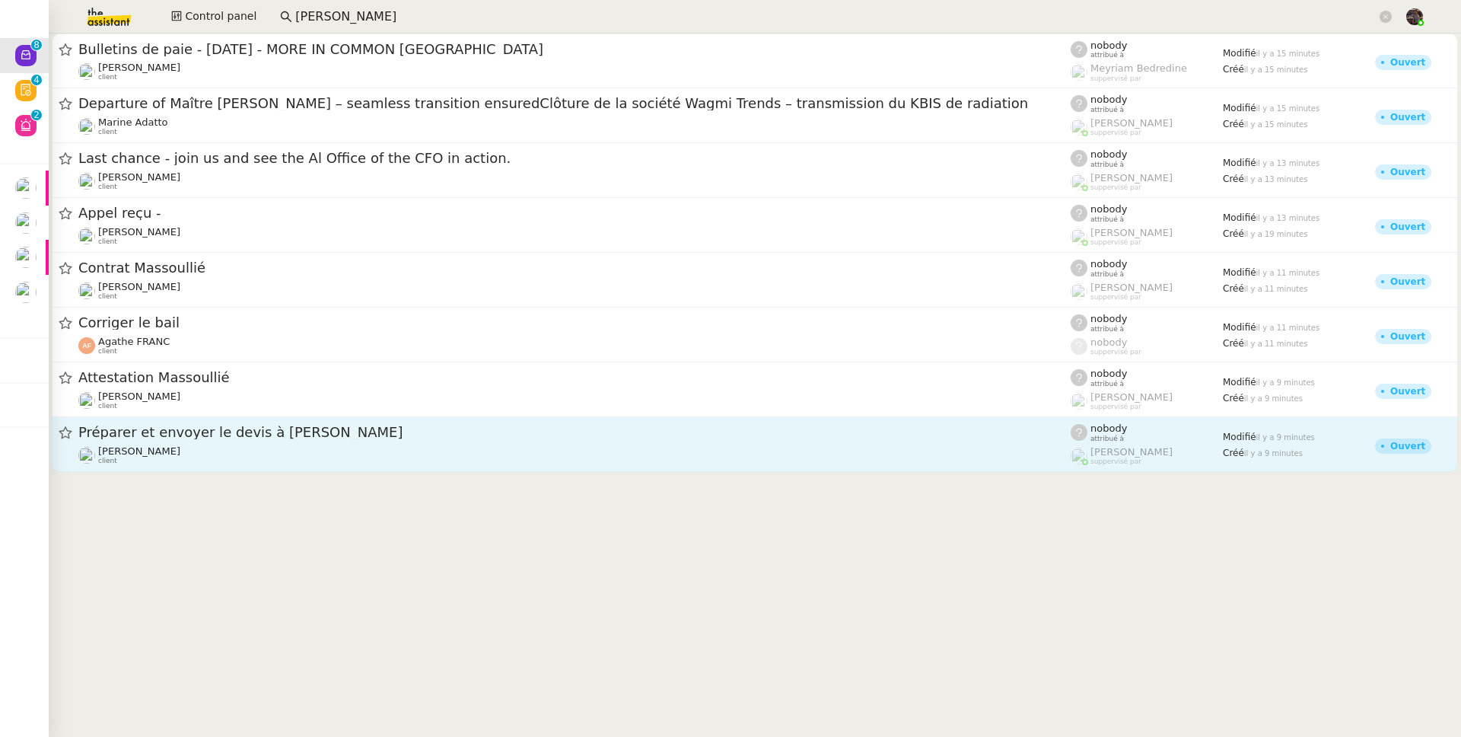
click at [349, 426] on span "Préparer et envoyer le devis à [PERSON_NAME]" at bounding box center [574, 433] width 993 height 14
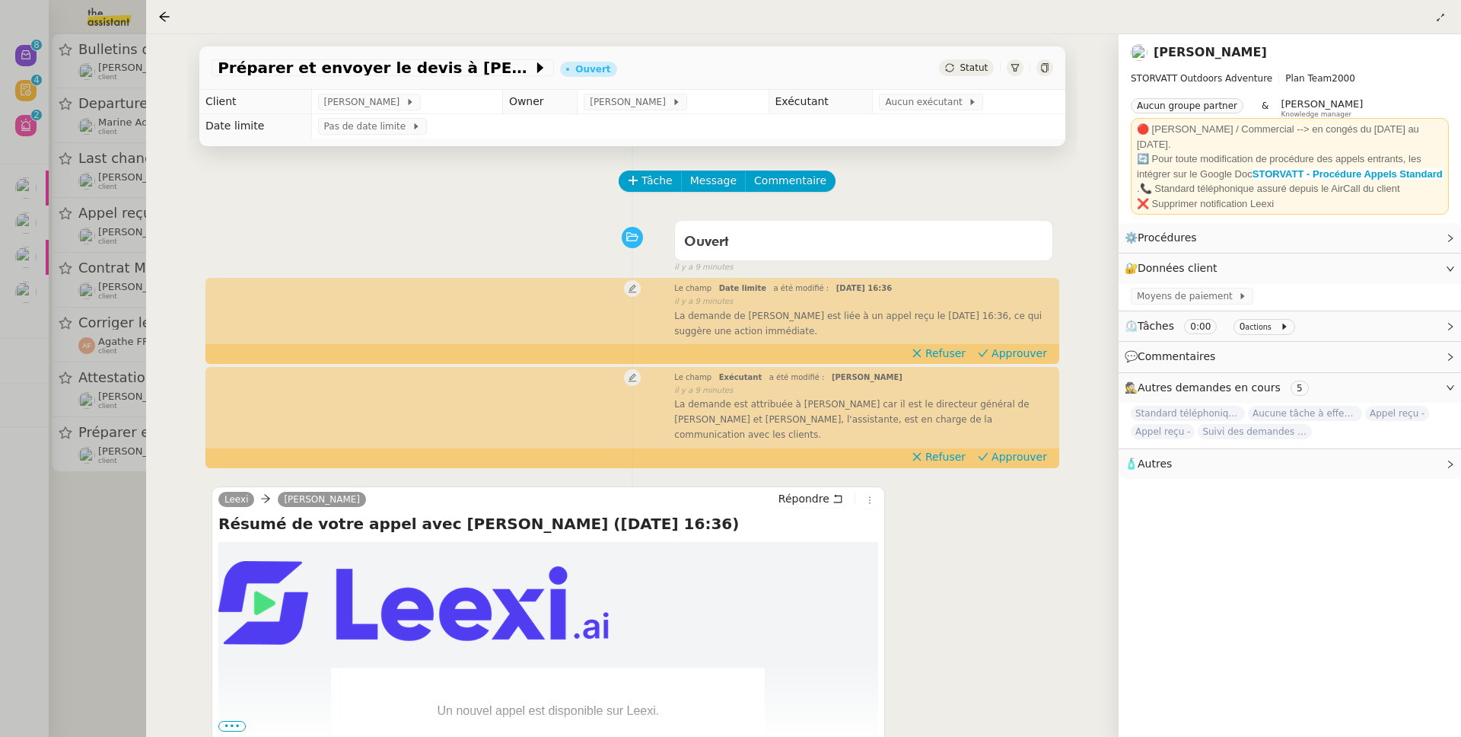
click at [75, 423] on div at bounding box center [730, 368] width 1461 height 737
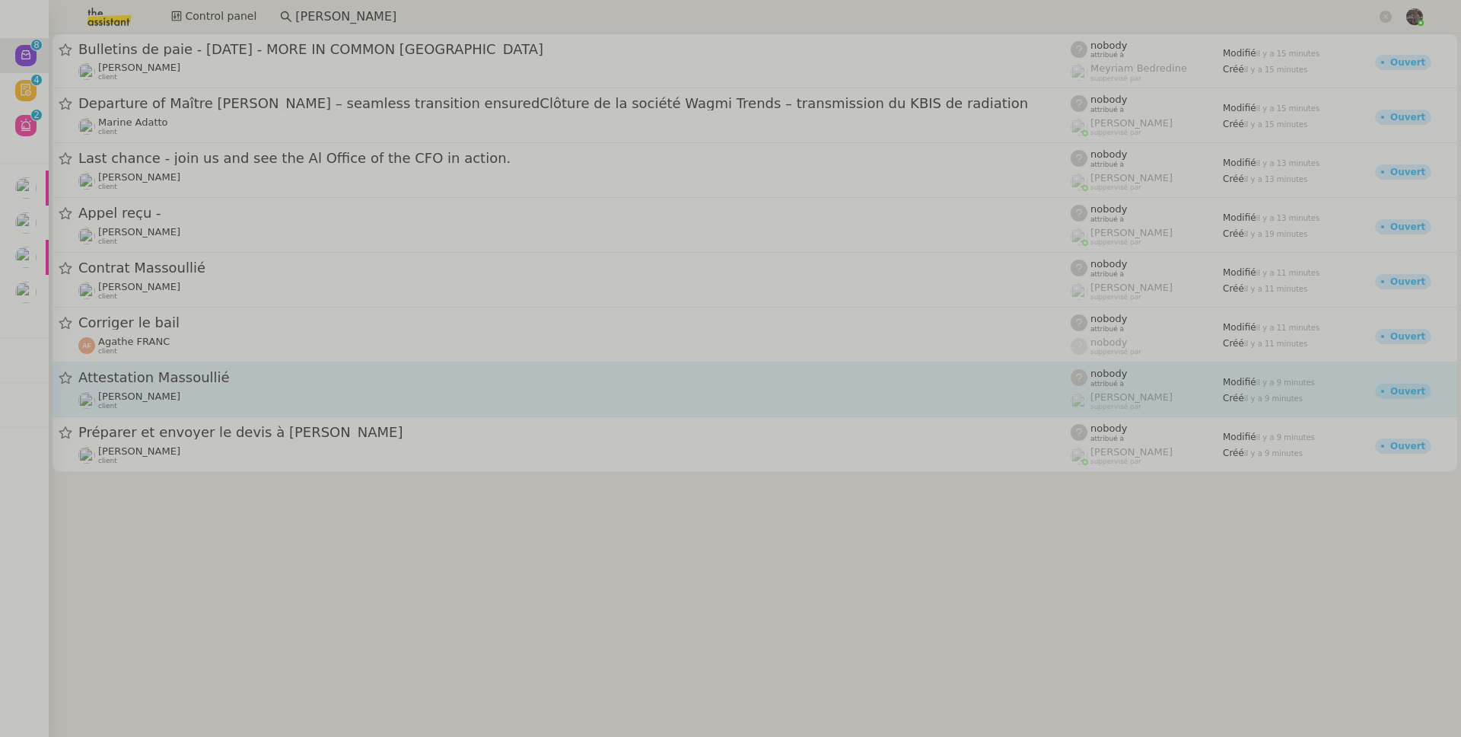
click at [185, 406] on div "[PERSON_NAME] client" at bounding box center [574, 400] width 993 height 20
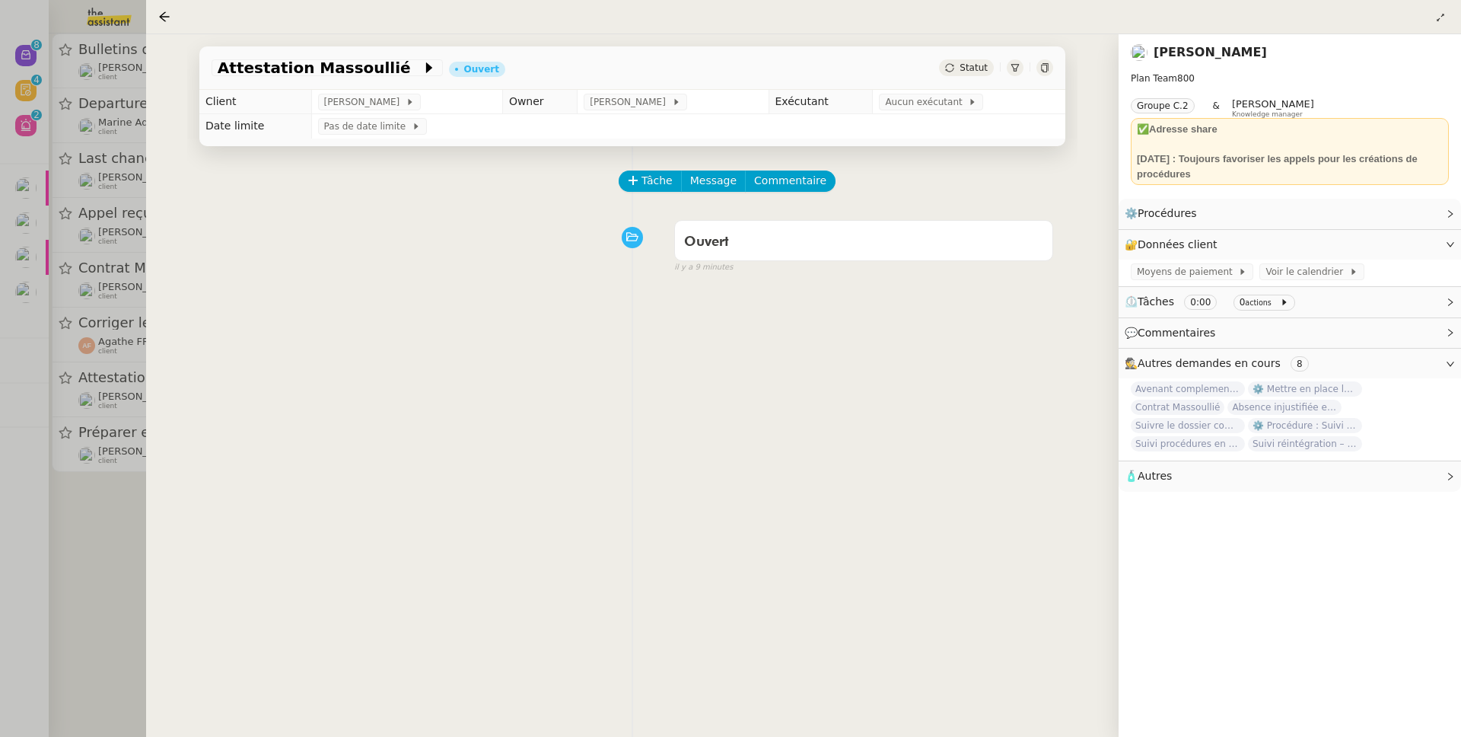
click at [112, 448] on div at bounding box center [730, 368] width 1461 height 737
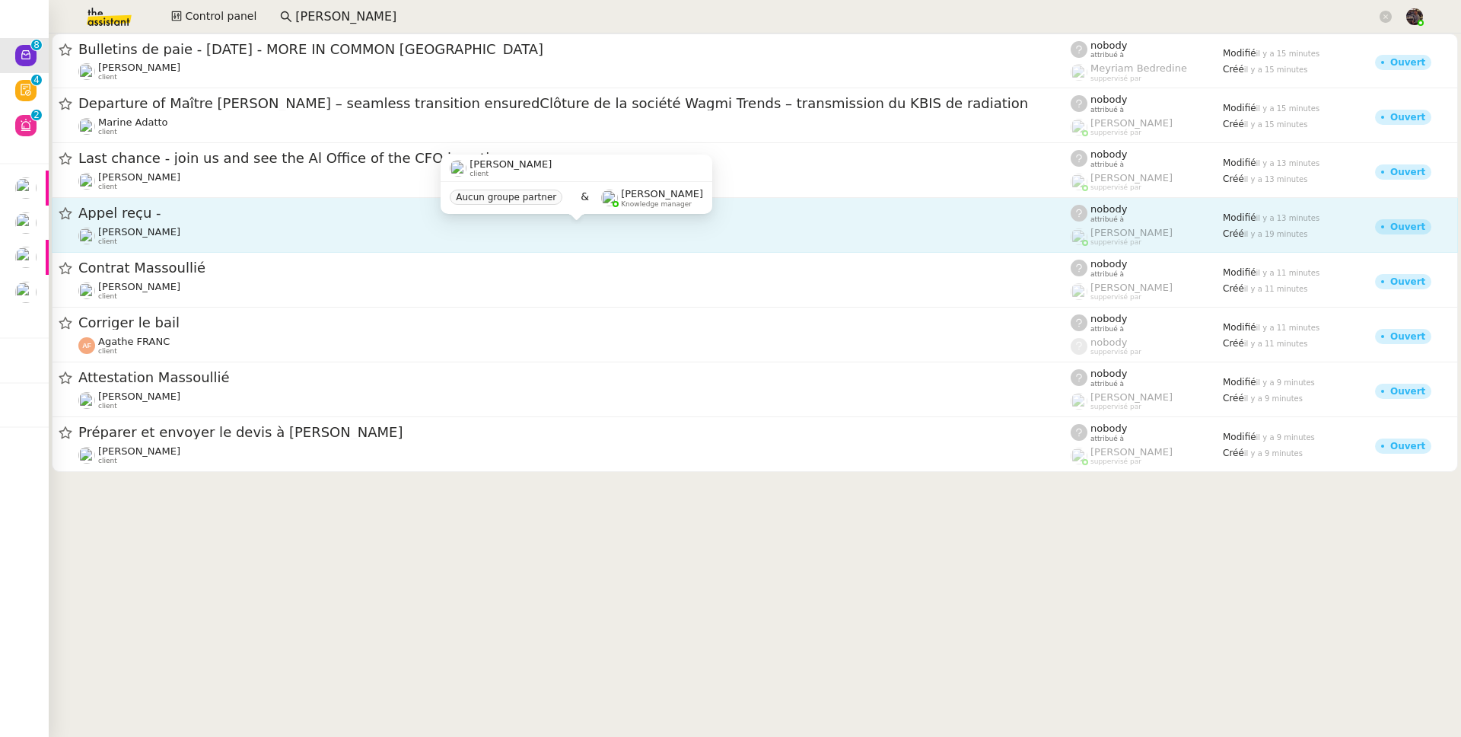
click at [180, 226] on span "[PERSON_NAME]" at bounding box center [139, 231] width 82 height 11
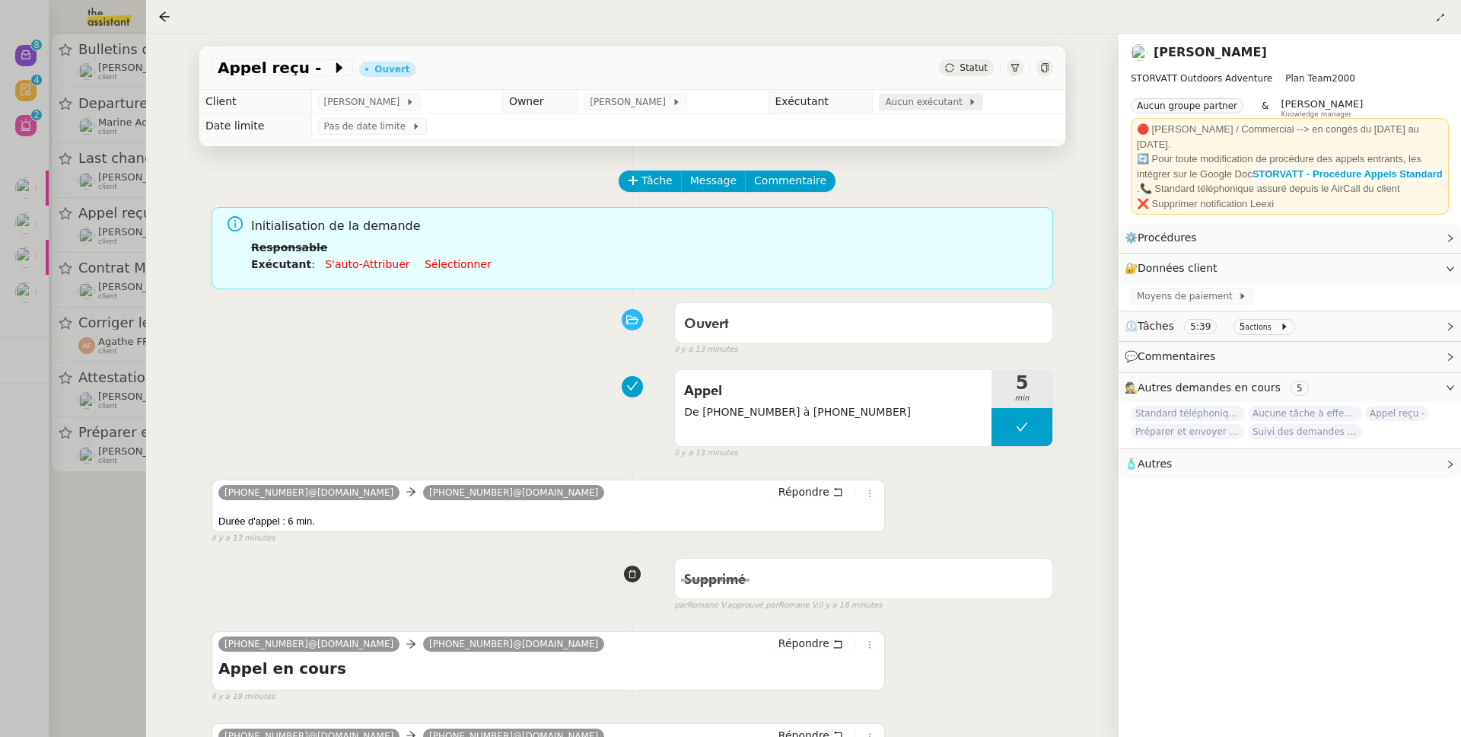
click at [925, 107] on span "Aucun exécutant" at bounding box center [926, 101] width 83 height 15
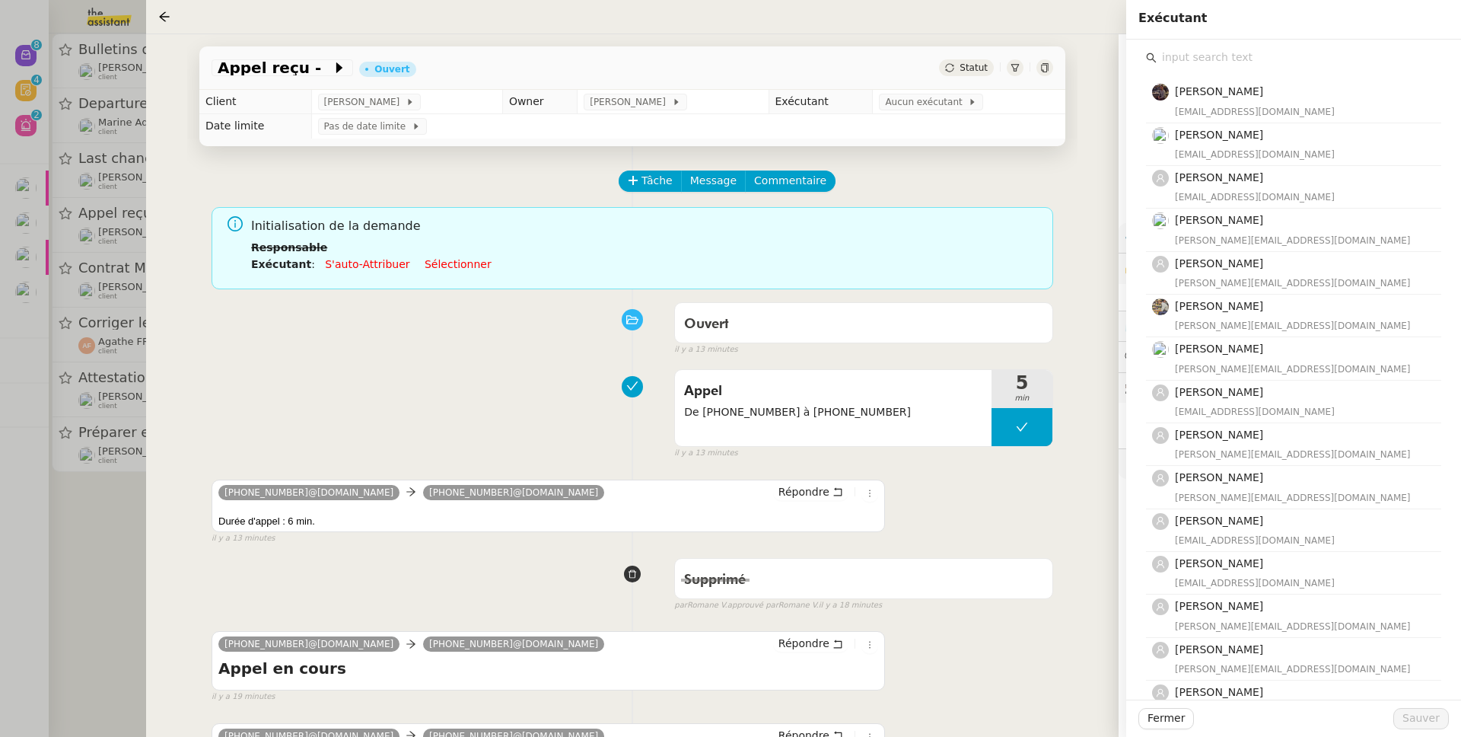
click at [1229, 68] on div "Bert Canavaggio bert.canavaggio@gmail.com Romane Vachon romane@team.theassistan…" at bounding box center [1293, 502] width 295 height 869
click at [1243, 59] on input "text" at bounding box center [1299, 57] width 285 height 21
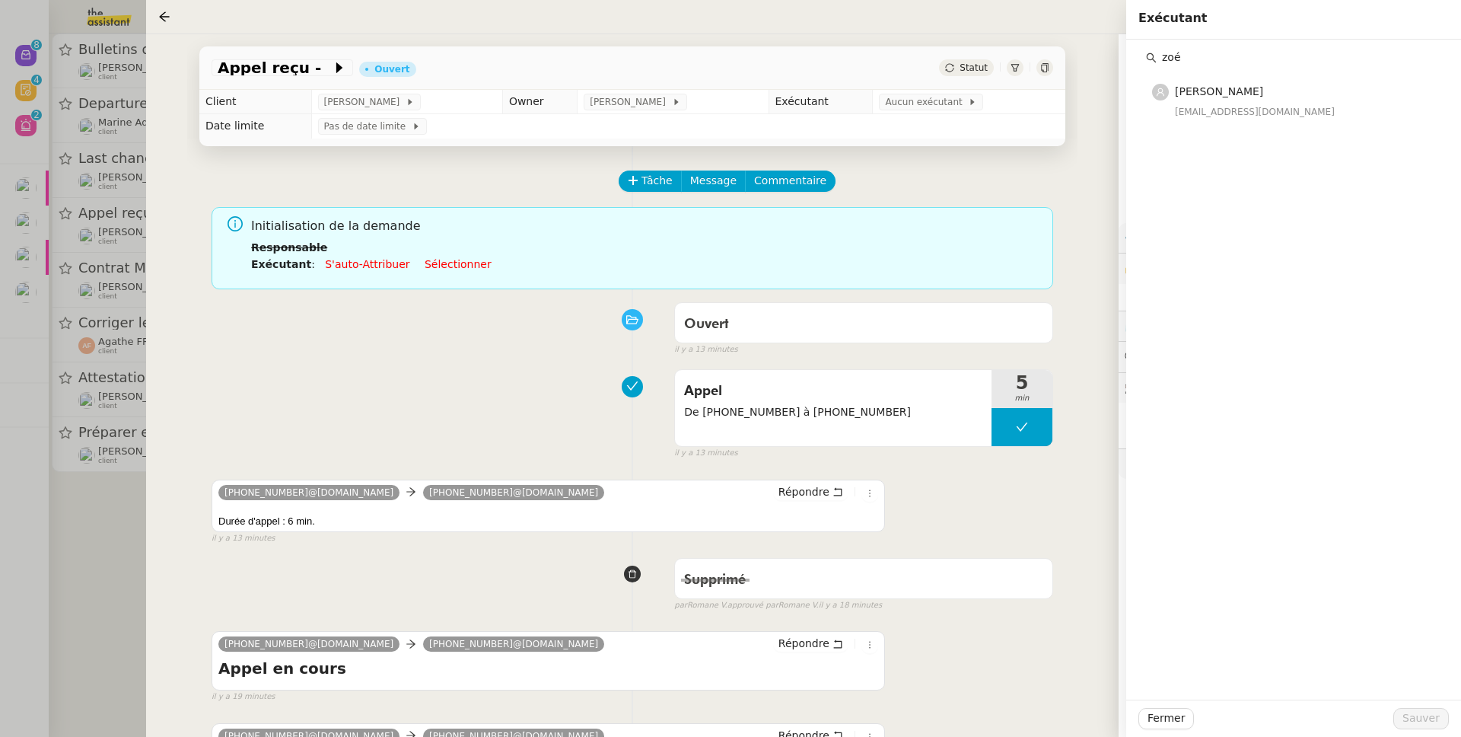
type input "zoé"
click at [1253, 77] on div "Zoé Lachambre zoe@theassistant.team" at bounding box center [1293, 95] width 295 height 54
click at [1256, 87] on h4 "[PERSON_NAME]" at bounding box center [1303, 92] width 257 height 18
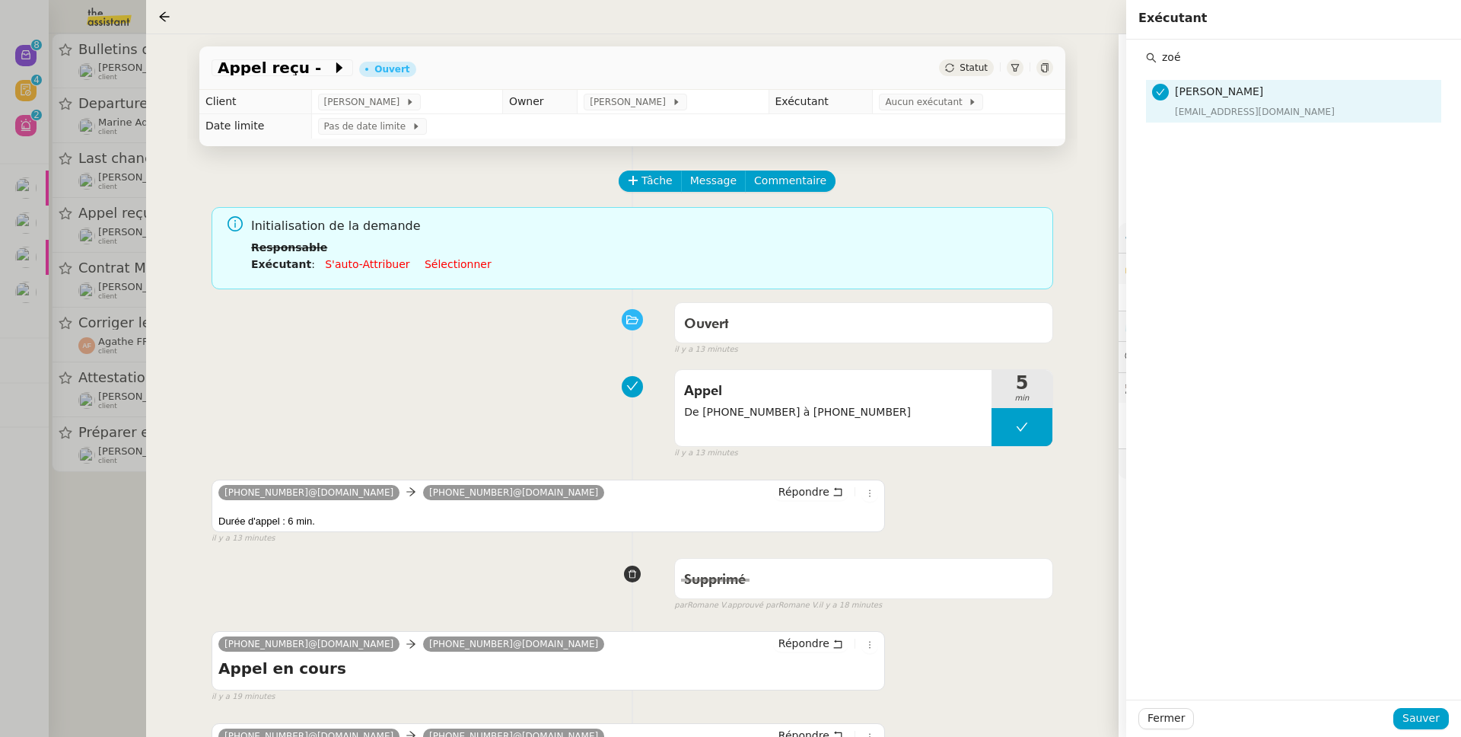
click at [77, 493] on div at bounding box center [730, 368] width 1461 height 737
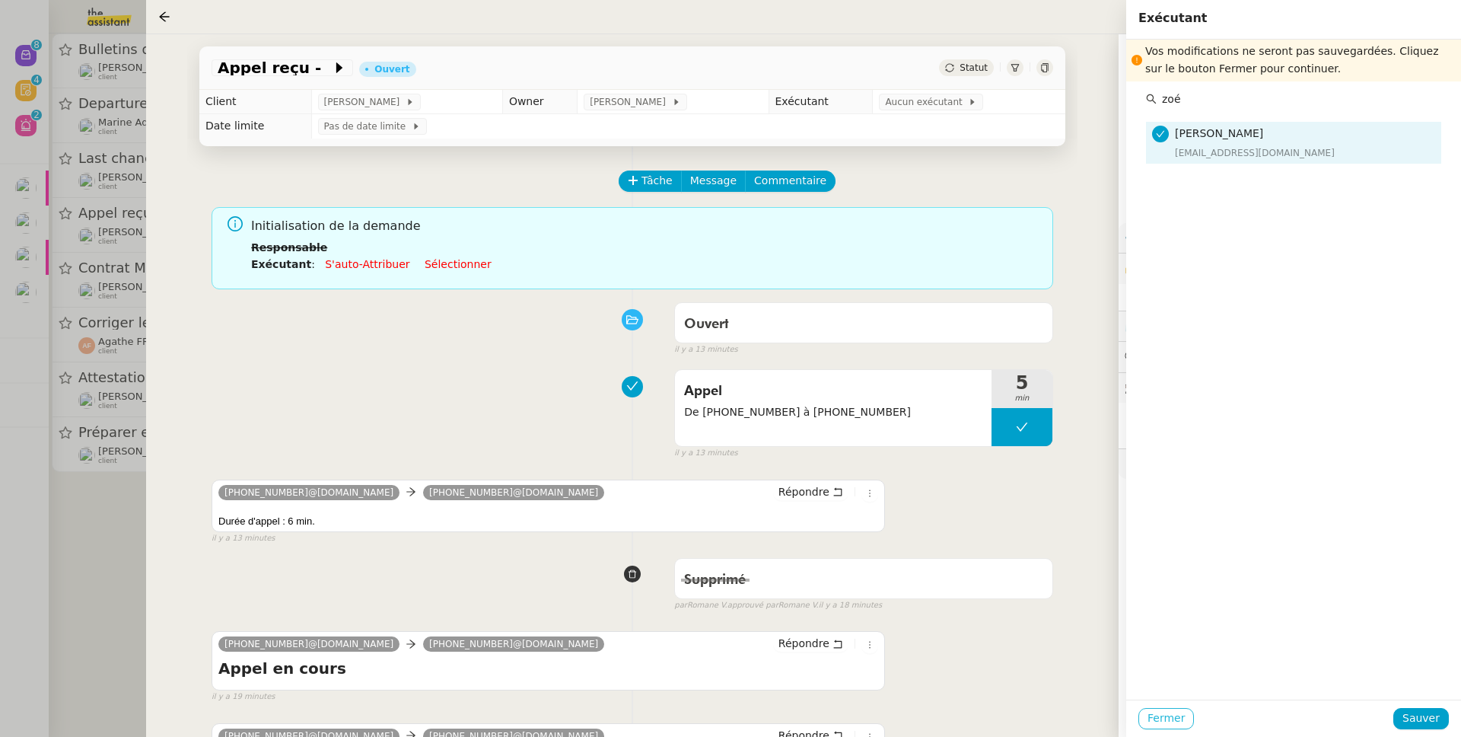
click at [1178, 715] on span "Fermer" at bounding box center [1166, 718] width 37 height 18
click at [1293, 677] on span "Ok" at bounding box center [1300, 677] width 14 height 15
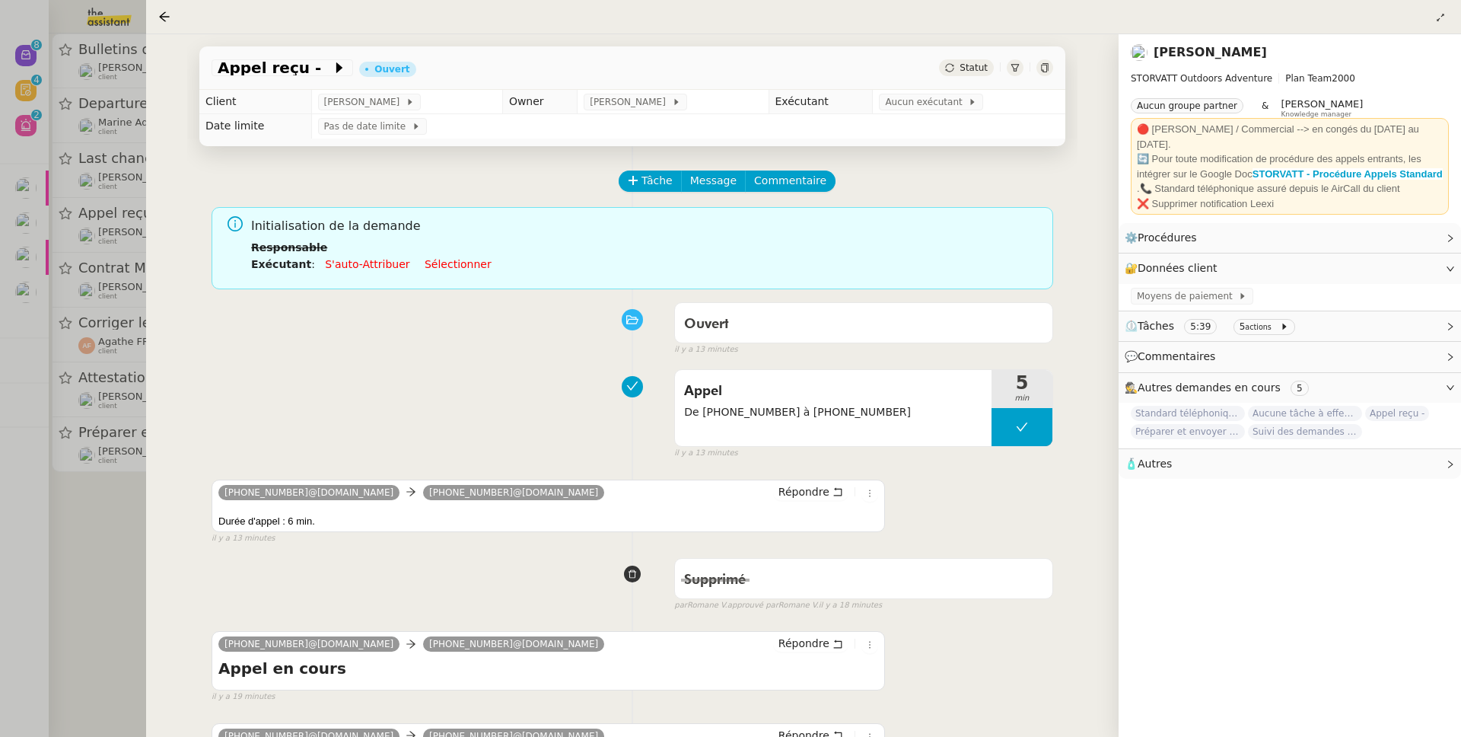
click at [58, 577] on div at bounding box center [730, 368] width 1461 height 737
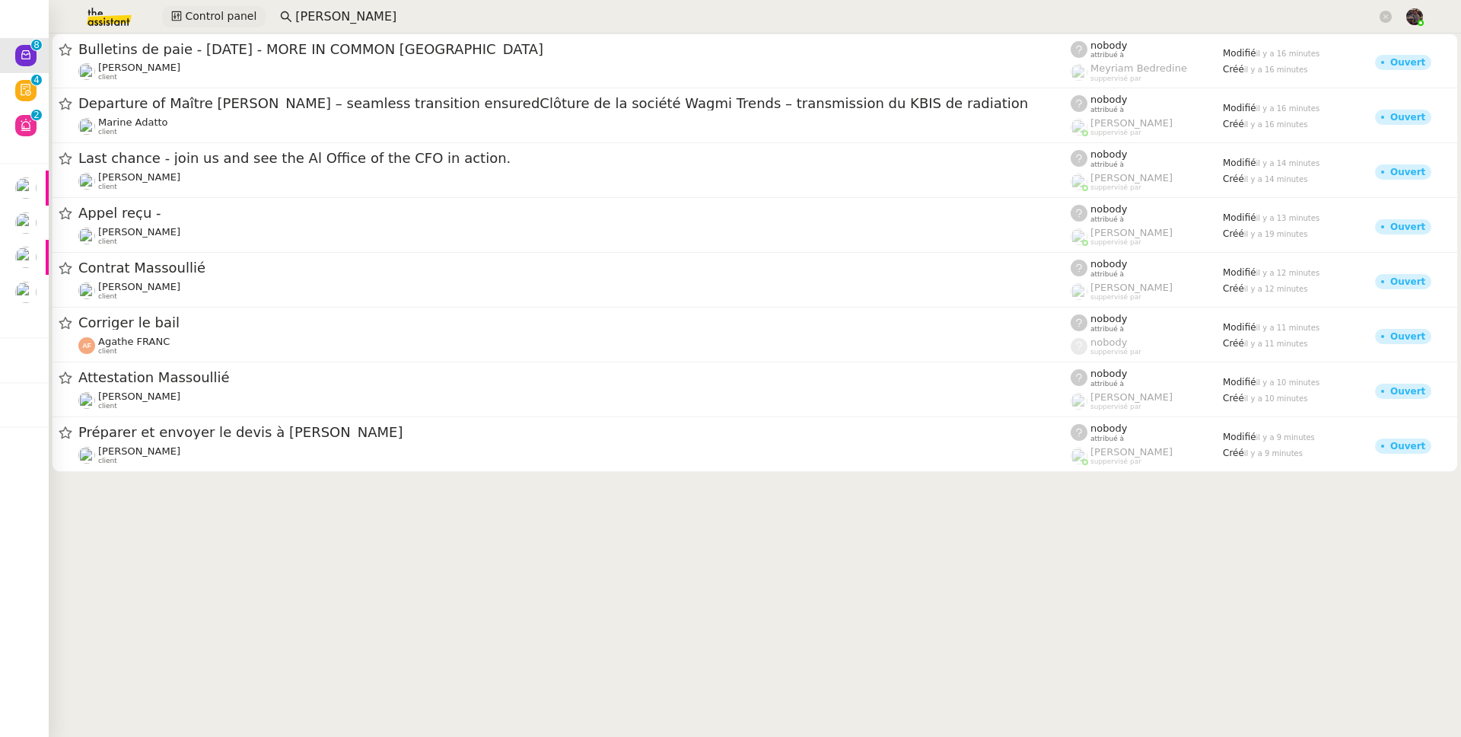
click at [228, 21] on span "Control panel" at bounding box center [221, 17] width 72 height 18
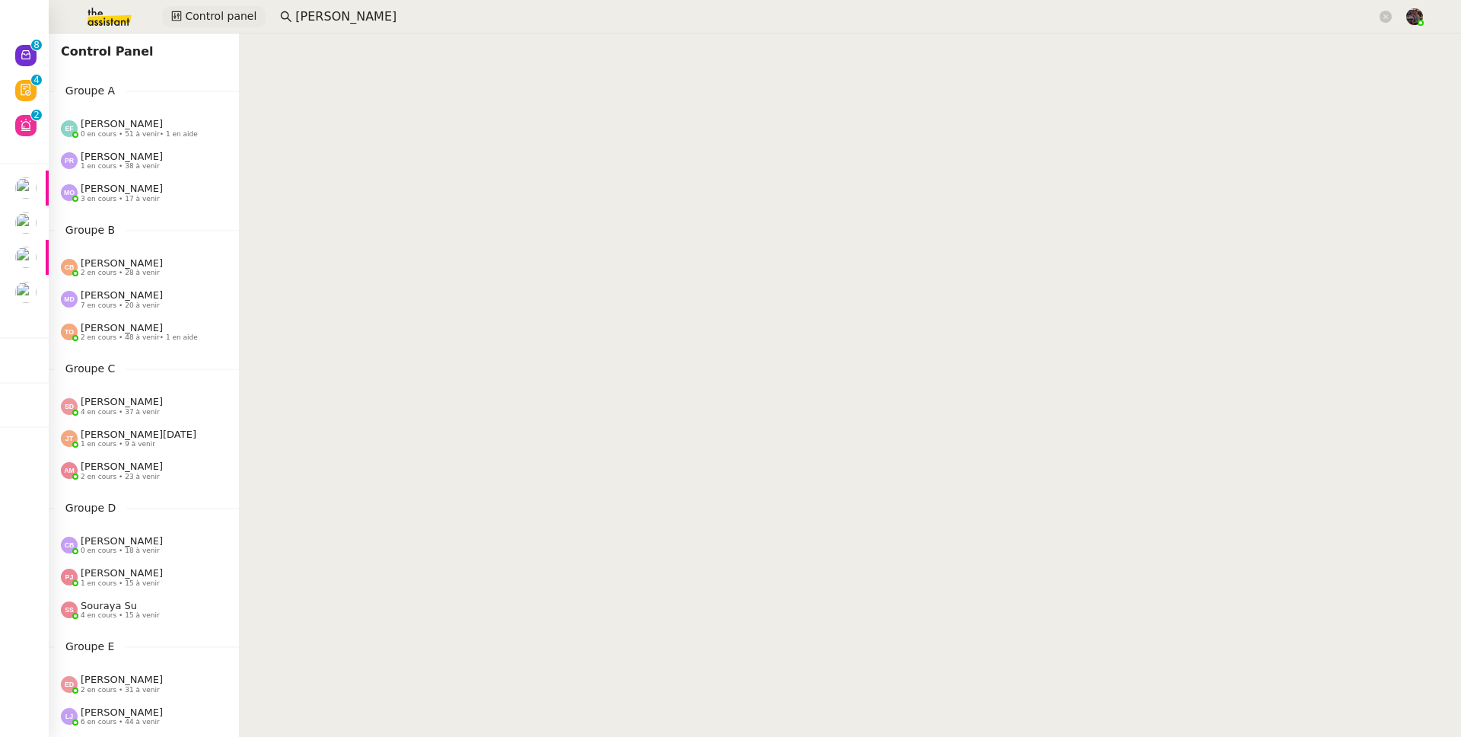
scroll to position [582, 0]
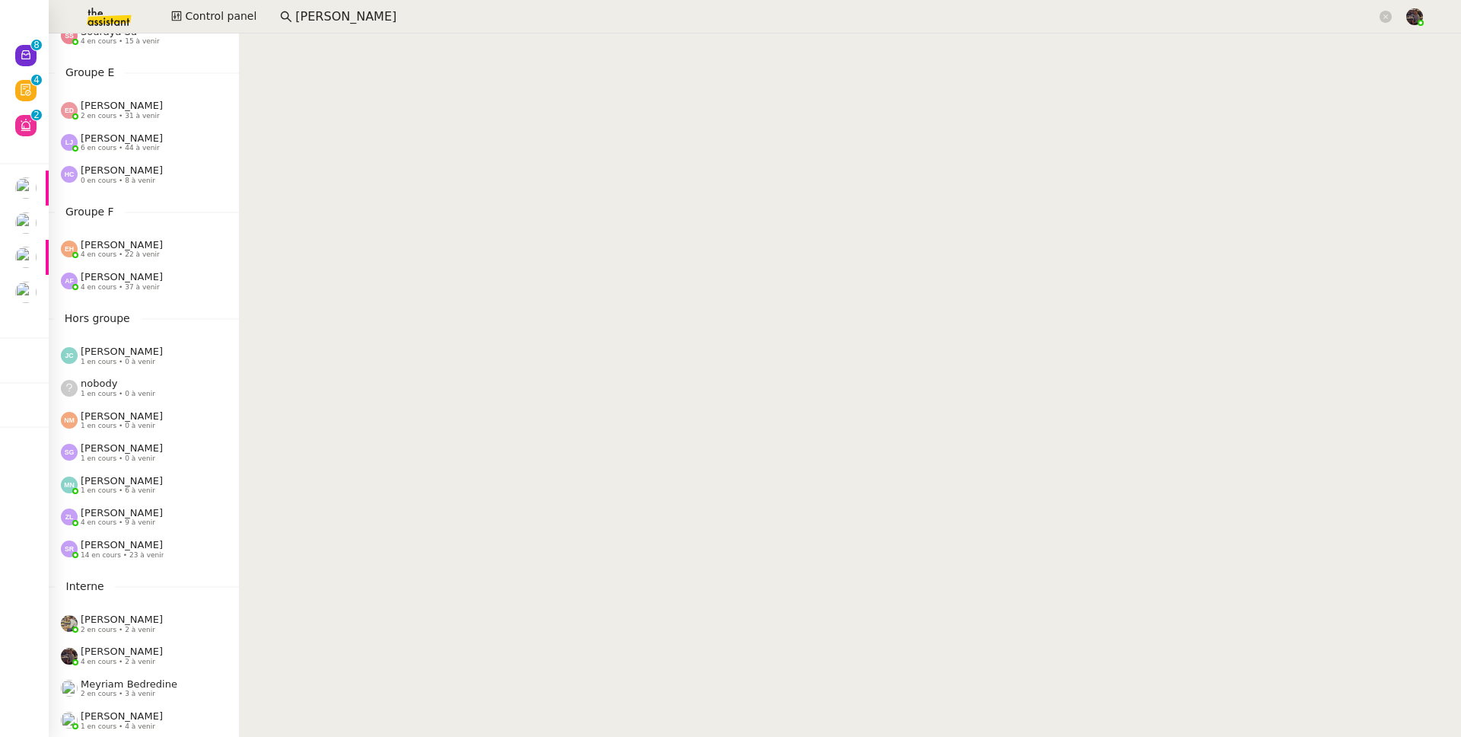
click at [138, 533] on div "[PERSON_NAME] 14 en cours • 23 à venir" at bounding box center [144, 549] width 190 height 32
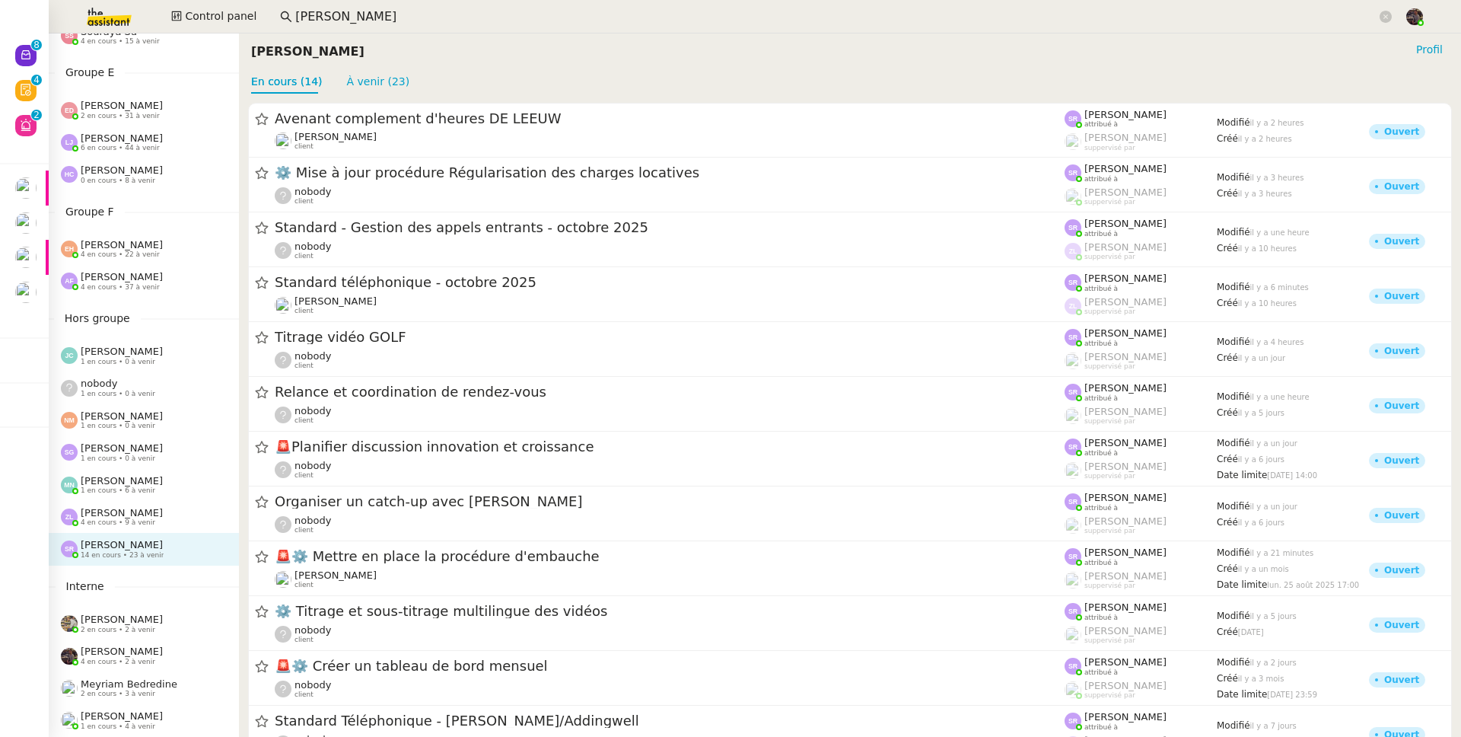
click at [130, 507] on span "[PERSON_NAME]" at bounding box center [122, 512] width 82 height 11
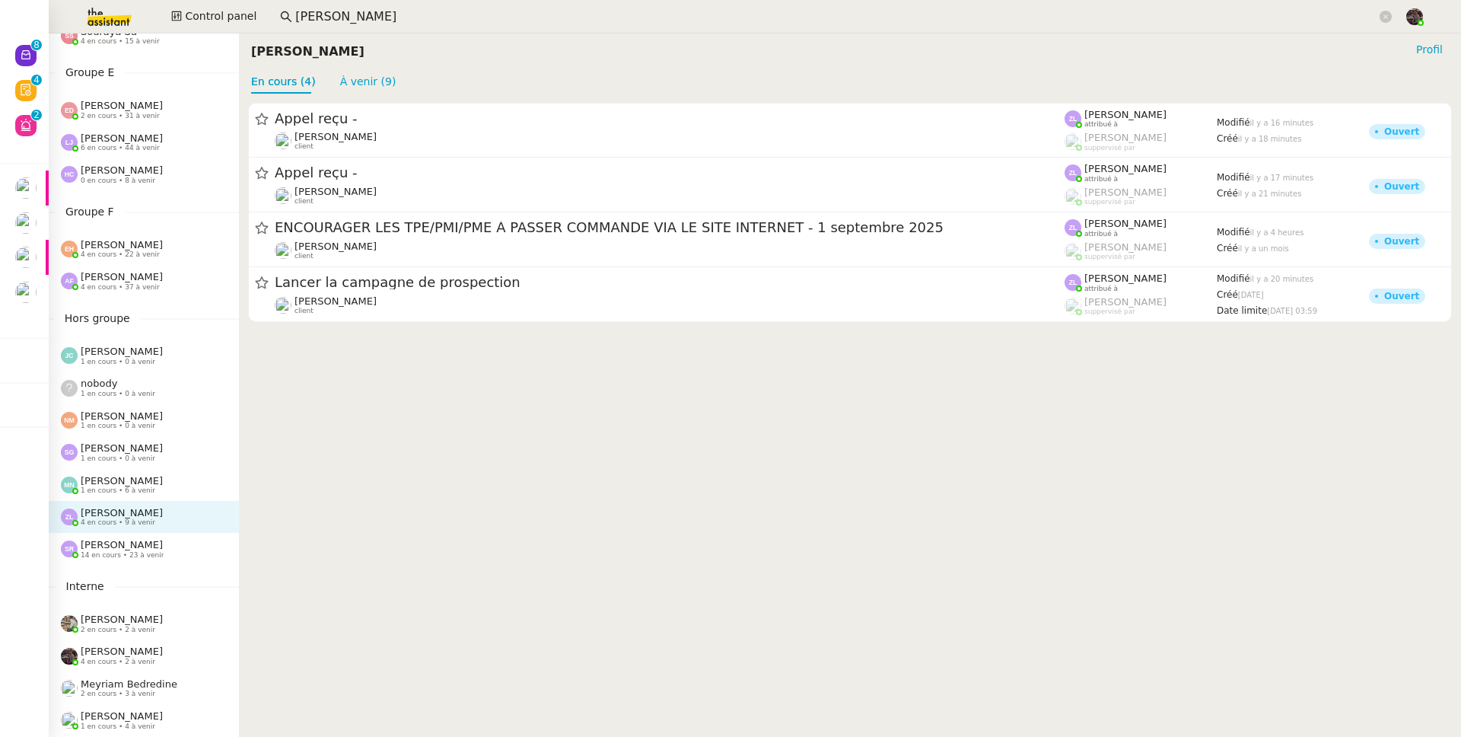
click at [165, 555] on div "[PERSON_NAME] 14 en cours • 23 à venir" at bounding box center [144, 549] width 190 height 32
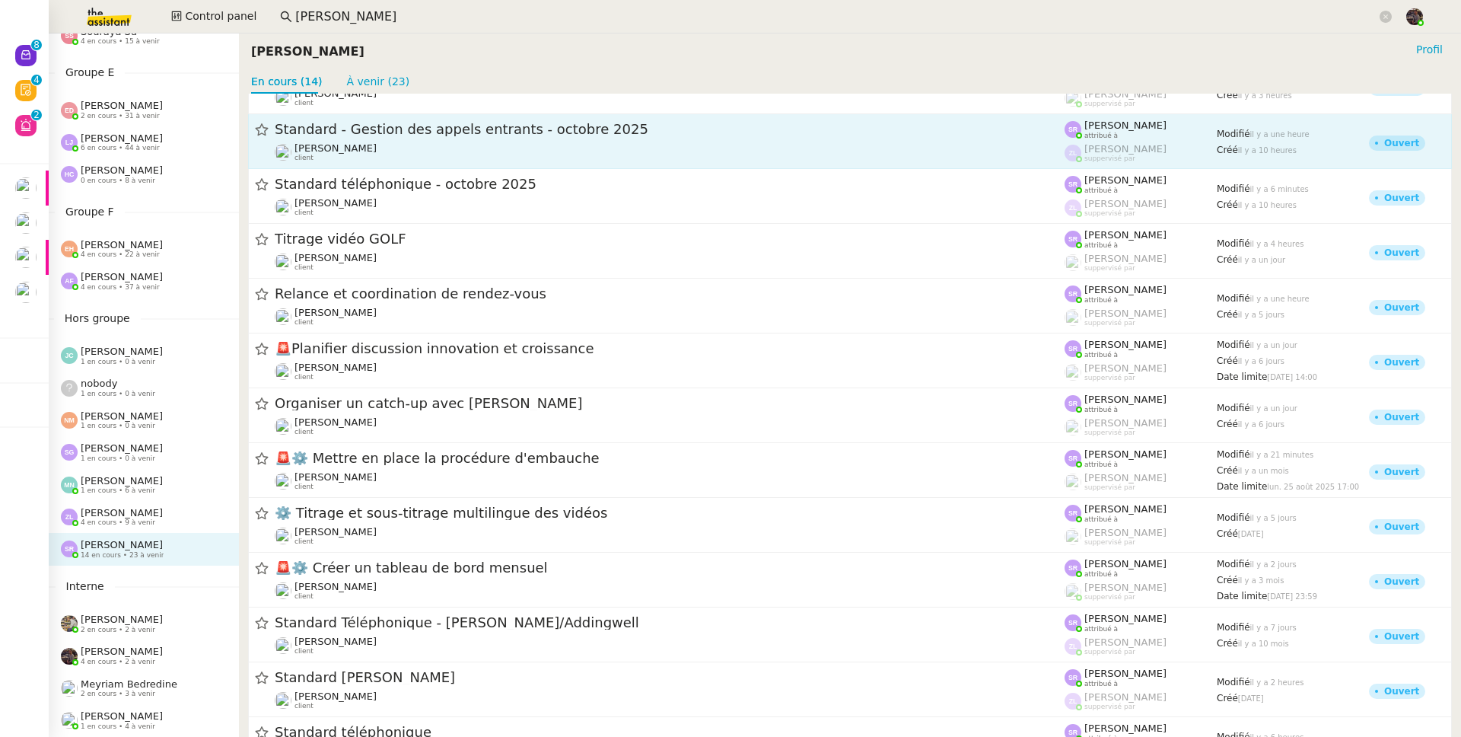
scroll to position [167, 0]
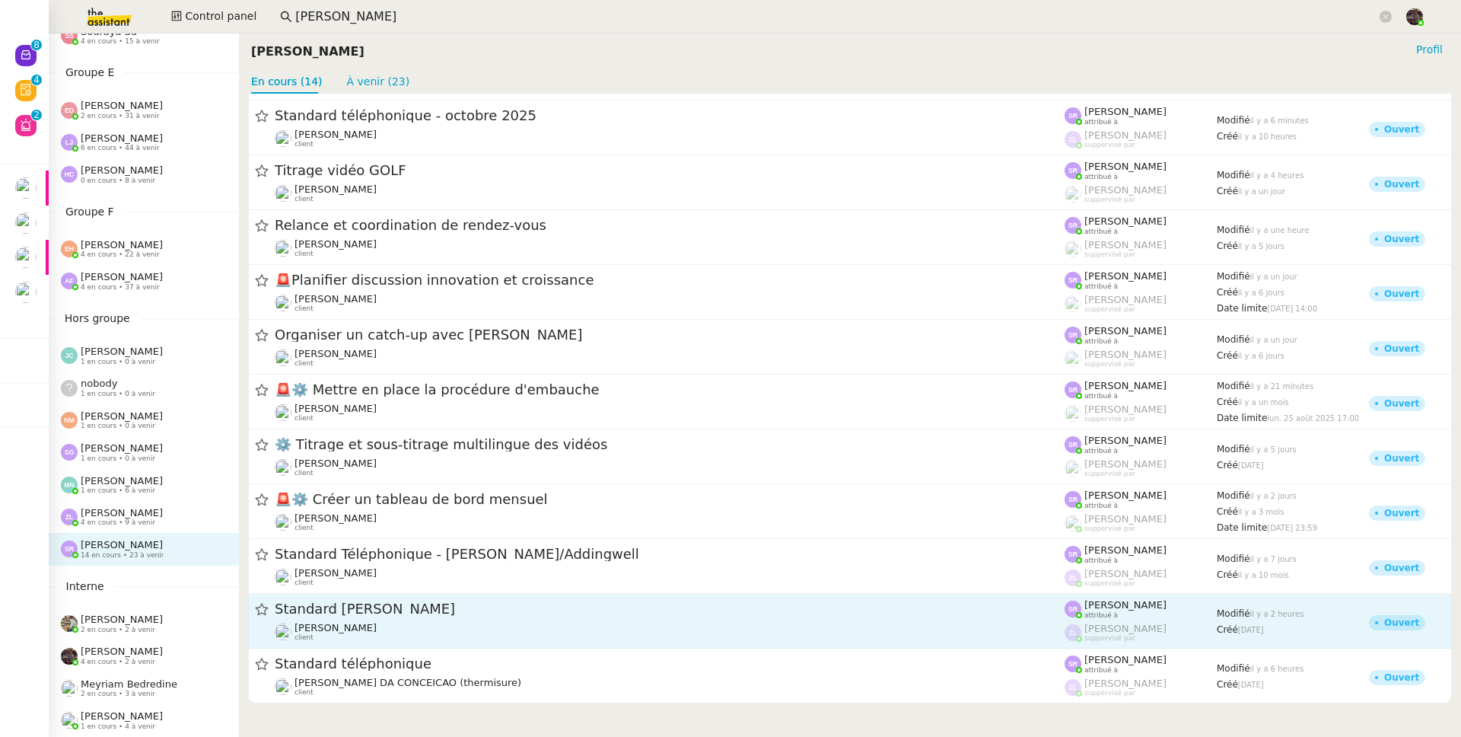
click at [426, 636] on div "Gabrielle Tavernier client" at bounding box center [670, 632] width 790 height 20
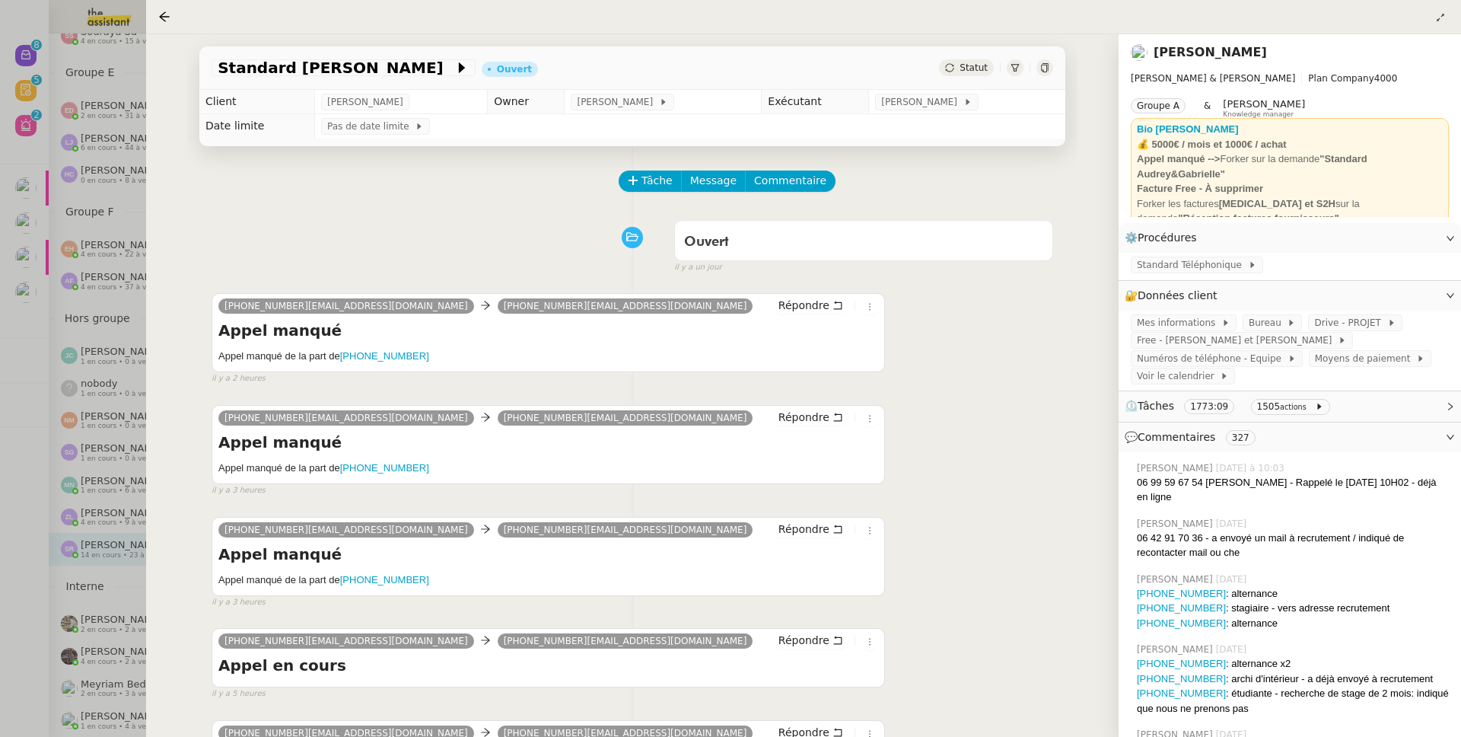
click at [89, 512] on div at bounding box center [730, 368] width 1461 height 737
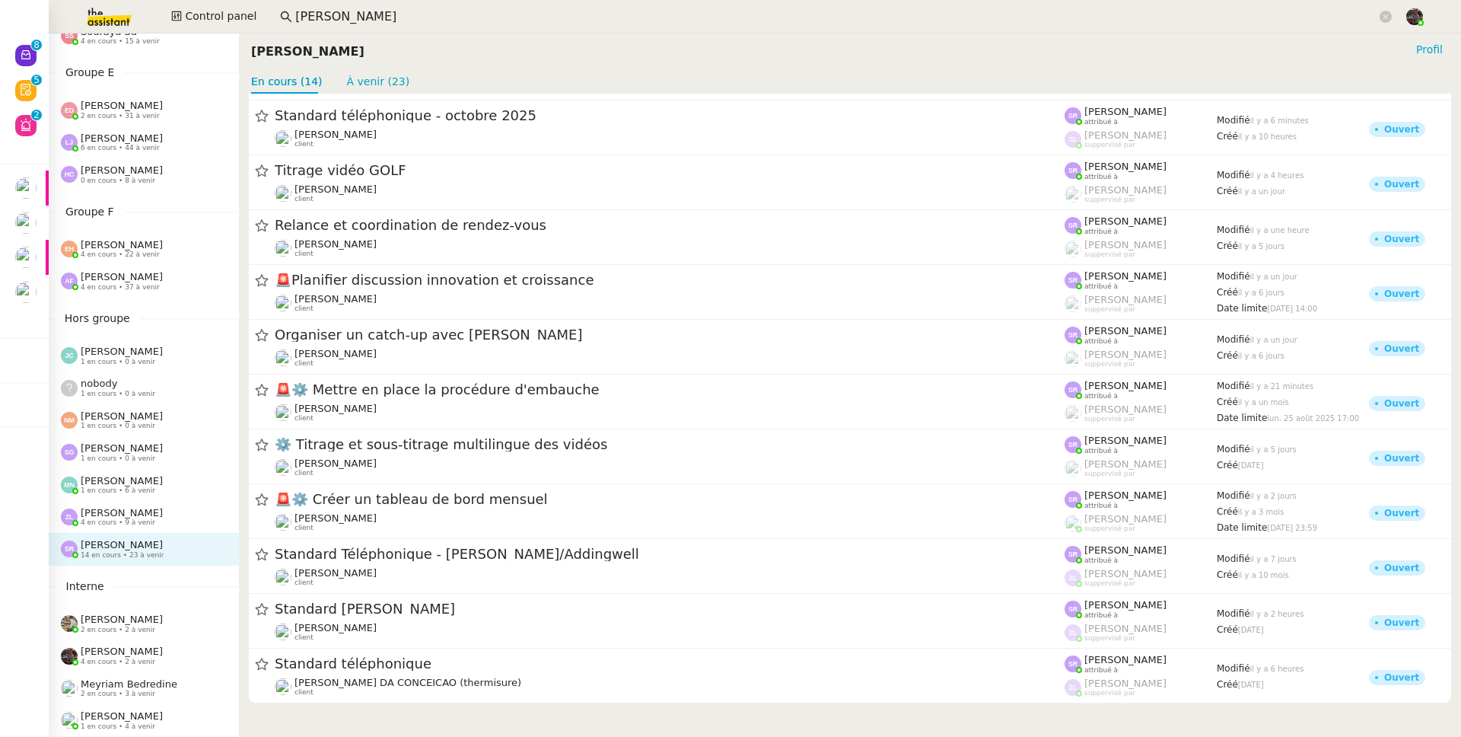
click at [105, 507] on div at bounding box center [730, 368] width 1461 height 737
click at [113, 508] on span "[PERSON_NAME]" at bounding box center [122, 512] width 82 height 11
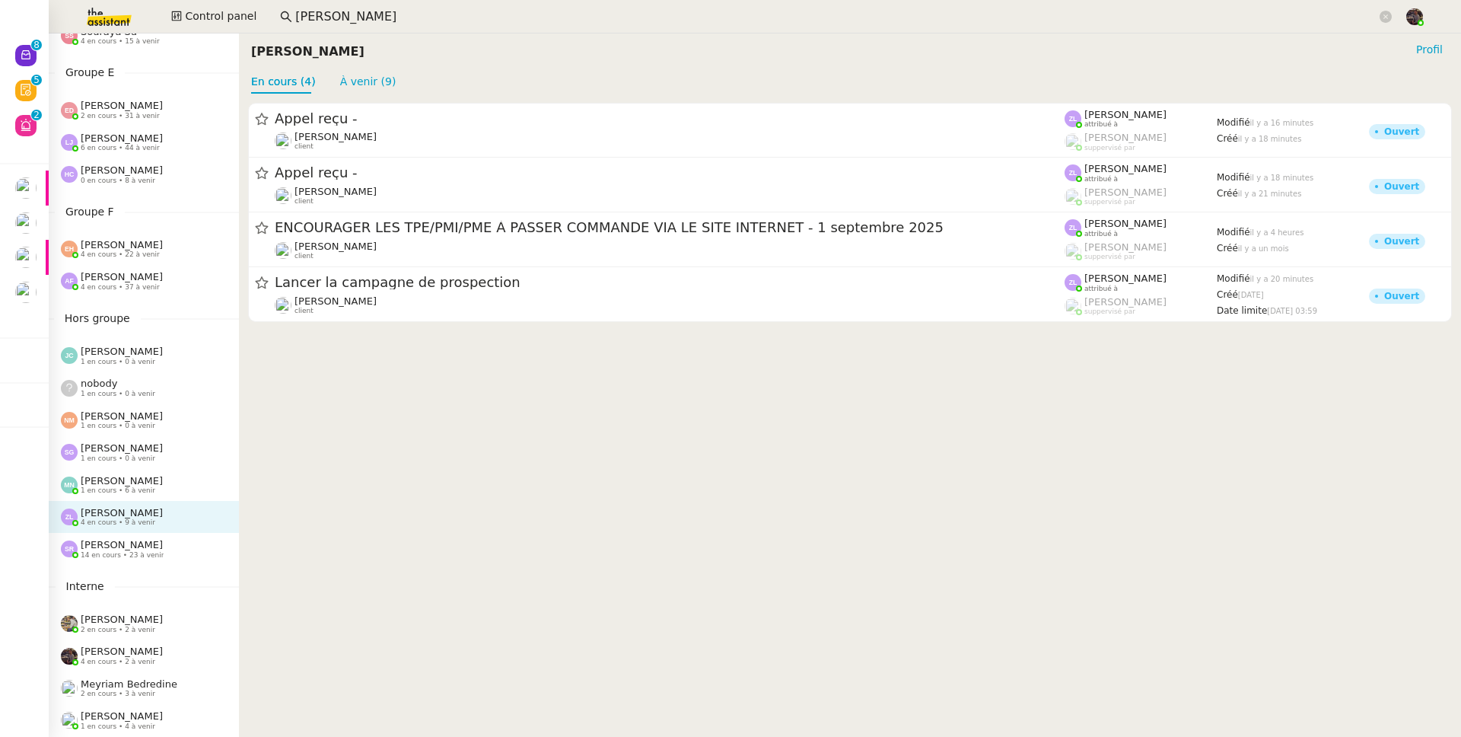
click at [193, 543] on div "[PERSON_NAME] 14 en cours • 23 à venir" at bounding box center [150, 549] width 178 height 20
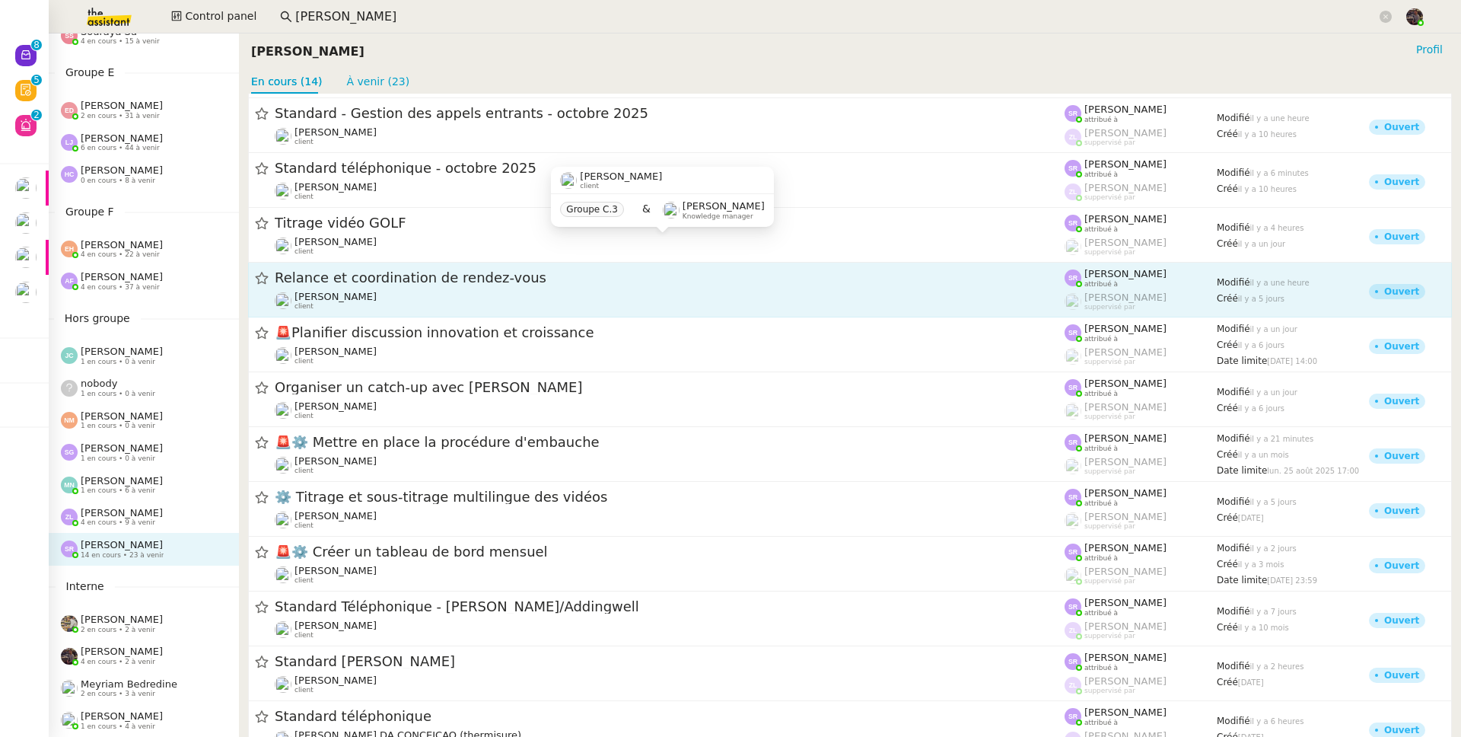
scroll to position [167, 0]
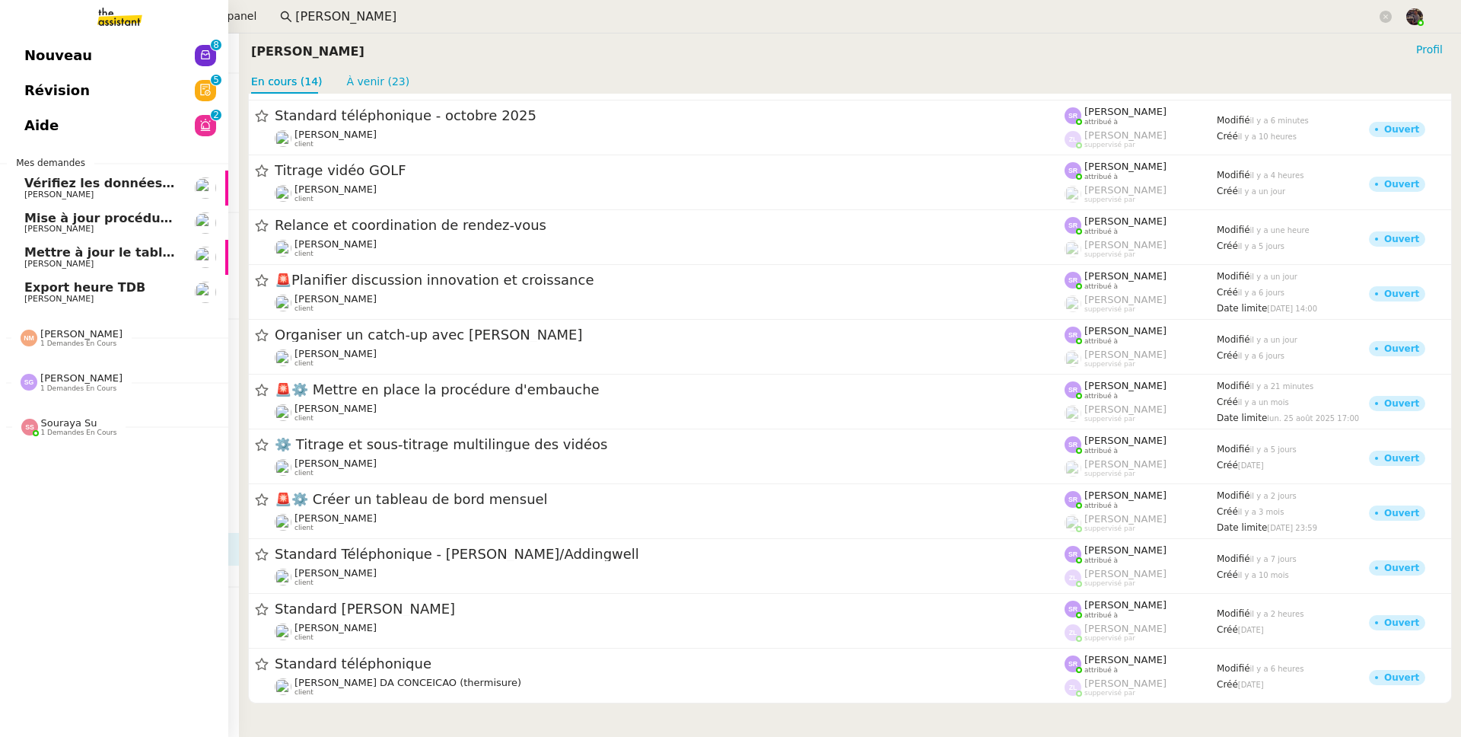
click at [21, 37] on div "Nouveau 0 1 2 3 4 5 6 7 8 9 Révision 0 1 2 3 4 5 6 7 8 9 Aide 0 1 2 3 4 5 6 7 8…" at bounding box center [114, 384] width 228 height 703
click at [19, 35] on div "Nouveau 0 1 2 3 4 5 6 7 8 9 Révision 0 1 2 3 4 5 6 7 8 9 Aide 0 1 2 3 4 5 6 7 8…" at bounding box center [114, 384] width 228 height 703
click at [49, 45] on span "Nouveau" at bounding box center [58, 55] width 68 height 23
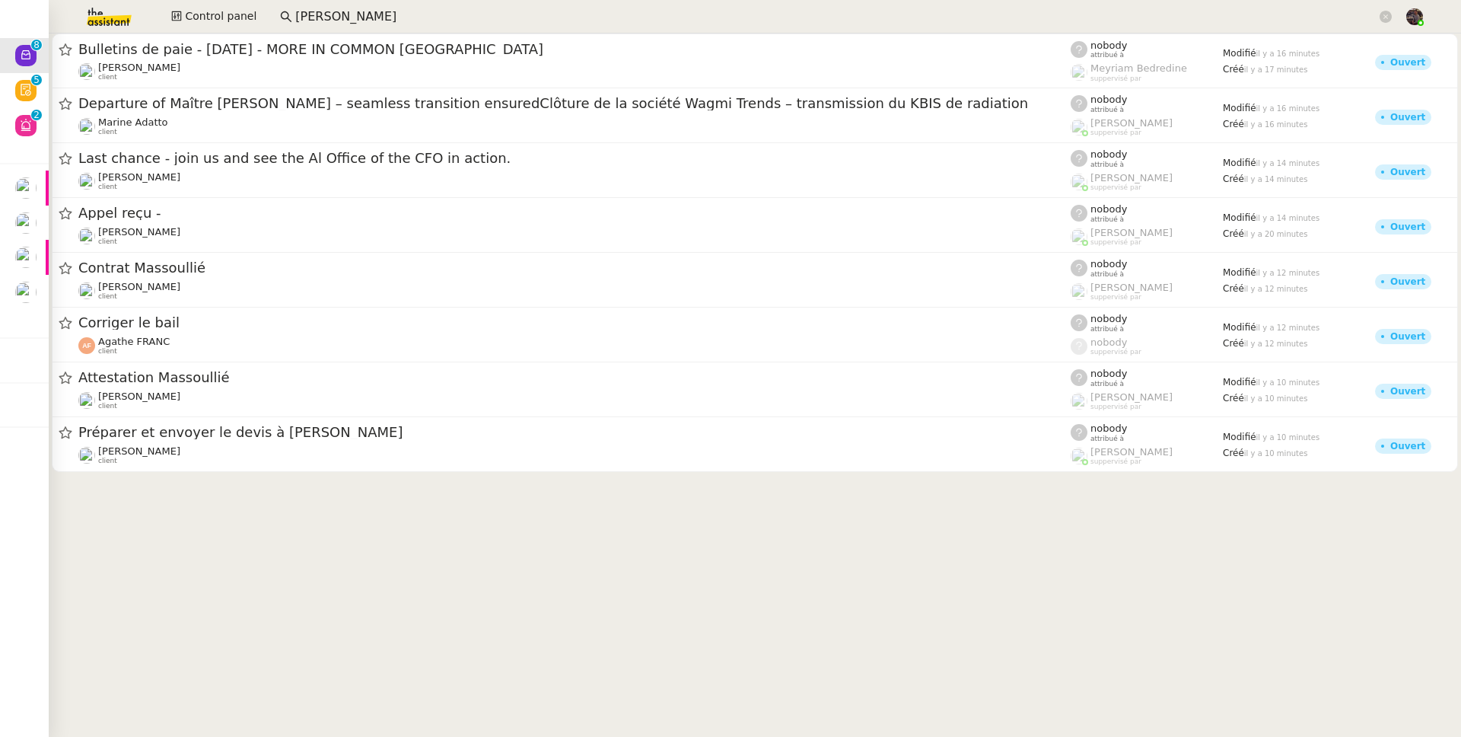
drag, startPoint x: 399, startPoint y: 601, endPoint x: 288, endPoint y: 484, distance: 160.5
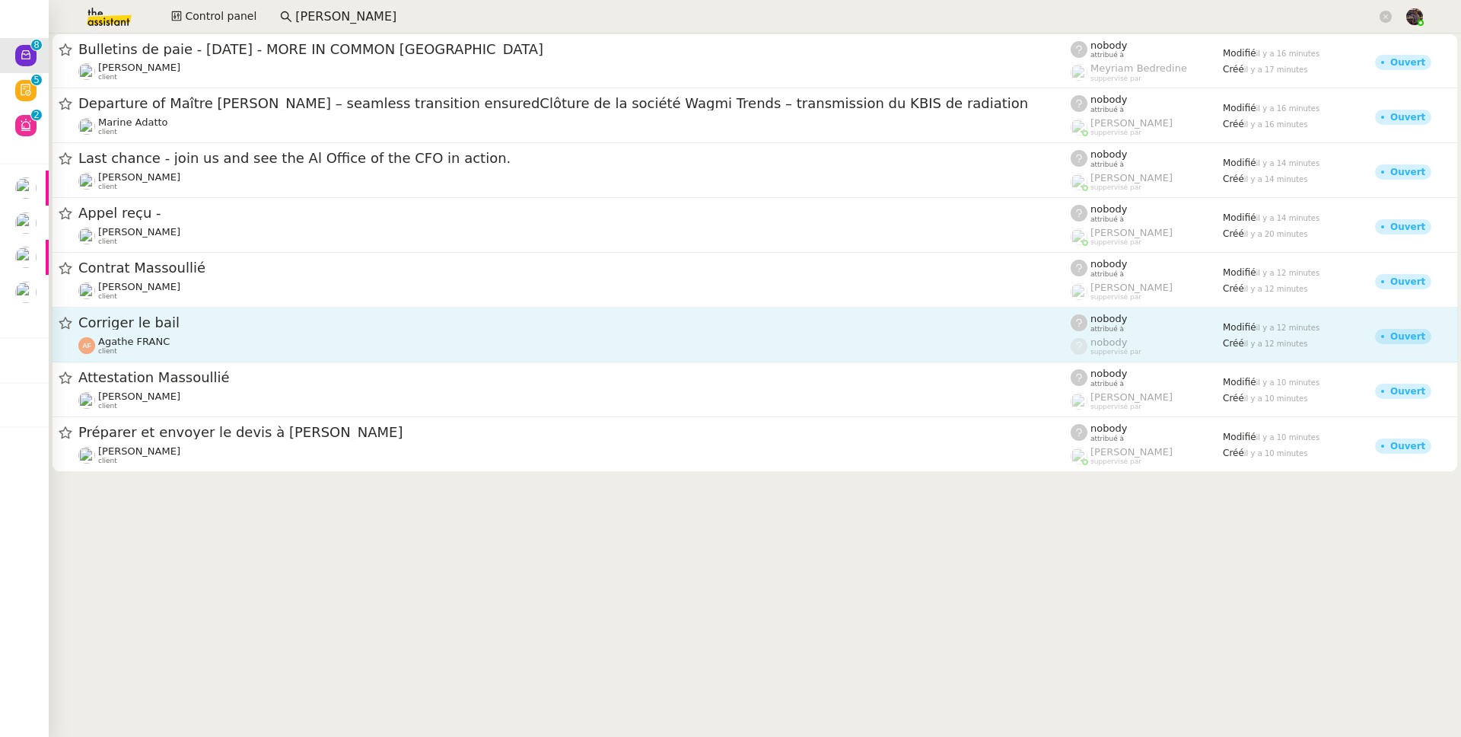
click at [225, 332] on div "Corriger le bail" at bounding box center [574, 323] width 993 height 19
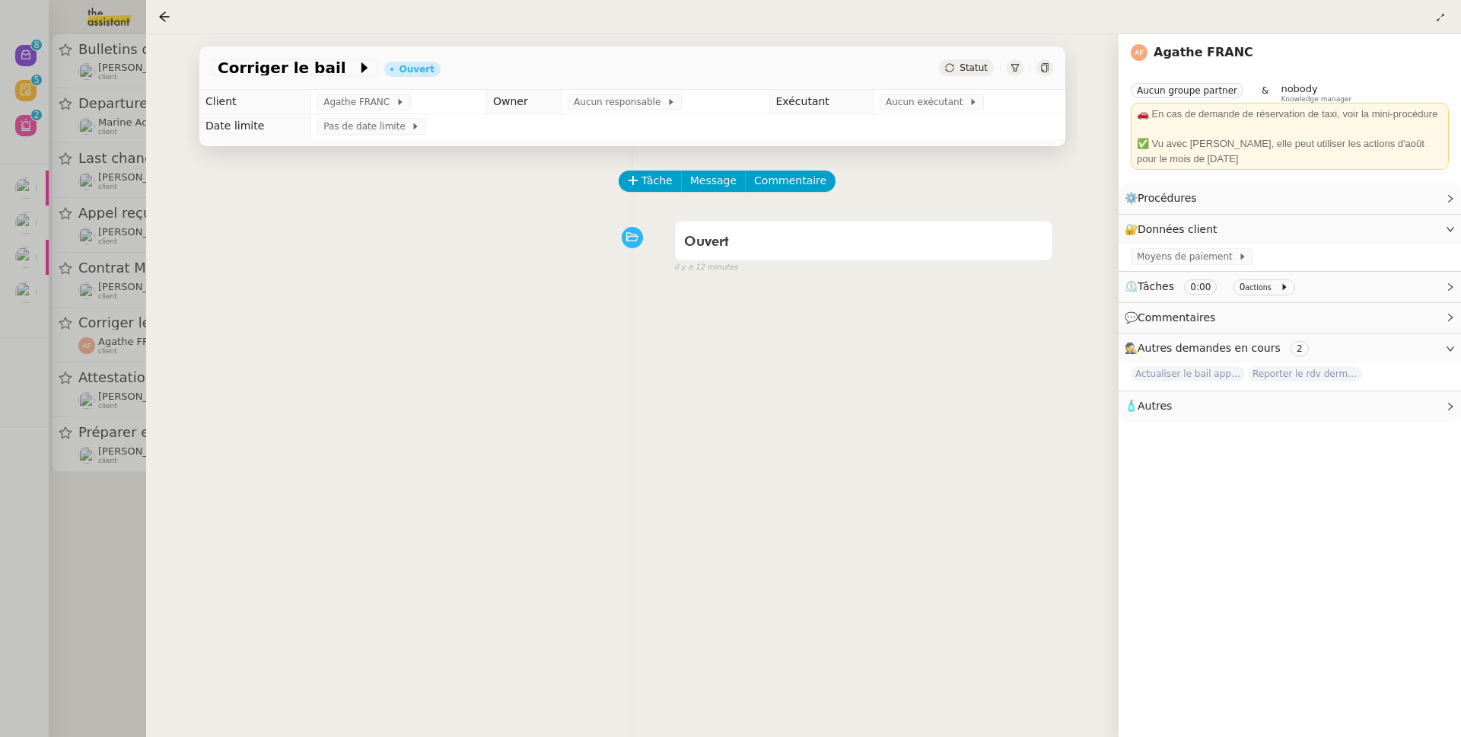
click at [123, 338] on div at bounding box center [730, 368] width 1461 height 737
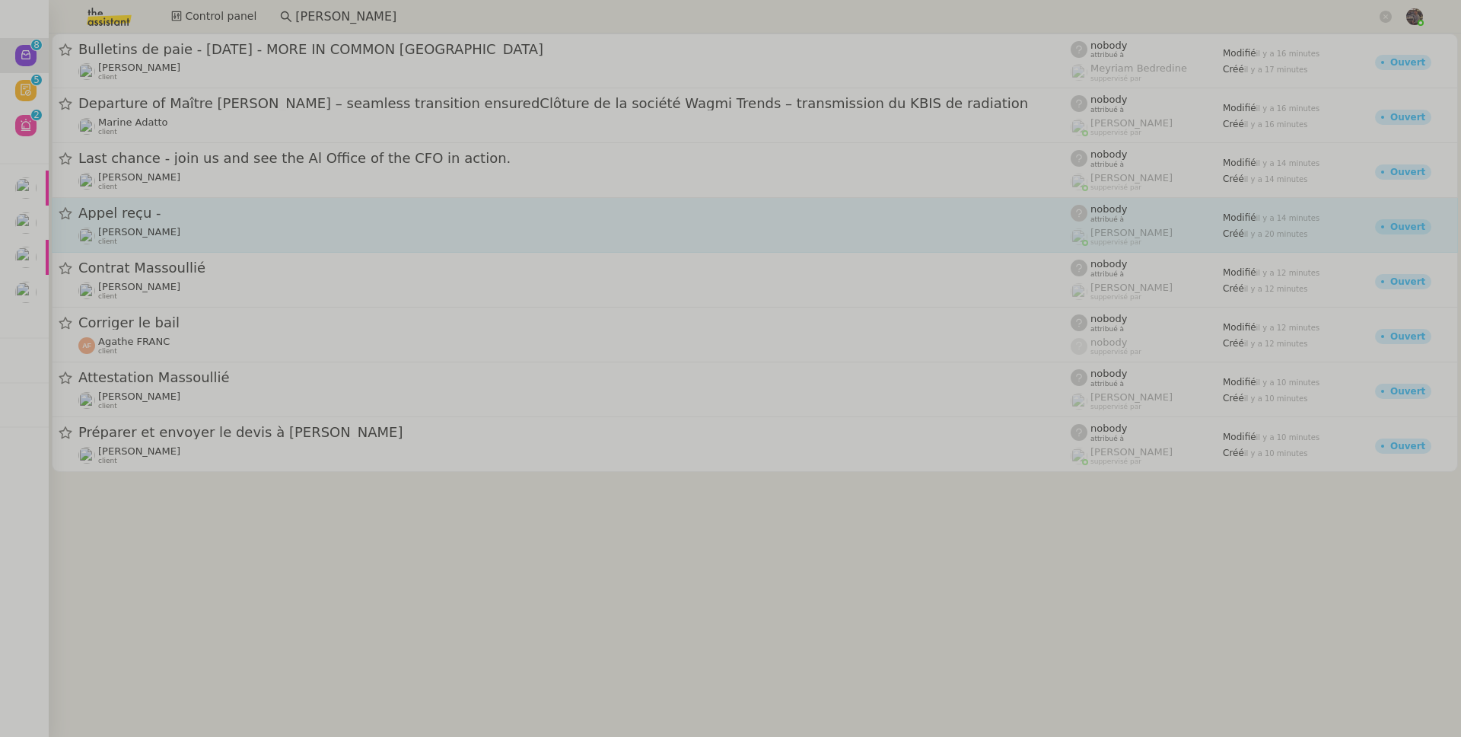
click at [147, 231] on span "[PERSON_NAME]" at bounding box center [139, 231] width 82 height 11
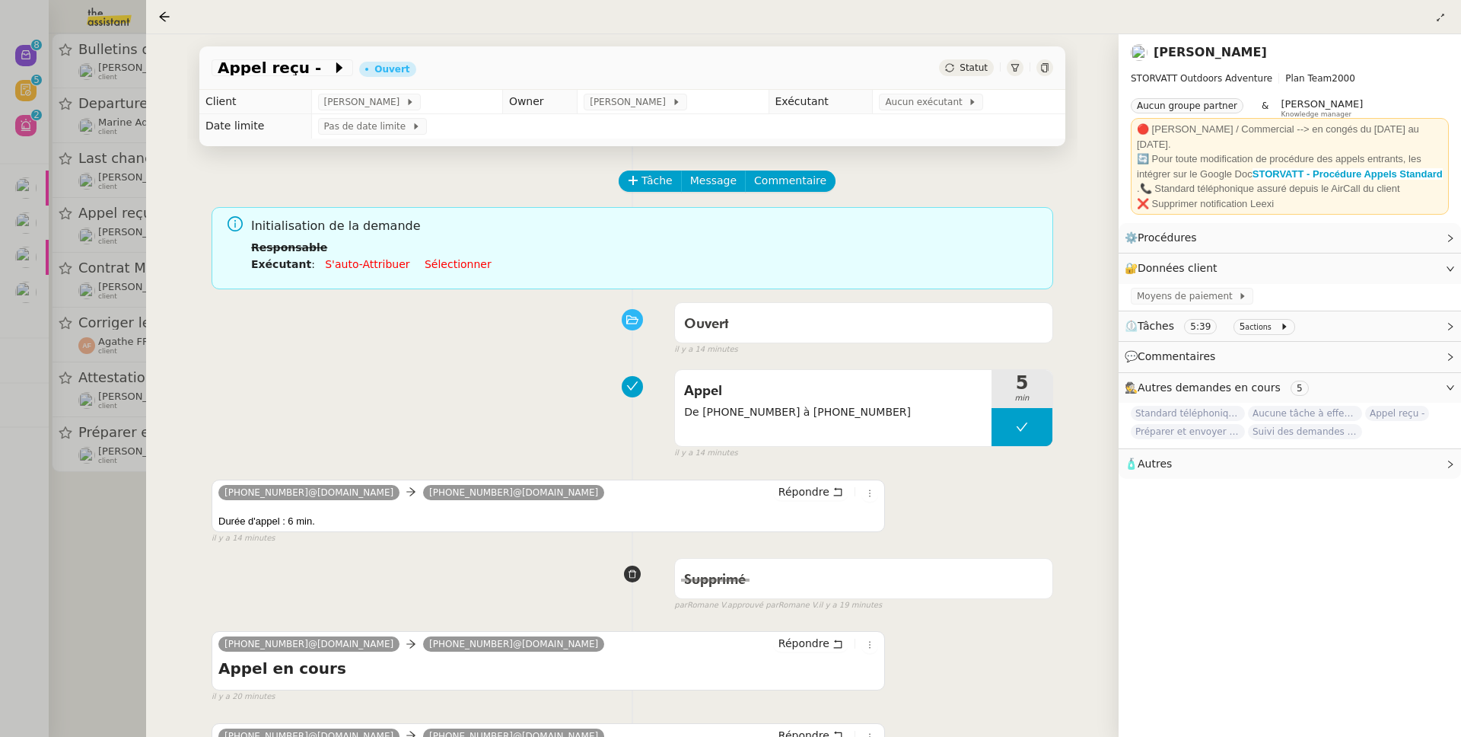
click at [132, 559] on div at bounding box center [730, 368] width 1461 height 737
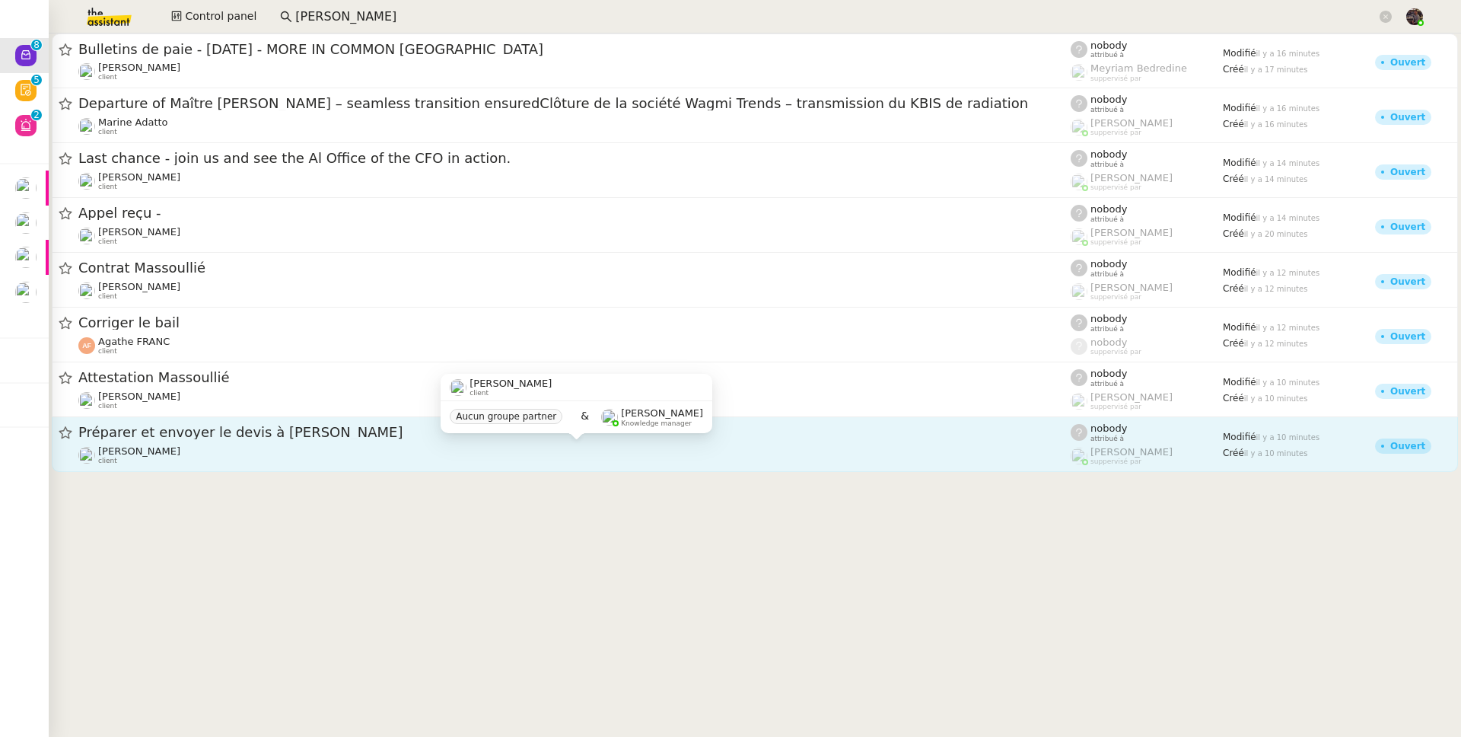
click at [259, 445] on div "Franck MUFFAT-JEANDET client" at bounding box center [574, 455] width 993 height 20
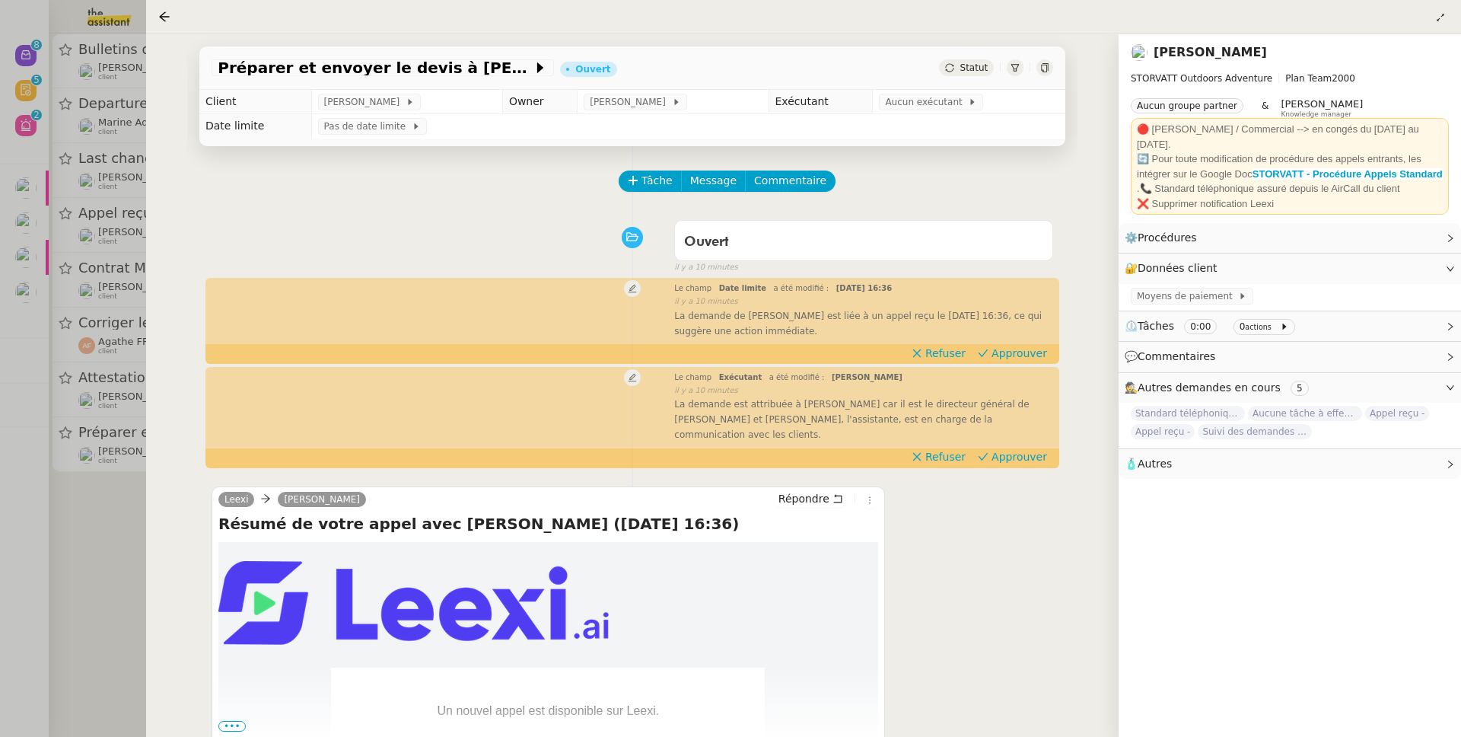
click at [32, 563] on div at bounding box center [730, 368] width 1461 height 737
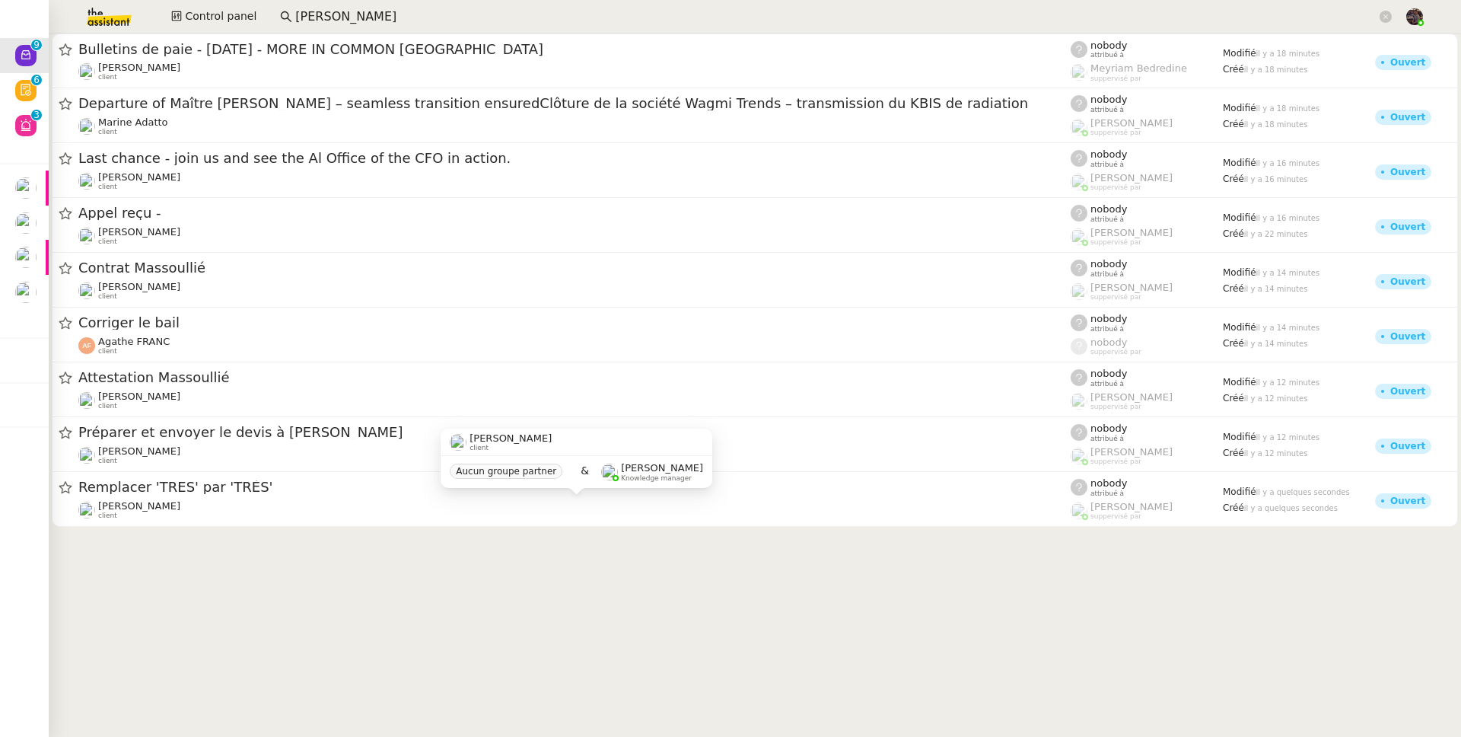
click at [320, 508] on div "Franck MUFFAT-JEANDET client" at bounding box center [574, 510] width 993 height 20
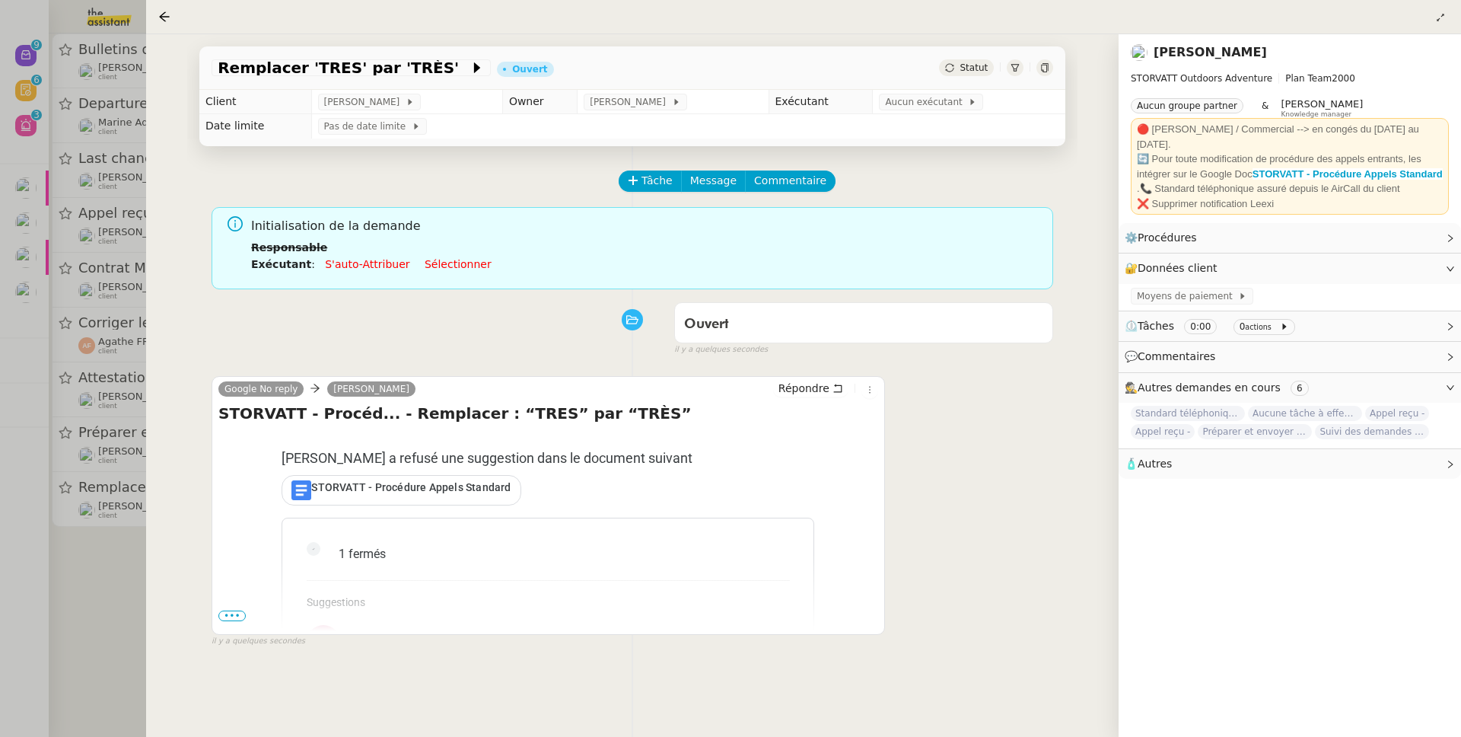
click at [358, 499] on div "STORVATT - Procédure Appels Standard" at bounding box center [400, 490] width 237 height 29
click at [52, 491] on div at bounding box center [730, 368] width 1461 height 737
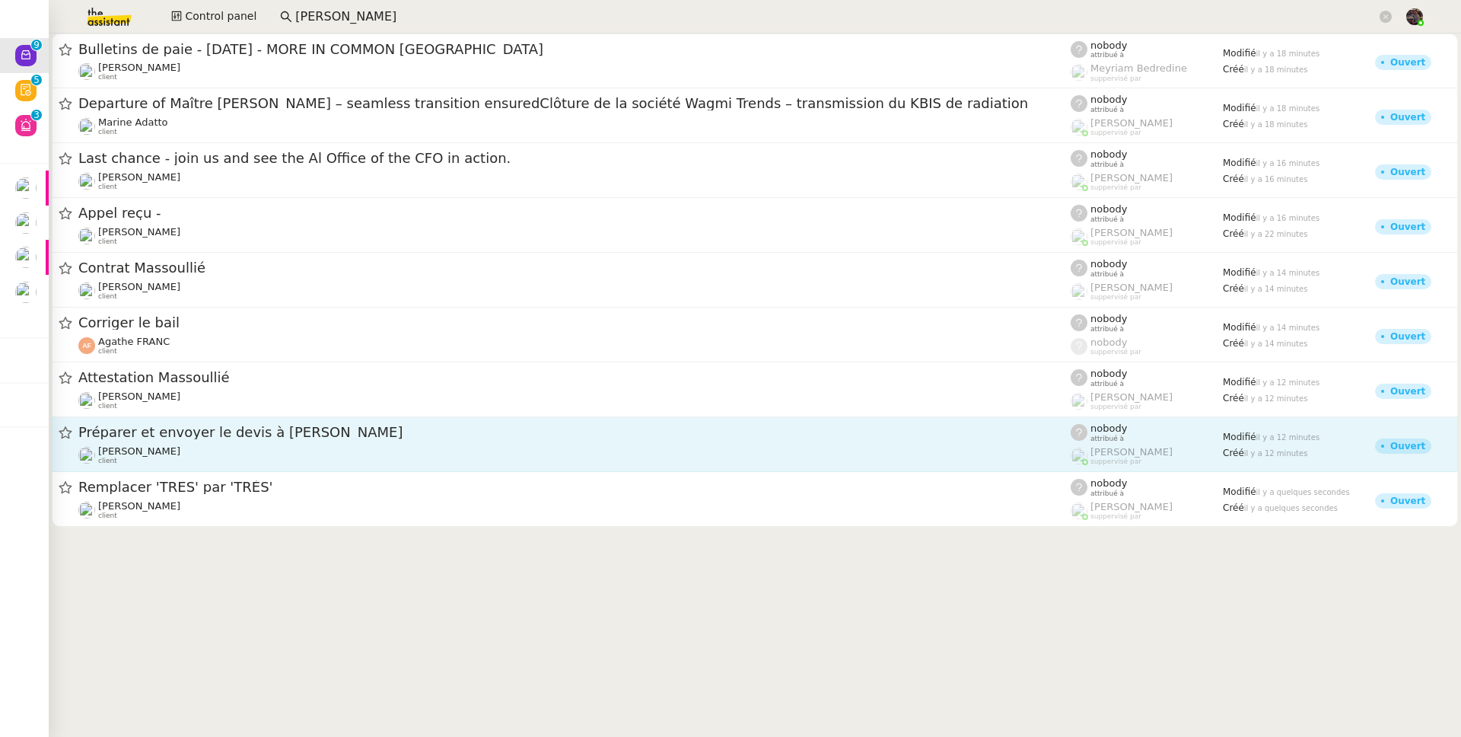
click at [206, 439] on div "Préparer et envoyer le devis à Anastasiia" at bounding box center [574, 432] width 993 height 19
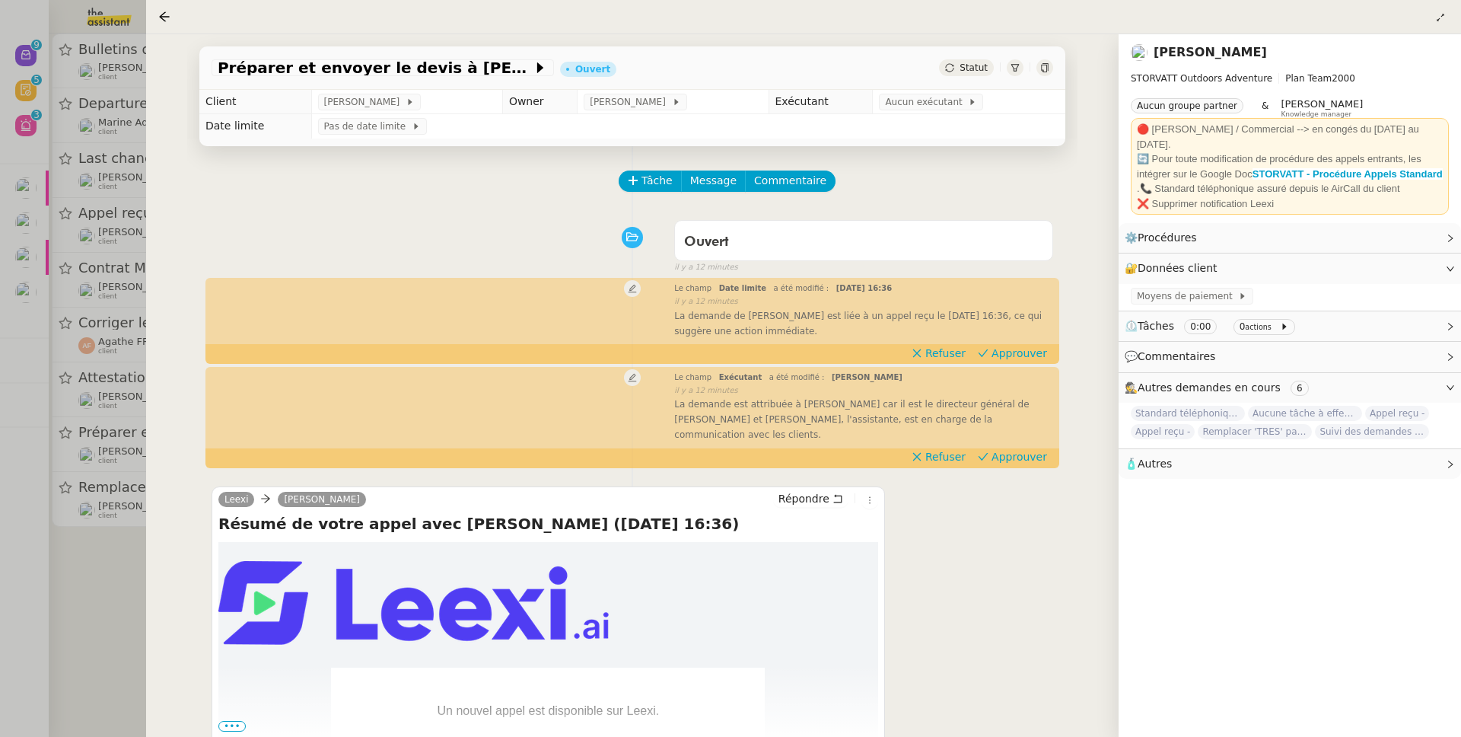
click at [72, 486] on div at bounding box center [730, 368] width 1461 height 737
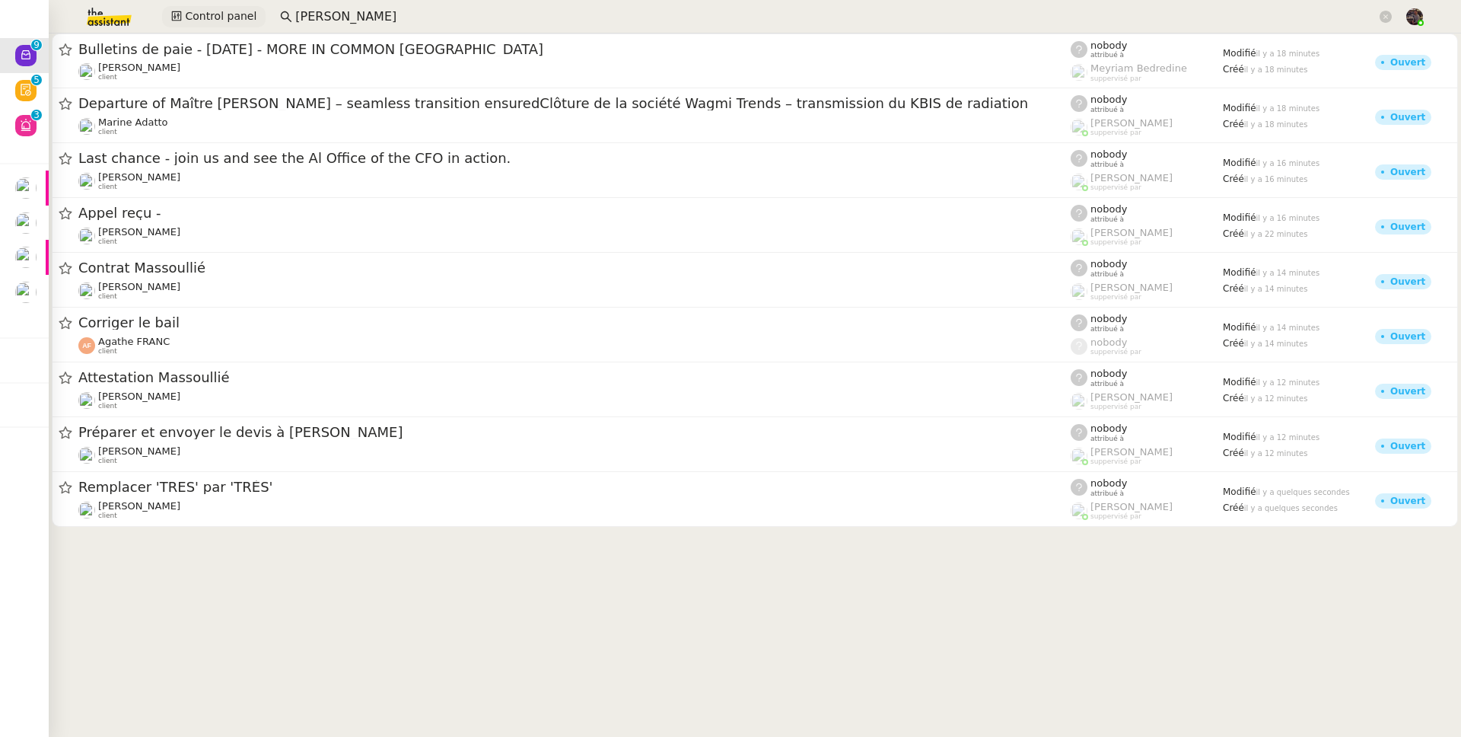
click at [213, 17] on span "Control panel" at bounding box center [221, 17] width 72 height 18
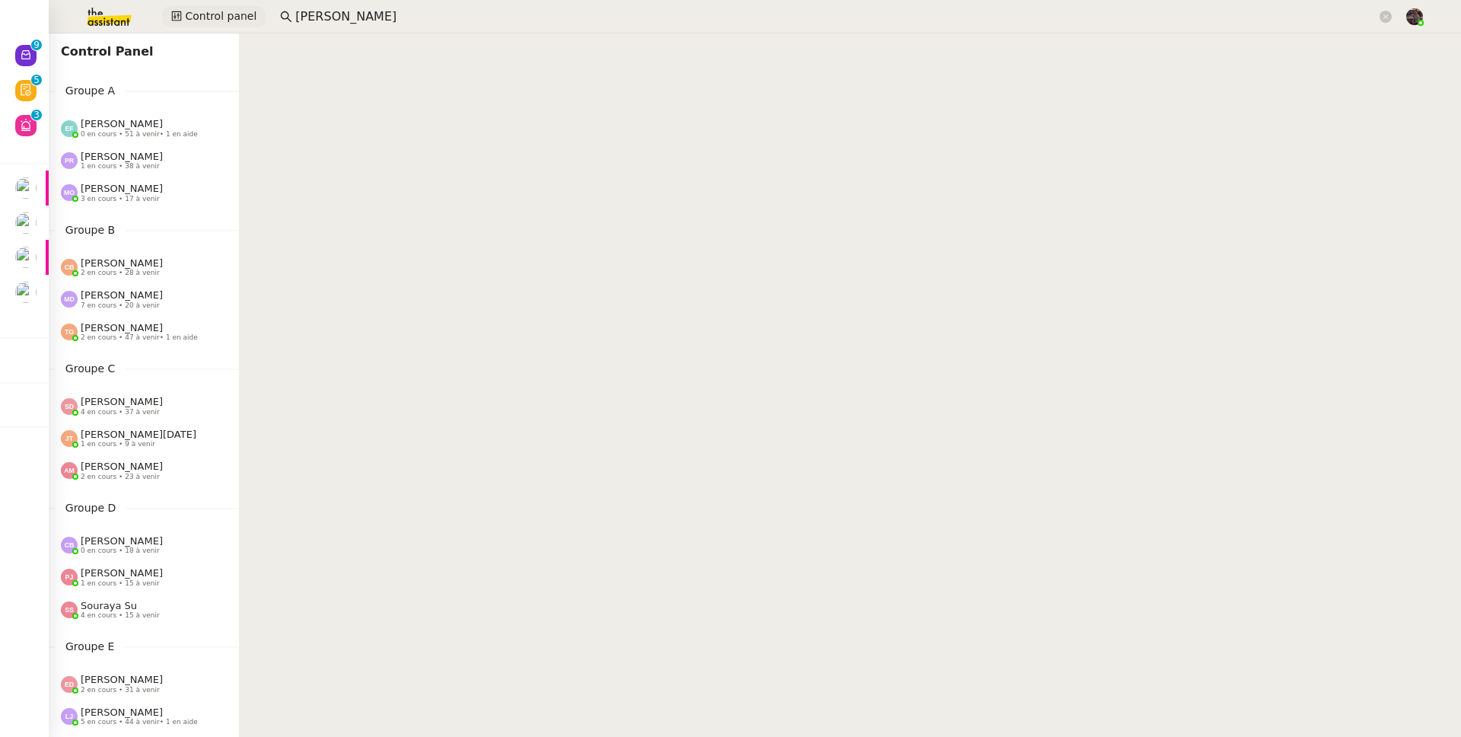
scroll to position [528, 0]
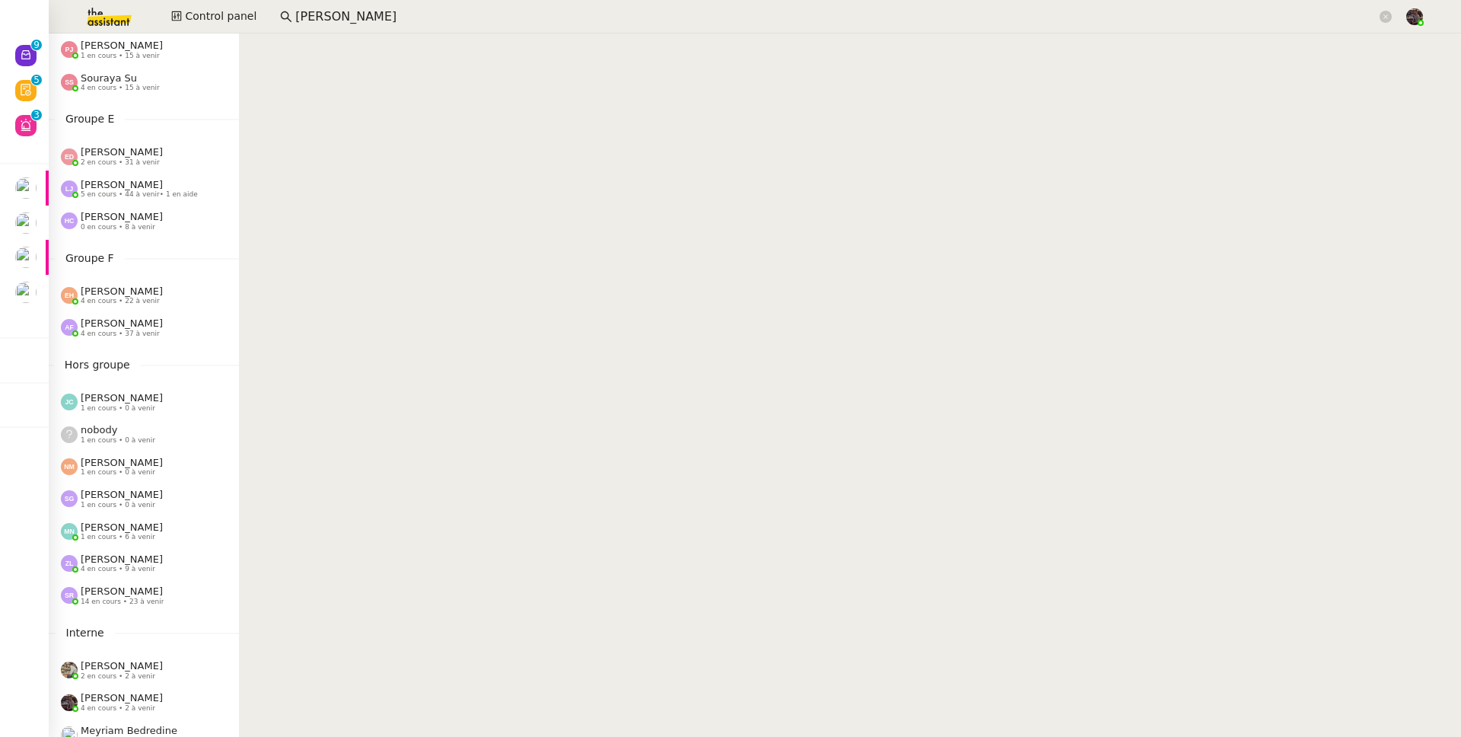
click at [124, 570] on span "4 en cours • 9 à venir" at bounding box center [118, 569] width 75 height 8
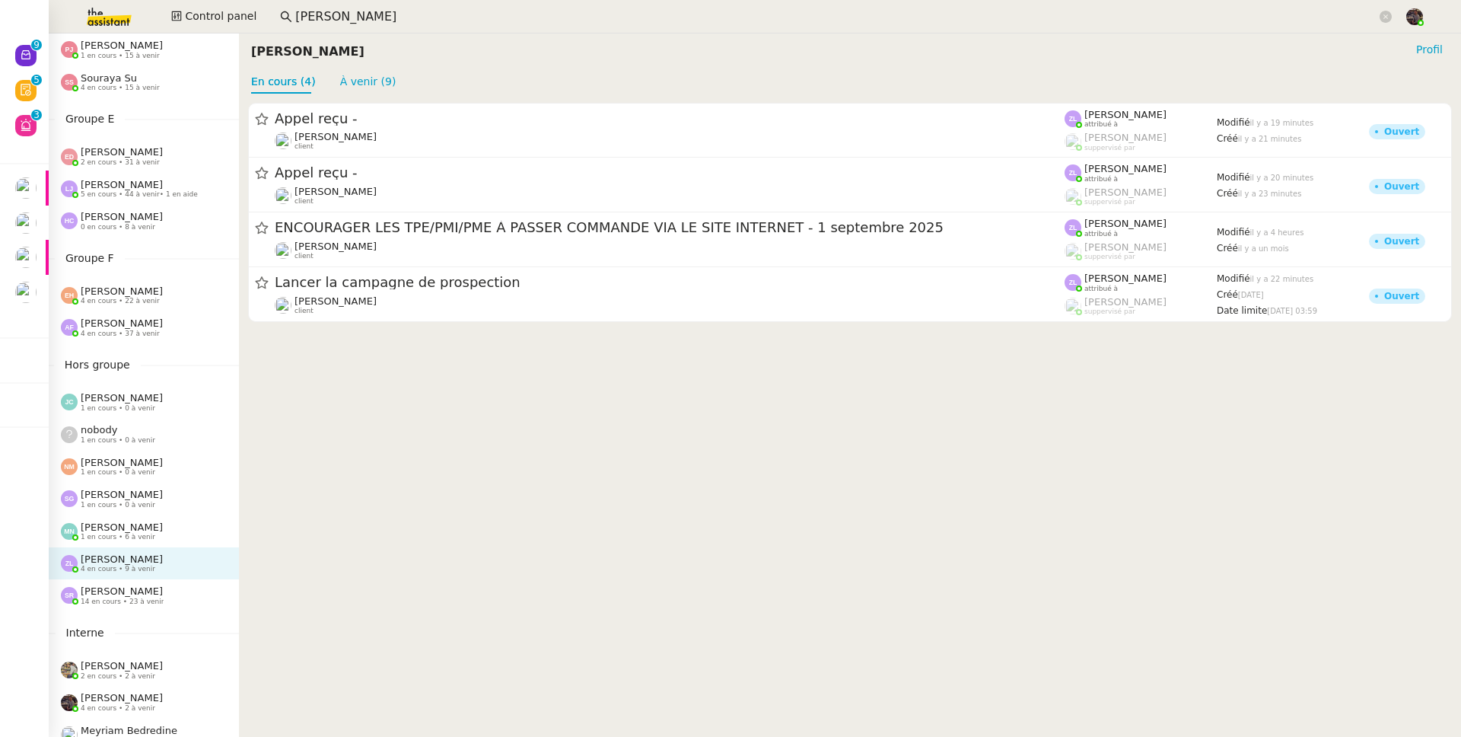
click at [137, 598] on span "14 en cours • 23 à venir" at bounding box center [122, 602] width 83 height 8
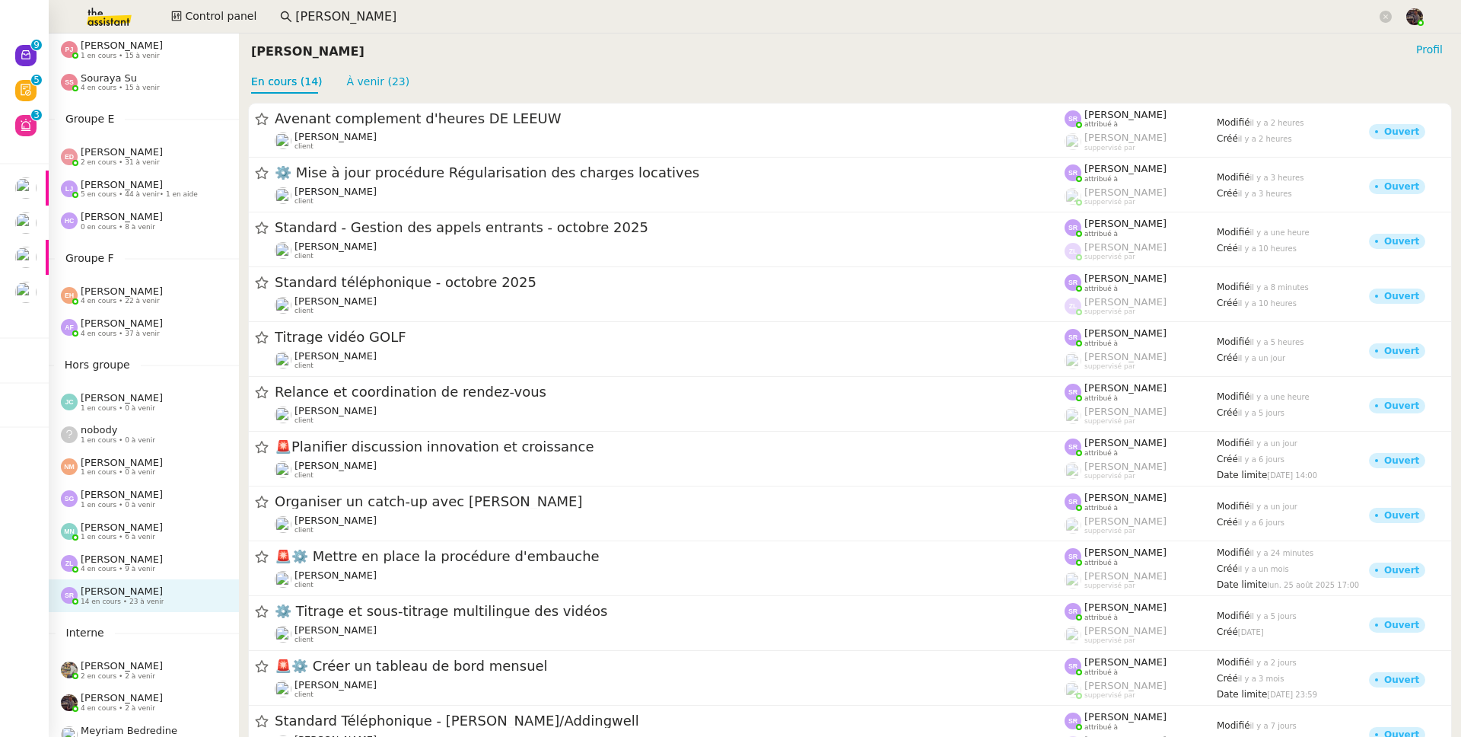
click at [132, 563] on span "[PERSON_NAME]" at bounding box center [122, 558] width 82 height 11
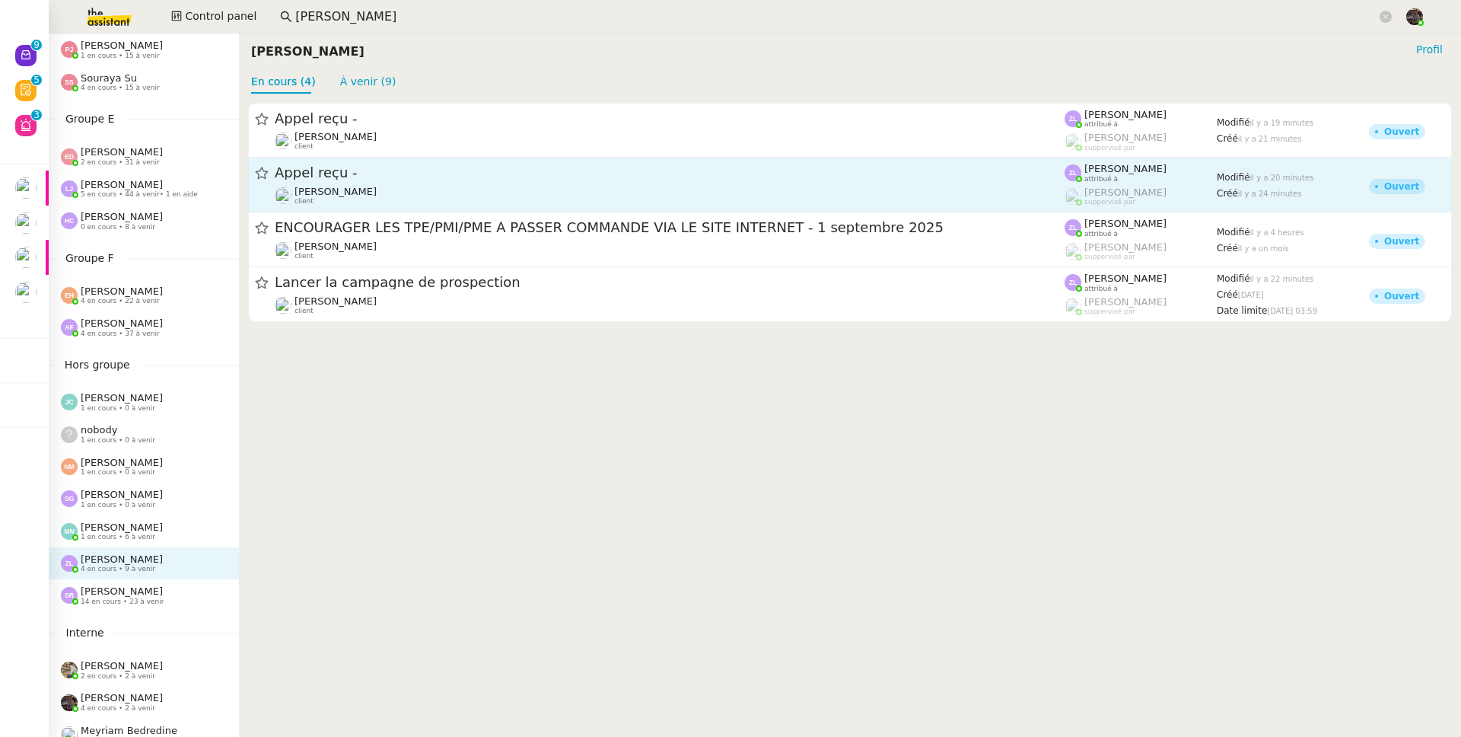
click at [435, 173] on span "Appel reçu -" at bounding box center [670, 174] width 790 height 14
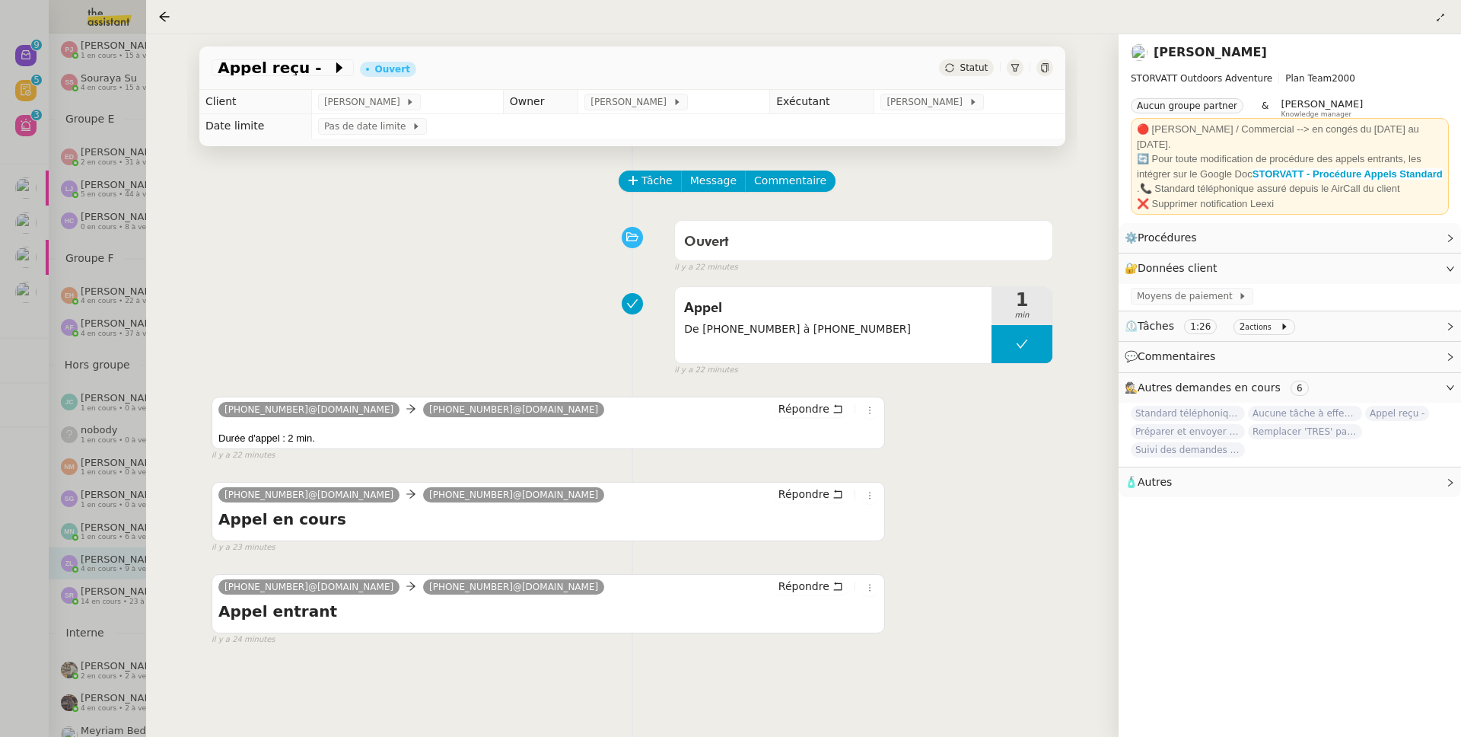
click at [84, 590] on div at bounding box center [730, 368] width 1461 height 737
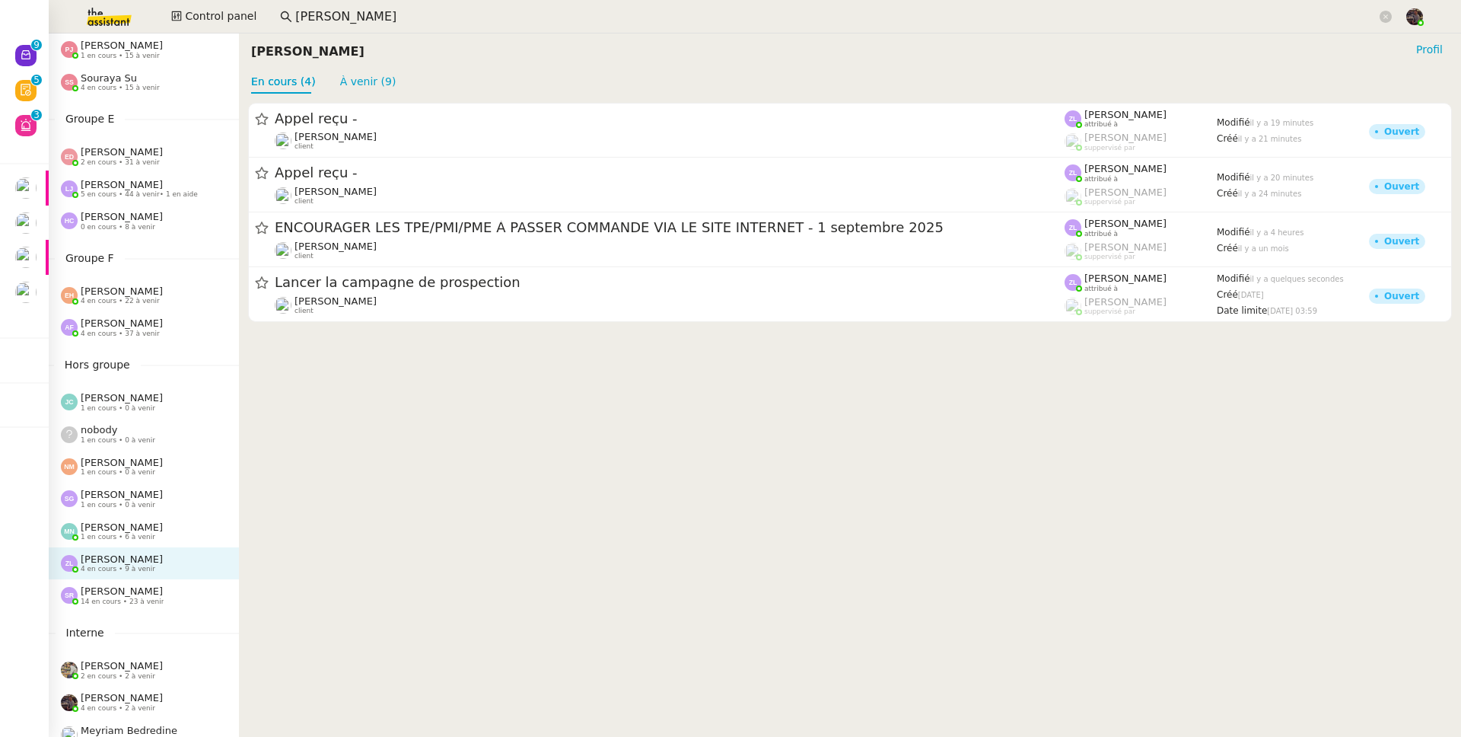
click at [144, 603] on span "14 en cours • 23 à venir" at bounding box center [122, 602] width 83 height 8
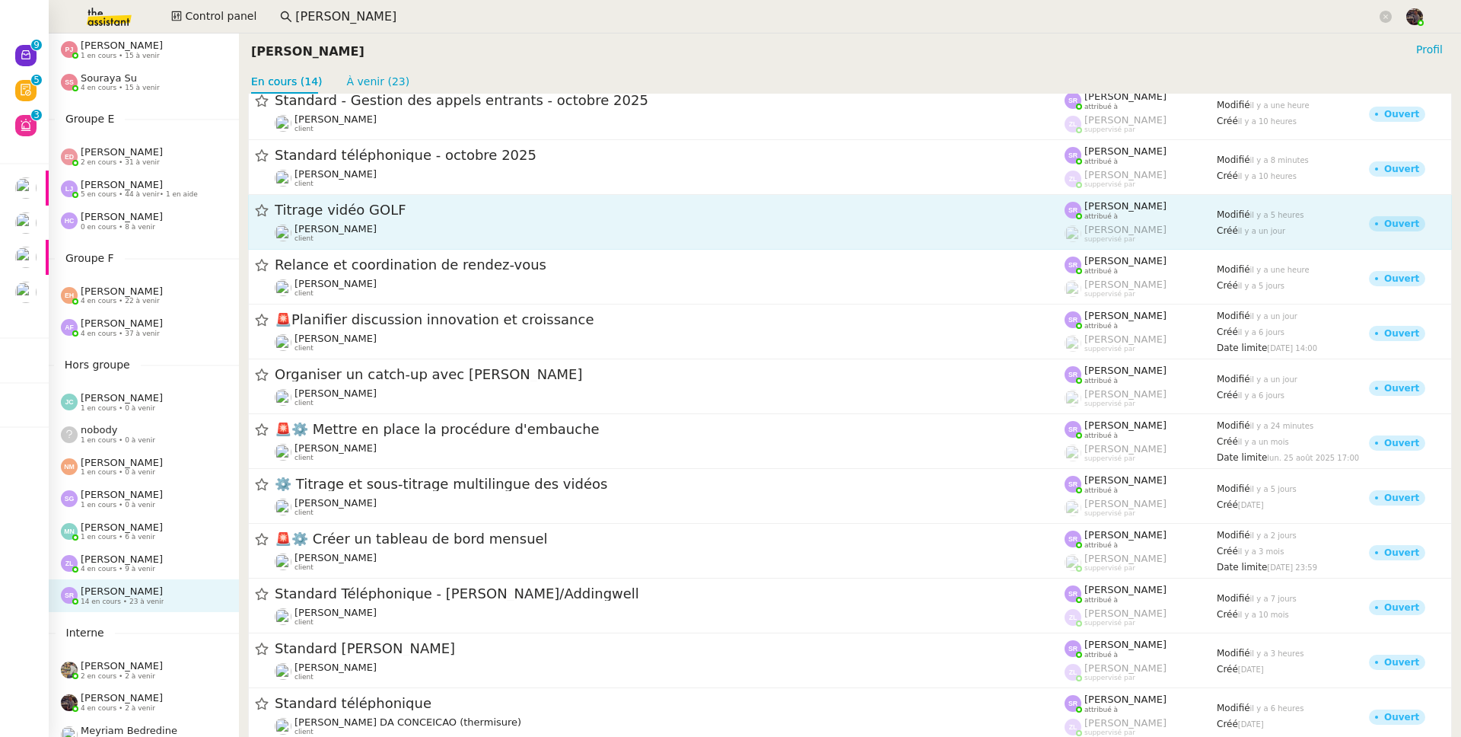
scroll to position [37, 0]
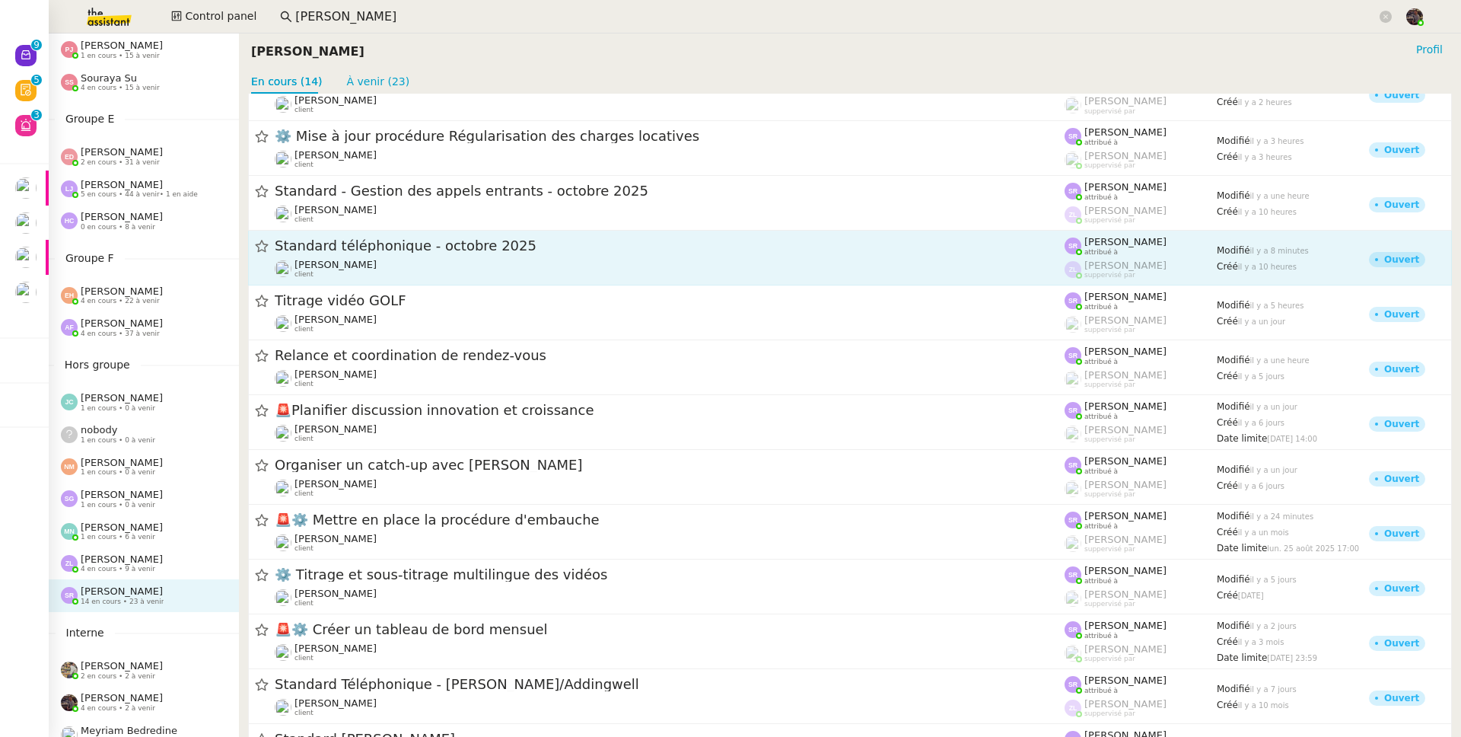
click at [317, 264] on span "[PERSON_NAME]" at bounding box center [336, 264] width 82 height 11
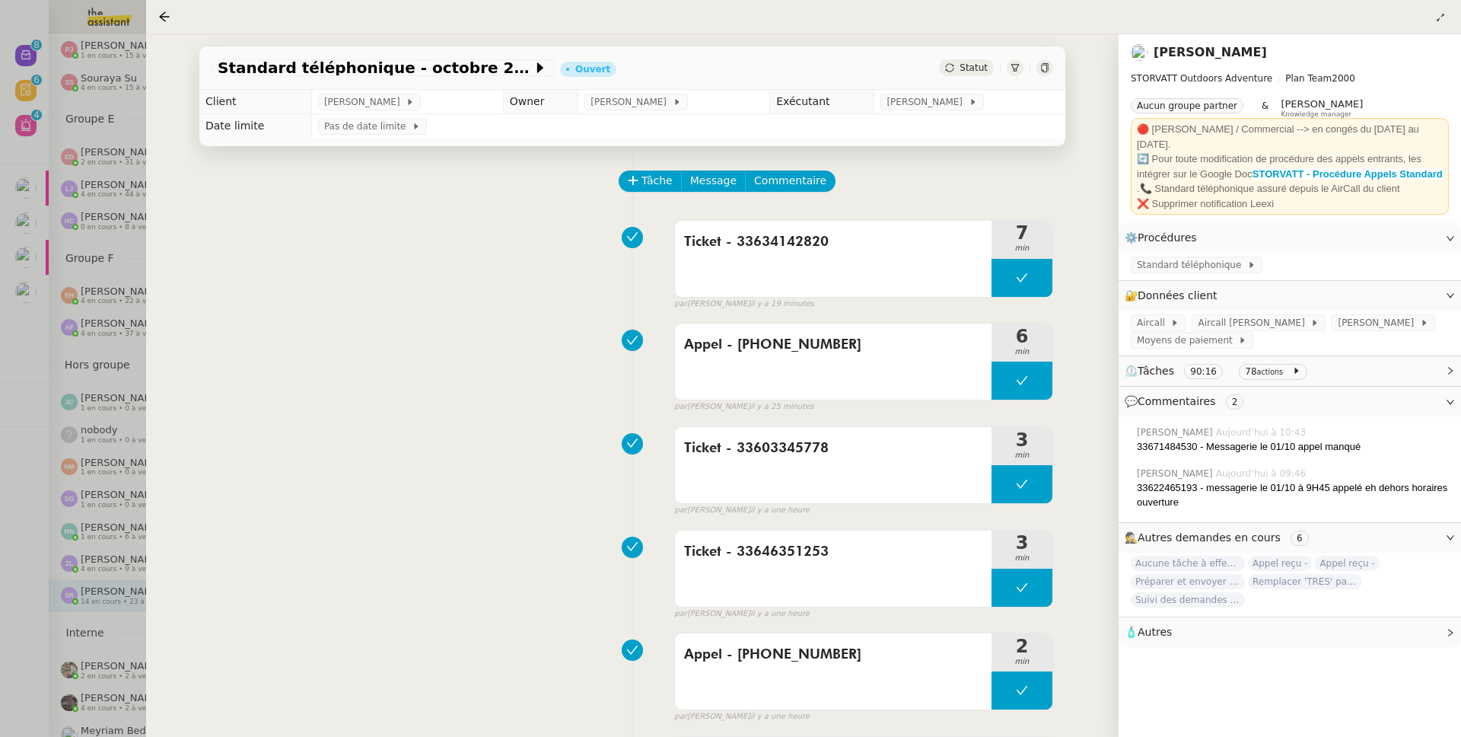
click at [255, 345] on div "Appel - 33634142820 6 min false par Zoé L. il y a 25 minutes" at bounding box center [633, 364] width 842 height 97
click at [18, 63] on div at bounding box center [730, 368] width 1461 height 737
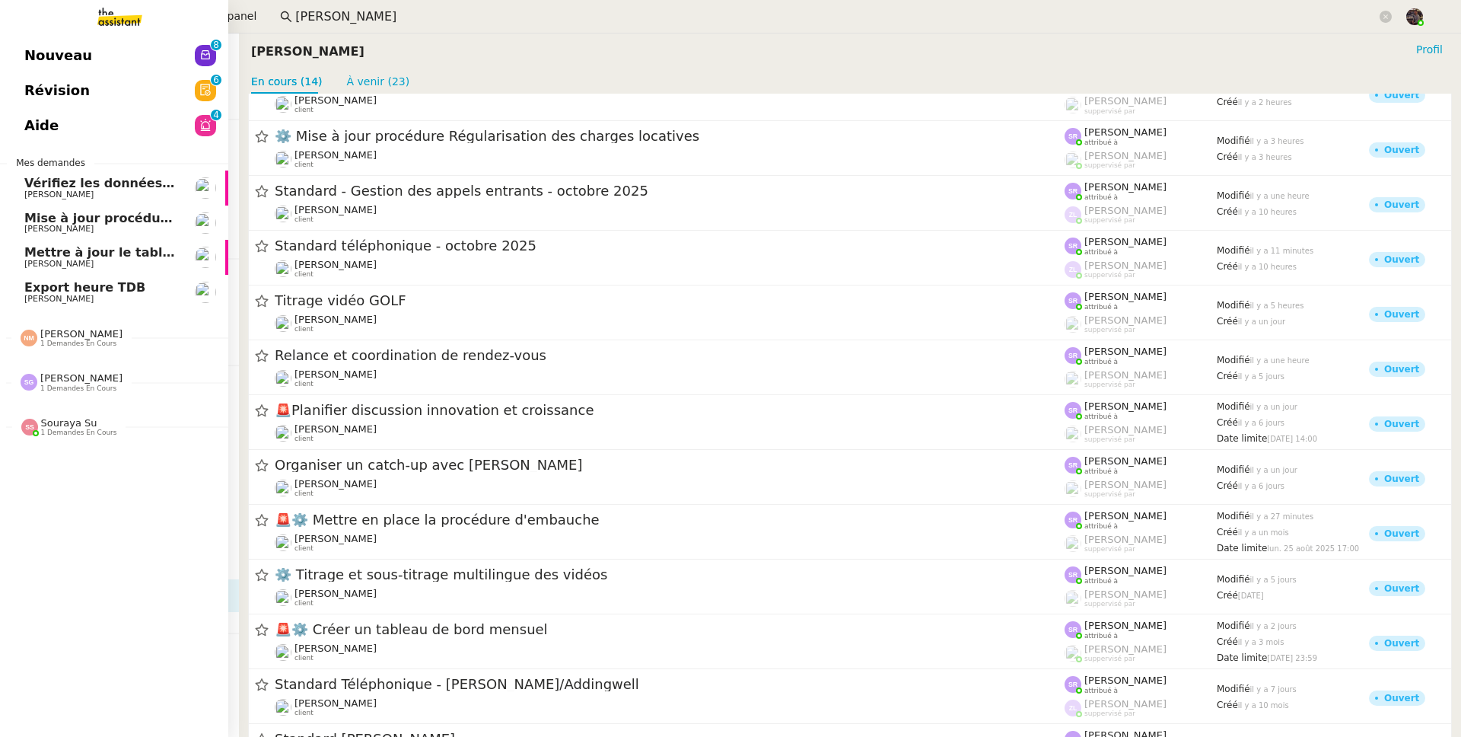
click at [20, 57] on link "Nouveau 0 1 2 3 4 5 6 7 8 9" at bounding box center [114, 55] width 228 height 35
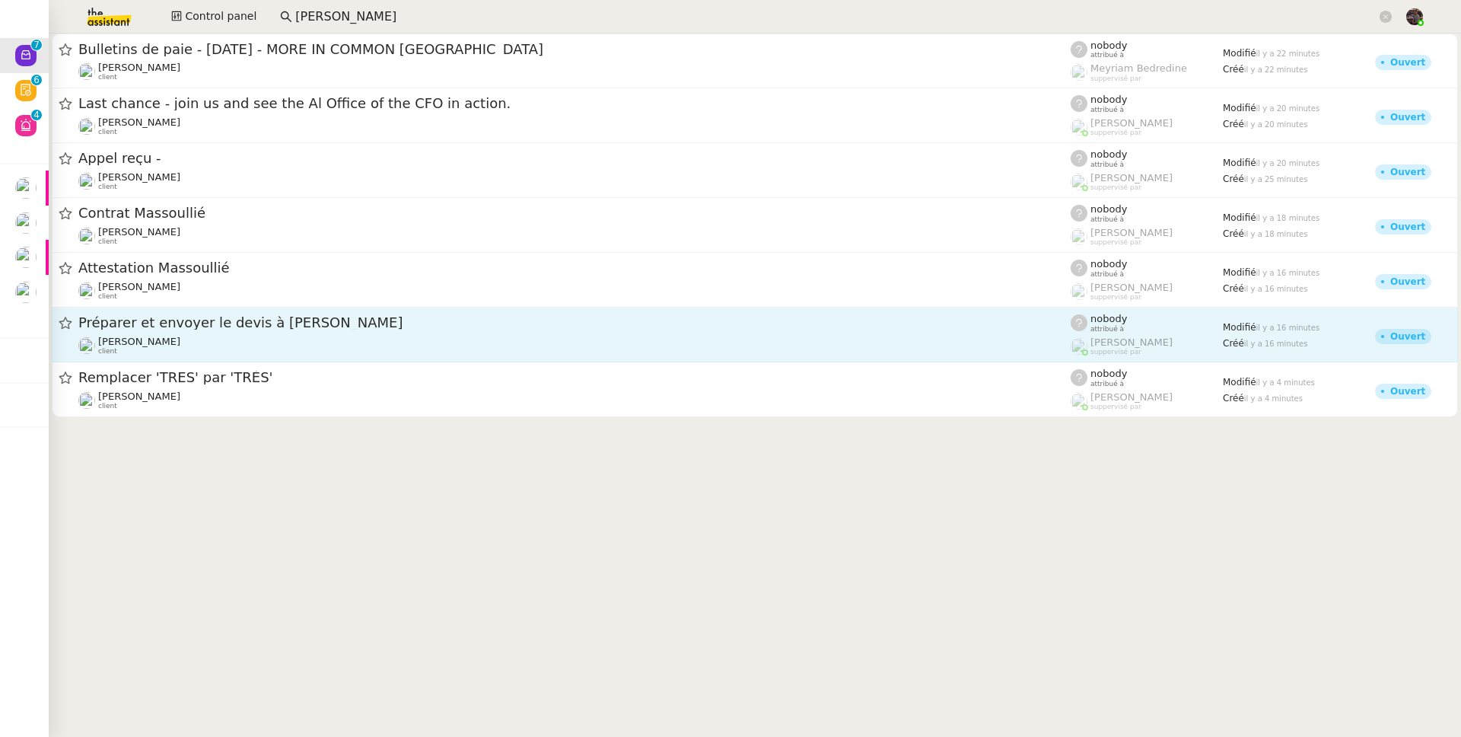
click at [222, 333] on div "Préparer et envoyer le devis à Anastasiia Franck MUFFAT-JEANDET client" at bounding box center [574, 335] width 993 height 42
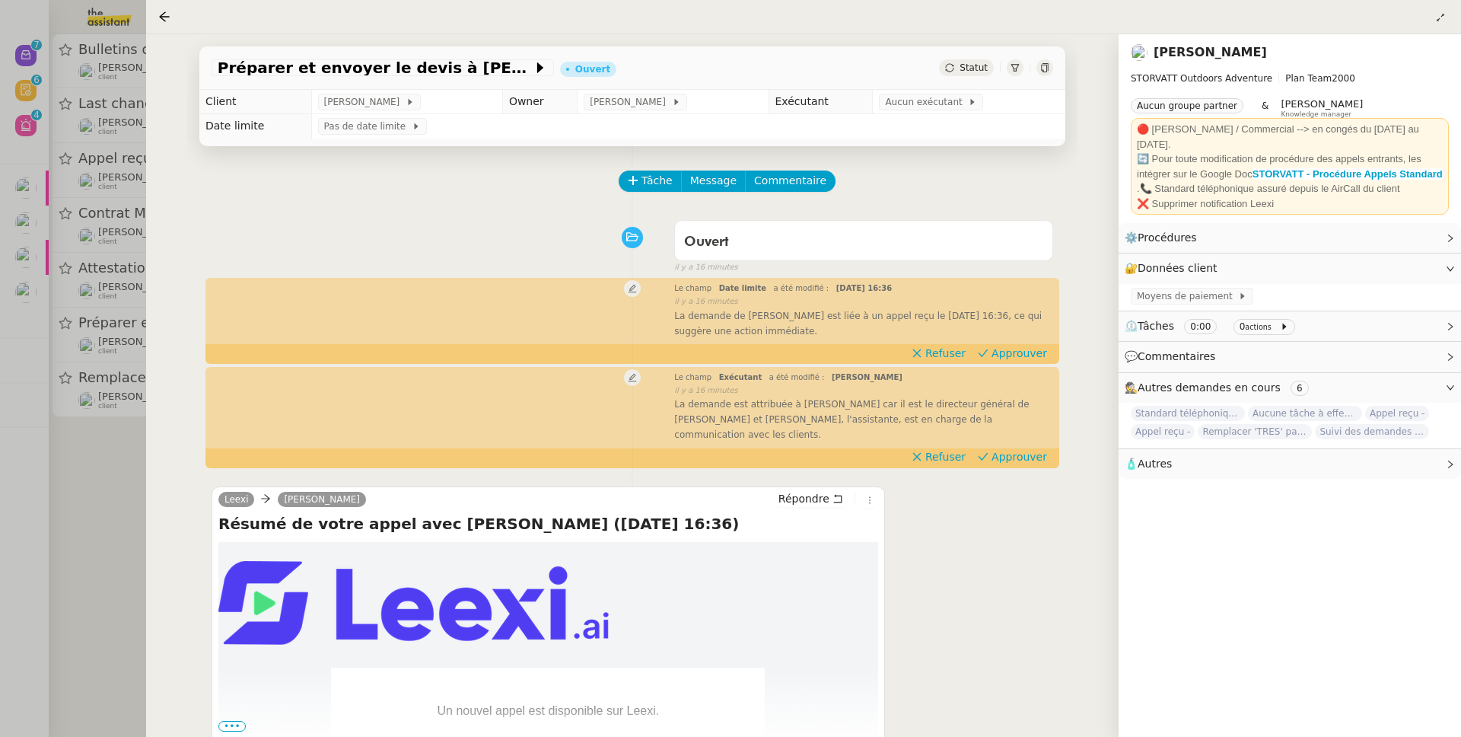
click at [99, 180] on div at bounding box center [730, 368] width 1461 height 737
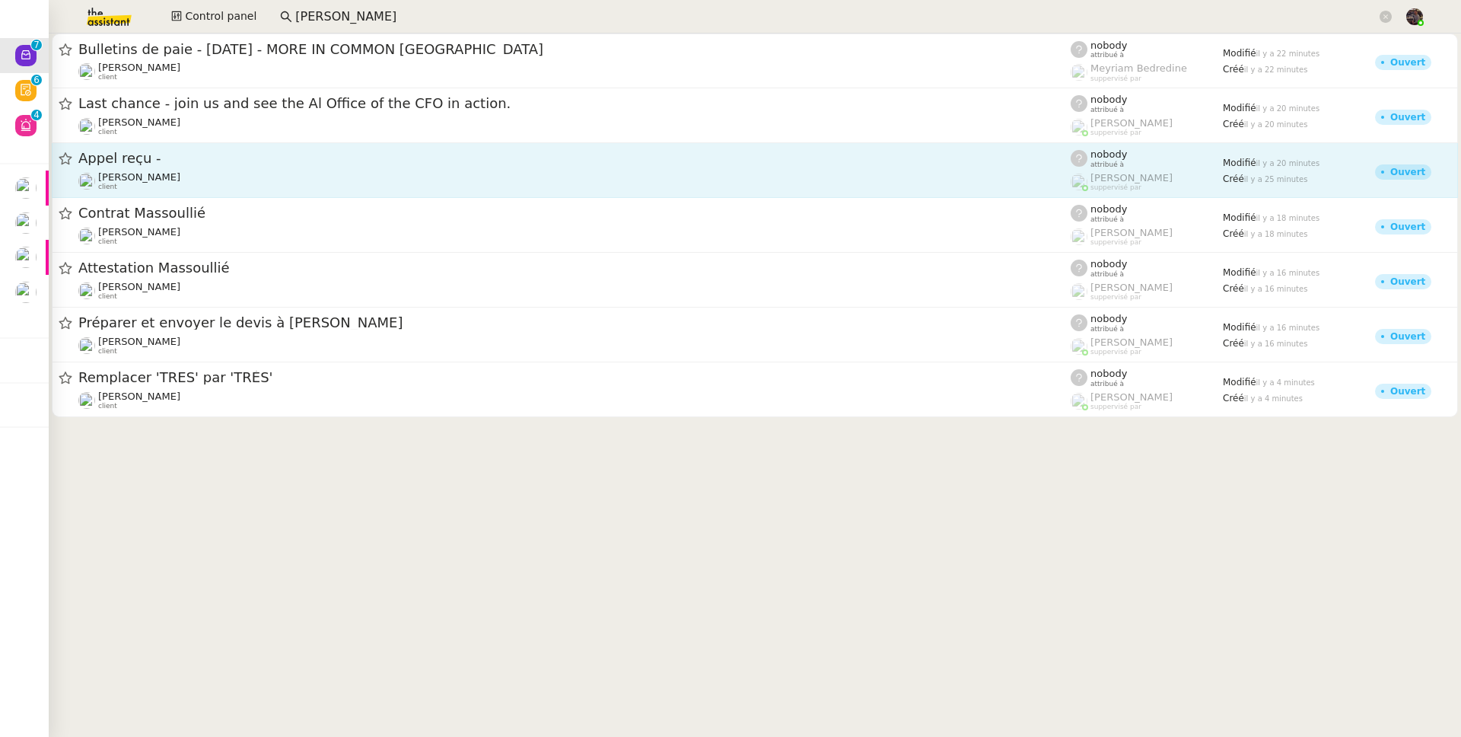
click at [116, 168] on div "Appel reçu - Franck MUFFAT-JEANDET client" at bounding box center [574, 170] width 993 height 42
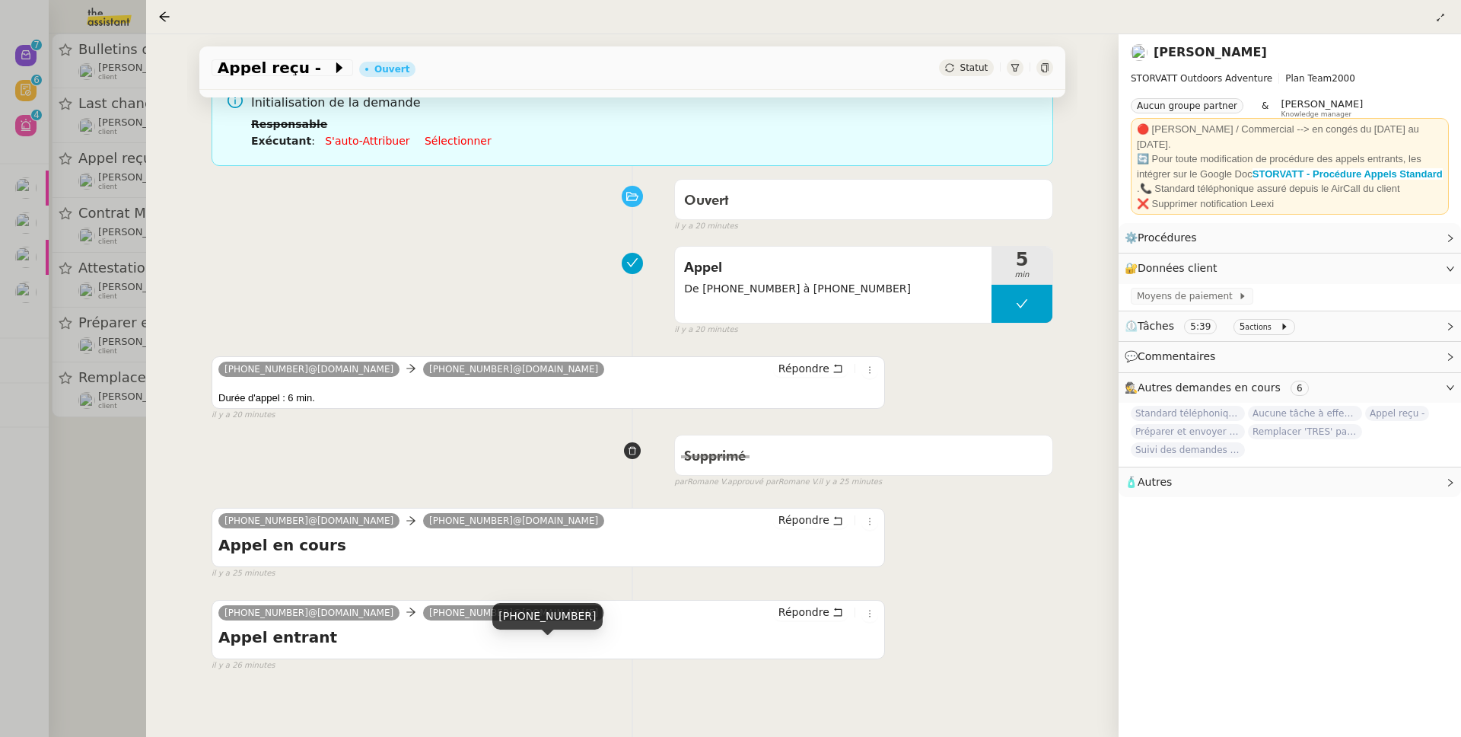
scroll to position [206, 0]
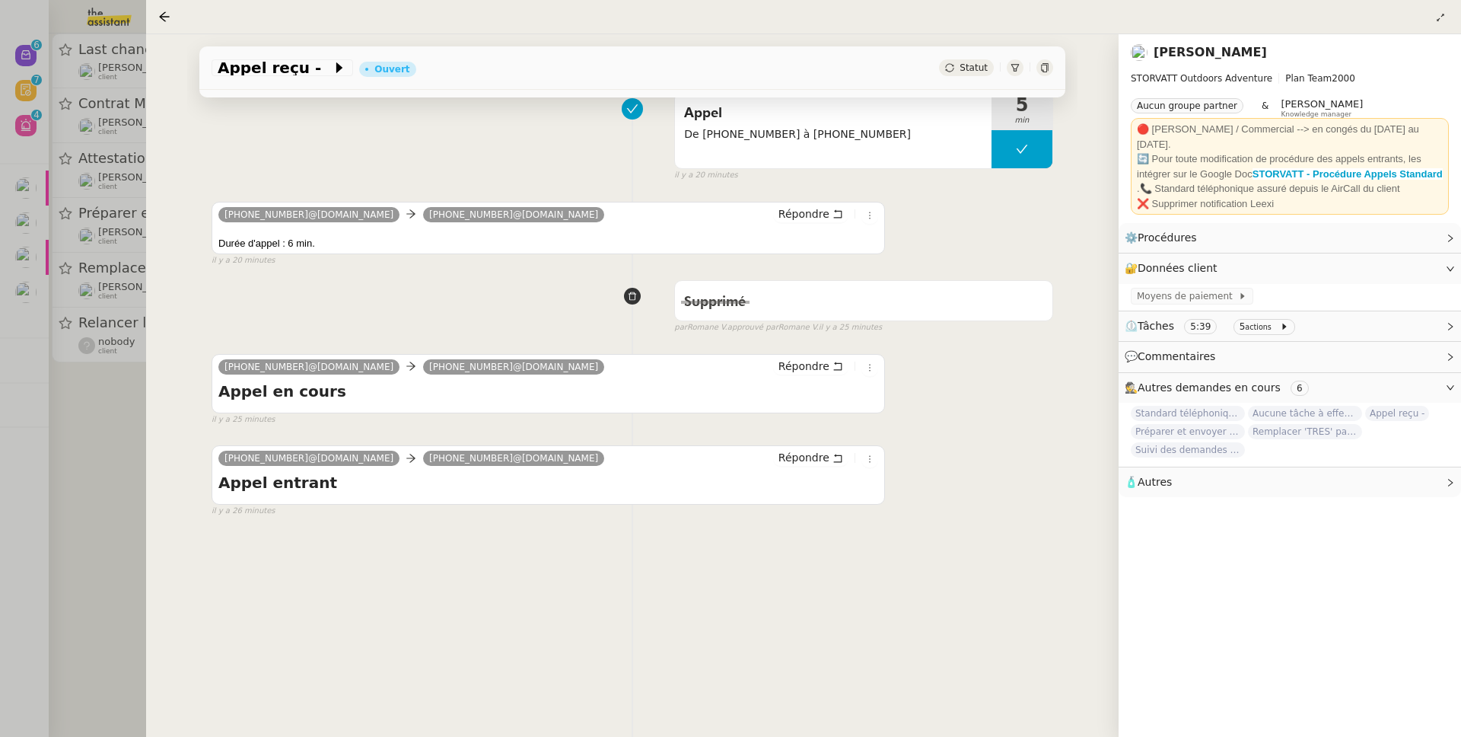
click at [72, 470] on div at bounding box center [730, 368] width 1461 height 737
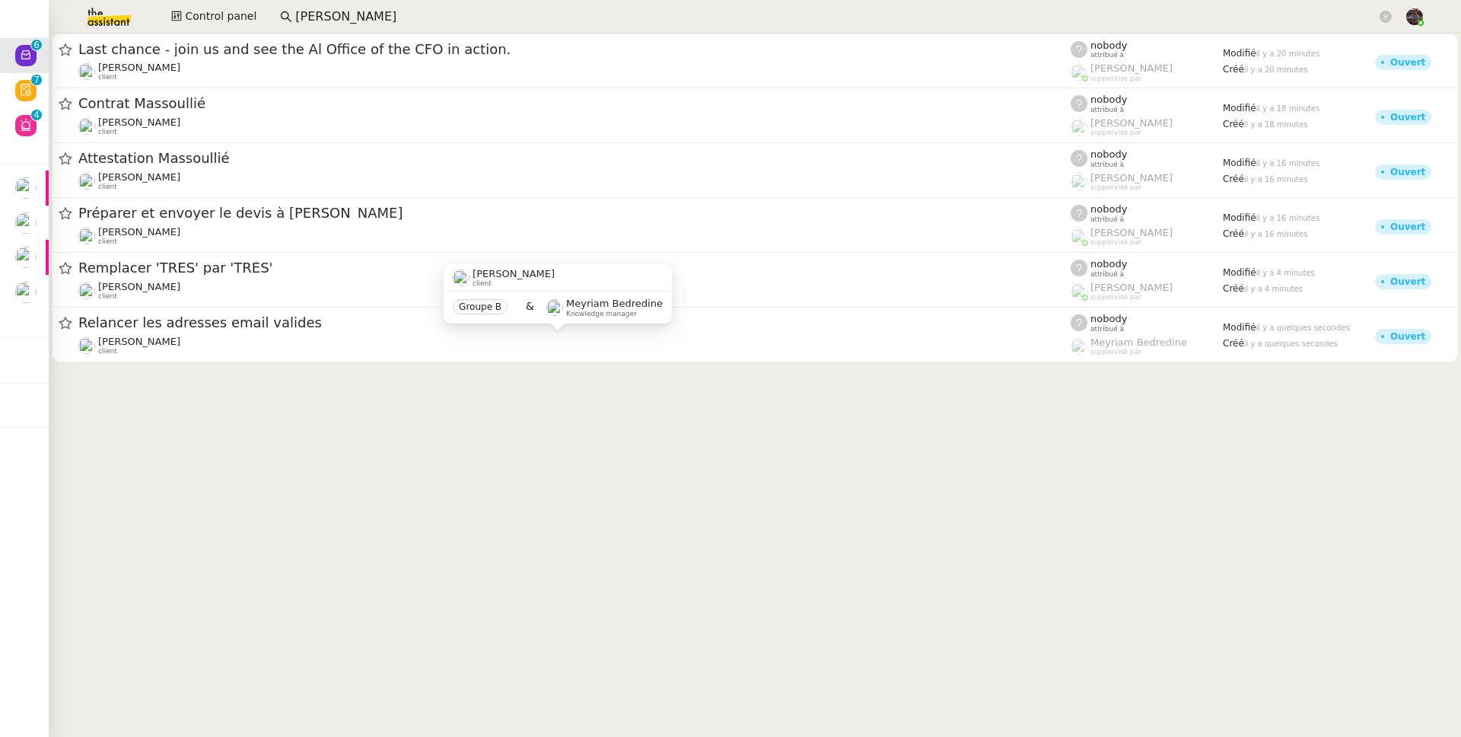
click at [213, 336] on div "Mathilde Borel client" at bounding box center [574, 346] width 993 height 20
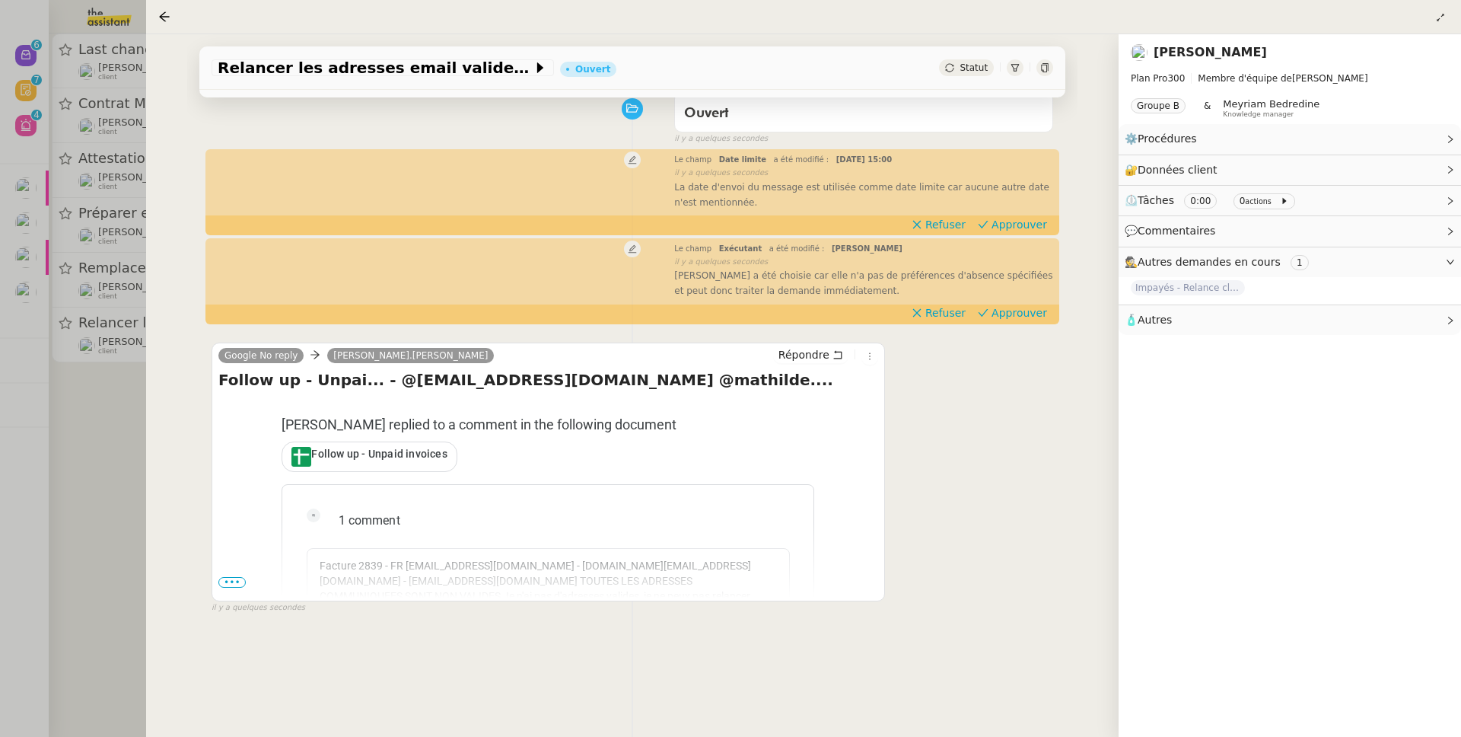
scroll to position [143, 0]
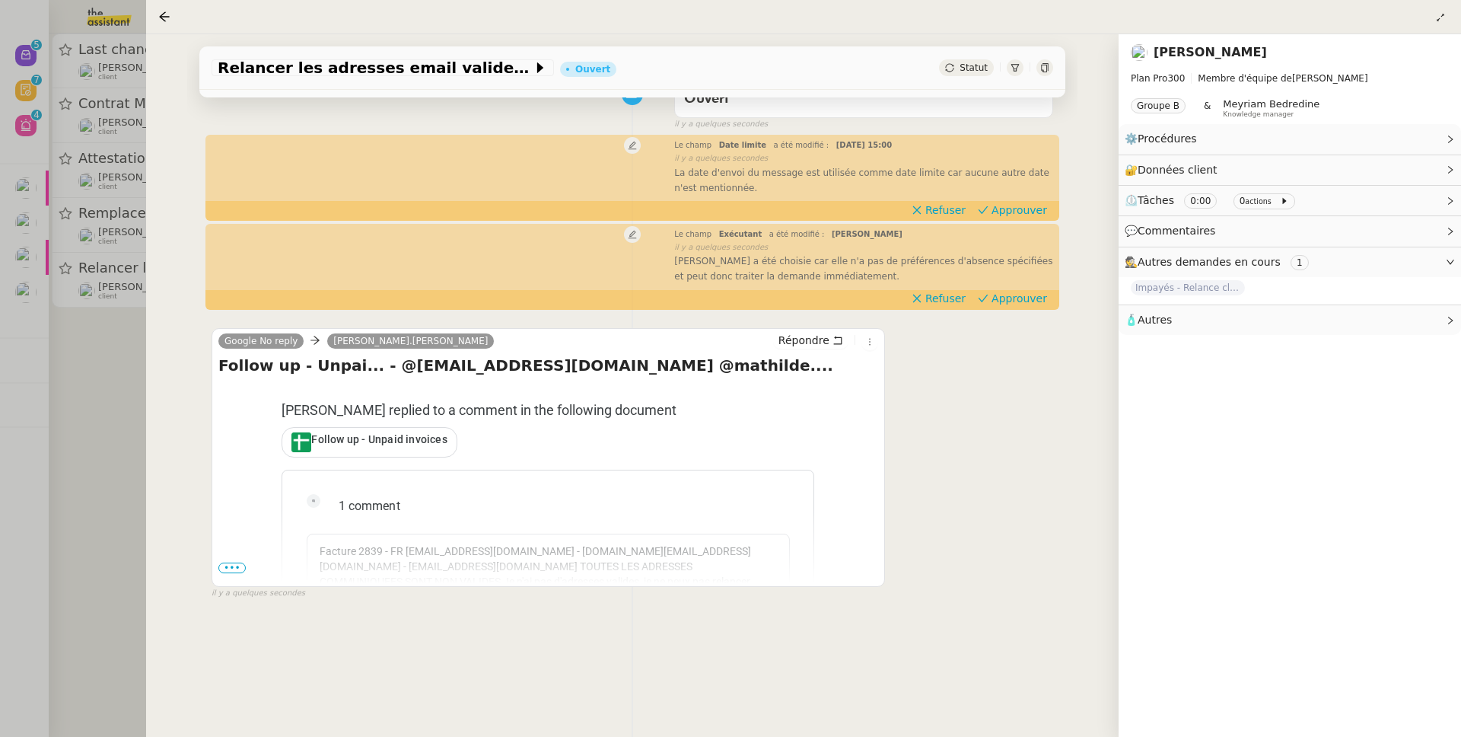
click at [38, 478] on div at bounding box center [730, 368] width 1461 height 737
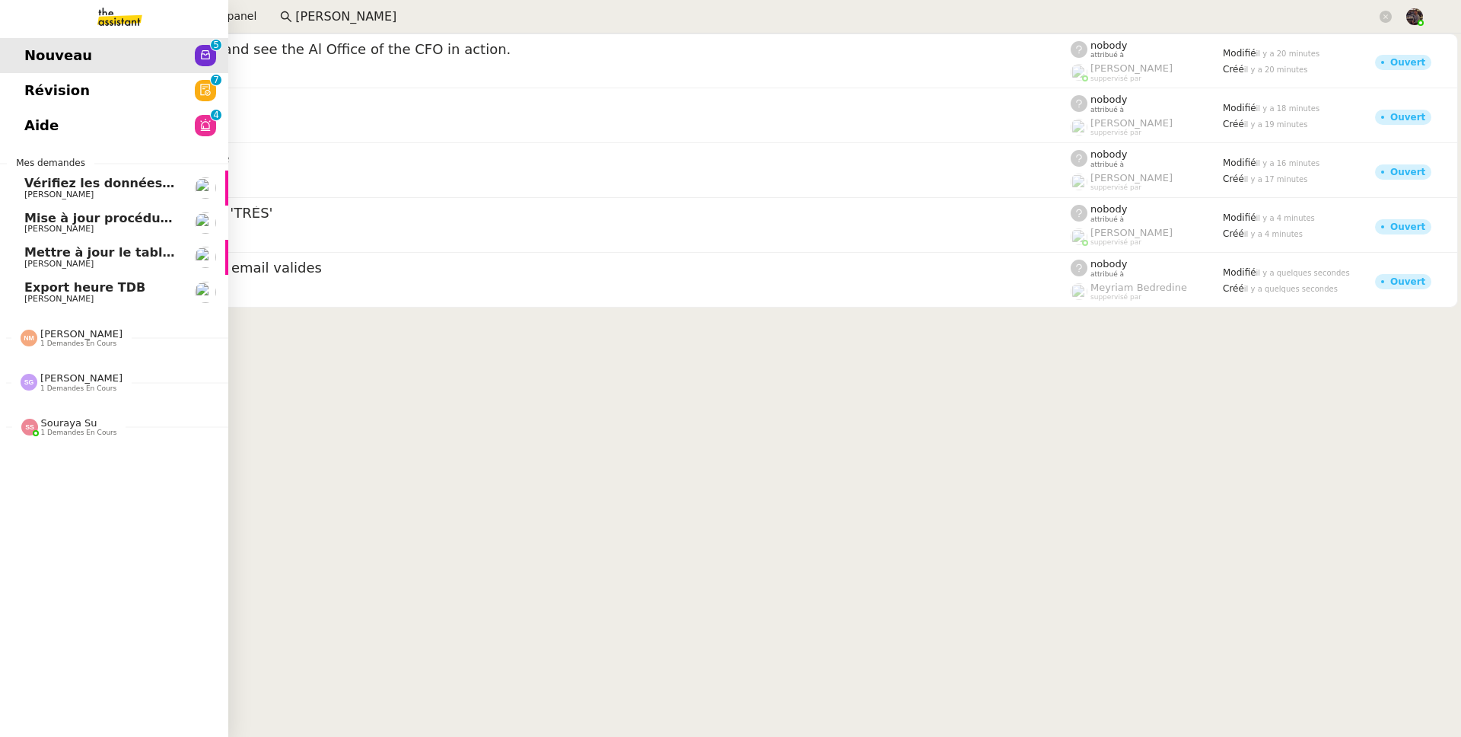
click at [130, 13] on img at bounding box center [108, 16] width 118 height 33
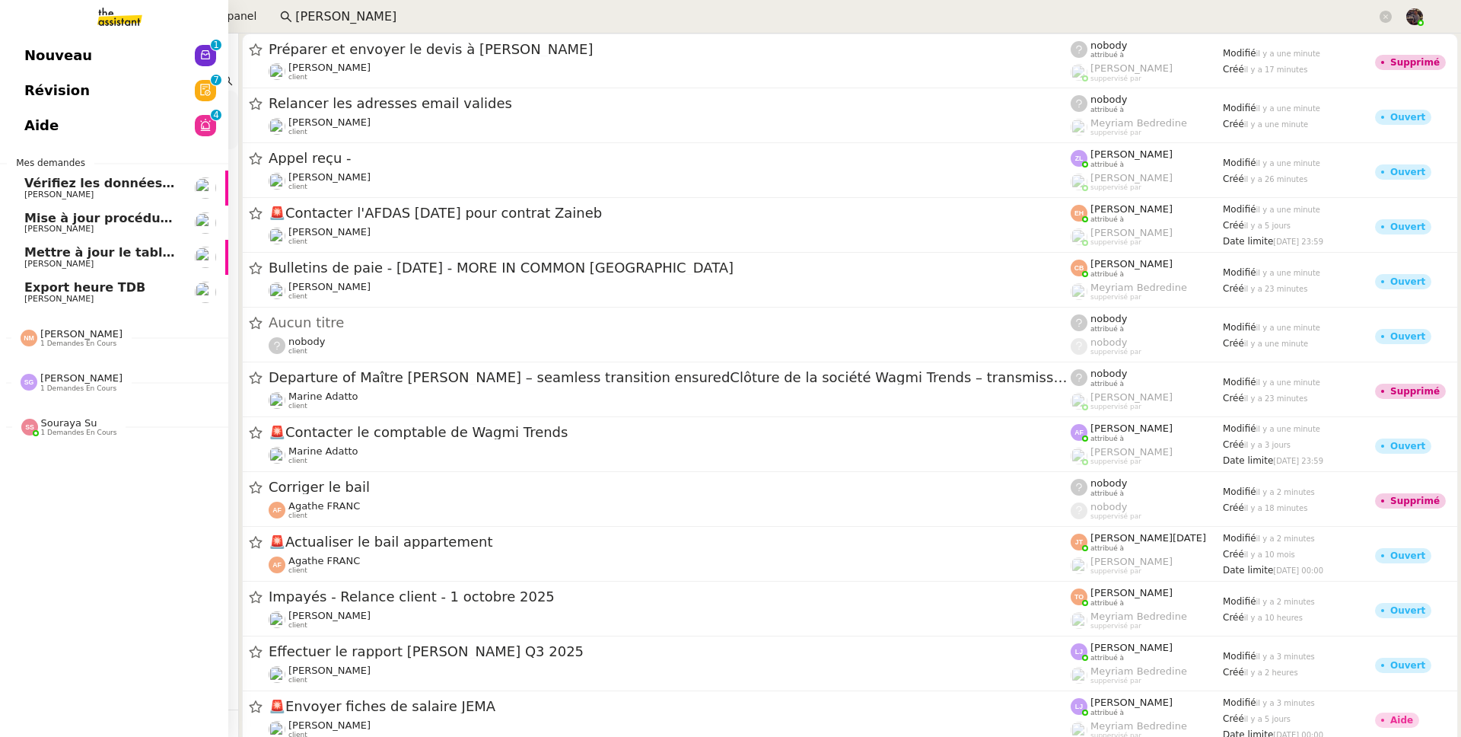
click at [41, 288] on span "Export heure TDB" at bounding box center [84, 287] width 121 height 14
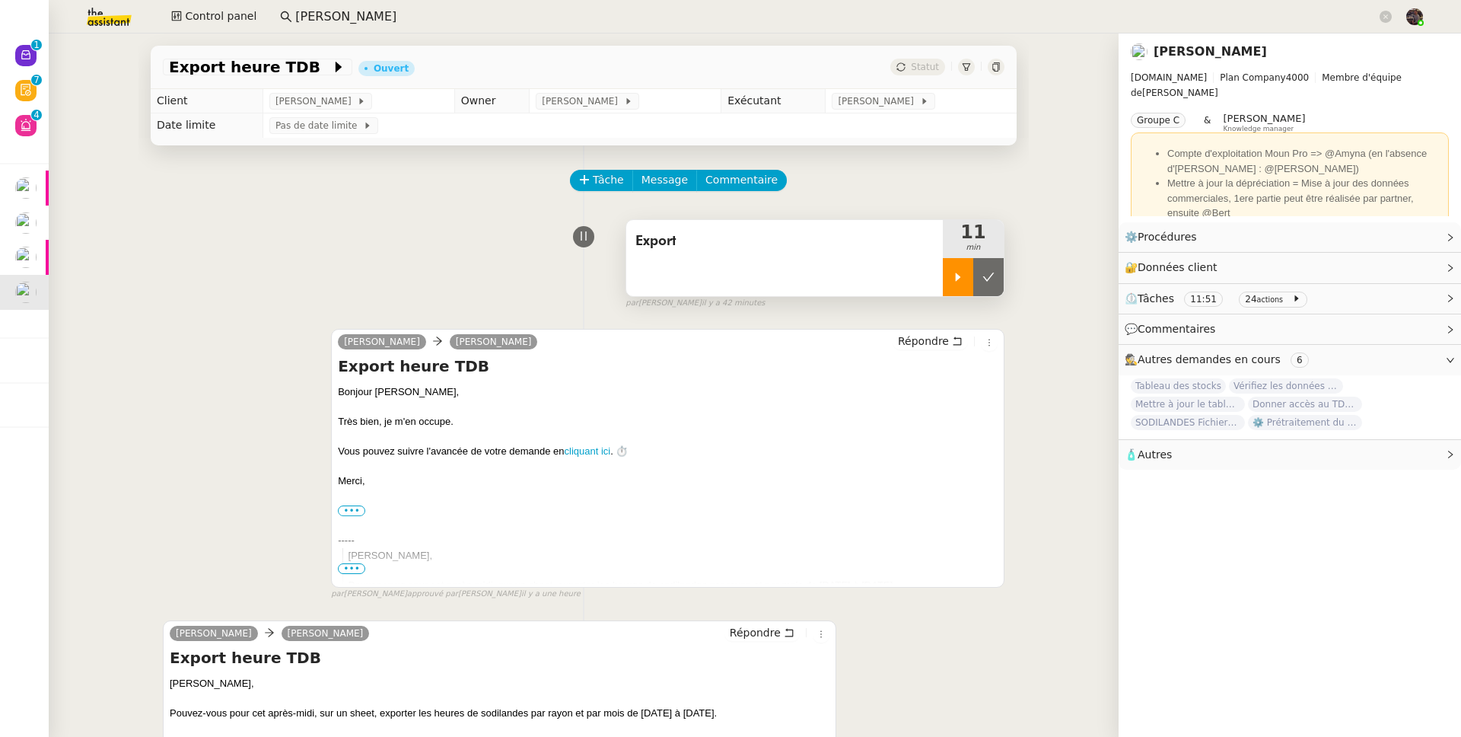
click at [960, 279] on div at bounding box center [958, 277] width 30 height 38
click at [936, 335] on button "Répondre" at bounding box center [930, 341] width 75 height 17
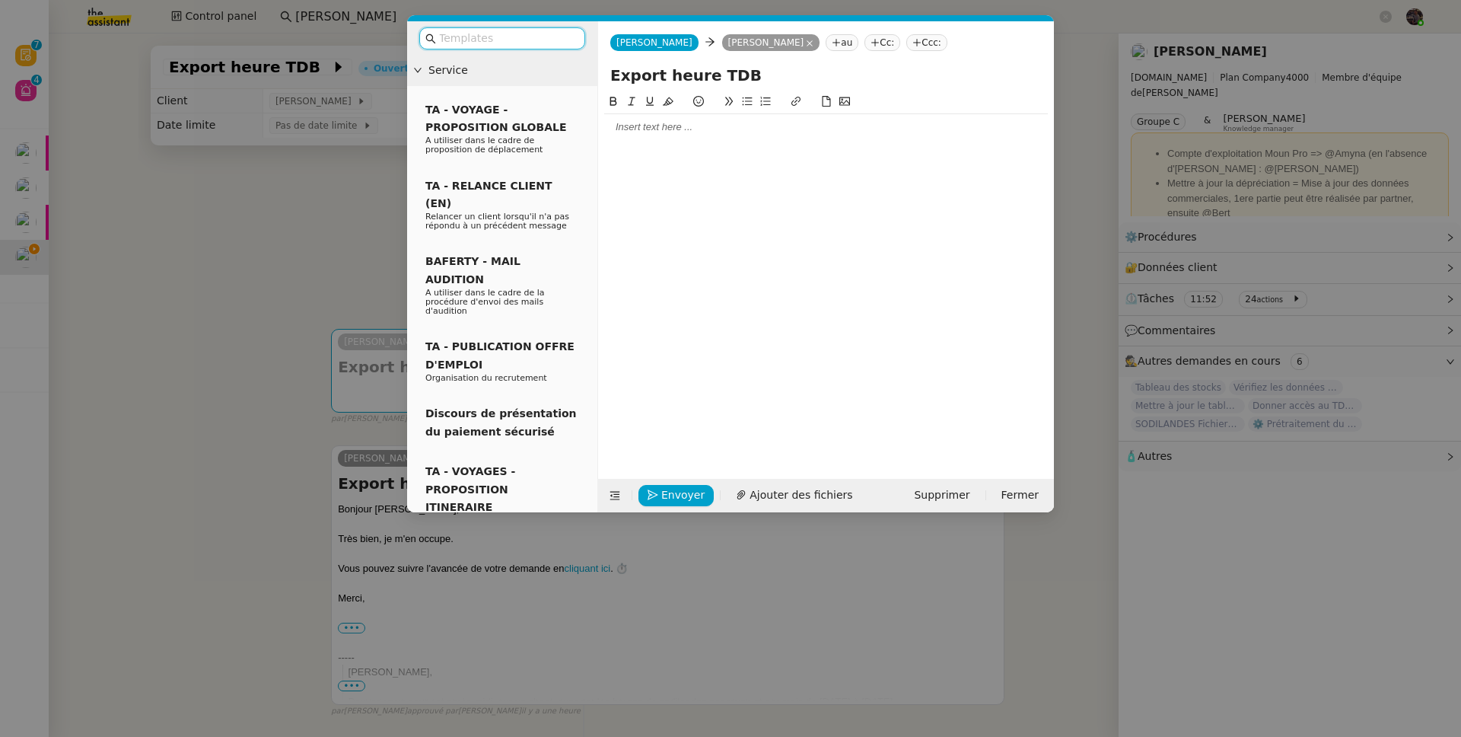
click at [653, 135] on div at bounding box center [826, 127] width 444 height 26
click at [654, 128] on div at bounding box center [826, 127] width 444 height 14
click at [651, 123] on div at bounding box center [826, 127] width 444 height 14
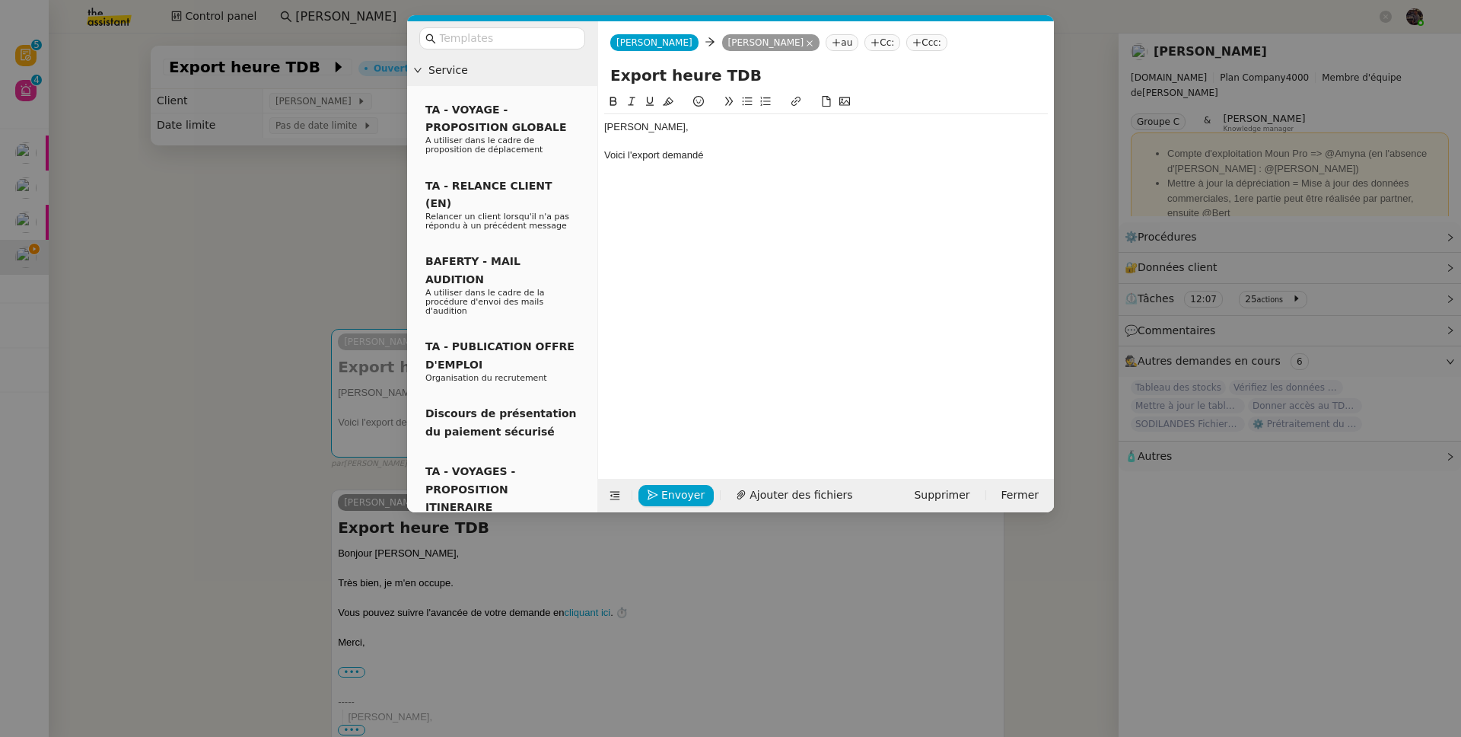
click at [651, 158] on div "Voici l'export demandé" at bounding box center [826, 155] width 444 height 14
drag, startPoint x: 651, startPoint y: 158, endPoint x: 678, endPoint y: 158, distance: 27.4
click at [678, 158] on div "Voici l'export demandé" at bounding box center [826, 155] width 444 height 14
click at [798, 105] on icon at bounding box center [796, 101] width 11 height 11
paste input "https://docs.google.com/spreadsheets/d/1FTRKNX9p8AvE02k1579S6T6_Zsq3IBdTm4OlHA7…"
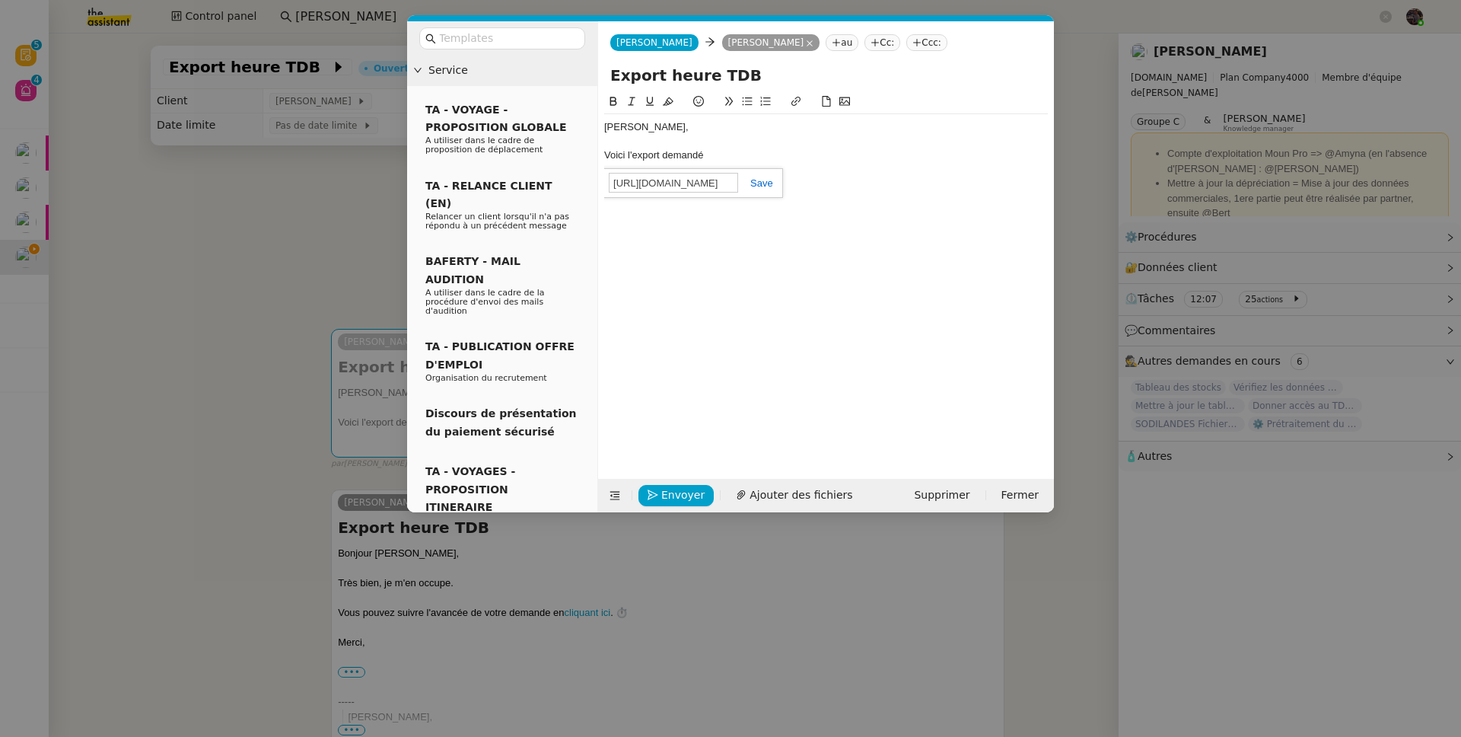
scroll to position [0, 515]
type input "https://docs.google.com/spreadsheets/d/1FTRKNX9p8AvE02k1579S6T6_Zsq3IBdTm4OlHA7…"
click at [755, 183] on link at bounding box center [755, 182] width 35 height 11
click at [765, 147] on div at bounding box center [826, 142] width 444 height 14
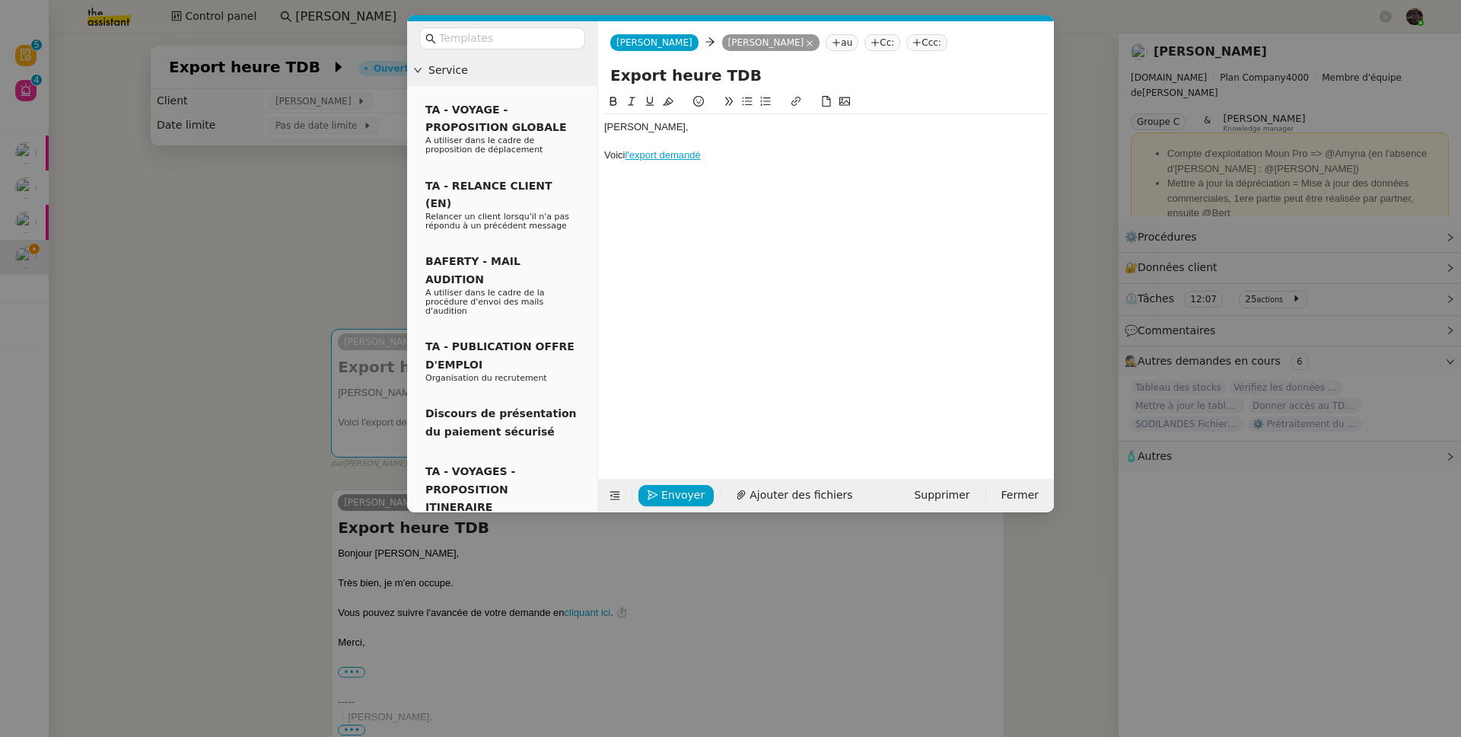
click at [763, 161] on div "Voici l'export demandé" at bounding box center [826, 155] width 444 height 14
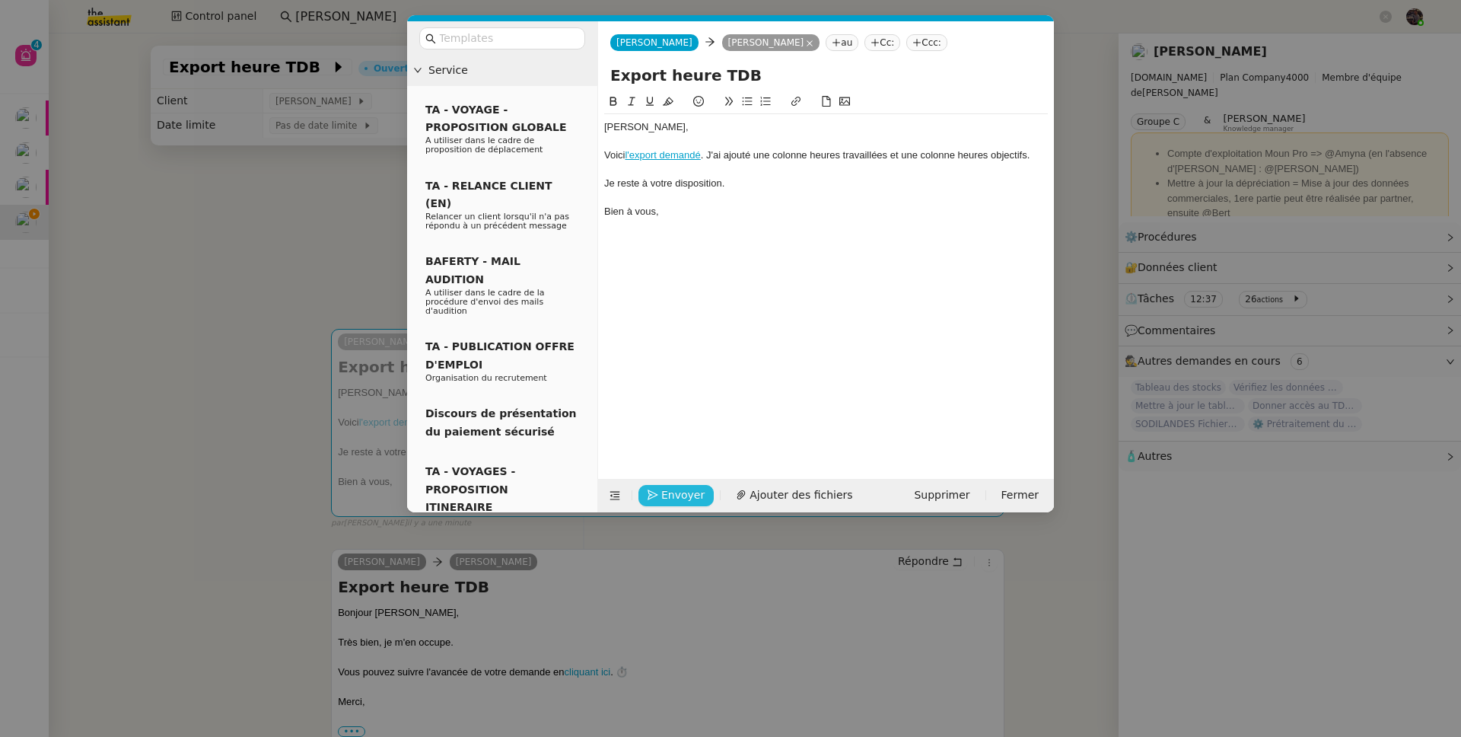
click at [667, 499] on span "Envoyer" at bounding box center [682, 495] width 43 height 18
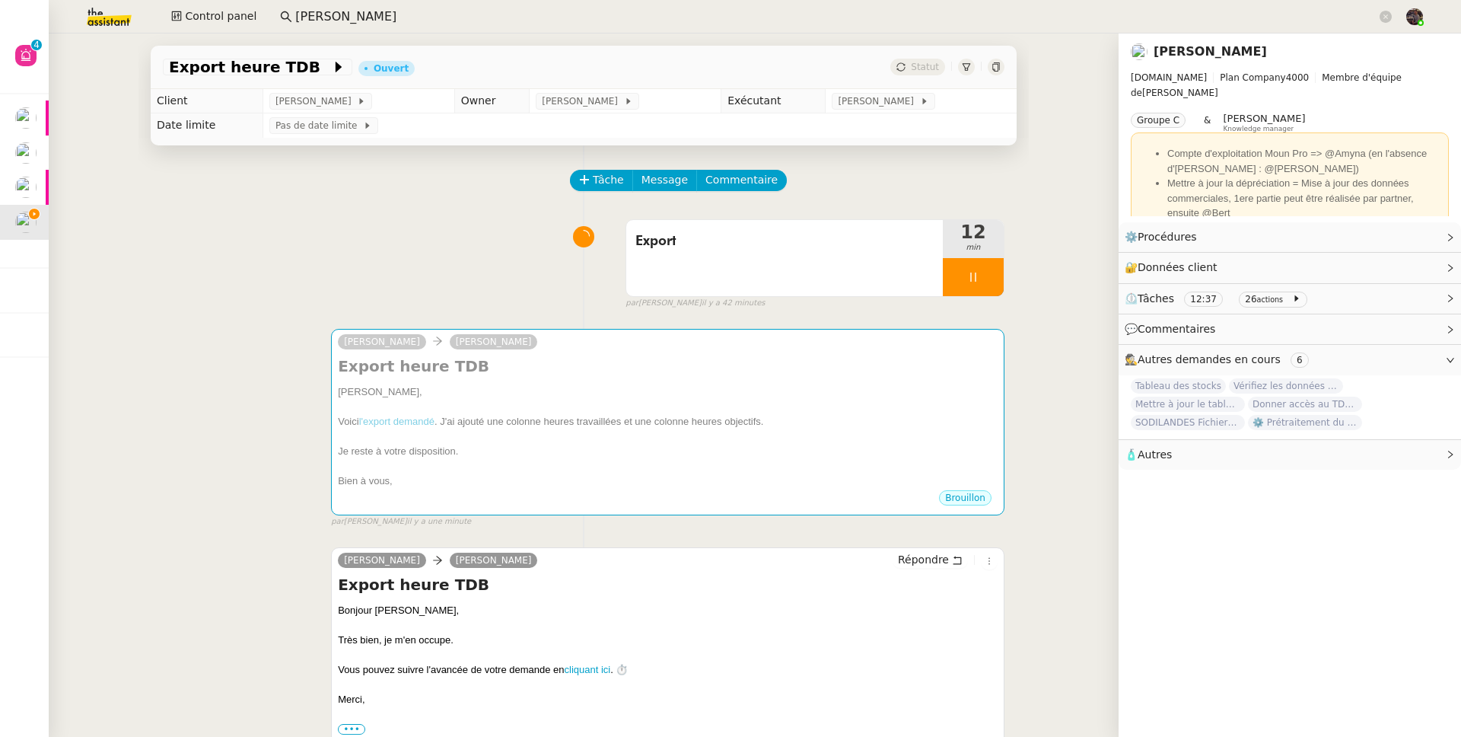
click at [189, 323] on div "camille Guillaume Farina Export heure TDB Guillaume, Voici l'export demandé . J…" at bounding box center [584, 421] width 842 height 212
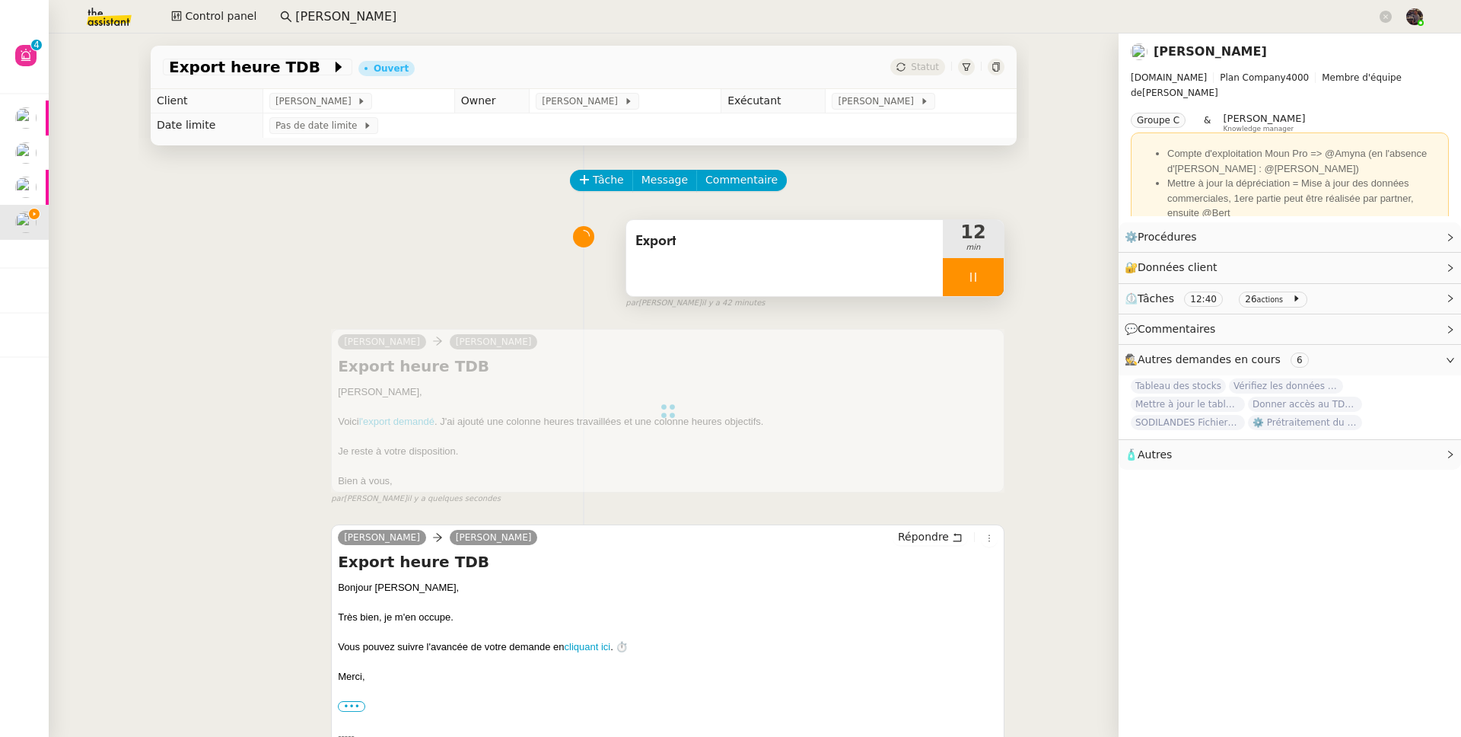
click at [968, 272] on icon at bounding box center [973, 277] width 12 height 12
click at [985, 281] on icon at bounding box center [989, 277] width 12 height 12
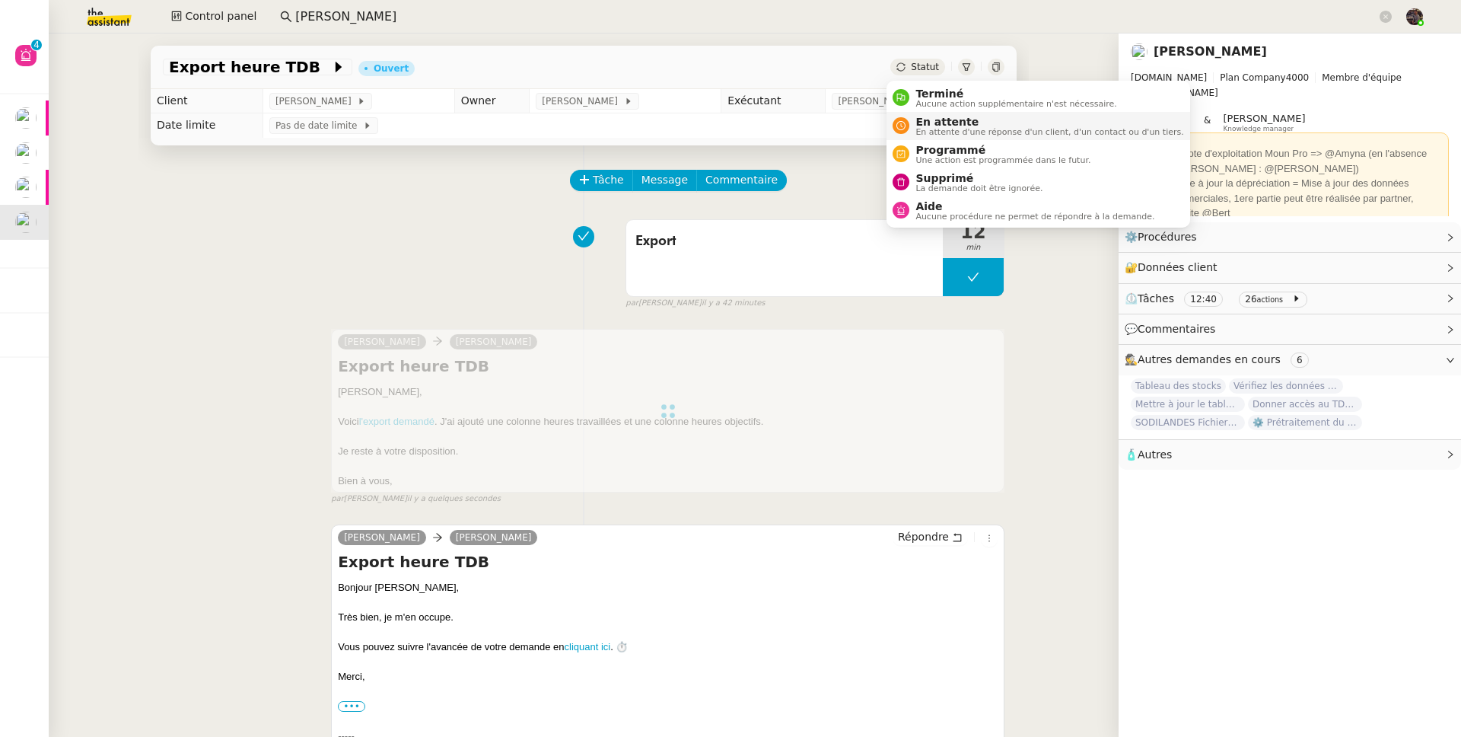
click at [964, 131] on span "En attente d'une réponse d'un client, d'un contact ou d'un tiers." at bounding box center [1050, 132] width 268 height 8
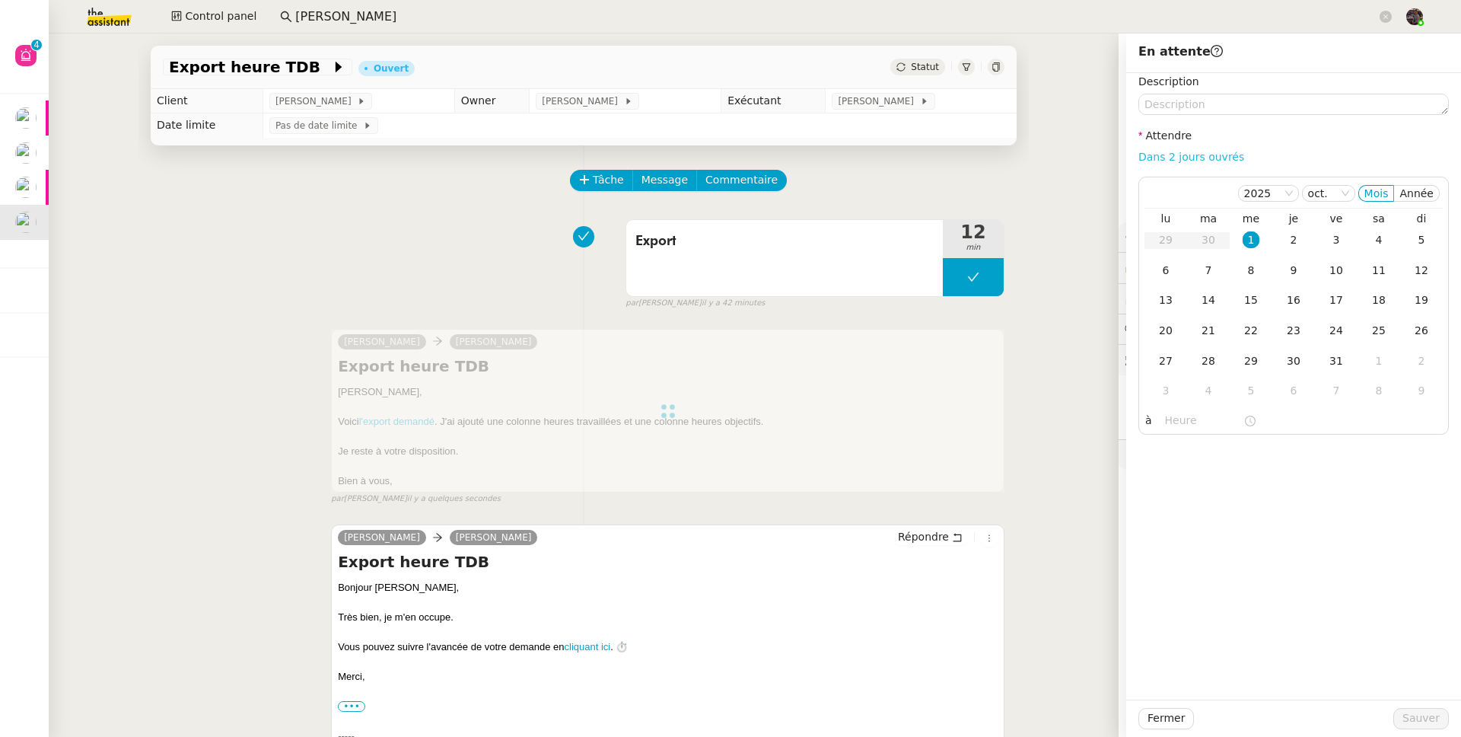
click at [1216, 156] on link "Dans 2 jours ouvrés" at bounding box center [1192, 157] width 106 height 12
type input "07:00"
click at [1428, 715] on button "Sauver" at bounding box center [1422, 718] width 56 height 21
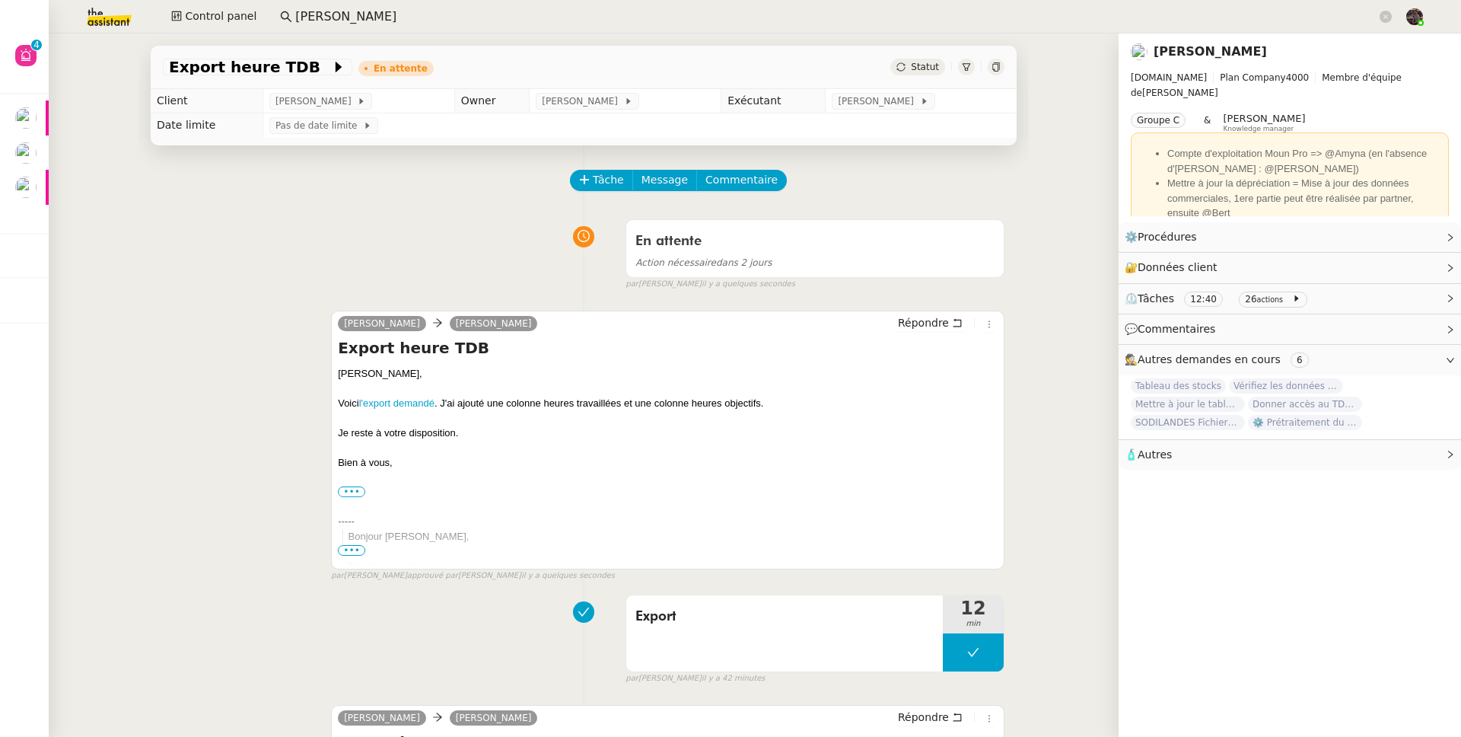
click at [113, 19] on img at bounding box center [97, 16] width 118 height 33
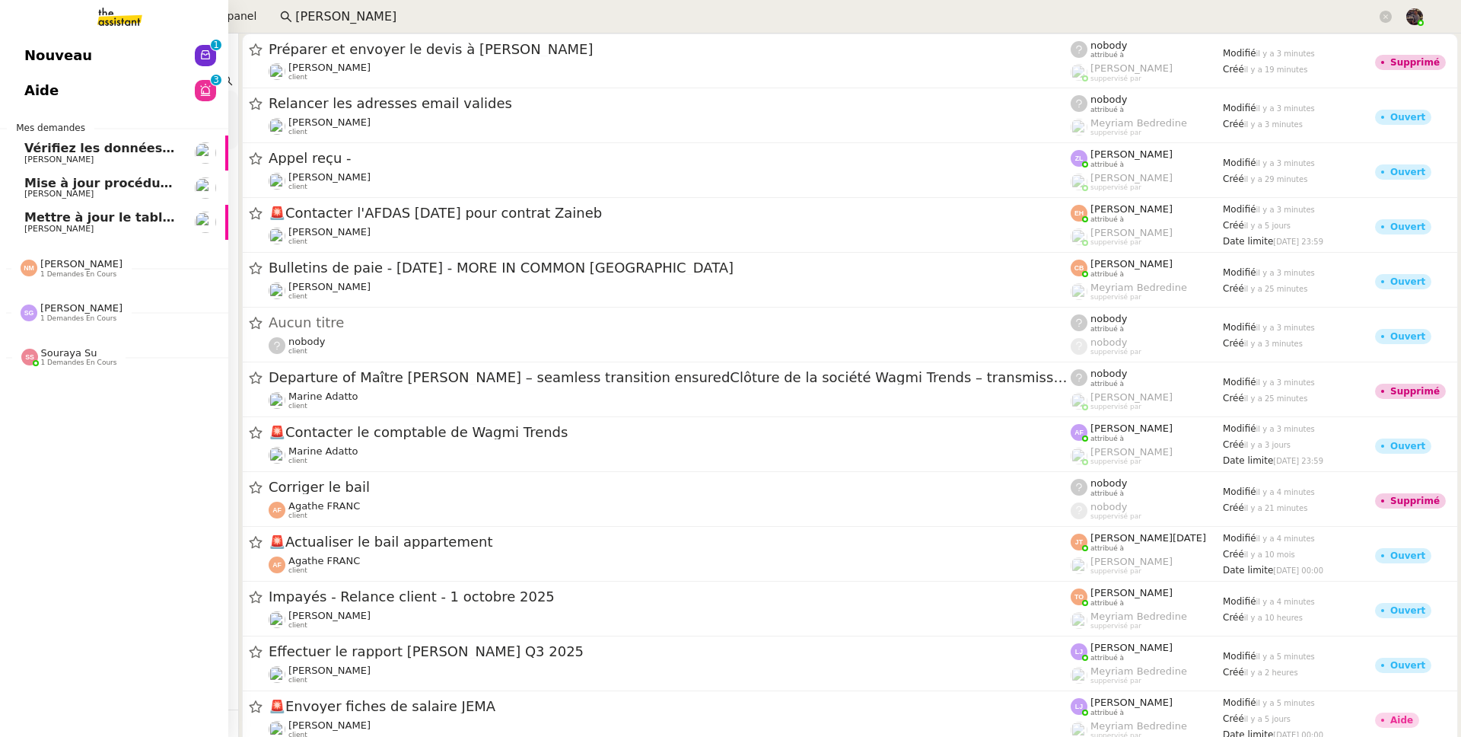
click at [33, 50] on span "Nouveau" at bounding box center [58, 55] width 68 height 23
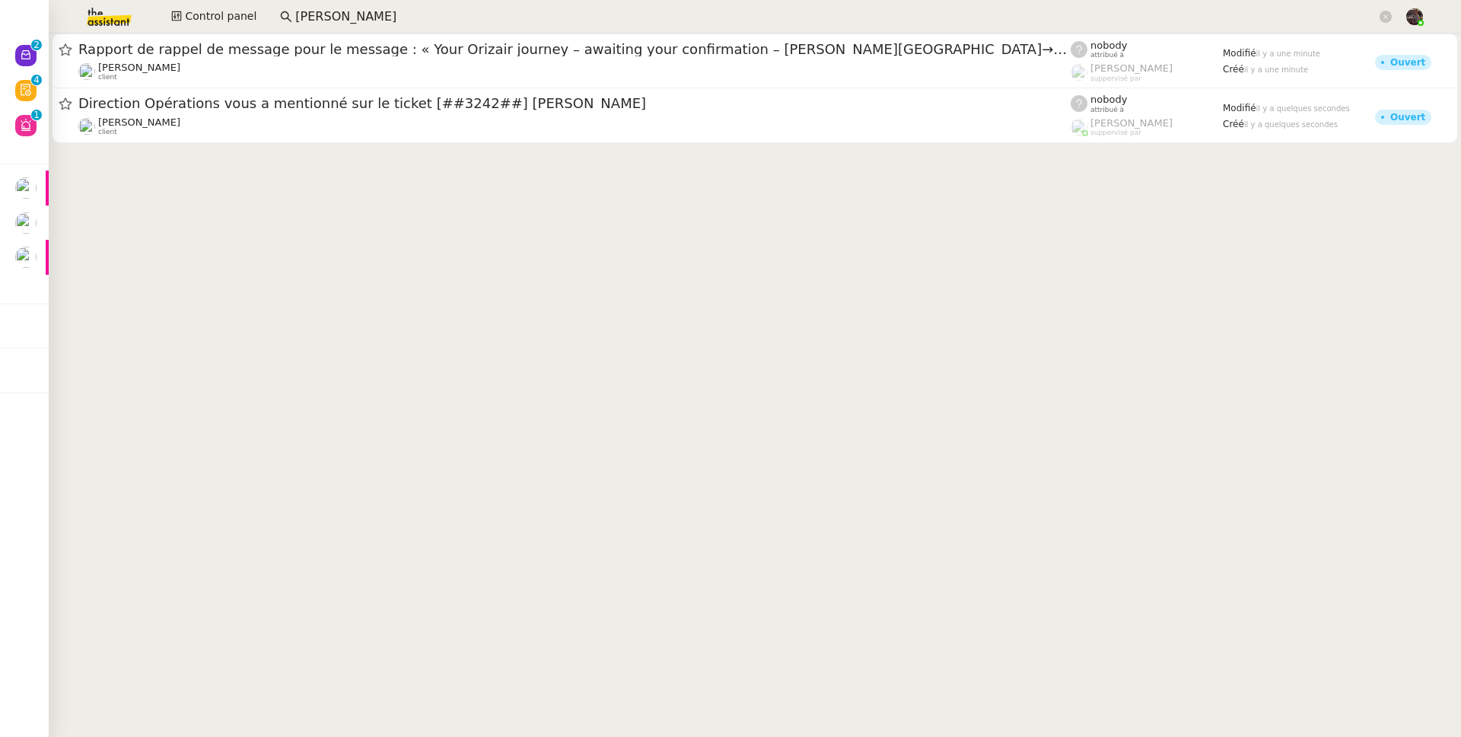
click at [333, 292] on cdk-virtual-scroll-viewport "Rapport de rappel de message pour le message : « Your Orizair journey – awaitin…" at bounding box center [755, 384] width 1413 height 703
click at [432, 254] on cdk-virtual-scroll-viewport "Rapport de rappel de message pour le message : « Your Orizair journey – awaitin…" at bounding box center [755, 384] width 1413 height 703
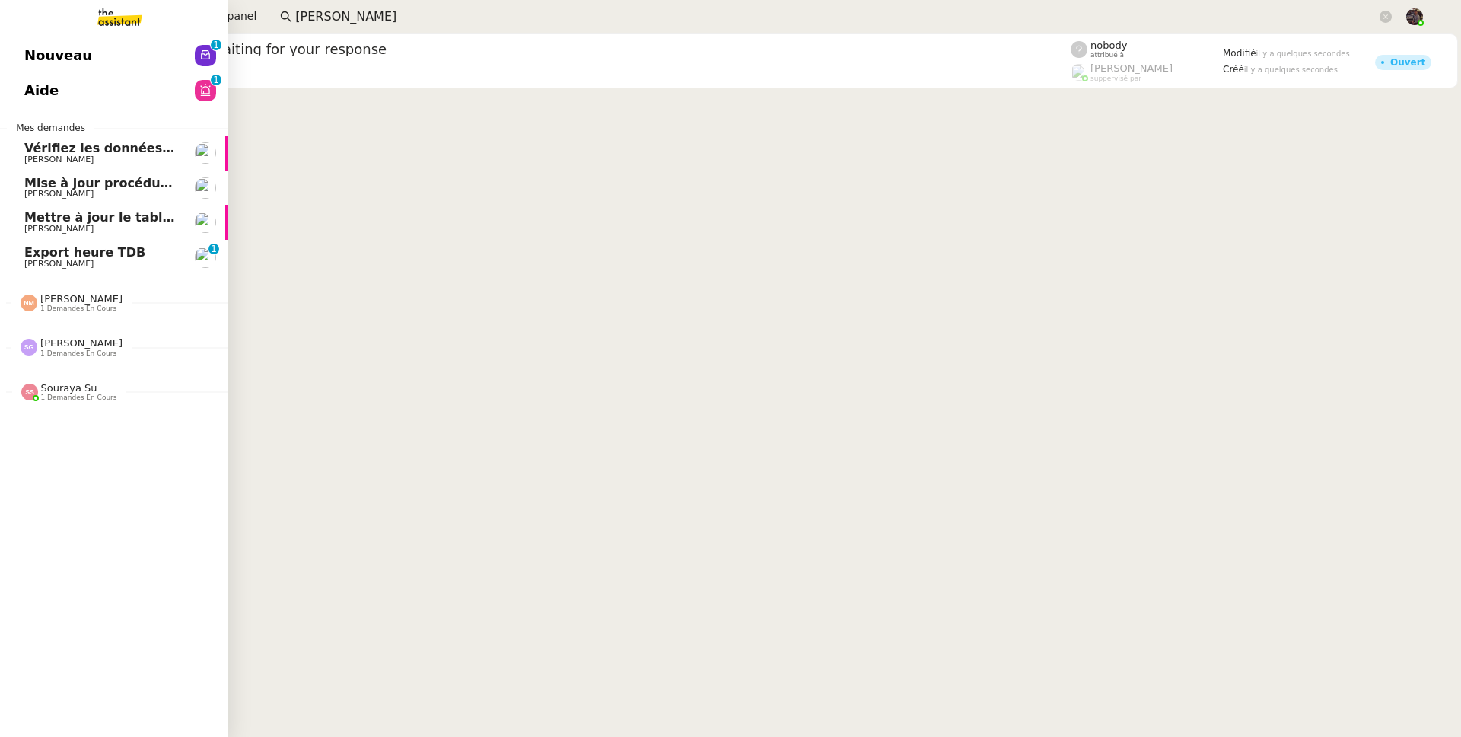
click at [45, 251] on span "Export heure TDB" at bounding box center [84, 252] width 121 height 14
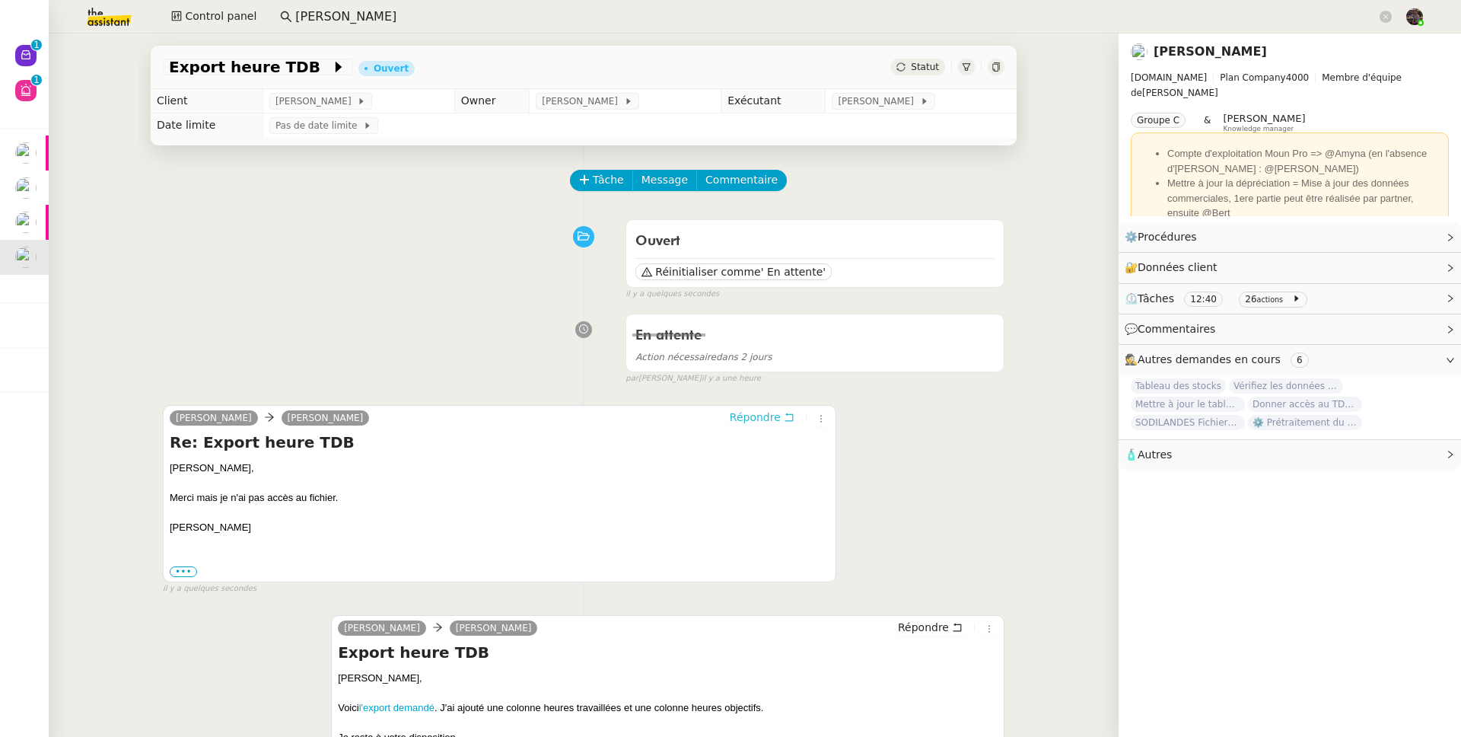
click at [751, 425] on span "Répondre" at bounding box center [755, 417] width 51 height 15
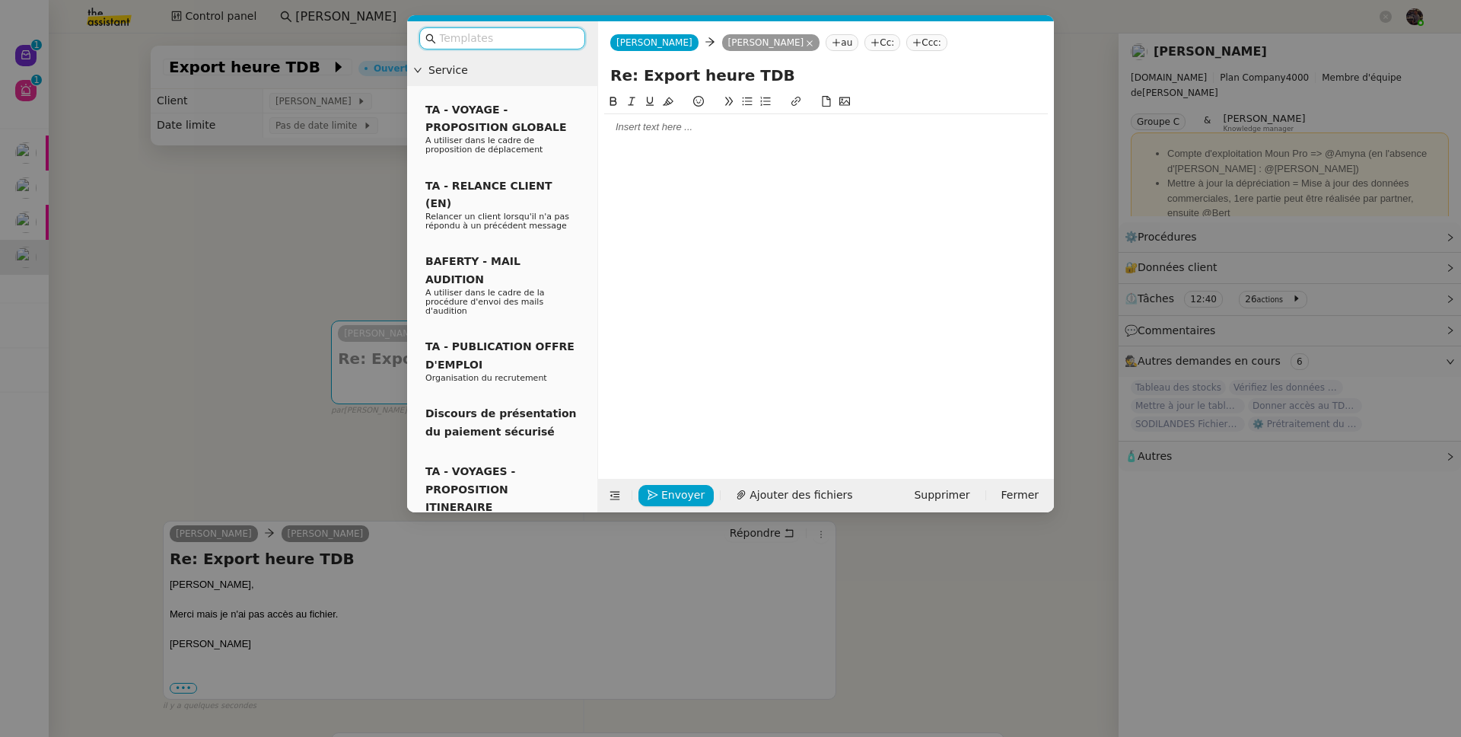
click at [626, 120] on div at bounding box center [826, 127] width 444 height 14
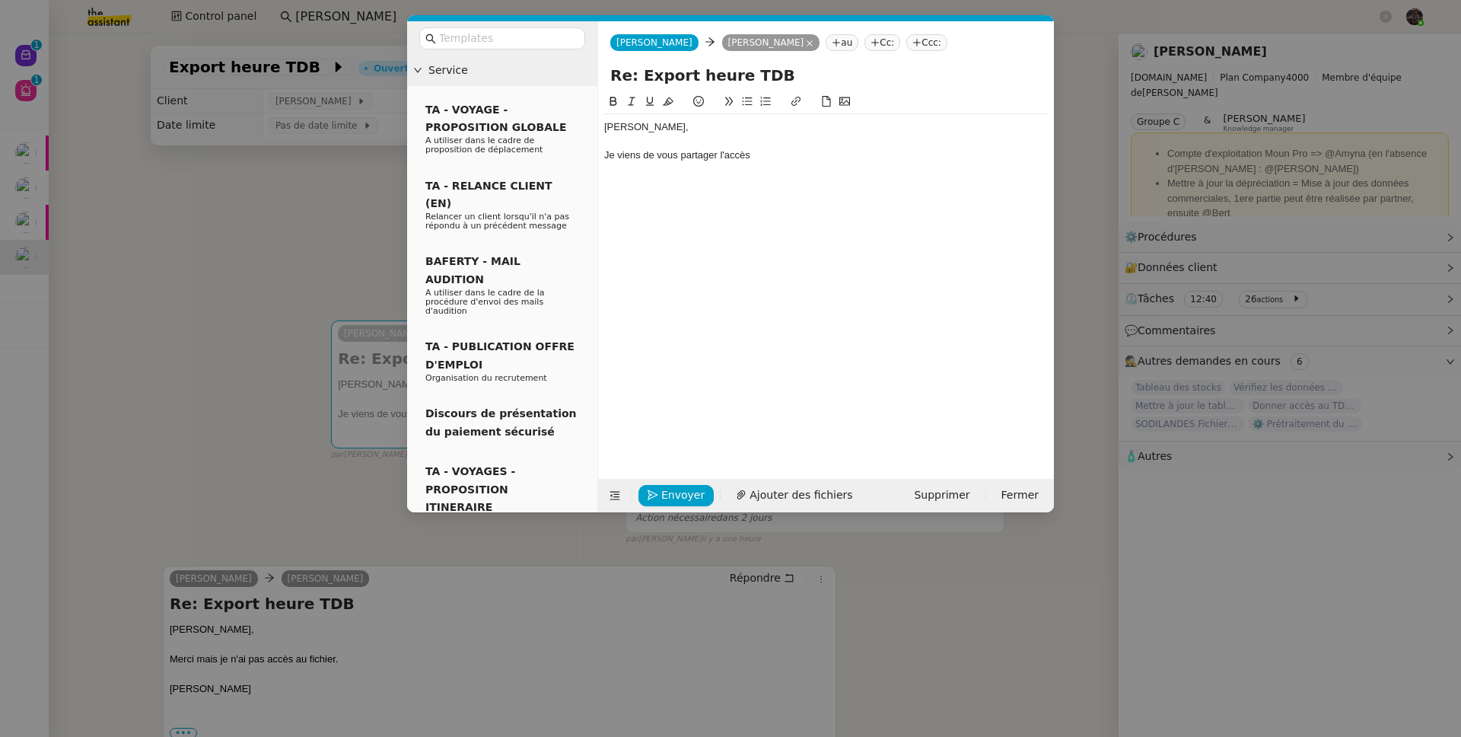
click at [25, 241] on nz-modal-container "Service TA - VOYAGE - PROPOSITION GLOBALE A utiliser dans le cadre de propositi…" at bounding box center [730, 368] width 1461 height 737
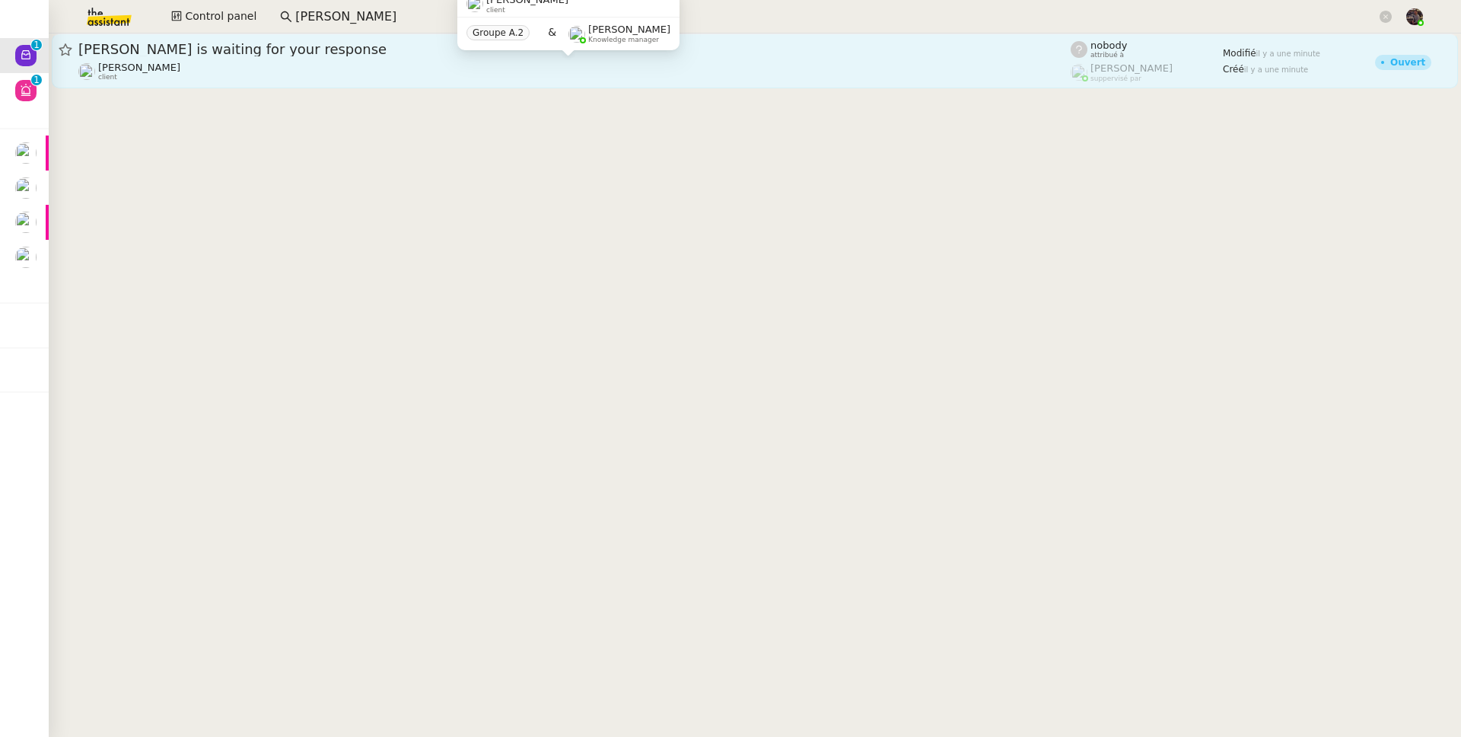
click at [264, 71] on div "Florent Seiler client" at bounding box center [574, 72] width 993 height 20
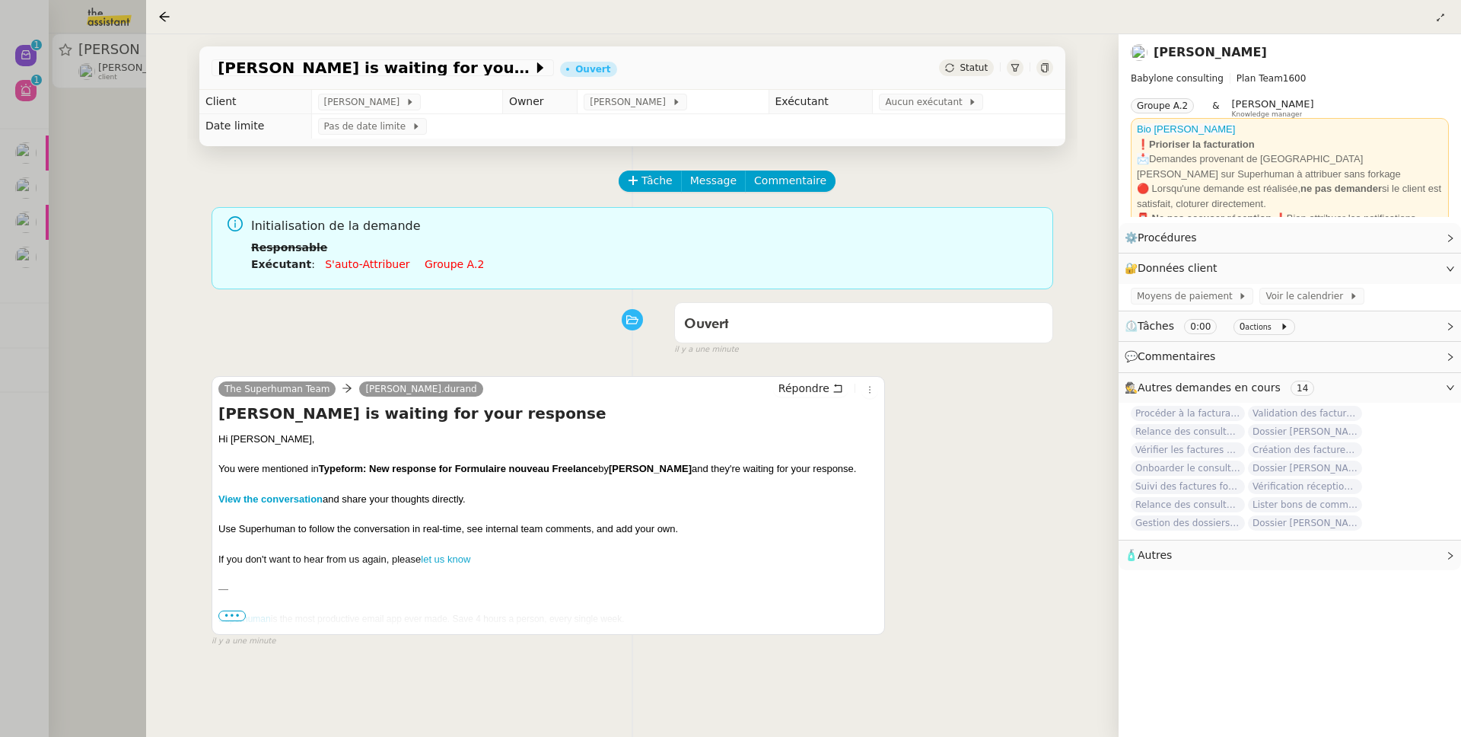
click at [148, 202] on div "Florent Seiler is waiting for your response Ouvert Statut Client Florent Seiler…" at bounding box center [632, 385] width 973 height 703
click at [107, 17] on div at bounding box center [730, 368] width 1461 height 737
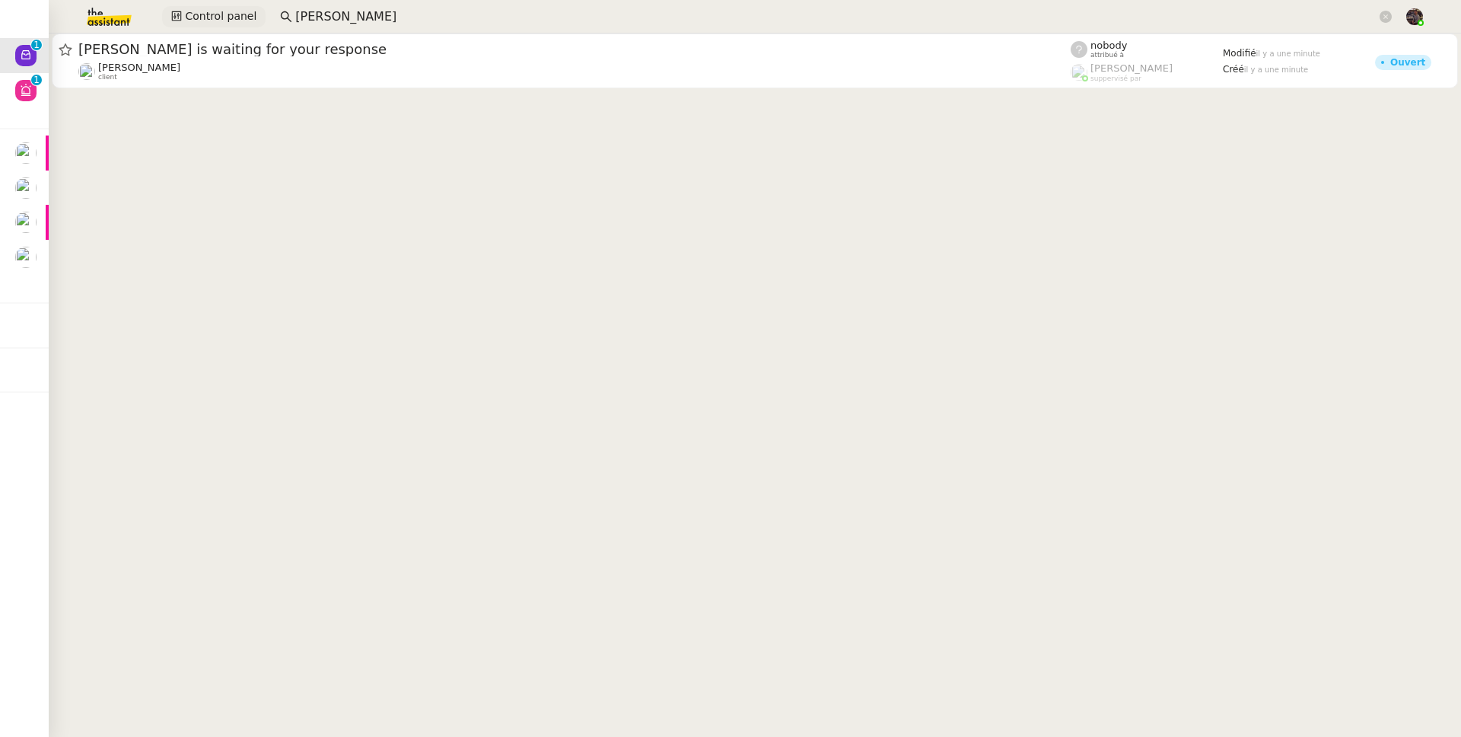
click at [193, 21] on span "Control panel" at bounding box center [221, 17] width 72 height 18
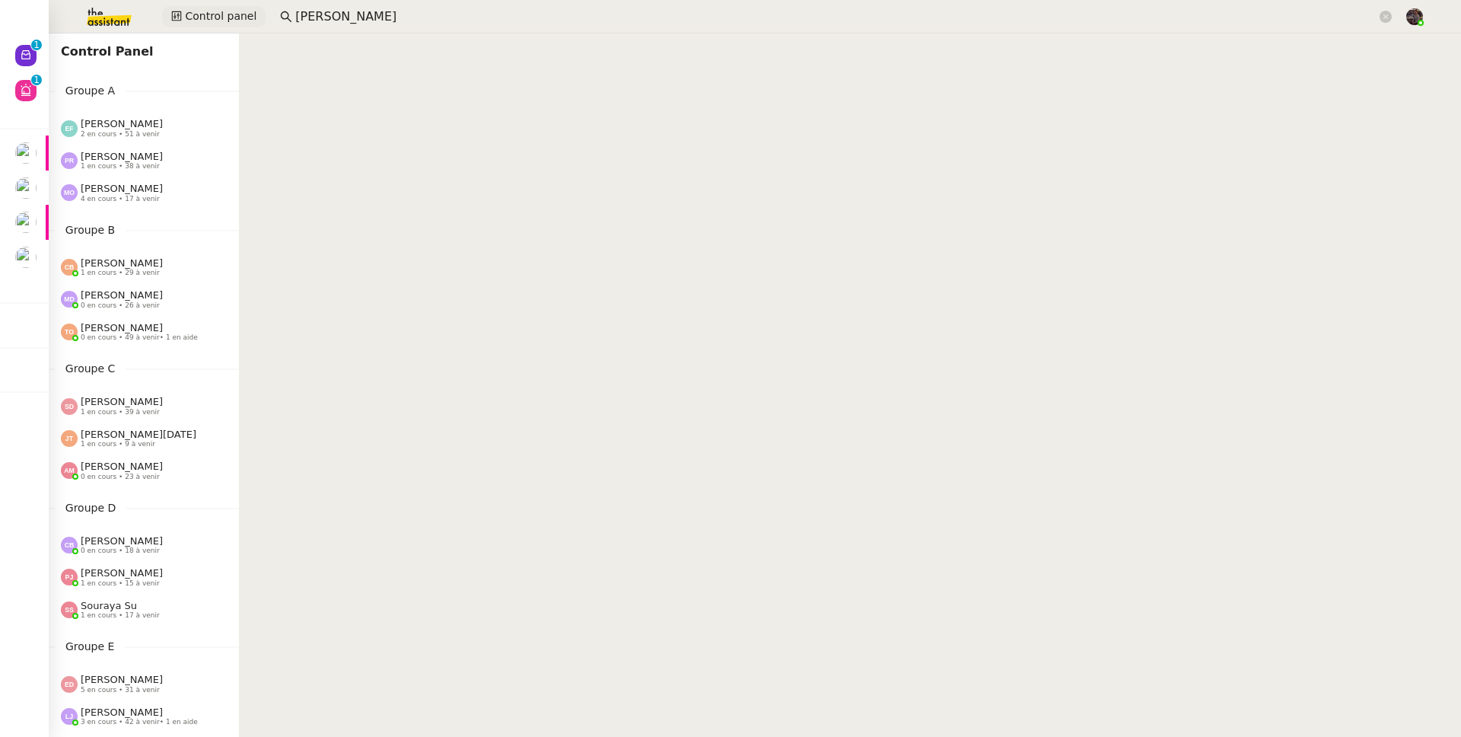
scroll to position [582, 0]
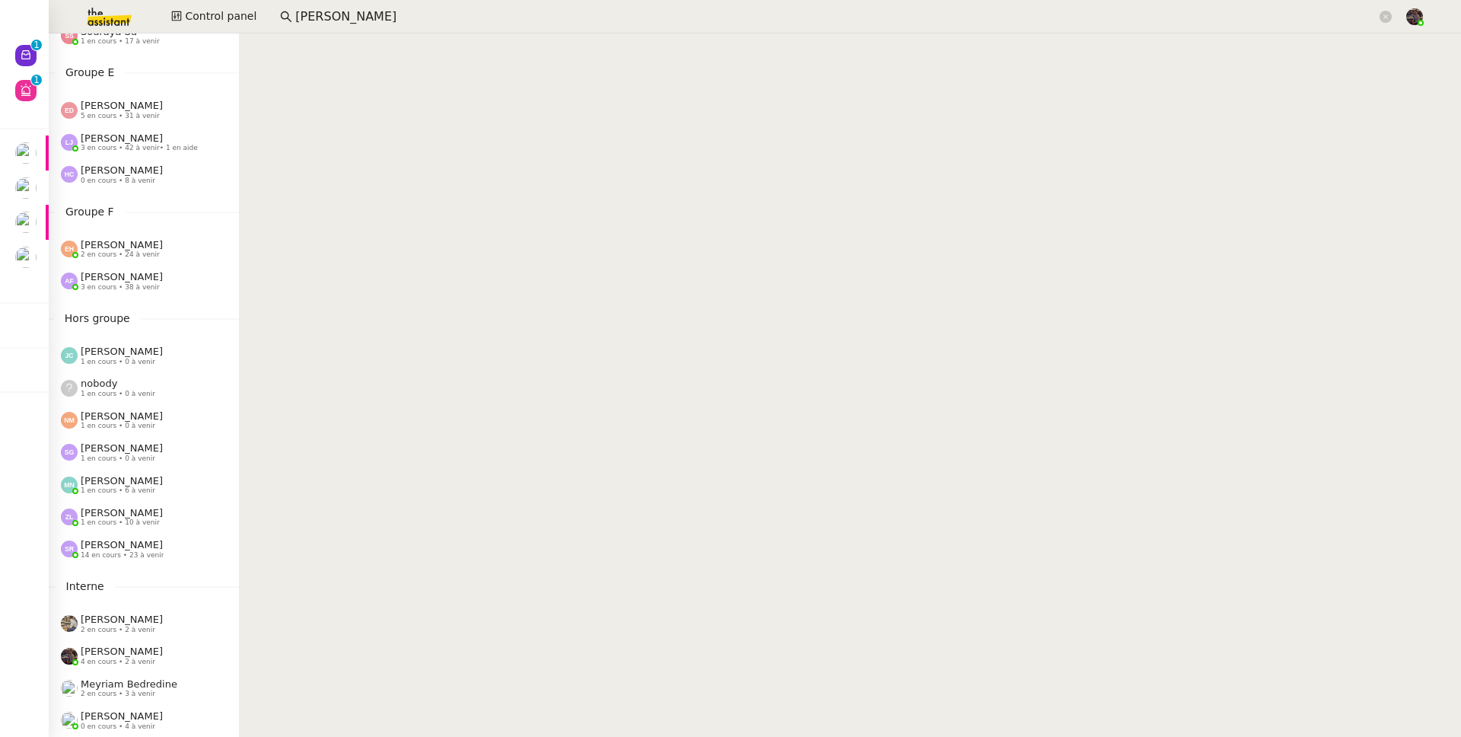
click at [144, 508] on span "[PERSON_NAME]" at bounding box center [122, 512] width 82 height 11
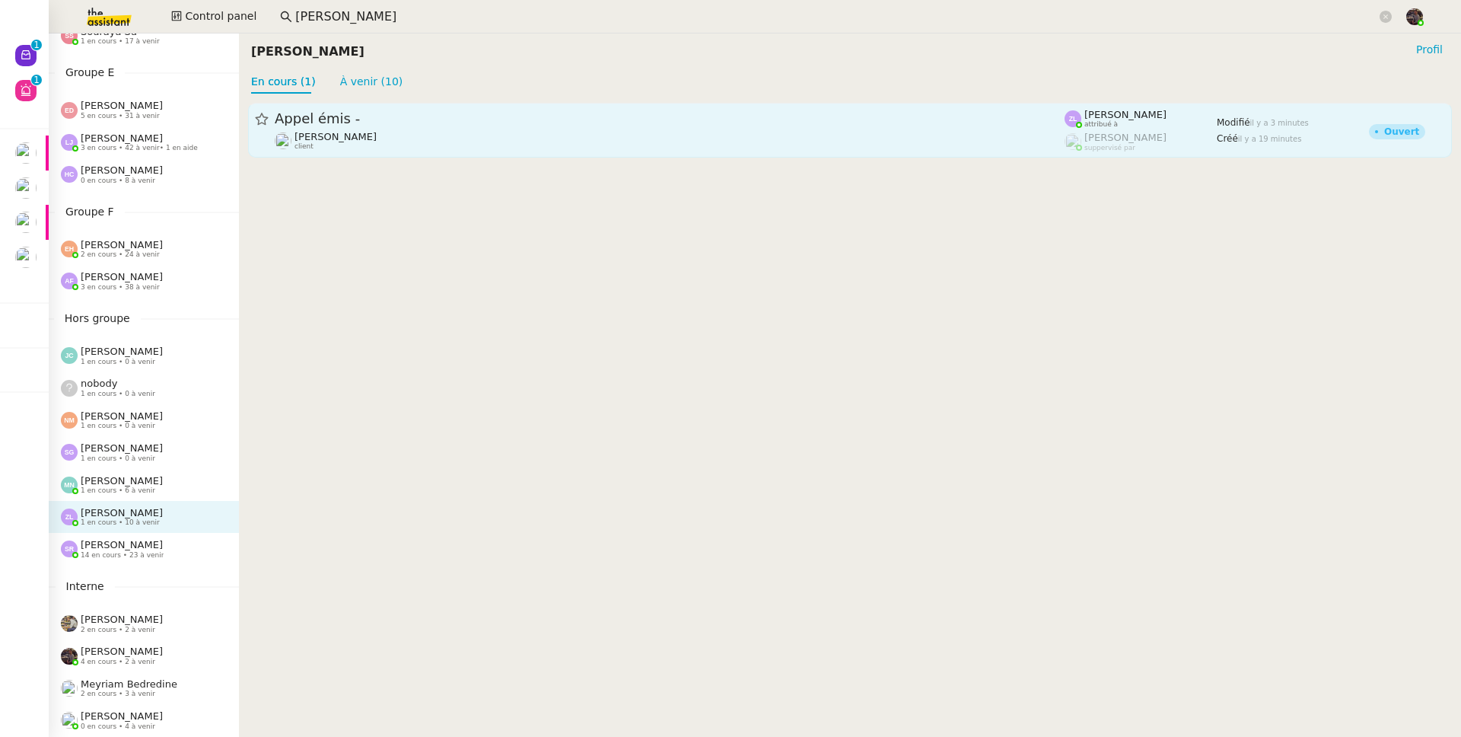
click at [443, 128] on div "Appel émis - Franck MUFFAT-JEANDET client" at bounding box center [670, 130] width 790 height 41
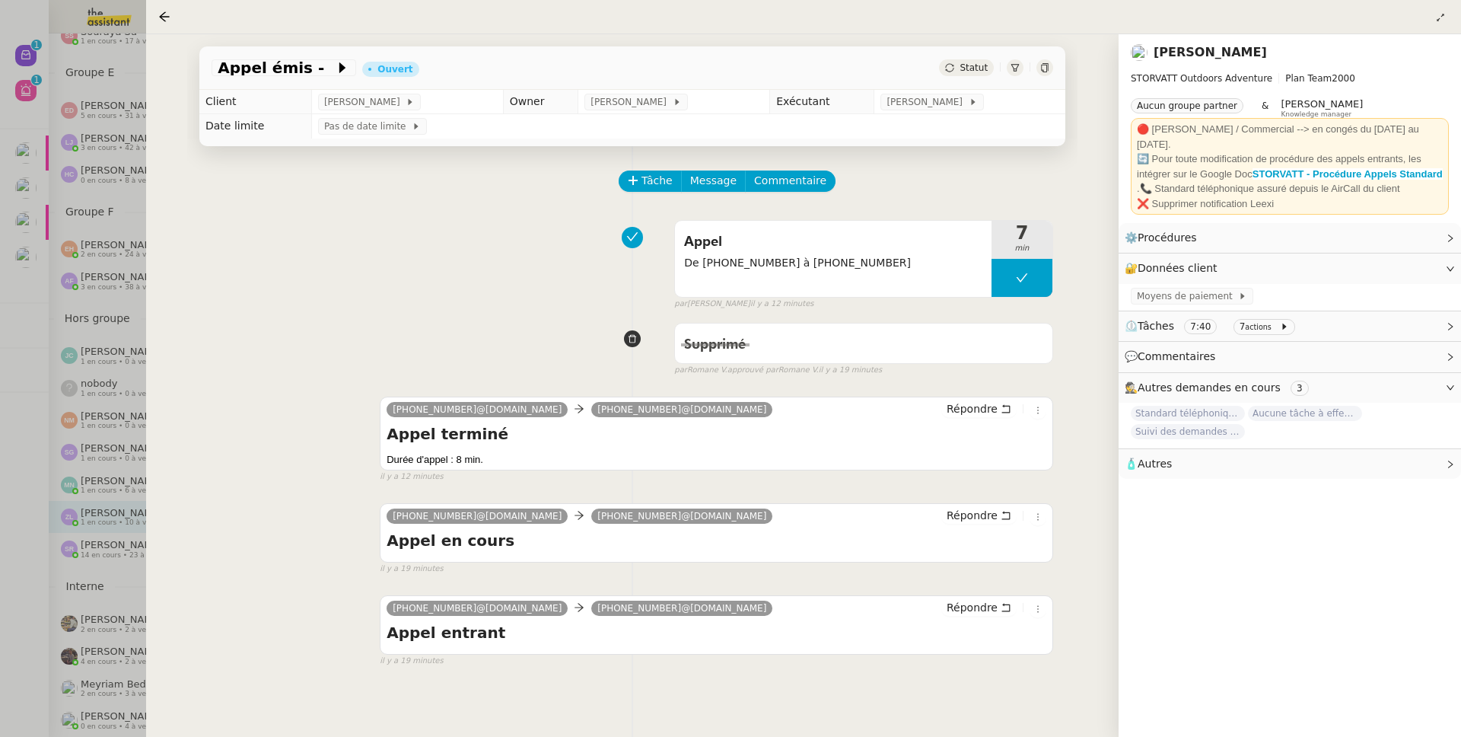
scroll to position [3, 0]
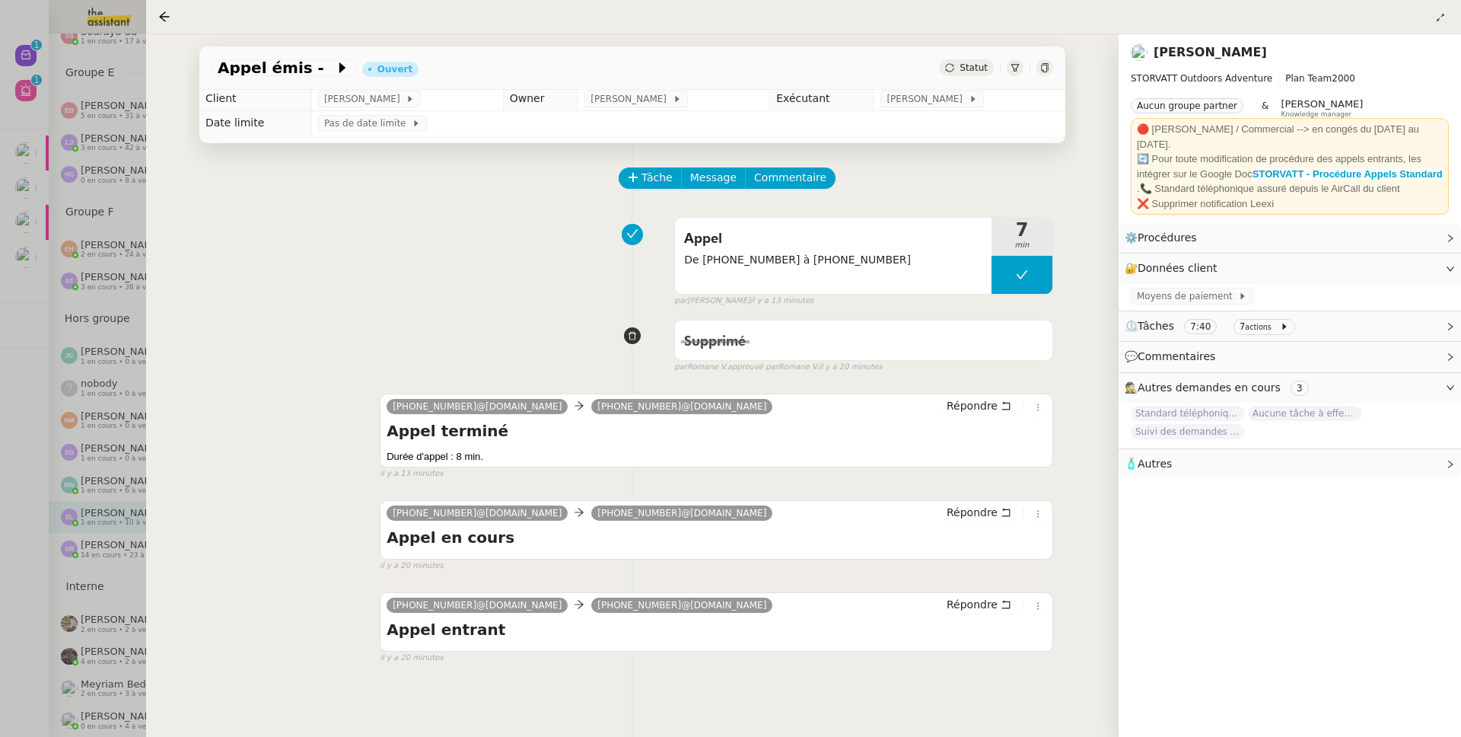
click at [91, 189] on div at bounding box center [730, 368] width 1461 height 737
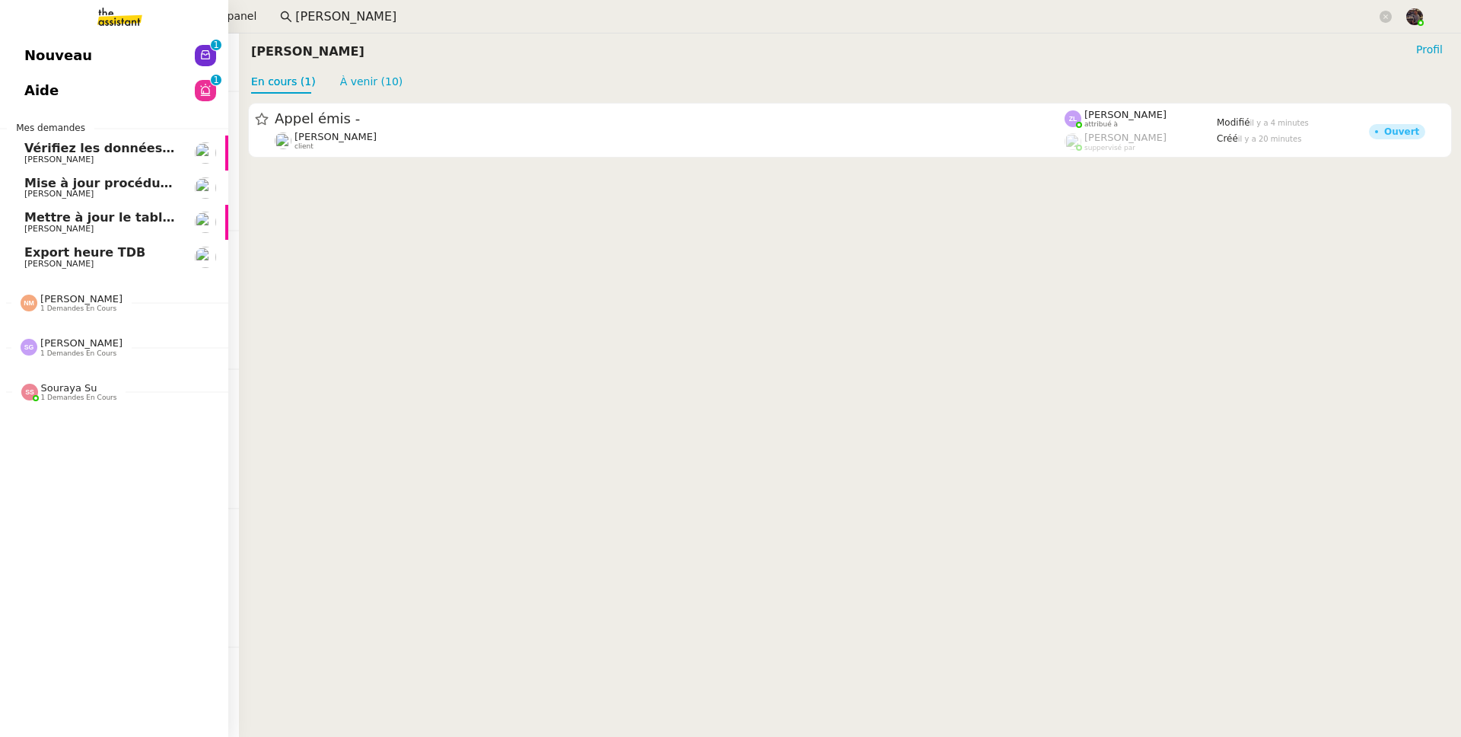
click at [33, 61] on span "Nouveau" at bounding box center [58, 55] width 68 height 23
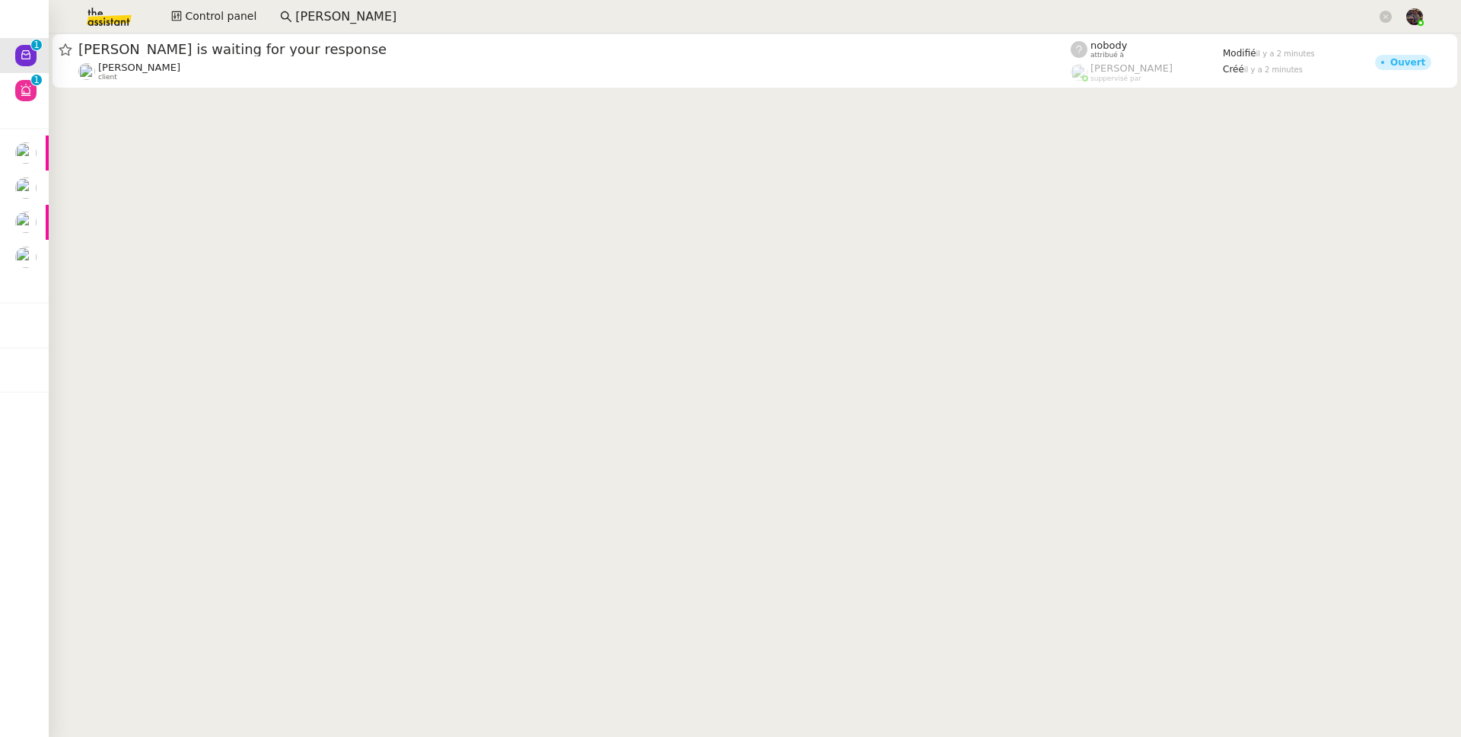
click at [327, 128] on cdk-virtual-scroll-viewport "Florent Seiler is waiting for your response Florent Seiler client nobody attrib…" at bounding box center [755, 384] width 1413 height 703
click at [115, 21] on img at bounding box center [97, 16] width 118 height 33
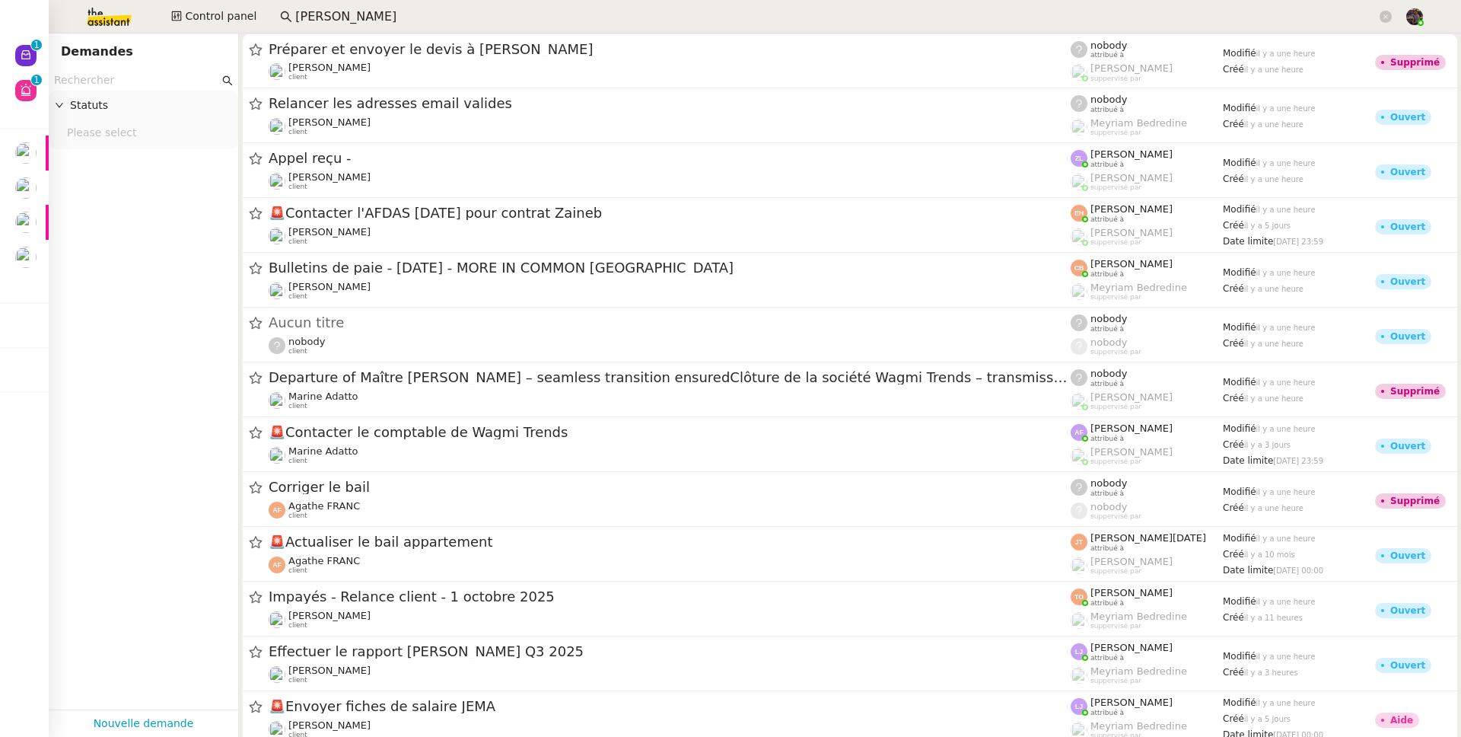
click at [100, 11] on img at bounding box center [97, 16] width 118 height 33
click at [49, 48] on nz-page-header "Demandes" at bounding box center [144, 51] width 190 height 37
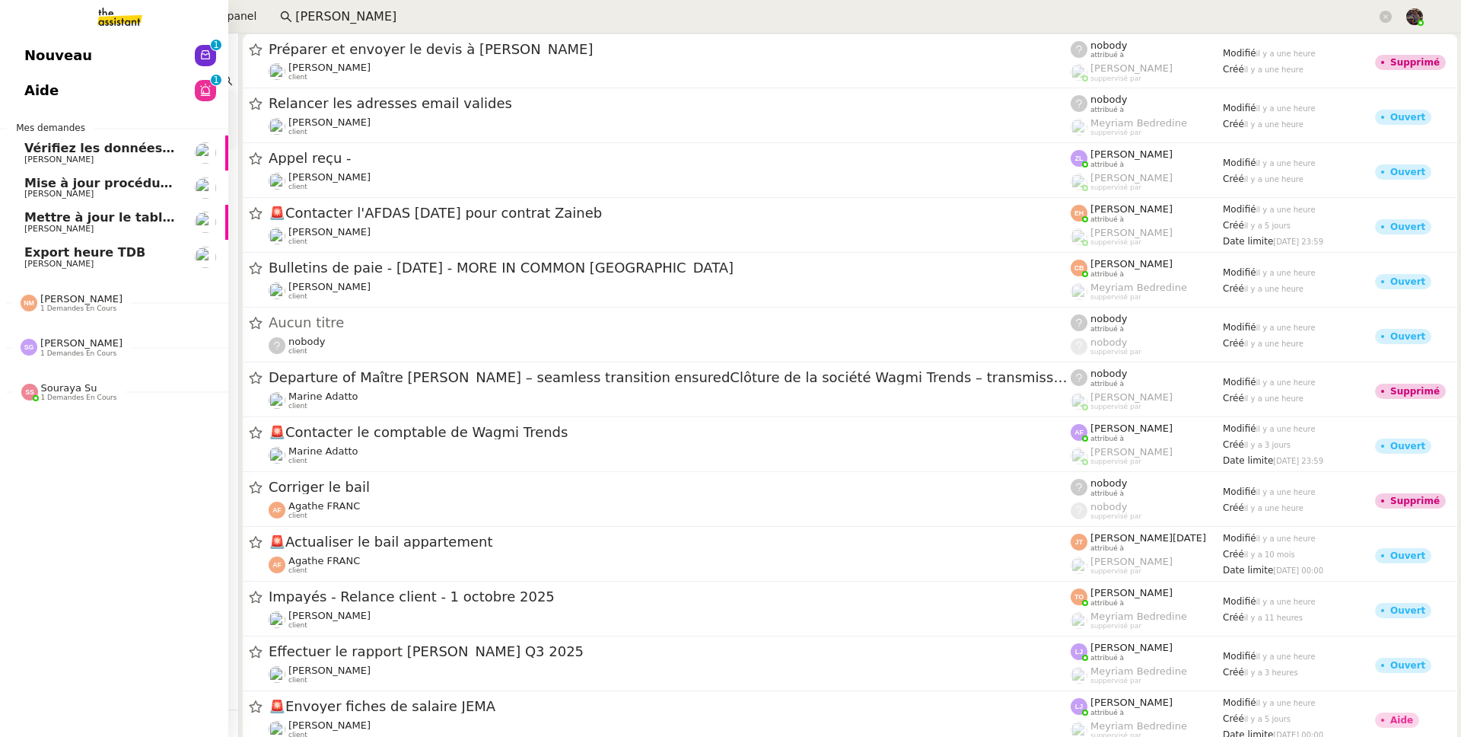
click at [37, 48] on span "Nouveau" at bounding box center [58, 55] width 68 height 23
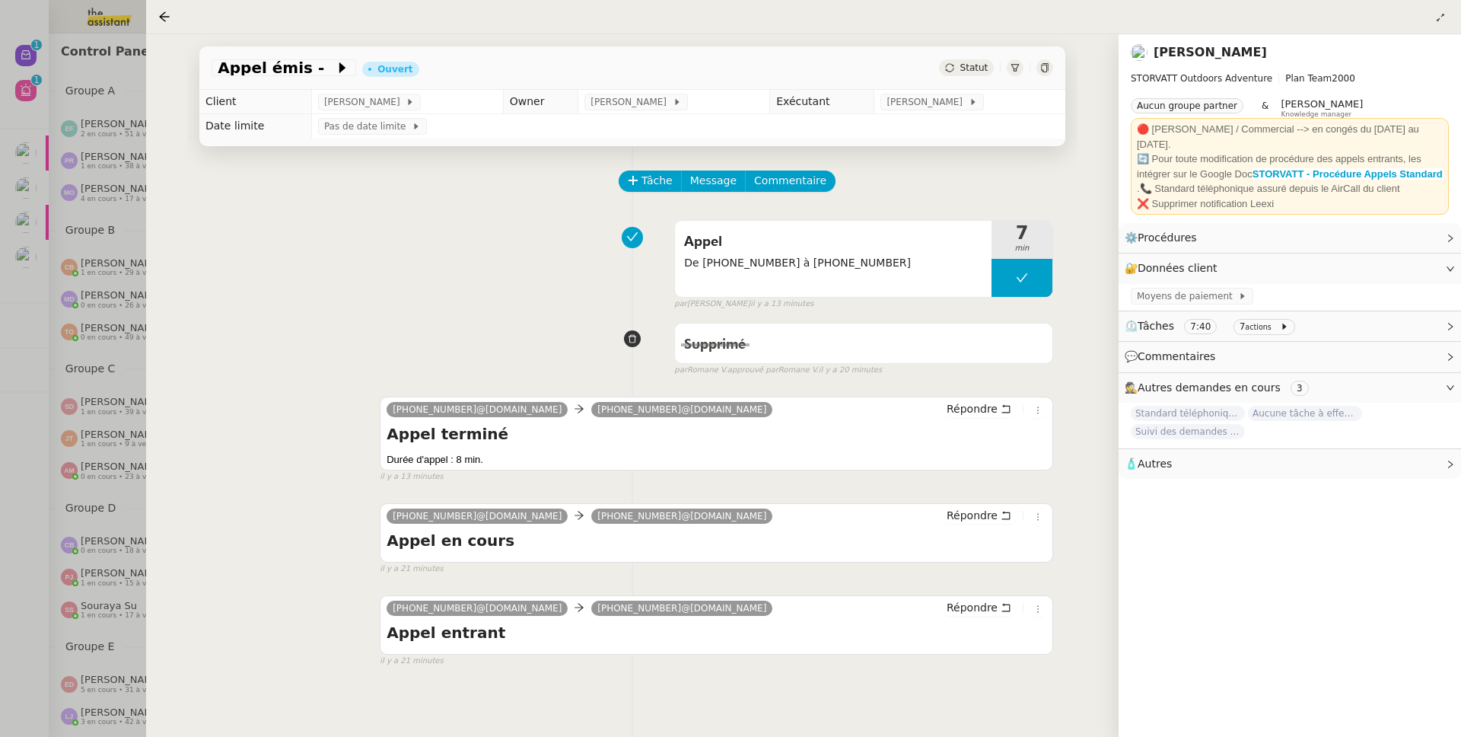
click at [1426, 16] on div at bounding box center [803, 16] width 1291 height 21
click at [1436, 17] on icon at bounding box center [1440, 17] width 9 height 9
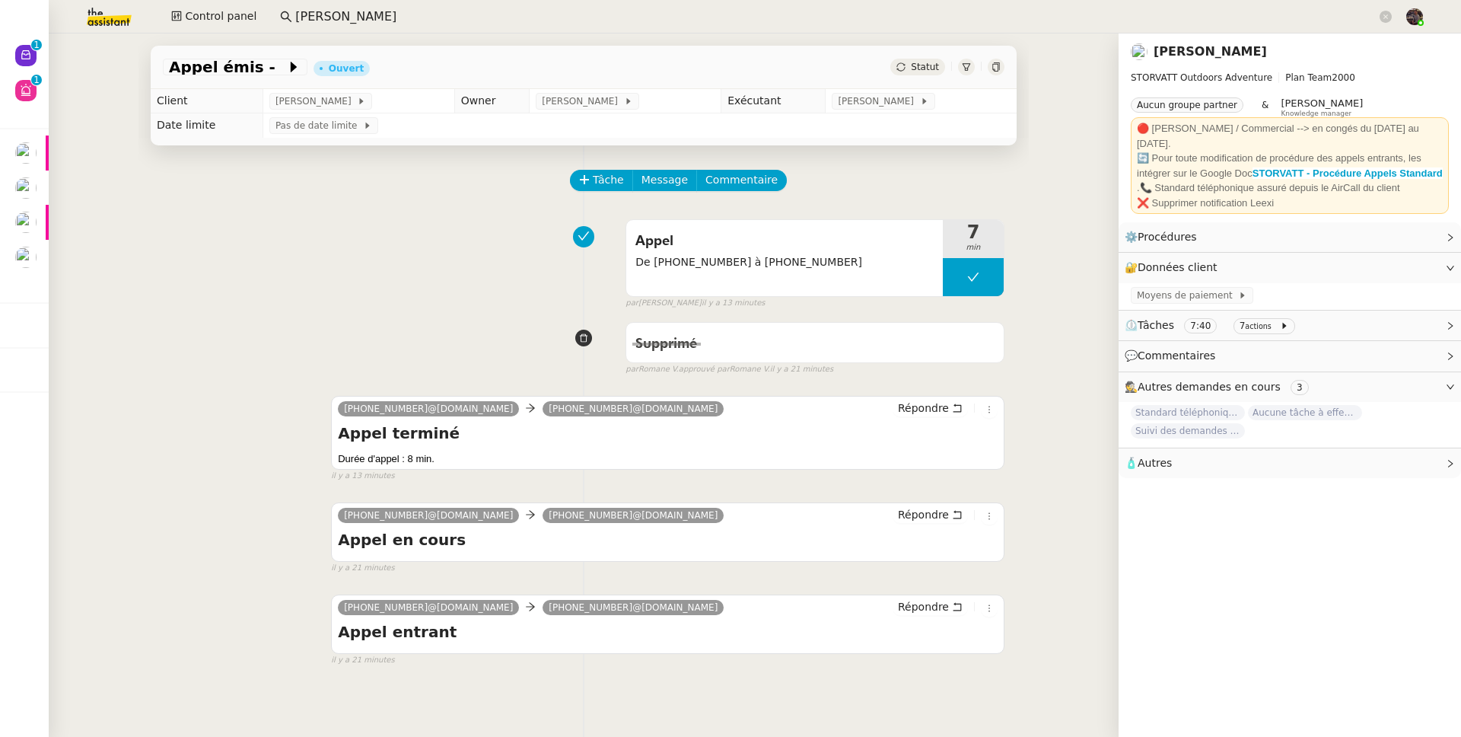
click at [371, 677] on div "Tâche Message Commentaire Veuillez patienter une erreur s'est produite 👌👌👌 mess…" at bounding box center [584, 513] width 891 height 737
click at [963, 62] on div at bounding box center [966, 67] width 17 height 17
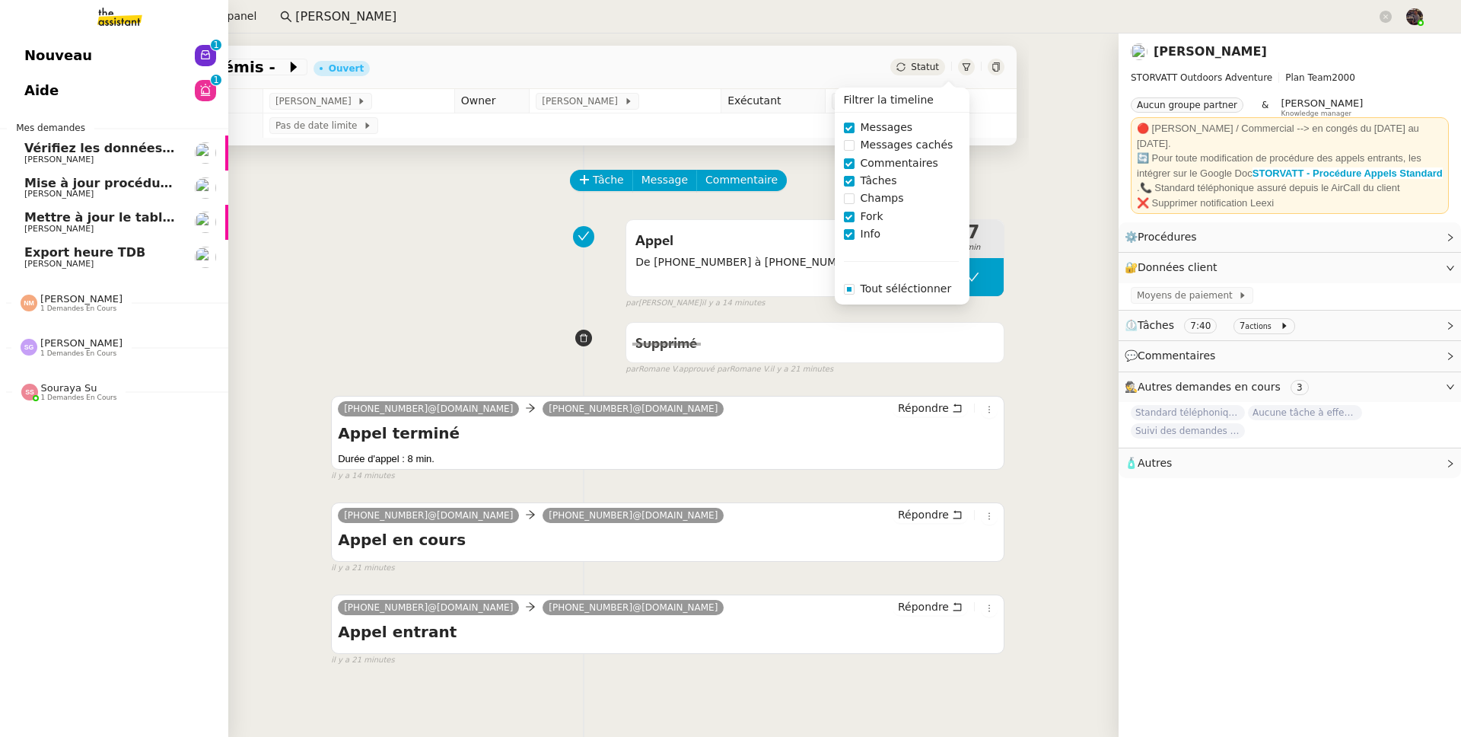
click at [50, 49] on span "Nouveau" at bounding box center [58, 55] width 68 height 23
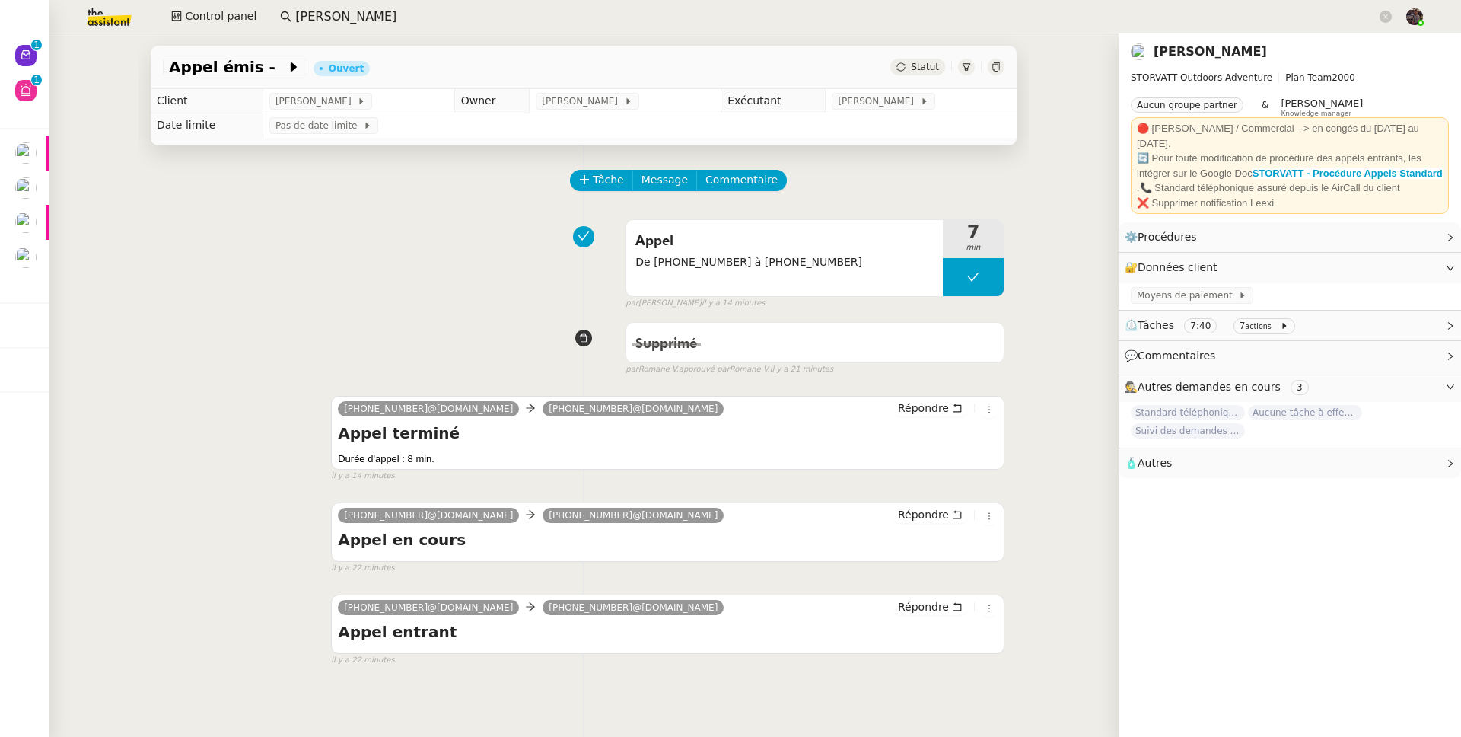
click at [966, 70] on div at bounding box center [966, 67] width 17 height 17
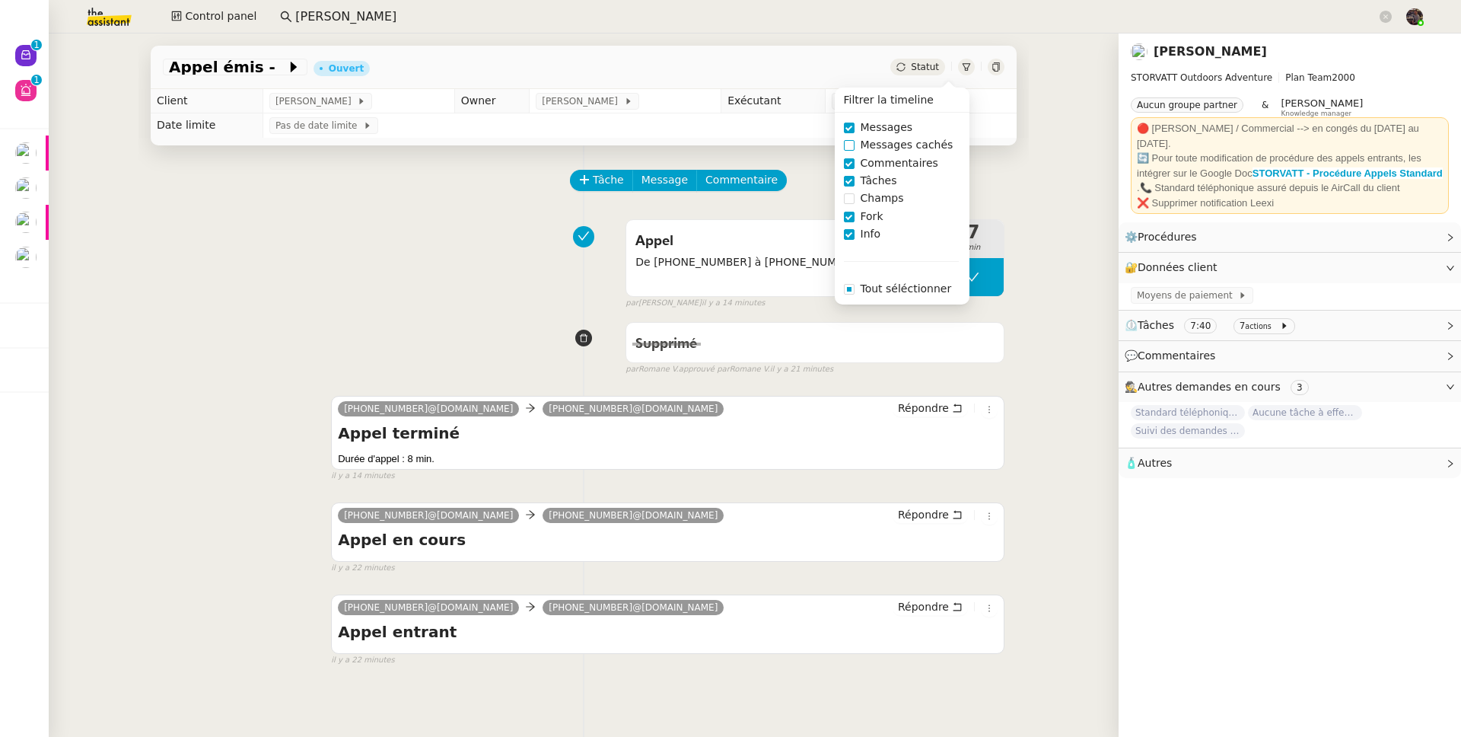
click at [903, 139] on span "Messages cachés" at bounding box center [907, 145] width 105 height 18
click at [268, 289] on div "Appel De +33 6 19 72 54 60 à +33 4 50 91 84 19 7 min false par Zoé L. il y a 14…" at bounding box center [584, 260] width 842 height 97
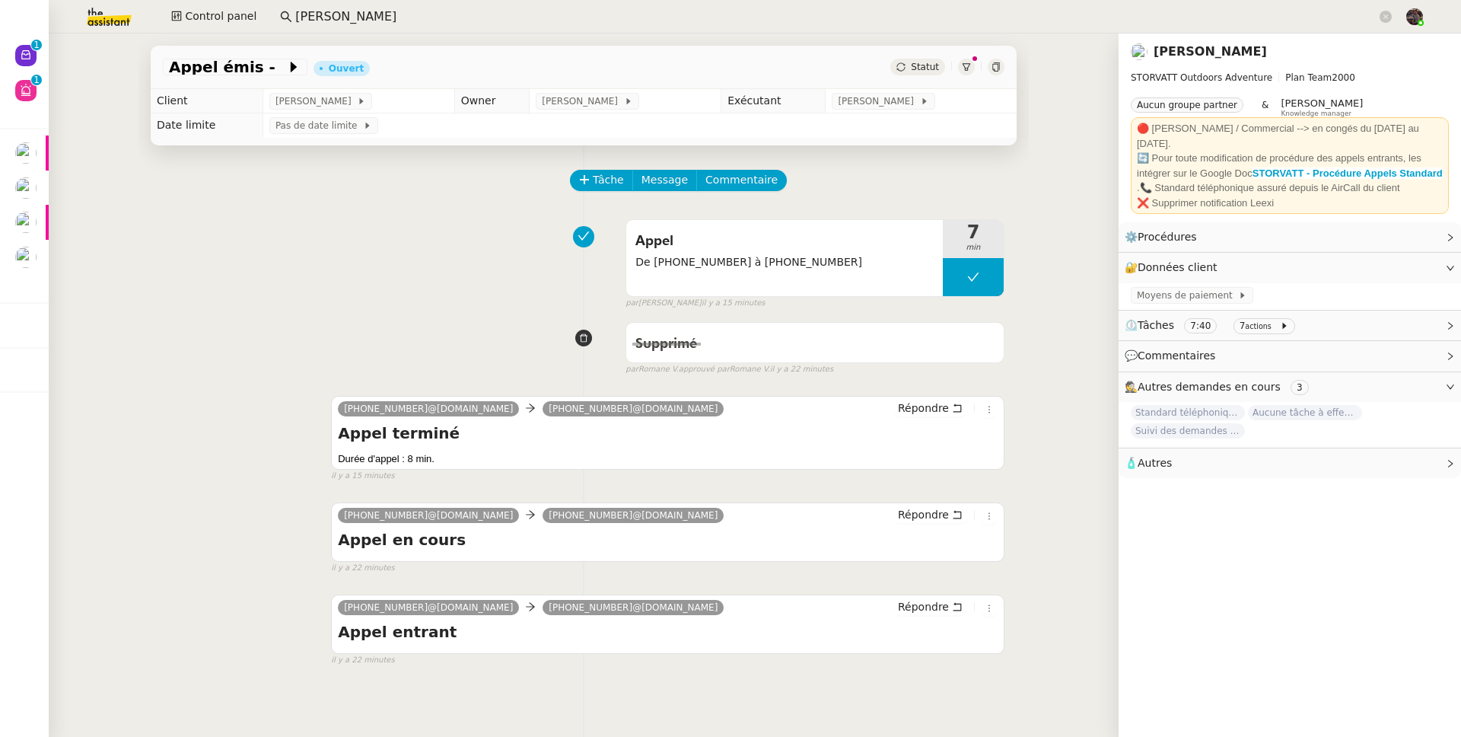
click at [1160, 51] on link "[PERSON_NAME]" at bounding box center [1210, 51] width 113 height 14
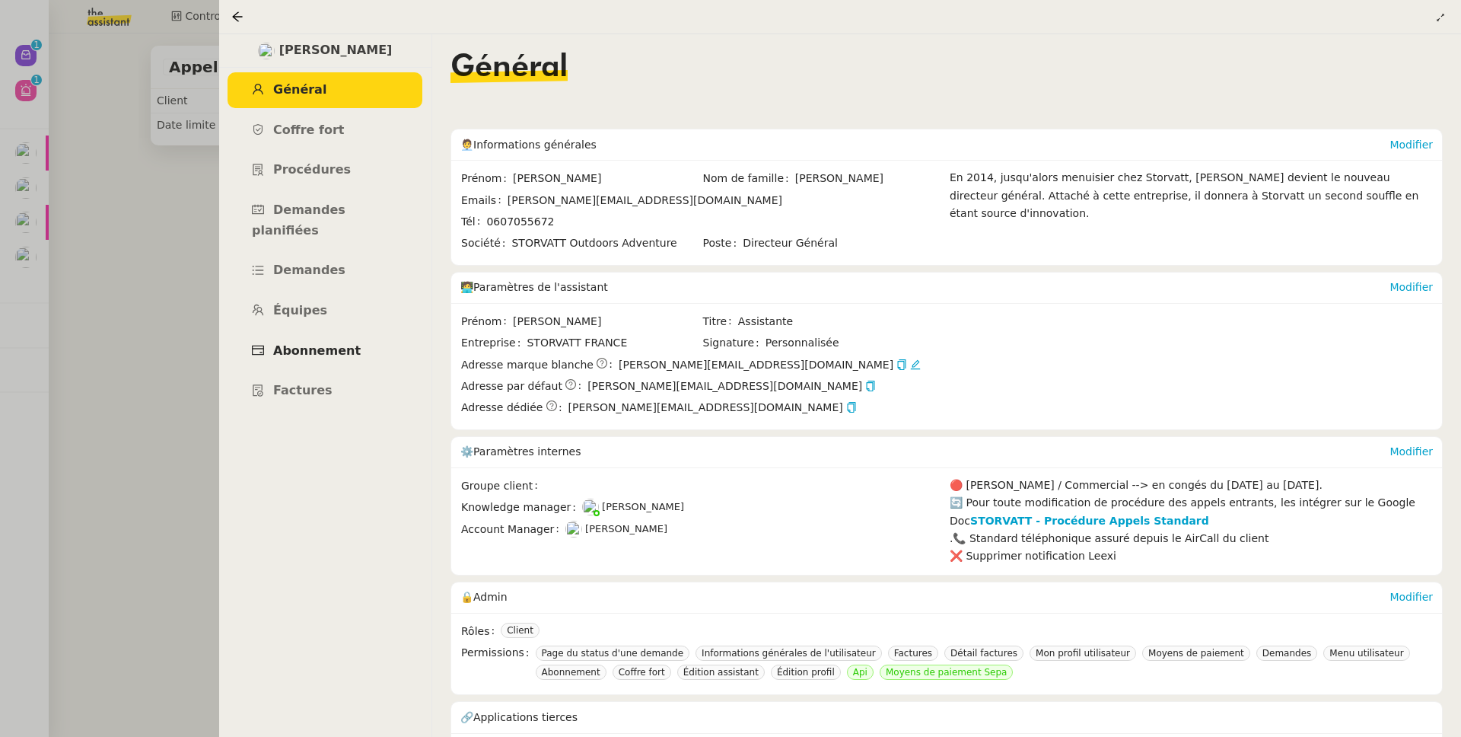
click at [294, 346] on link "Abonnement" at bounding box center [325, 351] width 195 height 36
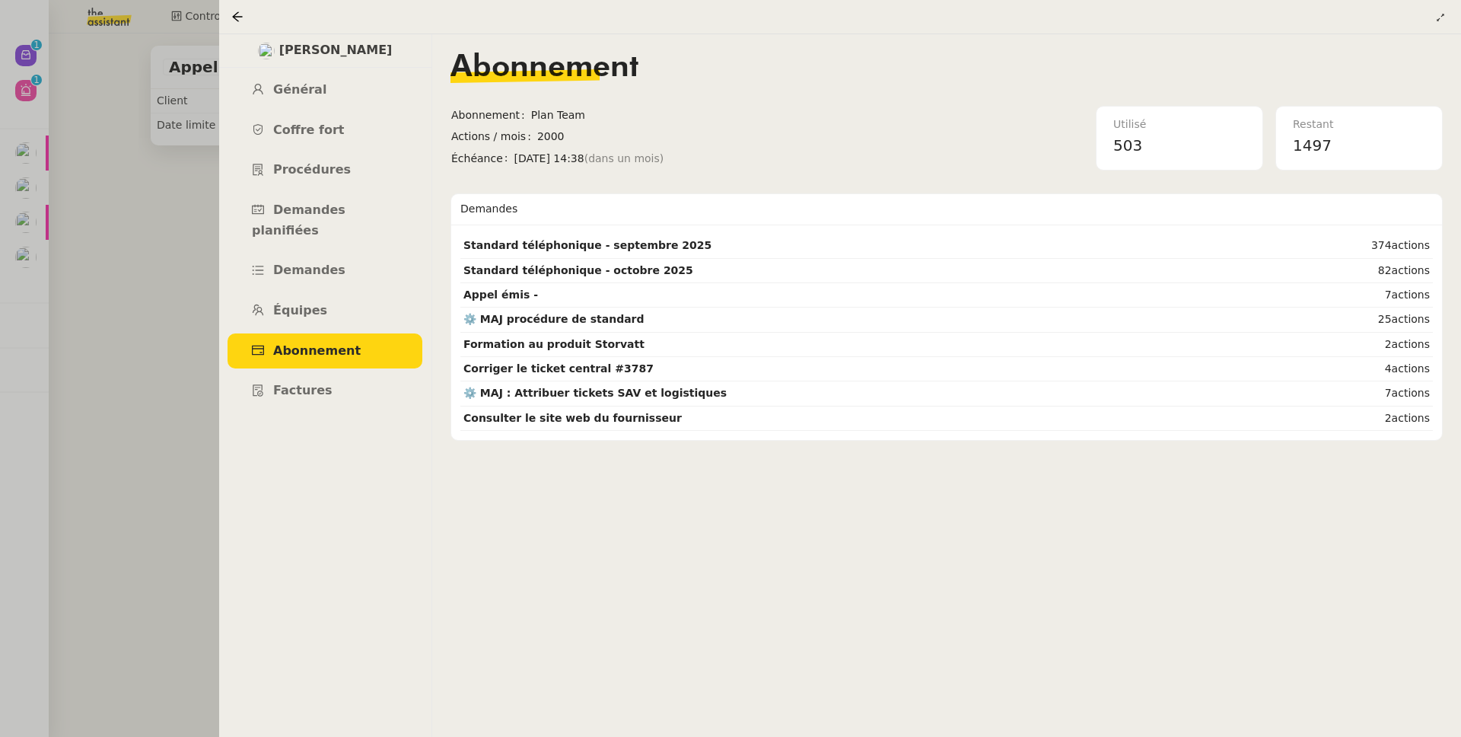
click at [158, 291] on div at bounding box center [730, 368] width 1461 height 737
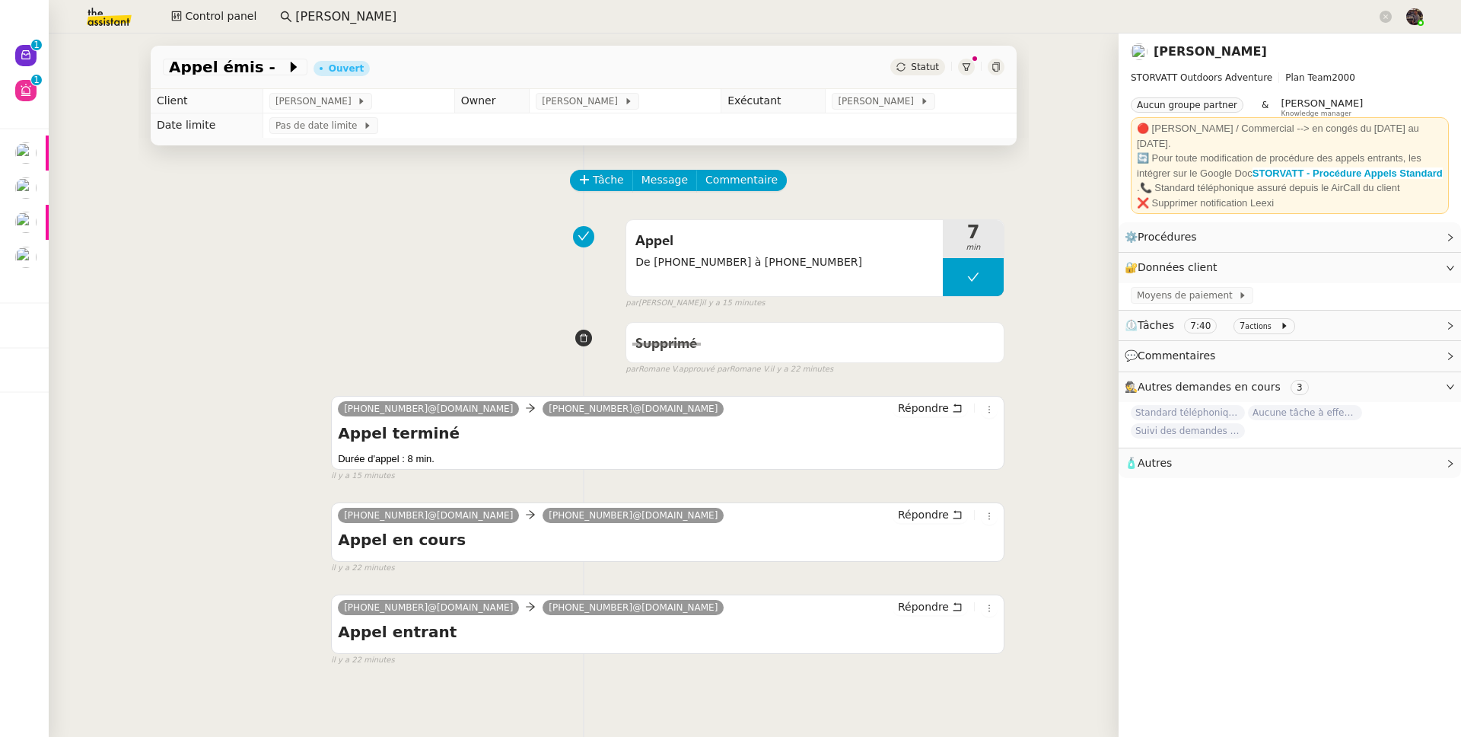
click at [304, 222] on div "Appel De +33 6 19 72 54 60 à +33 4 50 91 84 19 7 min false par Zoé L. il y a 15…" at bounding box center [584, 260] width 842 height 97
click at [1387, 9] on span at bounding box center [1386, 17] width 12 height 21
click at [1380, 21] on icon at bounding box center [1386, 17] width 12 height 12
click at [126, 239] on div "Appel émis - Ouvert Statut Client Franck MUFFAT-JEANDET Owner Romane Vachon Exé…" at bounding box center [584, 384] width 1070 height 703
click at [49, 49] on div "Appel émis - Ouvert Statut Client Franck MUFFAT-JEANDET Owner Romane Vachon Exé…" at bounding box center [584, 384] width 1070 height 703
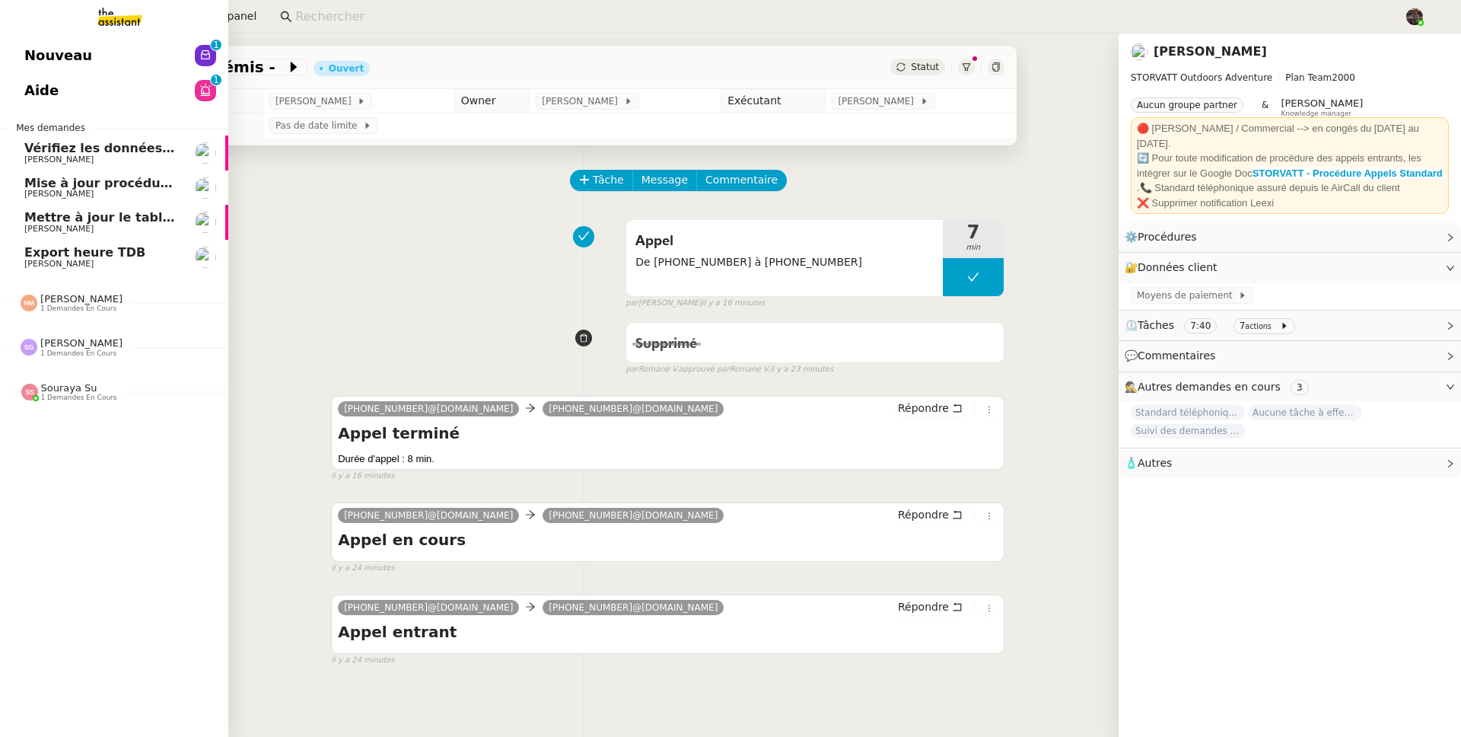
click at [42, 49] on span "Nouveau" at bounding box center [58, 55] width 68 height 23
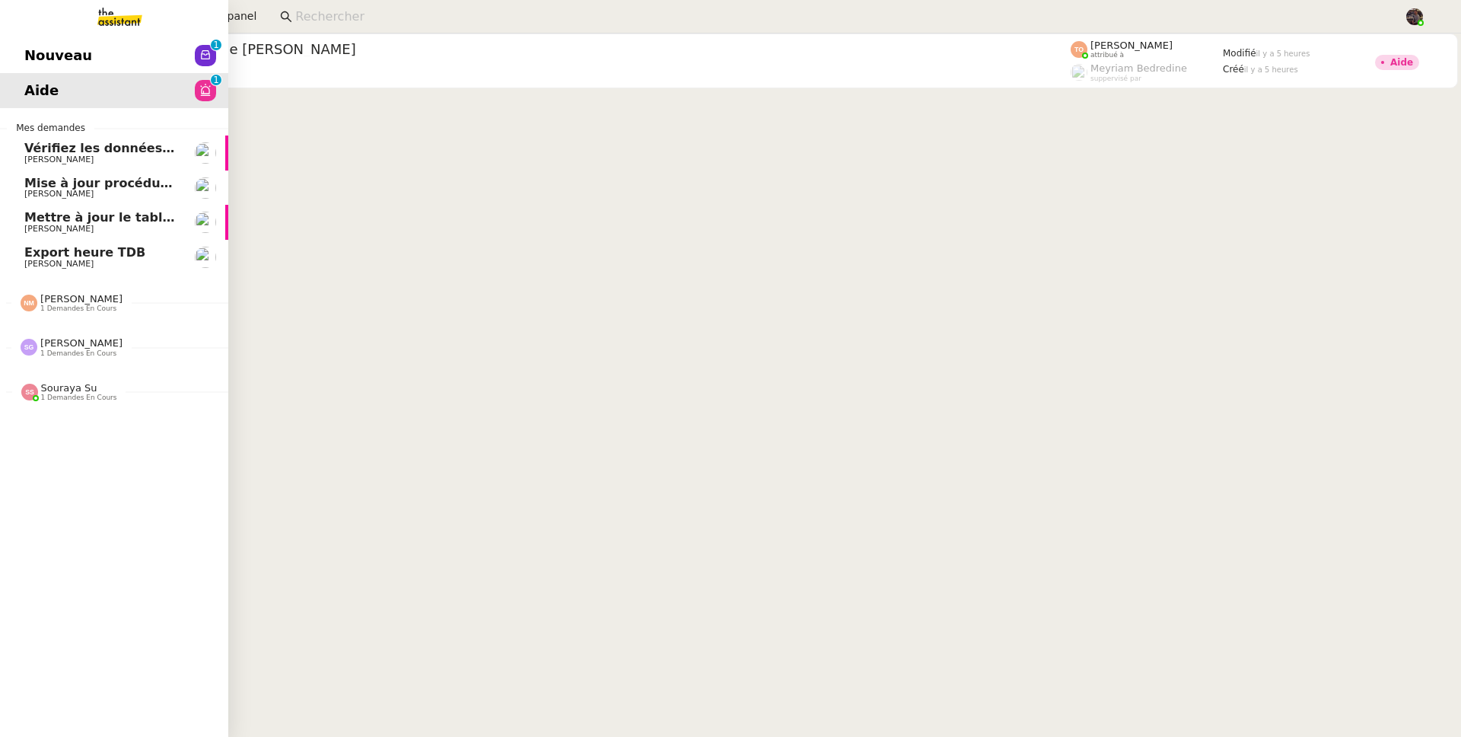
click at [78, 237] on link "Mettre à jour le tableau Looker Studio Guillaume Farina" at bounding box center [114, 222] width 228 height 35
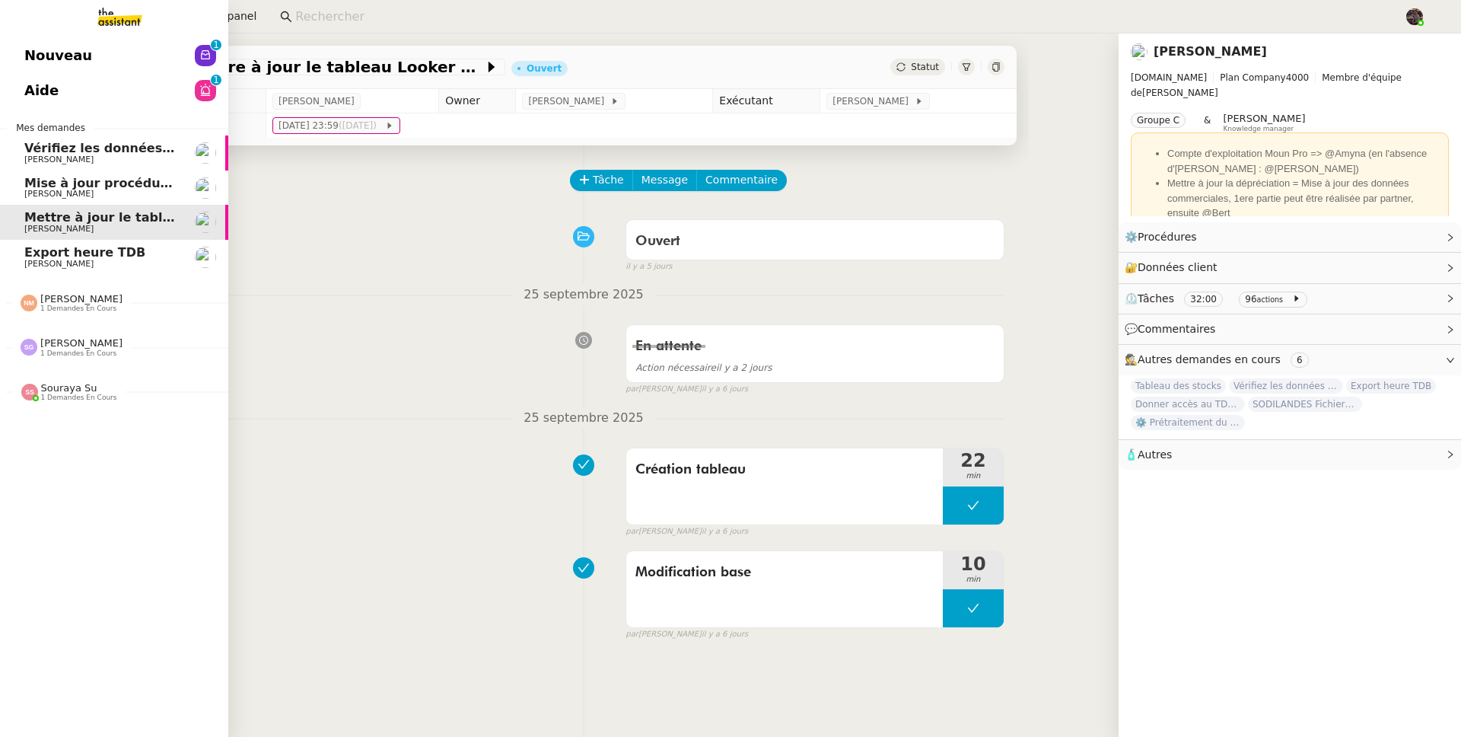
click at [107, 256] on span "Export heure TDB" at bounding box center [84, 252] width 121 height 14
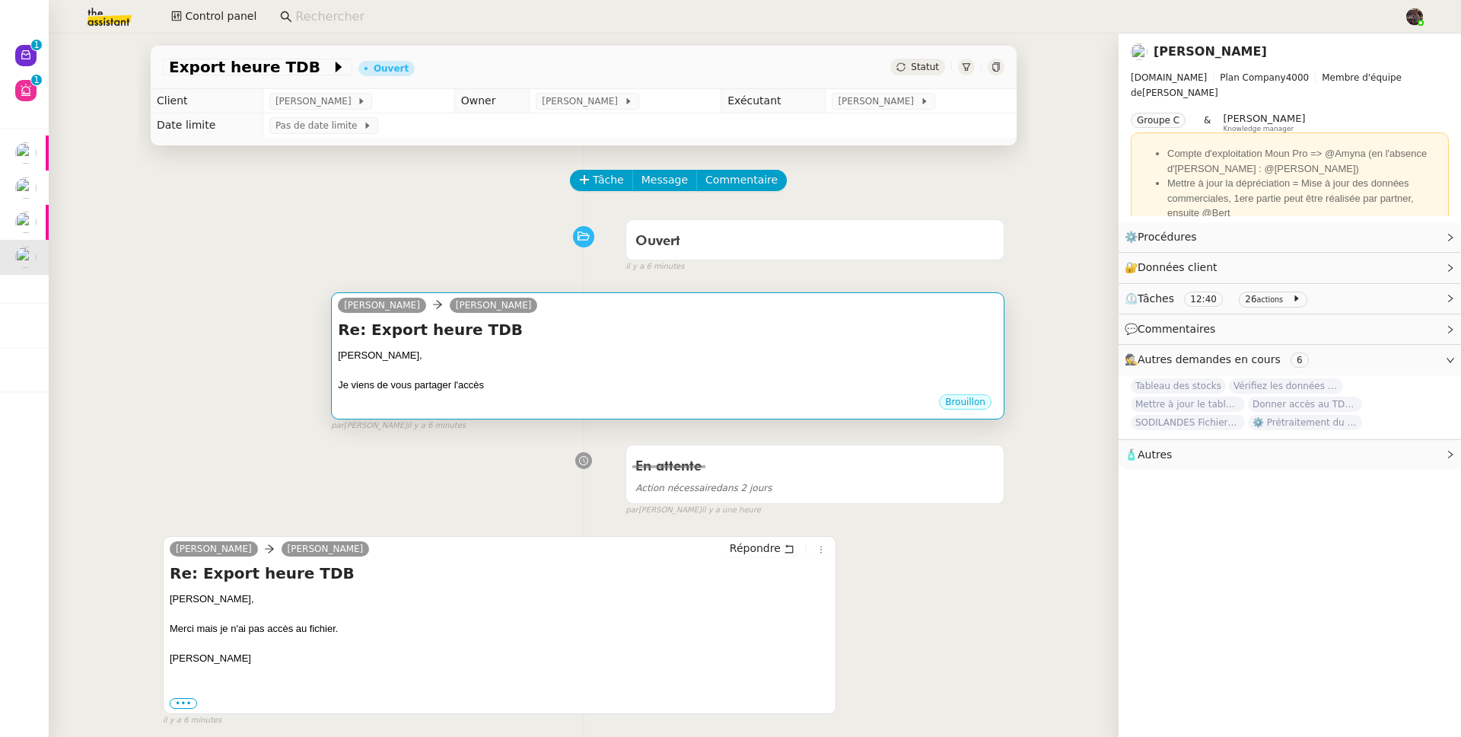
click at [550, 375] on div at bounding box center [668, 370] width 660 height 15
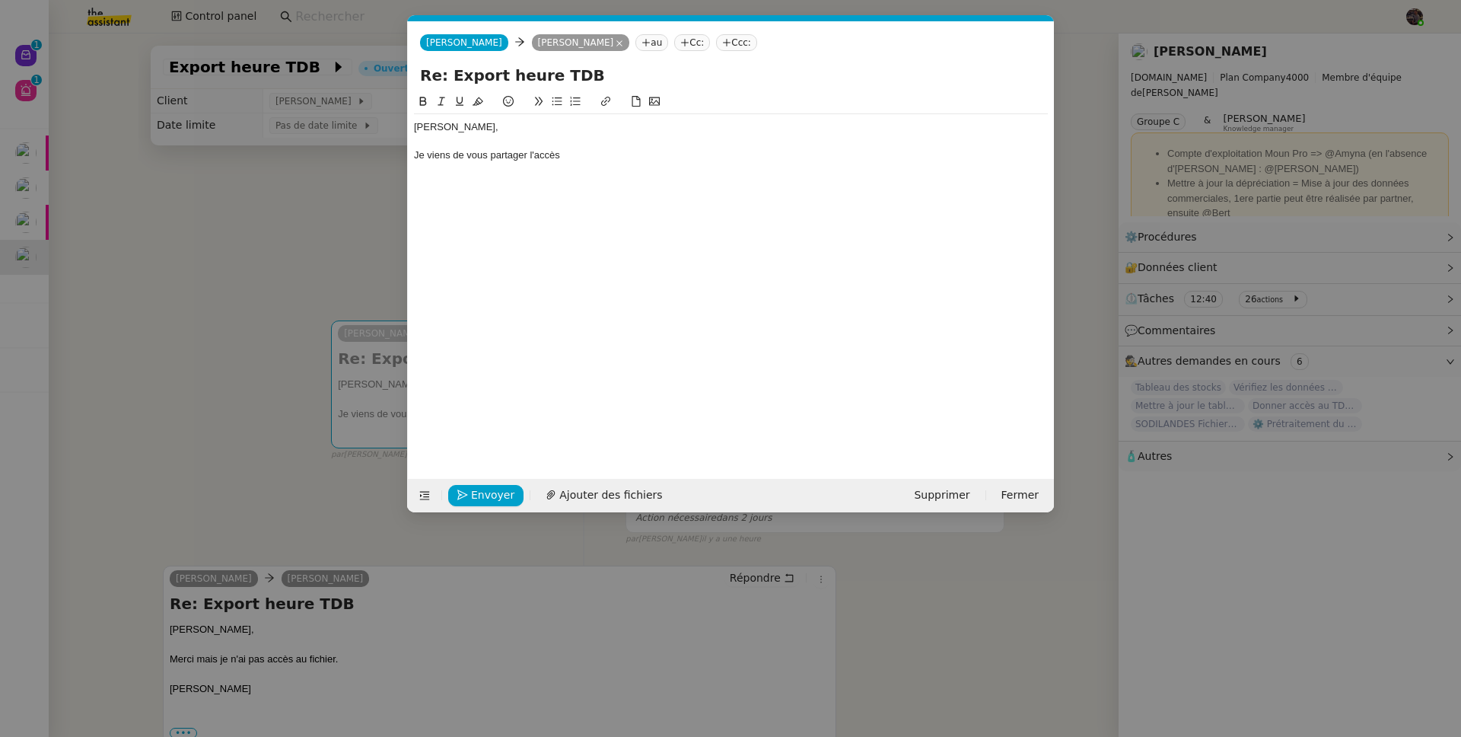
scroll to position [0, 32]
click at [568, 168] on div "Guillaume, Je viens de vous partager l'accès" at bounding box center [731, 141] width 634 height 54
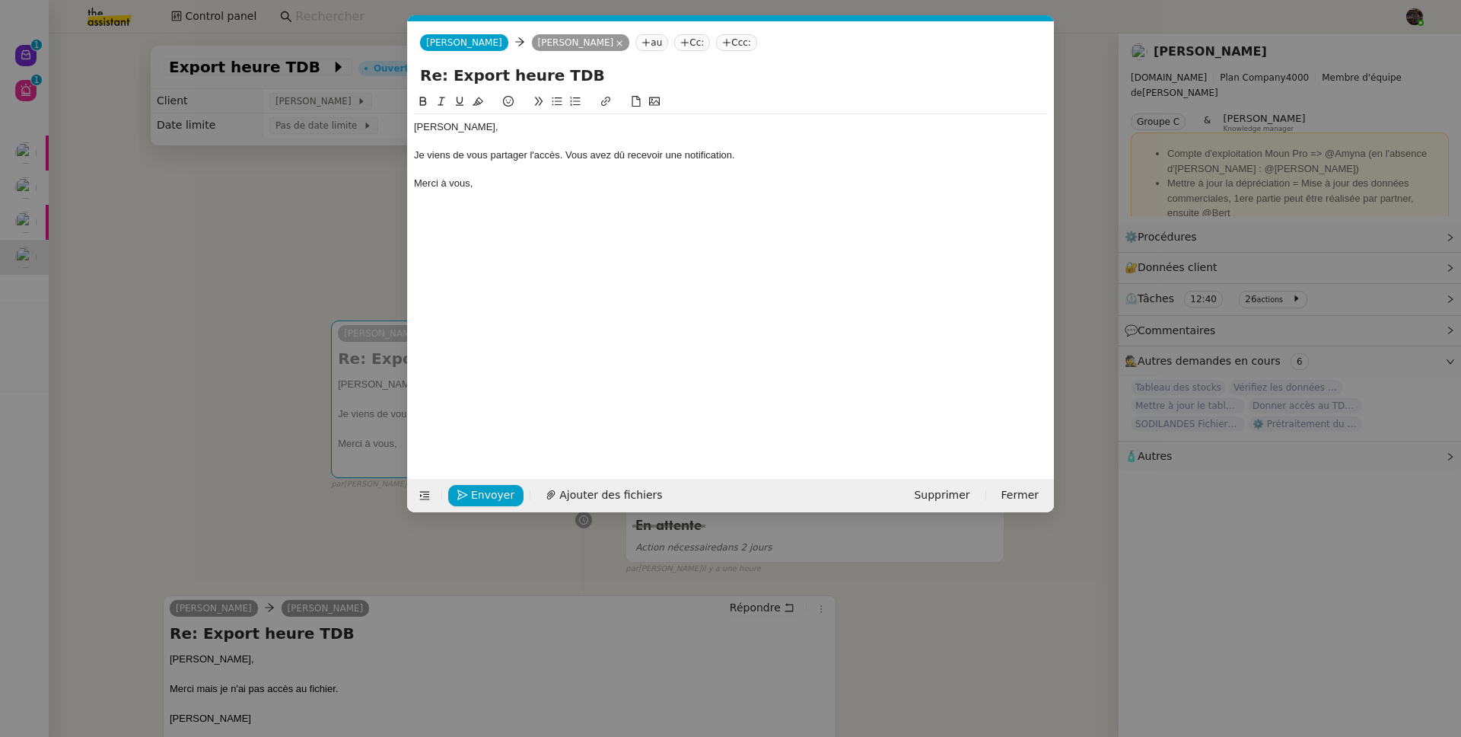
click at [414, 156] on div "Je viens de vous partager l'accès. Vous avez dû recevoir une notification." at bounding box center [731, 155] width 634 height 14
click at [498, 492] on span "Envoyer" at bounding box center [492, 495] width 43 height 18
click at [498, 492] on span "Confirmer l'envoi" at bounding box center [516, 495] width 91 height 18
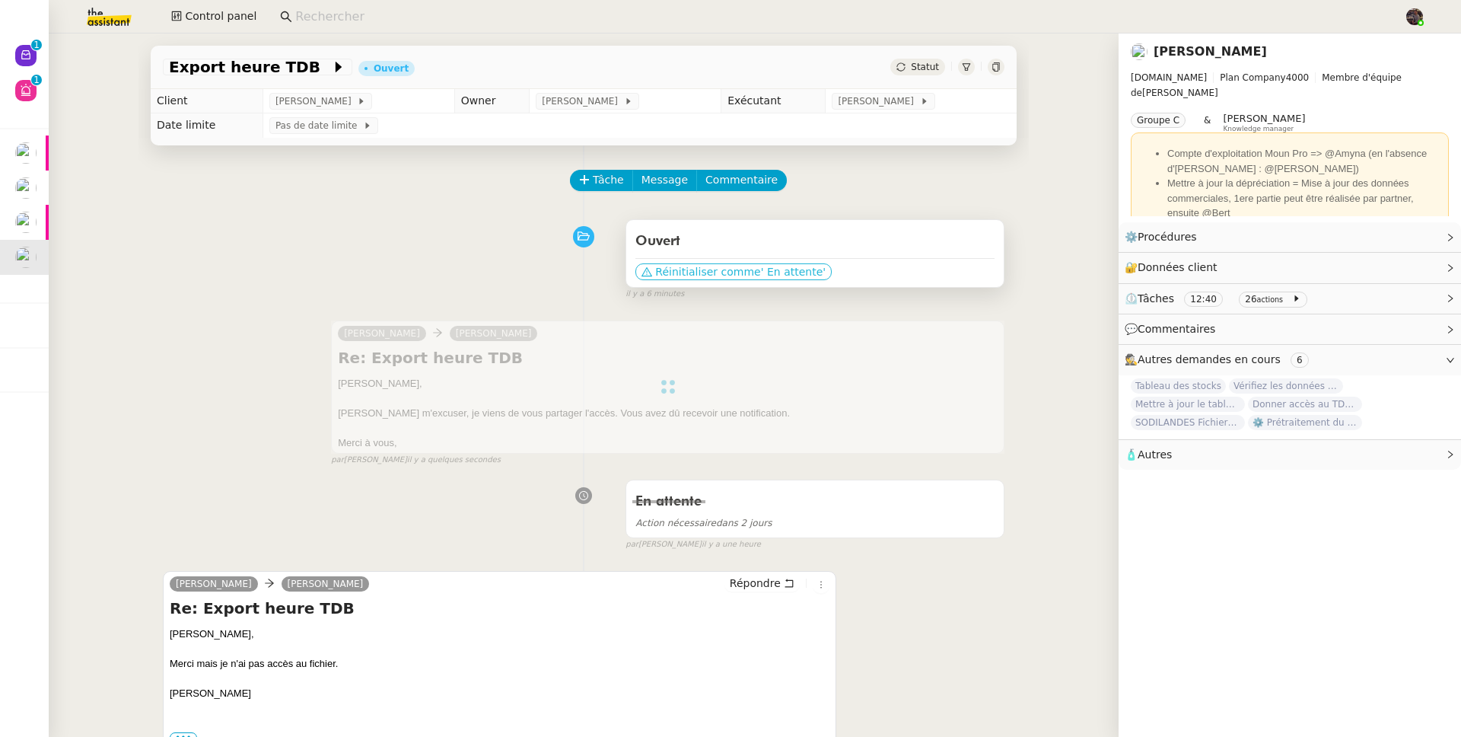
click at [741, 270] on span "Réinitialiser comme" at bounding box center [707, 271] width 105 height 15
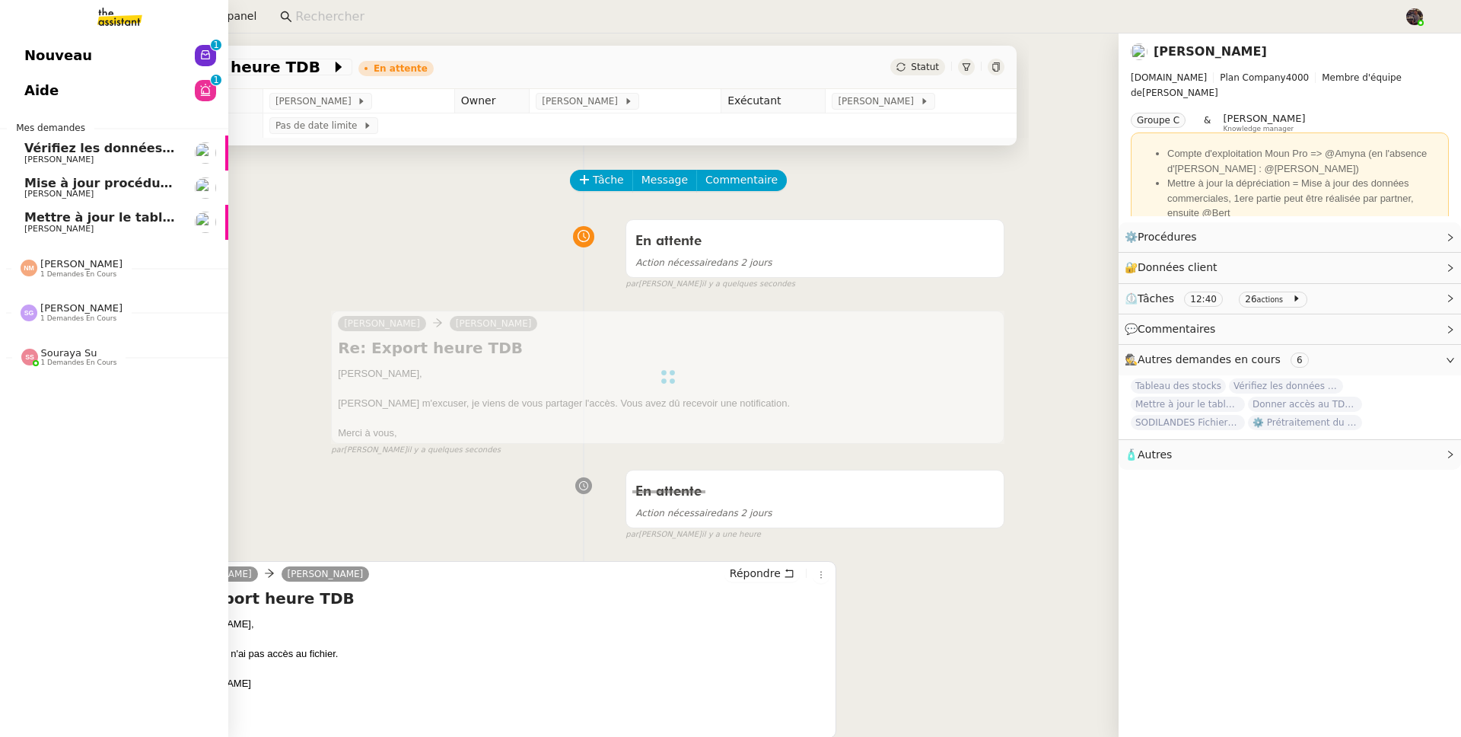
click at [40, 48] on span "Nouveau" at bounding box center [58, 55] width 68 height 23
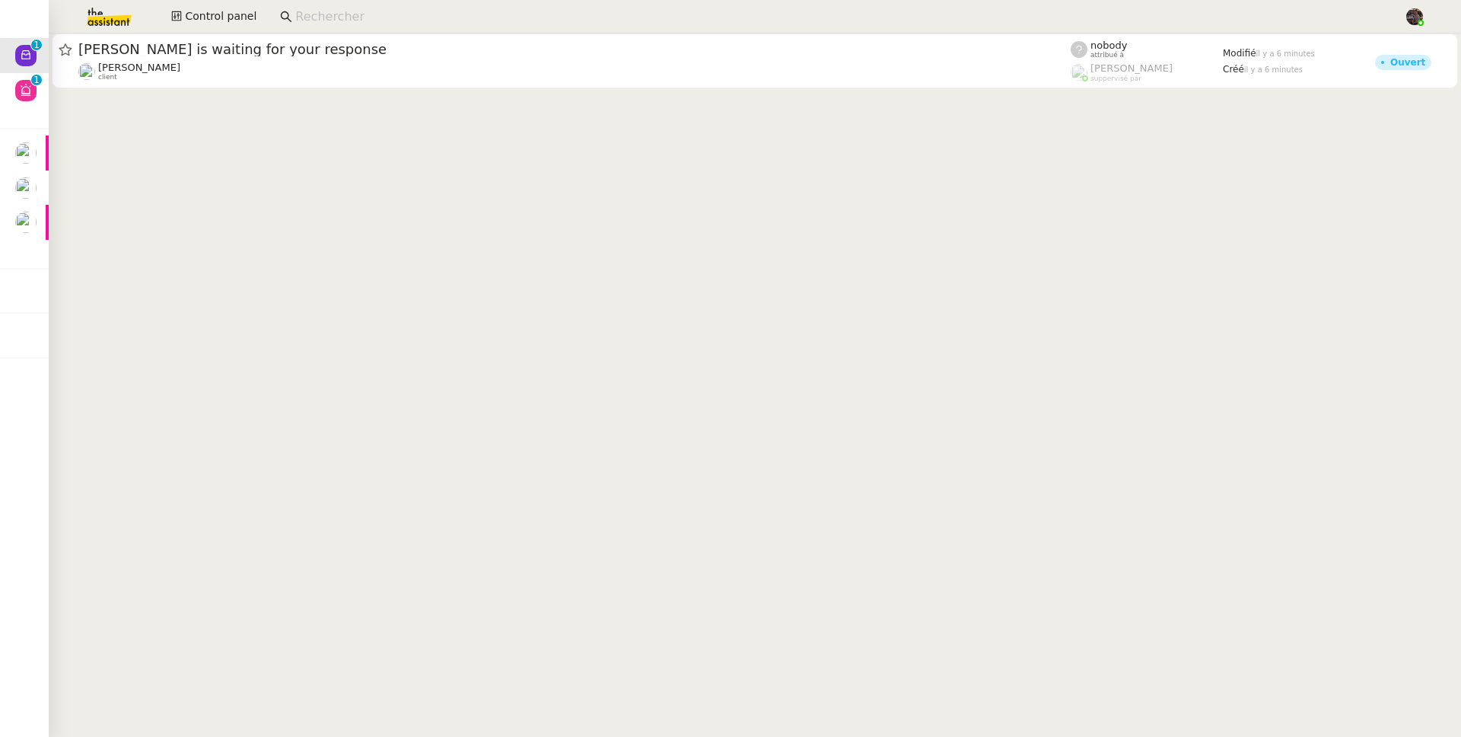
click at [128, 11] on img at bounding box center [97, 16] width 118 height 33
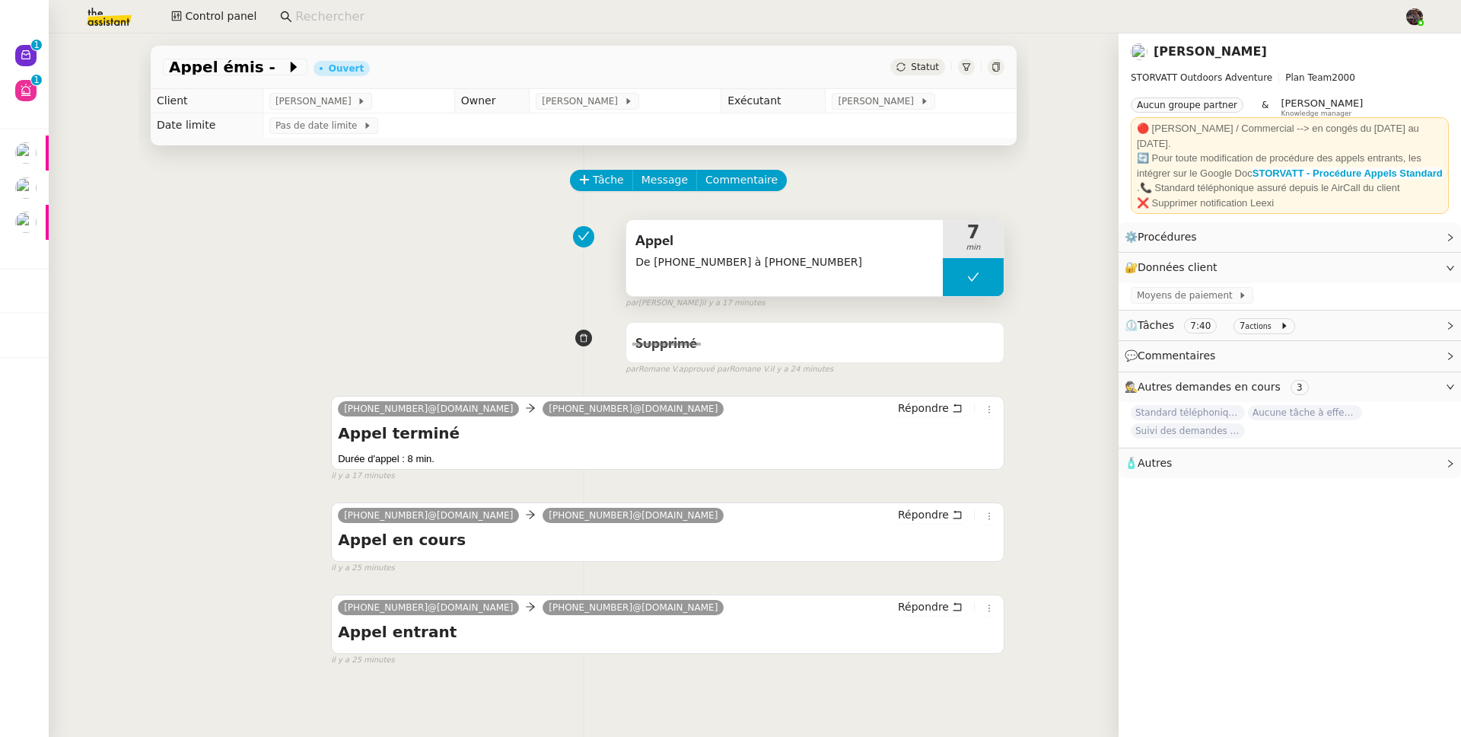
click at [706, 273] on div "Appel De +33 6 19 72 54 60 à +33 4 50 91 84 19" at bounding box center [784, 258] width 317 height 76
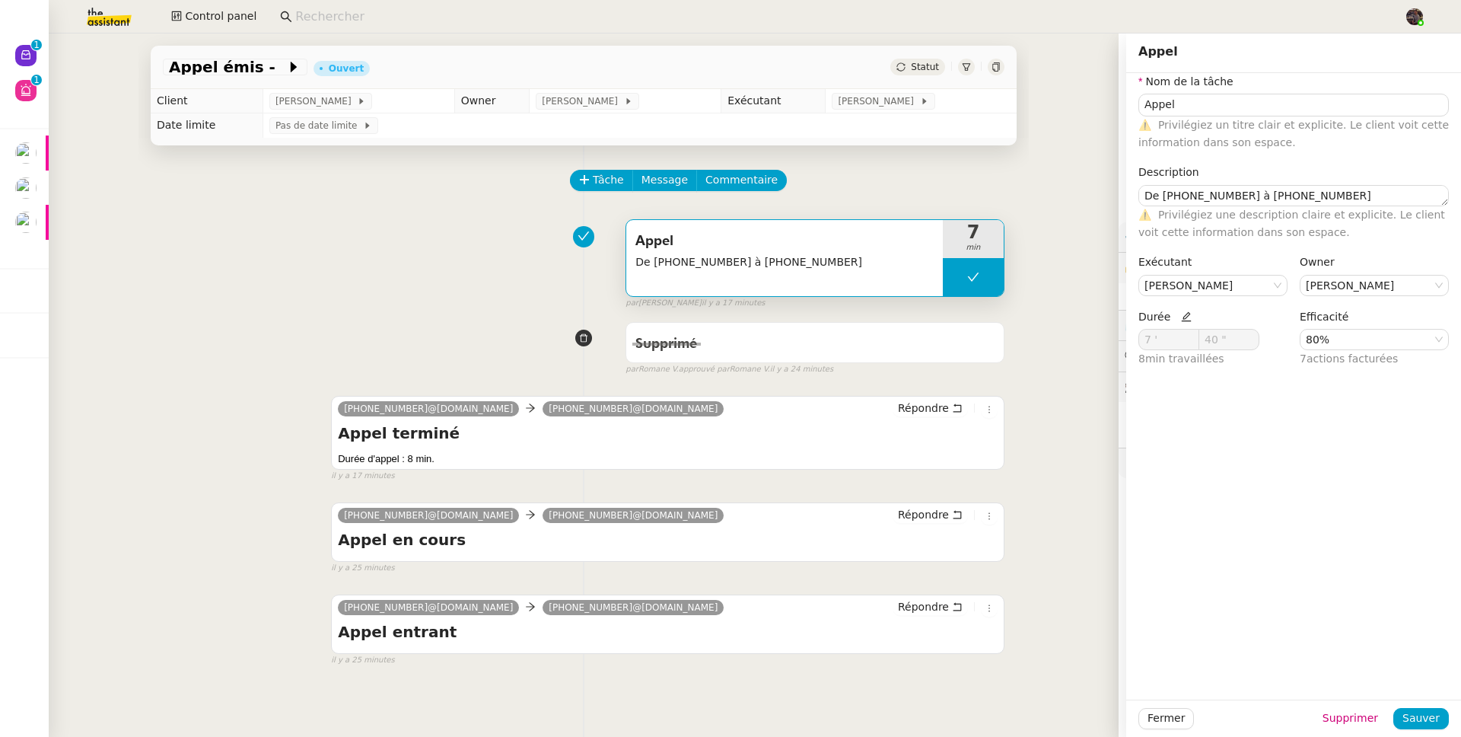
click at [481, 268] on div "Appel De +33 6 19 72 54 60 à +33 4 50 91 84 19 7 min false par Zoé L. il y a 17…" at bounding box center [584, 260] width 842 height 97
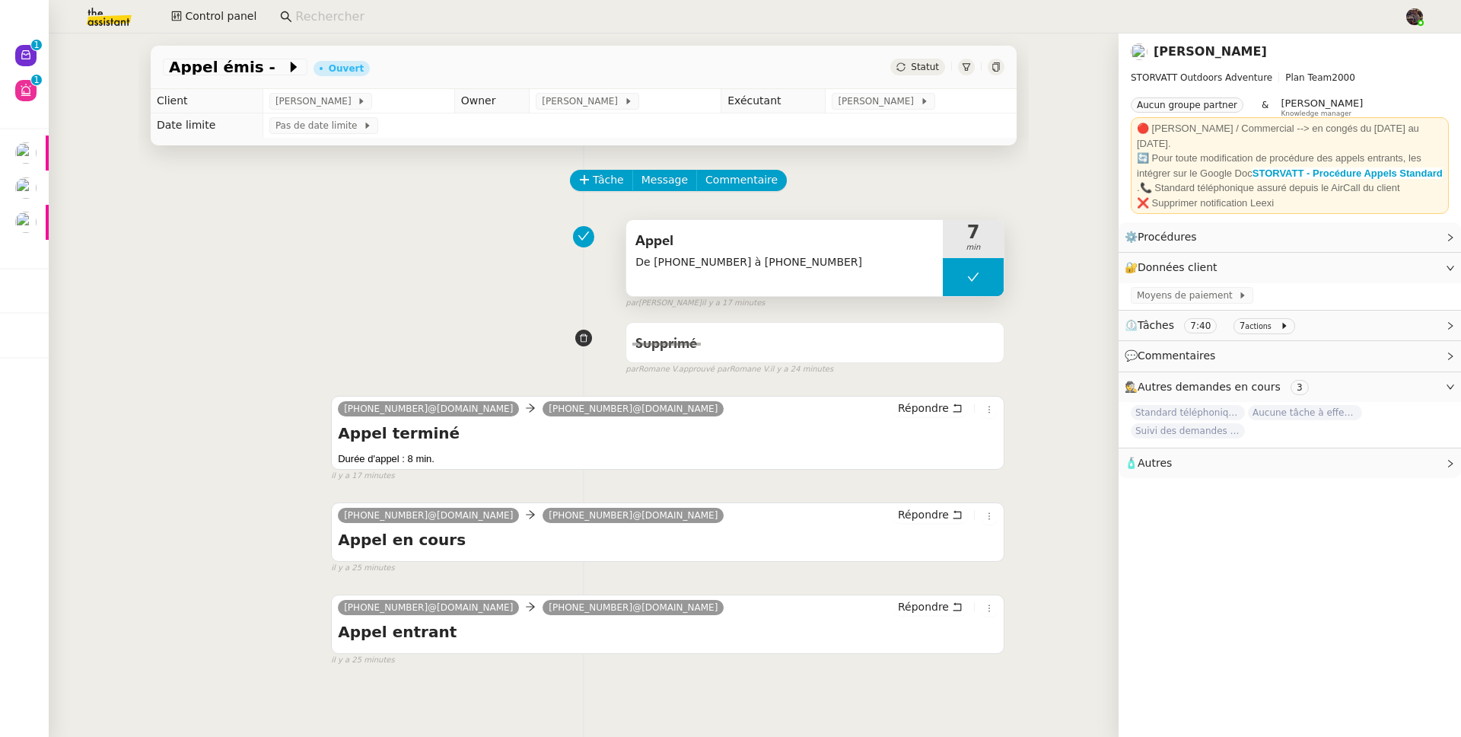
click at [704, 265] on span "De +33 6 19 72 54 60 à +33 4 50 91 84 19" at bounding box center [785, 262] width 298 height 18
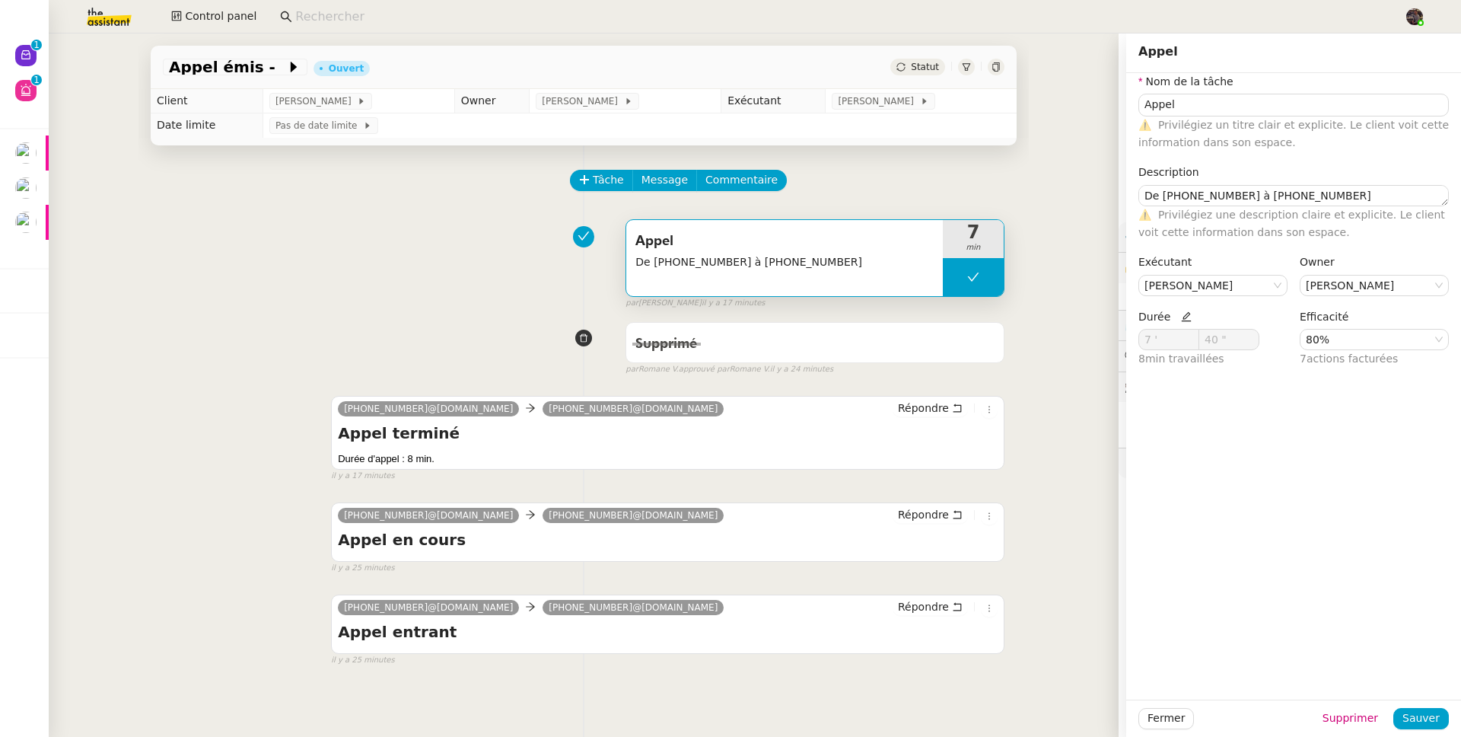
click at [371, 252] on div "Appel De +33 6 19 72 54 60 à +33 4 50 91 84 19 7 min false par Zoé L. il y a 17…" at bounding box center [584, 260] width 842 height 97
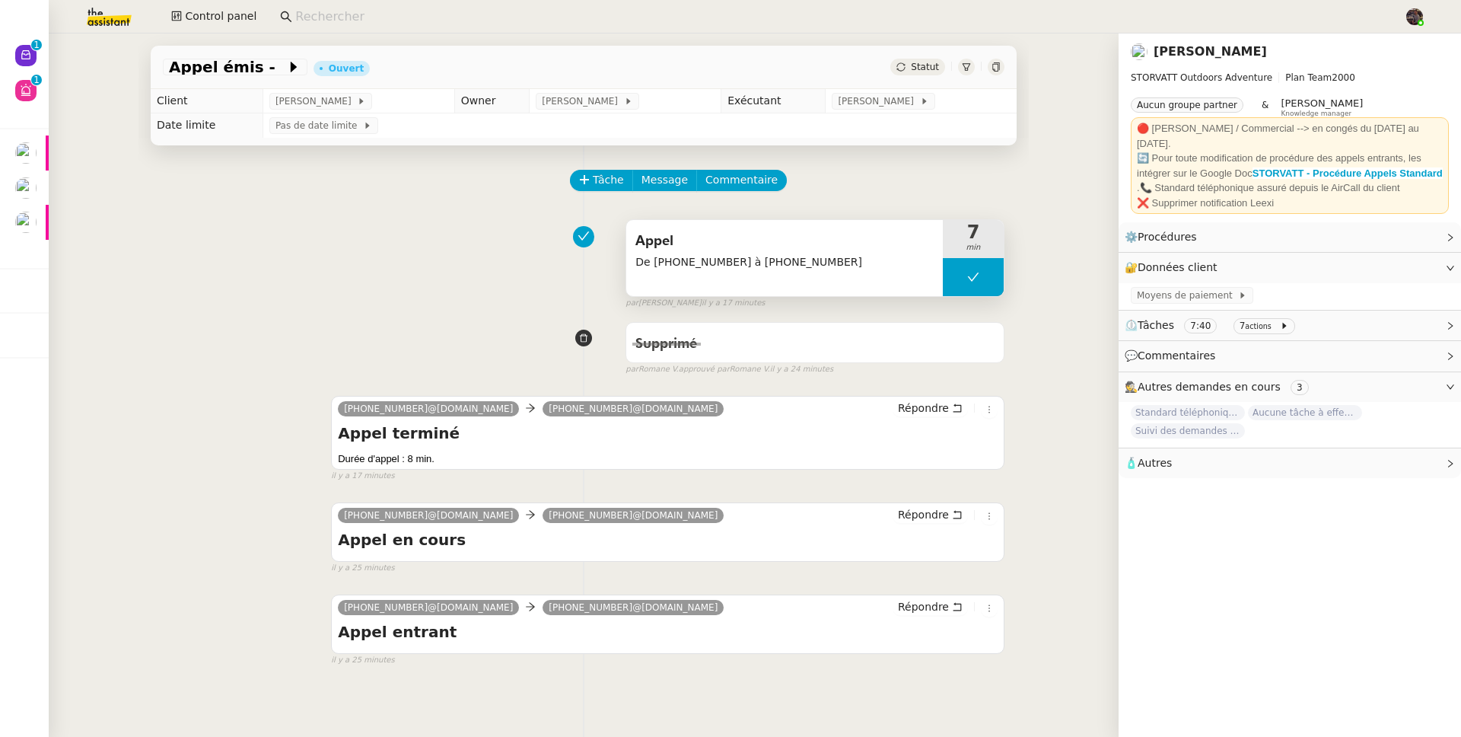
click at [802, 270] on span "De +33 6 19 72 54 60 à +33 4 50 91 84 19" at bounding box center [785, 262] width 298 height 18
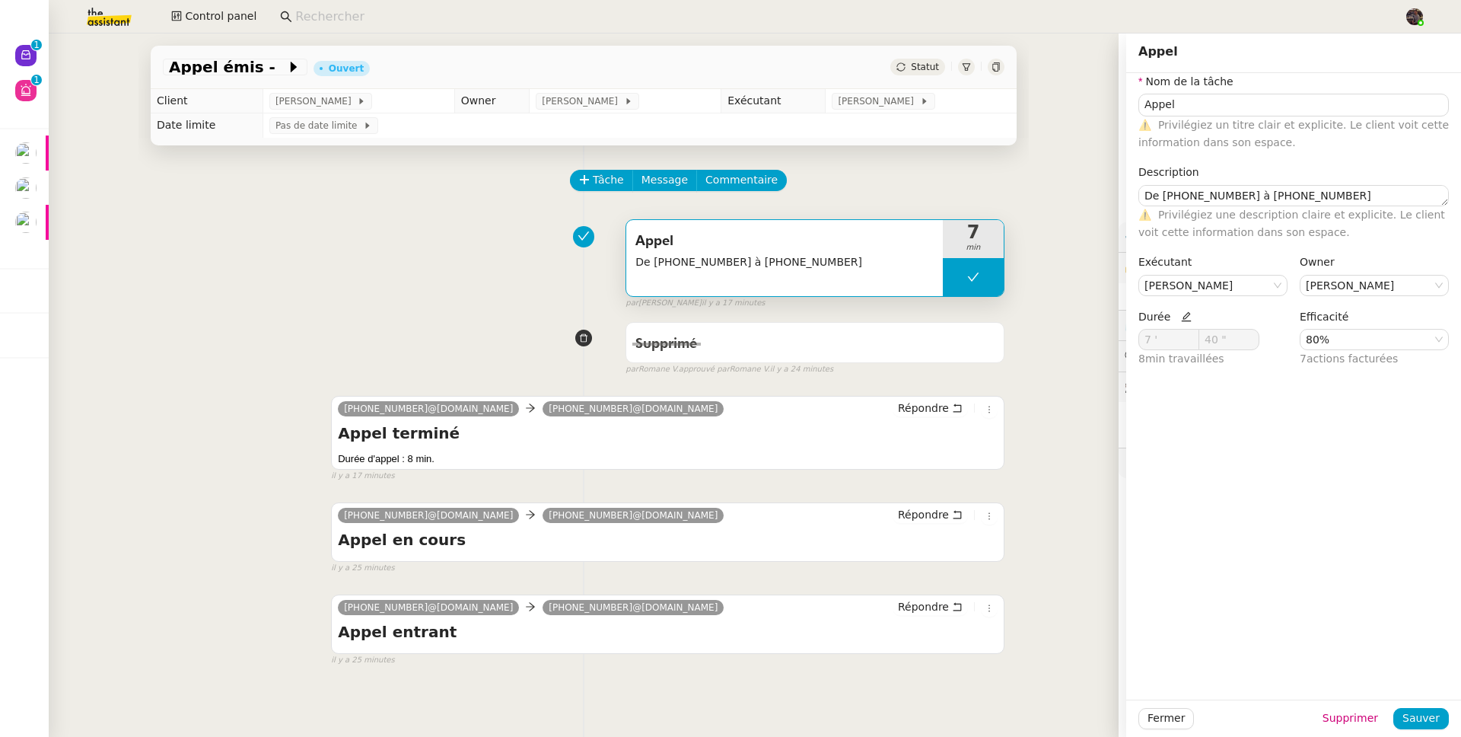
click at [129, 292] on div "Appel émis - Ouvert Statut Client Franck MUFFAT-JEANDET Owner Romane Vachon Exé…" at bounding box center [584, 384] width 1070 height 703
click at [208, 22] on span "Control panel" at bounding box center [221, 17] width 72 height 18
click at [339, 216] on div "Appel De +33 6 19 72 54 60 à +33 4 50 91 84 19 7 min false par Zoé L. il y a 18…" at bounding box center [584, 260] width 842 height 97
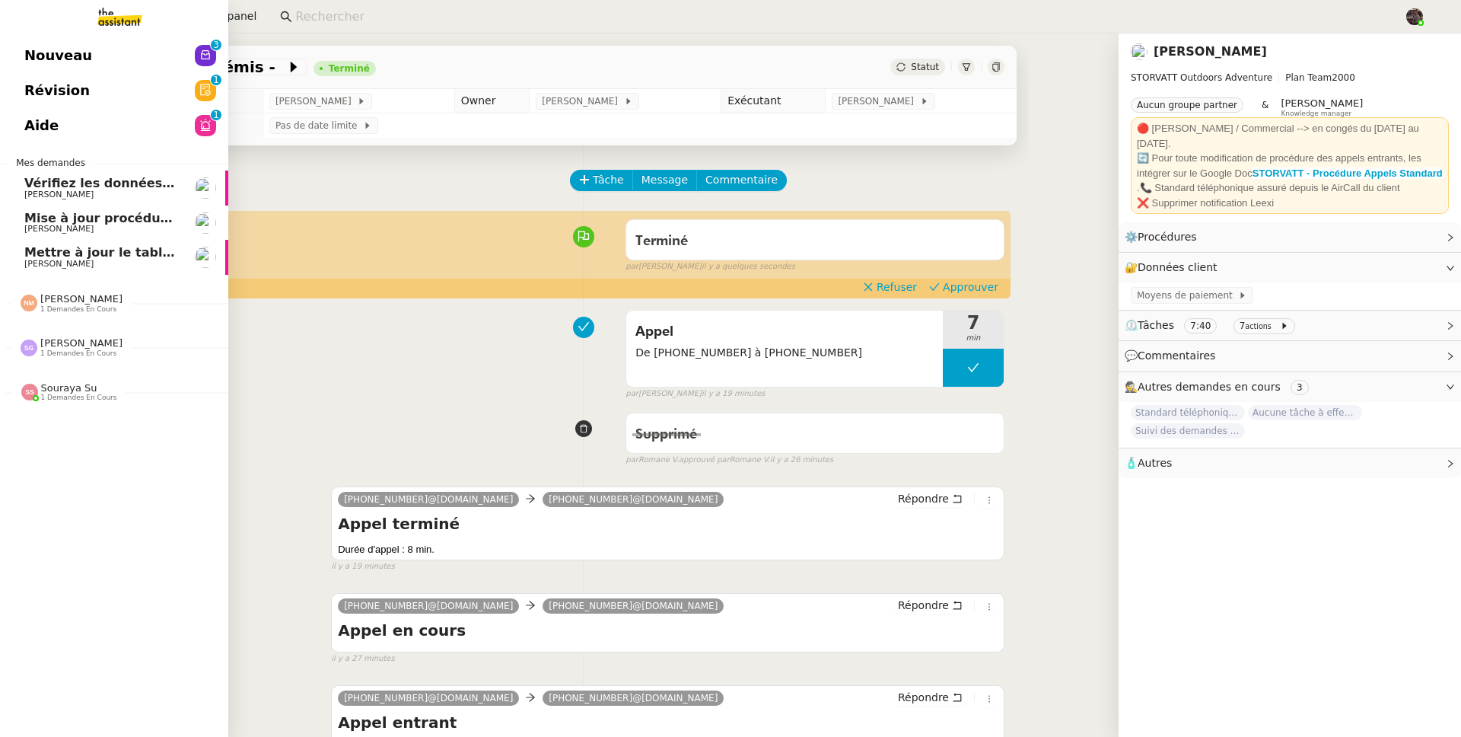
click at [33, 42] on link "Nouveau 0 1 2 3 4 5 6 7 8 9" at bounding box center [114, 55] width 228 height 35
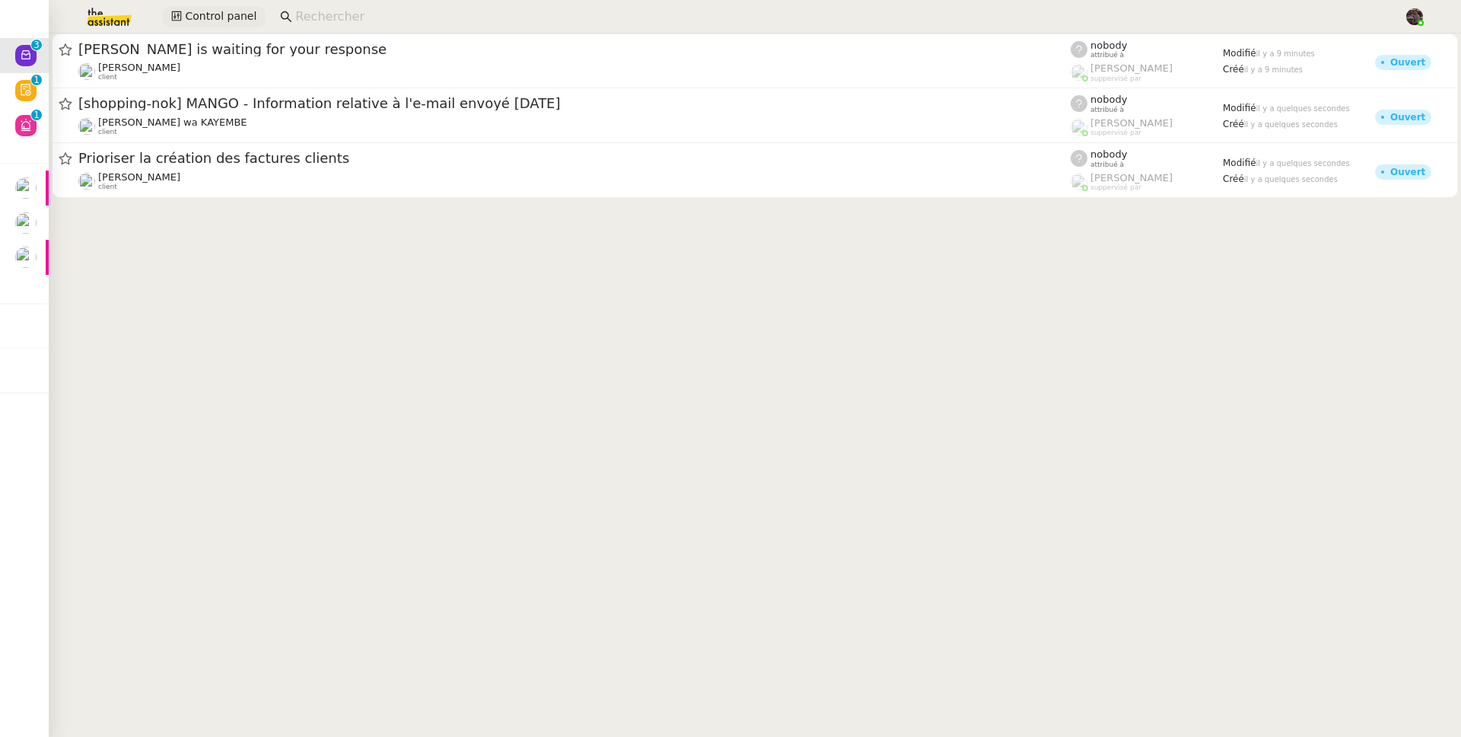
click at [206, 13] on span "Control panel" at bounding box center [221, 17] width 72 height 18
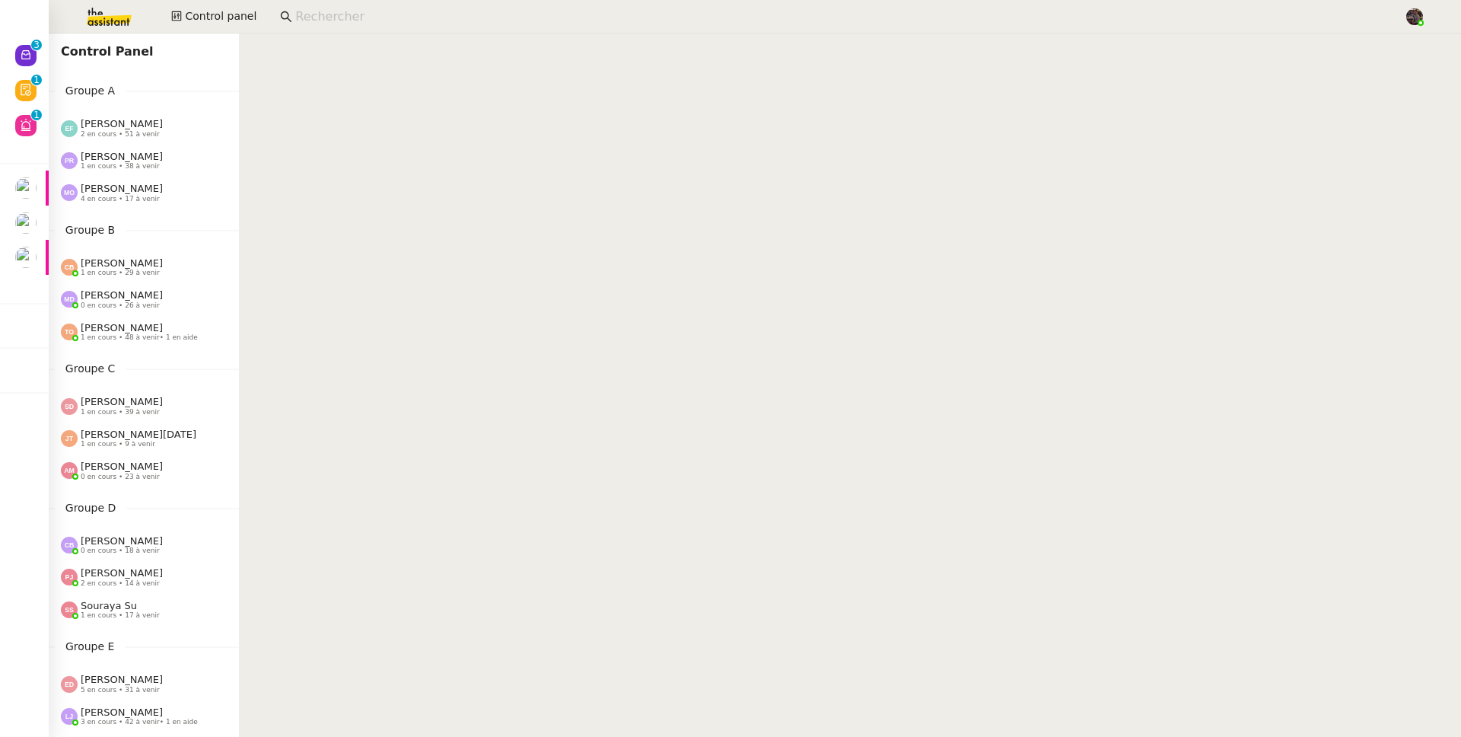
click at [118, 26] on img at bounding box center [97, 16] width 118 height 33
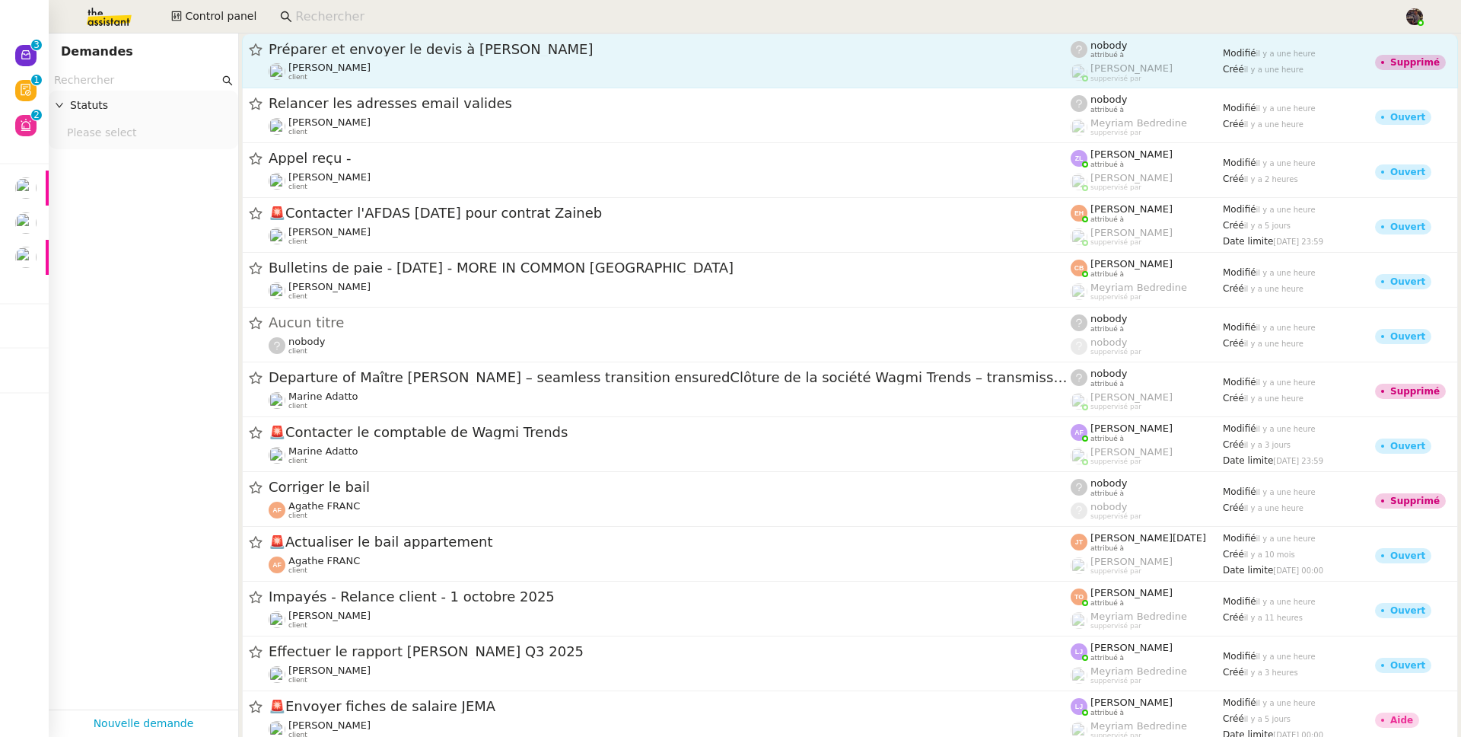
click at [365, 44] on span "Préparer et envoyer le devis à Anastasiia" at bounding box center [670, 50] width 802 height 14
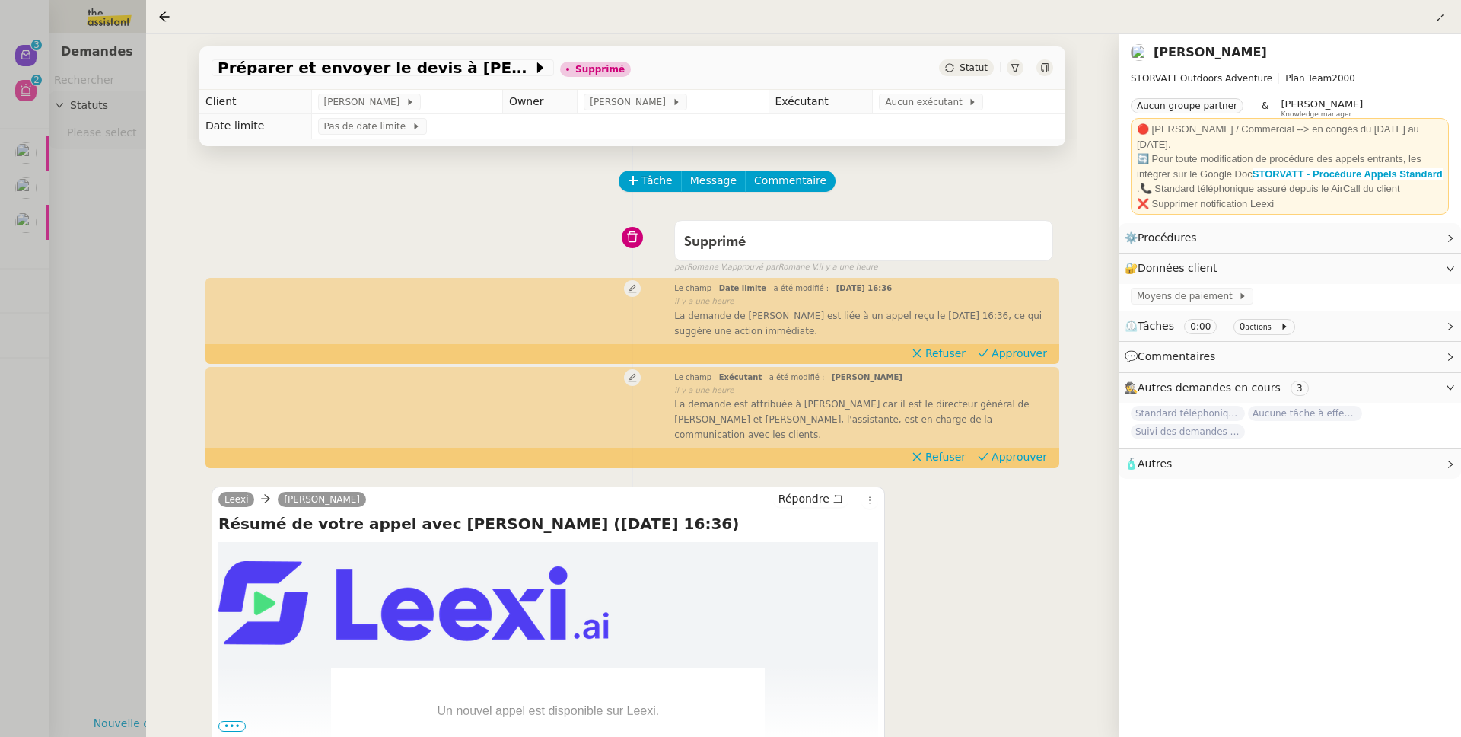
click at [76, 222] on div at bounding box center [730, 368] width 1461 height 737
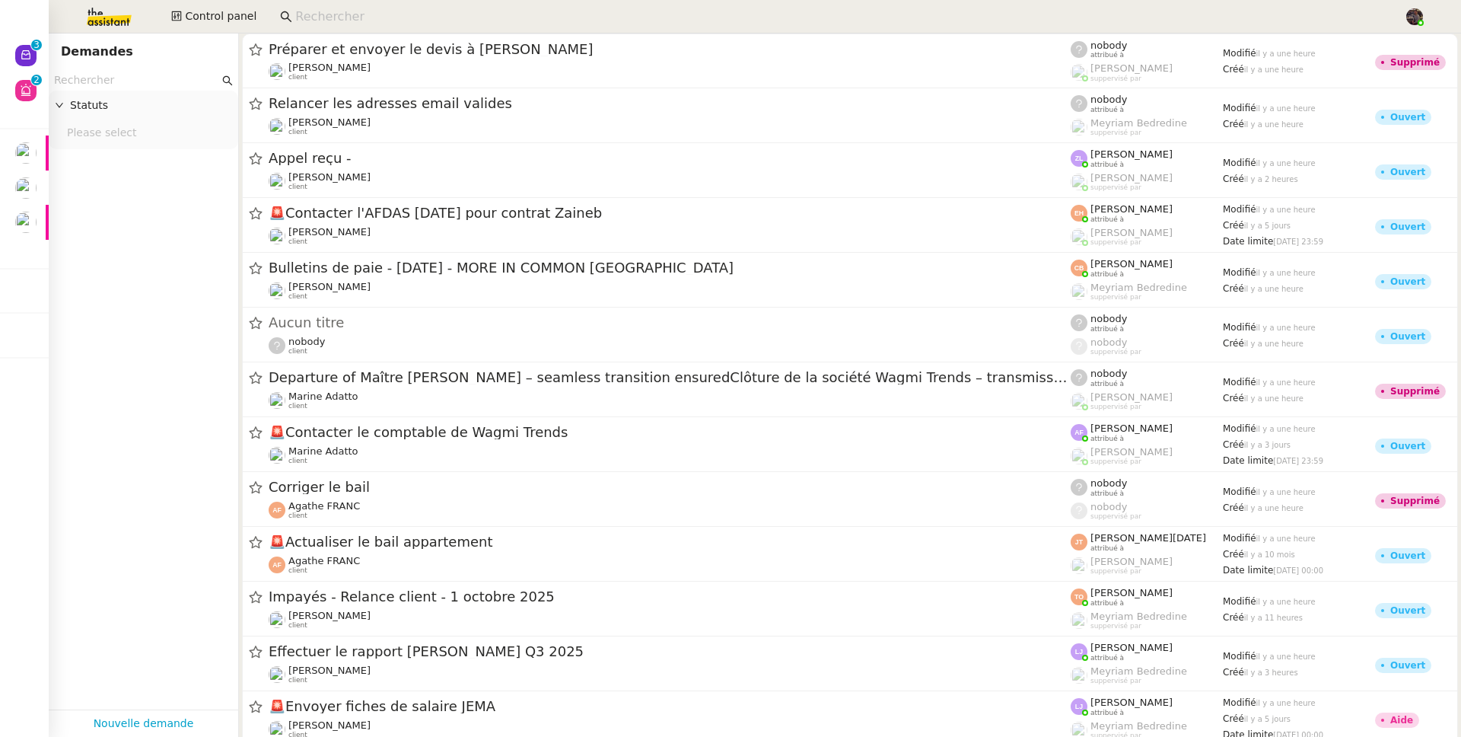
click at [69, 48] on nz-page-header-title "Demandes" at bounding box center [97, 51] width 72 height 21
click at [56, 54] on nz-page-header "Demandes" at bounding box center [144, 51] width 190 height 37
click at [51, 56] on nz-page-header "Demandes" at bounding box center [144, 51] width 190 height 37
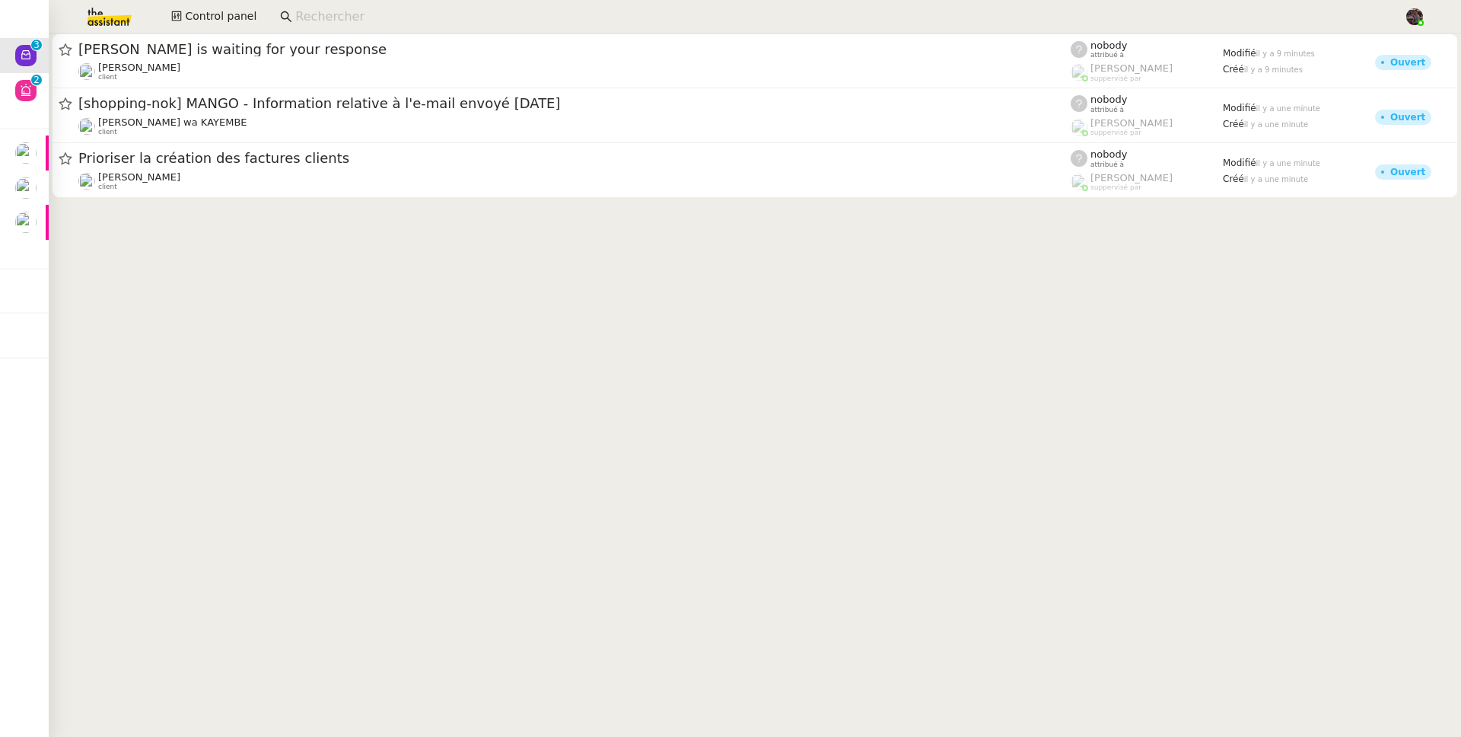
click at [92, 23] on img at bounding box center [97, 16] width 118 height 33
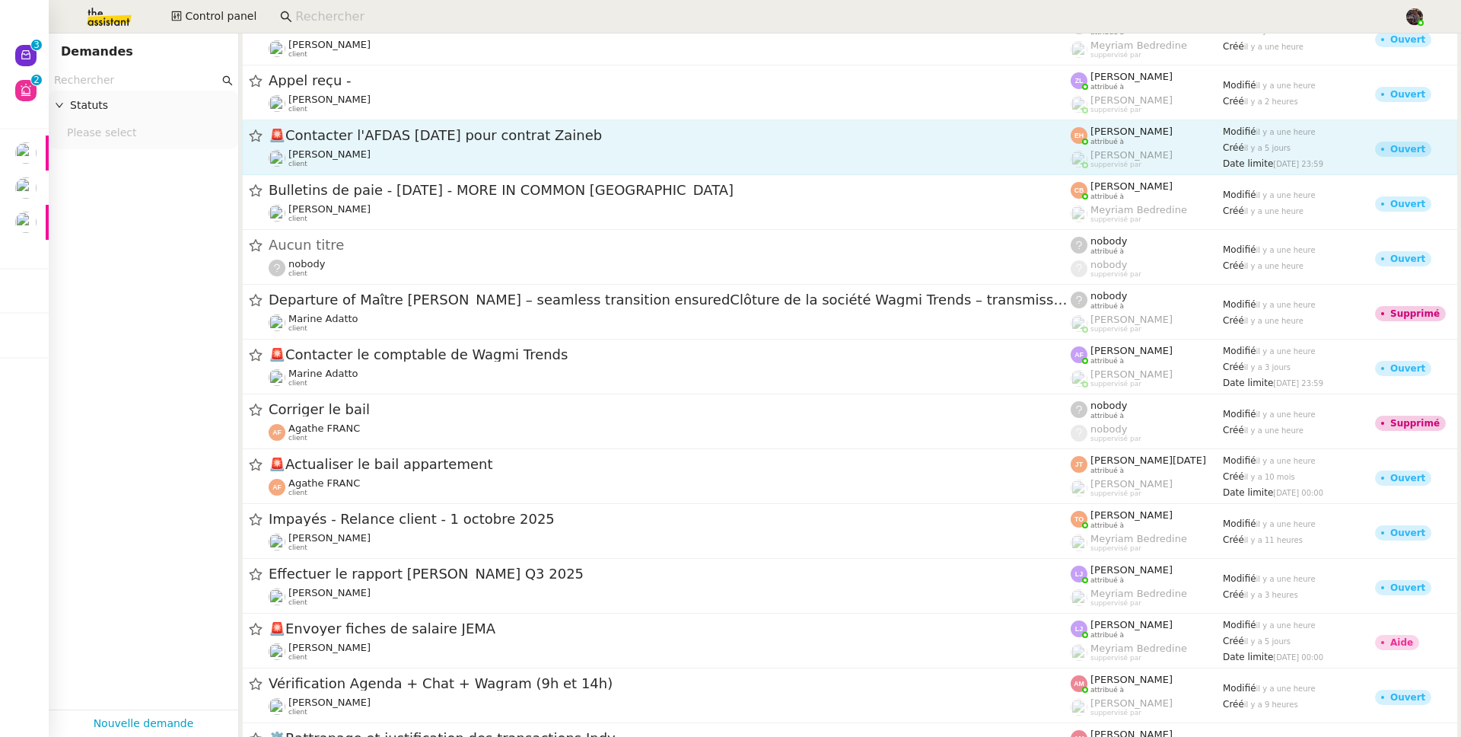
scroll to position [93, 0]
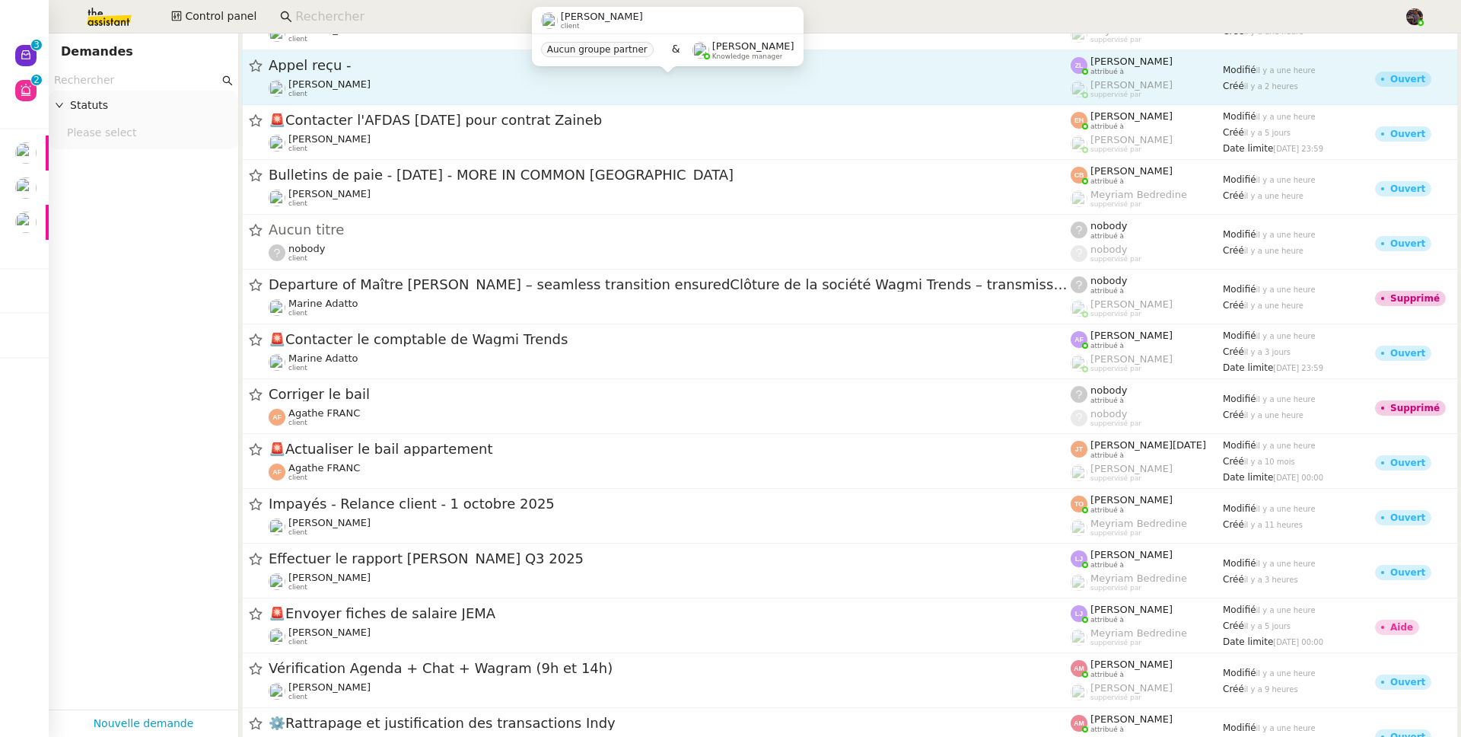
click at [355, 84] on span "[PERSON_NAME]" at bounding box center [329, 83] width 82 height 11
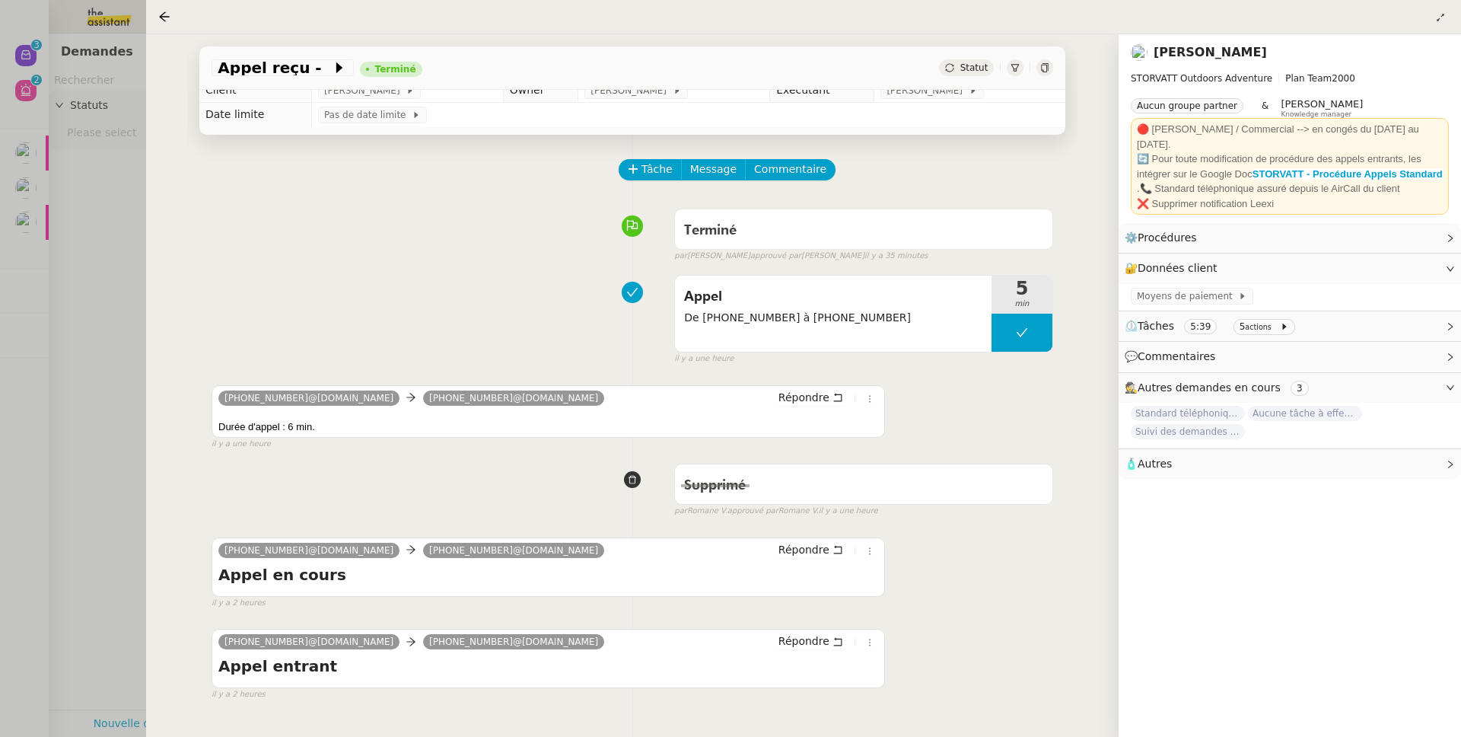
scroll to position [25, 0]
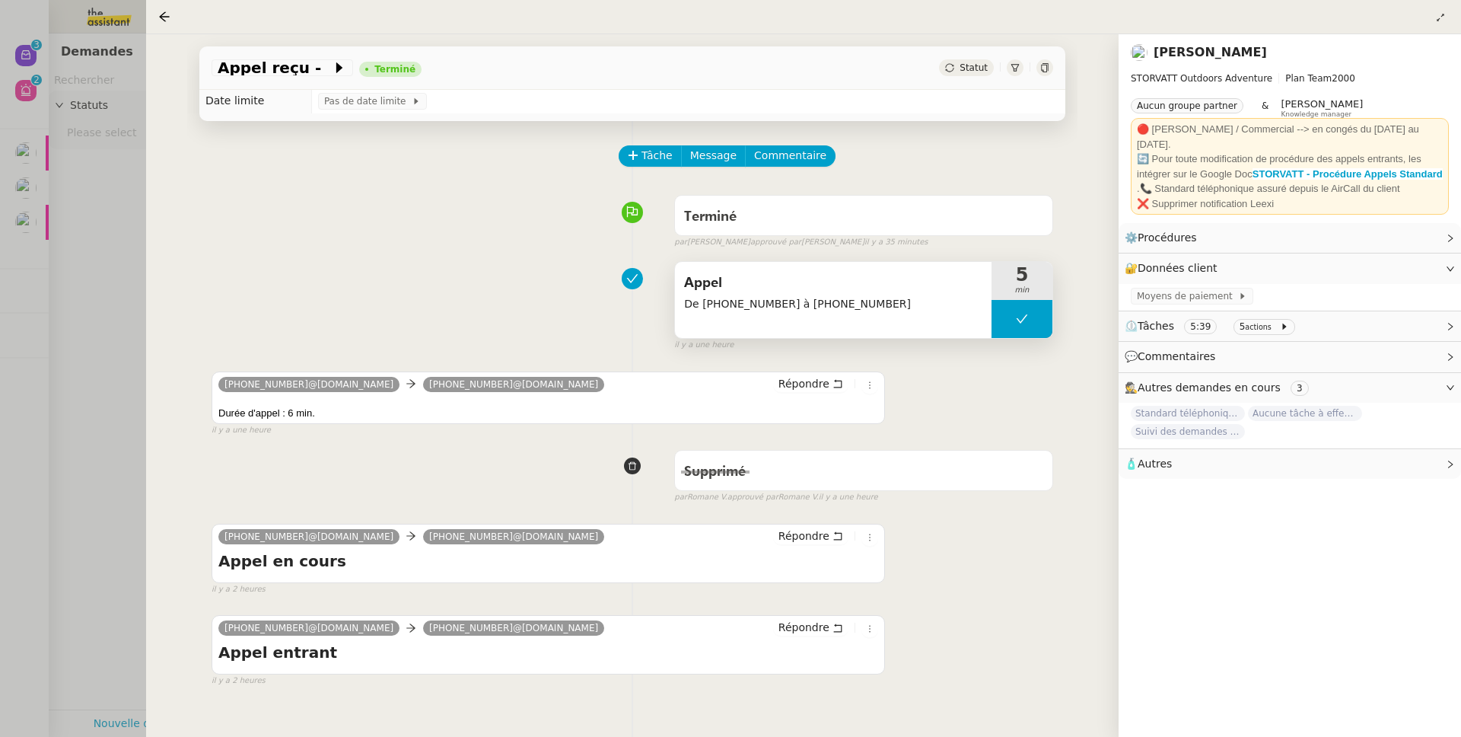
click at [779, 313] on span "De +33 6 34 14 28 20 à +33 4 85 80 04 03" at bounding box center [833, 304] width 298 height 18
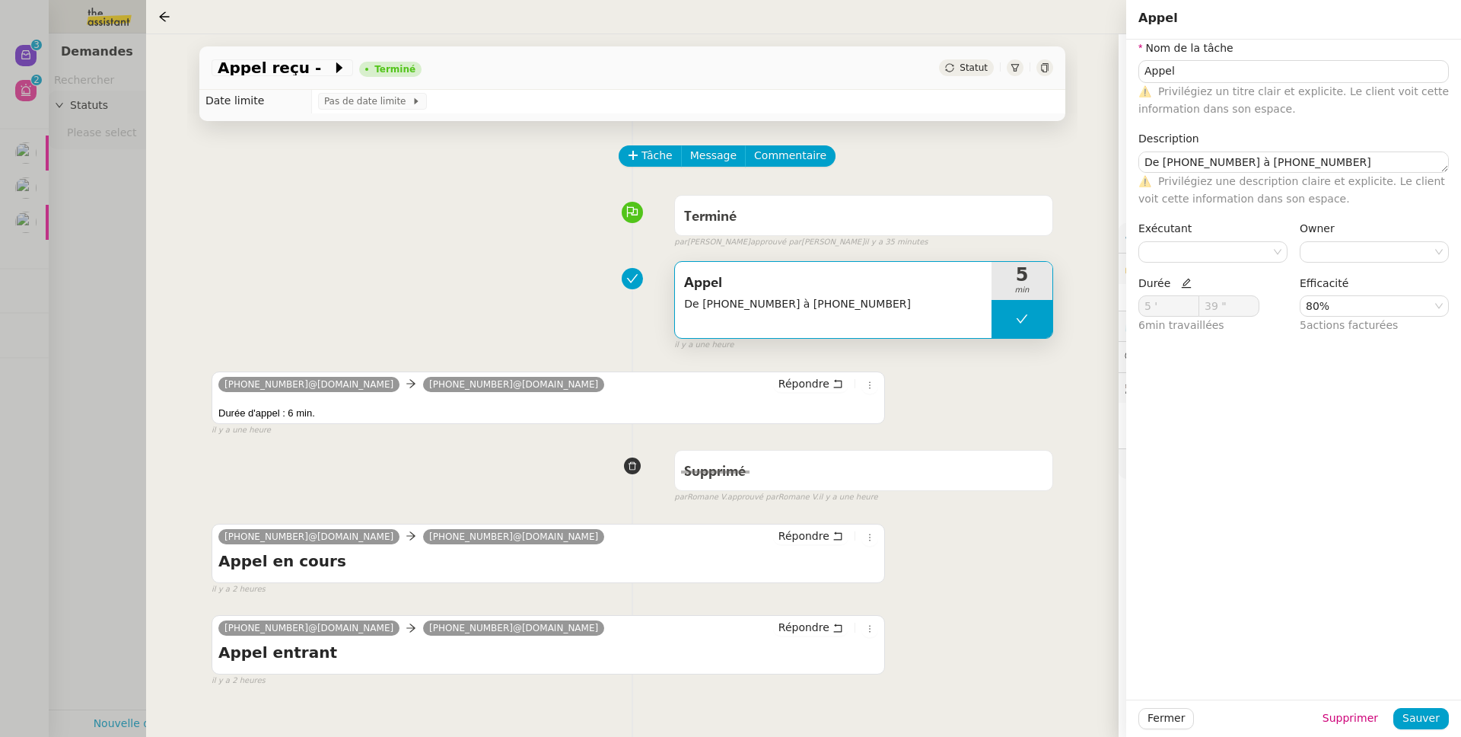
click at [453, 263] on div "Appel De +33 6 34 14 28 20 à +33 4 85 80 04 03 5 min false il y a une heure" at bounding box center [633, 302] width 842 height 97
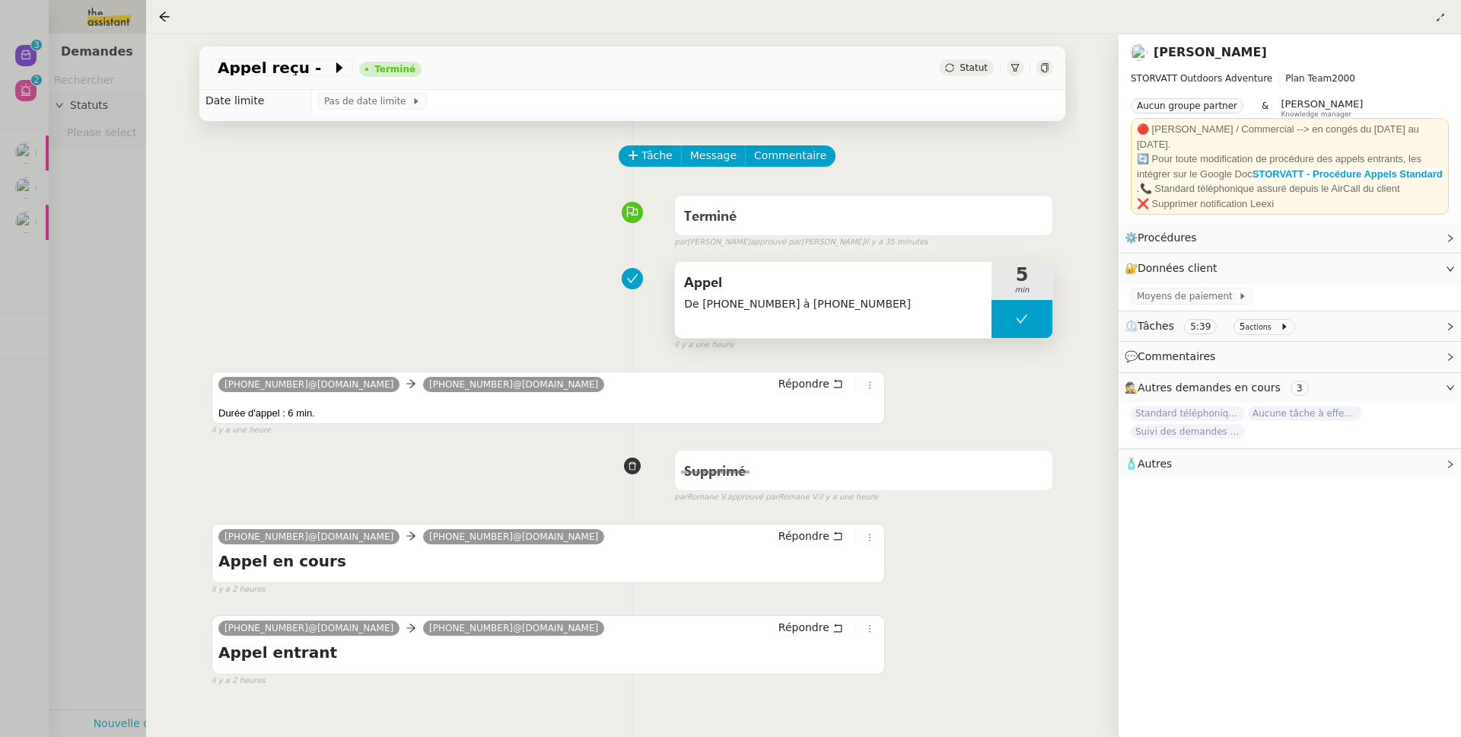
click at [863, 286] on span "Appel" at bounding box center [833, 283] width 298 height 23
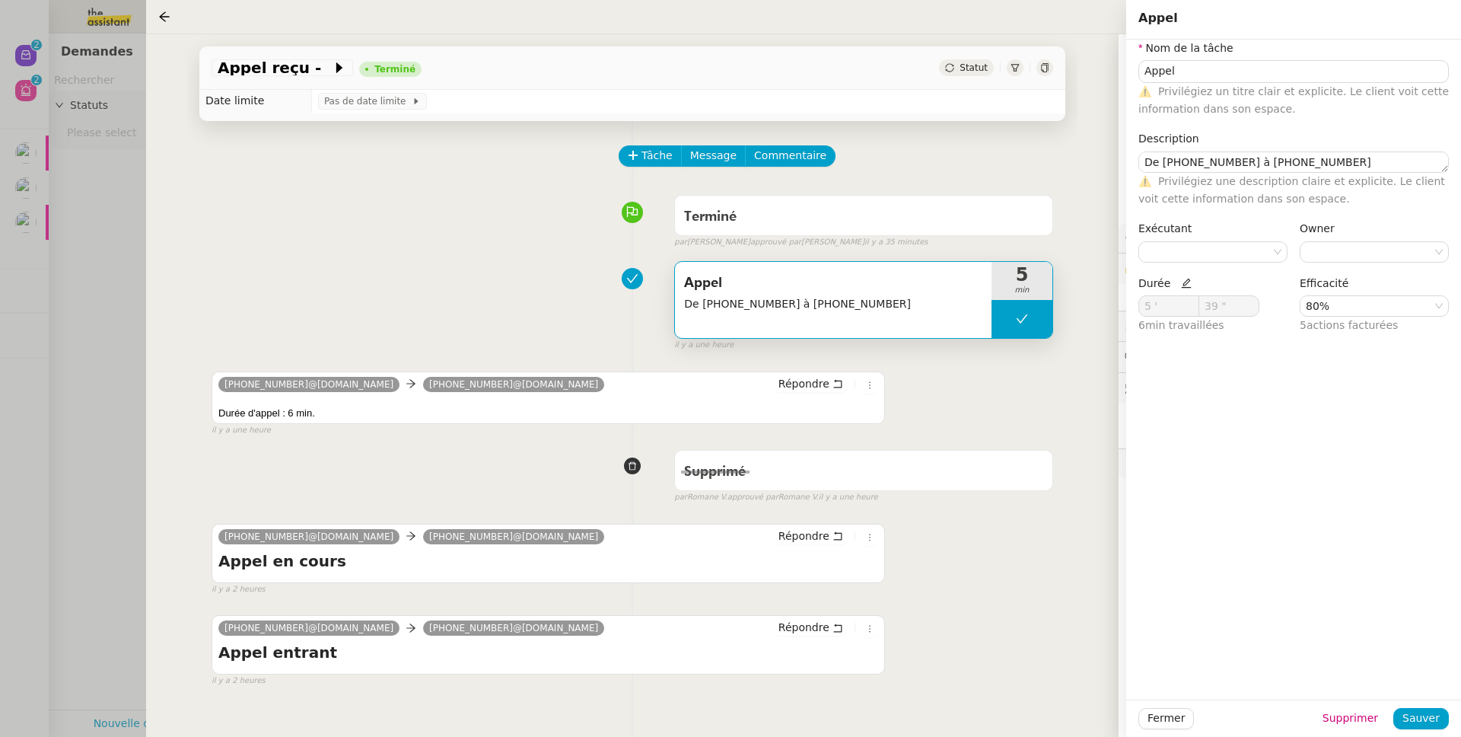
click at [438, 253] on div "Tâche Message Commentaire Veuillez patienter une erreur s'est produite 👌👌👌 mess…" at bounding box center [632, 489] width 891 height 737
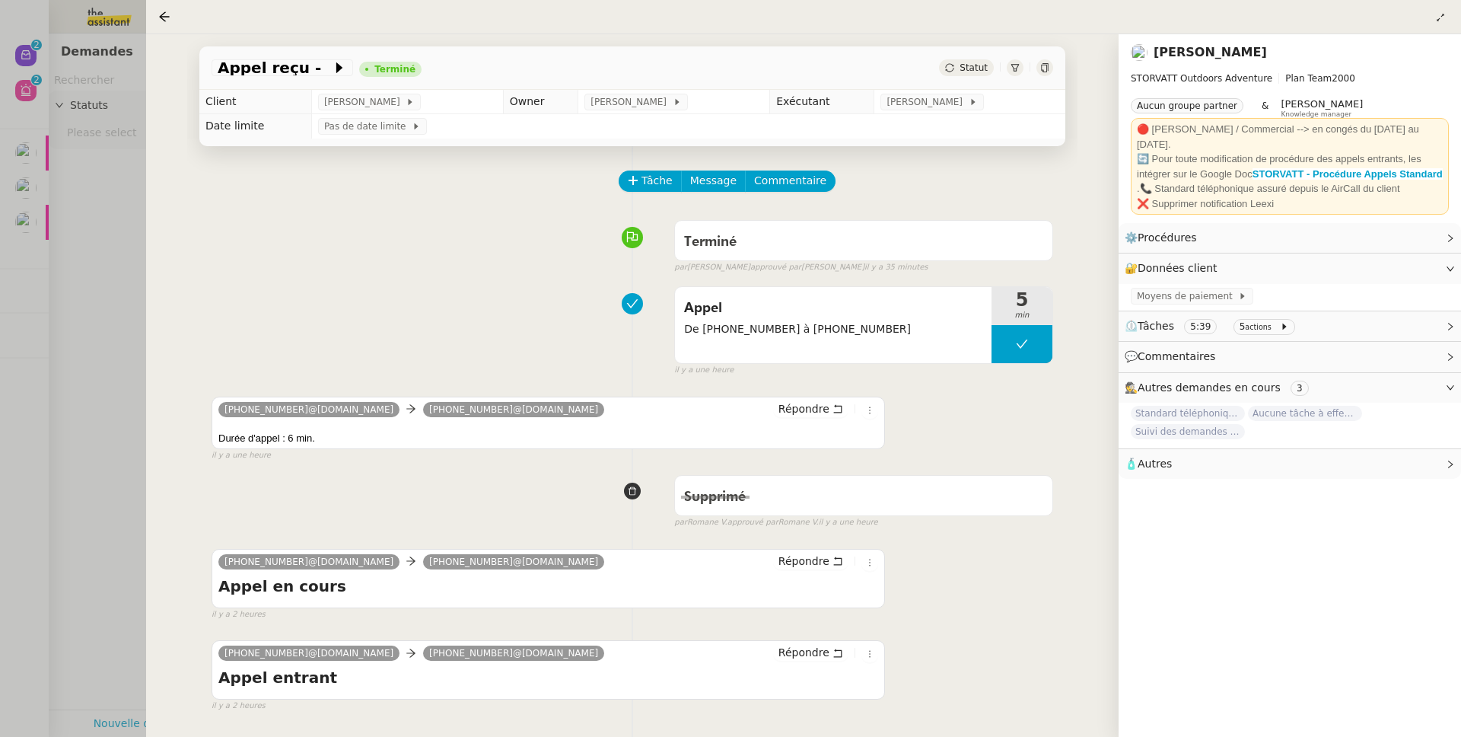
click at [97, 319] on div at bounding box center [730, 368] width 1461 height 737
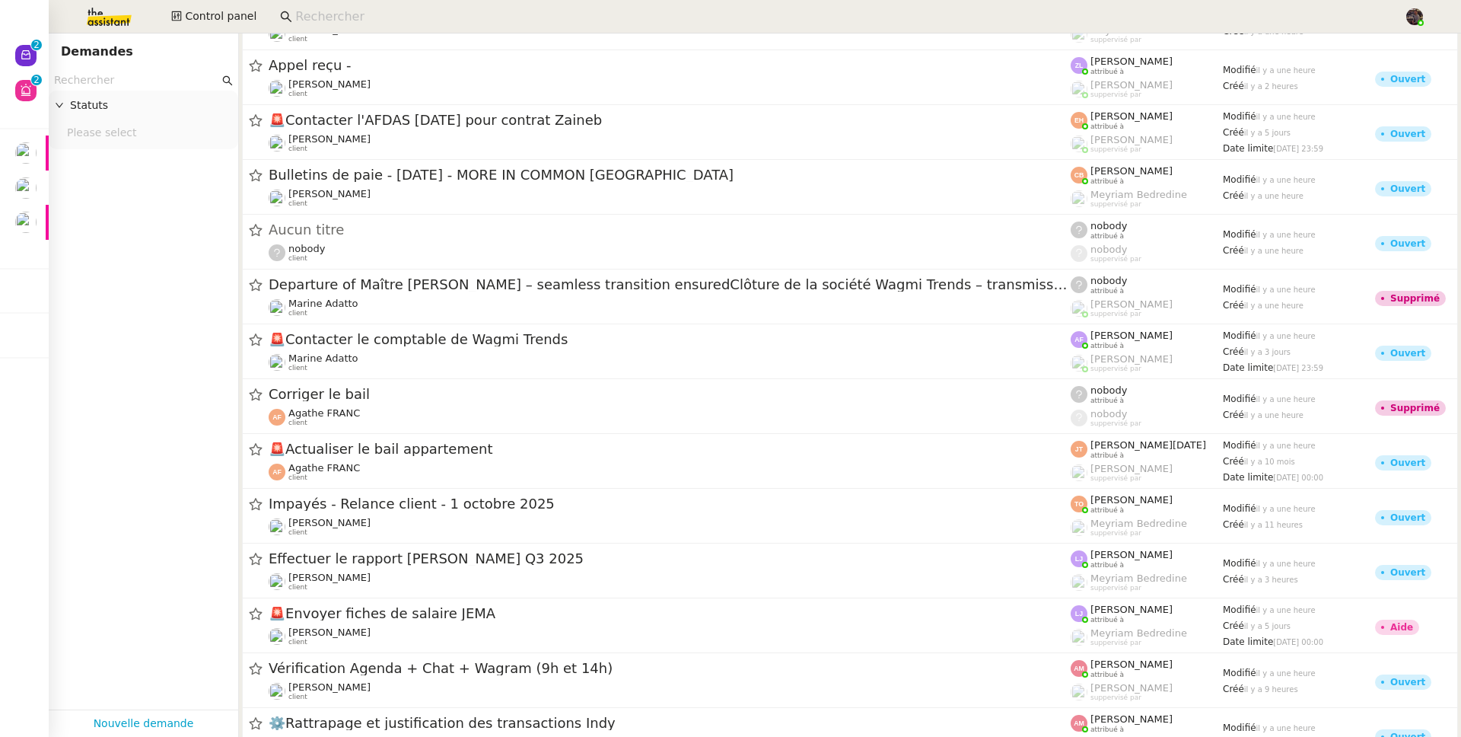
click at [83, 11] on img at bounding box center [97, 16] width 118 height 33
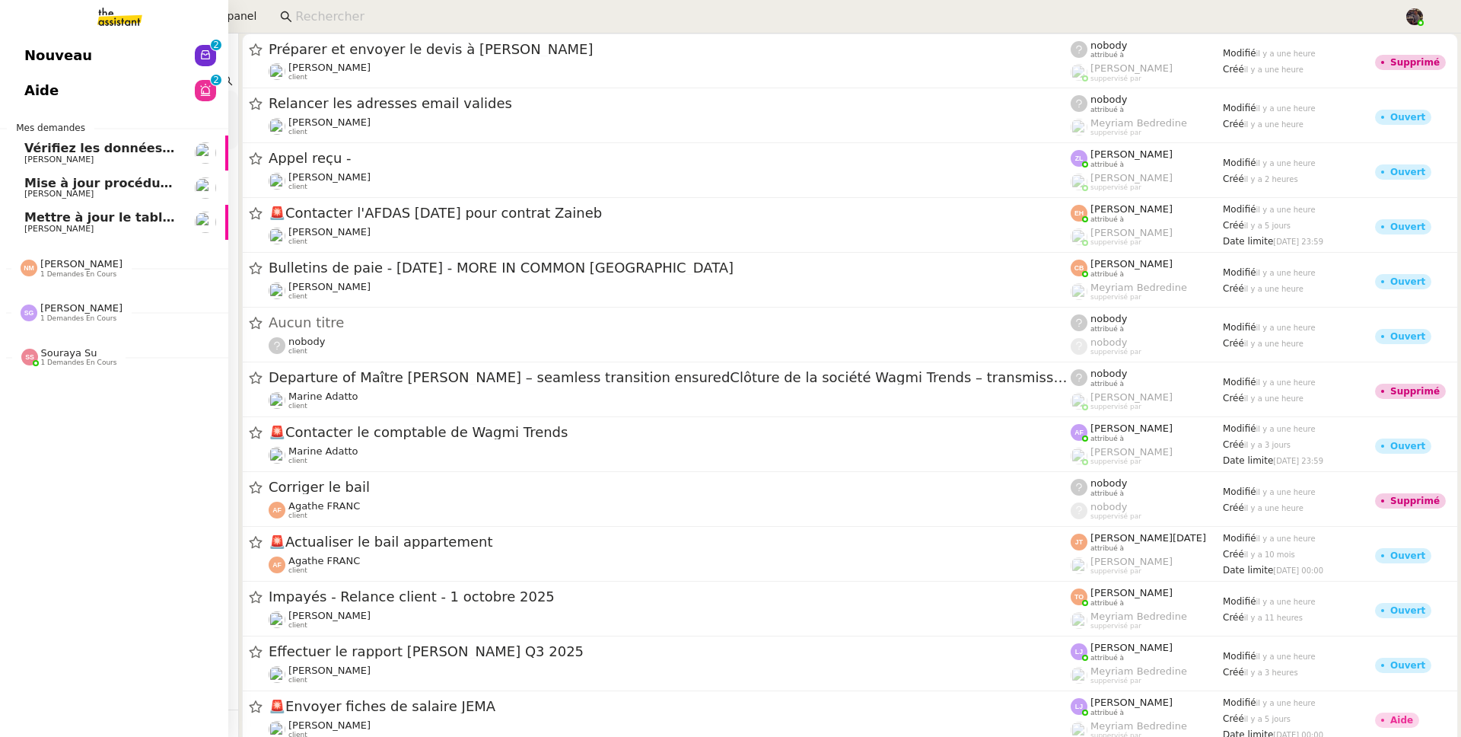
click at [24, 42] on link "Nouveau 0 1 2 3 4 5 6 7 8 9" at bounding box center [114, 55] width 228 height 35
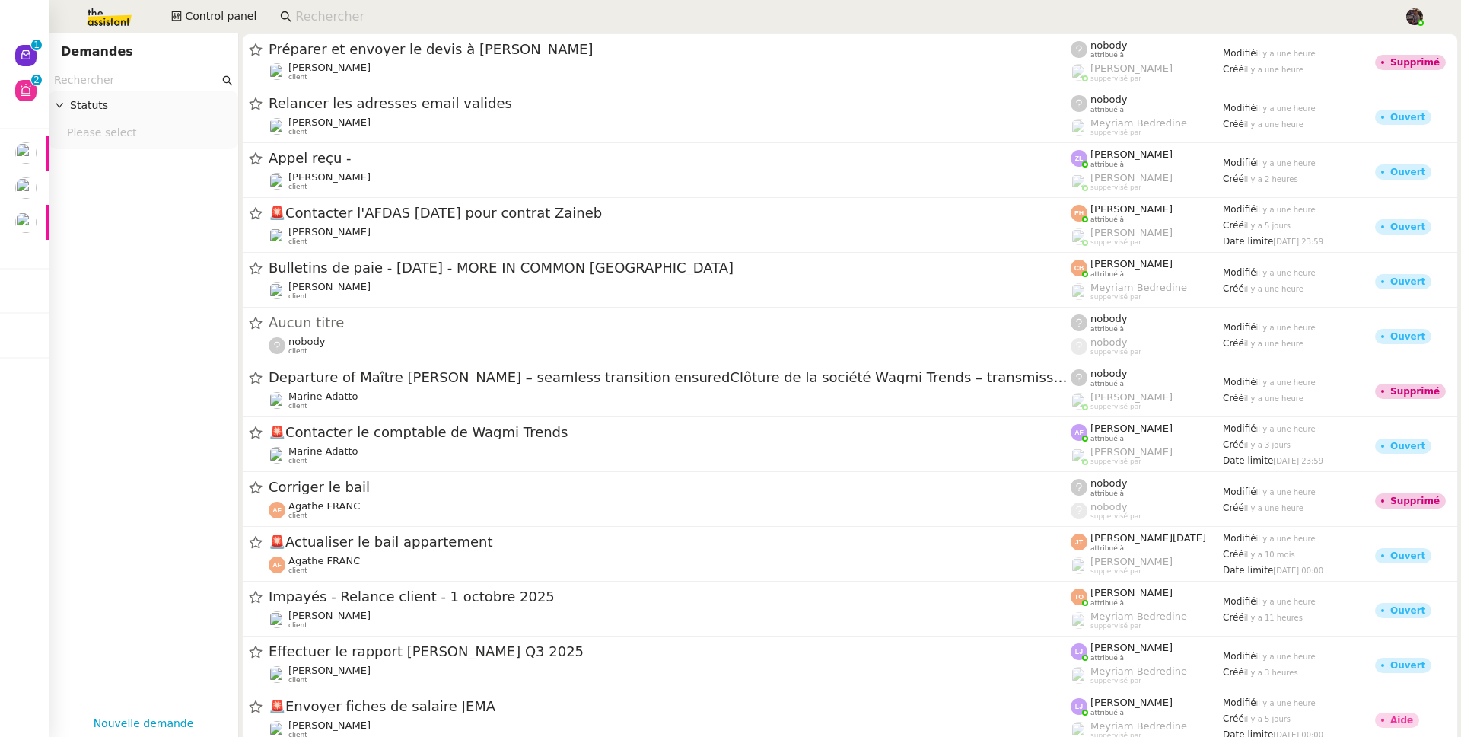
click at [108, 26] on img at bounding box center [97, 16] width 118 height 33
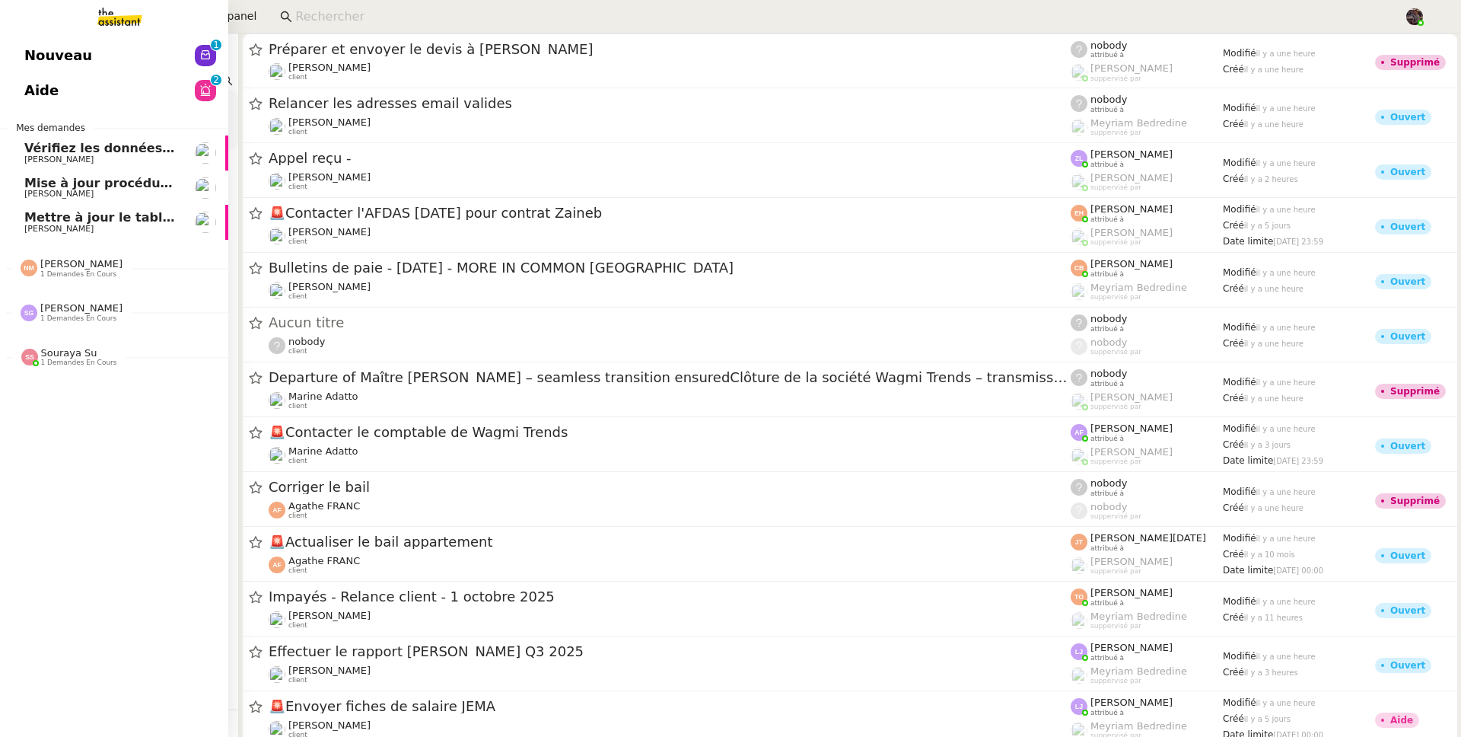
click at [64, 193] on span "[PERSON_NAME]" at bounding box center [58, 194] width 69 height 10
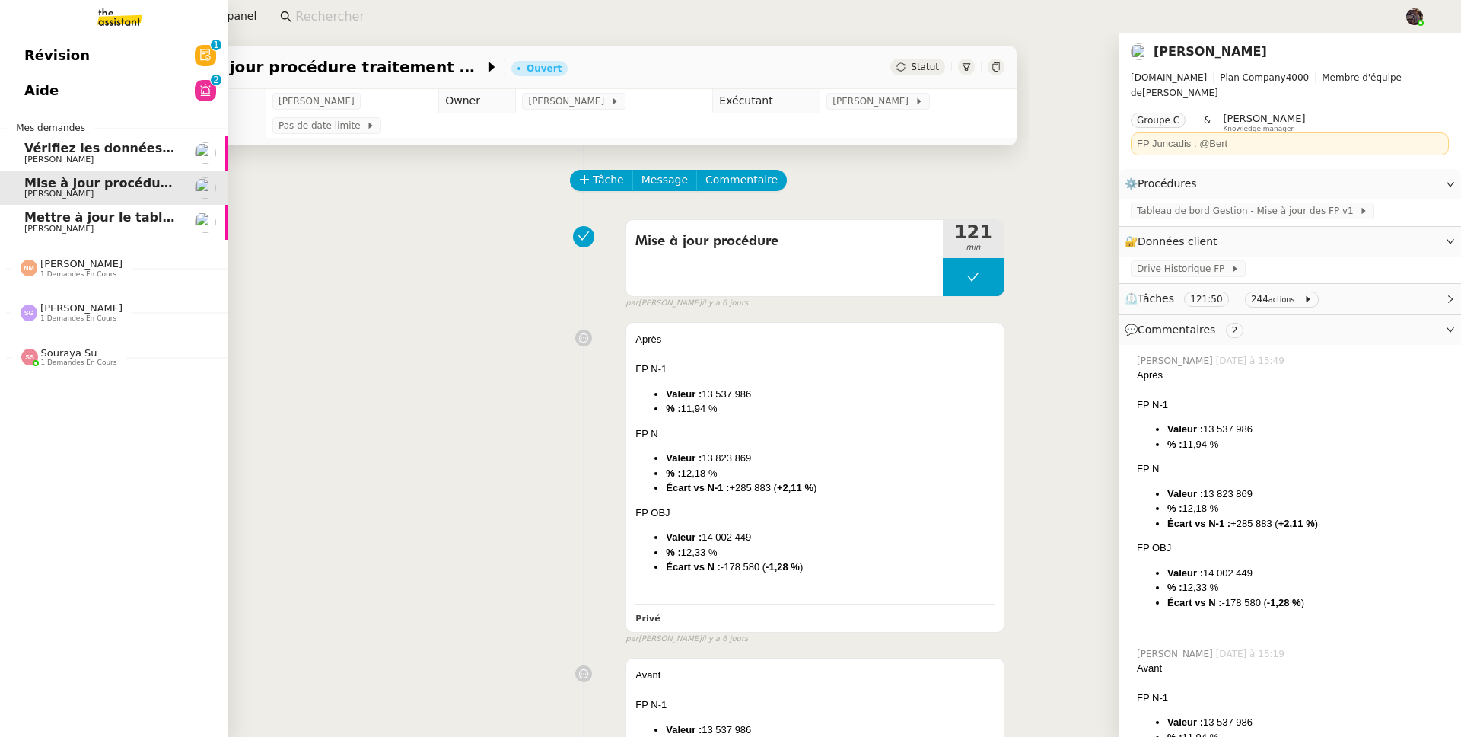
click at [45, 139] on link "Vérifiez les données TDB Gestion MPAF Guillaume Farina" at bounding box center [114, 152] width 228 height 35
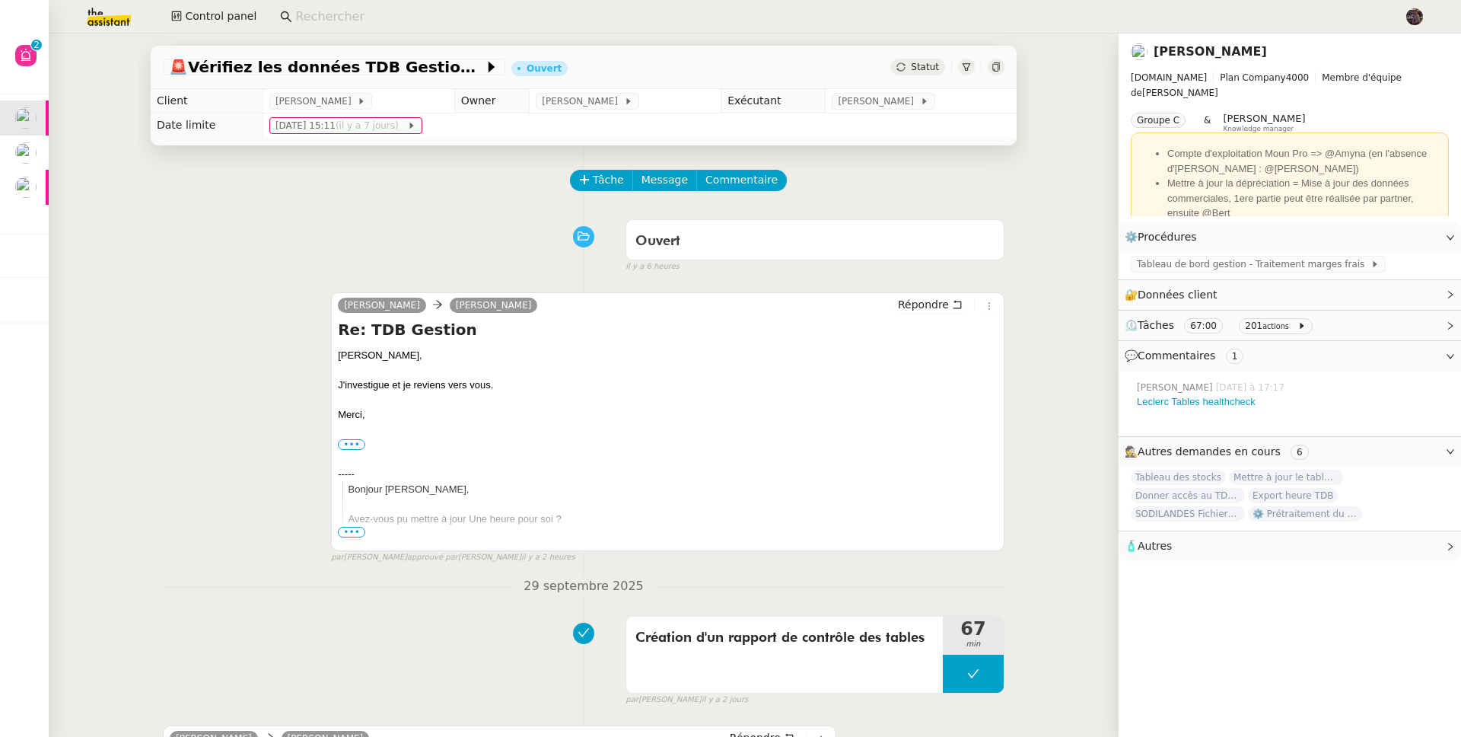
click at [237, 307] on div "camille Guillaume Farina Répondre Re: TDB Gestion Guillaume, J'investigue et je…" at bounding box center [584, 421] width 842 height 285
click at [120, 16] on img at bounding box center [97, 16] width 118 height 33
click at [90, 13] on img at bounding box center [97, 16] width 118 height 33
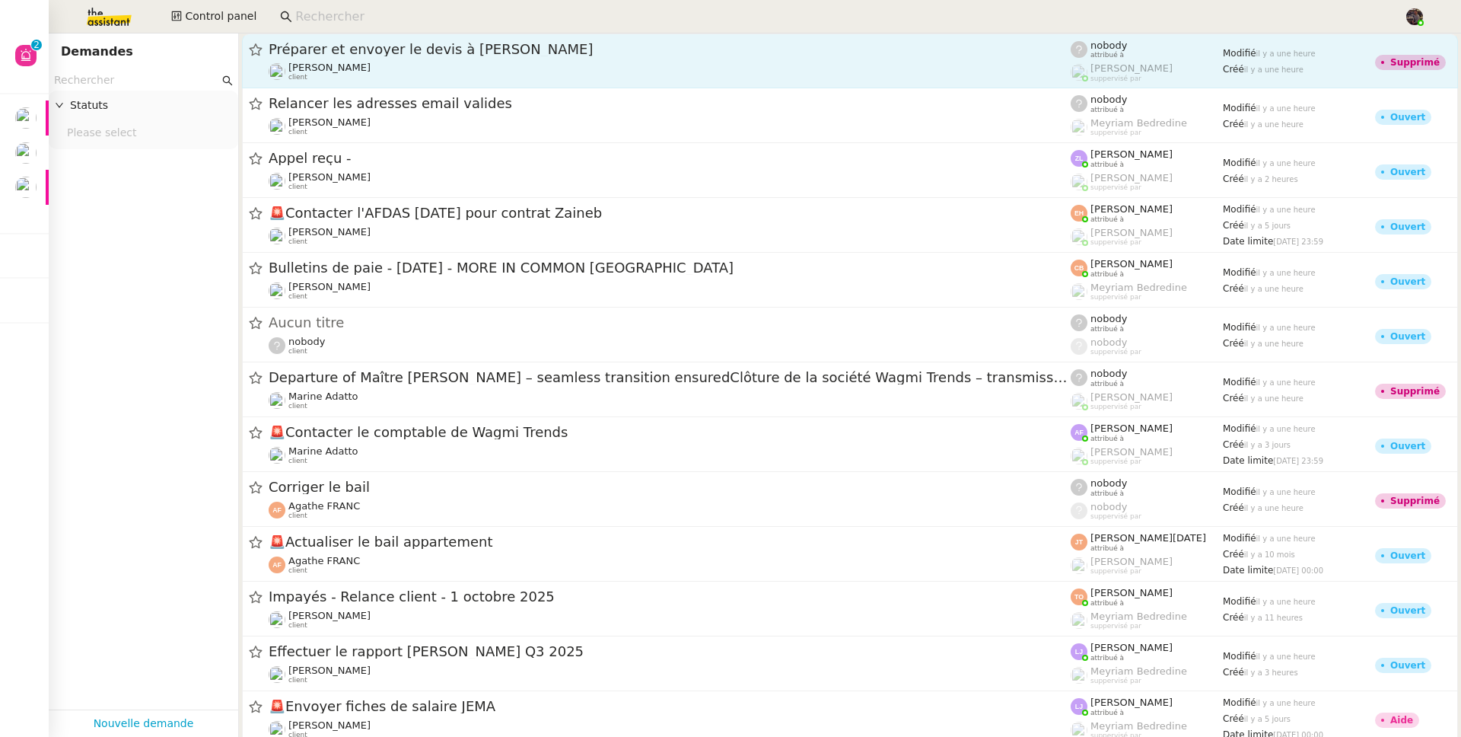
click at [362, 63] on span "[PERSON_NAME]" at bounding box center [329, 67] width 82 height 11
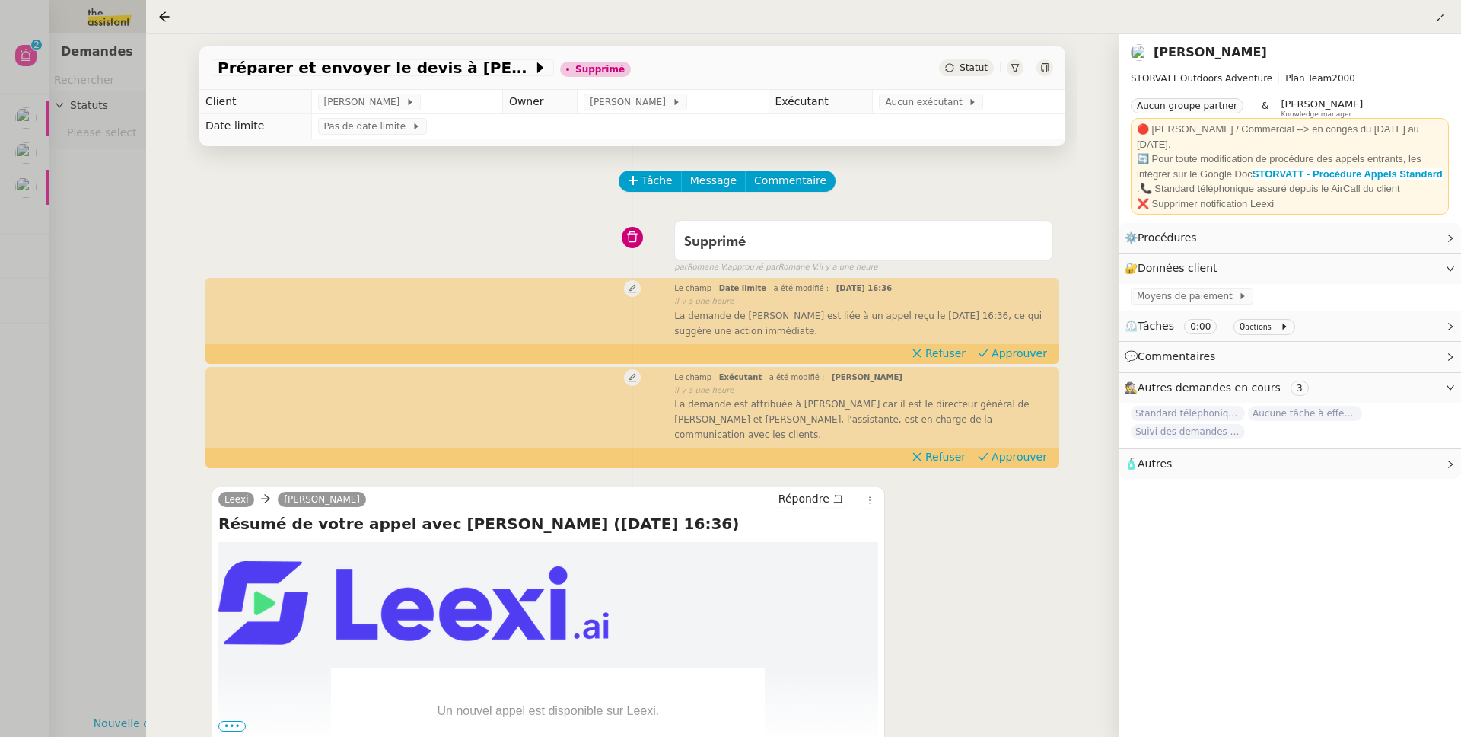
click at [105, 246] on div at bounding box center [730, 368] width 1461 height 737
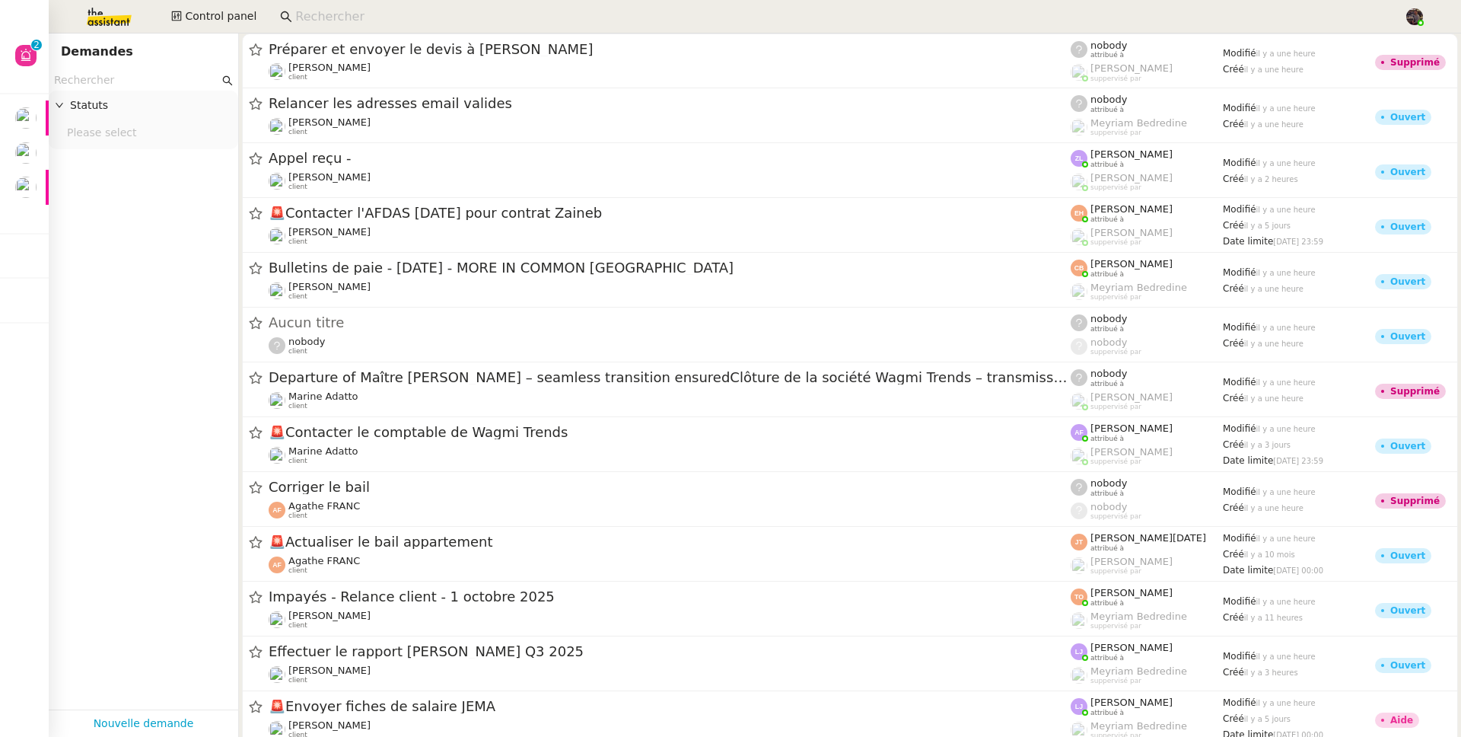
click at [143, 84] on input "text" at bounding box center [136, 81] width 165 height 18
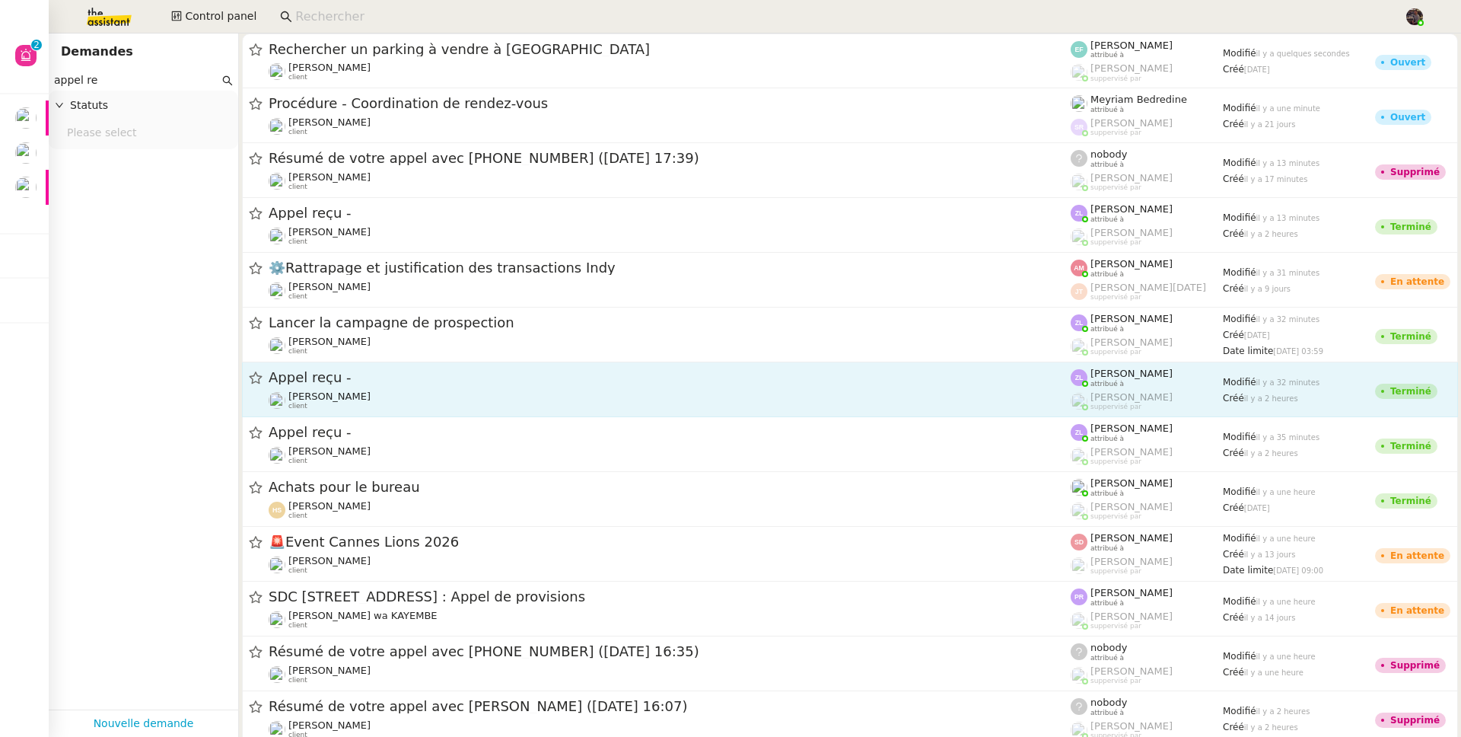
type input "appel re"
click at [802, 384] on div "Appel reçu -" at bounding box center [670, 377] width 802 height 19
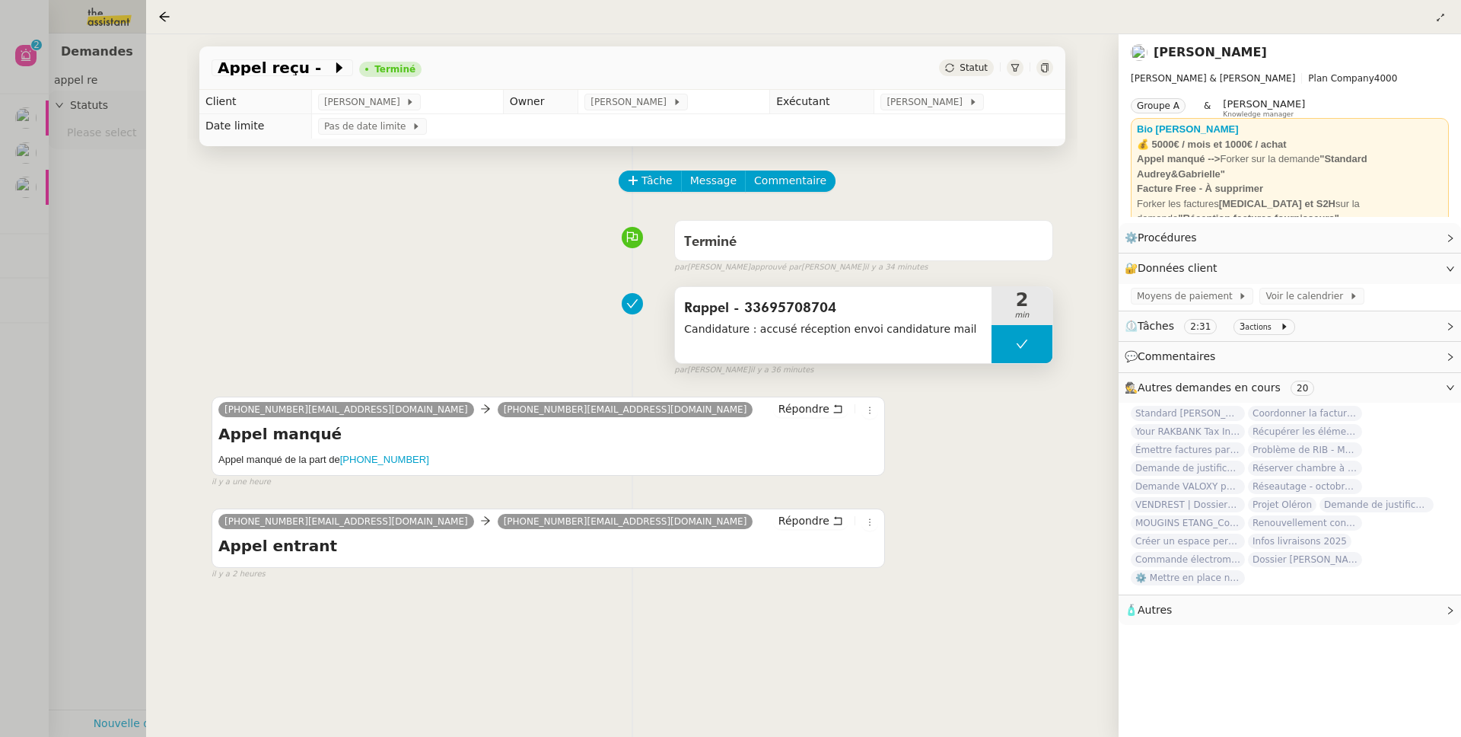
click at [901, 320] on span "Rappel - 33695708704" at bounding box center [833, 308] width 298 height 23
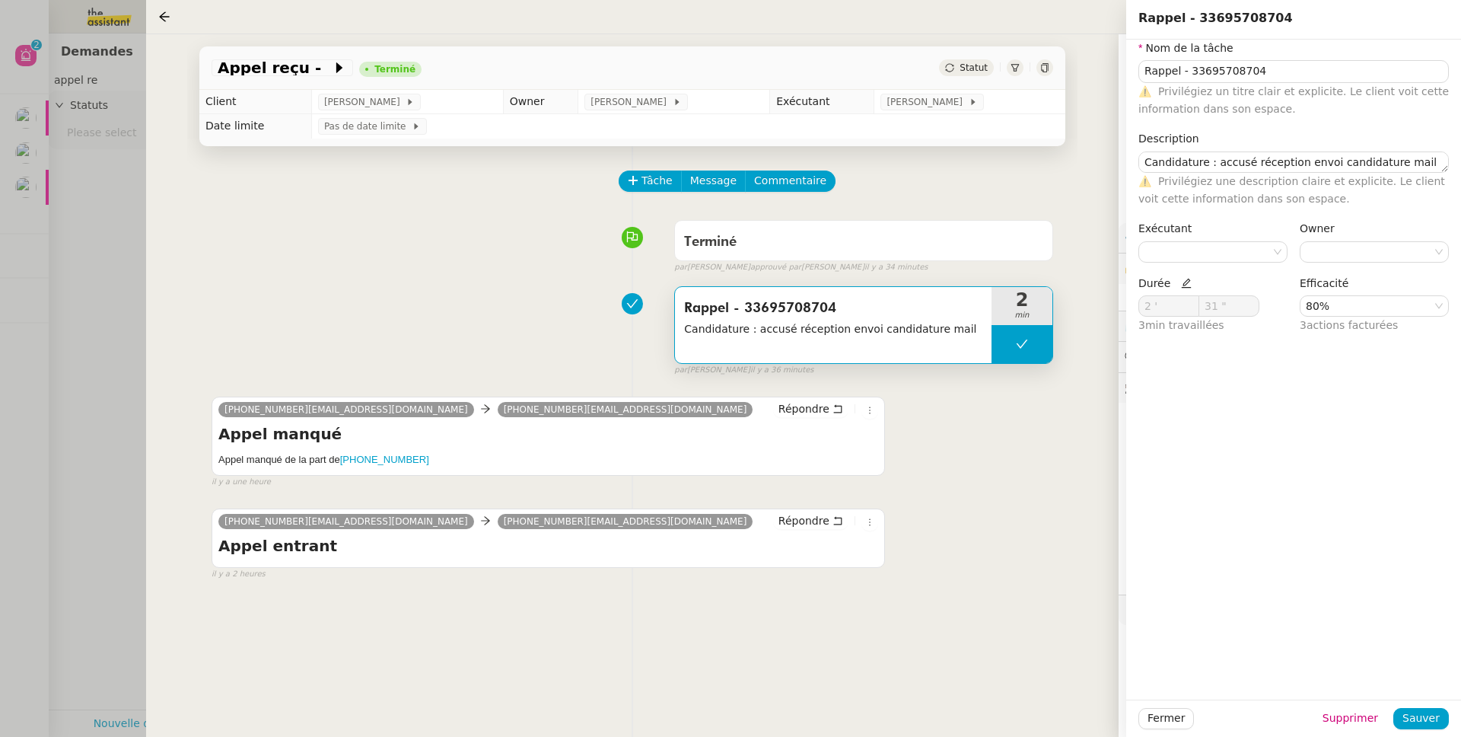
click at [255, 282] on div "Rappel - 33695708704 Candidature : accusé réception envoi candidature mail 2 mi…" at bounding box center [633, 327] width 842 height 97
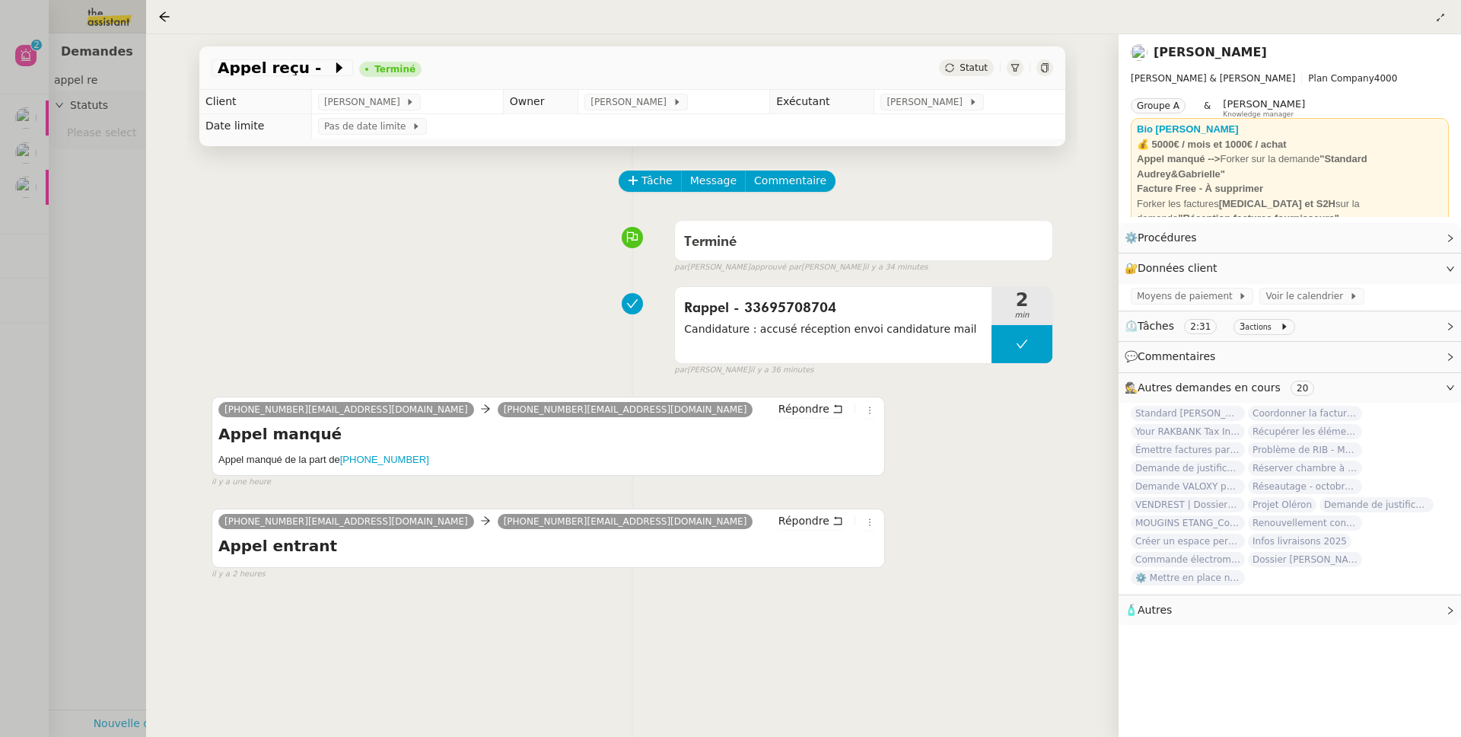
click at [114, 280] on div at bounding box center [730, 368] width 1461 height 737
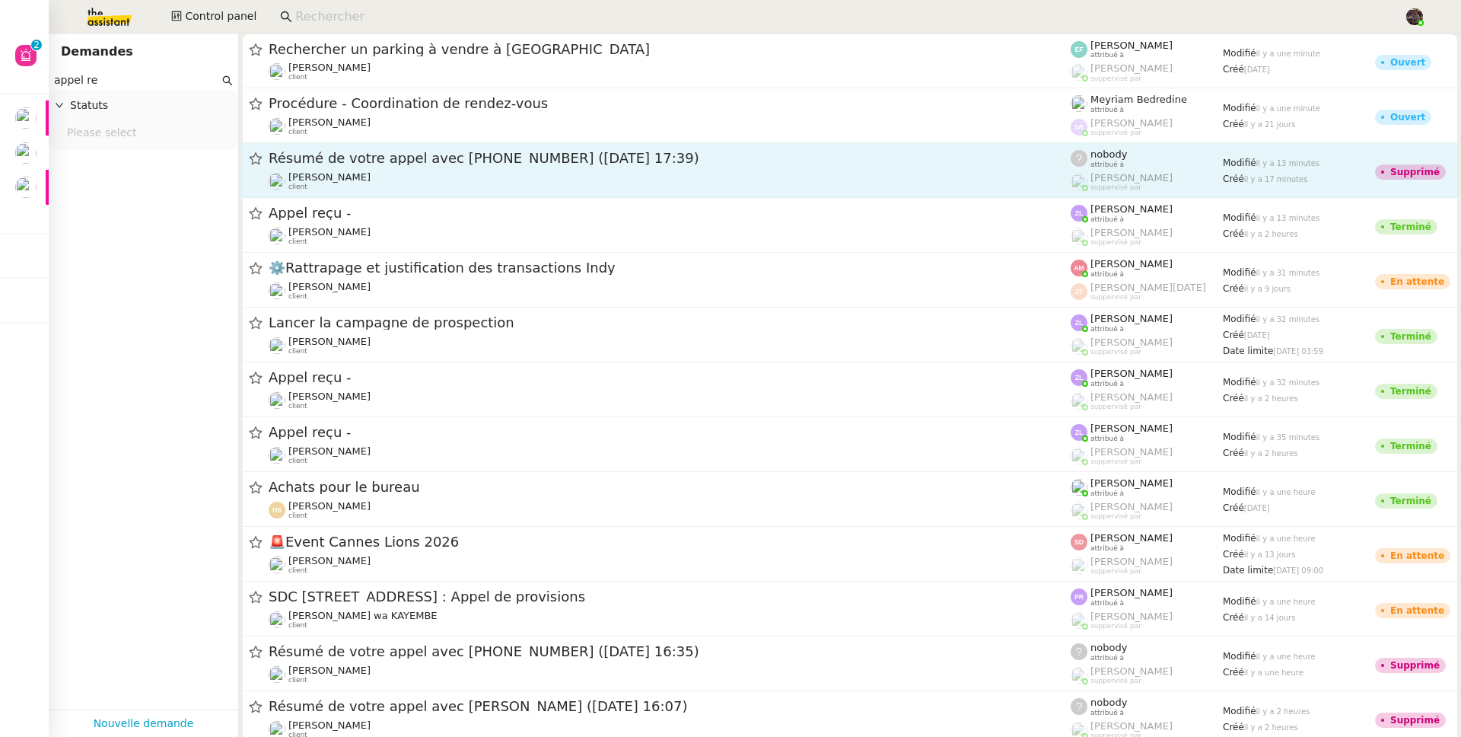
click at [448, 162] on span "Résumé de votre appel avec +33 6 19 72 54 60 (01 octobre 2025 à 17:39)" at bounding box center [670, 158] width 802 height 14
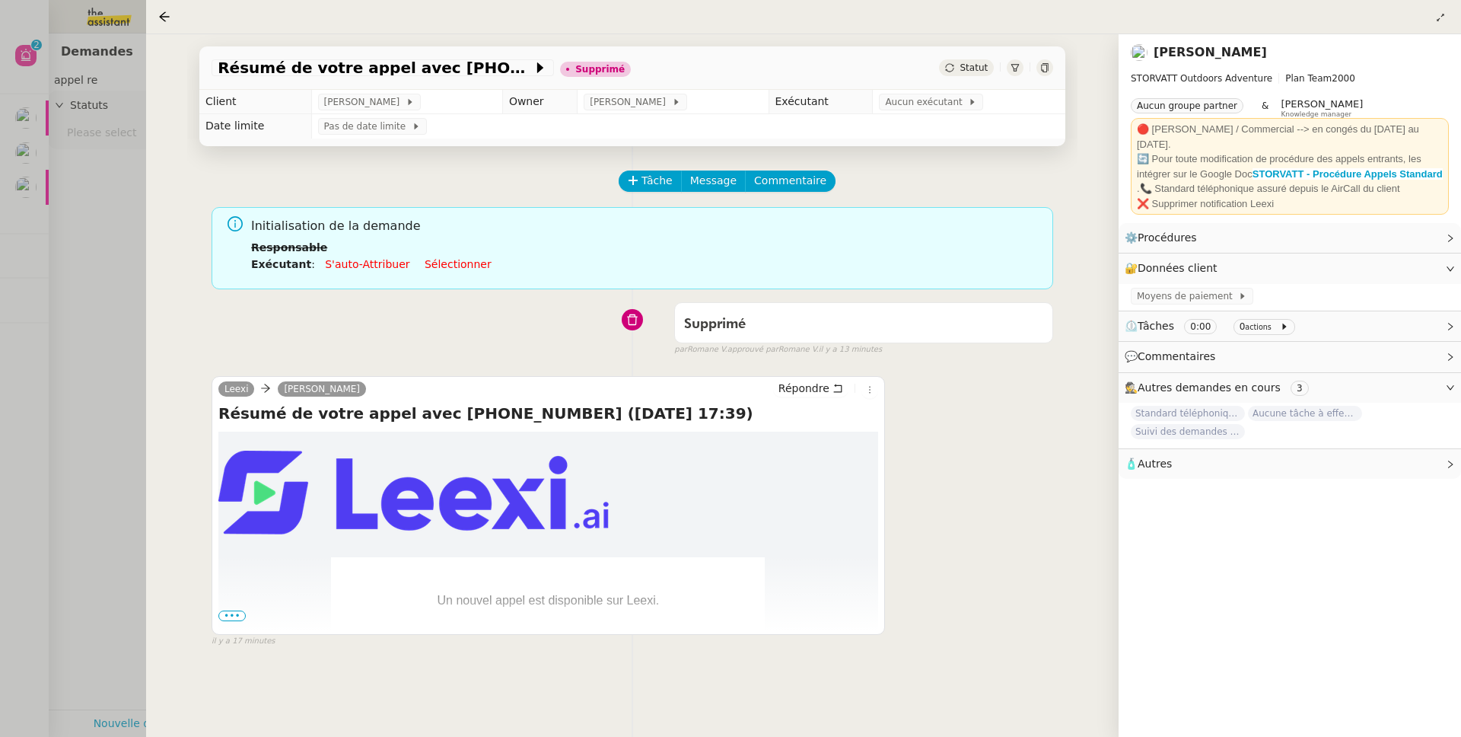
click at [239, 621] on span "•••" at bounding box center [231, 615] width 27 height 11
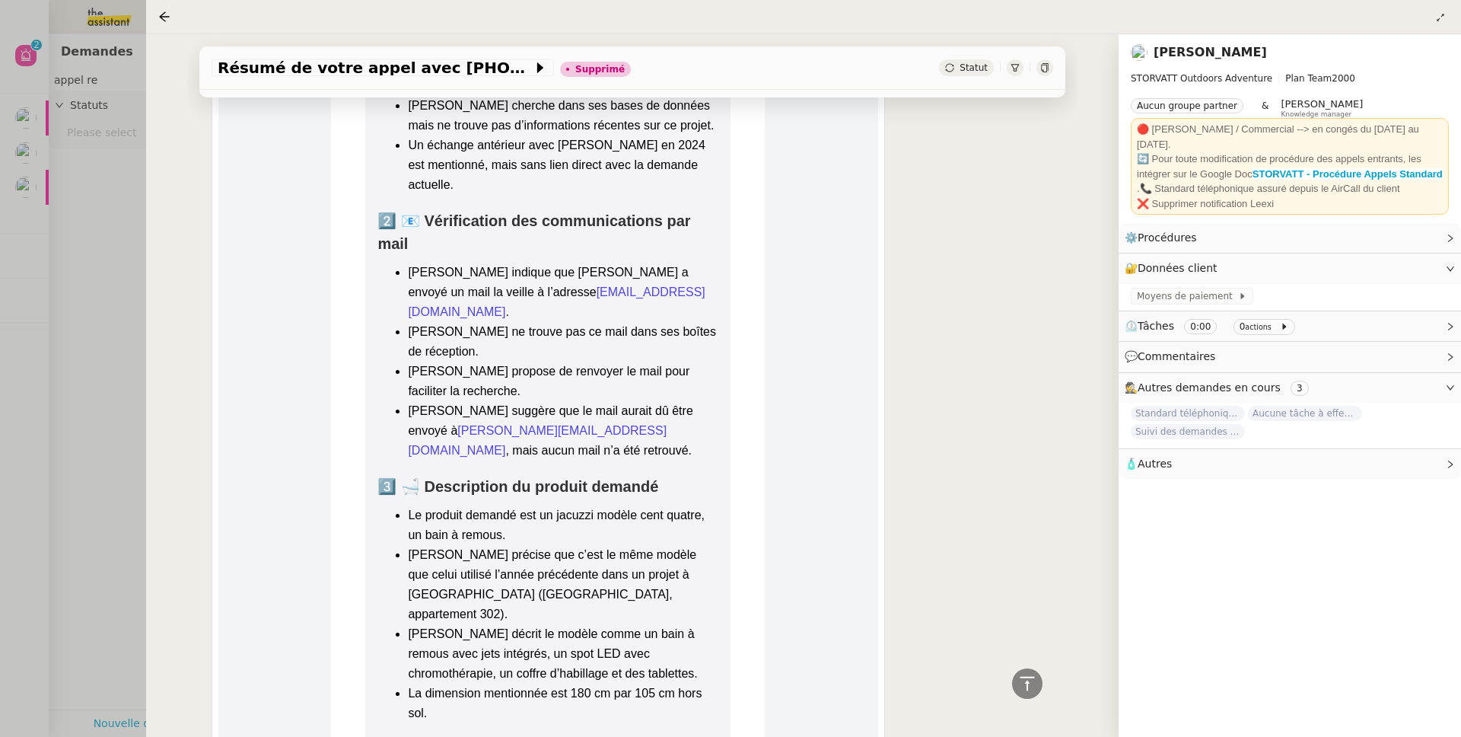
scroll to position [1783, 0]
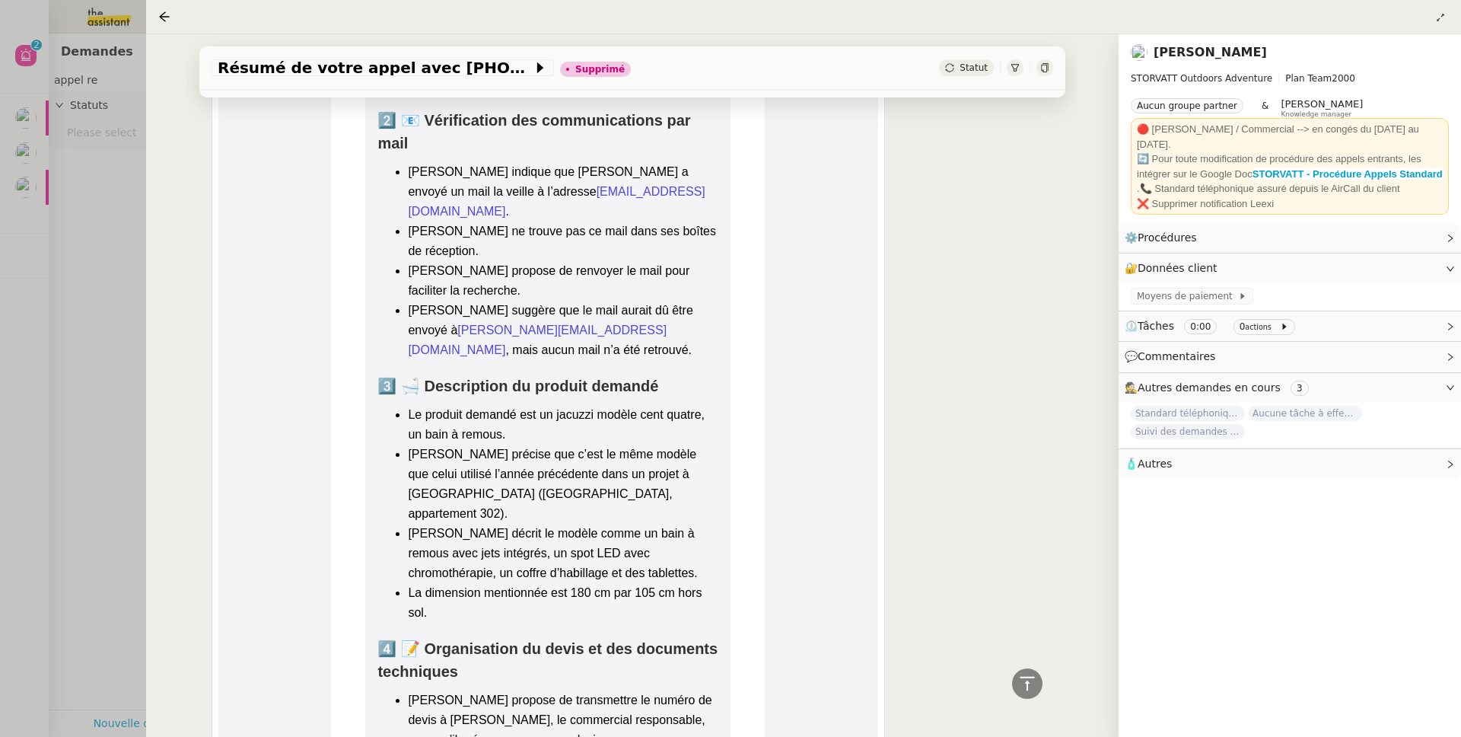
click at [169, 324] on div "Résumé de votre appel avec +33 6 19 72 54 60 (01 octobre 2025 à 17:39) Supprimé…" at bounding box center [632, 385] width 973 height 703
click at [129, 327] on div at bounding box center [730, 368] width 1461 height 737
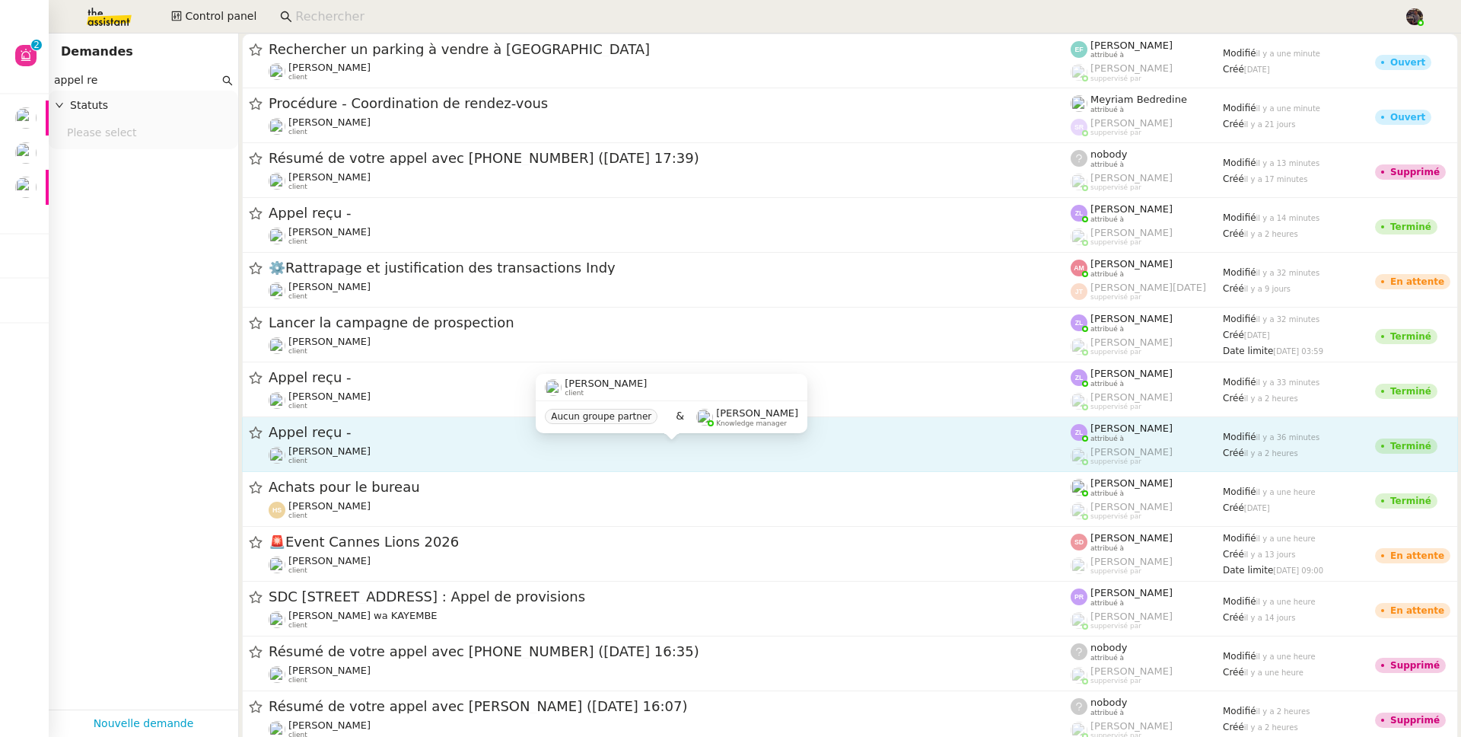
click at [365, 445] on span "[PERSON_NAME]" at bounding box center [329, 450] width 82 height 11
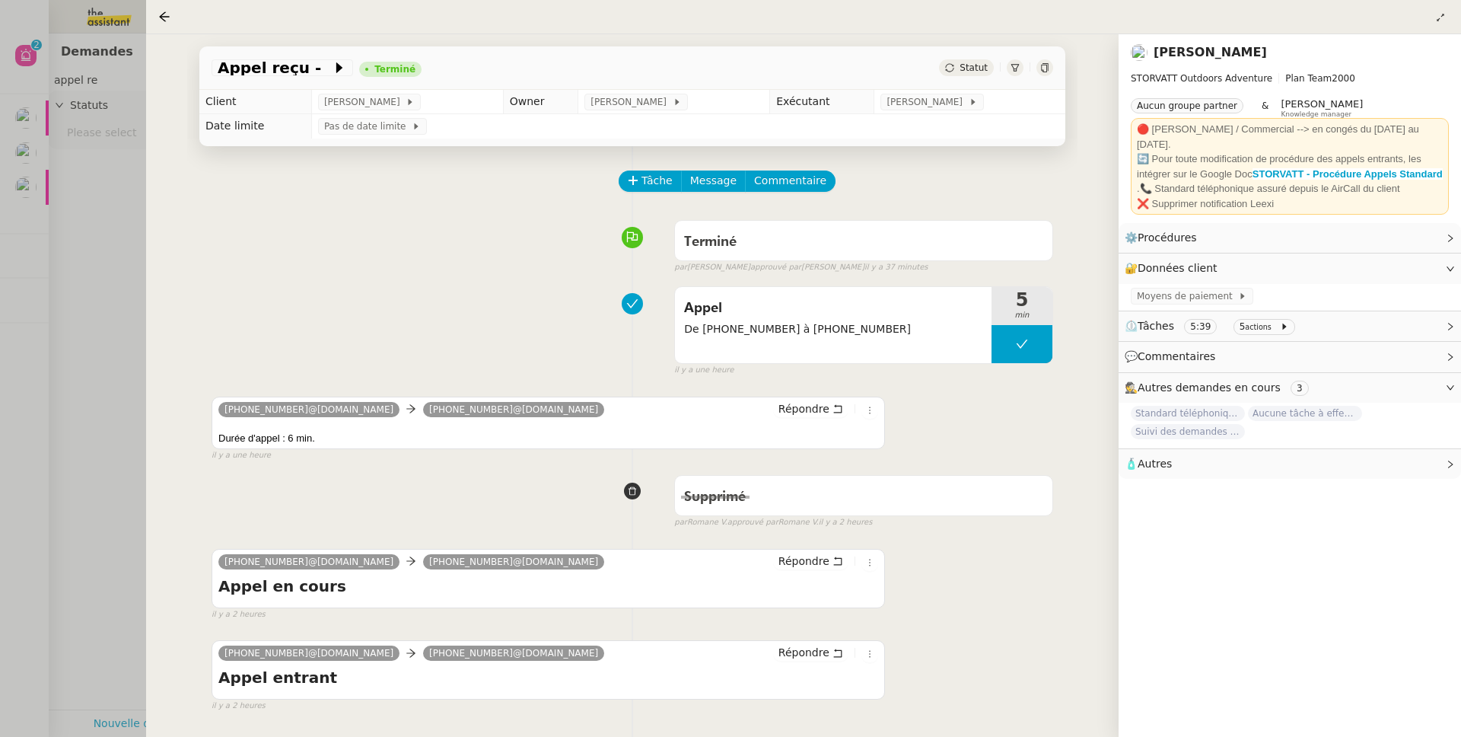
click at [86, 240] on div at bounding box center [730, 368] width 1461 height 737
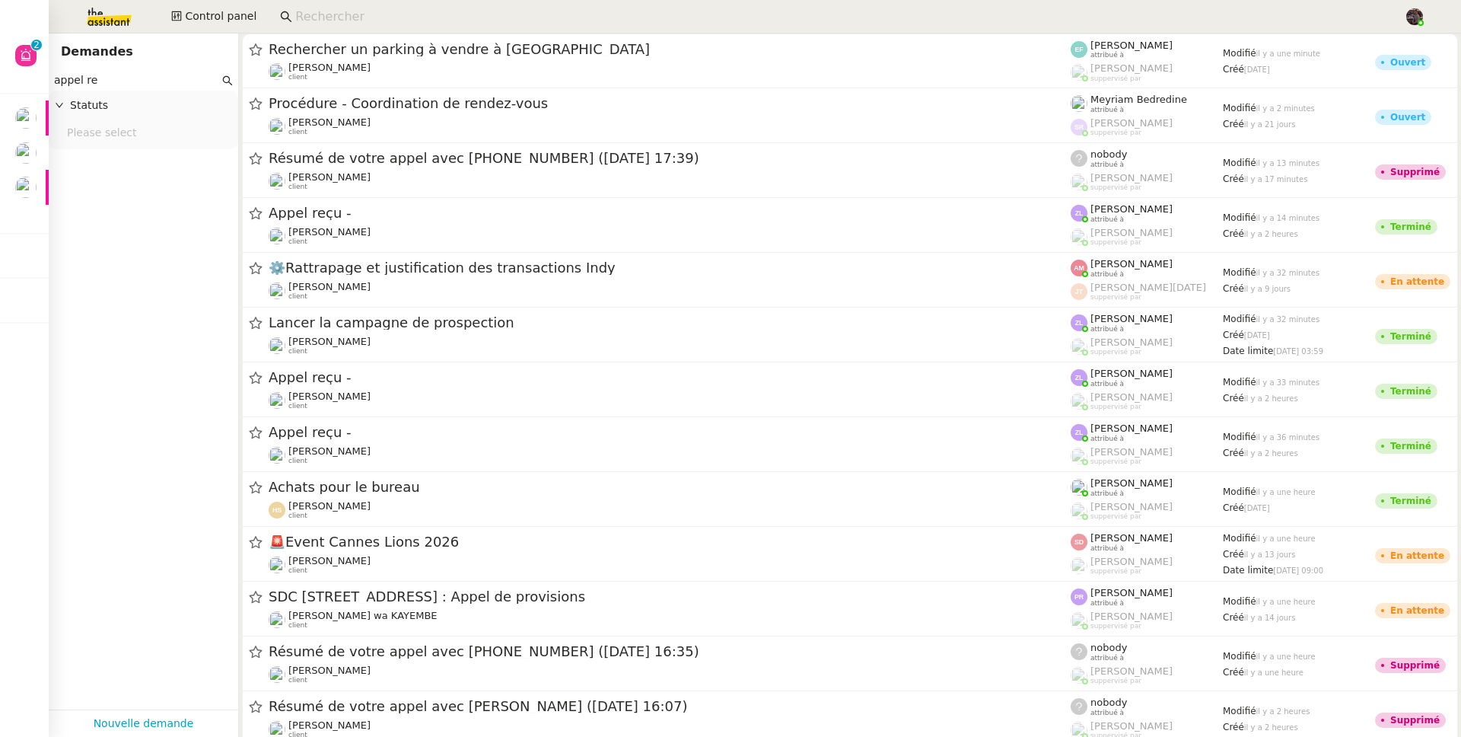
click at [126, 14] on img at bounding box center [97, 16] width 118 height 33
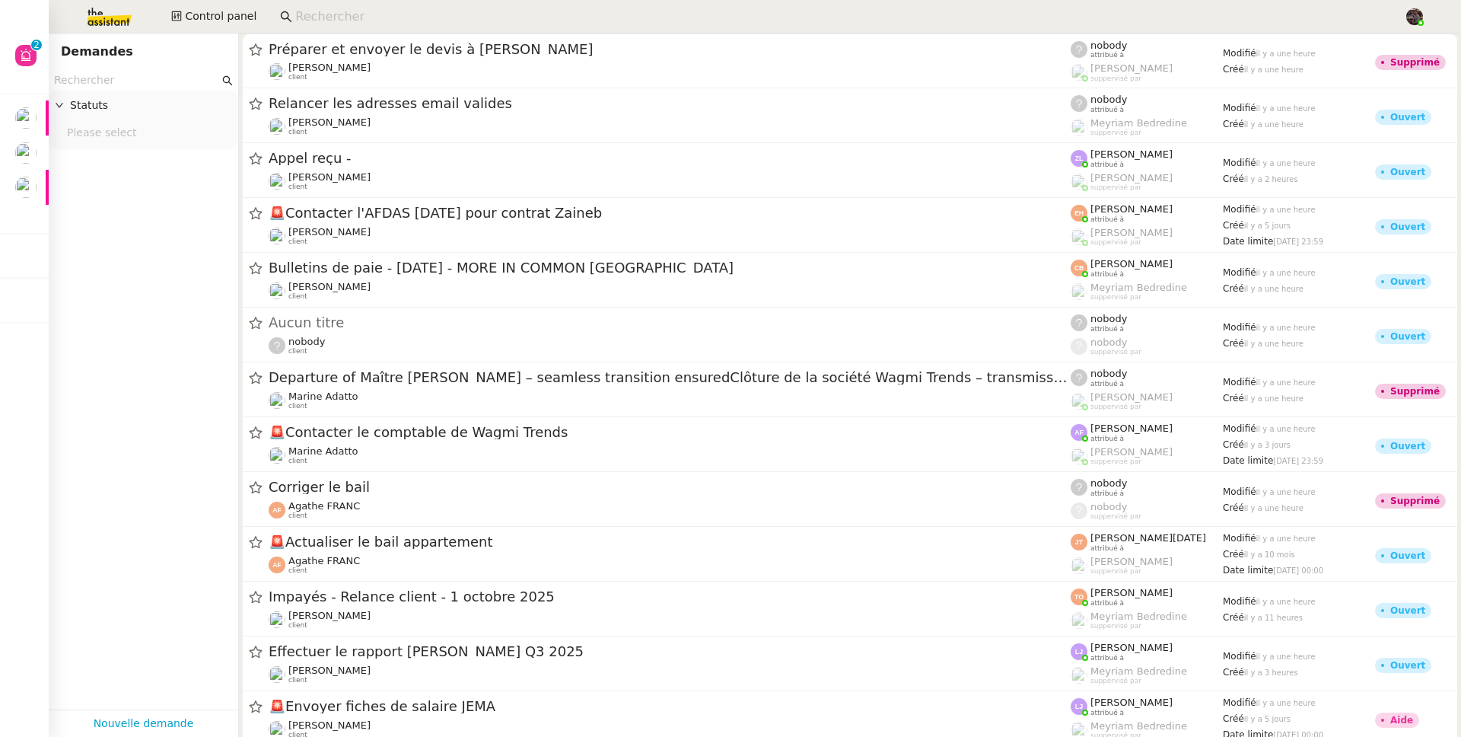
click at [171, 73] on input "text" at bounding box center [136, 81] width 165 height 18
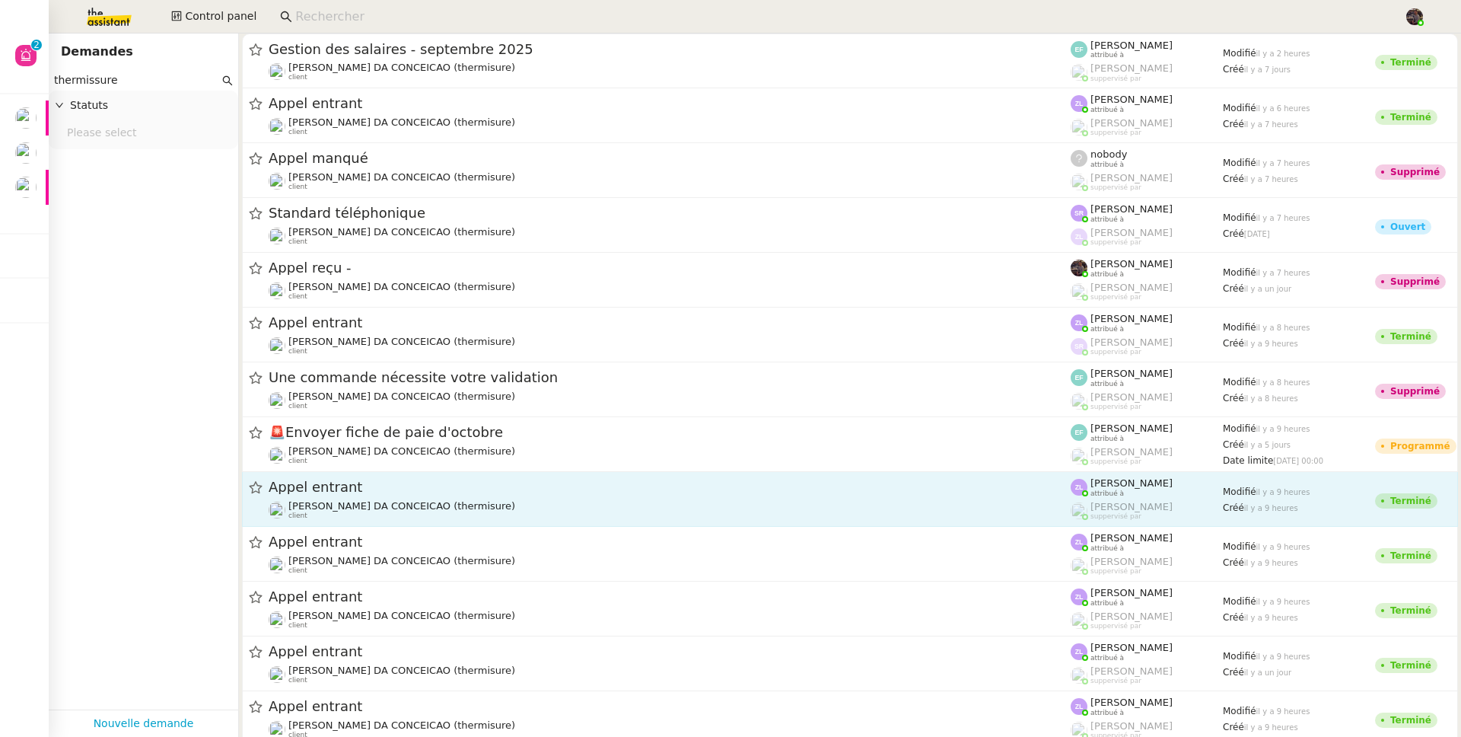
type input "thermissure"
click at [534, 483] on span "Appel entrant" at bounding box center [670, 487] width 802 height 14
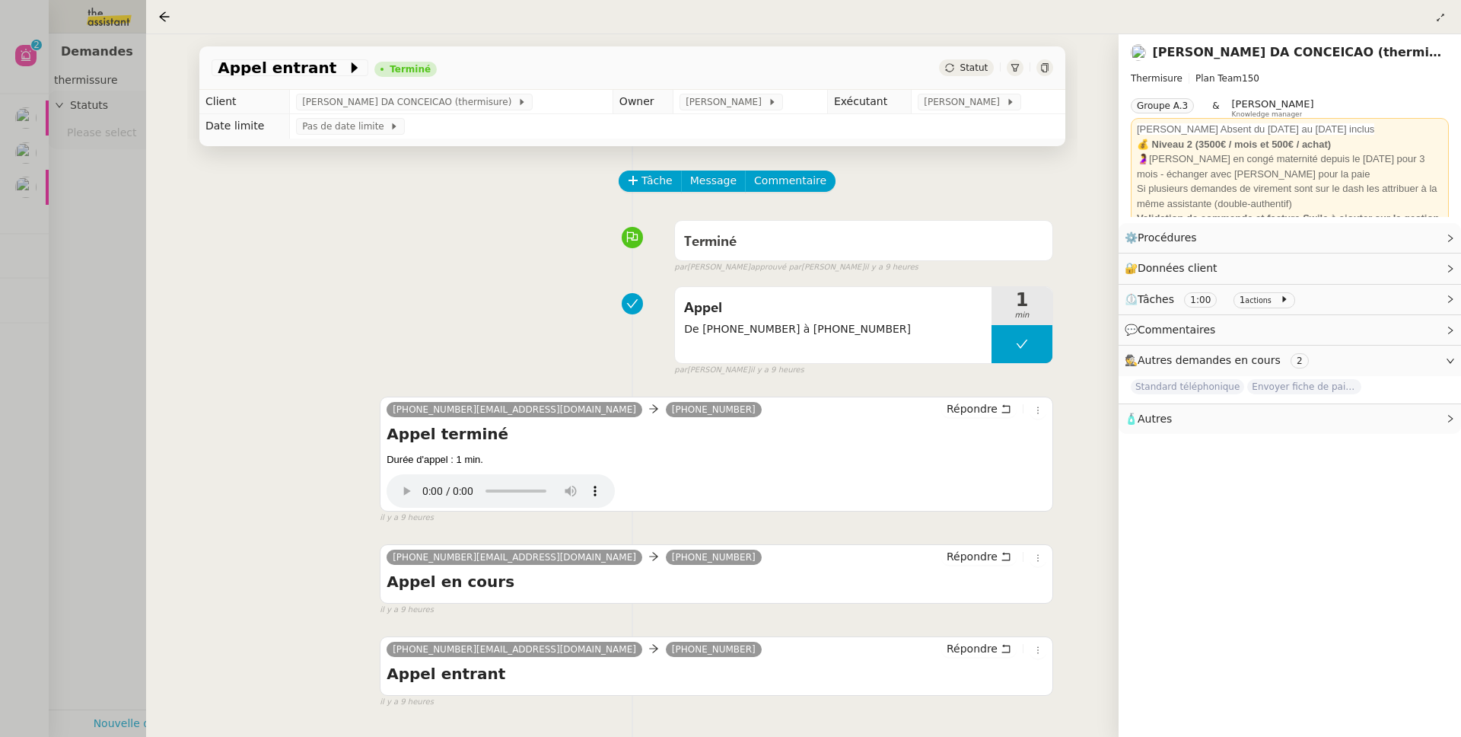
scroll to position [129, 0]
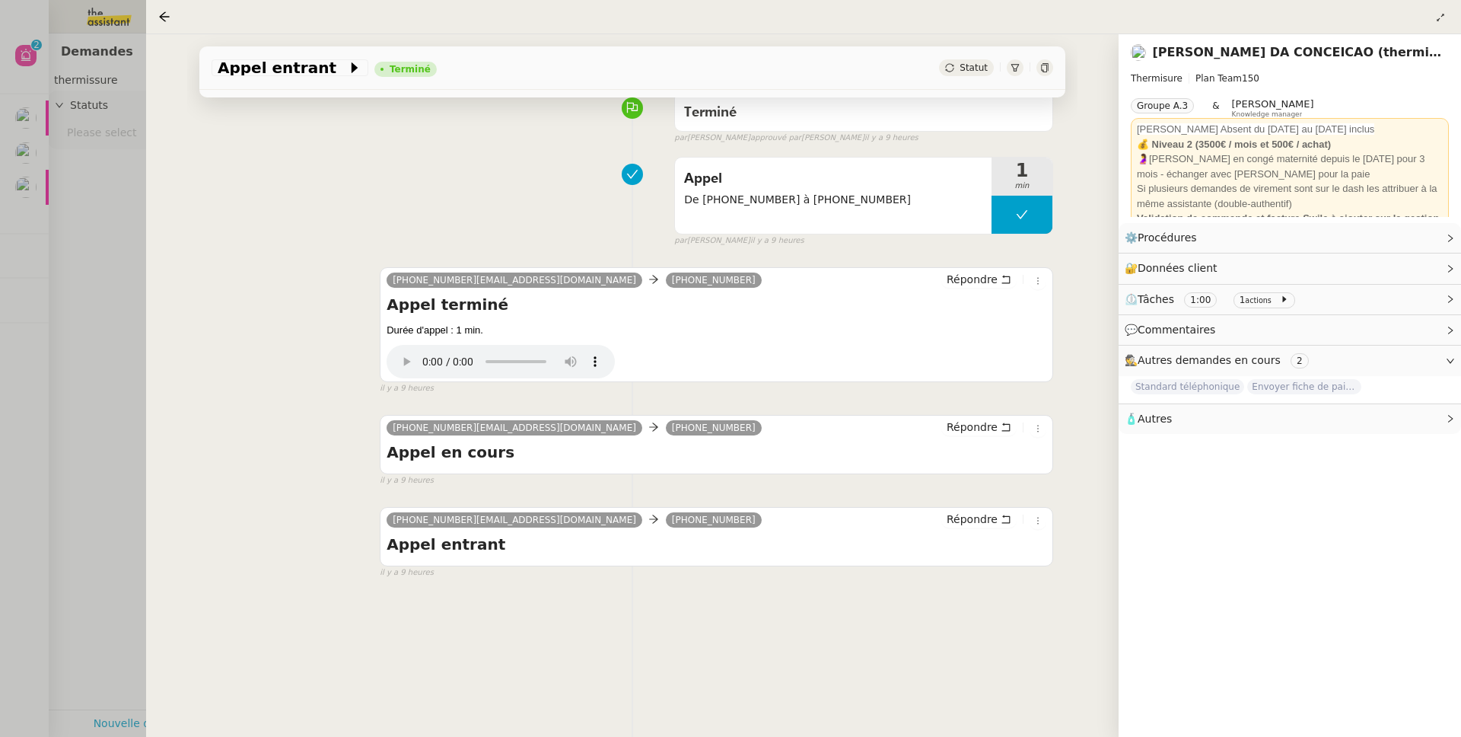
click at [84, 364] on div at bounding box center [730, 368] width 1461 height 737
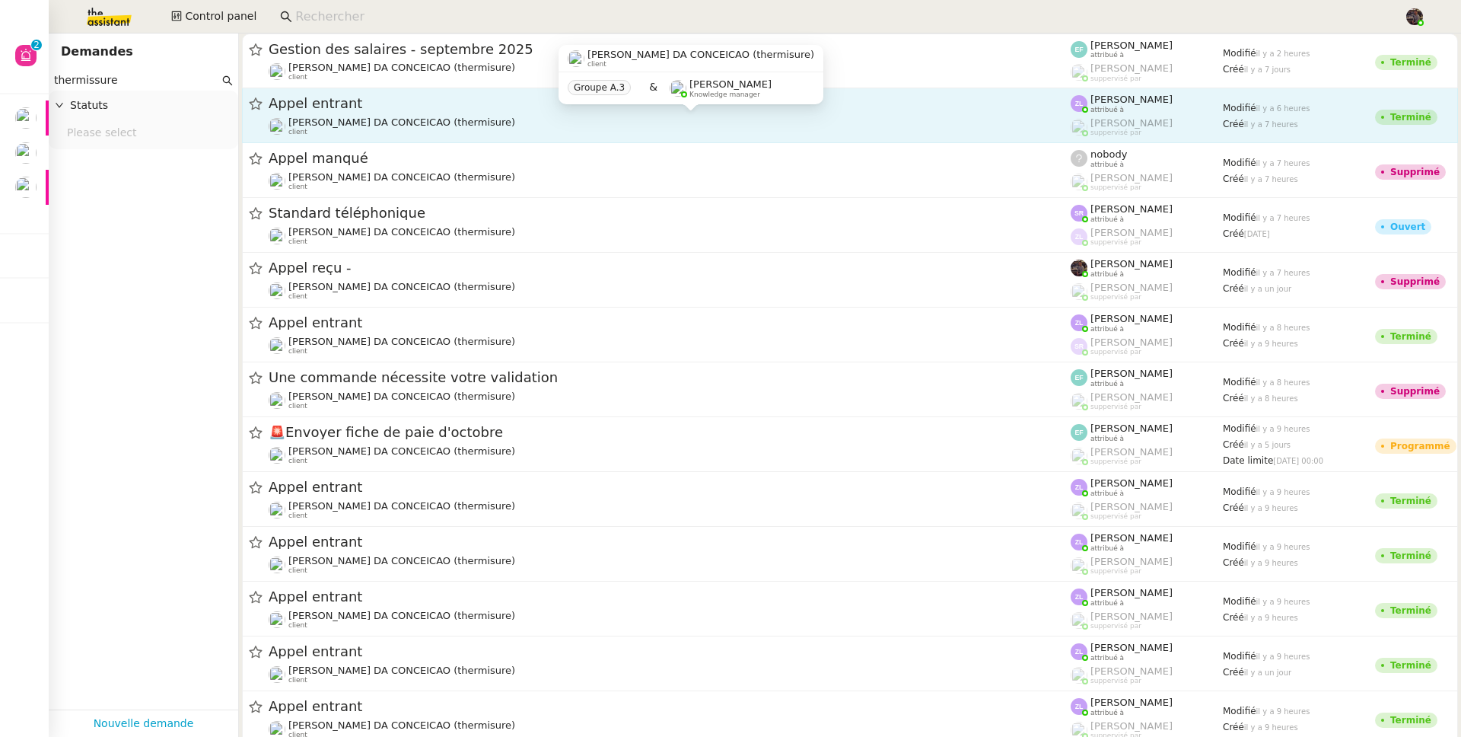
click at [403, 121] on span "[PERSON_NAME] DA CONCEICAO (thermisure)" at bounding box center [401, 121] width 227 height 11
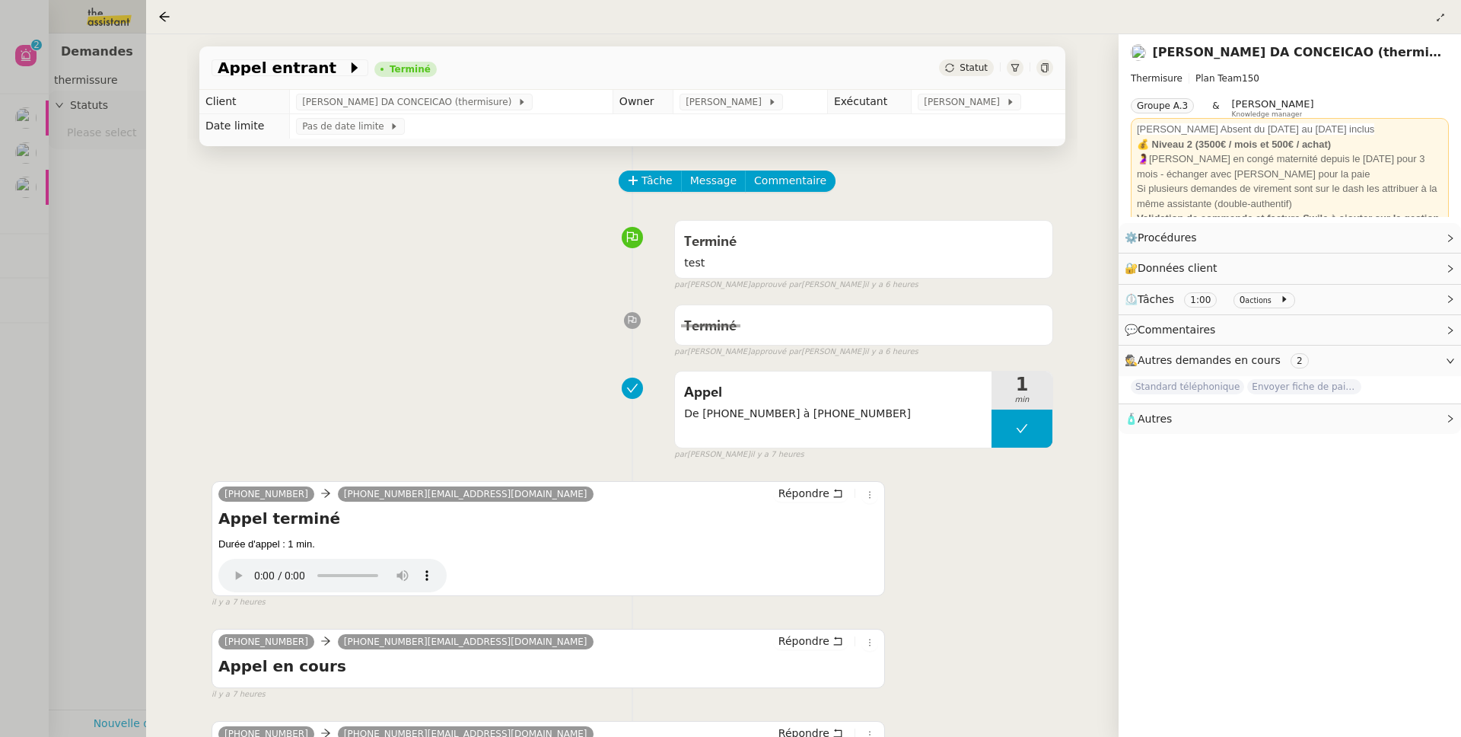
click at [136, 492] on div at bounding box center [730, 368] width 1461 height 737
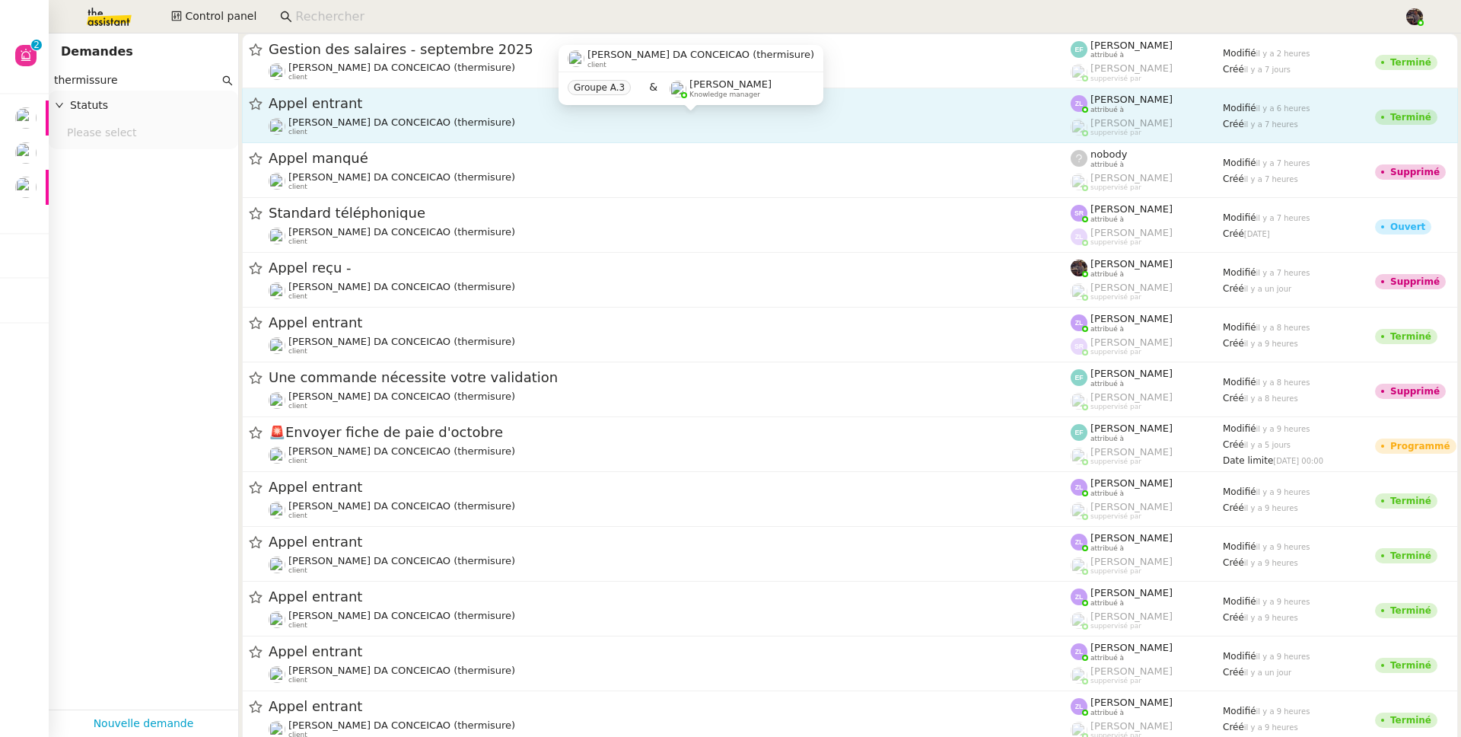
click at [389, 120] on span "[PERSON_NAME] DA CONCEICAO (thermisure)" at bounding box center [401, 121] width 227 height 11
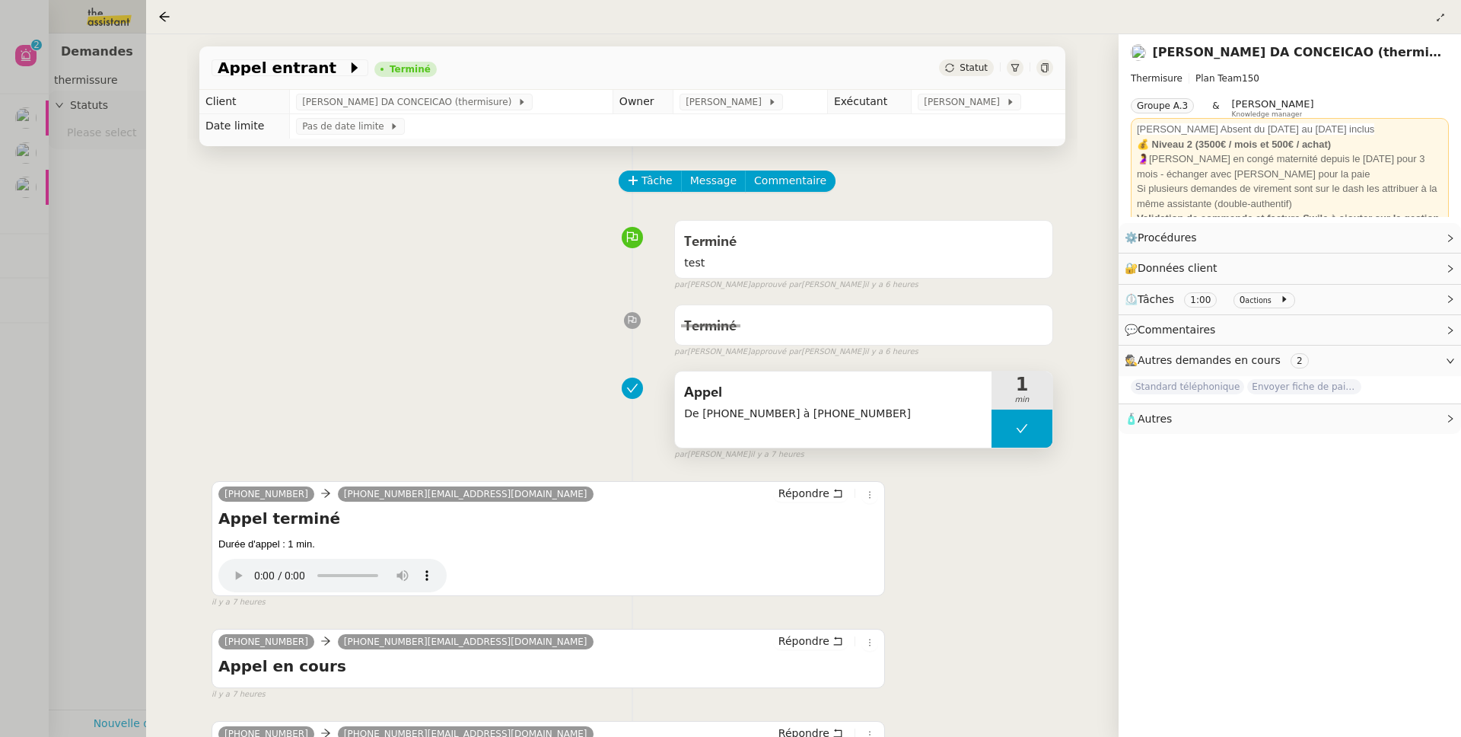
click at [792, 420] on span "De +33627304197 à +33255995557" at bounding box center [833, 414] width 298 height 18
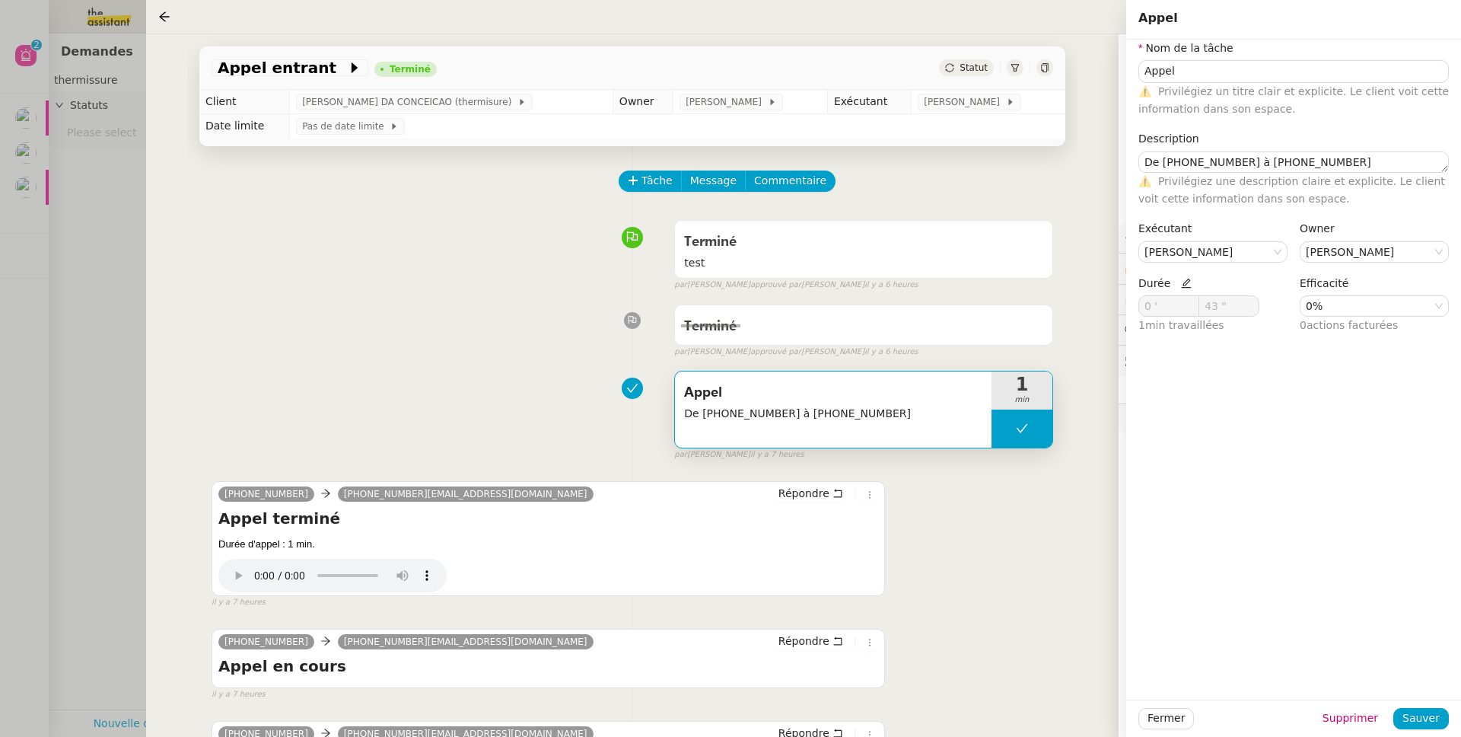
click at [102, 358] on div at bounding box center [730, 368] width 1461 height 737
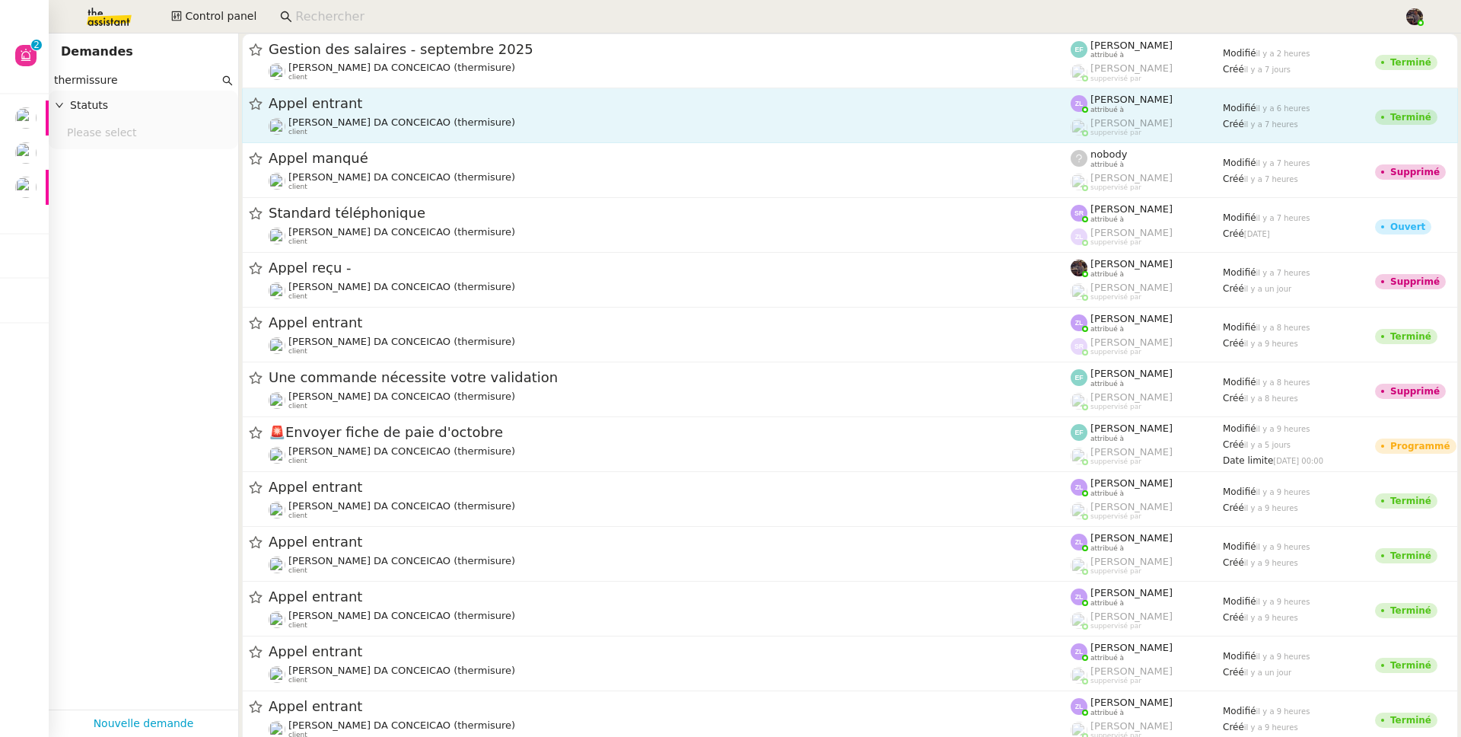
click at [365, 121] on span "[PERSON_NAME] DA CONCEICAO (thermisure)" at bounding box center [401, 121] width 227 height 11
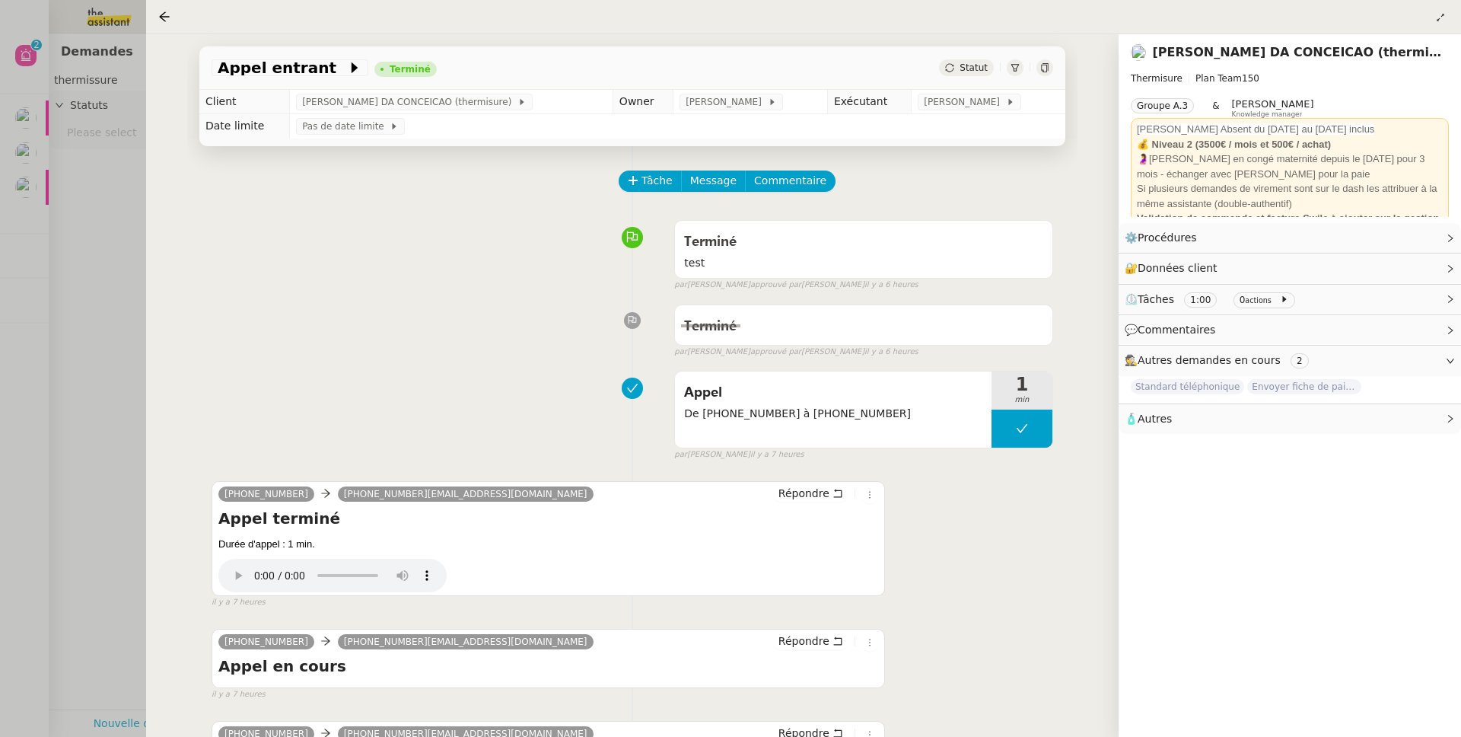
click at [171, 491] on div "Appel entrant Terminé Statut Client Charles DA CONCEICAO (thermisure) Owner Rom…" at bounding box center [632, 385] width 973 height 703
click at [84, 471] on div at bounding box center [730, 368] width 1461 height 737
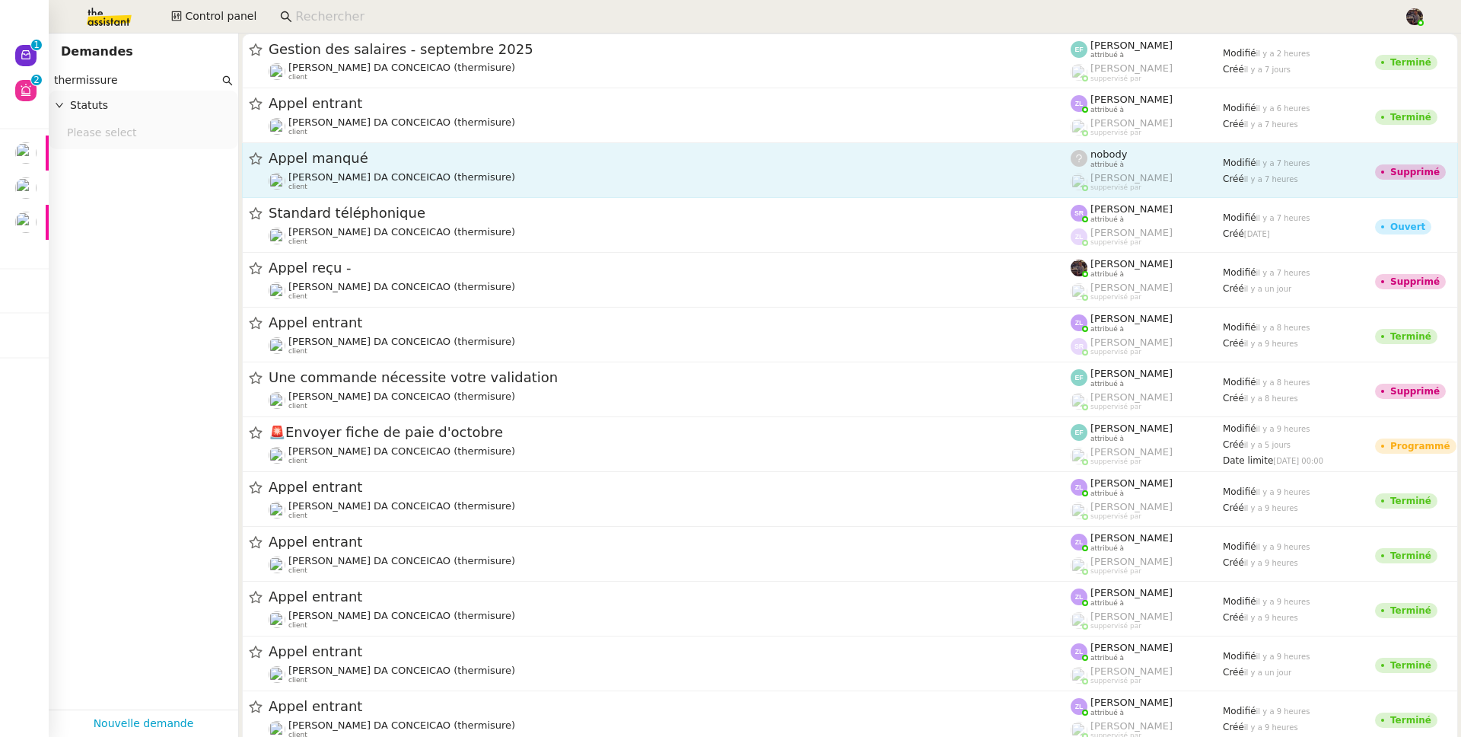
click at [358, 181] on span "[PERSON_NAME] DA CONCEICAO (thermisure)" at bounding box center [401, 176] width 227 height 11
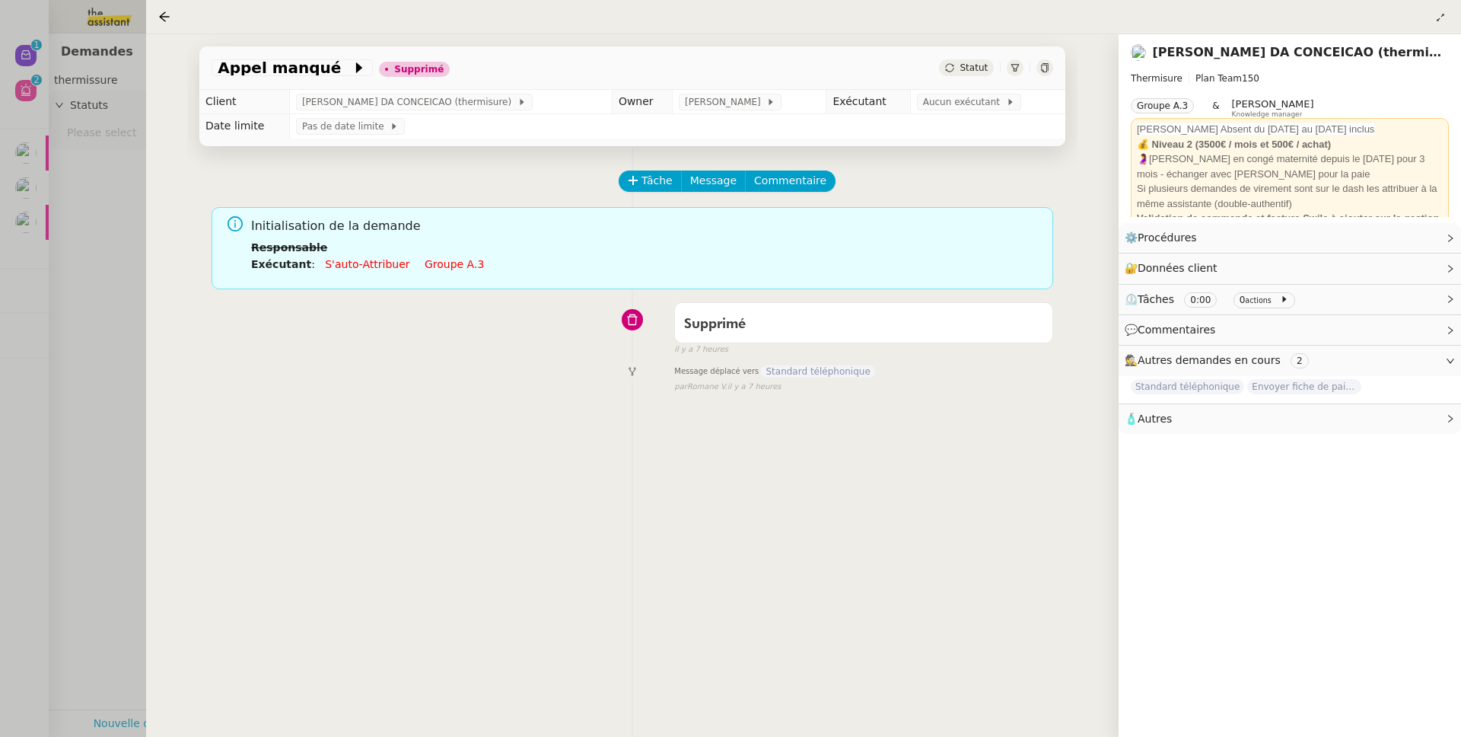
click at [130, 368] on div at bounding box center [730, 368] width 1461 height 737
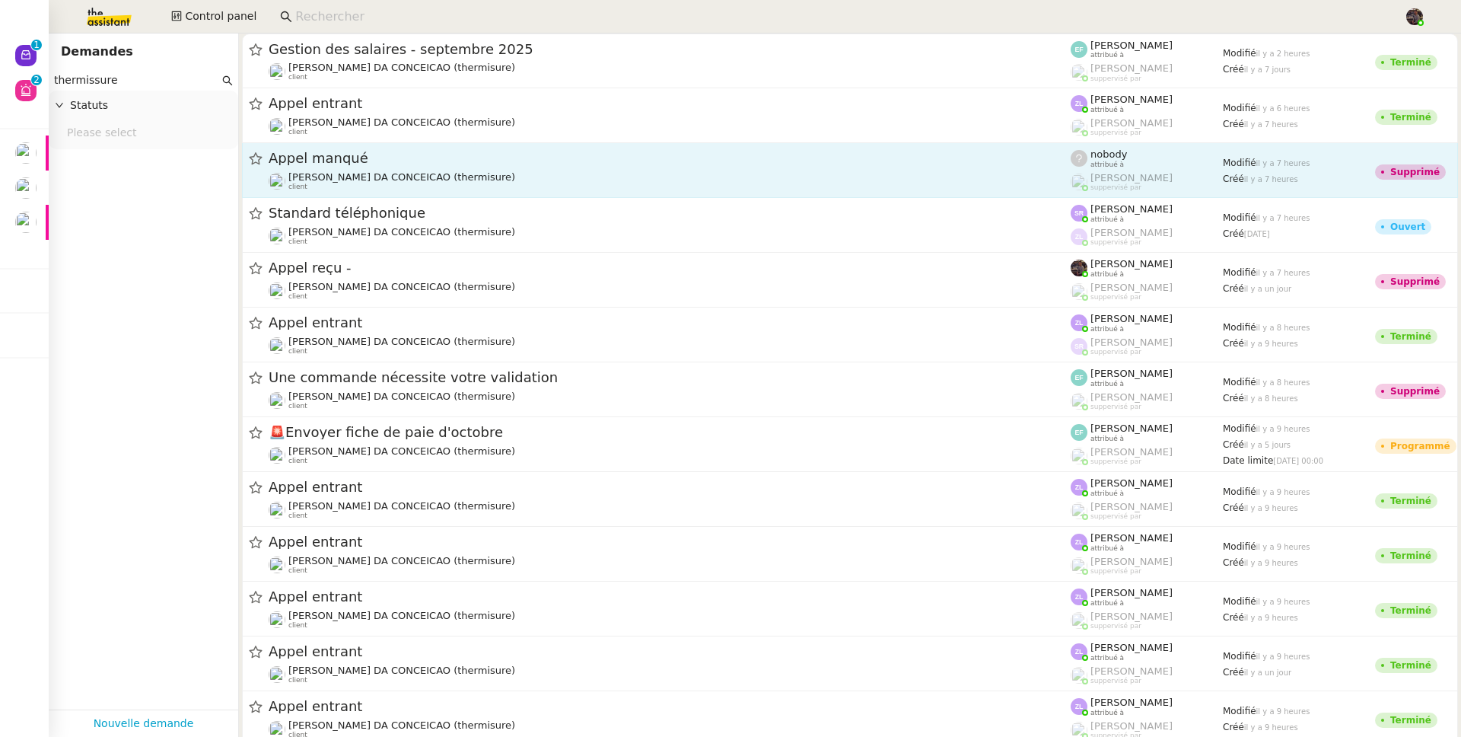
click at [378, 159] on span "Appel manqué" at bounding box center [670, 158] width 802 height 14
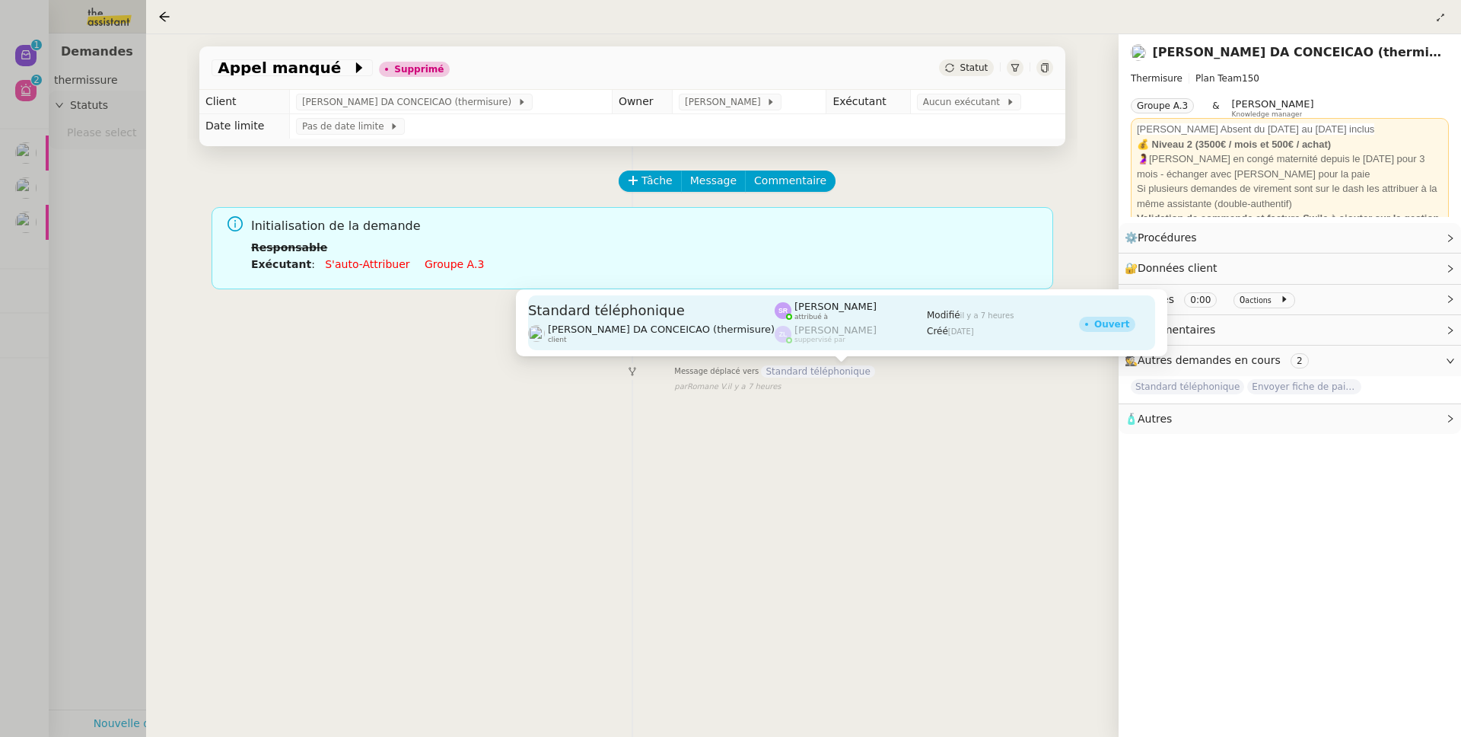
click at [708, 324] on span "[PERSON_NAME] DA CONCEICAO (thermisure)" at bounding box center [661, 329] width 227 height 11
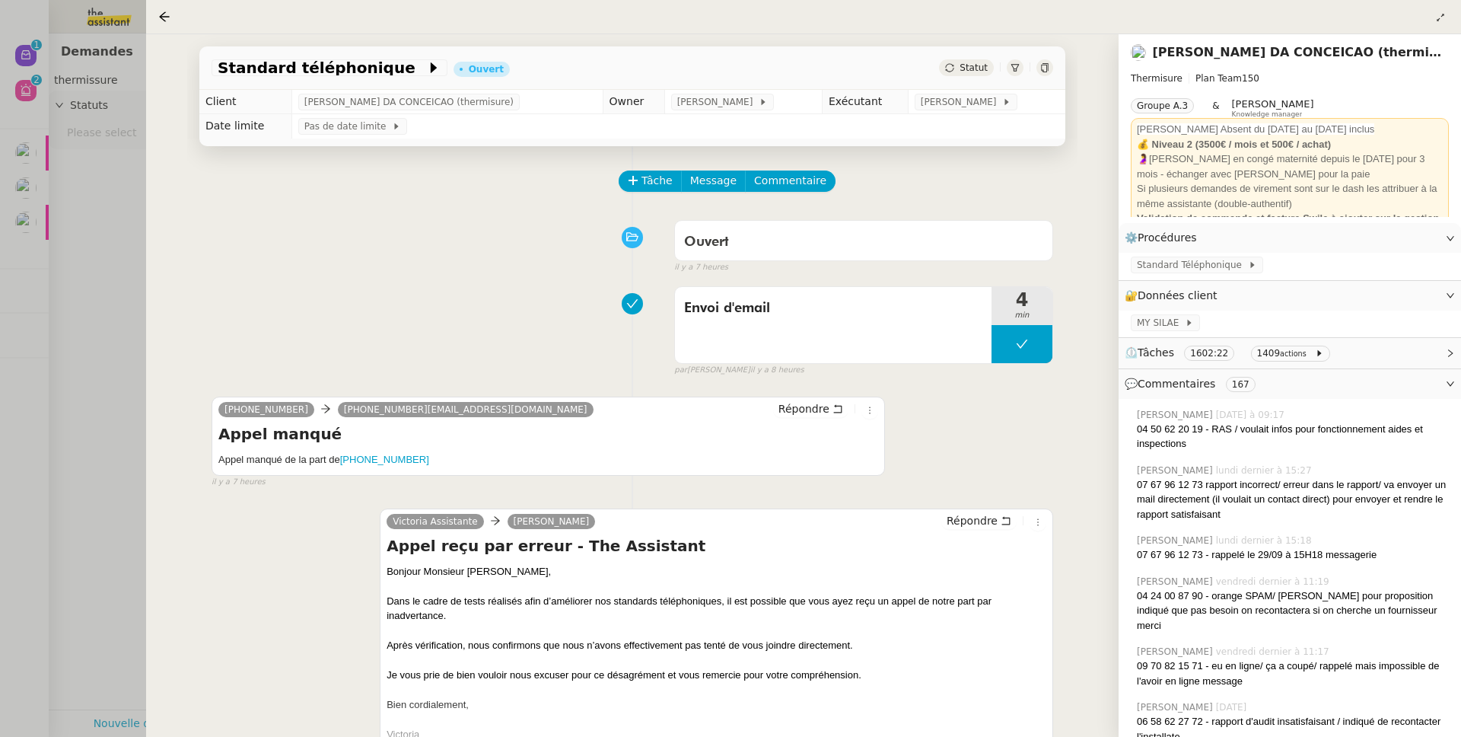
click at [81, 272] on div at bounding box center [730, 368] width 1461 height 737
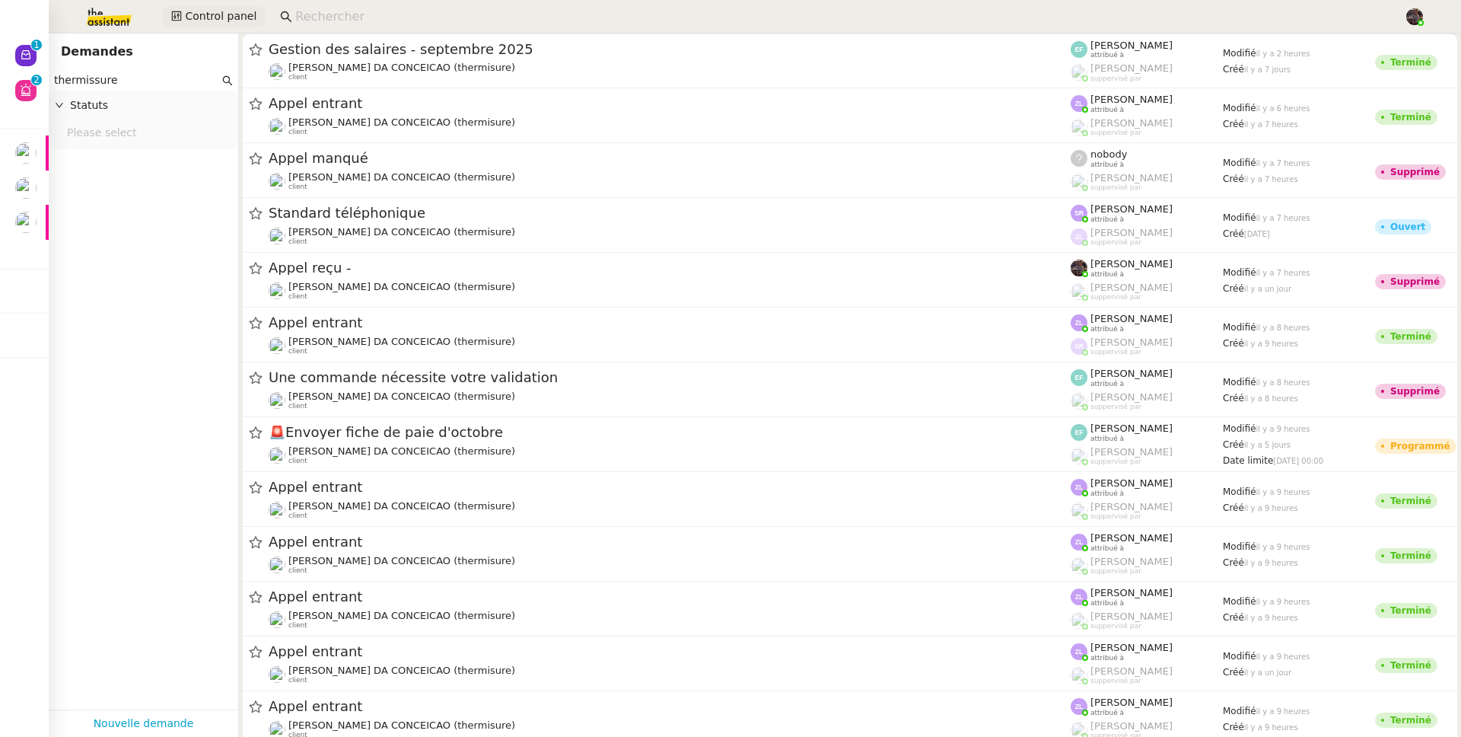
click at [235, 7] on button "Control panel" at bounding box center [214, 16] width 104 height 21
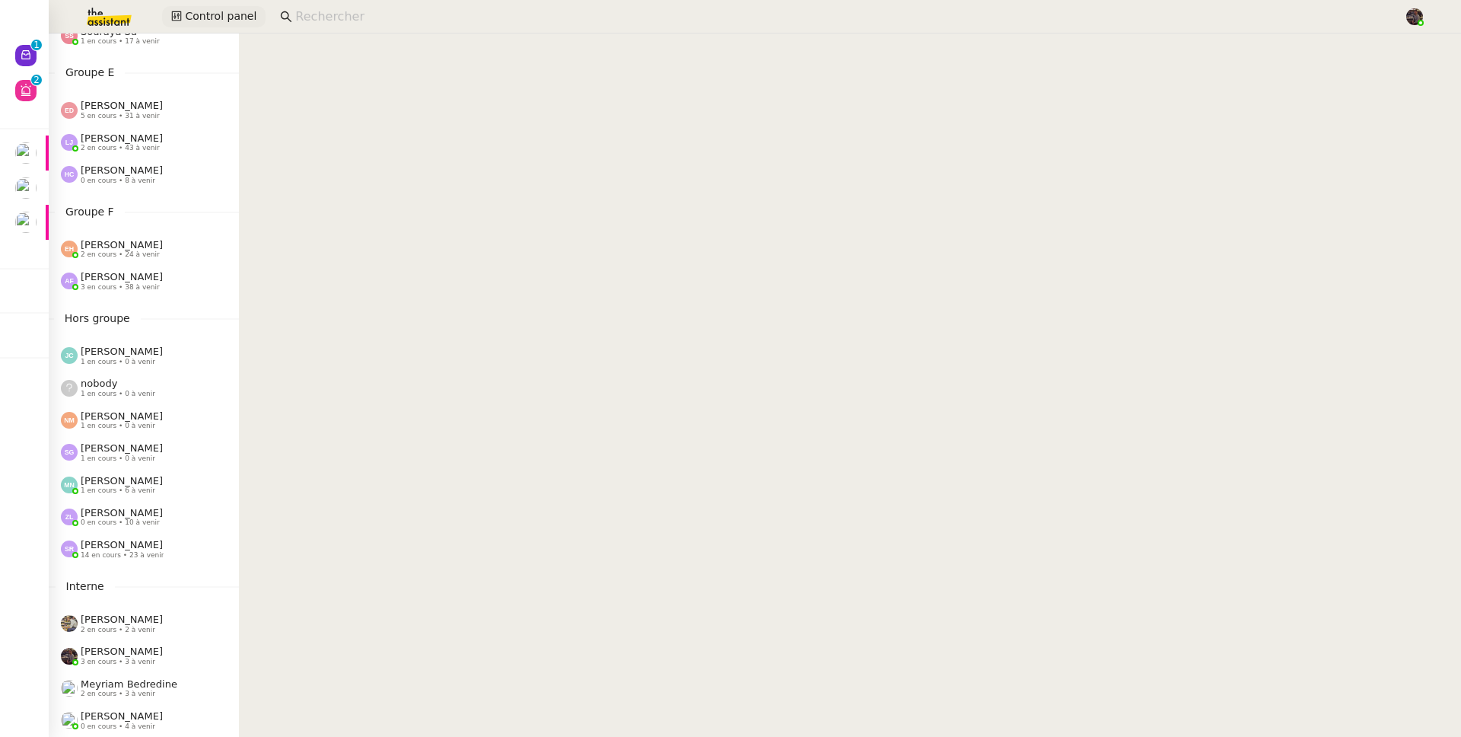
scroll to position [582, 0]
click at [131, 551] on span "14 en cours • 23 à venir" at bounding box center [122, 555] width 83 height 8
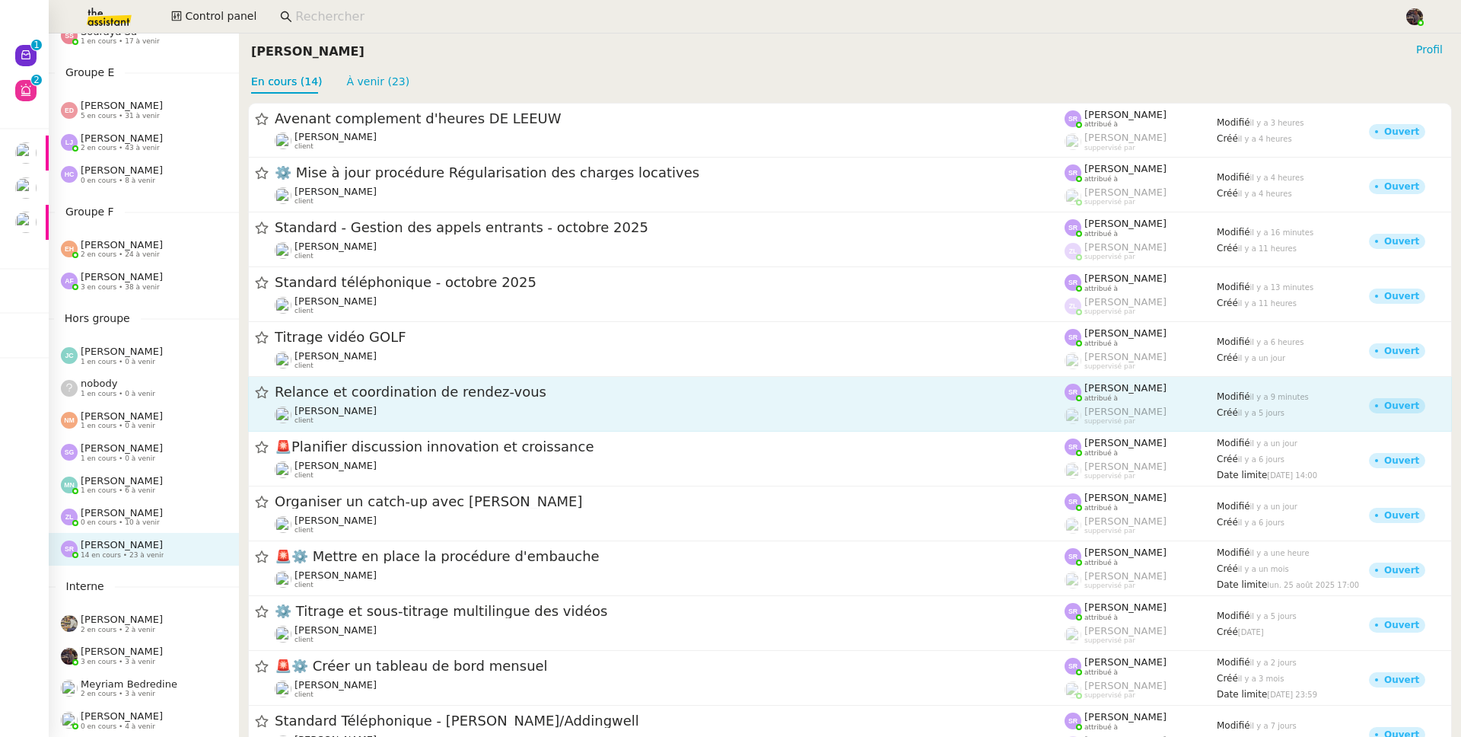
scroll to position [167, 0]
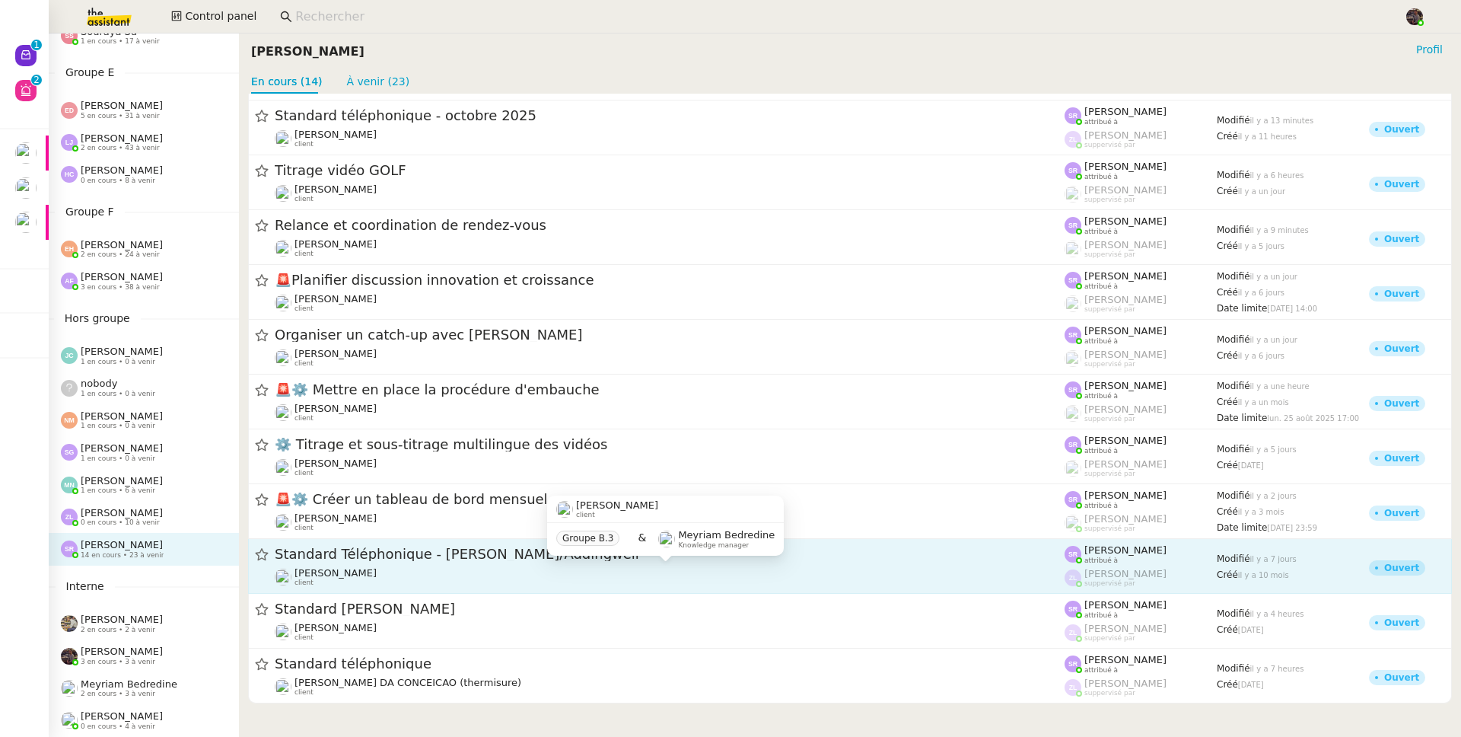
click at [428, 575] on div "Julien Decroix client" at bounding box center [670, 577] width 790 height 20
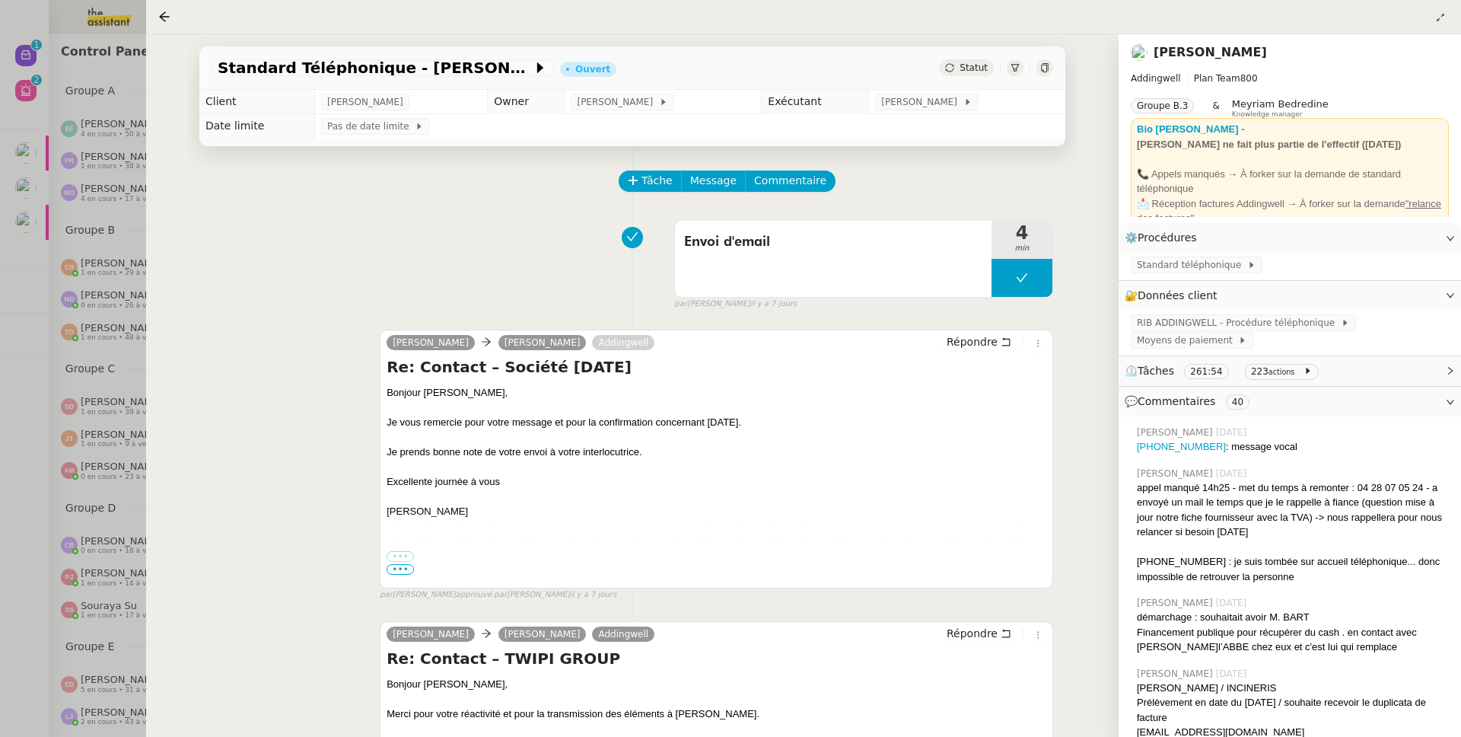
scroll to position [167, 0]
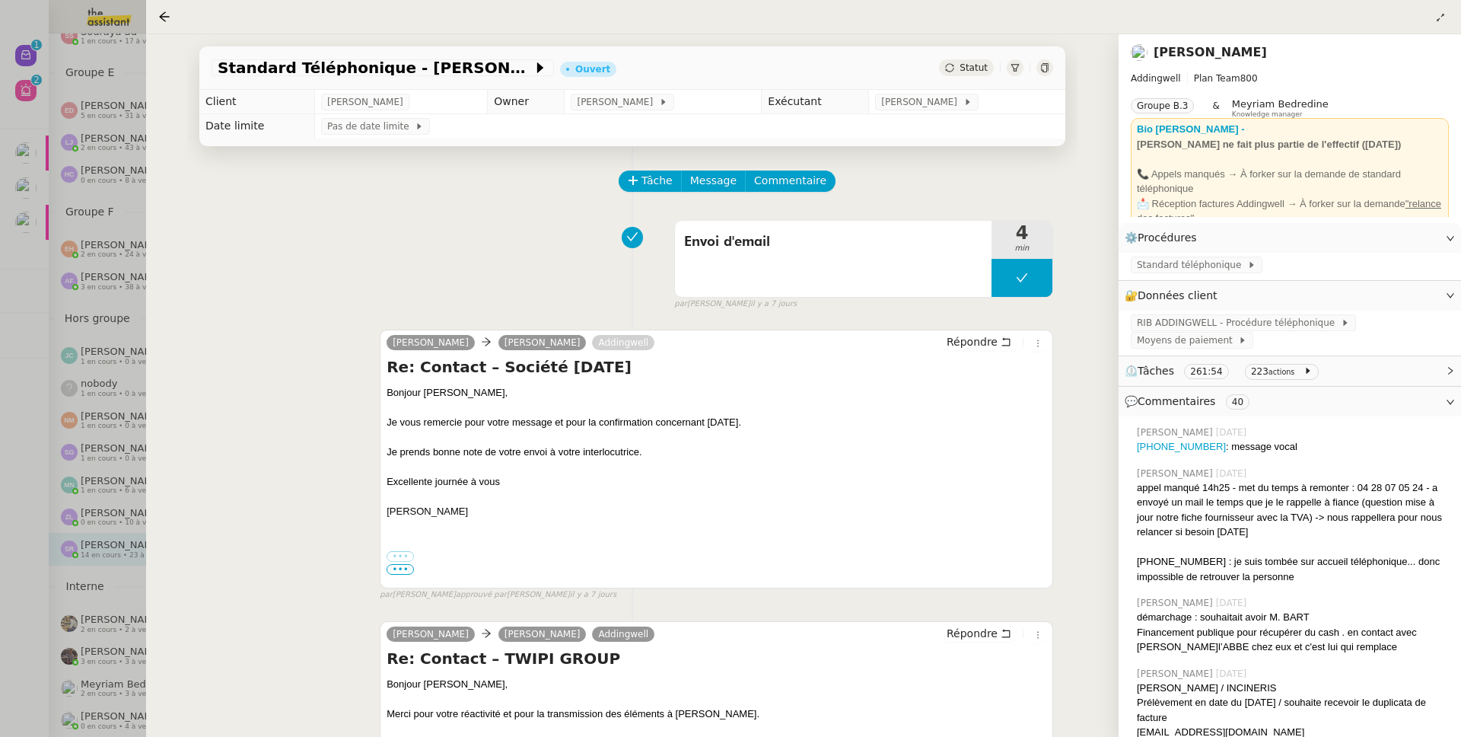
click at [120, 432] on div at bounding box center [730, 368] width 1461 height 737
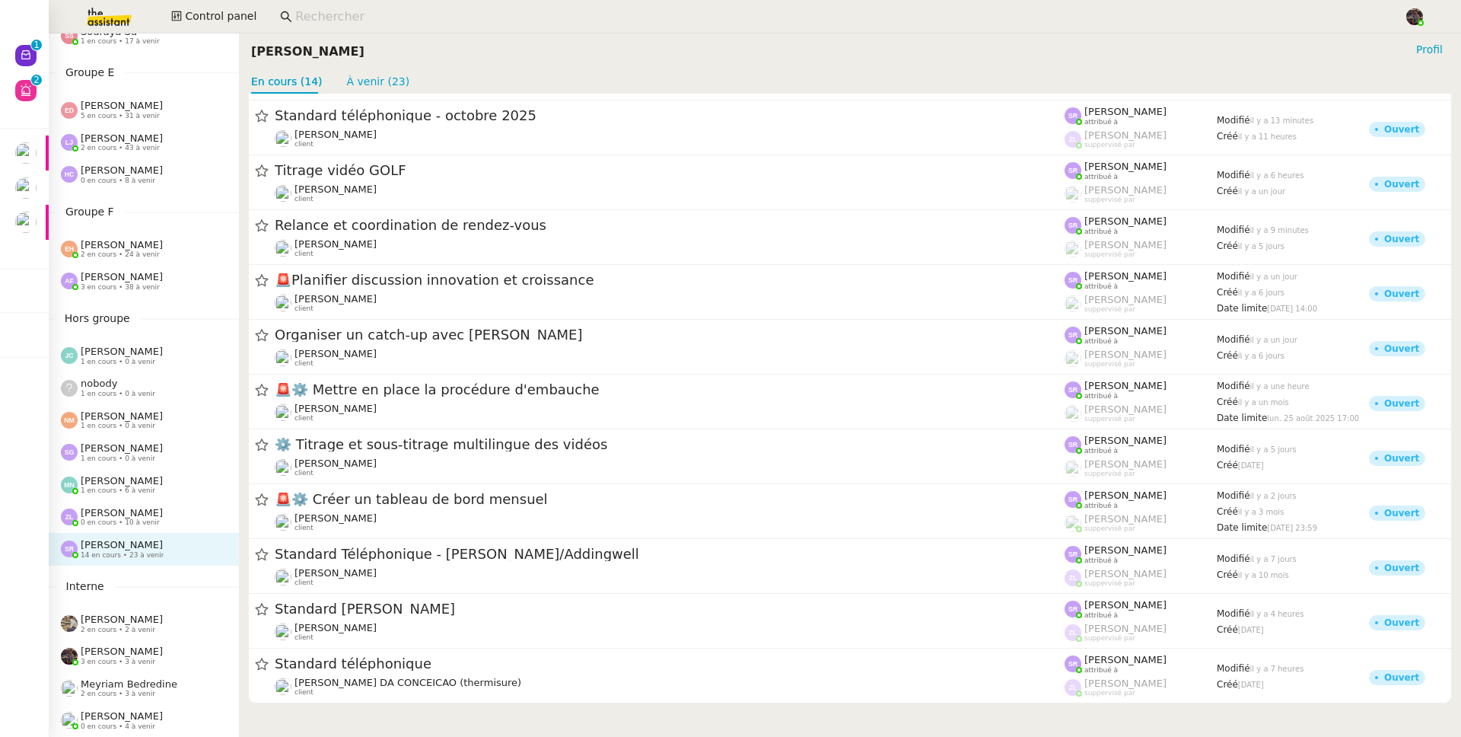
click at [144, 507] on span "[PERSON_NAME]" at bounding box center [122, 512] width 82 height 11
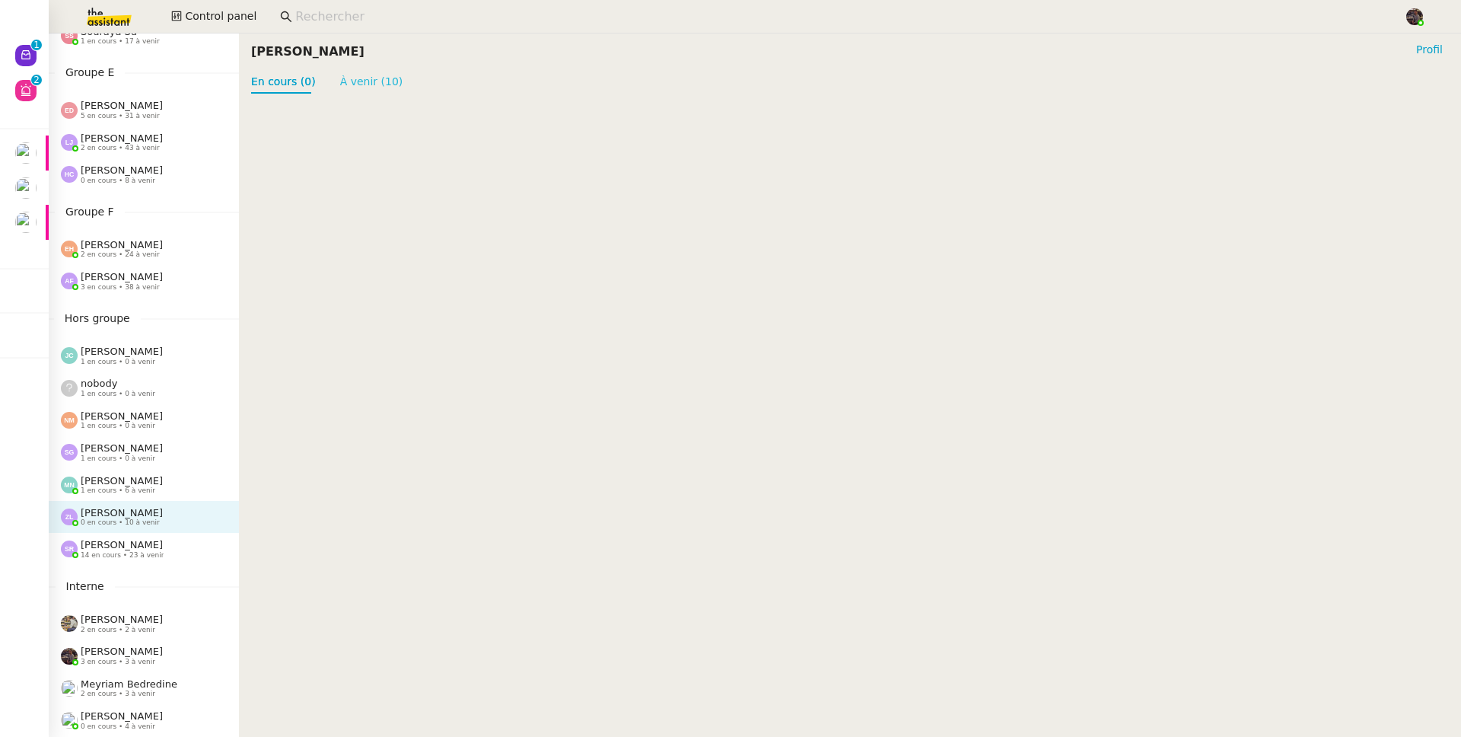
click at [361, 88] on link "À venir (10)" at bounding box center [371, 81] width 63 height 12
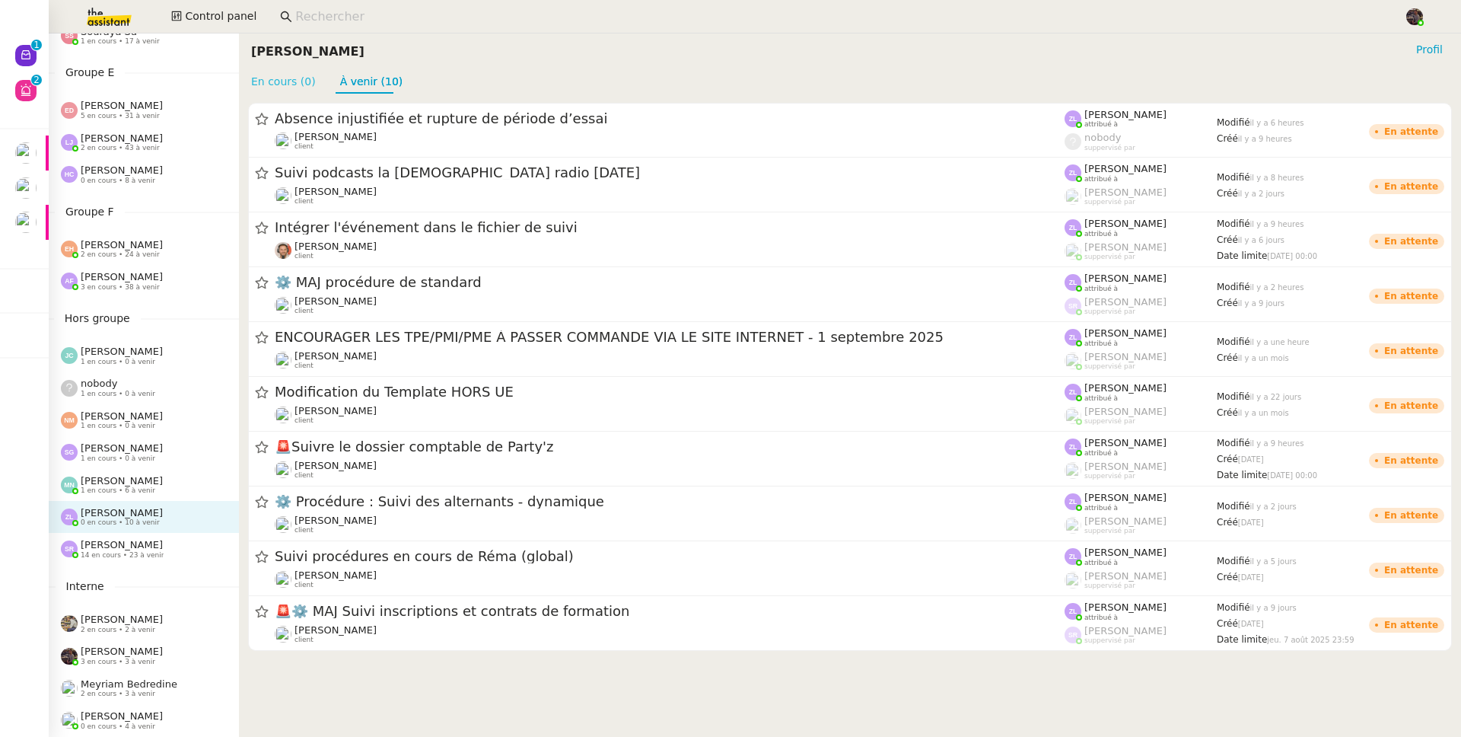
click at [298, 83] on link "En cours (0)" at bounding box center [283, 81] width 65 height 12
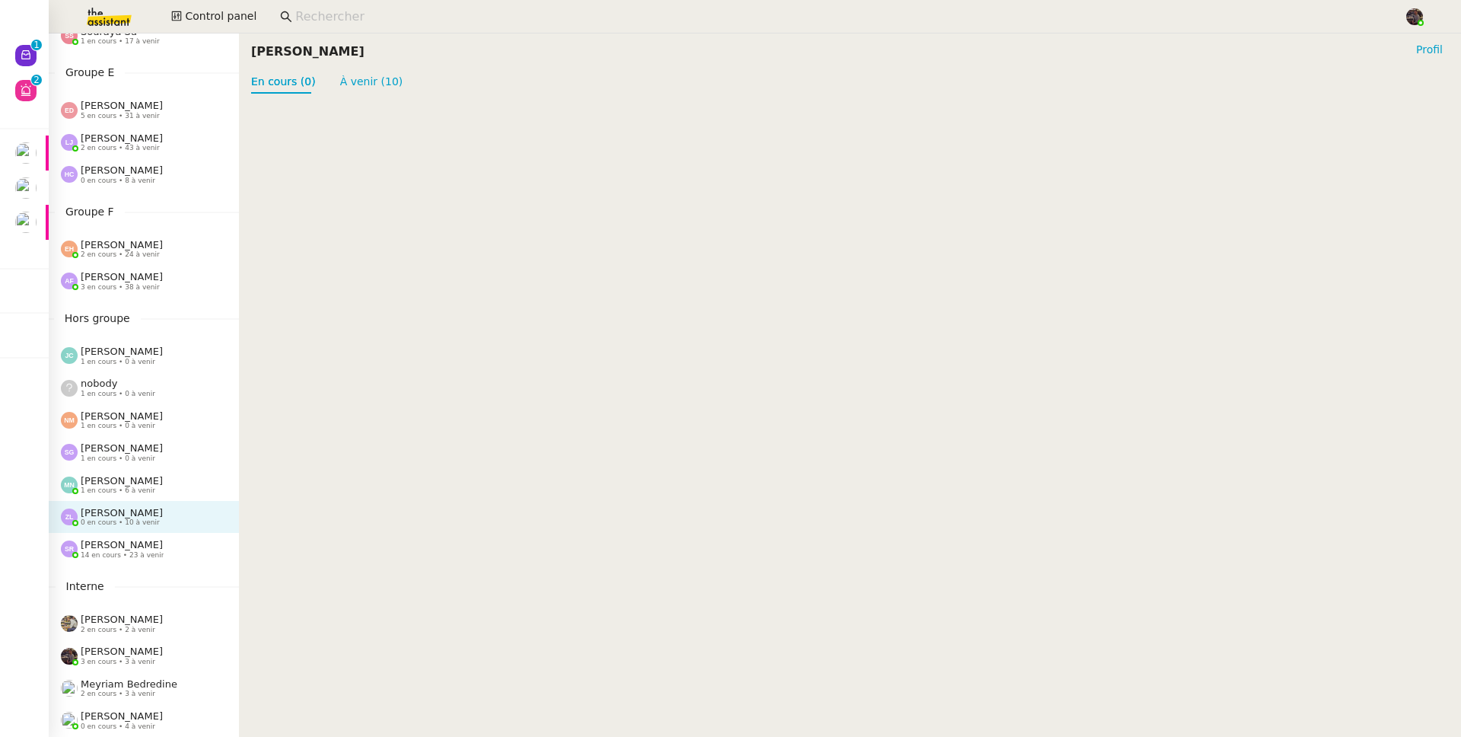
click at [121, 551] on span "14 en cours • 23 à venir" at bounding box center [122, 555] width 83 height 8
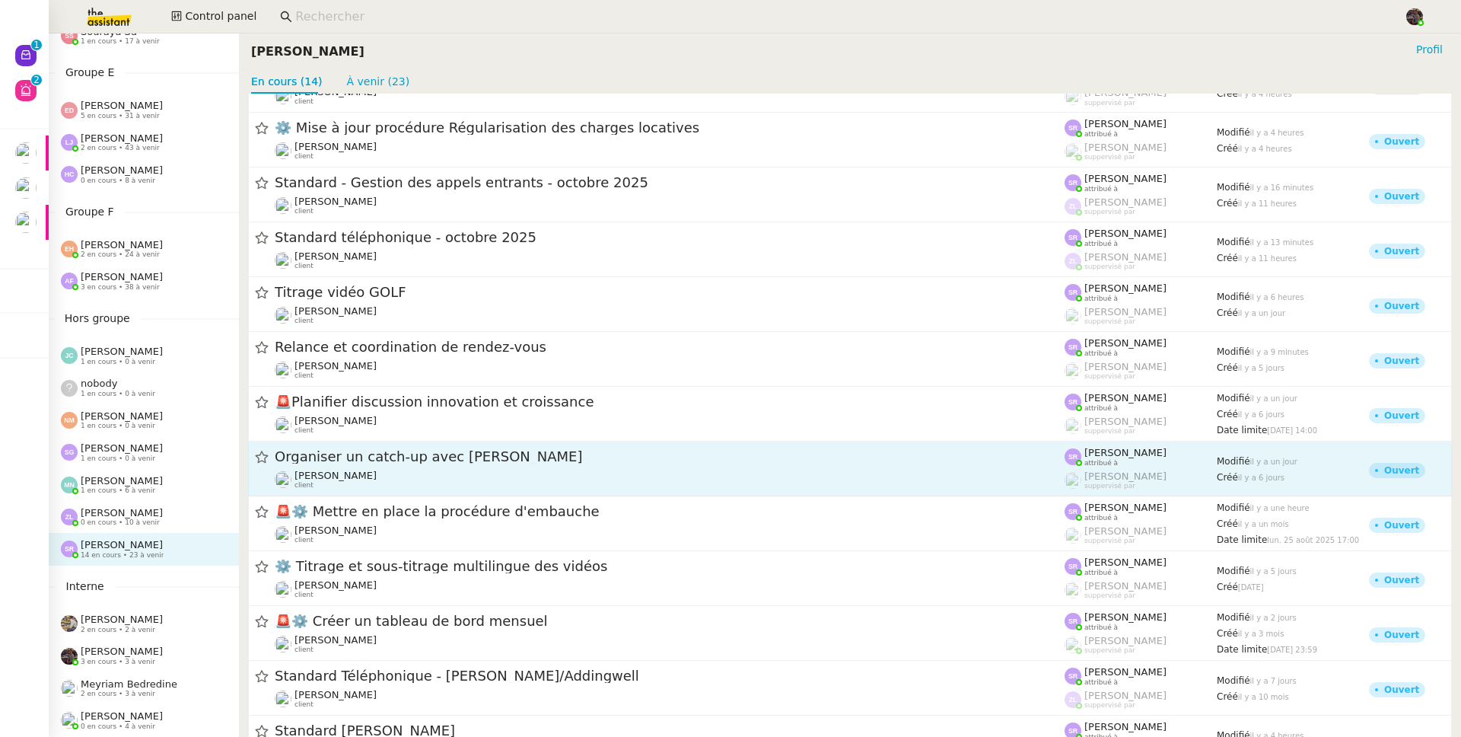
scroll to position [167, 0]
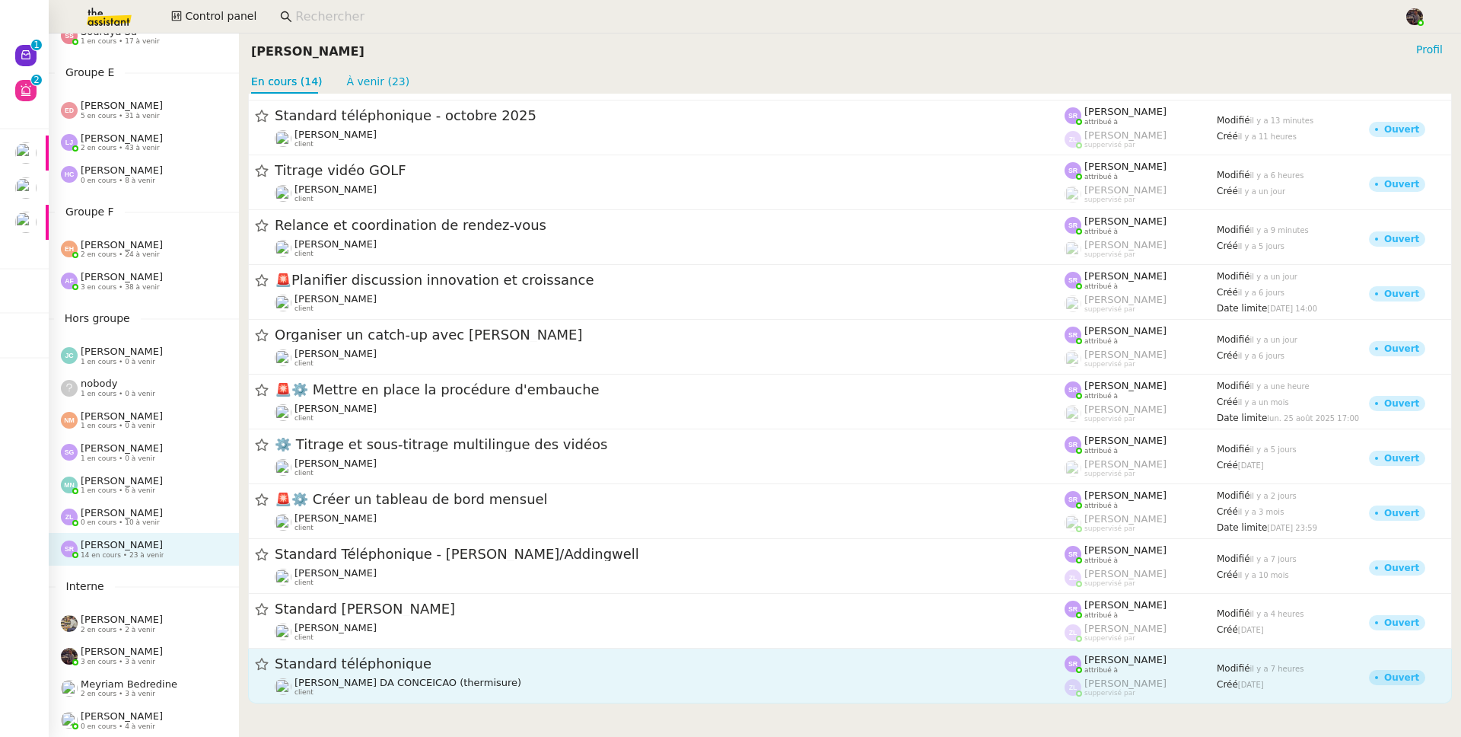
click at [409, 674] on div "Standard téléphonique [PERSON_NAME] DA CONCEICAO (thermisure) client" at bounding box center [670, 676] width 790 height 42
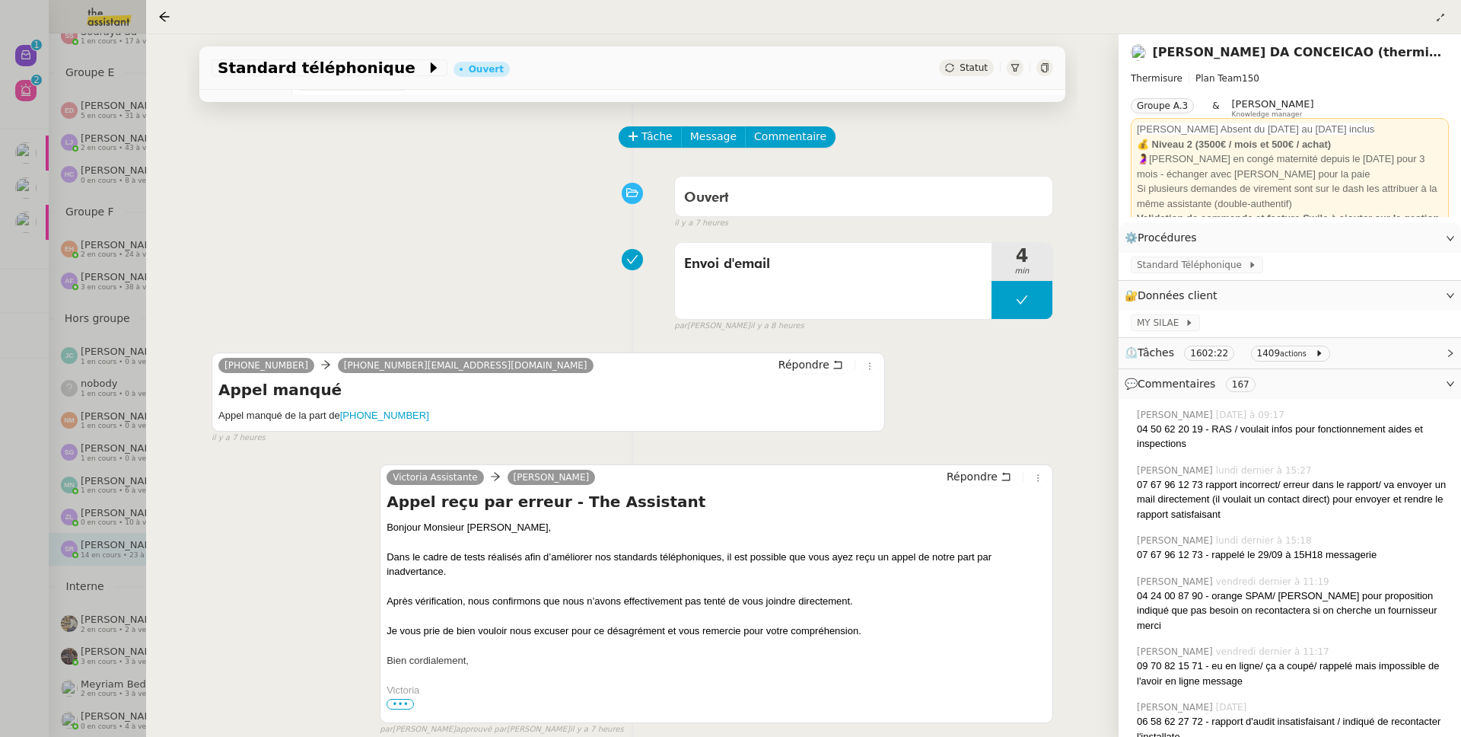
scroll to position [119, 0]
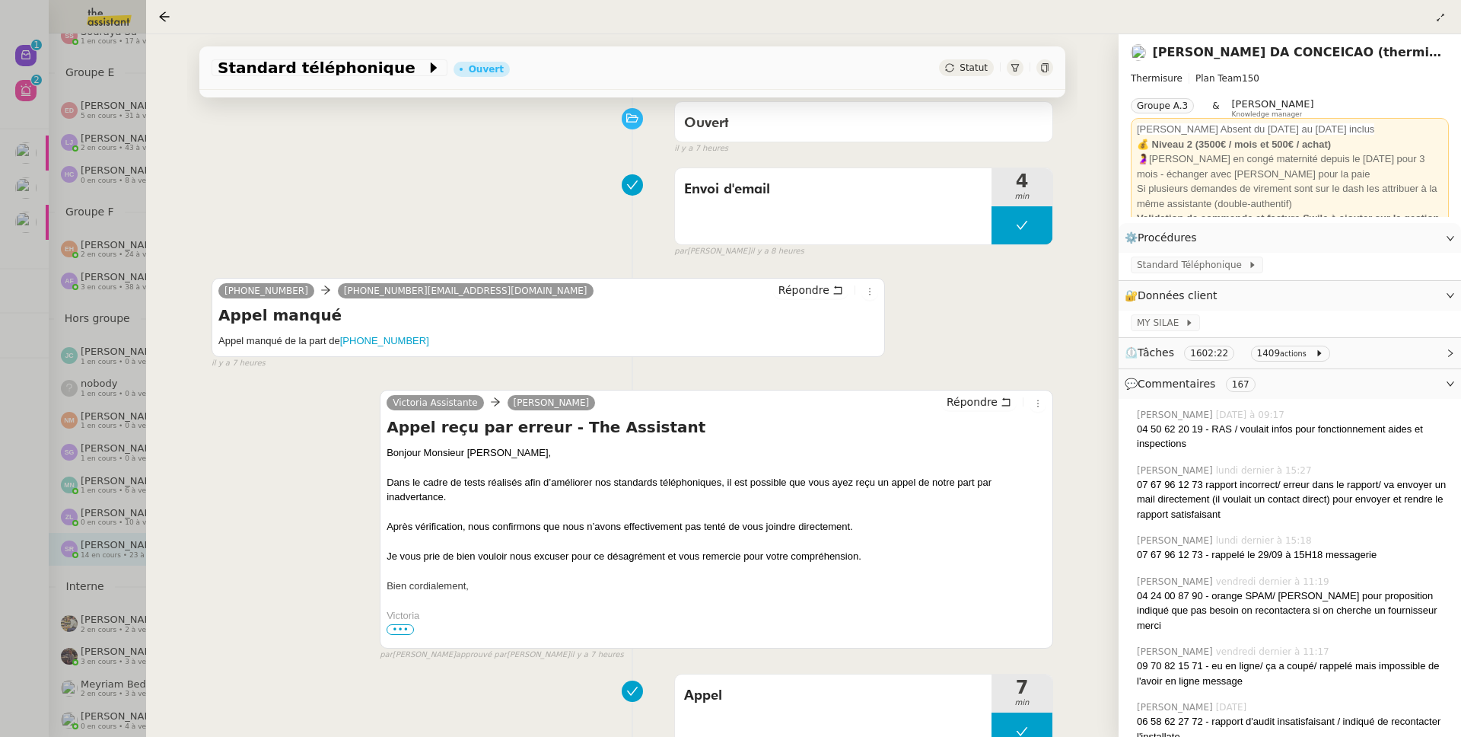
click at [85, 424] on div at bounding box center [730, 368] width 1461 height 737
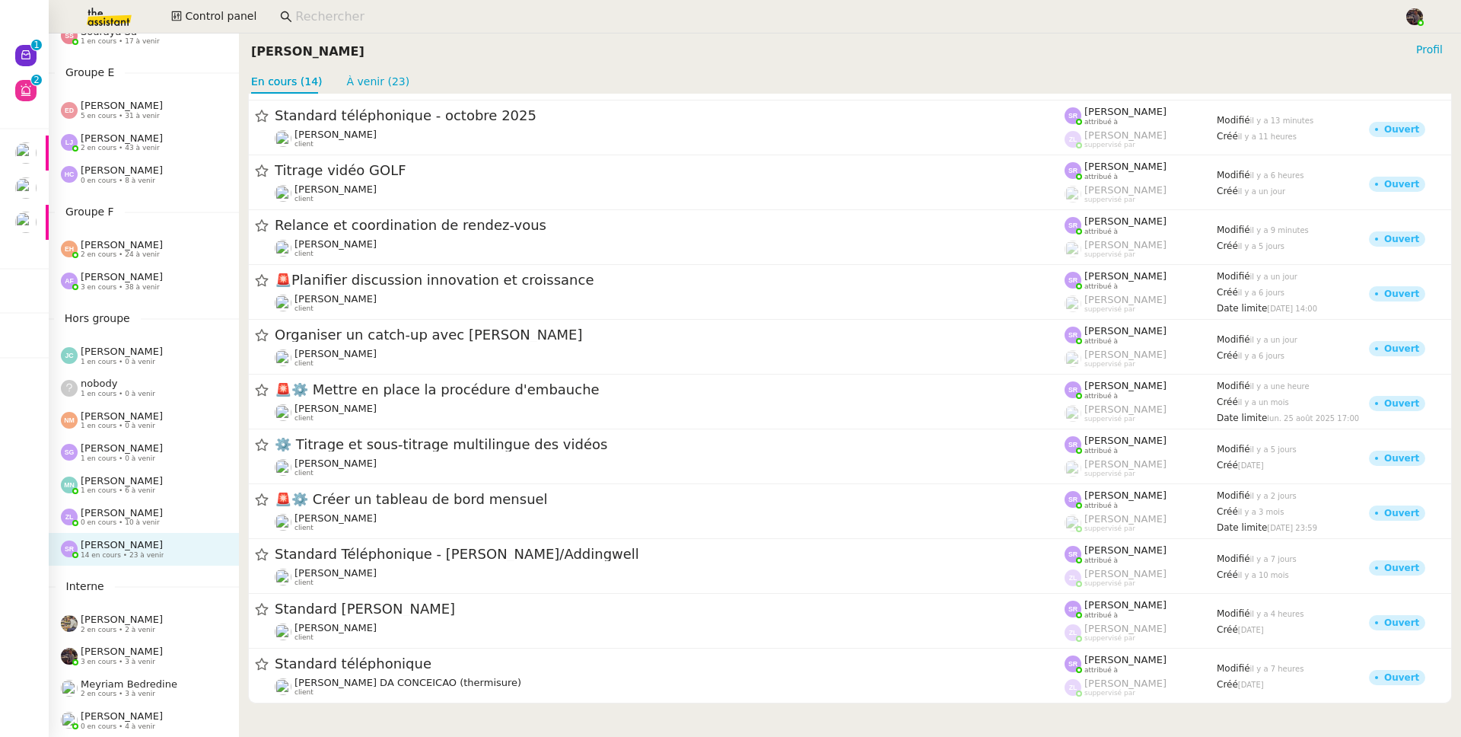
click at [152, 518] on span "0 en cours • 10 à venir" at bounding box center [120, 522] width 79 height 8
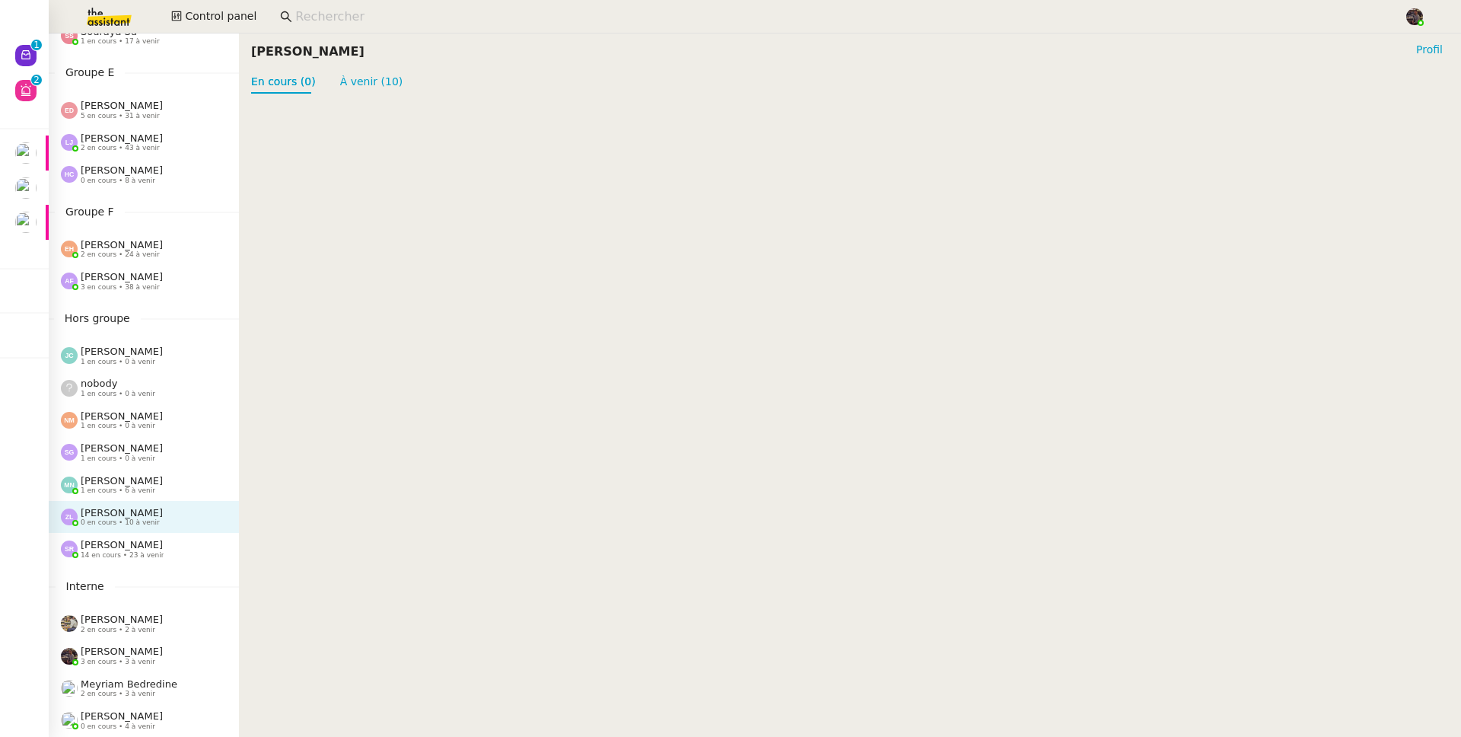
click at [132, 539] on span "[PERSON_NAME]" at bounding box center [122, 544] width 82 height 11
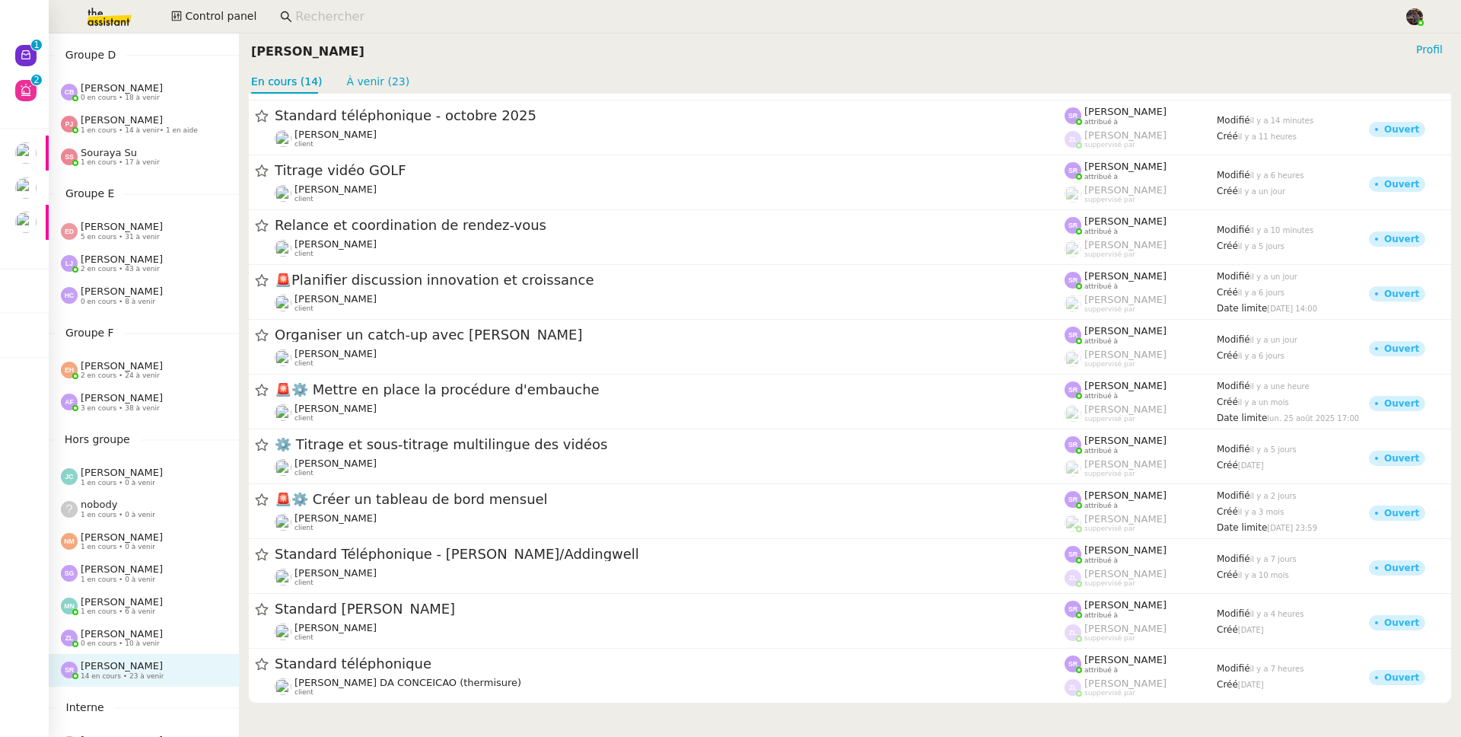
scroll to position [280, 0]
